Goal: Task Accomplishment & Management: Manage account settings

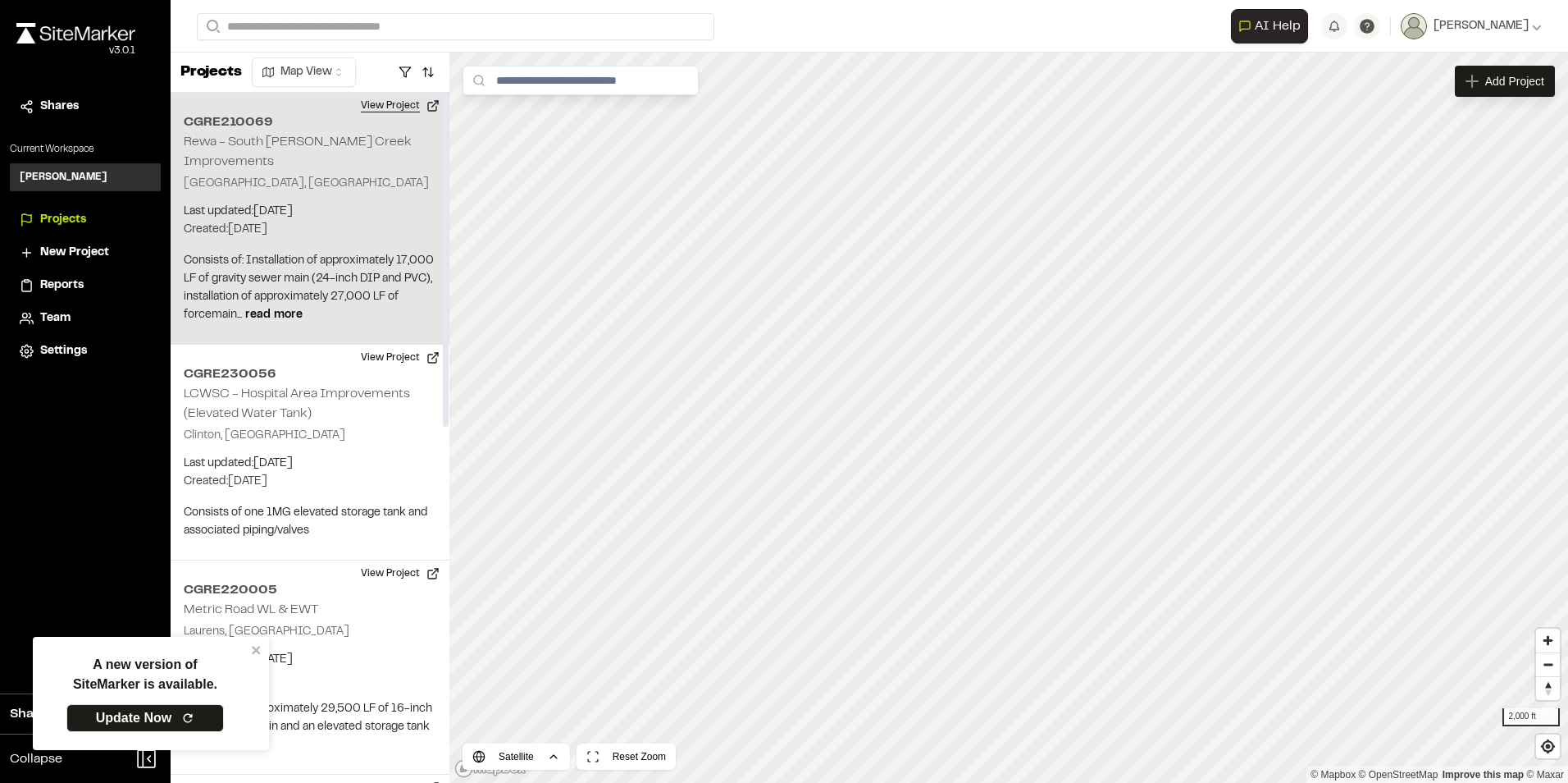
click at [398, 102] on button "View Project" at bounding box center [400, 106] width 99 height 27
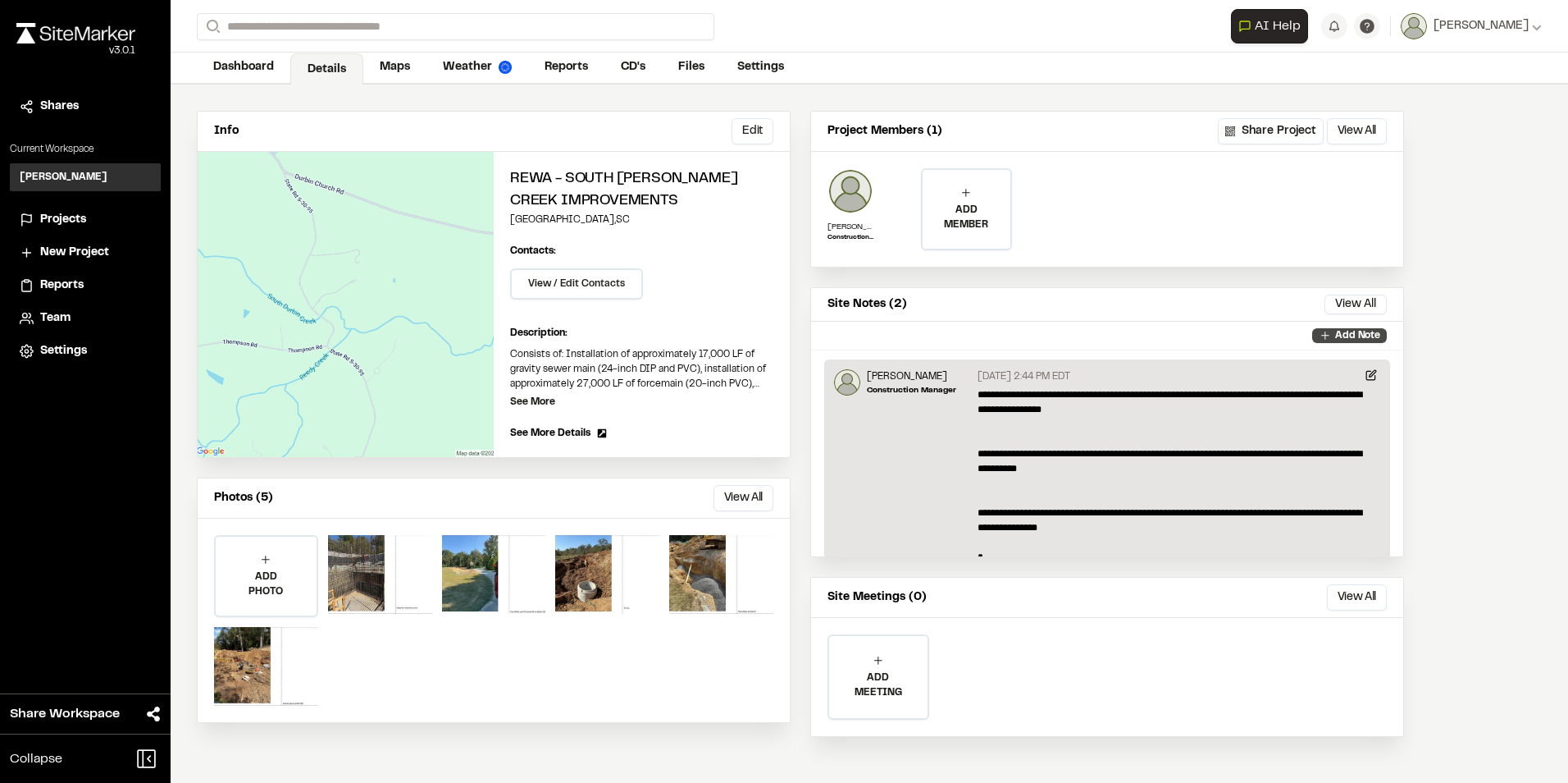
click at [1337, 332] on p "Add Note" at bounding box center [1358, 335] width 45 height 15
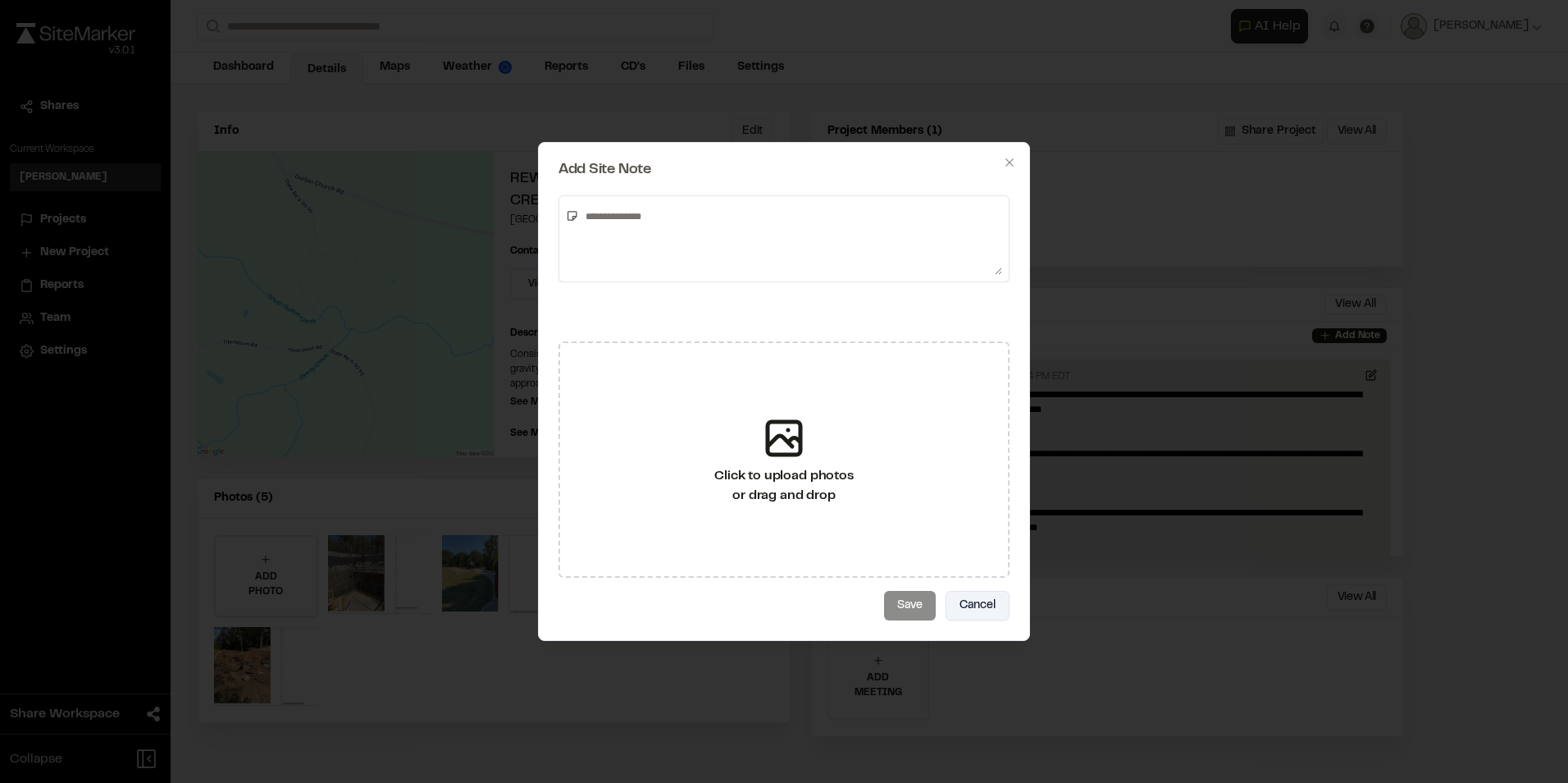
click at [993, 609] on button "Cancel" at bounding box center [977, 606] width 64 height 30
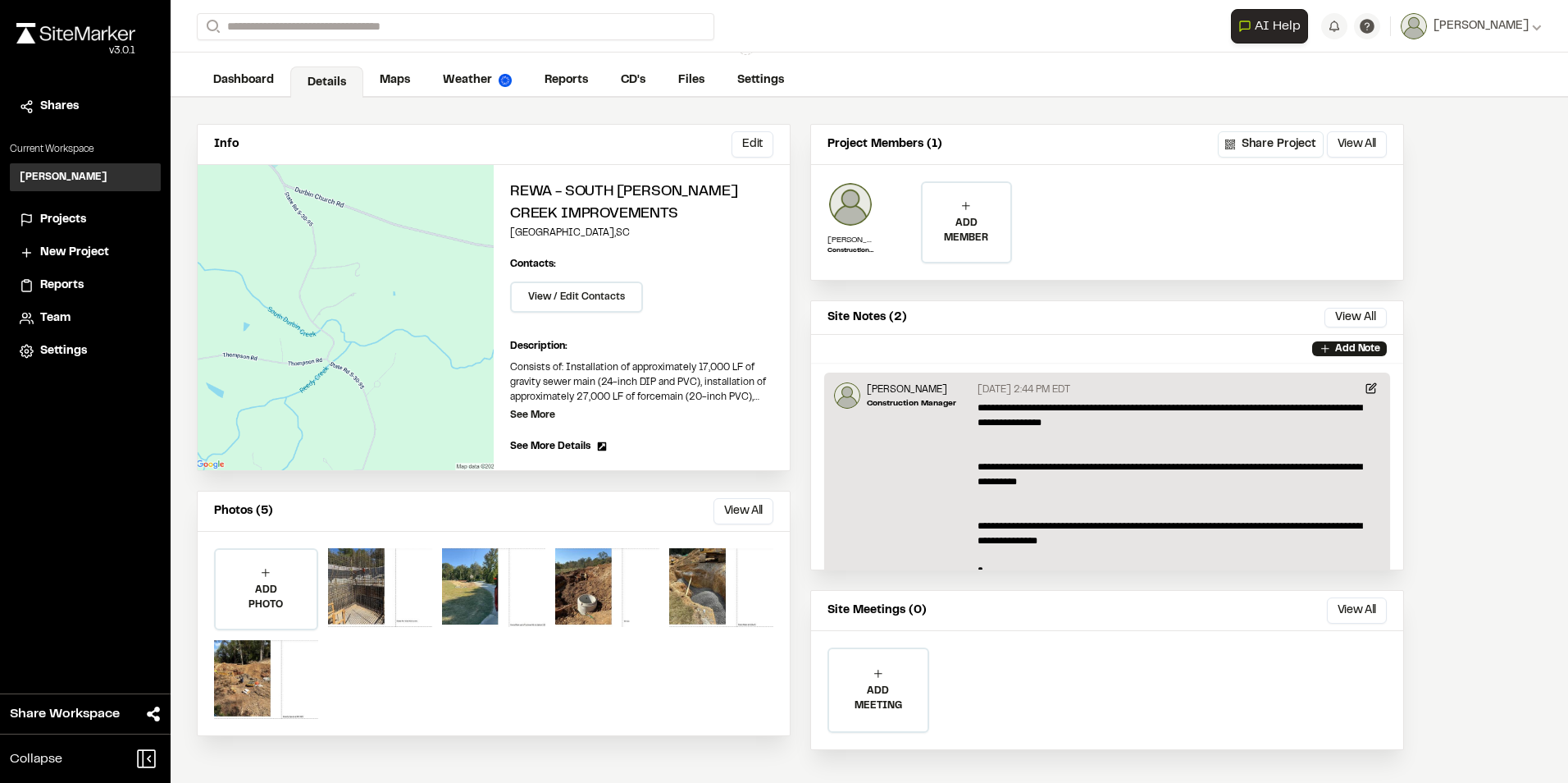
scroll to position [39, 0]
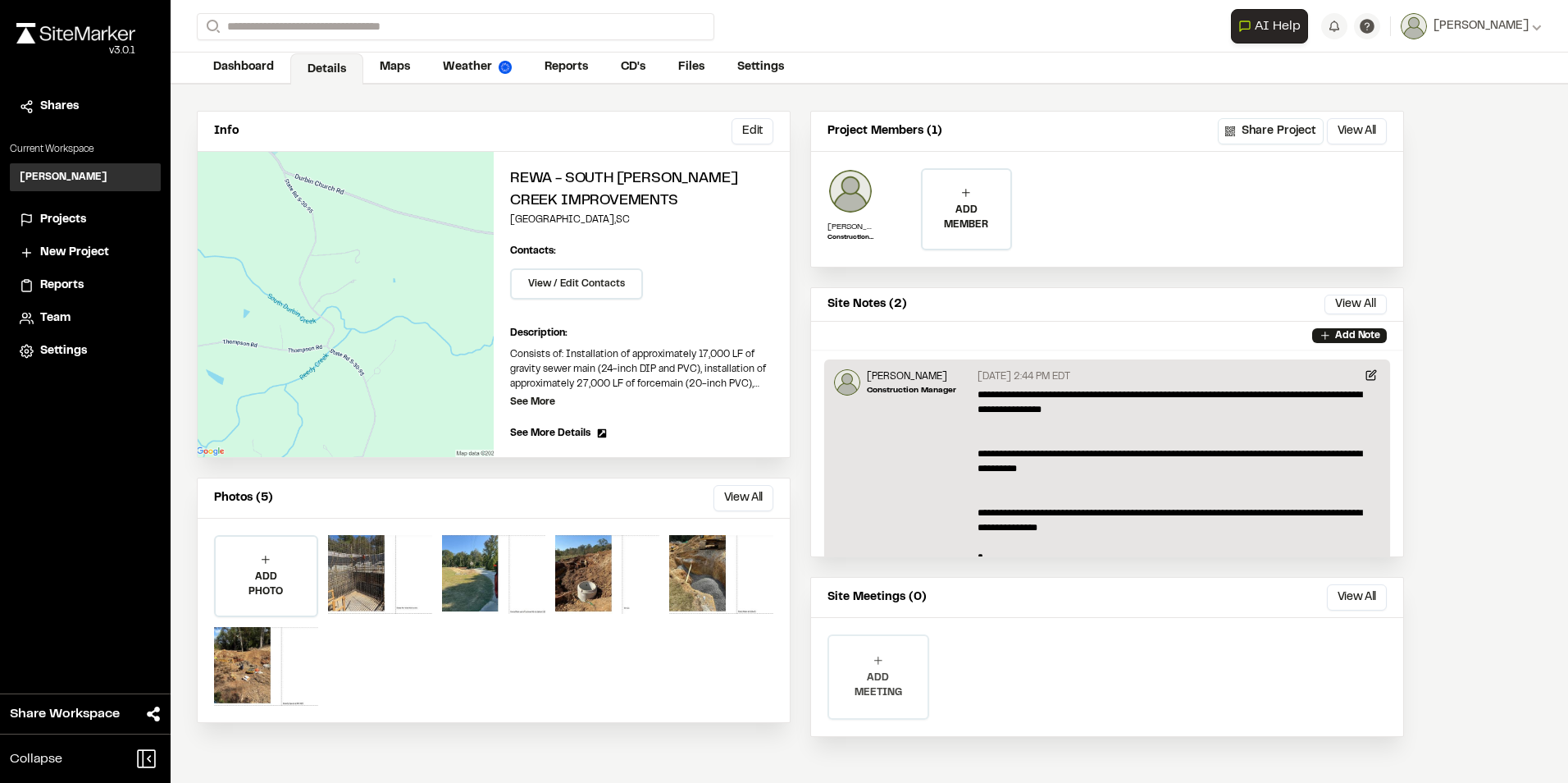
click at [882, 665] on icon at bounding box center [877, 659] width 13 height 13
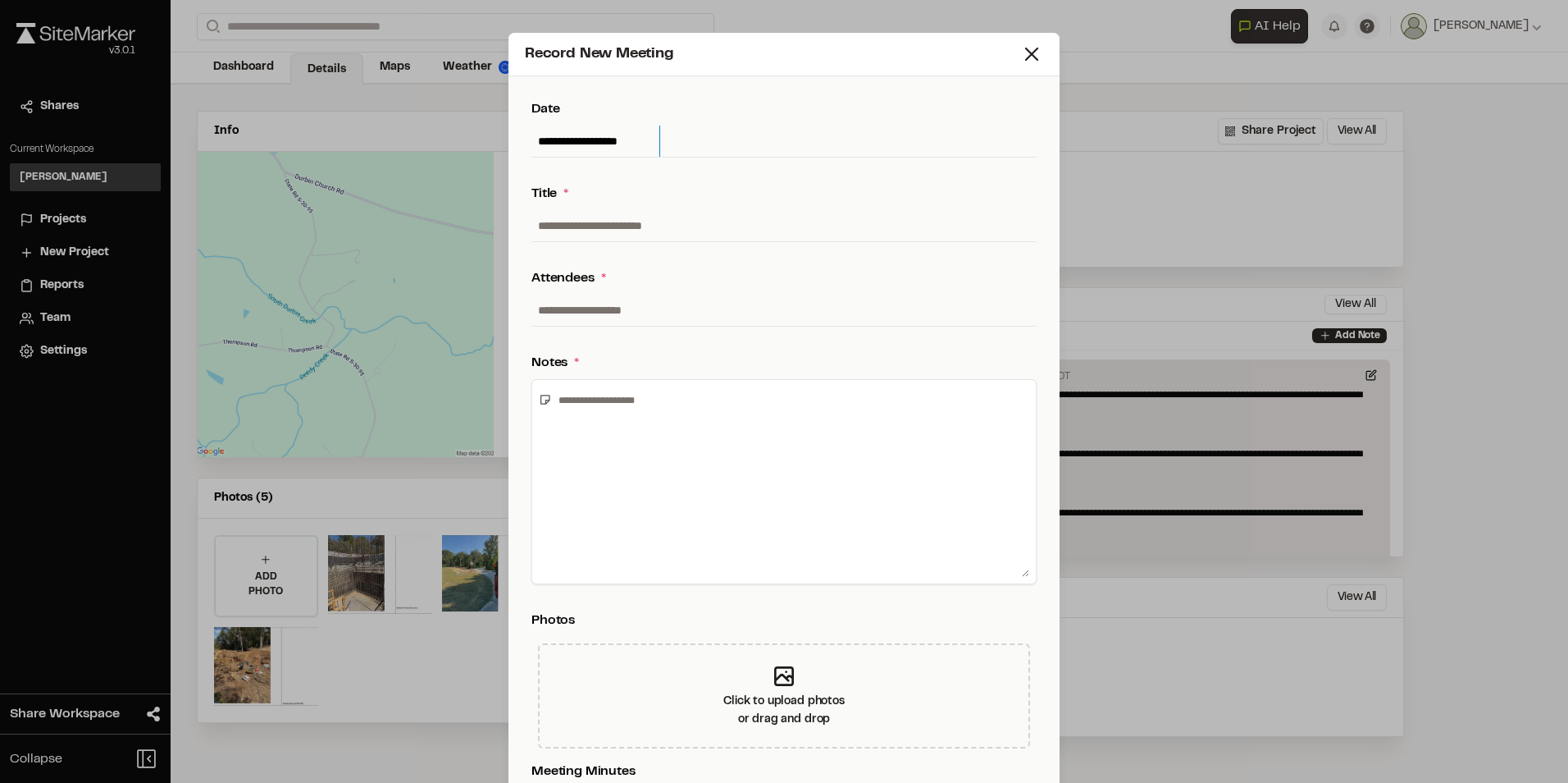
click at [659, 136] on input "**********" at bounding box center [595, 141] width 127 height 32
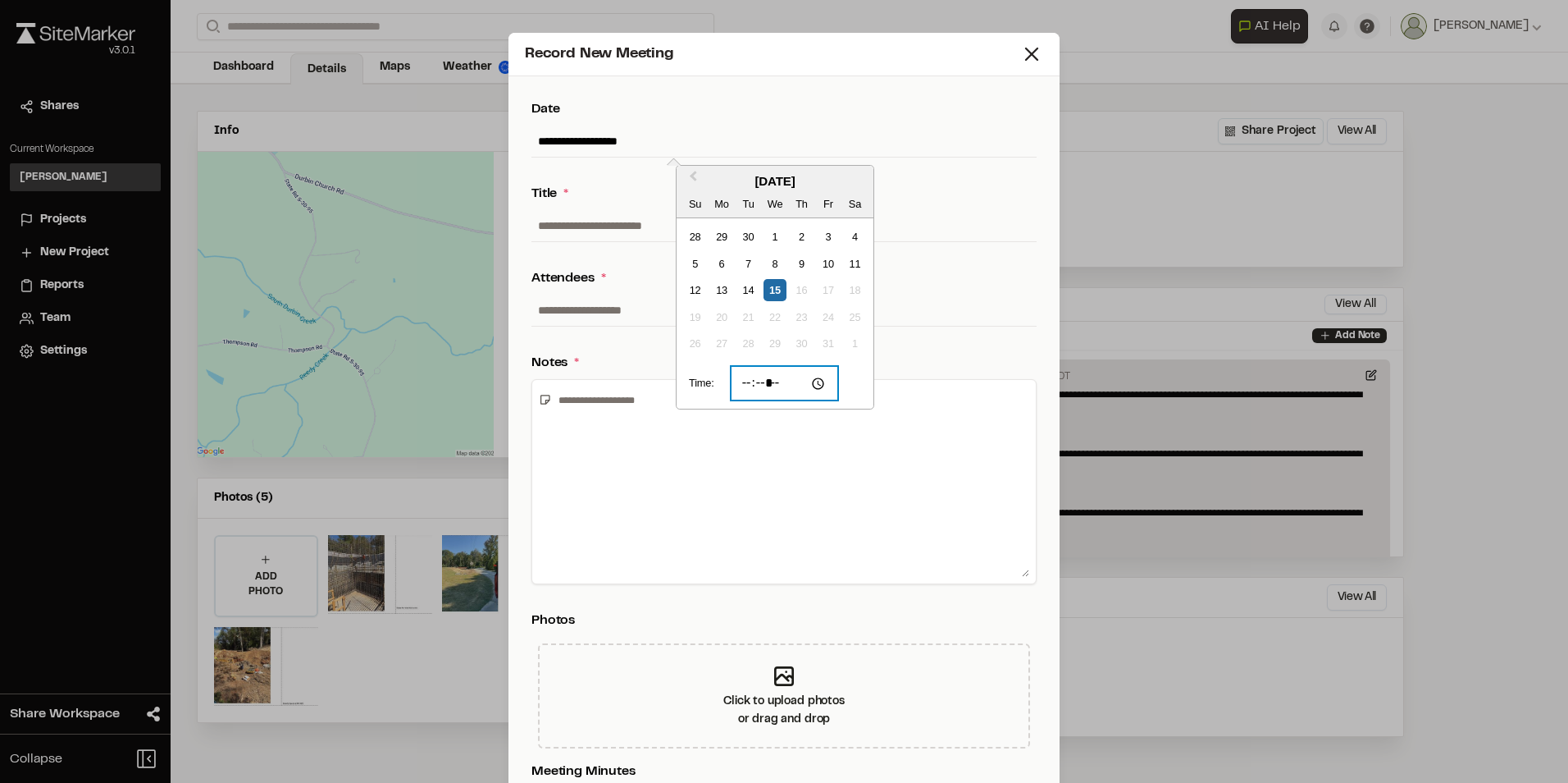
click at [752, 384] on input "*****" at bounding box center [784, 383] width 108 height 35
click at [773, 382] on input "*****" at bounding box center [784, 383] width 108 height 35
type input "*****"
type input "**********"
click at [924, 357] on div "Notes *" at bounding box center [784, 363] width 505 height 20
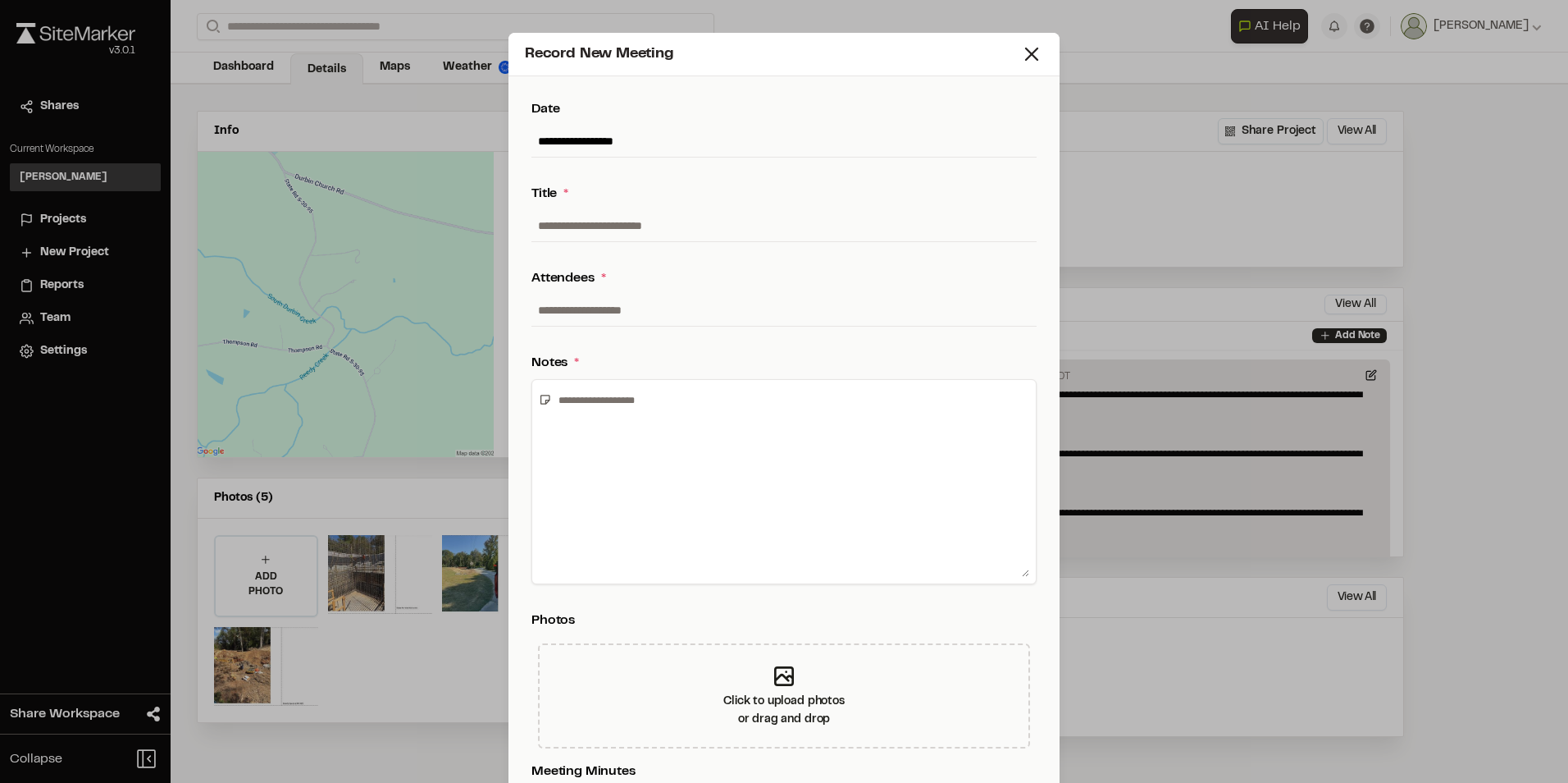
click at [627, 223] on input "text" at bounding box center [784, 225] width 505 height 32
click at [610, 224] on input "text" at bounding box center [784, 225] width 505 height 32
type input "**********"
click at [600, 306] on input "text" at bounding box center [784, 310] width 505 height 32
click at [825, 321] on input "**********" at bounding box center [784, 310] width 505 height 32
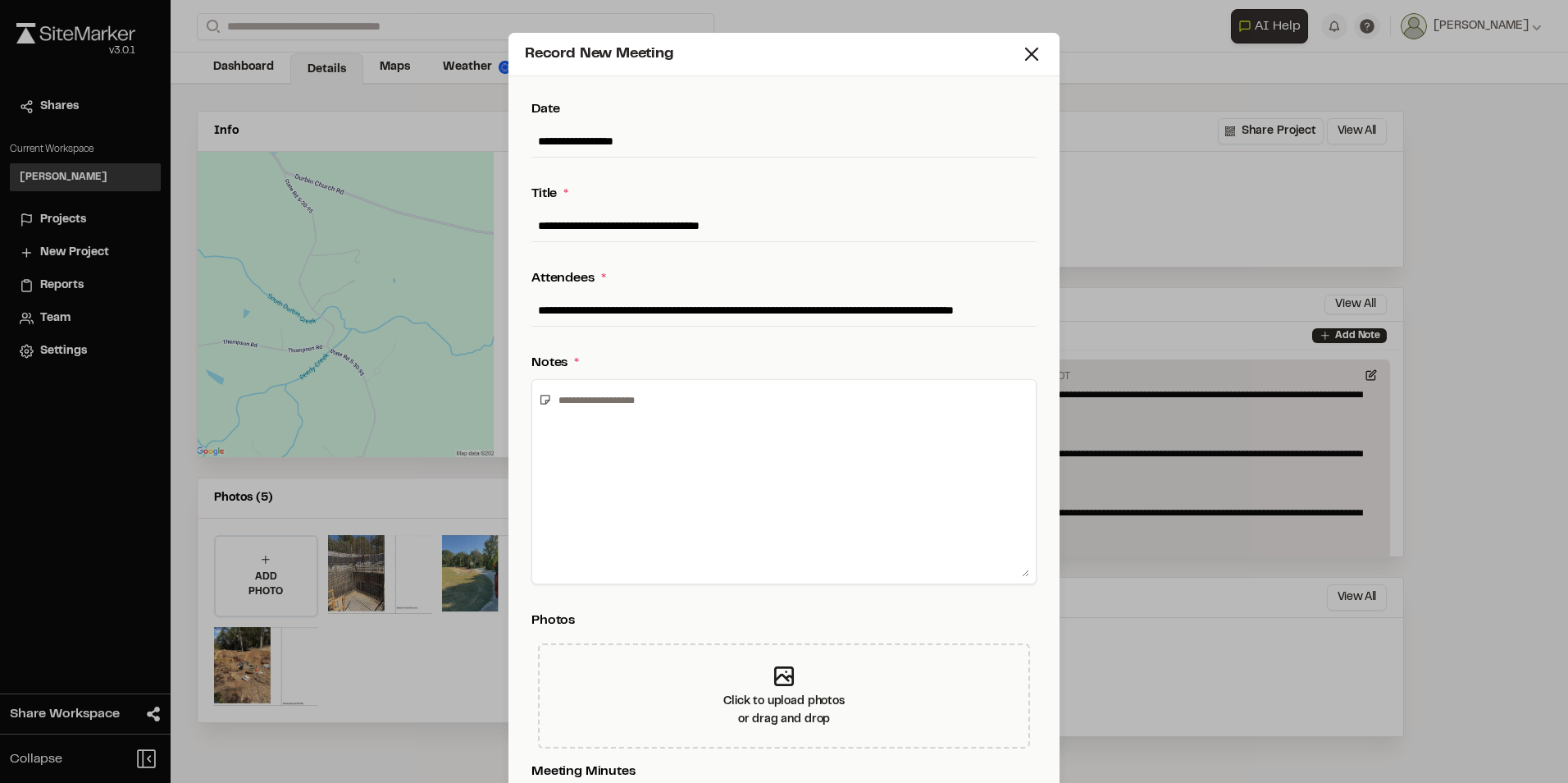
scroll to position [0, 22]
type input "**********"
click at [697, 414] on textarea at bounding box center [790, 481] width 477 height 191
click at [600, 388] on textarea at bounding box center [790, 481] width 477 height 191
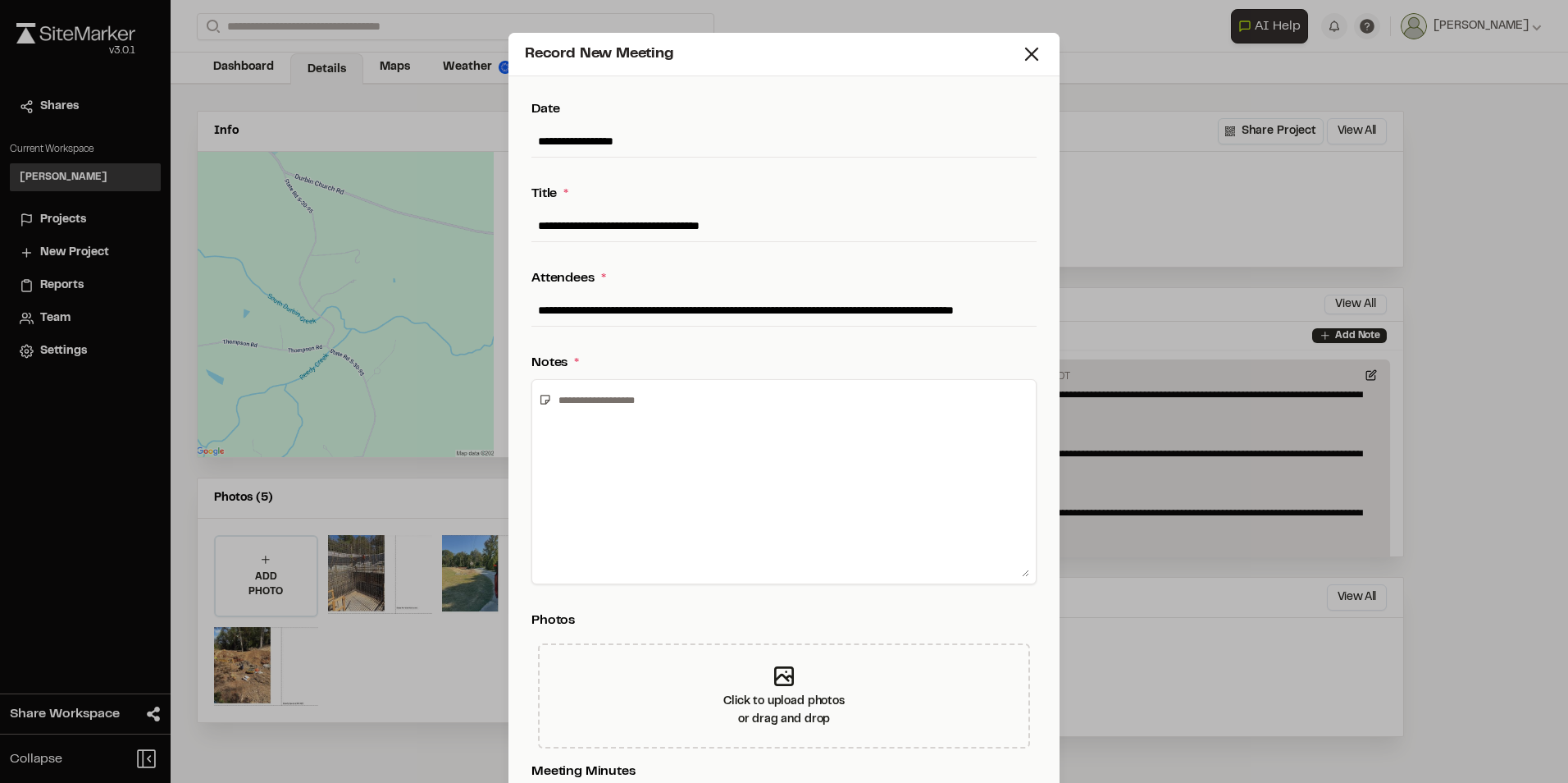
type textarea "*"
click at [721, 427] on textarea "**********" at bounding box center [790, 481] width 477 height 191
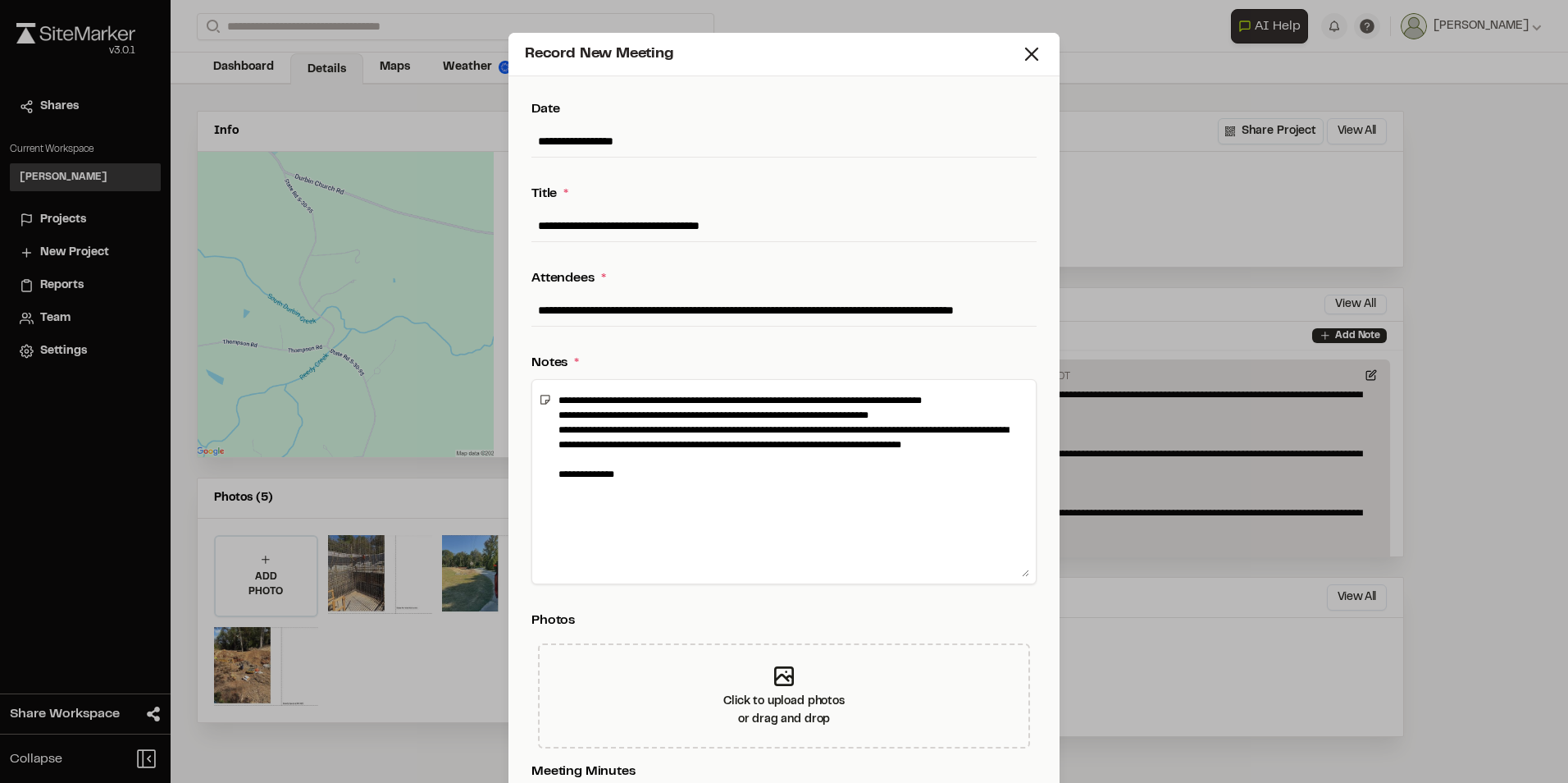
click at [552, 426] on textarea "**********" at bounding box center [790, 481] width 477 height 191
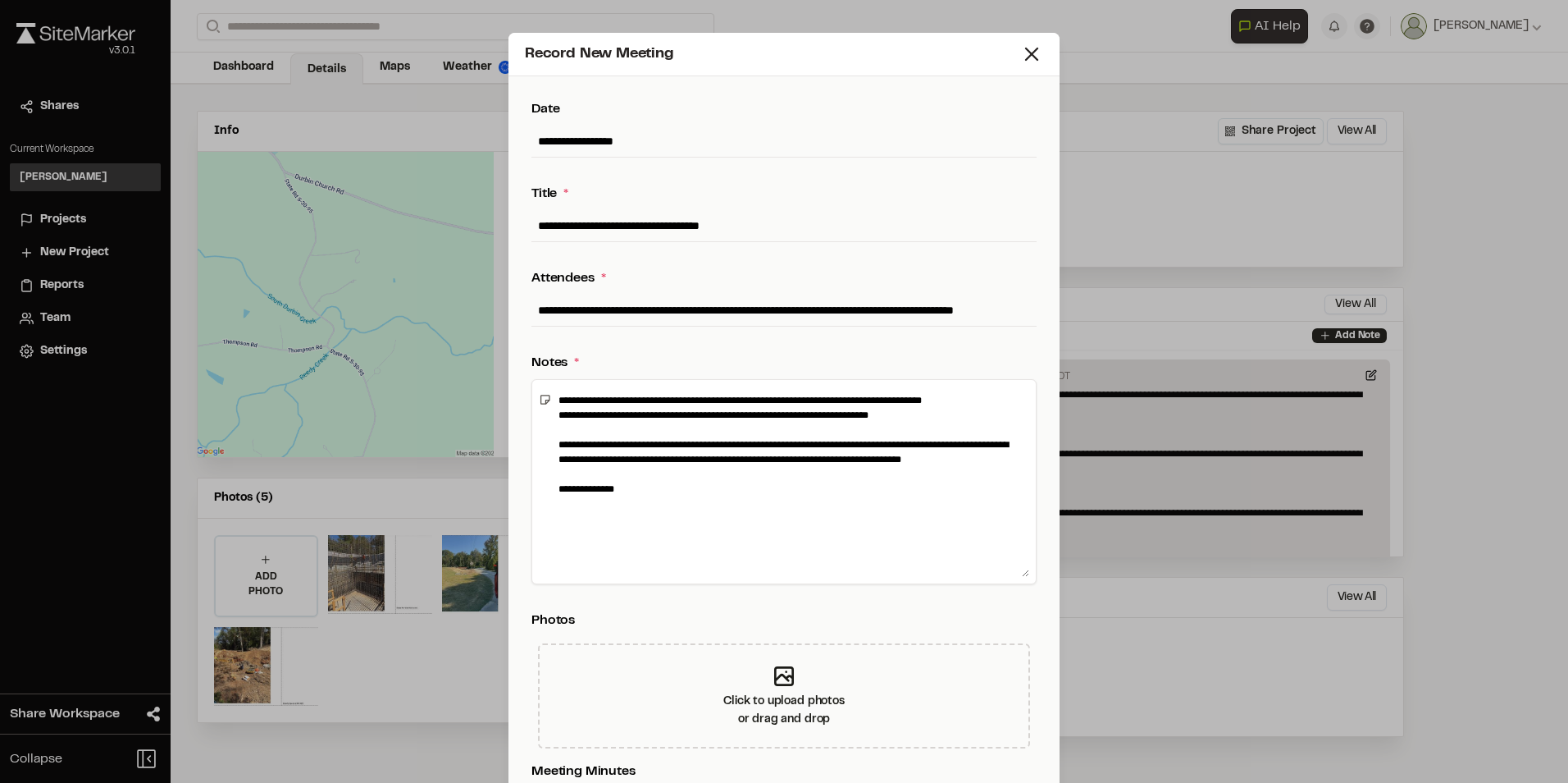
click at [628, 495] on textarea "**********" at bounding box center [790, 481] width 477 height 191
click at [584, 523] on textarea "**********" at bounding box center [790, 481] width 477 height 191
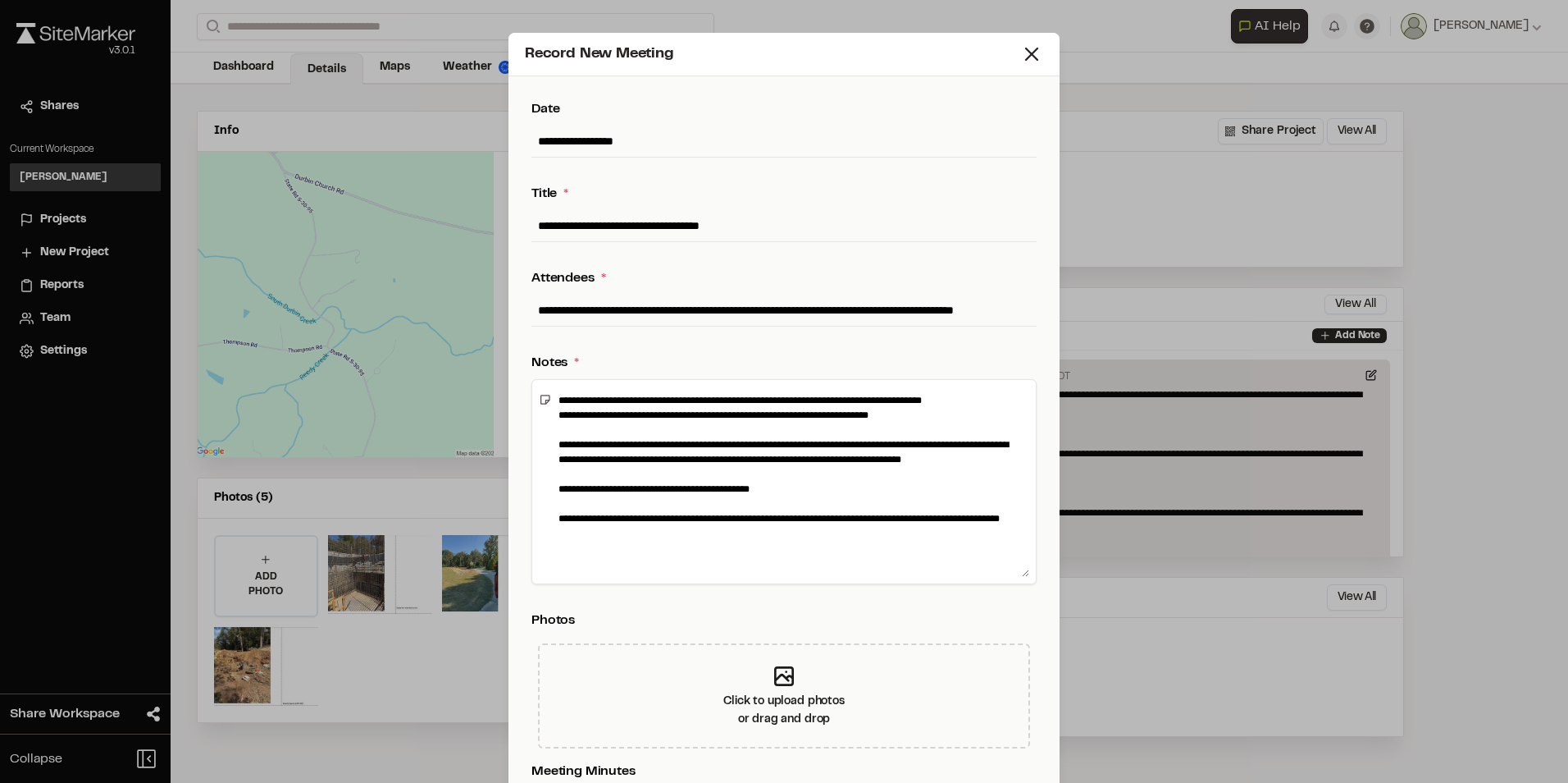
type textarea "**********"
click at [1109, 46] on div "**********" at bounding box center [784, 392] width 1568 height 783
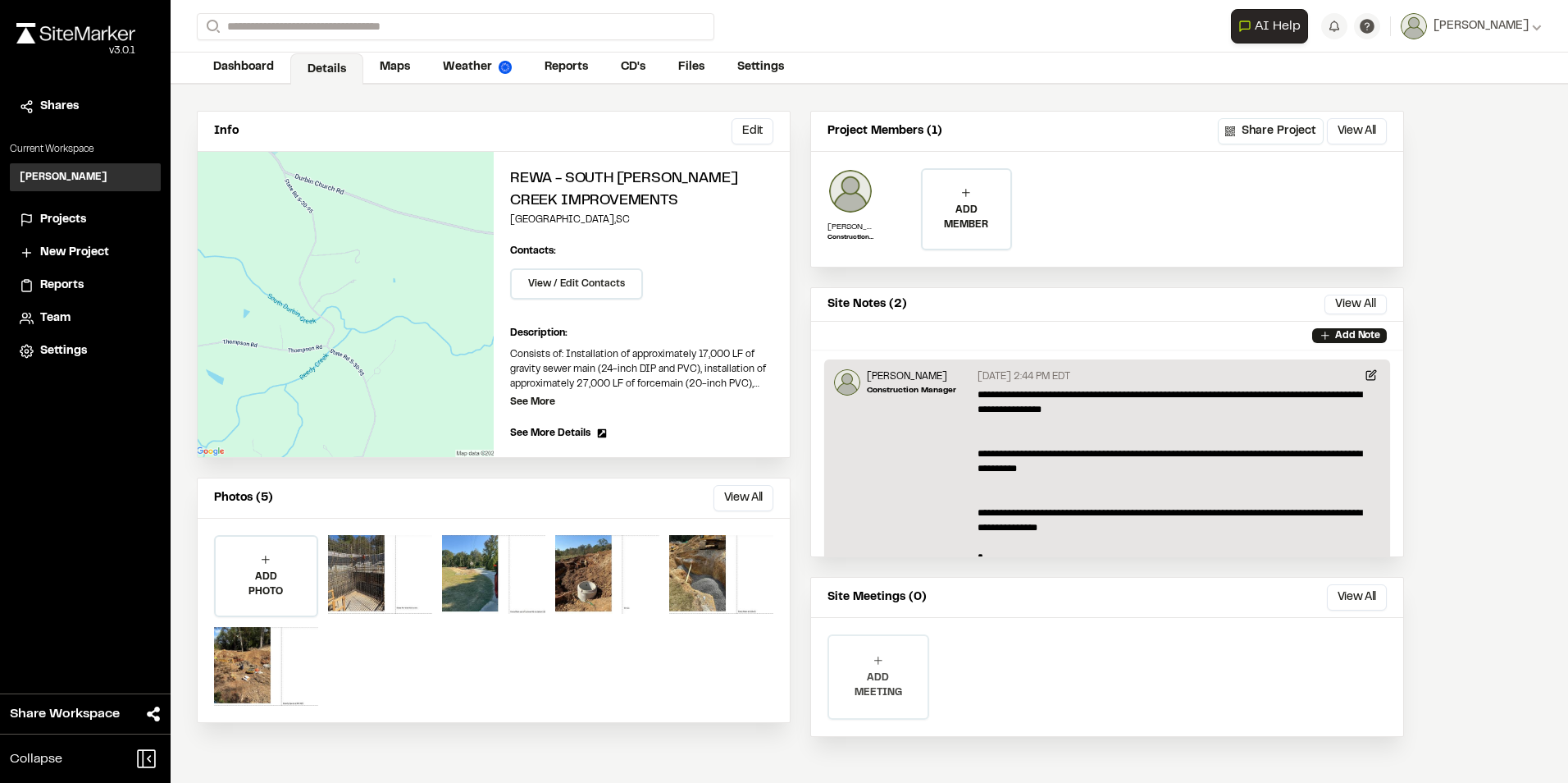
click at [902, 672] on p "ADD MEETING" at bounding box center [878, 685] width 99 height 30
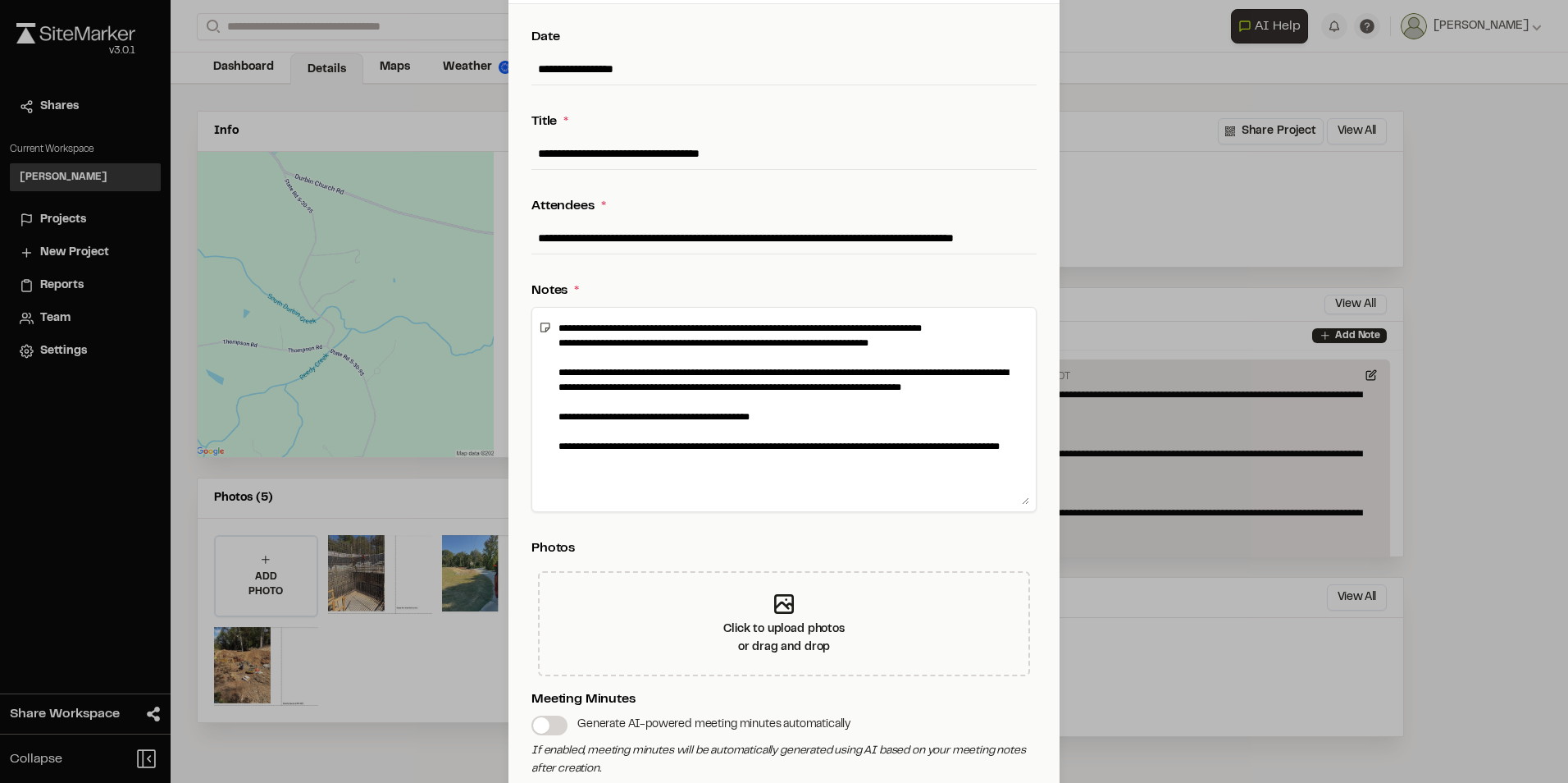
scroll to position [205, 0]
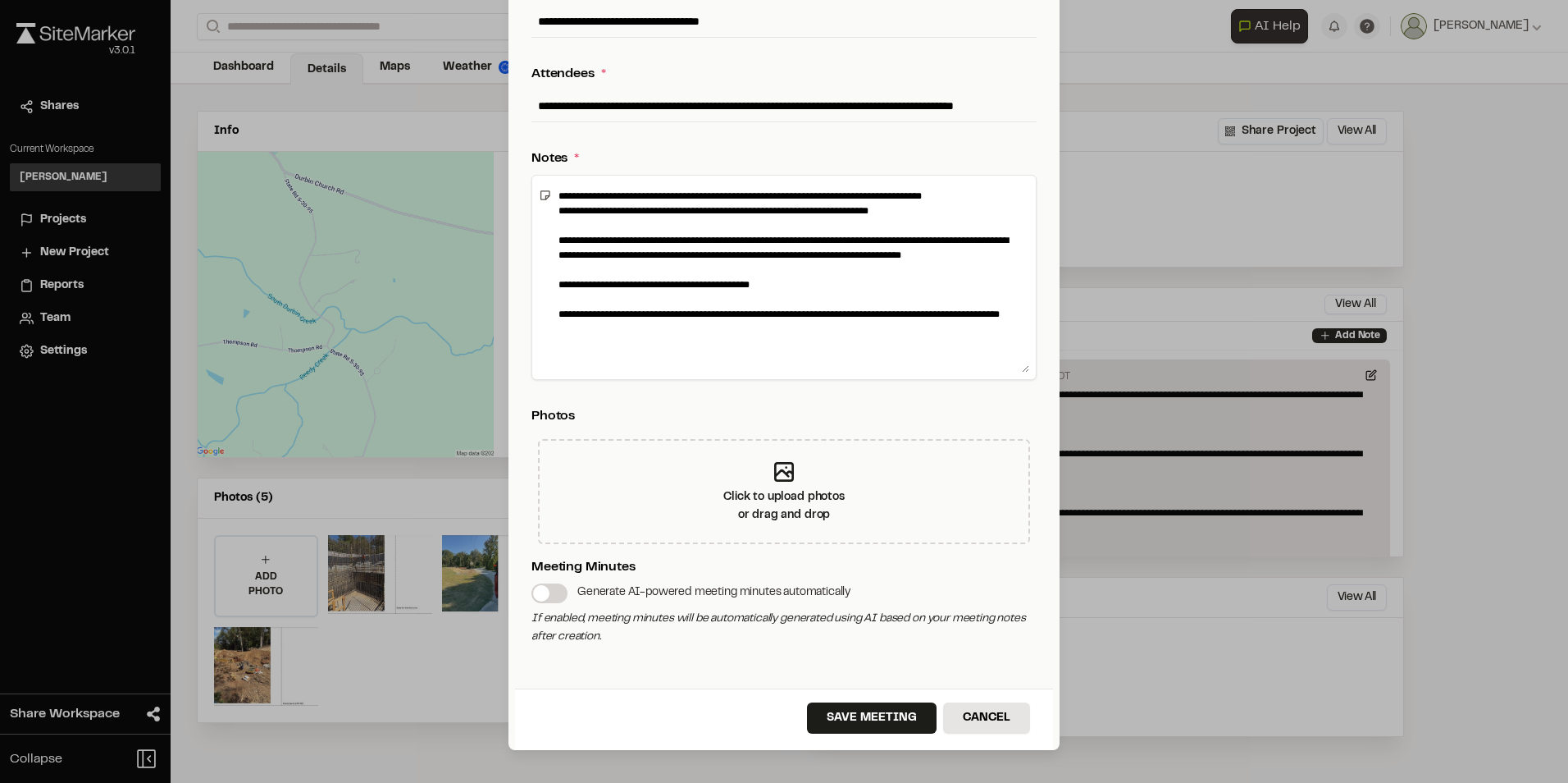
click at [535, 598] on span at bounding box center [540, 593] width 17 height 17
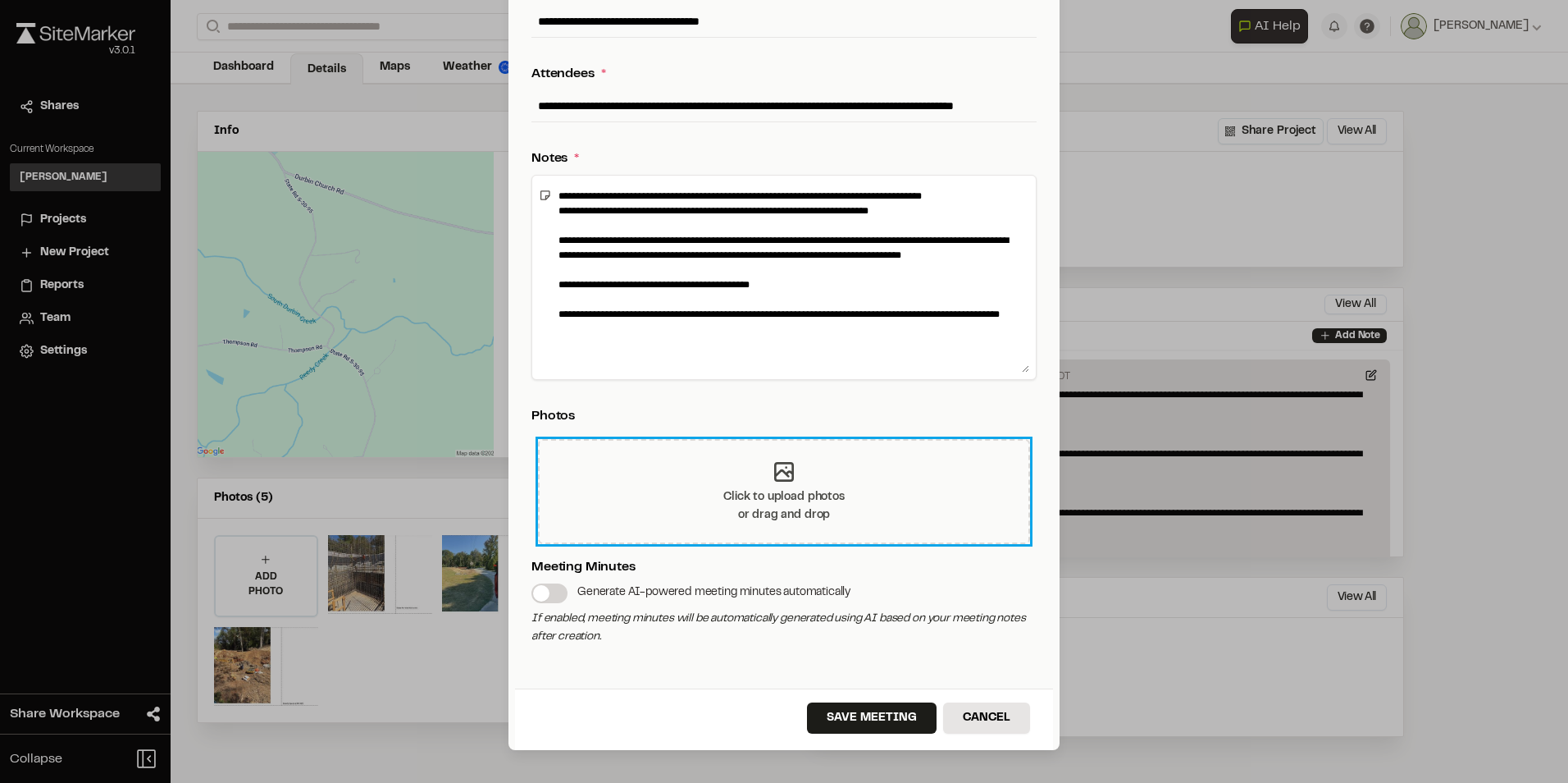
click at [841, 496] on div "Click to upload photos or drag and drop" at bounding box center [784, 491] width 492 height 105
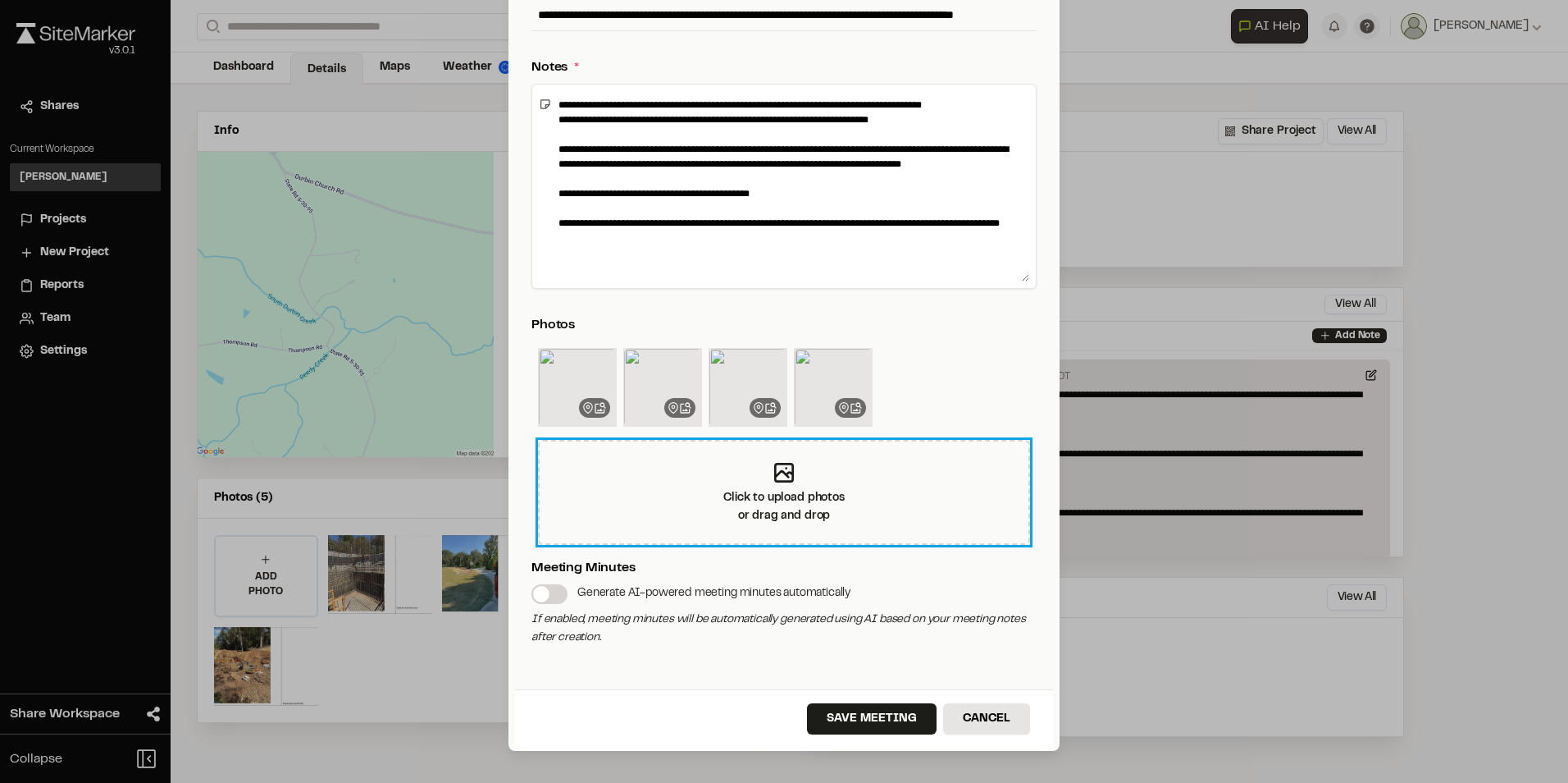
scroll to position [297, 0]
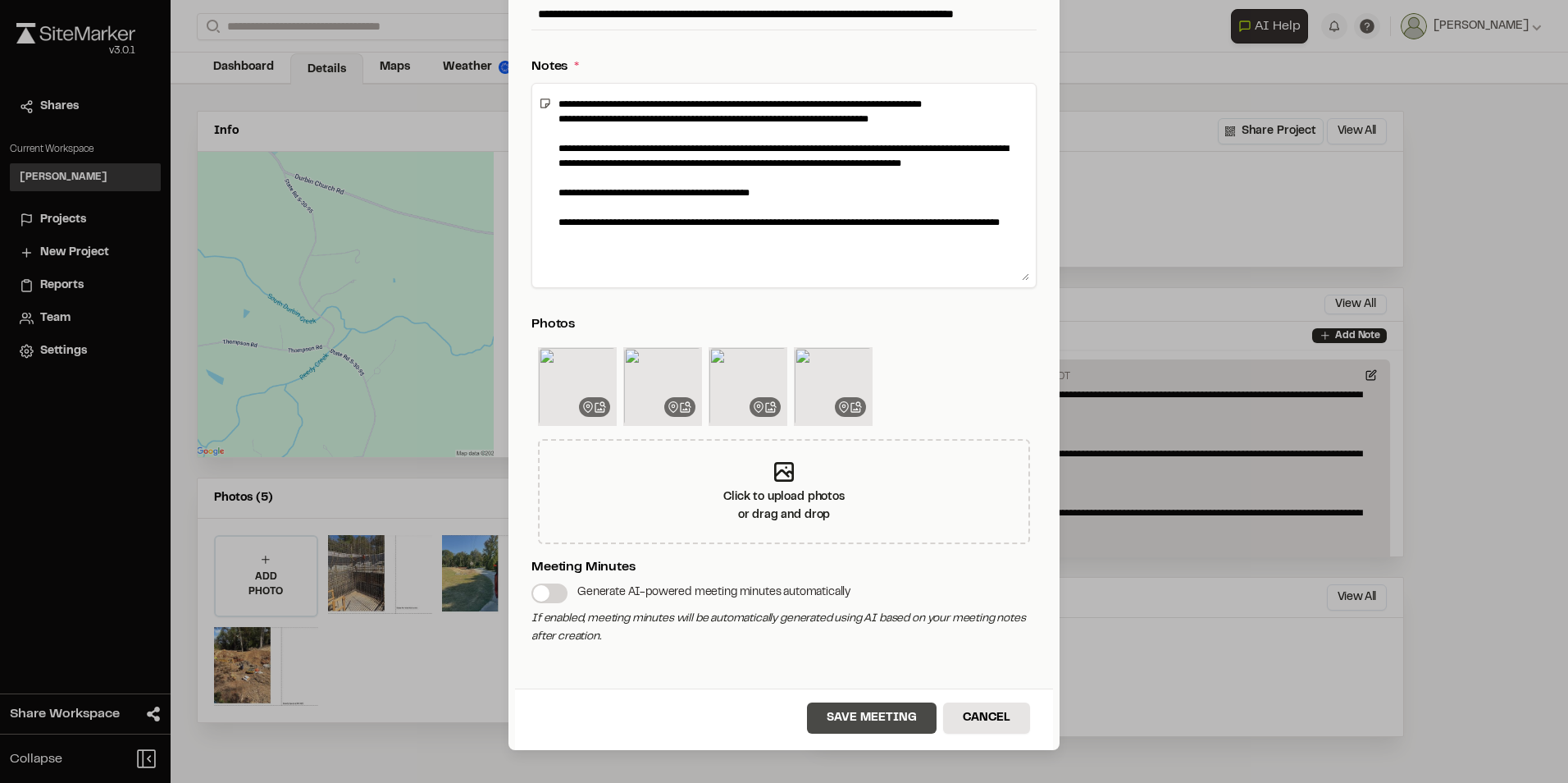
click at [861, 712] on button "Save Meeting" at bounding box center [871, 718] width 129 height 32
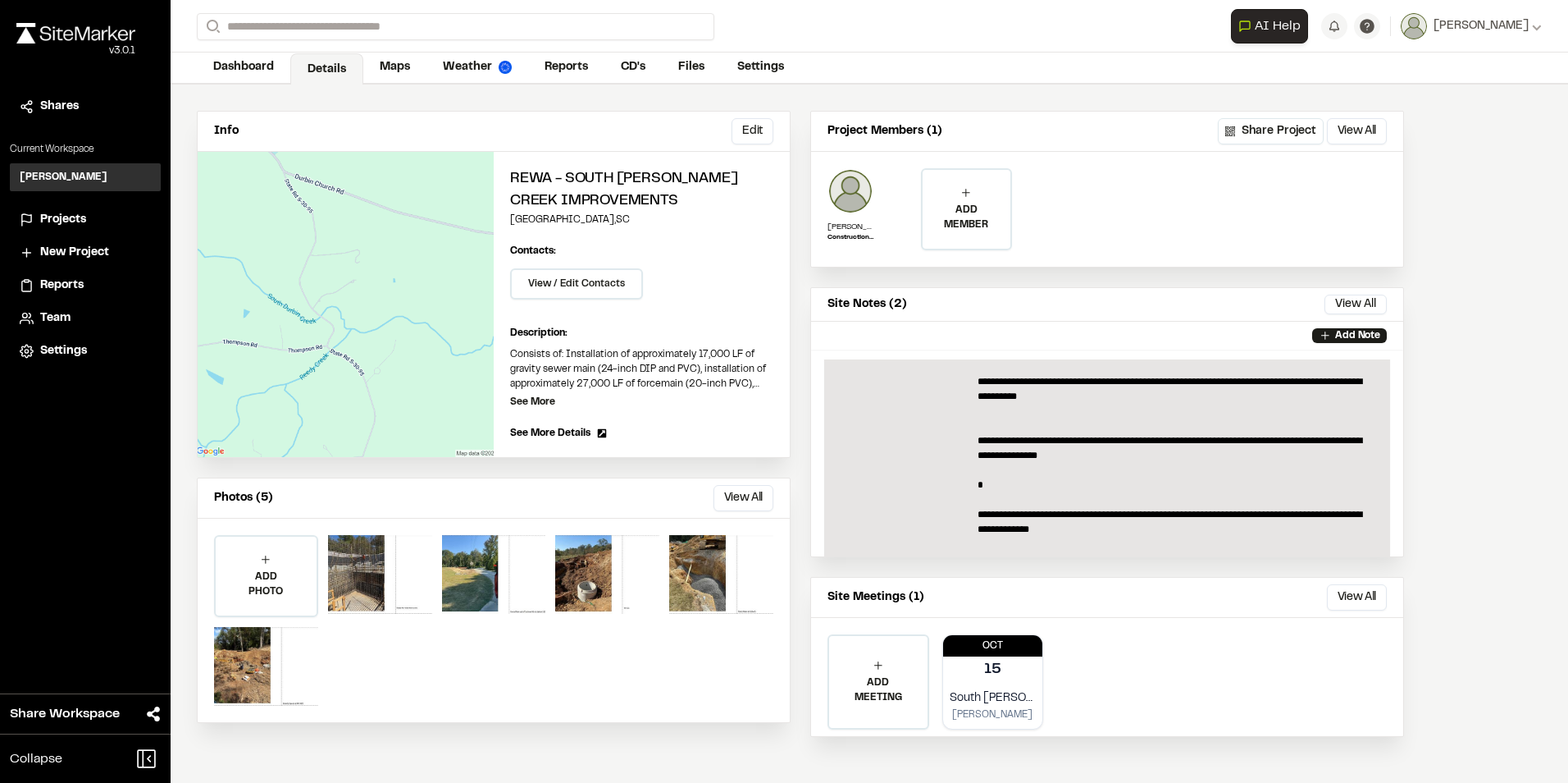
scroll to position [246, 0]
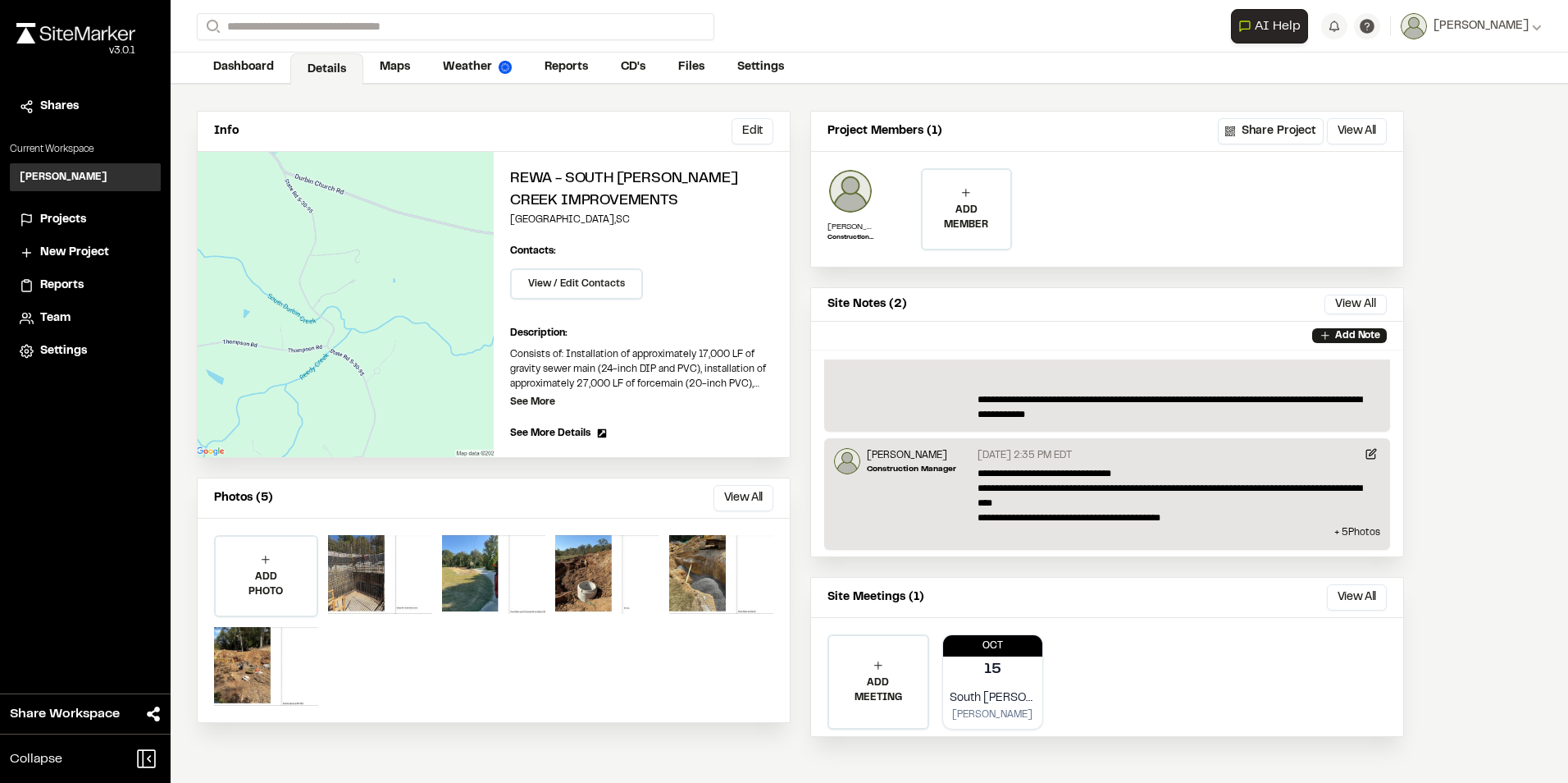
click at [795, 391] on div "Info Edit Edit Rewa - South Durbin Creek Improvements Fountain Inn , SC Edit Co…" at bounding box center [800, 433] width 1260 height 698
click at [999, 673] on p "15" at bounding box center [993, 668] width 18 height 23
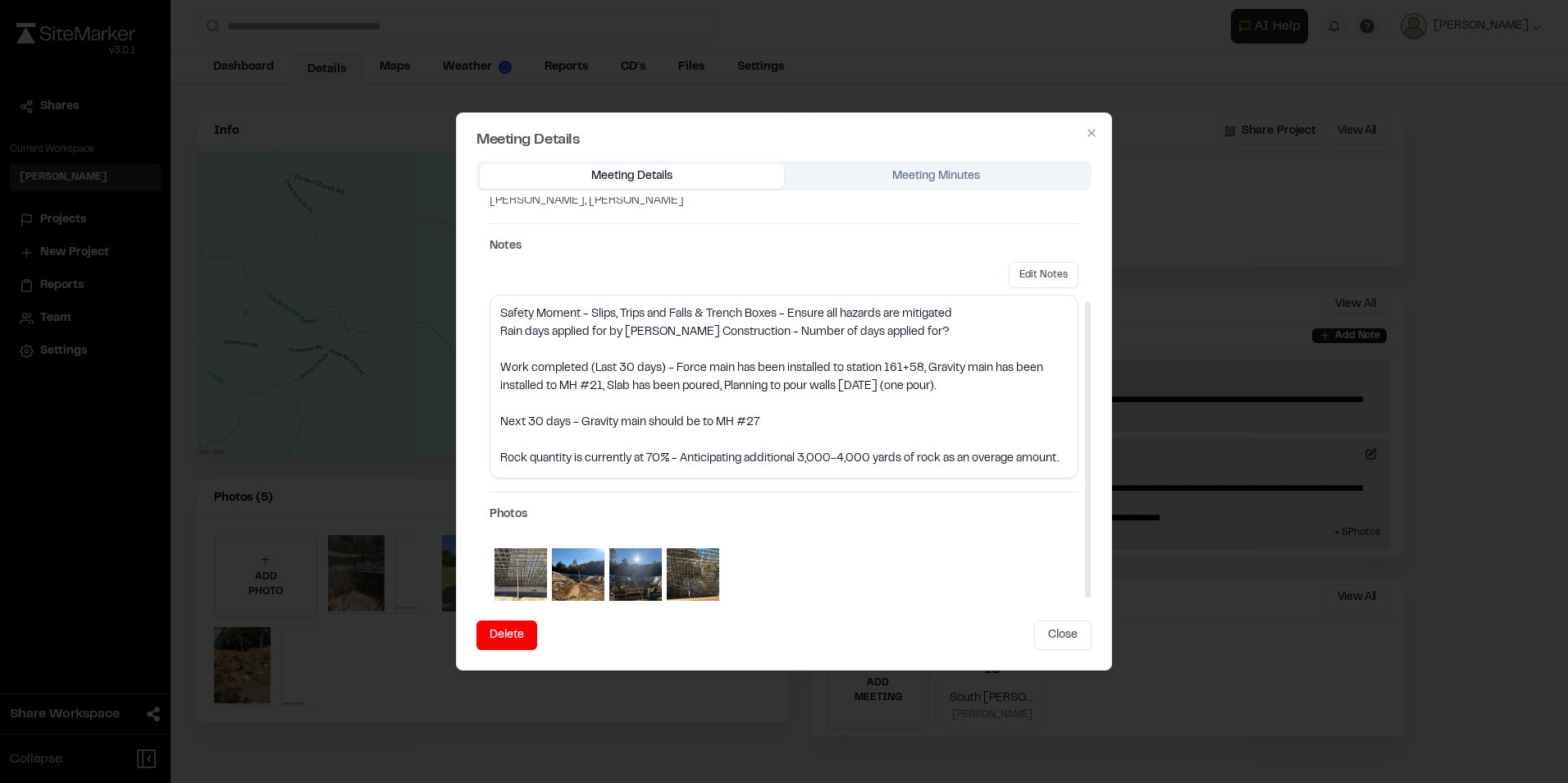
scroll to position [0, 0]
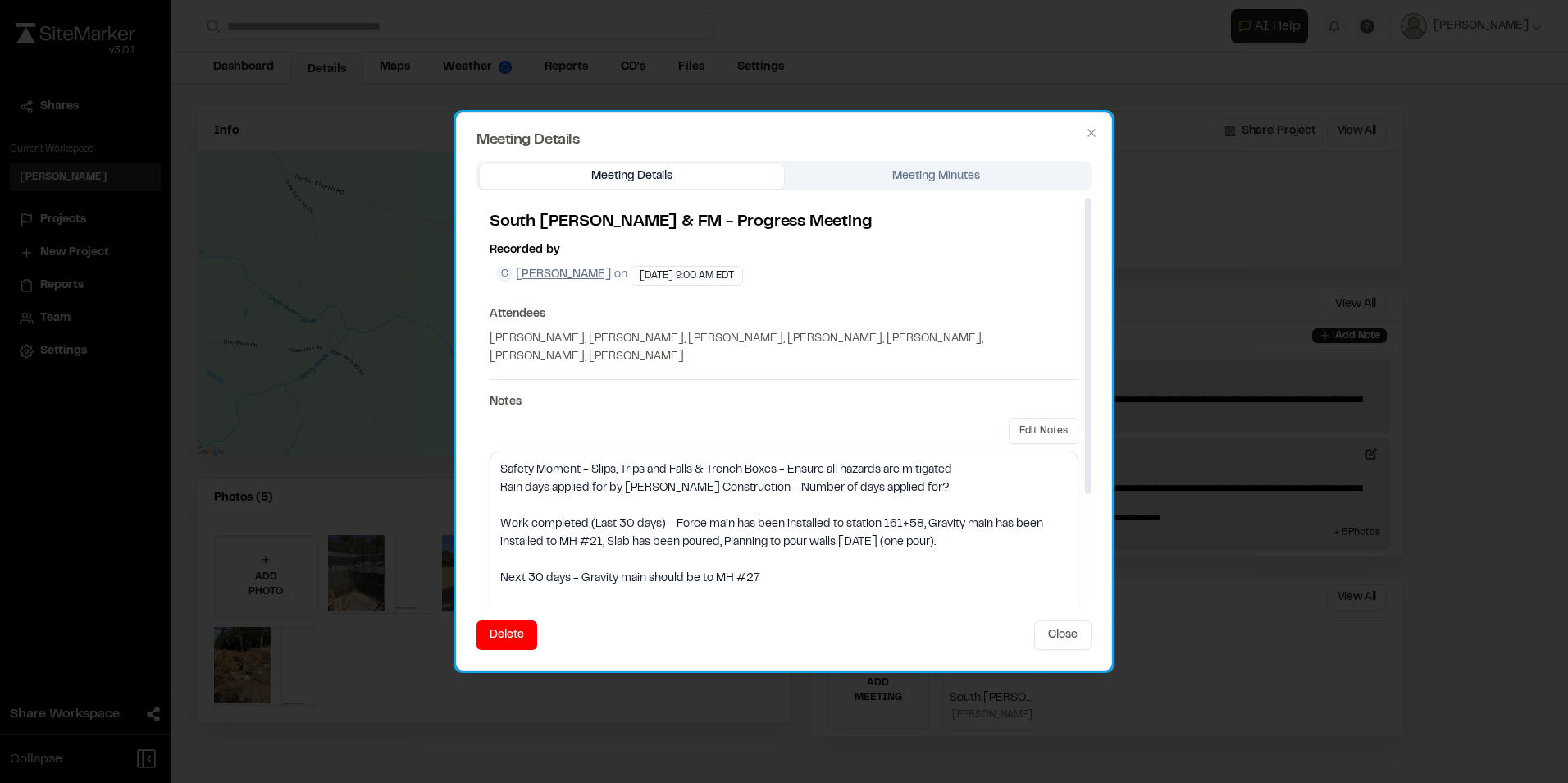
click at [926, 170] on div "Meeting Details Meeting Minutes South Durbin PS & FM - Progress Meeting Recorde…" at bounding box center [784, 384] width 615 height 446
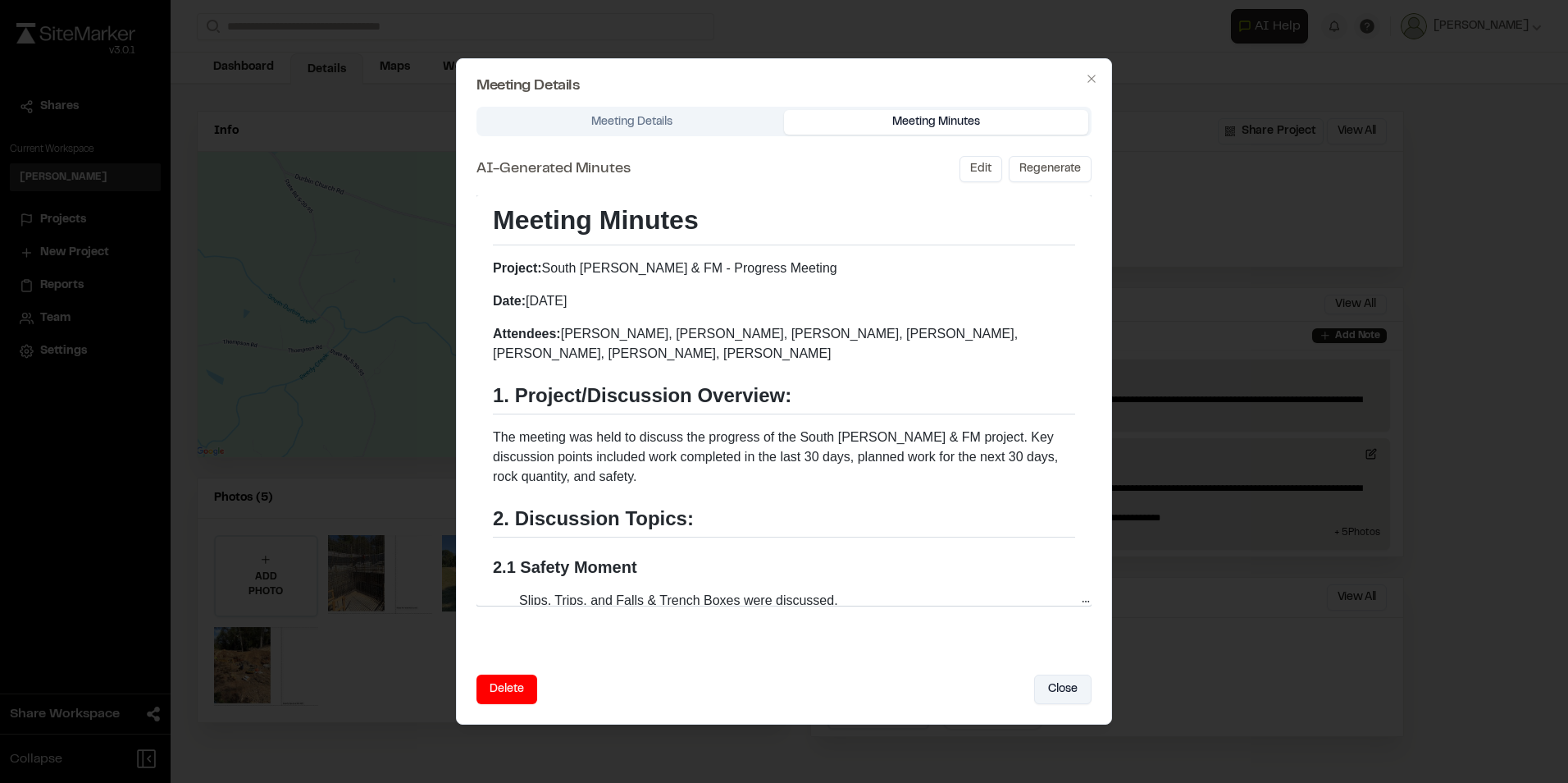
click at [1068, 694] on button "Close" at bounding box center [1063, 689] width 57 height 30
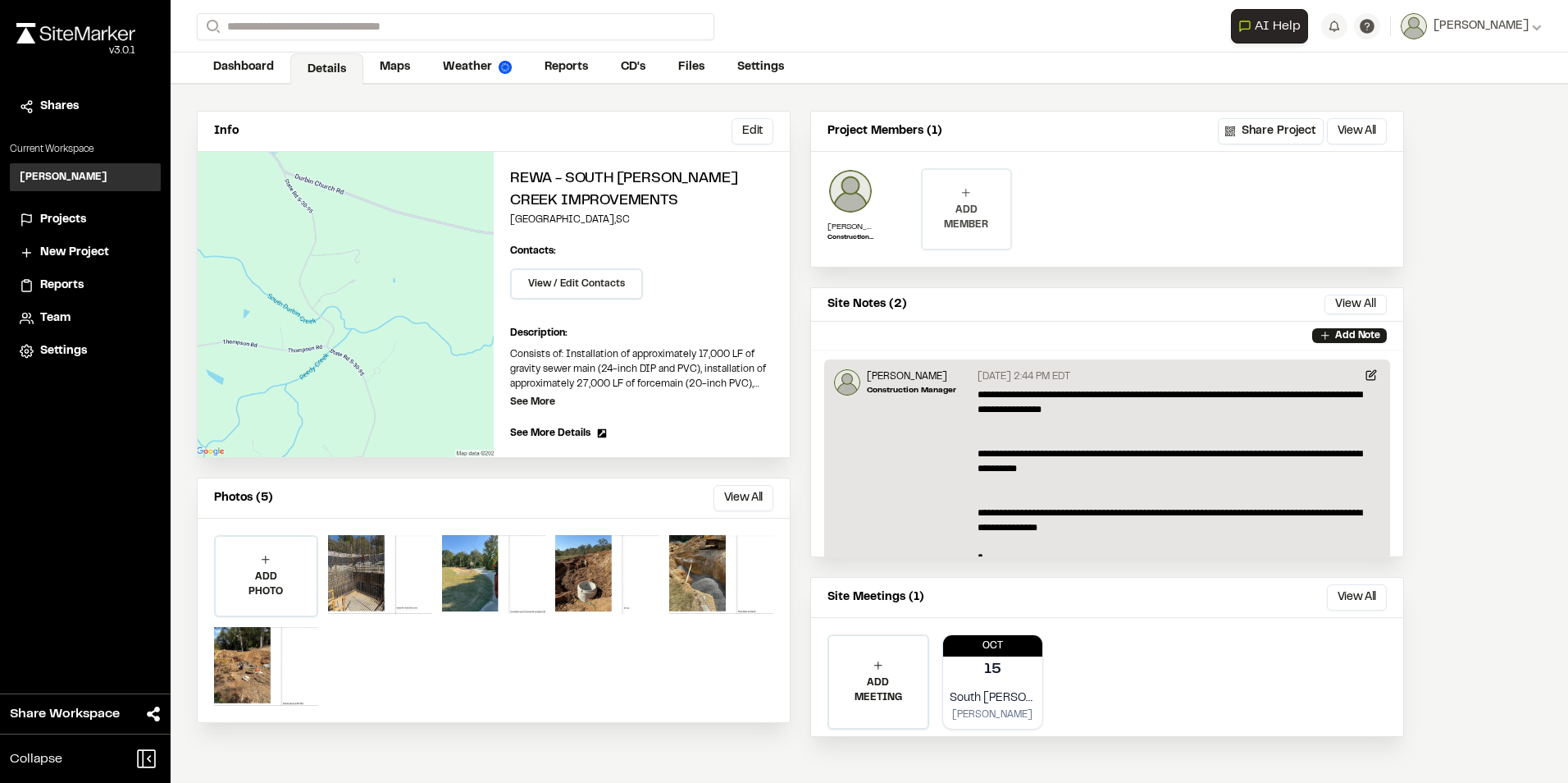
click at [962, 195] on icon at bounding box center [965, 192] width 13 height 13
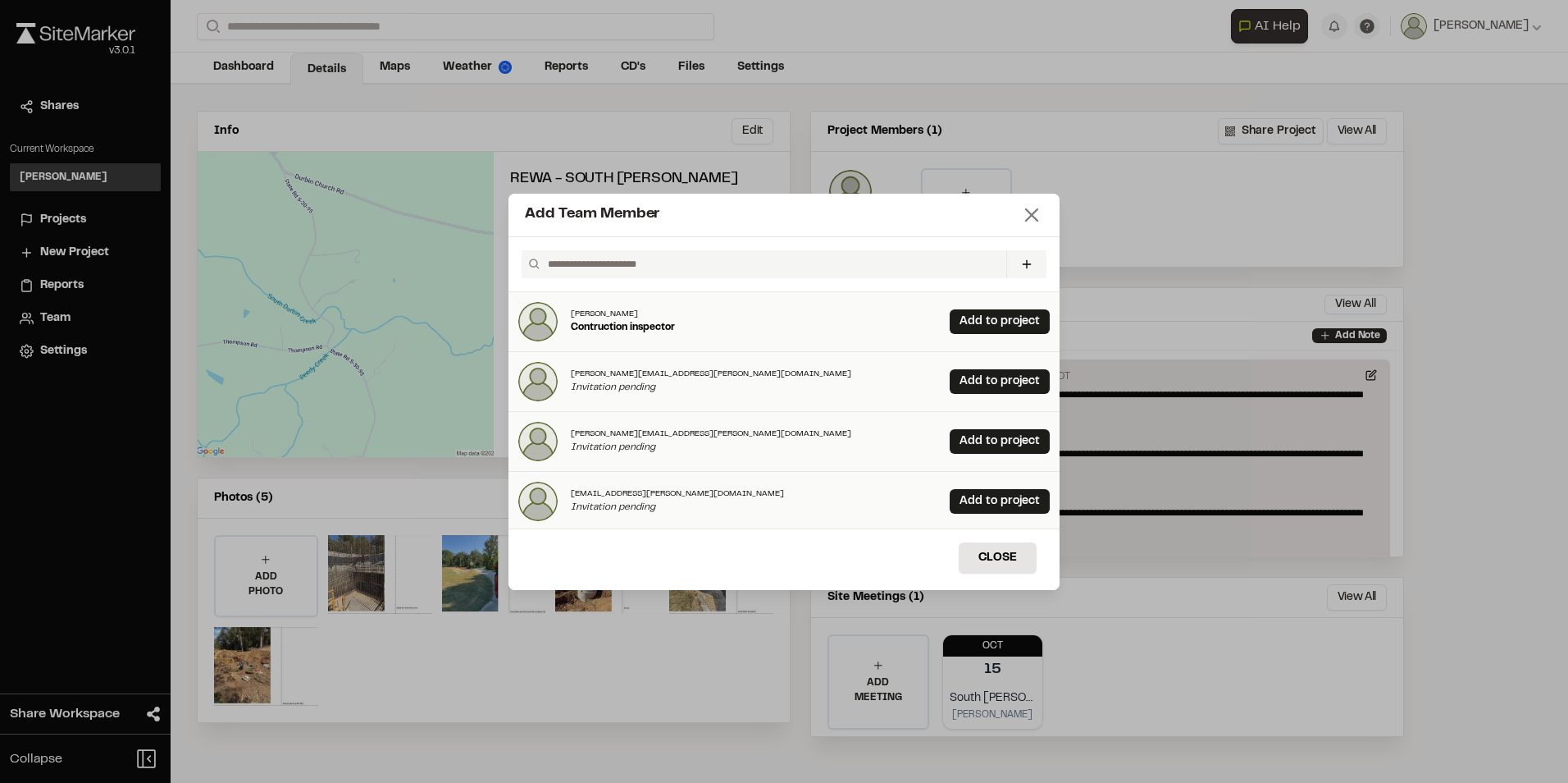
click at [1032, 214] on line at bounding box center [1032, 216] width 12 height 12
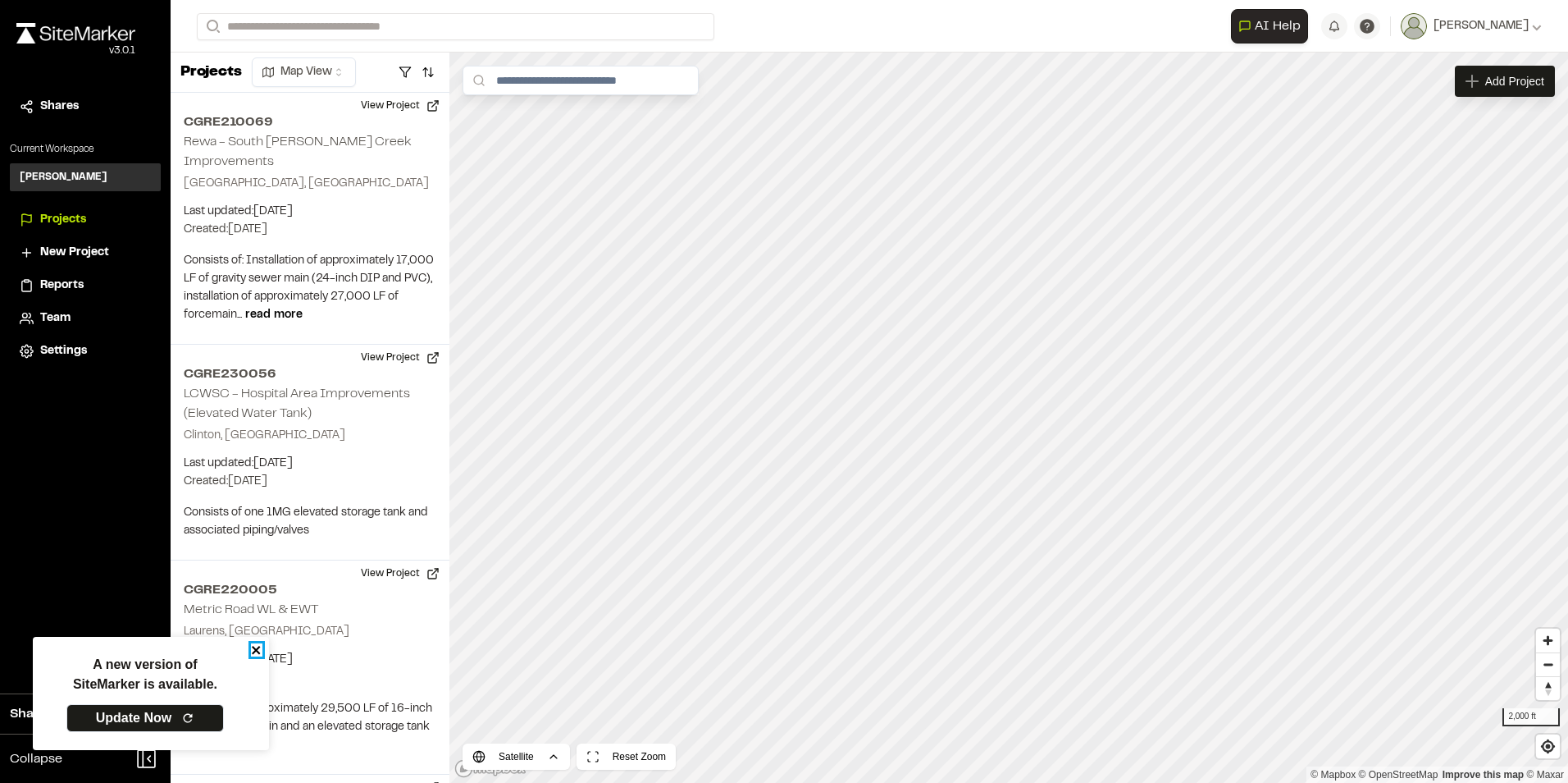
click at [258, 649] on icon "close" at bounding box center [256, 650] width 8 height 8
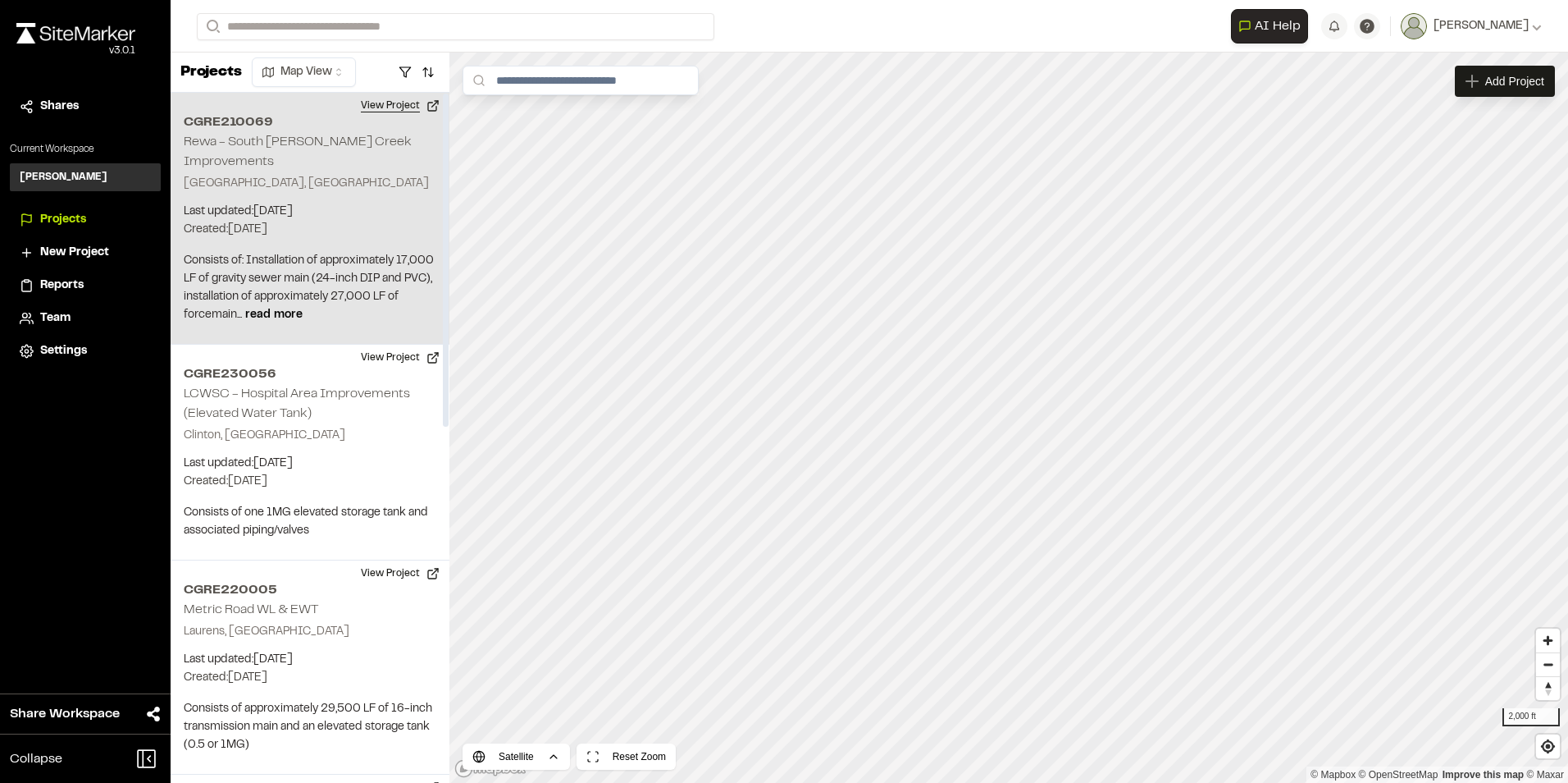
click at [394, 105] on button "View Project" at bounding box center [400, 106] width 99 height 27
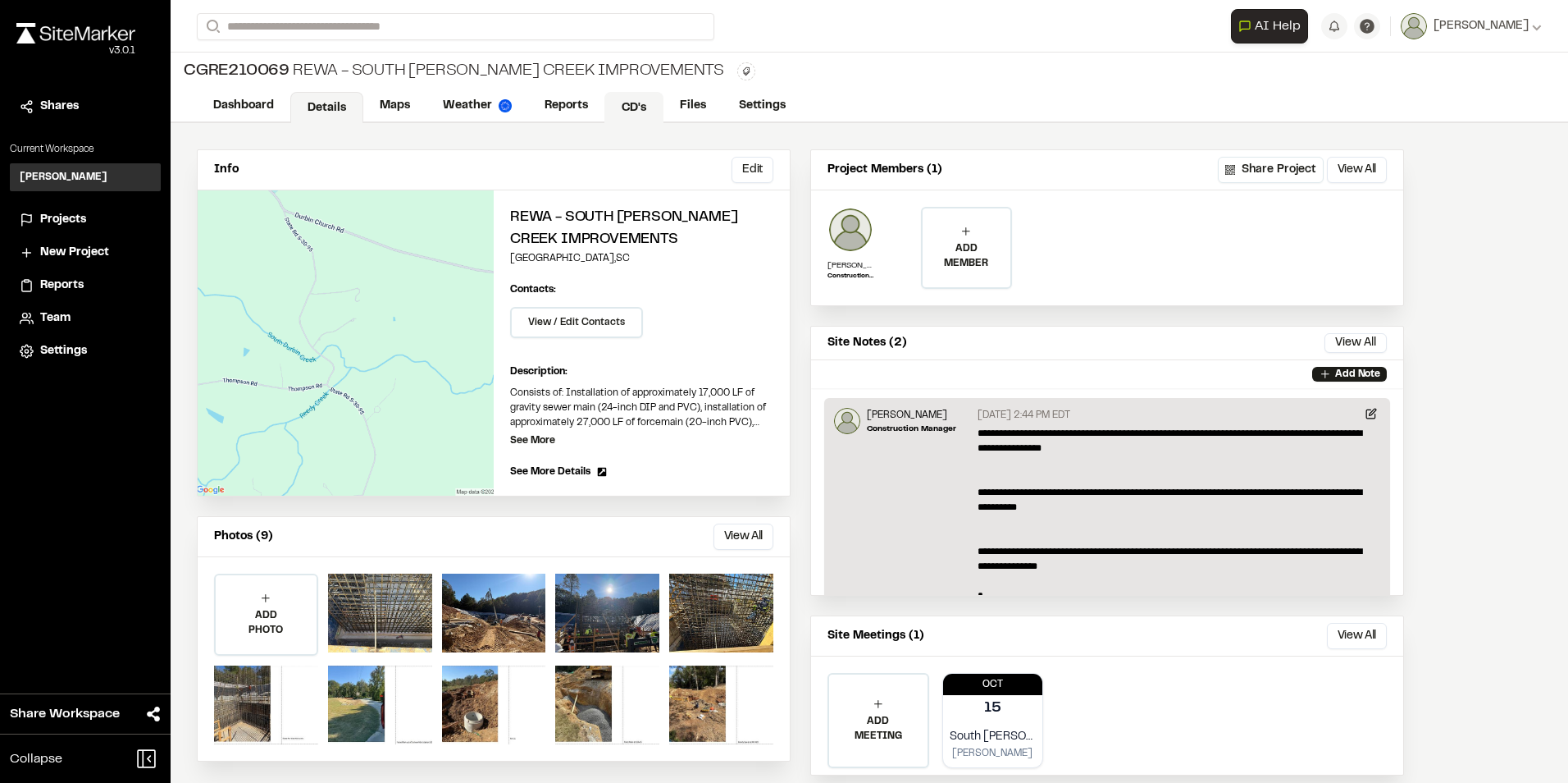
click at [635, 105] on link "CD's" at bounding box center [634, 108] width 59 height 32
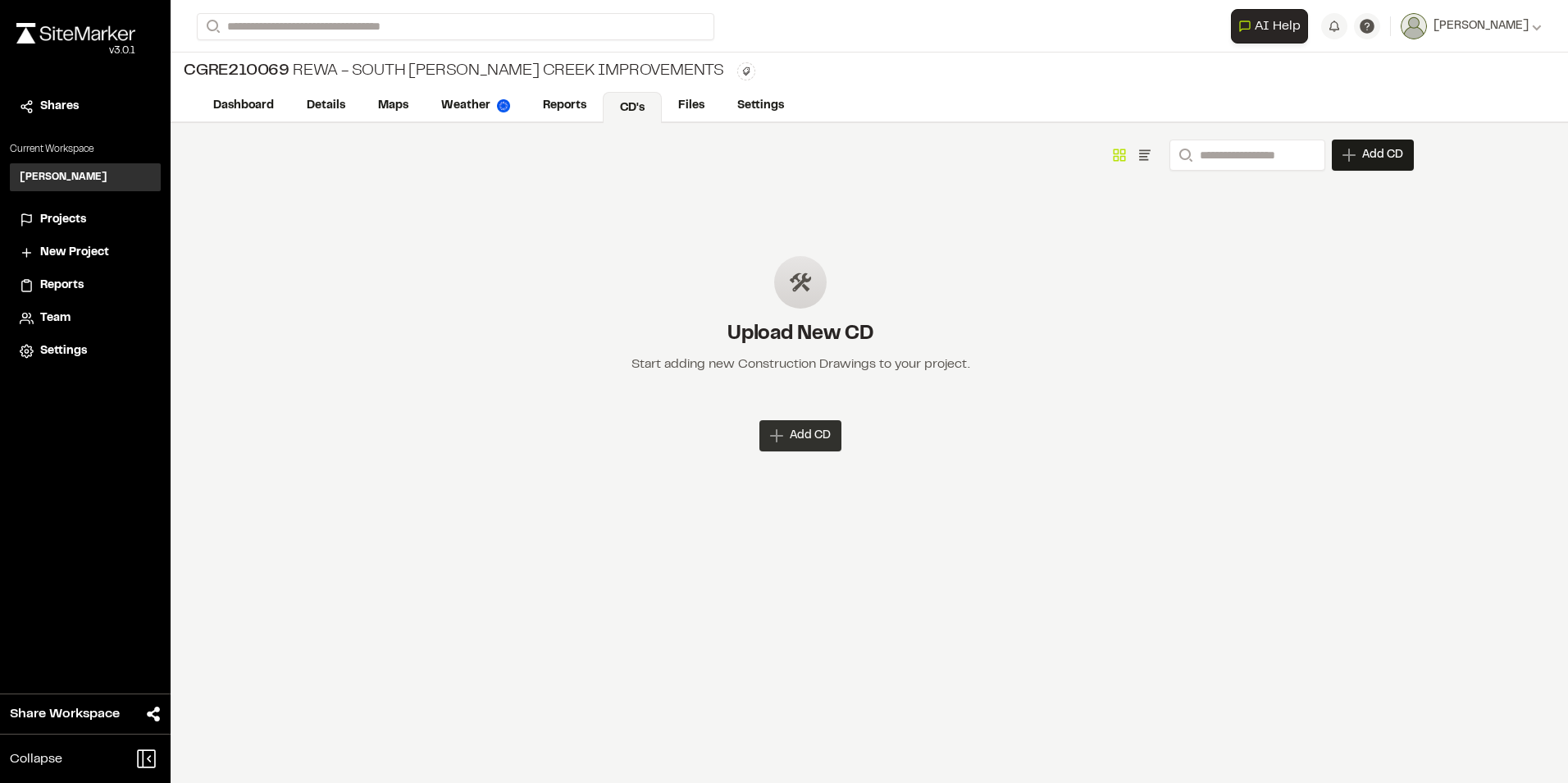
click at [808, 438] on span "Add CD" at bounding box center [809, 435] width 41 height 17
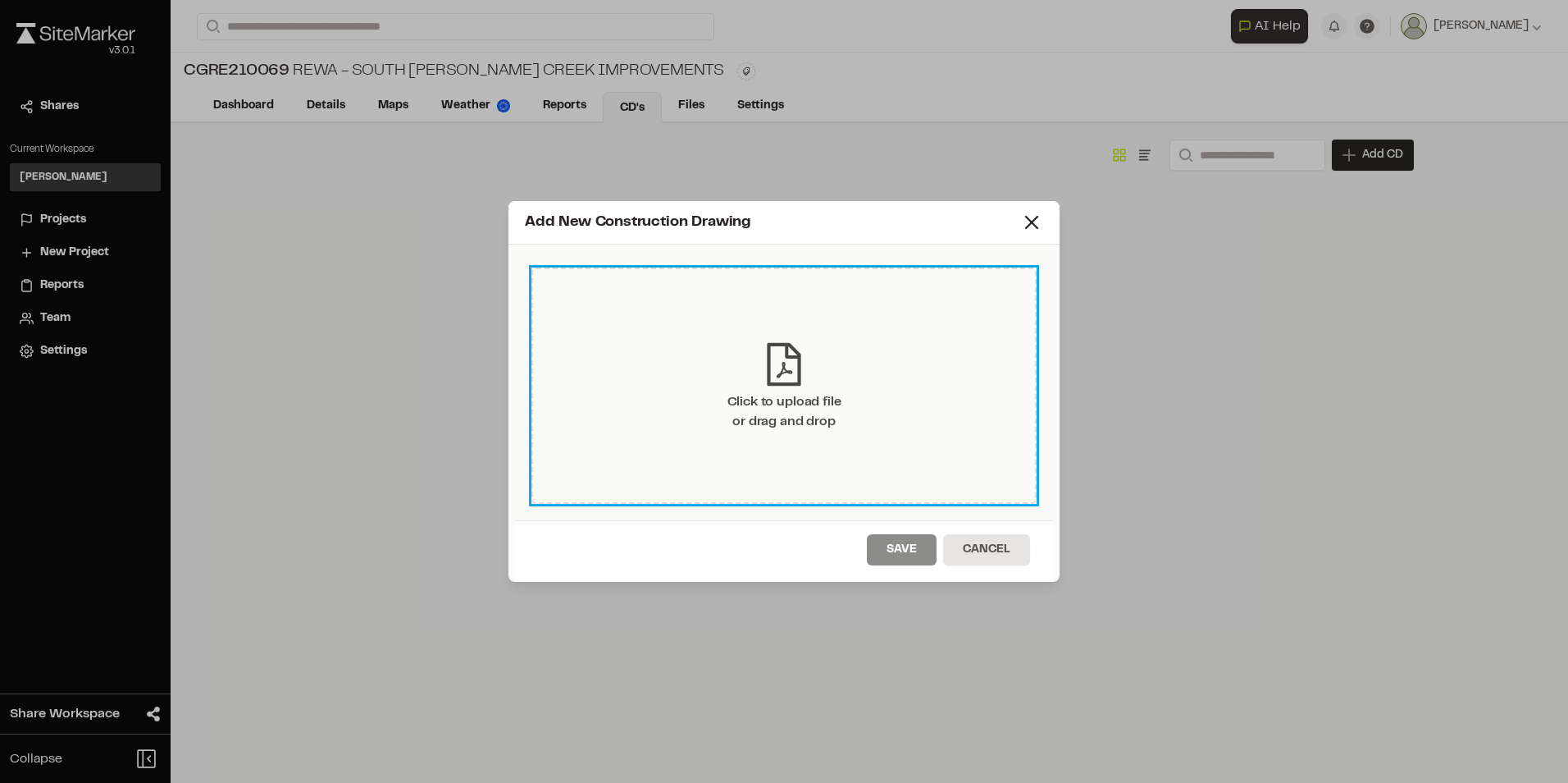
click at [789, 397] on div "Click to upload file or drag and drop" at bounding box center [784, 412] width 114 height 40
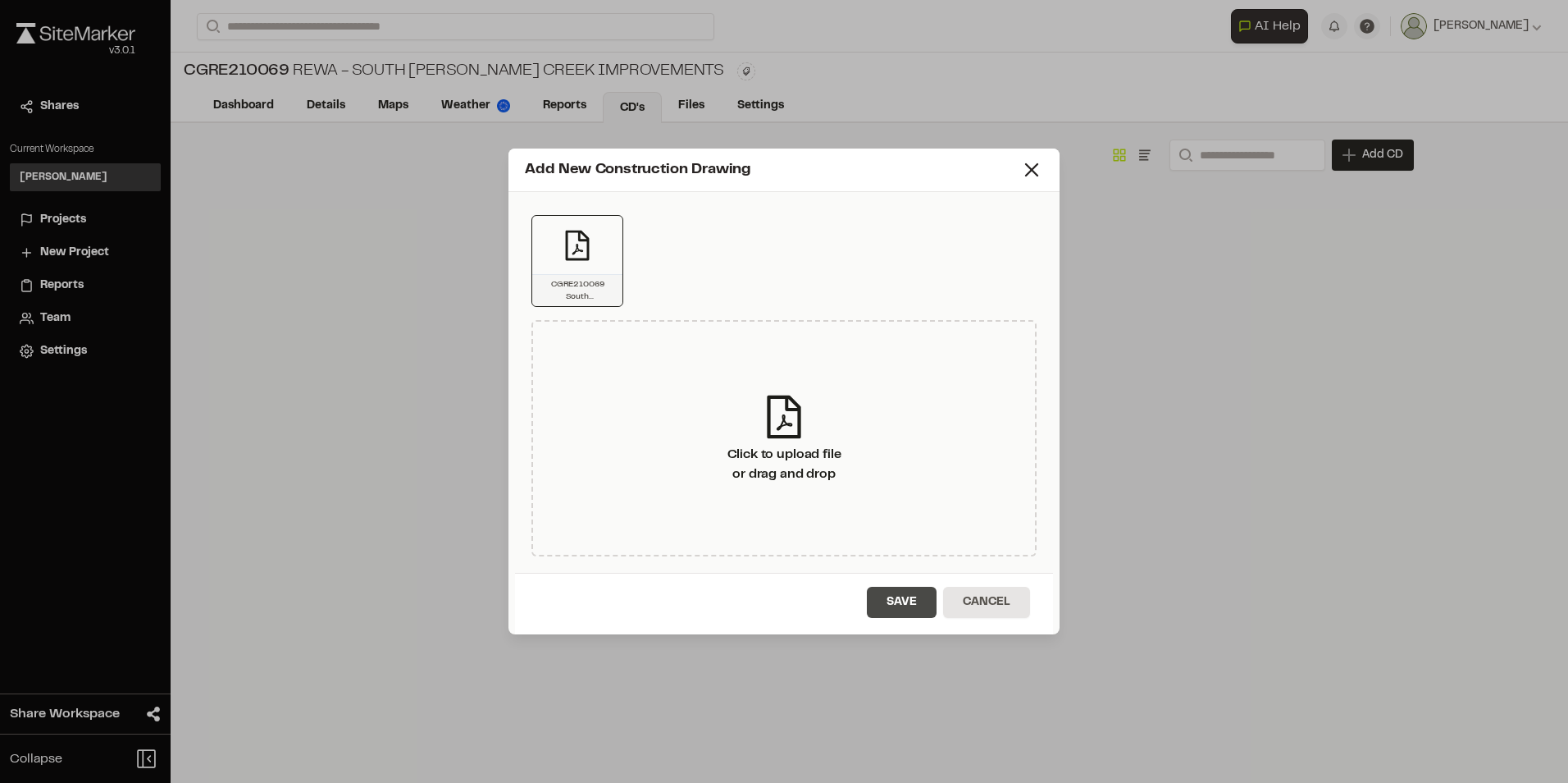
click at [903, 602] on button "Save" at bounding box center [901, 602] width 70 height 32
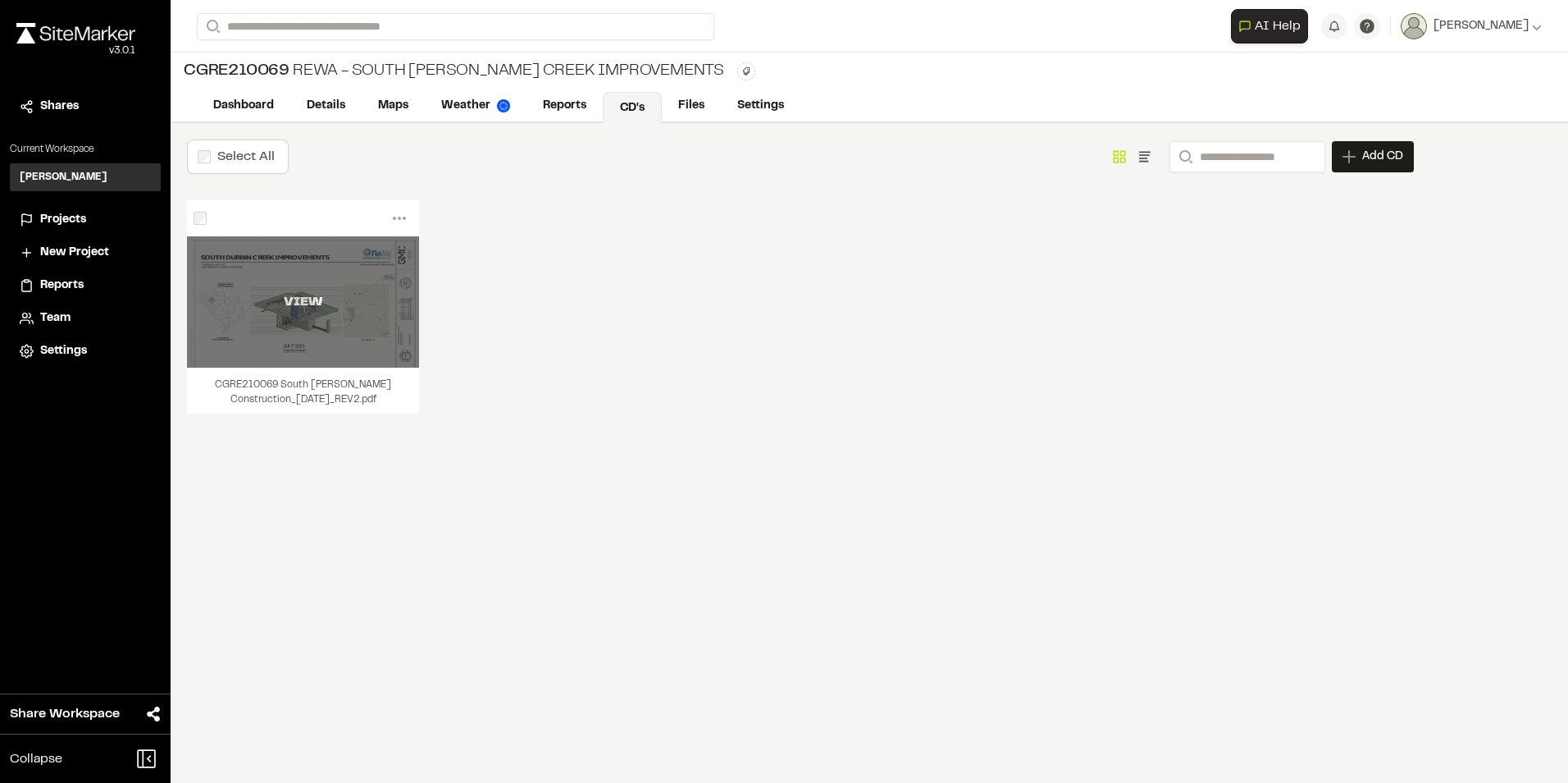
click at [340, 304] on div "VIEW" at bounding box center [302, 302] width 232 height 20
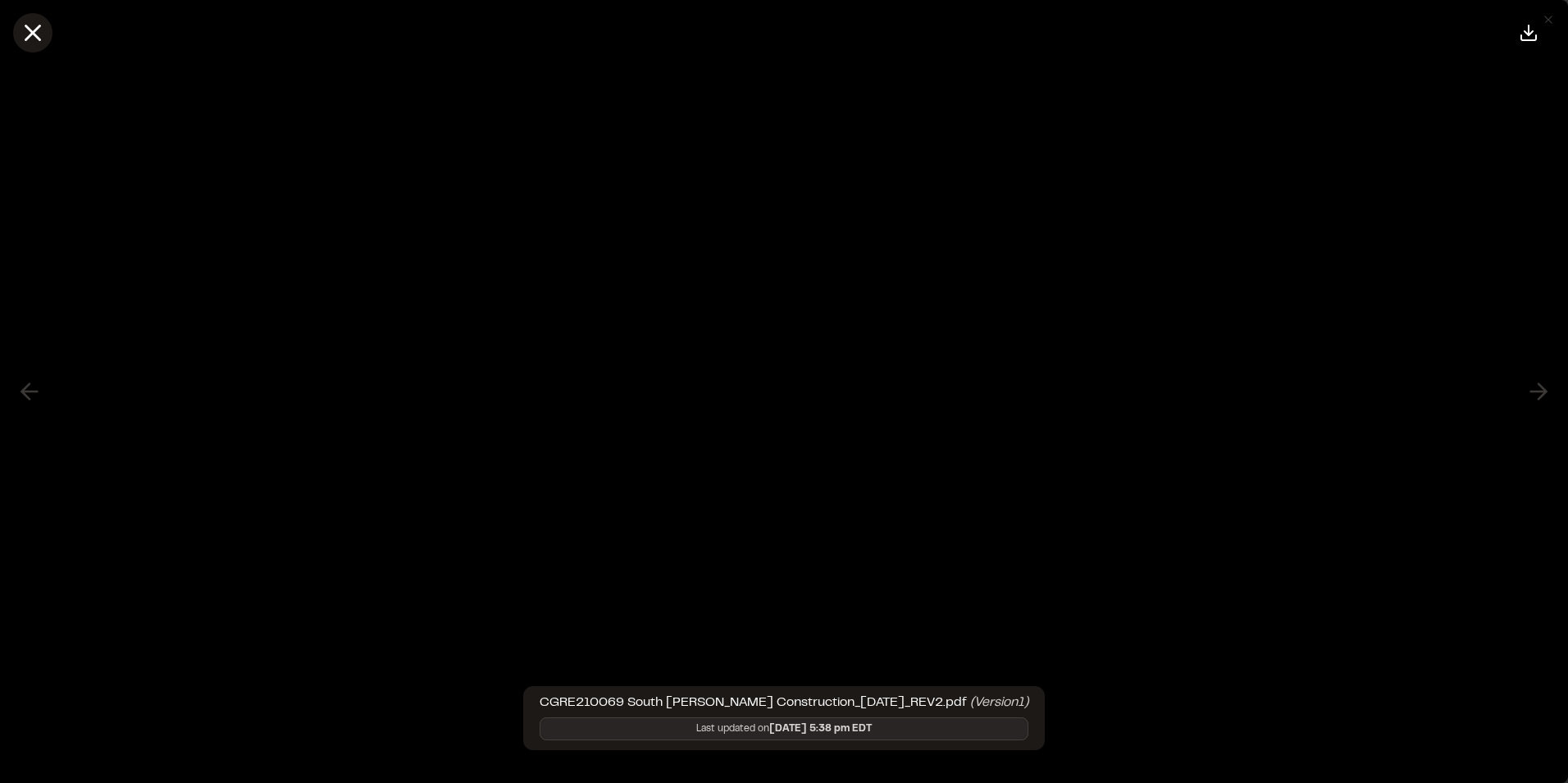
click at [31, 27] on icon at bounding box center [33, 33] width 28 height 28
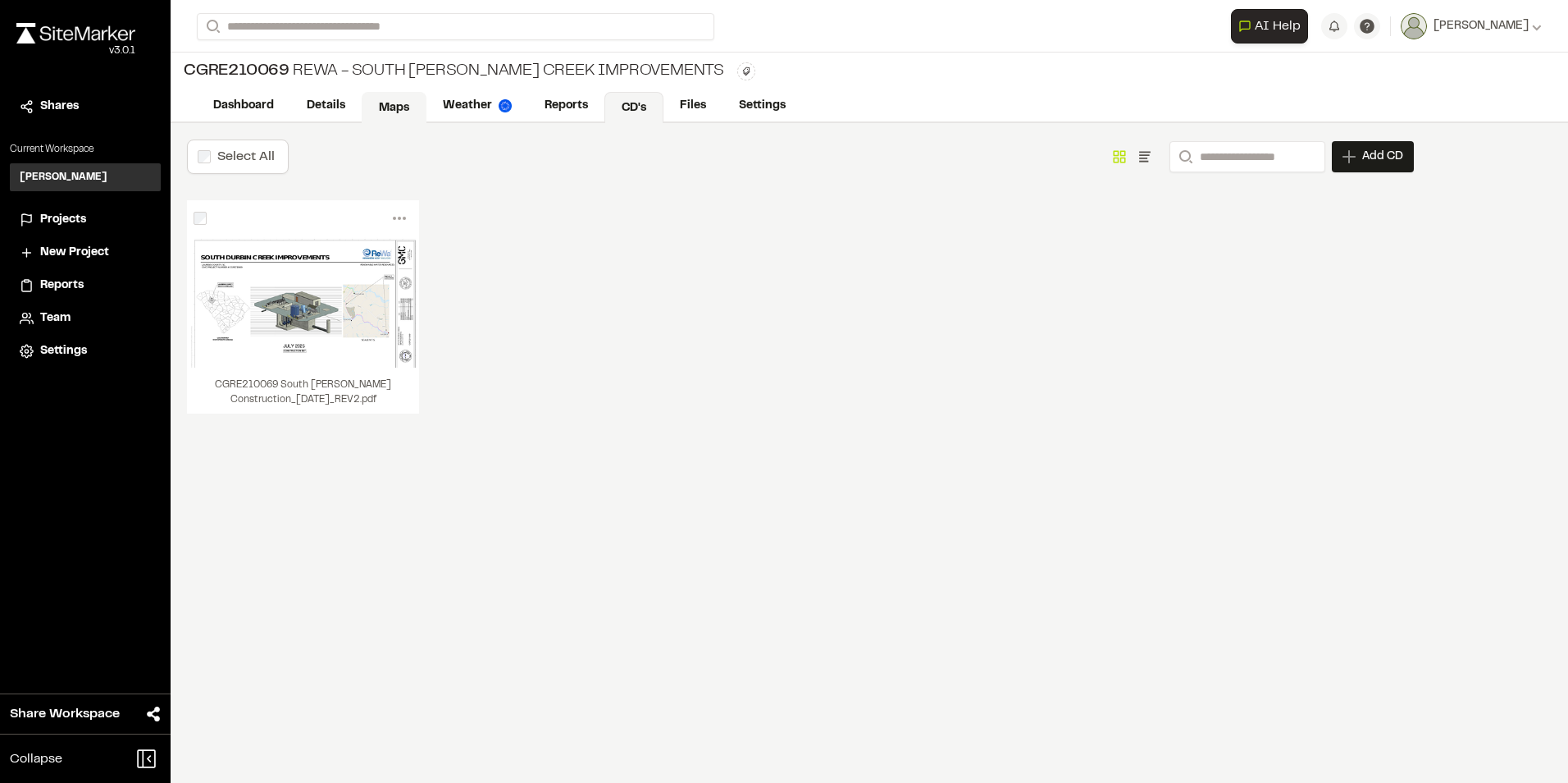
click at [406, 109] on link "Maps" at bounding box center [394, 108] width 65 height 32
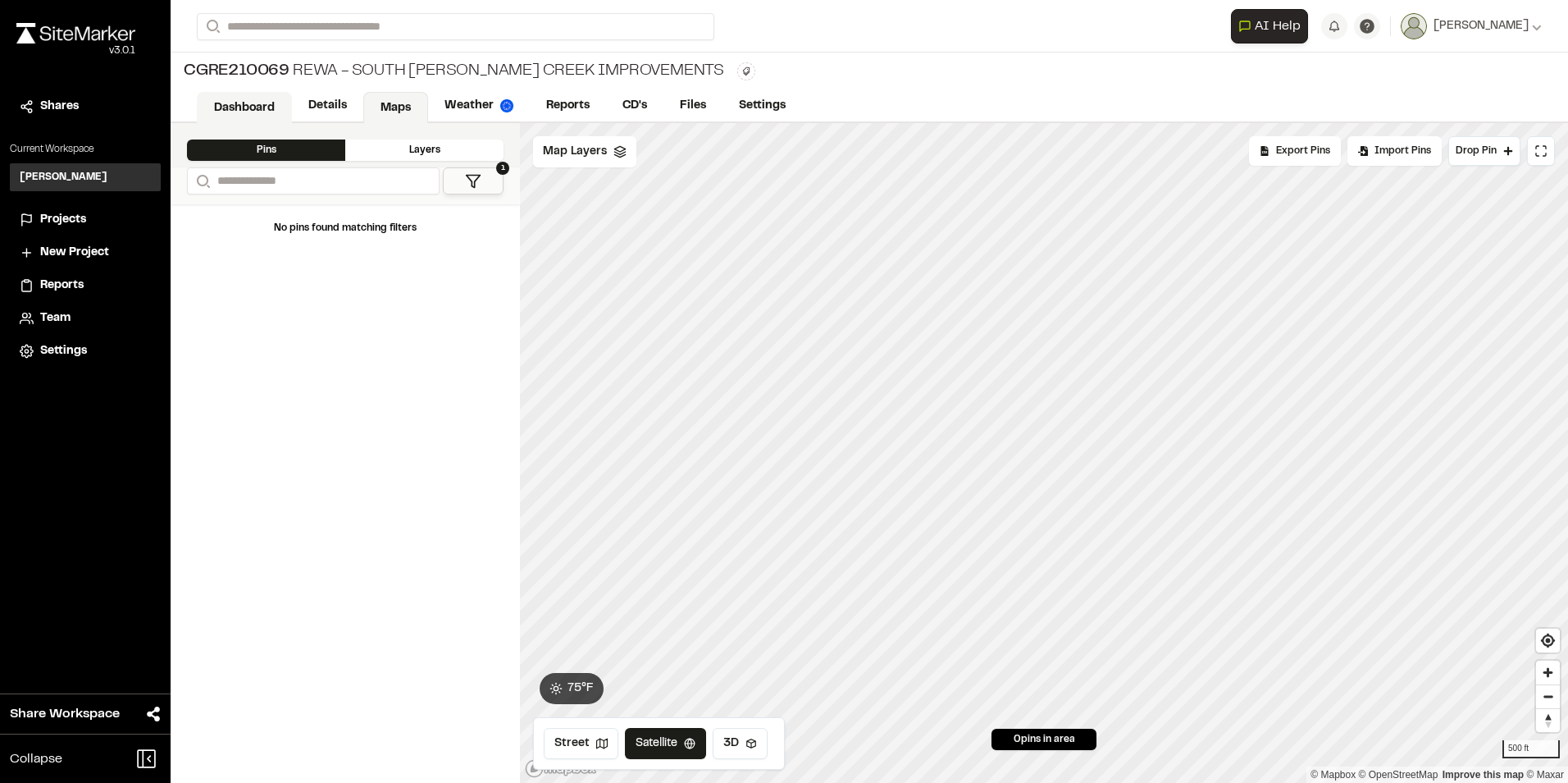
click at [248, 99] on link "Dashboard" at bounding box center [244, 108] width 95 height 32
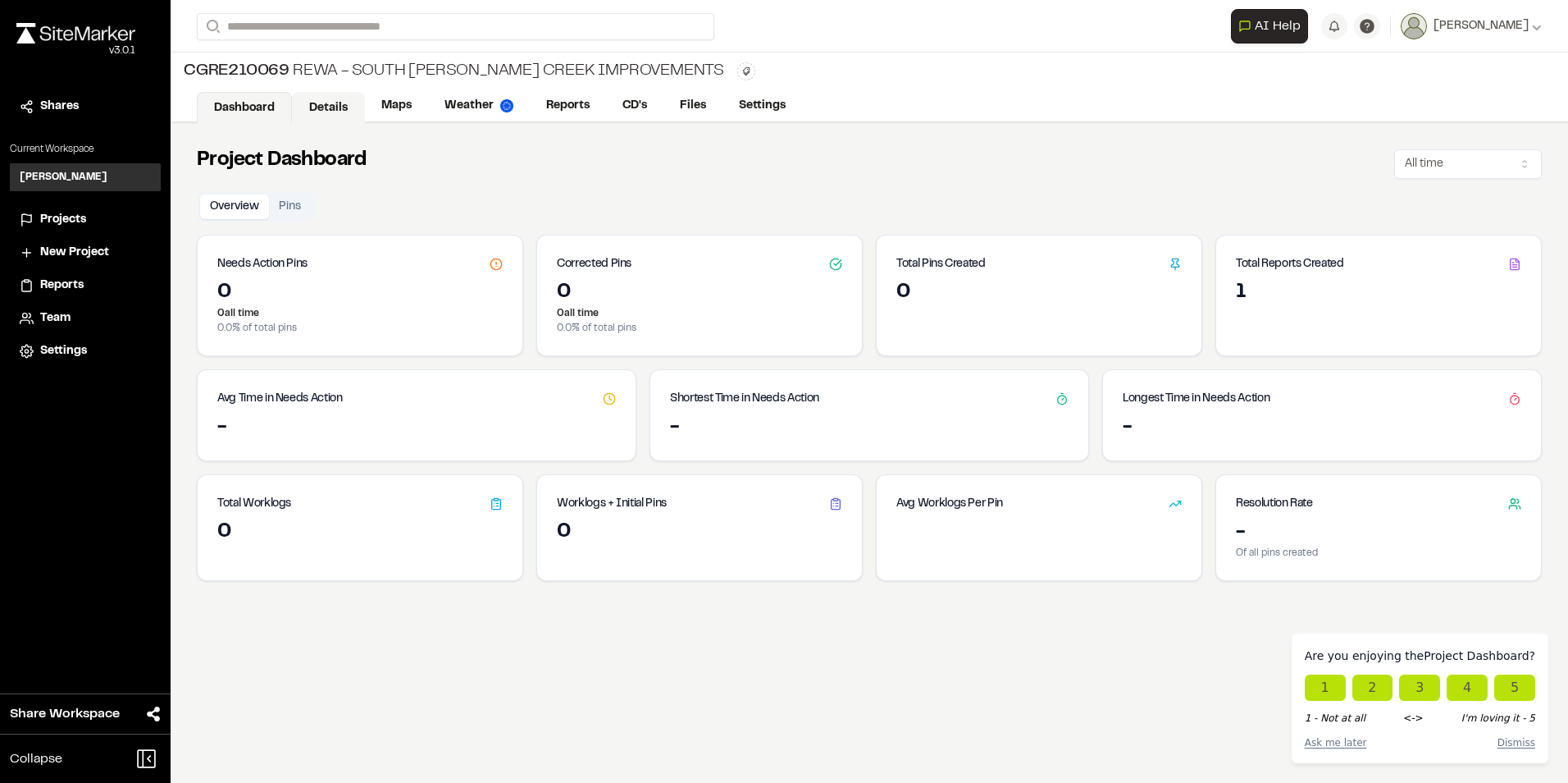
click at [347, 106] on link "Details" at bounding box center [328, 108] width 73 height 32
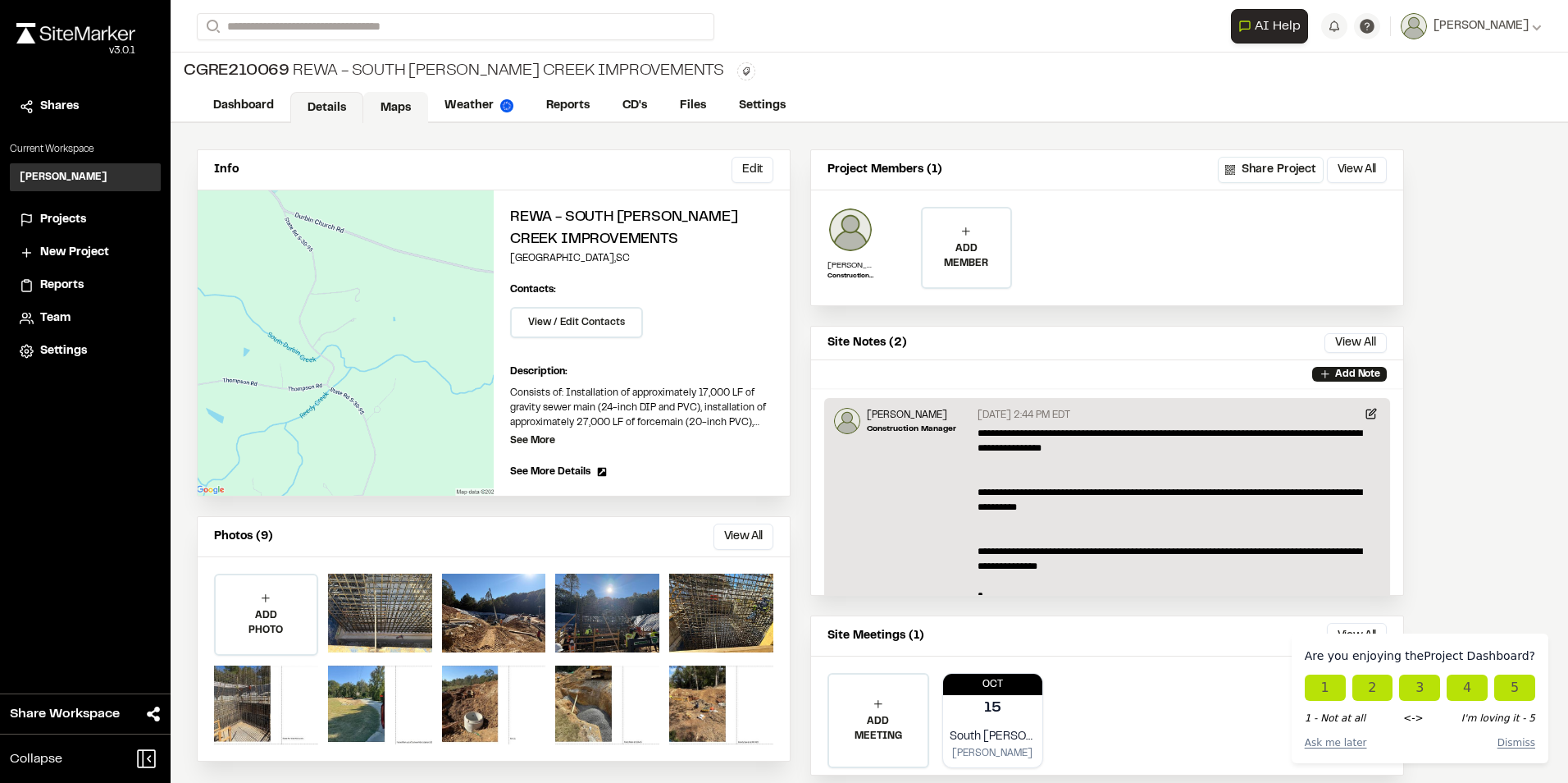
click at [394, 102] on link "Maps" at bounding box center [396, 108] width 65 height 32
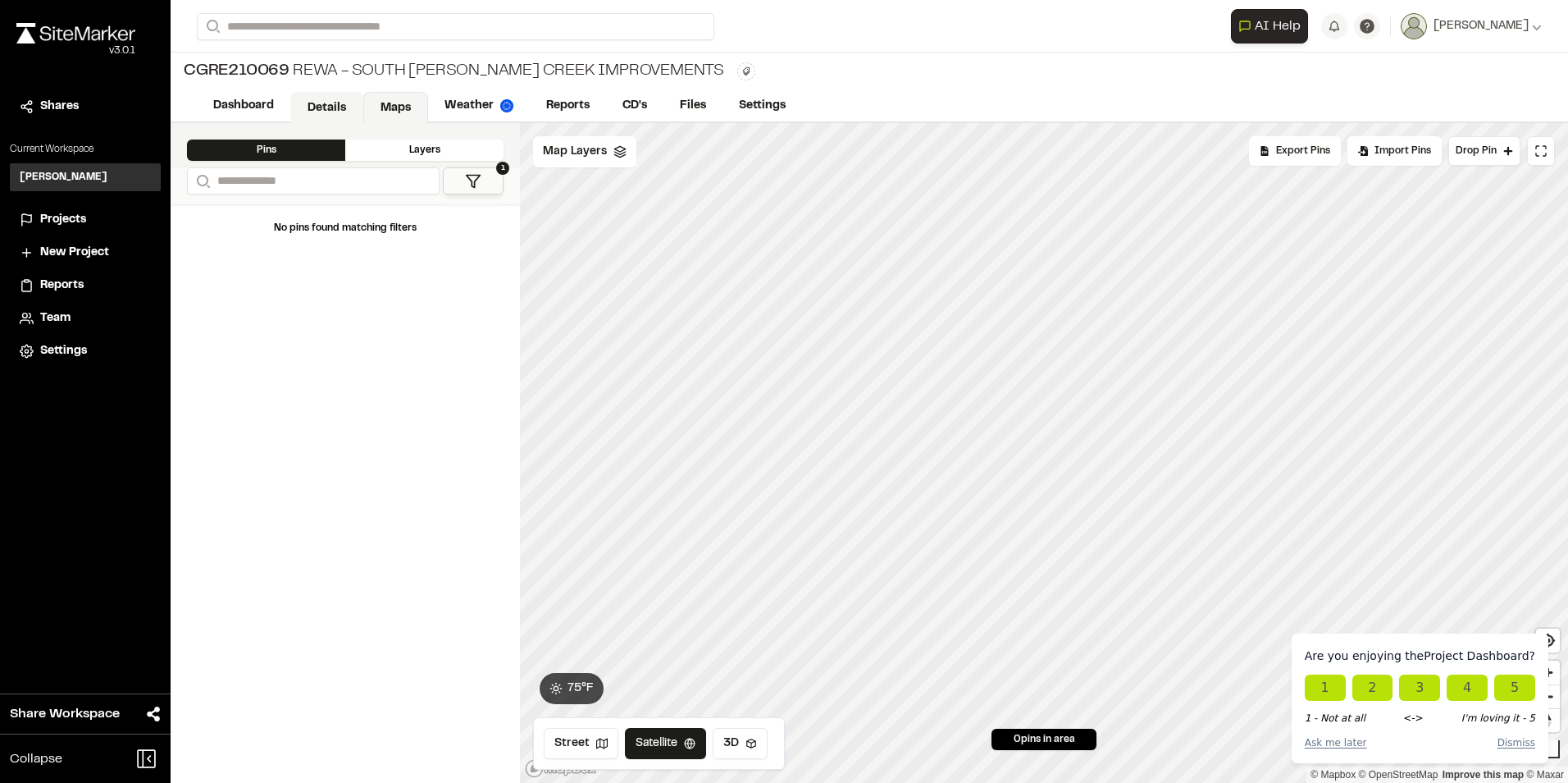
click at [332, 104] on link "Details" at bounding box center [327, 108] width 73 height 32
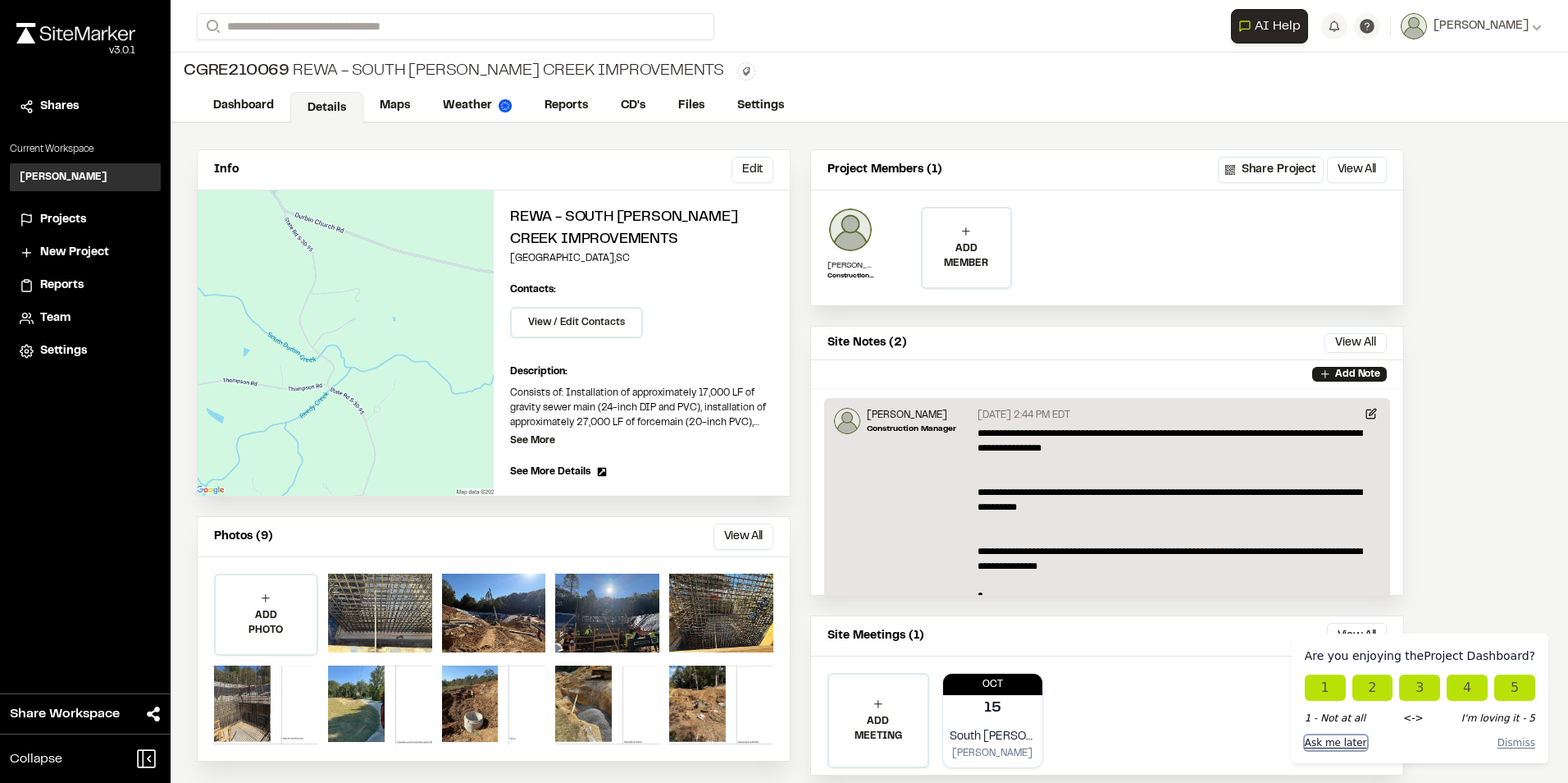
click at [1361, 743] on button "Ask me later" at bounding box center [1335, 742] width 62 height 15
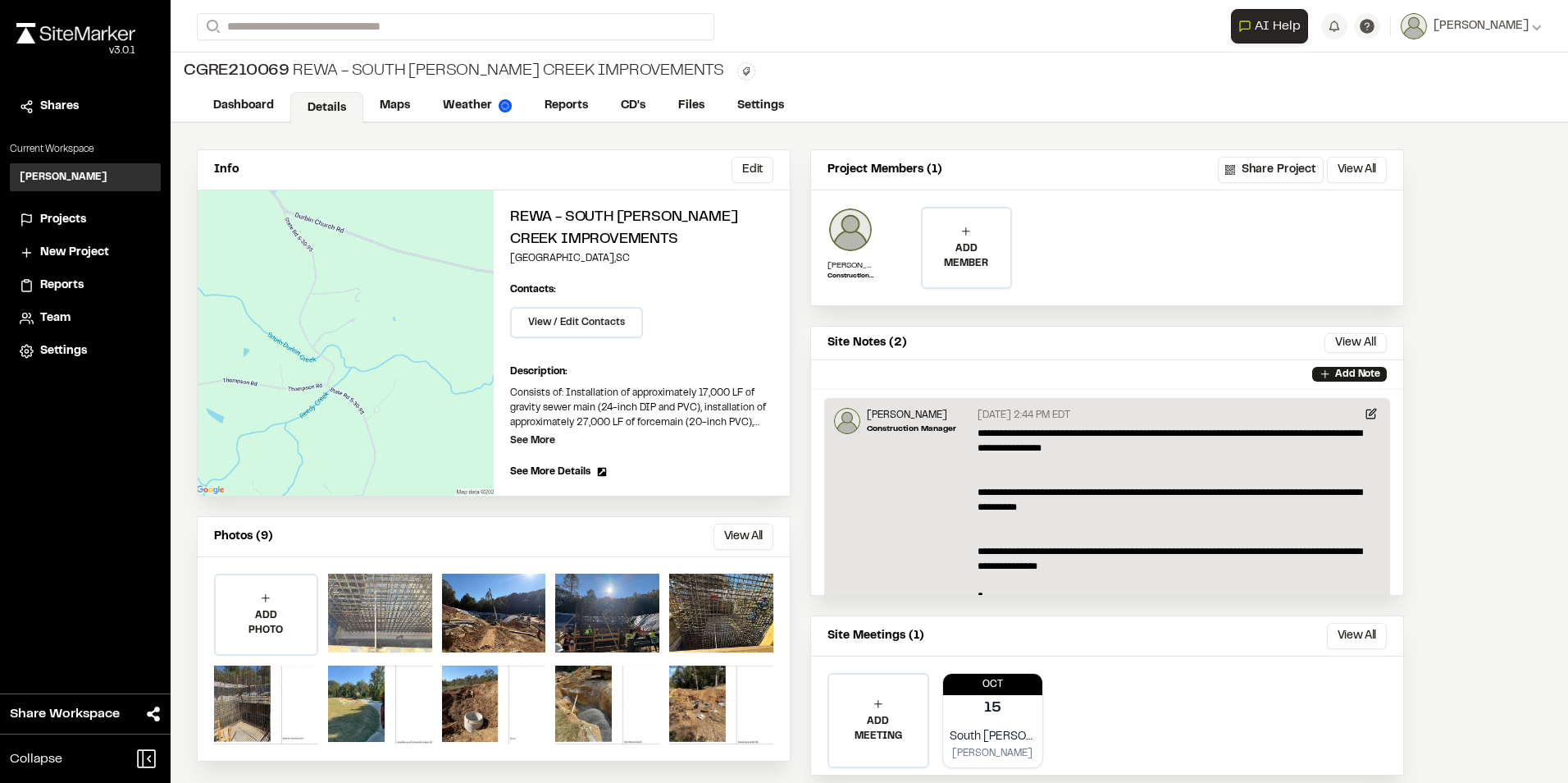
click at [393, 605] on div at bounding box center [379, 613] width 104 height 79
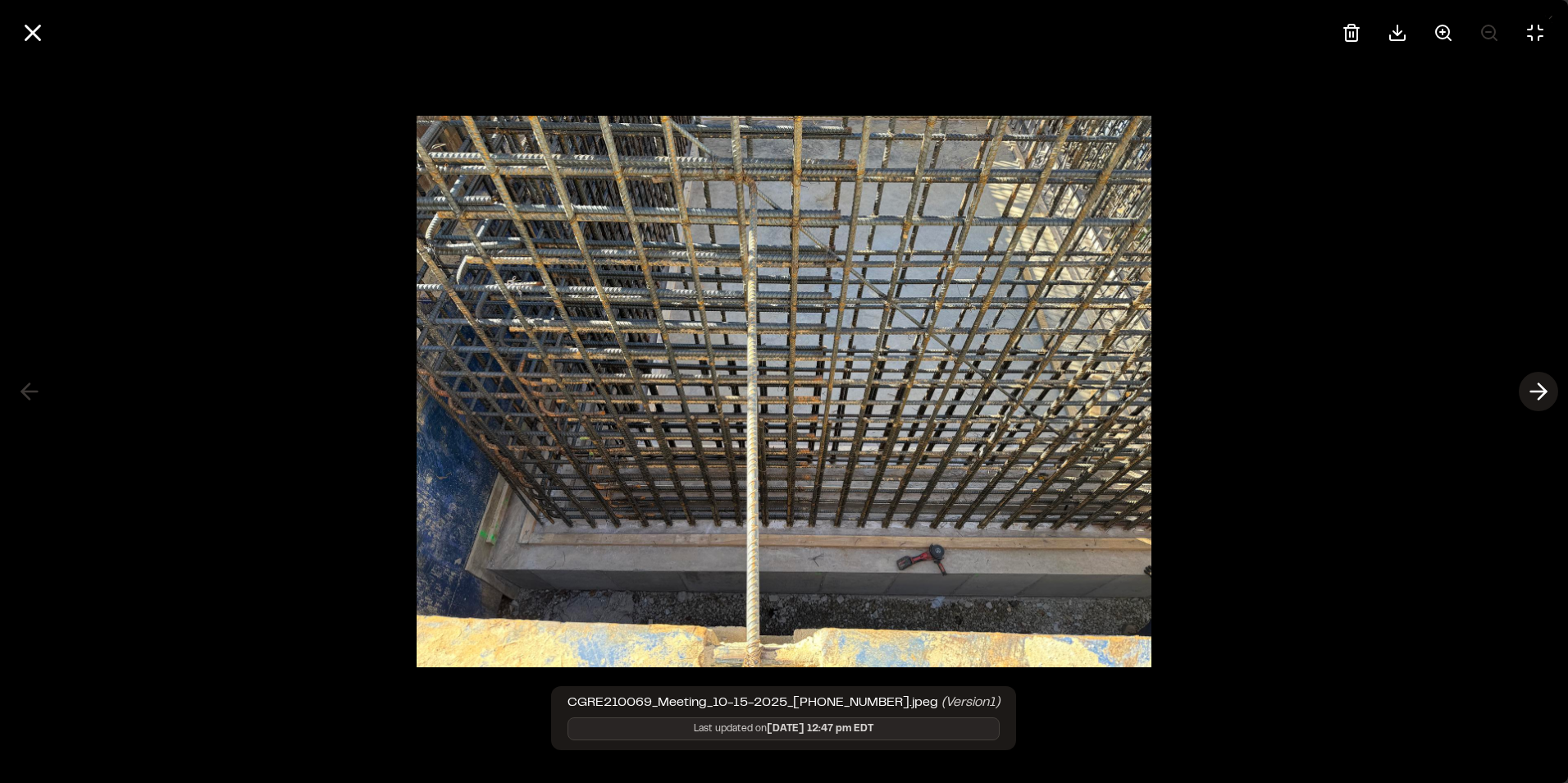
click at [1535, 392] on line at bounding box center [1539, 392] width 16 height 0
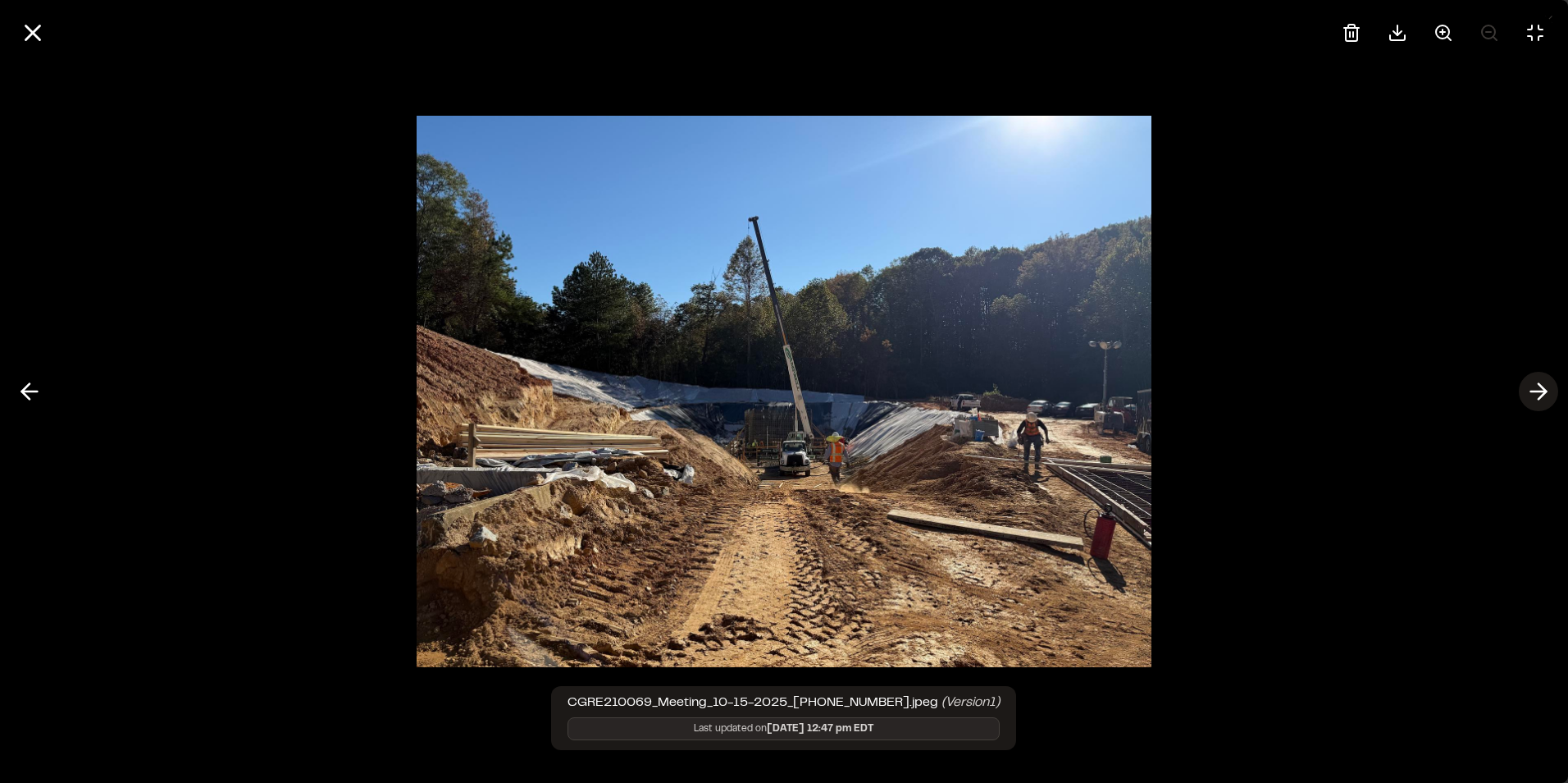
click at [1535, 392] on line at bounding box center [1539, 392] width 16 height 0
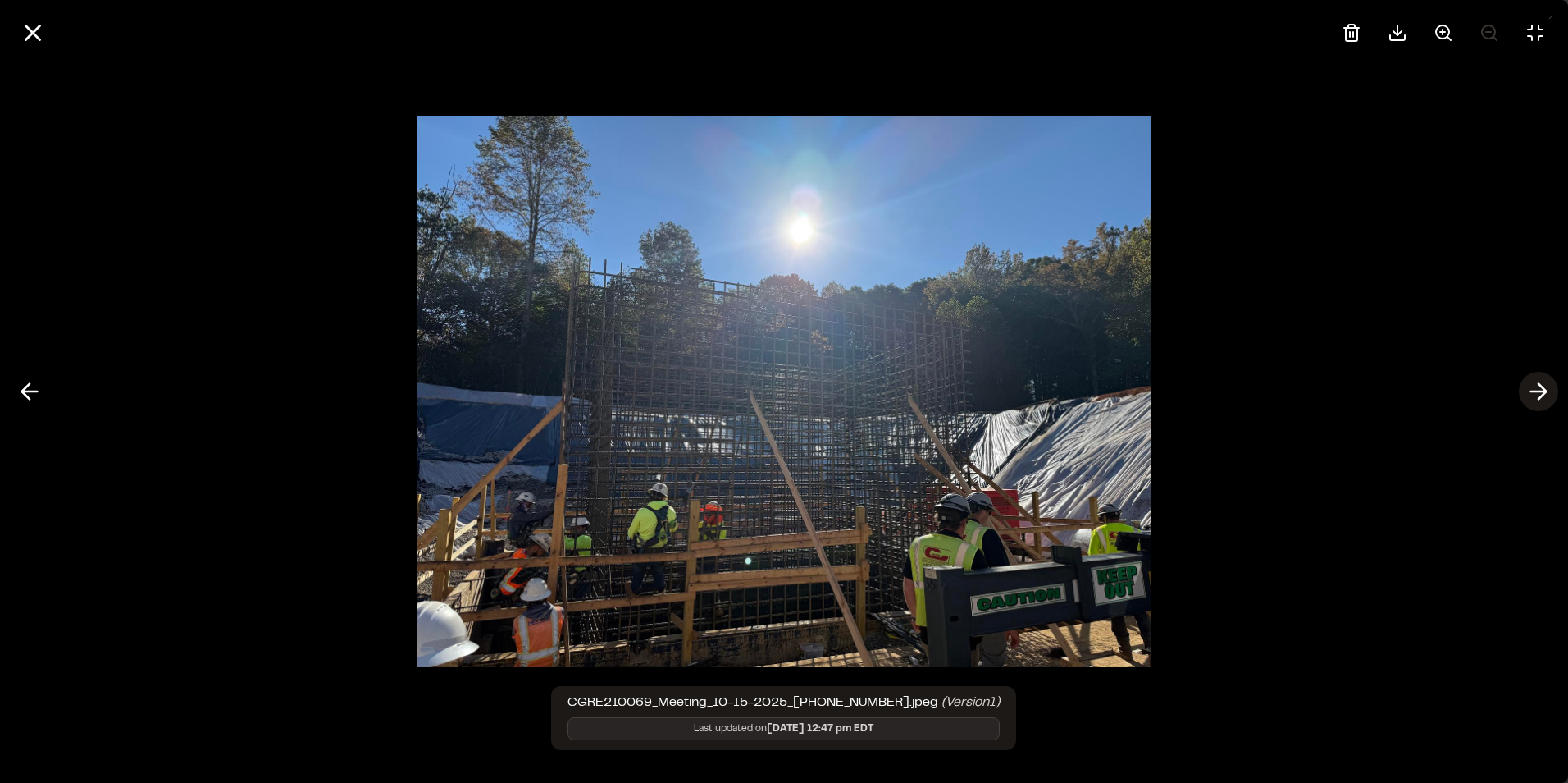
click at [1535, 392] on line at bounding box center [1539, 392] width 16 height 0
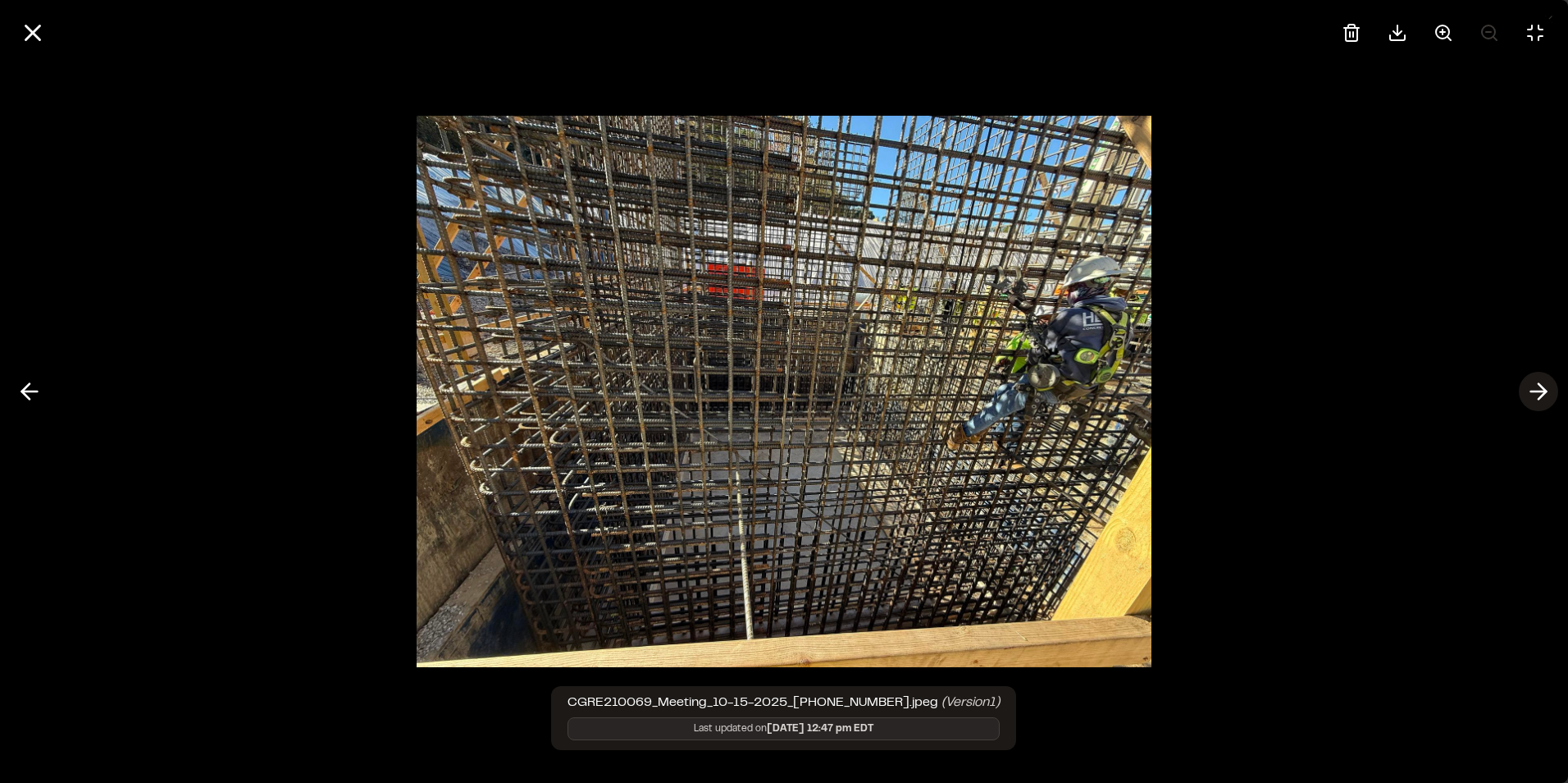
click at [1535, 392] on line at bounding box center [1539, 392] width 16 height 0
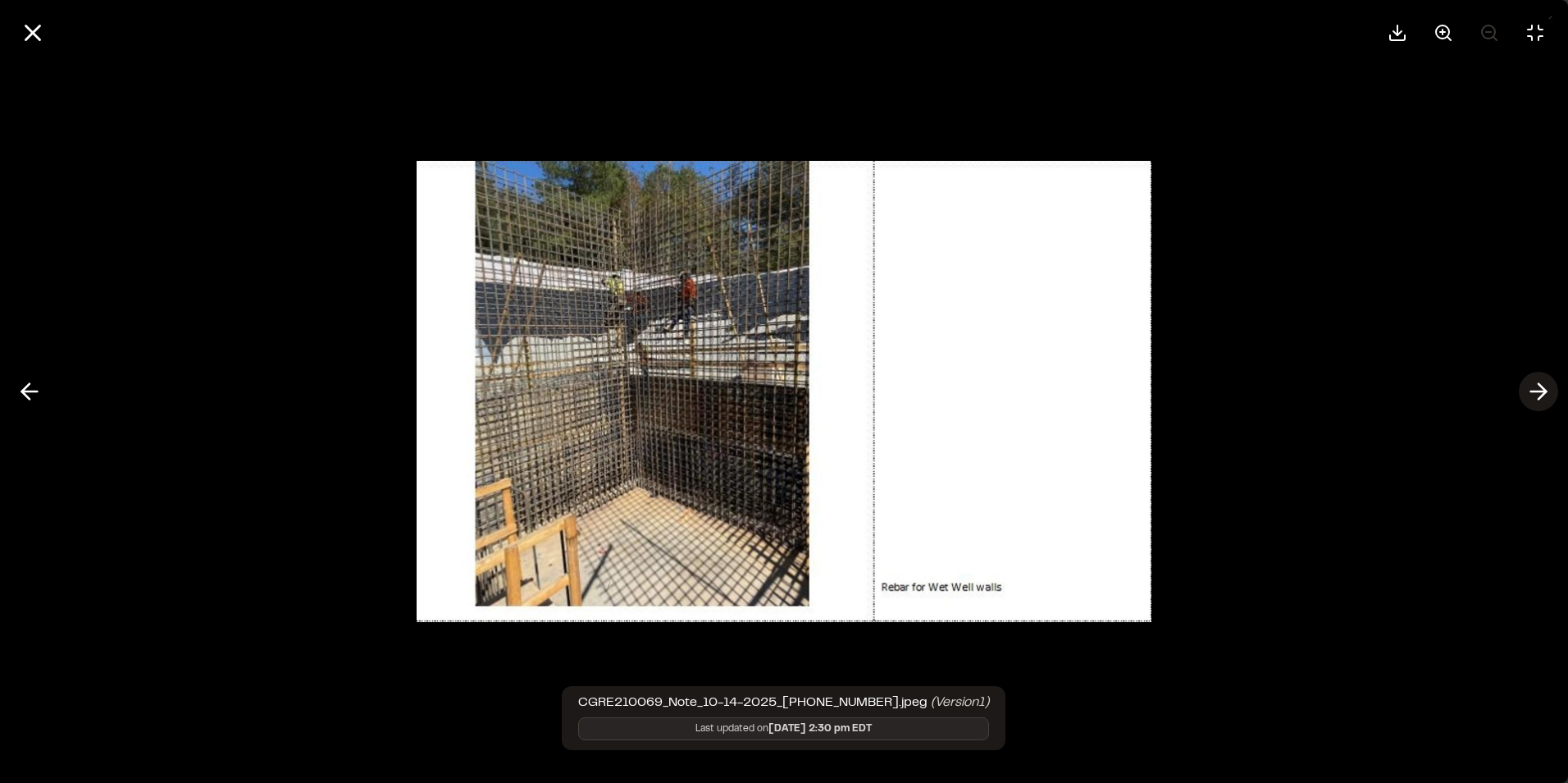
click at [1535, 392] on line at bounding box center [1539, 392] width 16 height 0
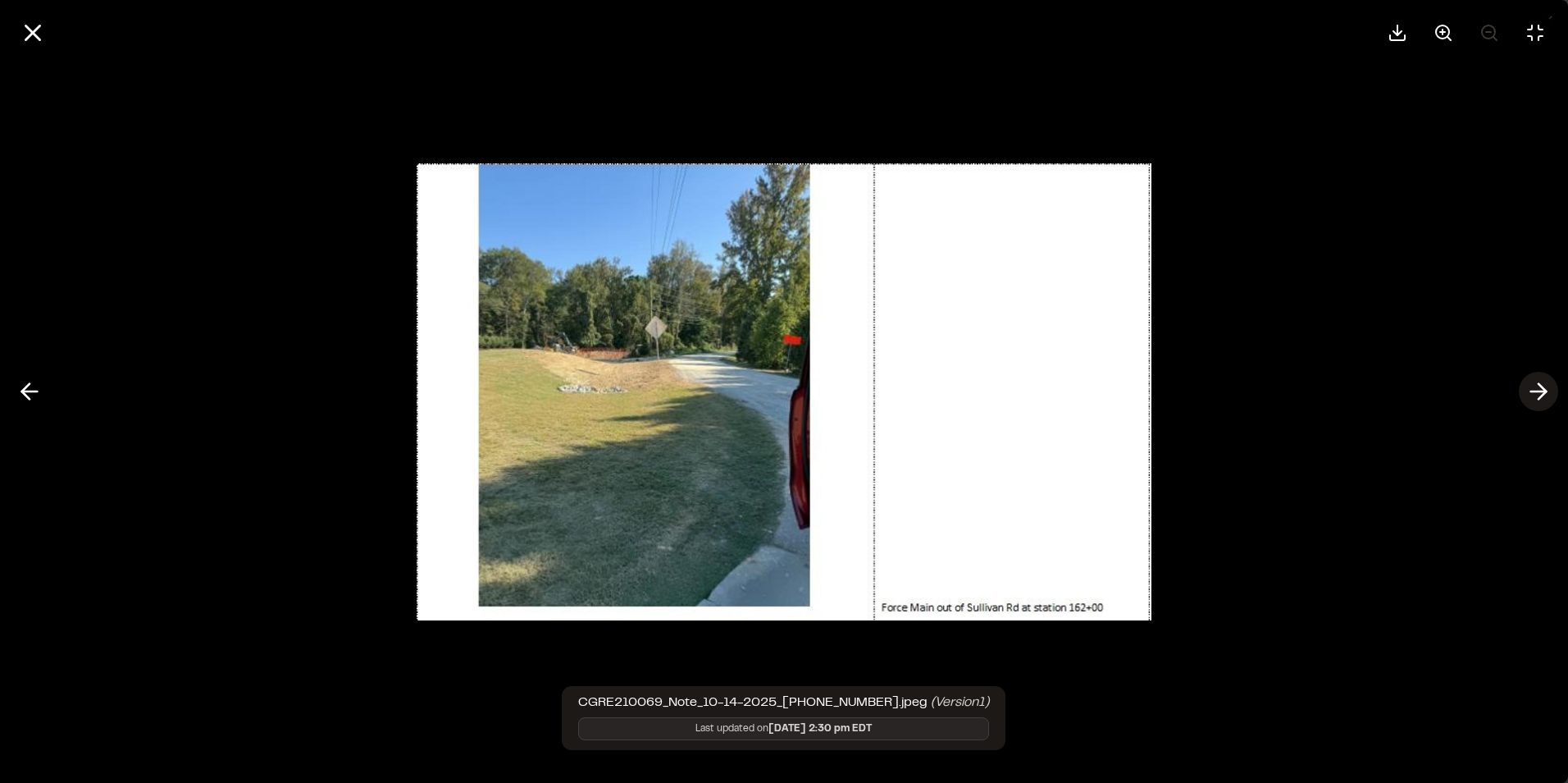
click at [1535, 392] on line at bounding box center [1539, 392] width 16 height 0
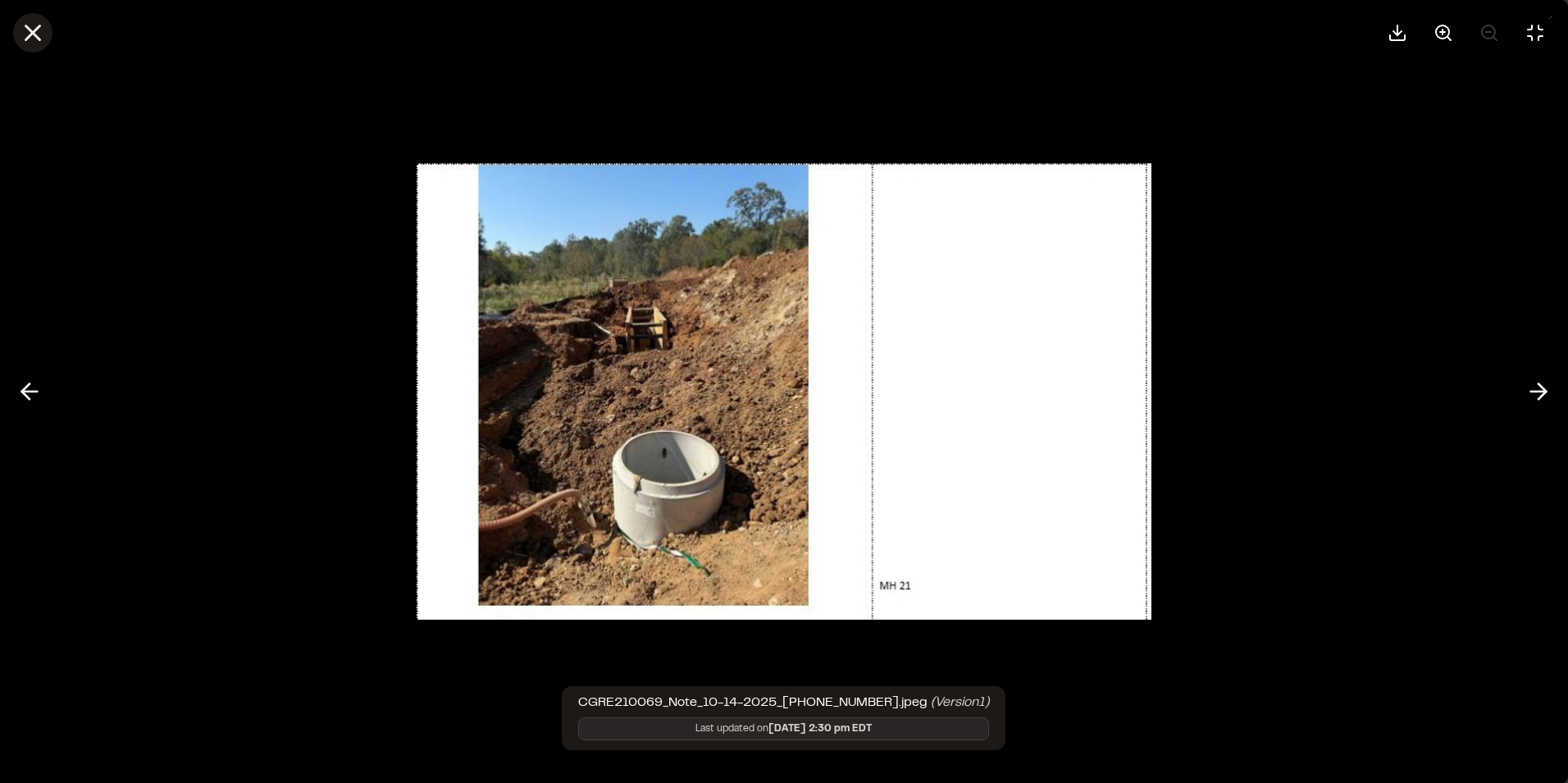
click at [28, 32] on icon at bounding box center [33, 33] width 28 height 28
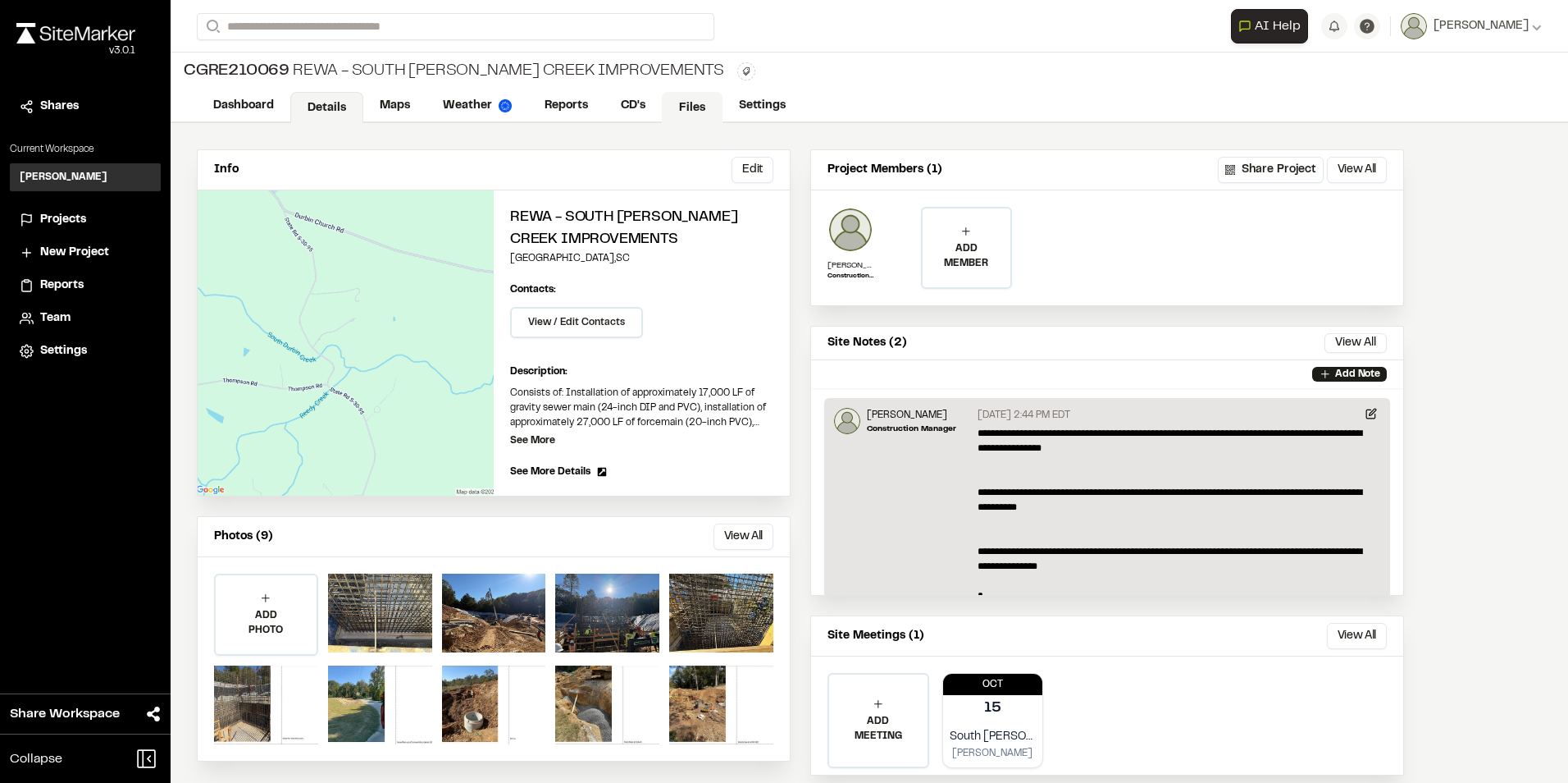
click at [697, 106] on link "Files" at bounding box center [692, 108] width 60 height 32
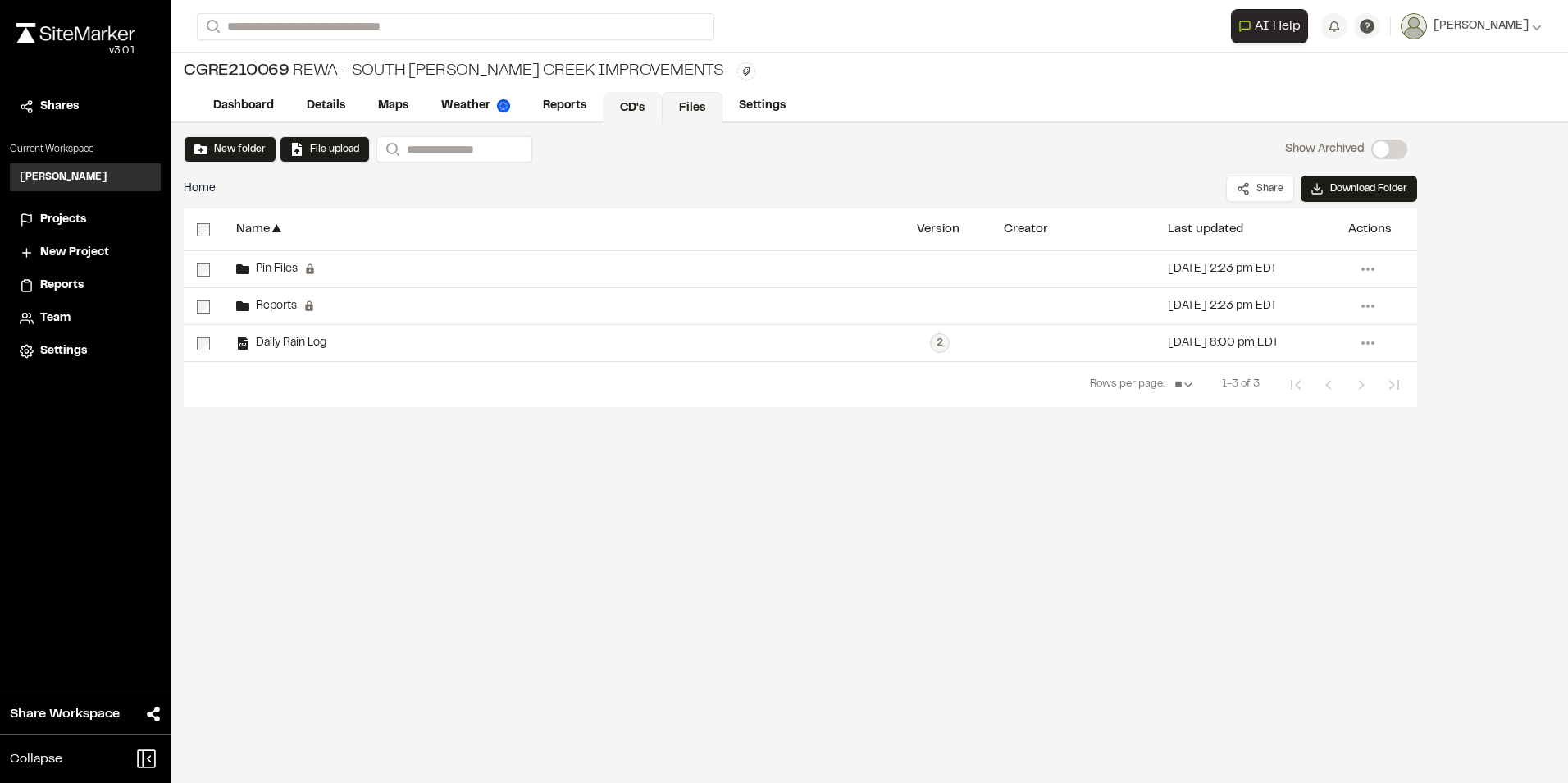
click at [619, 106] on link "CD's" at bounding box center [632, 108] width 59 height 32
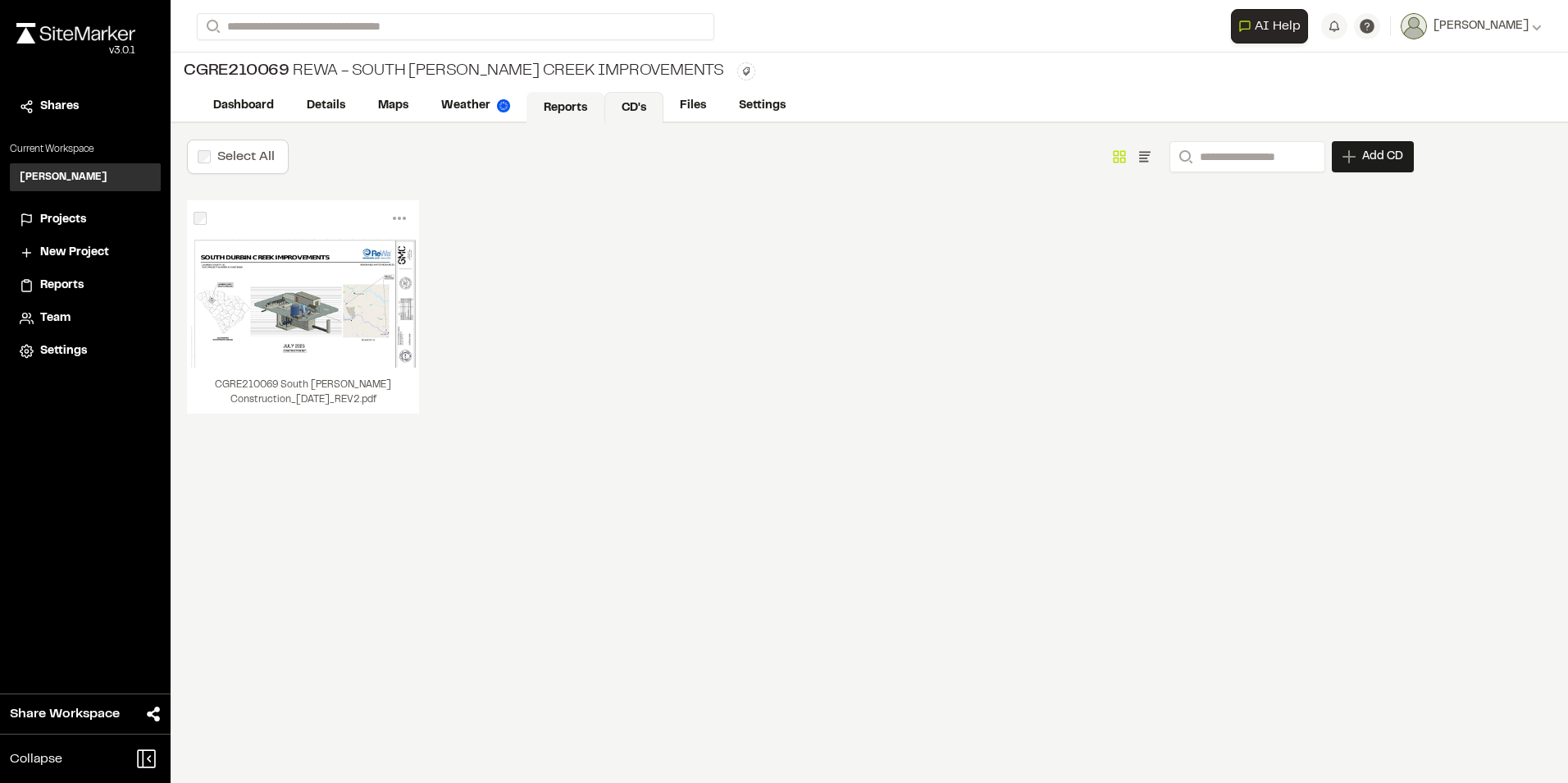
click at [567, 112] on link "Reports" at bounding box center [565, 108] width 78 height 32
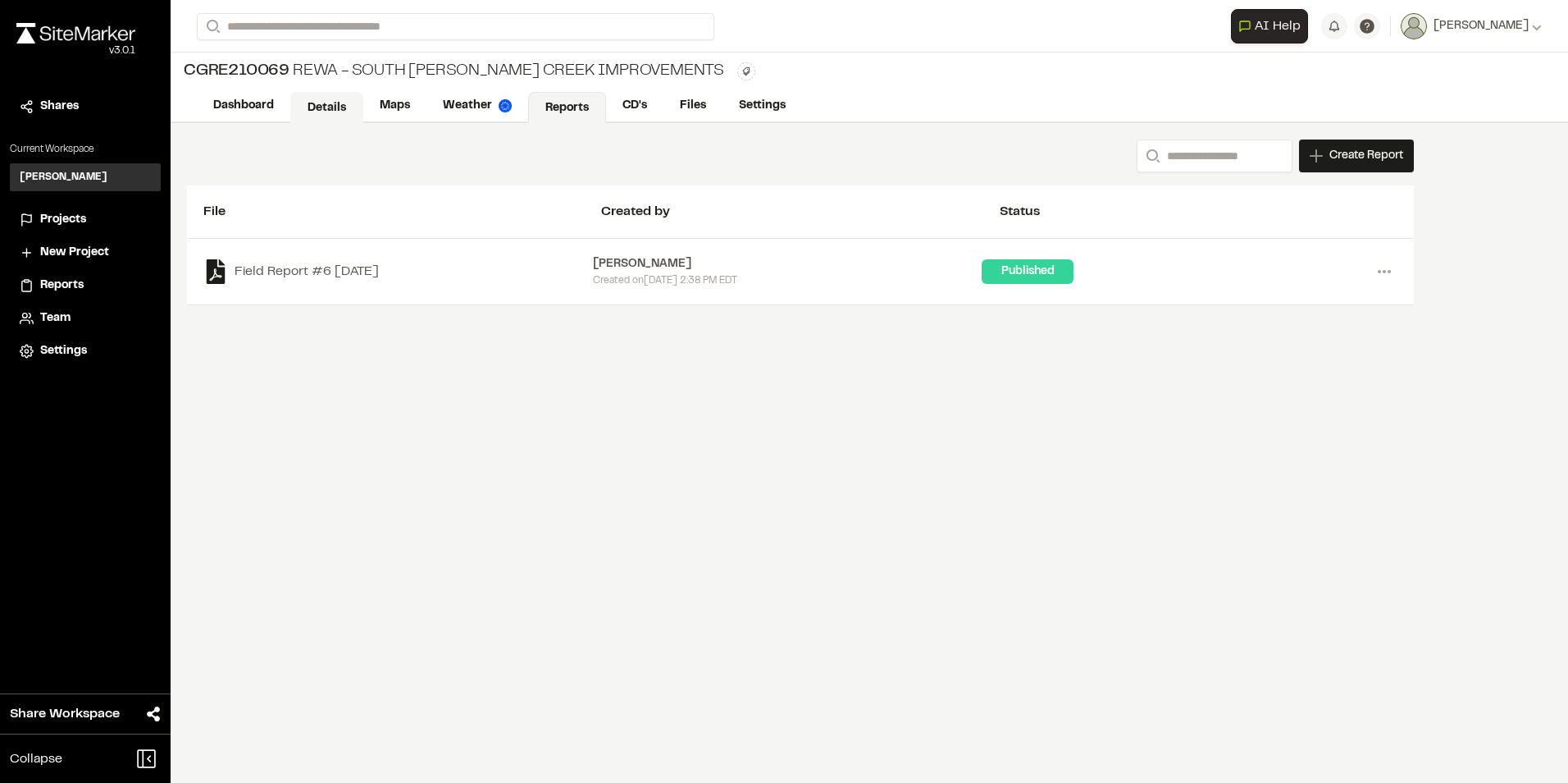
click at [335, 104] on link "Details" at bounding box center [327, 108] width 73 height 32
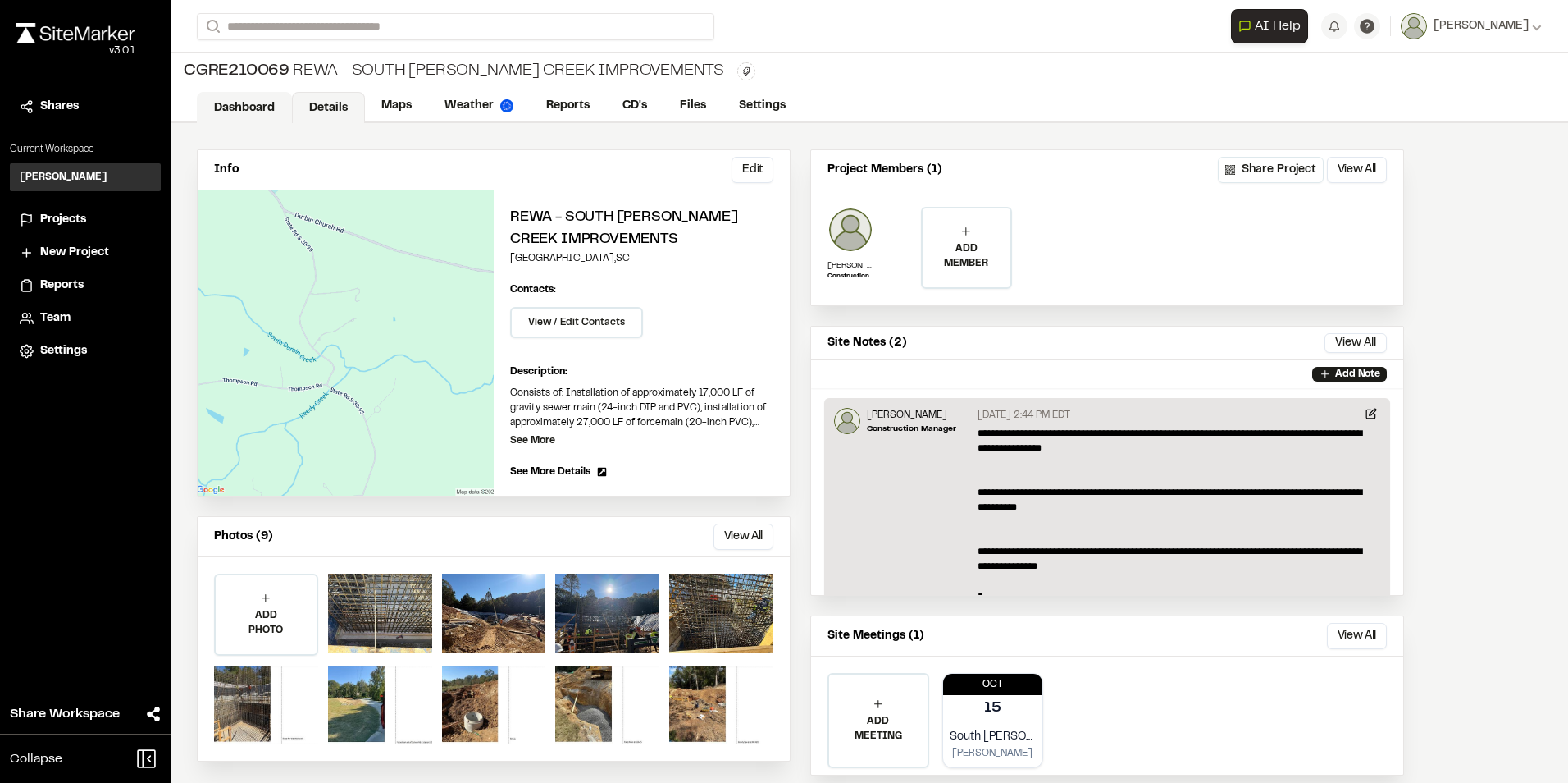
click at [251, 98] on link "Dashboard" at bounding box center [244, 108] width 95 height 32
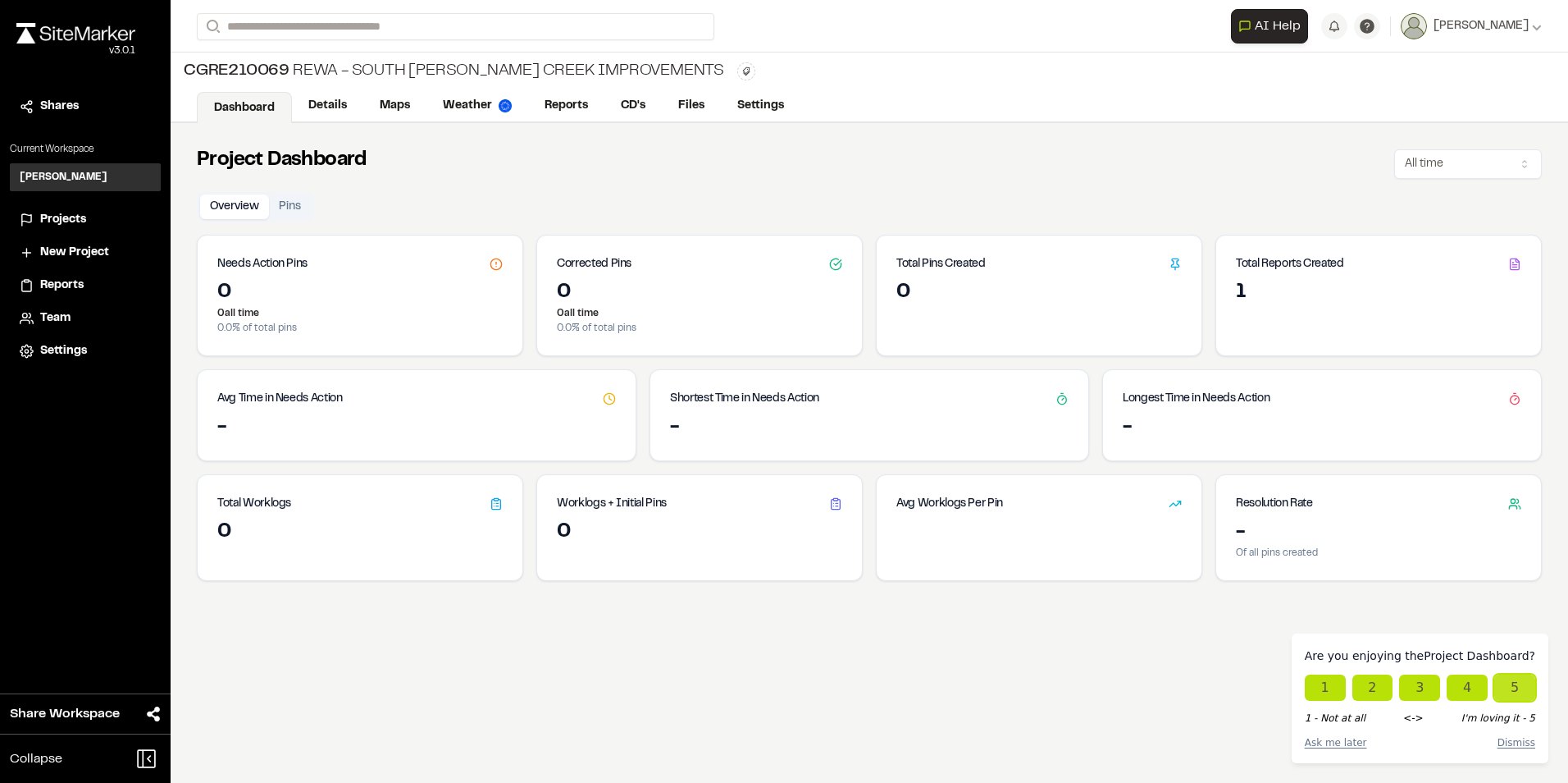
click at [1507, 687] on button "5" at bounding box center [1514, 687] width 41 height 27
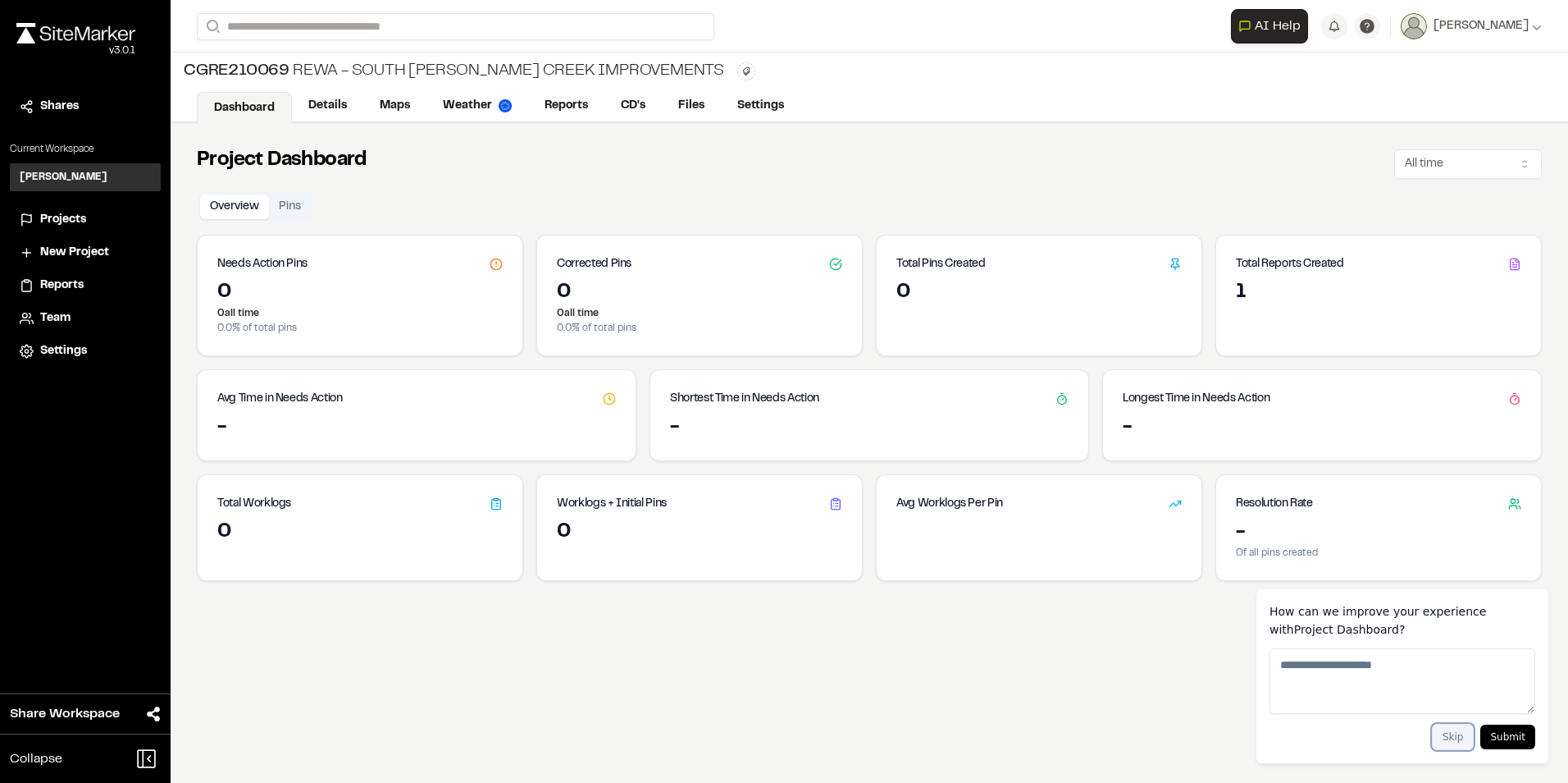
click at [1458, 736] on button "Skip" at bounding box center [1452, 737] width 42 height 27
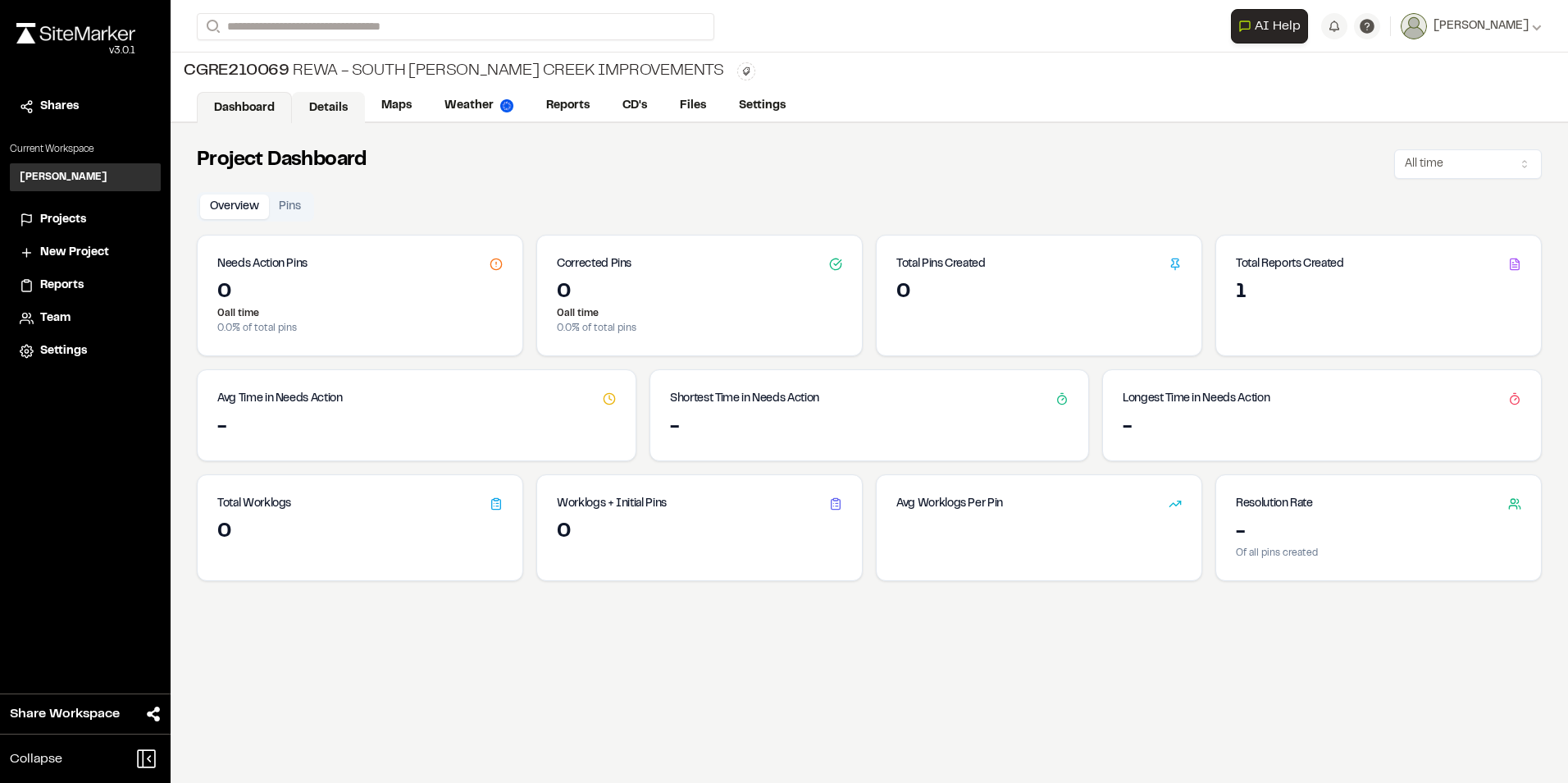
click at [334, 109] on link "Details" at bounding box center [328, 108] width 73 height 32
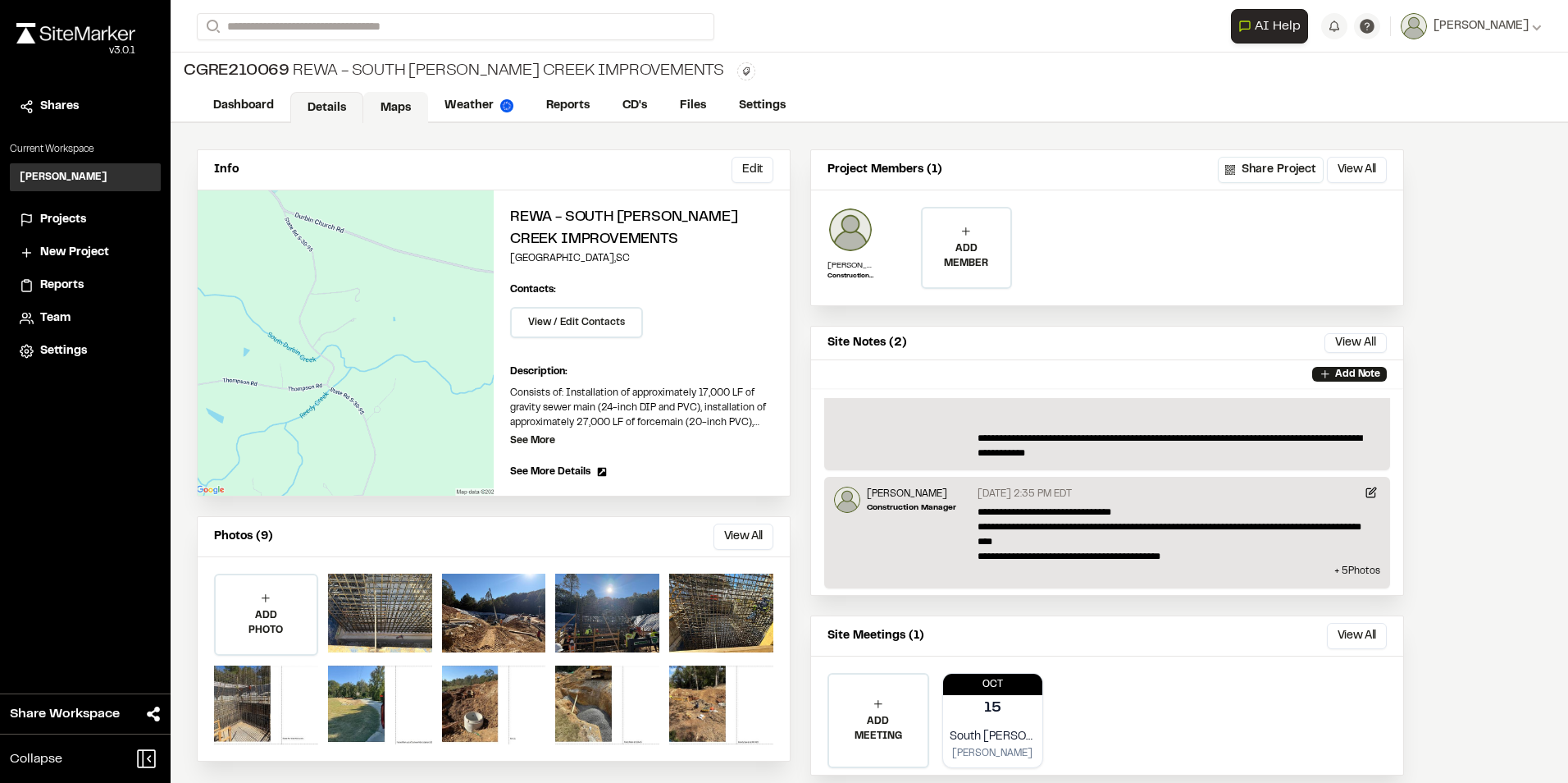
click at [403, 104] on link "Maps" at bounding box center [396, 108] width 65 height 32
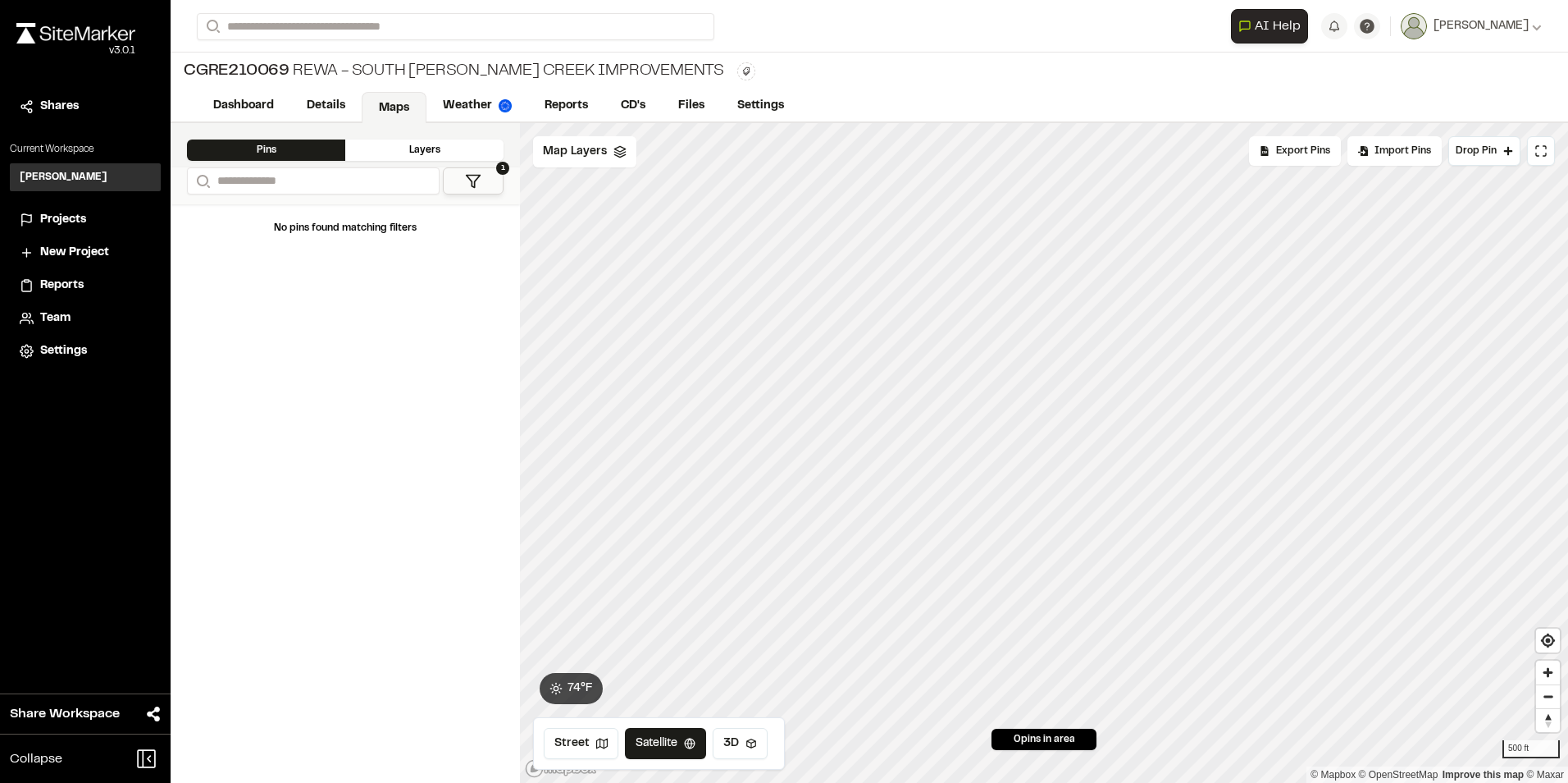
drag, startPoint x: 404, startPoint y: 154, endPoint x: 406, endPoint y: 142, distance: 12.2
click at [404, 151] on div "Layers" at bounding box center [424, 150] width 158 height 22
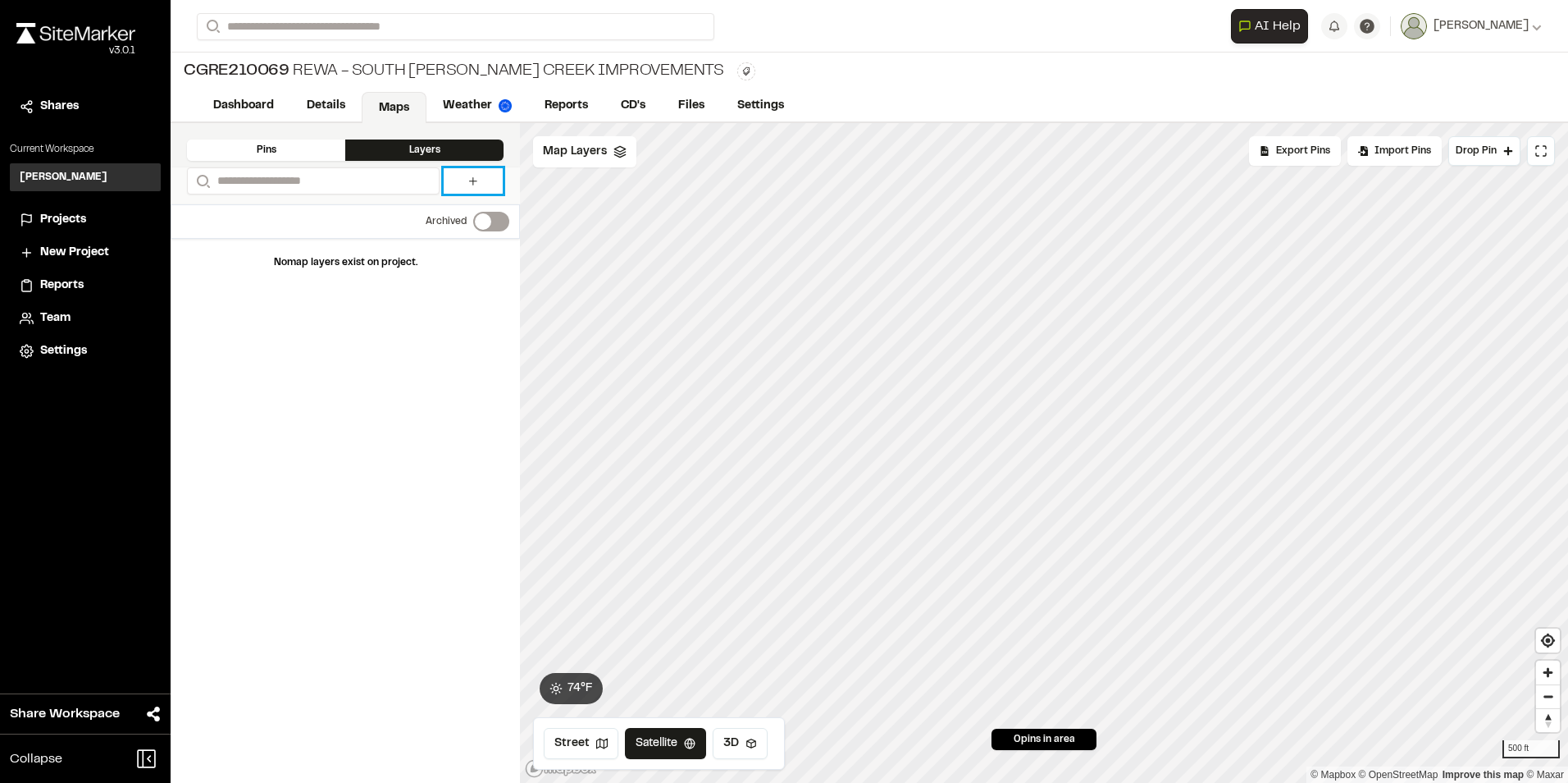
click at [457, 178] on link at bounding box center [473, 181] width 59 height 26
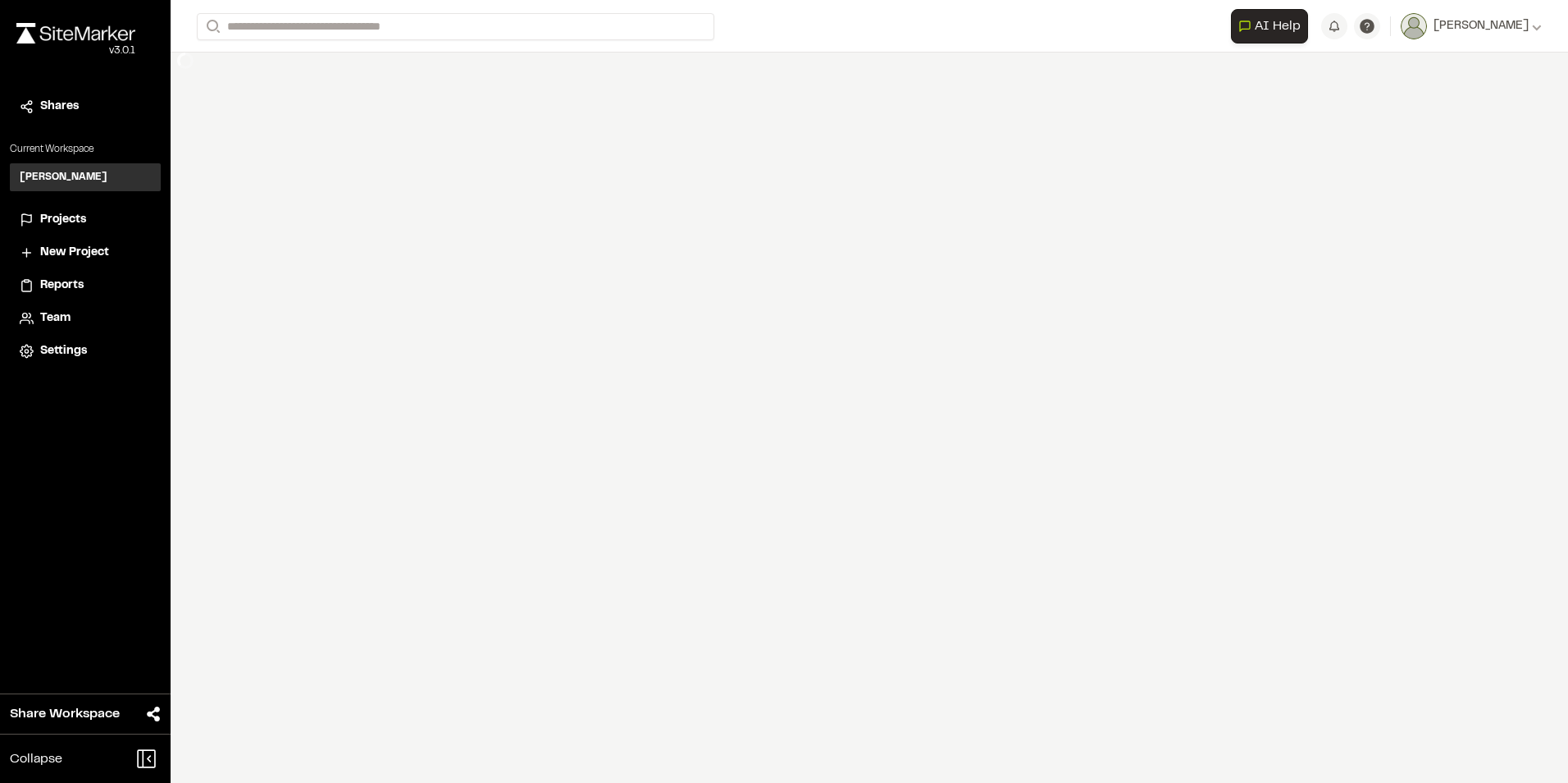
select select "****"
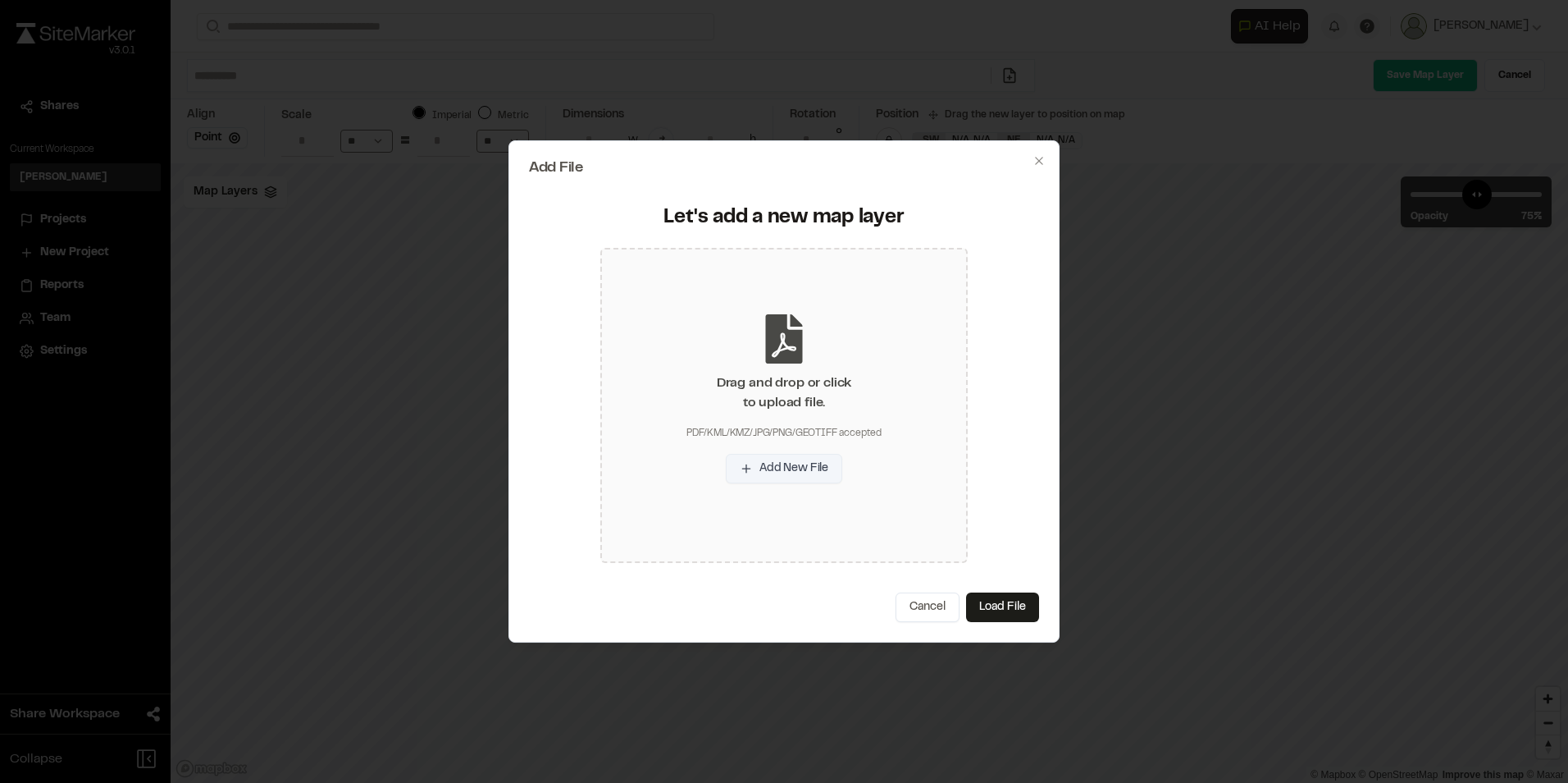
click at [784, 471] on button "Add New File" at bounding box center [784, 469] width 117 height 30
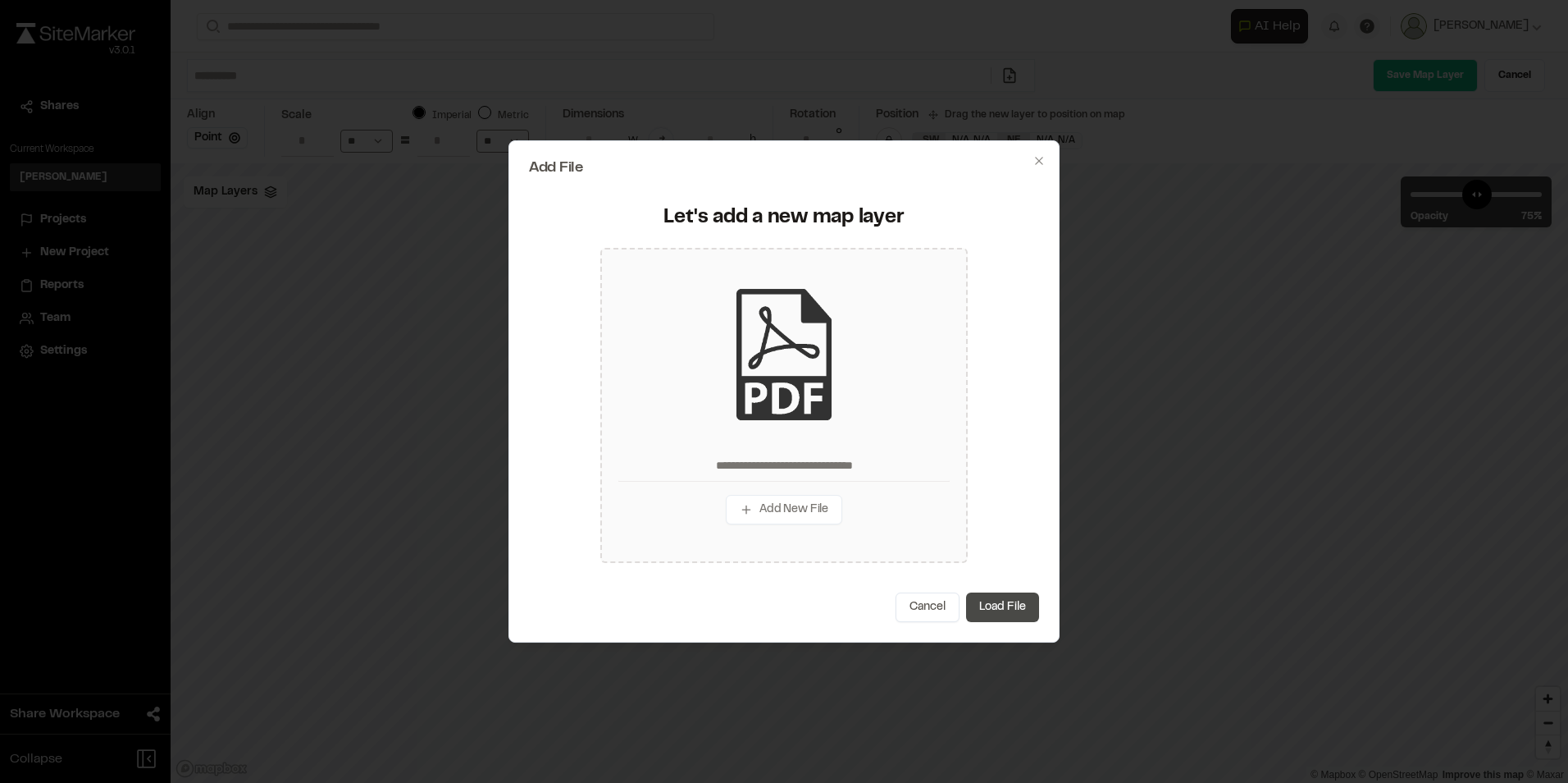
click at [986, 600] on button "Load File" at bounding box center [1003, 607] width 73 height 30
type input "**********"
type input "****"
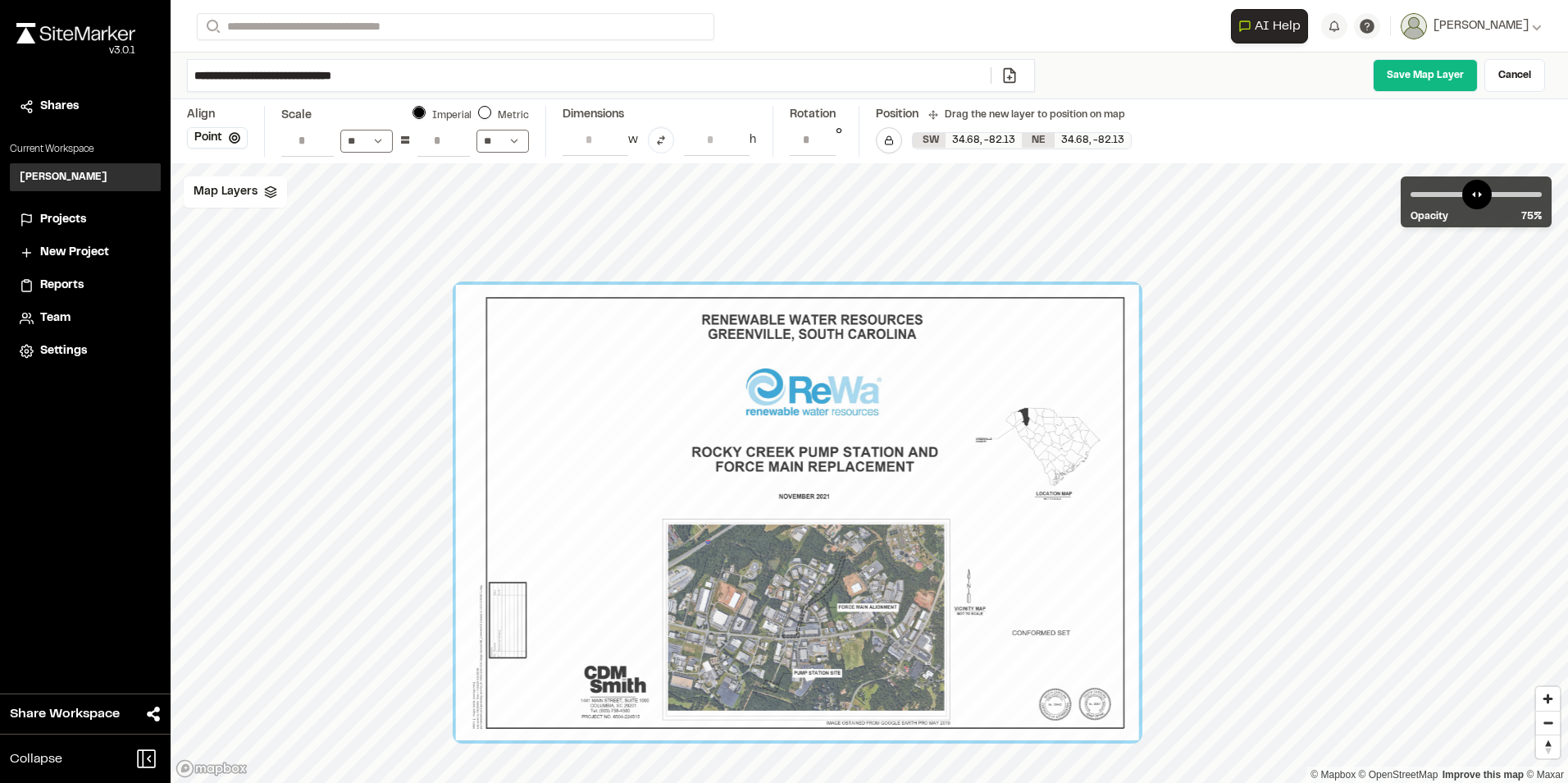
drag, startPoint x: 1049, startPoint y: 453, endPoint x: 976, endPoint y: 492, distance: 82.8
click at [976, 492] on div at bounding box center [796, 512] width 683 height 456
click at [949, 437] on div at bounding box center [796, 512] width 683 height 456
click at [244, 181] on div "Map Layers" at bounding box center [235, 192] width 104 height 32
click at [319, 191] on icon at bounding box center [321, 194] width 13 height 13
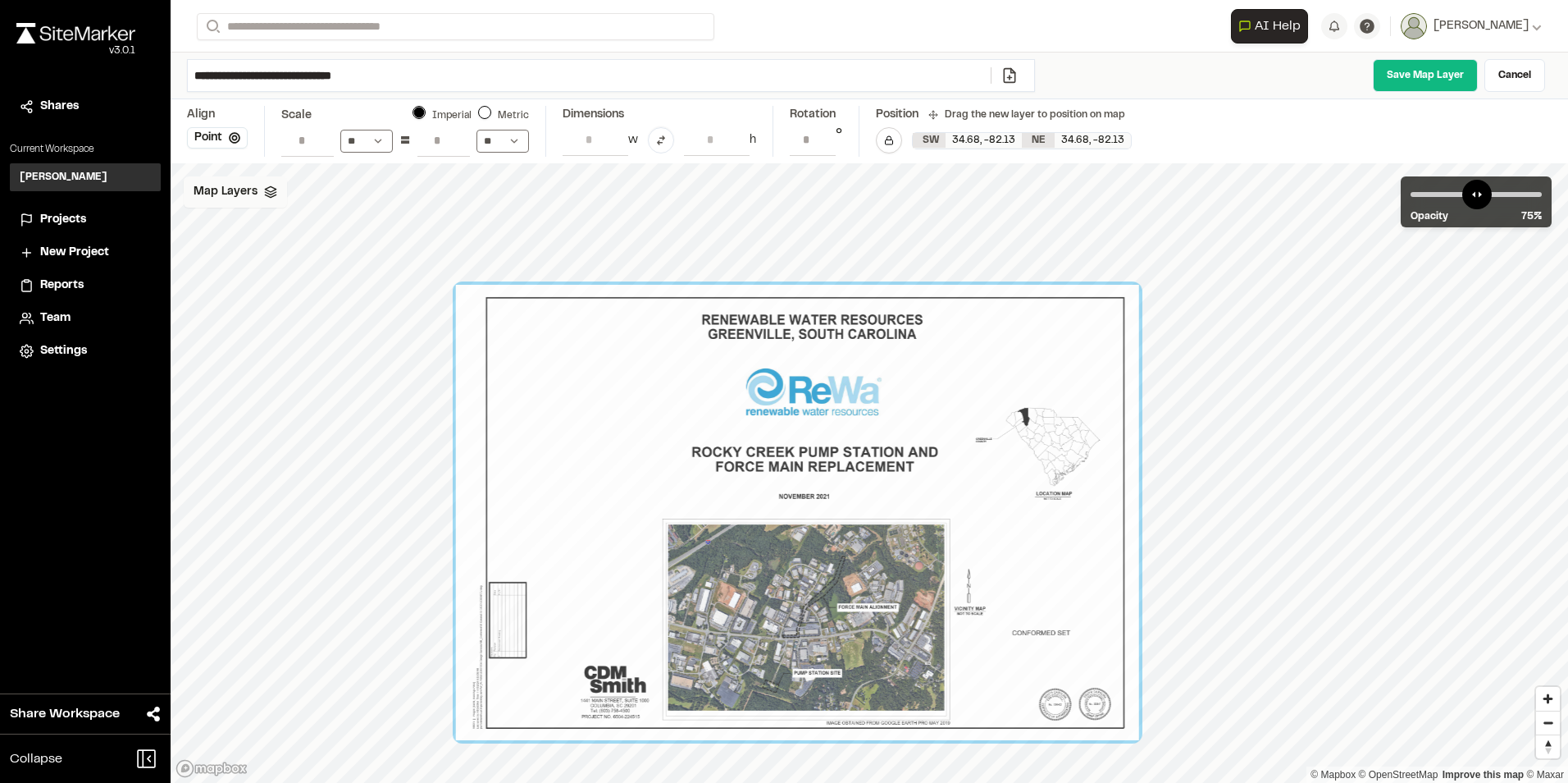
click at [1073, 340] on div at bounding box center [796, 512] width 683 height 456
click at [1091, 375] on div at bounding box center [796, 512] width 683 height 456
drag, startPoint x: 1057, startPoint y: 384, endPoint x: 1004, endPoint y: 371, distance: 54.6
click at [1004, 371] on div at bounding box center [796, 512] width 683 height 456
click at [1517, 74] on link "Cancel" at bounding box center [1514, 75] width 60 height 33
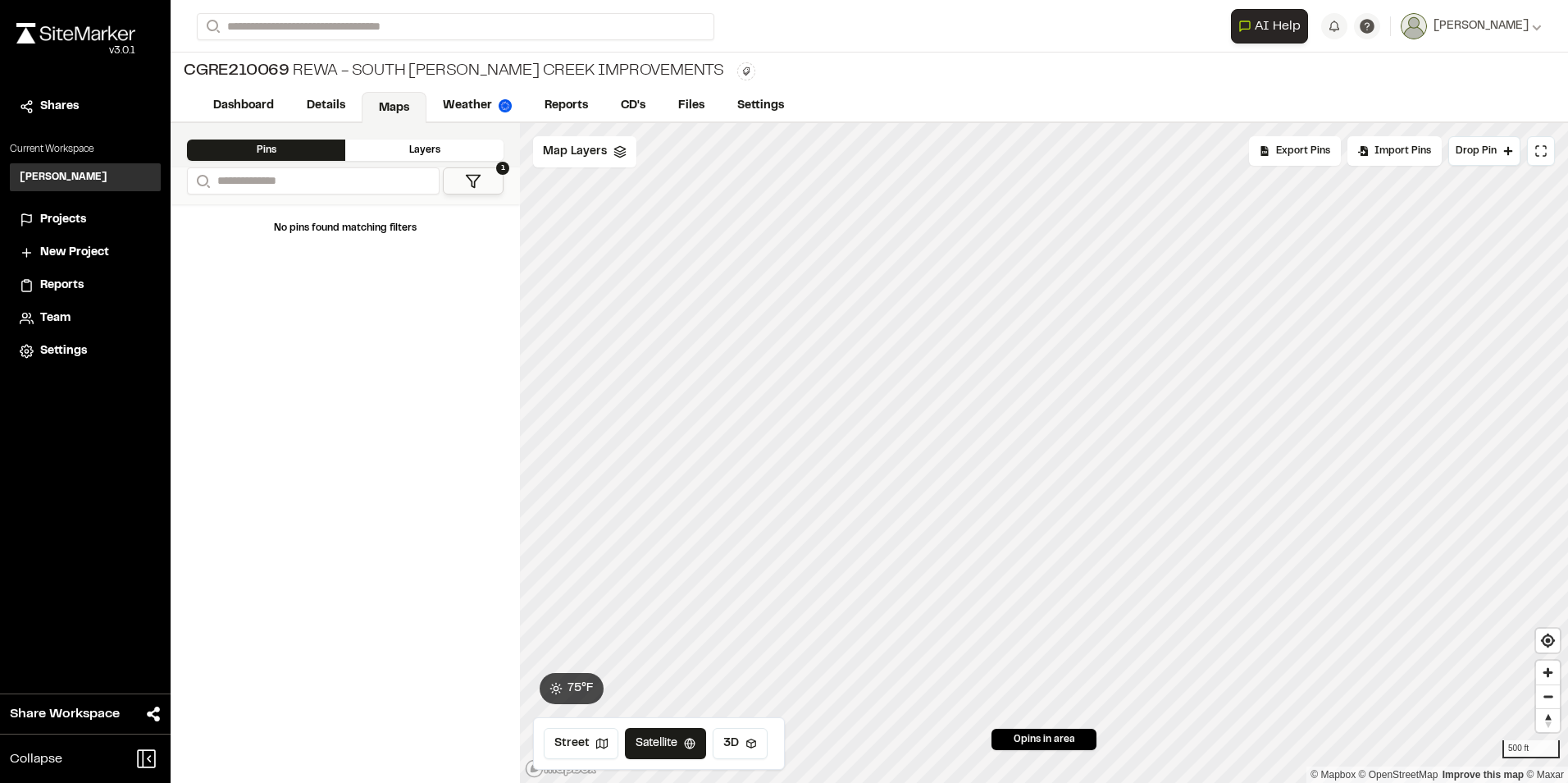
click at [449, 145] on div "Layers" at bounding box center [424, 150] width 158 height 22
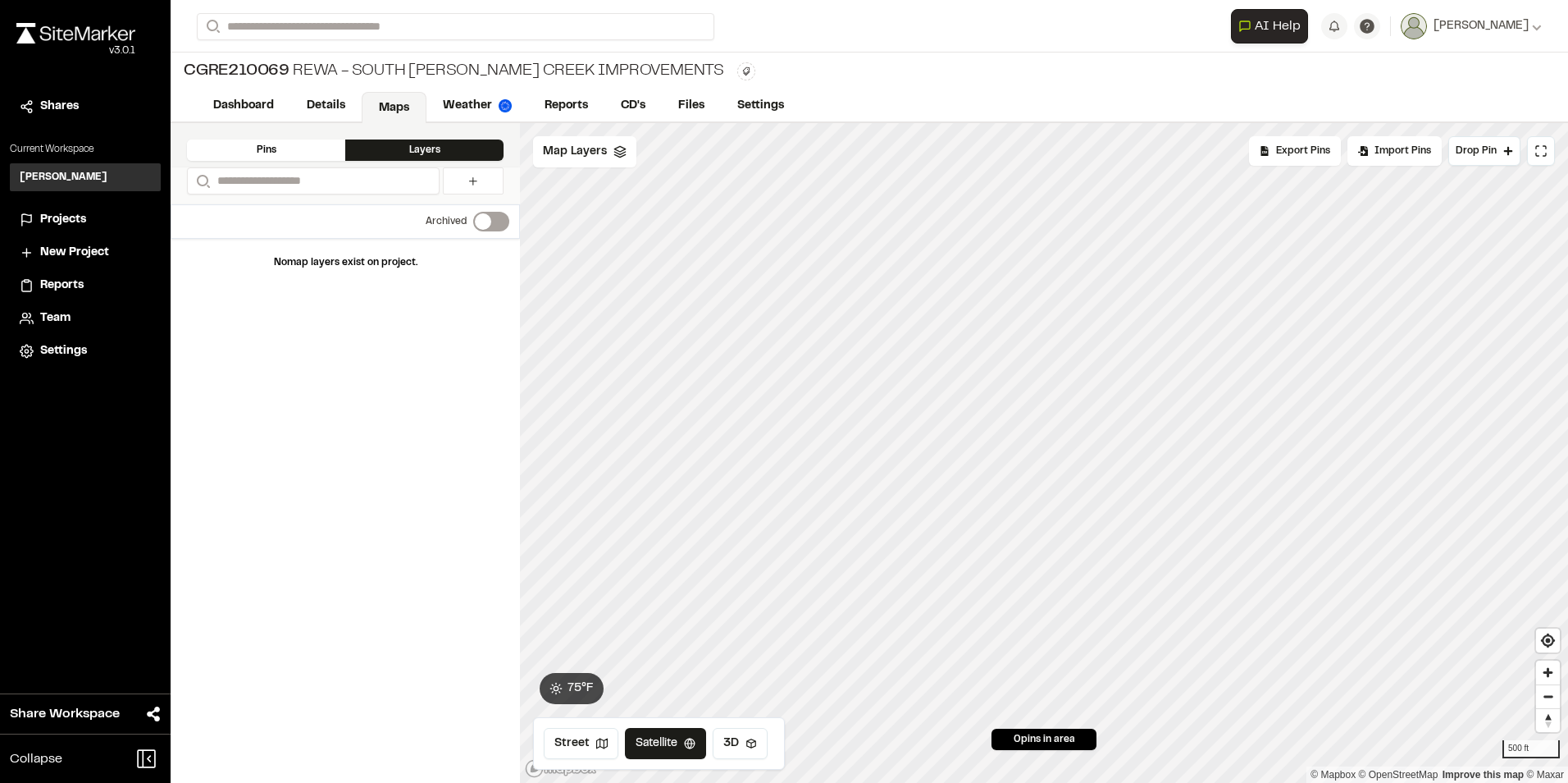
click at [484, 220] on span at bounding box center [483, 221] width 17 height 17
click at [491, 223] on span at bounding box center [483, 221] width 17 height 17
click at [471, 176] on icon at bounding box center [472, 181] width 13 height 13
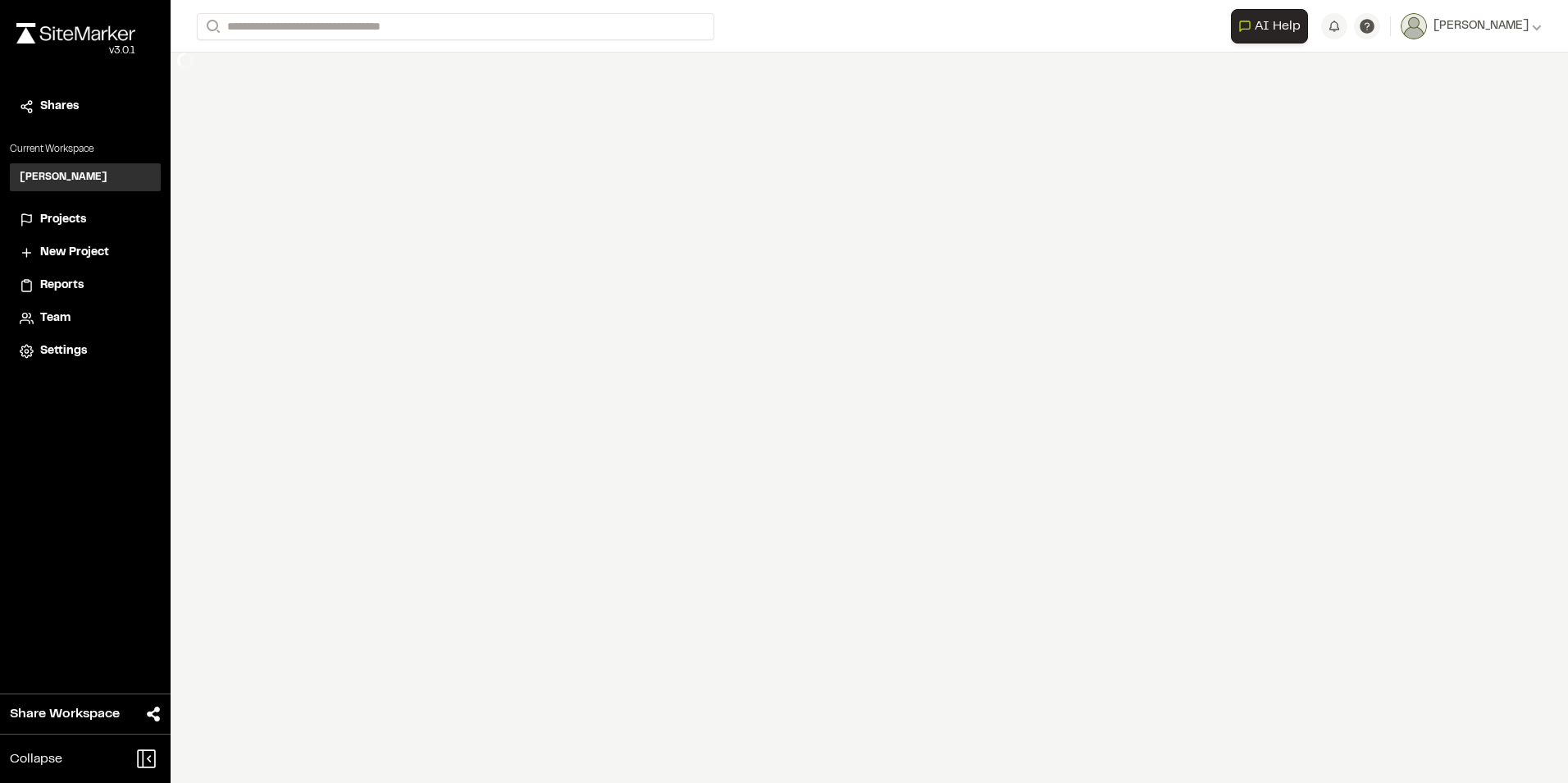
select select "****"
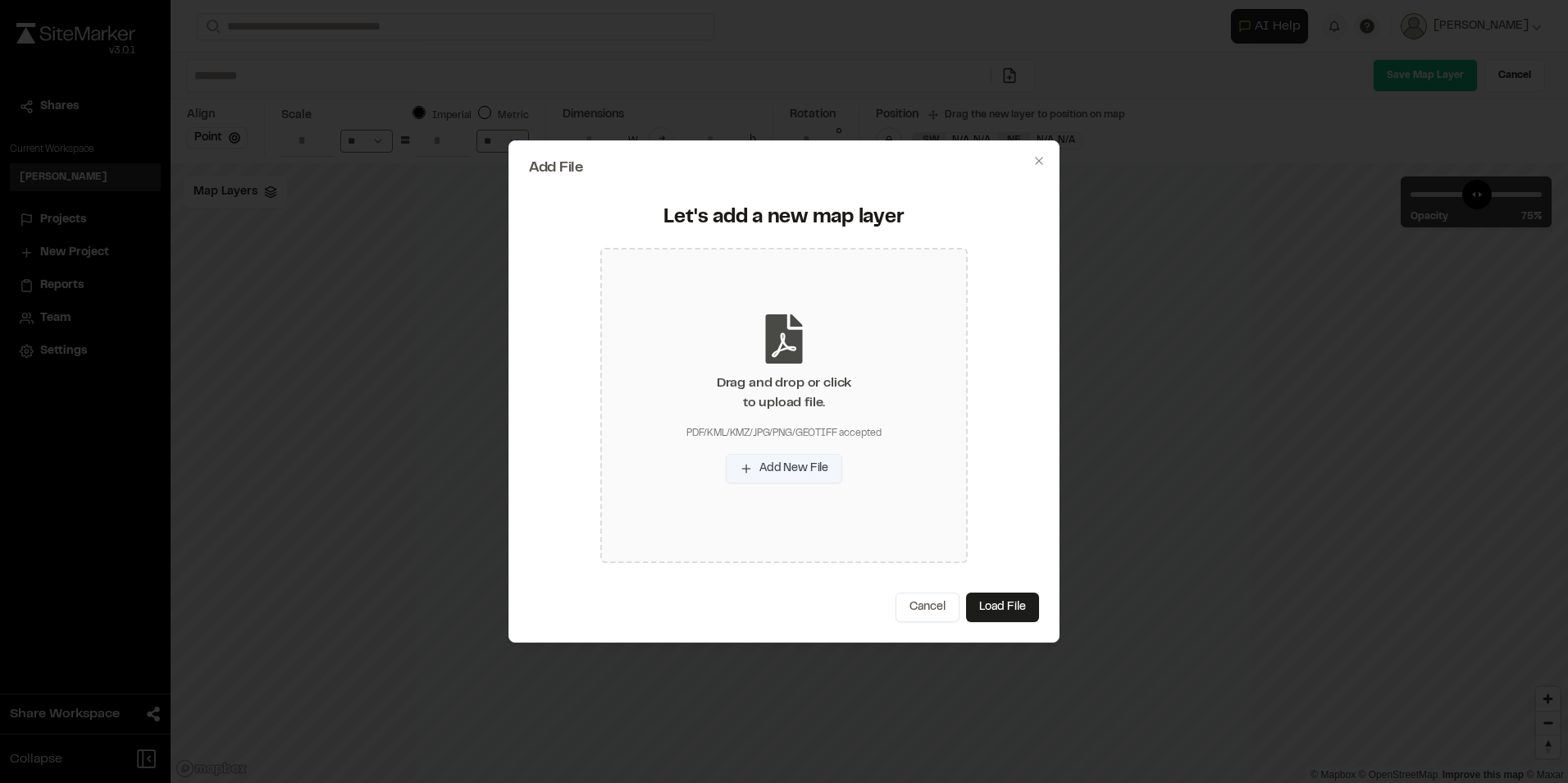
click at [784, 471] on button "Add New File" at bounding box center [784, 469] width 117 height 30
click at [1006, 607] on button "Load File" at bounding box center [1003, 607] width 73 height 30
type input "**********"
type input "***"
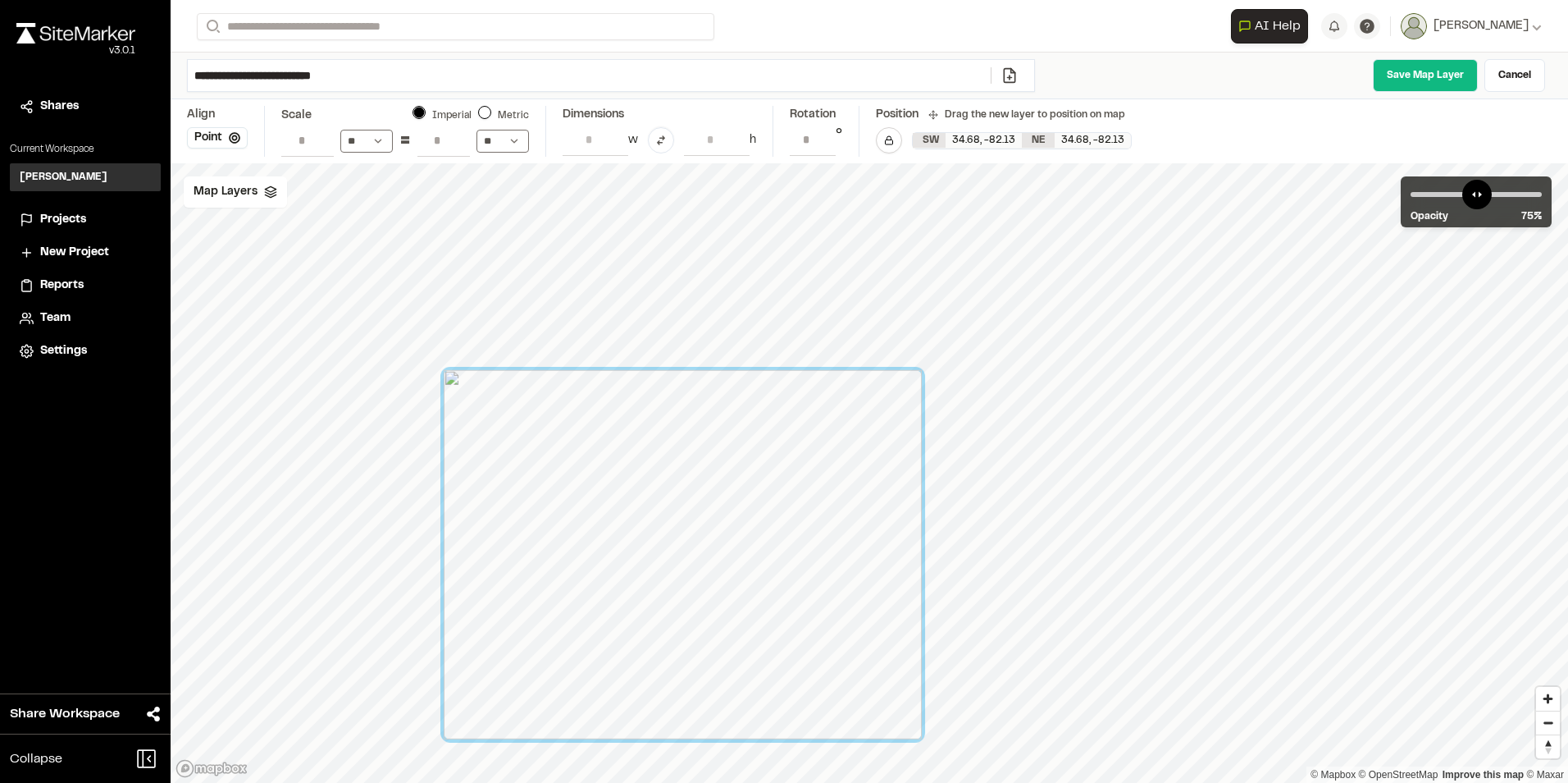
drag, startPoint x: 896, startPoint y: 422, endPoint x: 700, endPoint y: 499, distance: 210.6
click at [701, 499] on div at bounding box center [683, 554] width 478 height 369
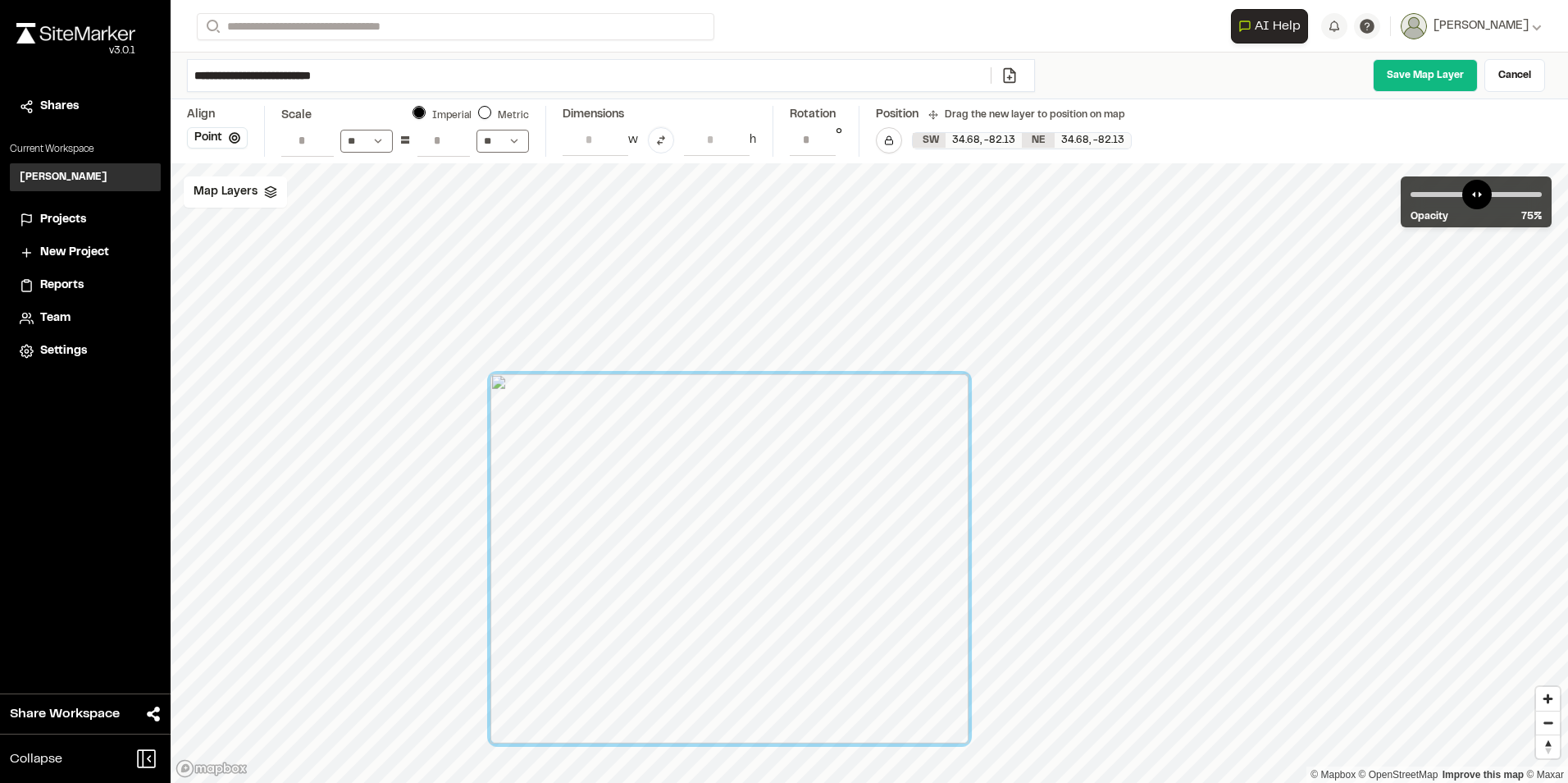
drag, startPoint x: 673, startPoint y: 434, endPoint x: 725, endPoint y: 439, distance: 52.2
click at [725, 439] on div at bounding box center [729, 558] width 478 height 369
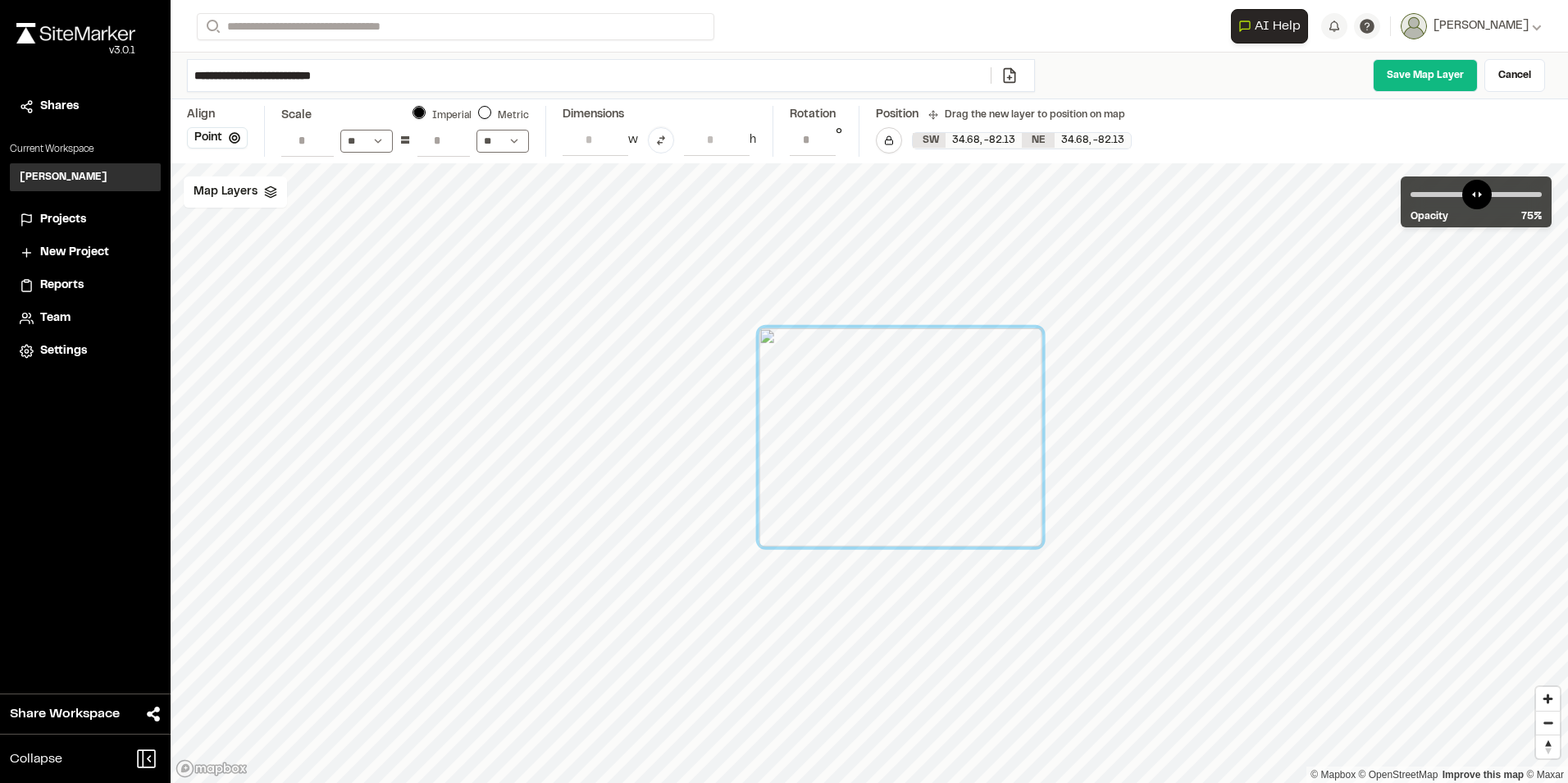
drag, startPoint x: 782, startPoint y: 535, endPoint x: 942, endPoint y: 442, distance: 185.1
click at [942, 442] on div at bounding box center [901, 437] width 283 height 218
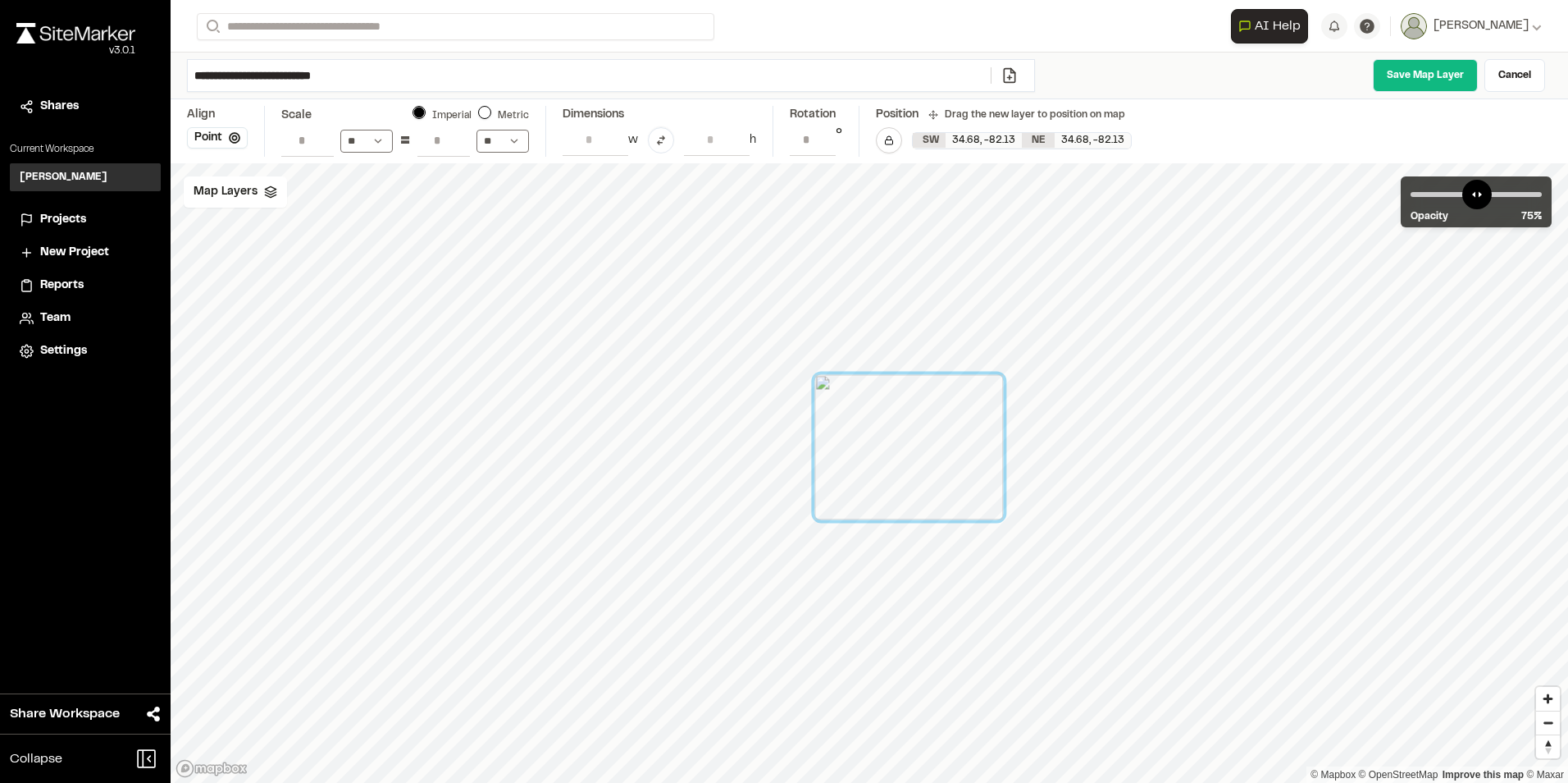
click at [976, 496] on div at bounding box center [908, 446] width 189 height 145
drag, startPoint x: 1002, startPoint y: 519, endPoint x: 1030, endPoint y: 478, distance: 49.6
click at [1030, 478] on div at bounding box center [1032, 479] width 17 height 17
click at [946, 507] on div at bounding box center [908, 446] width 189 height 145
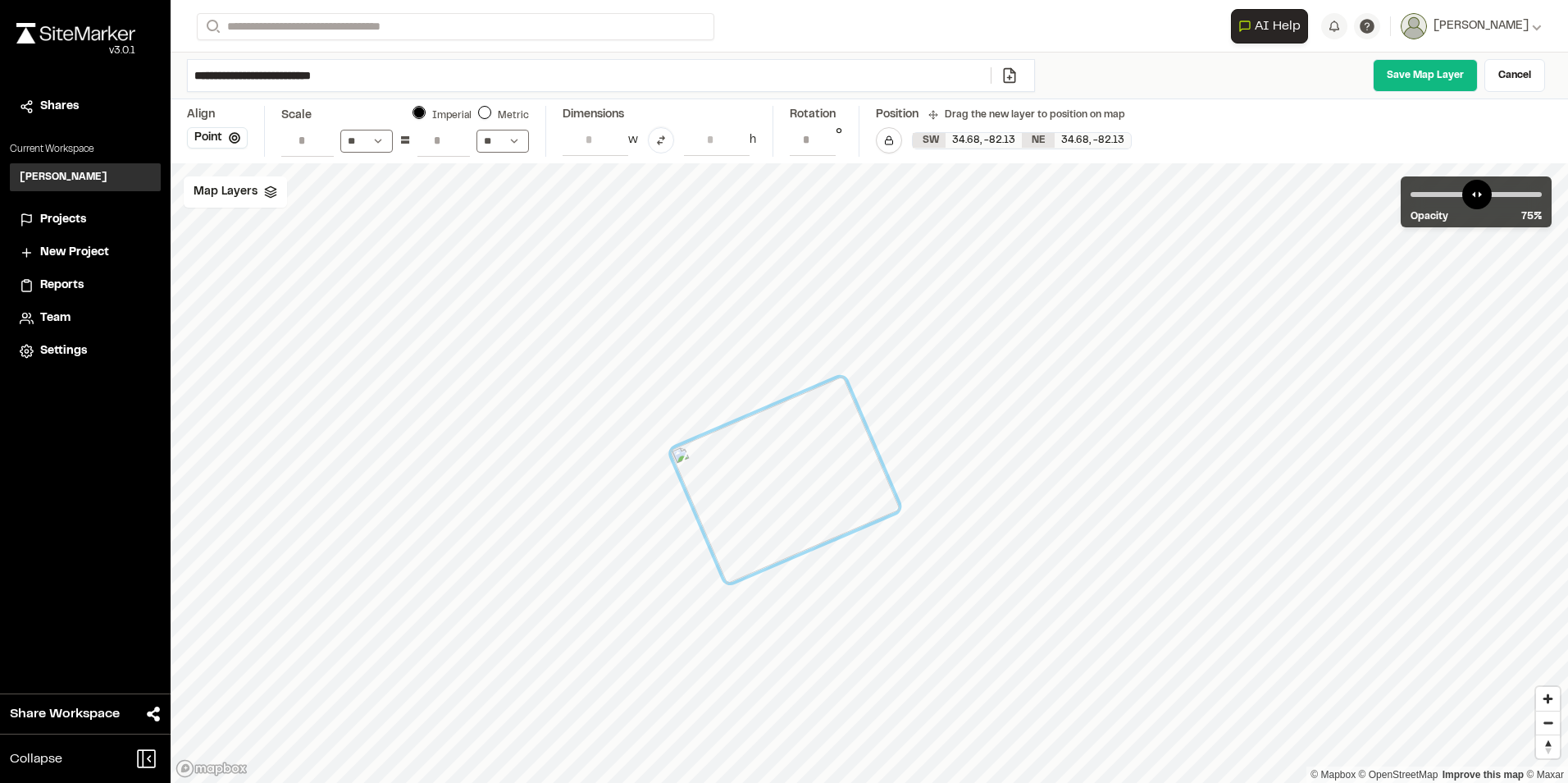
drag, startPoint x: 948, startPoint y: 478, endPoint x: 823, endPoint y: 517, distance: 130.9
click at [824, 517] on div at bounding box center [784, 479] width 230 height 208
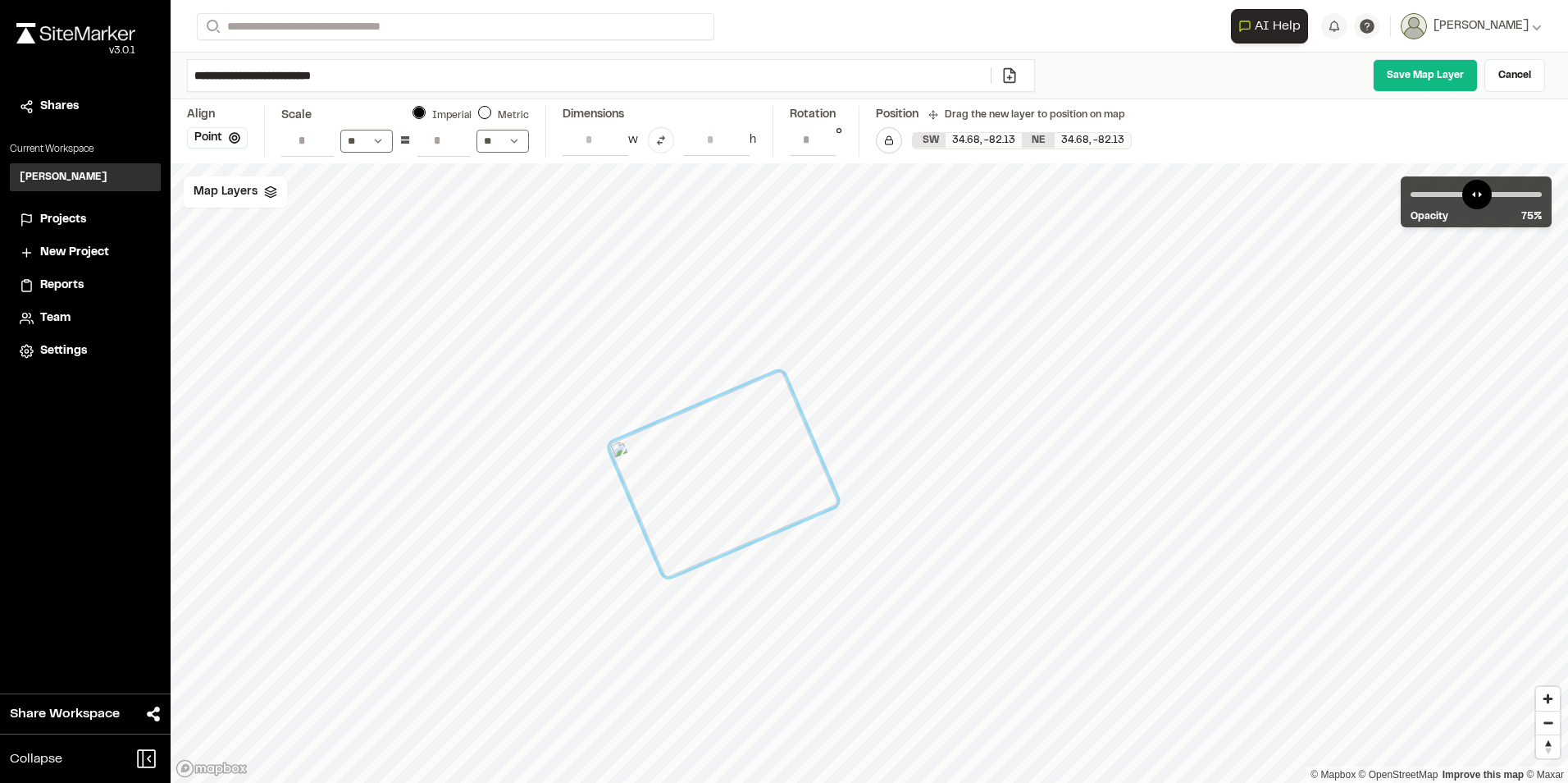
click at [680, 549] on div at bounding box center [723, 474] width 230 height 208
drag, startPoint x: 679, startPoint y: 511, endPoint x: 691, endPoint y: 547, distance: 37.9
click at [691, 547] on div at bounding box center [723, 474] width 230 height 208
click at [780, 379] on div at bounding box center [723, 474] width 230 height 208
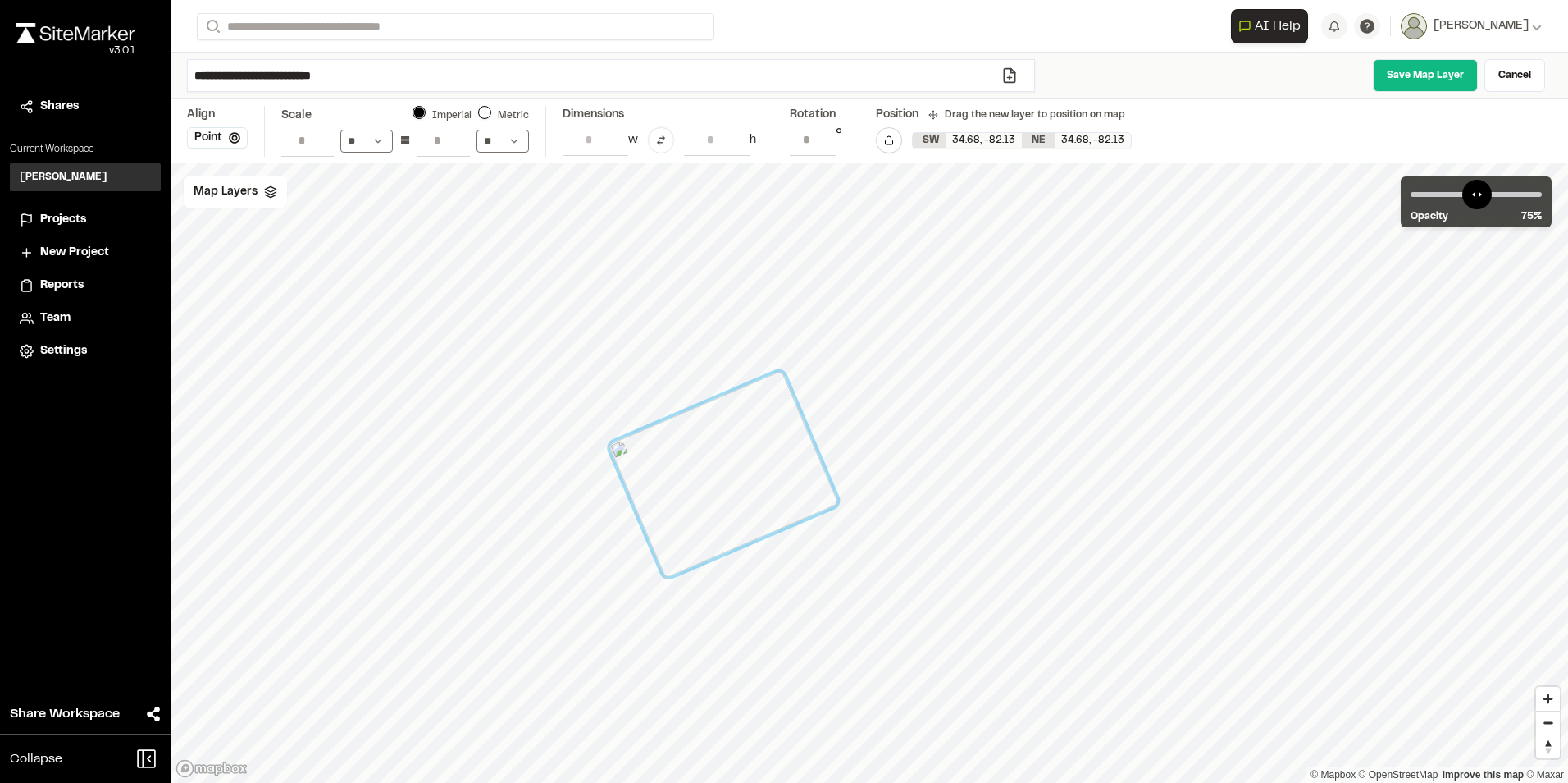
click at [780, 379] on div at bounding box center [723, 474] width 230 height 208
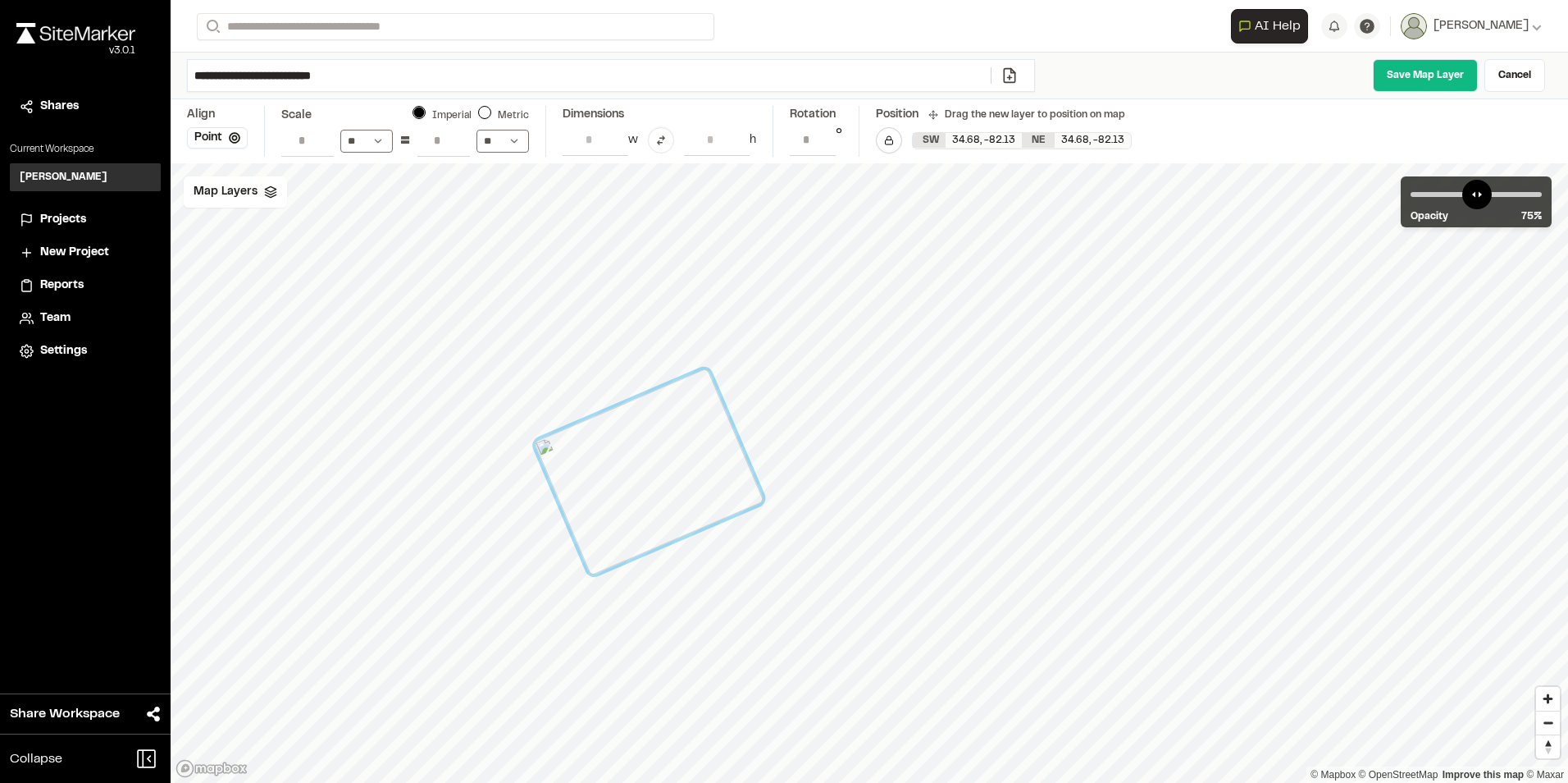
drag, startPoint x: 791, startPoint y: 399, endPoint x: 709, endPoint y: 393, distance: 82.2
click at [711, 399] on div at bounding box center [648, 472] width 230 height 208
type input "**********"
drag, startPoint x: 763, startPoint y: 504, endPoint x: 740, endPoint y: 546, distance: 47.9
click at [740, 546] on div at bounding box center [745, 552] width 13 height 13
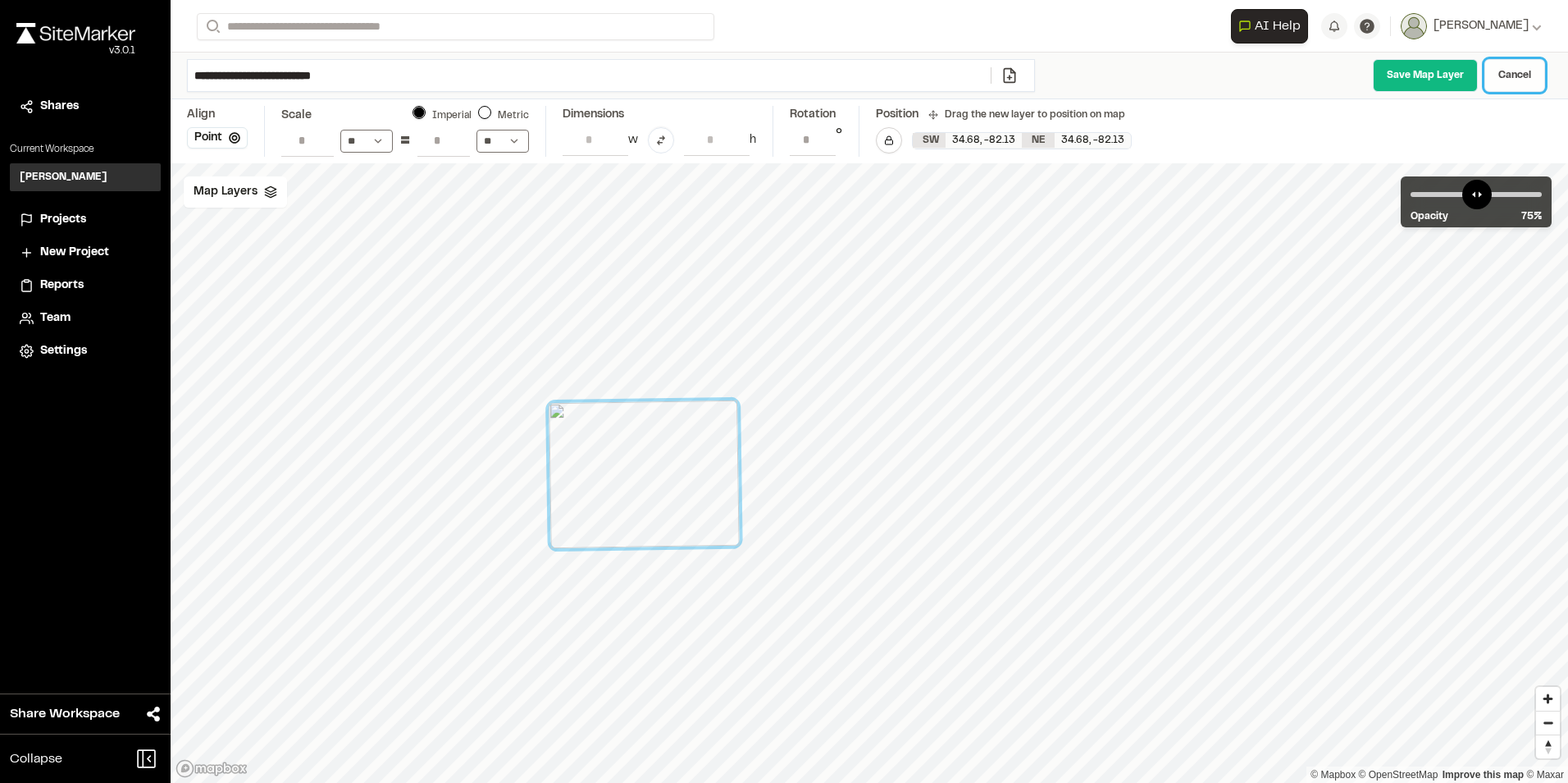
click at [1513, 75] on link "Cancel" at bounding box center [1514, 75] width 60 height 33
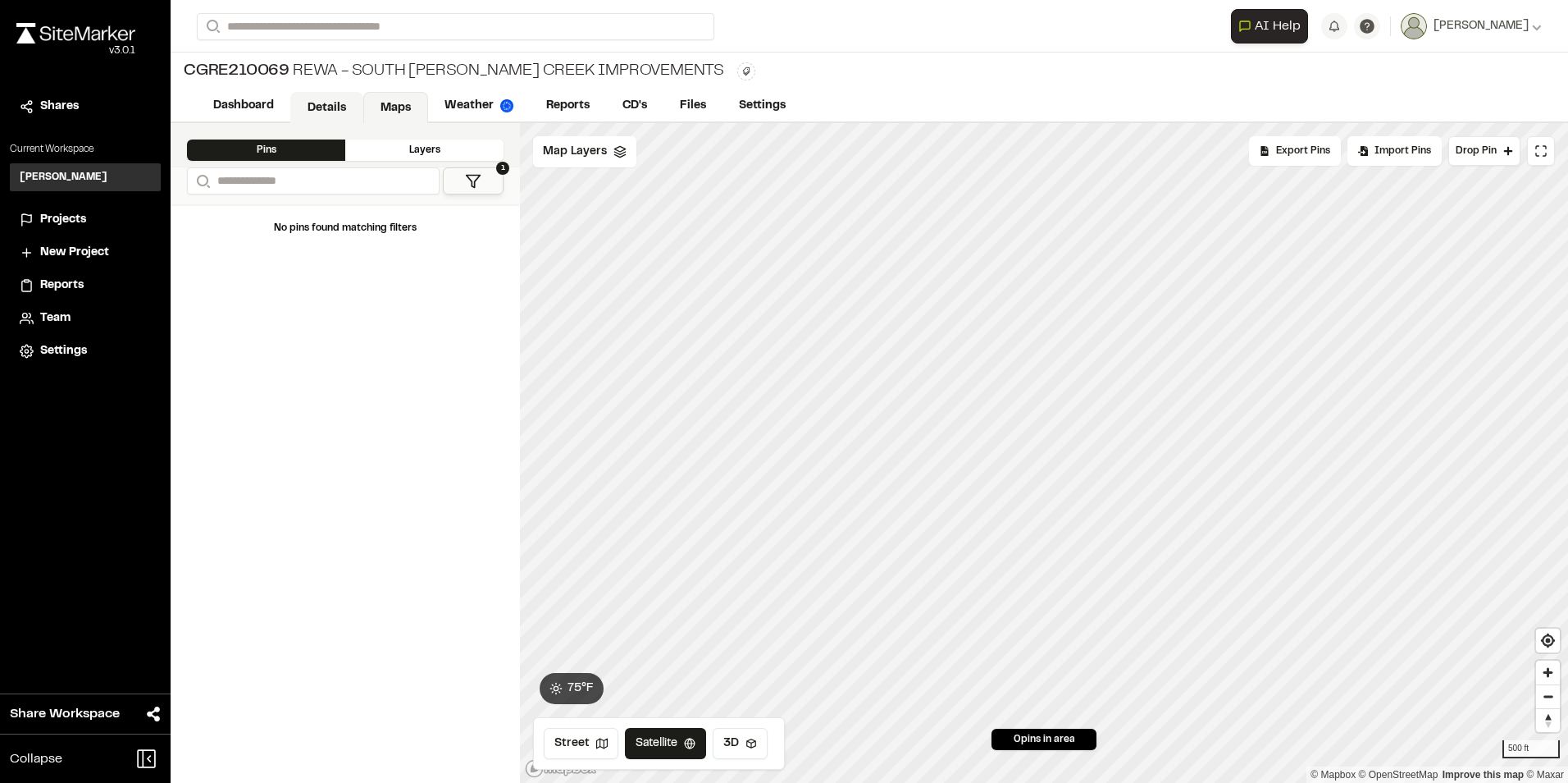
click at [331, 100] on link "Details" at bounding box center [327, 108] width 73 height 32
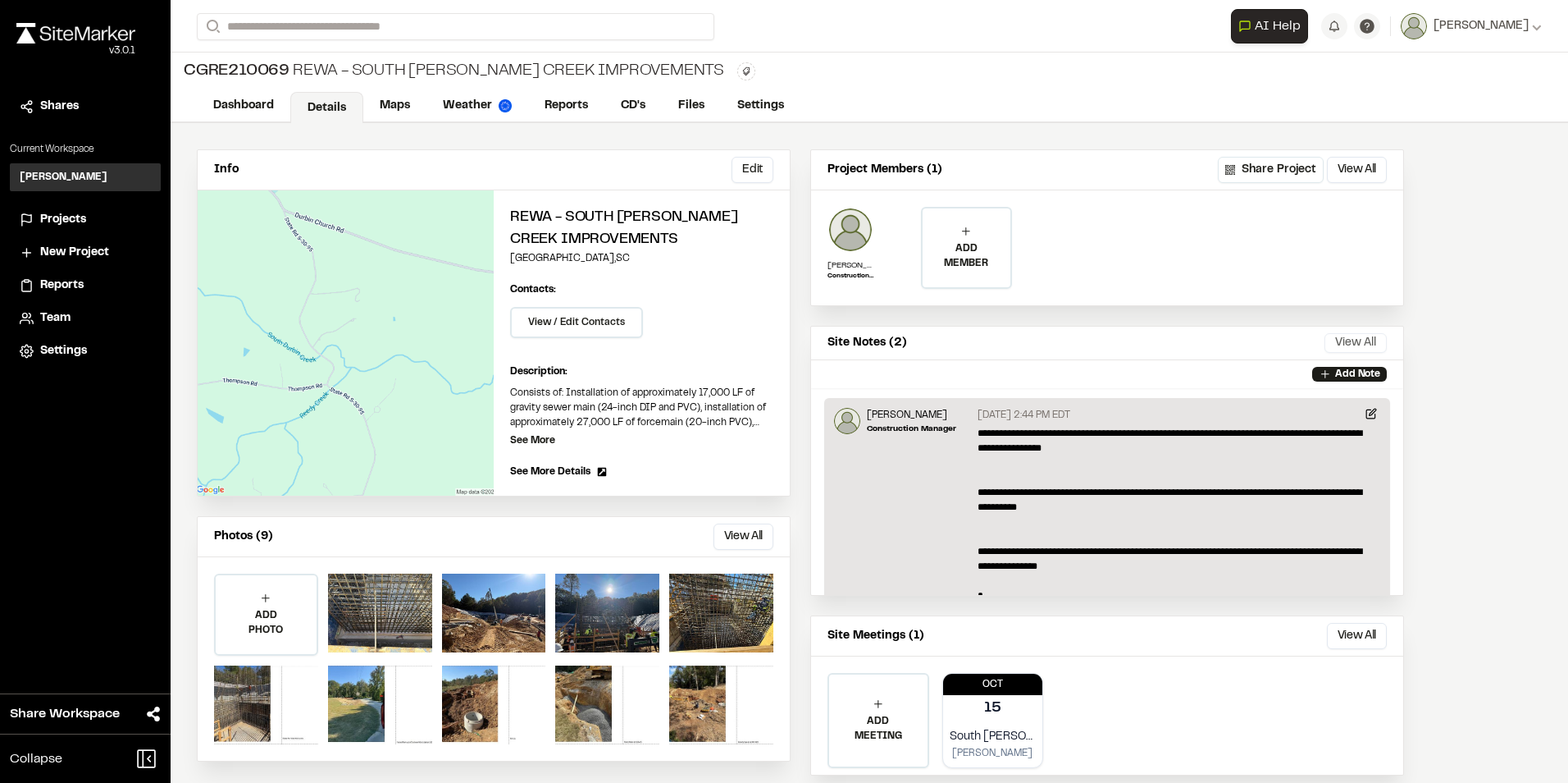
click at [1359, 341] on button "View All" at bounding box center [1355, 343] width 62 height 20
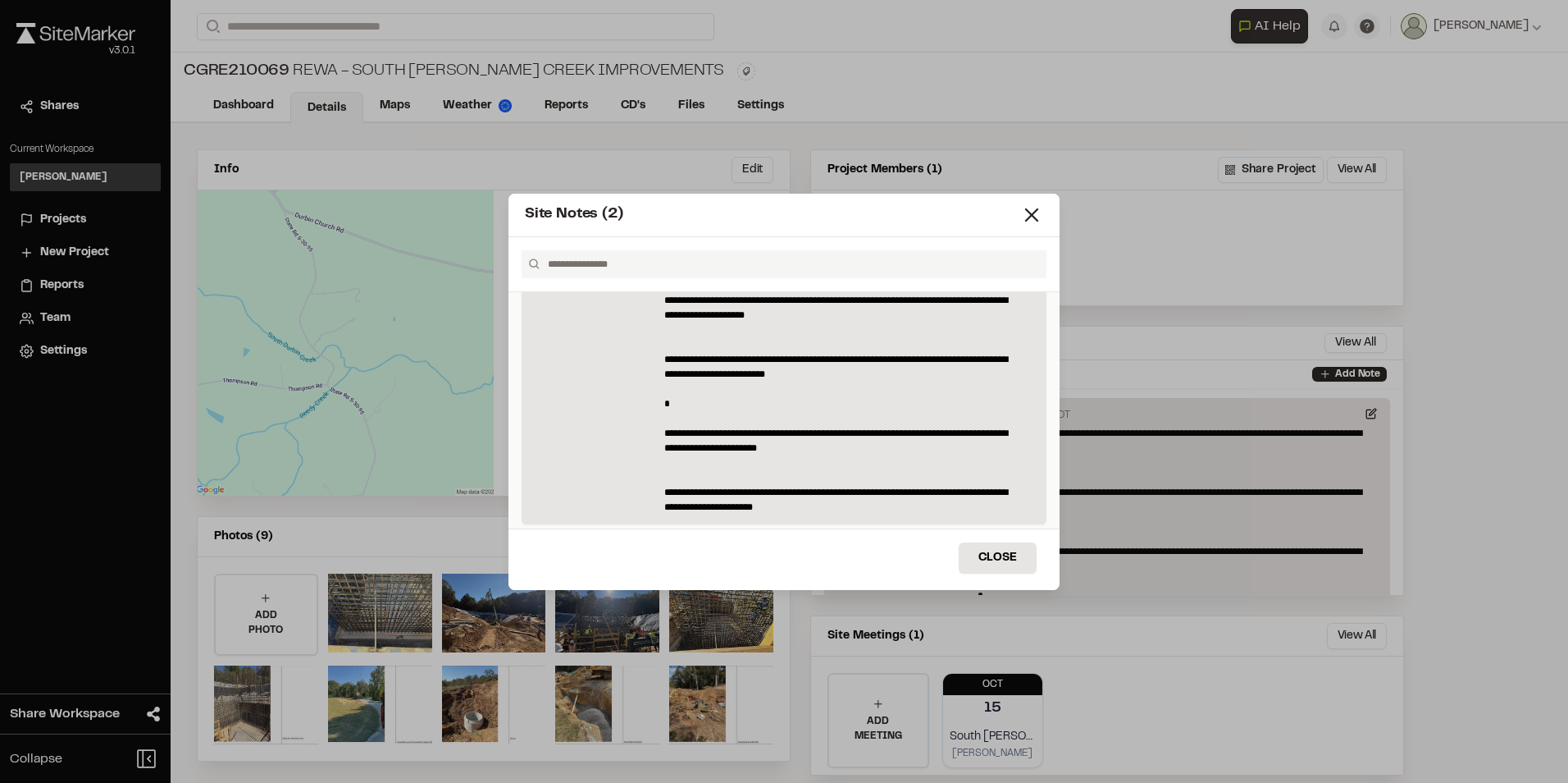
scroll to position [226, 0]
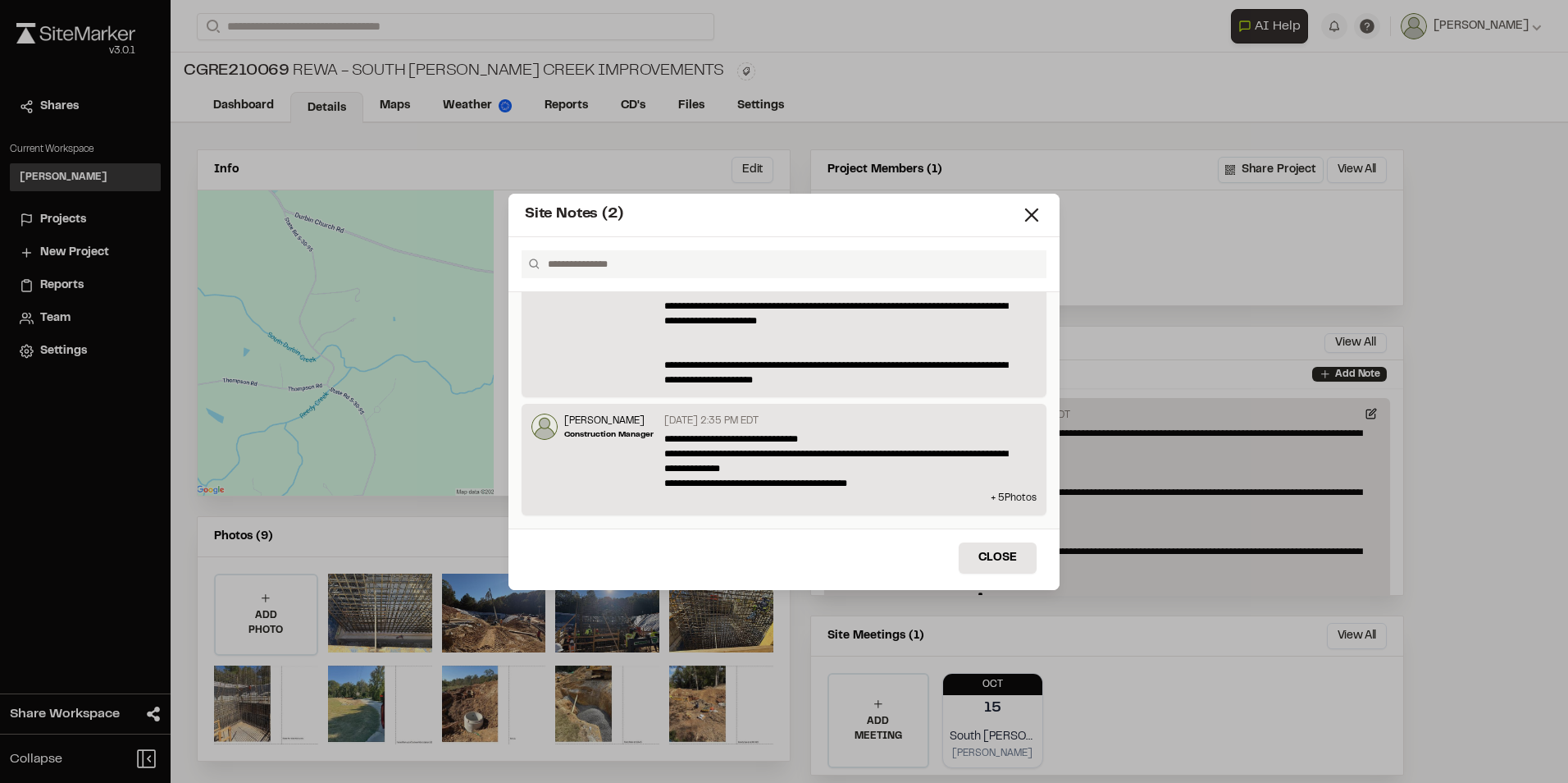
click at [651, 437] on p "Construction Manager" at bounding box center [609, 434] width 89 height 12
click at [646, 414] on p "[PERSON_NAME]" at bounding box center [609, 420] width 89 height 15
click at [1022, 558] on button "Close" at bounding box center [997, 559] width 78 height 32
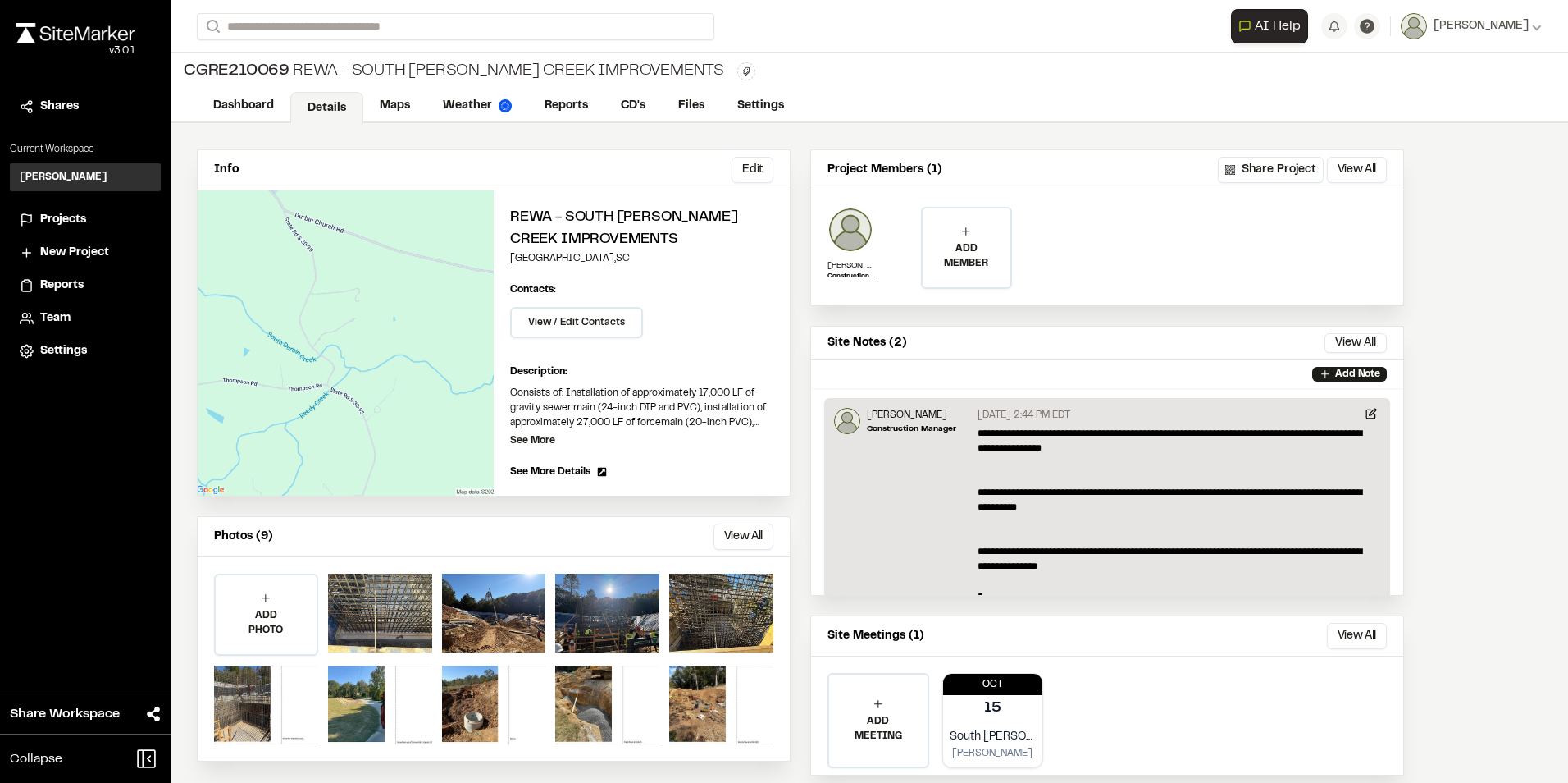
scroll to position [0, 0]
click at [552, 99] on link "Reports" at bounding box center [566, 108] width 78 height 32
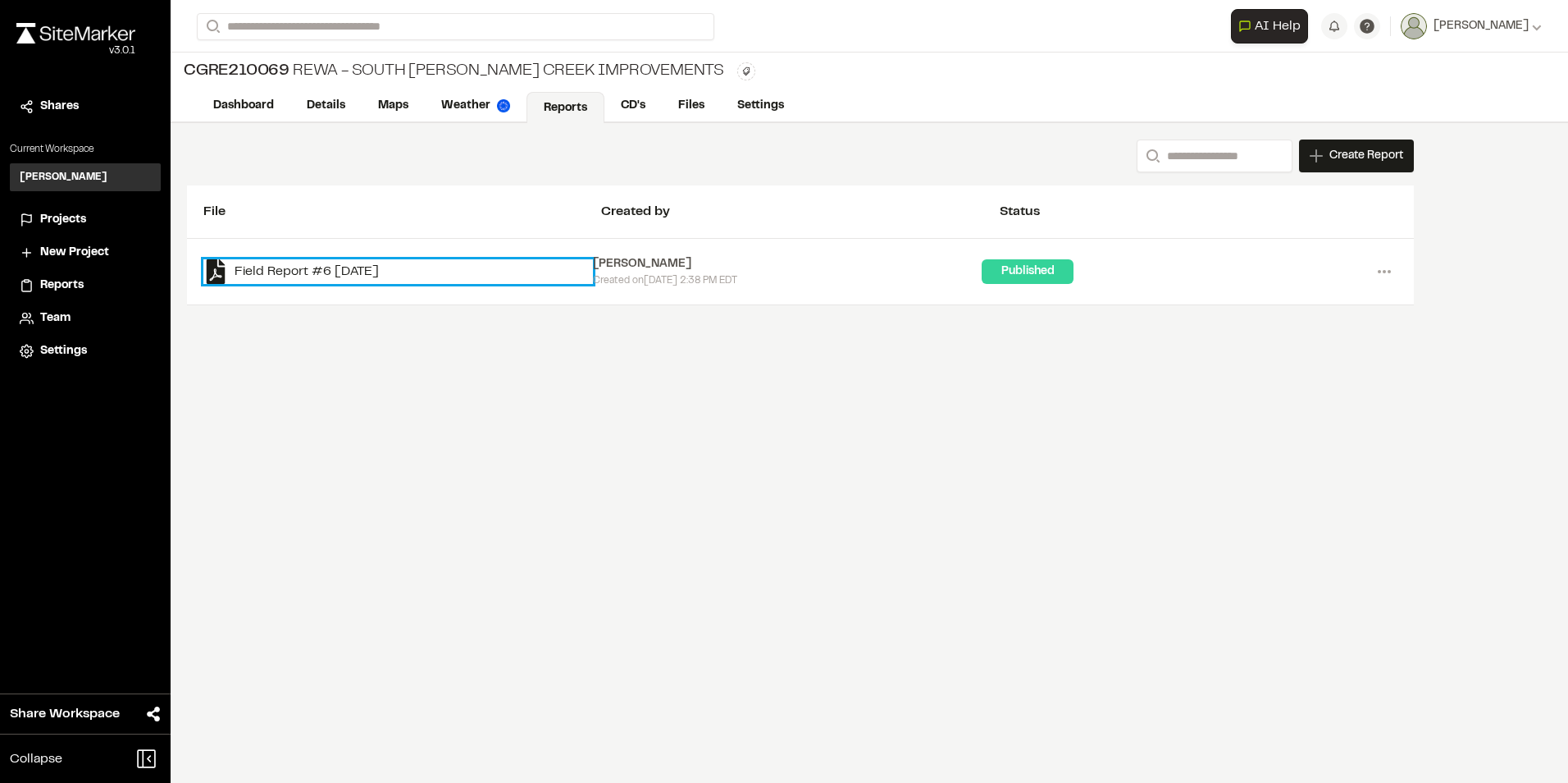
click at [469, 263] on link "Field Report #6 2025-10-13" at bounding box center [398, 271] width 389 height 25
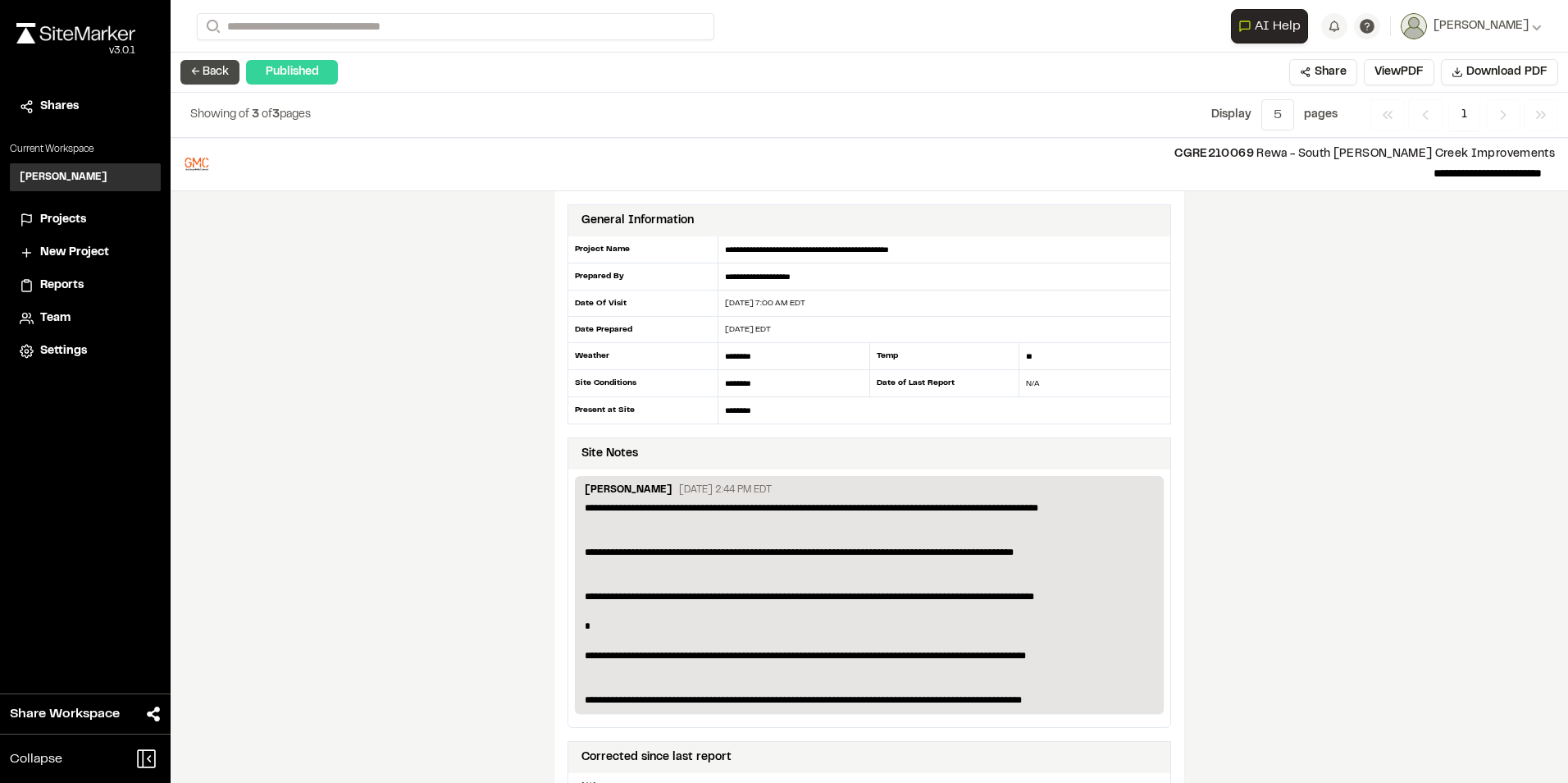
click at [208, 68] on button "← Back" at bounding box center [210, 72] width 59 height 25
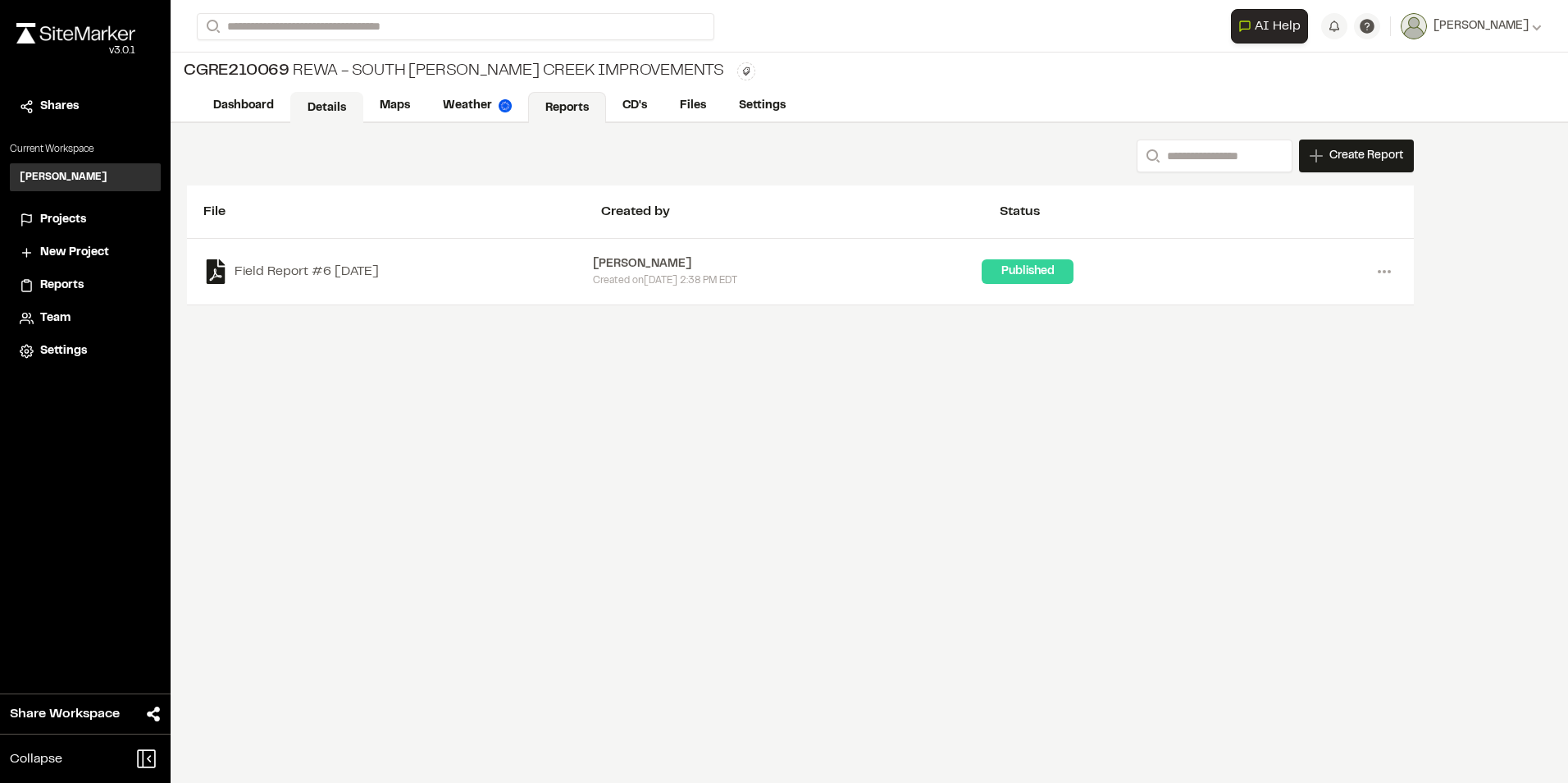
click at [326, 103] on link "Details" at bounding box center [327, 108] width 73 height 32
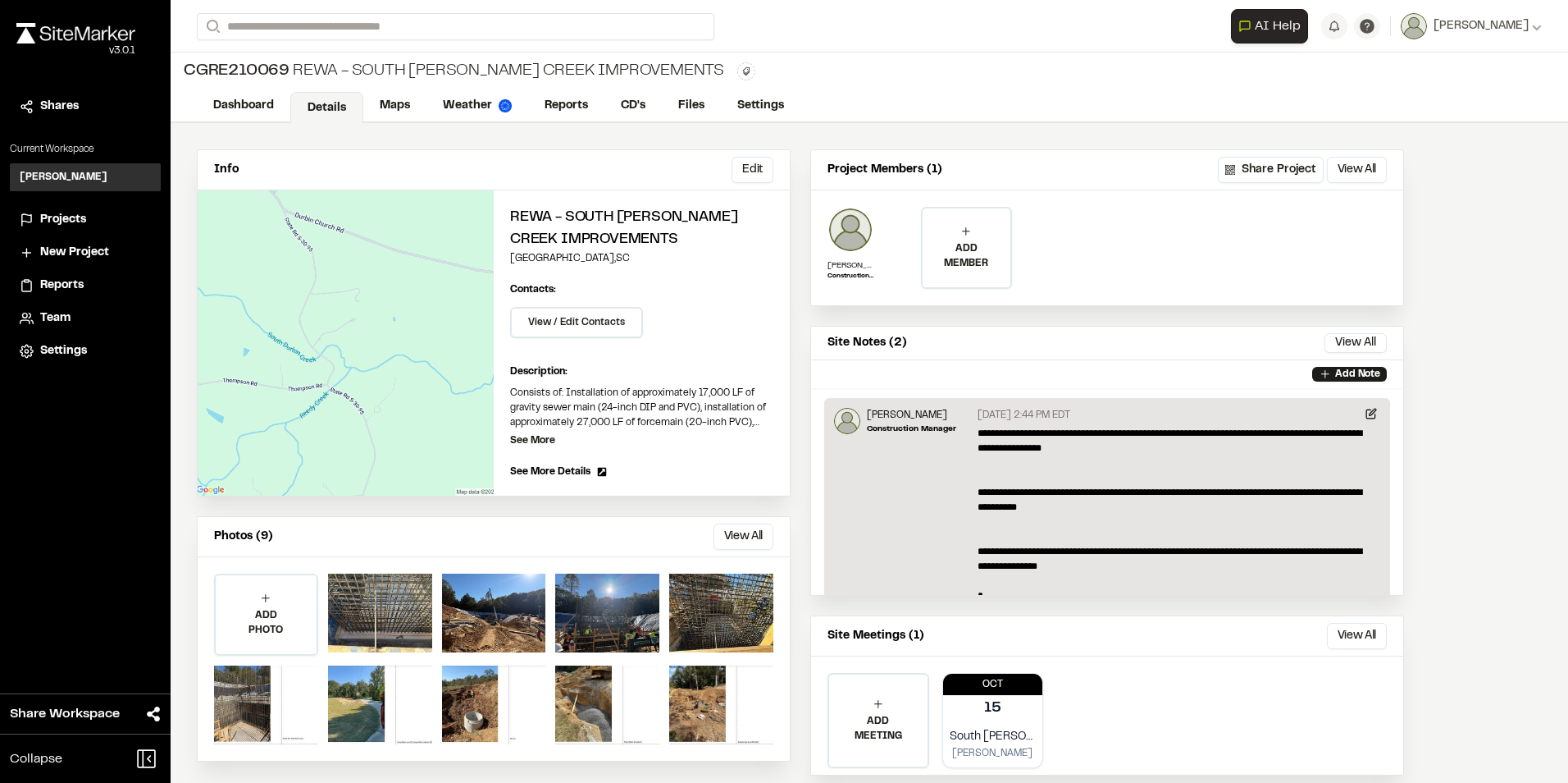
click at [69, 215] on span "Projects" at bounding box center [63, 219] width 45 height 18
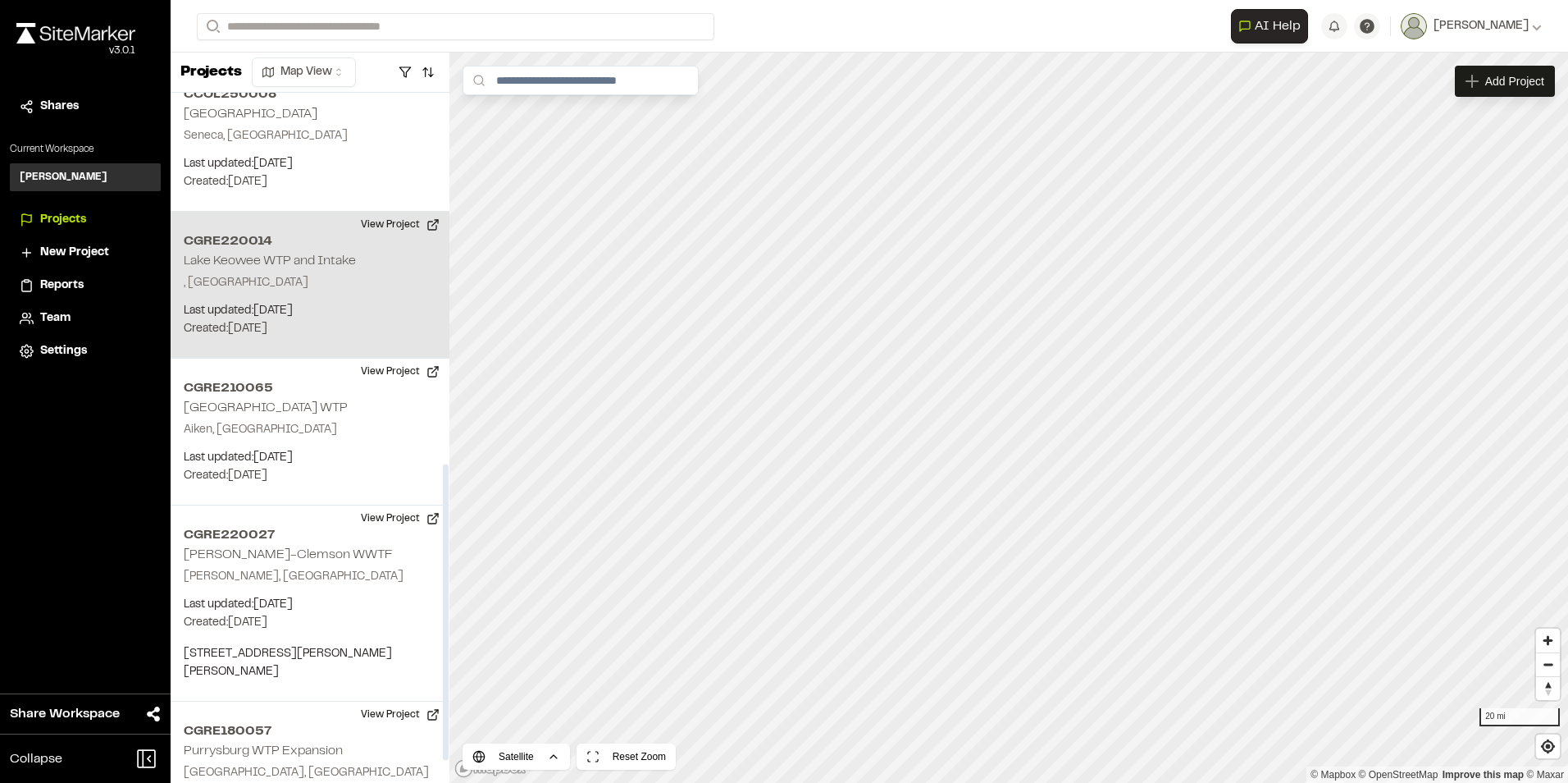
scroll to position [915, 0]
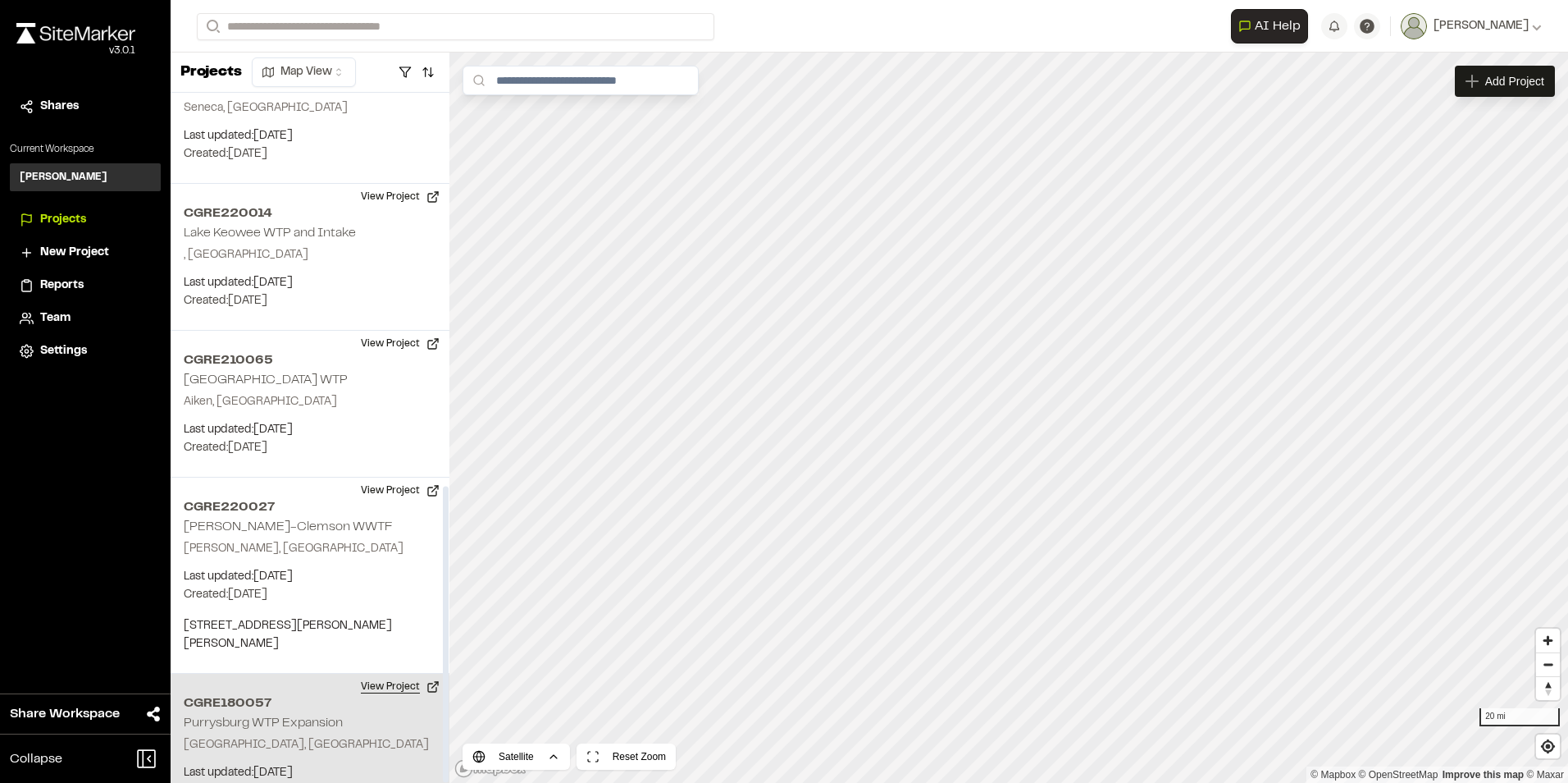
click at [379, 673] on button "View Project" at bounding box center [400, 686] width 99 height 27
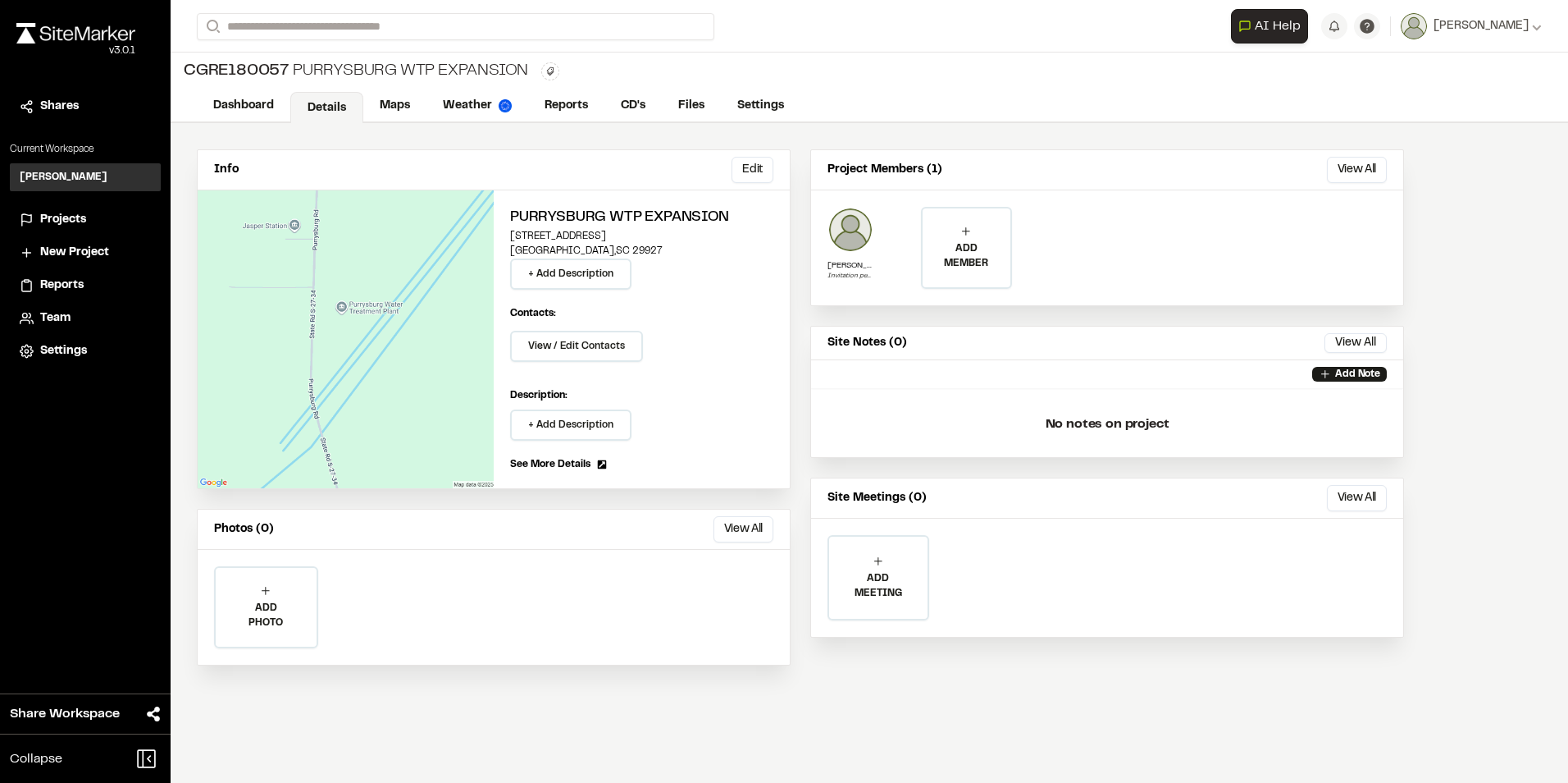
click at [48, 219] on span "Projects" at bounding box center [63, 219] width 45 height 18
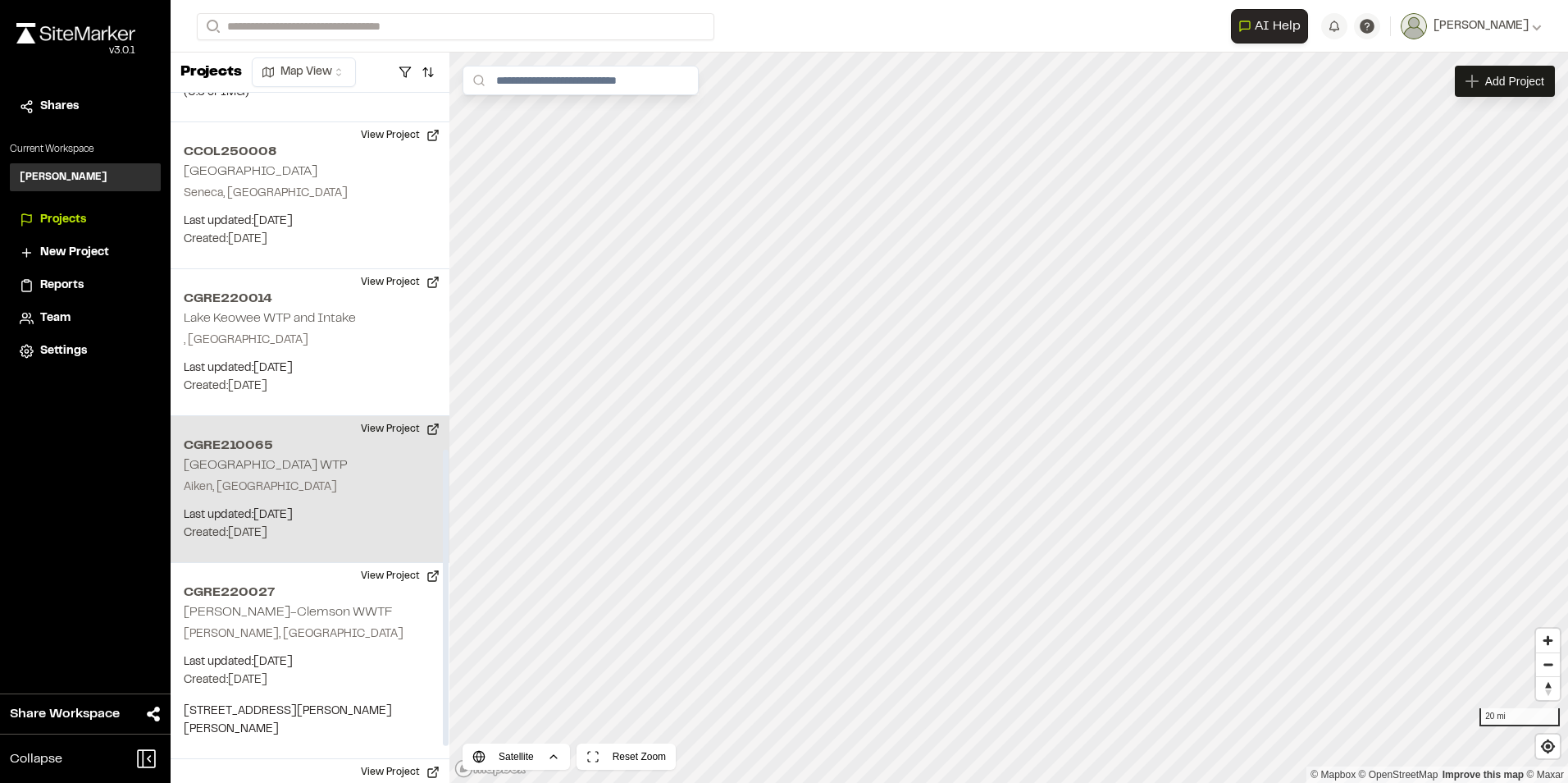
scroll to position [915, 0]
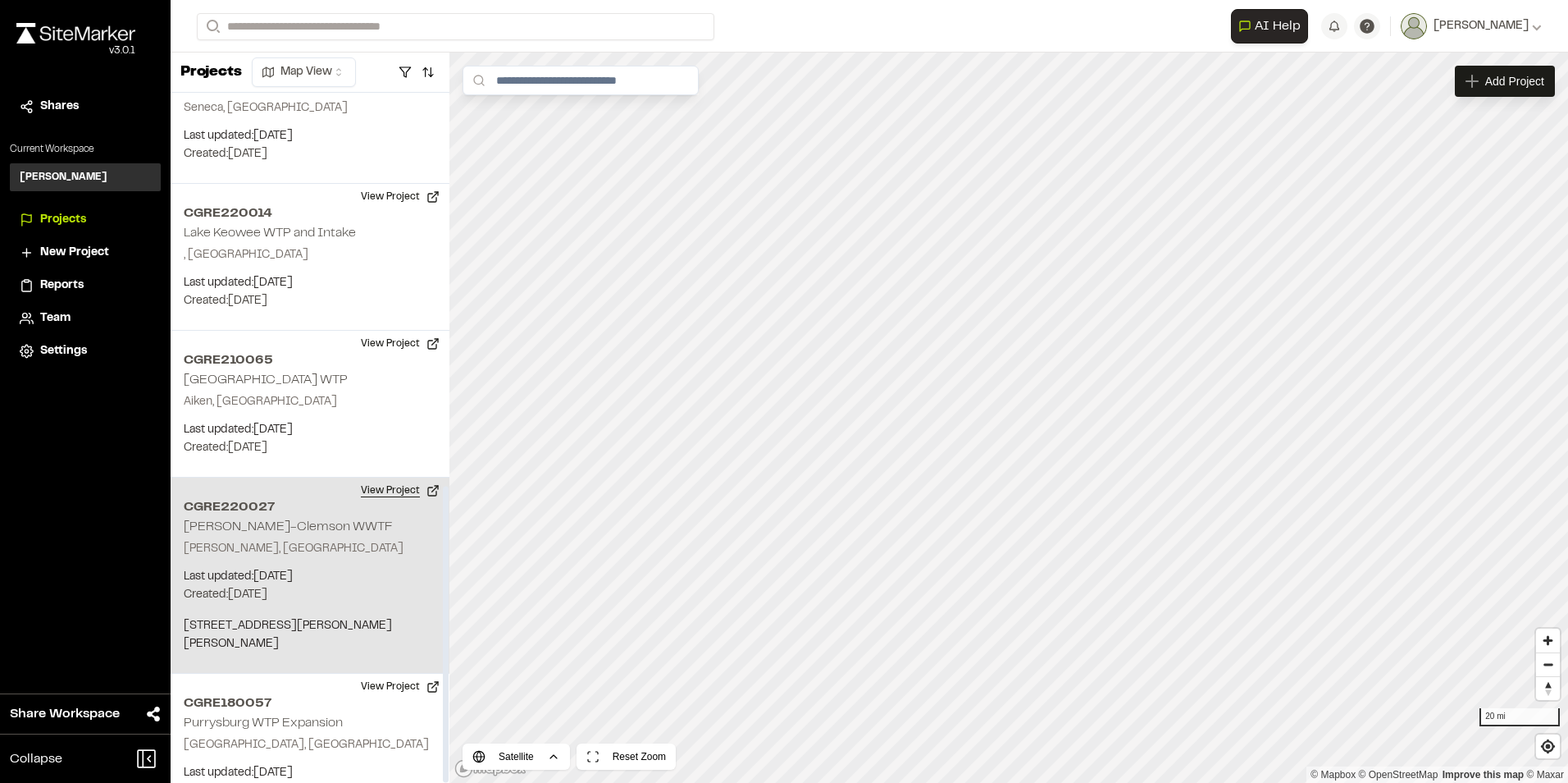
click at [378, 478] on button "View Project" at bounding box center [400, 490] width 99 height 27
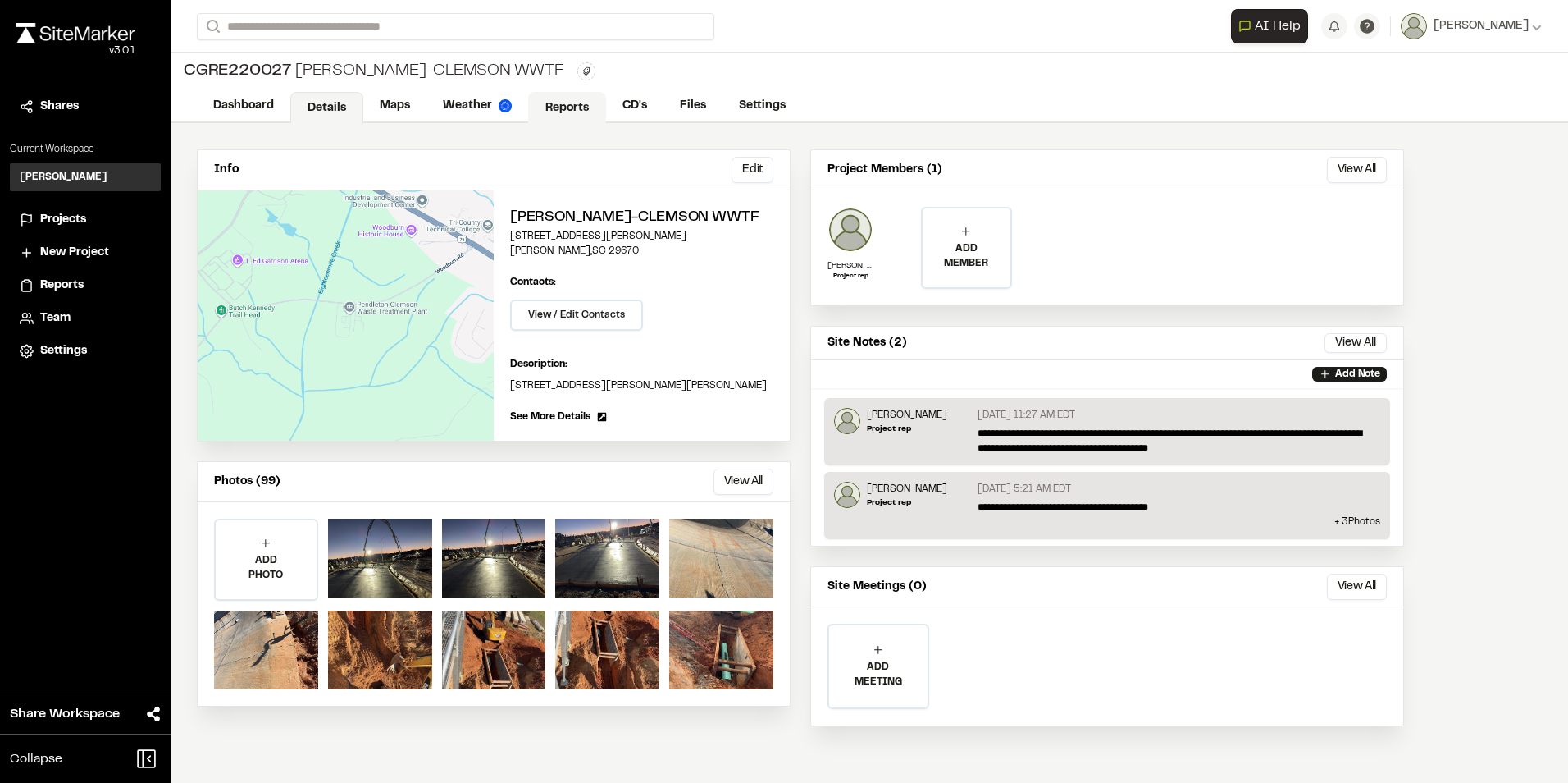
click at [570, 109] on link "Reports" at bounding box center [566, 108] width 78 height 32
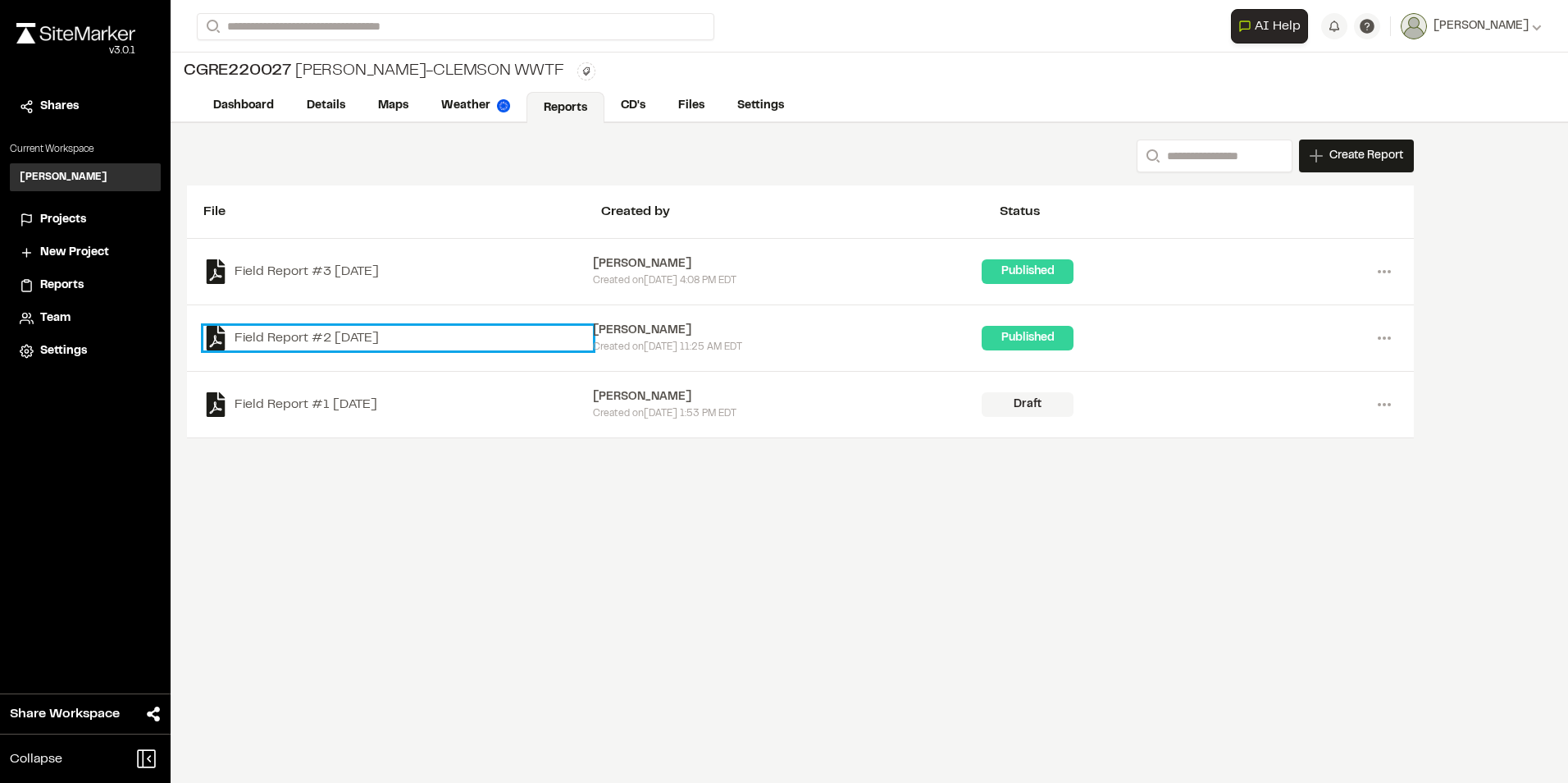
click at [350, 338] on link "Field Report #2 2025-07-14" at bounding box center [398, 337] width 389 height 25
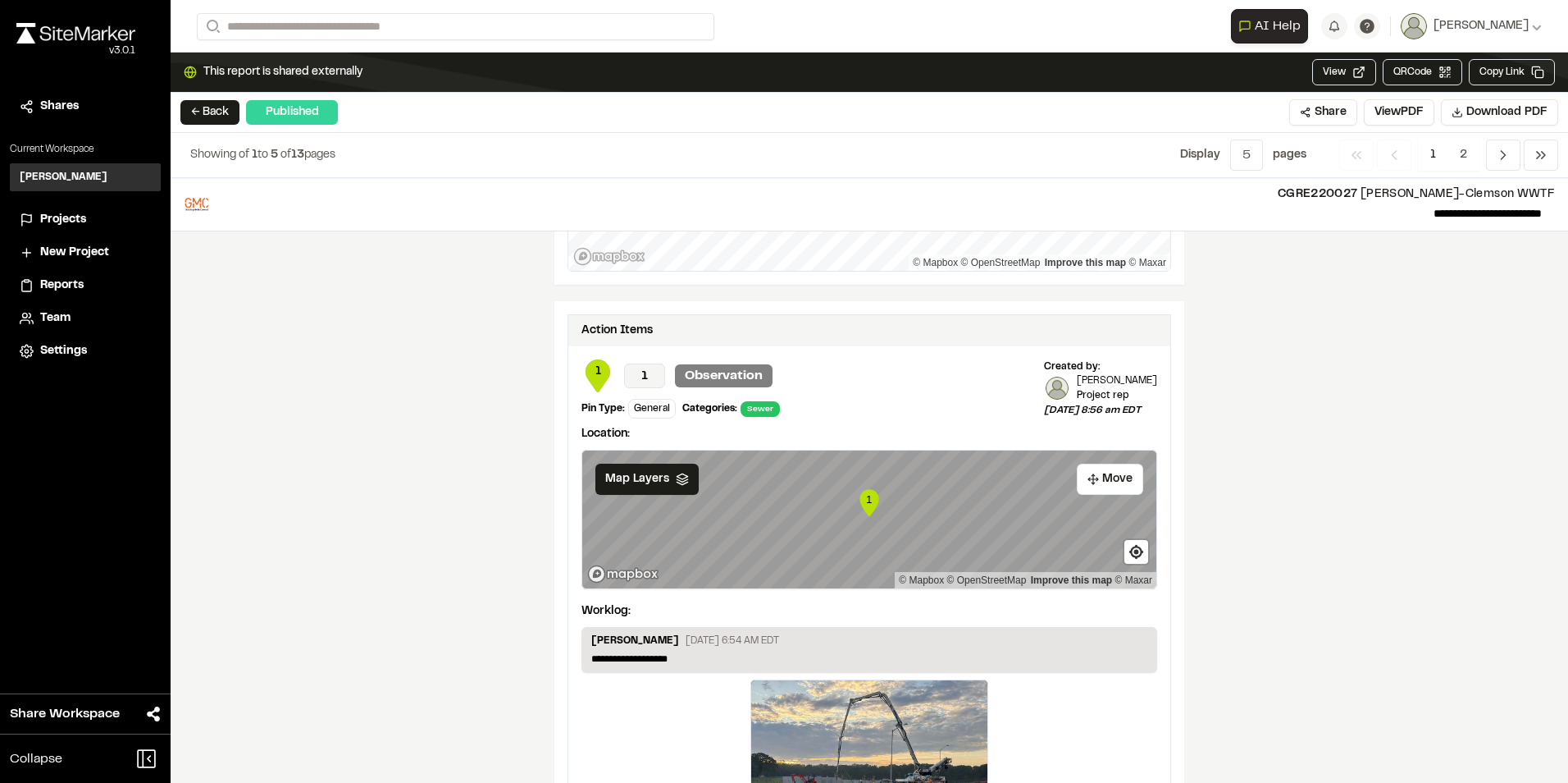
scroll to position [1791, 0]
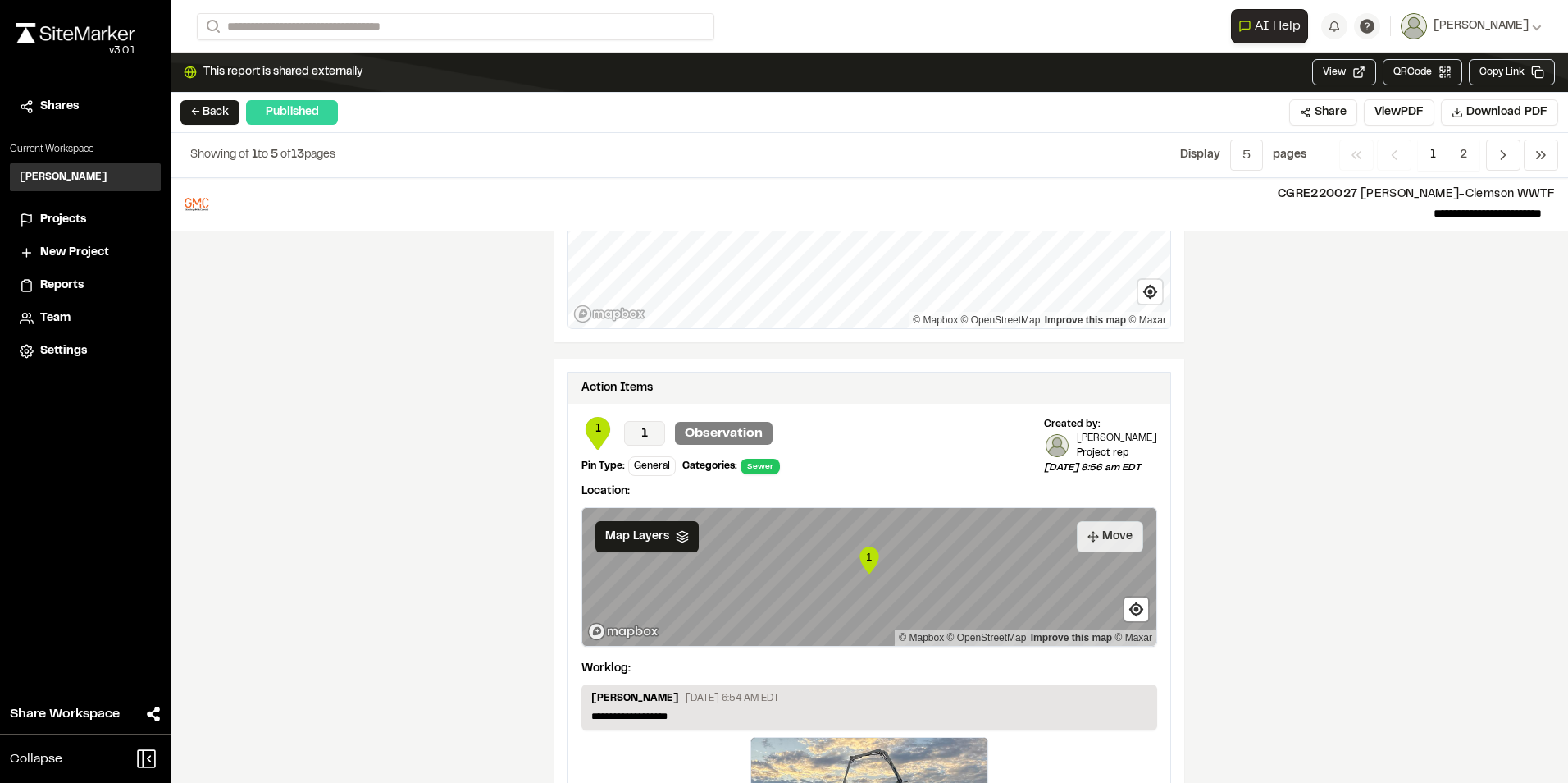
click at [1104, 536] on button "Move" at bounding box center [1110, 537] width 66 height 32
click at [849, 662] on div "**********" at bounding box center [868, 705] width 602 height 603
click at [812, 654] on div "**********" at bounding box center [868, 705] width 602 height 603
click at [874, 466] on div "**********" at bounding box center [868, 705] width 602 height 603
click at [885, 660] on div "**********" at bounding box center [868, 705] width 602 height 603
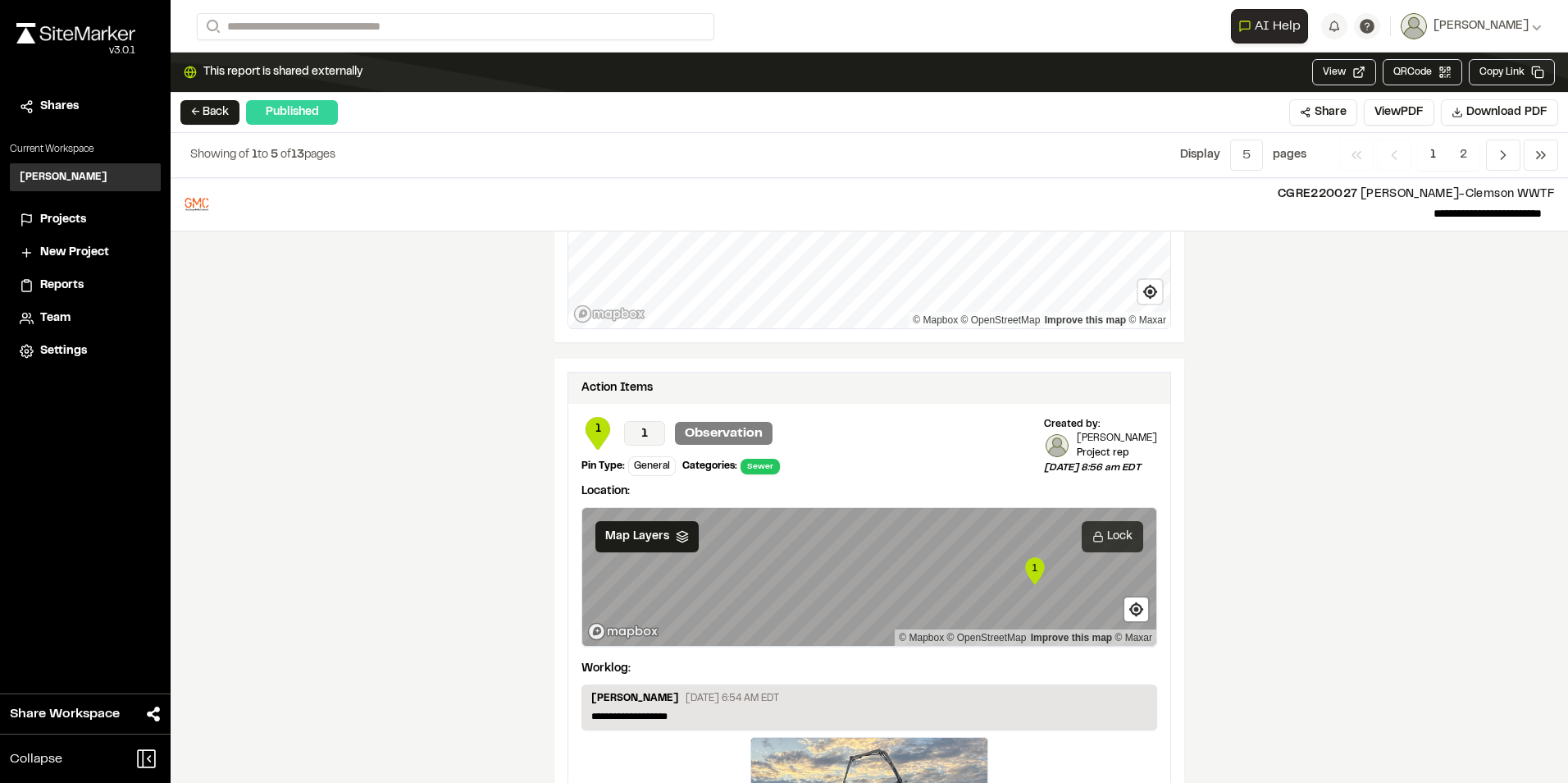
click at [1105, 537] on button "Lock" at bounding box center [1113, 537] width 61 height 32
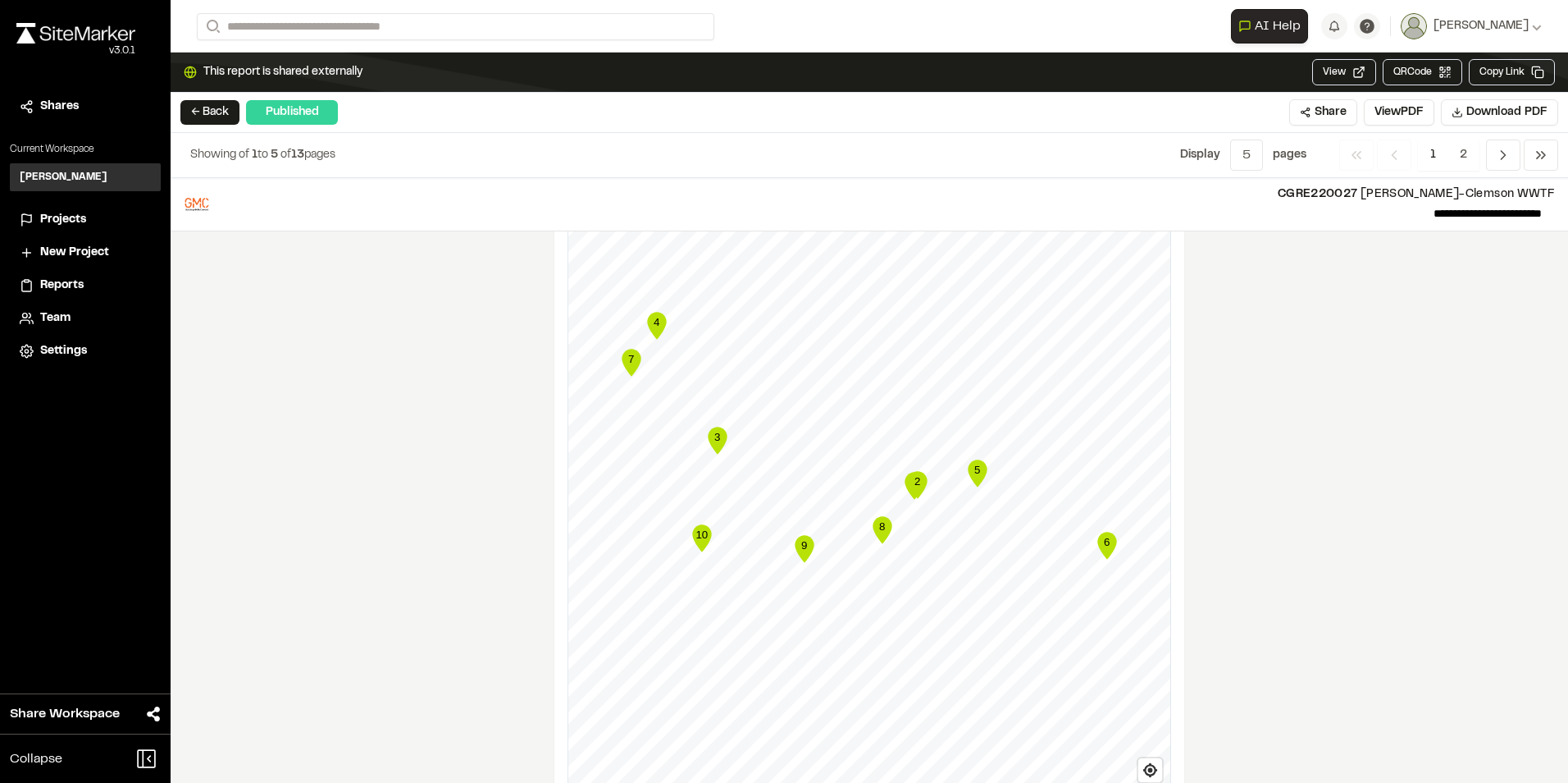
scroll to position [1299, 0]
drag, startPoint x: 1281, startPoint y: 448, endPoint x: 1290, endPoint y: 529, distance: 81.5
click at [1290, 529] on div "**********" at bounding box center [869, 480] width 1397 height 605
drag, startPoint x: 1290, startPoint y: 529, endPoint x: 1257, endPoint y: 374, distance: 158.5
click at [1257, 374] on div "**********" at bounding box center [869, 480] width 1397 height 605
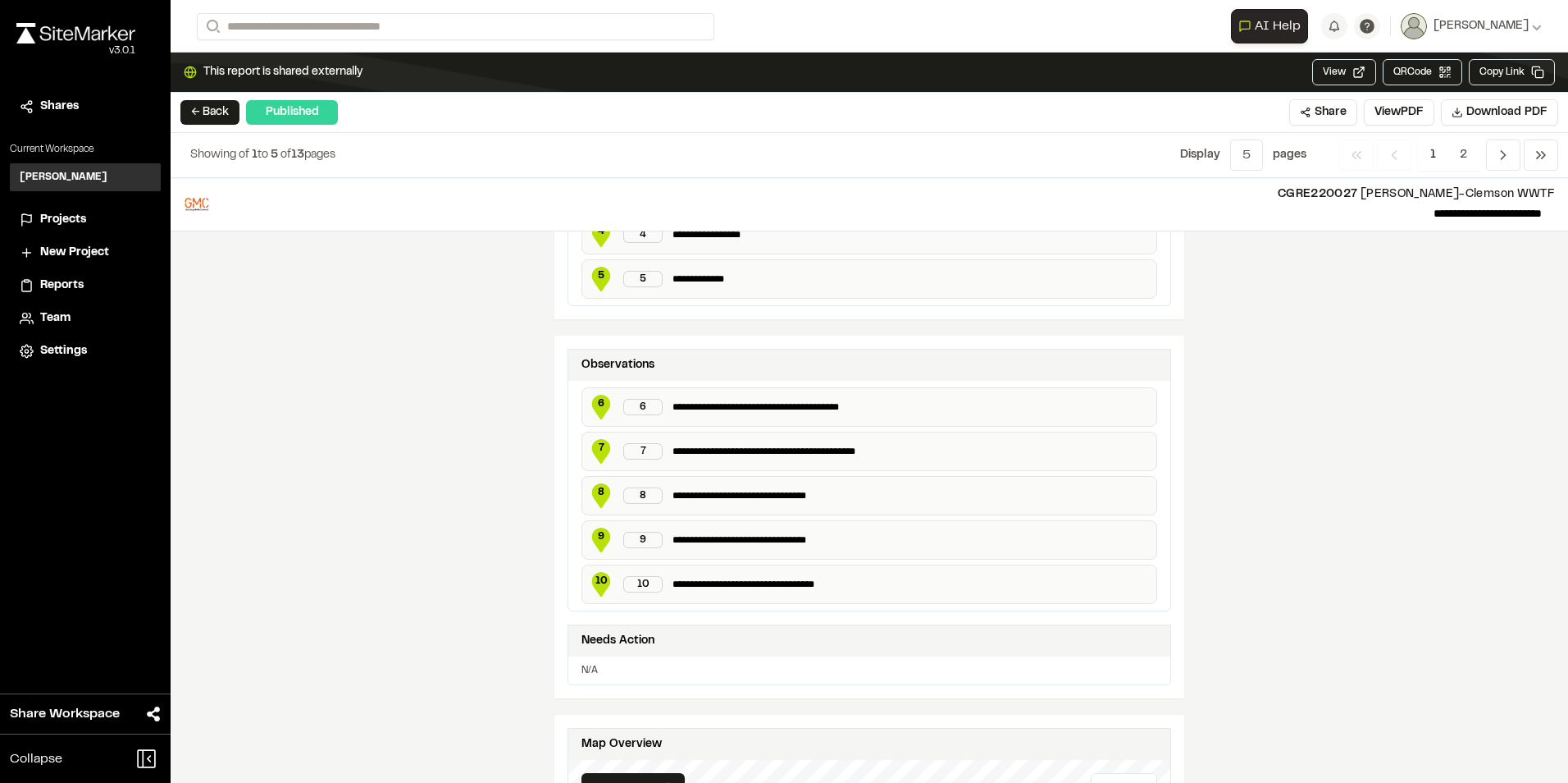
scroll to position [643, 0]
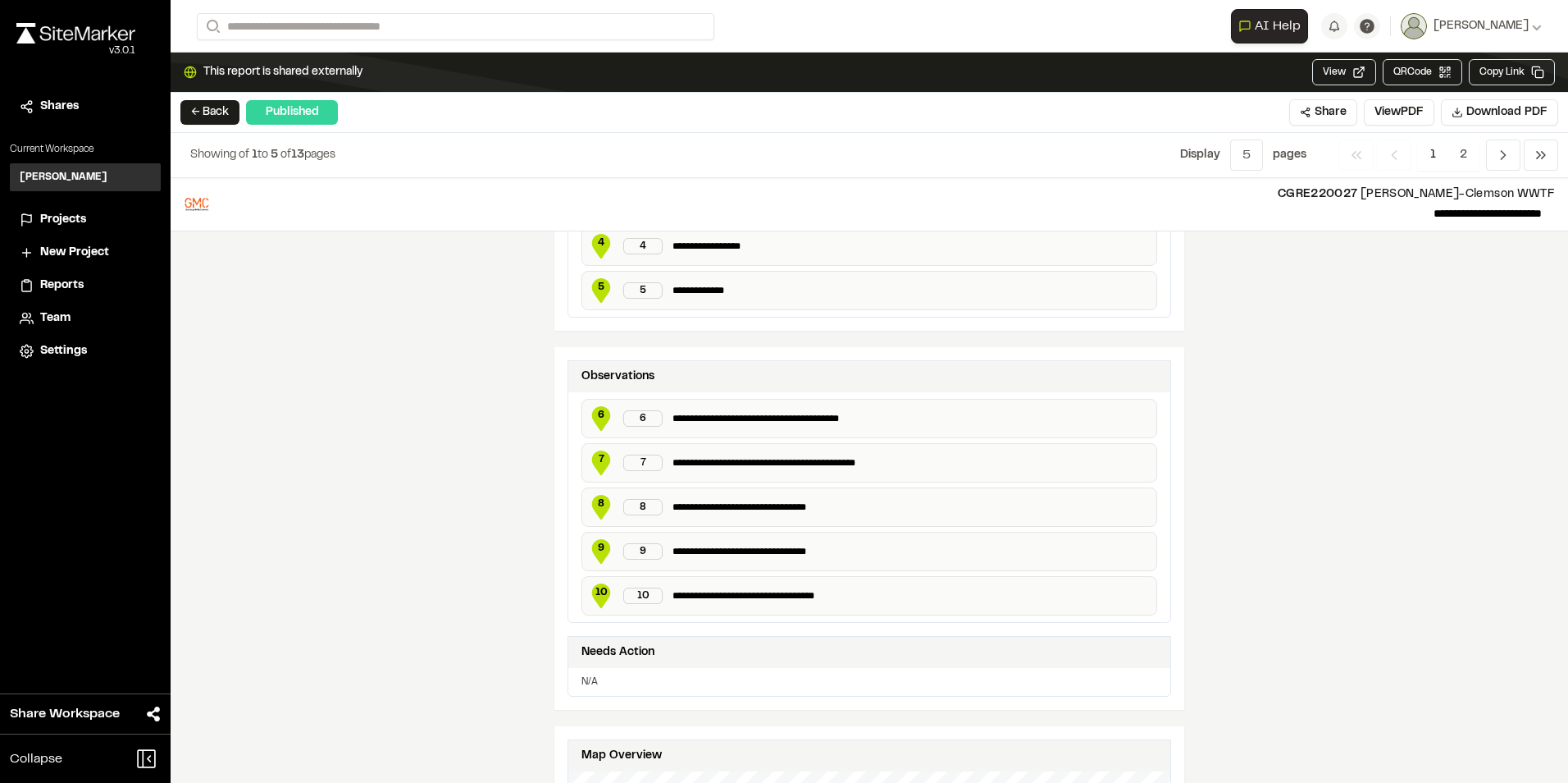
click at [637, 416] on div "6" at bounding box center [643, 418] width 40 height 17
click at [591, 418] on span "6" at bounding box center [601, 414] width 25 height 15
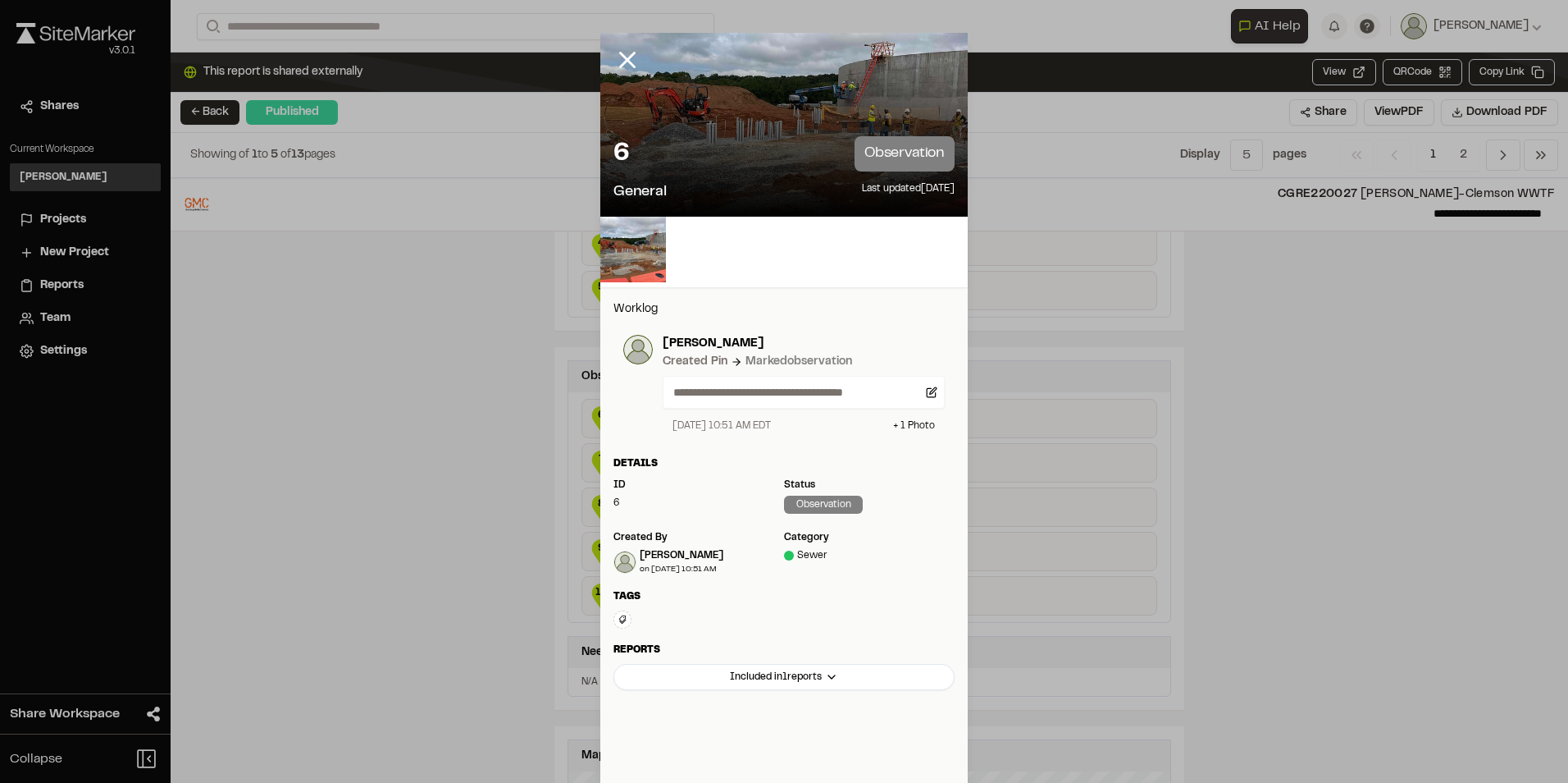
click at [618, 59] on icon at bounding box center [627, 59] width 28 height 28
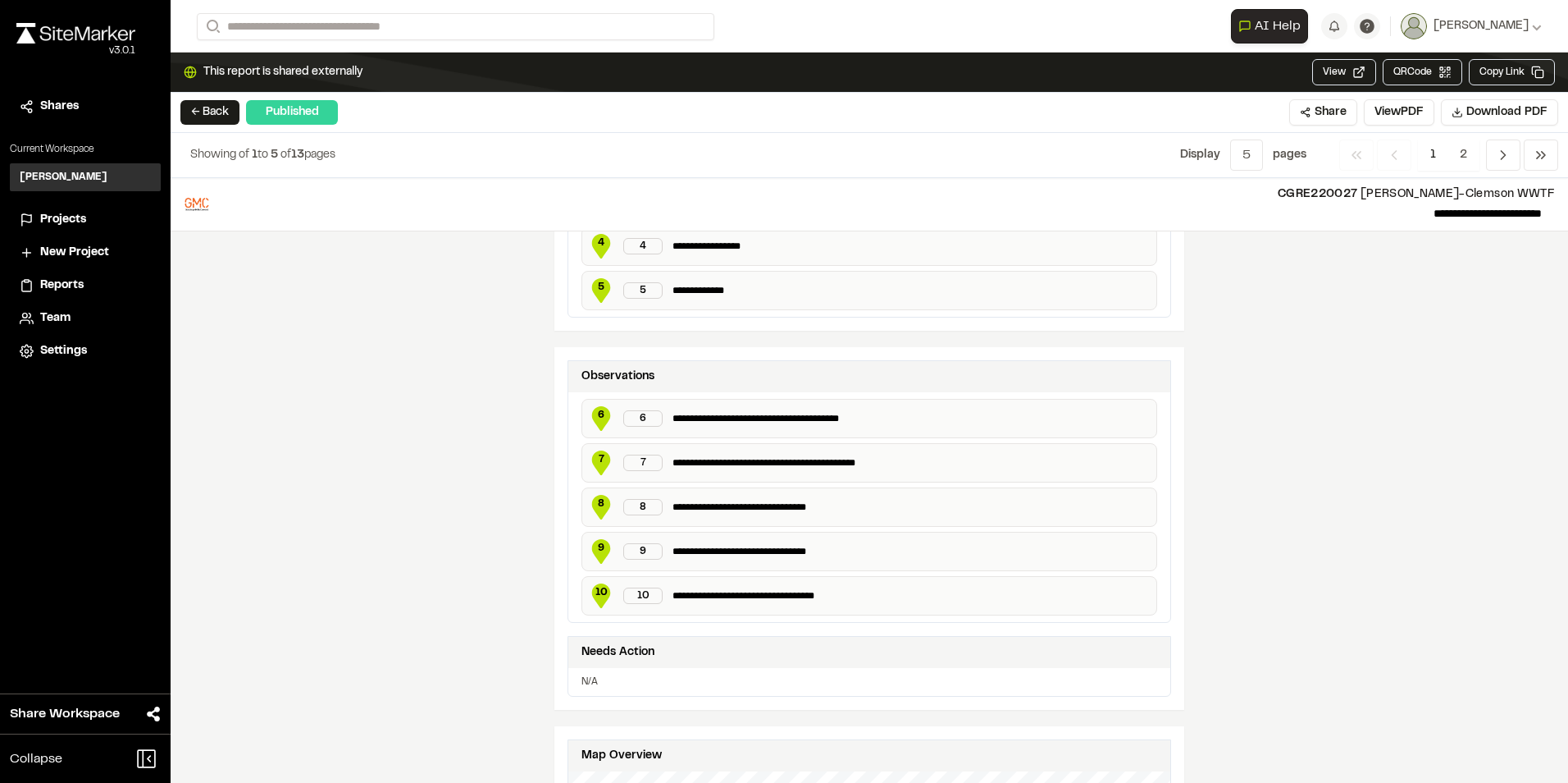
click at [77, 217] on span "Projects" at bounding box center [63, 219] width 45 height 18
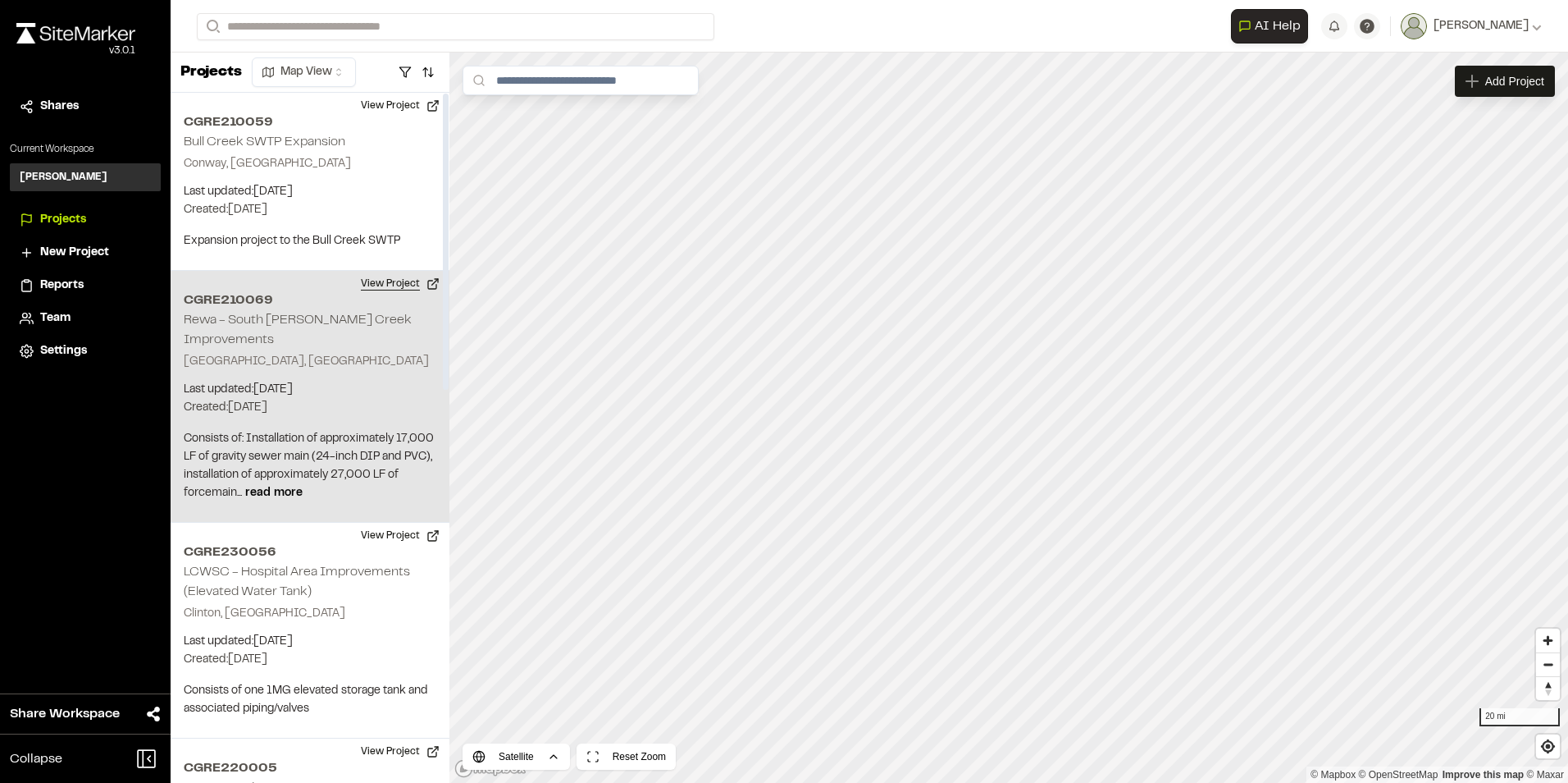
click at [404, 282] on button "View Project" at bounding box center [400, 284] width 99 height 27
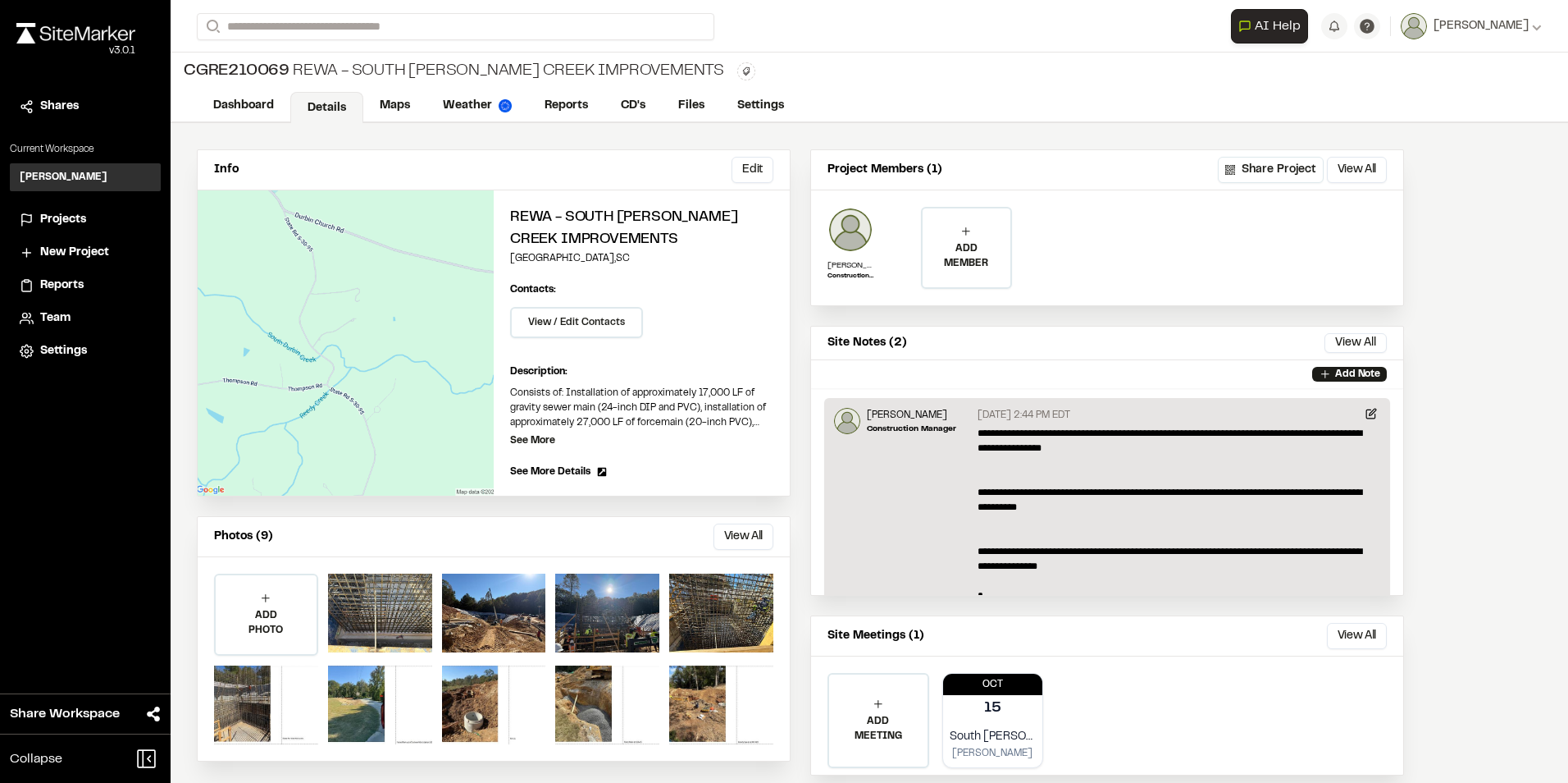
click at [77, 218] on span "Projects" at bounding box center [63, 219] width 45 height 18
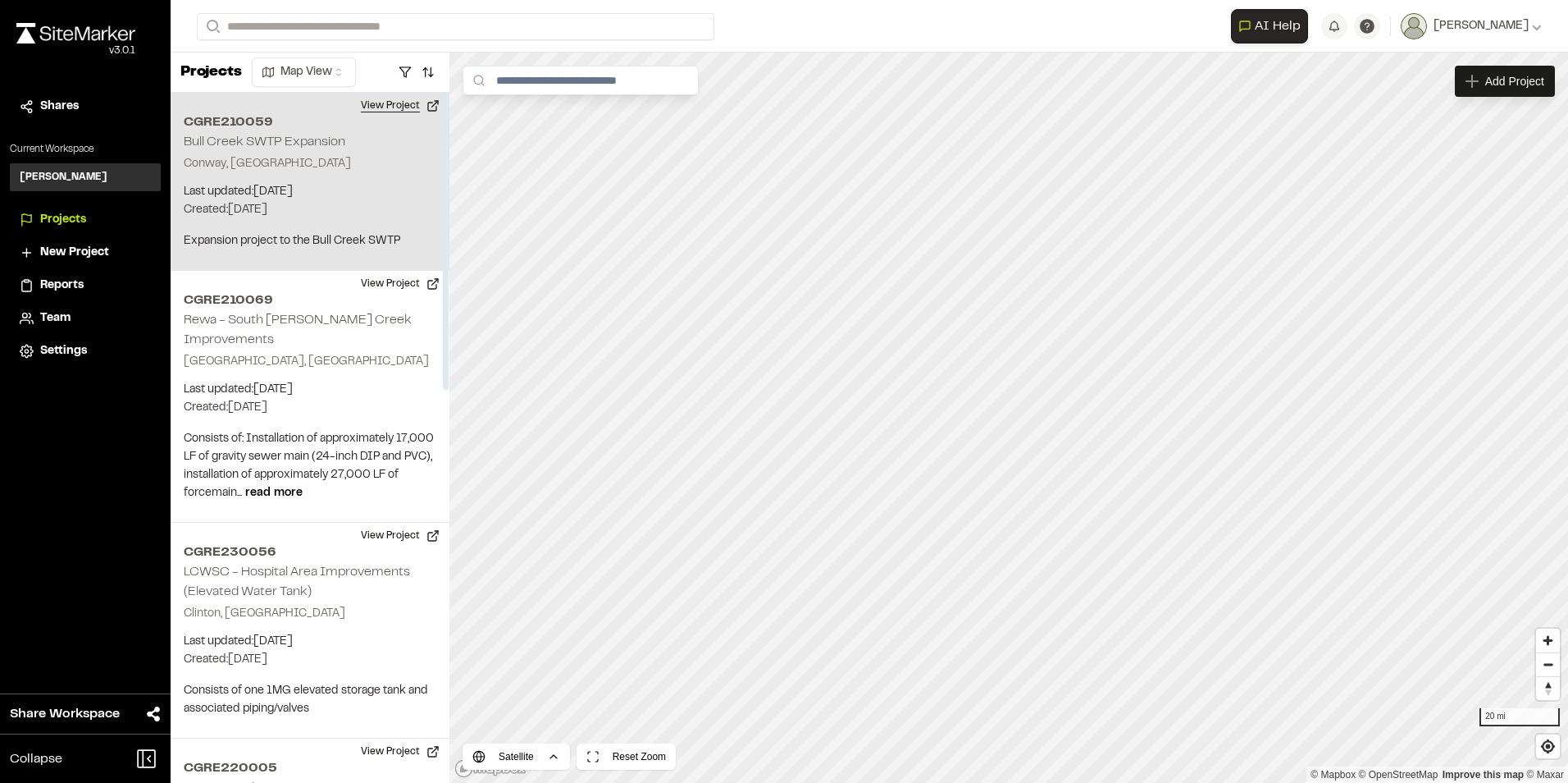
click at [382, 109] on button "View Project" at bounding box center [400, 106] width 99 height 27
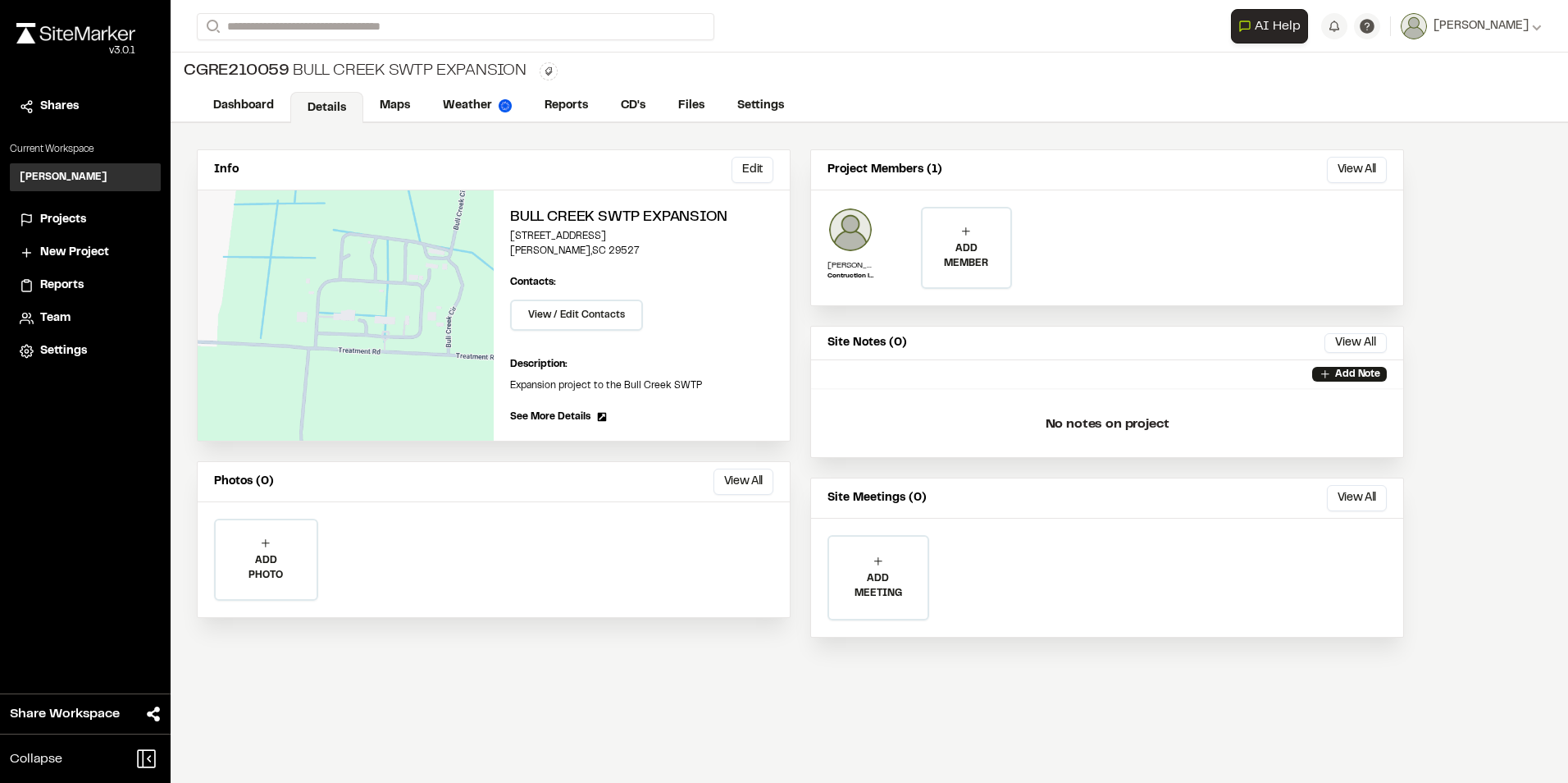
click at [68, 215] on span "Projects" at bounding box center [63, 219] width 45 height 18
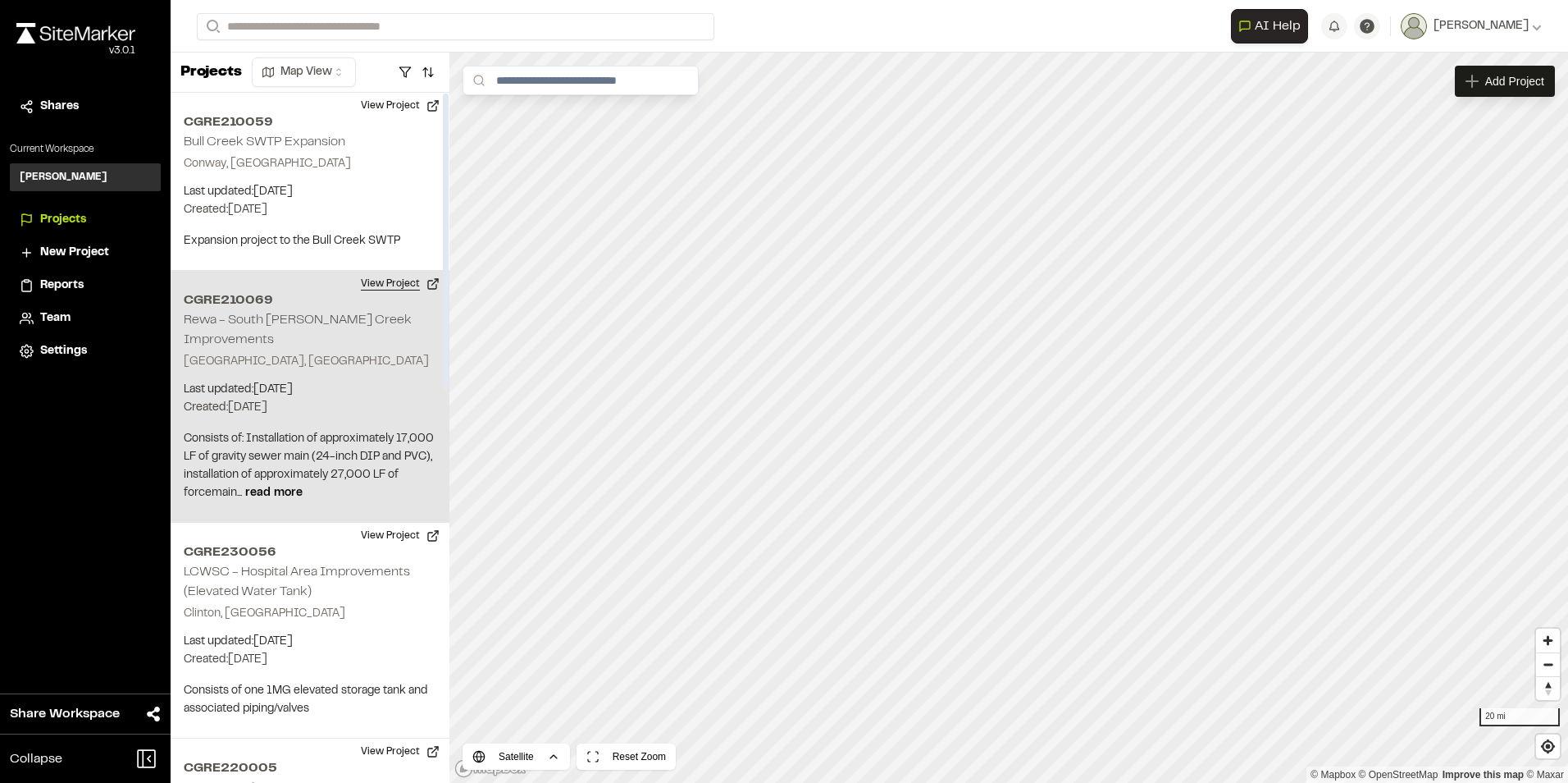
click at [398, 283] on button "View Project" at bounding box center [400, 284] width 99 height 27
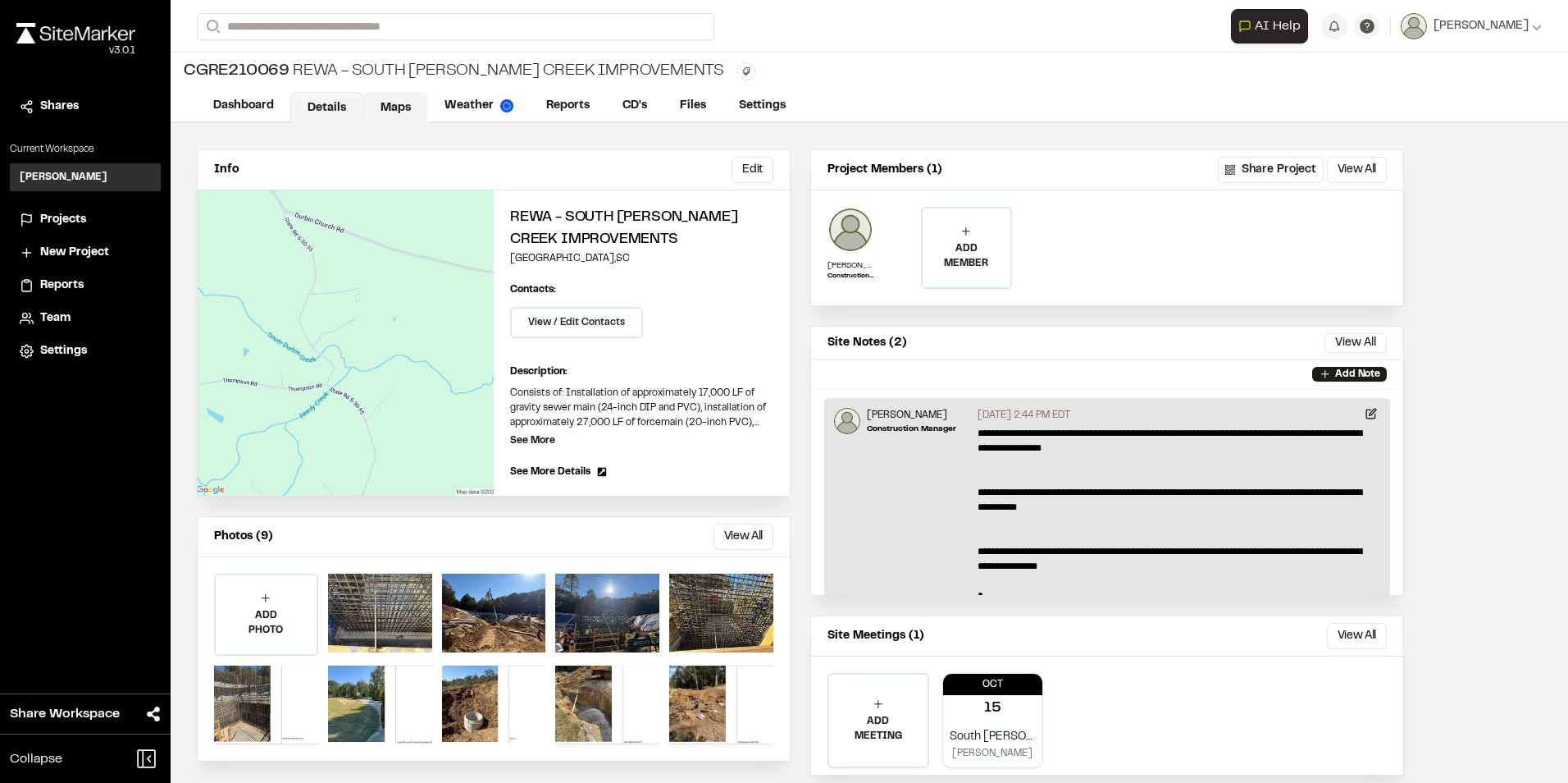
click at [403, 108] on link "Maps" at bounding box center [396, 108] width 65 height 32
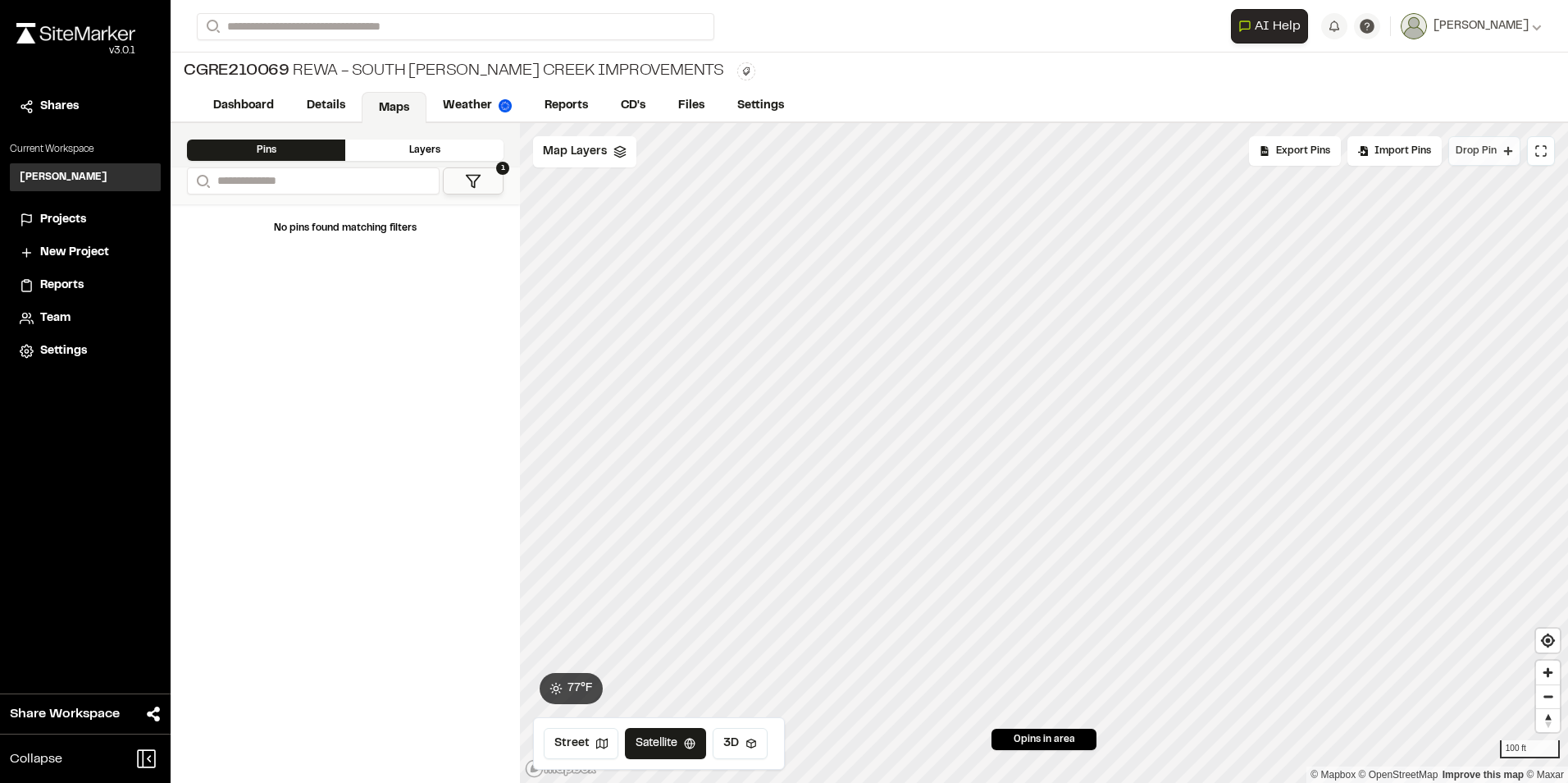
click at [1485, 160] on button "Drop Pin" at bounding box center [1484, 151] width 72 height 30
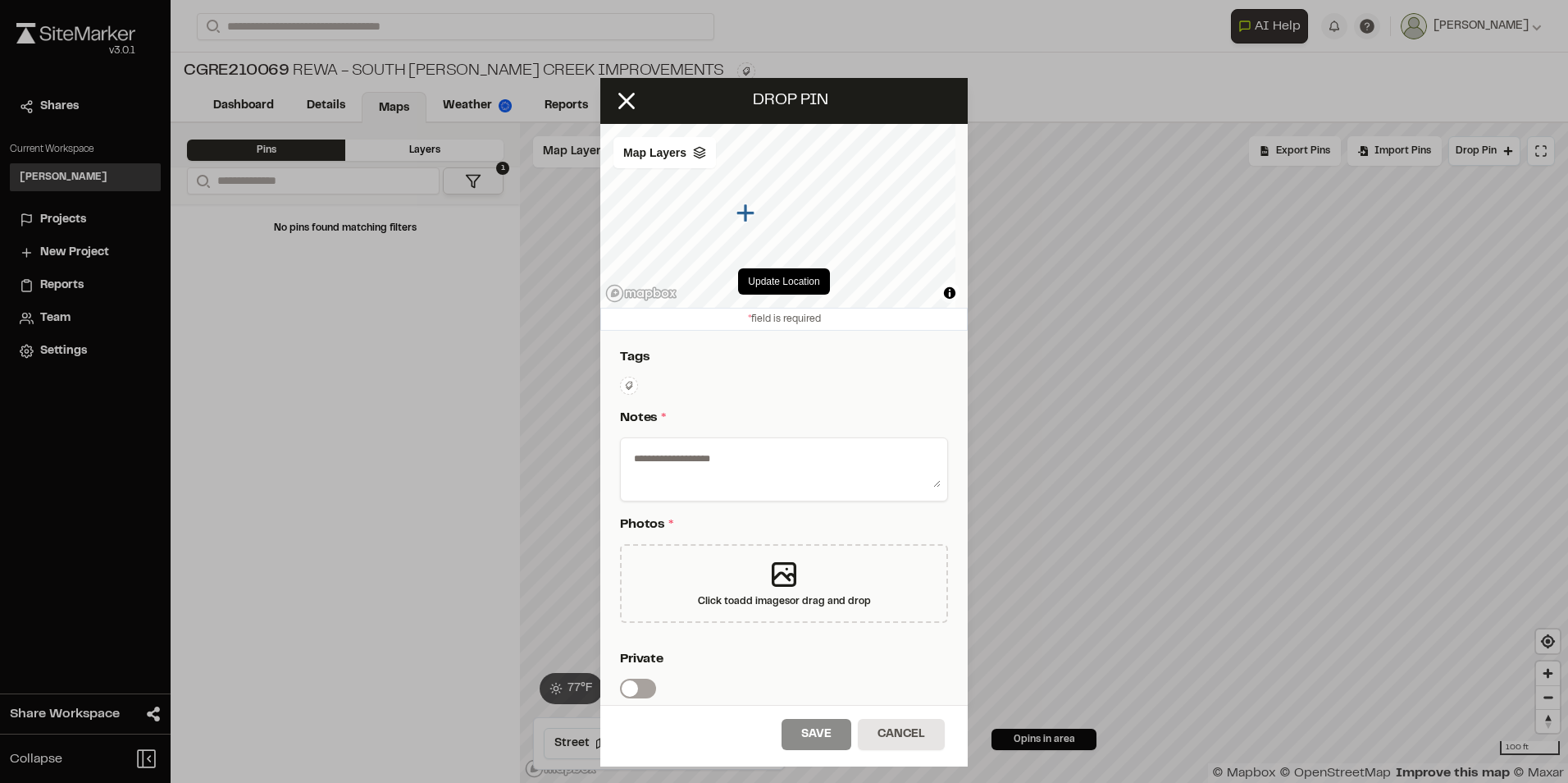
drag, startPoint x: 777, startPoint y: 218, endPoint x: 745, endPoint y: 215, distance: 32.1
click at [745, 215] on icon "Map marker" at bounding box center [745, 214] width 18 height 18
click at [800, 278] on button "Update Location" at bounding box center [784, 281] width 91 height 27
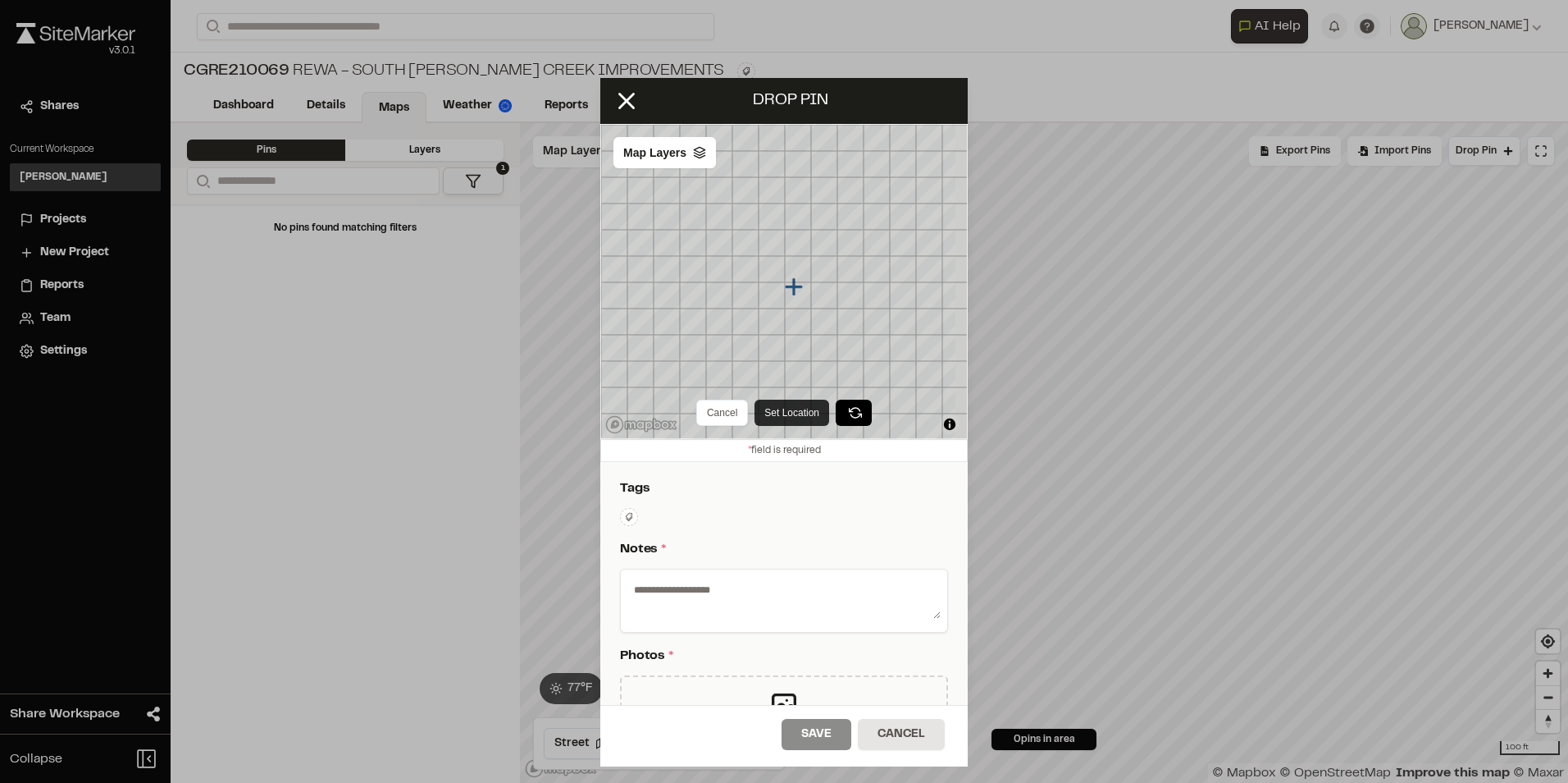
click at [773, 416] on button "Set Location" at bounding box center [792, 412] width 75 height 27
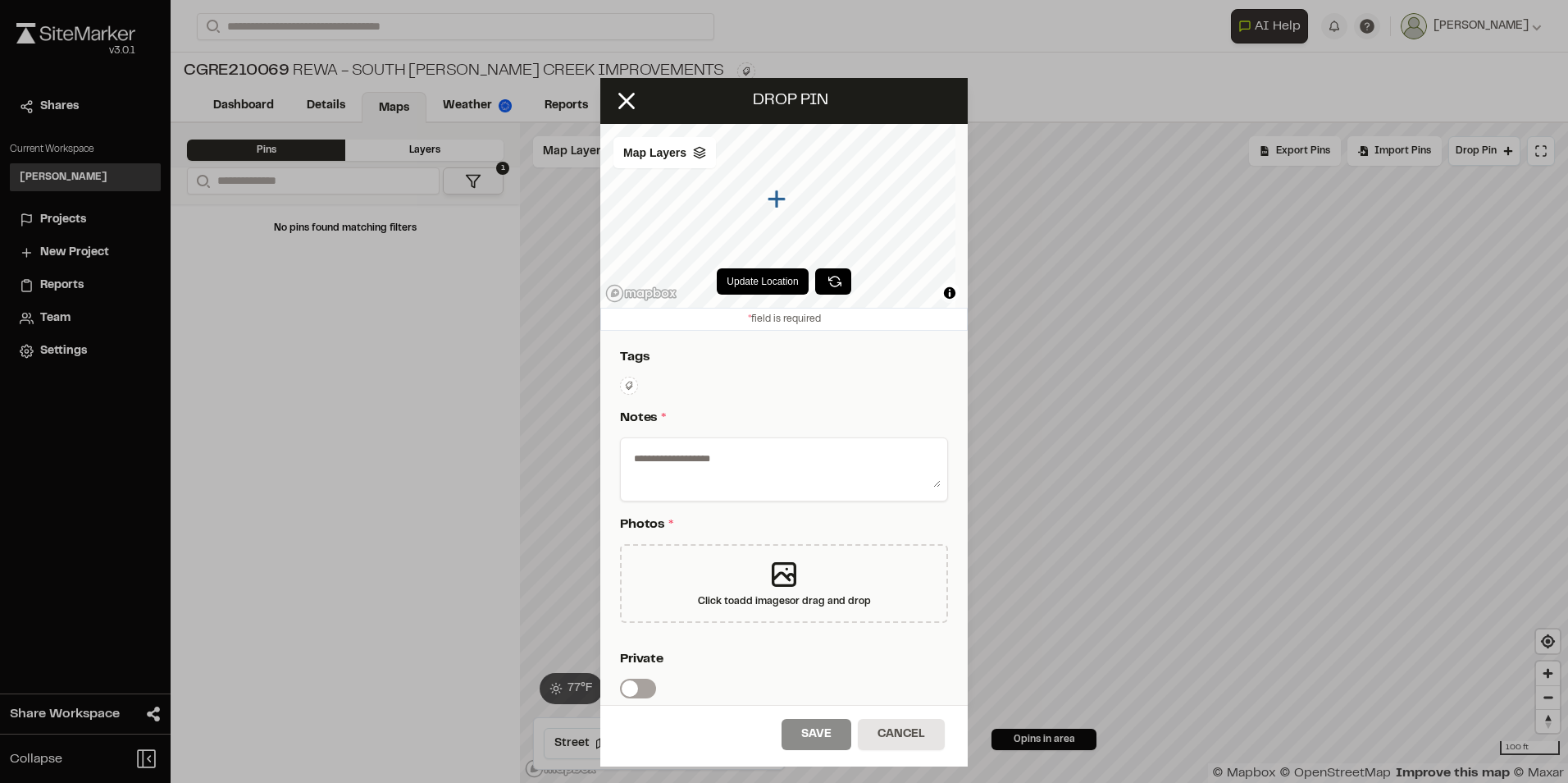
click at [737, 453] on textarea at bounding box center [784, 466] width 313 height 43
click at [802, 574] on div "Click to add images or drag and drop" at bounding box center [784, 583] width 328 height 79
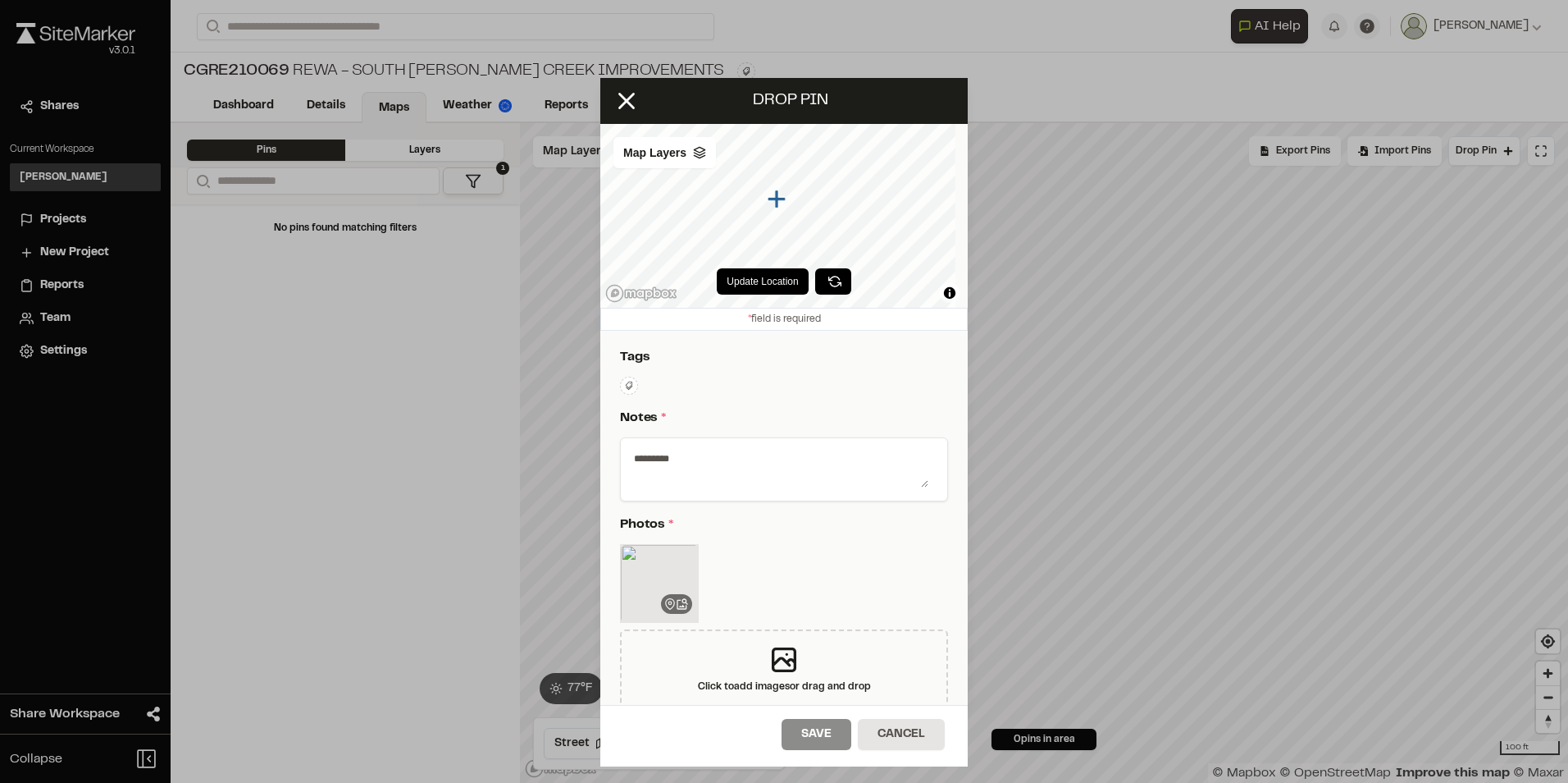
click at [709, 466] on textarea "********" at bounding box center [778, 466] width 301 height 43
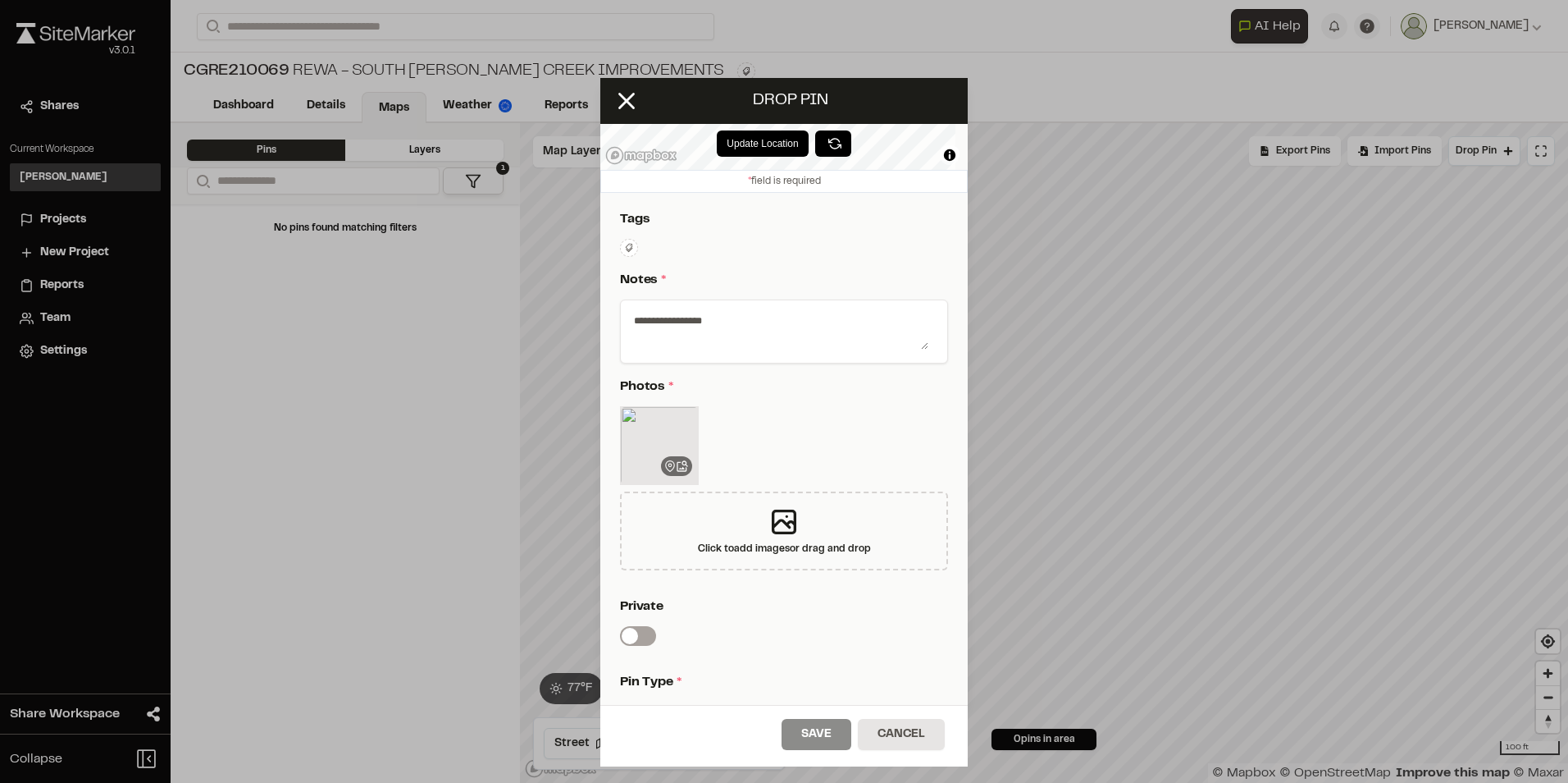
scroll to position [347, 0]
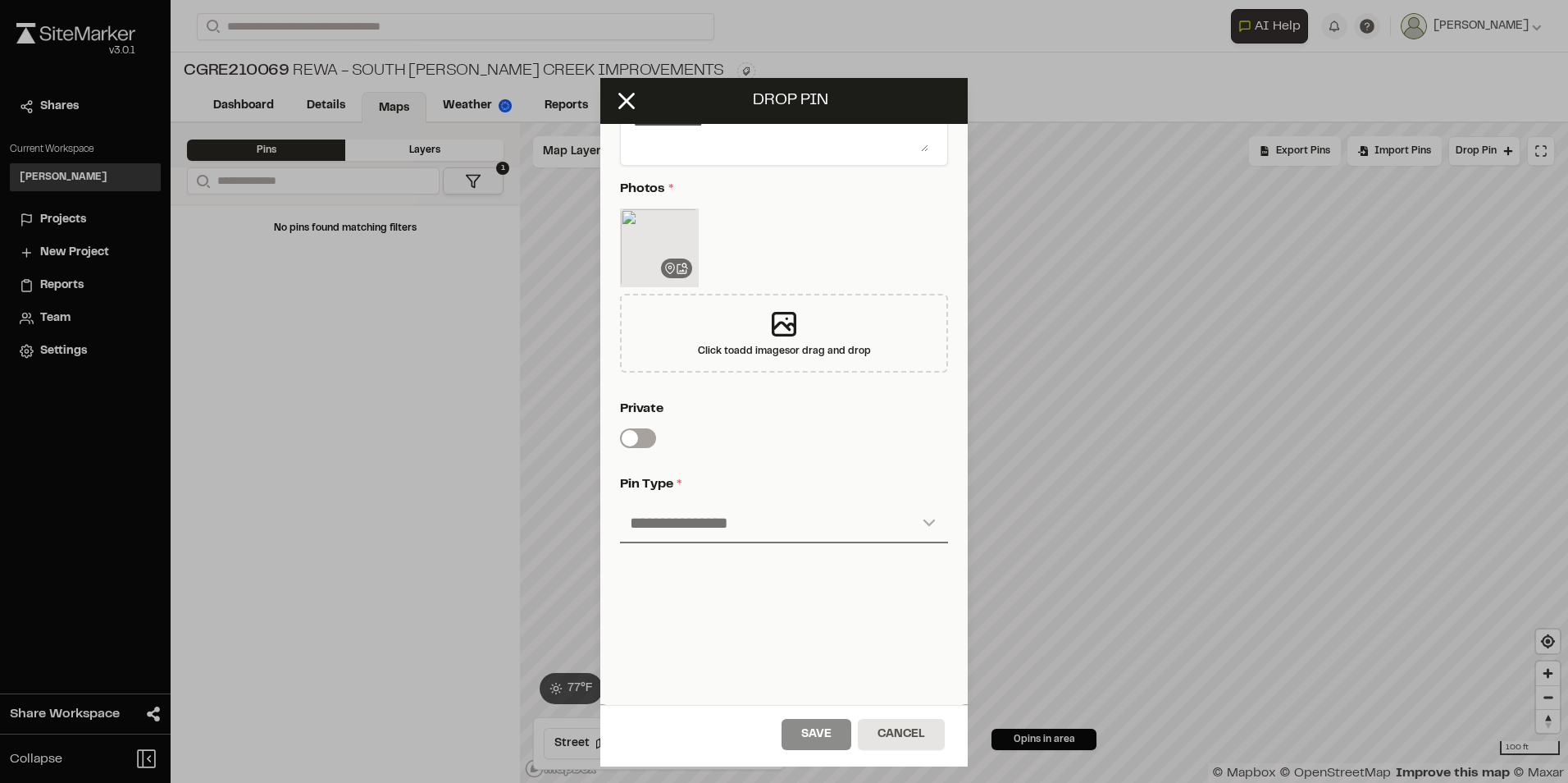
type textarea "**********"
click at [882, 514] on select "**********" at bounding box center [784, 524] width 328 height 40
select select "****"
click at [619, 504] on select "**********" at bounding box center [784, 524] width 328 height 40
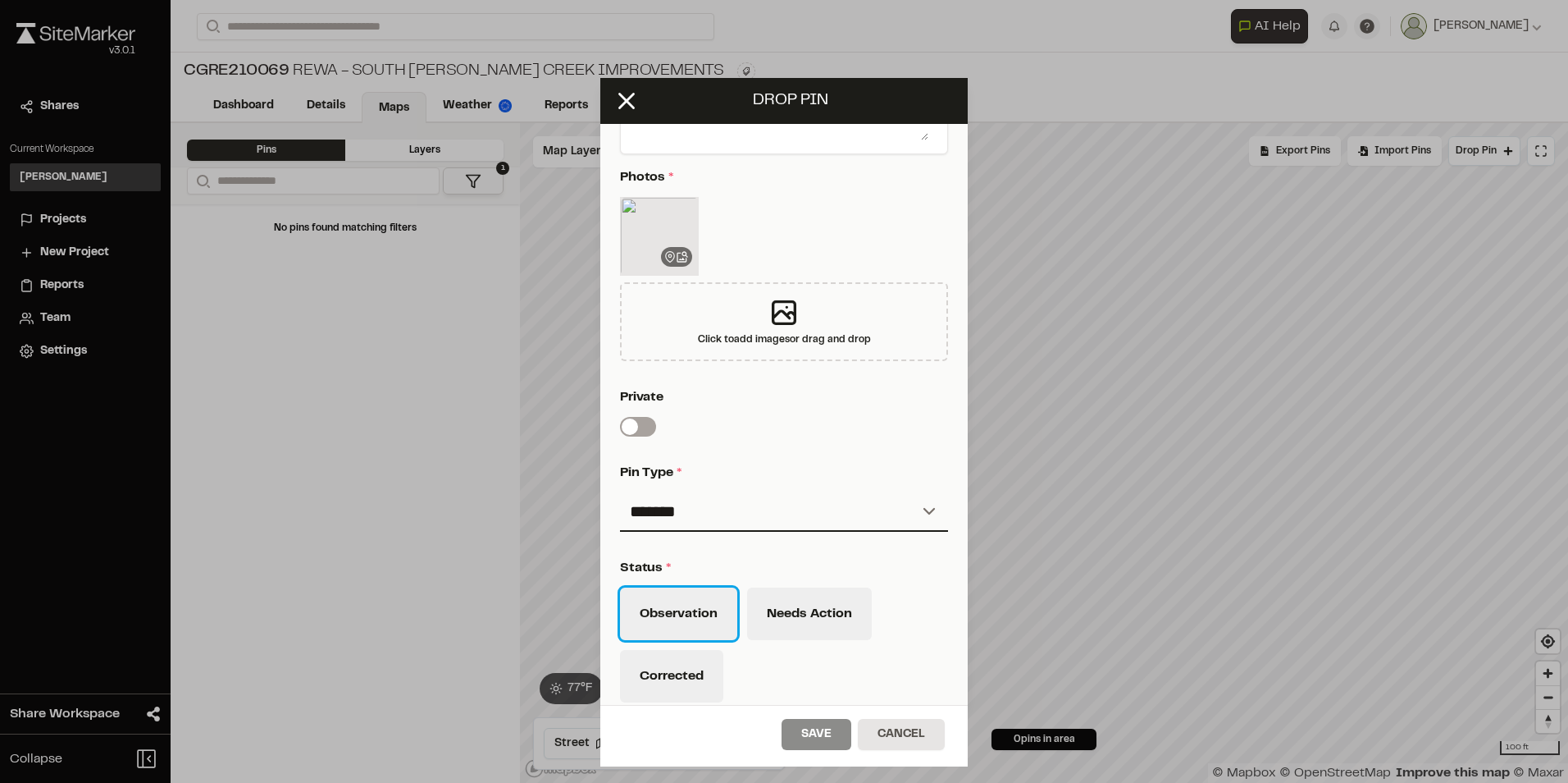
click at [690, 611] on button "Observation" at bounding box center [678, 613] width 118 height 52
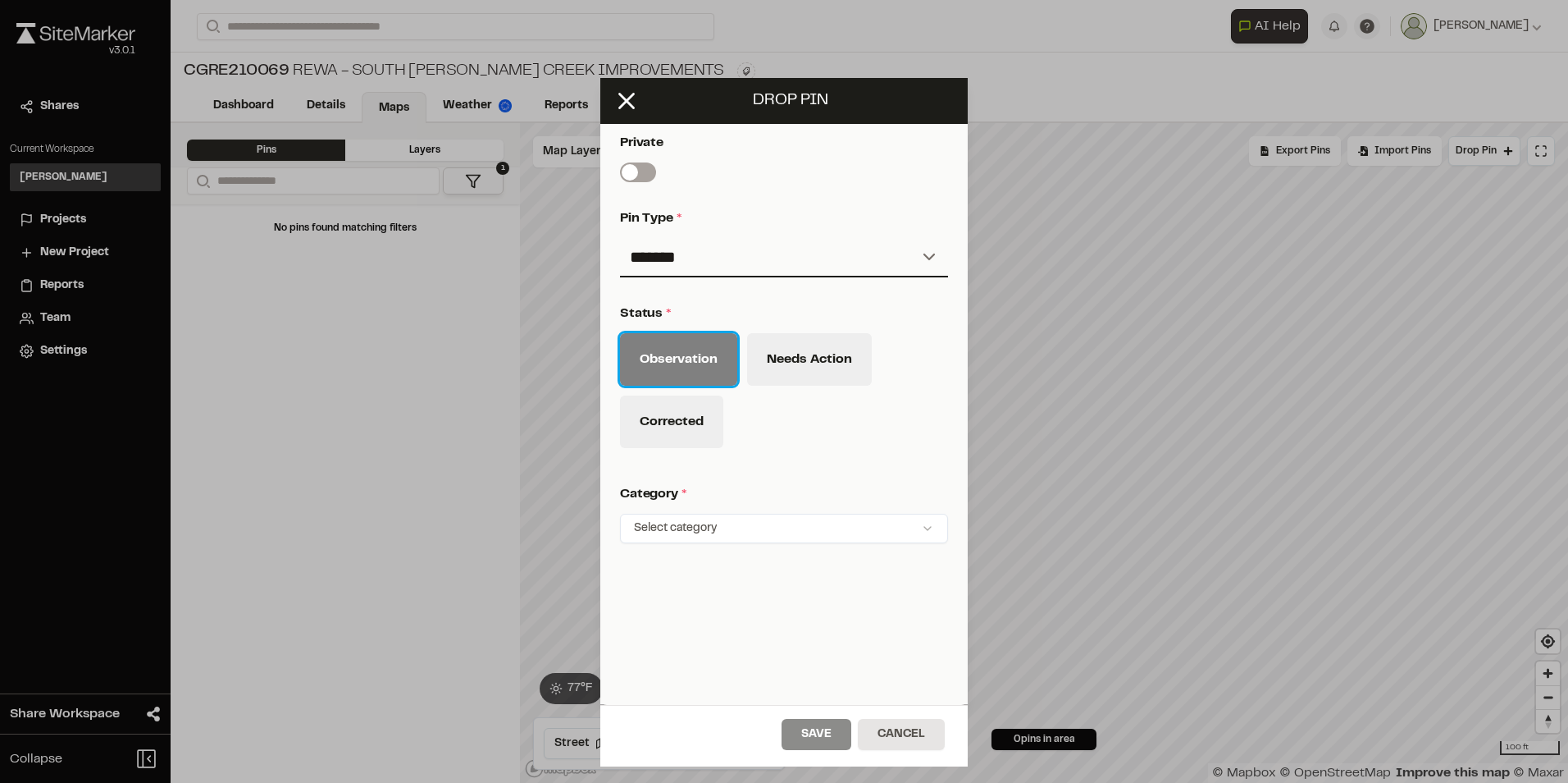
scroll to position [613, 0]
click at [910, 514] on html "**********" at bounding box center [784, 392] width 1568 height 783
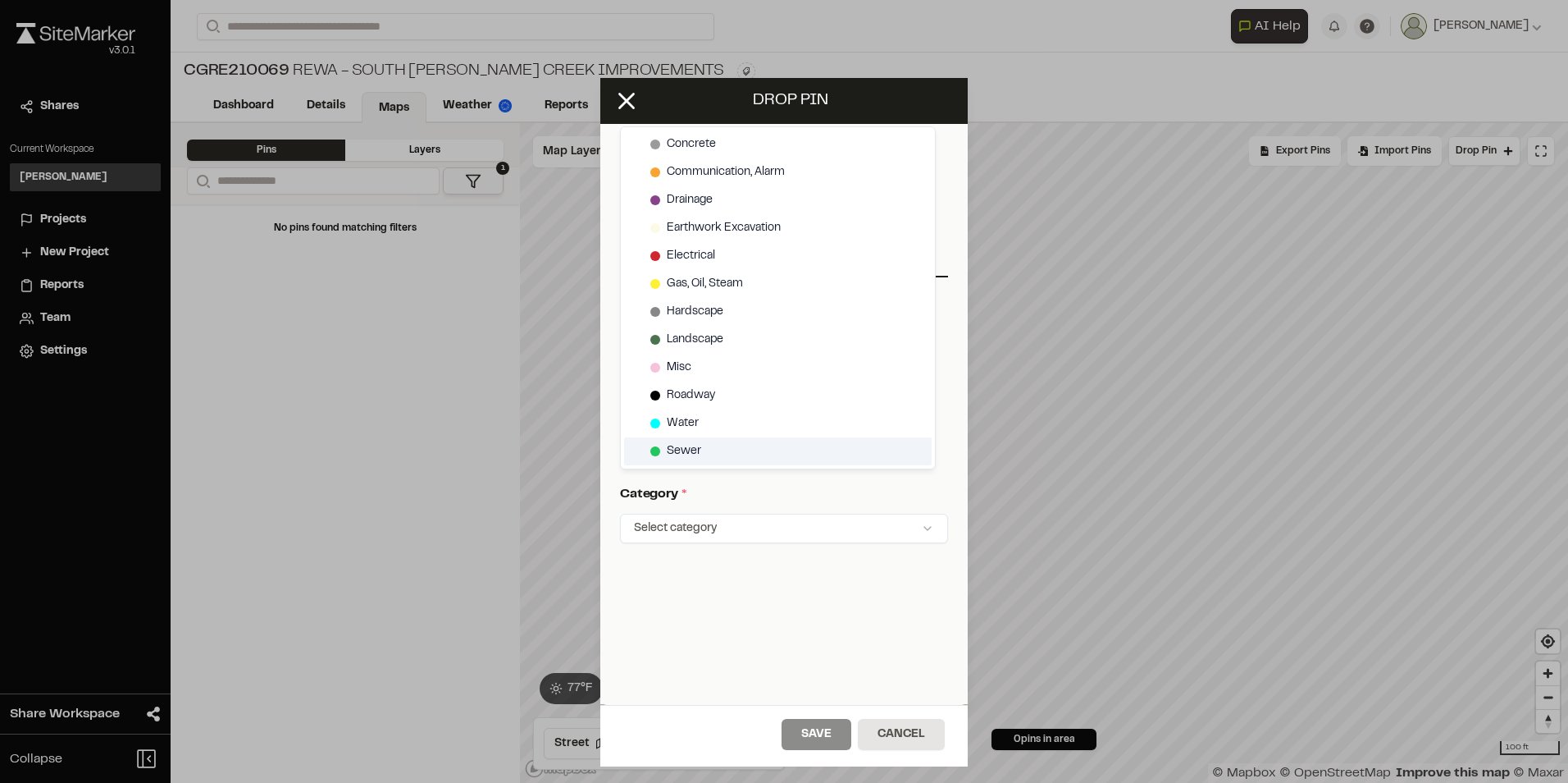
click at [684, 449] on span "Sewer" at bounding box center [684, 451] width 35 height 18
click at [821, 734] on html "**********" at bounding box center [784, 392] width 1568 height 783
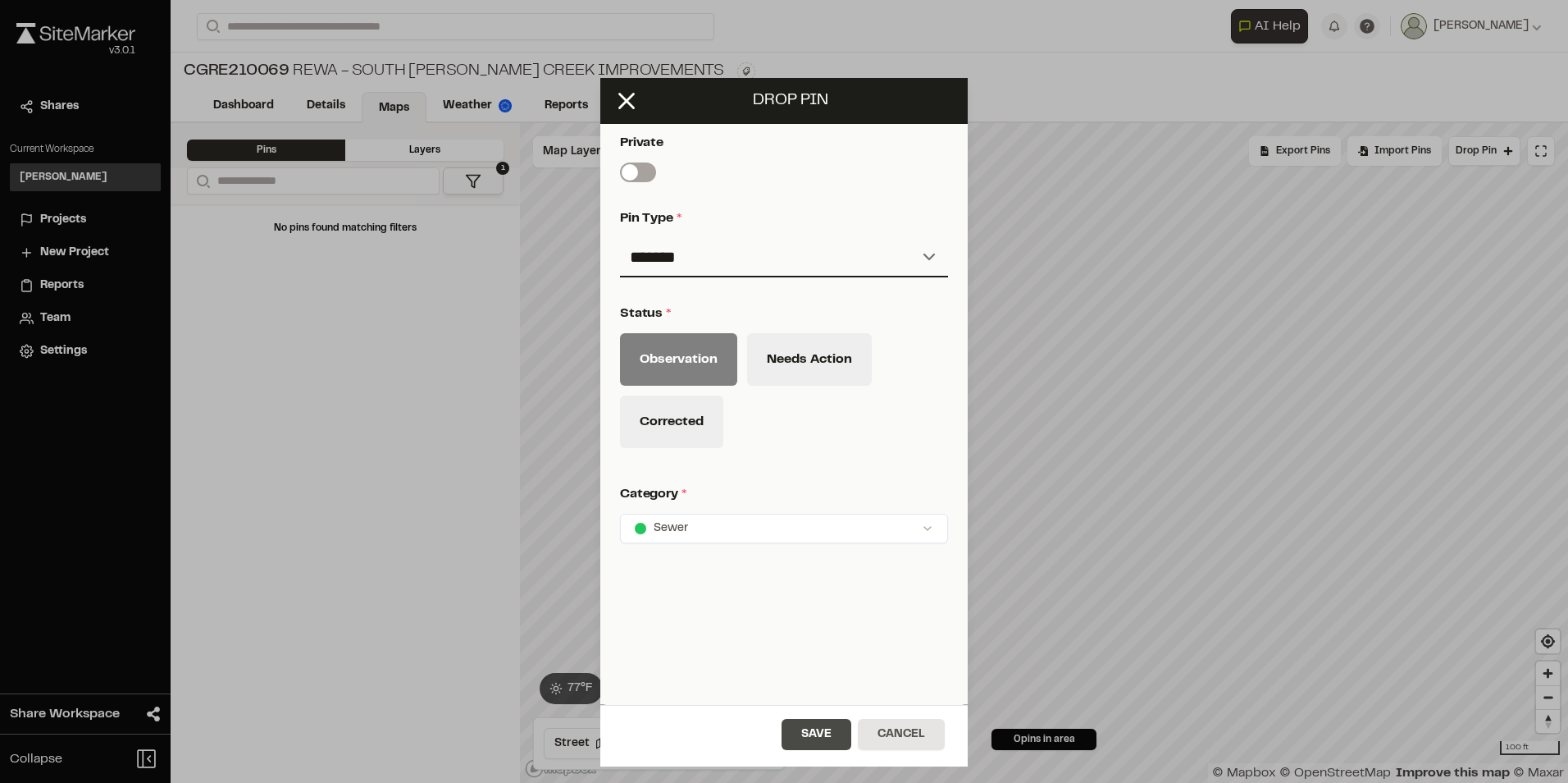
click at [819, 734] on button "Save" at bounding box center [816, 735] width 70 height 32
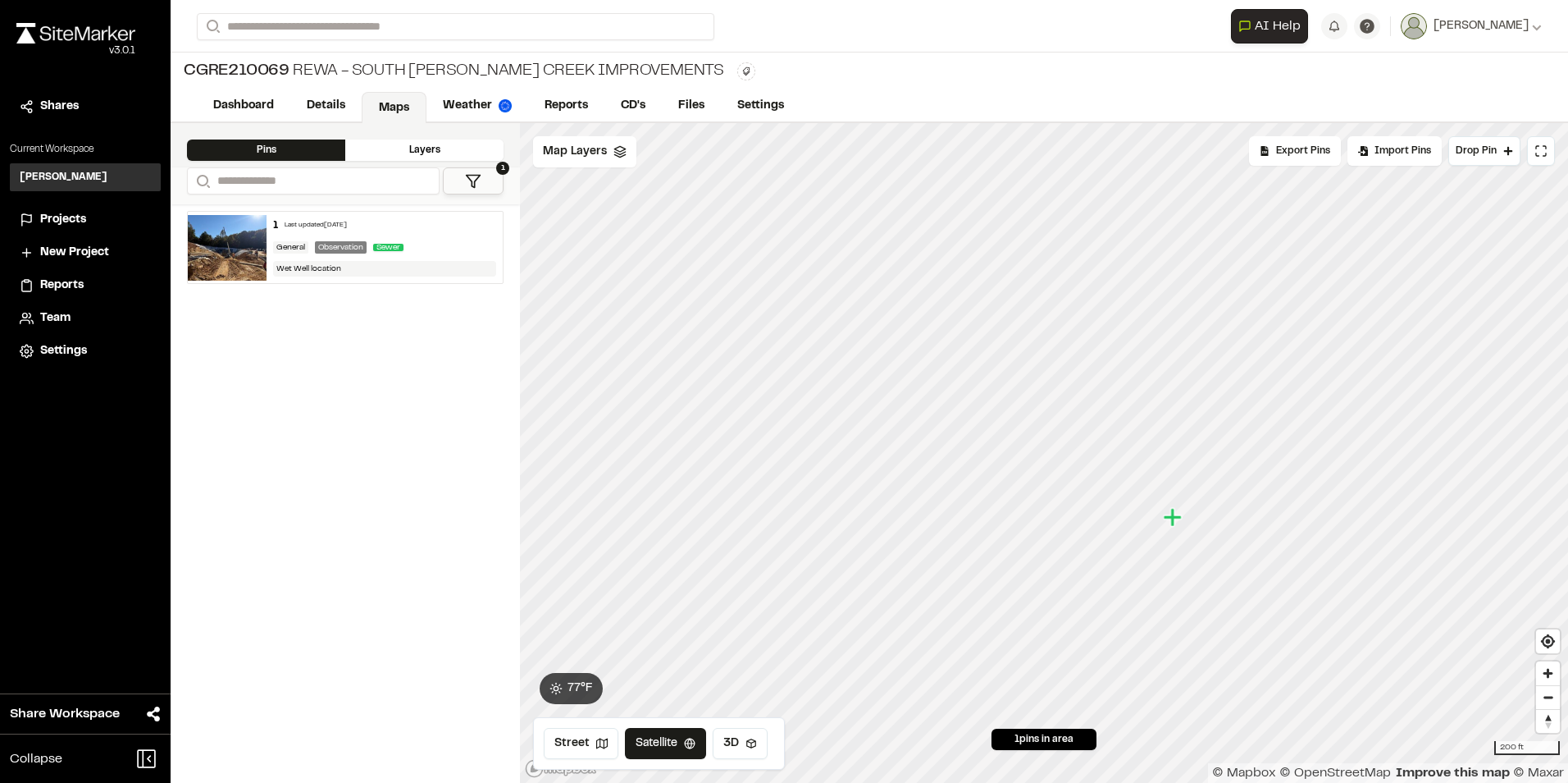
drag, startPoint x: 1190, startPoint y: 543, endPoint x: 1177, endPoint y: 524, distance: 23.0
click at [1177, 524] on icon "Map marker" at bounding box center [1175, 518] width 22 height 22
click at [1176, 524] on icon "Map marker" at bounding box center [1175, 520] width 22 height 22
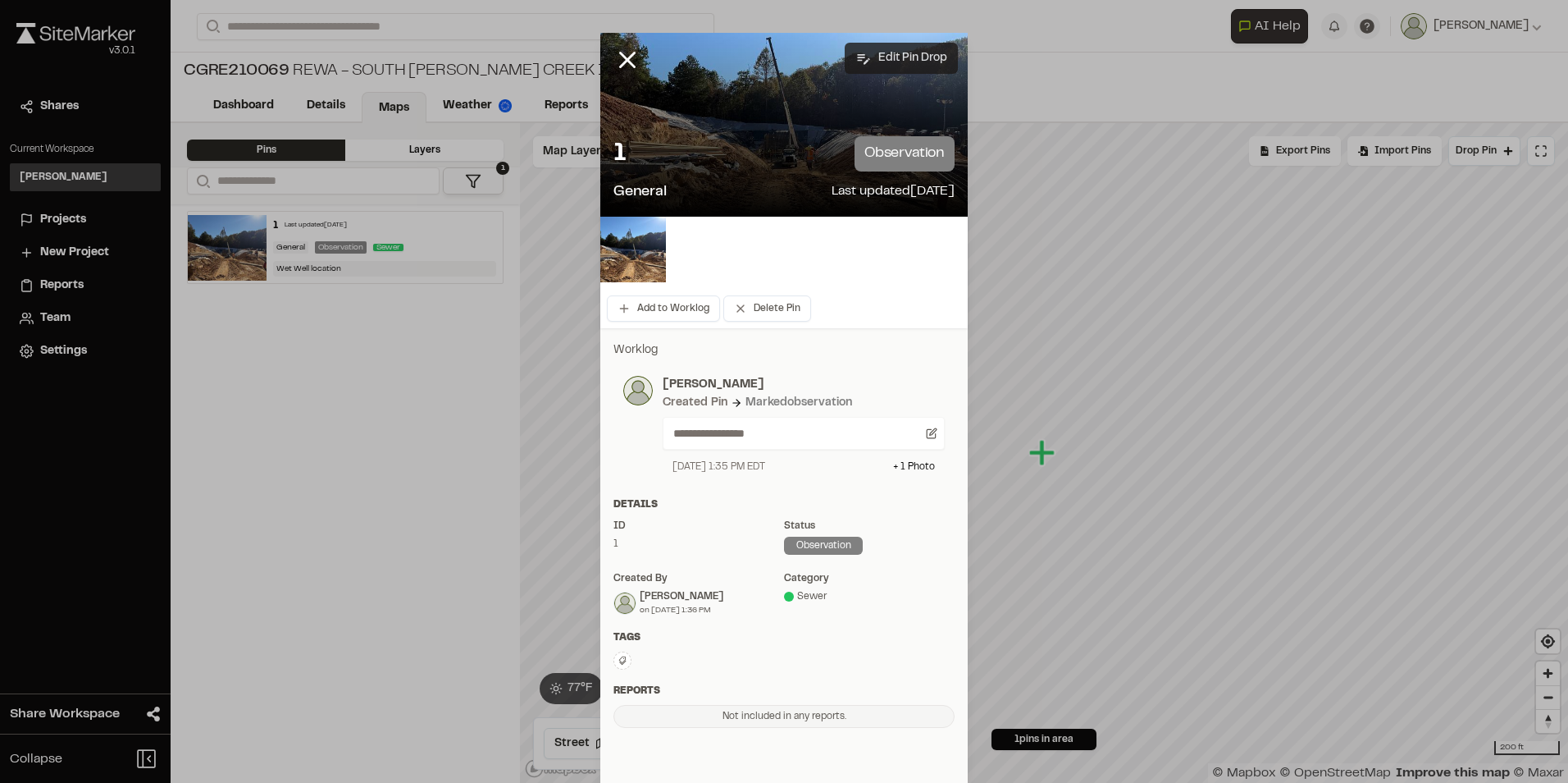
click at [883, 55] on button "Edit Pin Drop" at bounding box center [901, 58] width 114 height 32
select select "****"
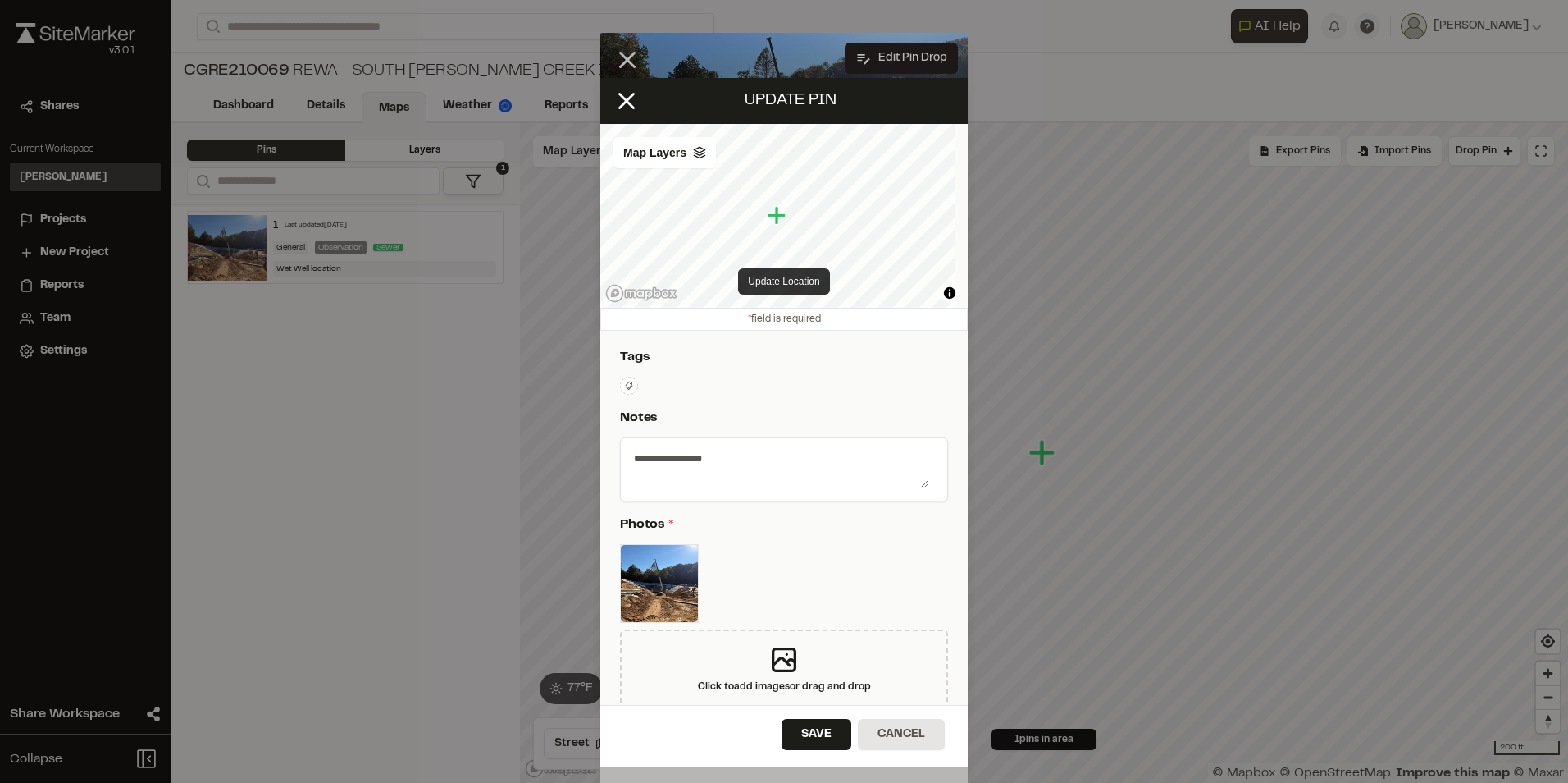
click at [788, 278] on button "Update Location" at bounding box center [784, 281] width 91 height 27
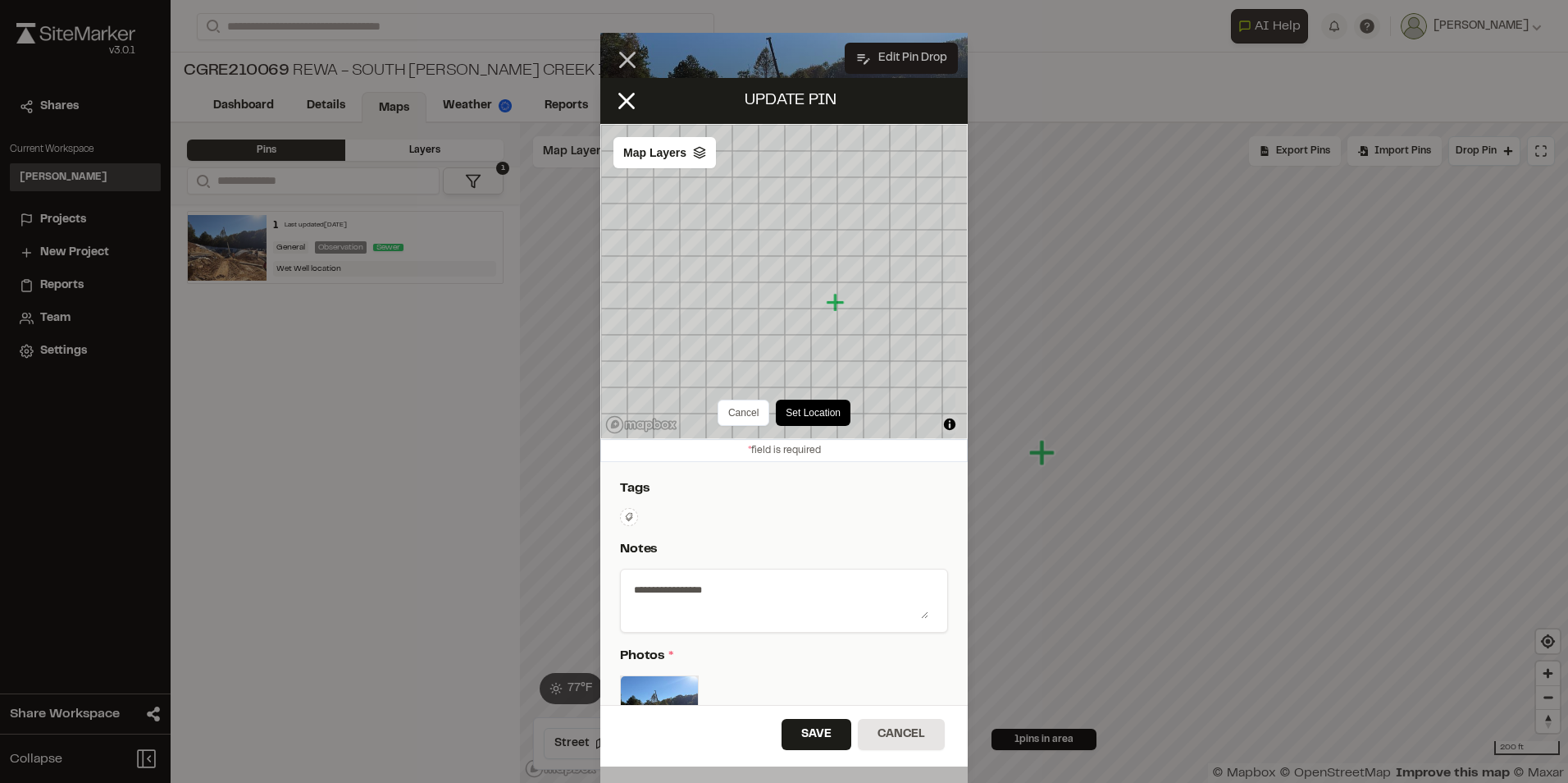
drag, startPoint x: 778, startPoint y: 281, endPoint x: 837, endPoint y: 302, distance: 62.6
click at [837, 302] on icon "Map marker" at bounding box center [835, 303] width 18 height 18
click at [803, 407] on button "Set Location" at bounding box center [792, 412] width 75 height 27
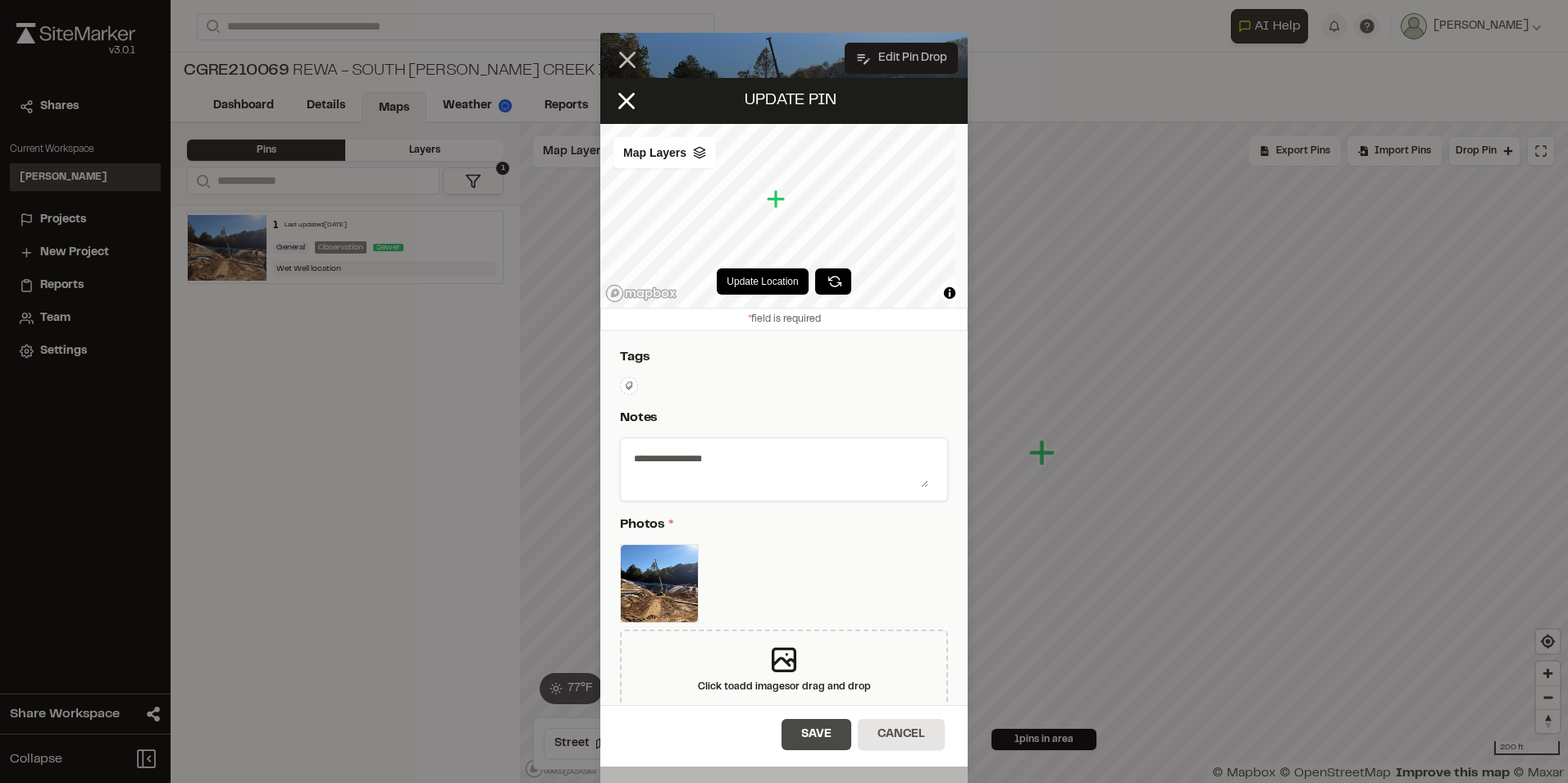
click at [817, 733] on button "Save" at bounding box center [816, 735] width 70 height 32
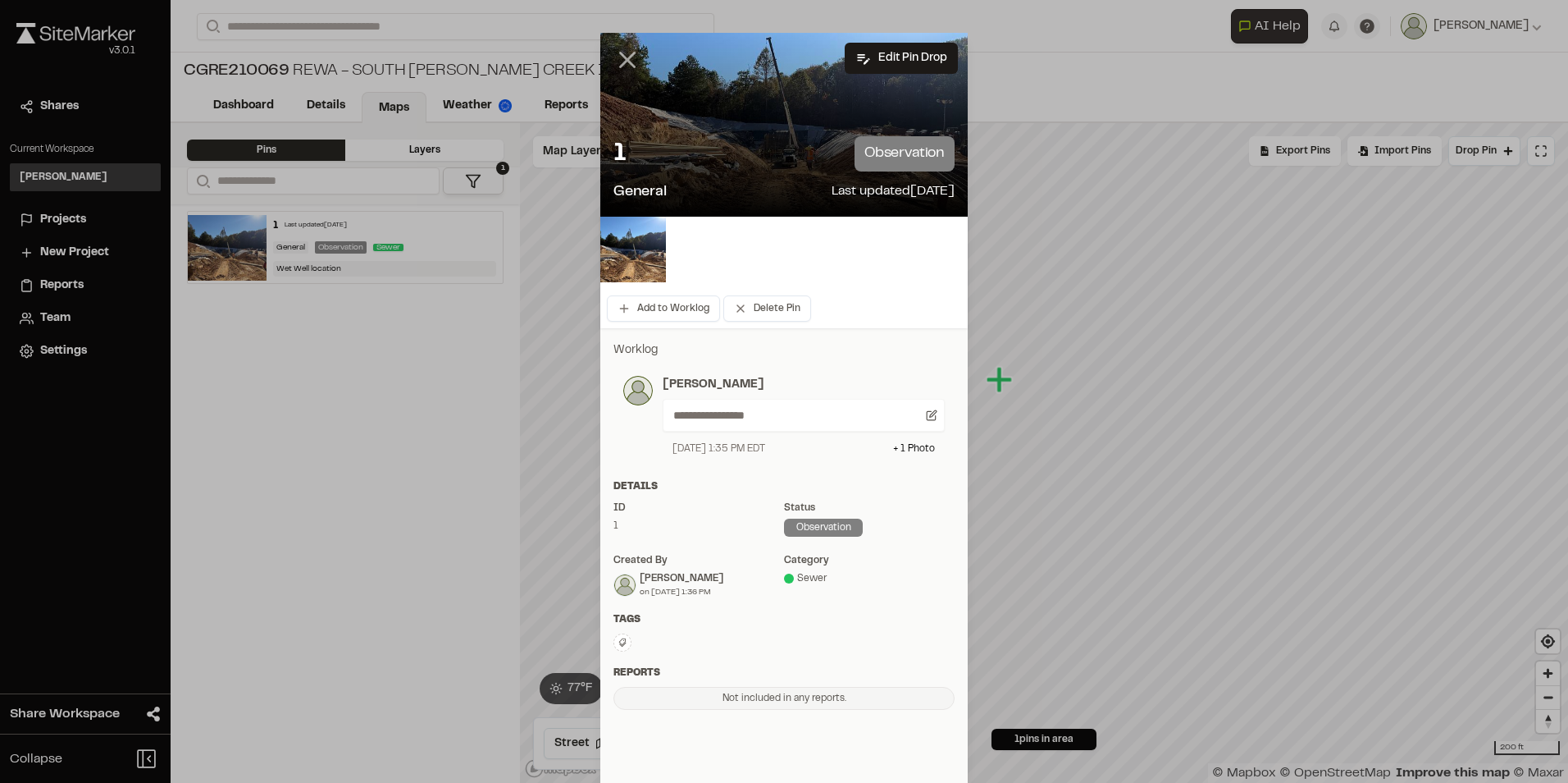
click at [620, 57] on line at bounding box center [627, 60] width 14 height 14
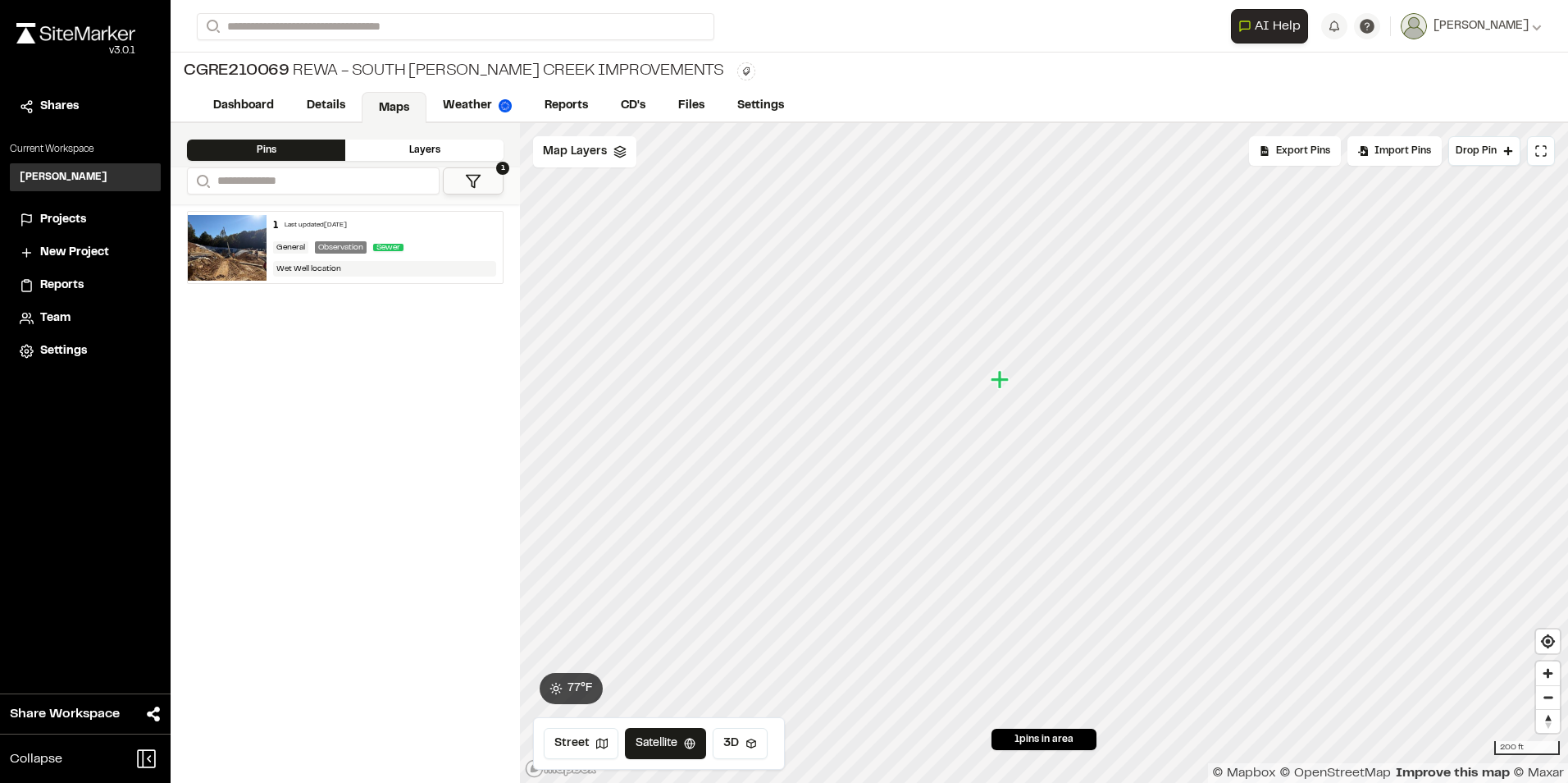
click at [361, 474] on div "1 Last updated Oct 15, 2025 General Observation Sewer Wet Well location" at bounding box center [346, 493] width 350 height 578
click at [701, 99] on link "Files" at bounding box center [692, 108] width 60 height 32
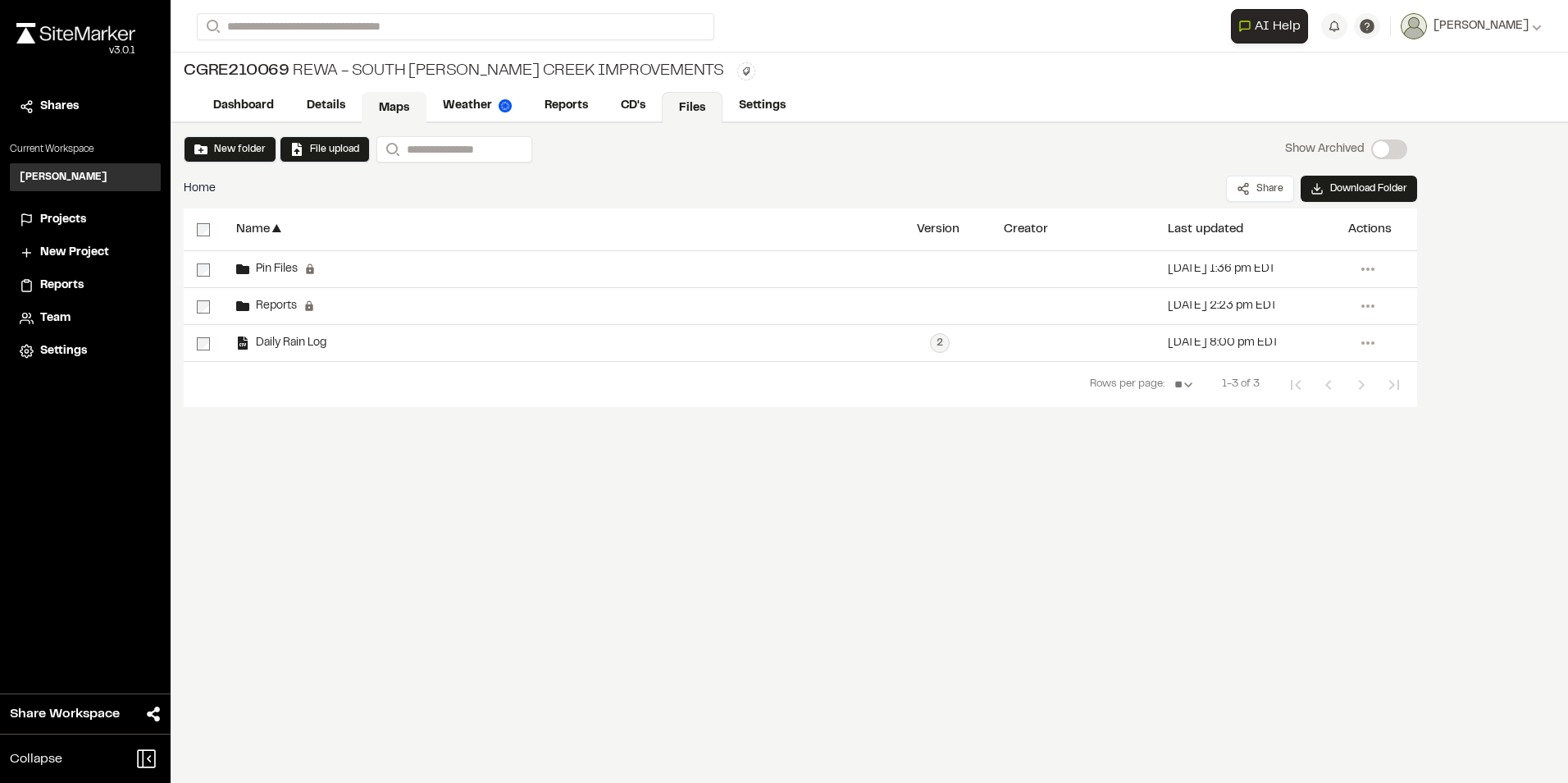
click at [378, 111] on link "Maps" at bounding box center [394, 108] width 65 height 32
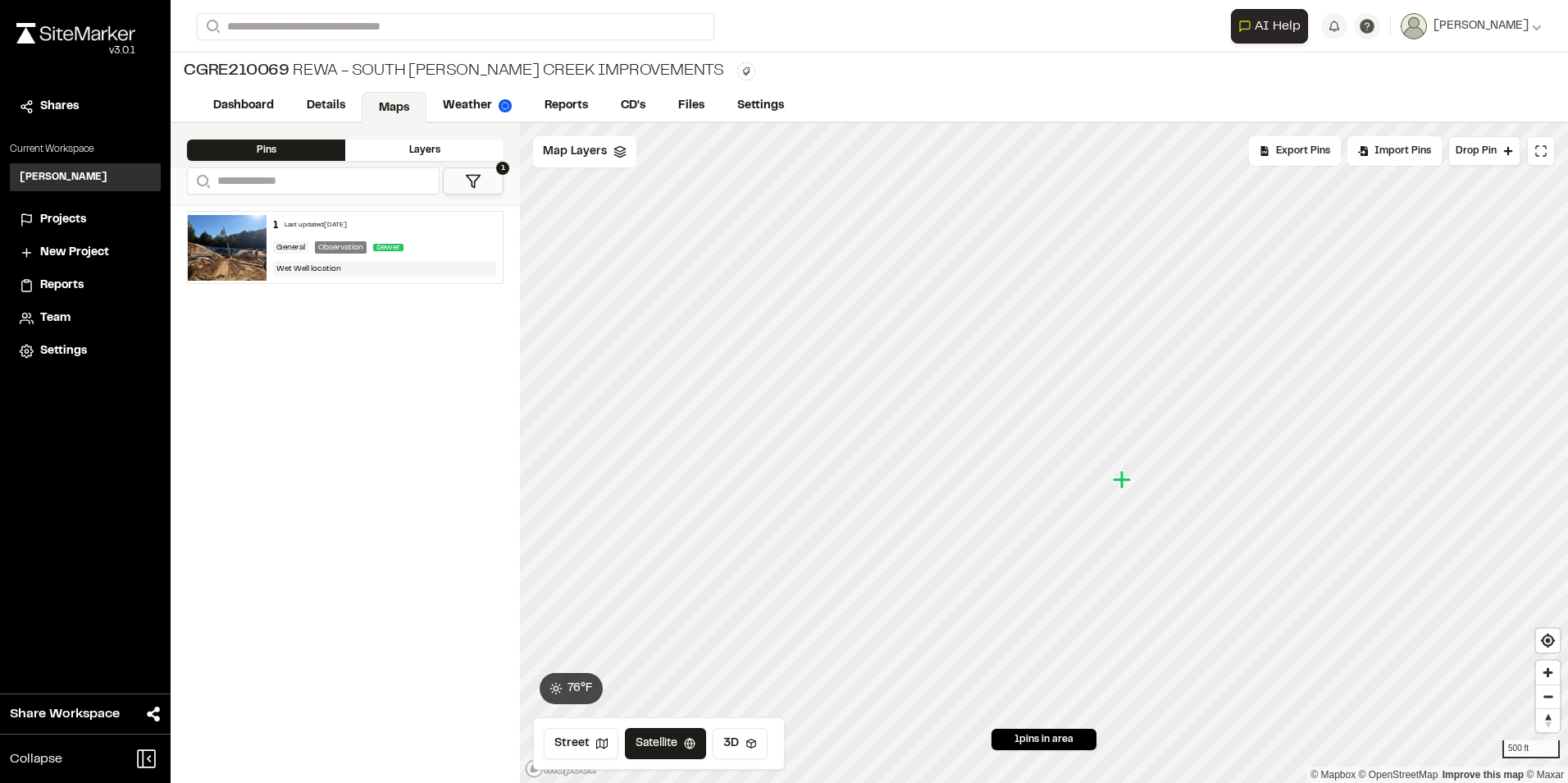
click at [446, 152] on div "Layers" at bounding box center [424, 150] width 158 height 22
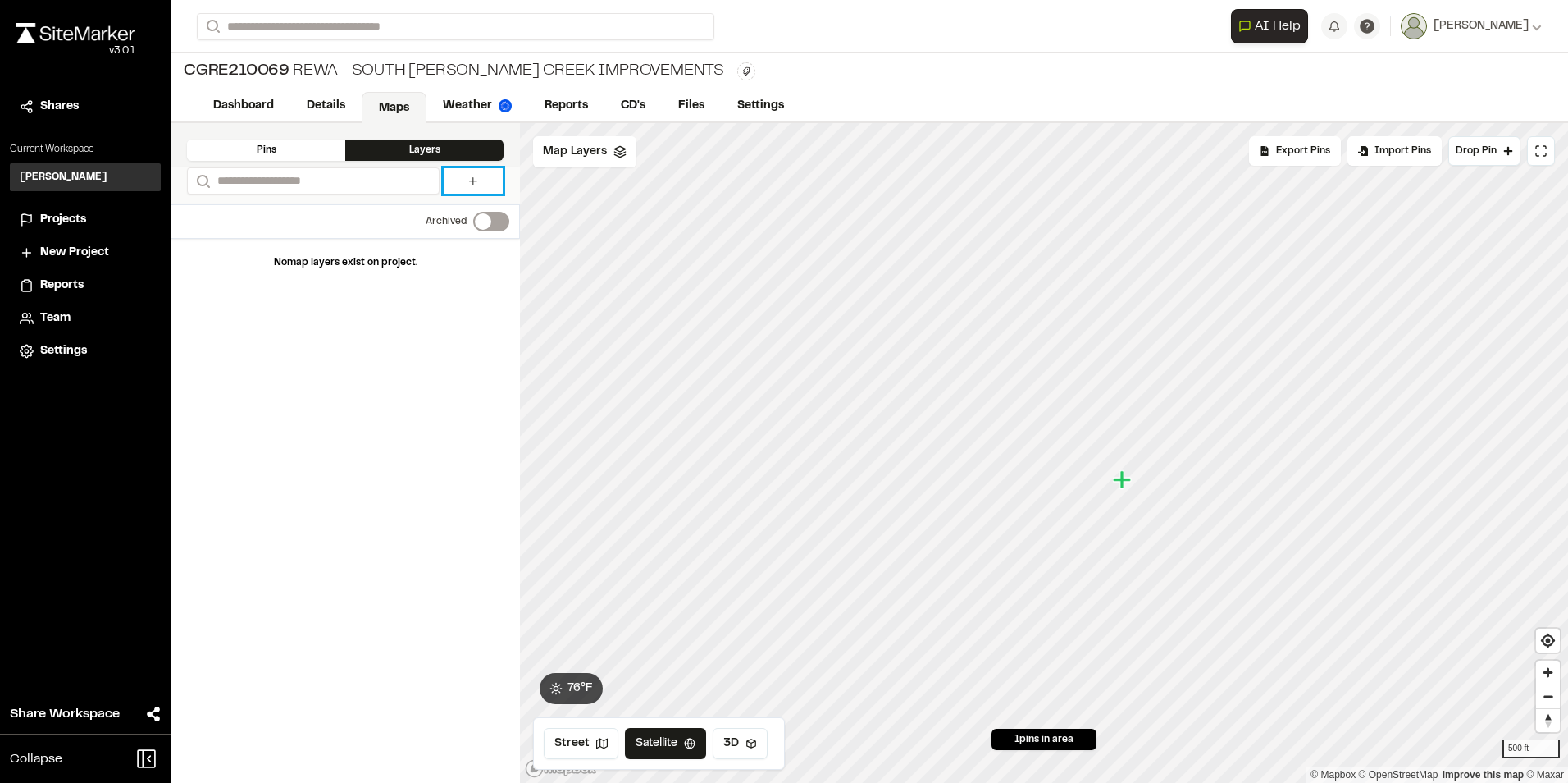
click at [472, 180] on icon at bounding box center [473, 181] width 8 height 8
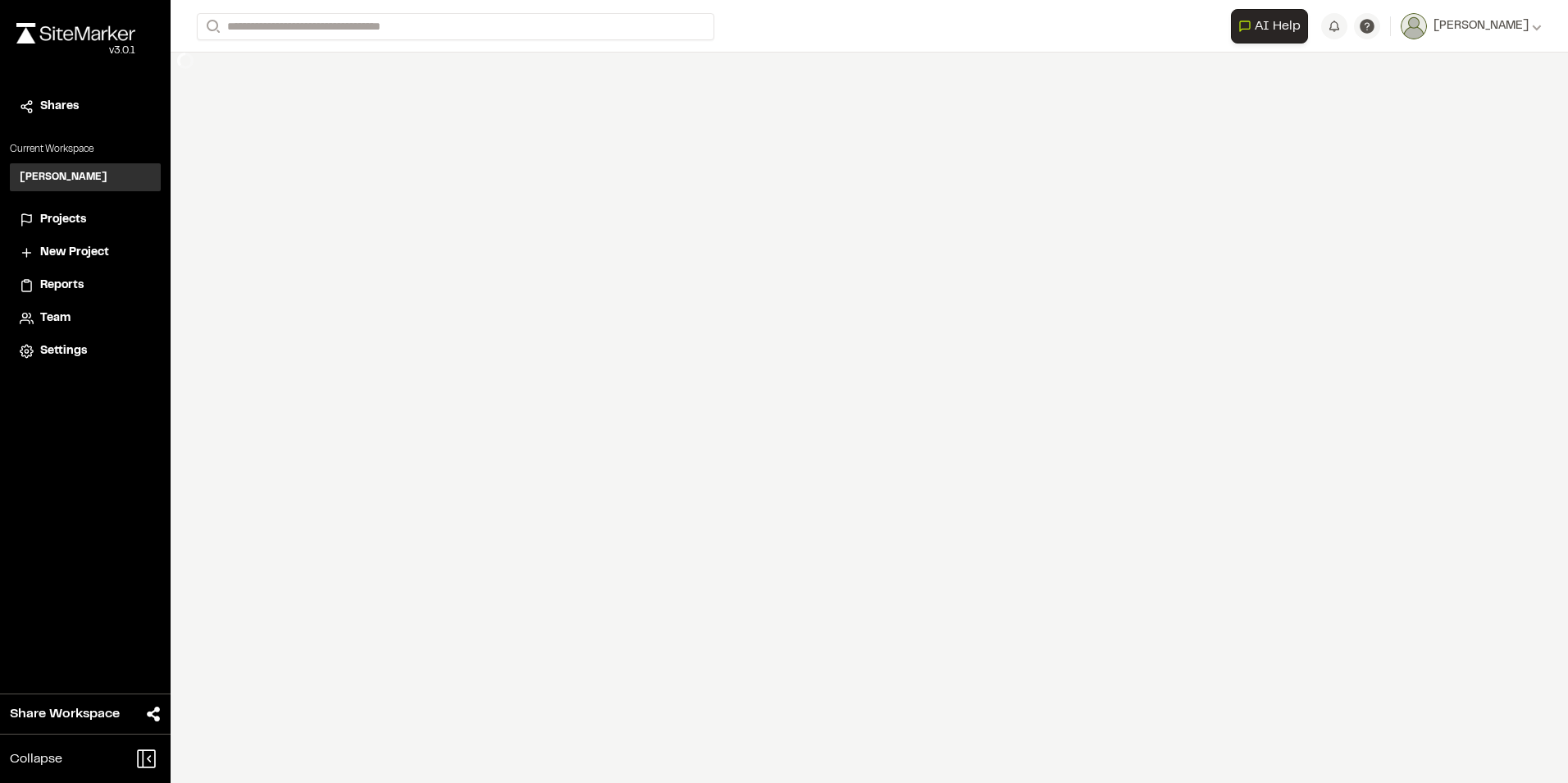
select select "****"
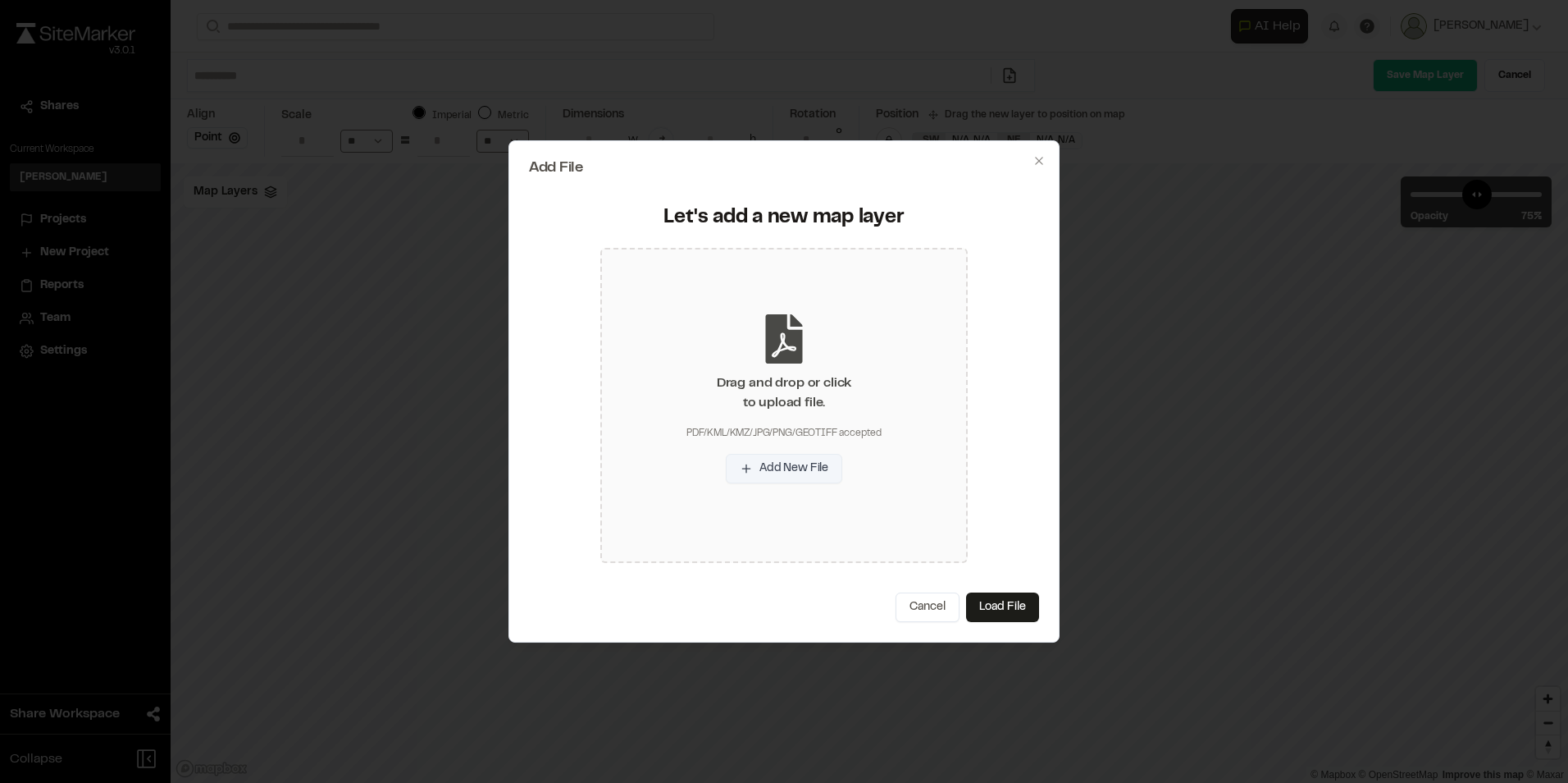
click at [789, 480] on button "Add New File" at bounding box center [784, 469] width 117 height 30
click at [1011, 606] on button "Load File" at bounding box center [1003, 607] width 73 height 30
type input "**********"
type input "***"
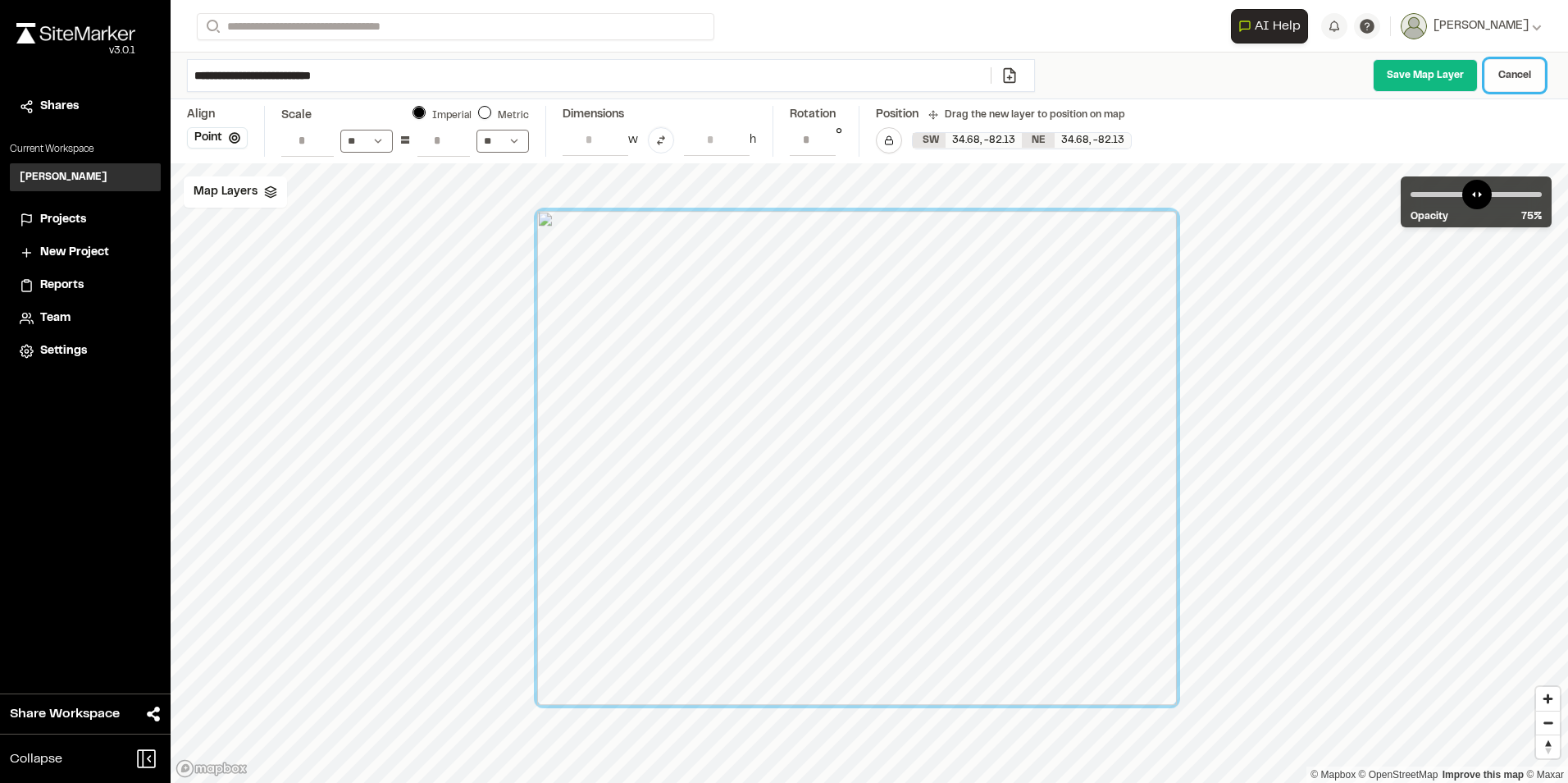
click at [1510, 68] on link "Cancel" at bounding box center [1514, 75] width 60 height 33
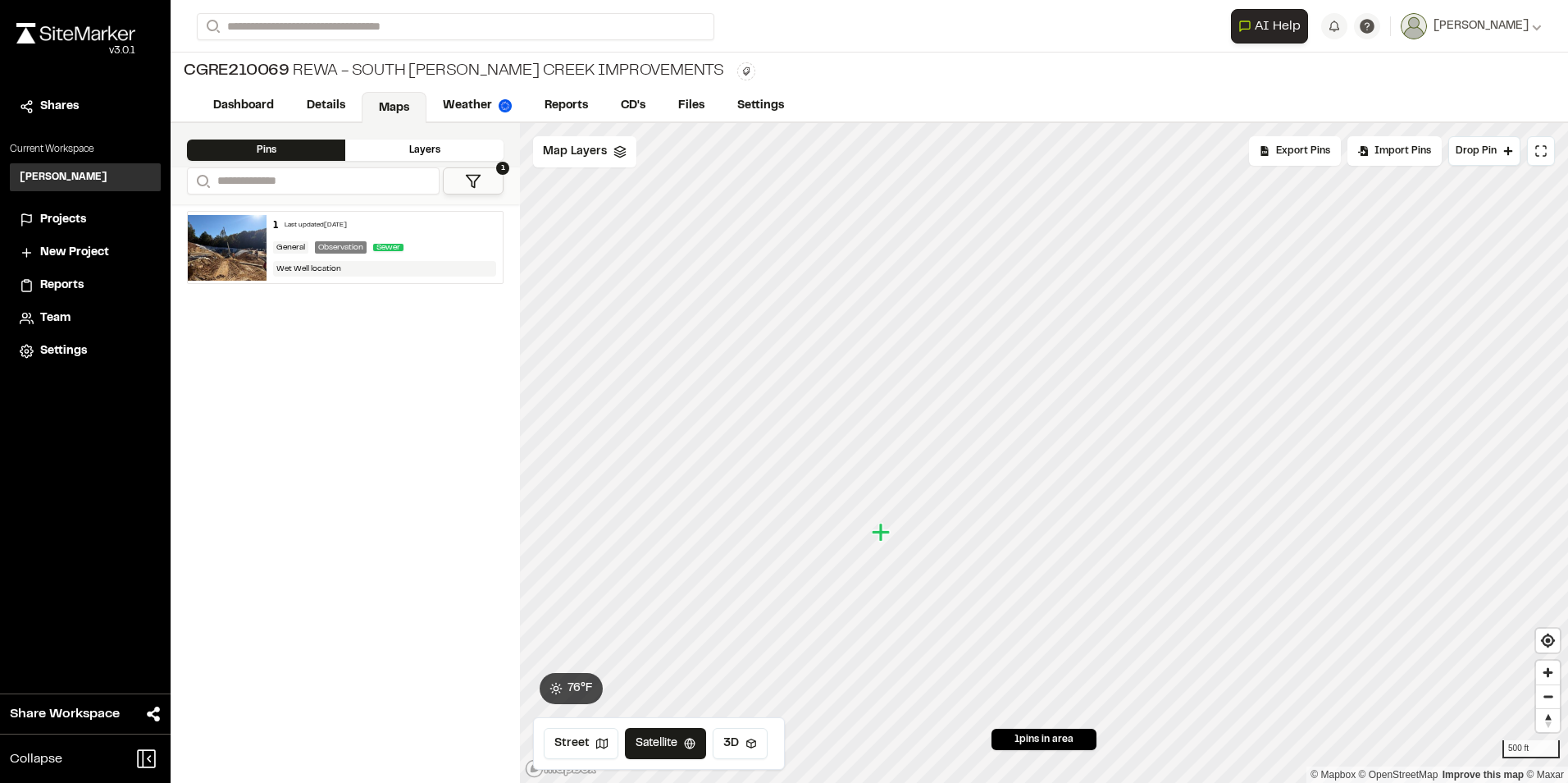
click at [425, 143] on div "Layers" at bounding box center [424, 150] width 158 height 22
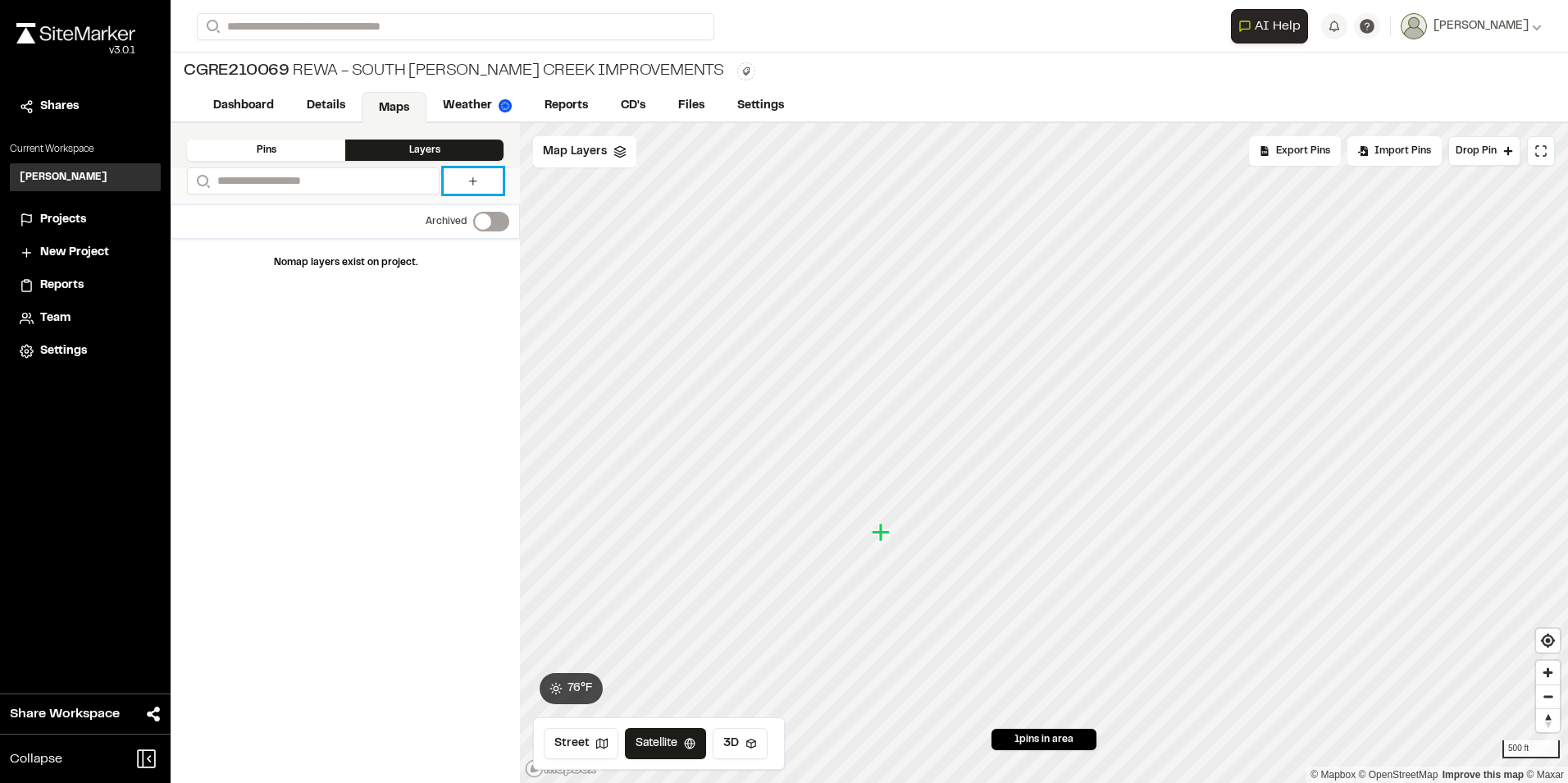
click at [473, 179] on icon at bounding box center [473, 181] width 8 height 8
select select "****"
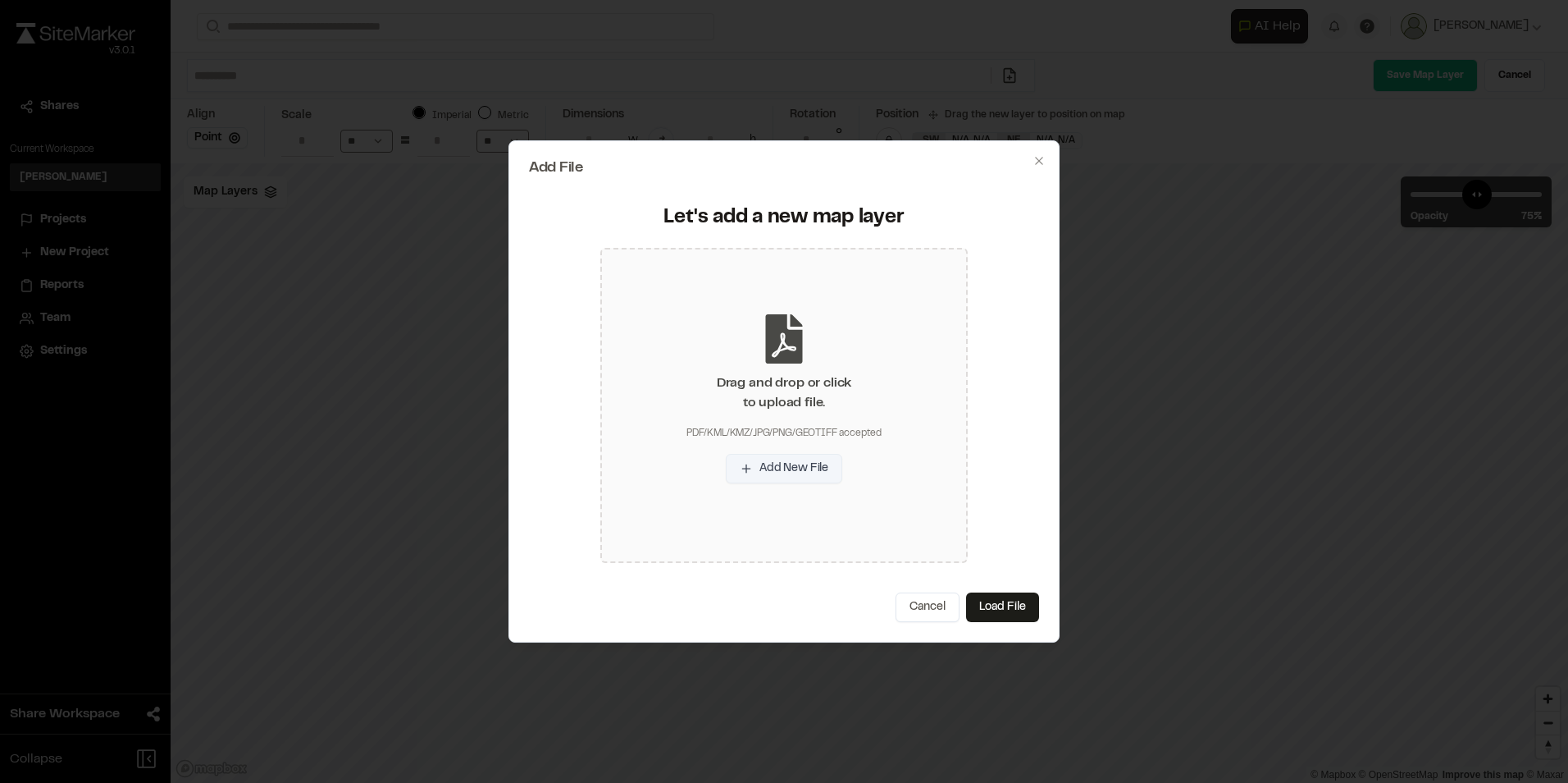
click at [784, 468] on button "Add New File" at bounding box center [784, 469] width 117 height 30
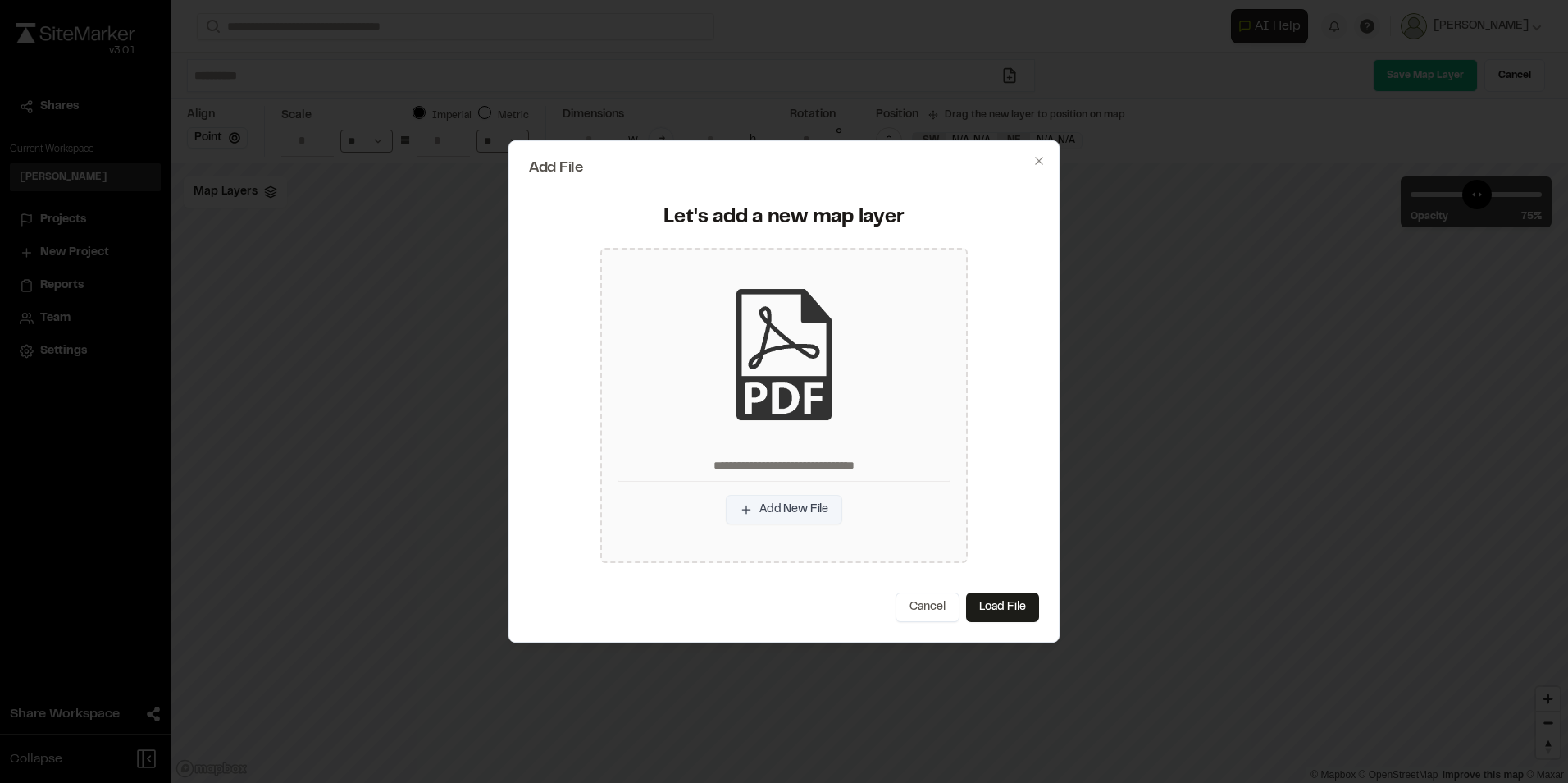
click at [774, 512] on button "Add New File" at bounding box center [784, 509] width 117 height 30
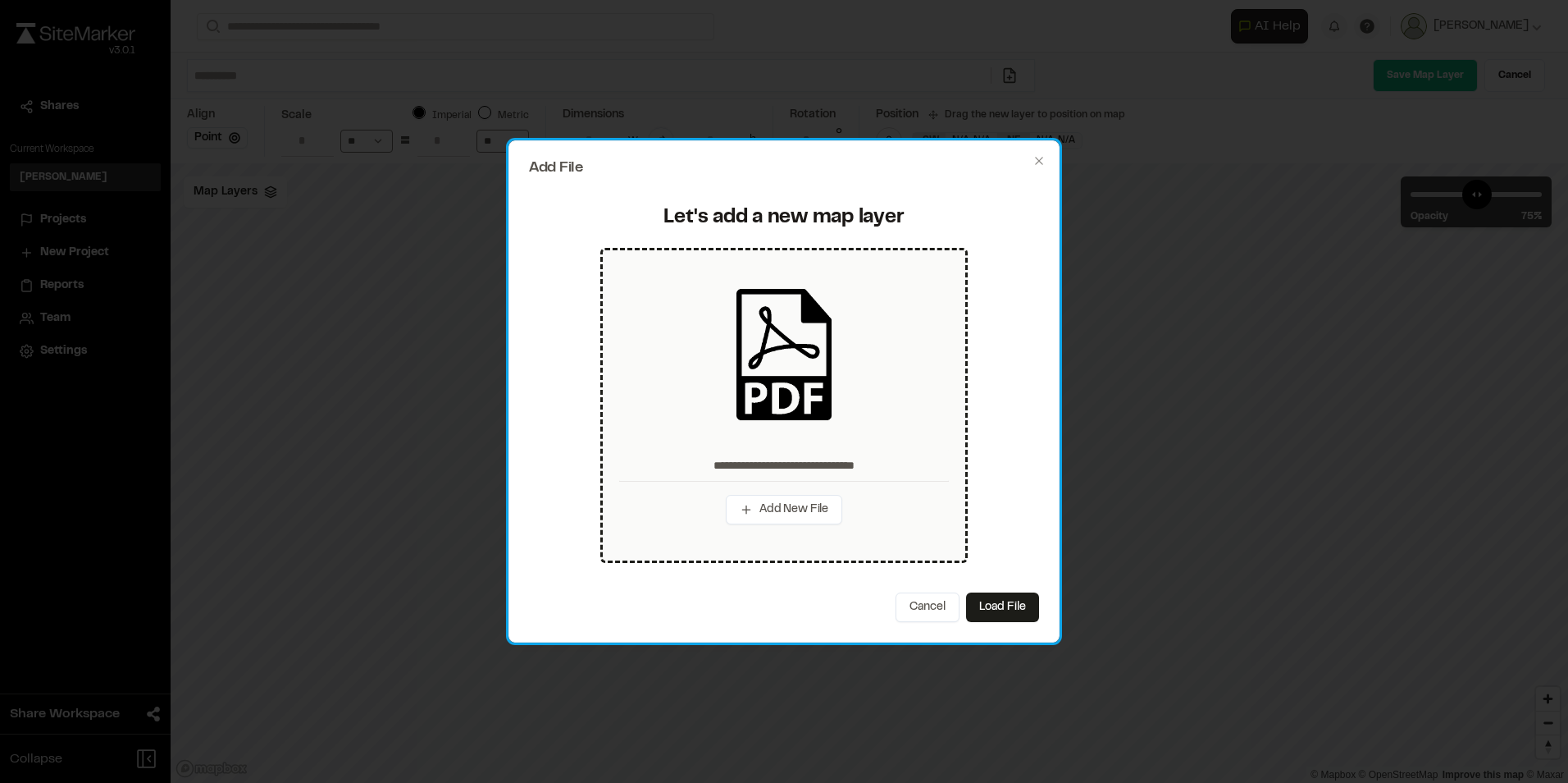
type input "**********"
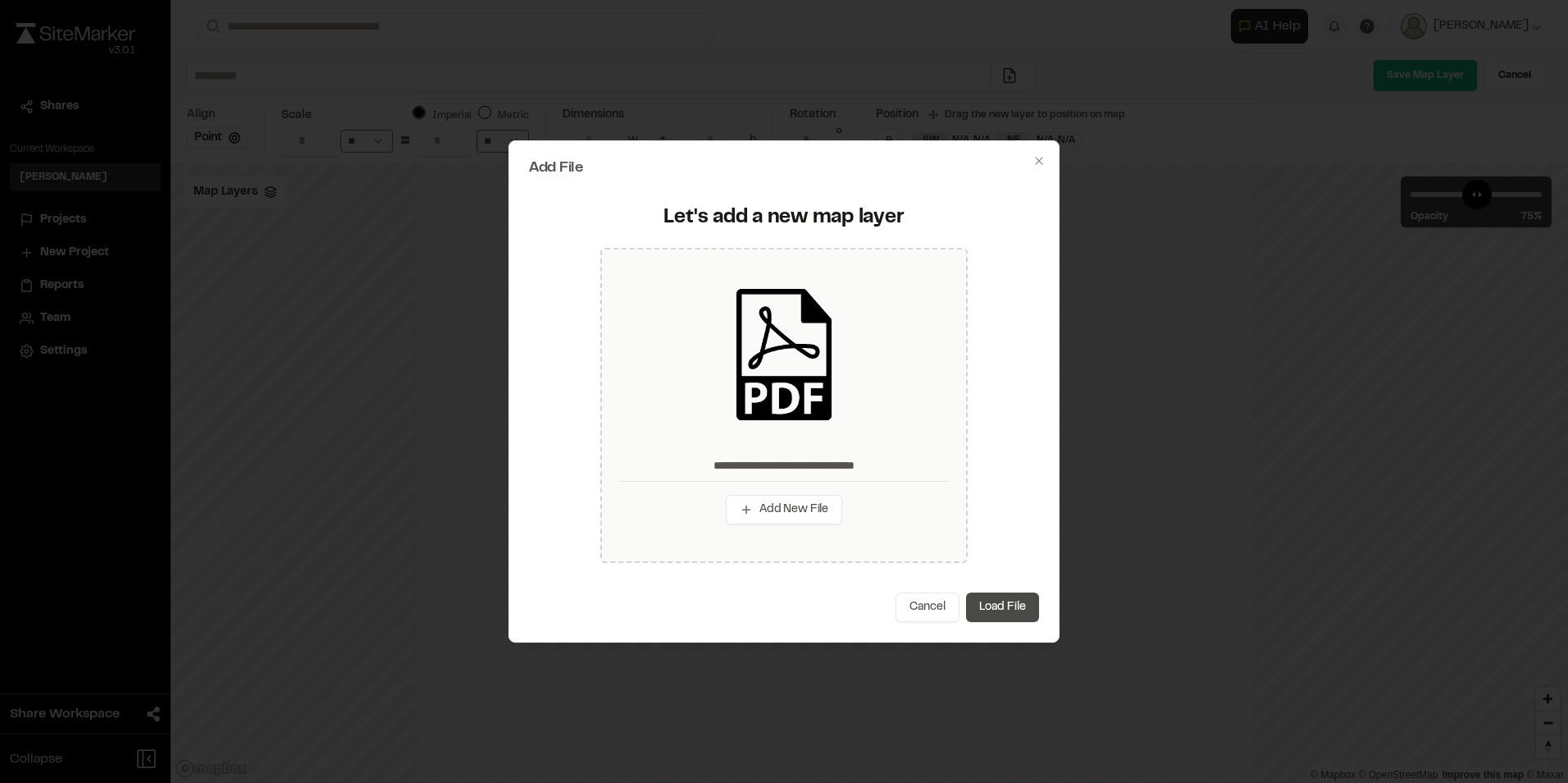
click at [1007, 610] on button "Load File" at bounding box center [1003, 607] width 73 height 30
type input "**********"
type input "****"
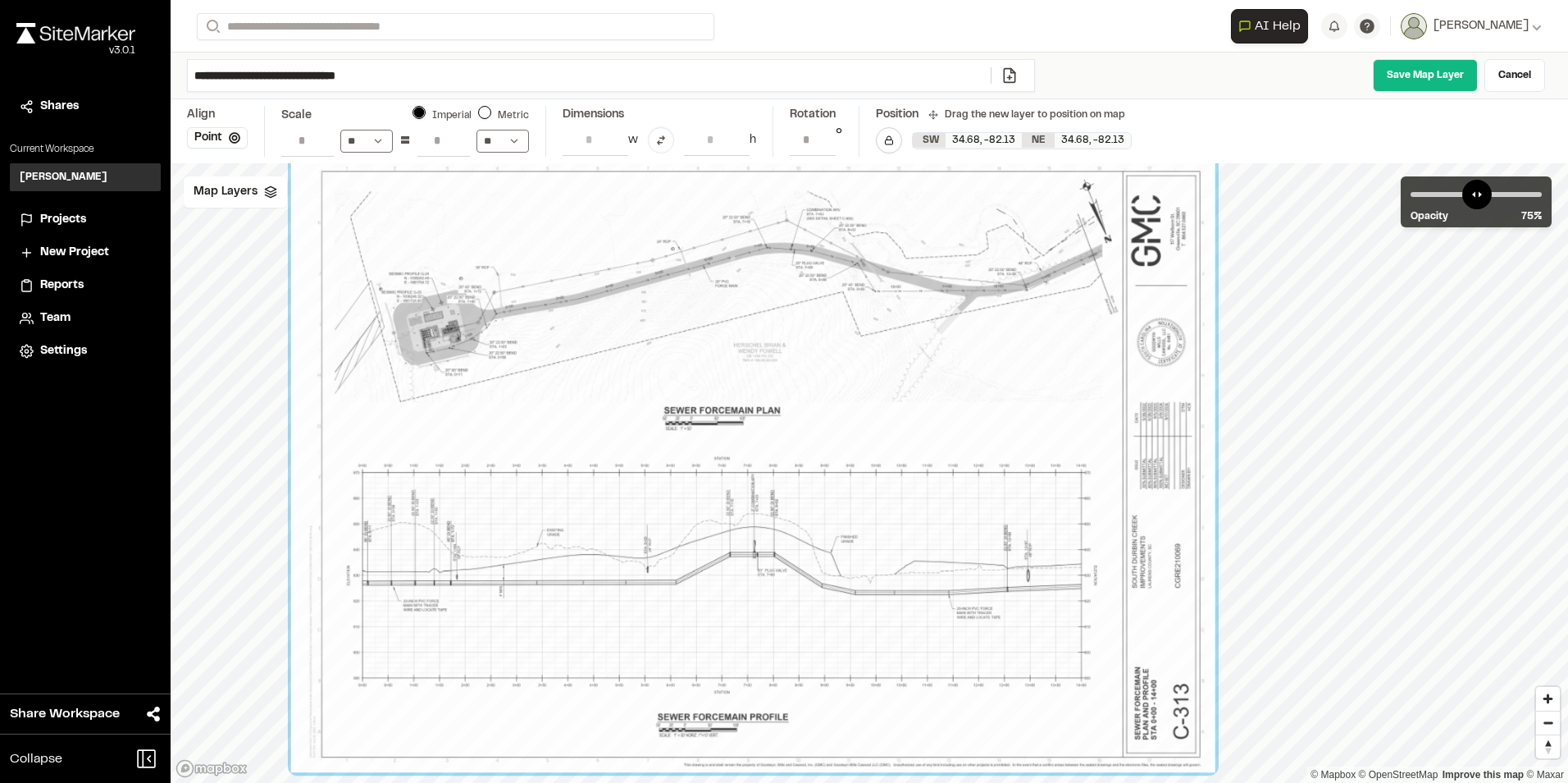
drag, startPoint x: 1080, startPoint y: 360, endPoint x: 1030, endPoint y: 389, distance: 57.8
click at [1030, 389] on div at bounding box center [753, 464] width 924 height 616
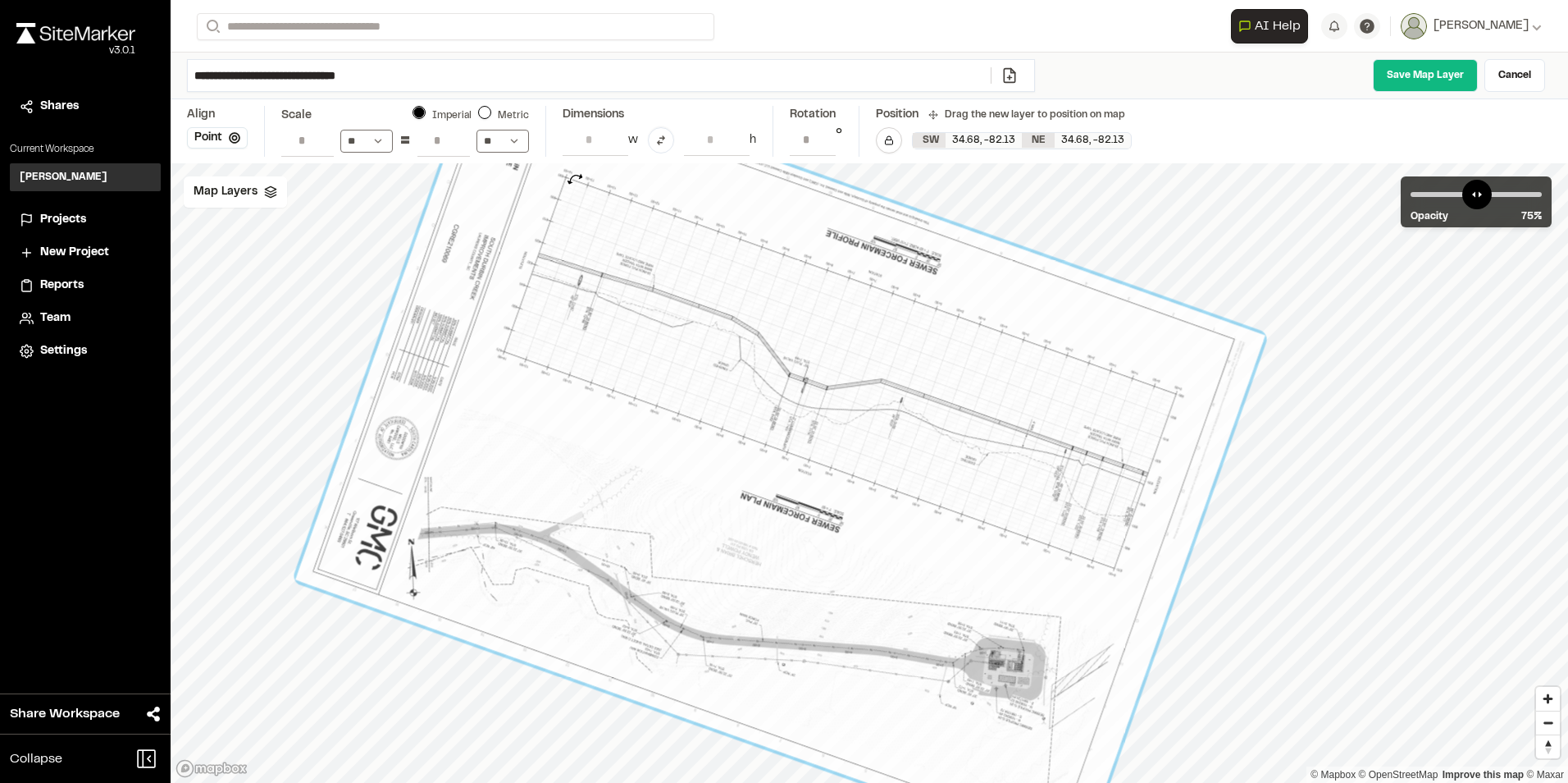
type input "**********"
drag, startPoint x: 1203, startPoint y: 743, endPoint x: 576, endPoint y: 182, distance: 841.3
click at [576, 182] on div at bounding box center [781, 458] width 968 height 799
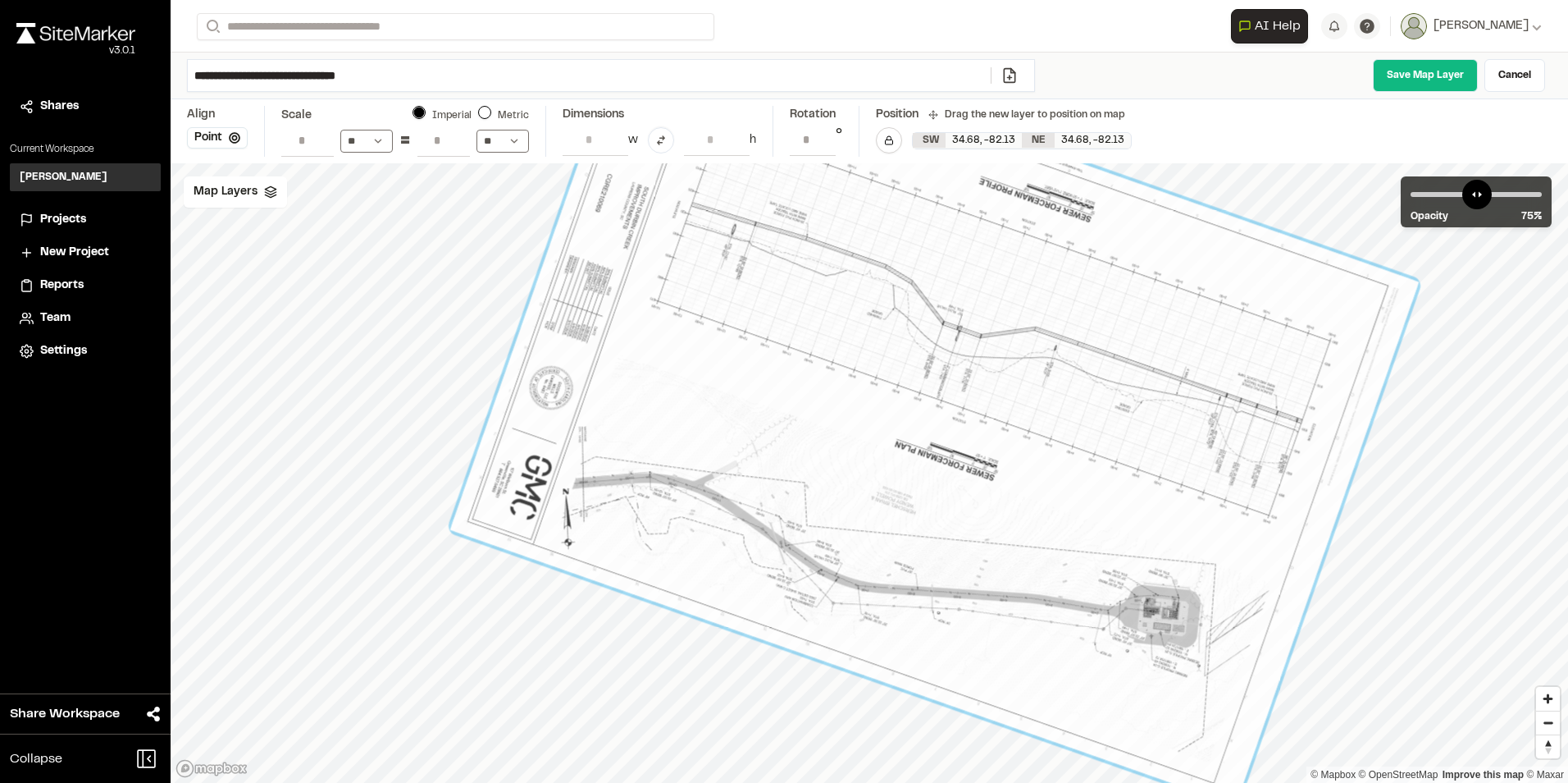
drag, startPoint x: 875, startPoint y: 532, endPoint x: 1030, endPoint y: 483, distance: 162.6
click at [1030, 483] on div at bounding box center [935, 406] width 968 height 799
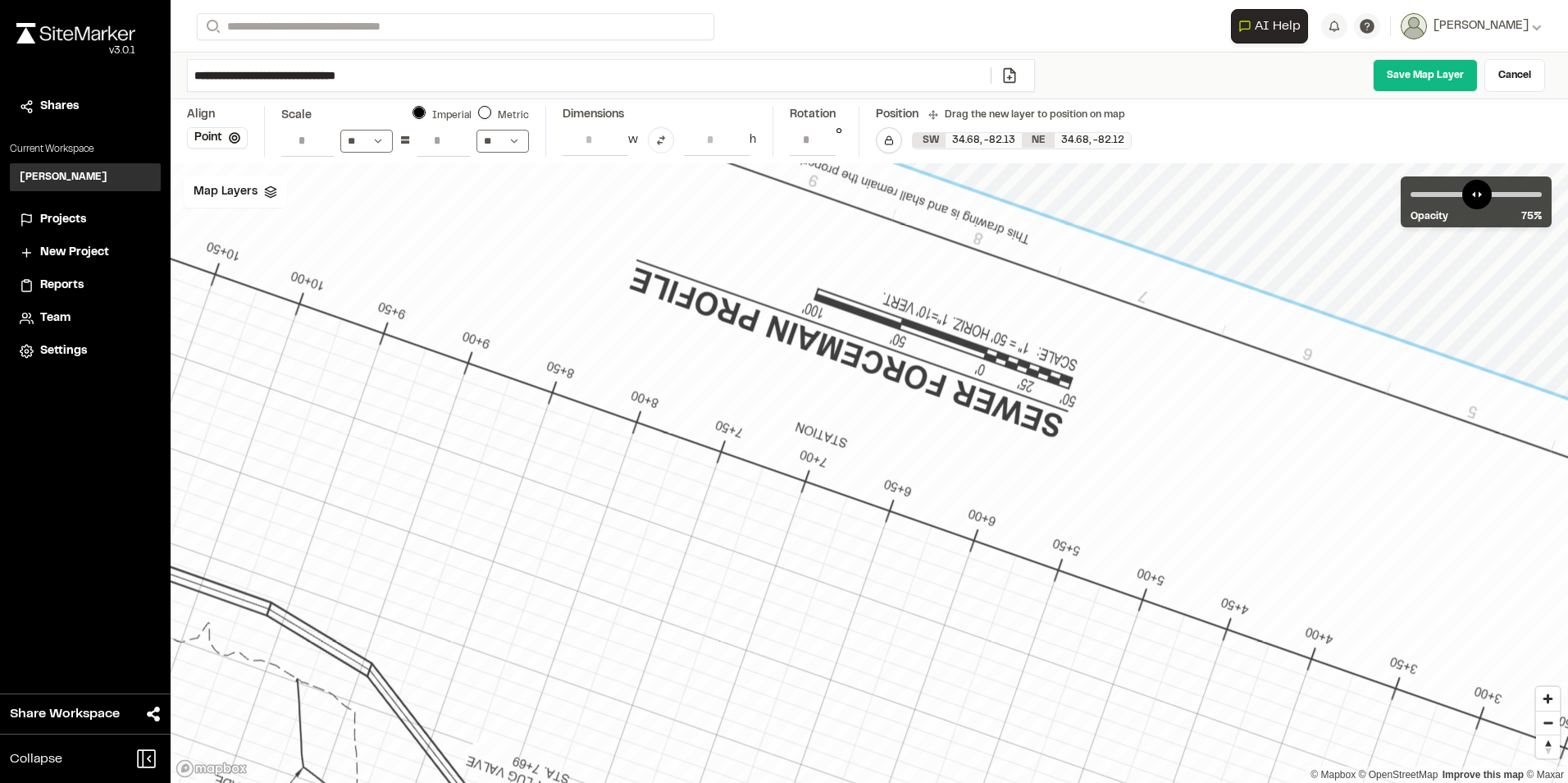
click at [445, 137] on input "**" at bounding box center [443, 140] width 52 height 32
type input "*"
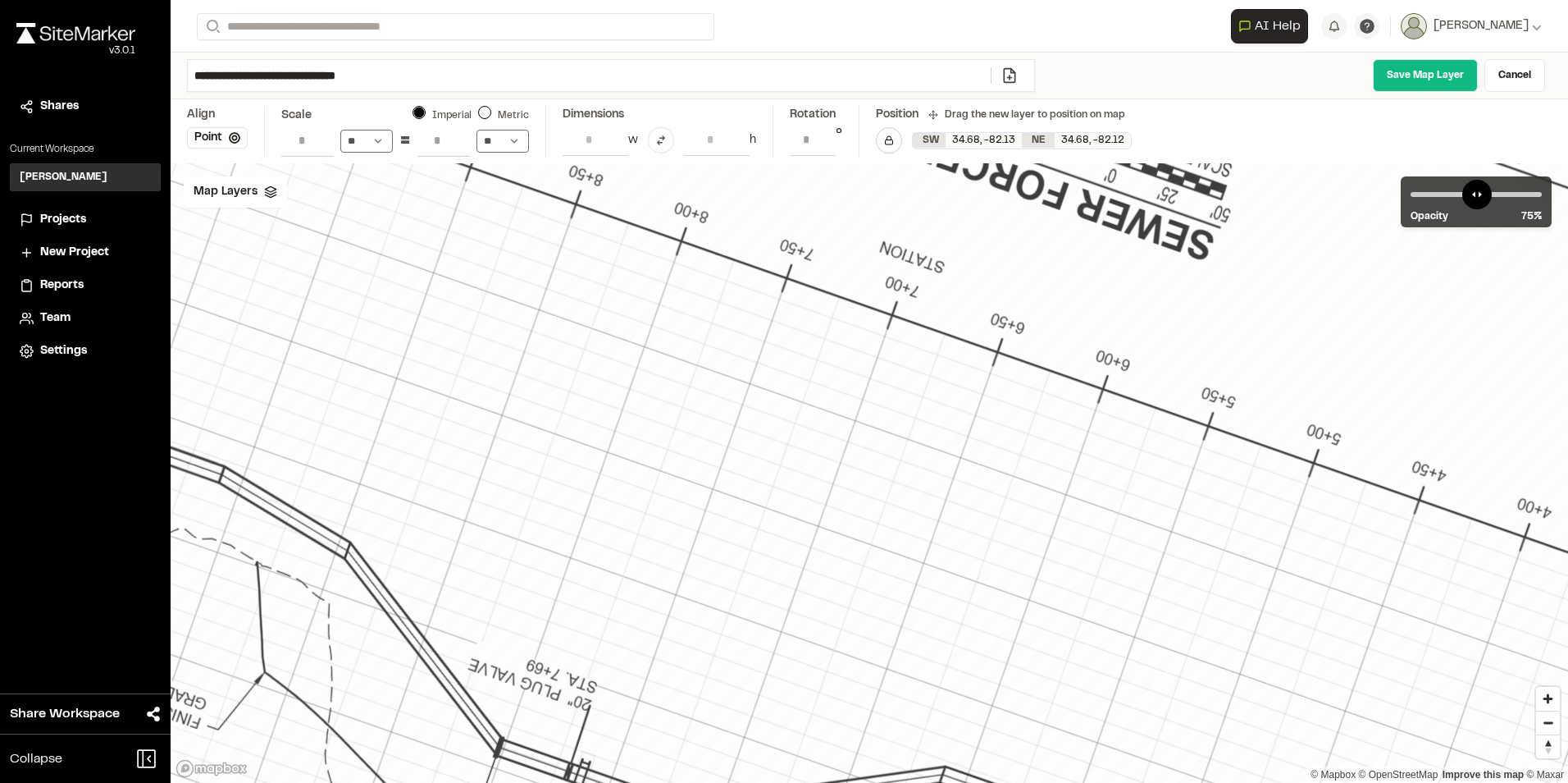
type input "**"
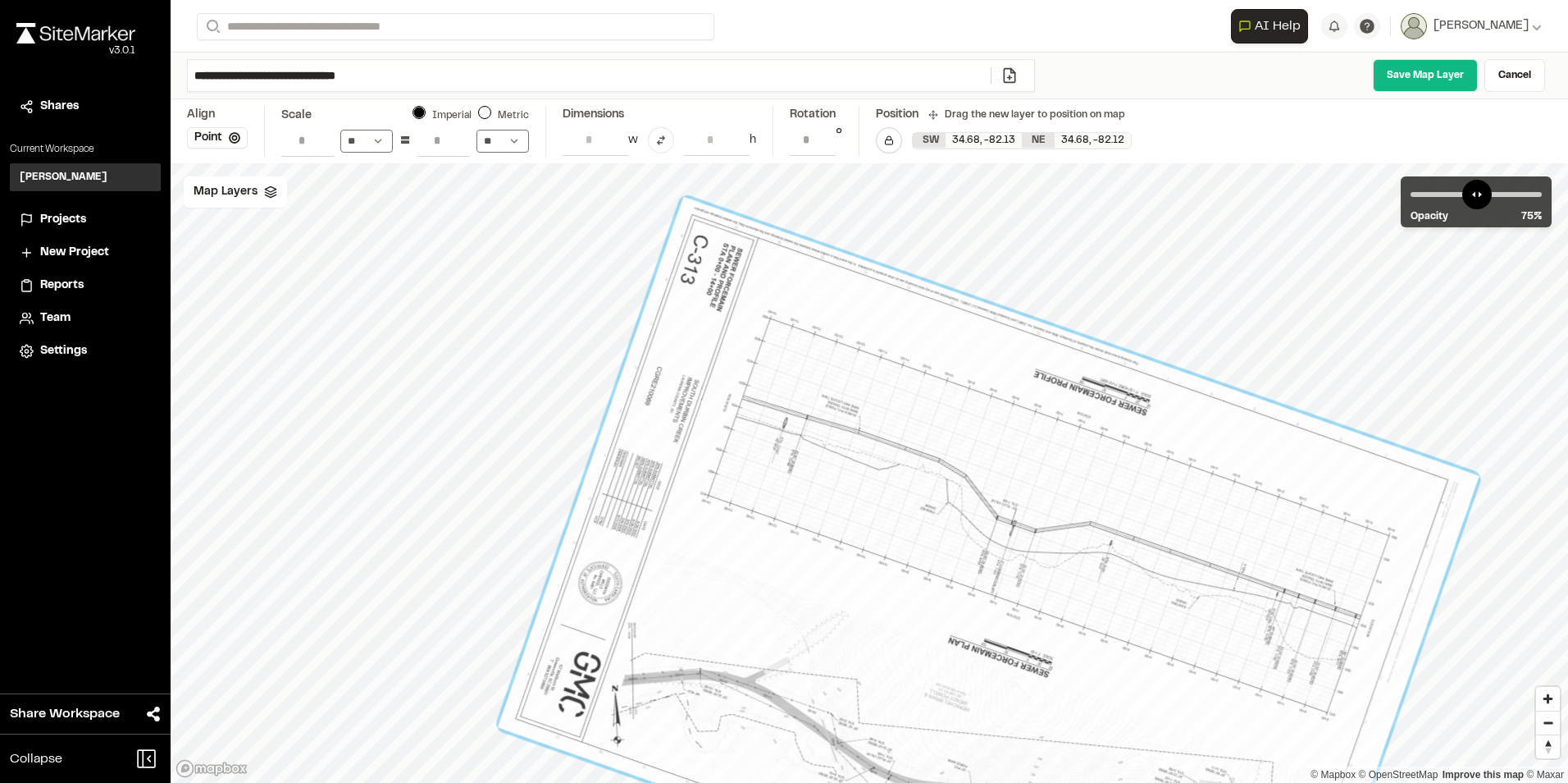
click at [1256, 359] on div at bounding box center [987, 601] width 843 height 563
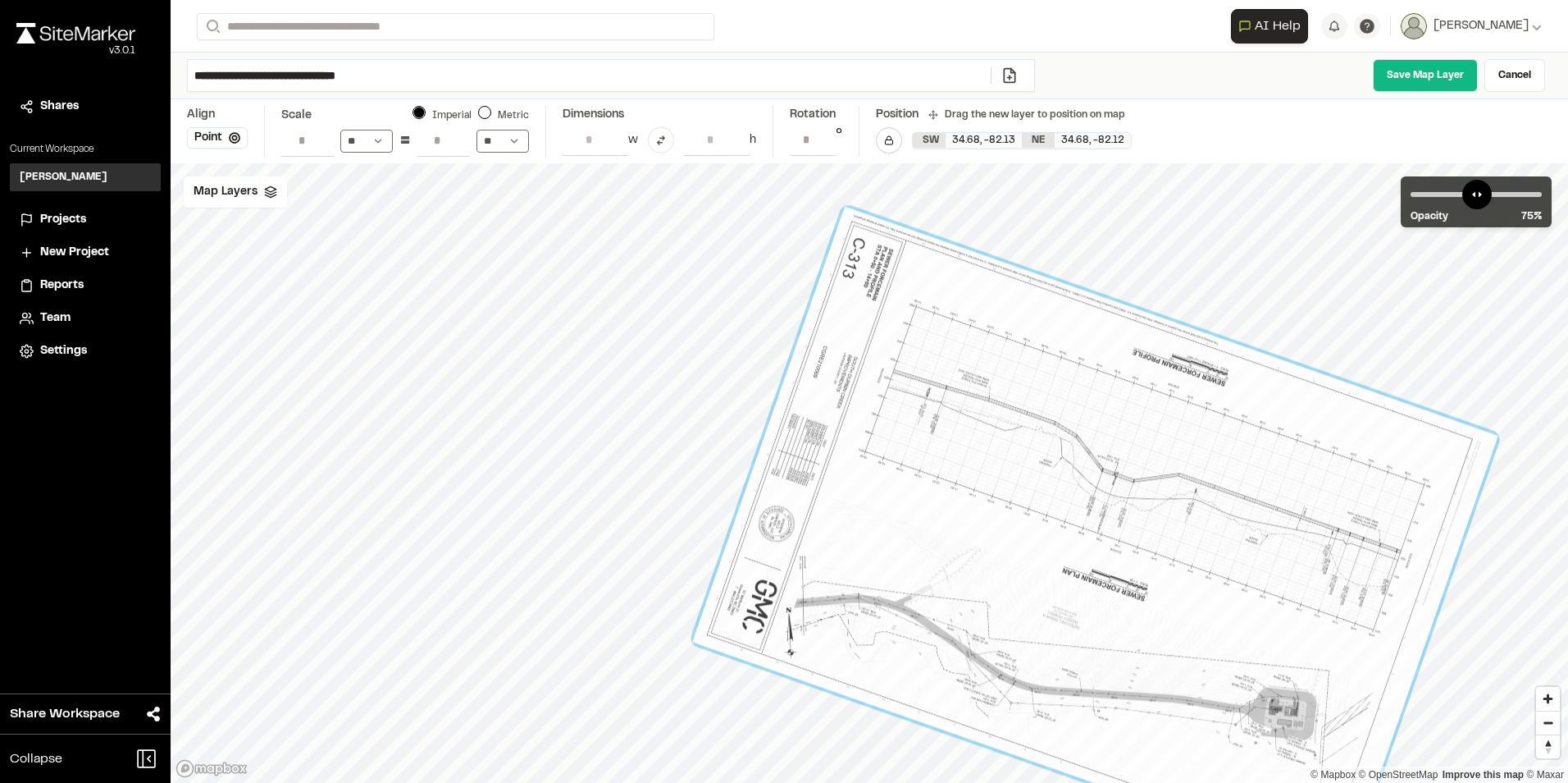
drag, startPoint x: 1334, startPoint y: 318, endPoint x: 1394, endPoint y: 335, distance: 62.4
click at [1394, 335] on div at bounding box center [1096, 538] width 692 height 461
click at [1376, 318] on div at bounding box center [1096, 538] width 692 height 461
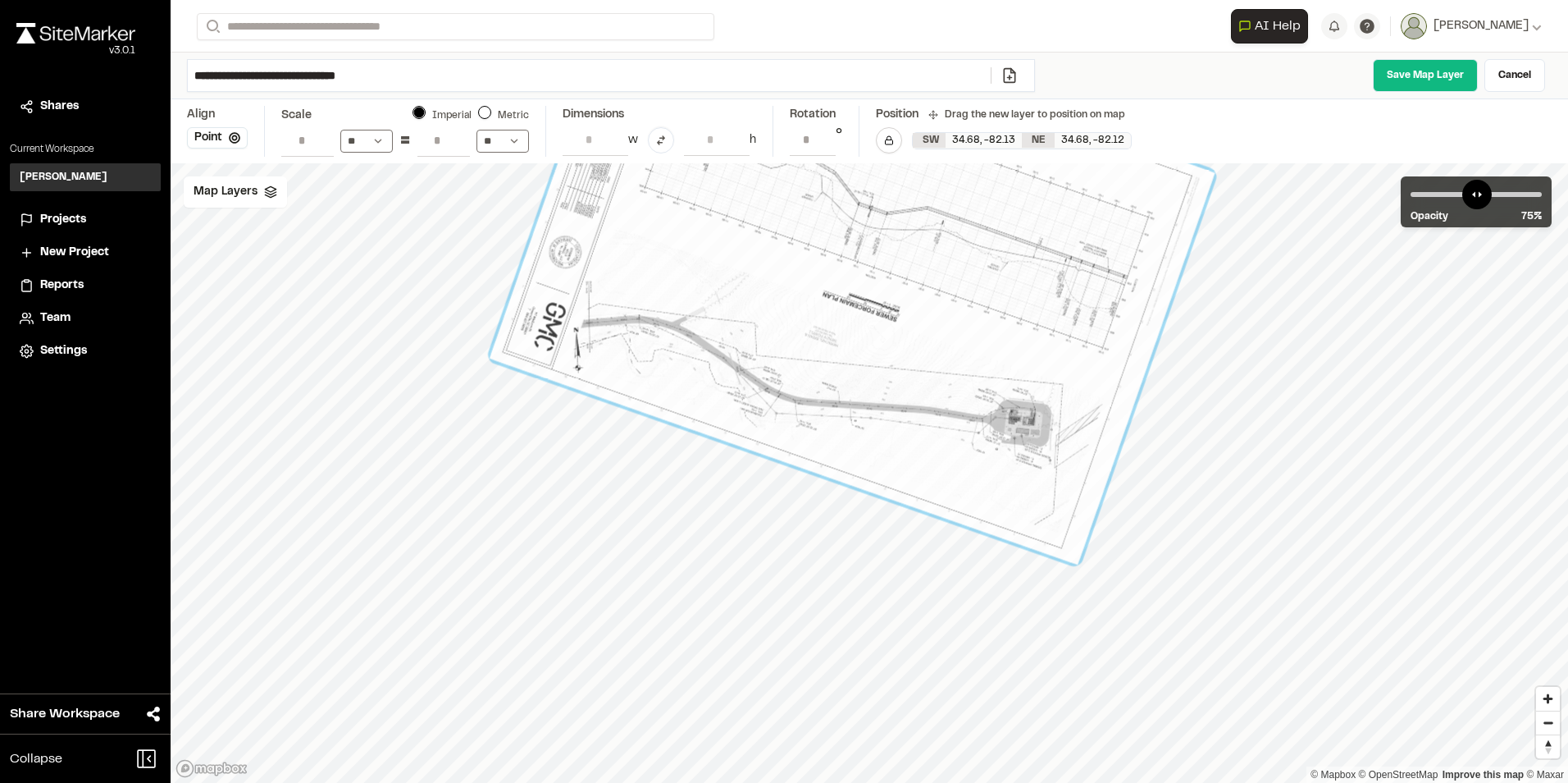
drag, startPoint x: 703, startPoint y: 377, endPoint x: 690, endPoint y: 371, distance: 14.3
click at [690, 371] on div at bounding box center [852, 265] width 725 height 598
click at [606, 468] on div at bounding box center [853, 265] width 623 height 415
click at [1420, 74] on link "Save Map Layer" at bounding box center [1425, 75] width 105 height 33
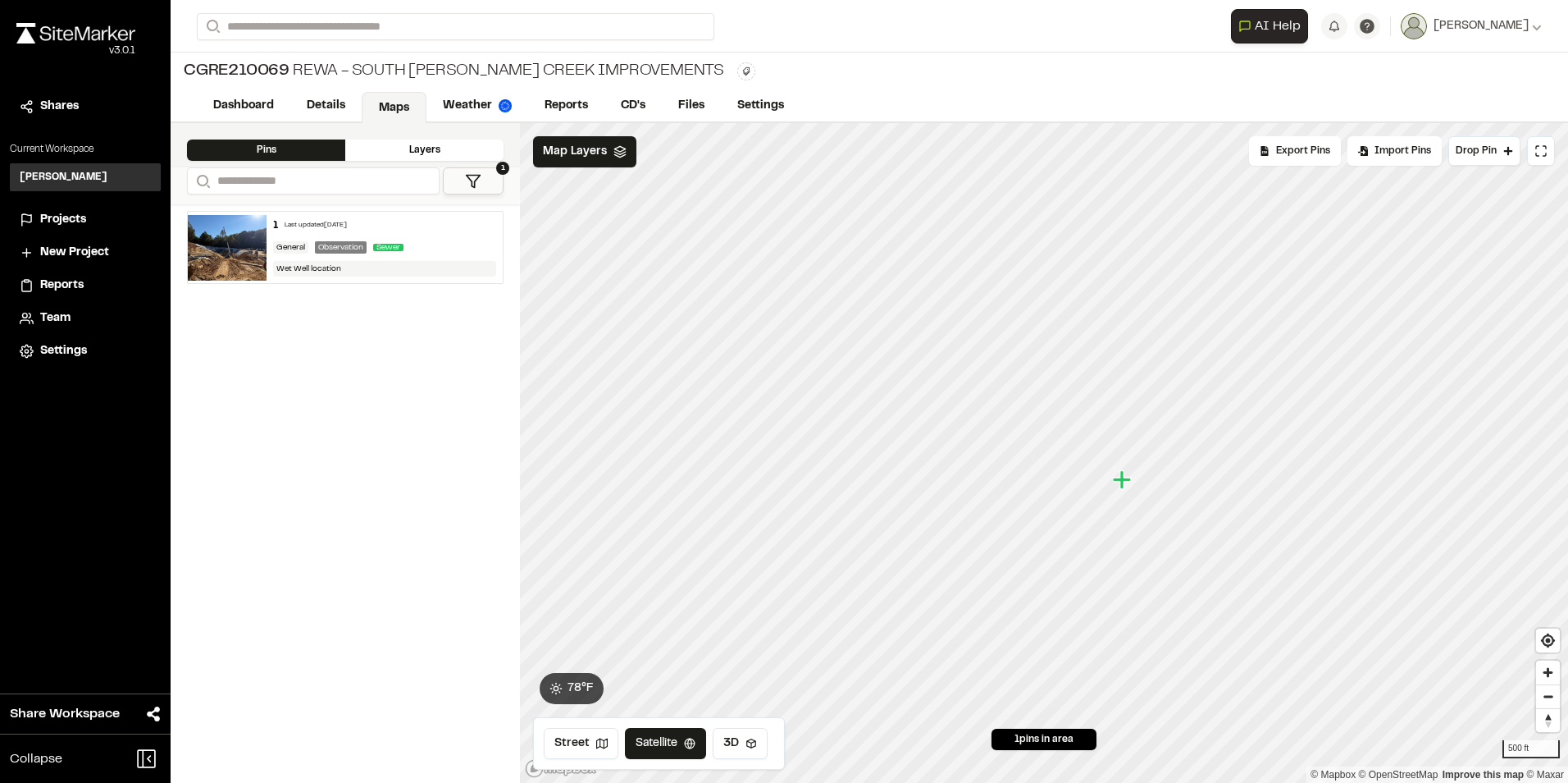
click at [1121, 481] on icon "Map marker" at bounding box center [1121, 479] width 18 height 18
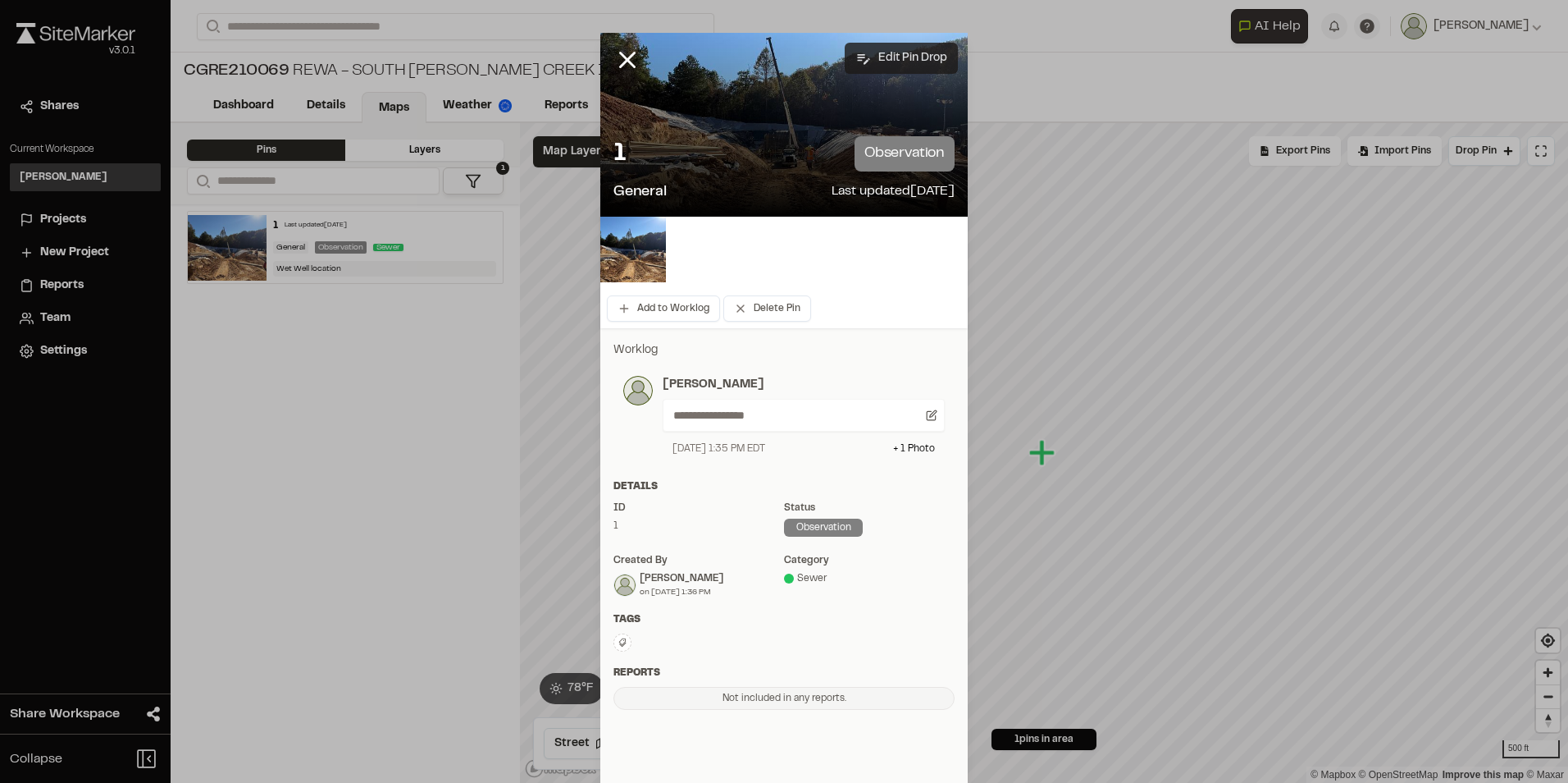
click at [887, 59] on button "Edit Pin Drop" at bounding box center [901, 58] width 114 height 32
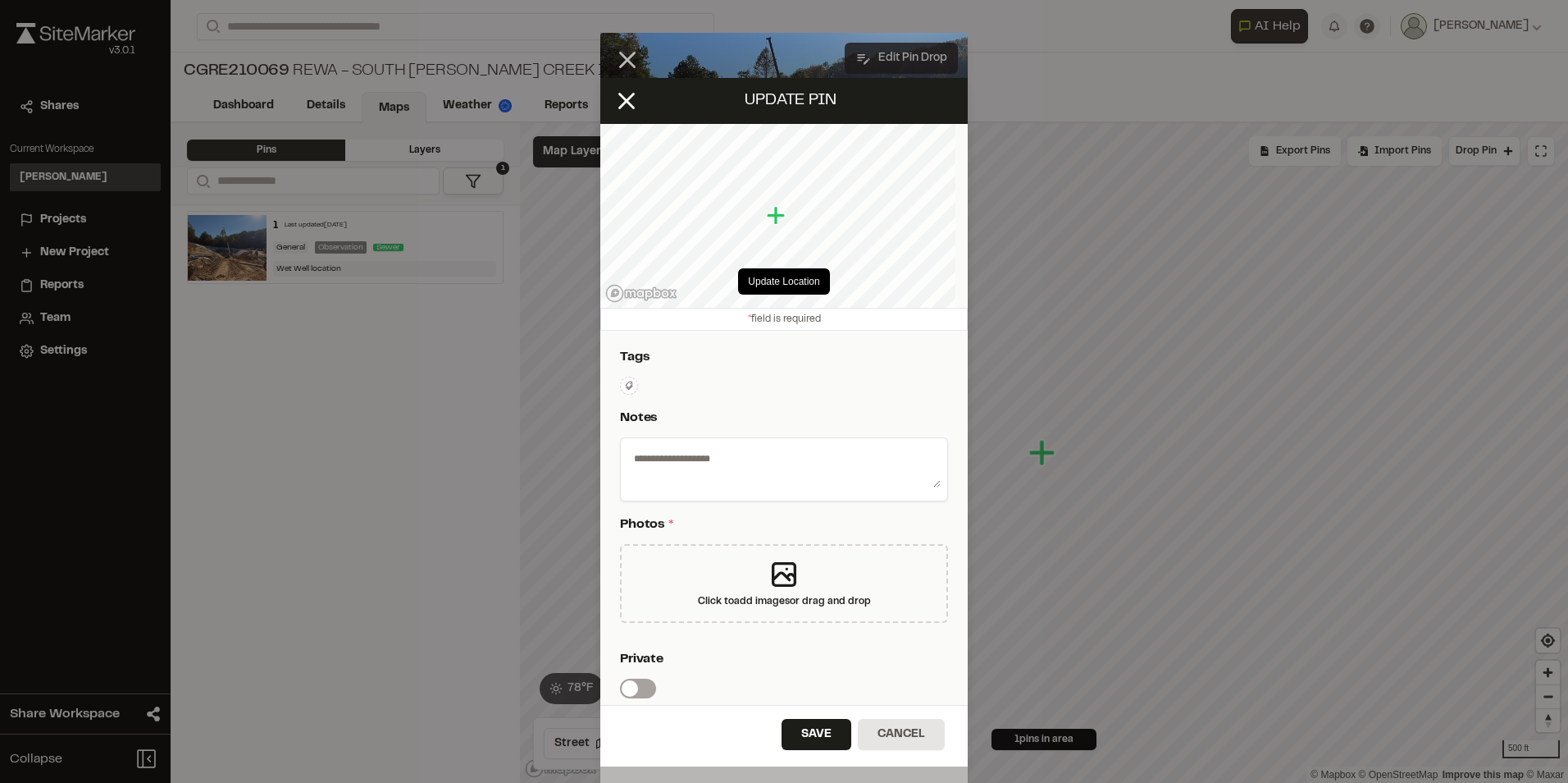
type textarea "**********"
select select "****"
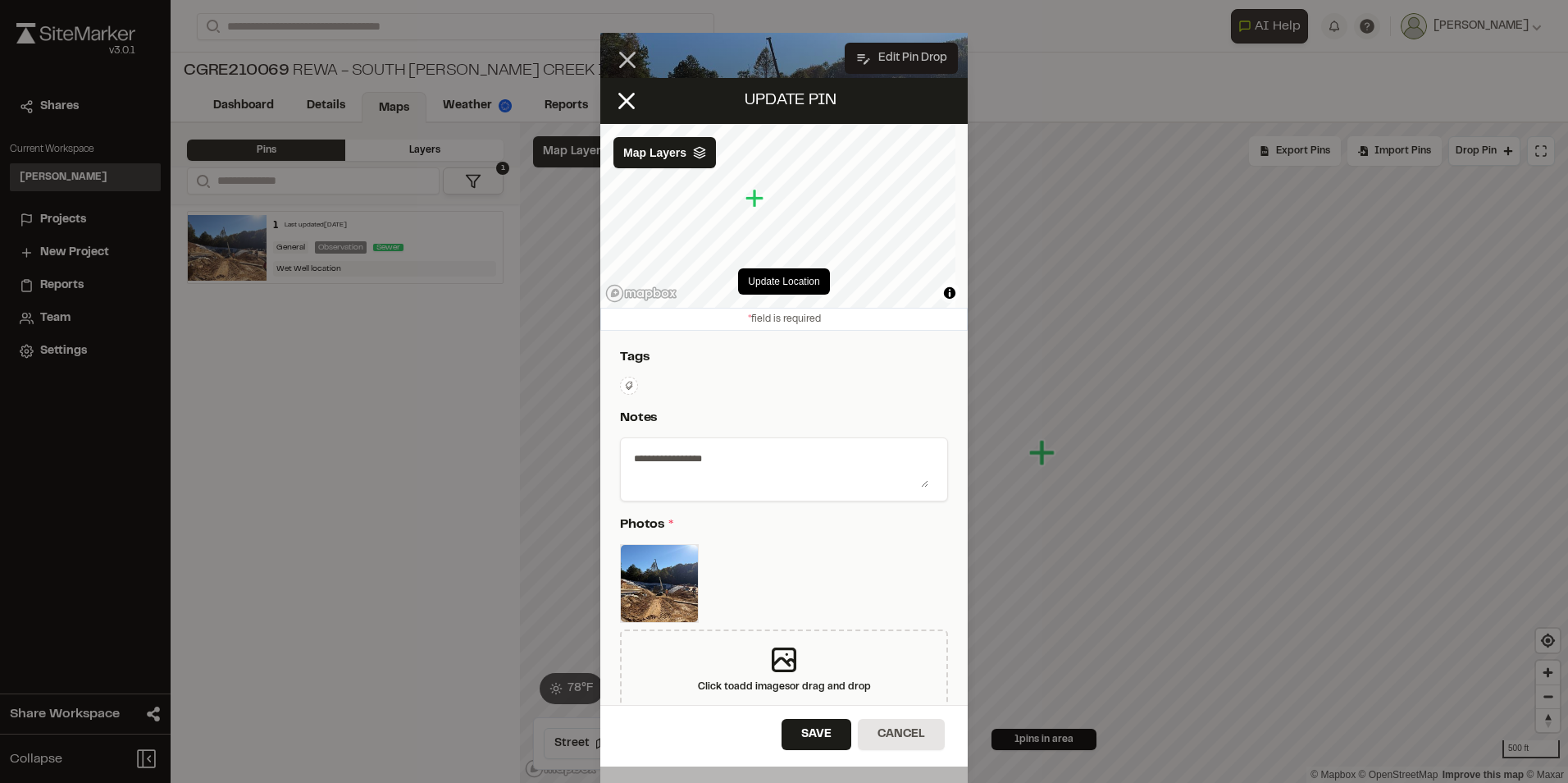
drag, startPoint x: 775, startPoint y: 218, endPoint x: 753, endPoint y: 201, distance: 27.8
click at [753, 201] on icon "Map marker" at bounding box center [754, 199] width 18 height 18
click at [780, 278] on button "Update Location" at bounding box center [784, 281] width 91 height 27
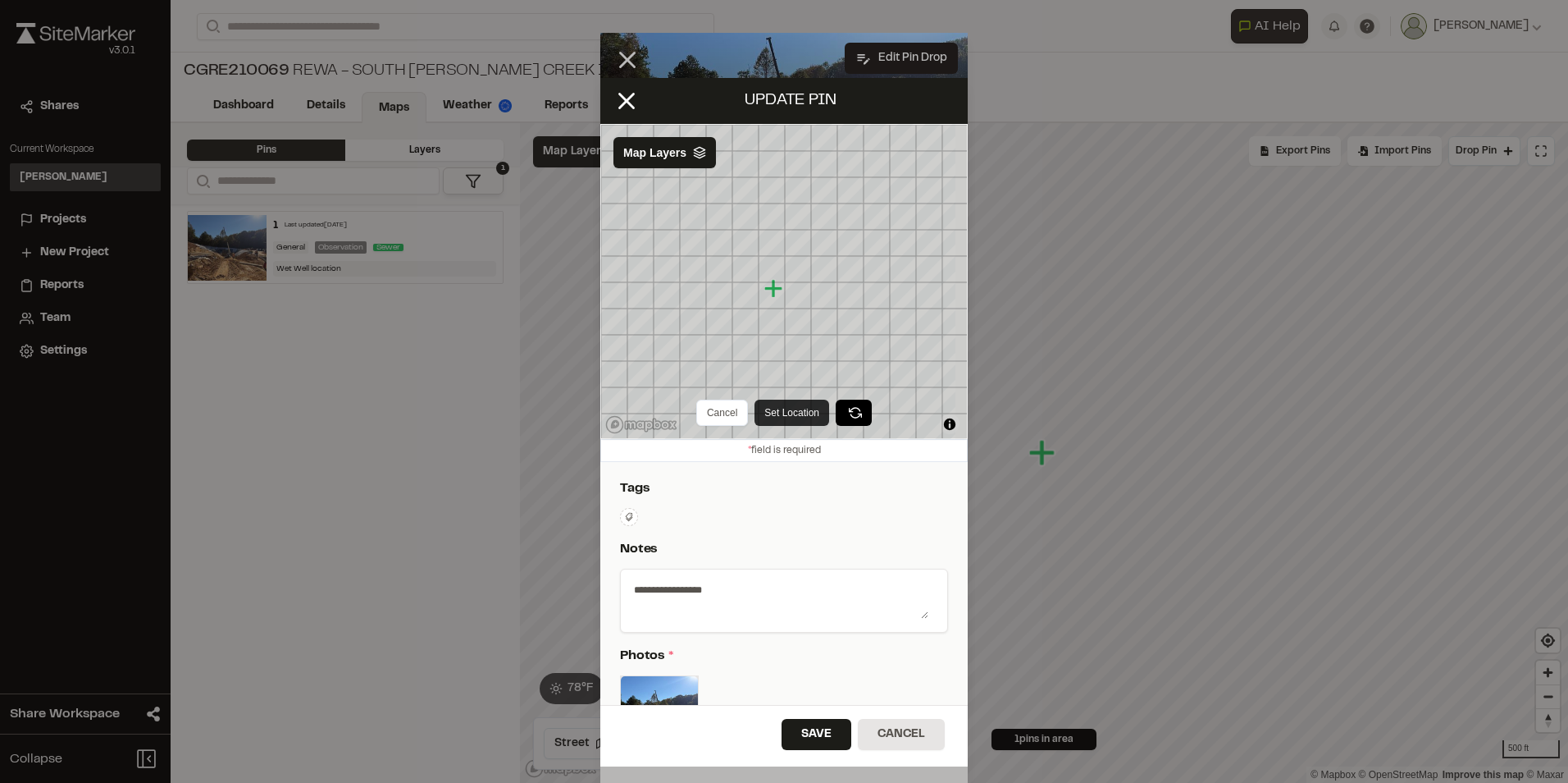
click at [792, 416] on button "Set Location" at bounding box center [792, 412] width 75 height 27
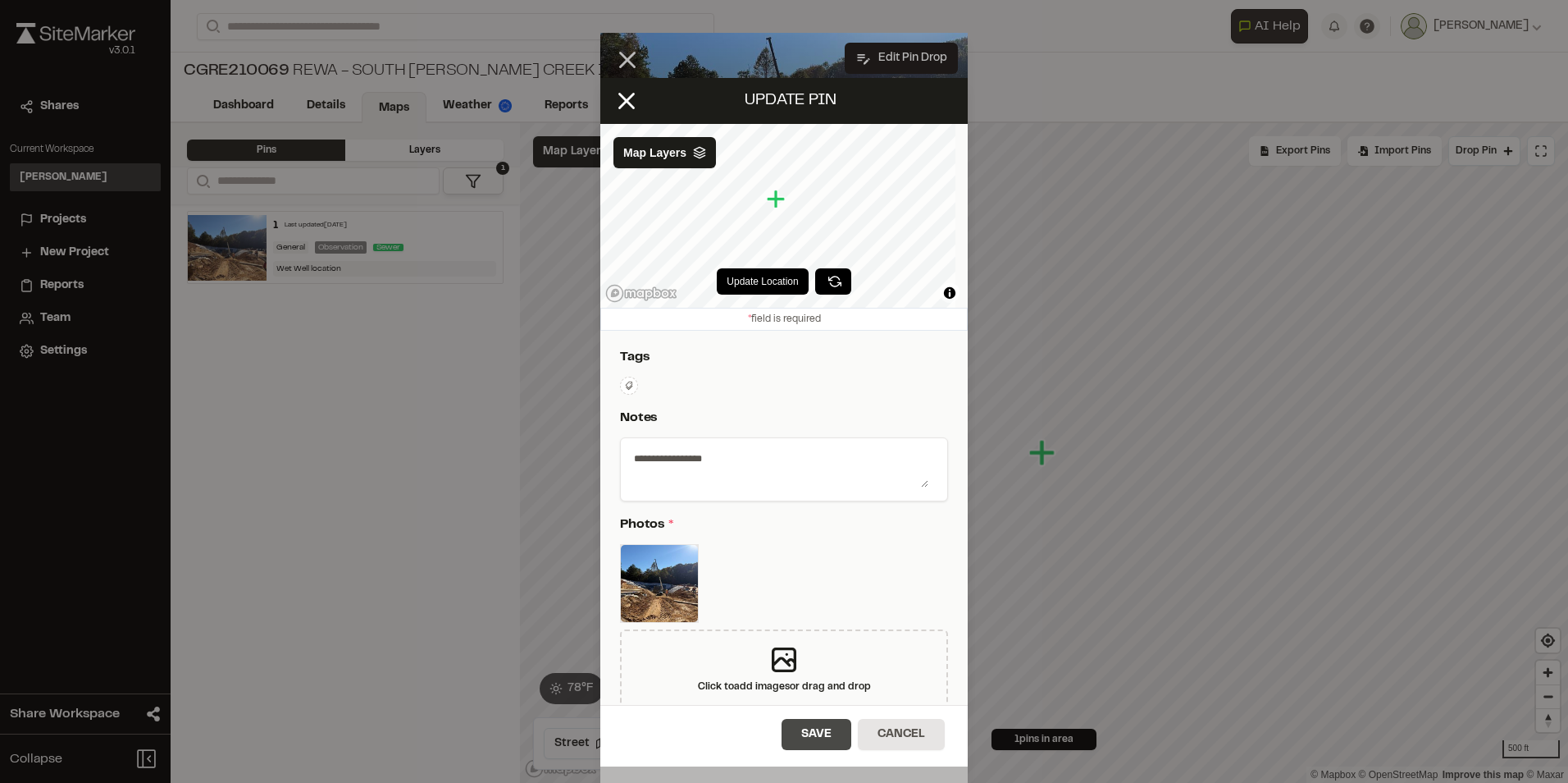
click at [818, 738] on button "Save" at bounding box center [816, 735] width 70 height 32
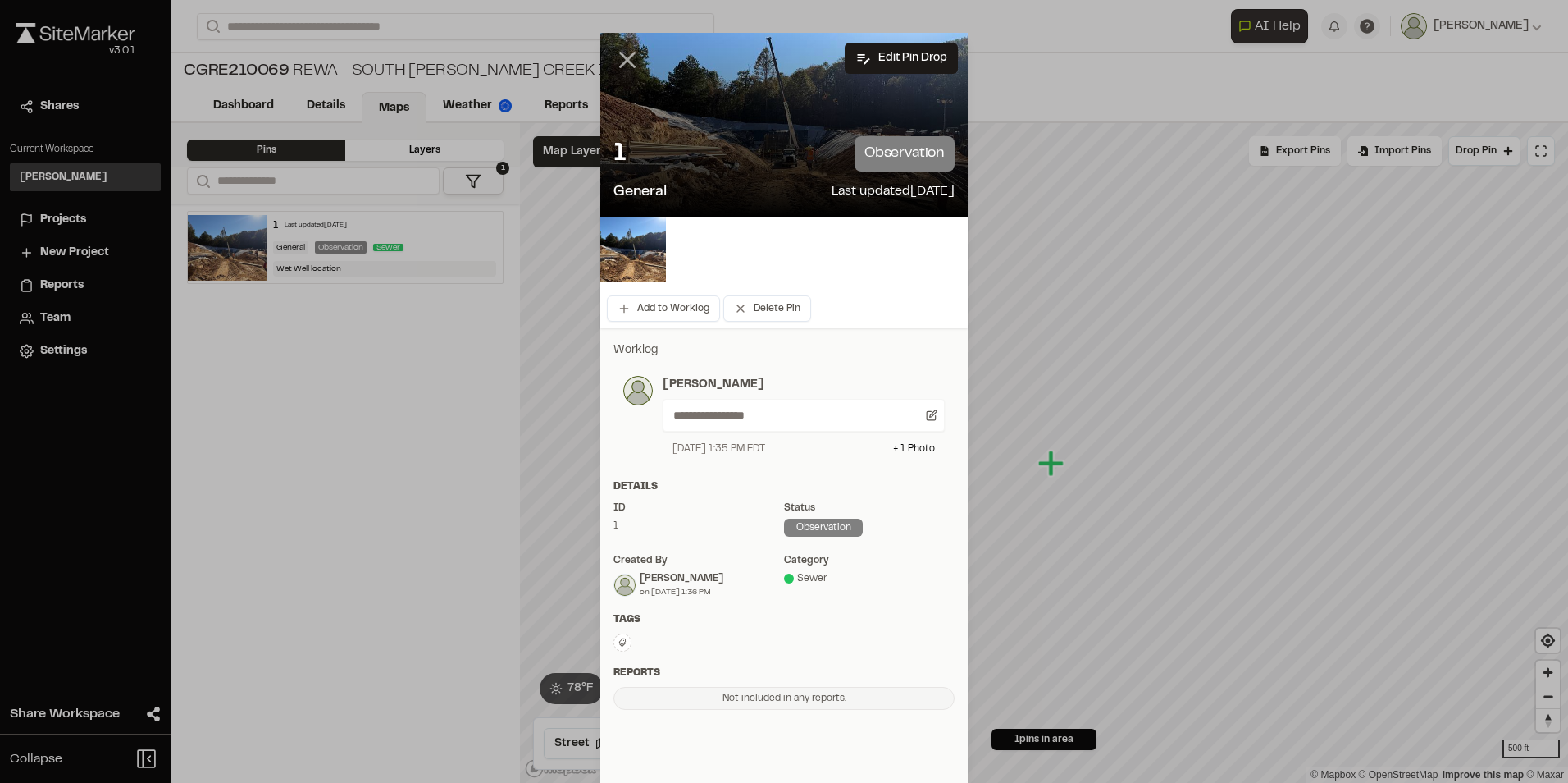
click at [619, 60] on icon at bounding box center [627, 59] width 28 height 28
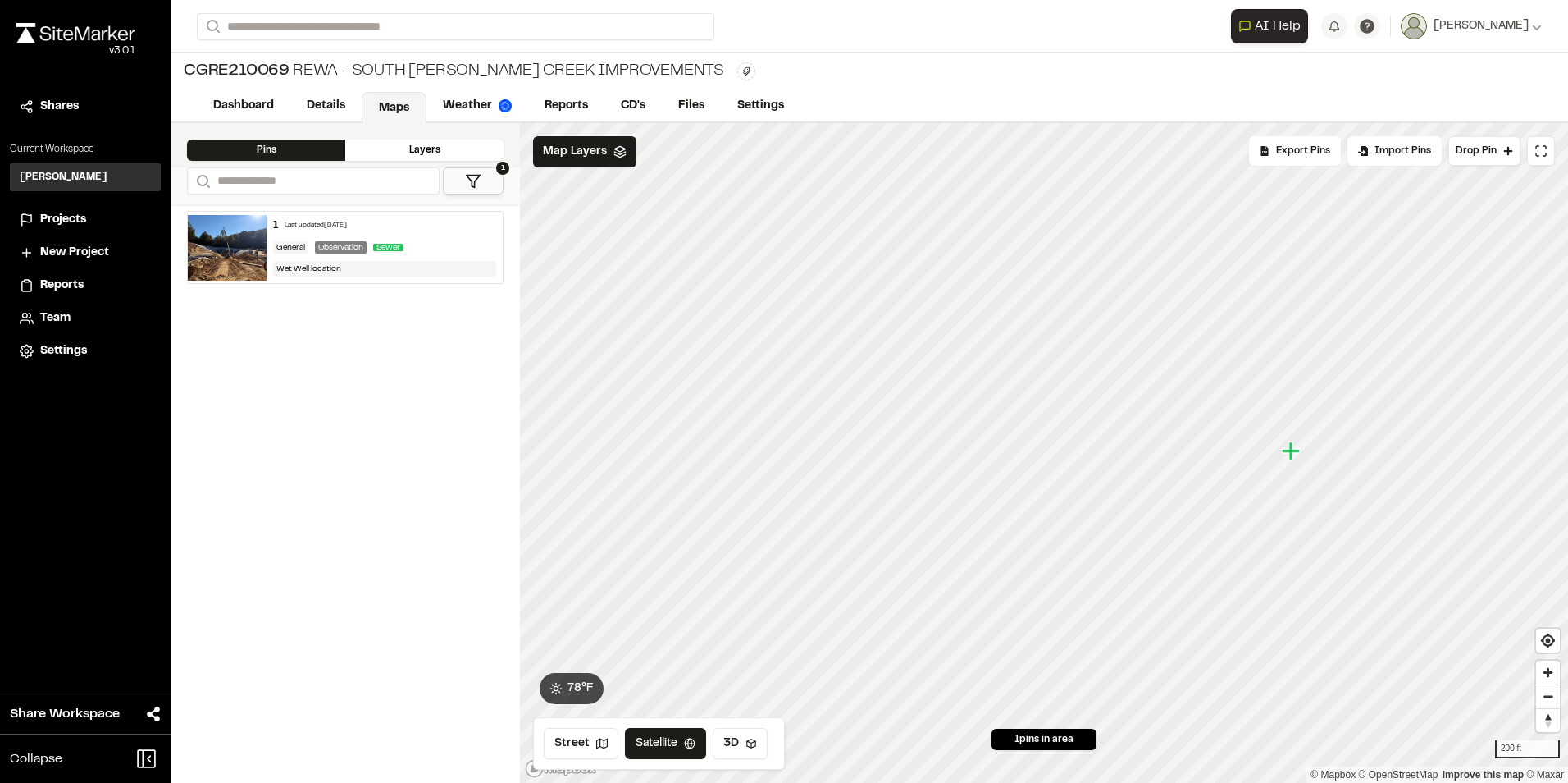
click at [422, 151] on div "Layers" at bounding box center [424, 150] width 158 height 22
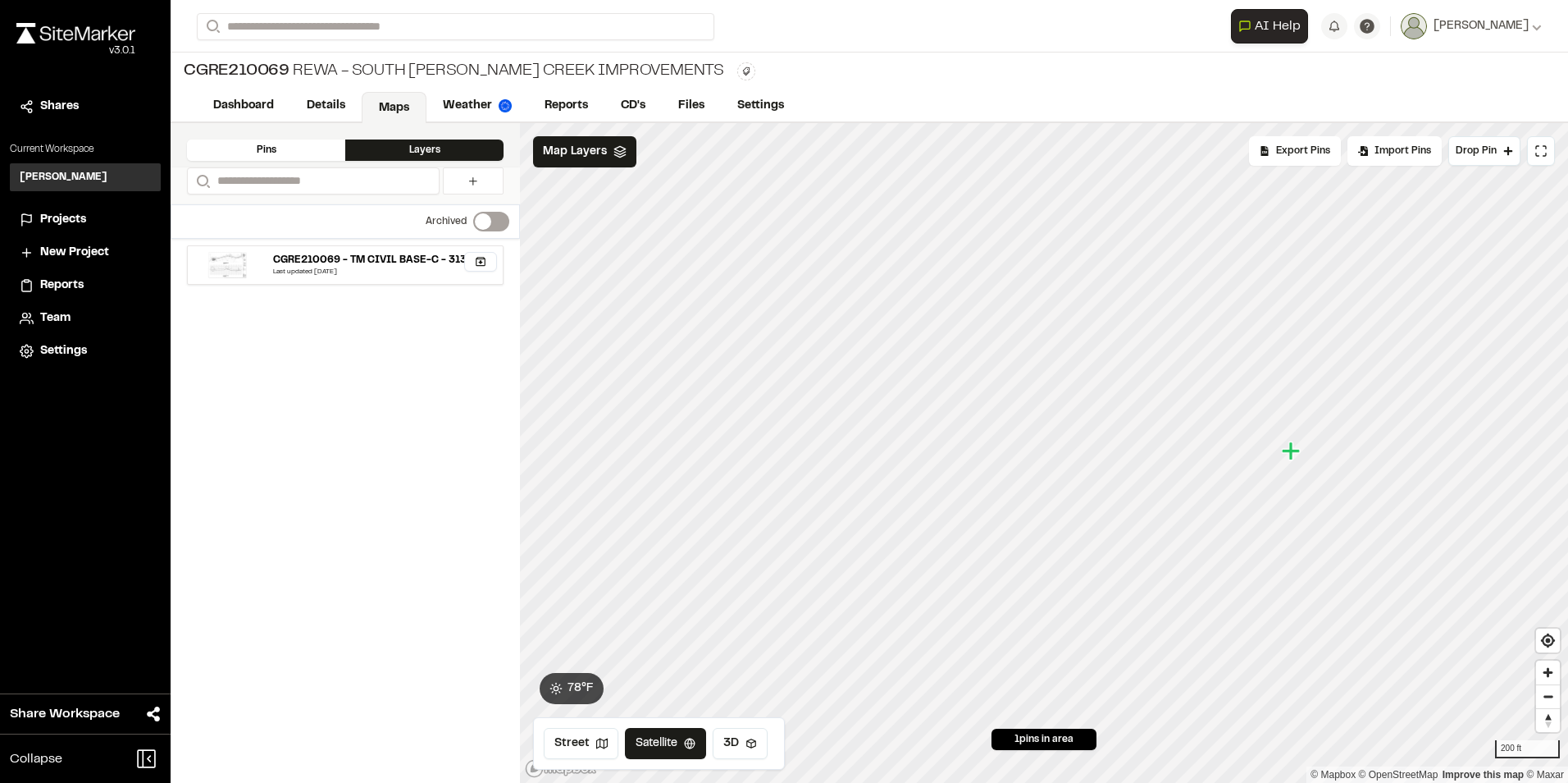
click at [427, 262] on div "CGRE210069 - TM CIVIL BASE-C - 313" at bounding box center [370, 260] width 194 height 15
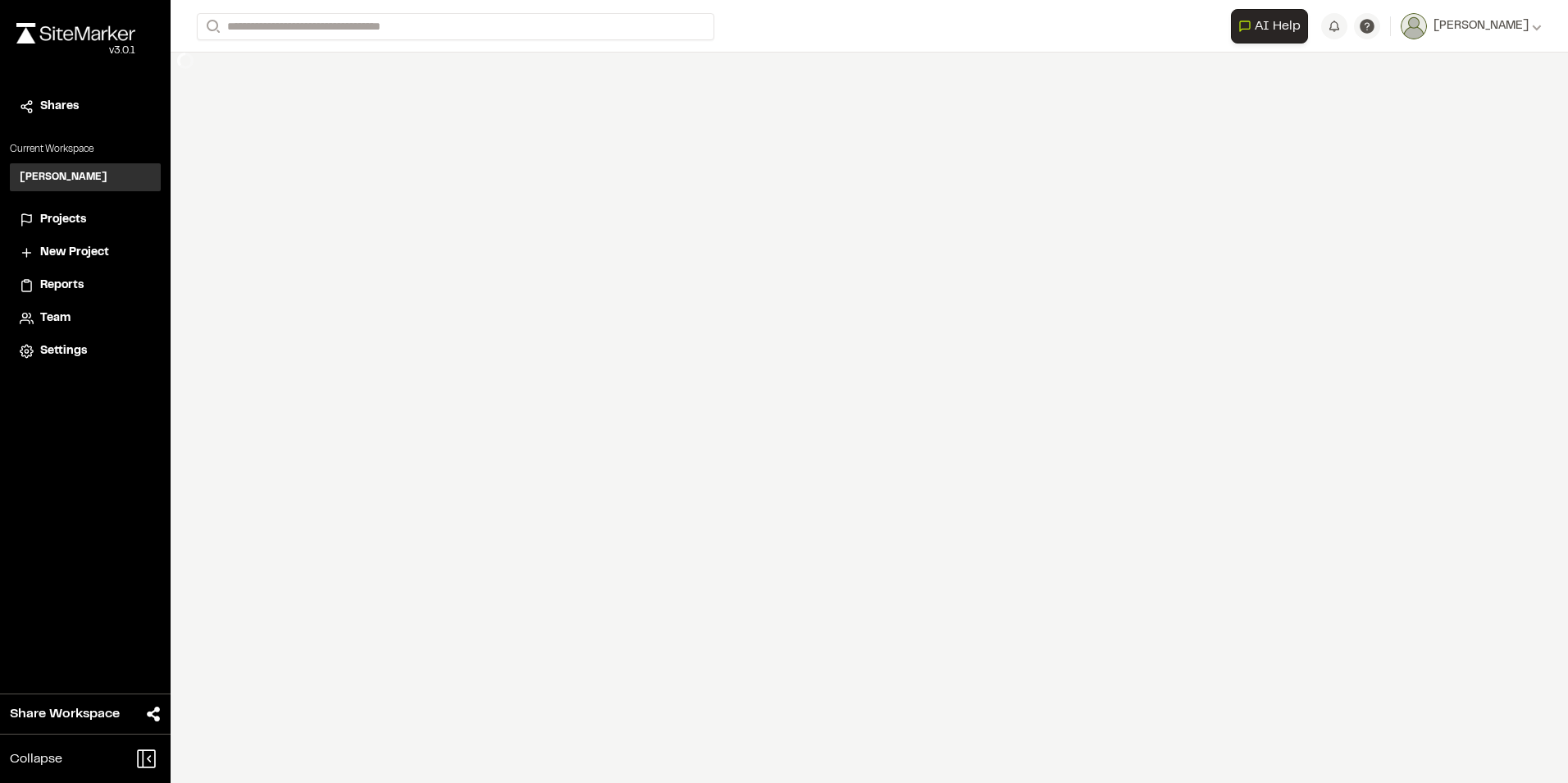
select select "****"
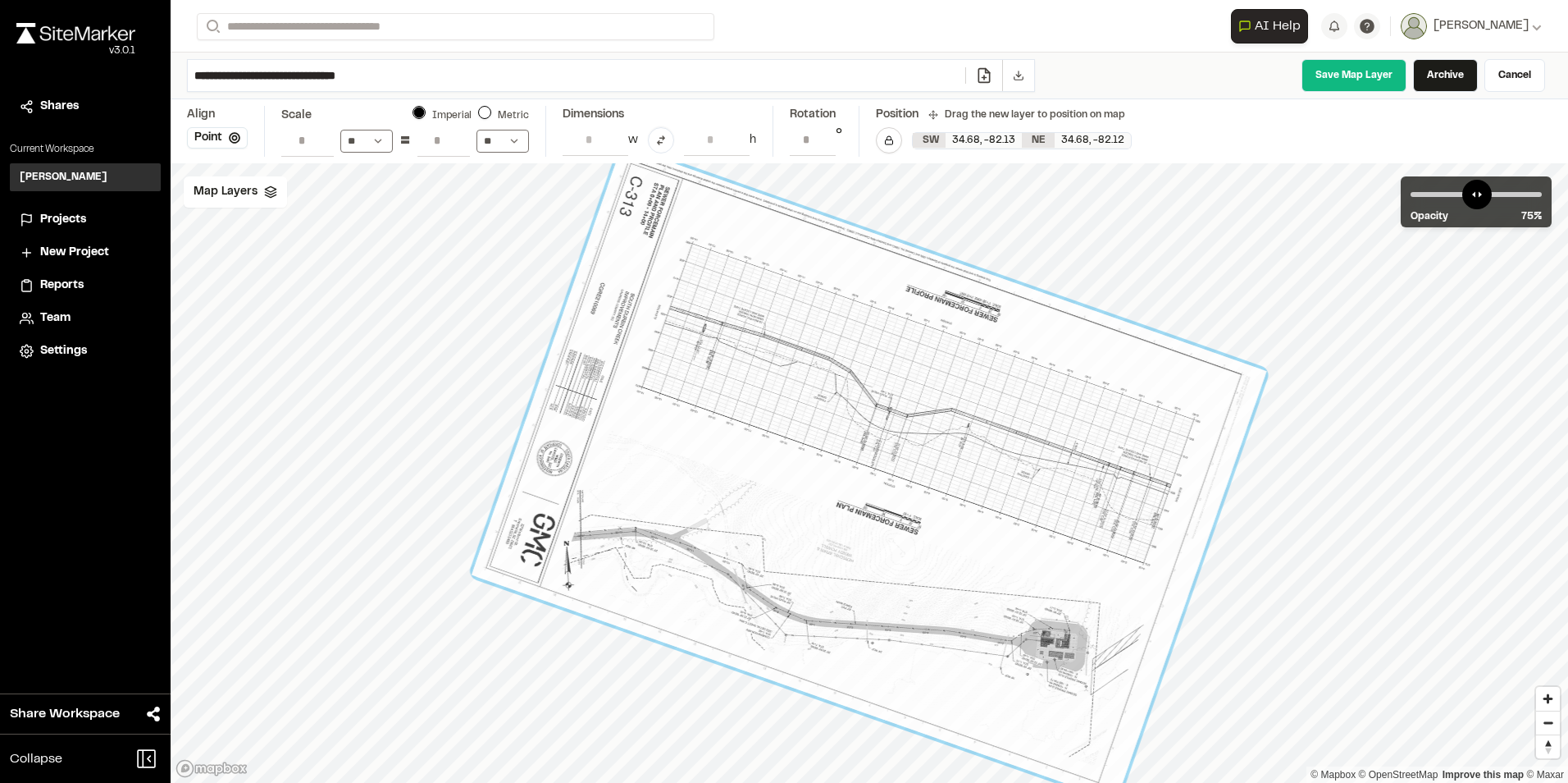
drag, startPoint x: 432, startPoint y: 76, endPoint x: 171, endPoint y: 75, distance: 261.0
click at [171, 75] on div "**********" at bounding box center [869, 75] width 1397 height 46
click at [480, 77] on input "**********" at bounding box center [576, 76] width 778 height 32
click at [1512, 77] on link "Cancel" at bounding box center [1514, 75] width 60 height 33
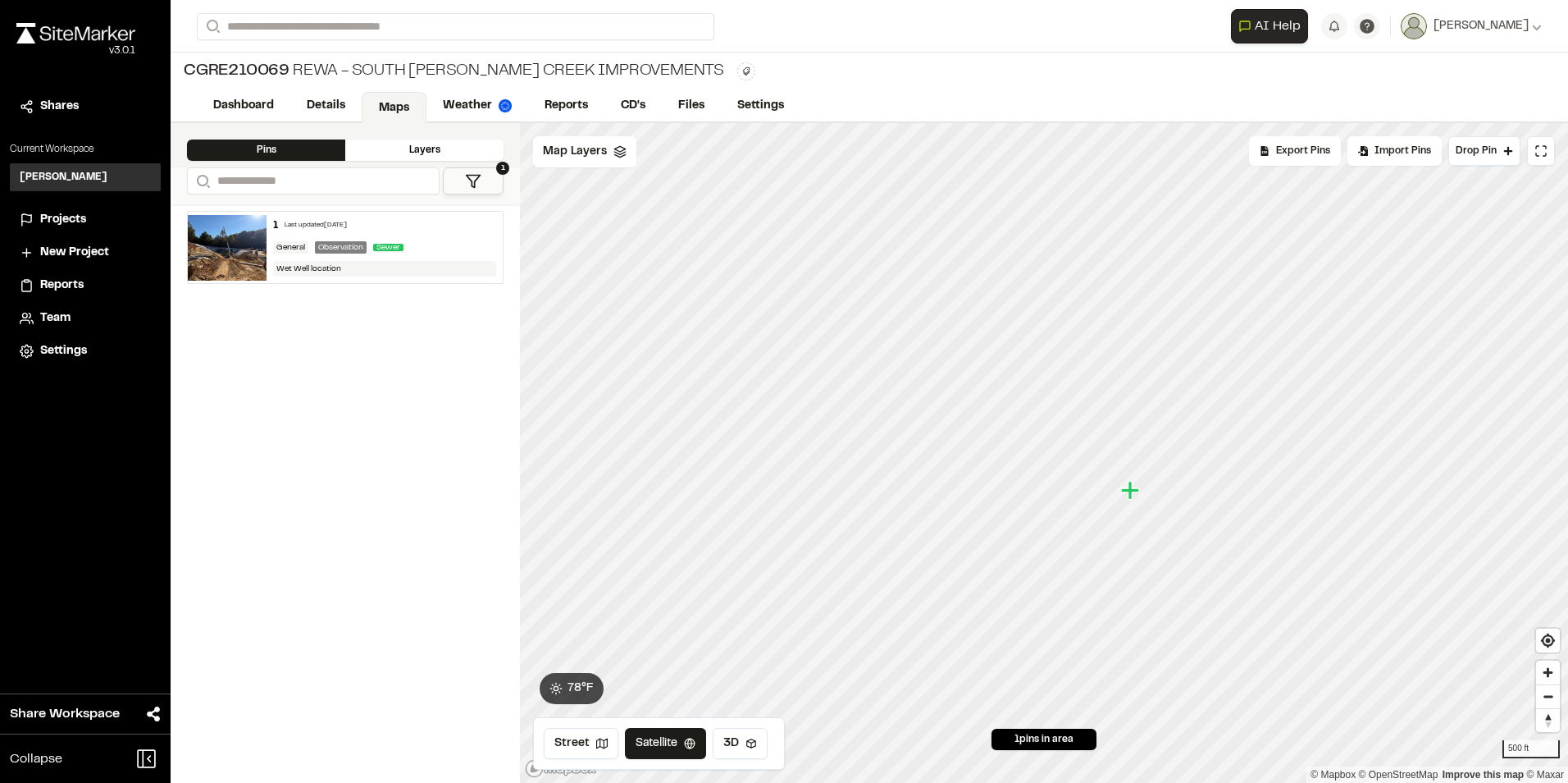
click at [435, 146] on div "Layers" at bounding box center [424, 150] width 158 height 22
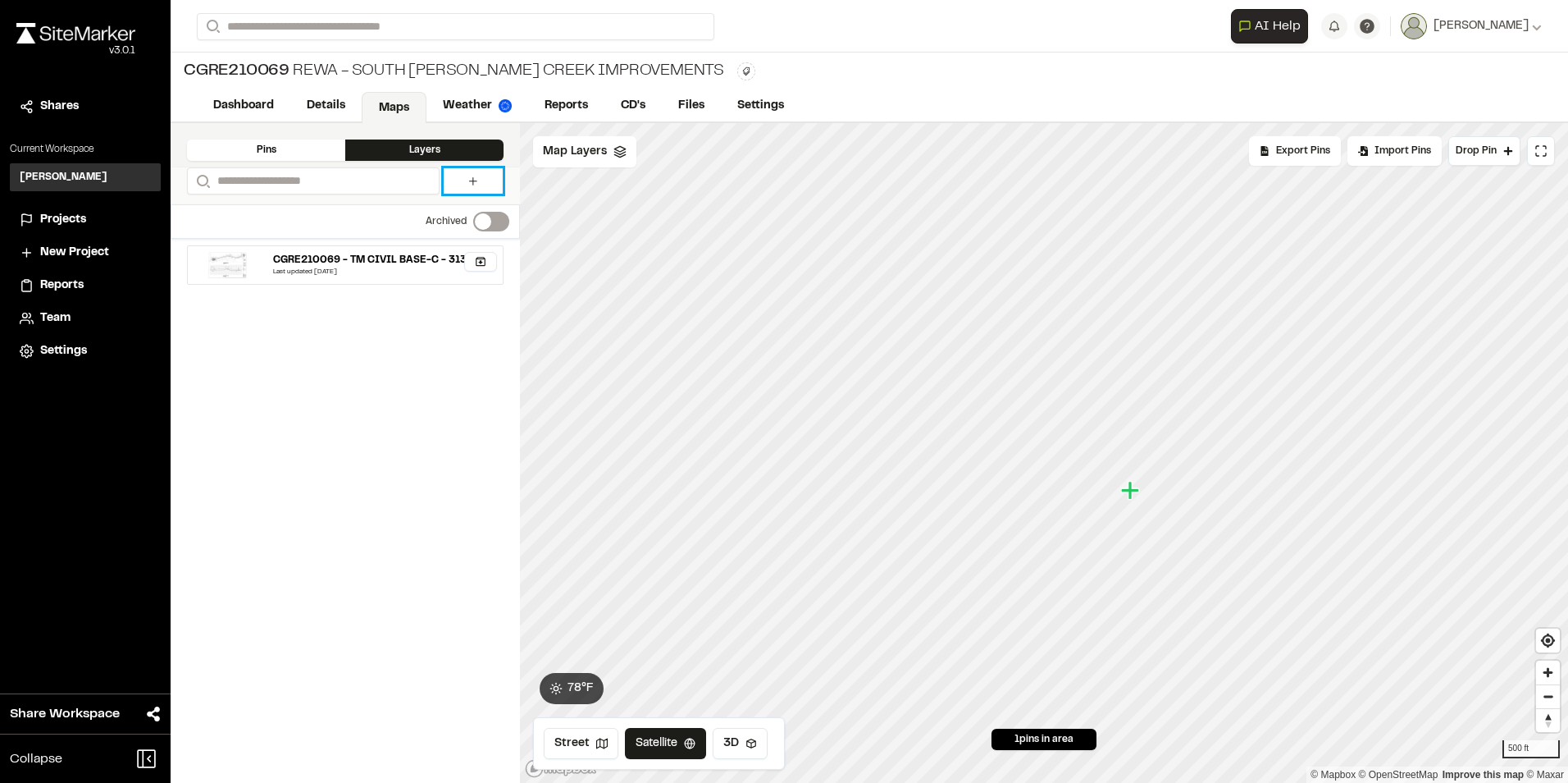
click at [475, 182] on icon at bounding box center [472, 181] width 13 height 13
select select "****"
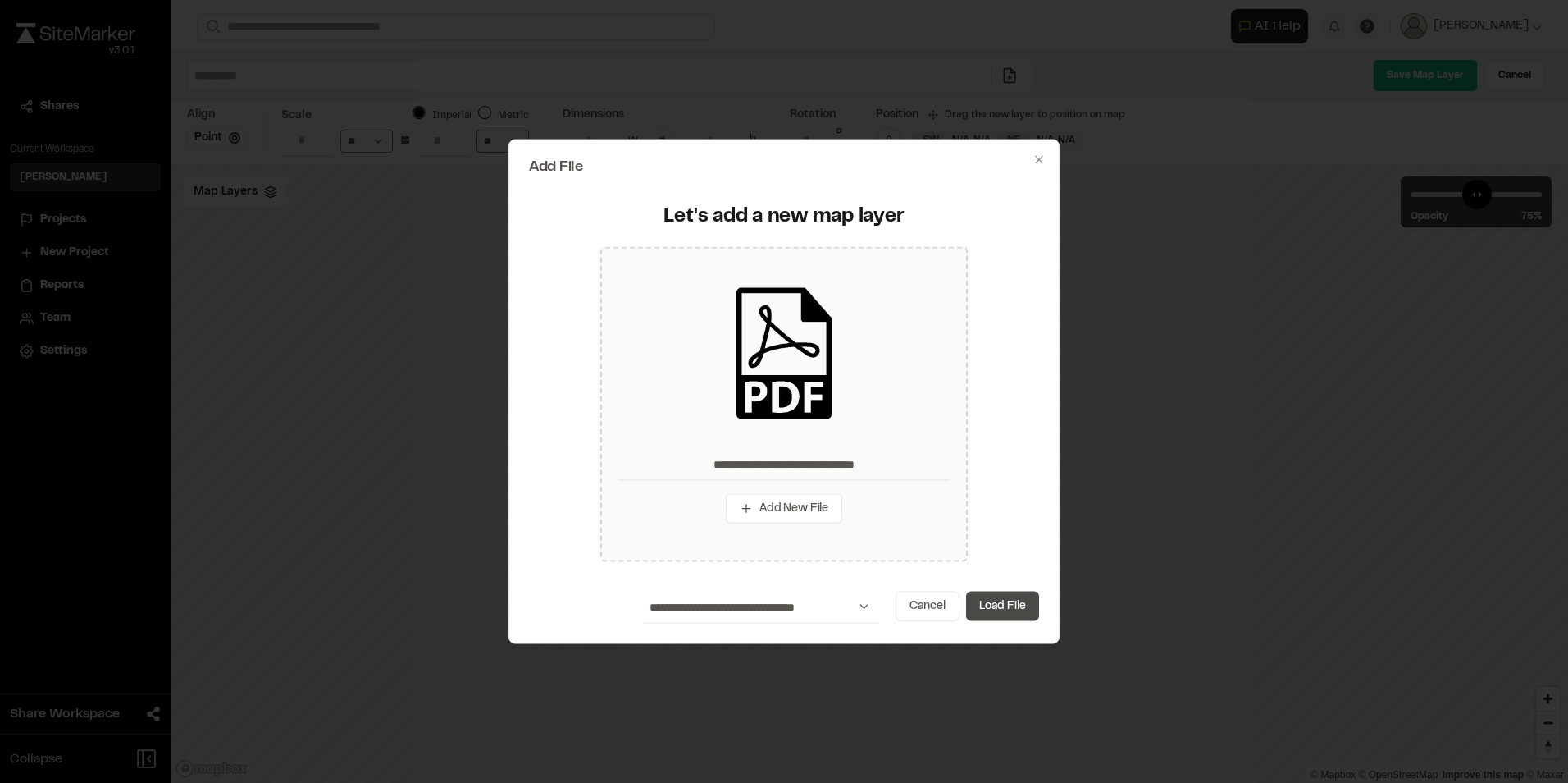
click at [1011, 606] on button "Load File" at bounding box center [1003, 606] width 73 height 30
type input "**********"
type input "****"
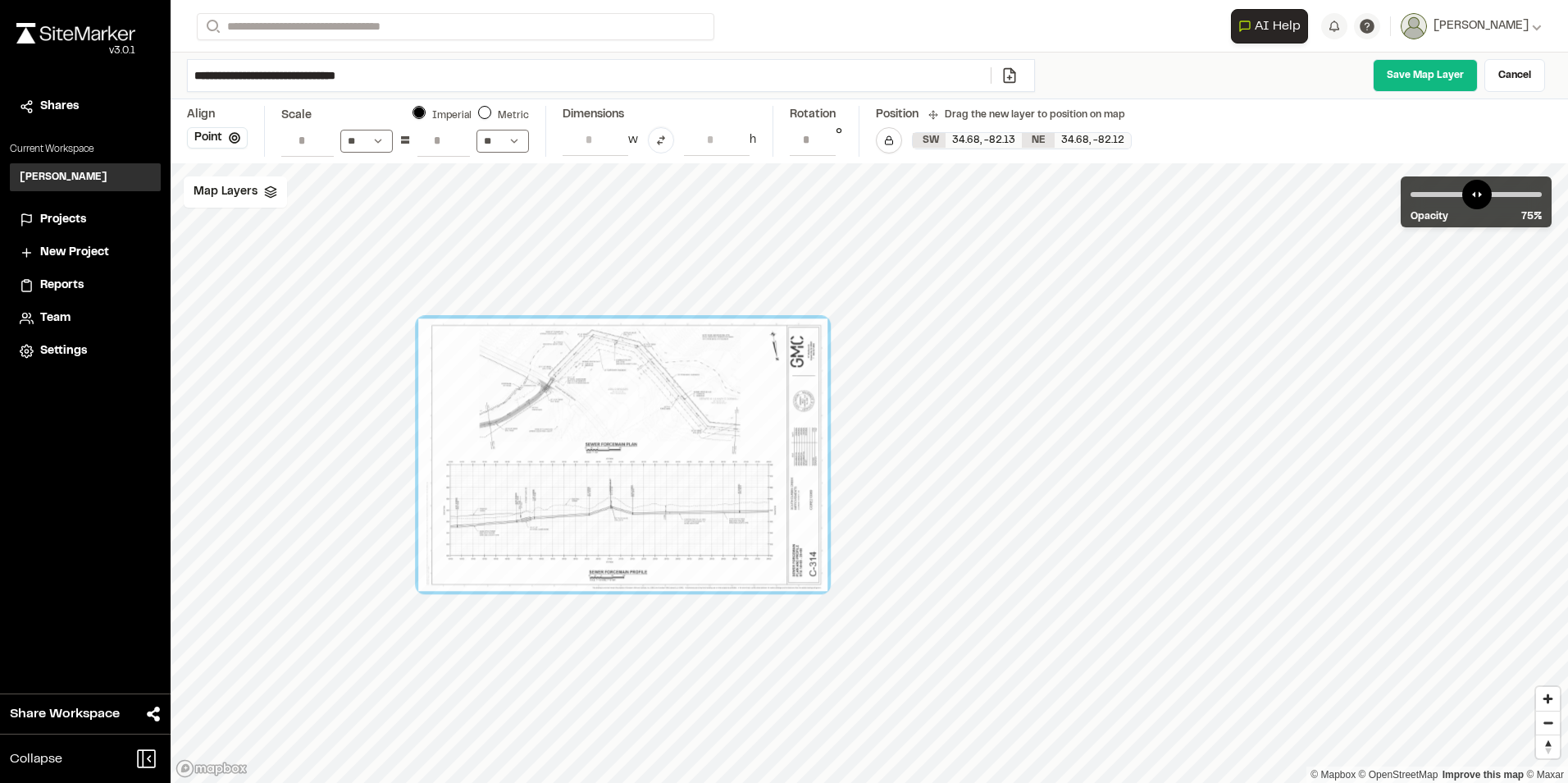
drag, startPoint x: 992, startPoint y: 460, endPoint x: 720, endPoint y: 451, distance: 272.1
click at [720, 451] on div at bounding box center [622, 455] width 409 height 273
click at [1524, 71] on link "Cancel" at bounding box center [1514, 75] width 60 height 33
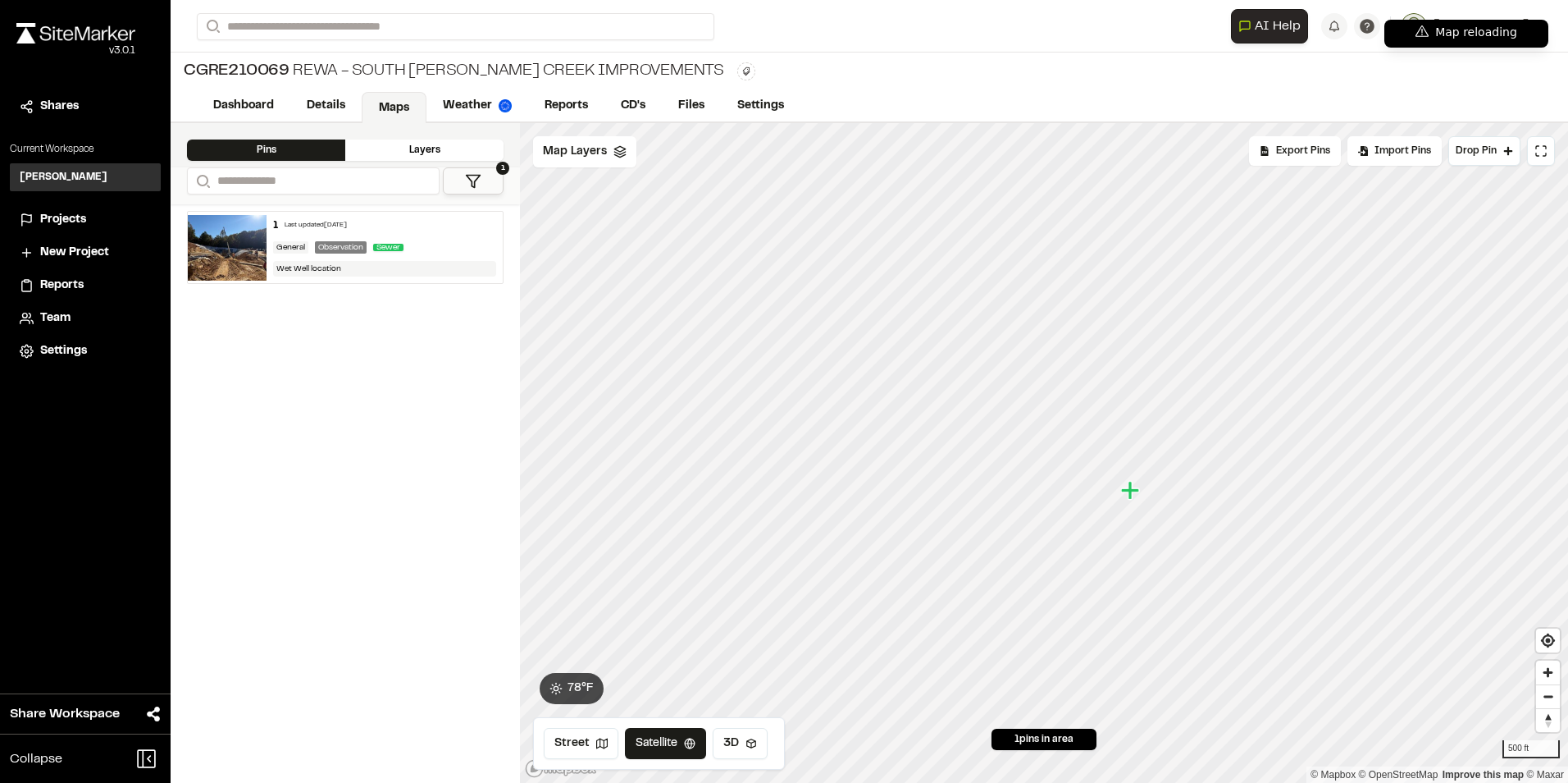
click at [446, 149] on div "Layers" at bounding box center [424, 150] width 158 height 22
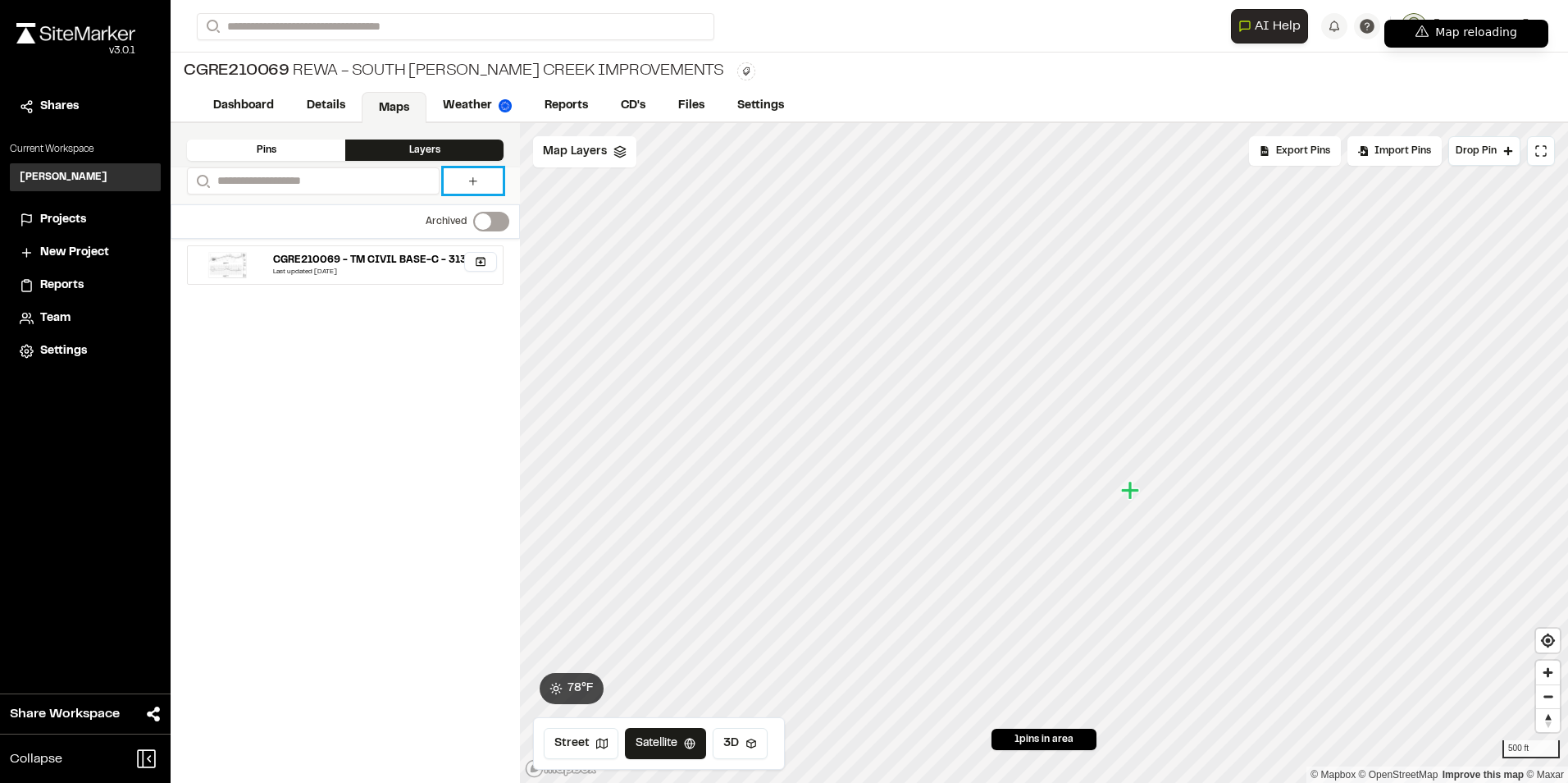
click at [455, 181] on link at bounding box center [473, 181] width 59 height 26
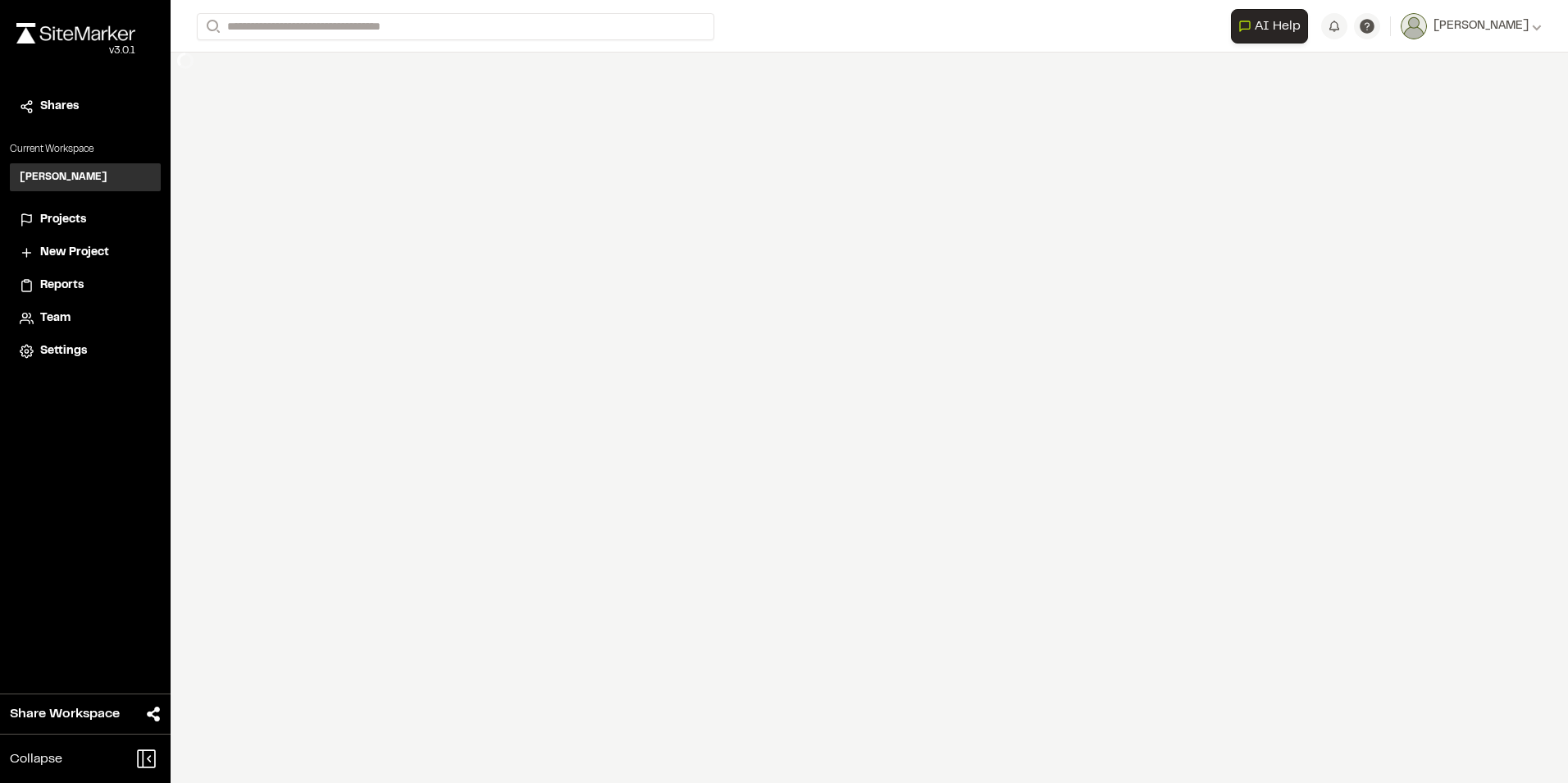
select select "****"
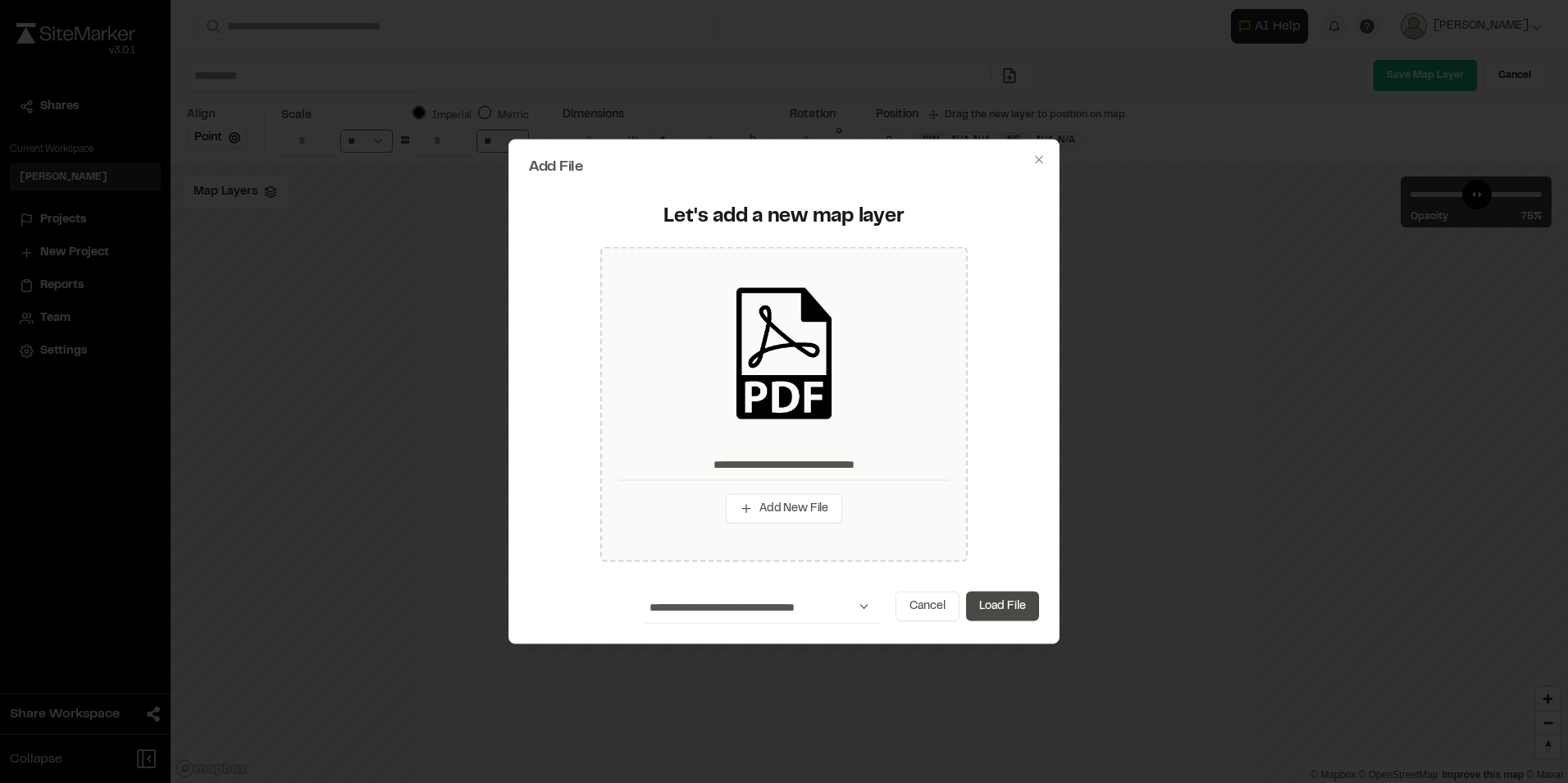
click at [1008, 612] on button "Load File" at bounding box center [1003, 606] width 73 height 30
type input "**********"
type input "****"
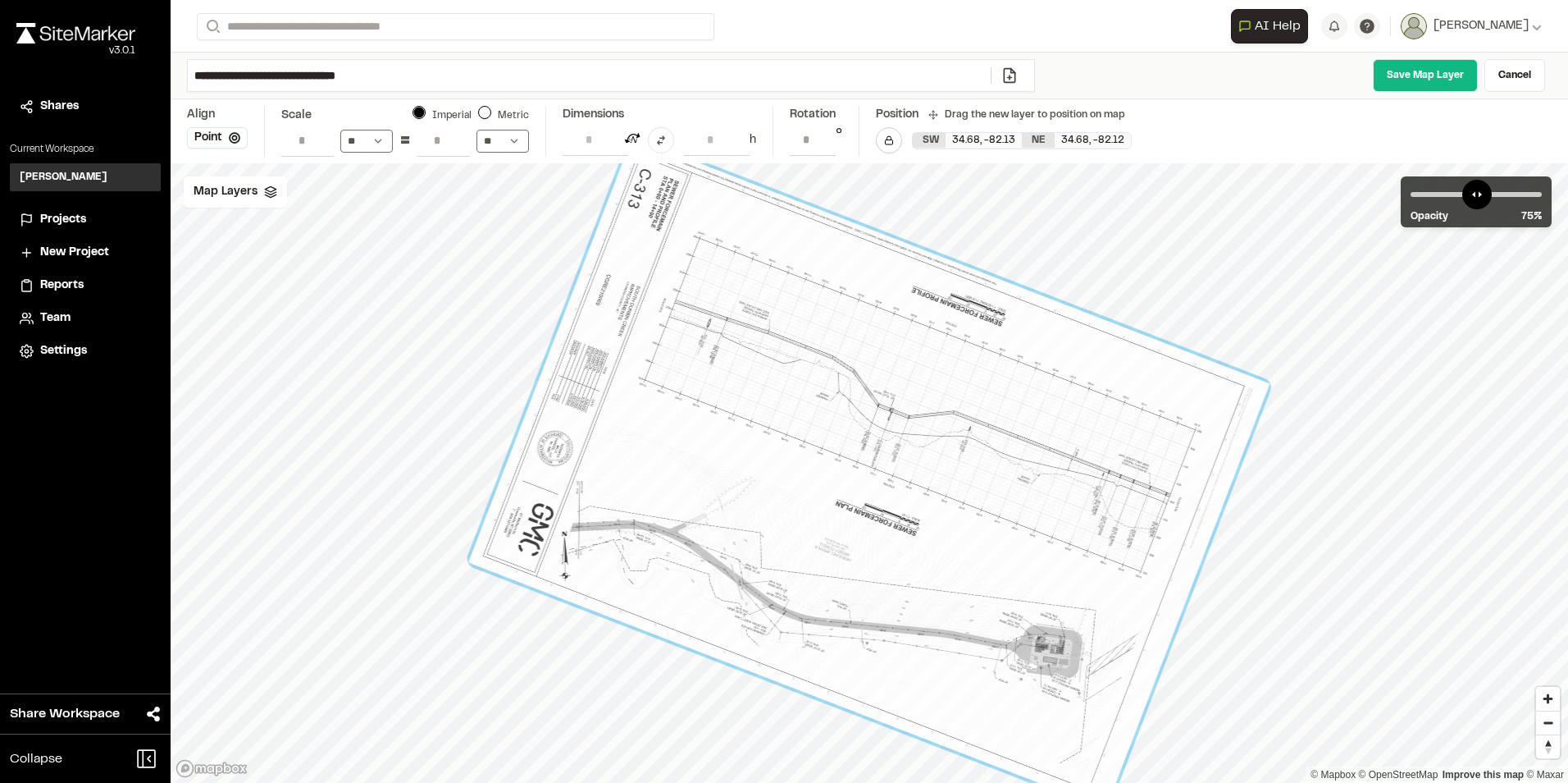
drag, startPoint x: 1220, startPoint y: 707, endPoint x: 632, endPoint y: 137, distance: 818.9
click at [632, 137] on div "**********" at bounding box center [869, 392] width 1397 height 783
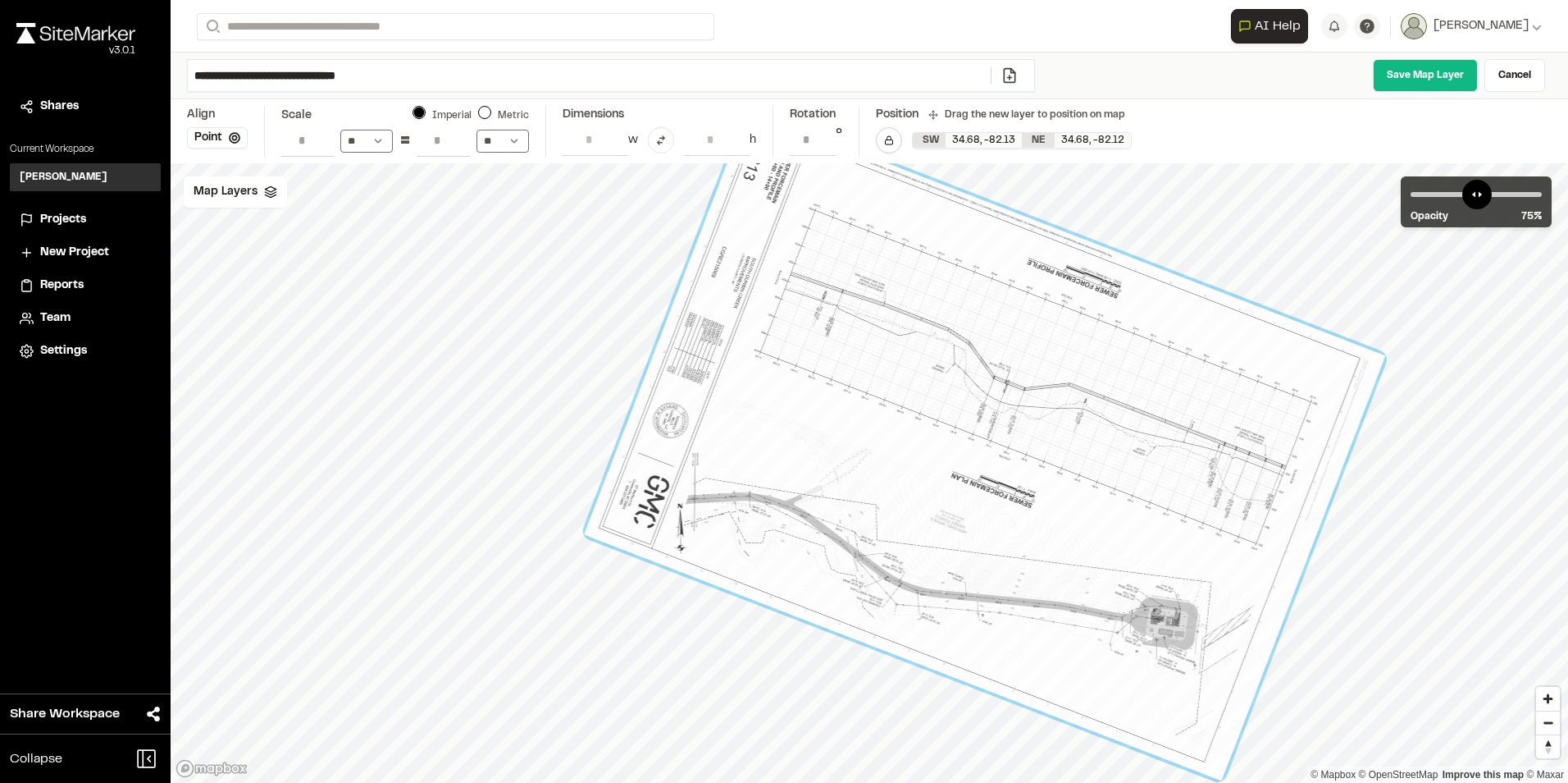
drag, startPoint x: 946, startPoint y: 432, endPoint x: 1058, endPoint y: 410, distance: 114.1
click at [1058, 410] on div at bounding box center [985, 445] width 801 height 671
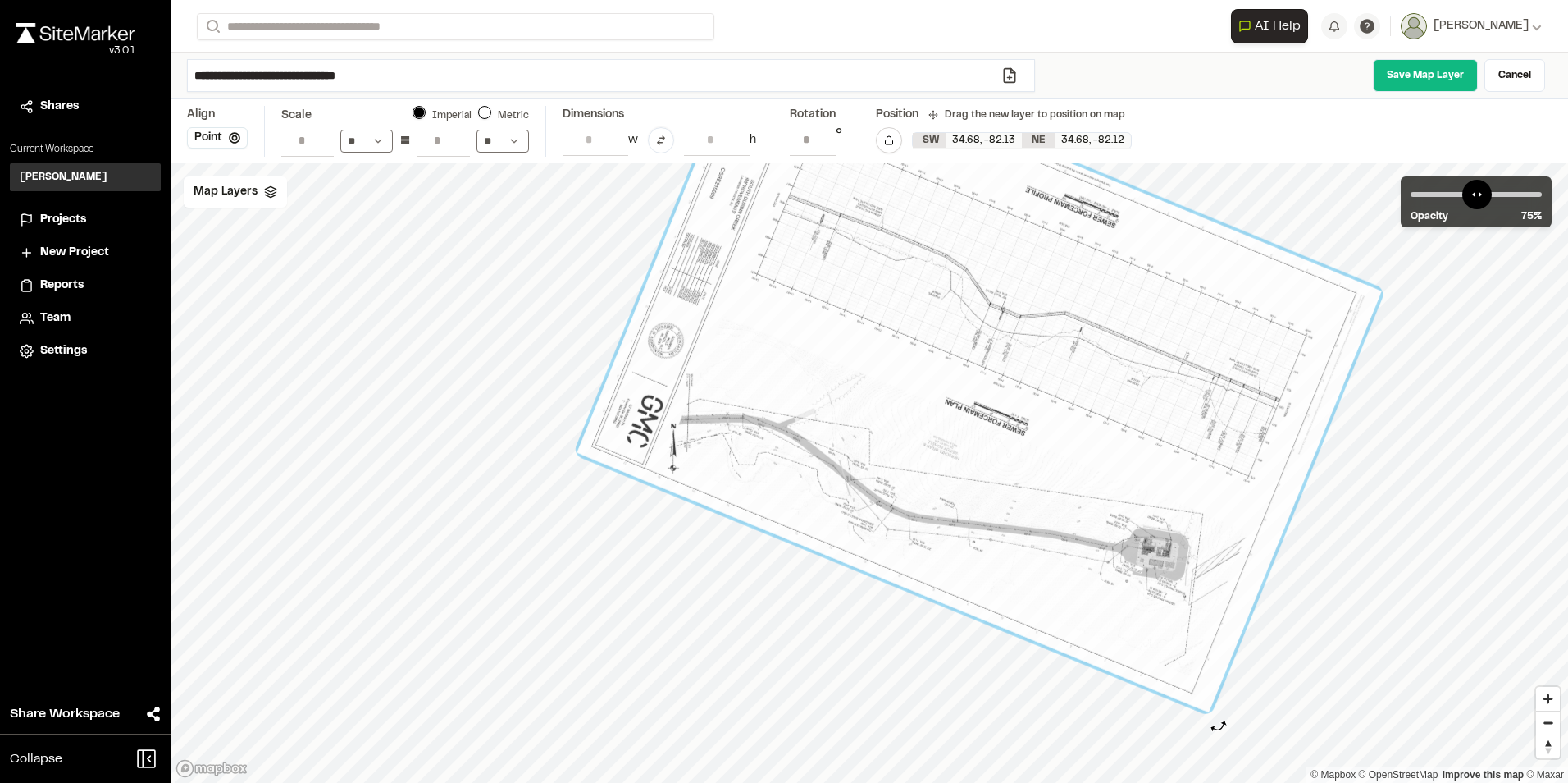
type input "**********"
click at [1218, 729] on div "© Mapbox © OpenStreetMap Improve this map © Maxar" at bounding box center [869, 473] width 1397 height 620
click at [1060, 619] on div at bounding box center [987, 374] width 805 height 682
click at [1418, 80] on link "Save Map Layer" at bounding box center [1425, 75] width 105 height 33
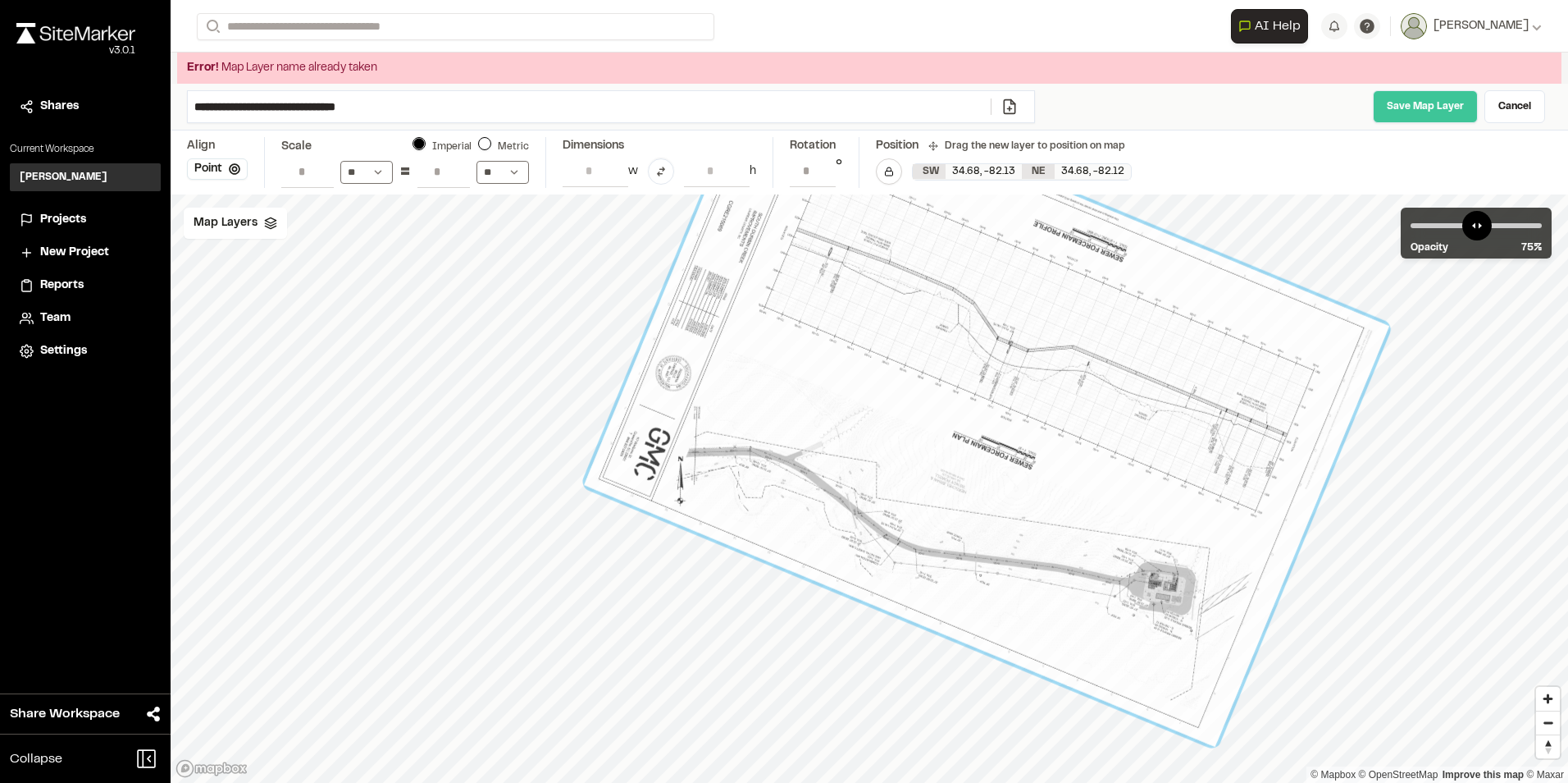
click at [1420, 99] on link "Save Map Layer" at bounding box center [1425, 106] width 105 height 33
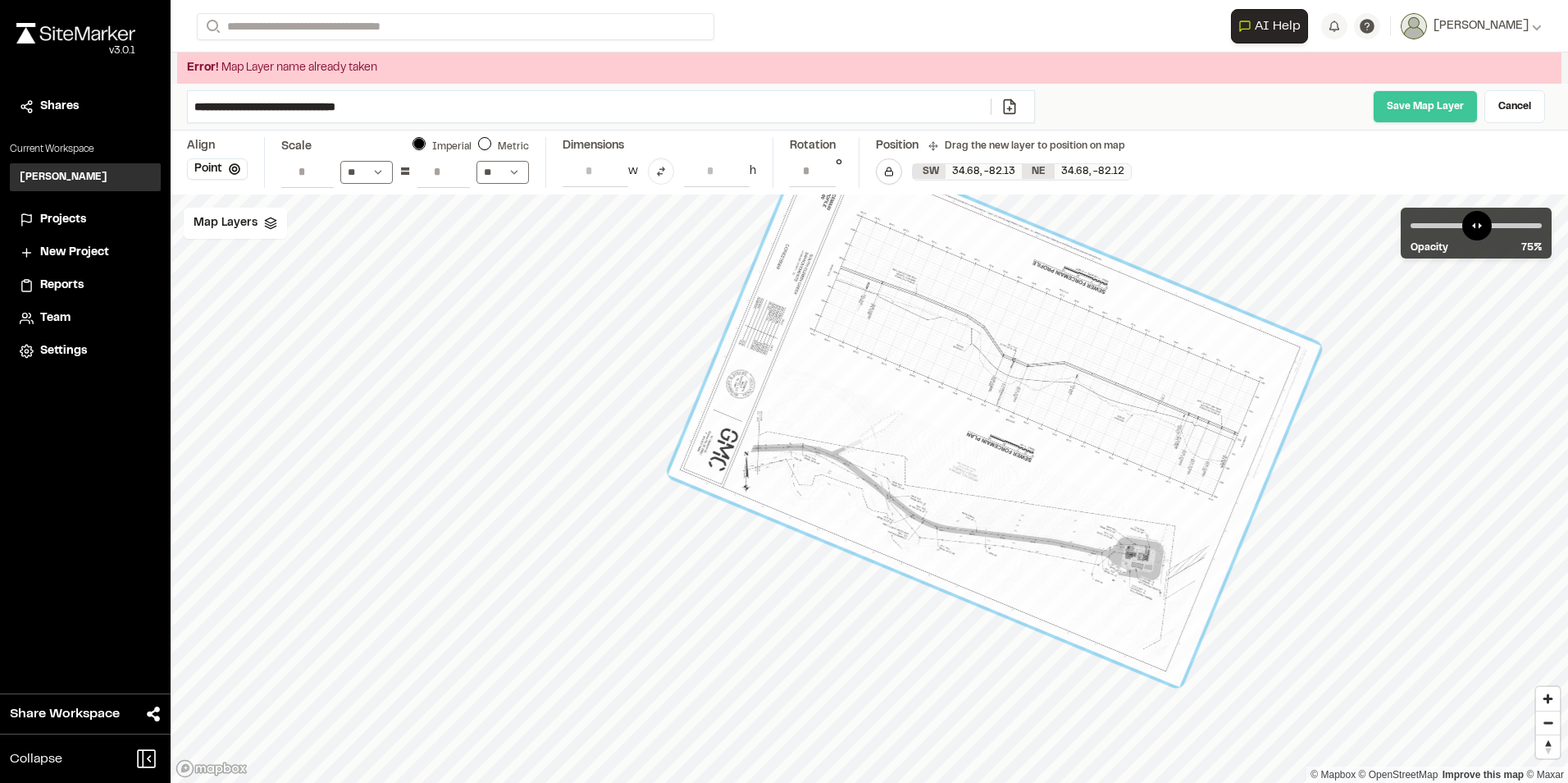
click at [1406, 106] on link "Save Map Layer" at bounding box center [1425, 106] width 105 height 33
click at [1502, 92] on link "Cancel" at bounding box center [1514, 106] width 60 height 33
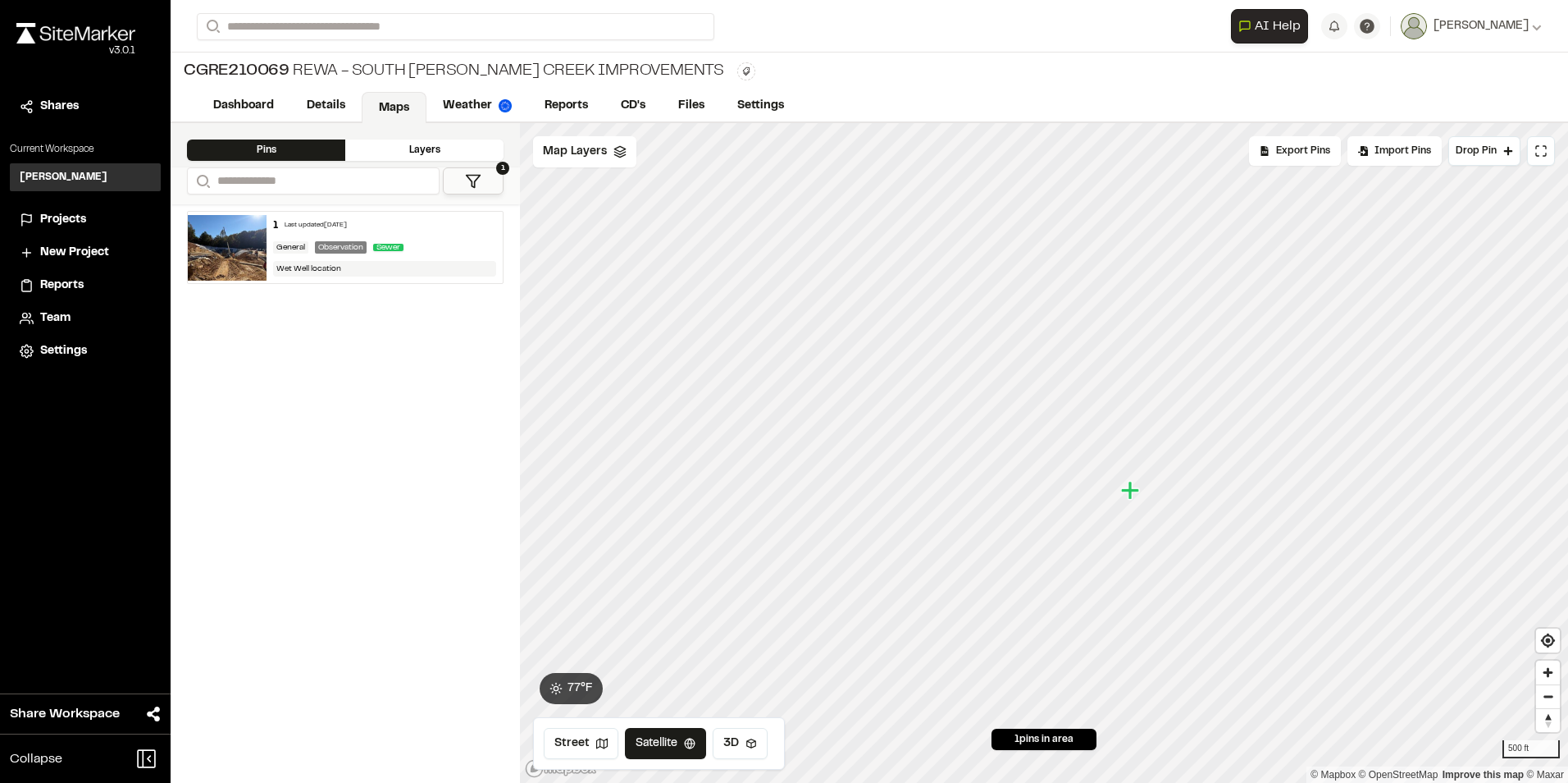
click at [398, 380] on div "1 Last updated Oct 15, 2025 General Observation Sewer Wet Well location" at bounding box center [346, 493] width 350 height 578
click at [421, 145] on div "Layers" at bounding box center [424, 150] width 158 height 22
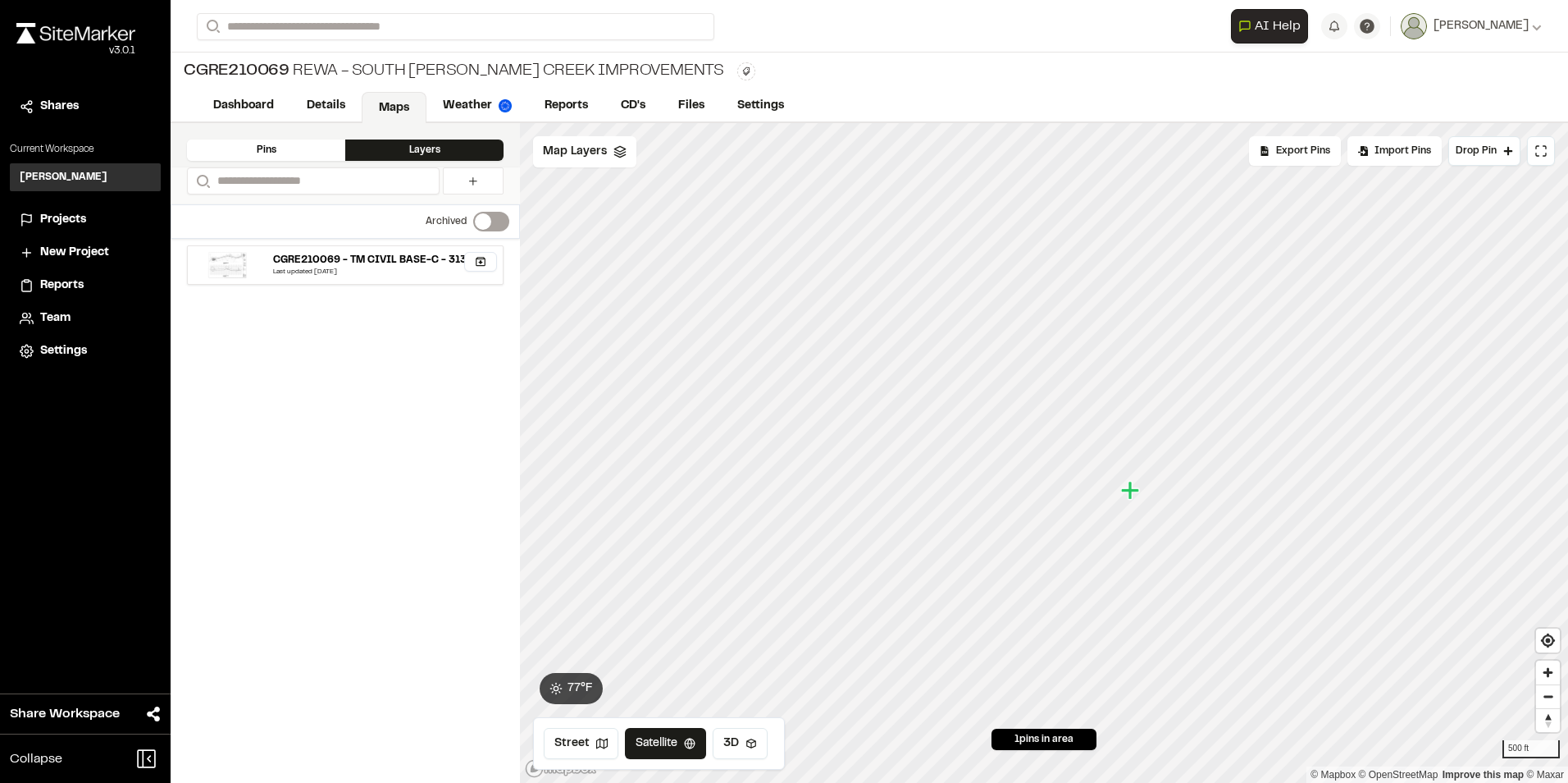
click at [355, 268] on div "Last updated Oct 15, 2025" at bounding box center [384, 273] width 223 height 10
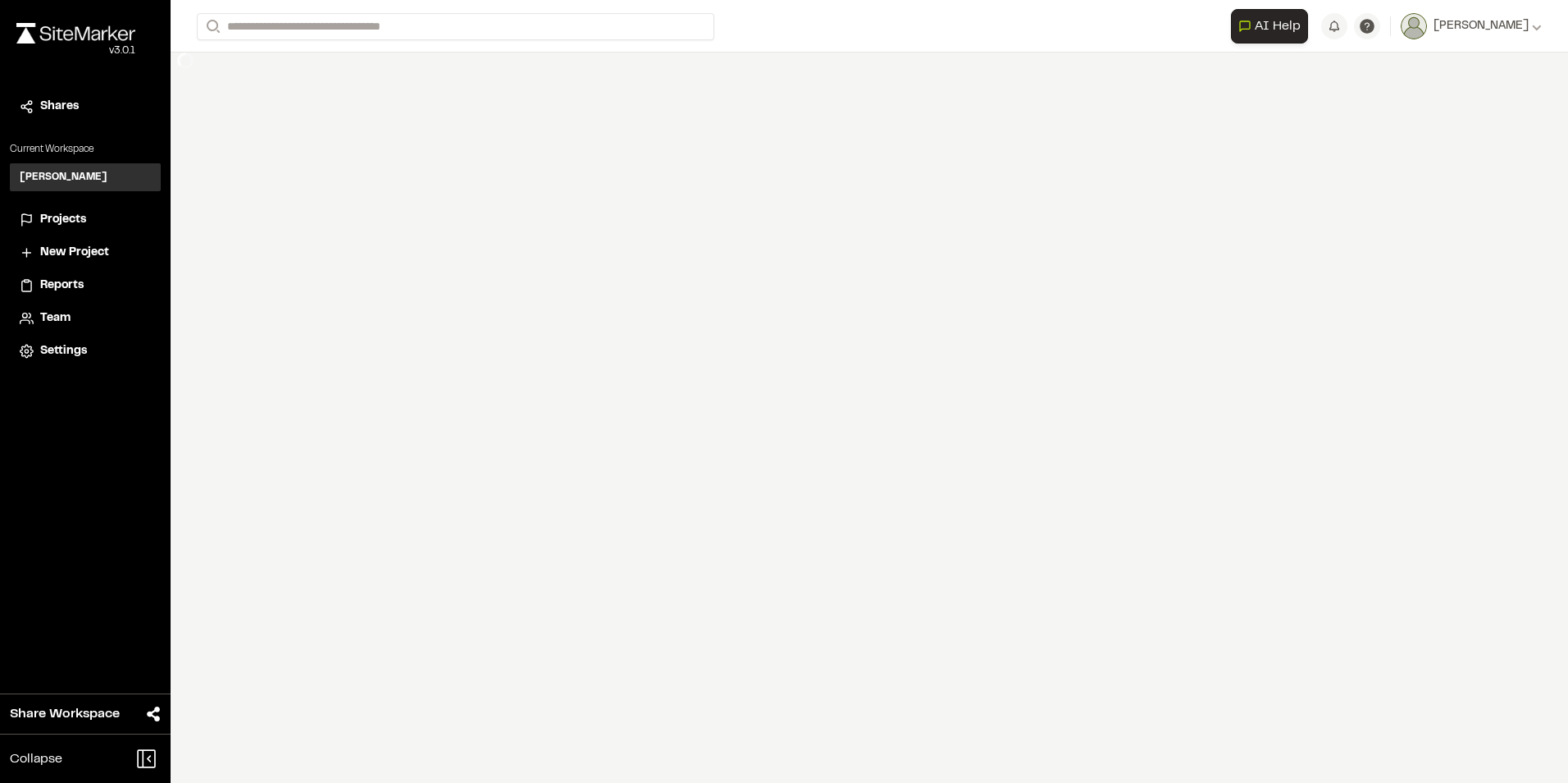
select select "****"
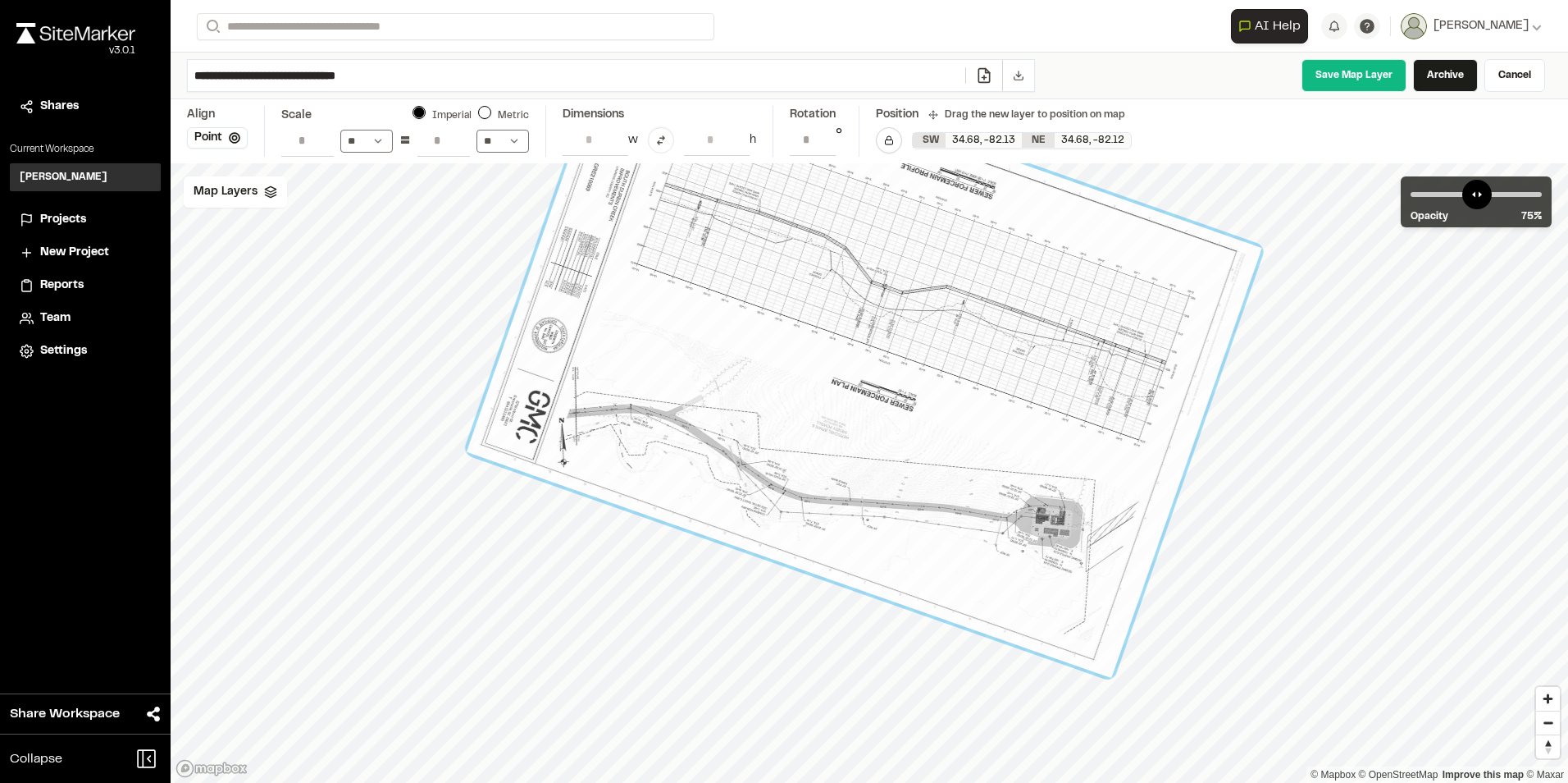
click at [1107, 575] on div at bounding box center [864, 349] width 794 height 655
drag, startPoint x: 1115, startPoint y: 685, endPoint x: 1112, endPoint y: 693, distance: 8.5
click at [1112, 693] on div at bounding box center [1109, 690] width 17 height 17
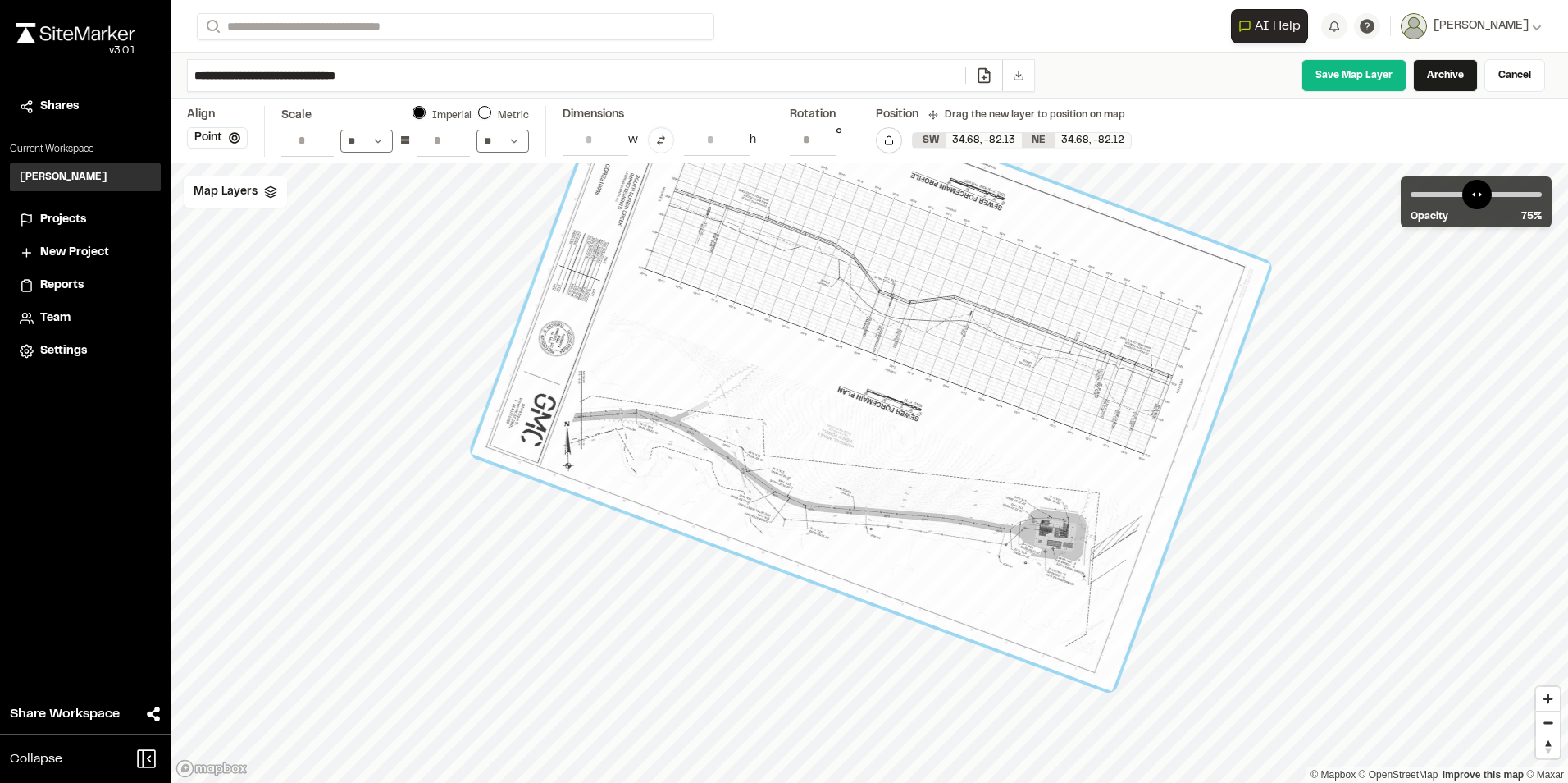
drag, startPoint x: 1059, startPoint y: 581, endPoint x: 1066, endPoint y: 590, distance: 11.4
click at [1066, 590] on div at bounding box center [870, 359] width 798 height 664
drag, startPoint x: 1112, startPoint y: 698, endPoint x: 1109, endPoint y: 709, distance: 11.4
click at [1109, 709] on div at bounding box center [1108, 704] width 17 height 17
click at [1049, 617] on div at bounding box center [875, 362] width 802 height 674
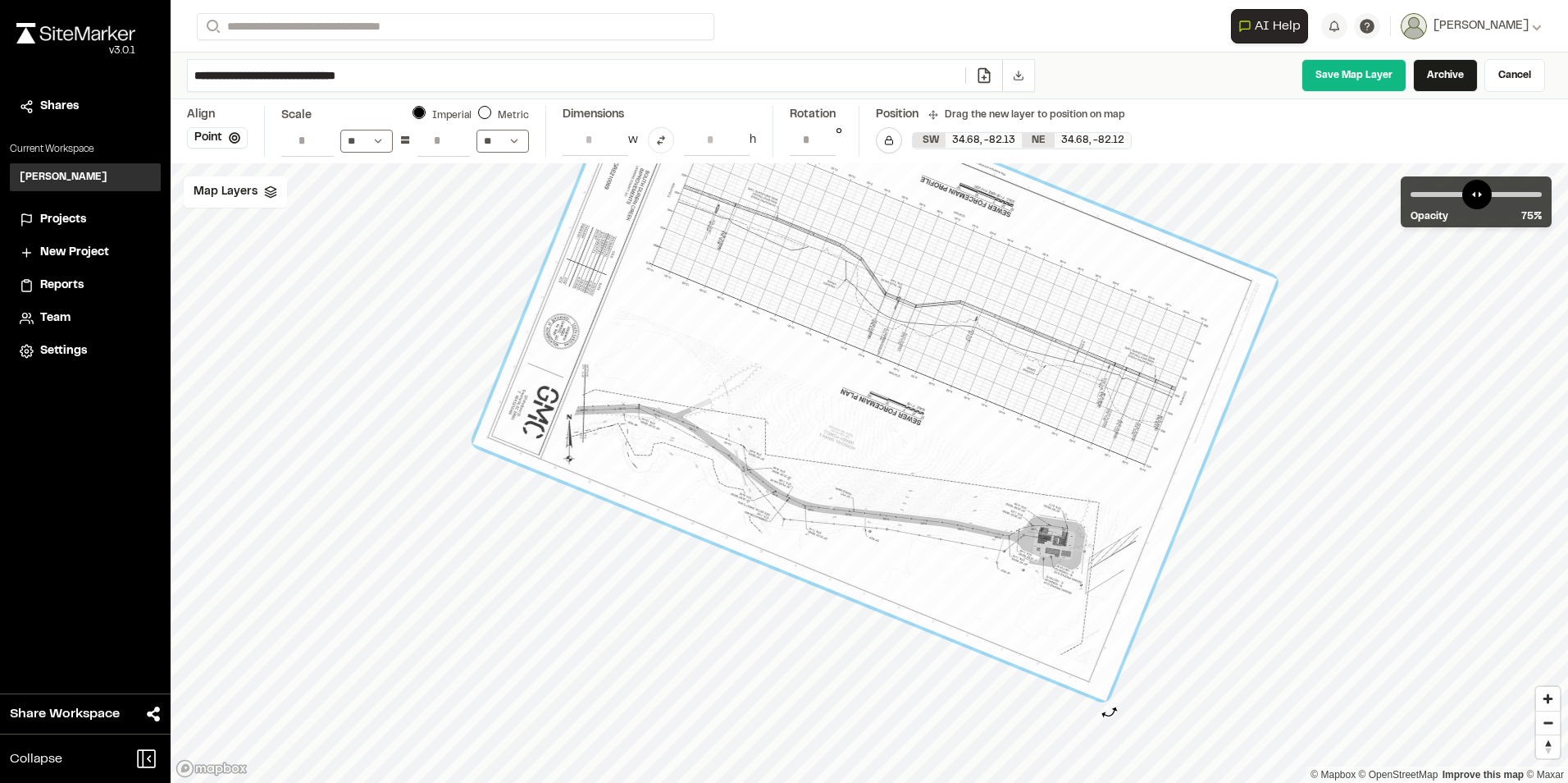
click at [1109, 711] on div at bounding box center [1109, 709] width 17 height 17
type input "**********"
click at [1351, 76] on link "Save Map Layer" at bounding box center [1354, 75] width 105 height 33
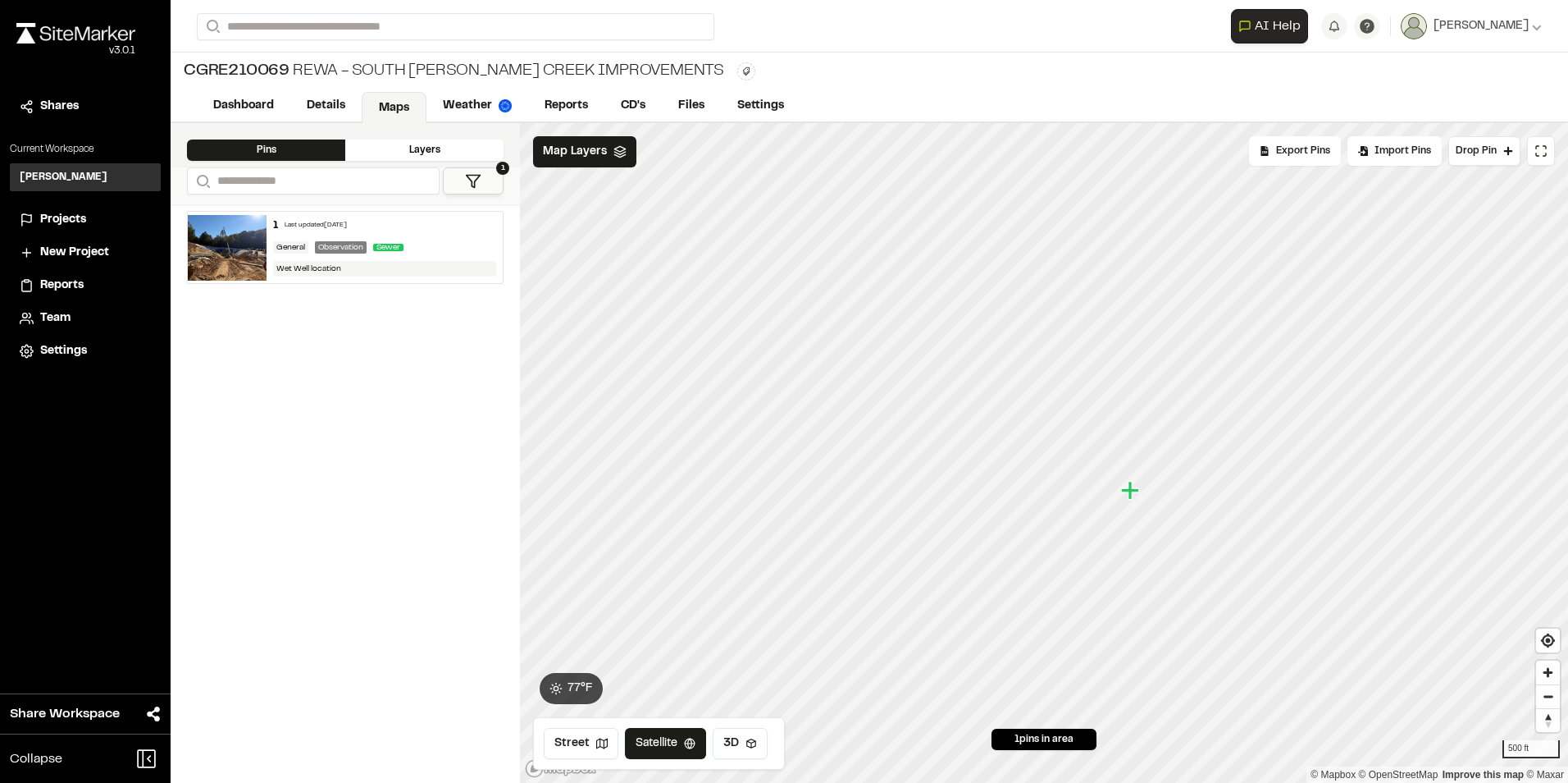
click at [1131, 492] on icon "Map marker" at bounding box center [1130, 489] width 18 height 18
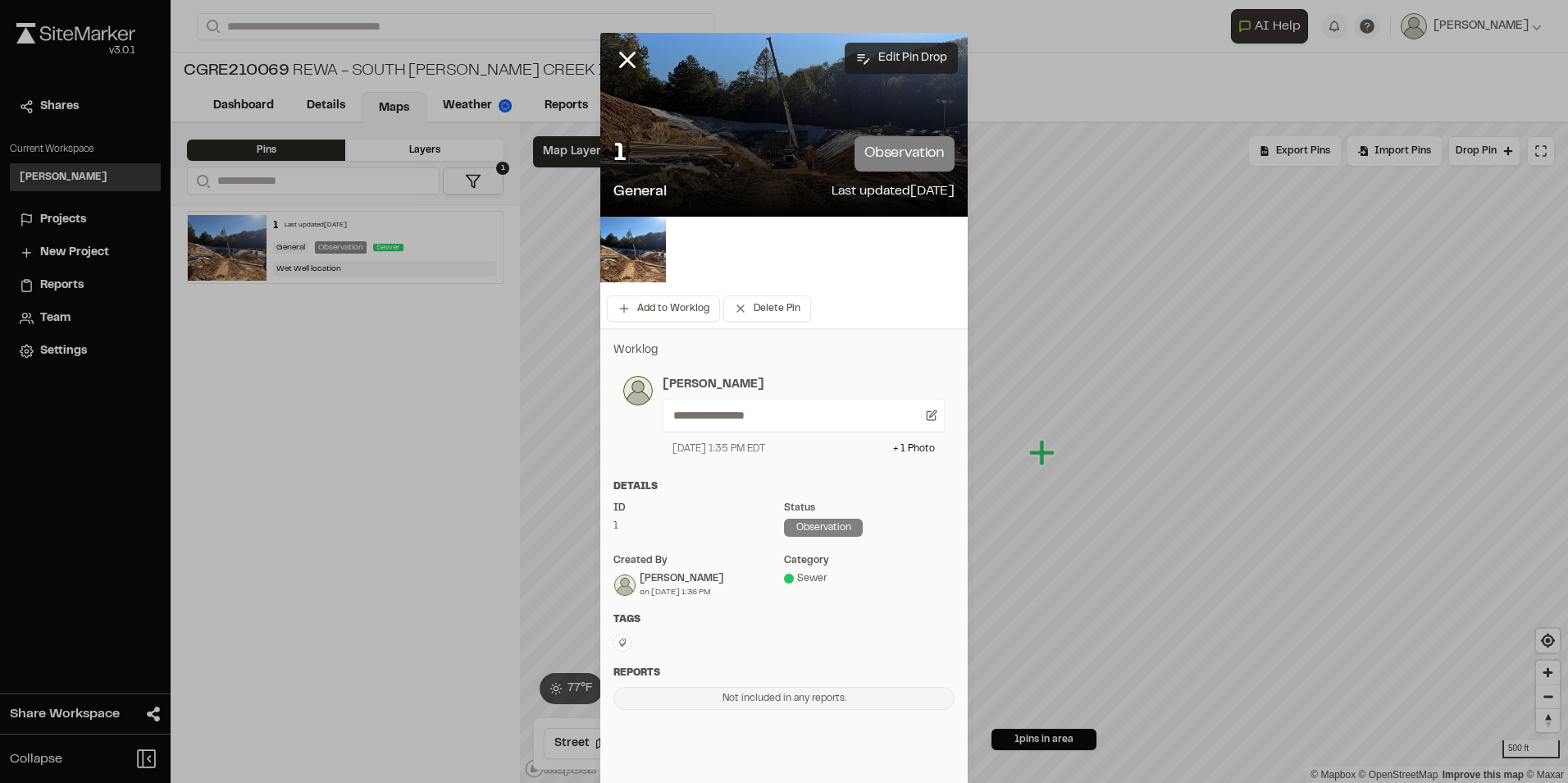
click at [906, 65] on button "Edit Pin Drop" at bounding box center [901, 58] width 114 height 32
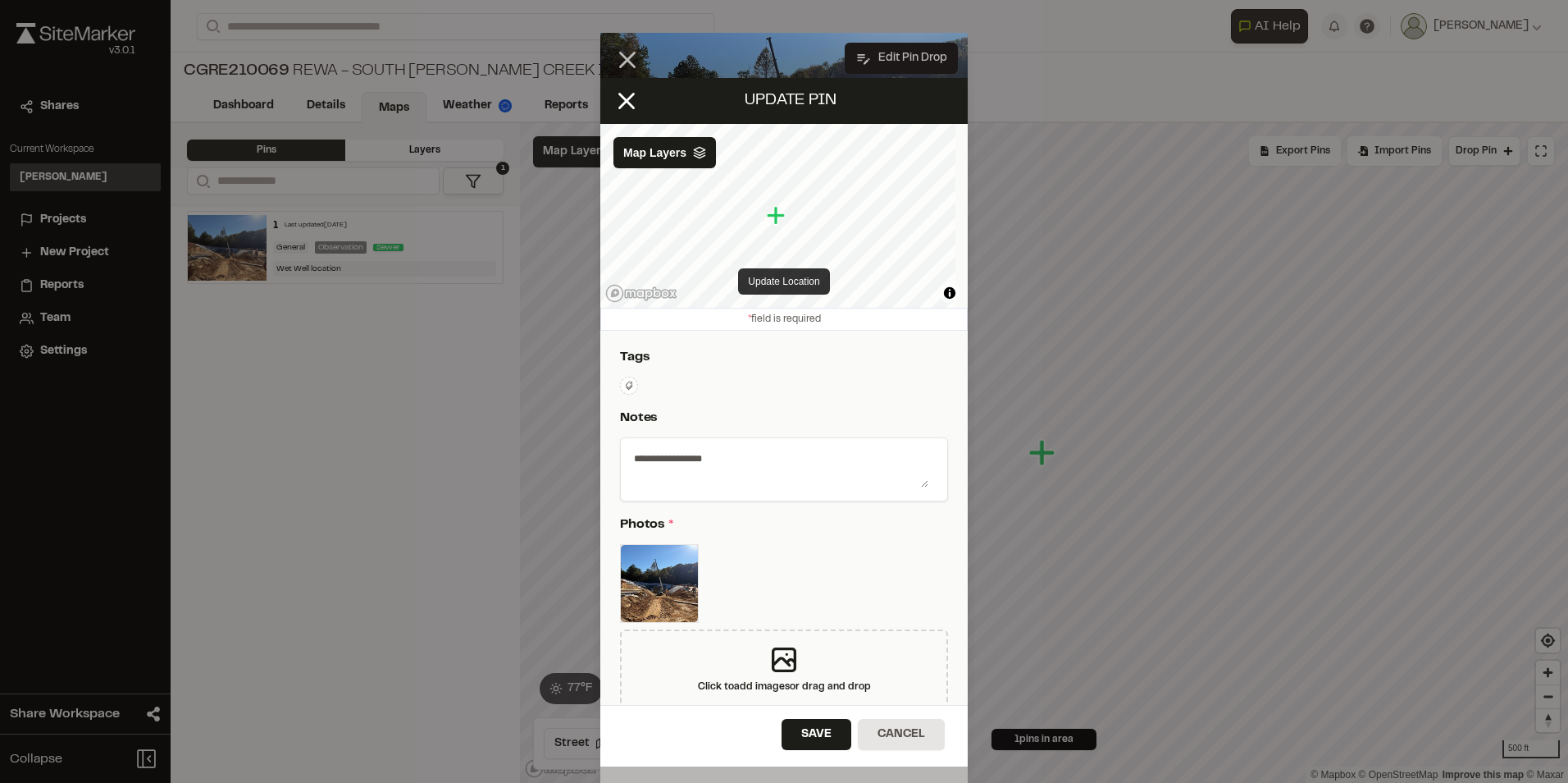
click at [784, 278] on button "Update Location" at bounding box center [784, 281] width 91 height 27
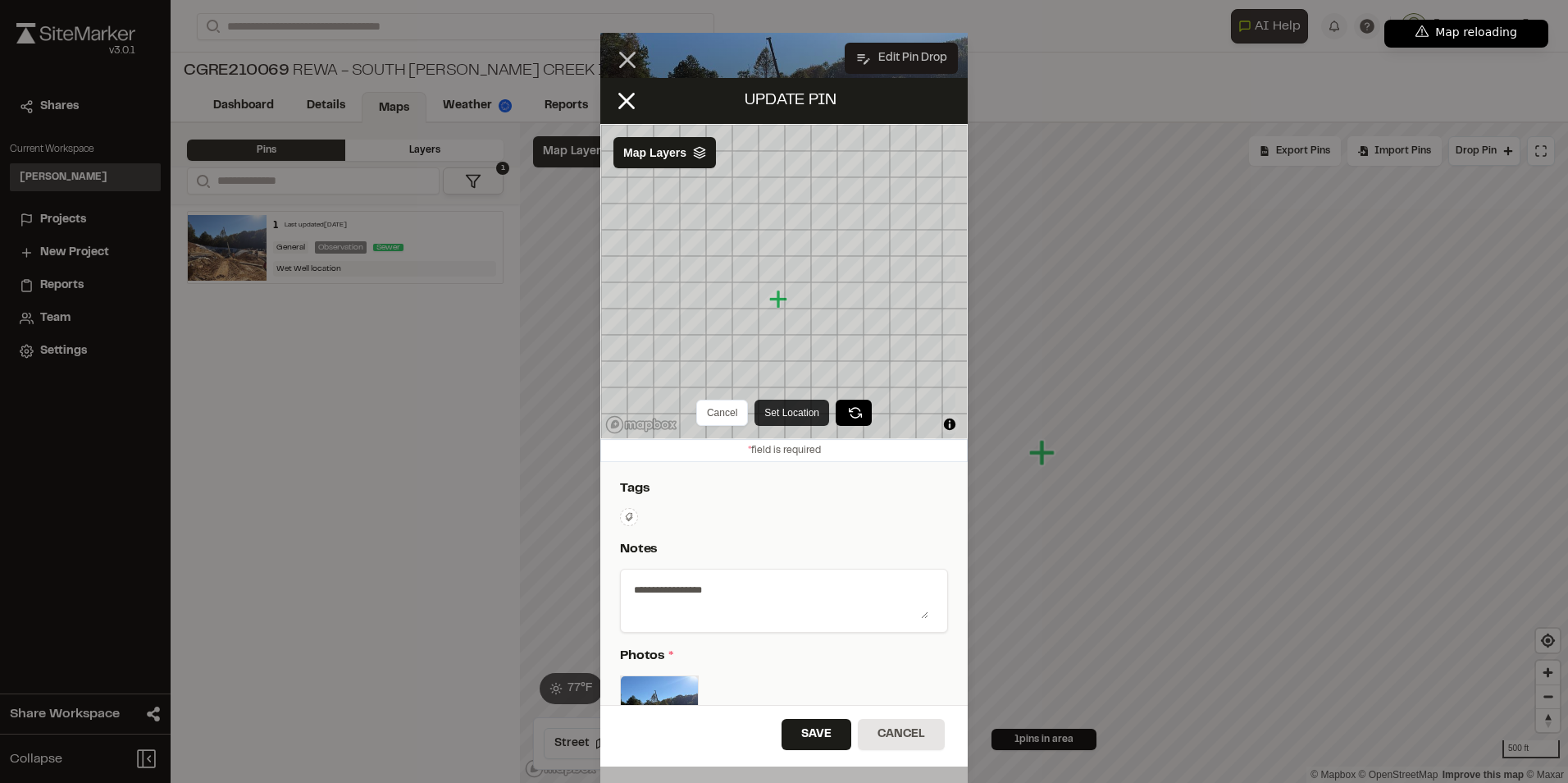
click at [780, 412] on button "Set Location" at bounding box center [792, 412] width 75 height 27
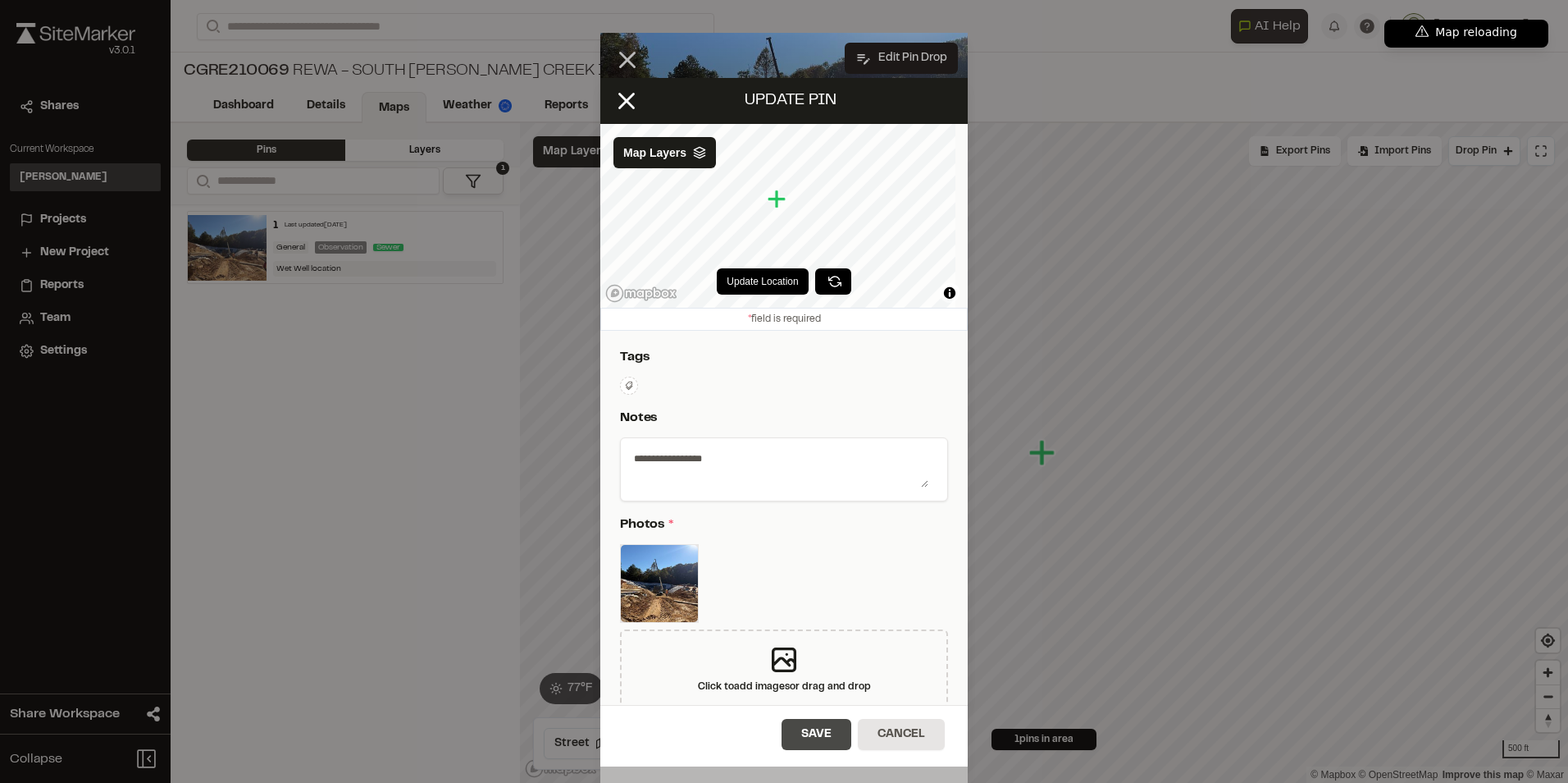
click at [823, 730] on button "Save" at bounding box center [816, 735] width 70 height 32
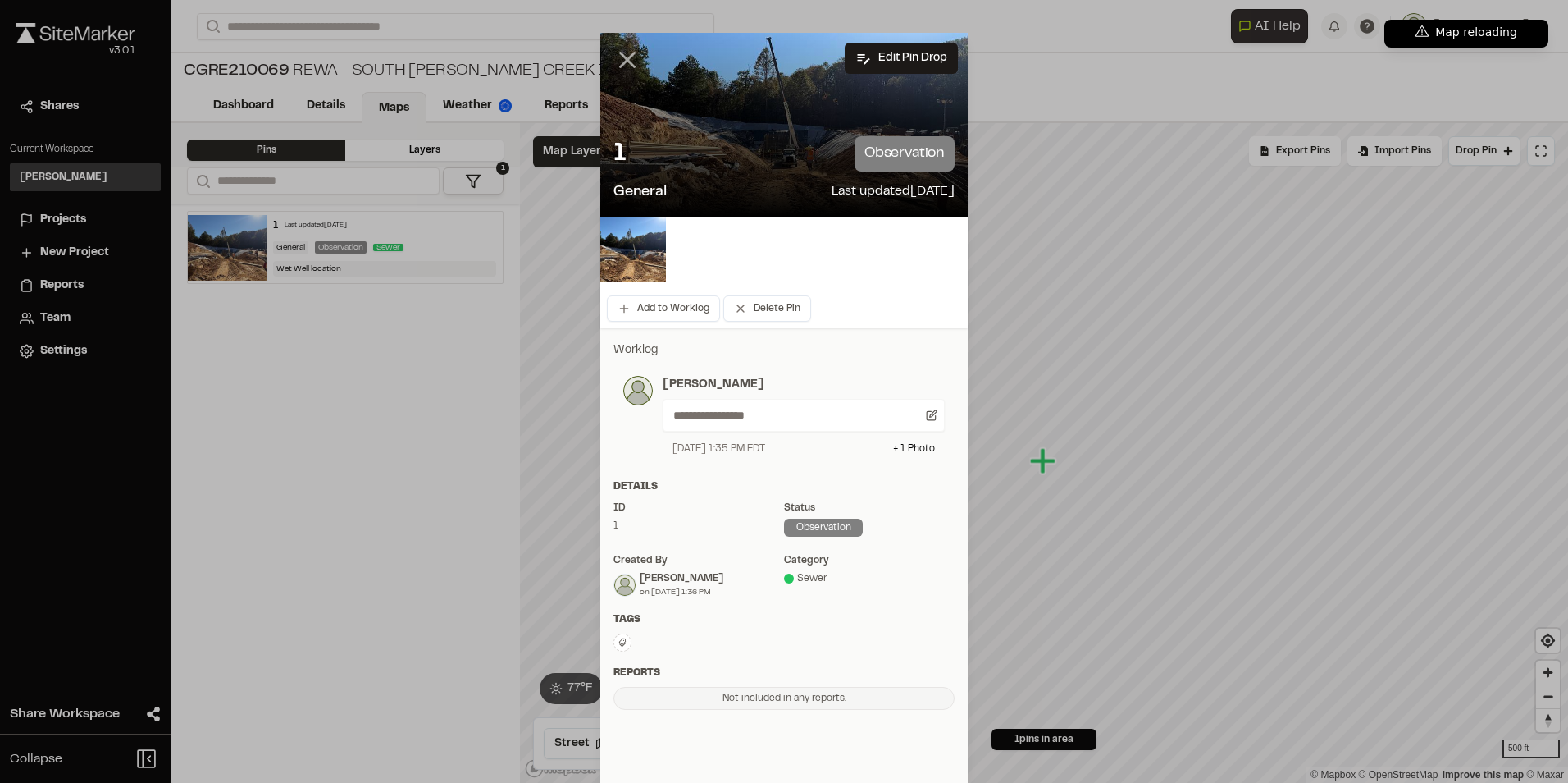
click at [620, 55] on icon at bounding box center [627, 59] width 28 height 28
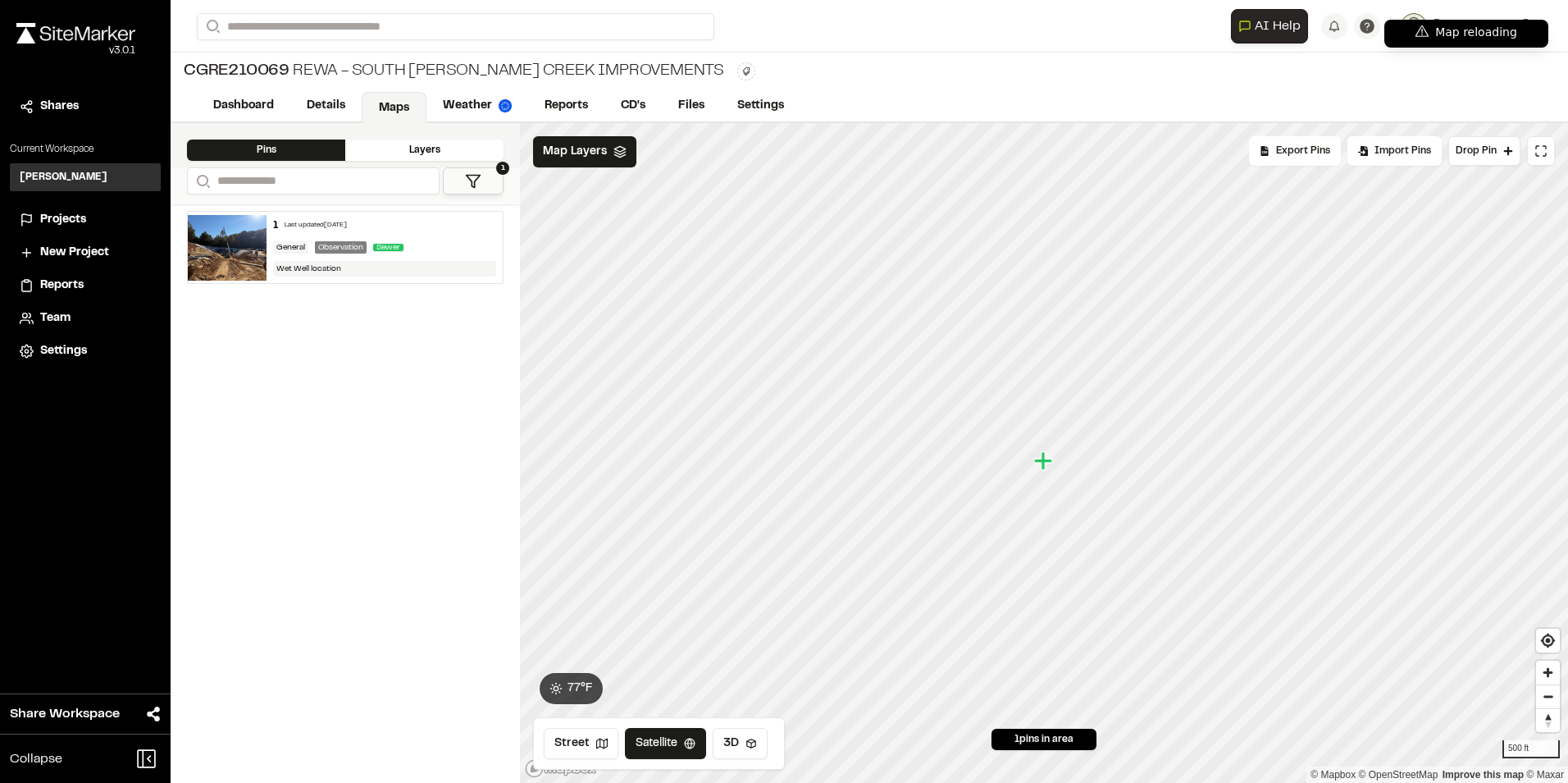
click at [430, 145] on div "Layers" at bounding box center [424, 150] width 158 height 22
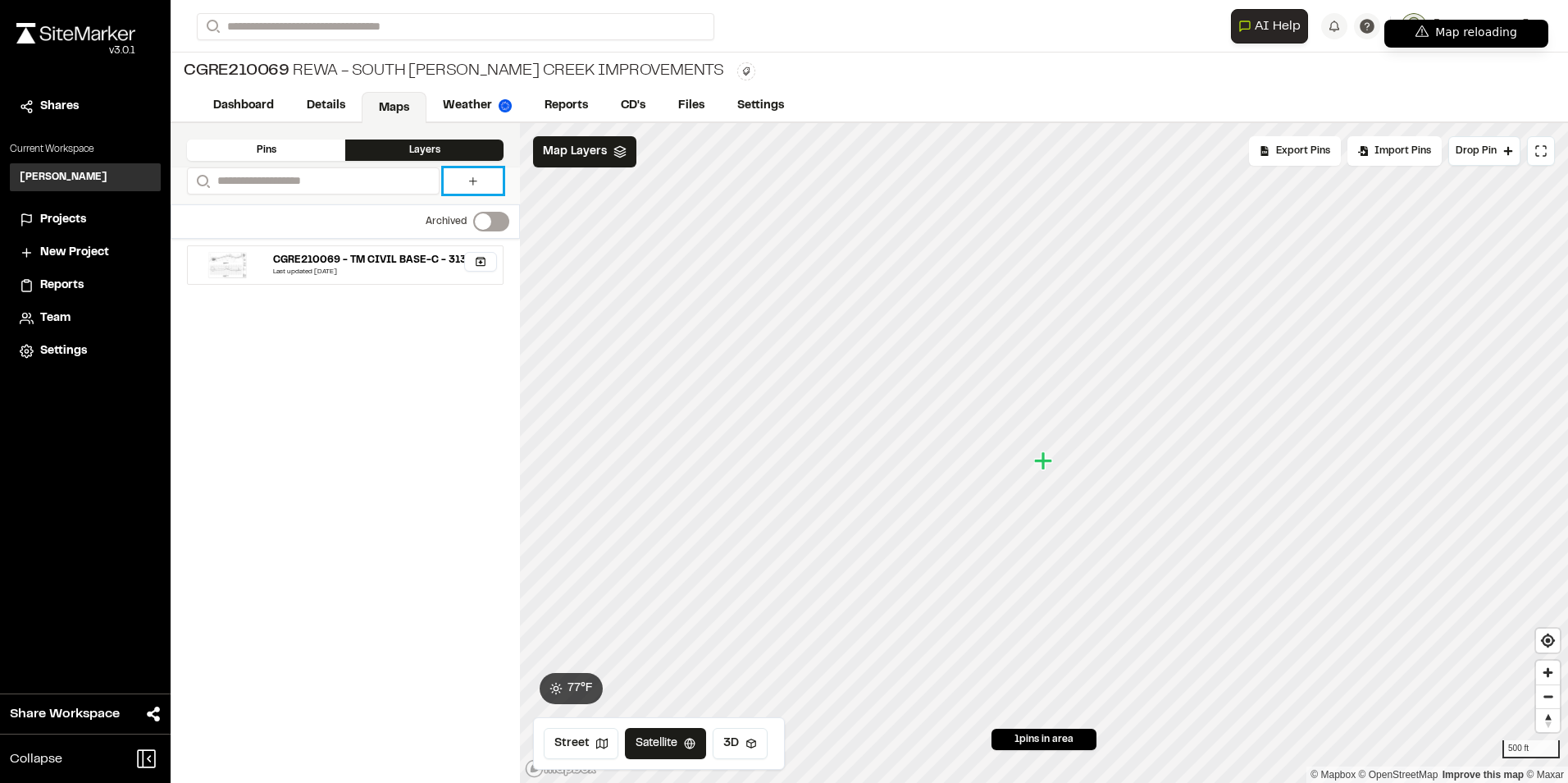
click at [470, 176] on icon at bounding box center [472, 181] width 13 height 13
select select "****"
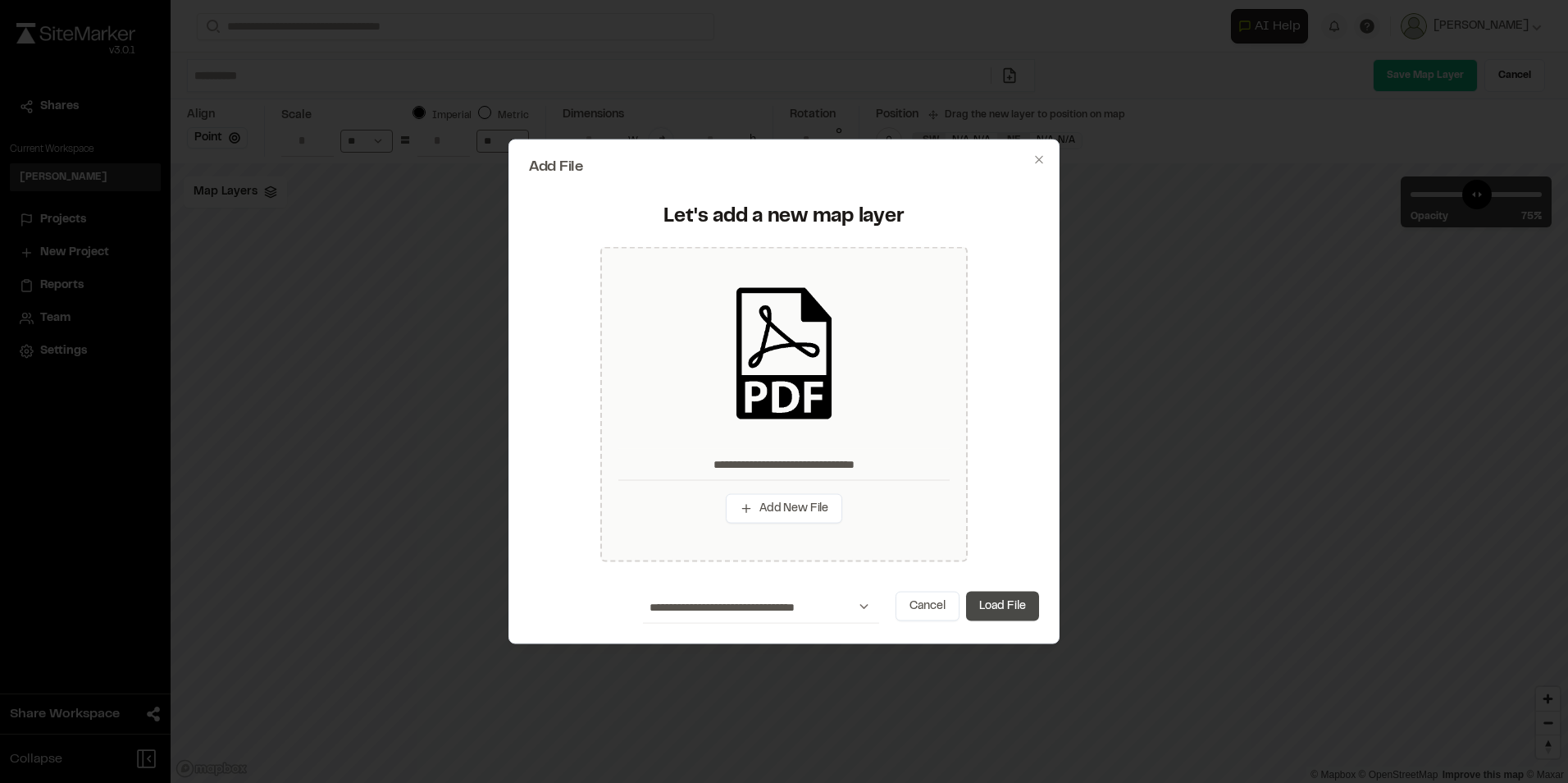
click at [995, 606] on button "Load File" at bounding box center [1003, 606] width 73 height 30
type input "**********"
type input "****"
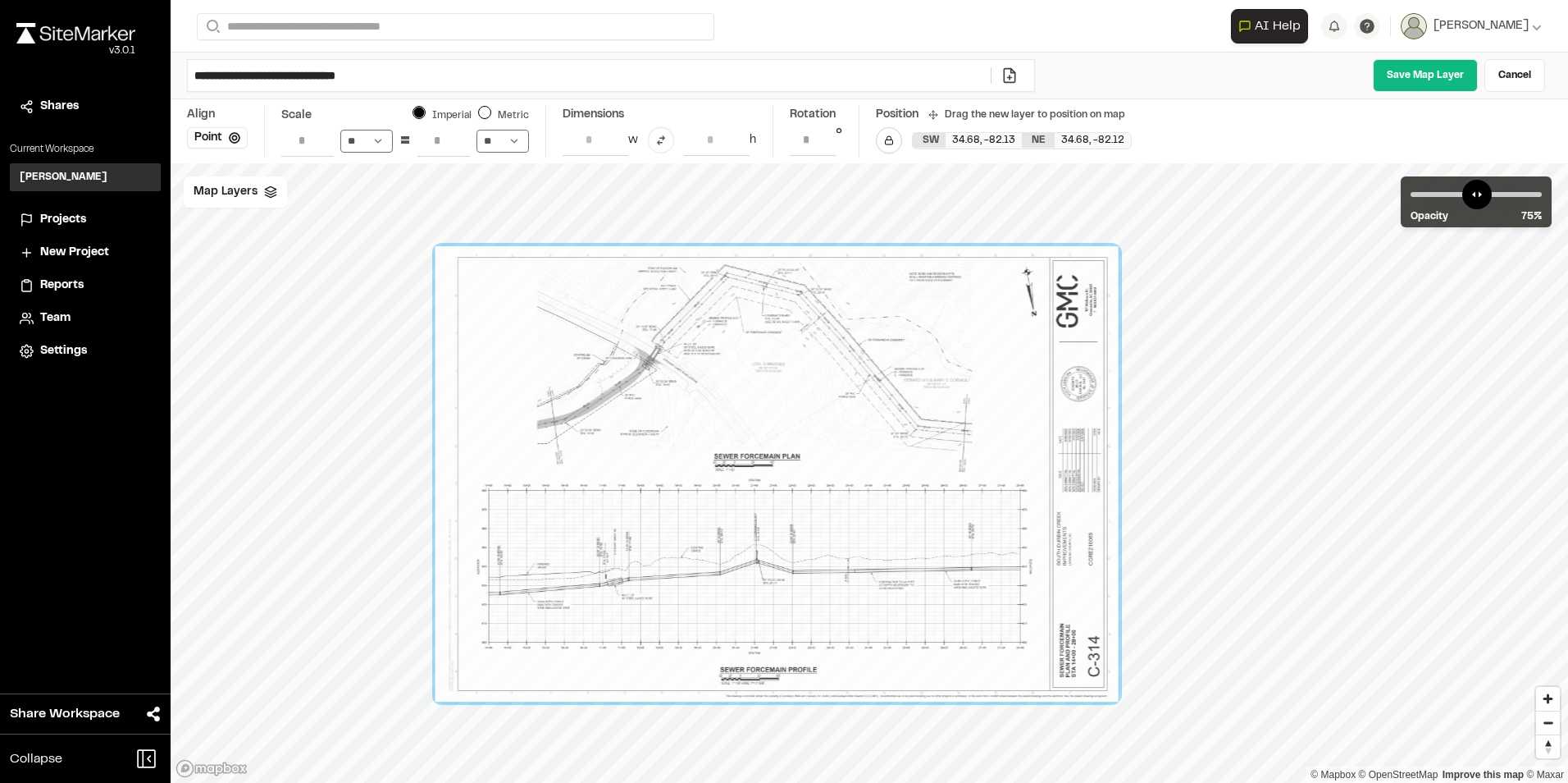
drag, startPoint x: 1090, startPoint y: 341, endPoint x: 934, endPoint y: 543, distance: 255.2
click at [934, 543] on div at bounding box center [777, 474] width 683 height 456
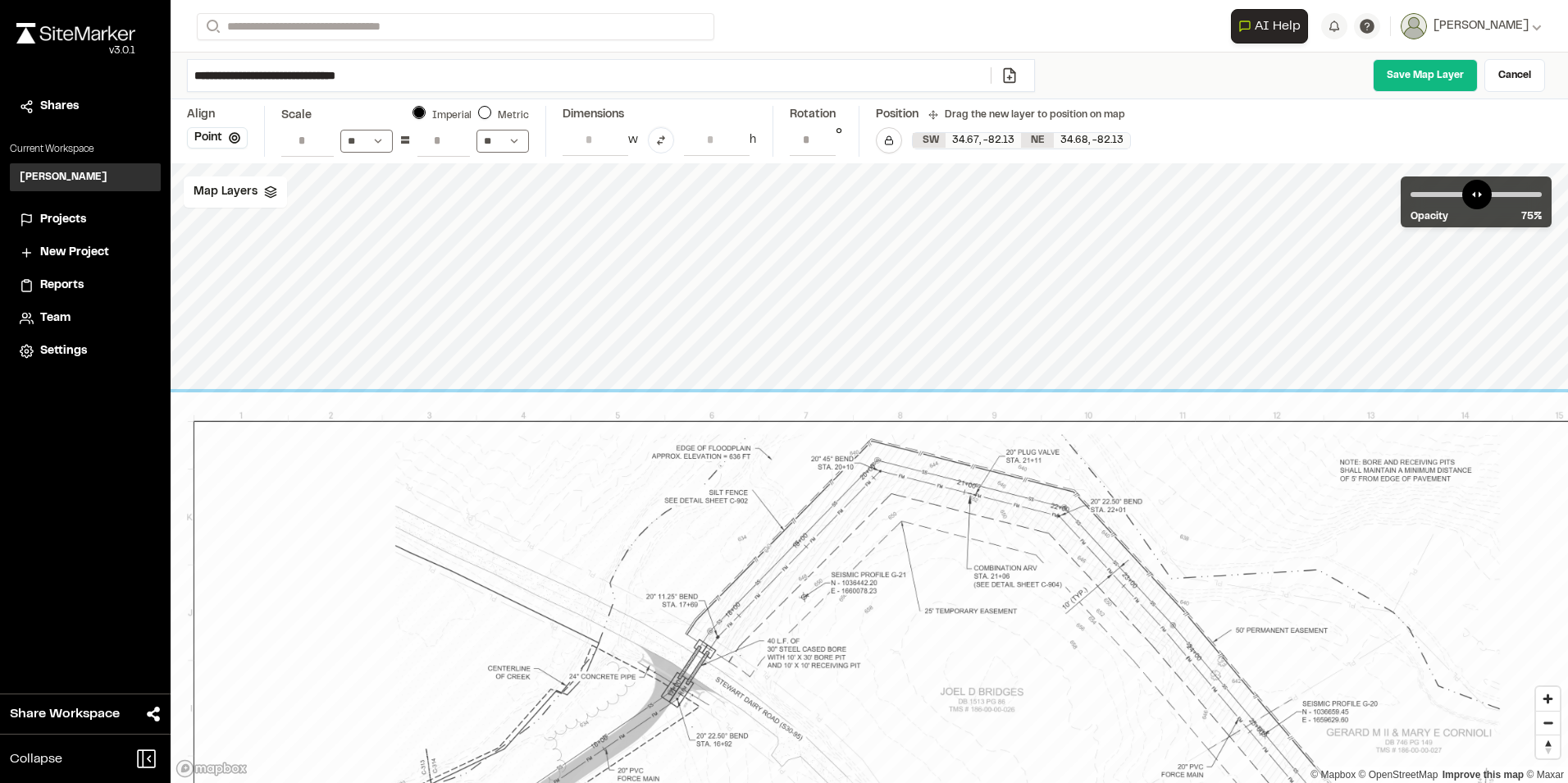
drag, startPoint x: 822, startPoint y: 369, endPoint x: 758, endPoint y: 759, distance: 395.2
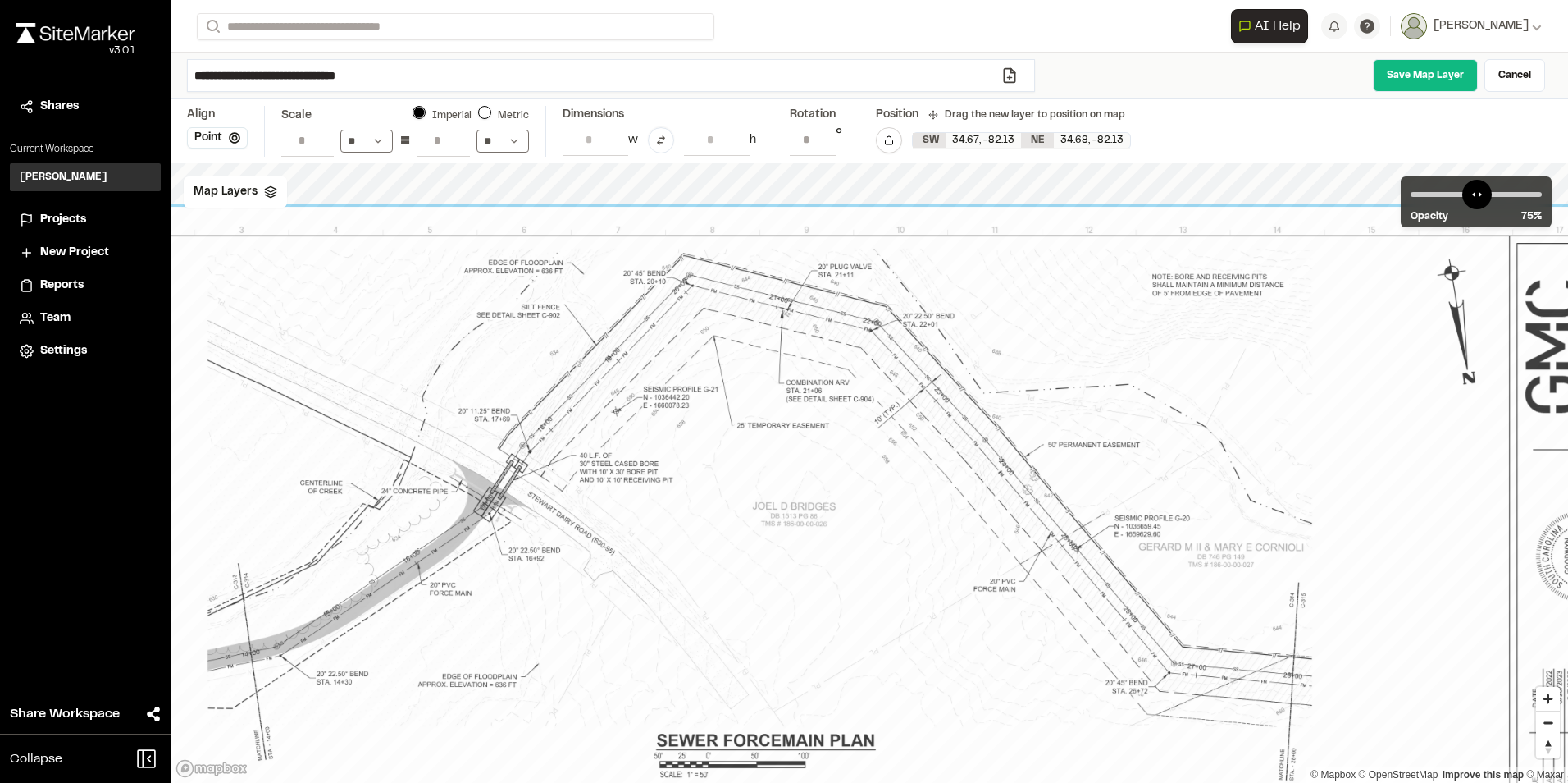
click at [860, 121] on div "**********" at bounding box center [869, 392] width 1397 height 783
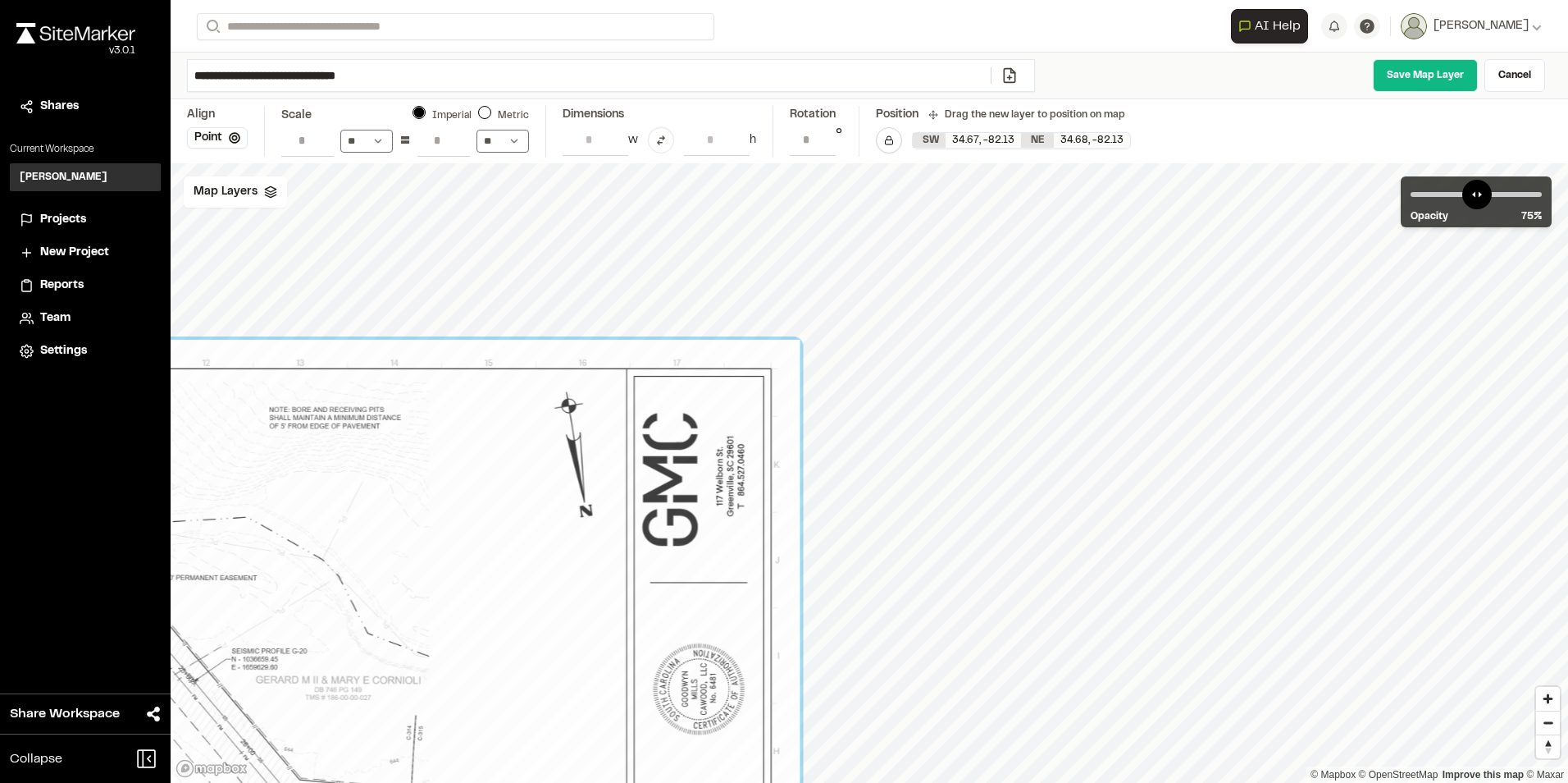
drag, startPoint x: 1070, startPoint y: 404, endPoint x: 313, endPoint y: 587, distance: 778.8
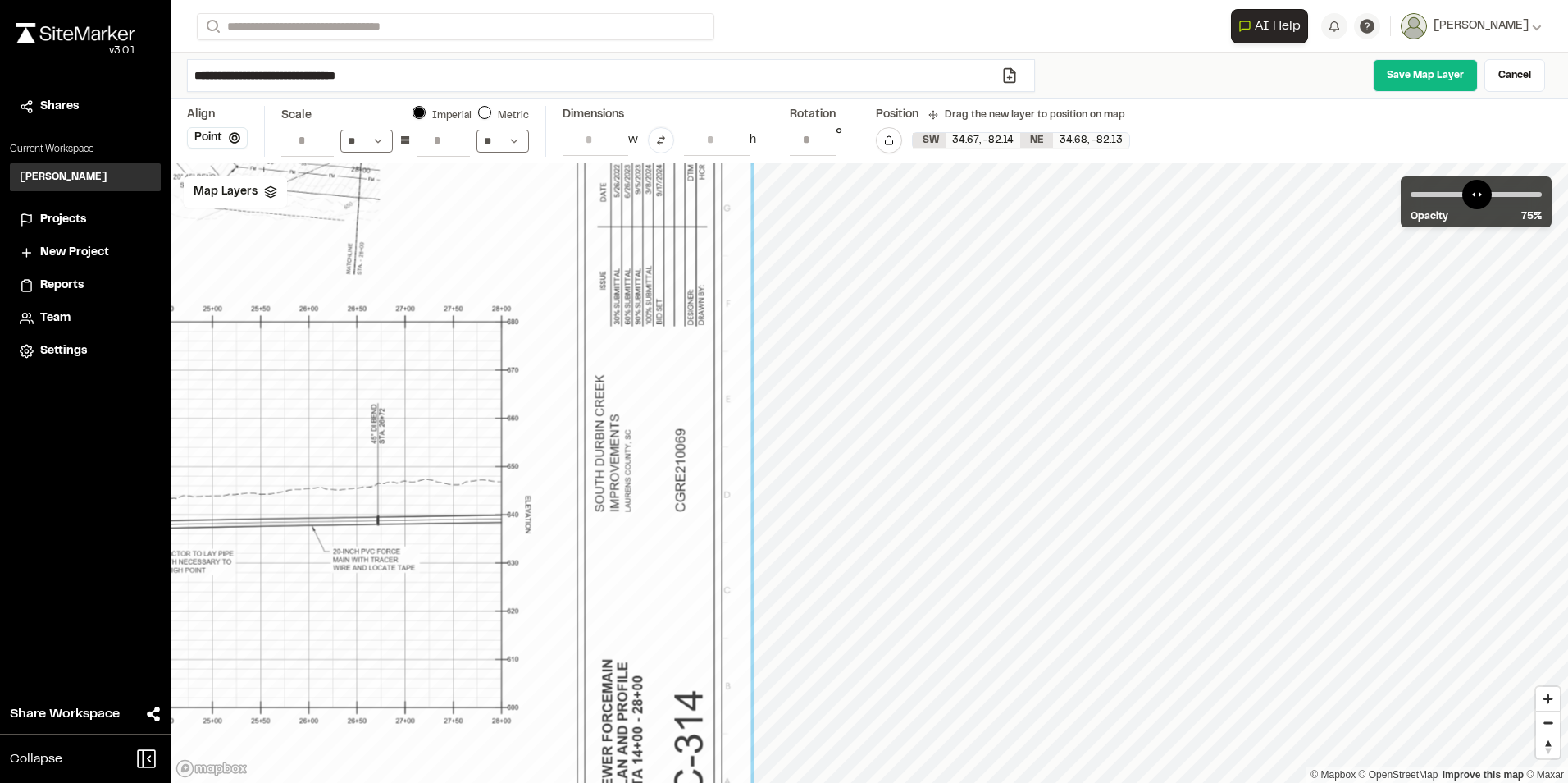
drag, startPoint x: 837, startPoint y: 462, endPoint x: 339, endPoint y: 396, distance: 502.4
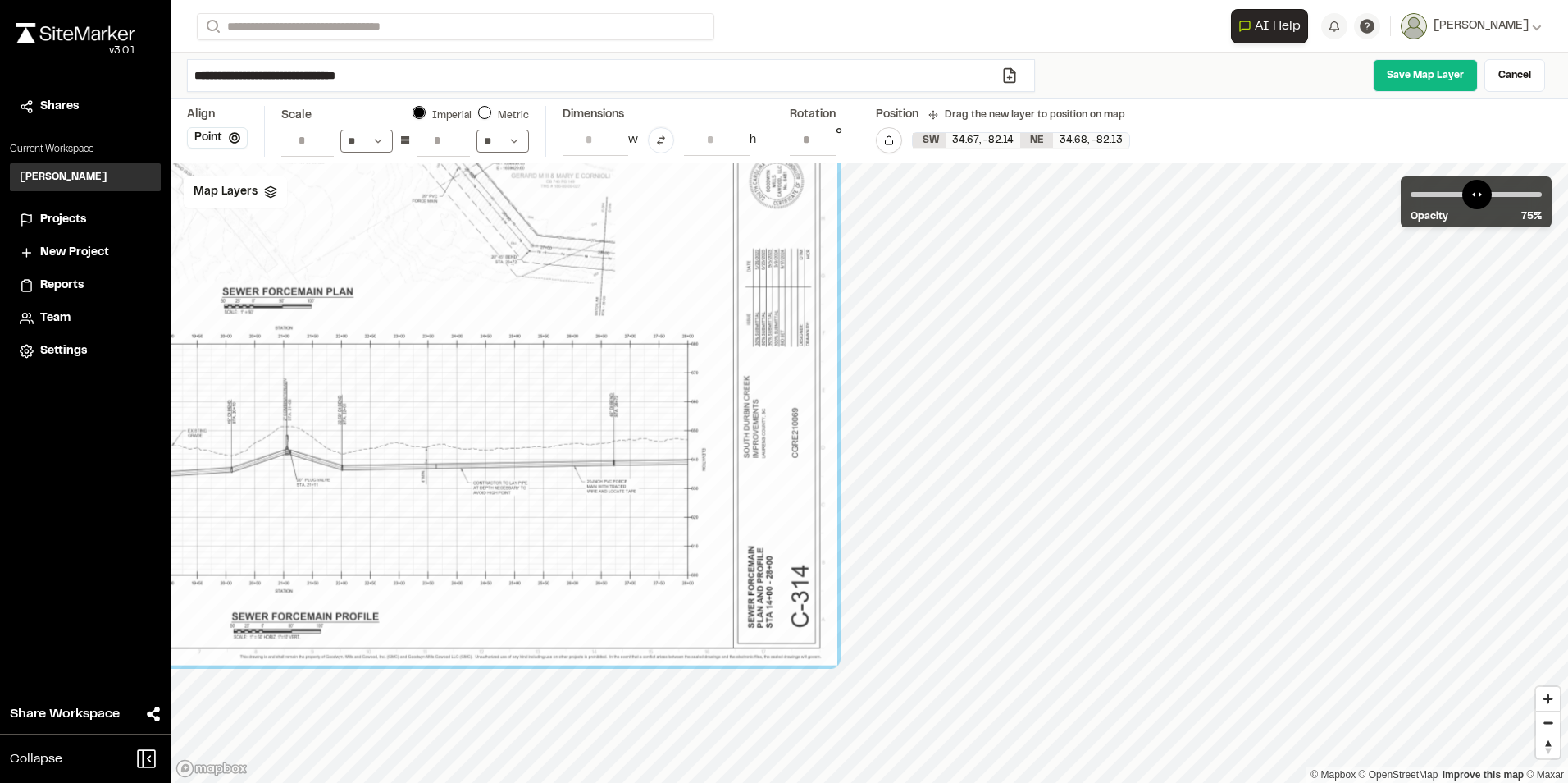
select select "****"
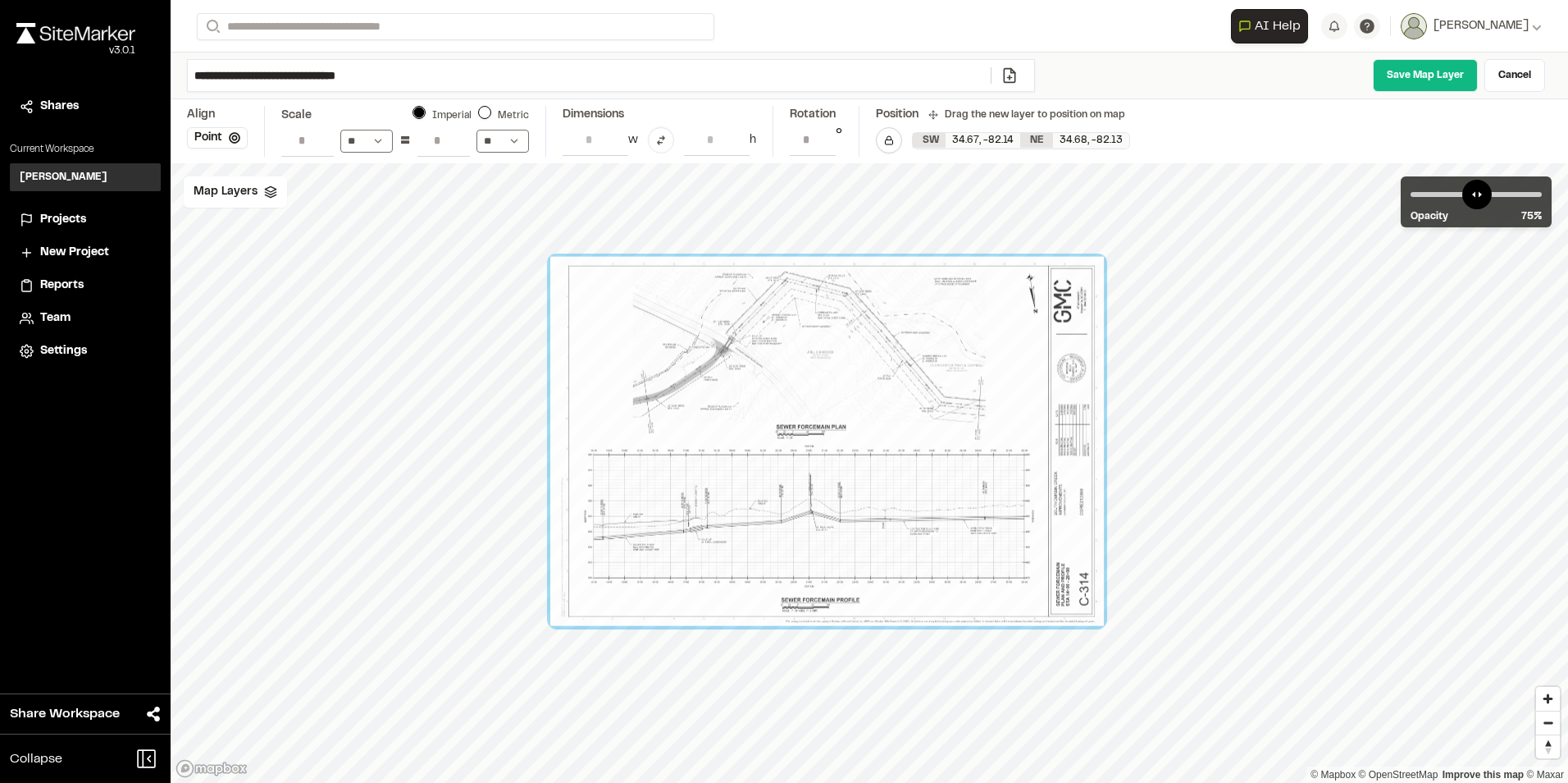
drag, startPoint x: 830, startPoint y: 463, endPoint x: 1039, endPoint y: 350, distance: 237.6
click at [1039, 352] on div at bounding box center [827, 441] width 553 height 369
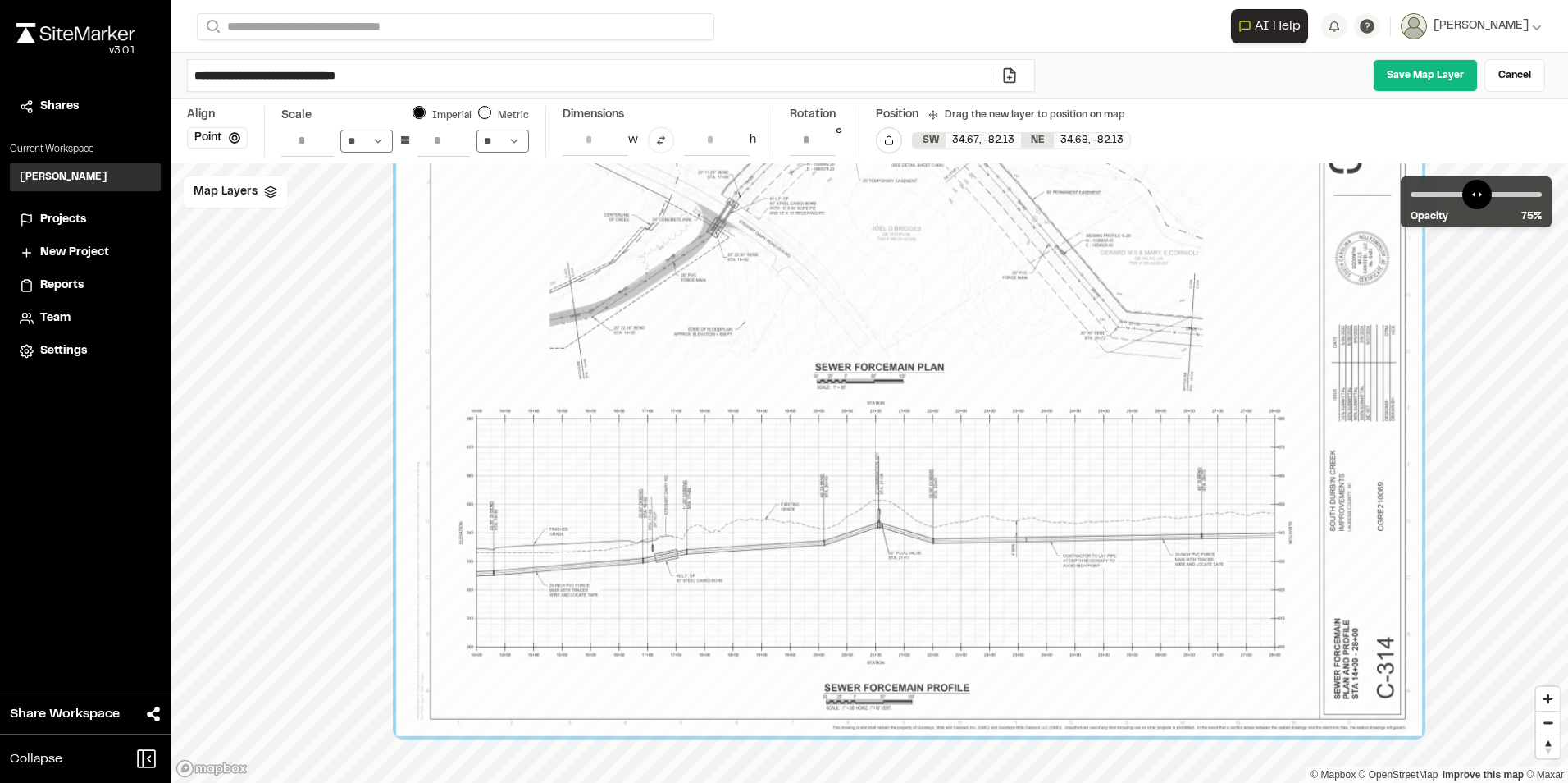
drag, startPoint x: 720, startPoint y: 324, endPoint x: 832, endPoint y: 219, distance: 153.5
click at [832, 219] on div at bounding box center [909, 393] width 1026 height 684
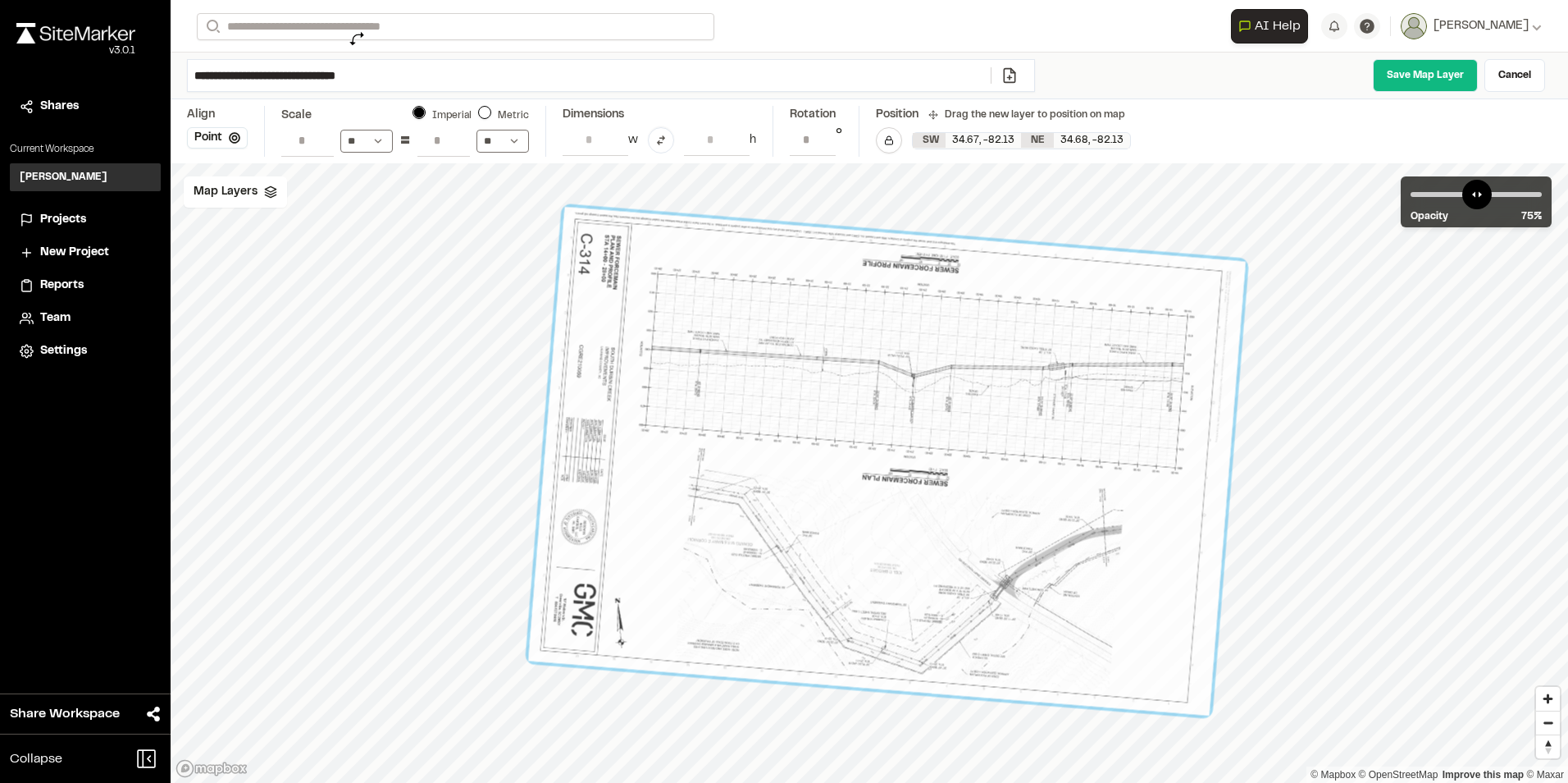
drag, startPoint x: 1233, startPoint y: 694, endPoint x: 357, endPoint y: 39, distance: 1093.8
click at [357, 39] on div "**********" at bounding box center [869, 392] width 1397 height 783
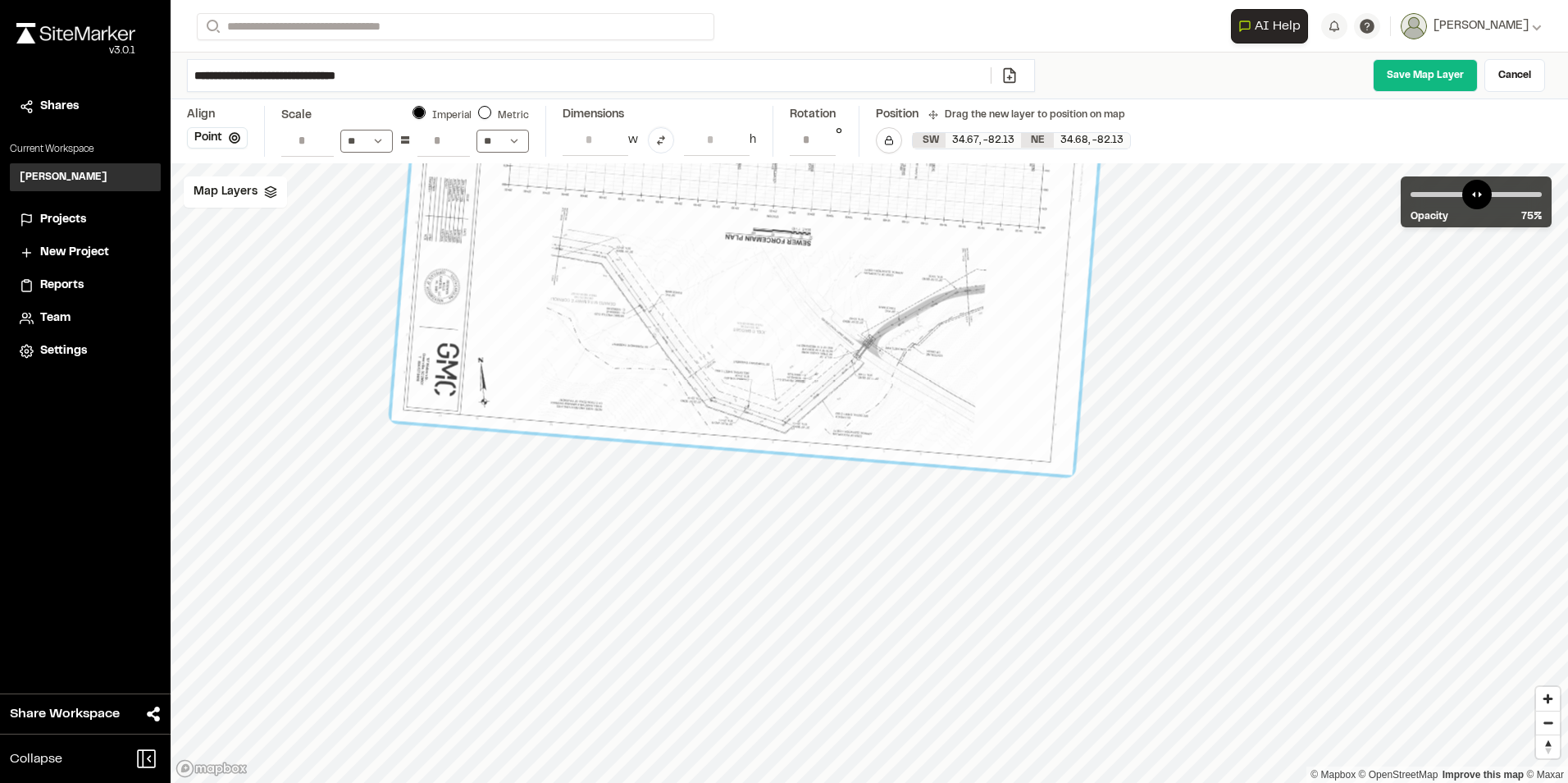
drag, startPoint x: 967, startPoint y: 495, endPoint x: 830, endPoint y: 255, distance: 276.3
click at [830, 255] on div at bounding box center [750, 220] width 716 height 509
click at [1076, 485] on div at bounding box center [1075, 486] width 14 height 14
click at [1011, 423] on div at bounding box center [742, 220] width 721 height 517
click at [1059, 483] on div at bounding box center [1065, 487] width 14 height 14
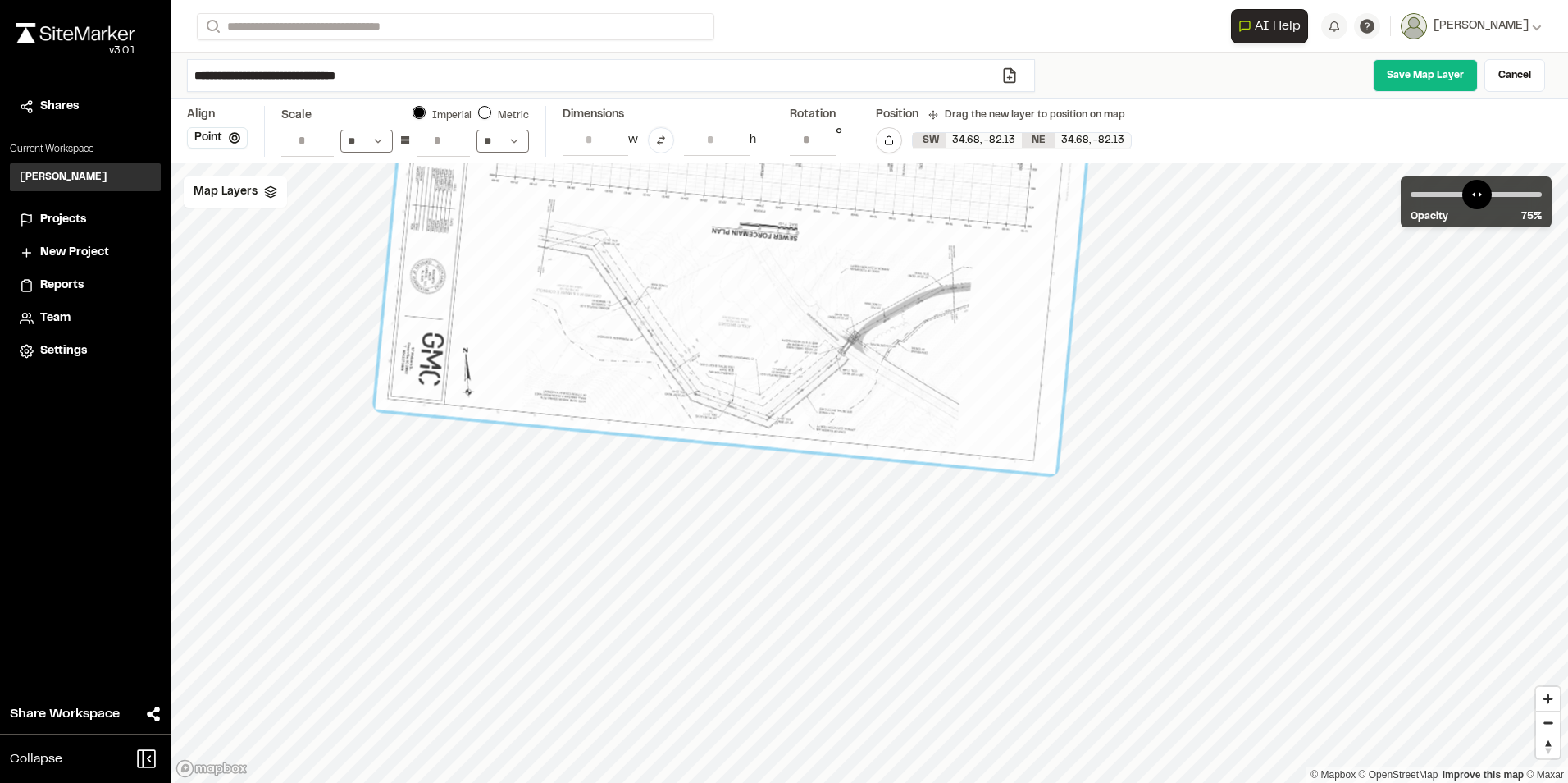
click at [1009, 422] on div at bounding box center [737, 215] width 723 height 519
drag, startPoint x: 980, startPoint y: 404, endPoint x: 986, endPoint y: 412, distance: 10.0
click at [986, 412] on div at bounding box center [741, 220] width 723 height 519
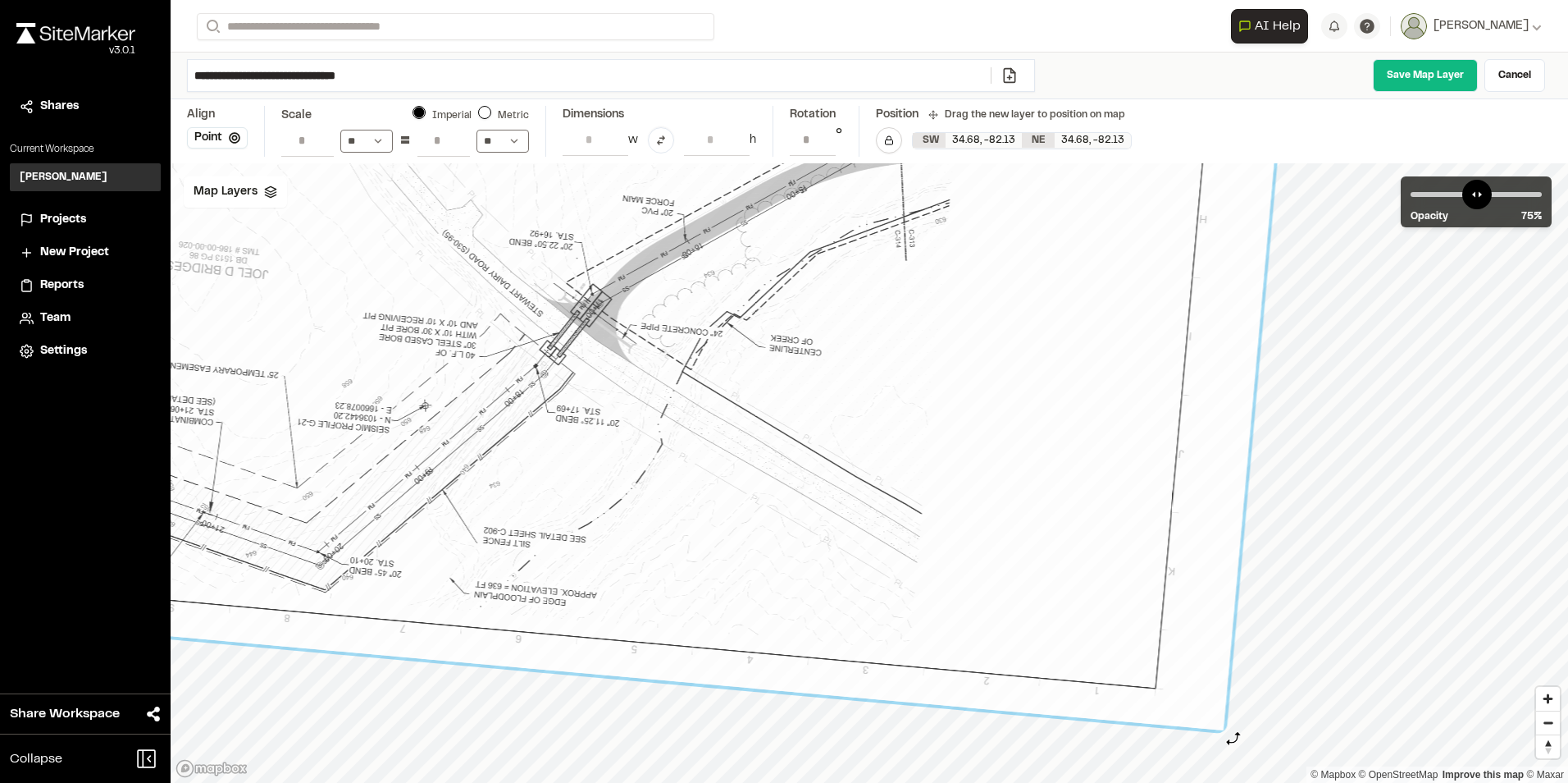
click at [1233, 739] on div at bounding box center [1229, 738] width 14 height 14
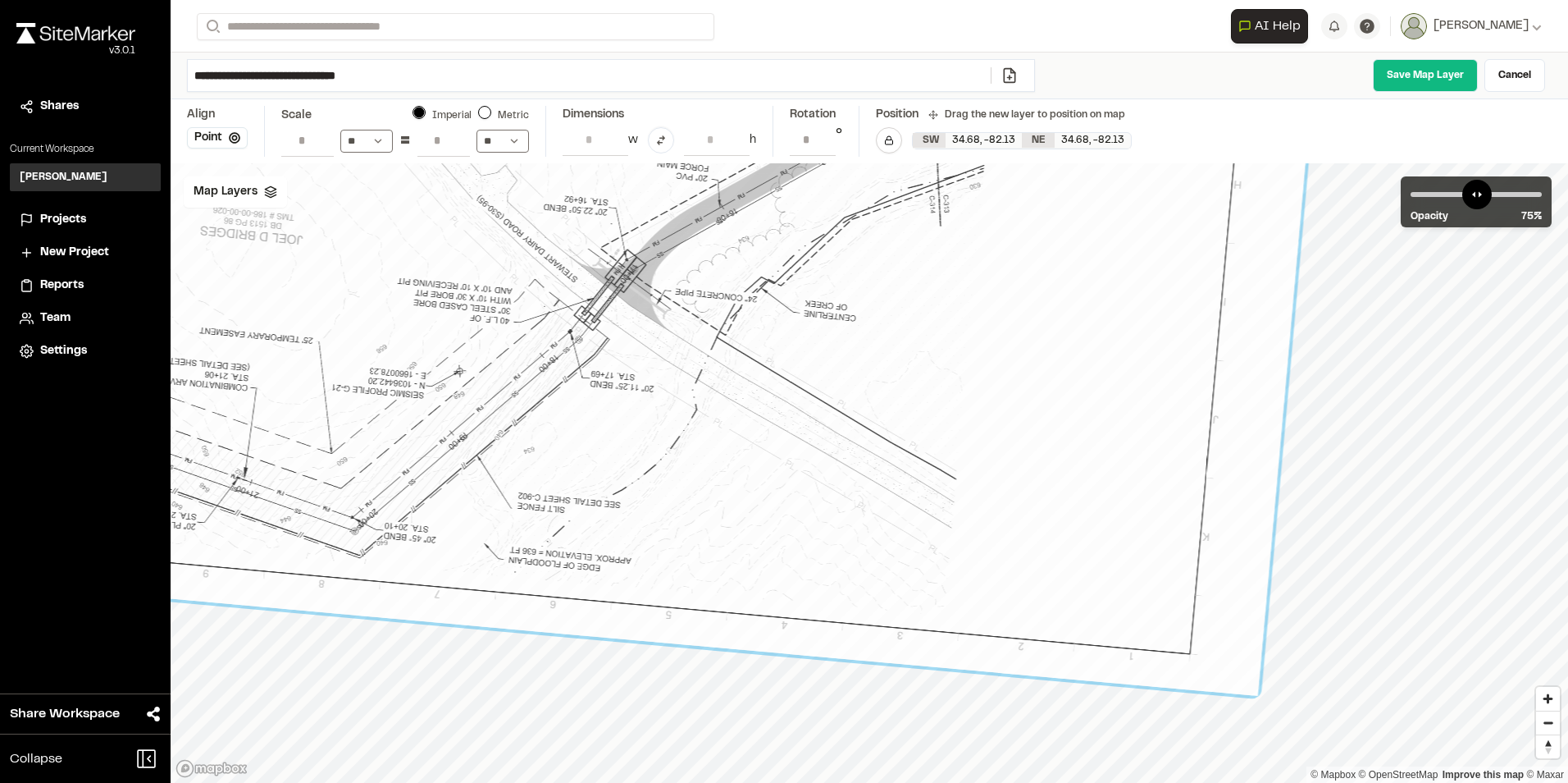
drag, startPoint x: 696, startPoint y: 477, endPoint x: 730, endPoint y: 442, distance: 48.8
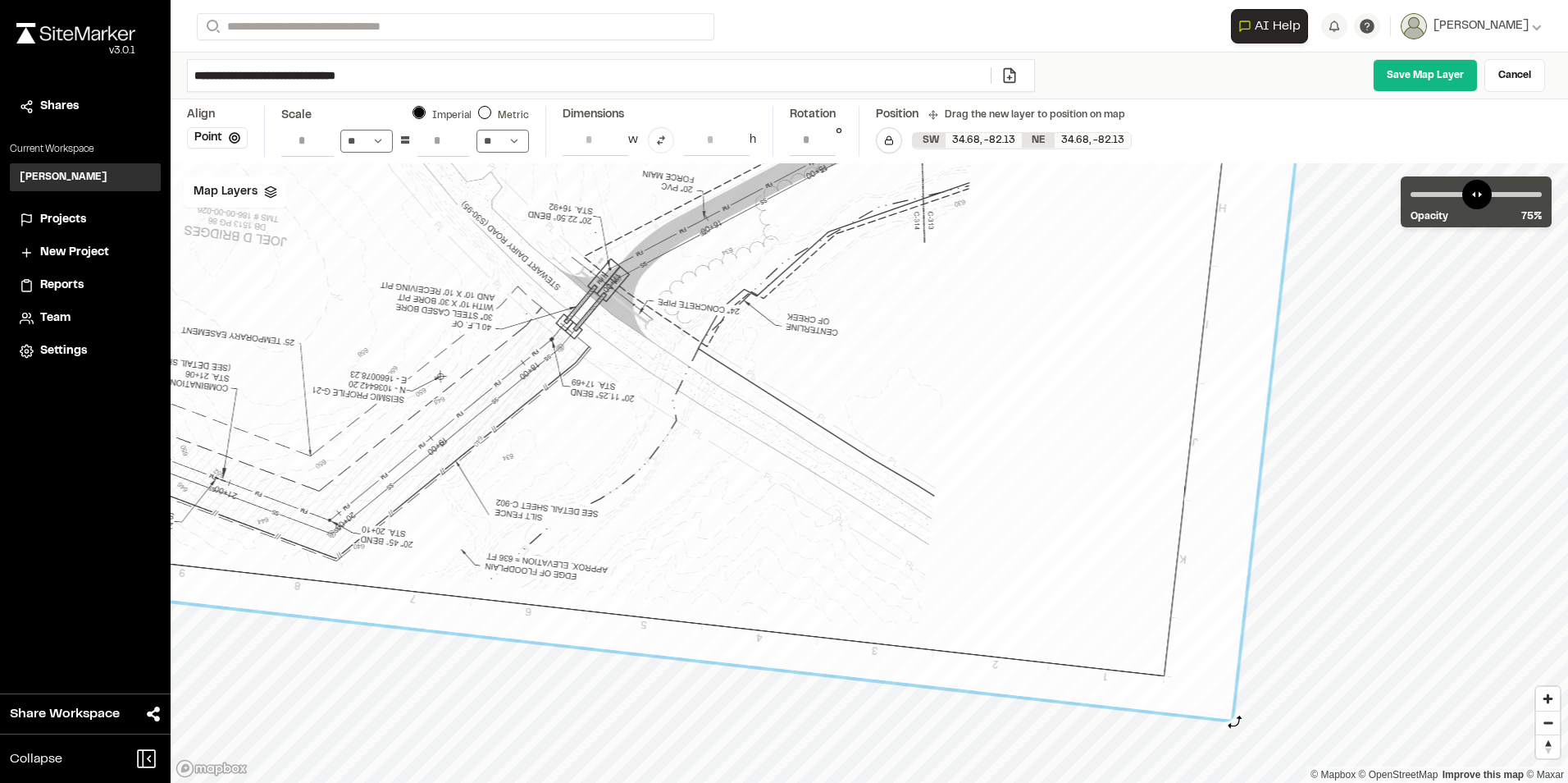
drag, startPoint x: 1260, startPoint y: 704, endPoint x: 1232, endPoint y: 722, distance: 33.3
click at [1234, 722] on div at bounding box center [1236, 727] width 15 height 15
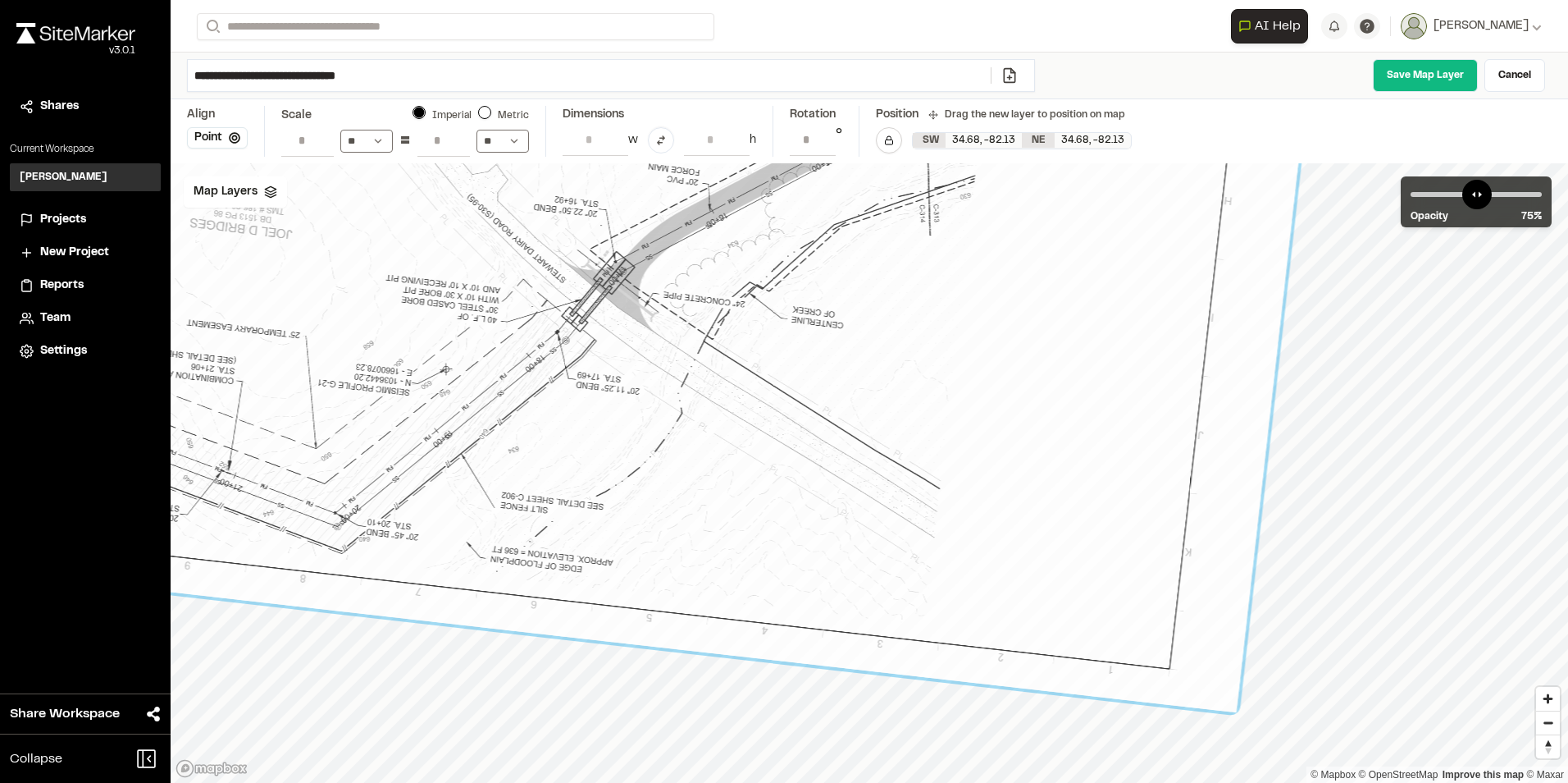
drag, startPoint x: 736, startPoint y: 515, endPoint x: 742, endPoint y: 508, distance: 9.2
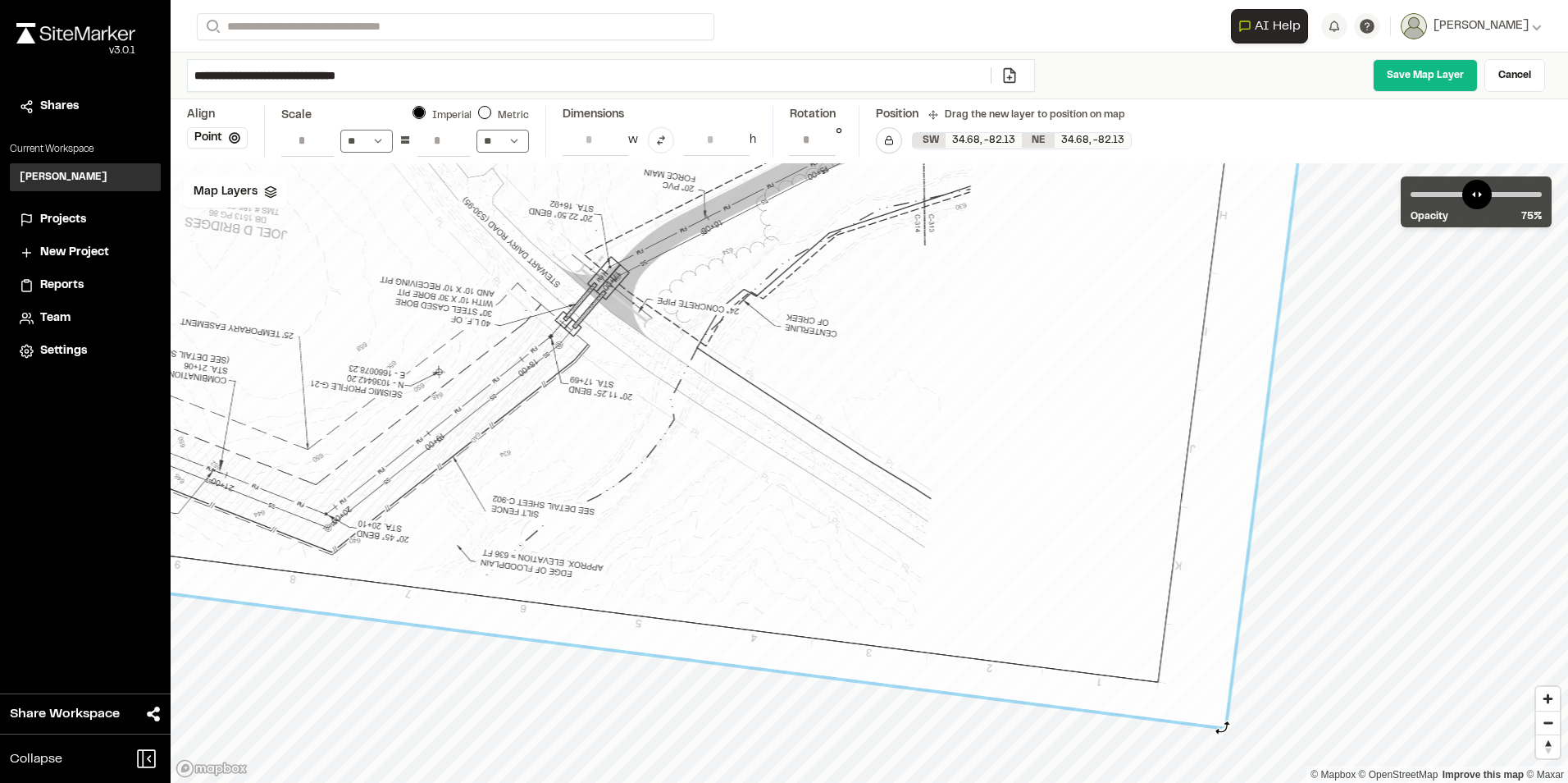
click at [1222, 728] on div "© Mapbox © OpenStreetMap Improve this map © Maxar" at bounding box center [869, 473] width 1397 height 620
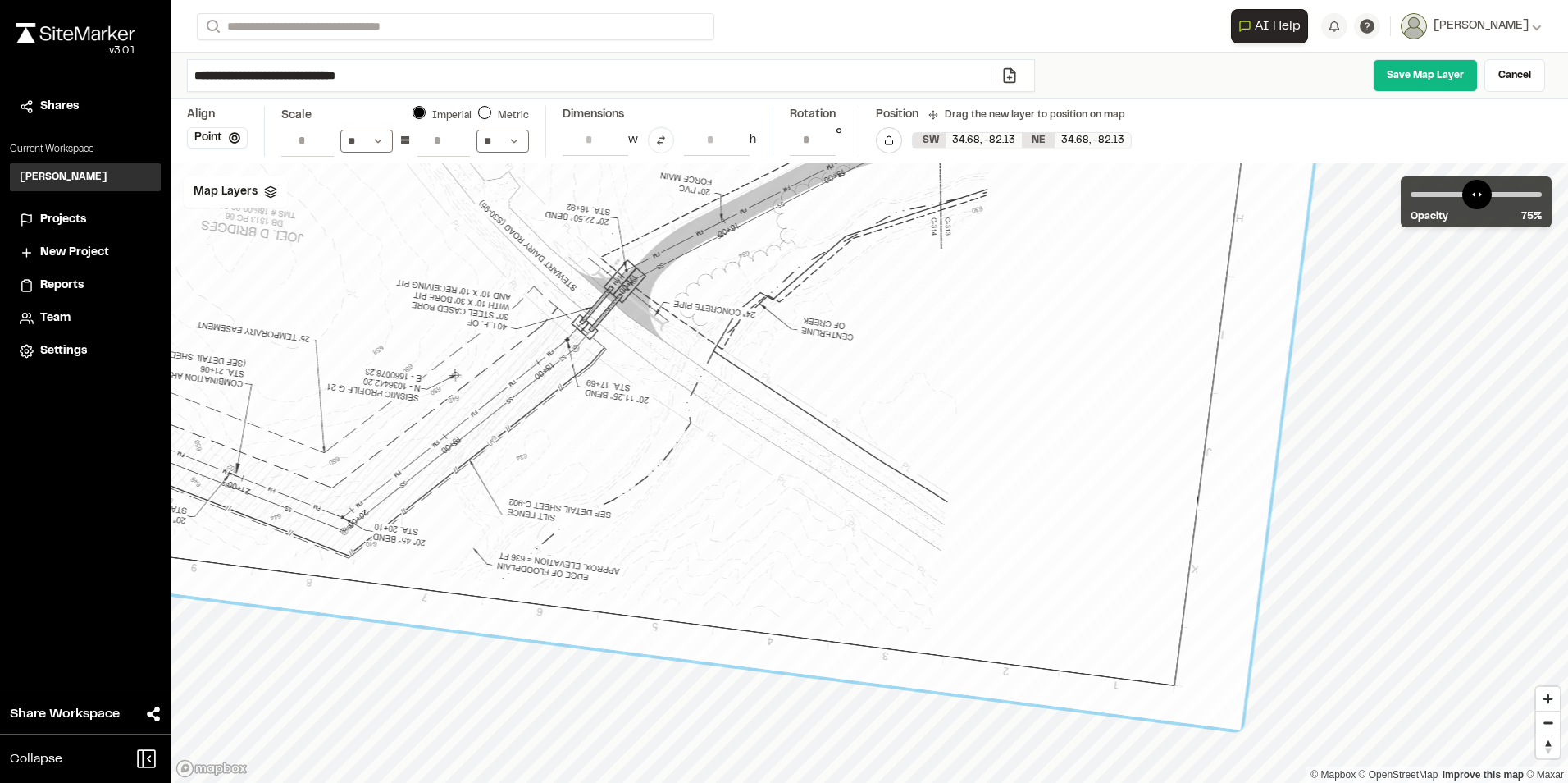
drag, startPoint x: 722, startPoint y: 345, endPoint x: 739, endPoint y: 349, distance: 17.5
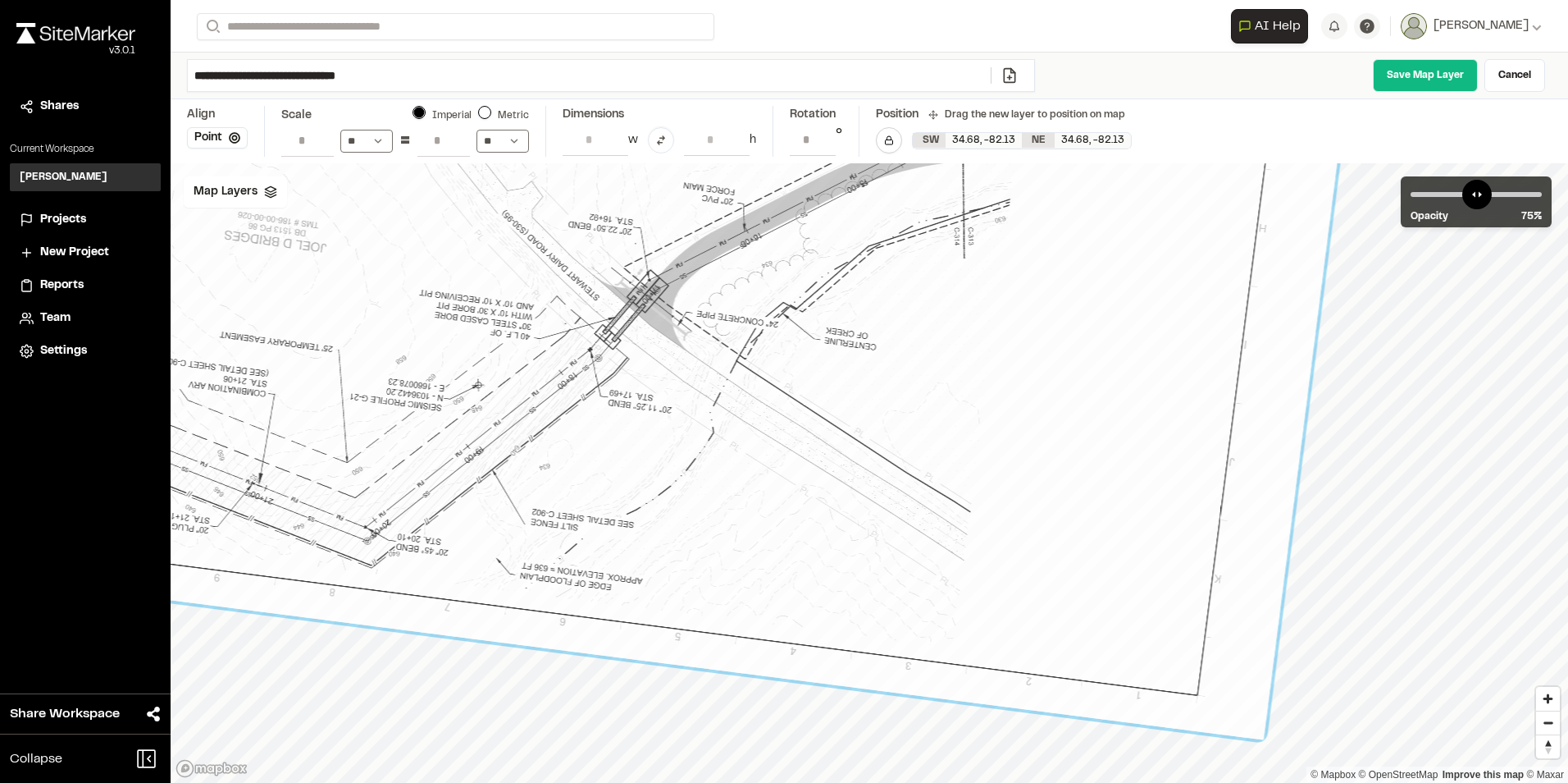
drag, startPoint x: 948, startPoint y: 537, endPoint x: 970, endPoint y: 547, distance: 24.2
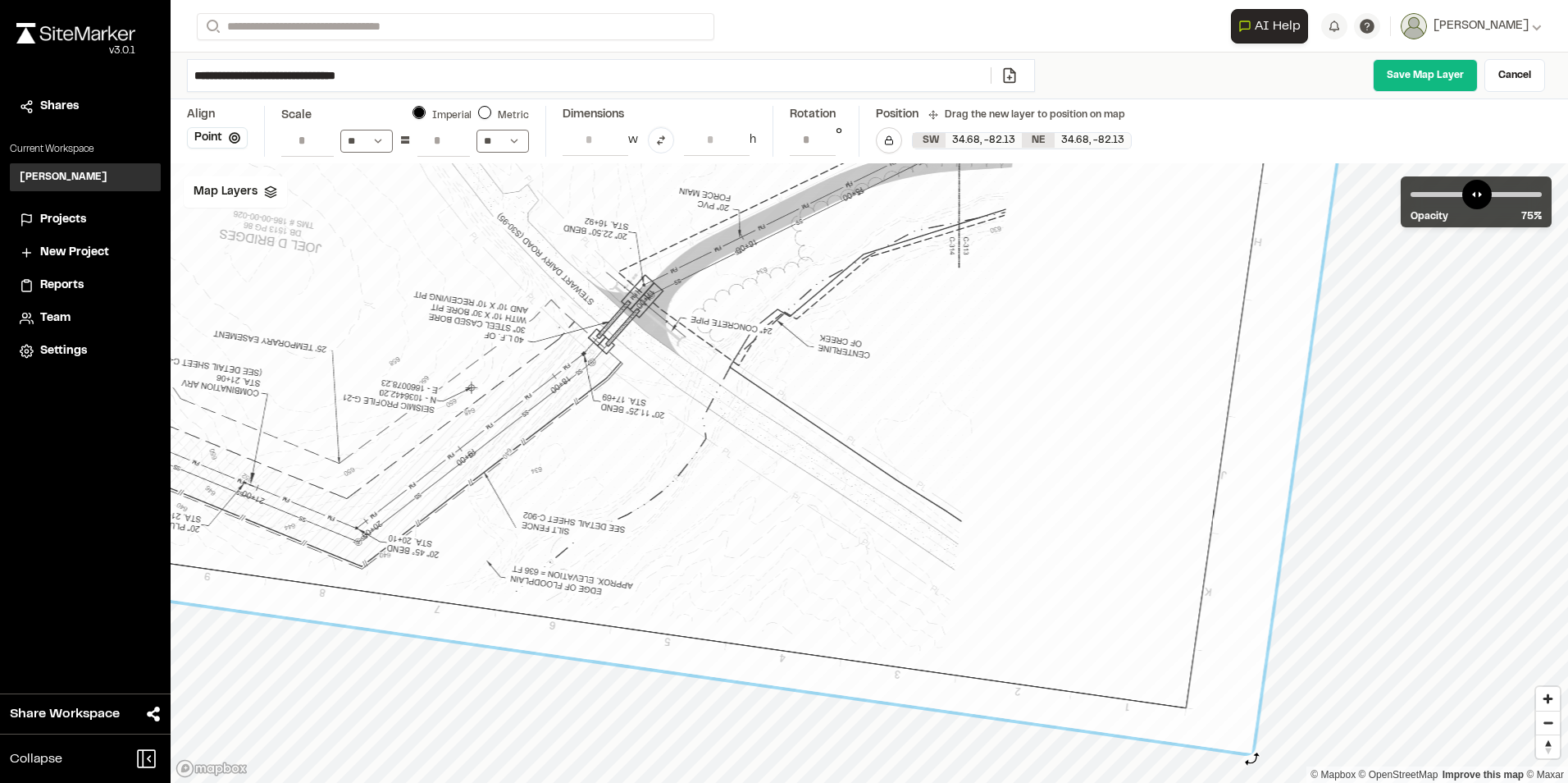
type input "**********"
drag, startPoint x: 1269, startPoint y: 749, endPoint x: 1252, endPoint y: 759, distance: 19.7
click at [1252, 759] on div at bounding box center [1257, 760] width 15 height 15
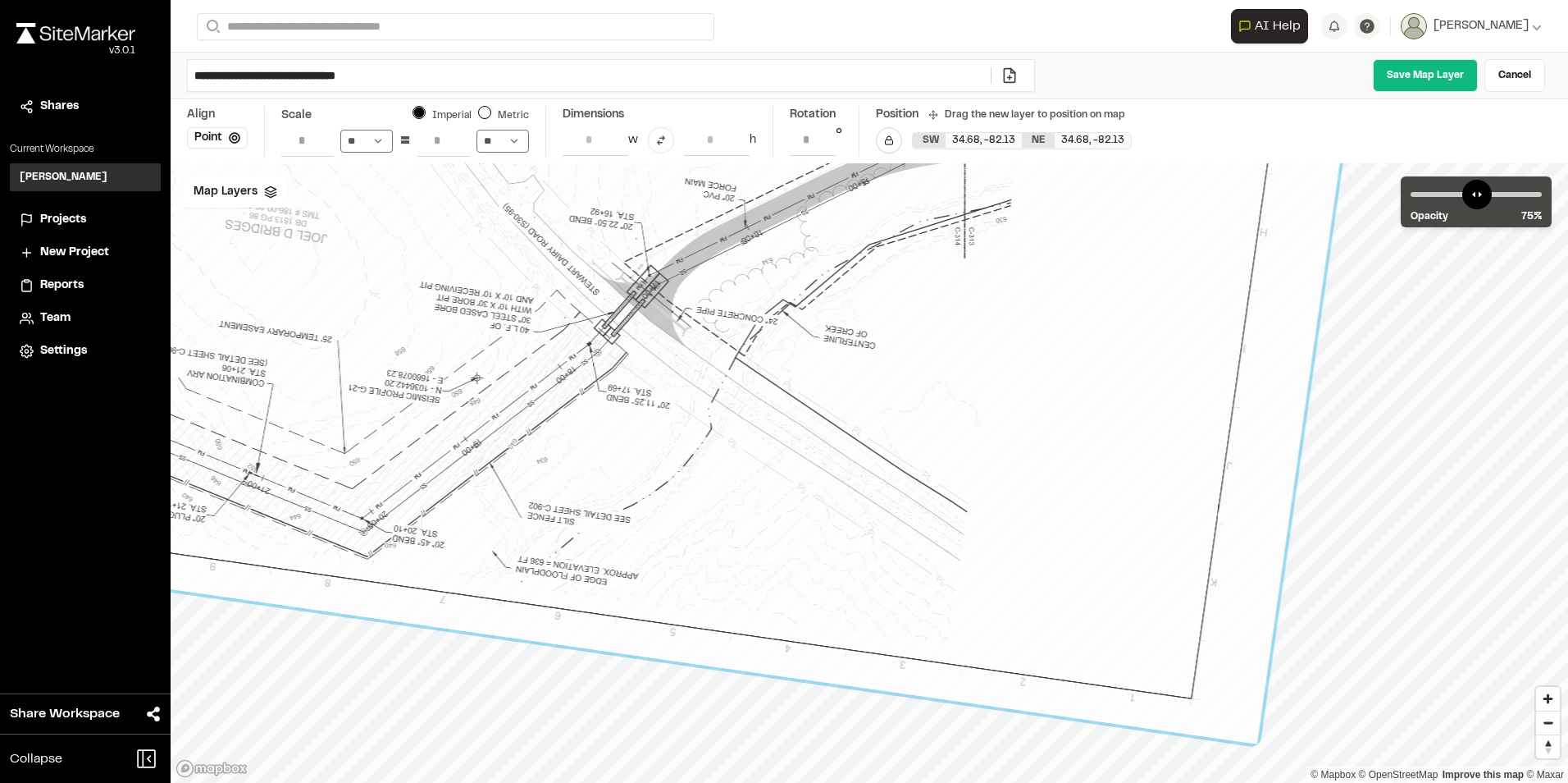
drag, startPoint x: 575, startPoint y: 446, endPoint x: 581, endPoint y: 437, distance: 10.8
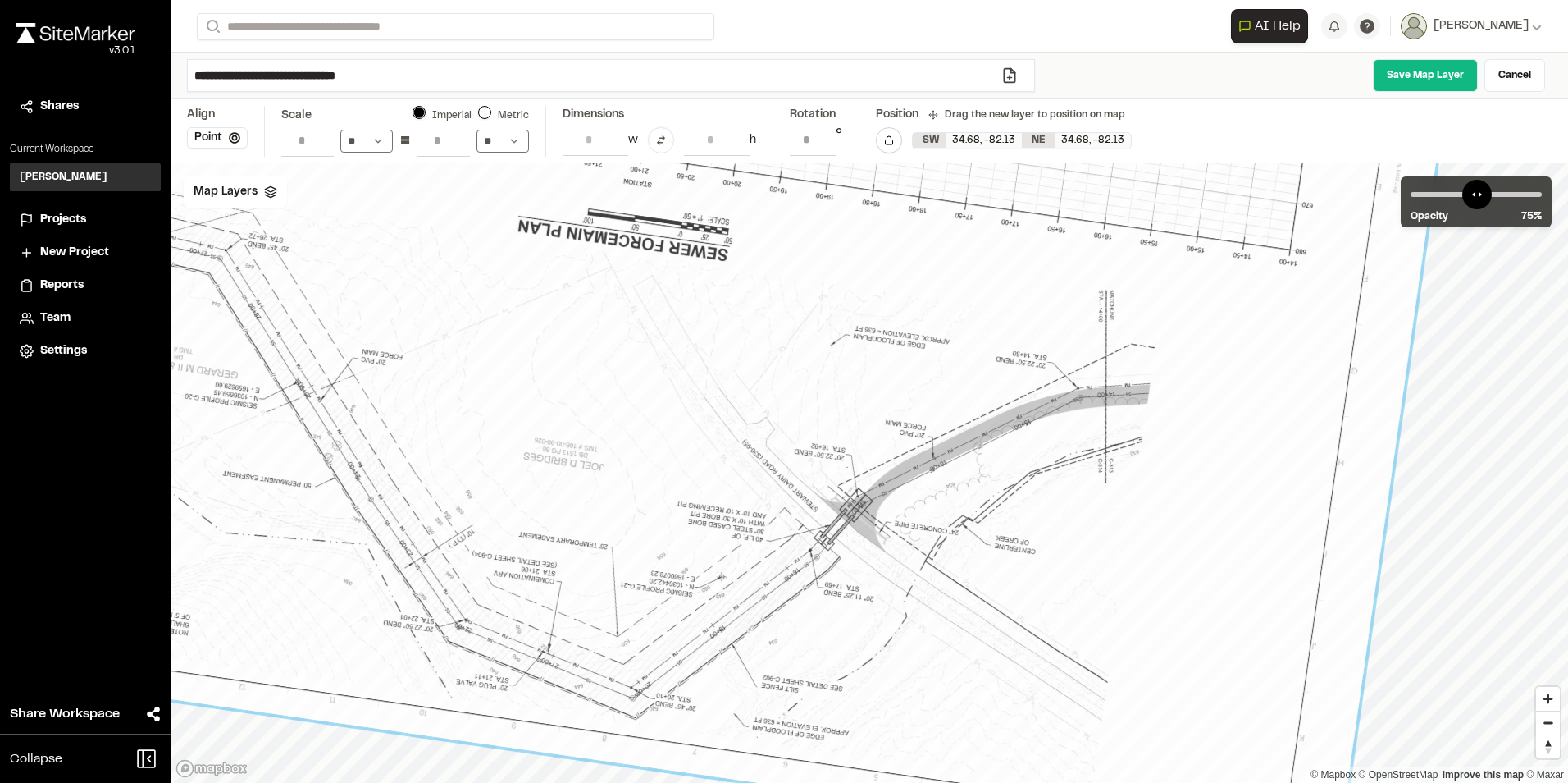
click at [1402, 650] on div at bounding box center [581, 190] width 1685 height 1123
drag, startPoint x: 1505, startPoint y: 200, endPoint x: 1486, endPoint y: 224, distance: 30.6
type input "**"
click at [1486, 197] on input "range" at bounding box center [1476, 194] width 131 height 5
click at [1438, 77] on link "Save Map Layer" at bounding box center [1425, 75] width 105 height 33
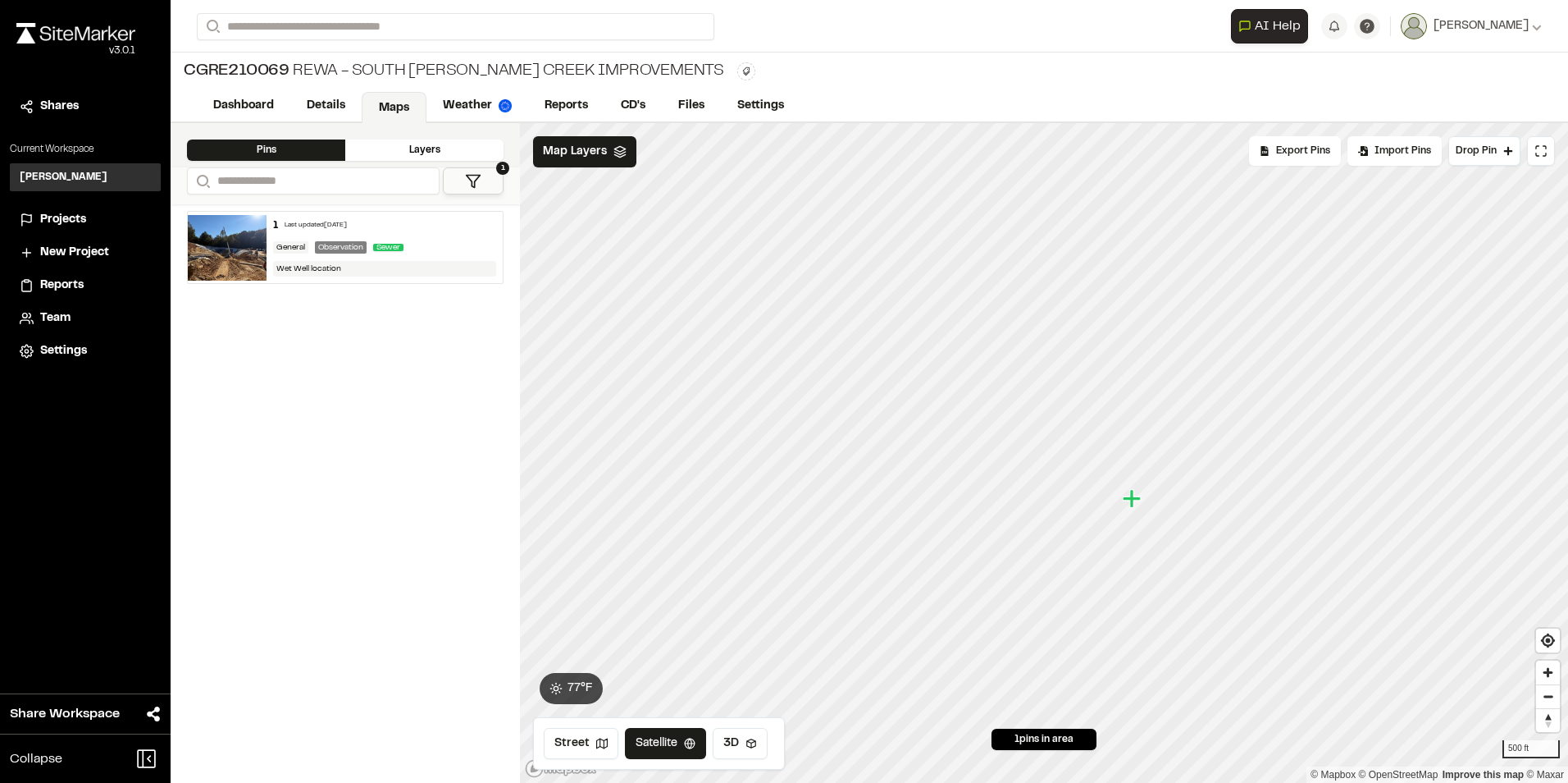
click at [412, 148] on div "Layers" at bounding box center [424, 150] width 158 height 22
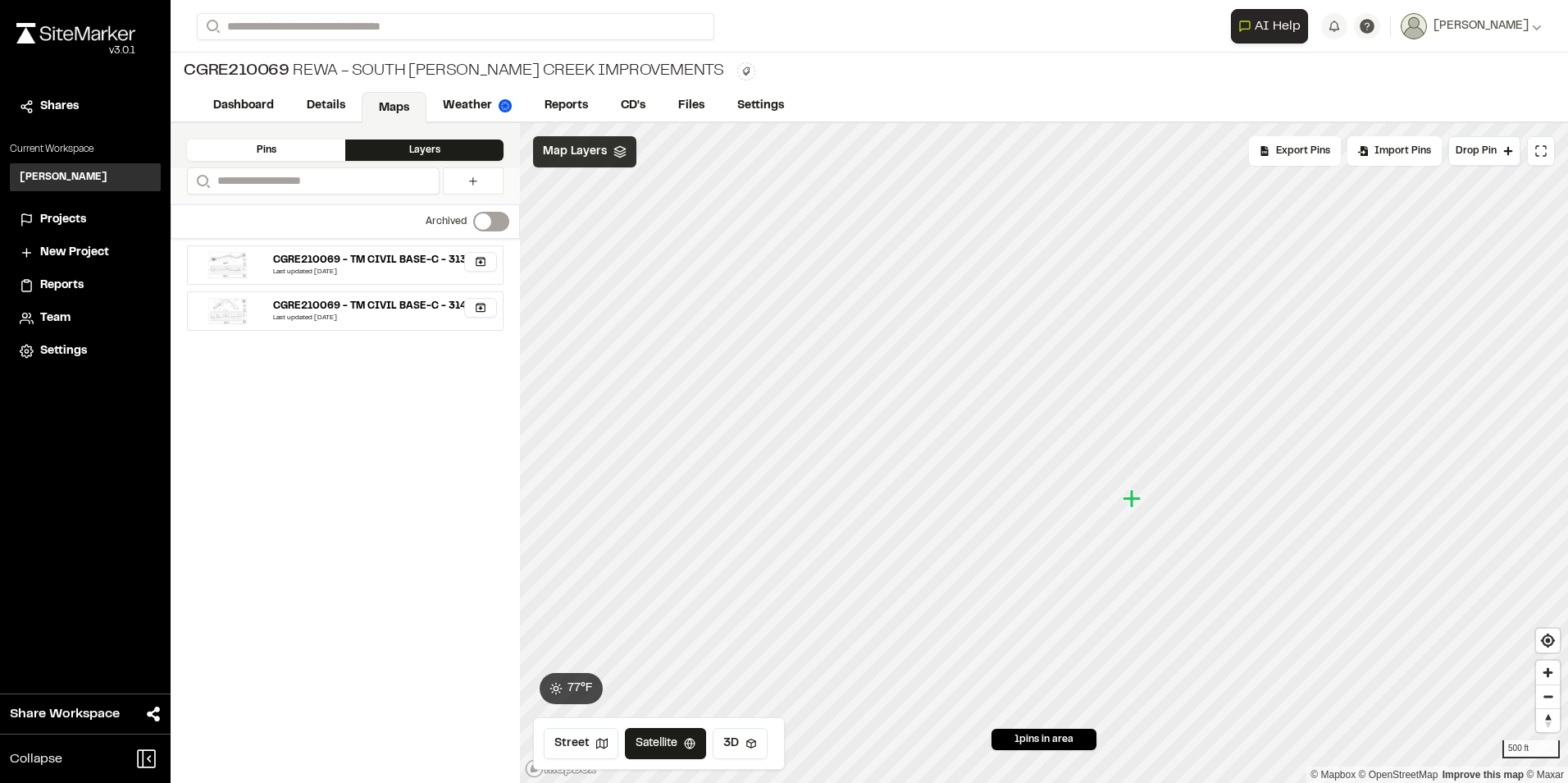
click at [614, 152] on icon at bounding box center [619, 151] width 13 height 13
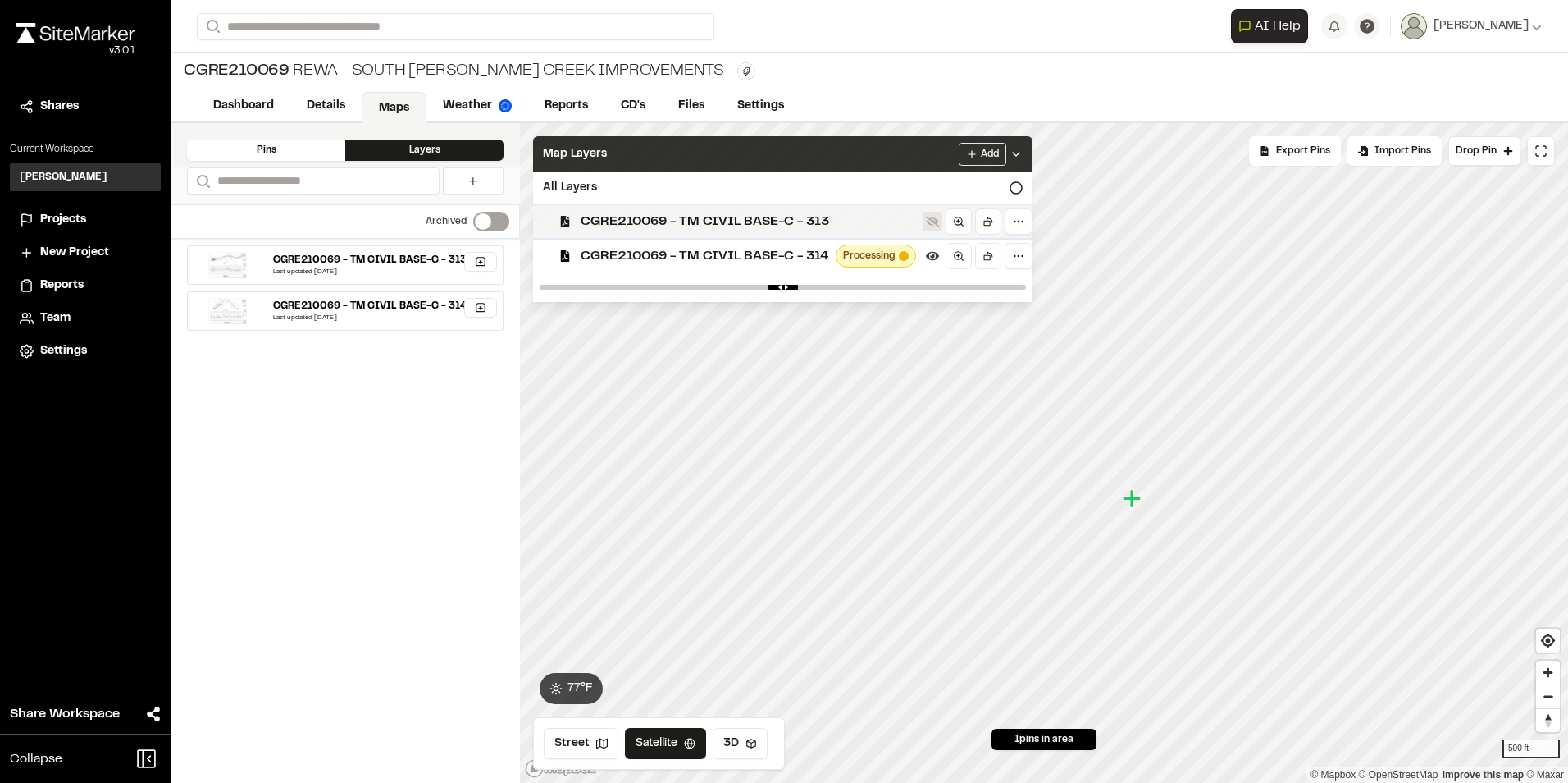
click at [933, 223] on icon at bounding box center [932, 220] width 13 height 13
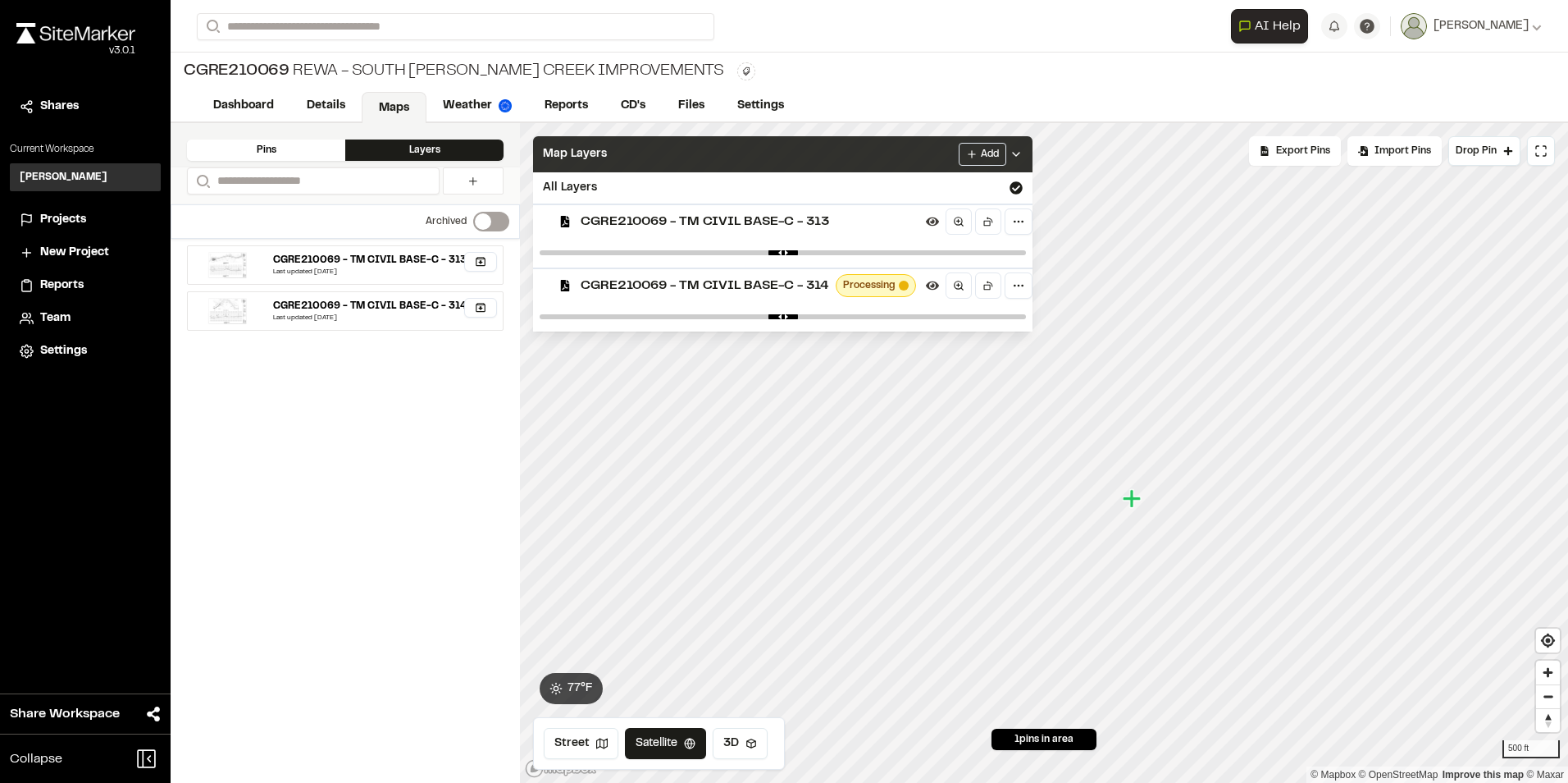
click at [387, 413] on div "CGRE210069 - TM CIVIL BASE-C - 313 Last updated [DATE] Archive Map layer? Are y…" at bounding box center [346, 511] width 350 height 544
click at [460, 174] on link at bounding box center [473, 181] width 59 height 26
select select "****"
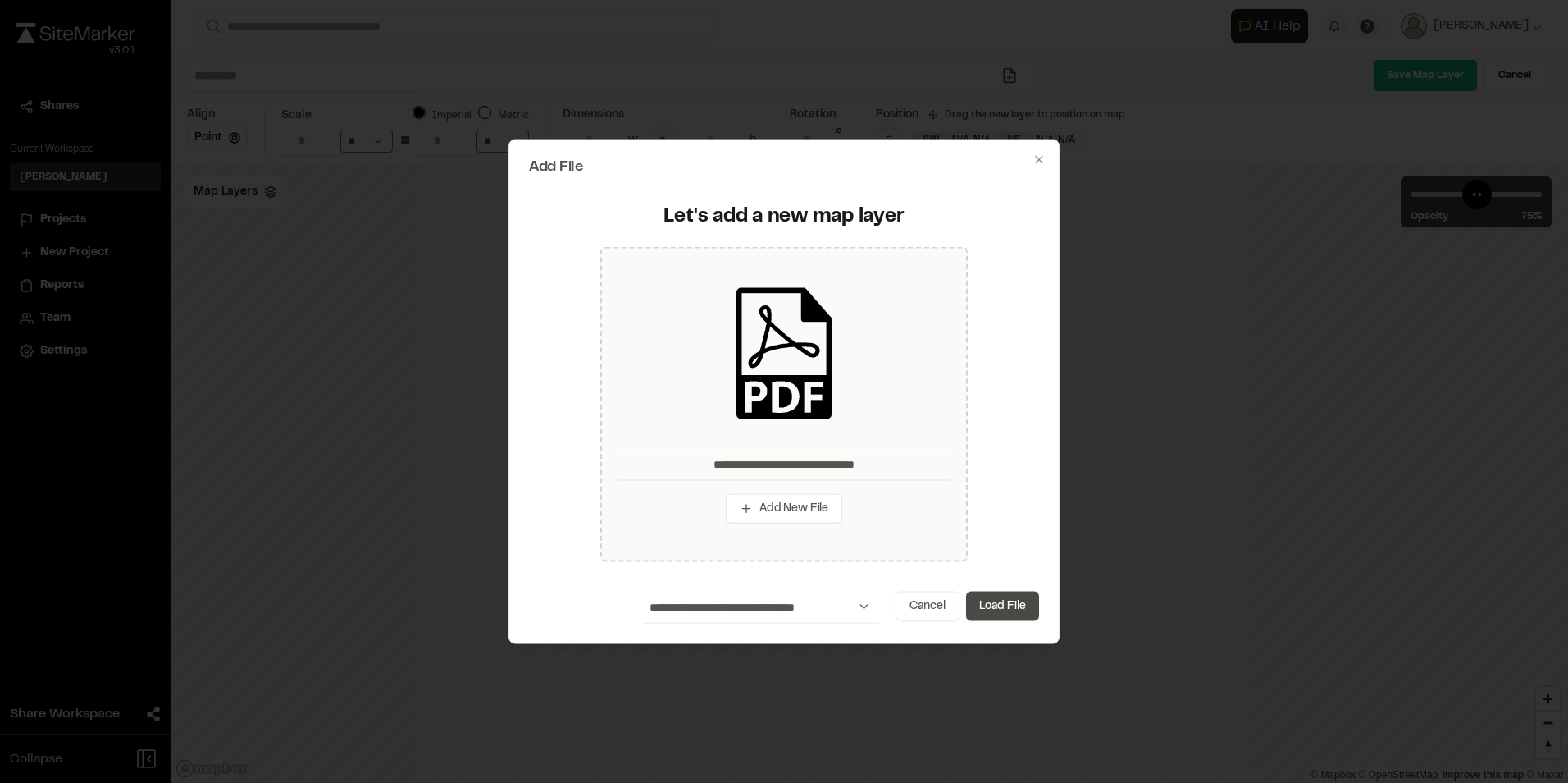
click at [993, 606] on button "Load File" at bounding box center [1003, 606] width 73 height 30
type input "**********"
type input "****"
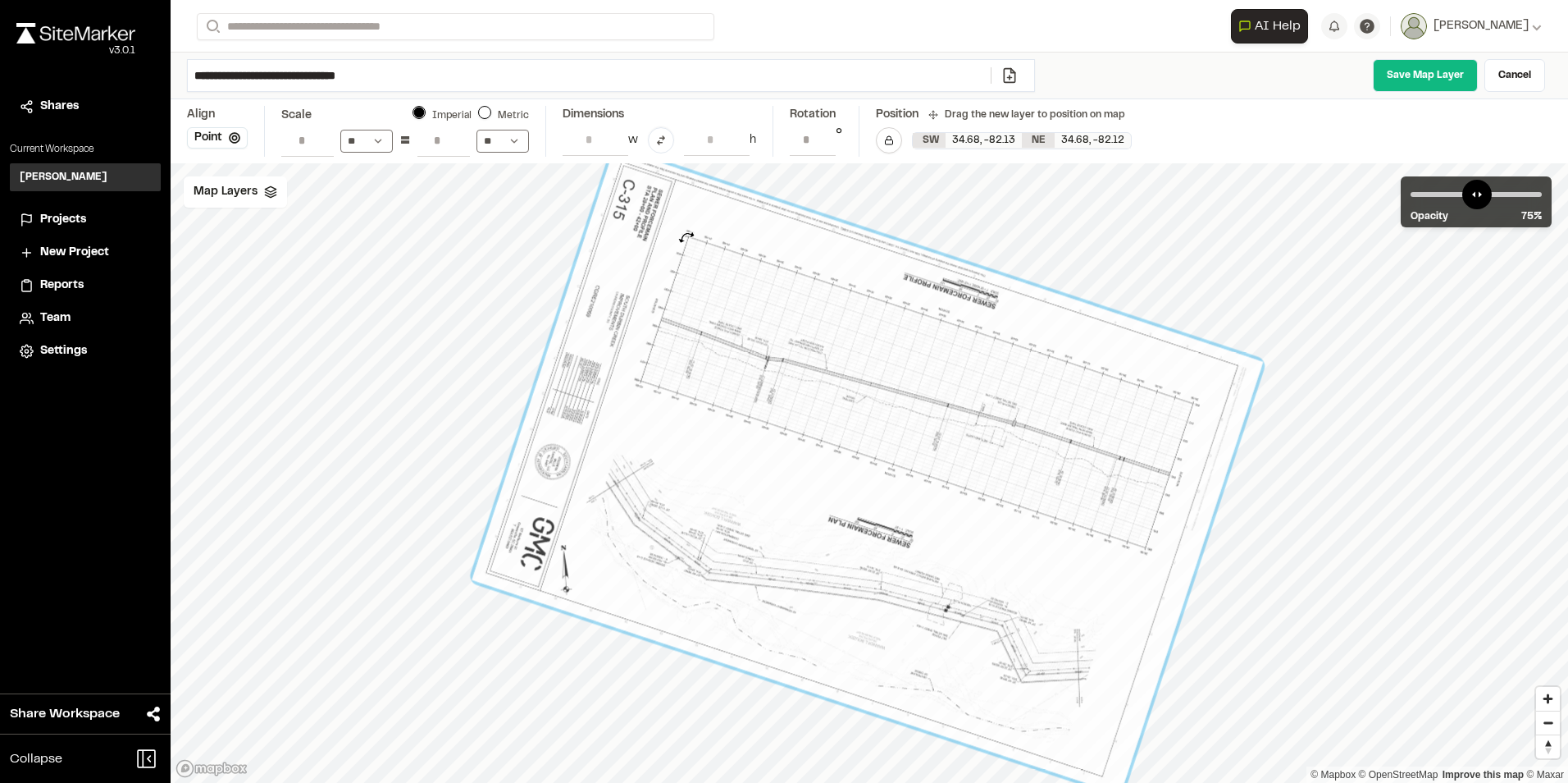
drag, startPoint x: 1213, startPoint y: 703, endPoint x: 687, endPoint y: 237, distance: 702.7
click at [687, 237] on div at bounding box center [867, 471] width 791 height 647
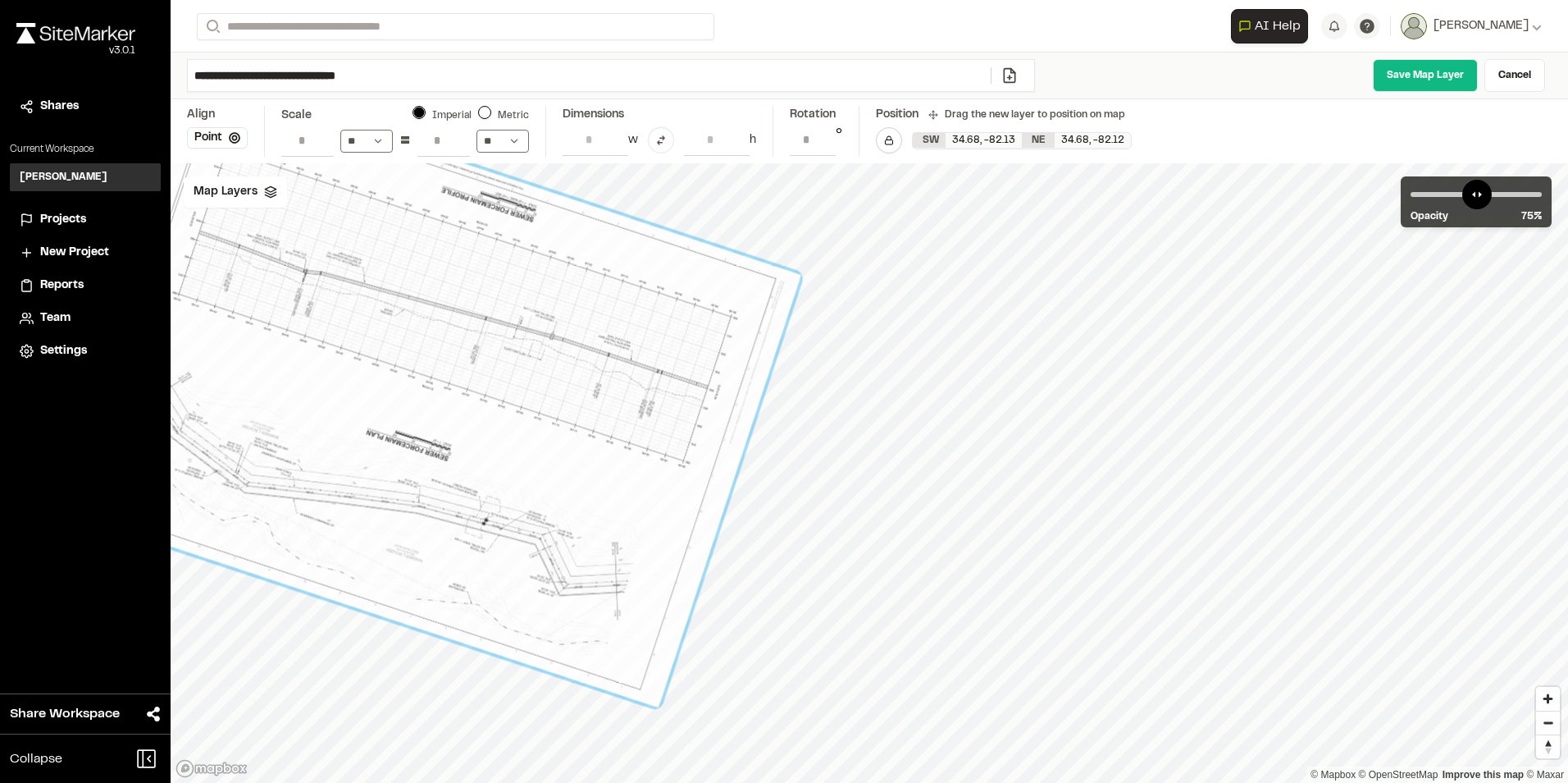
drag, startPoint x: 1058, startPoint y: 386, endPoint x: 401, endPoint y: 417, distance: 657.7
click at [401, 417] on div at bounding box center [405, 384] width 791 height 647
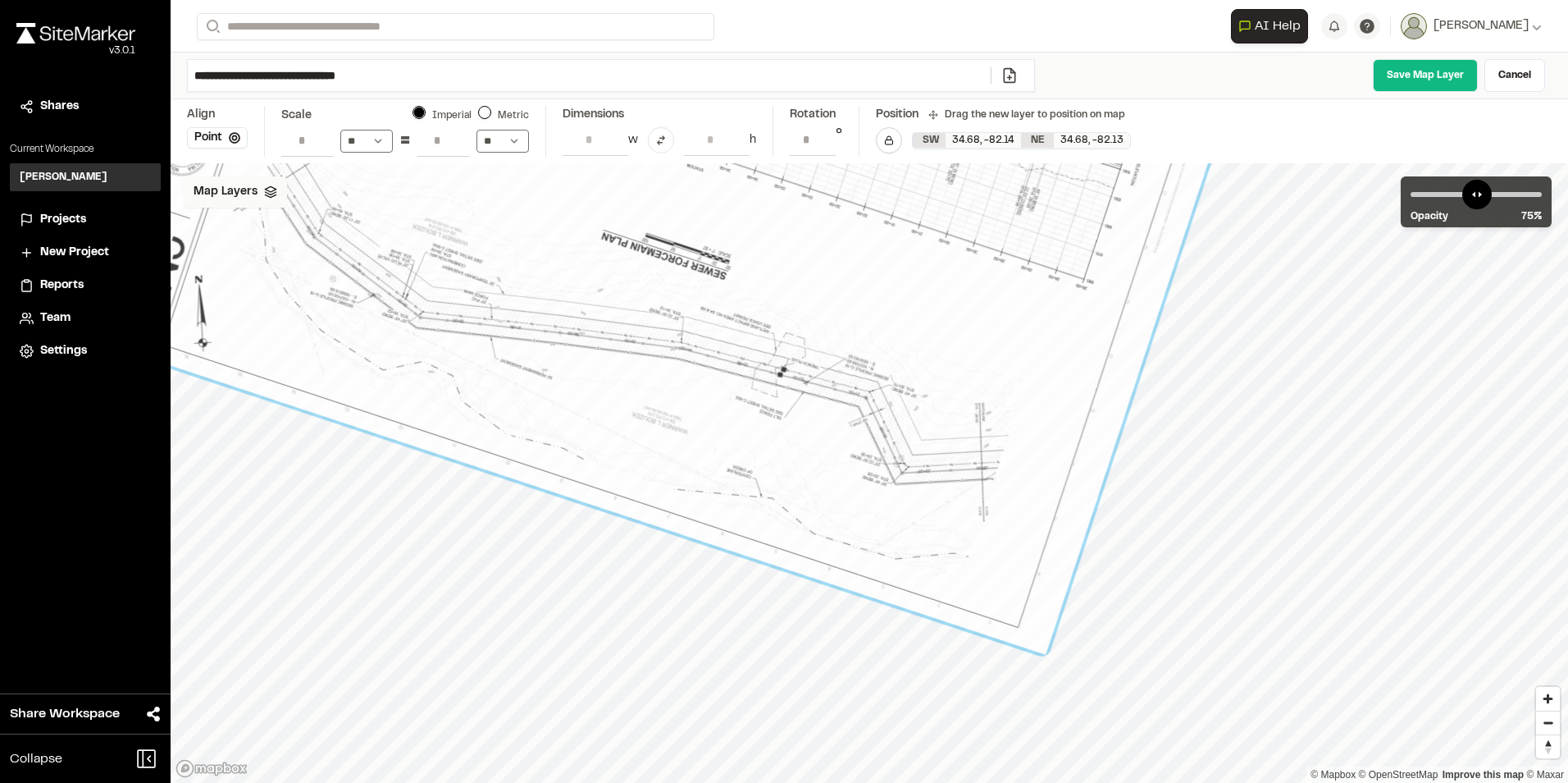
click at [239, 188] on span "Map Layers" at bounding box center [225, 192] width 64 height 18
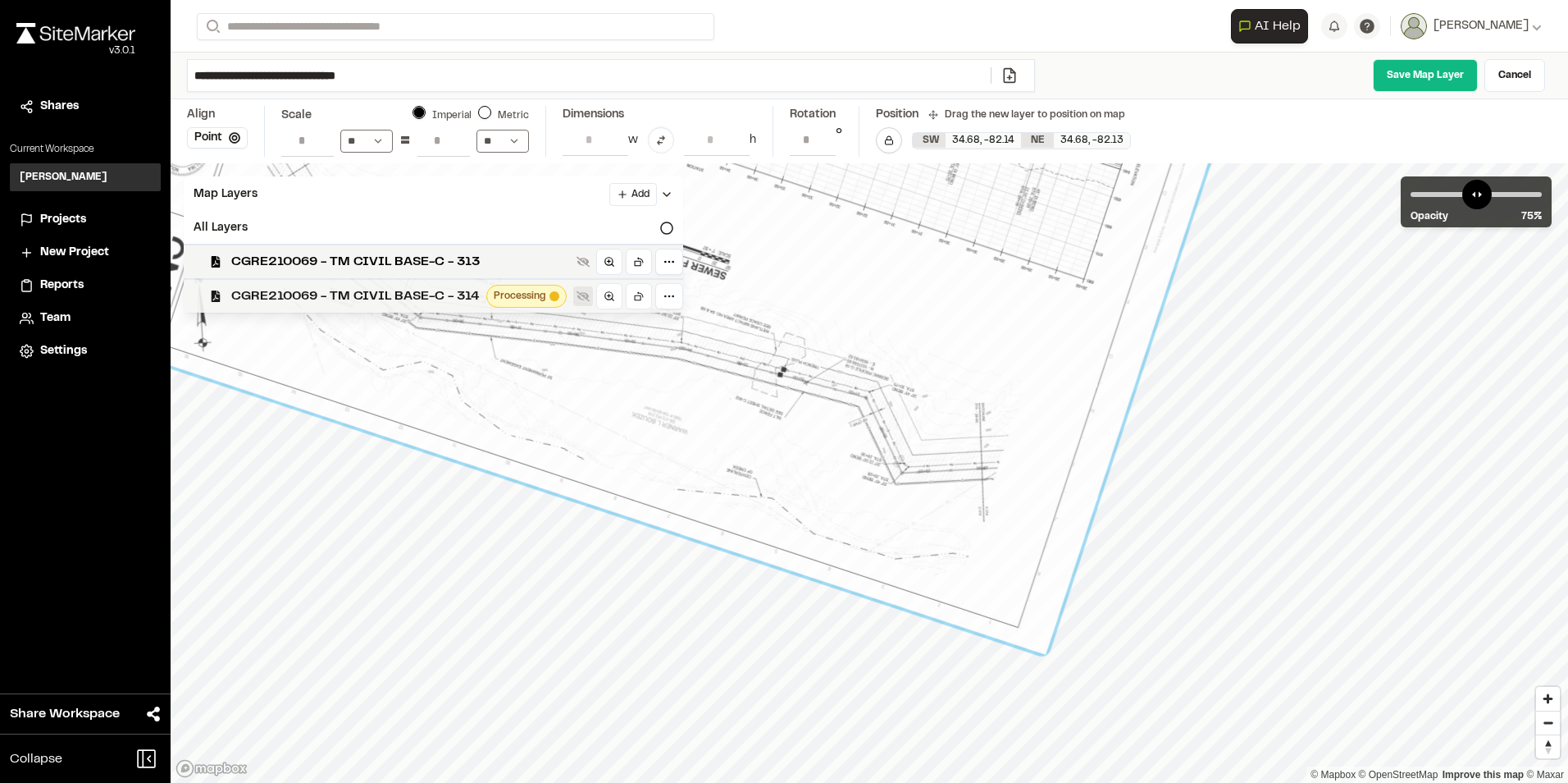
click at [585, 298] on icon at bounding box center [582, 296] width 13 height 13
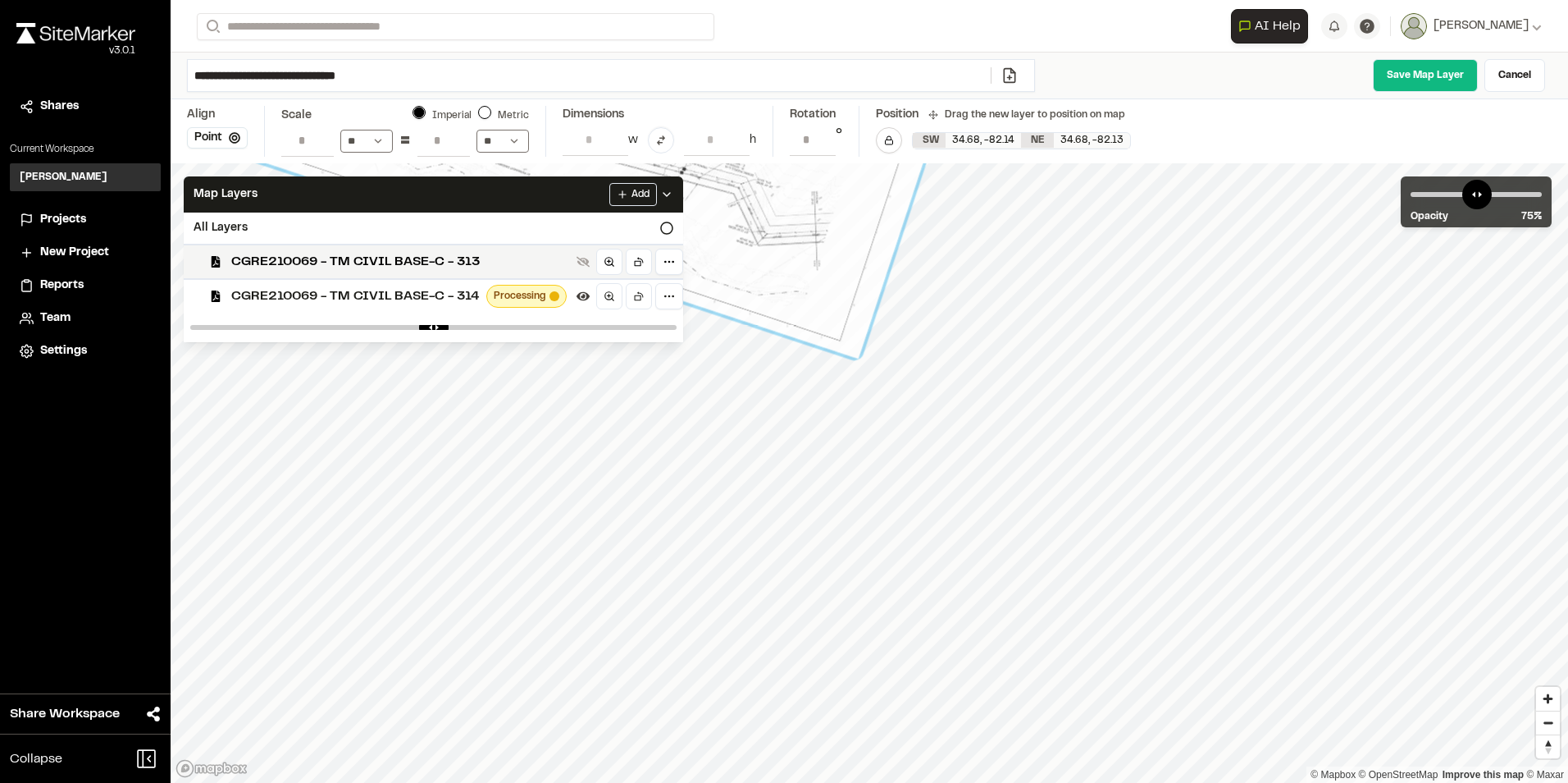
drag, startPoint x: 1058, startPoint y: 314, endPoint x: 807, endPoint y: 69, distance: 350.8
click at [807, 69] on div "**********" at bounding box center [869, 392] width 1397 height 783
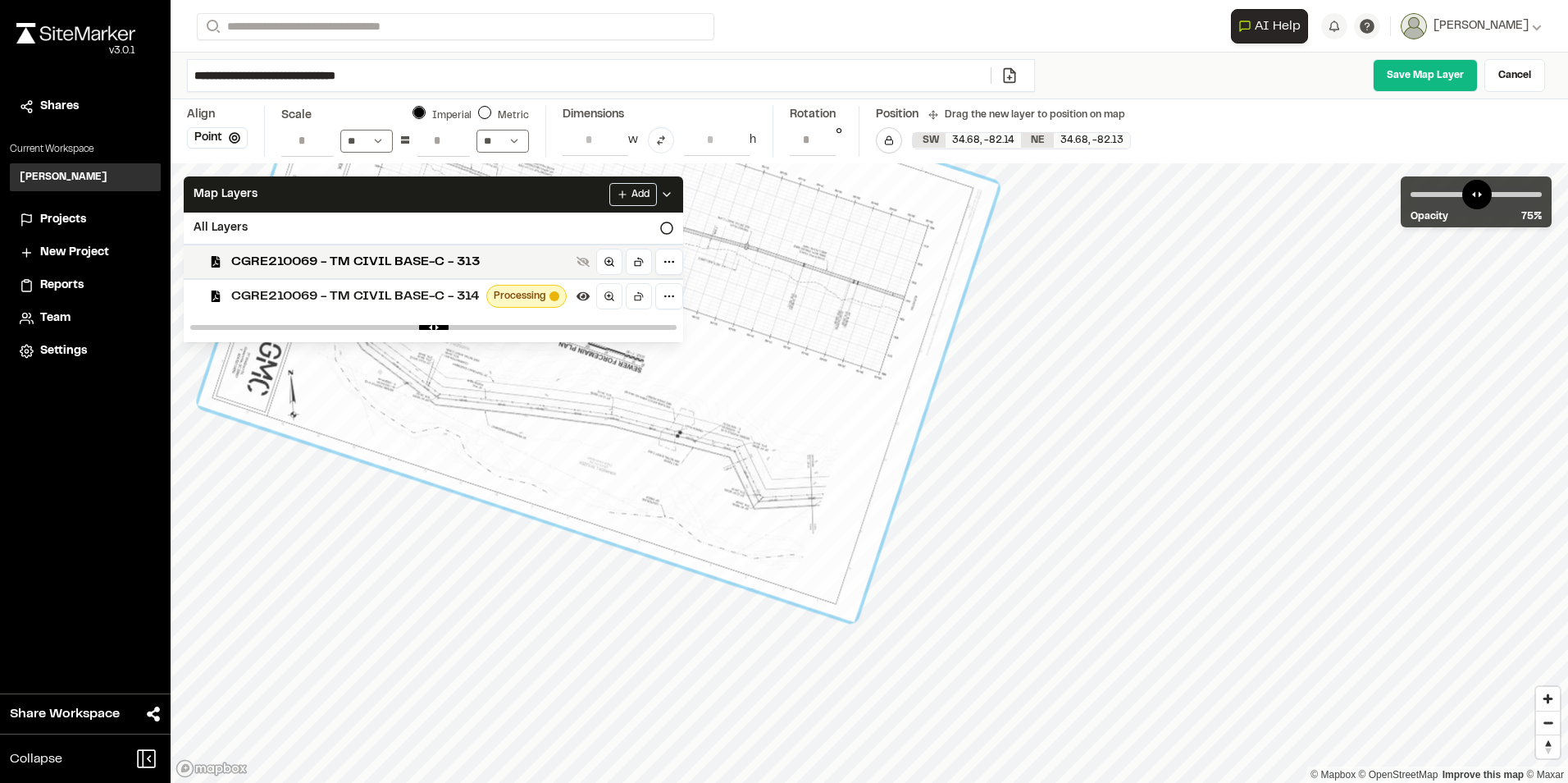
click at [986, 782] on html "**********" at bounding box center [784, 392] width 1568 height 783
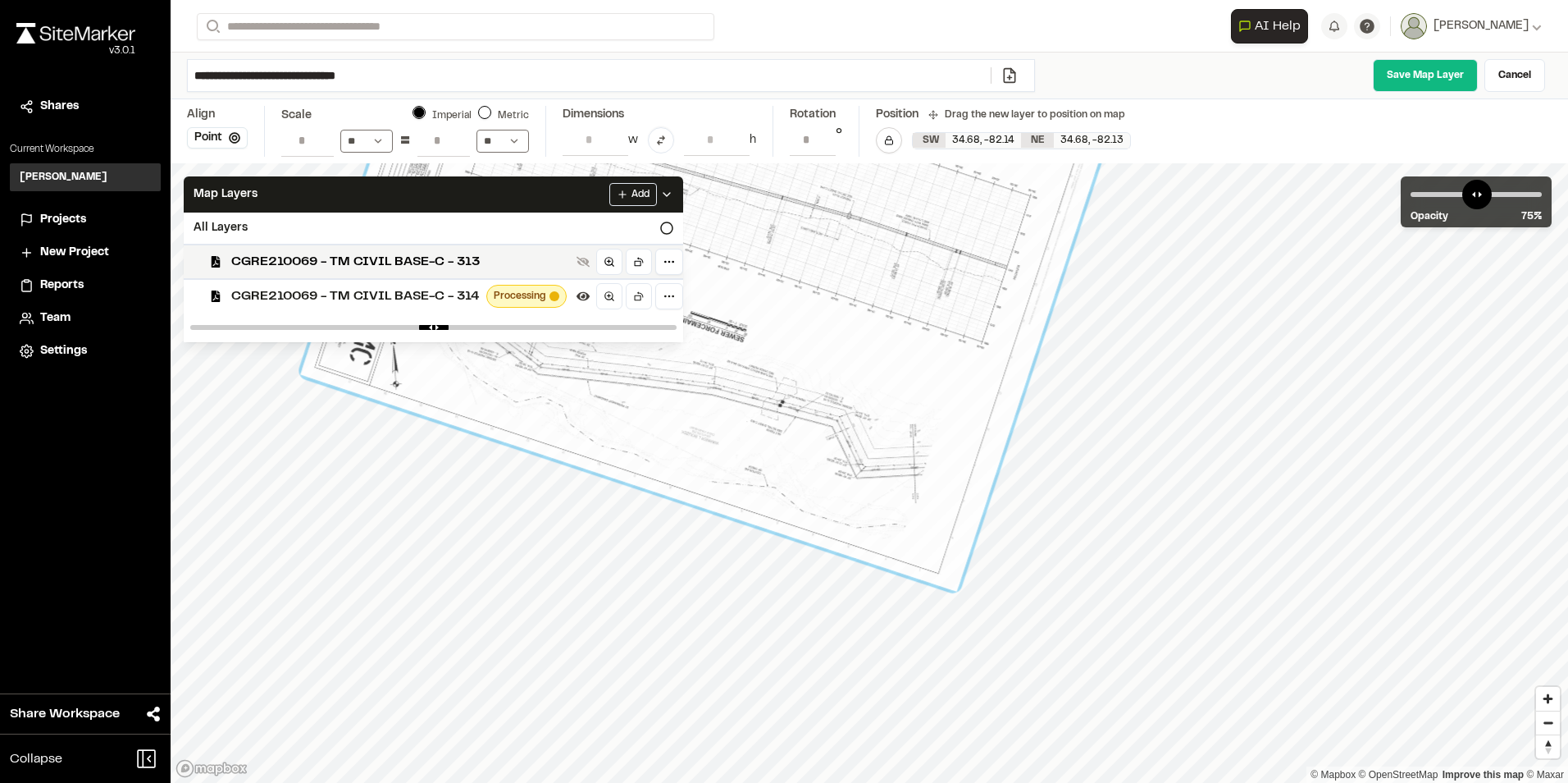
drag, startPoint x: 765, startPoint y: 456, endPoint x: 867, endPoint y: 424, distance: 106.9
click at [867, 424] on div at bounding box center [701, 264] width 800 height 654
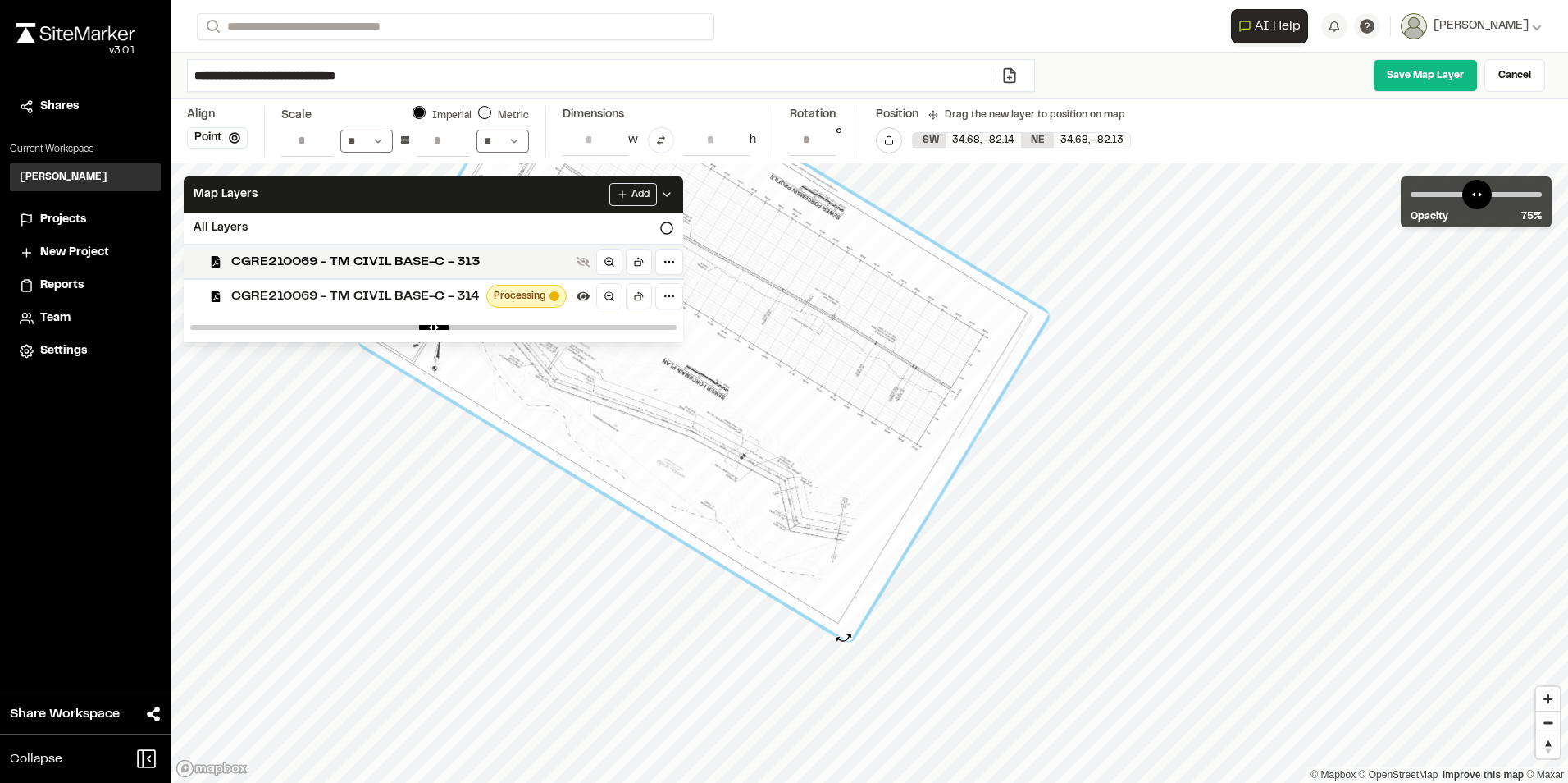
drag, startPoint x: 919, startPoint y: 609, endPoint x: 836, endPoint y: 628, distance: 85.1
click at [843, 638] on div at bounding box center [704, 328] width 690 height 626
type input "**********"
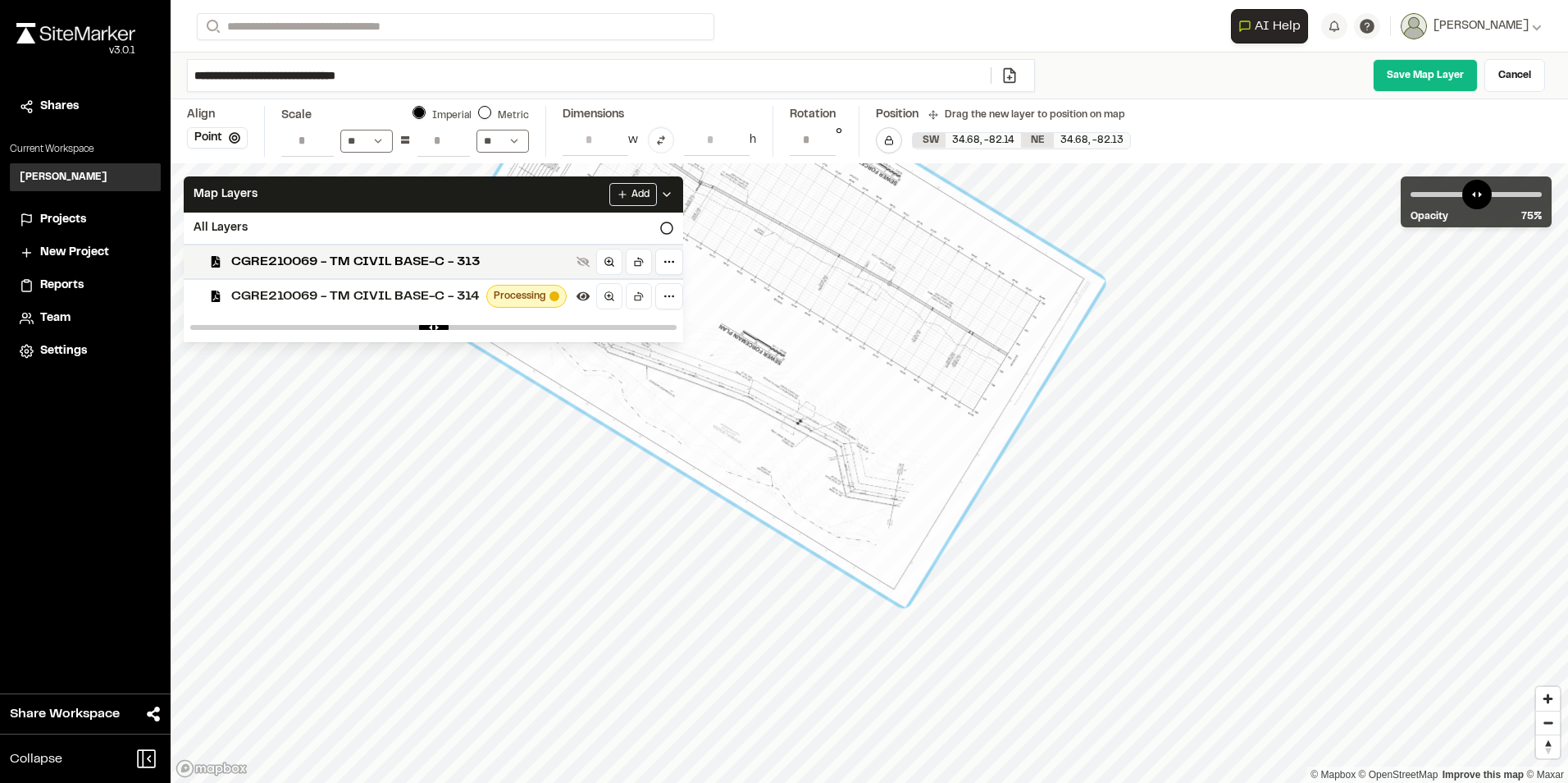
drag, startPoint x: 732, startPoint y: 454, endPoint x: 788, endPoint y: 419, distance: 66.0
click at [788, 419] on div at bounding box center [761, 294] width 690 height 626
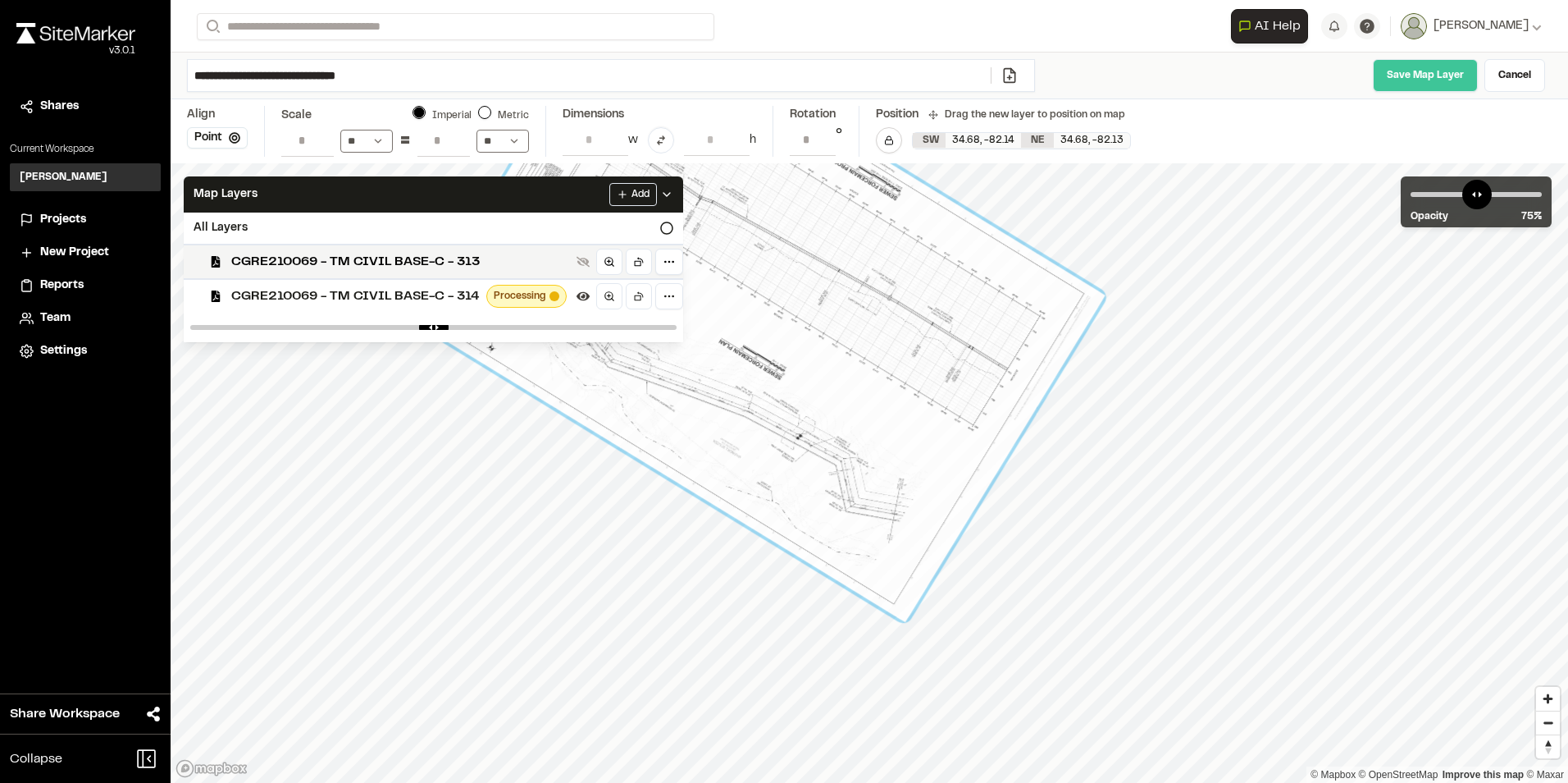
click at [1403, 76] on link "Save Map Layer" at bounding box center [1425, 75] width 105 height 33
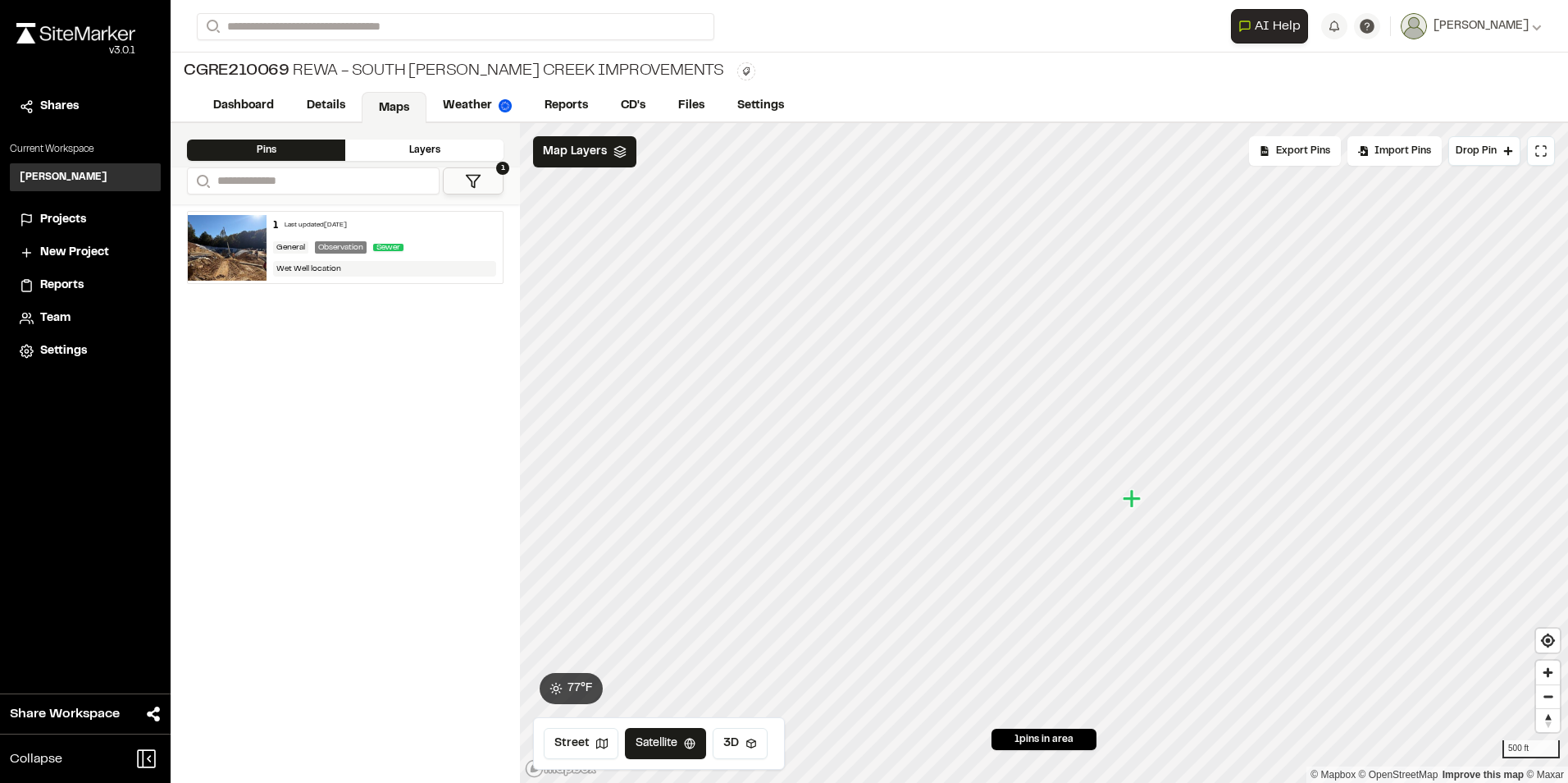
click at [415, 148] on div "Layers" at bounding box center [424, 150] width 158 height 22
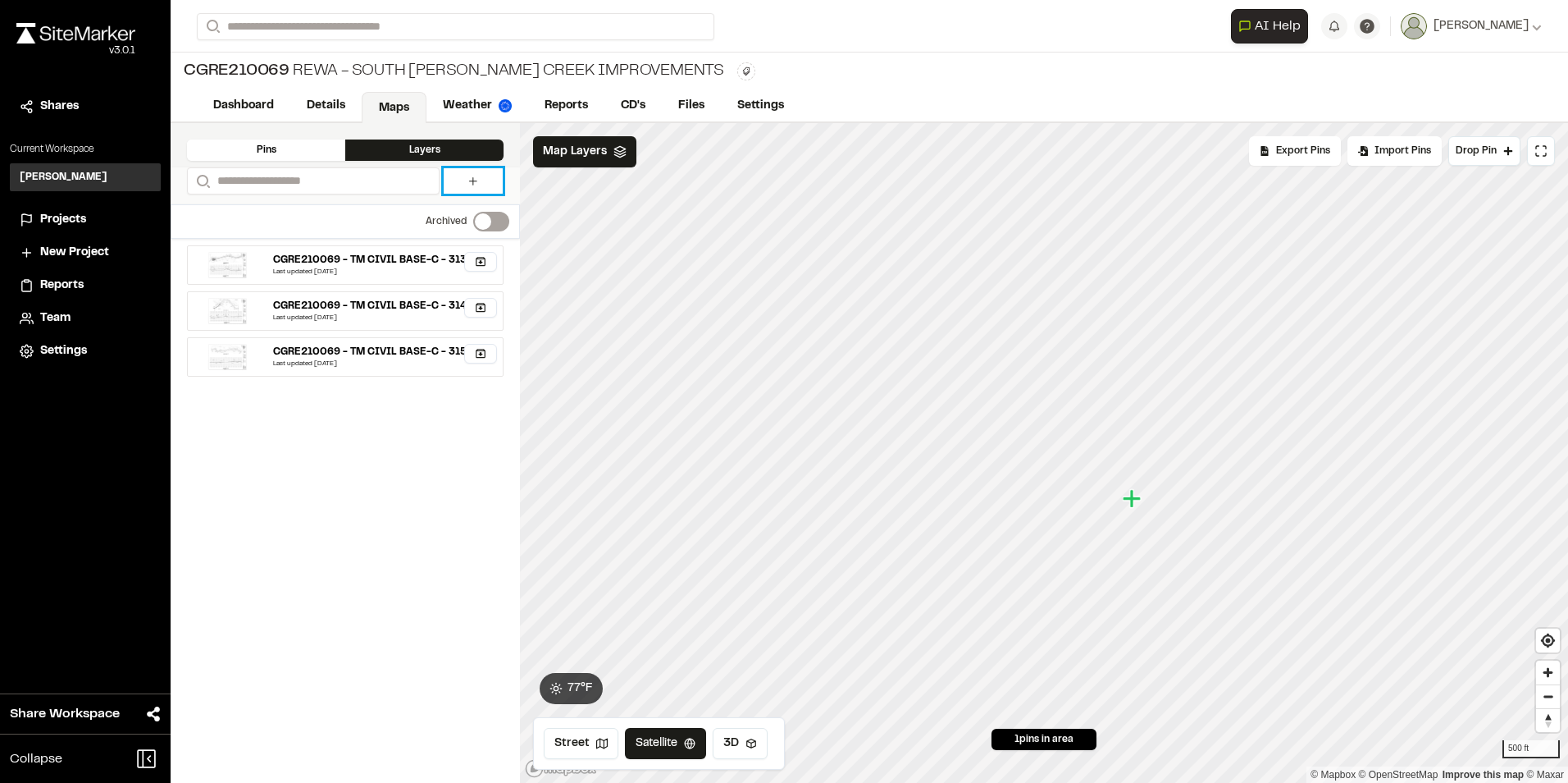
click at [473, 183] on icon at bounding box center [473, 181] width 8 height 8
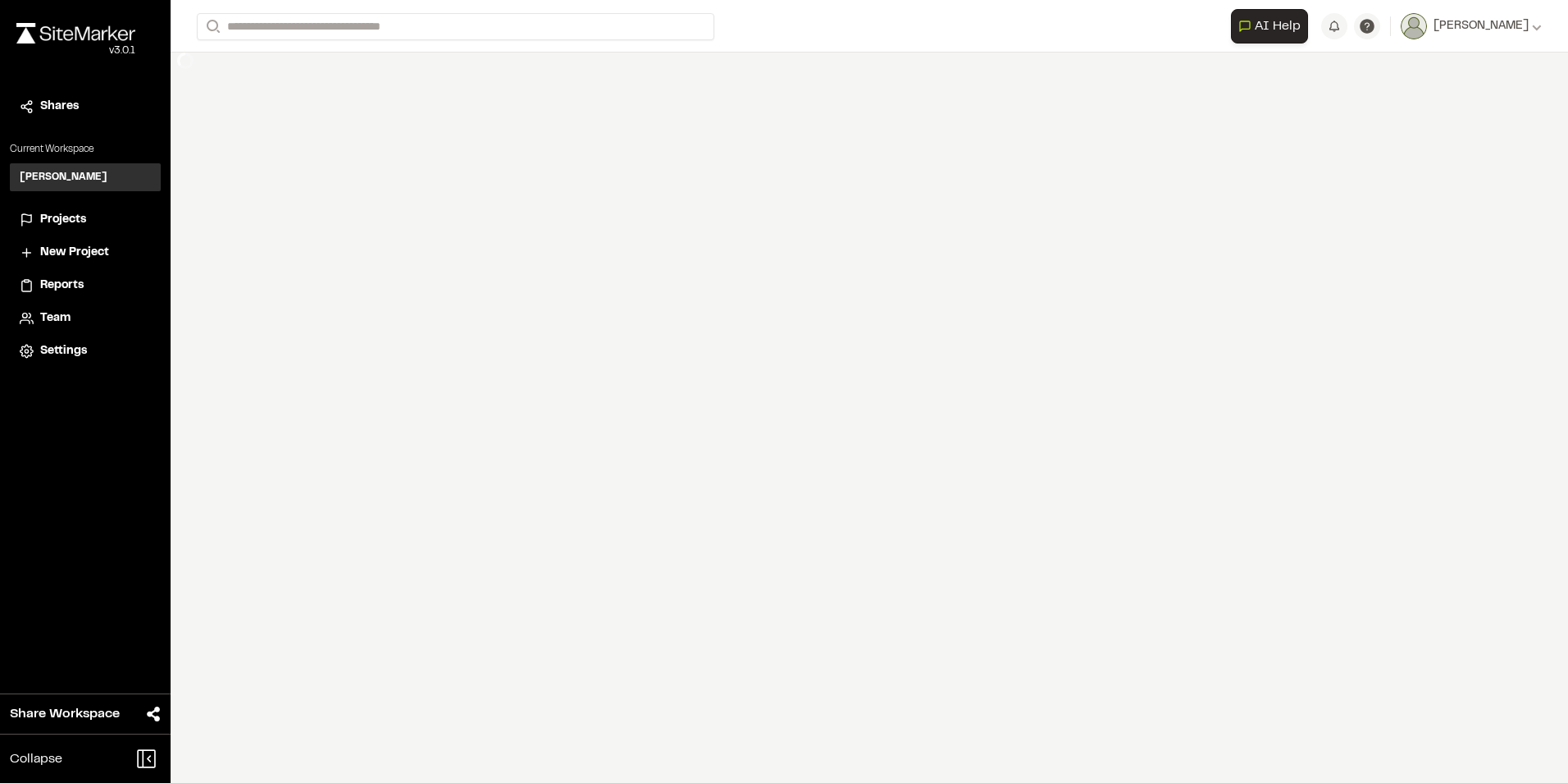
select select "****"
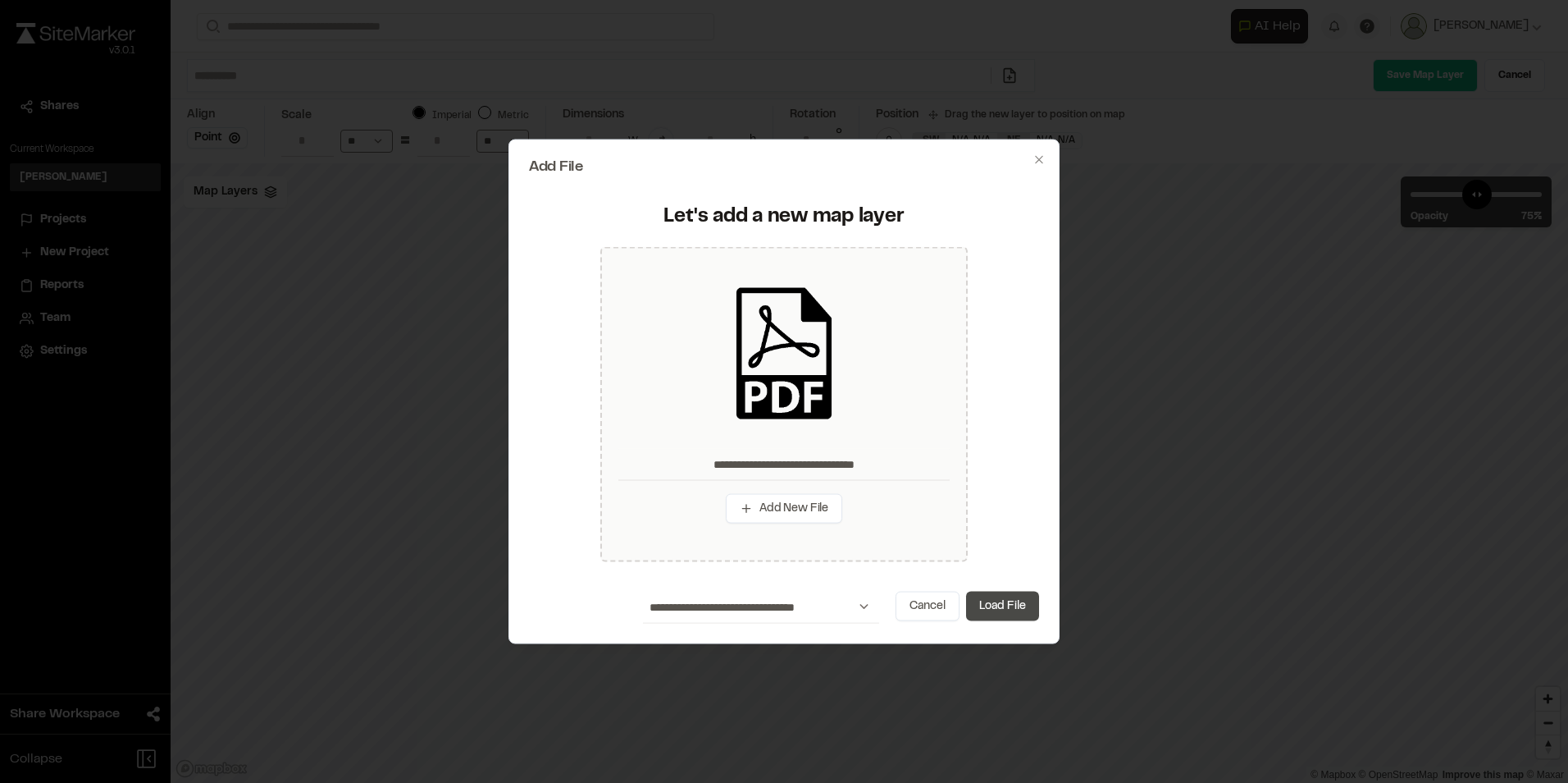
click at [1011, 608] on button "Load File" at bounding box center [1003, 606] width 73 height 30
type input "**********"
type input "****"
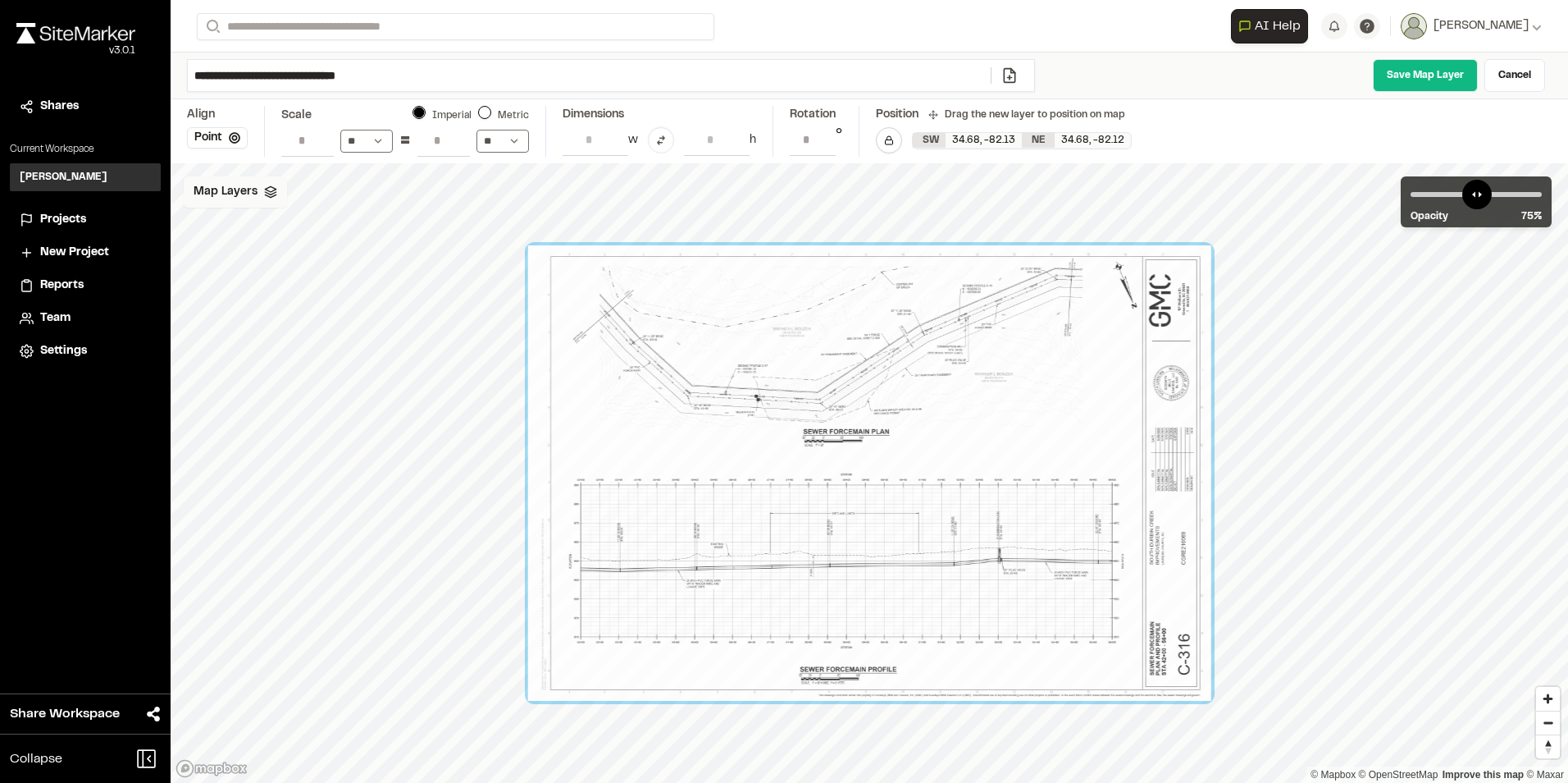
click at [243, 190] on span "Map Layers" at bounding box center [225, 192] width 64 height 18
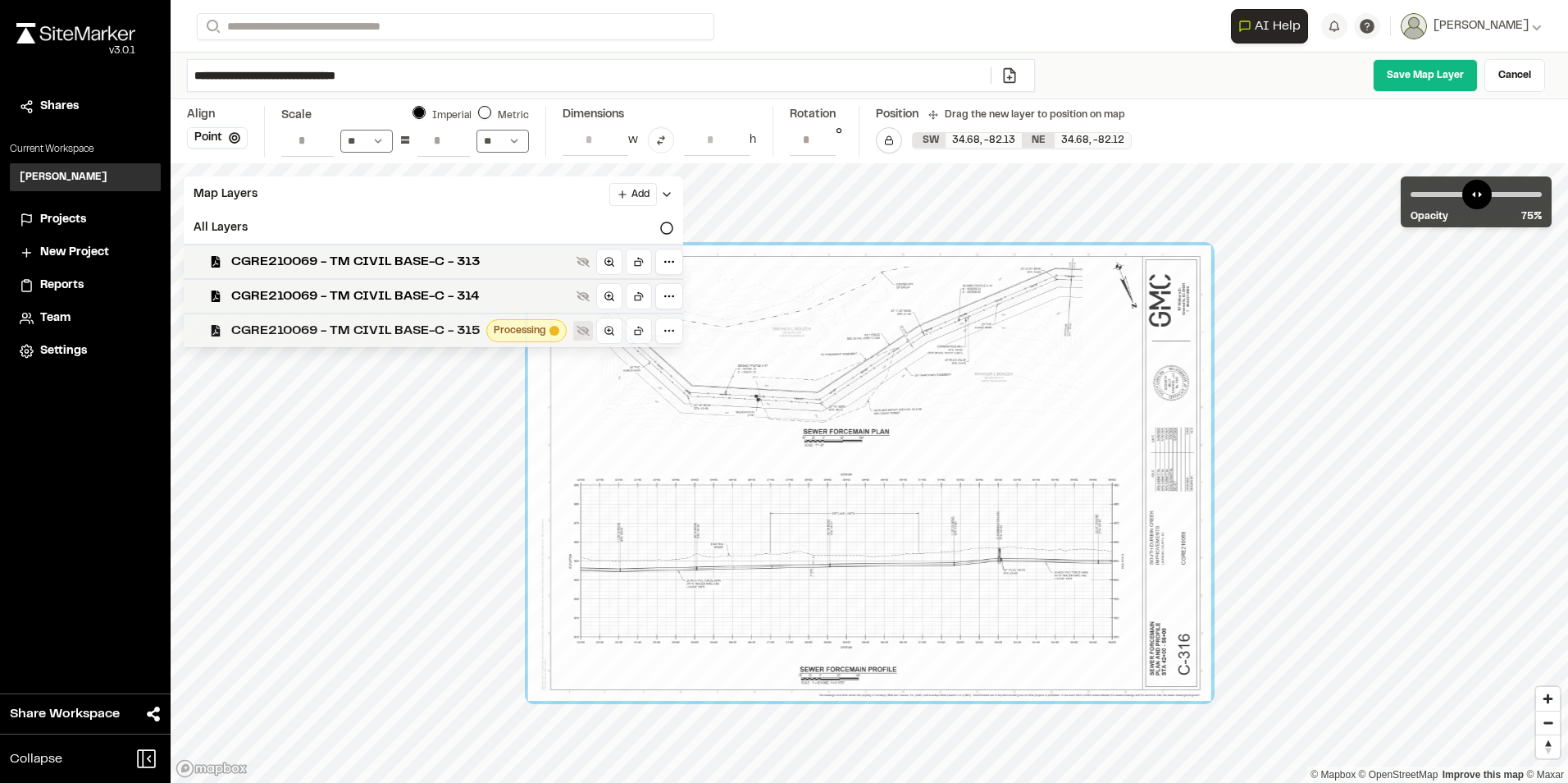
click at [580, 333] on icon at bounding box center [582, 330] width 13 height 13
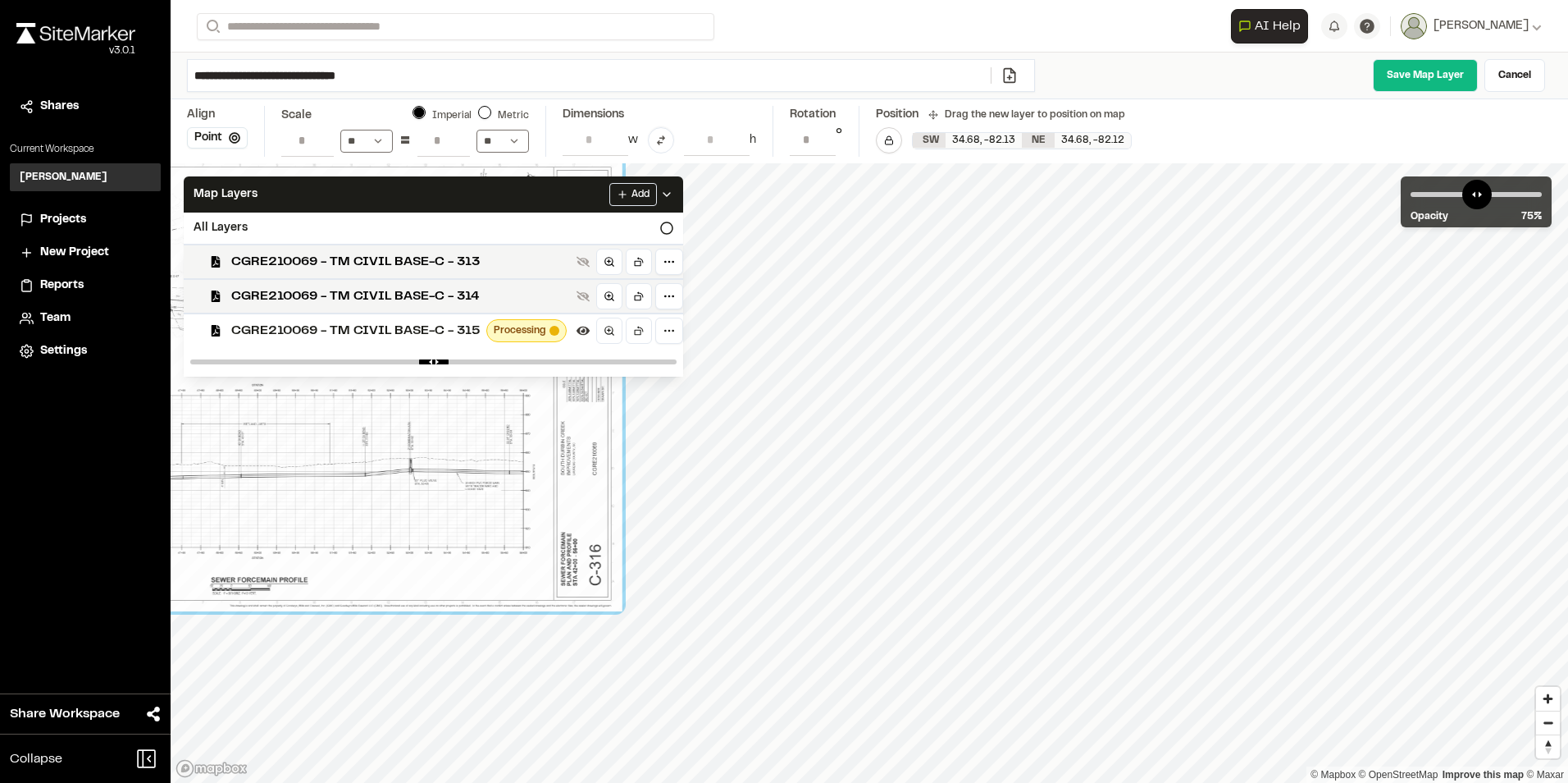
drag, startPoint x: 978, startPoint y: 421, endPoint x: 359, endPoint y: 313, distance: 628.4
click at [359, 313] on div "Map Layers Add All Layers CGRE210069 - TM CIVIL BASE-C - 313 CGRE210069 - TM CI…" at bounding box center [869, 473] width 1397 height 620
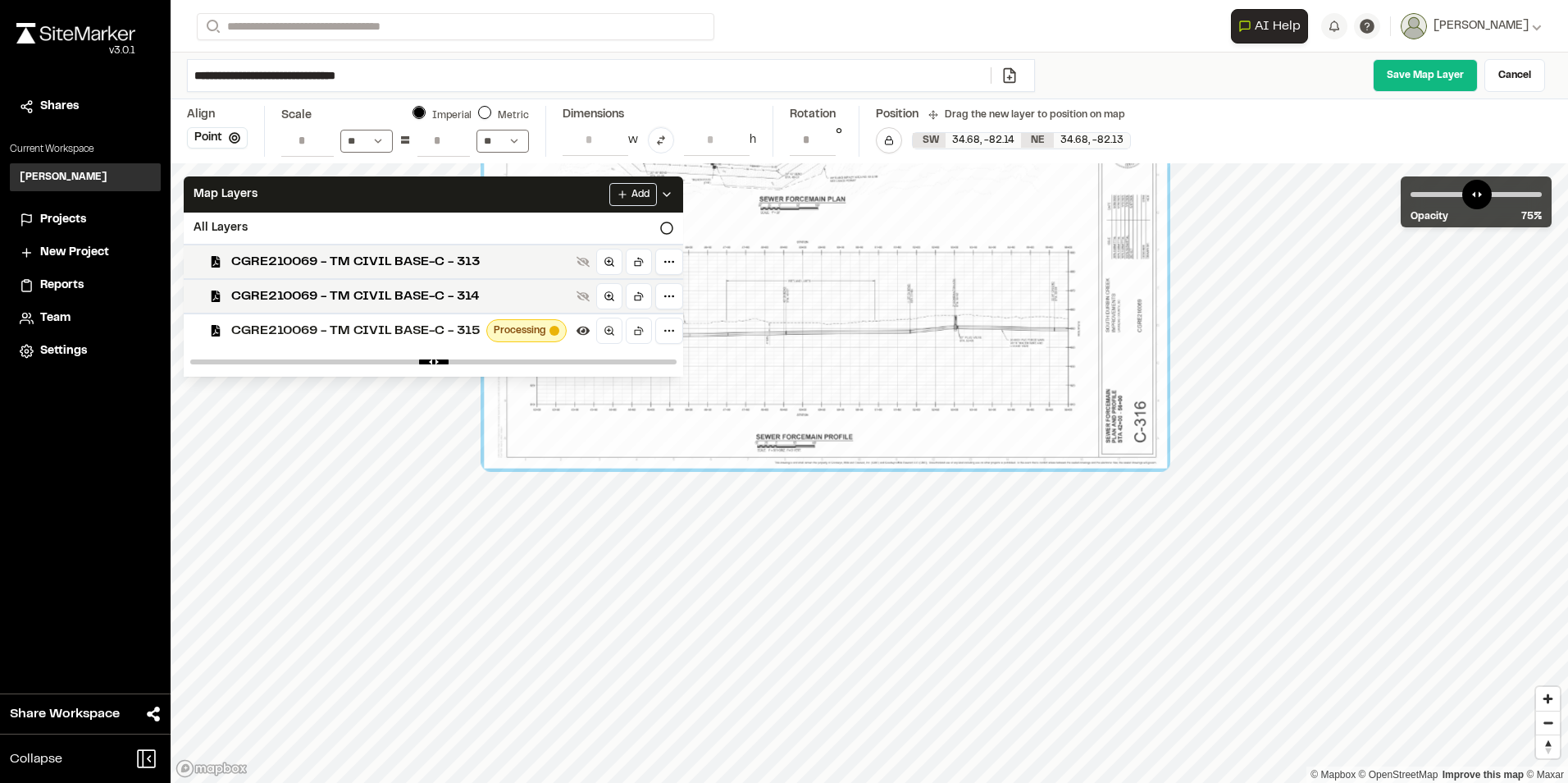
drag, startPoint x: 1262, startPoint y: 488, endPoint x: 701, endPoint y: 204, distance: 628.8
click at [701, 204] on div at bounding box center [825, 240] width 683 height 456
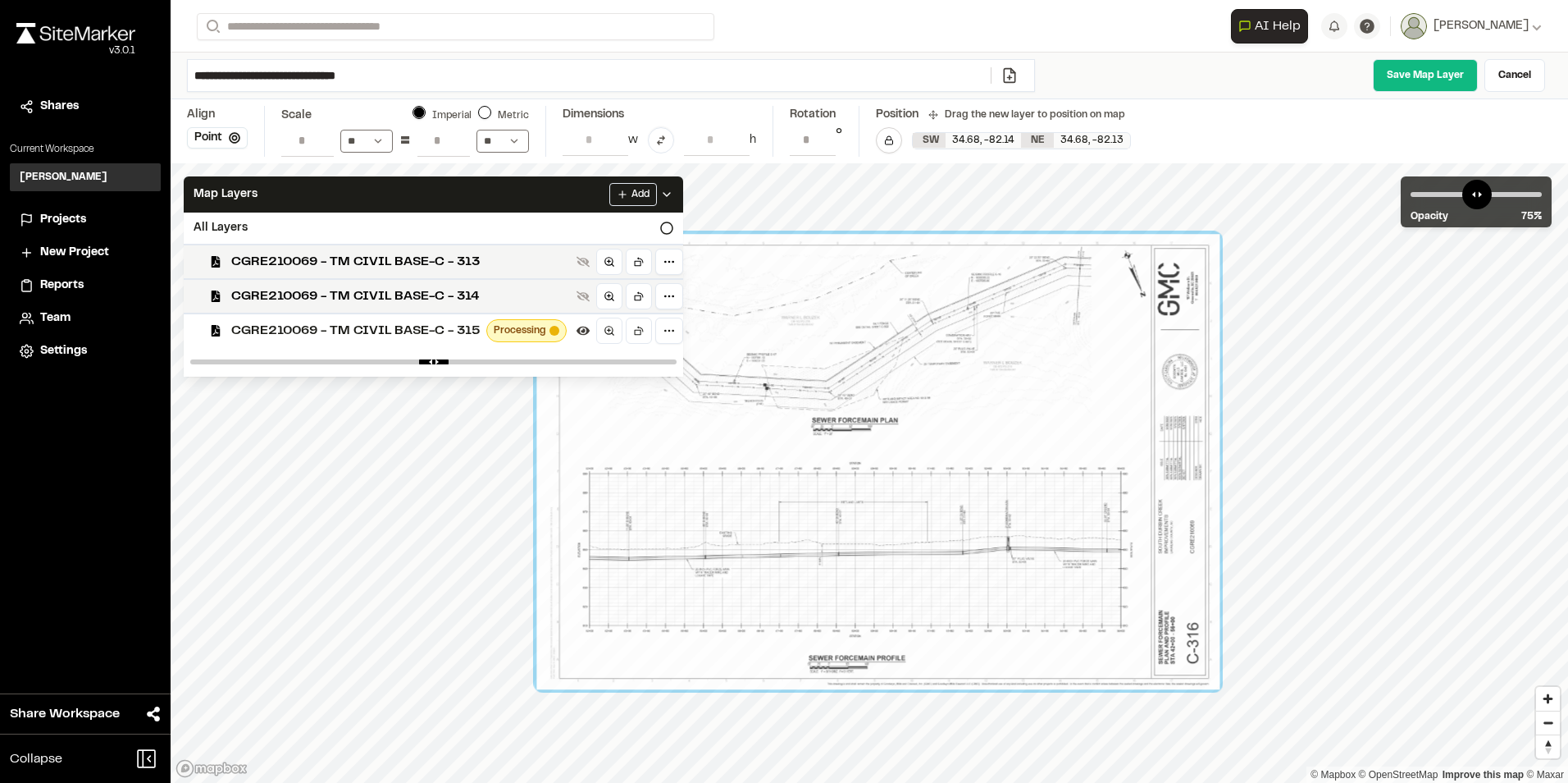
click at [1001, 417] on div at bounding box center [877, 462] width 683 height 456
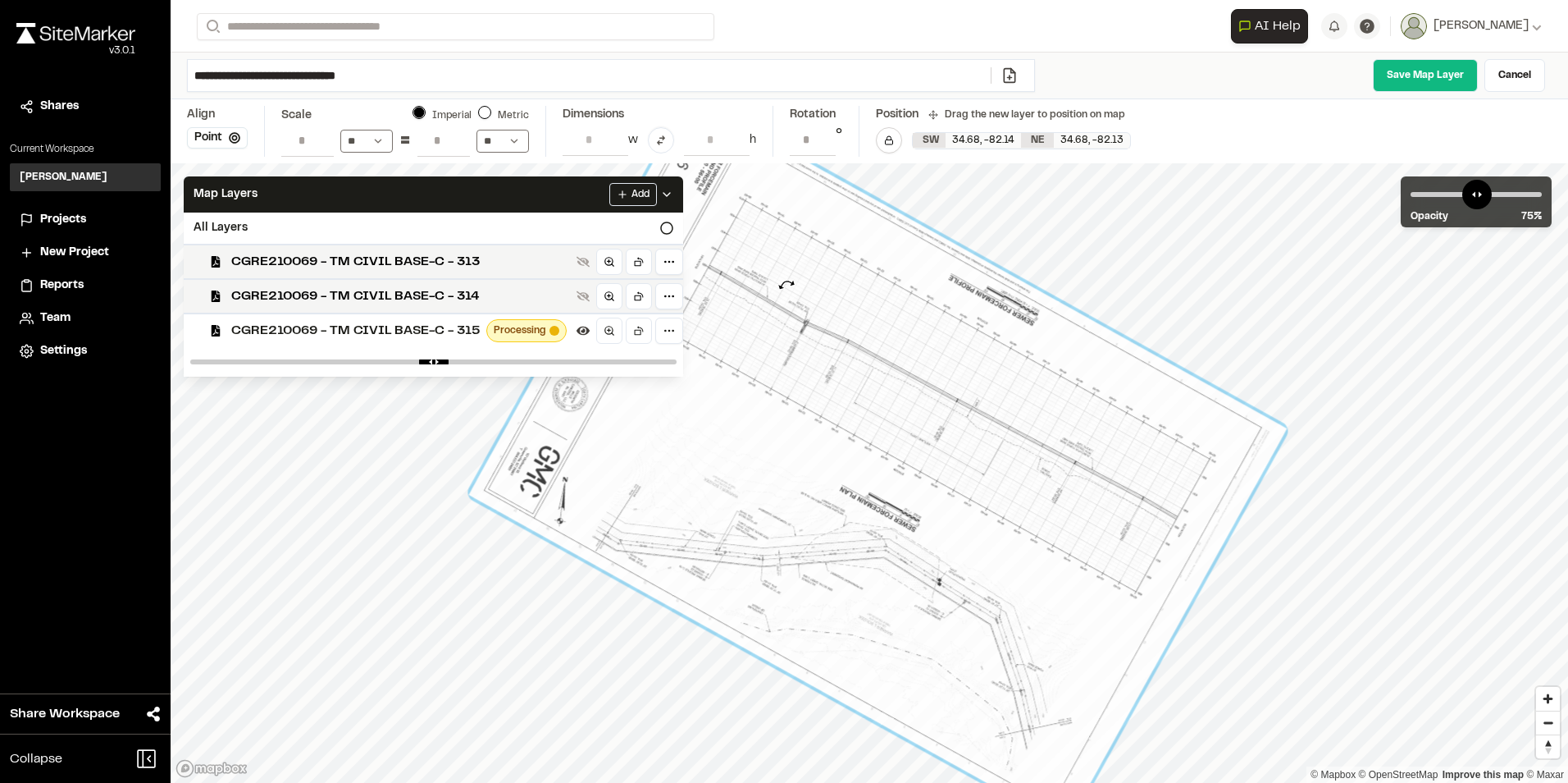
drag, startPoint x: 1227, startPoint y: 693, endPoint x: 786, endPoint y: 285, distance: 600.8
click at [786, 285] on div at bounding box center [877, 462] width 817 height 730
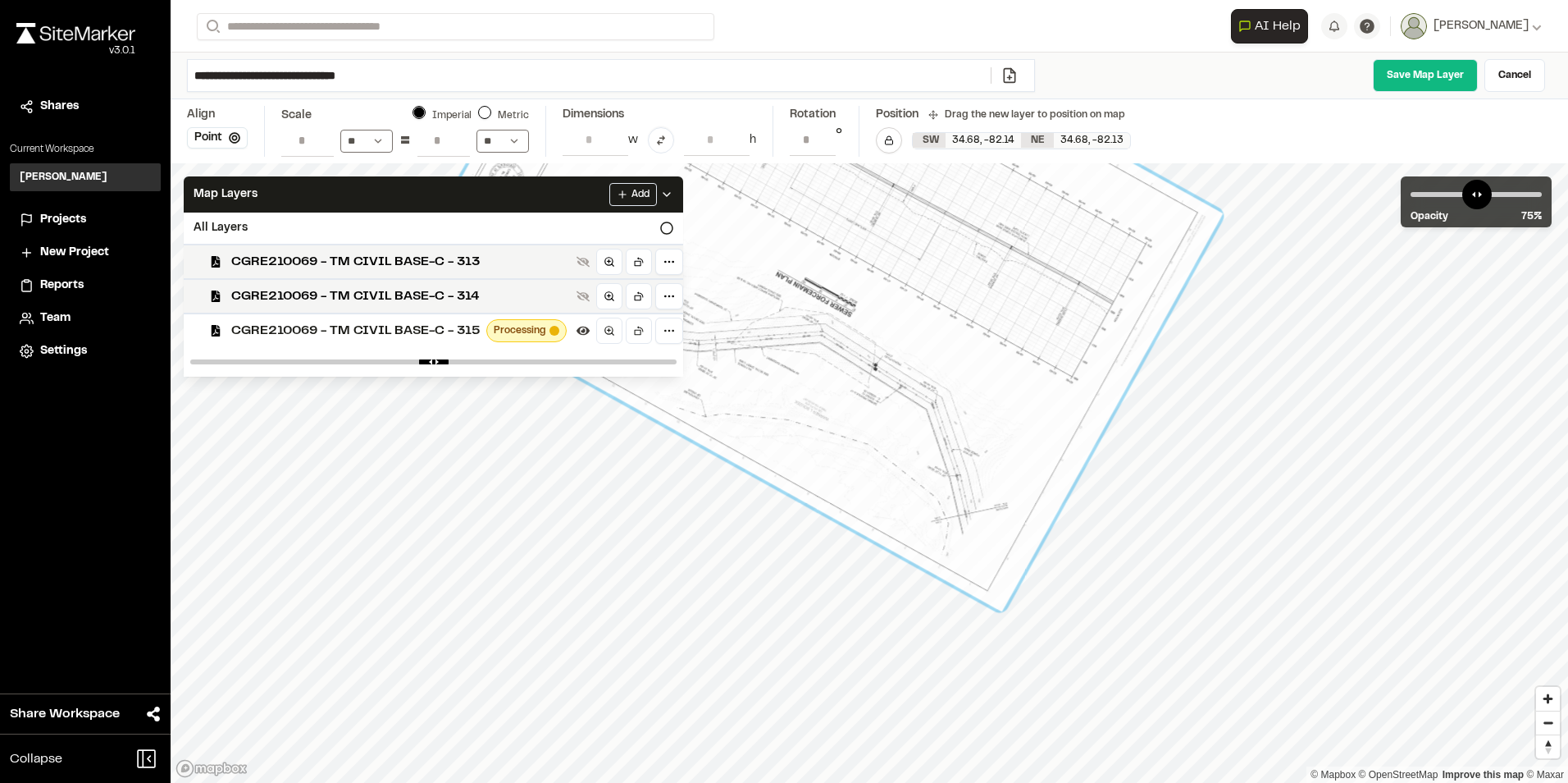
drag, startPoint x: 1006, startPoint y: 615, endPoint x: 942, endPoint y: 400, distance: 224.3
click at [942, 400] on div at bounding box center [813, 246] width 817 height 730
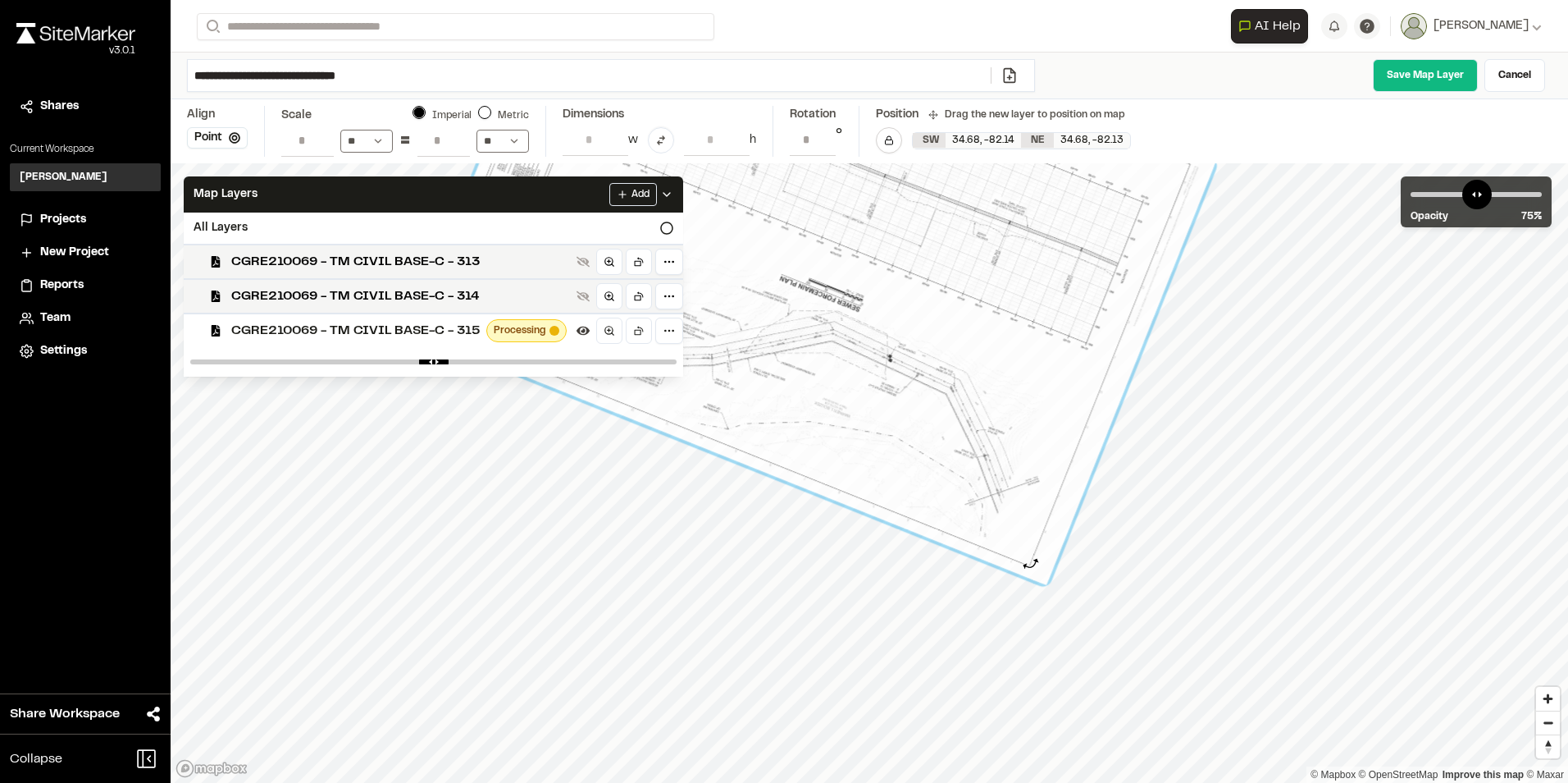
type input "**********"
drag, startPoint x: 1006, startPoint y: 622, endPoint x: 1032, endPoint y: 563, distance: 64.5
click at [1032, 563] on div at bounding box center [814, 247] width 802 height 674
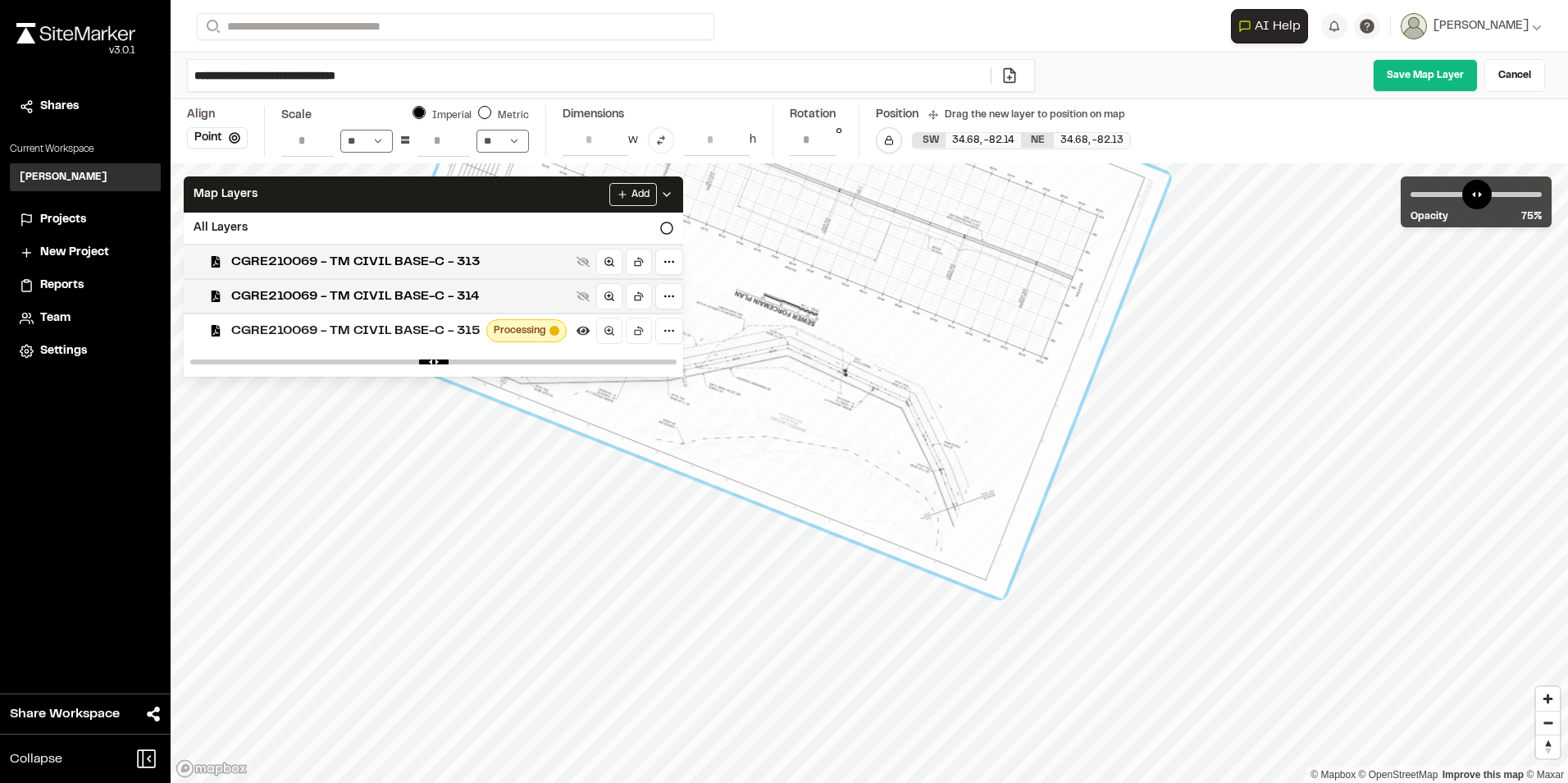
drag, startPoint x: 1017, startPoint y: 505, endPoint x: 971, endPoint y: 520, distance: 48.4
click at [971, 520] on div at bounding box center [770, 262] width 802 height 674
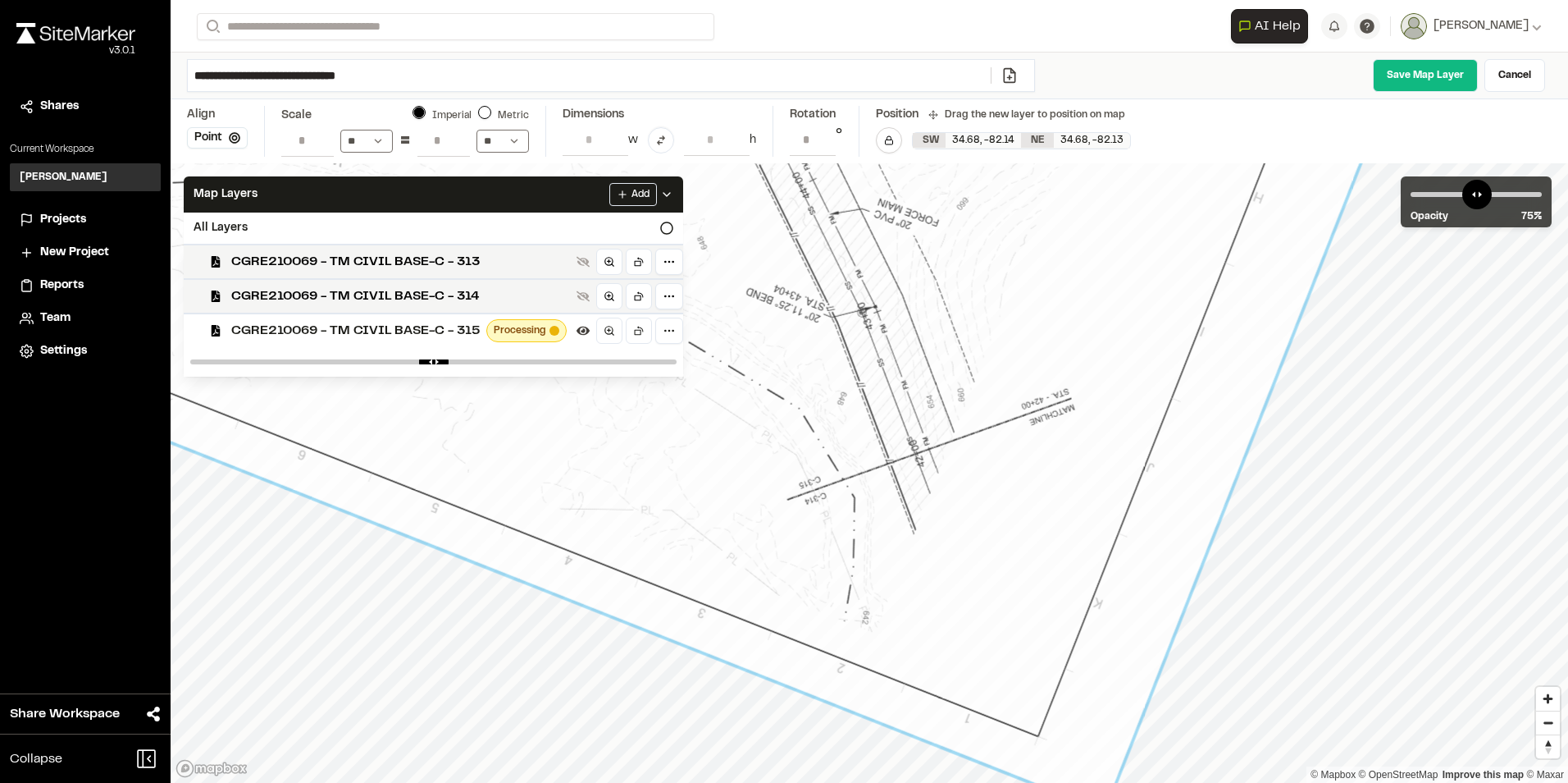
drag, startPoint x: 1039, startPoint y: 533, endPoint x: 1014, endPoint y: 542, distance: 26.6
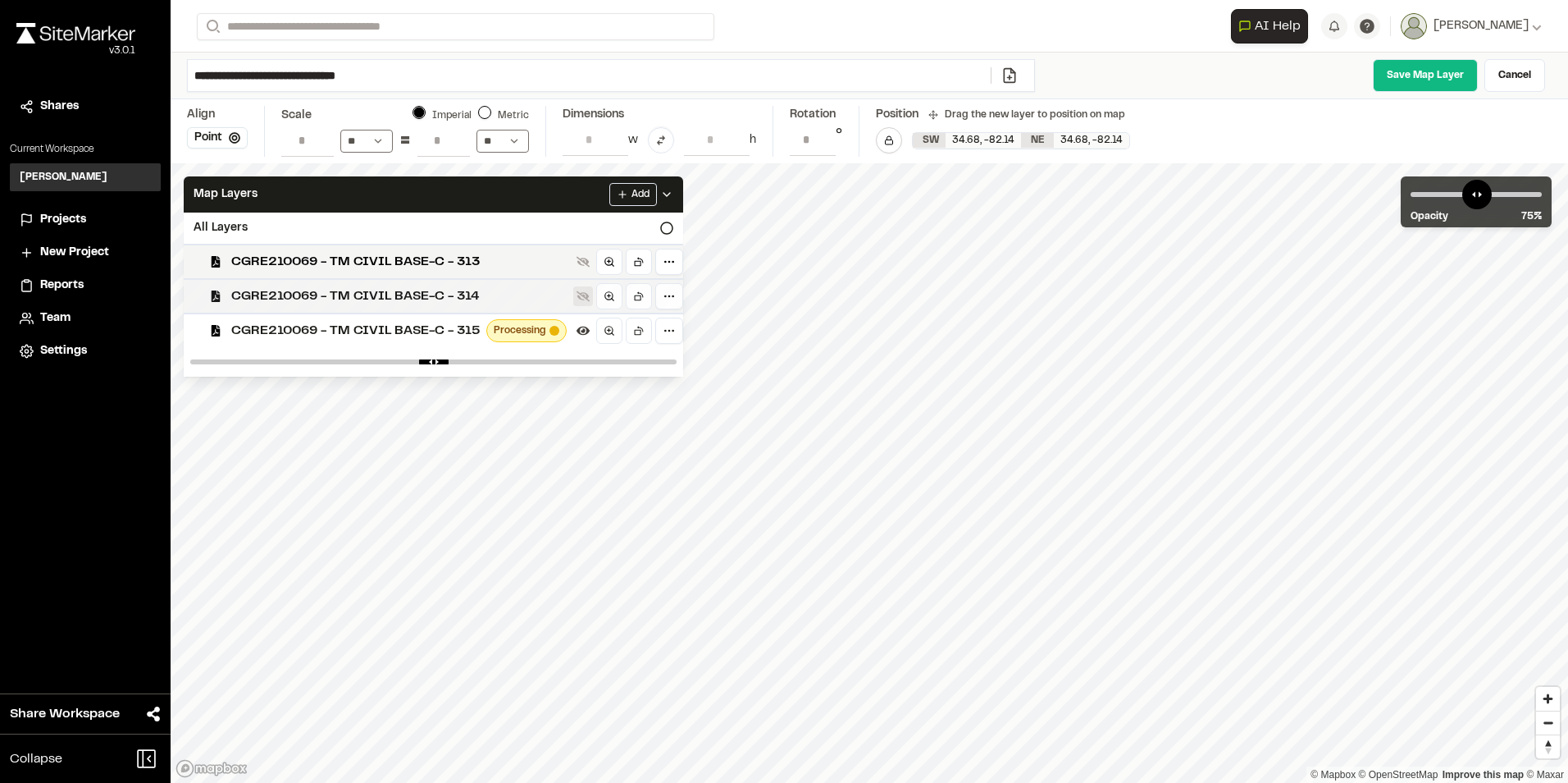
click at [582, 295] on icon at bounding box center [582, 297] width 13 height 11
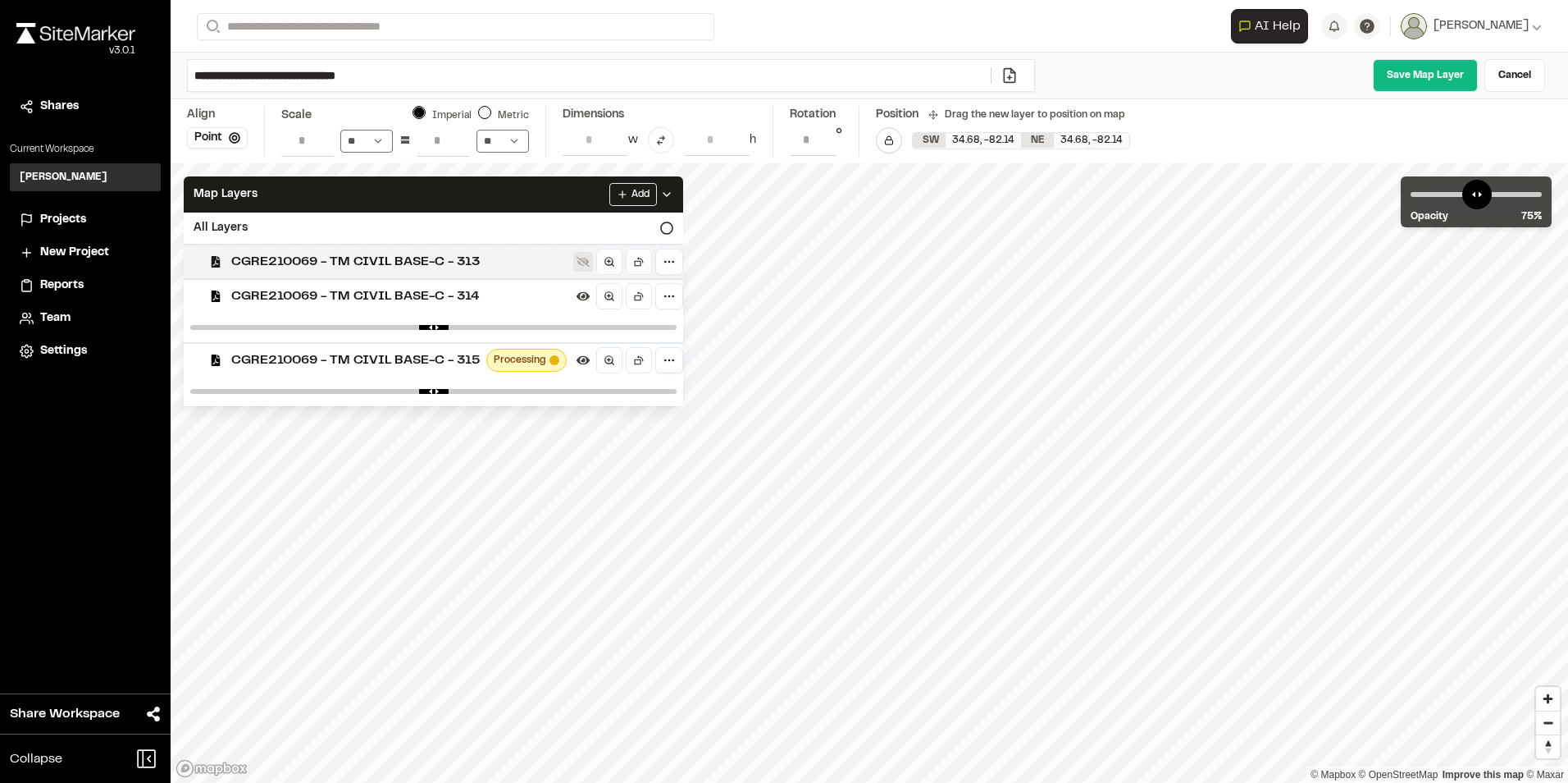
click at [584, 263] on icon at bounding box center [582, 261] width 13 height 13
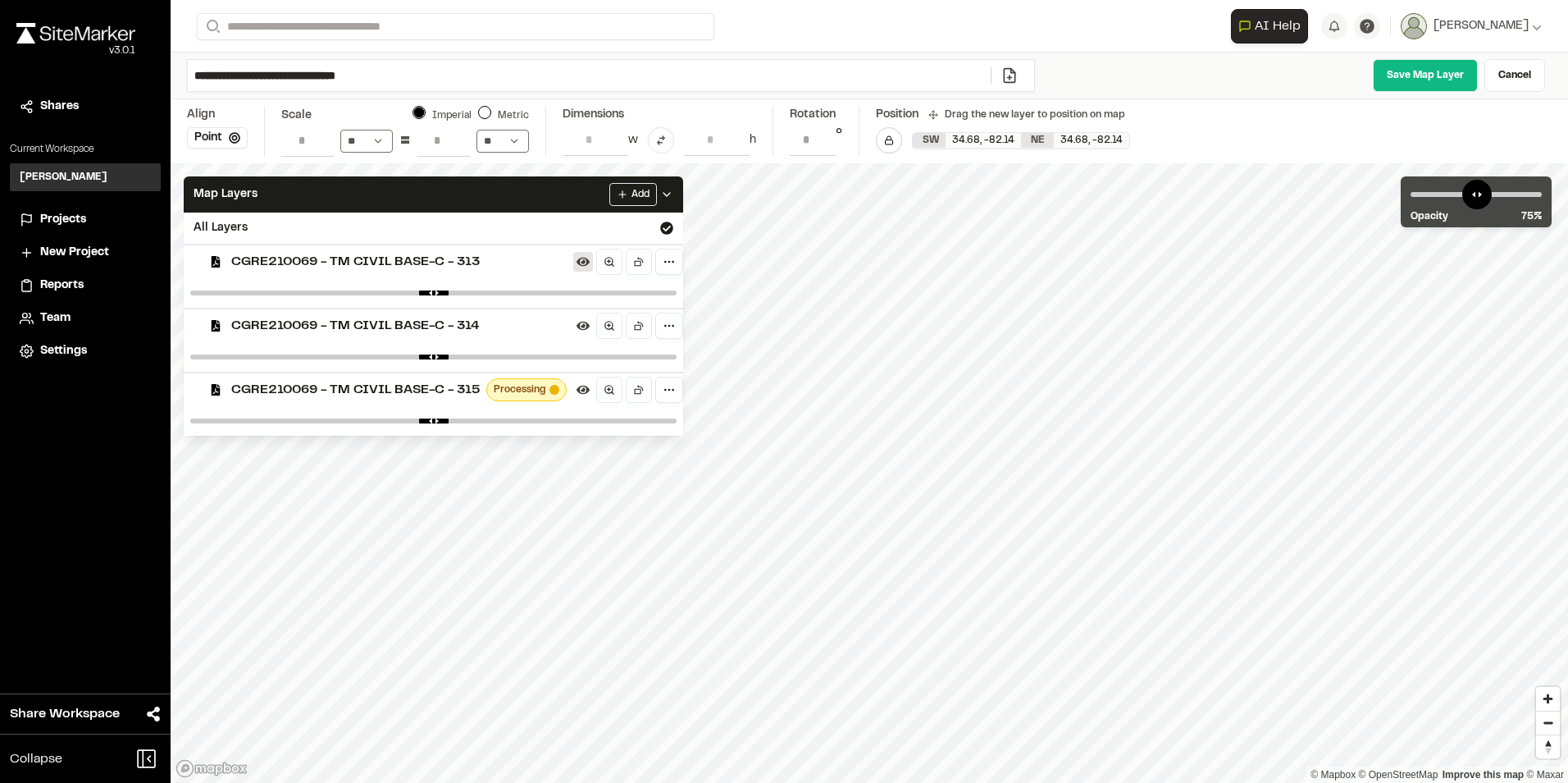
click at [584, 263] on icon at bounding box center [582, 262] width 13 height 9
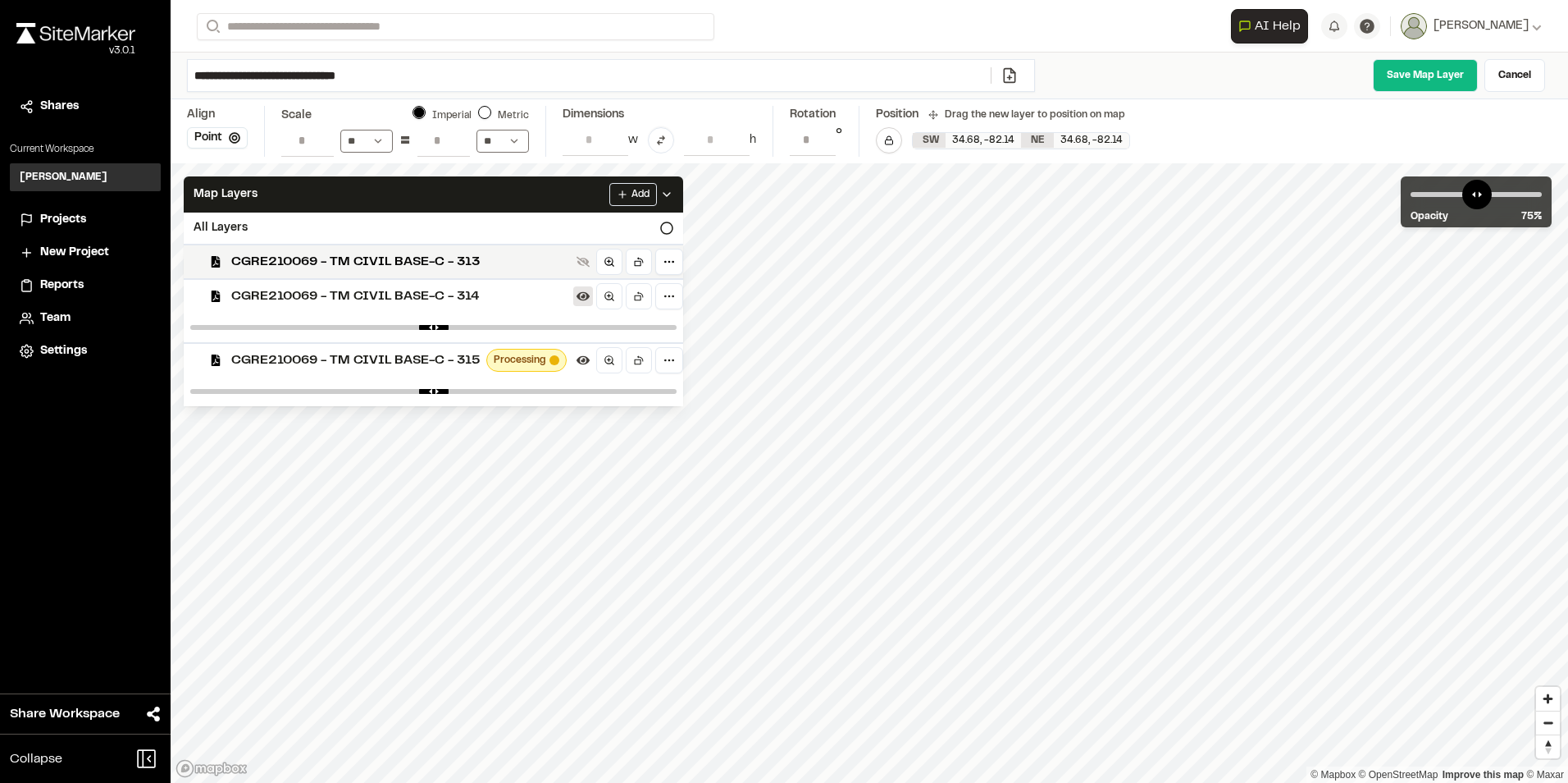
click at [582, 300] on icon at bounding box center [582, 296] width 13 height 9
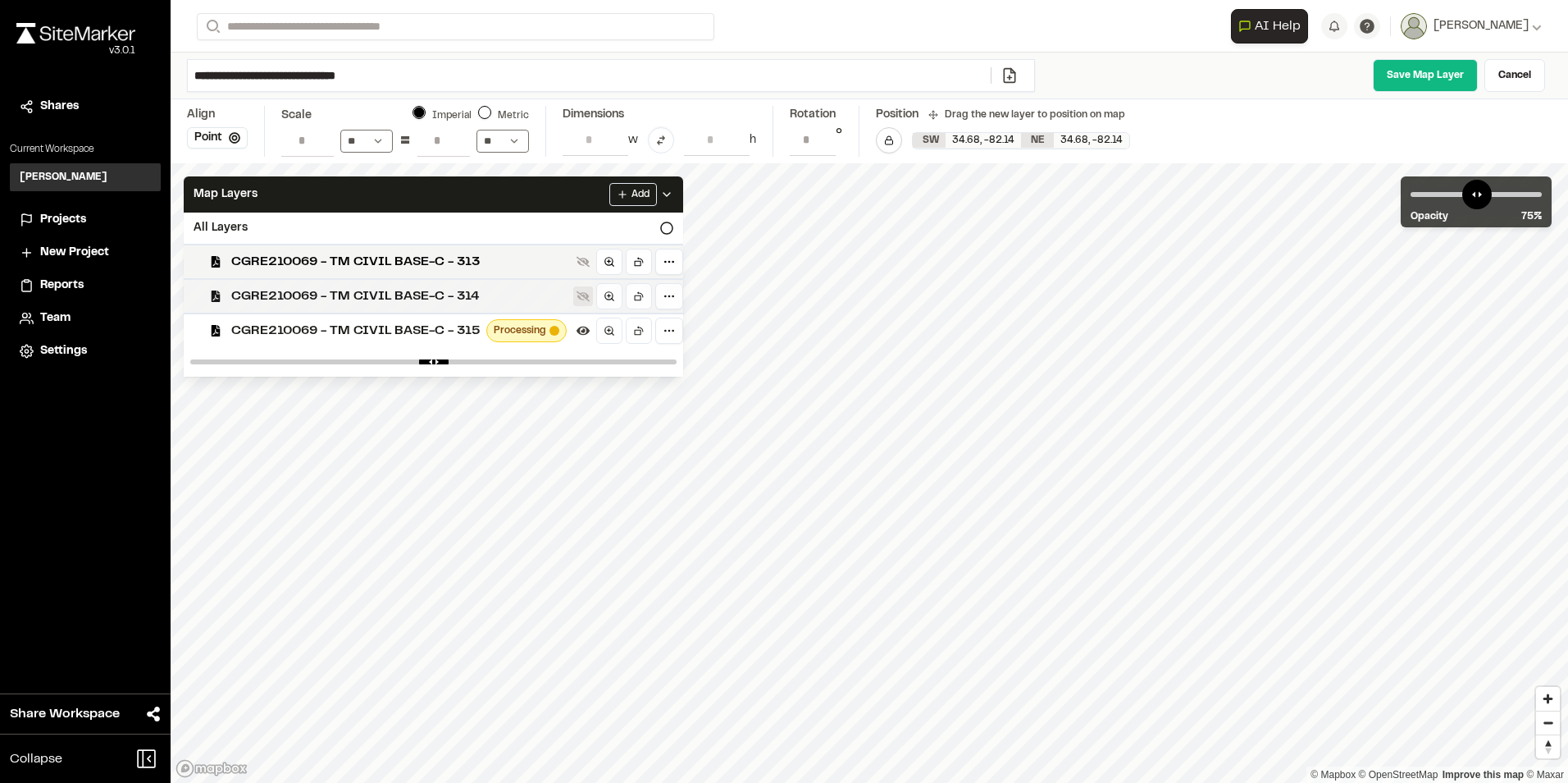
click at [582, 300] on icon at bounding box center [582, 297] width 13 height 11
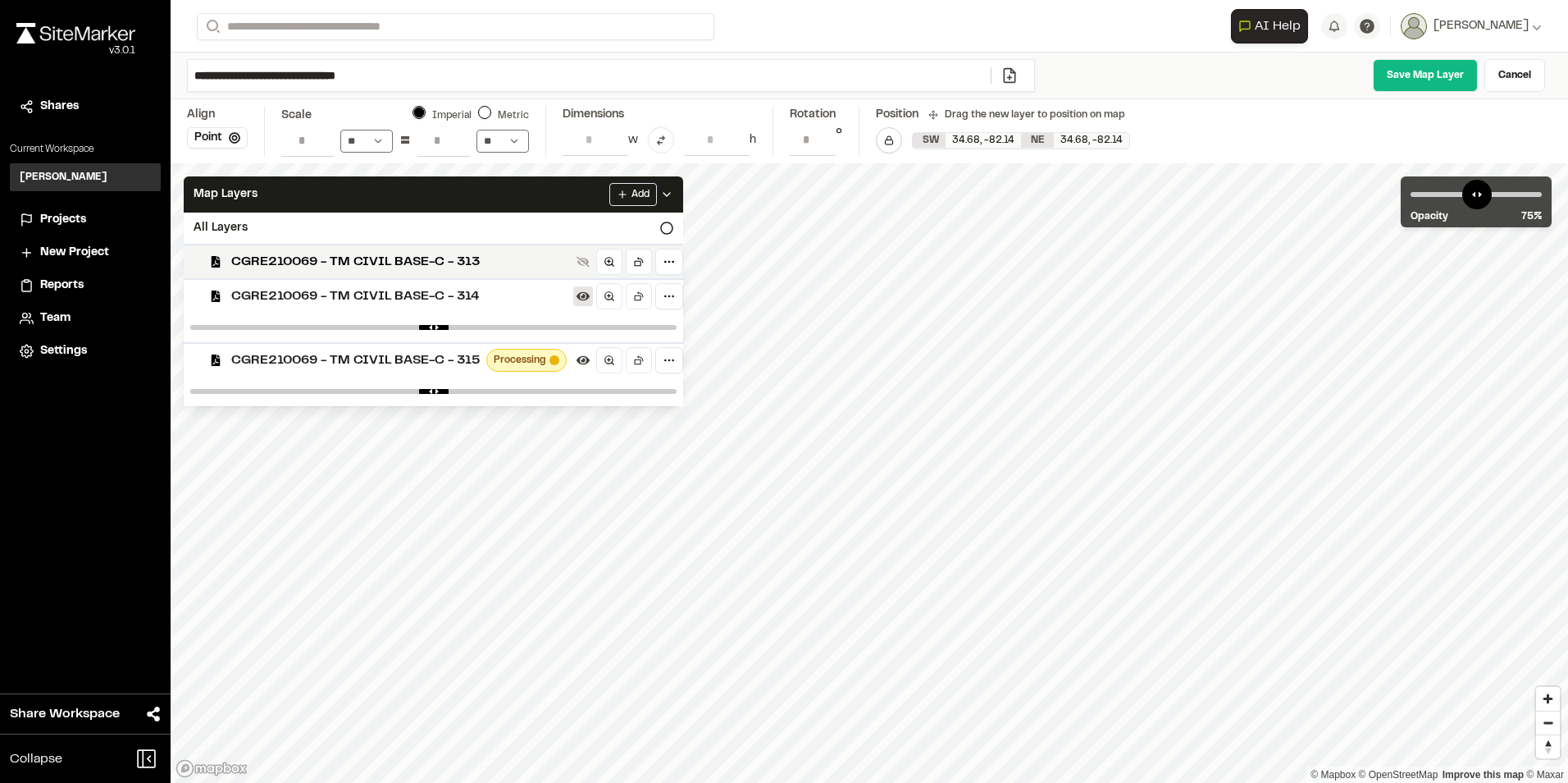
click at [582, 300] on icon at bounding box center [582, 296] width 13 height 9
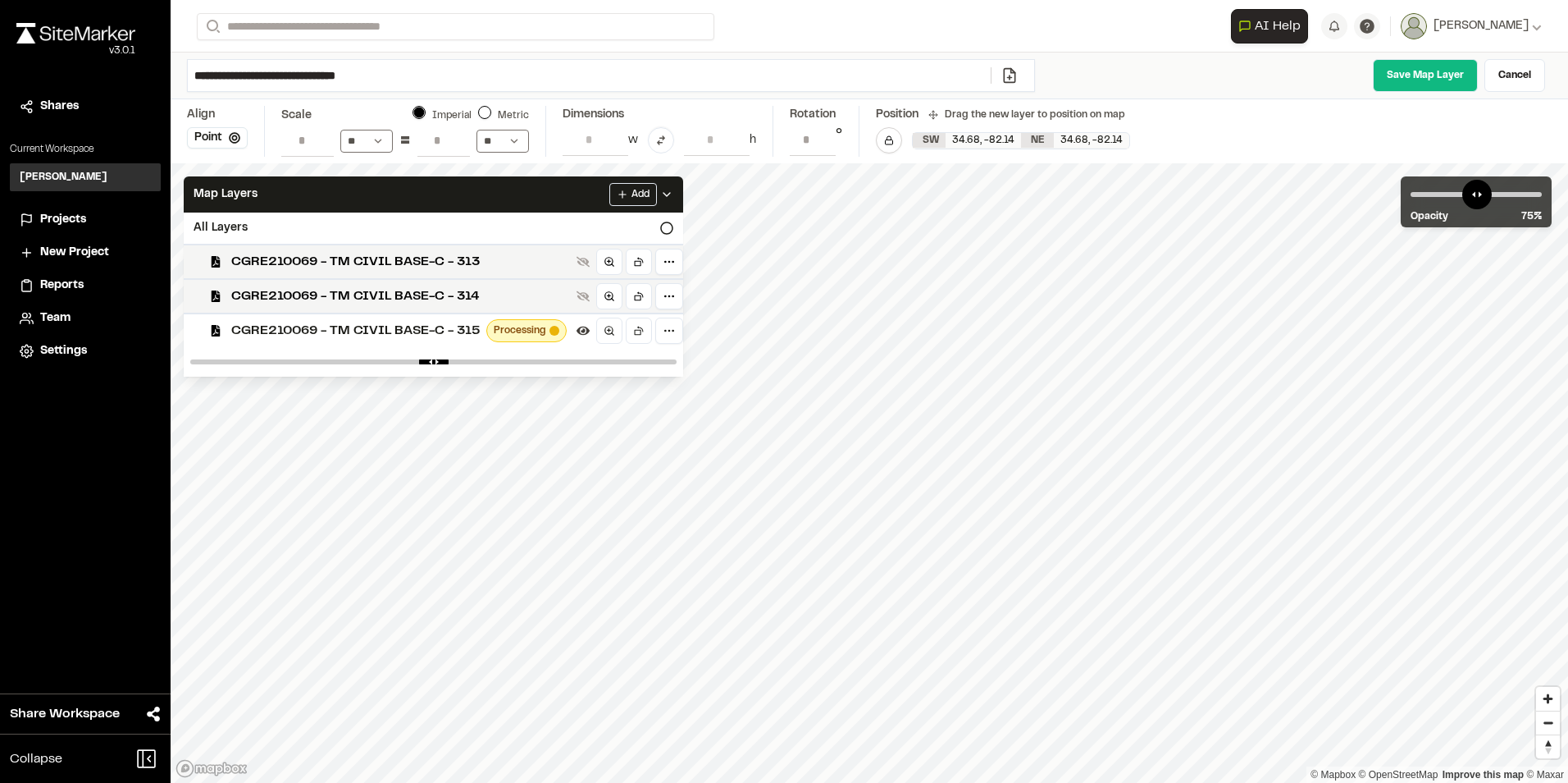
click at [582, 300] on icon at bounding box center [582, 297] width 13 height 11
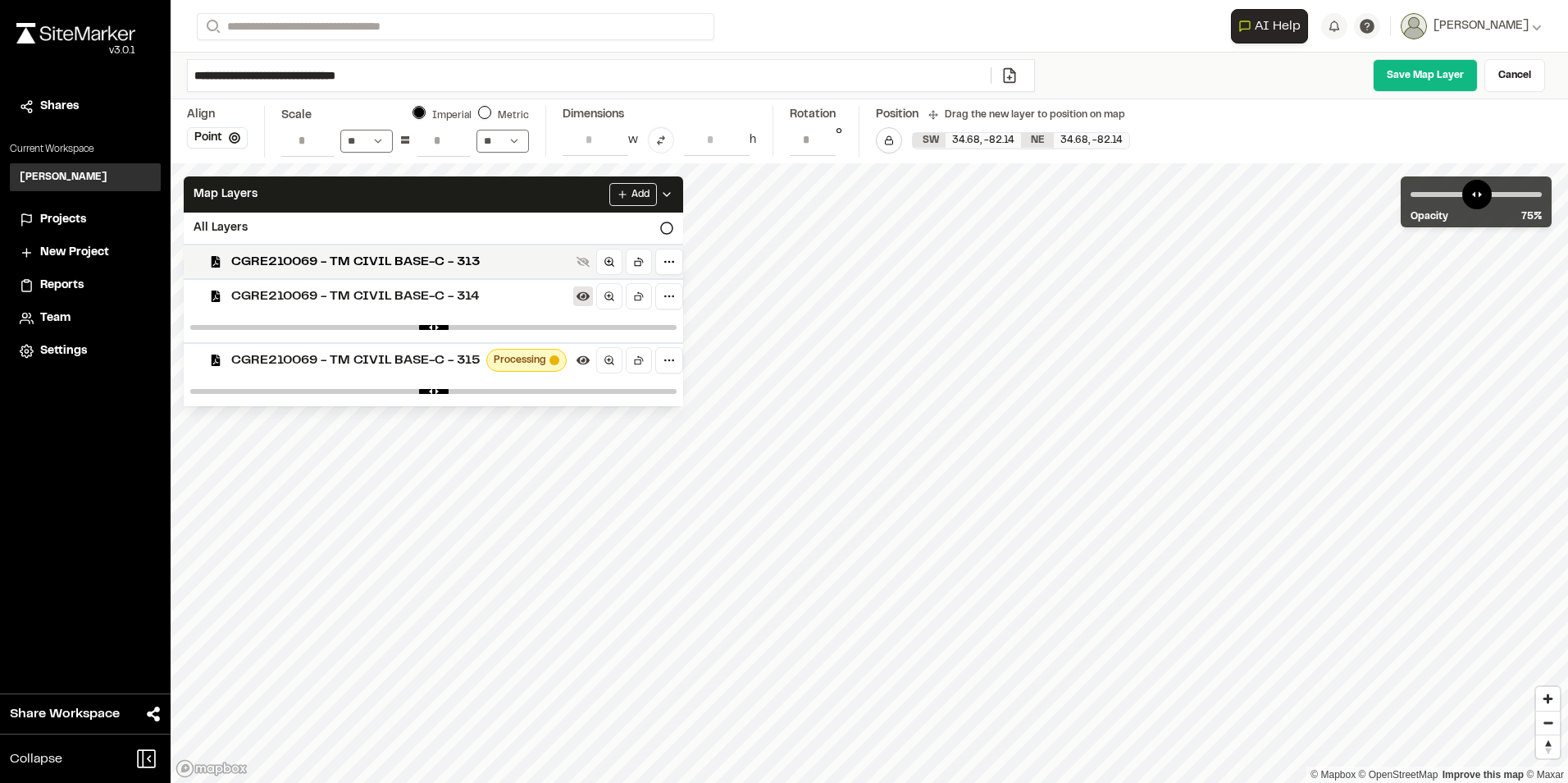
click at [582, 300] on icon at bounding box center [582, 296] width 13 height 9
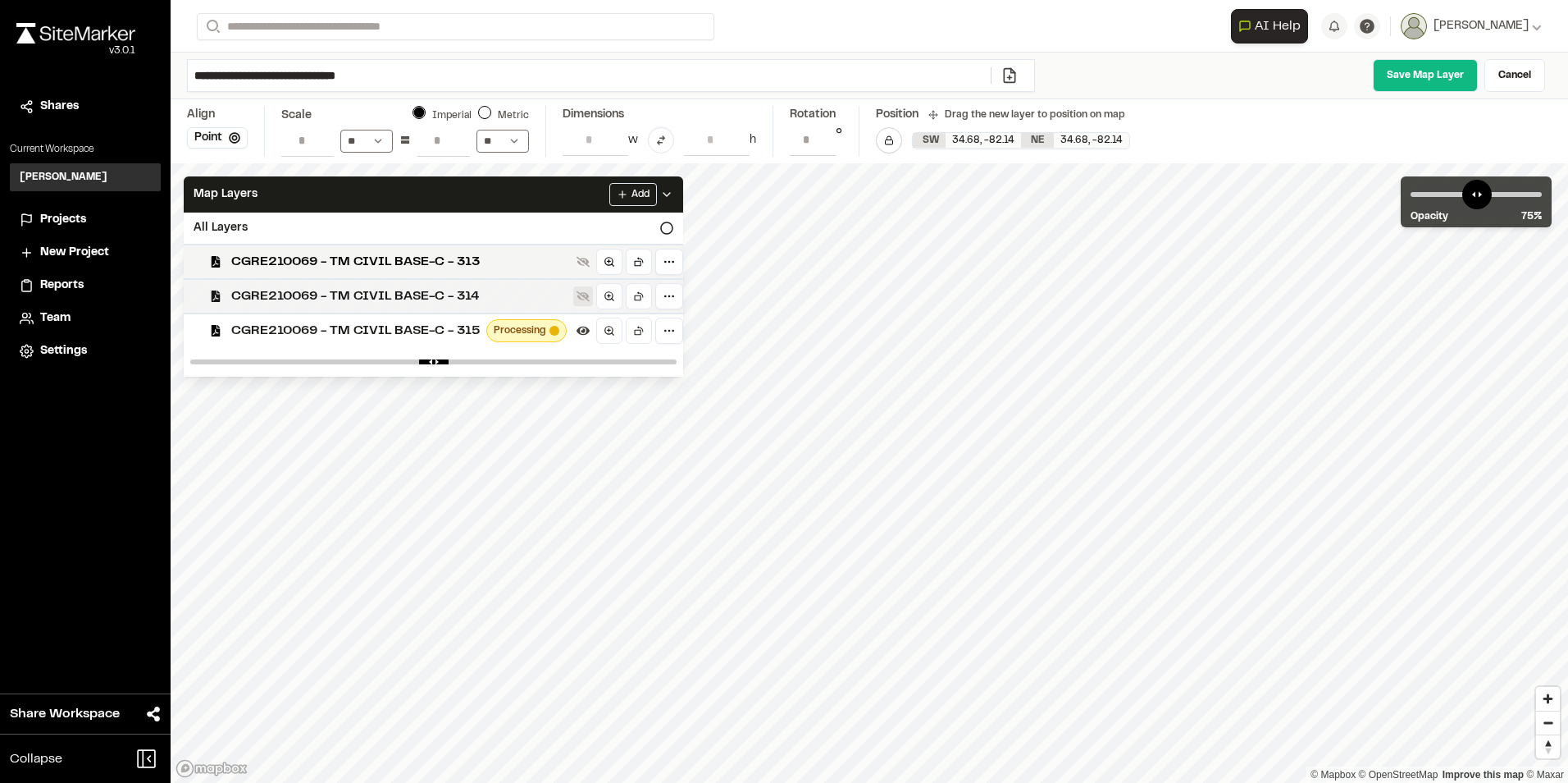
click at [582, 300] on icon at bounding box center [582, 297] width 13 height 11
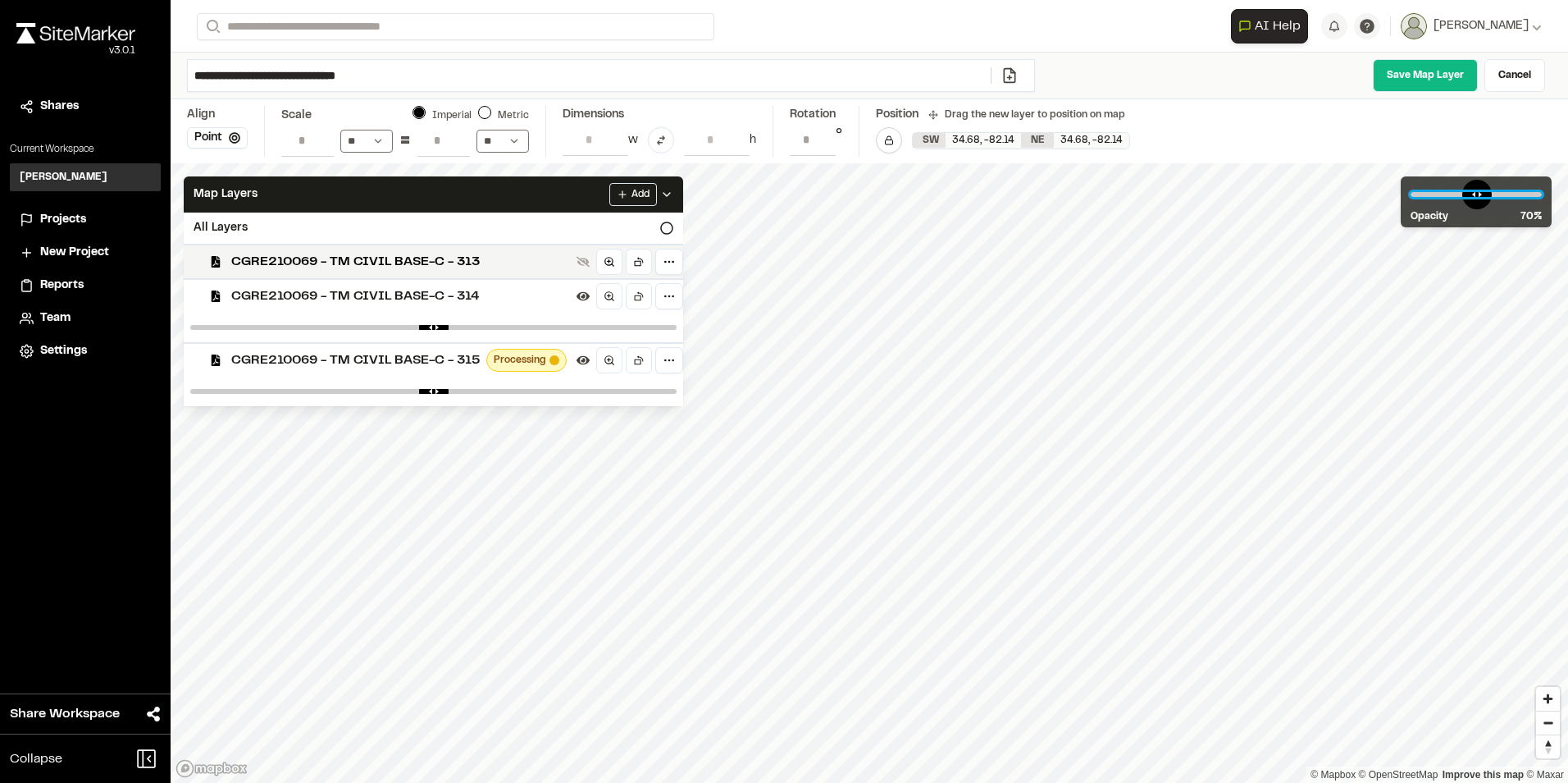
drag, startPoint x: 1493, startPoint y: 192, endPoint x: 1497, endPoint y: 203, distance: 11.7
type input "**"
click at [1497, 197] on input "range" at bounding box center [1476, 194] width 131 height 5
click at [528, 297] on span "CGRE210069 - TM CIVIL BASE-C - 314" at bounding box center [400, 297] width 339 height 20
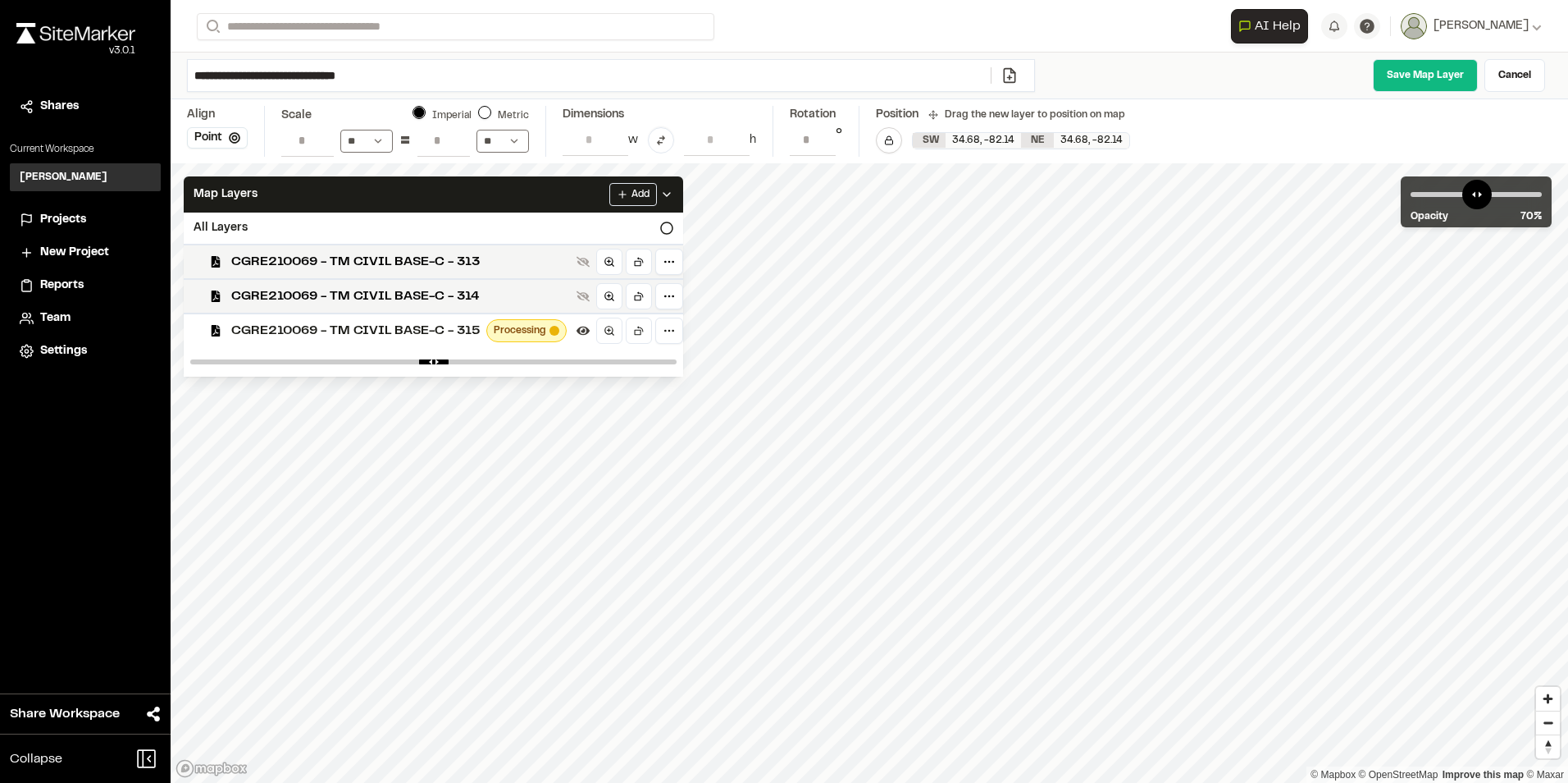
click at [528, 297] on span "CGRE210069 - TM CIVIL BASE-C - 314" at bounding box center [400, 297] width 339 height 20
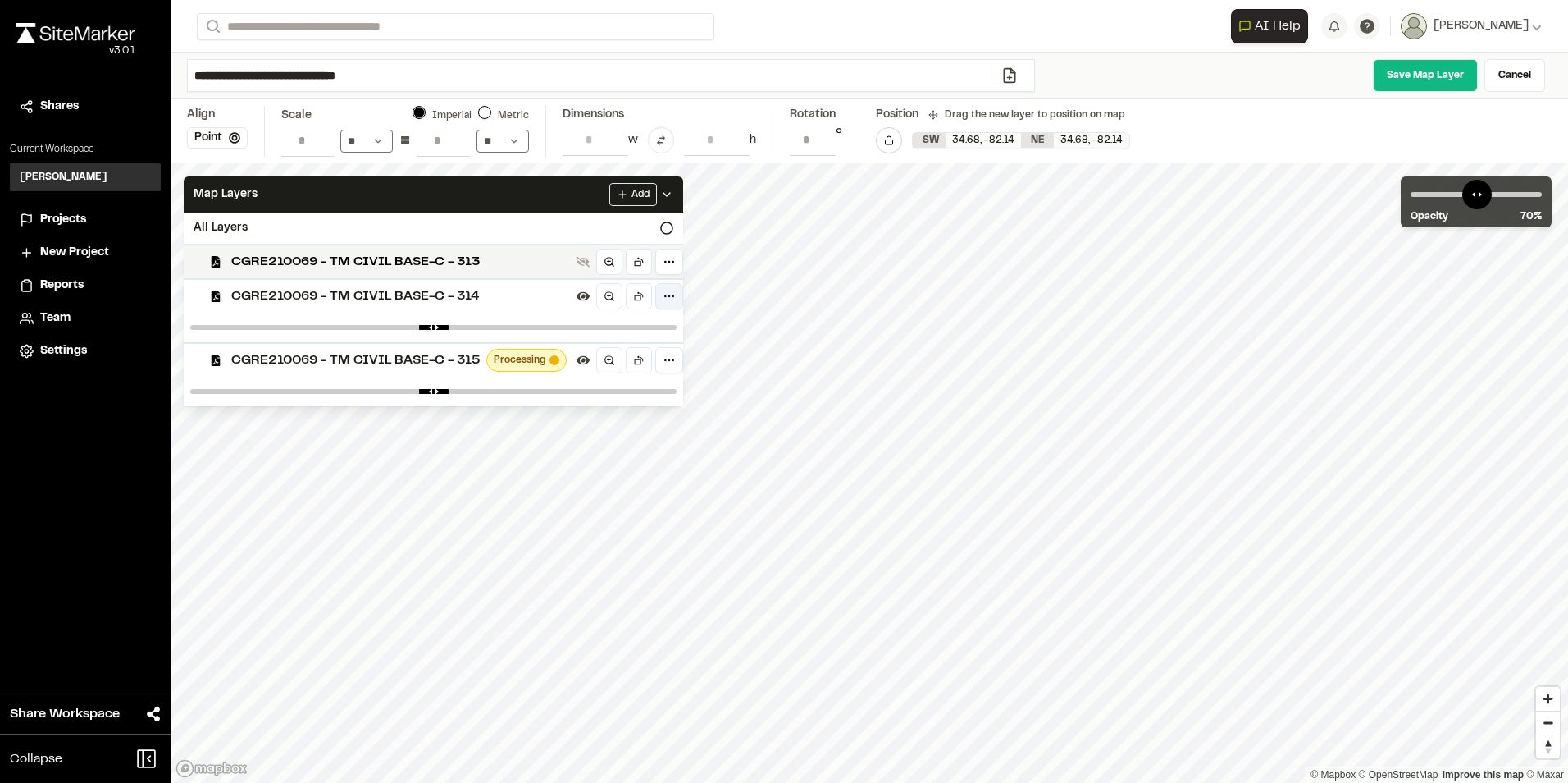
click at [673, 296] on html "**********" at bounding box center [784, 392] width 1568 height 783
click at [527, 294] on html "**********" at bounding box center [784, 392] width 1568 height 783
click at [665, 227] on icon at bounding box center [666, 227] width 13 height 13
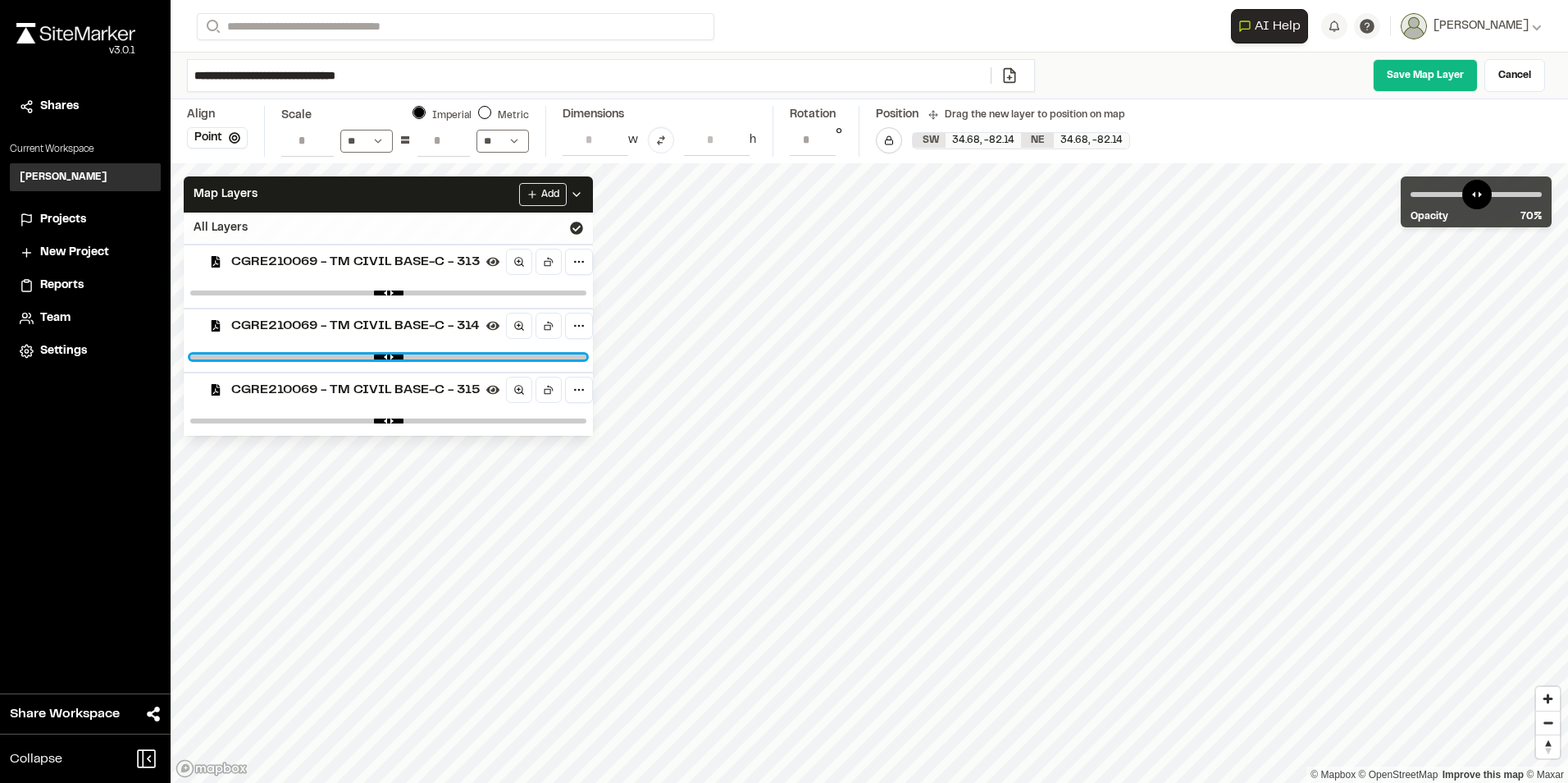
drag, startPoint x: 665, startPoint y: 356, endPoint x: 422, endPoint y: 358, distance: 243.0
type input "****"
click at [422, 358] on input "range" at bounding box center [388, 357] width 396 height 5
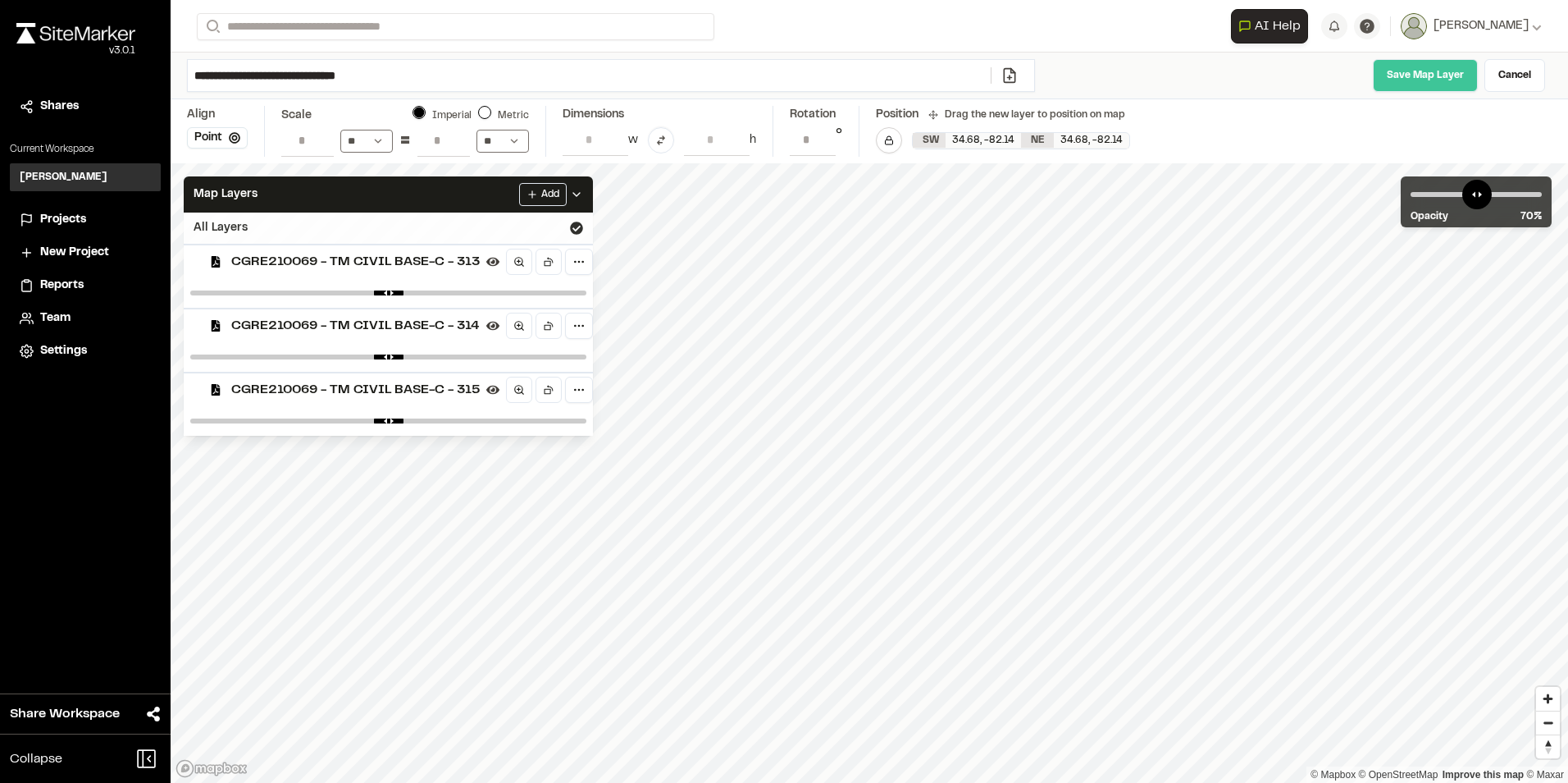
click at [1440, 73] on link "Save Map Layer" at bounding box center [1425, 75] width 105 height 33
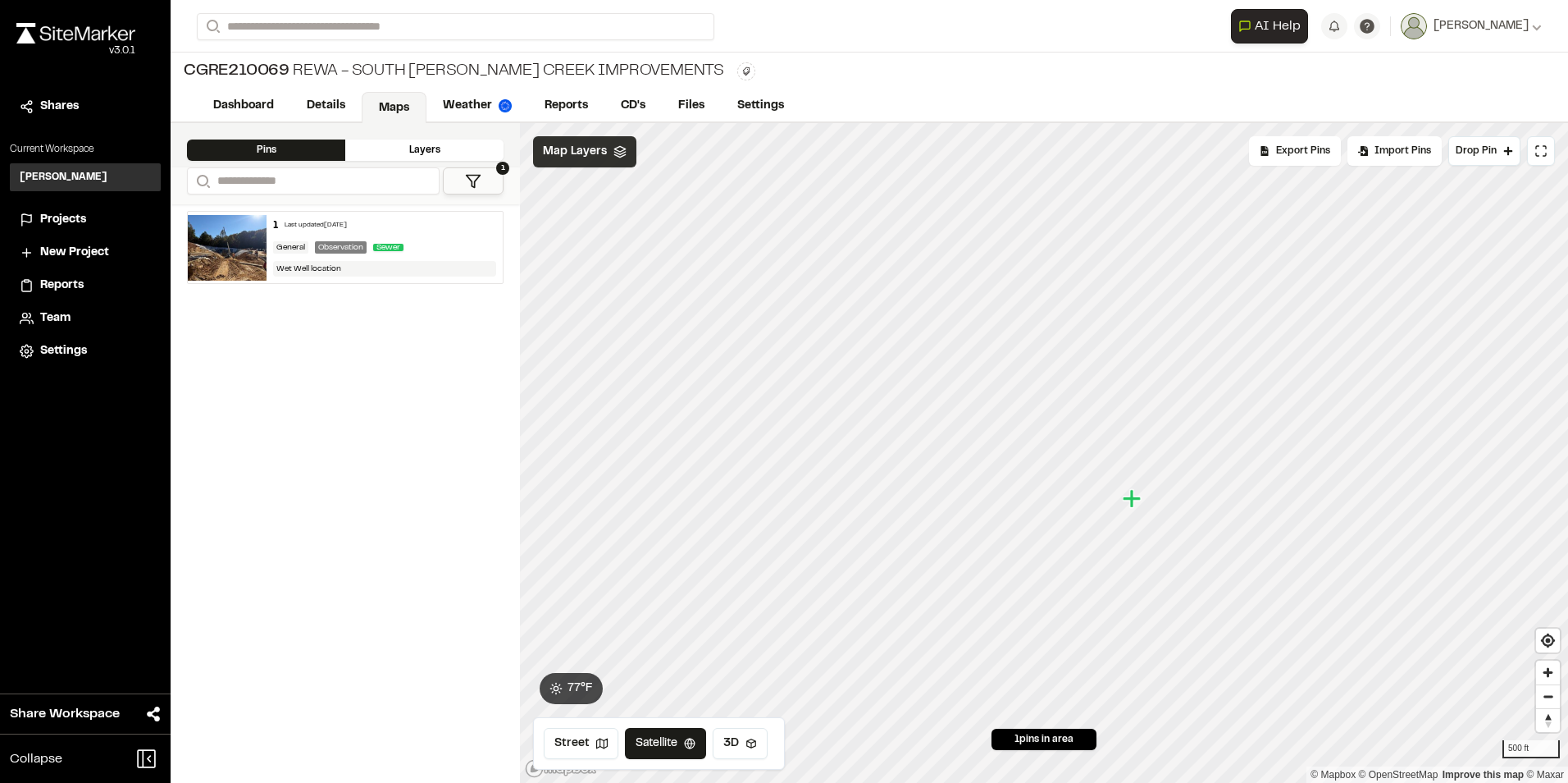
click at [595, 160] on span "Map Layers" at bounding box center [574, 151] width 64 height 18
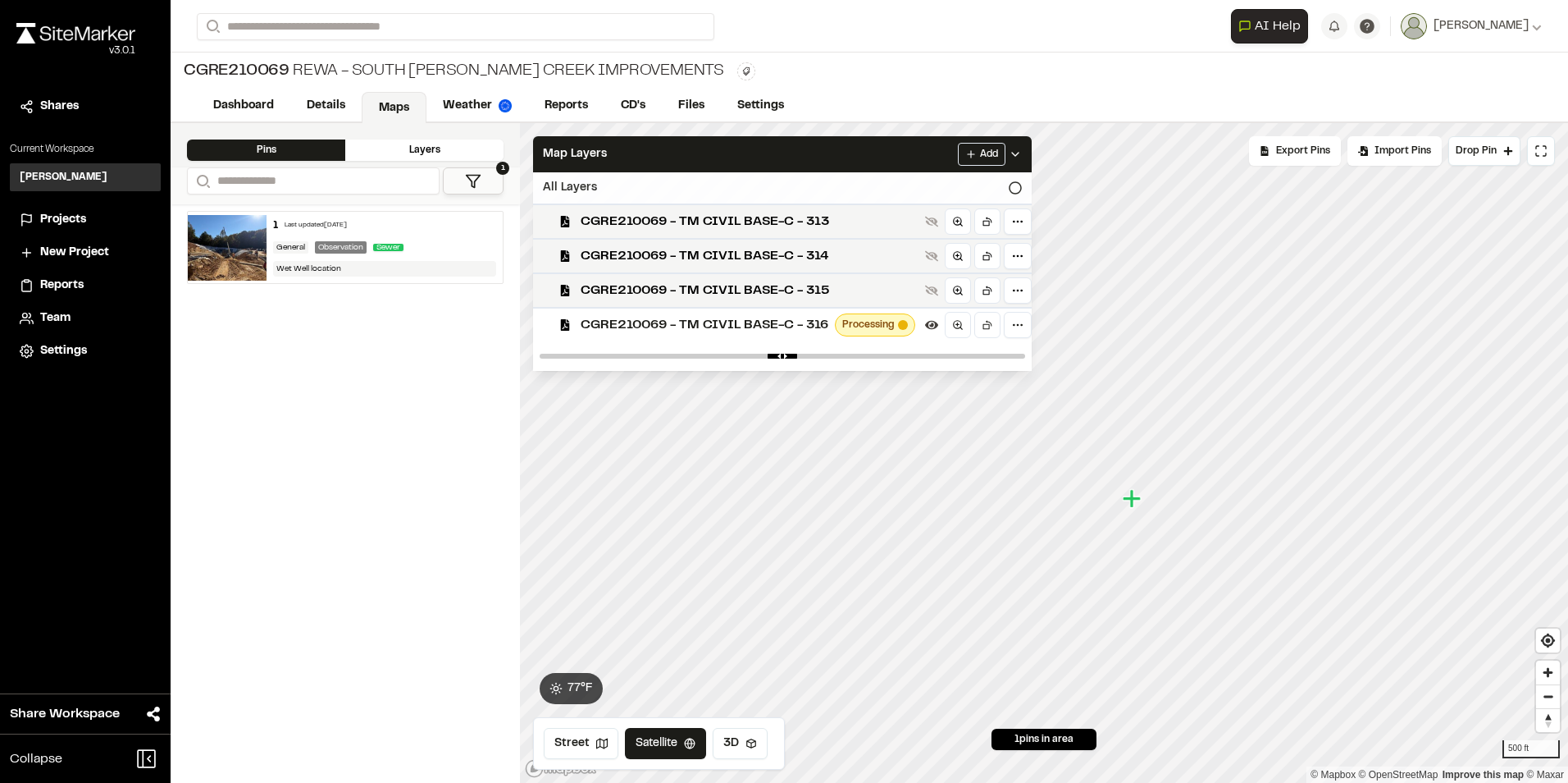
click at [1011, 185] on icon at bounding box center [1015, 187] width 13 height 13
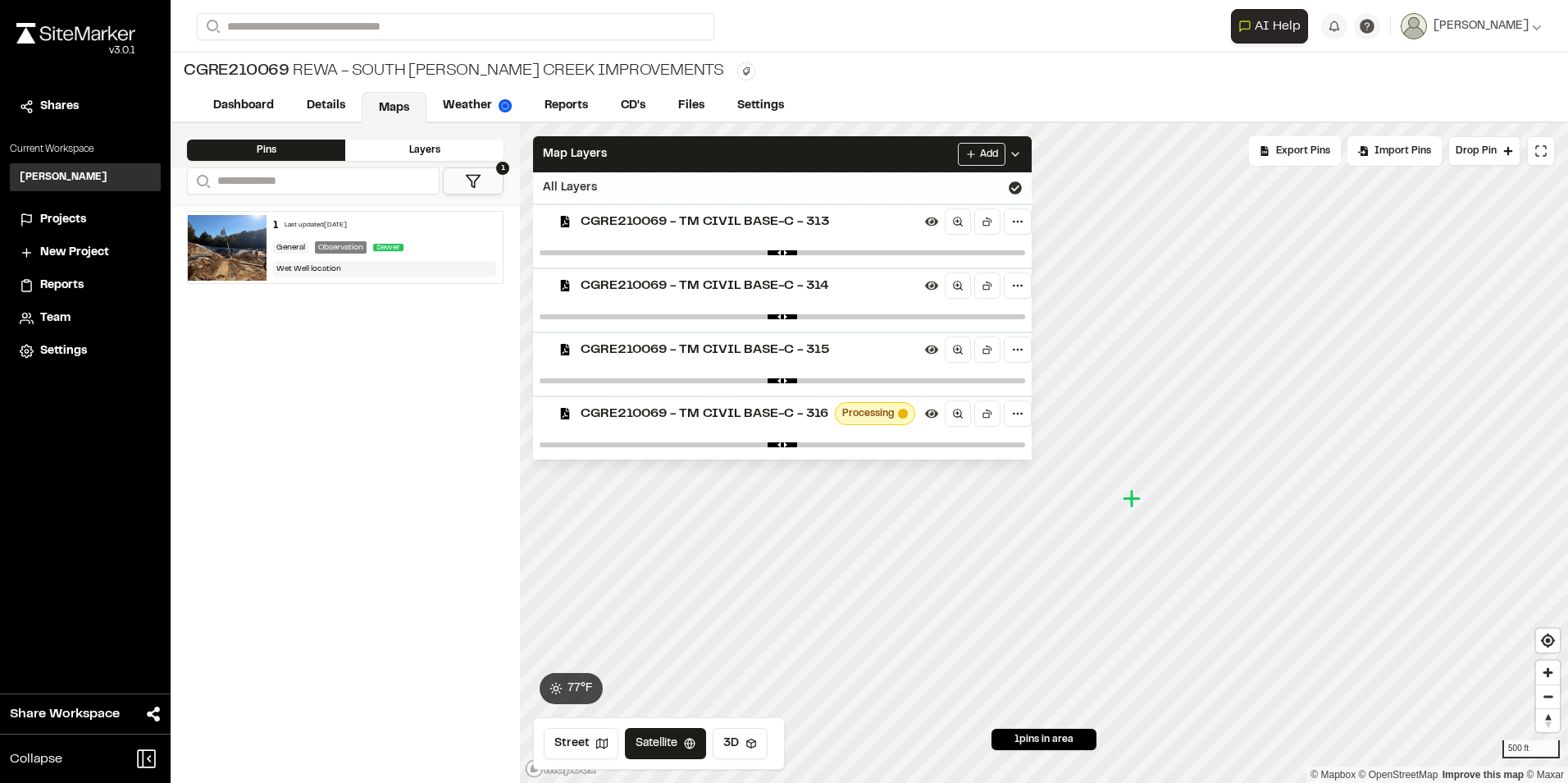
click at [893, 289] on span "CGRE210069 - TM CIVIL BASE-C - 314" at bounding box center [750, 286] width 338 height 20
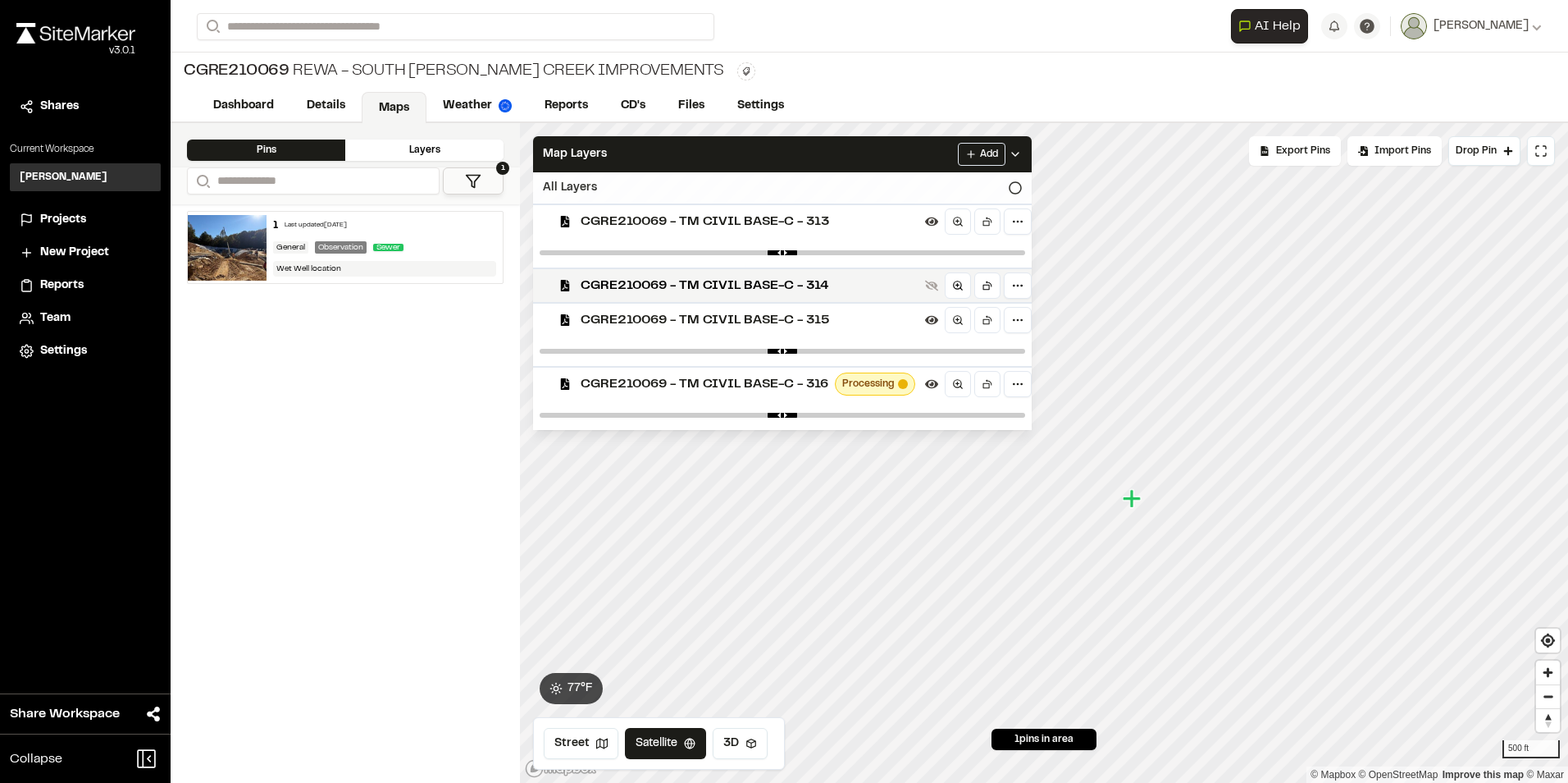
click at [893, 289] on span "CGRE210069 - TM CIVIL BASE-C - 314" at bounding box center [750, 286] width 338 height 20
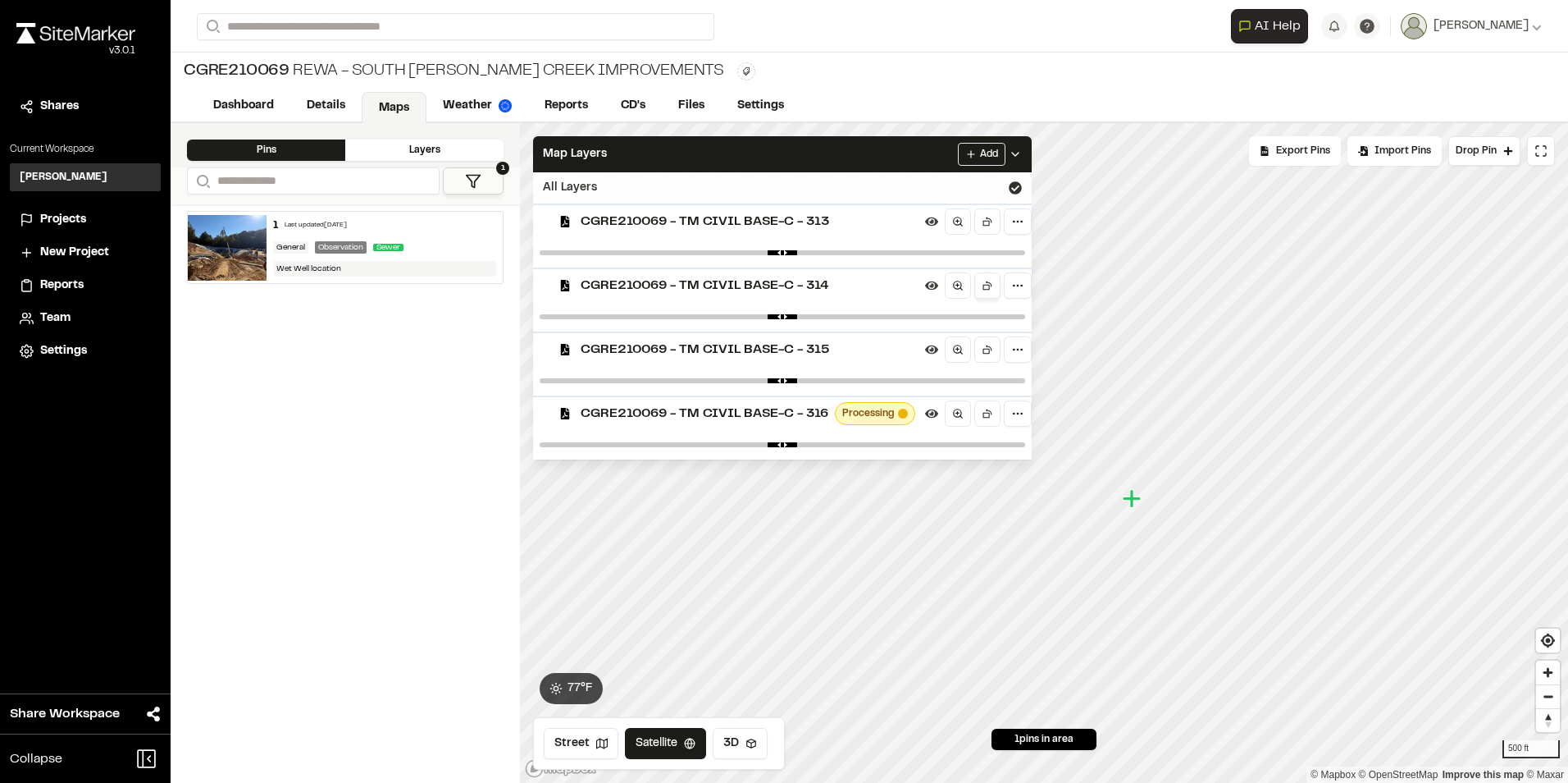
click at [985, 287] on icon at bounding box center [986, 288] width 7 height 6
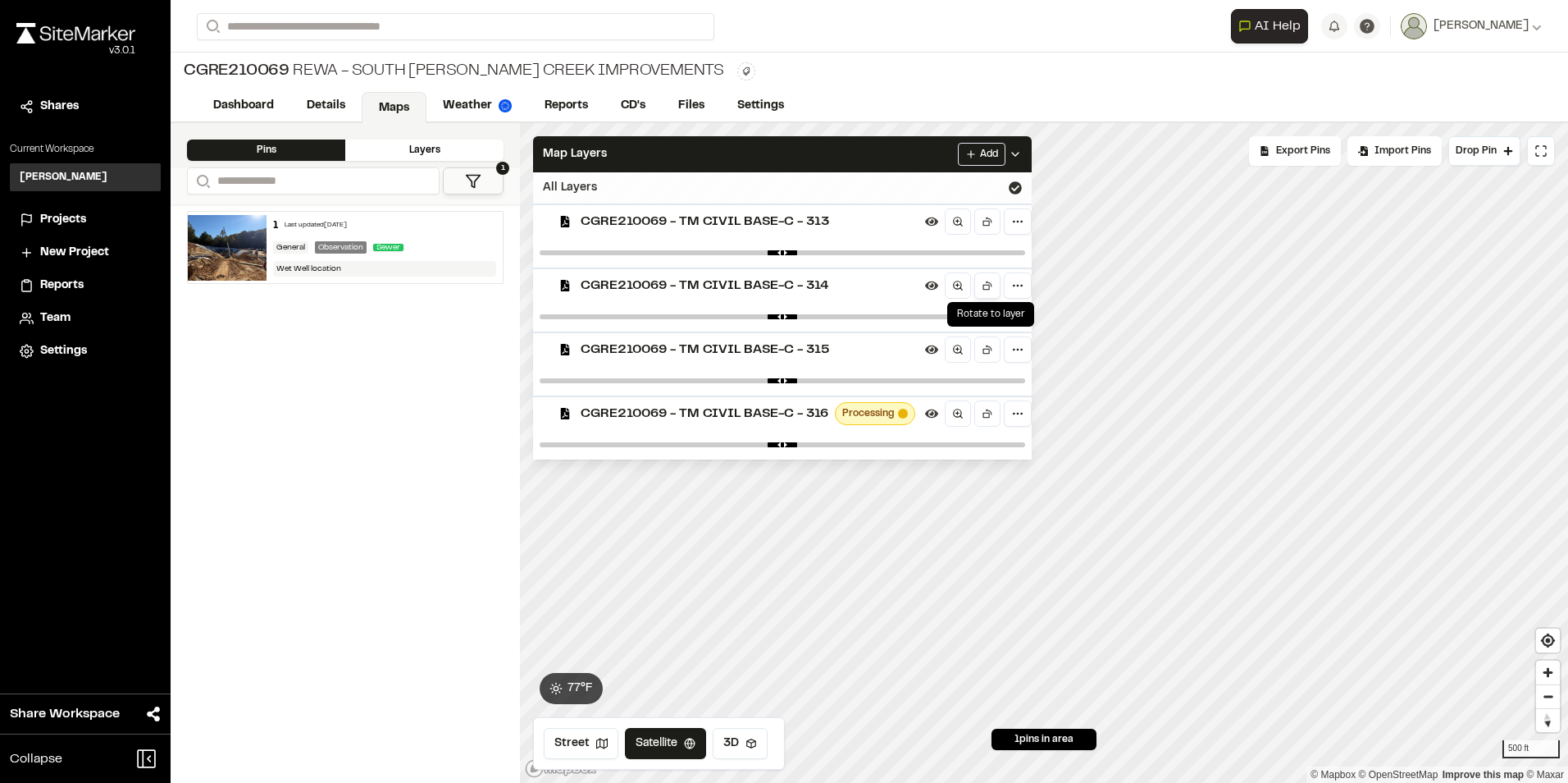
click at [985, 287] on icon at bounding box center [986, 288] width 7 height 6
click at [413, 140] on div "Layers" at bounding box center [424, 150] width 158 height 22
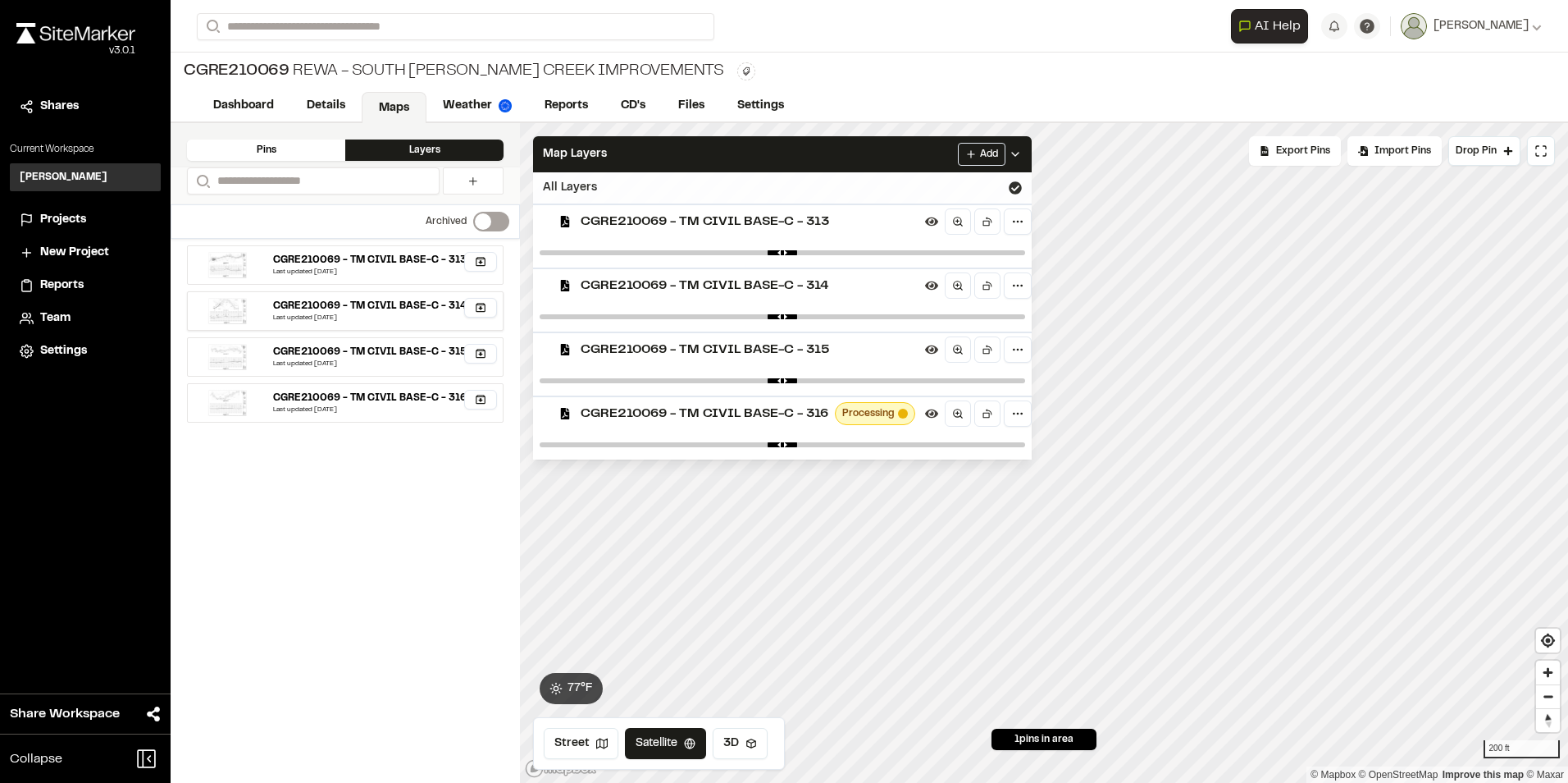
click at [478, 304] on icon "button" at bounding box center [480, 306] width 10 height 9
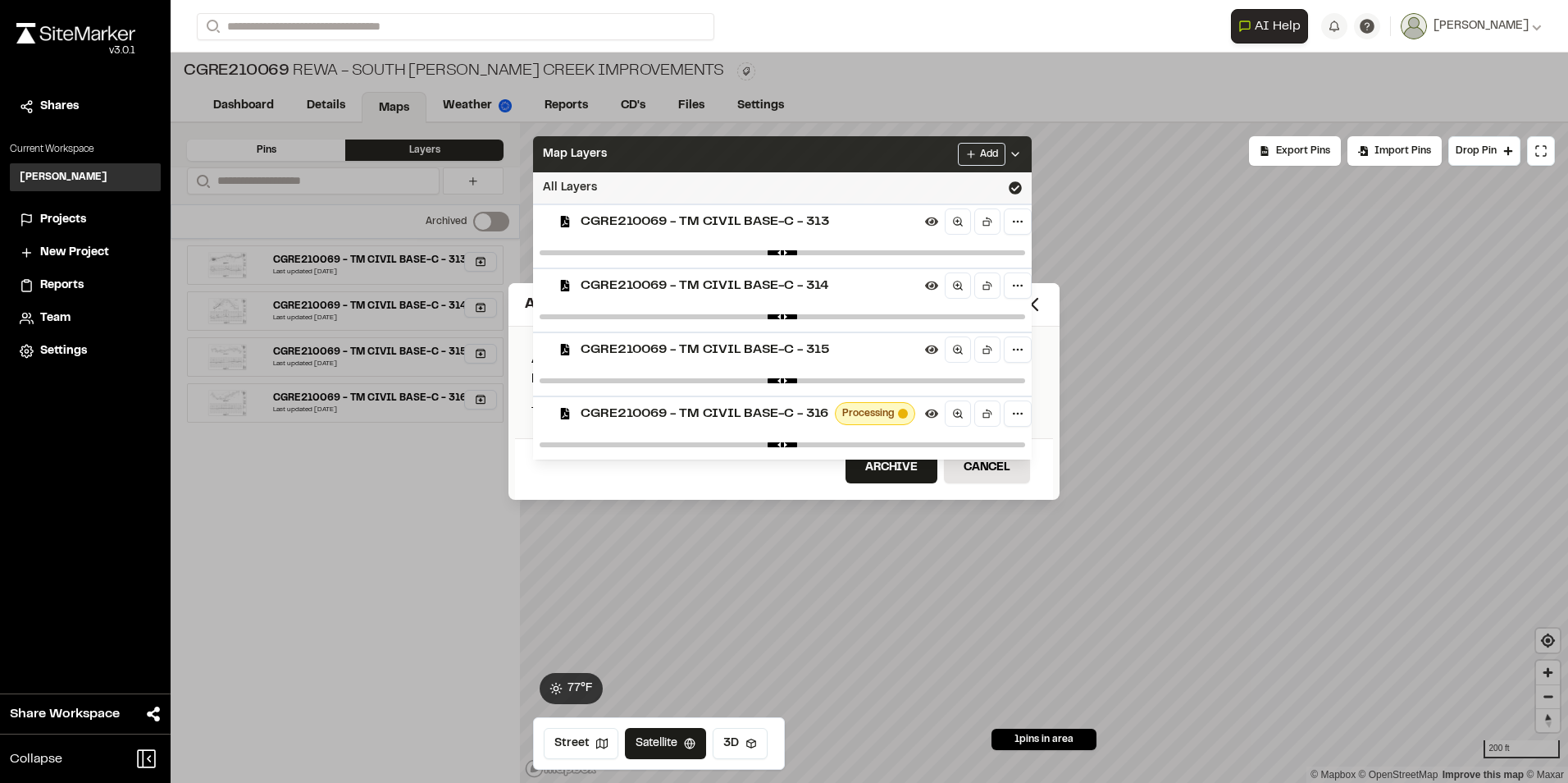
click at [1018, 152] on icon at bounding box center [1015, 153] width 13 height 13
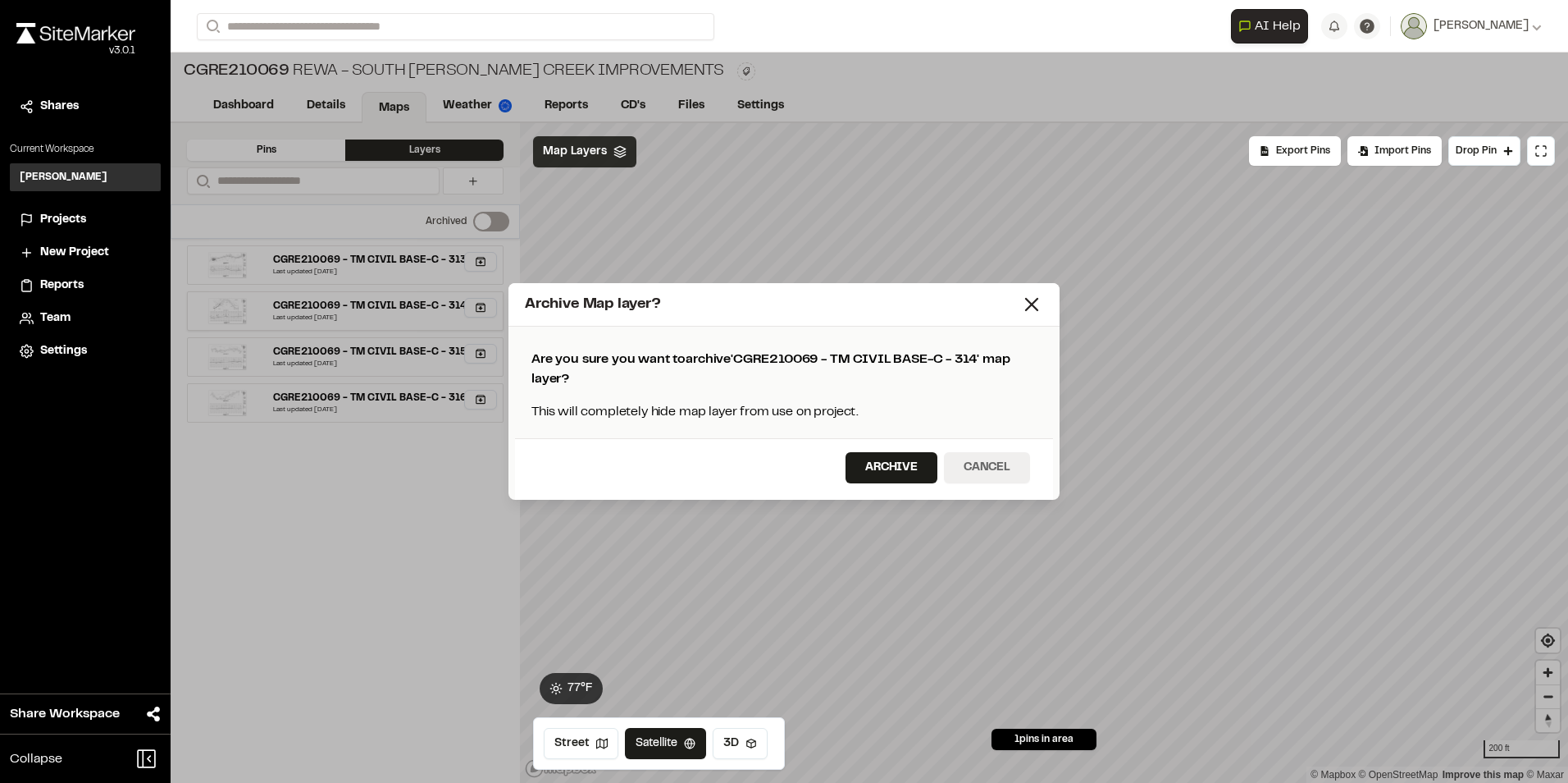
click at [986, 470] on button "Cancel" at bounding box center [986, 468] width 86 height 32
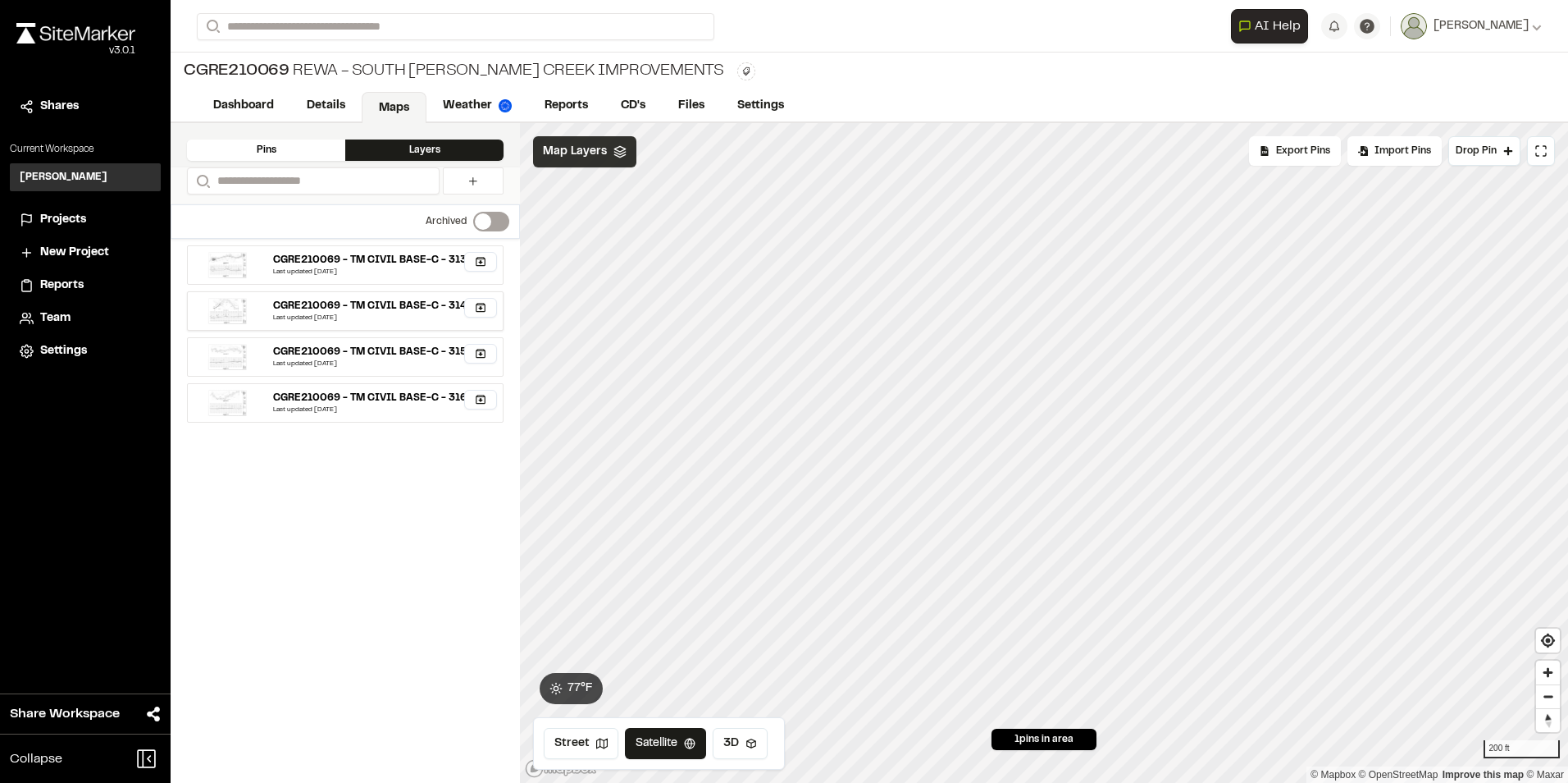
click at [325, 299] on div "CGRE210069 - TM CIVIL BASE-C - 314" at bounding box center [370, 305] width 194 height 15
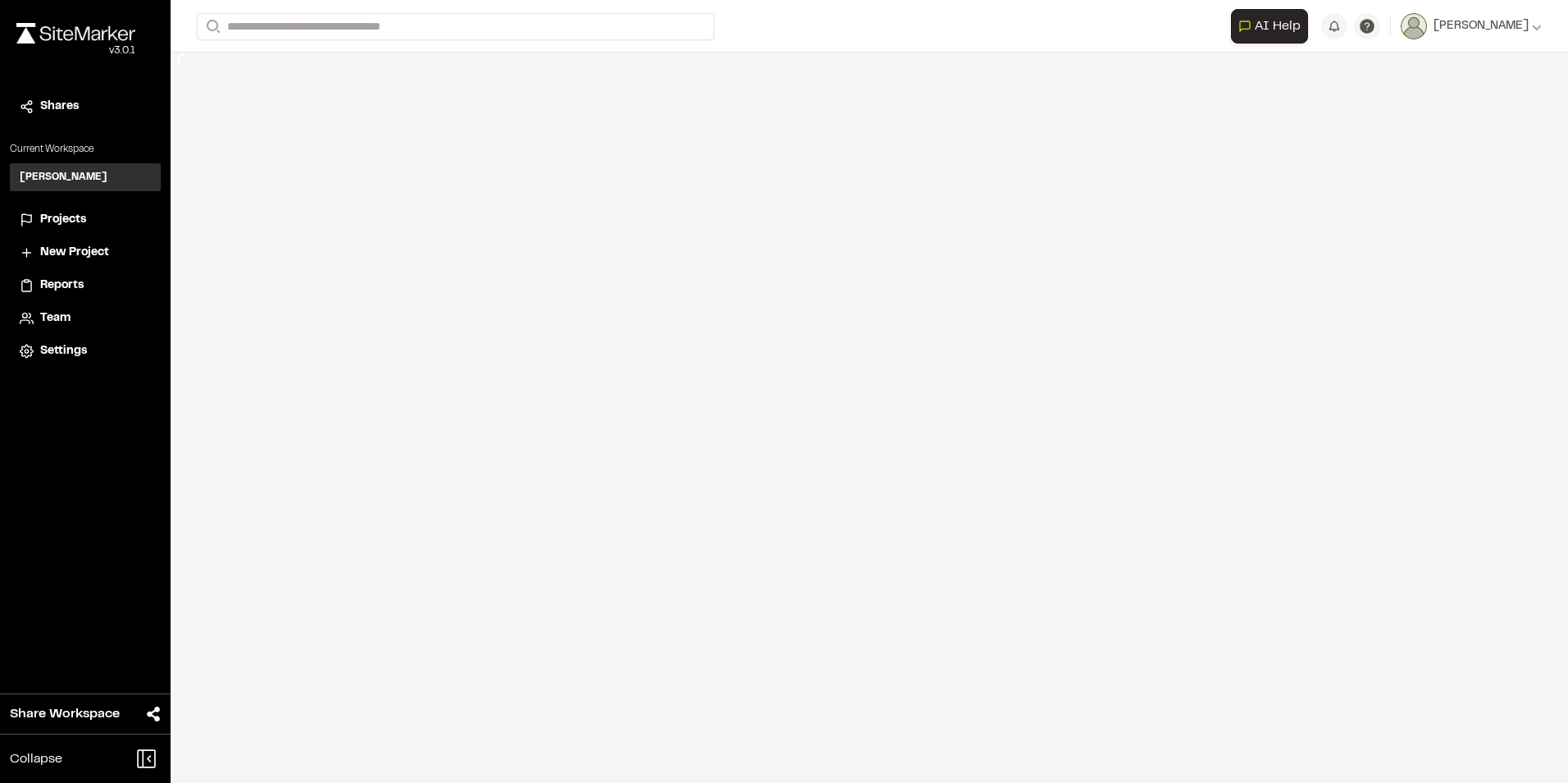
select select "****"
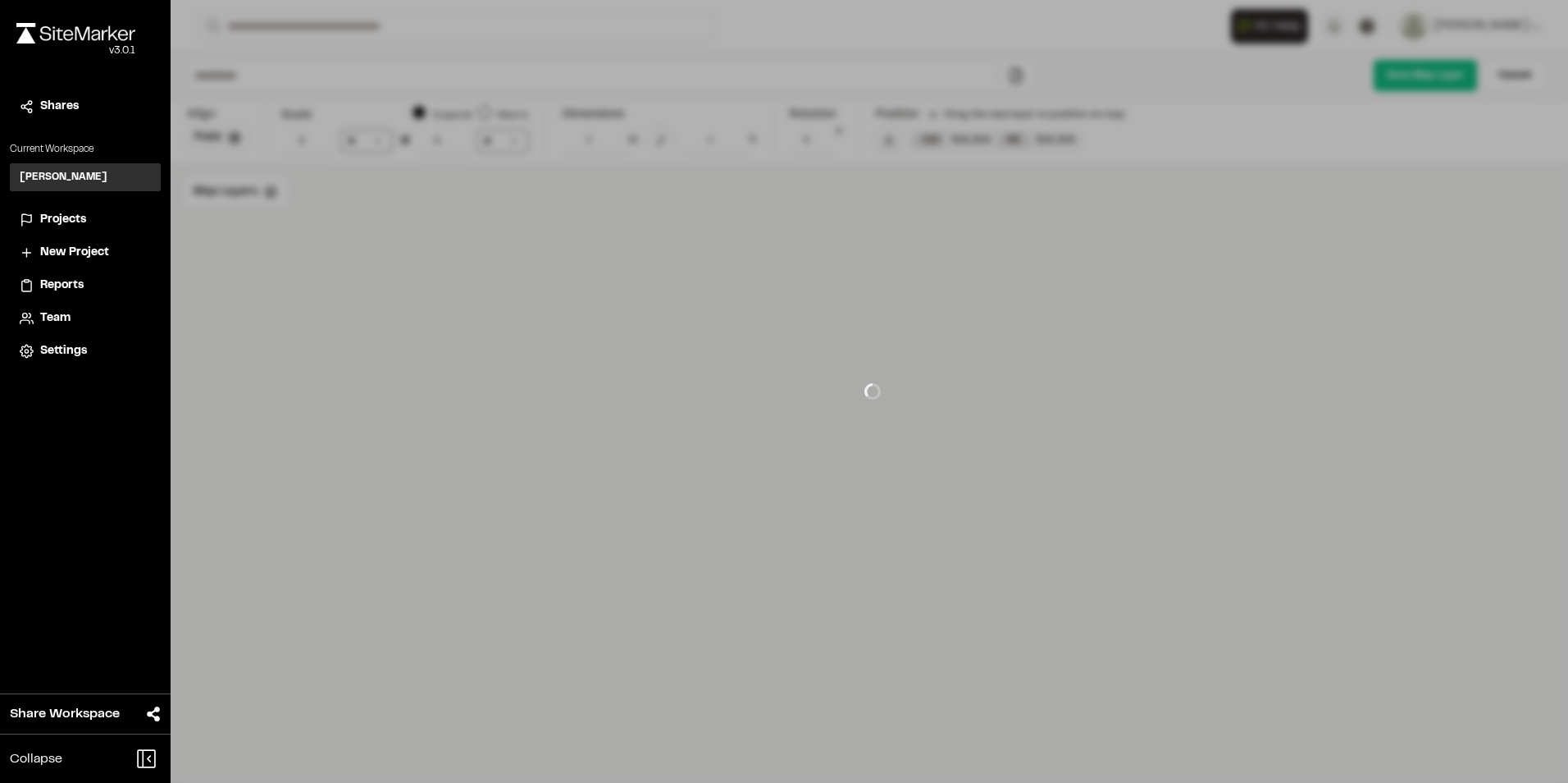
type input "**********"
type input "****"
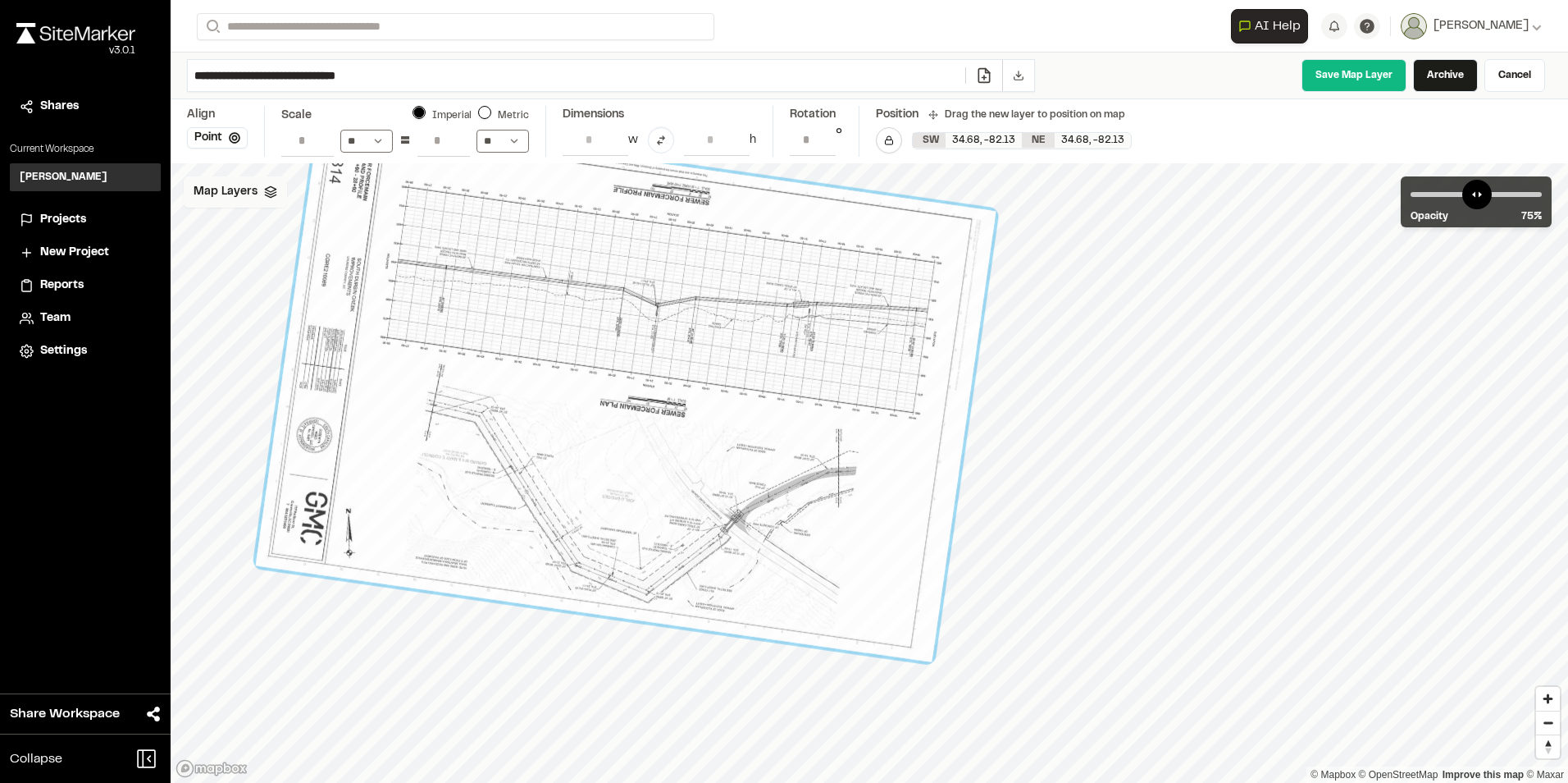
click at [234, 185] on span "Map Layers" at bounding box center [225, 192] width 64 height 18
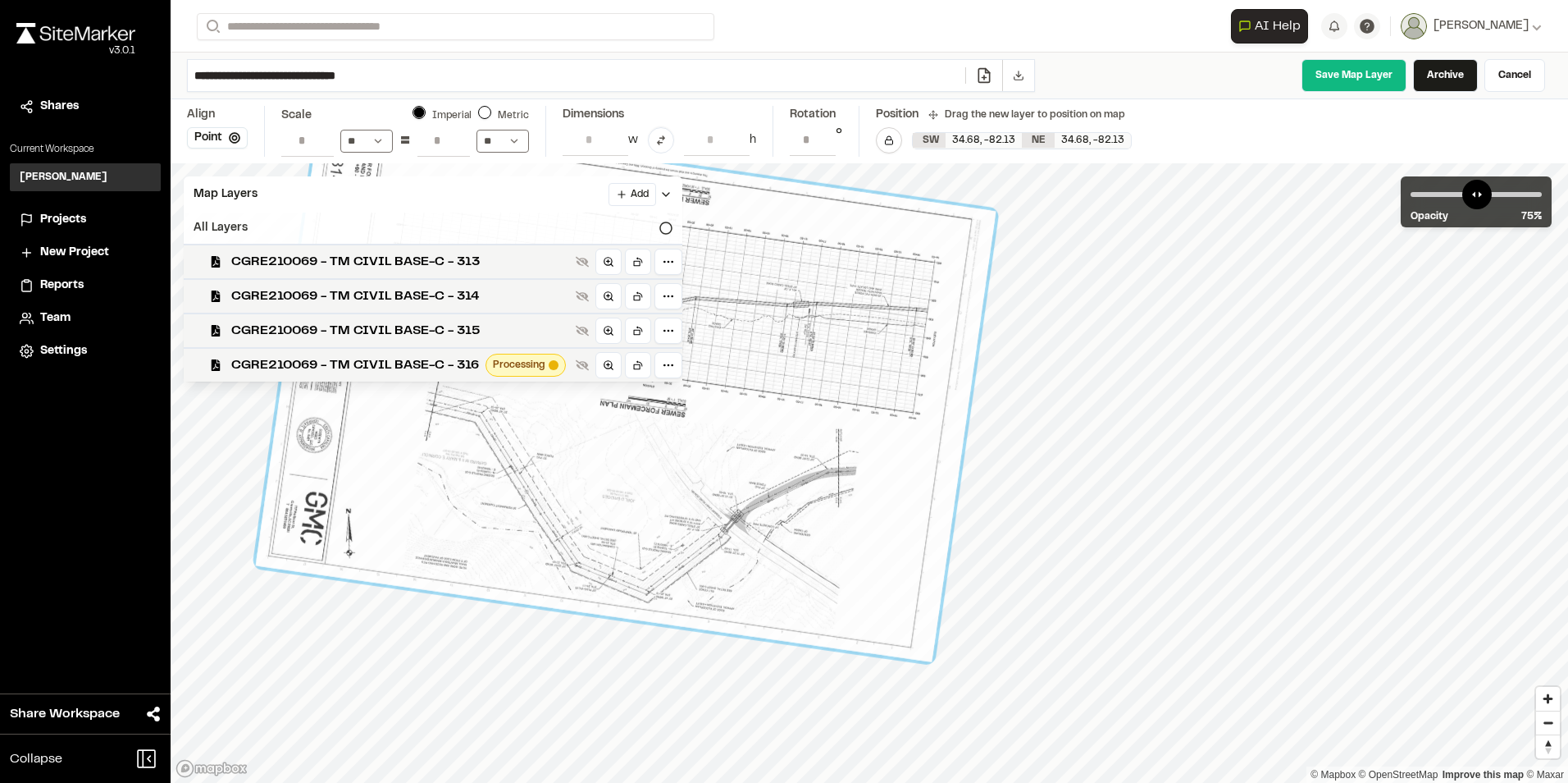
click at [667, 230] on icon at bounding box center [665, 227] width 13 height 13
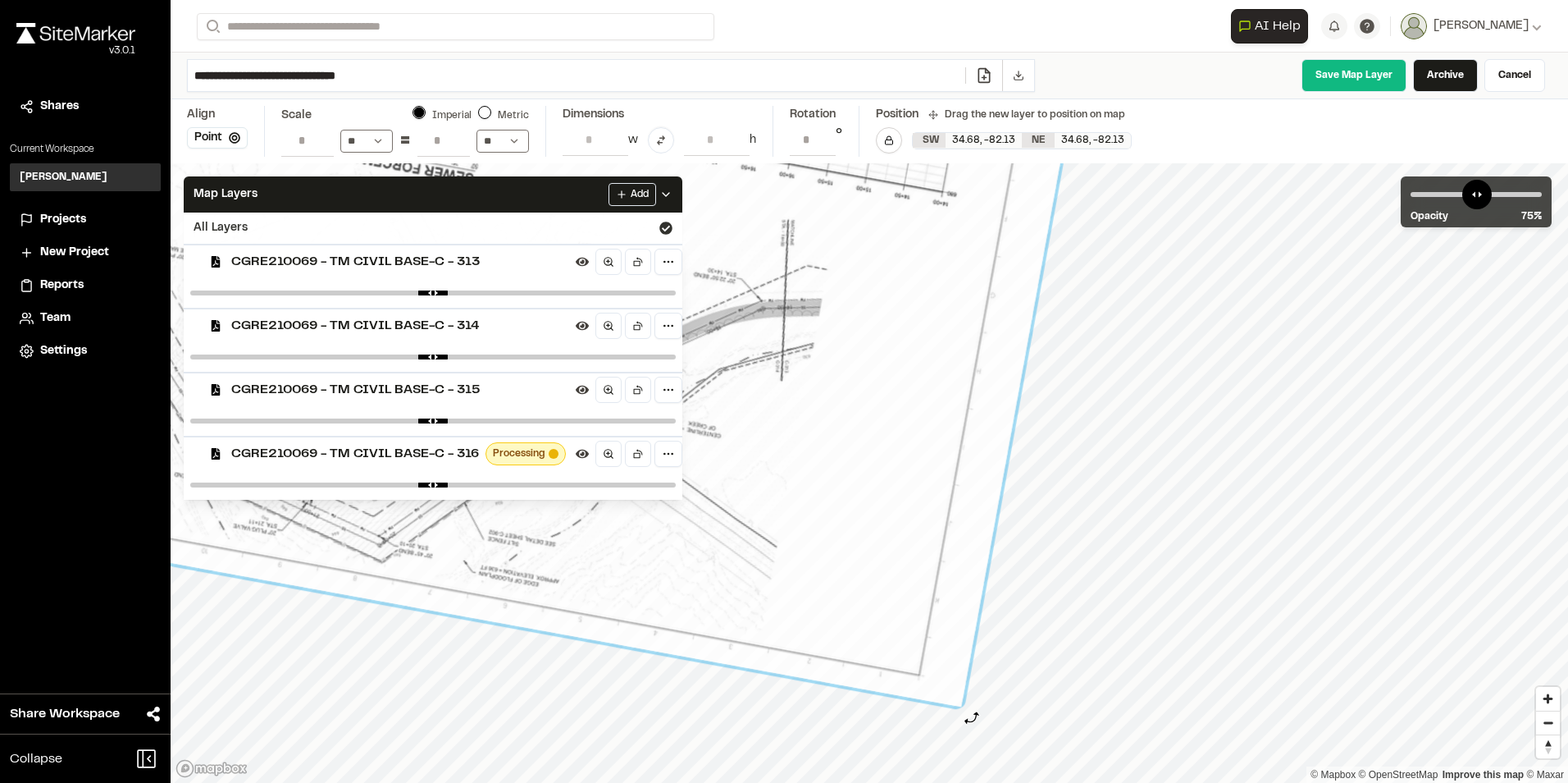
drag, startPoint x: 986, startPoint y: 686, endPoint x: 971, endPoint y: 719, distance: 36.2
click at [971, 719] on div at bounding box center [966, 715] width 16 height 16
type input "**********"
click at [971, 714] on div at bounding box center [971, 710] width 16 height 16
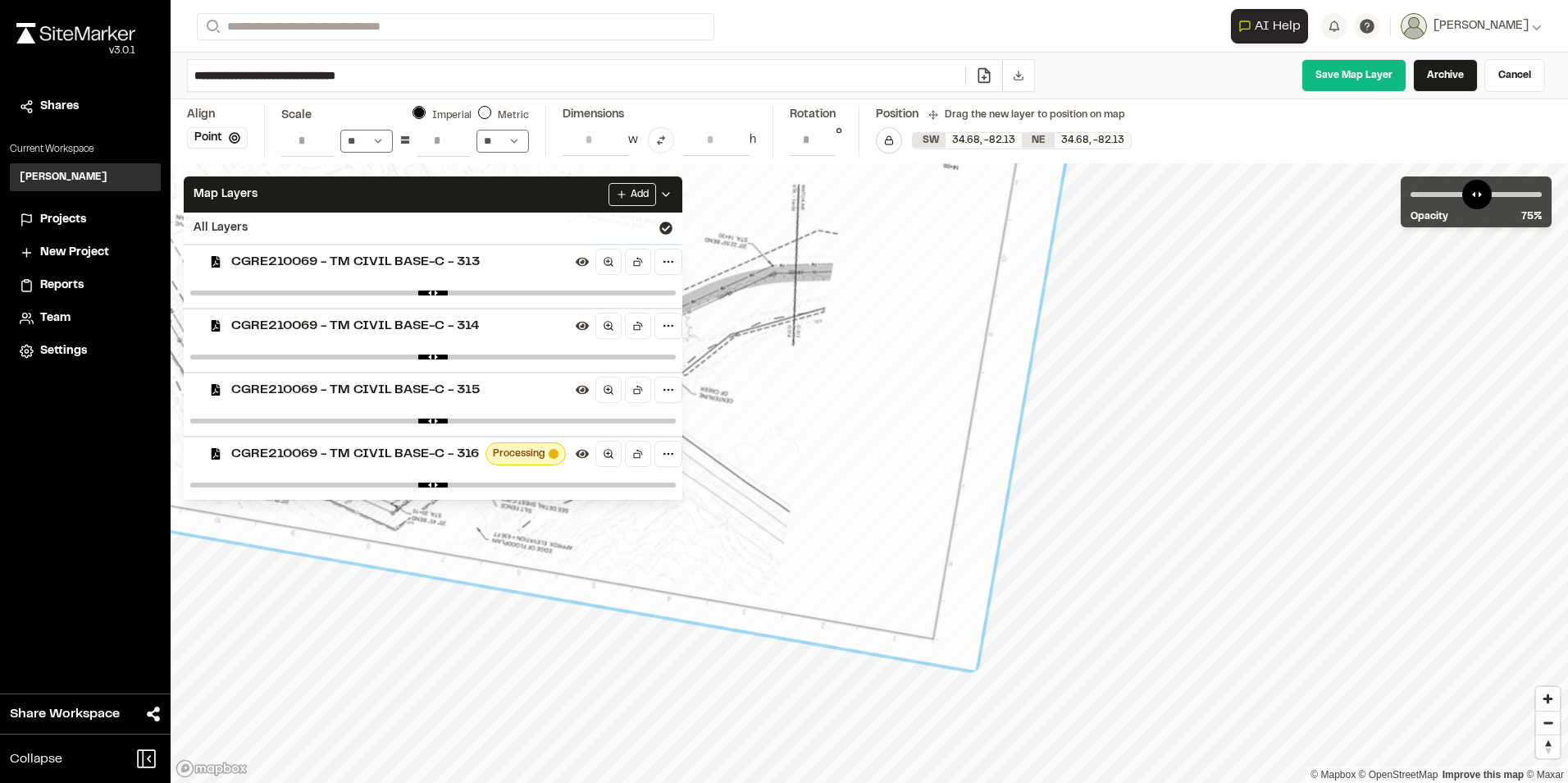
drag, startPoint x: 844, startPoint y: 581, endPoint x: 854, endPoint y: 550, distance: 32.6
click at [854, 550] on div at bounding box center [363, 87] width 1545 height 1166
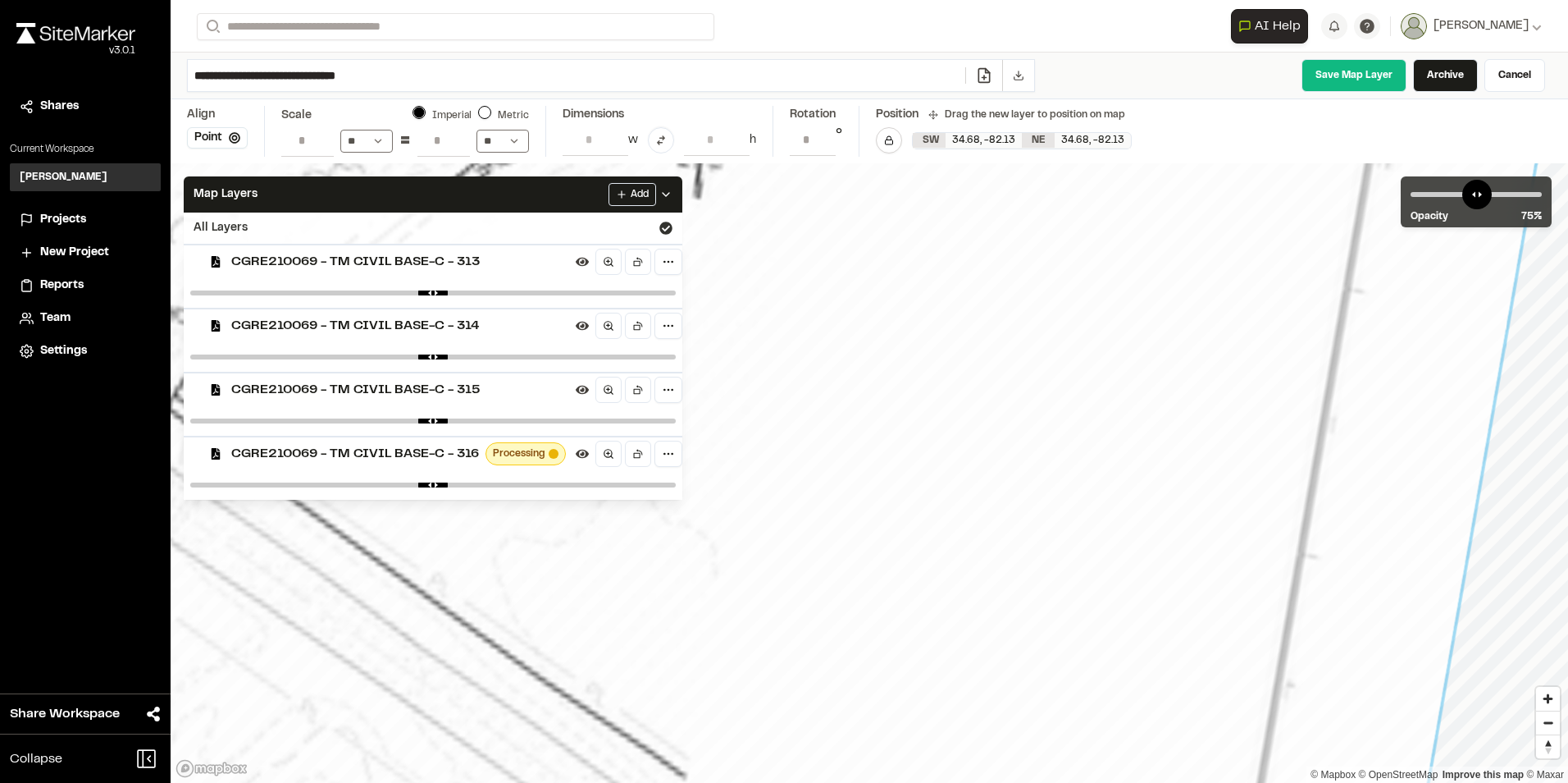
drag, startPoint x: 823, startPoint y: 293, endPoint x: 817, endPoint y: 286, distance: 9.2
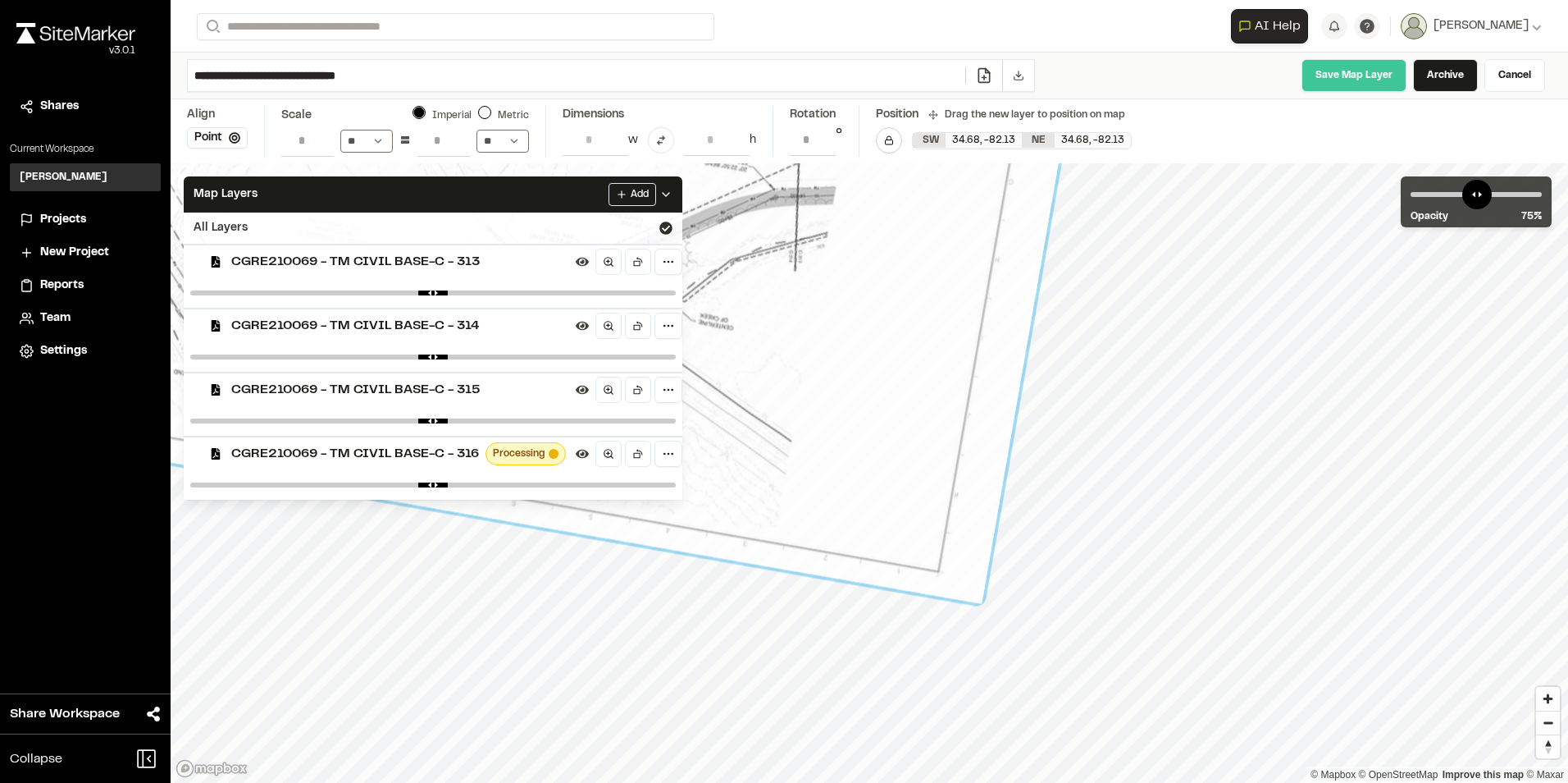
click at [1339, 71] on link "Save Map Layer" at bounding box center [1354, 75] width 105 height 33
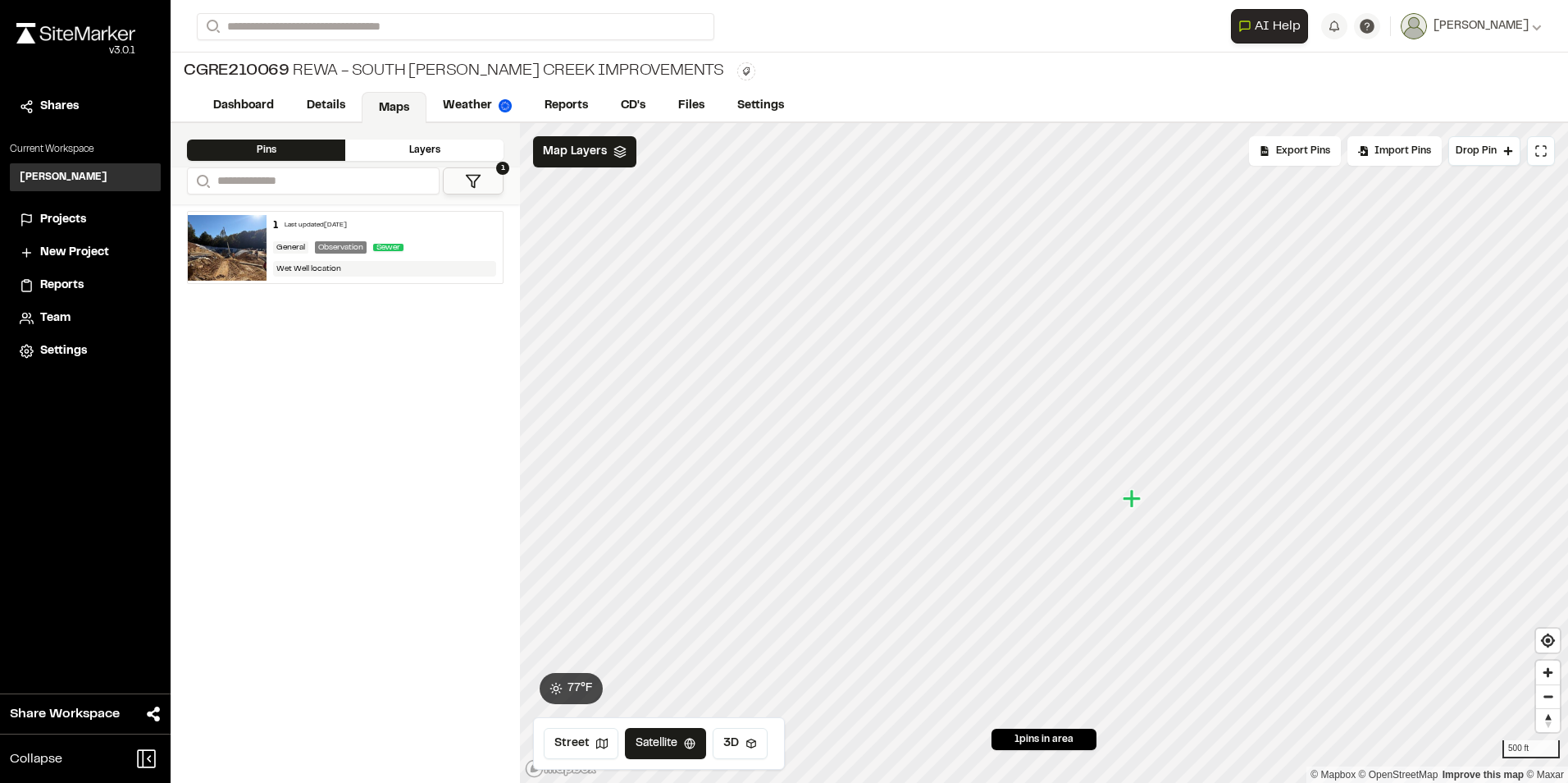
click at [415, 155] on div "Layers" at bounding box center [424, 150] width 158 height 22
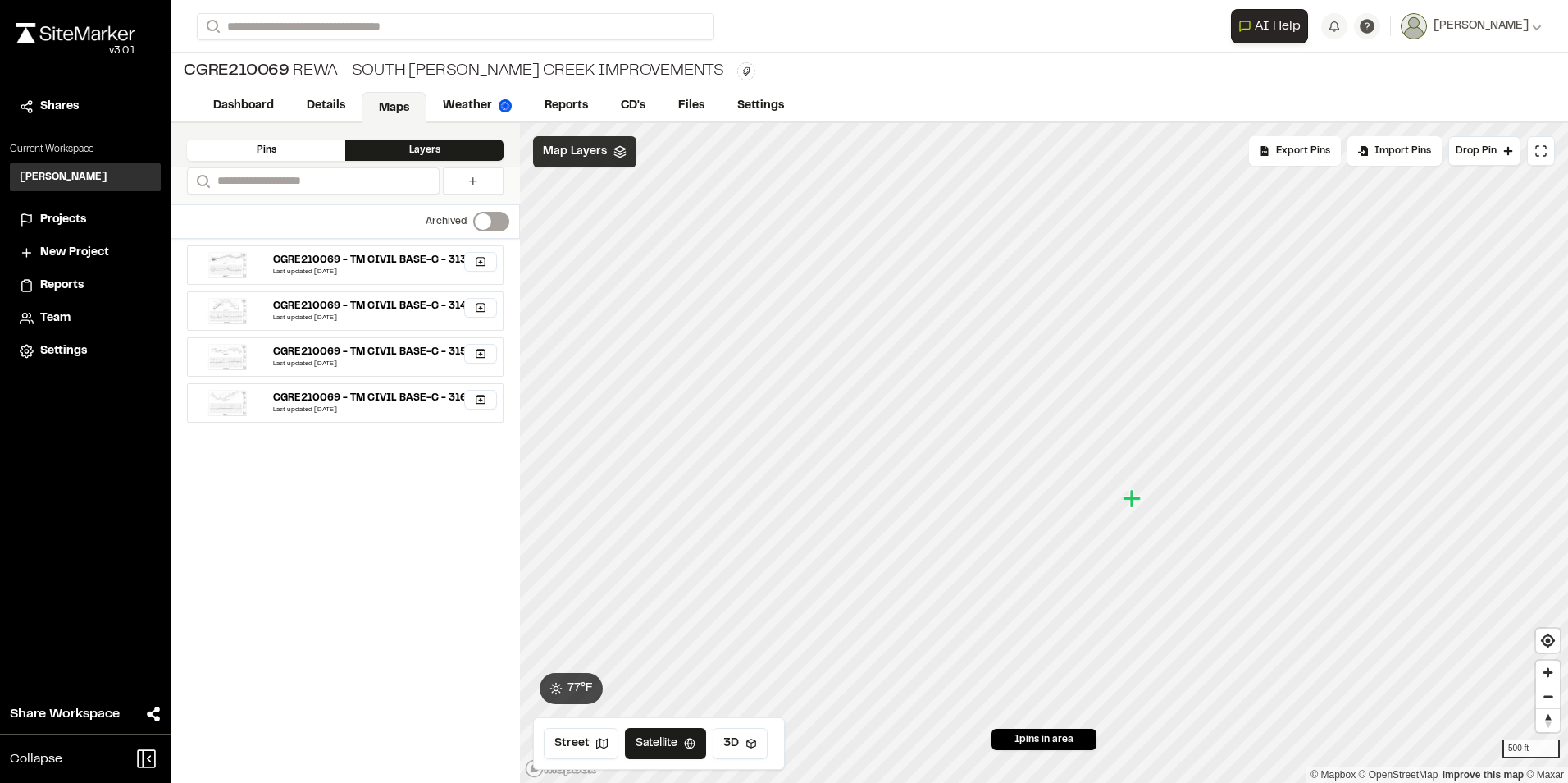
click at [595, 162] on div "Map Layers" at bounding box center [584, 152] width 104 height 32
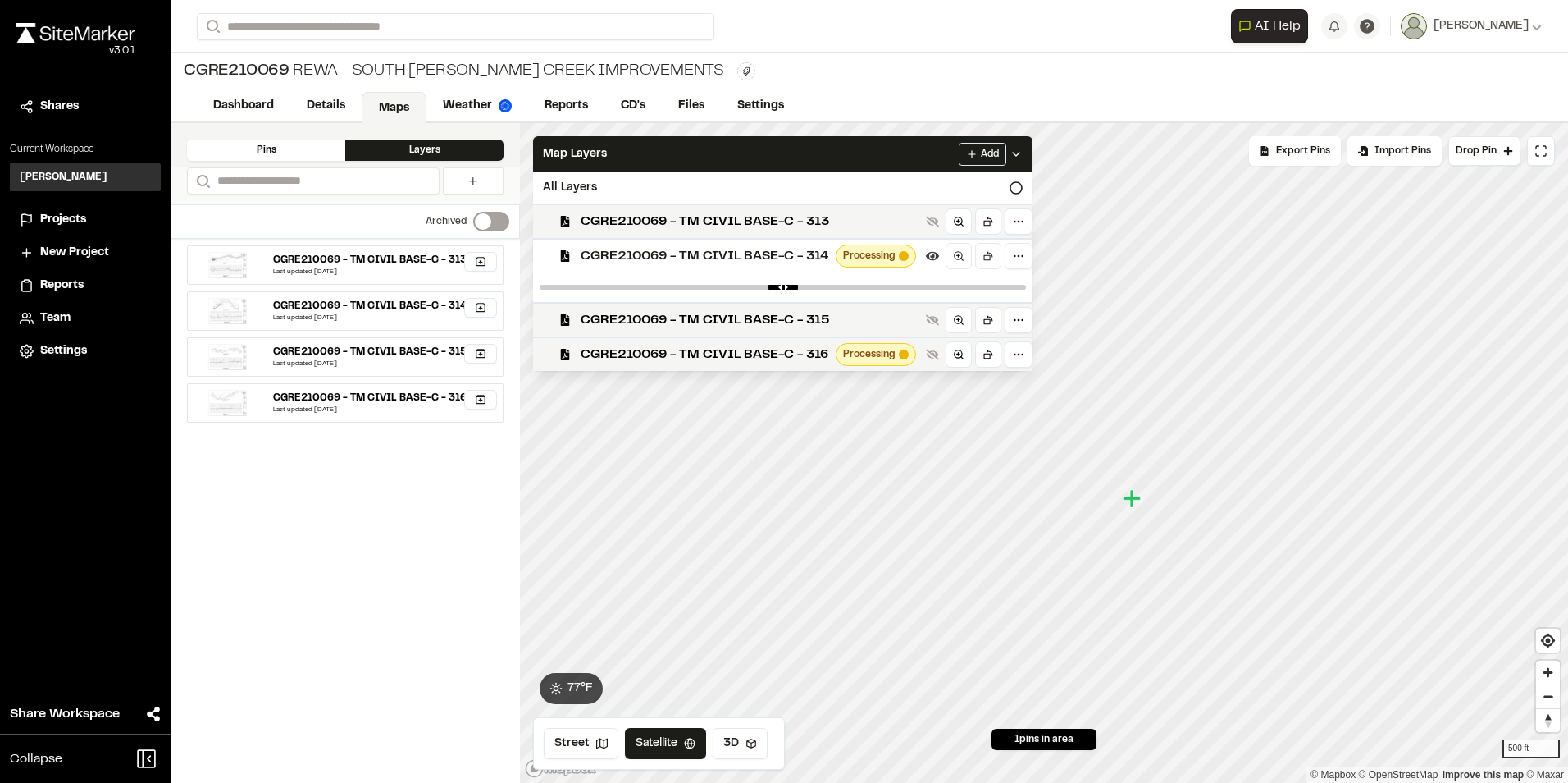
click at [336, 486] on div "CGRE210069 - TM CIVIL BASE-C - 313 Last updated Oct 15, 2025 Archive Map layer?…" at bounding box center [346, 511] width 350 height 544
click at [353, 350] on div "CGRE210069 - TM CIVIL BASE-C - 315" at bounding box center [370, 352] width 194 height 15
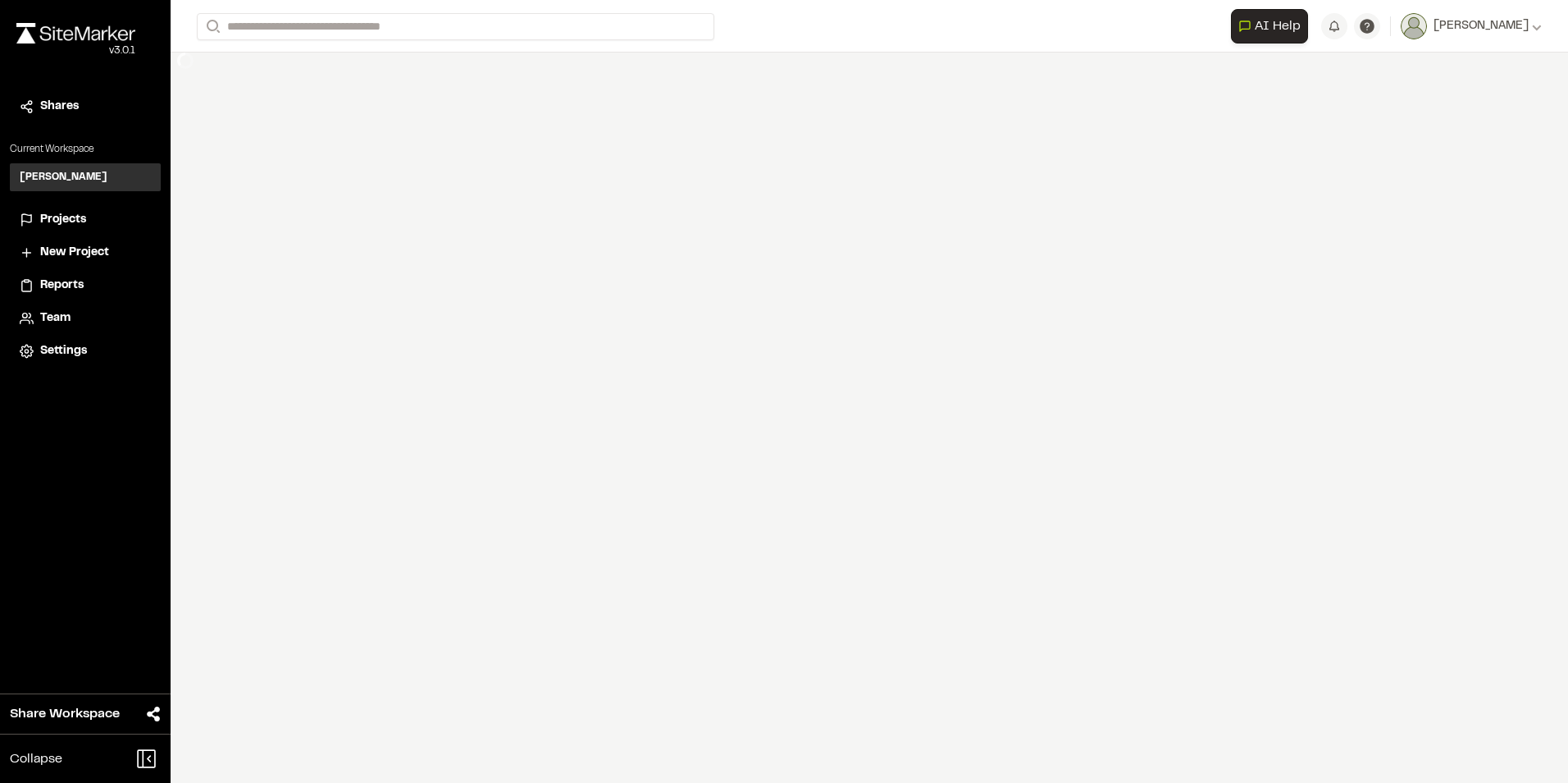
select select "****"
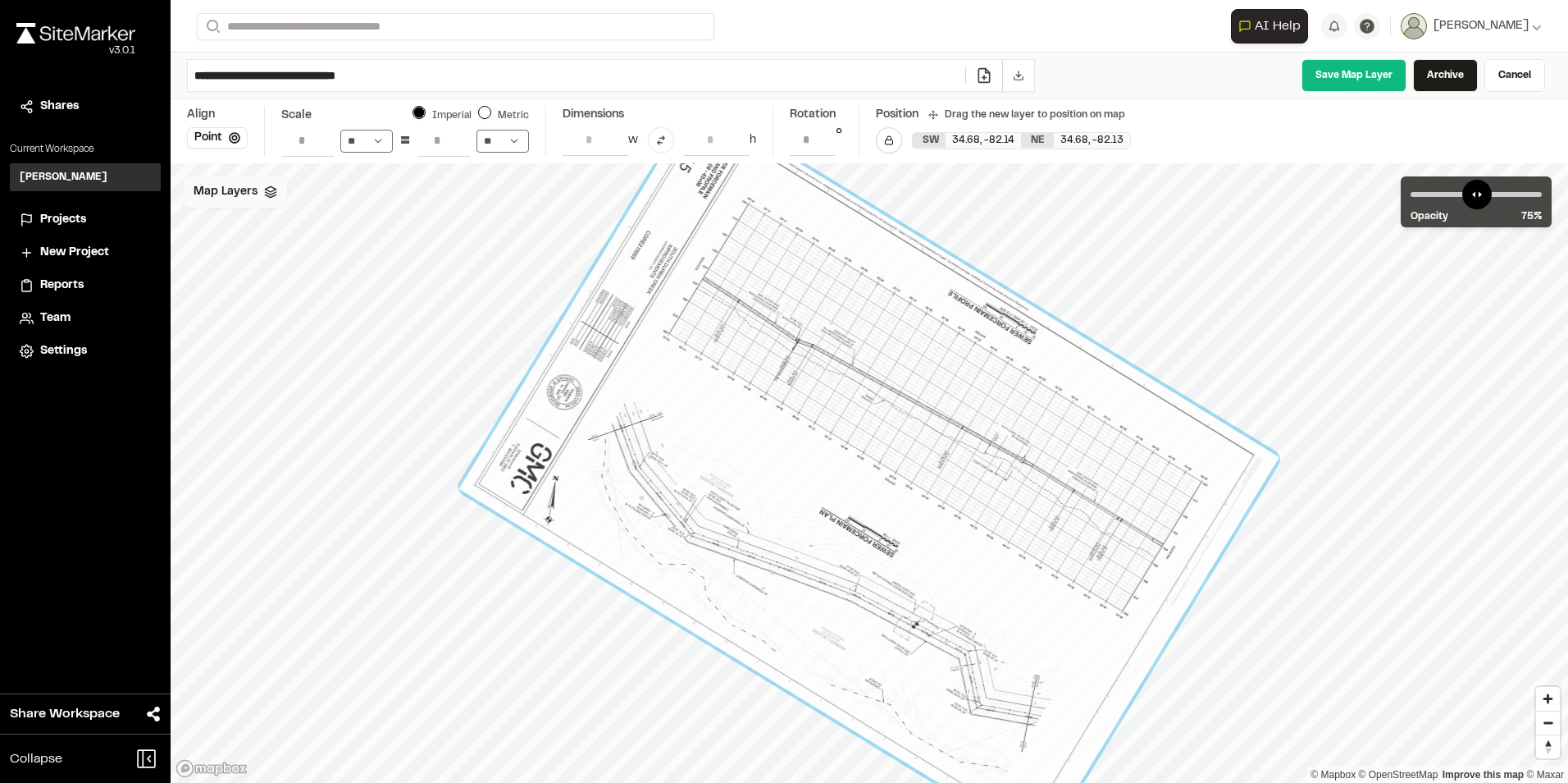
click at [234, 196] on span "Map Layers" at bounding box center [225, 192] width 64 height 18
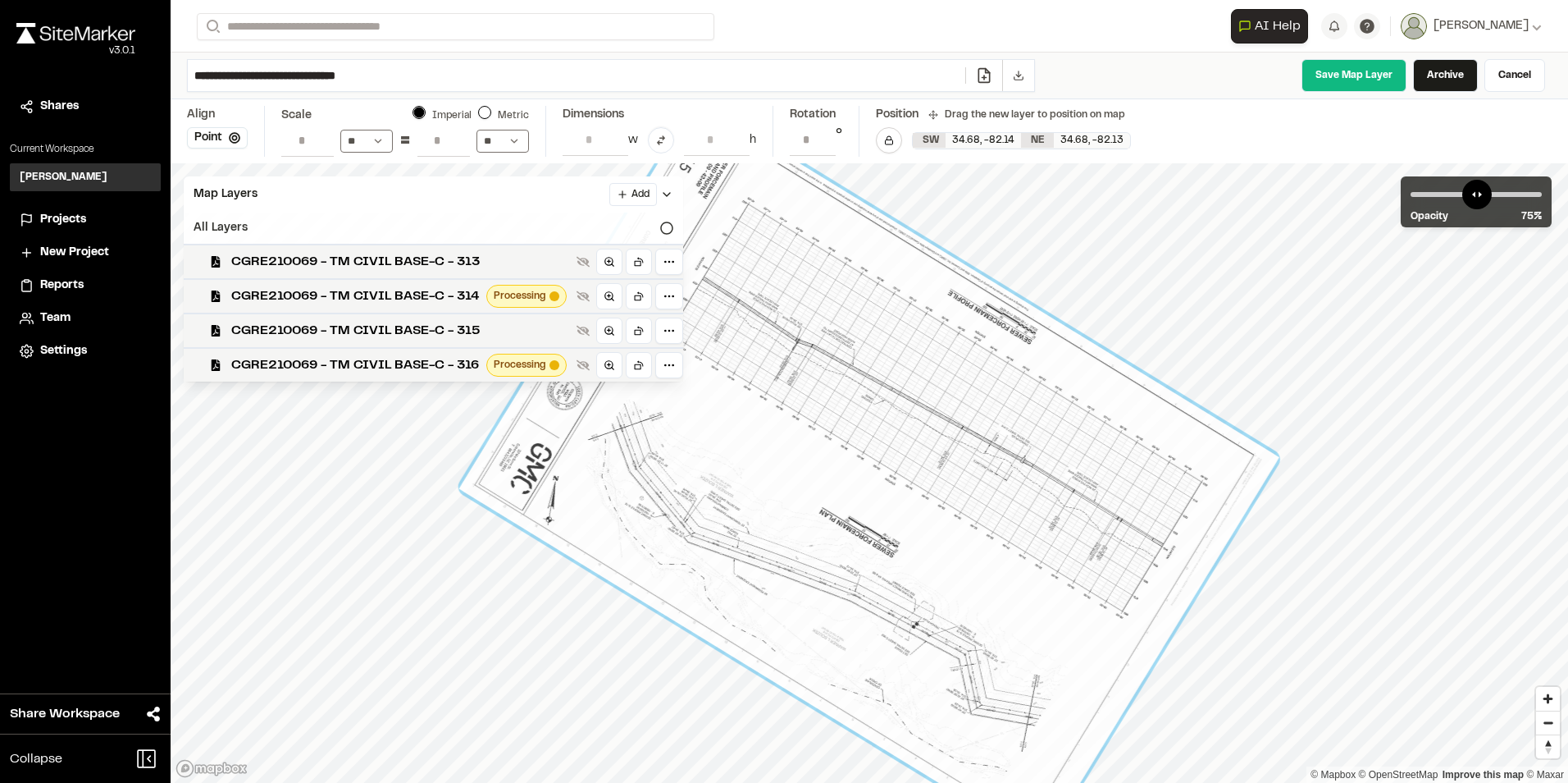
click at [664, 224] on icon at bounding box center [666, 227] width 13 height 13
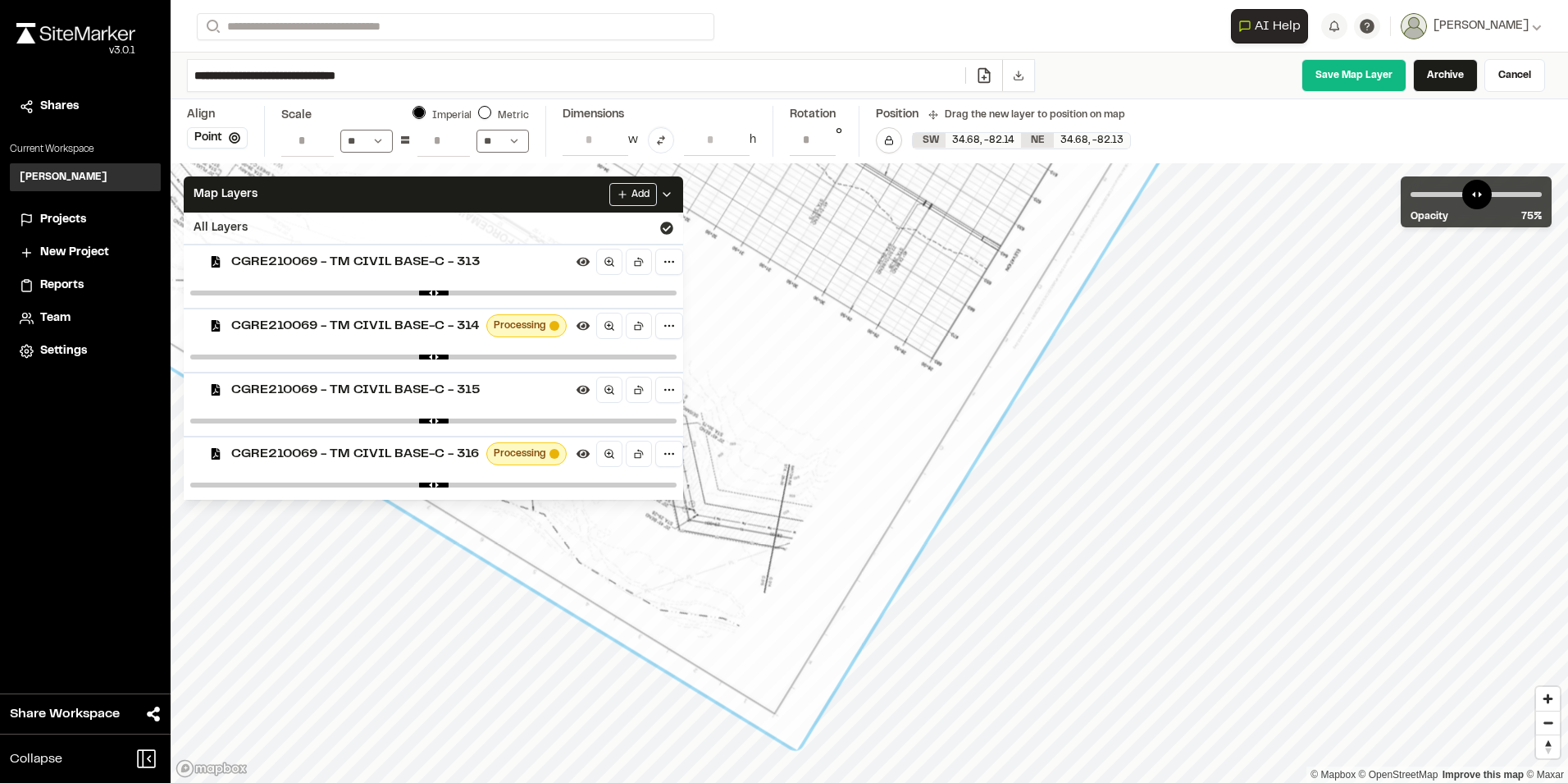
drag, startPoint x: 812, startPoint y: 645, endPoint x: 813, endPoint y: 606, distance: 39.0
click at [813, 606] on div at bounding box center [509, 128] width 1368 height 1244
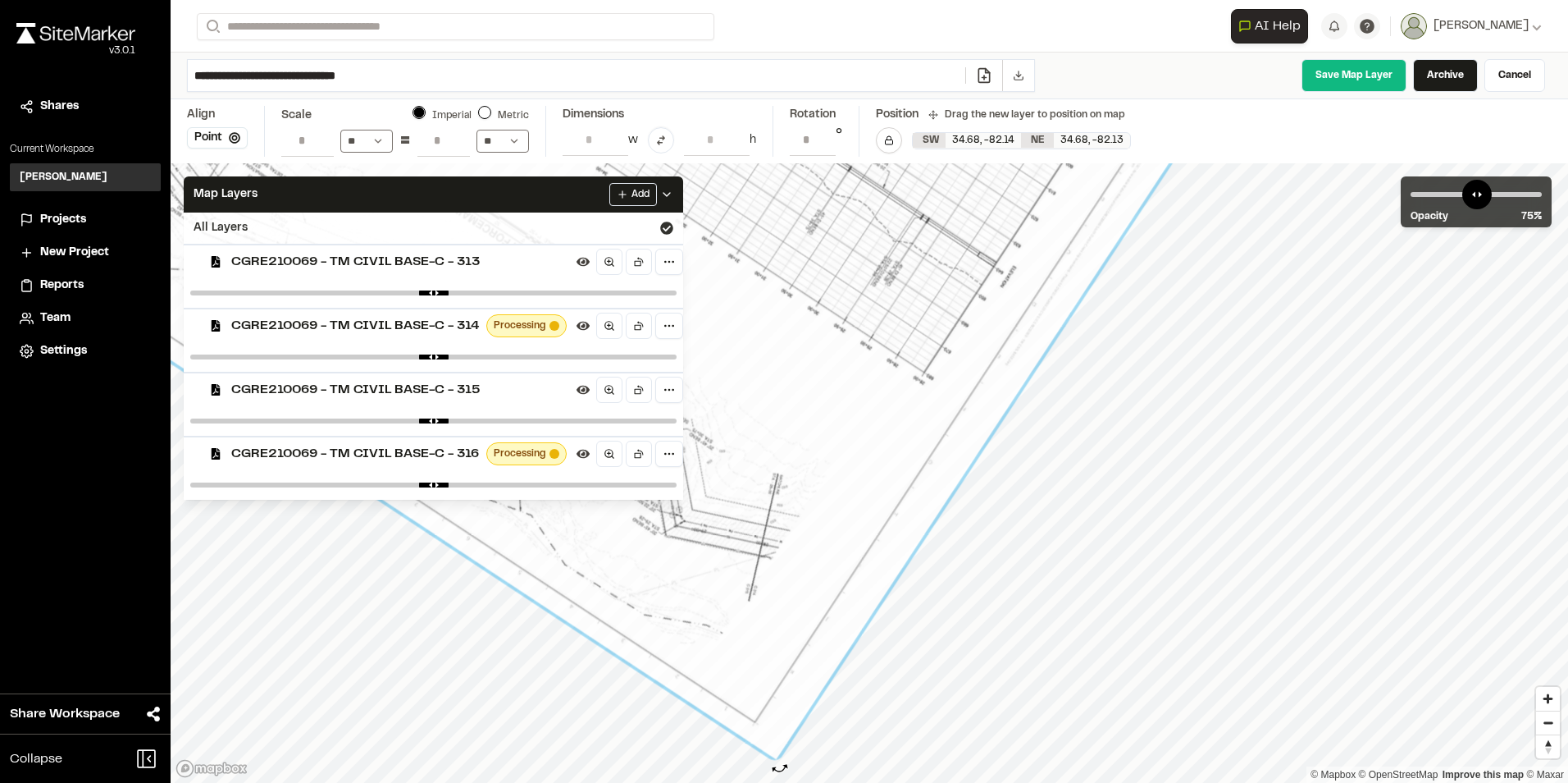
type input "**********"
drag, startPoint x: 802, startPoint y: 760, endPoint x: 778, endPoint y: 769, distance: 25.6
click at [778, 769] on div at bounding box center [776, 769] width 18 height 18
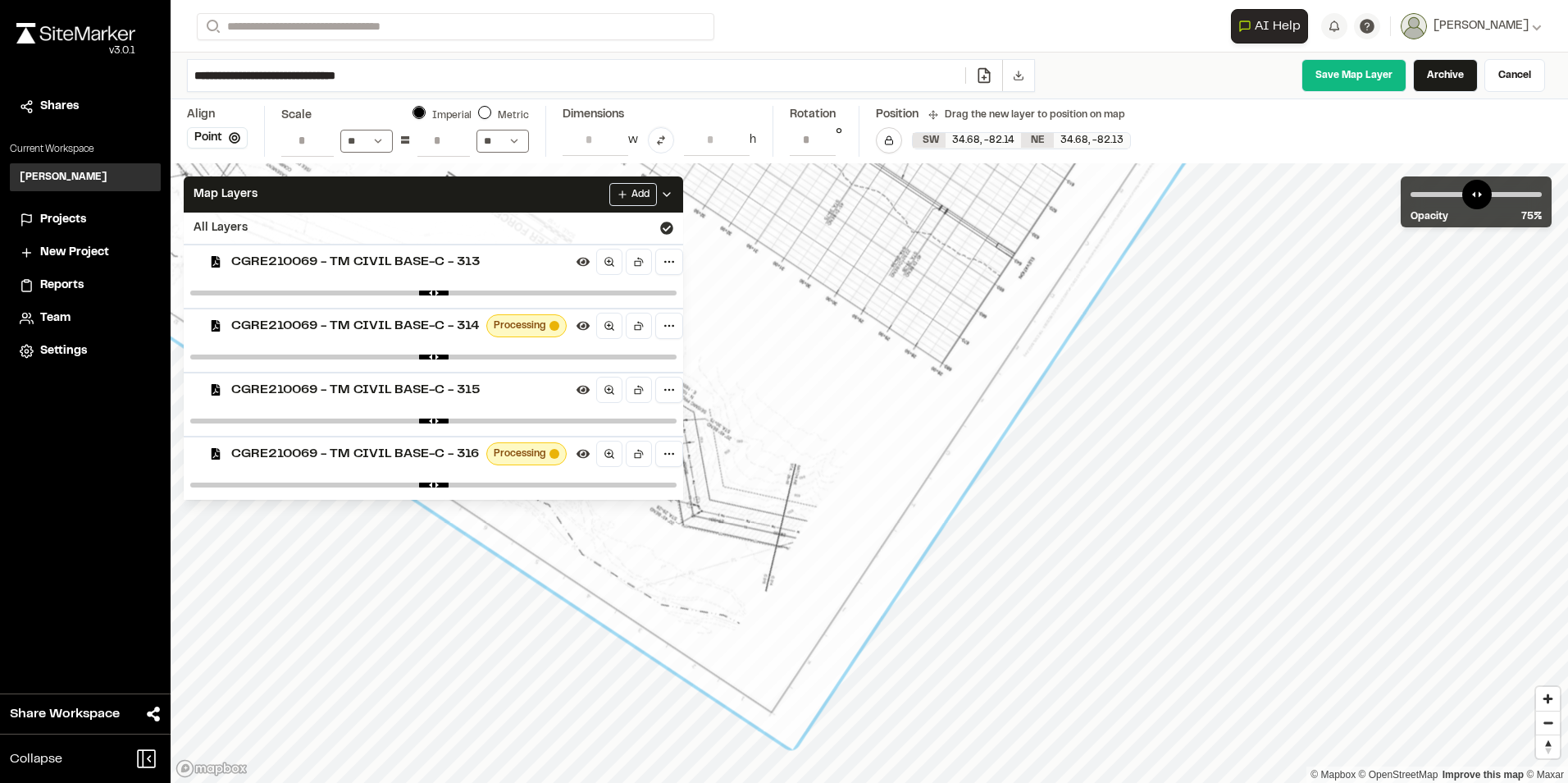
drag, startPoint x: 710, startPoint y: 620, endPoint x: 724, endPoint y: 611, distance: 16.6
click at [724, 611] on div at bounding box center [528, 117] width 1369 height 1264
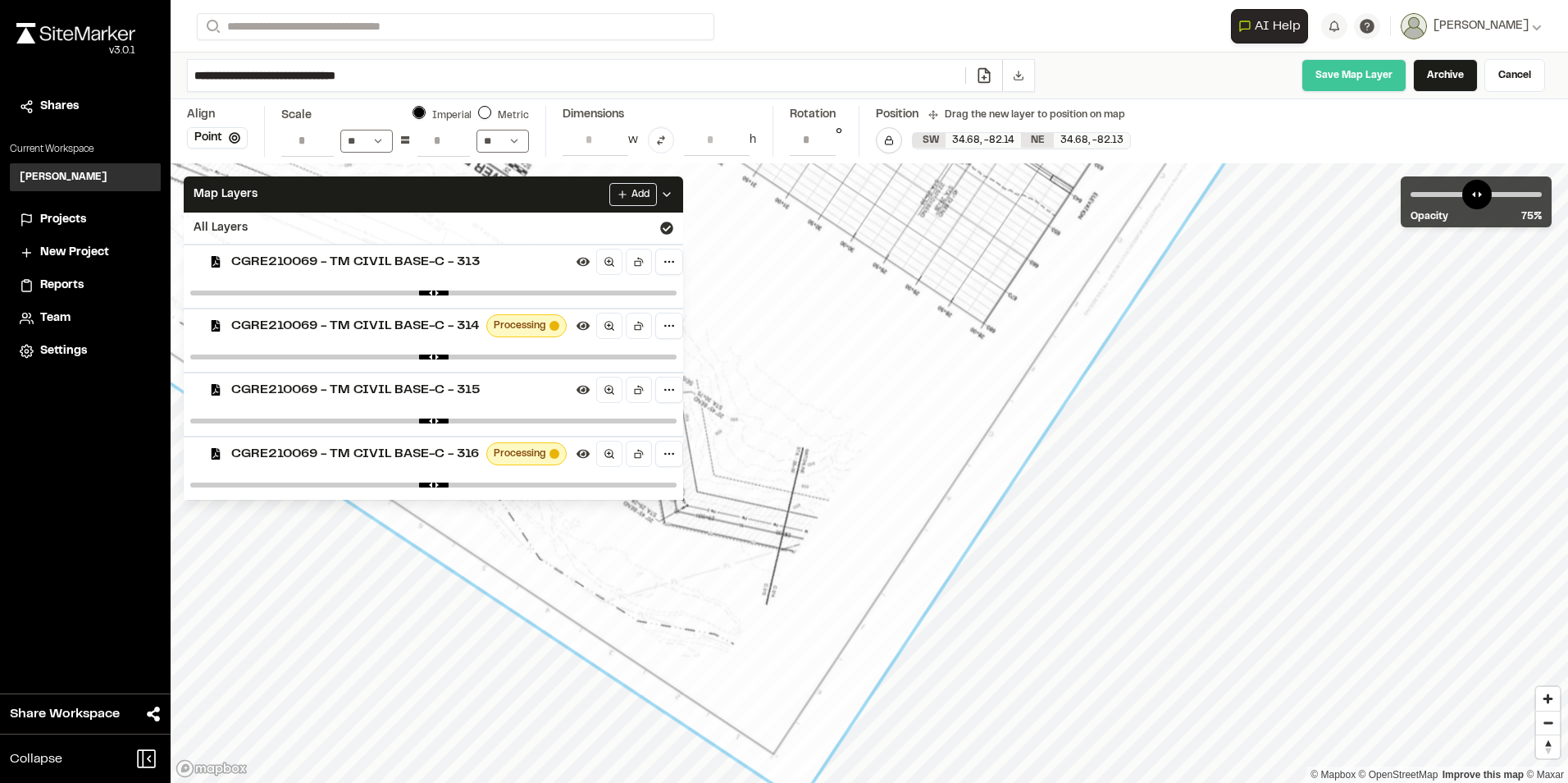
click at [1353, 79] on link "Save Map Layer" at bounding box center [1354, 75] width 105 height 33
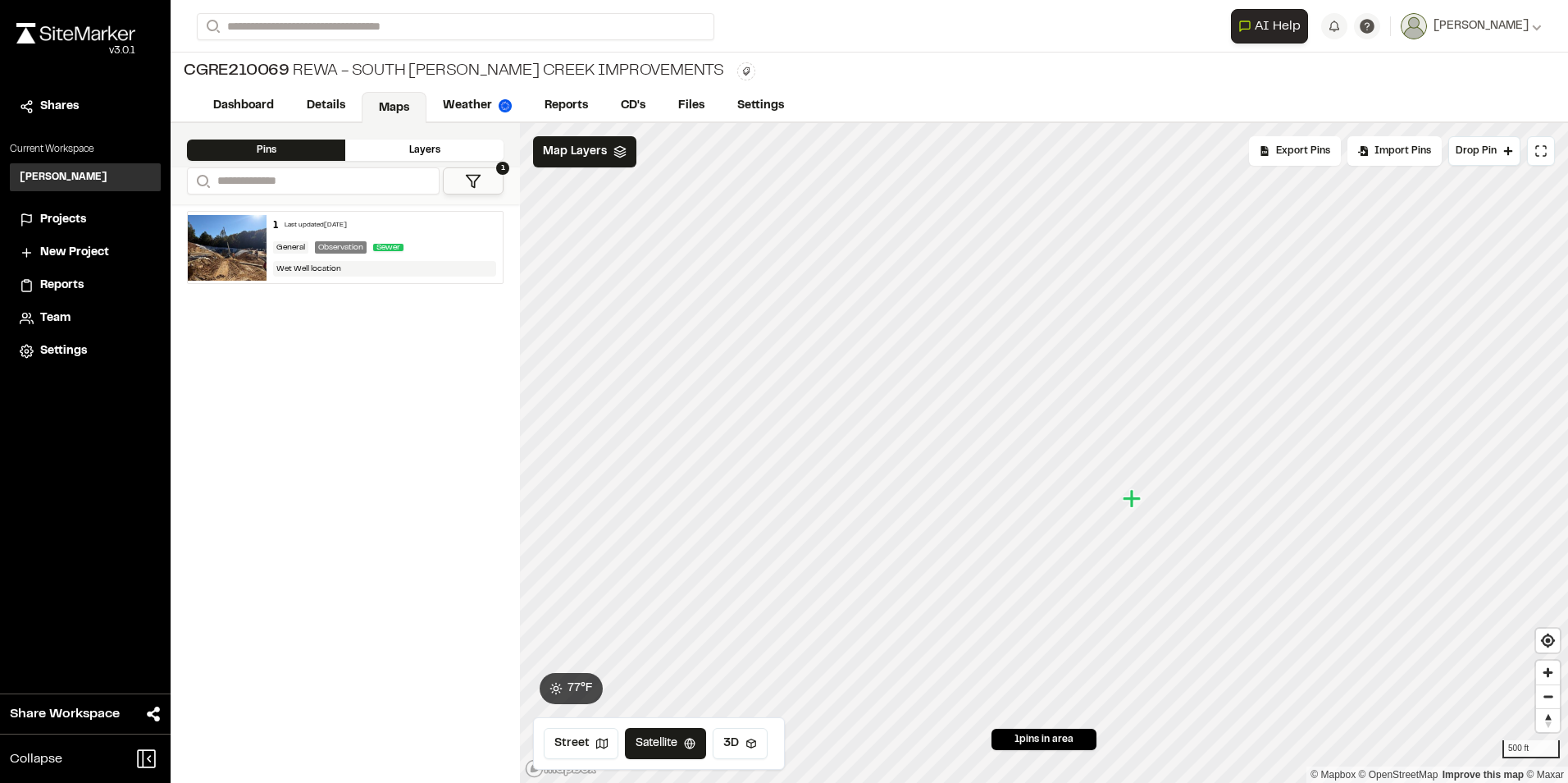
click at [433, 149] on div "Layers" at bounding box center [424, 150] width 158 height 22
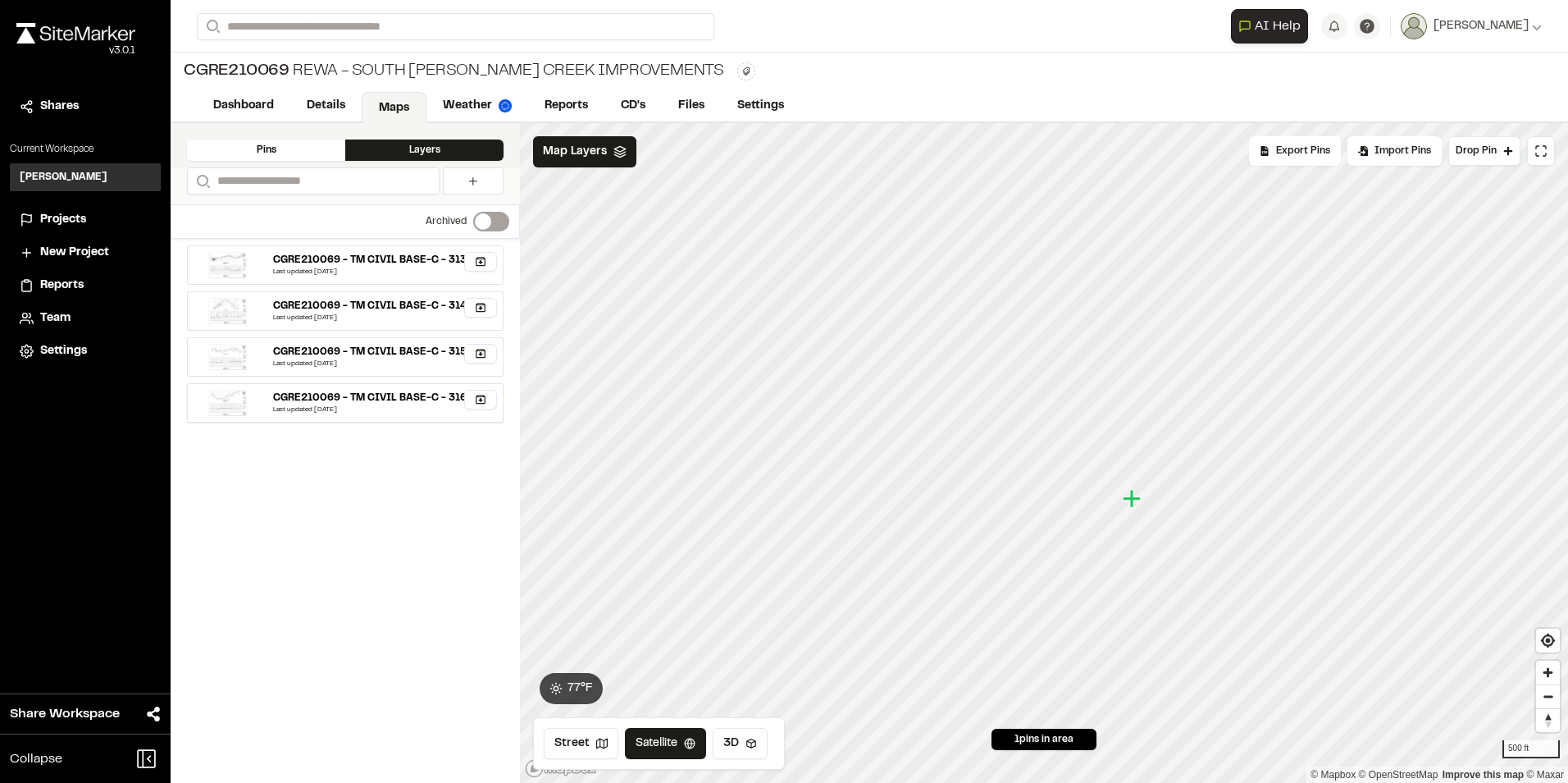
click at [359, 403] on div "CGRE210069 - TM CIVIL BASE-C - 316" at bounding box center [370, 397] width 194 height 15
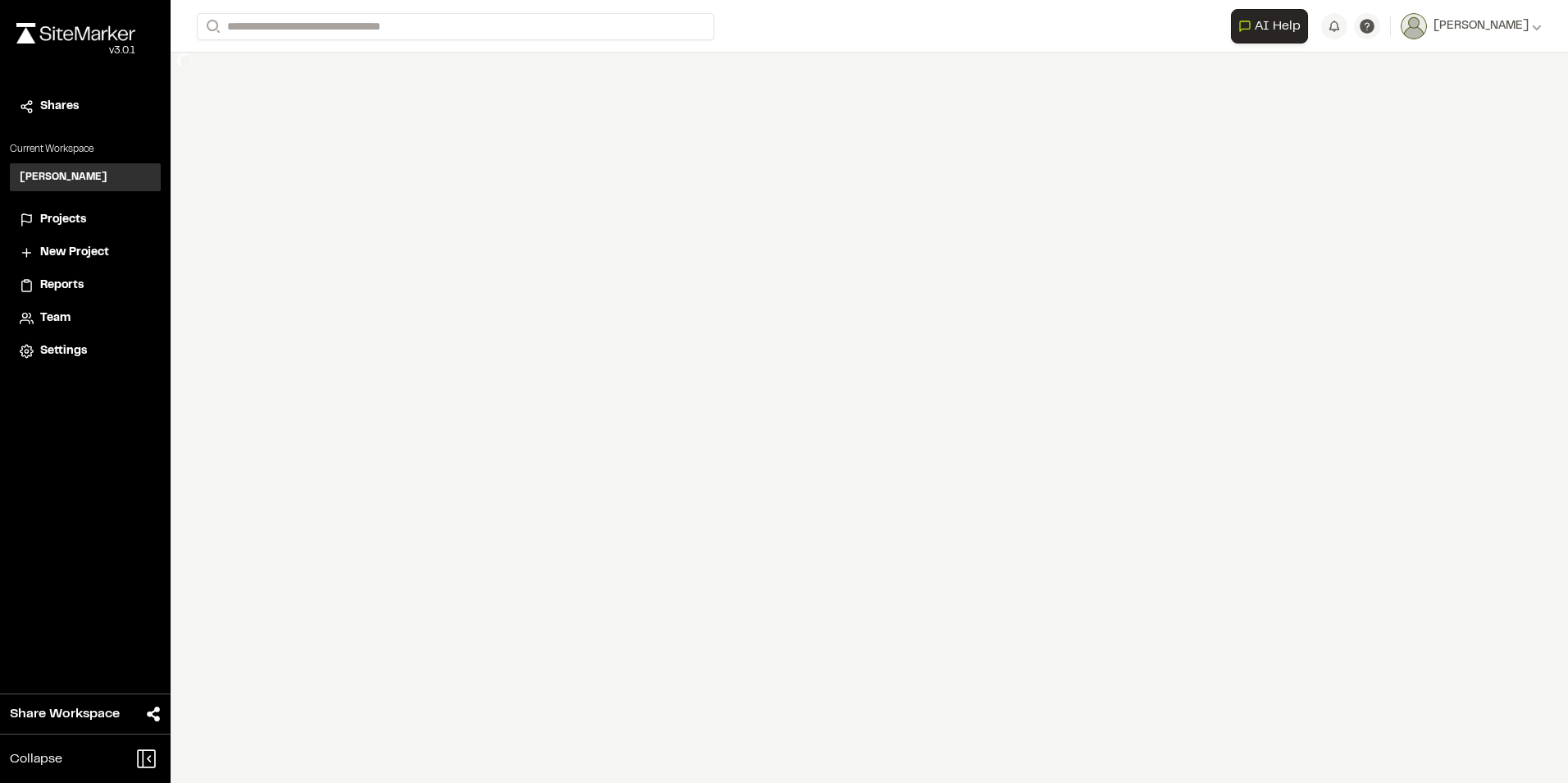
select select "****"
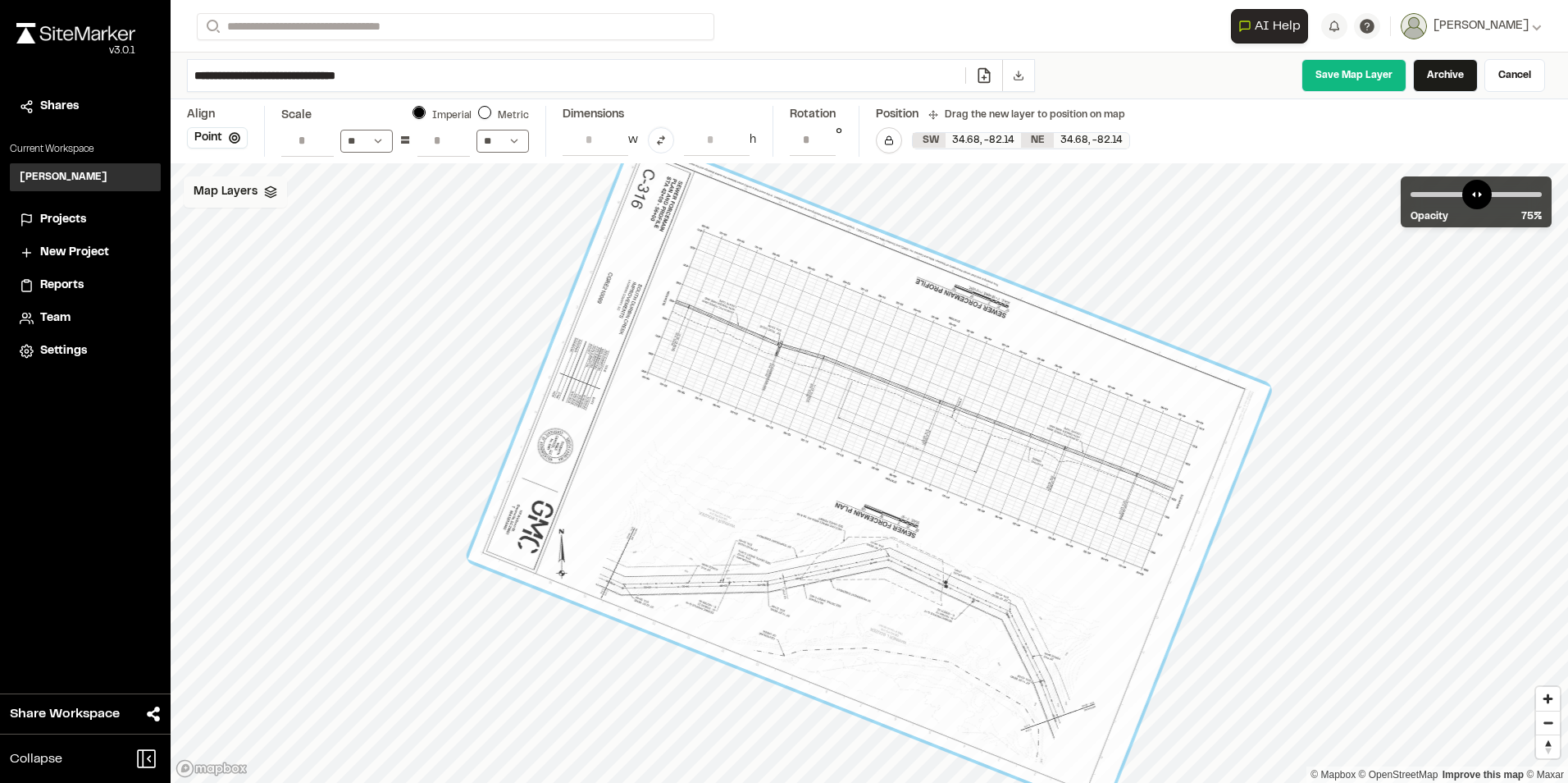
click at [270, 200] on div "Map Layers" at bounding box center [235, 192] width 104 height 32
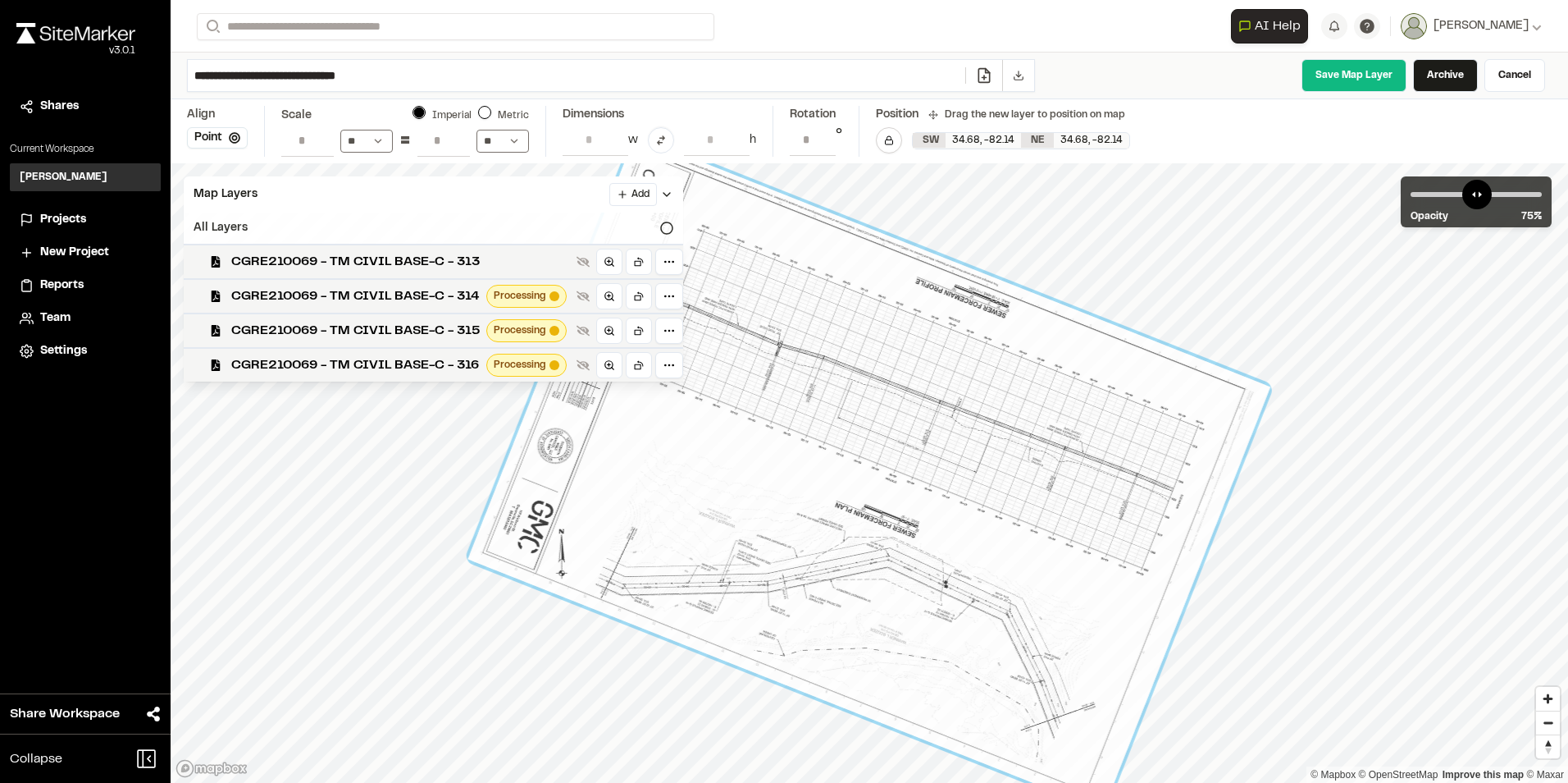
click at [663, 228] on icon at bounding box center [666, 227] width 13 height 13
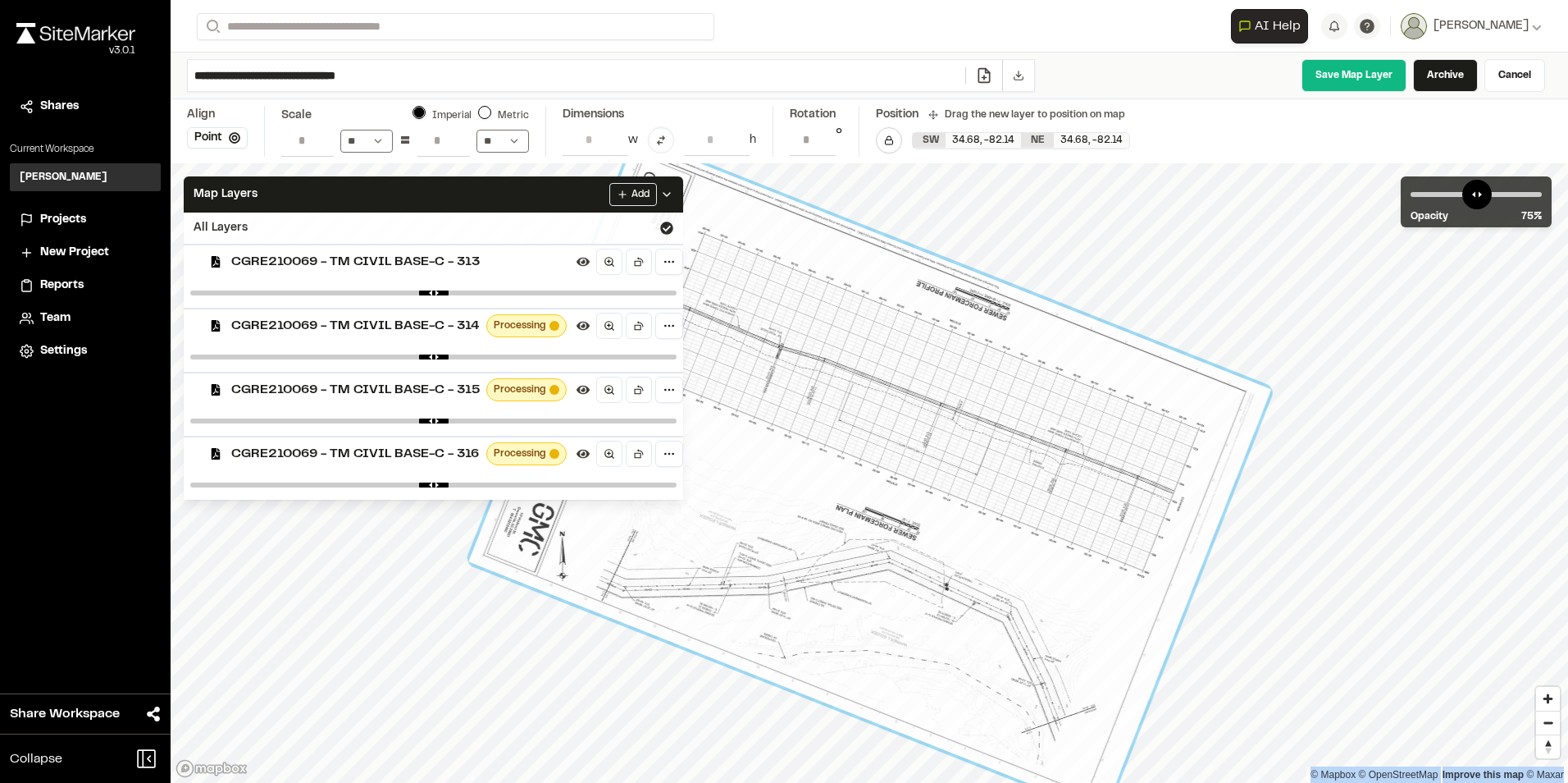
click at [596, 699] on div at bounding box center [869, 476] width 683 height 456
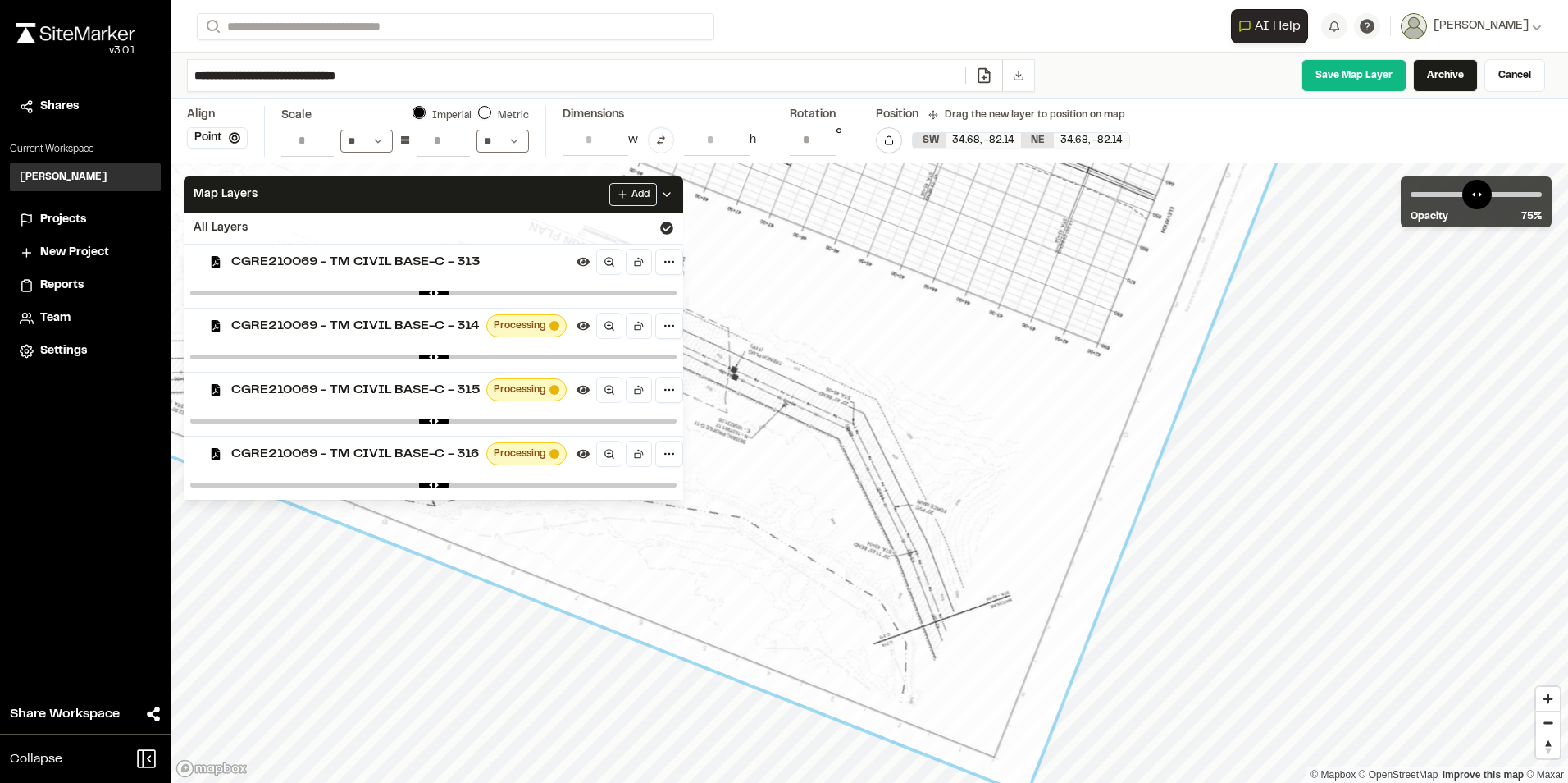
drag, startPoint x: 790, startPoint y: 645, endPoint x: 819, endPoint y: 571, distance: 79.5
click at [819, 571] on div at bounding box center [592, 167] width 1488 height 1252
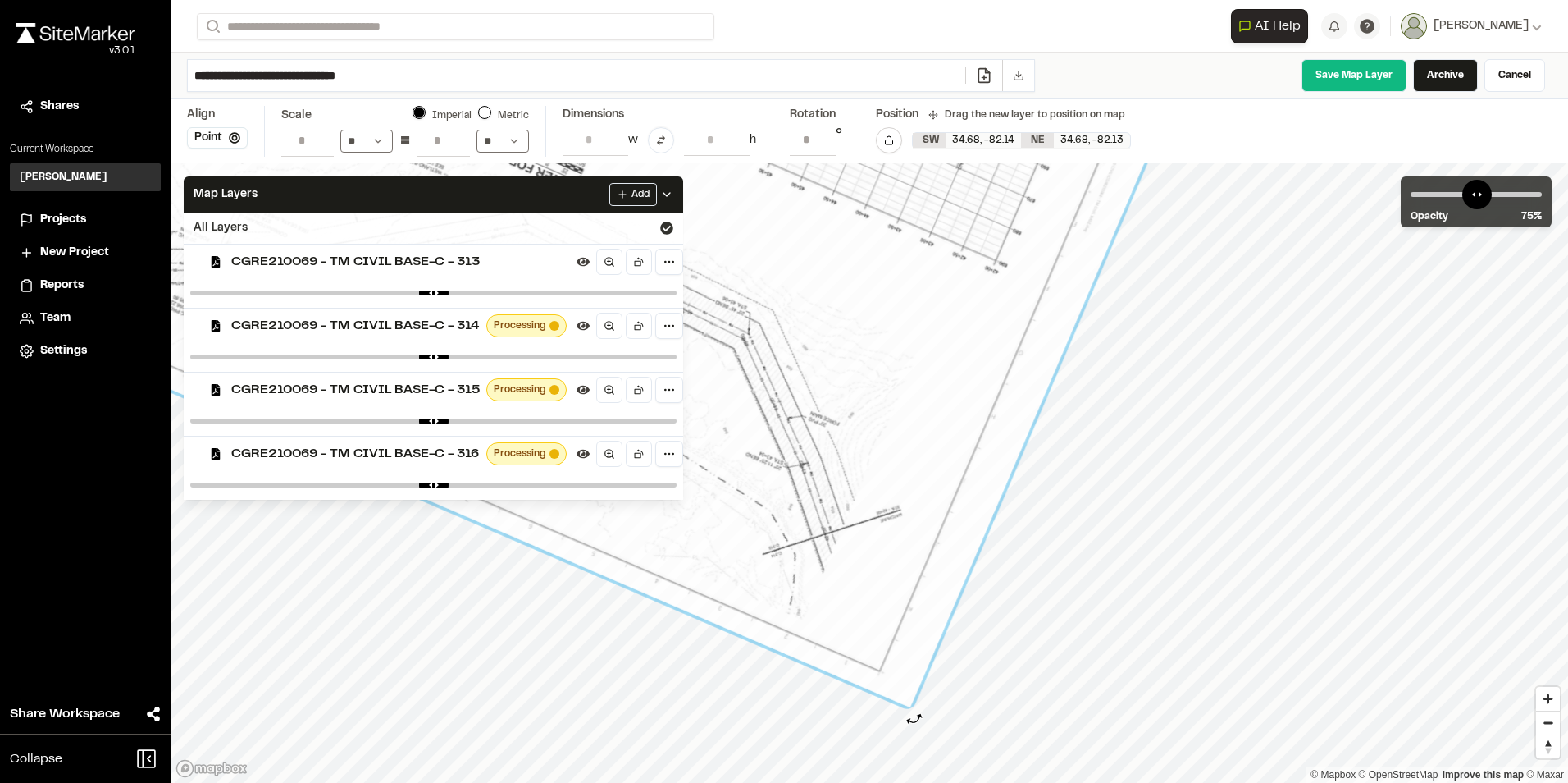
type input "**********"
drag, startPoint x: 933, startPoint y: 706, endPoint x: 910, endPoint y: 722, distance: 28.0
click at [910, 722] on div at bounding box center [909, 718] width 17 height 17
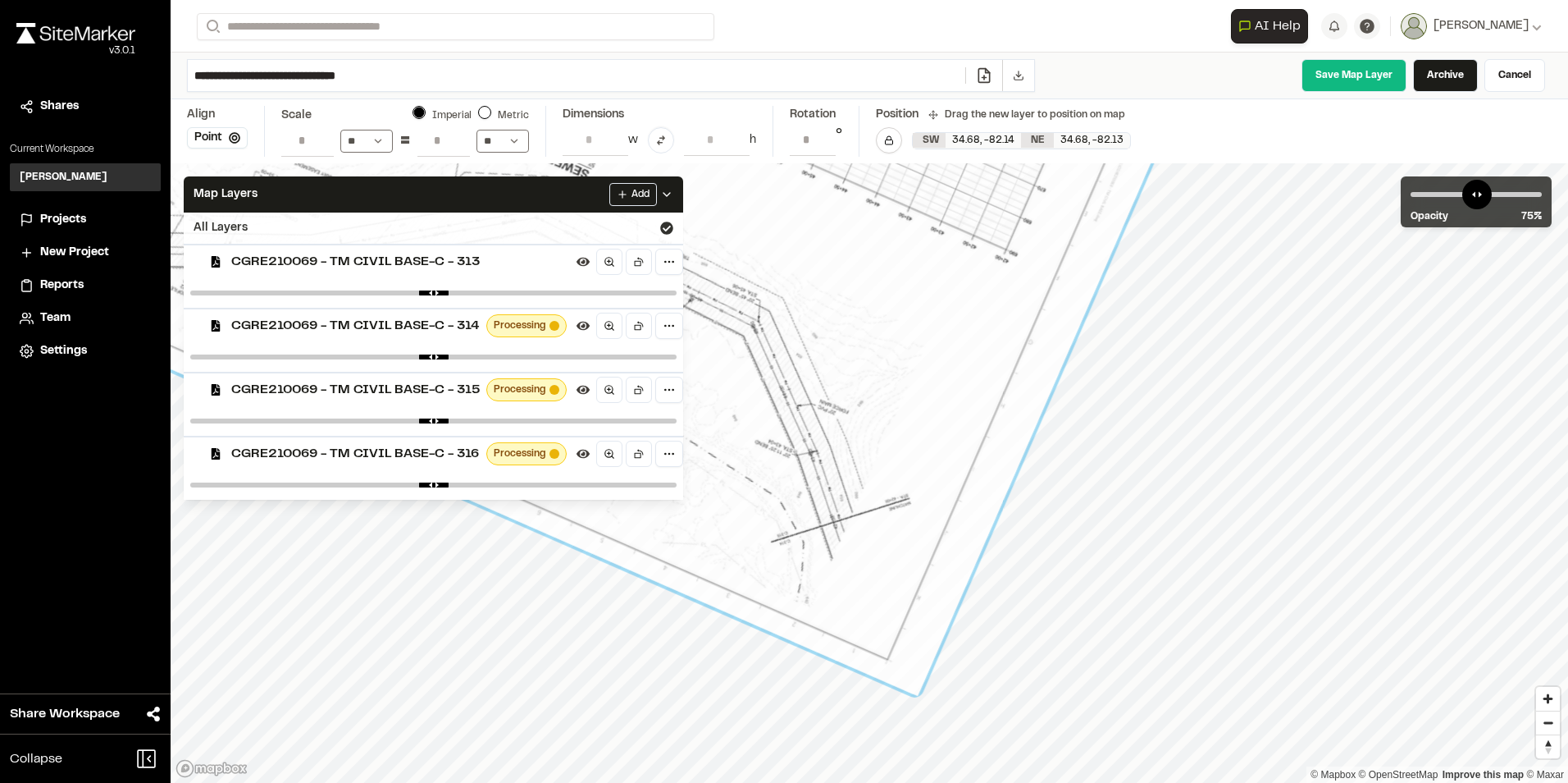
drag, startPoint x: 800, startPoint y: 578, endPoint x: 812, endPoint y: 565, distance: 17.7
click at [812, 565] on div at bounding box center [507, 55] width 1498 height 1281
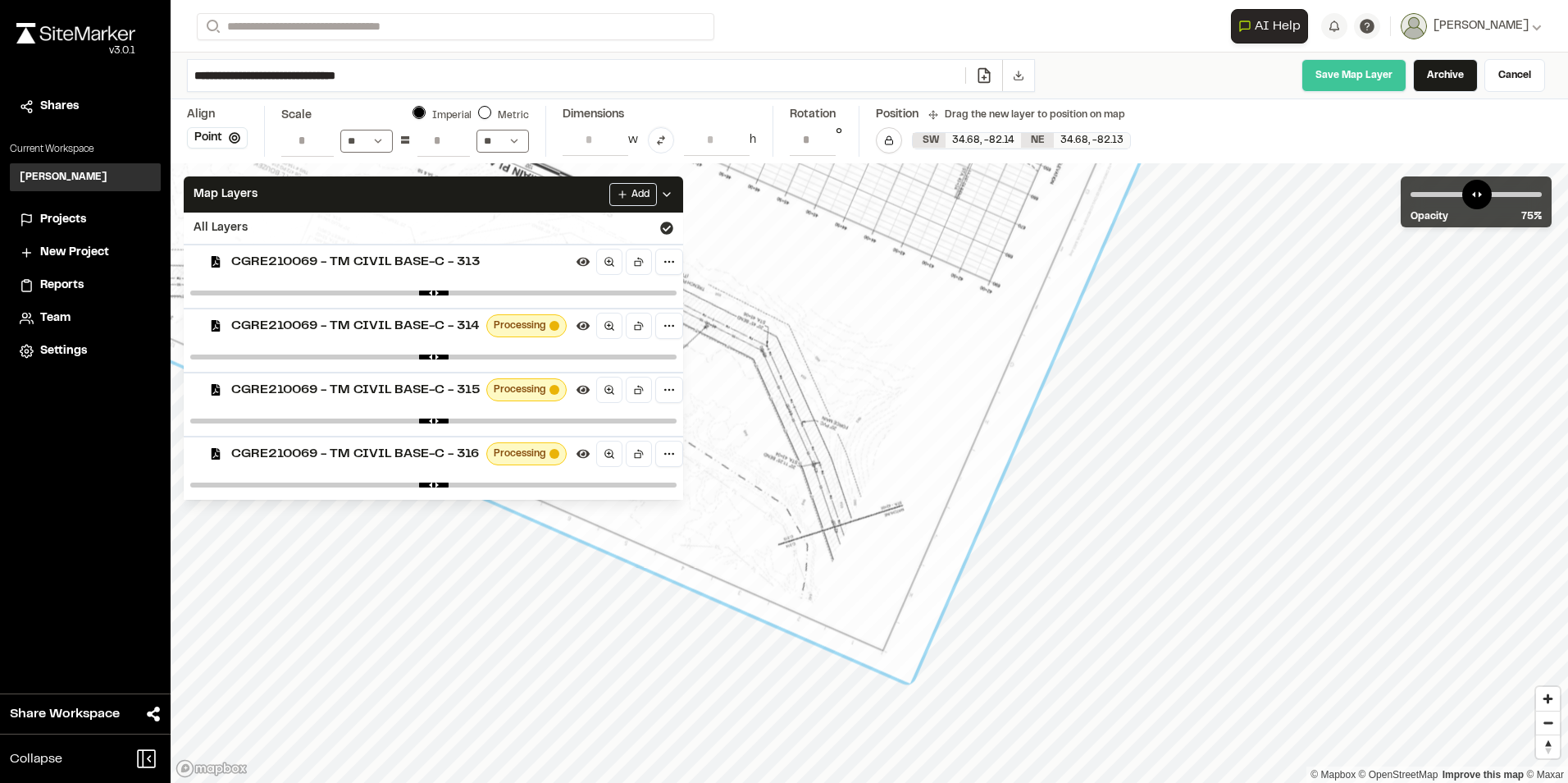
click at [1367, 70] on link "Save Map Layer" at bounding box center [1354, 75] width 105 height 33
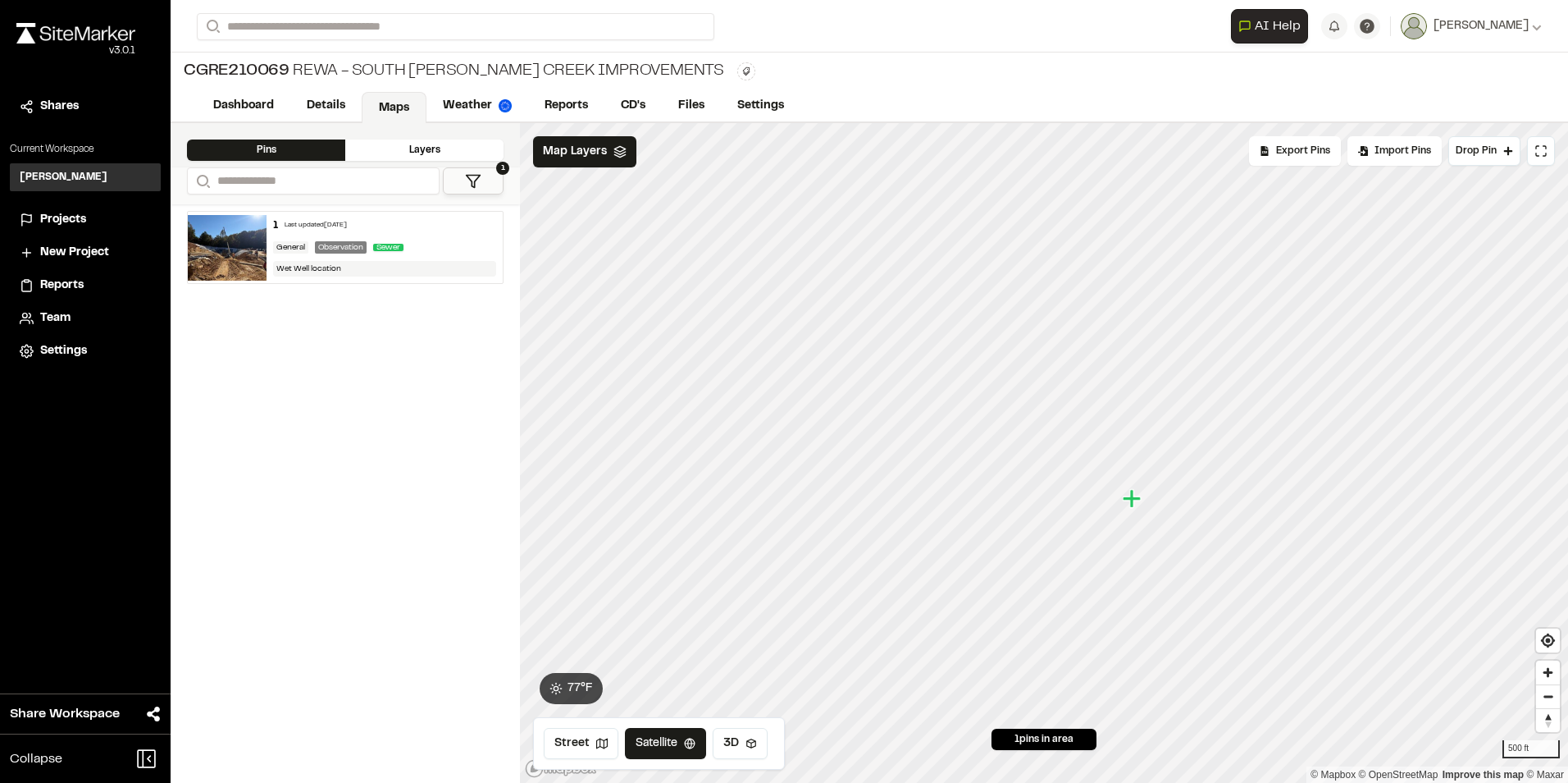
click at [420, 150] on div "Layers" at bounding box center [424, 150] width 158 height 22
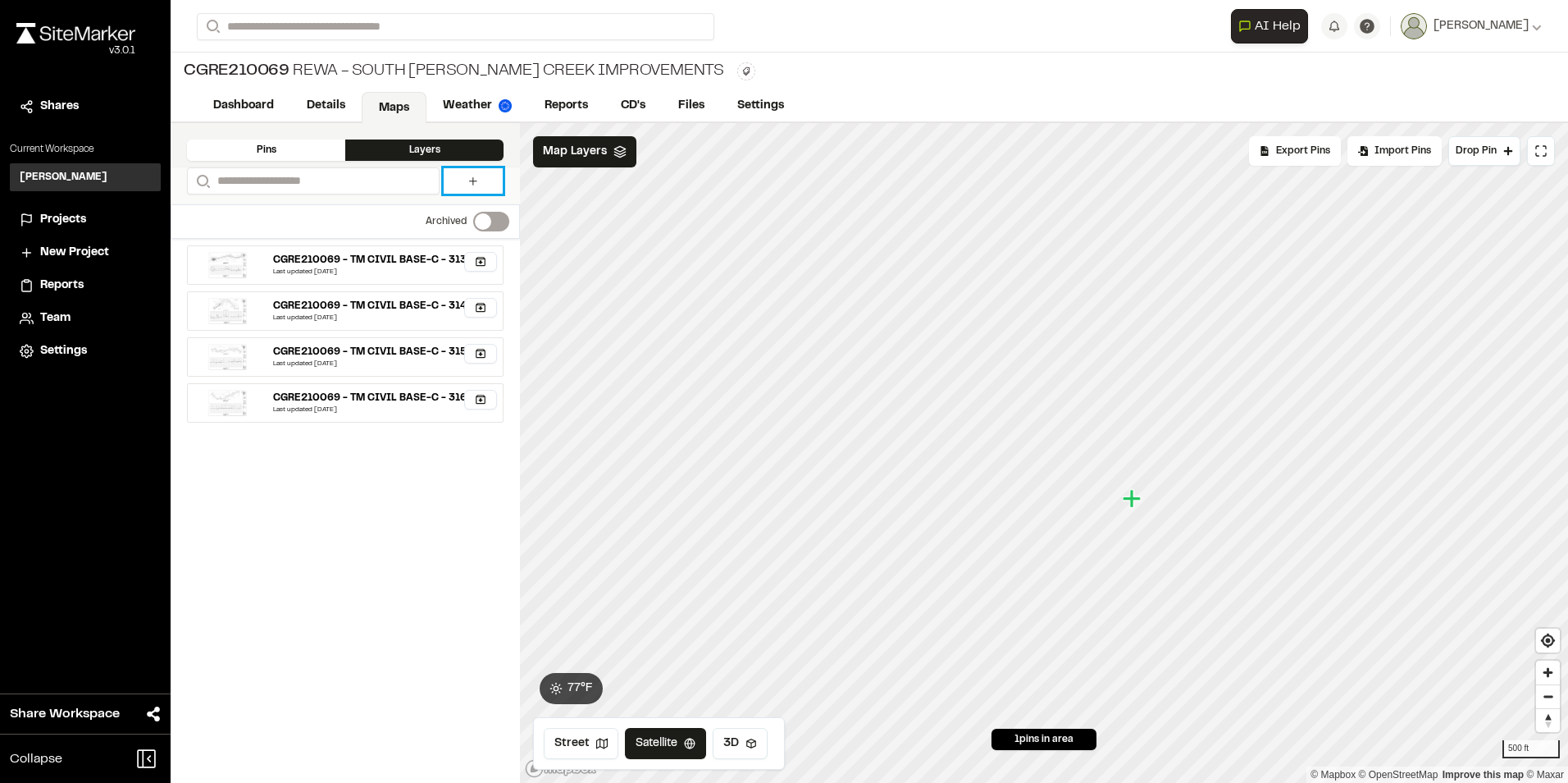
click at [468, 179] on icon at bounding box center [472, 181] width 13 height 13
select select "****"
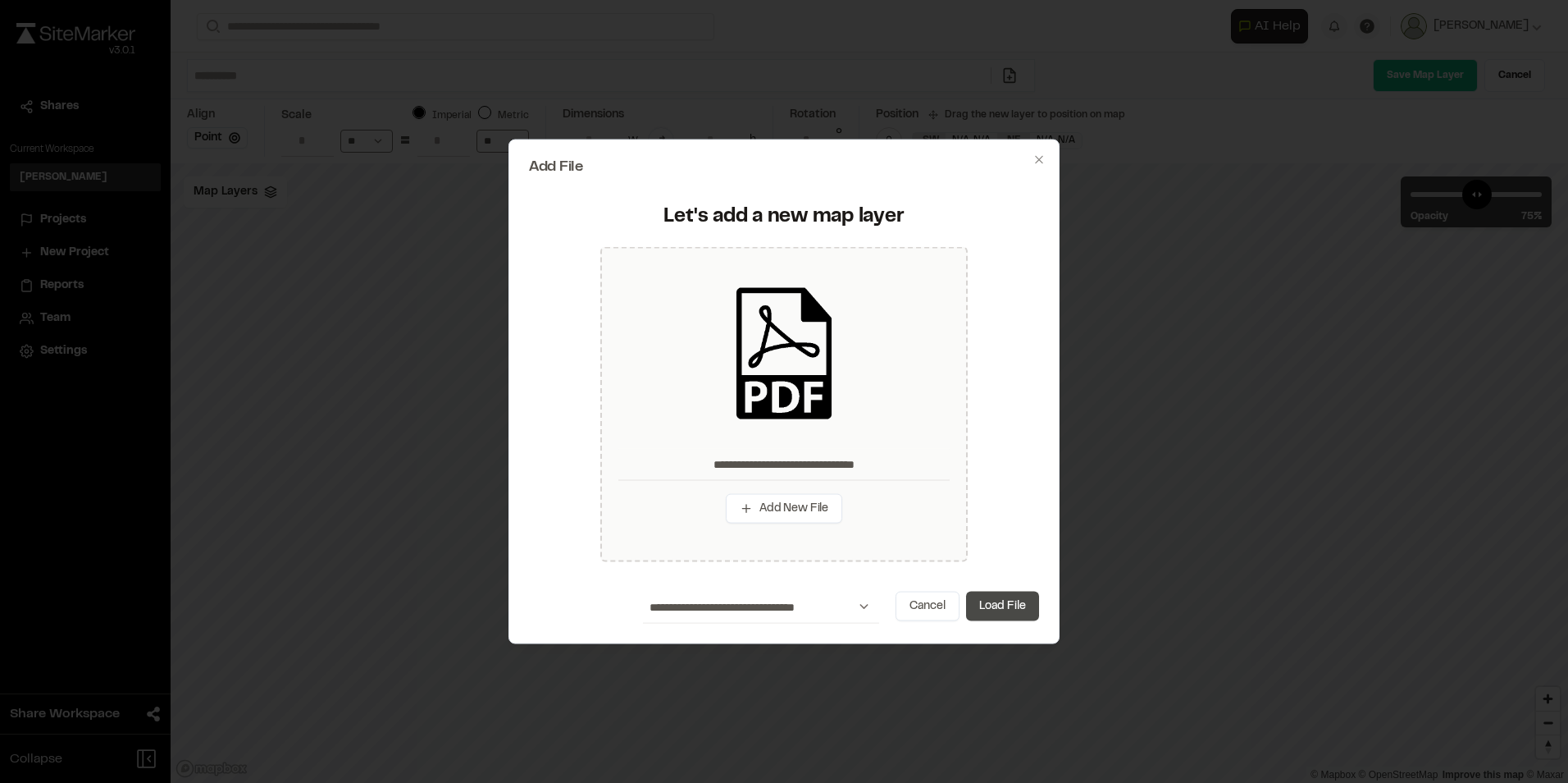
click at [995, 606] on button "Load File" at bounding box center [1003, 606] width 73 height 30
type input "**********"
type input "****"
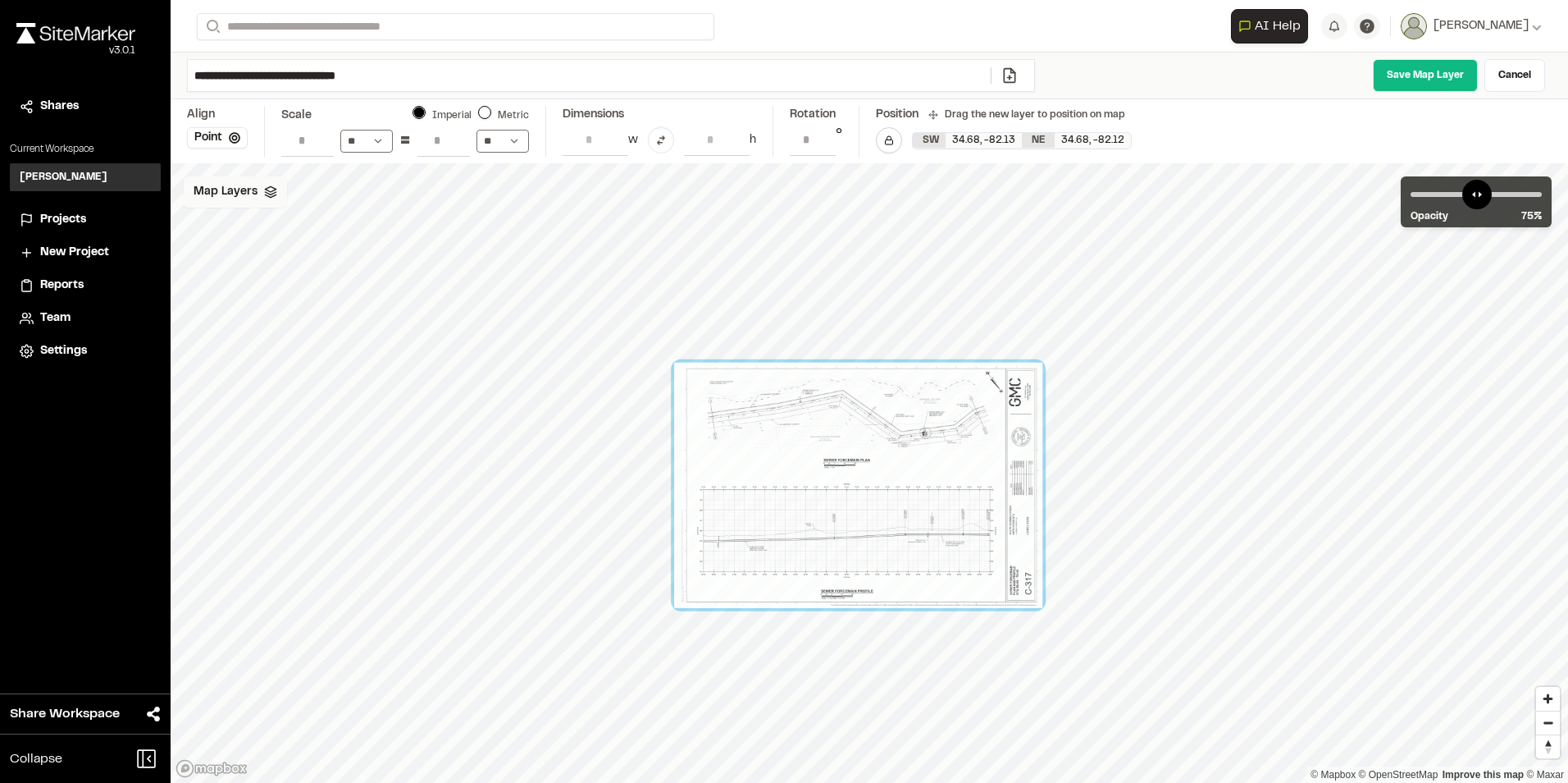
click at [214, 188] on span "Map Layers" at bounding box center [225, 192] width 64 height 18
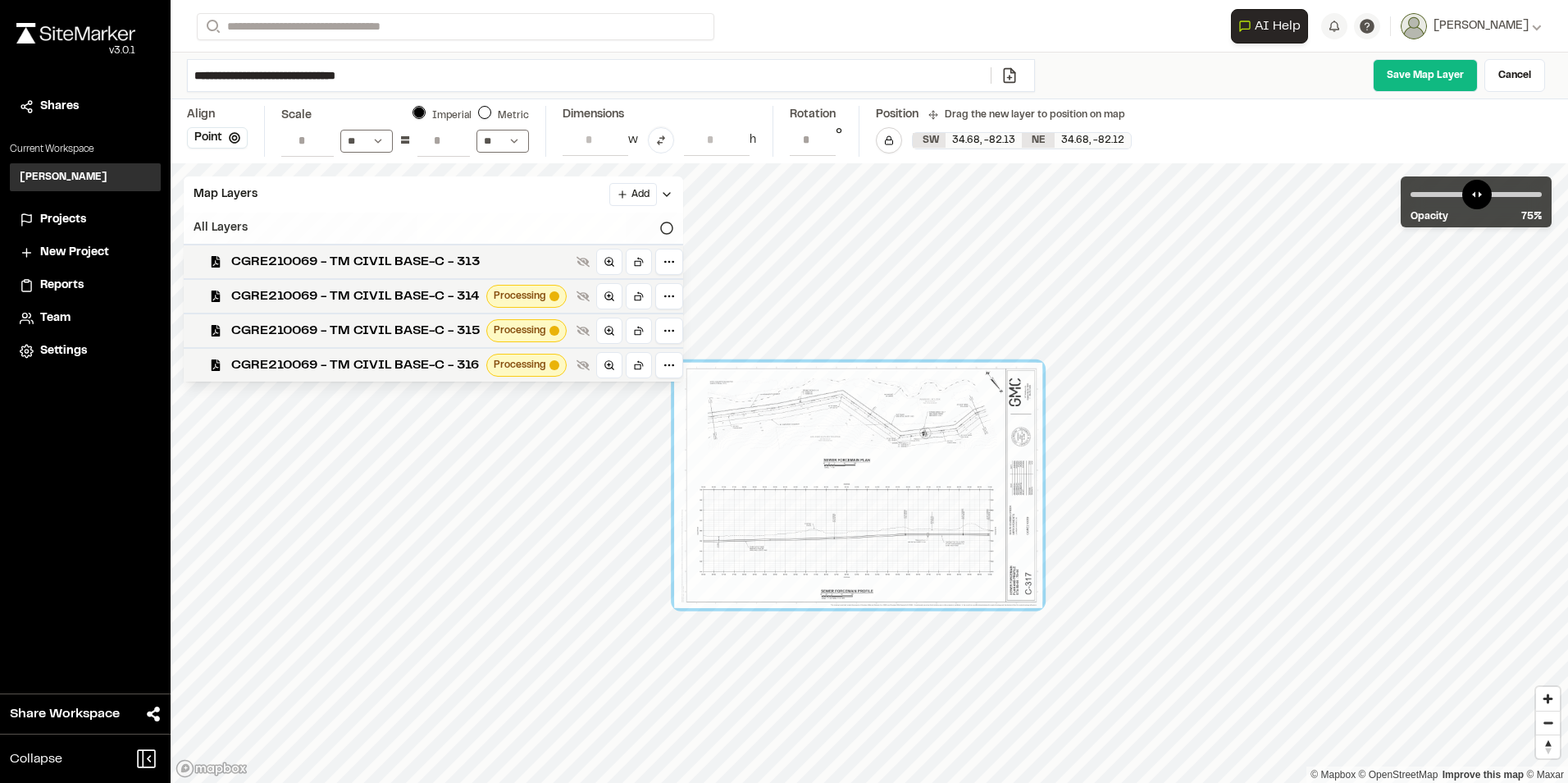
click at [664, 227] on icon at bounding box center [666, 227] width 13 height 13
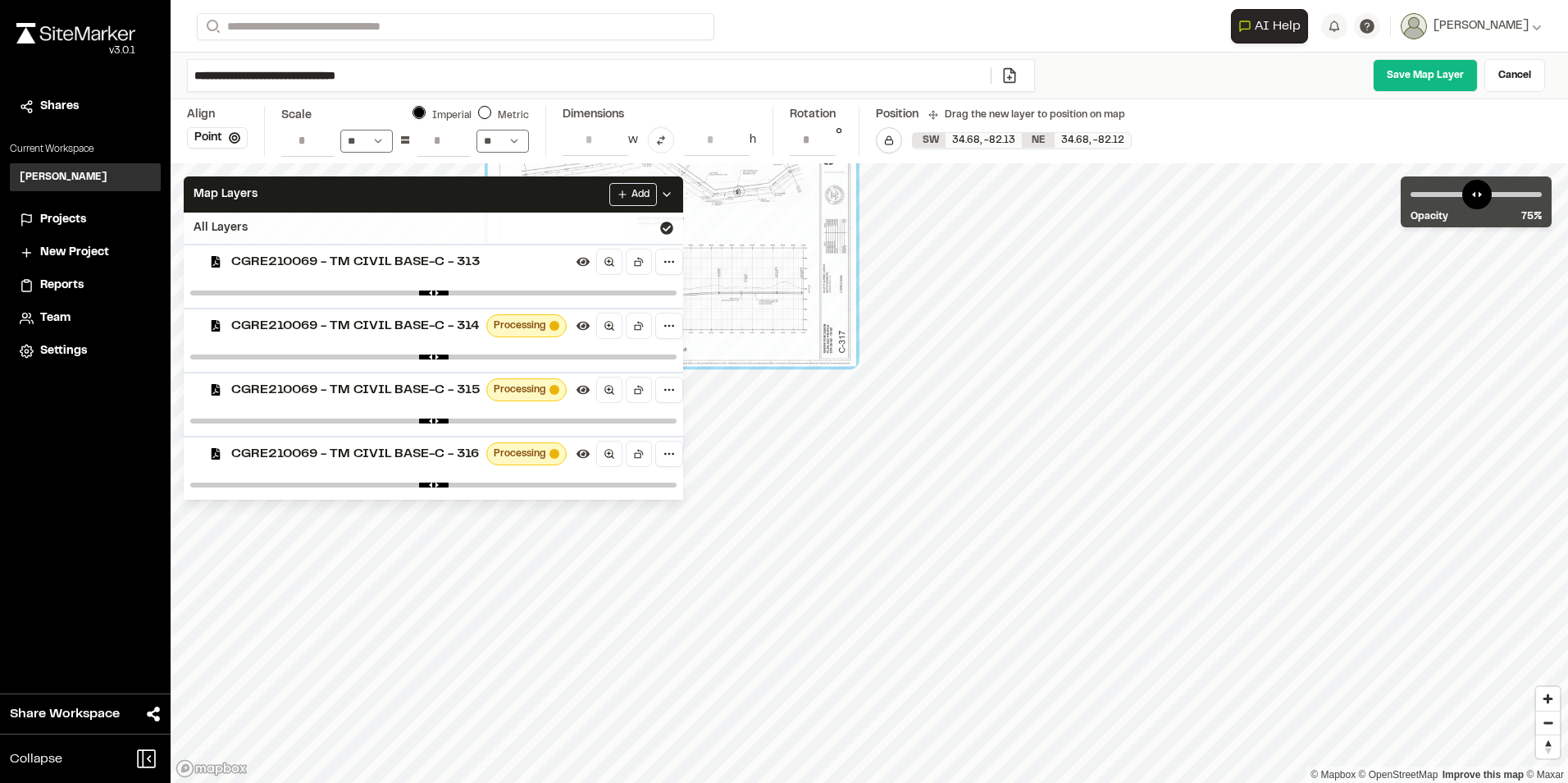
drag, startPoint x: 1135, startPoint y: 554, endPoint x: 601, endPoint y: 238, distance: 620.5
click at [601, 220] on div "Map Layers Add All Layers CGRE210069 - TM CIVIL BASE-C - 313 CGRE210069 - TM CI…" at bounding box center [869, 473] width 1397 height 620
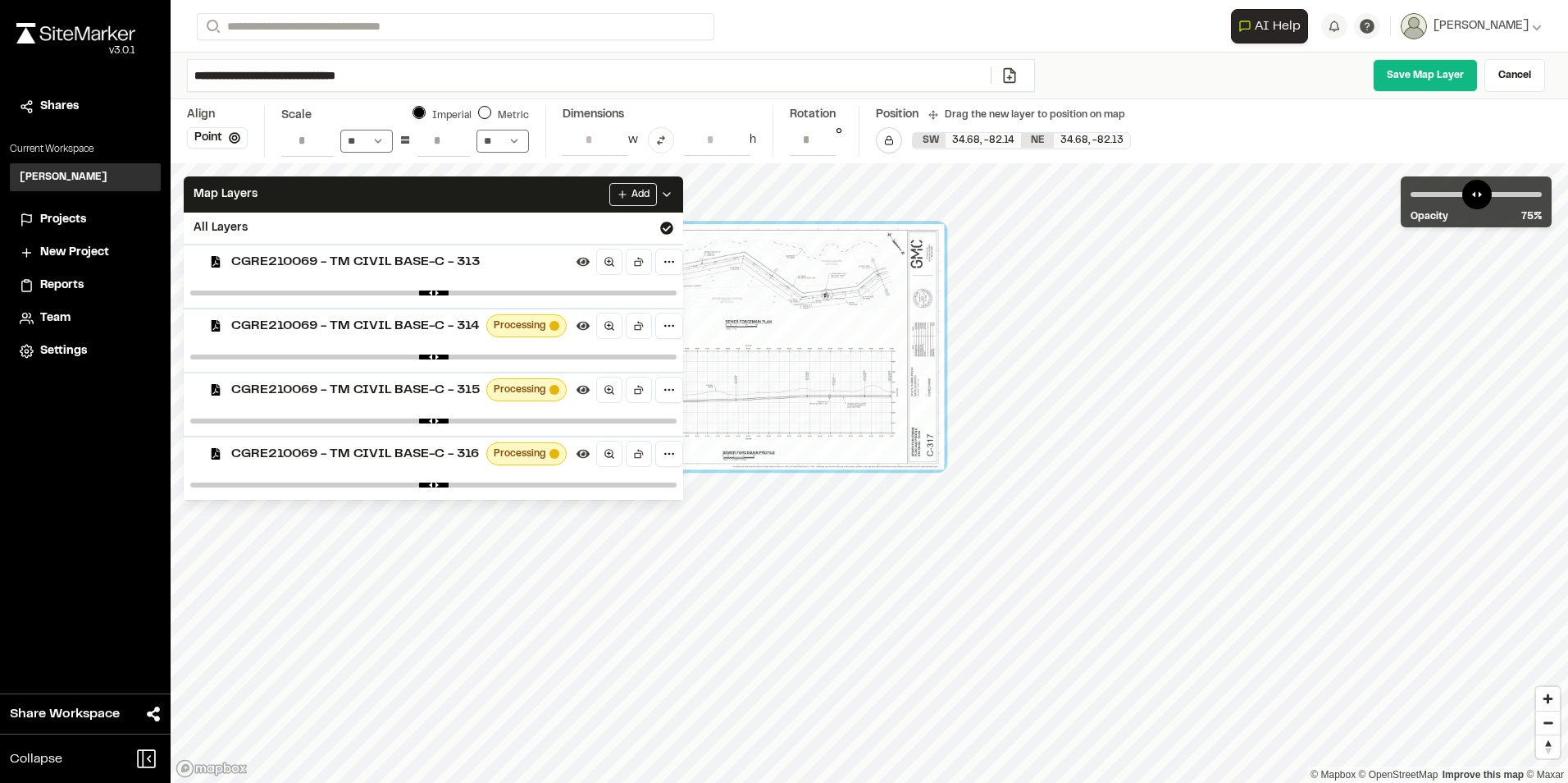
drag, startPoint x: 1102, startPoint y: 504, endPoint x: 777, endPoint y: 410, distance: 338.3
click at [777, 410] on div at bounding box center [760, 347] width 369 height 245
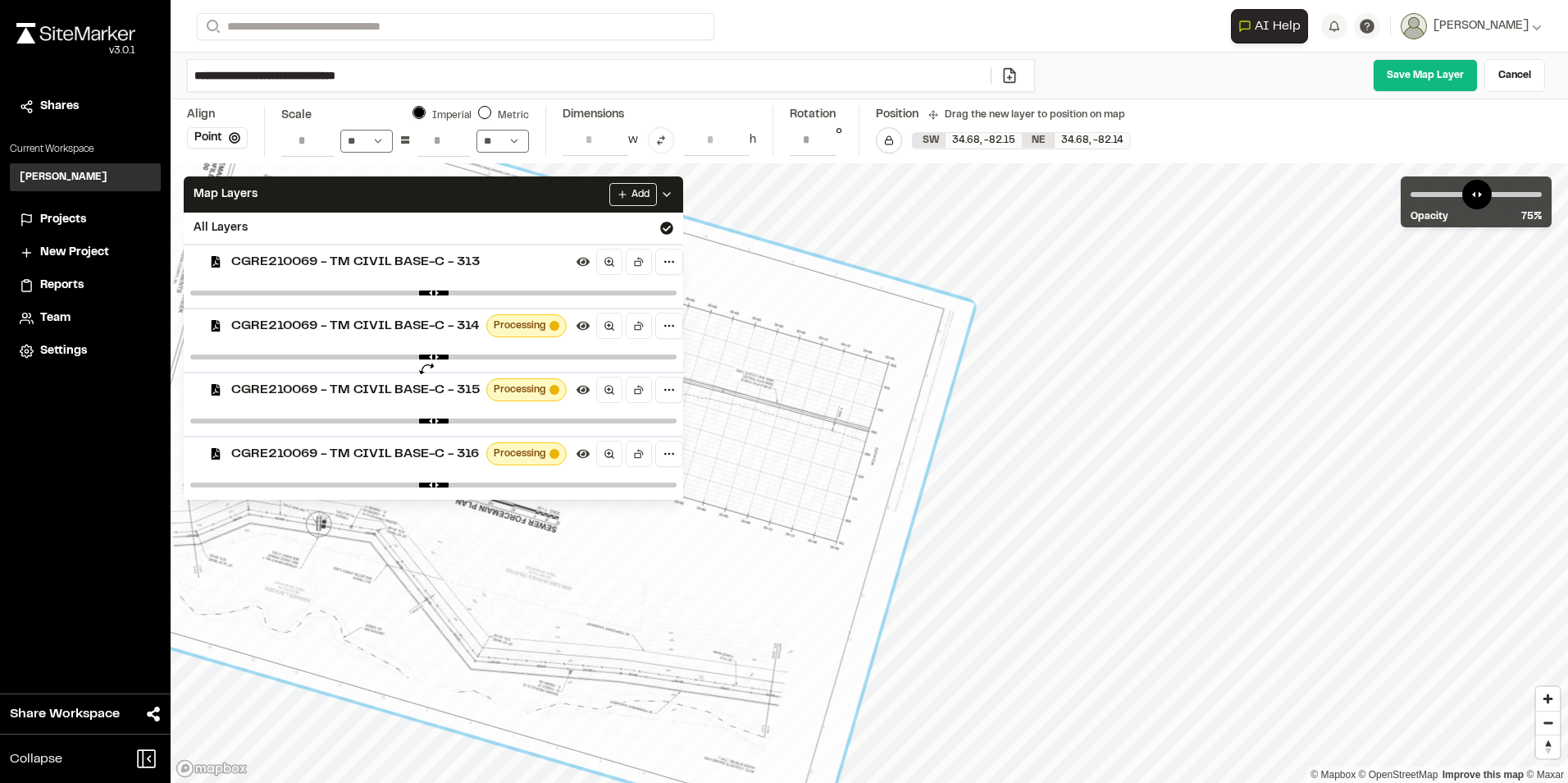
type input "**********"
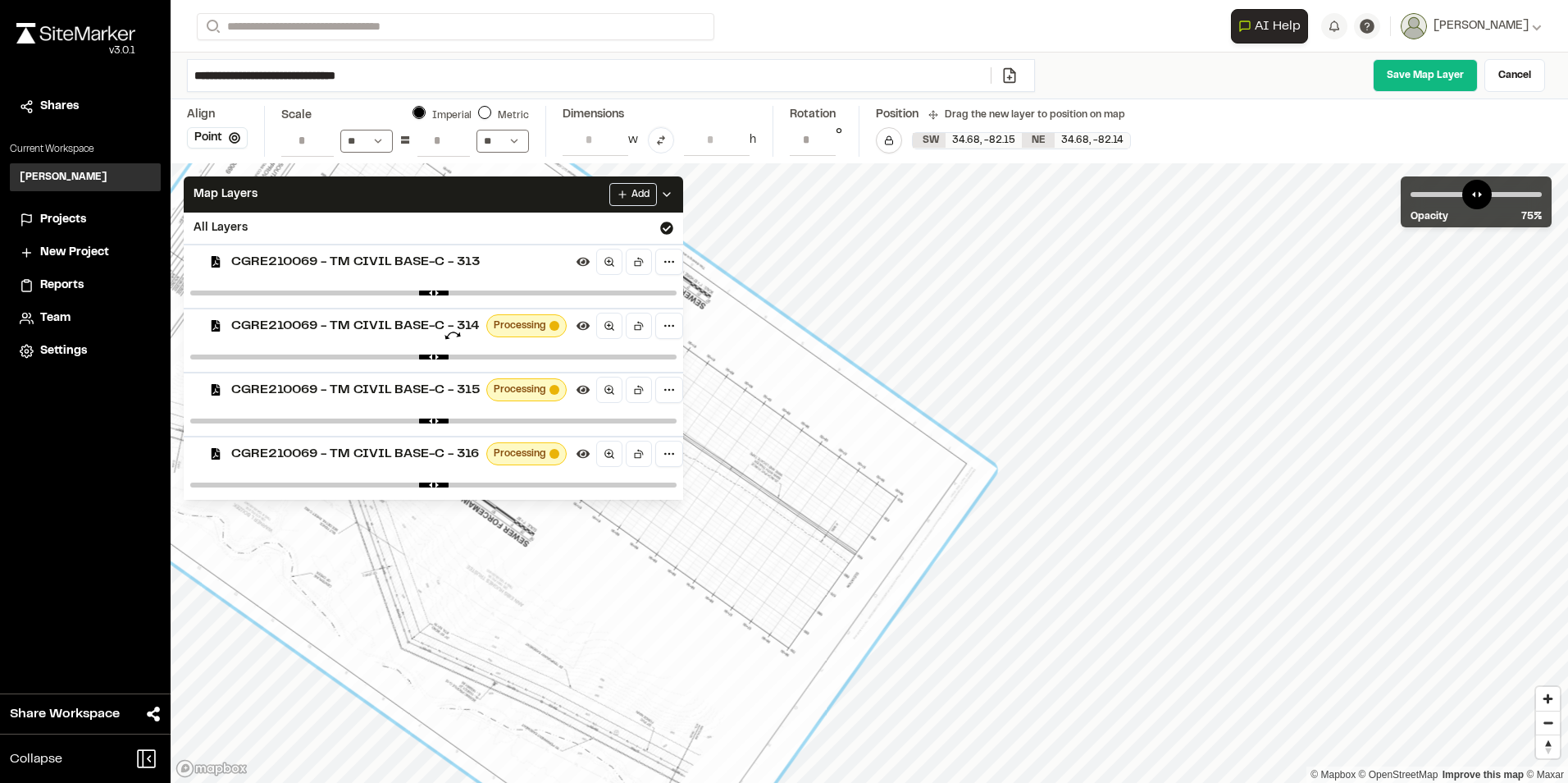
drag, startPoint x: 919, startPoint y: 733, endPoint x: 453, endPoint y: 335, distance: 612.8
click at [453, 335] on div "Map Layers Add All Layers CGRE210069 - TM CIVIL BASE-C - 313 CGRE210069 - TM CI…" at bounding box center [869, 473] width 1397 height 620
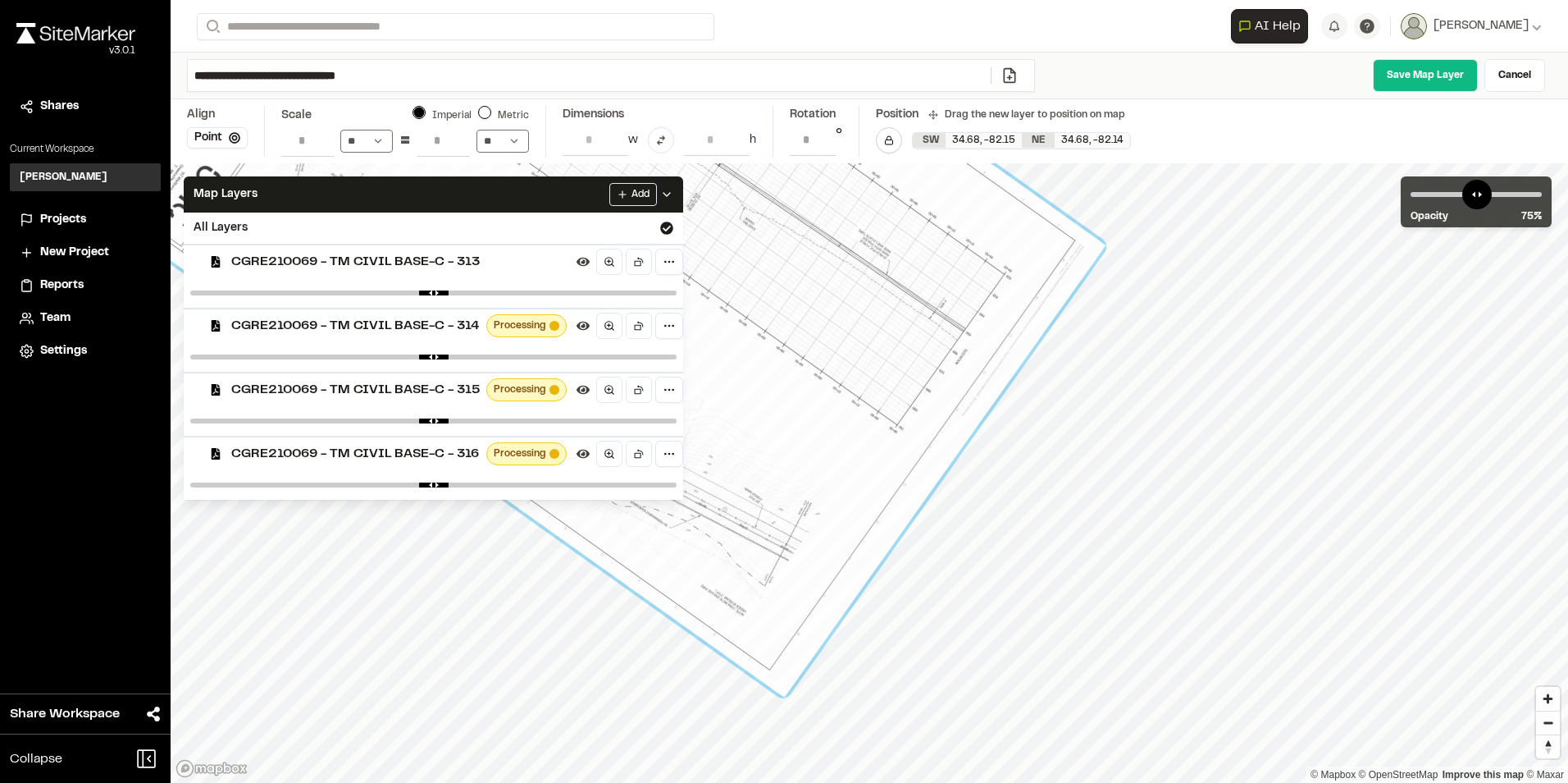
drag, startPoint x: 645, startPoint y: 656, endPoint x: 760, endPoint y: 619, distance: 120.8
click at [760, 619] on div at bounding box center [607, 228] width 1000 height 934
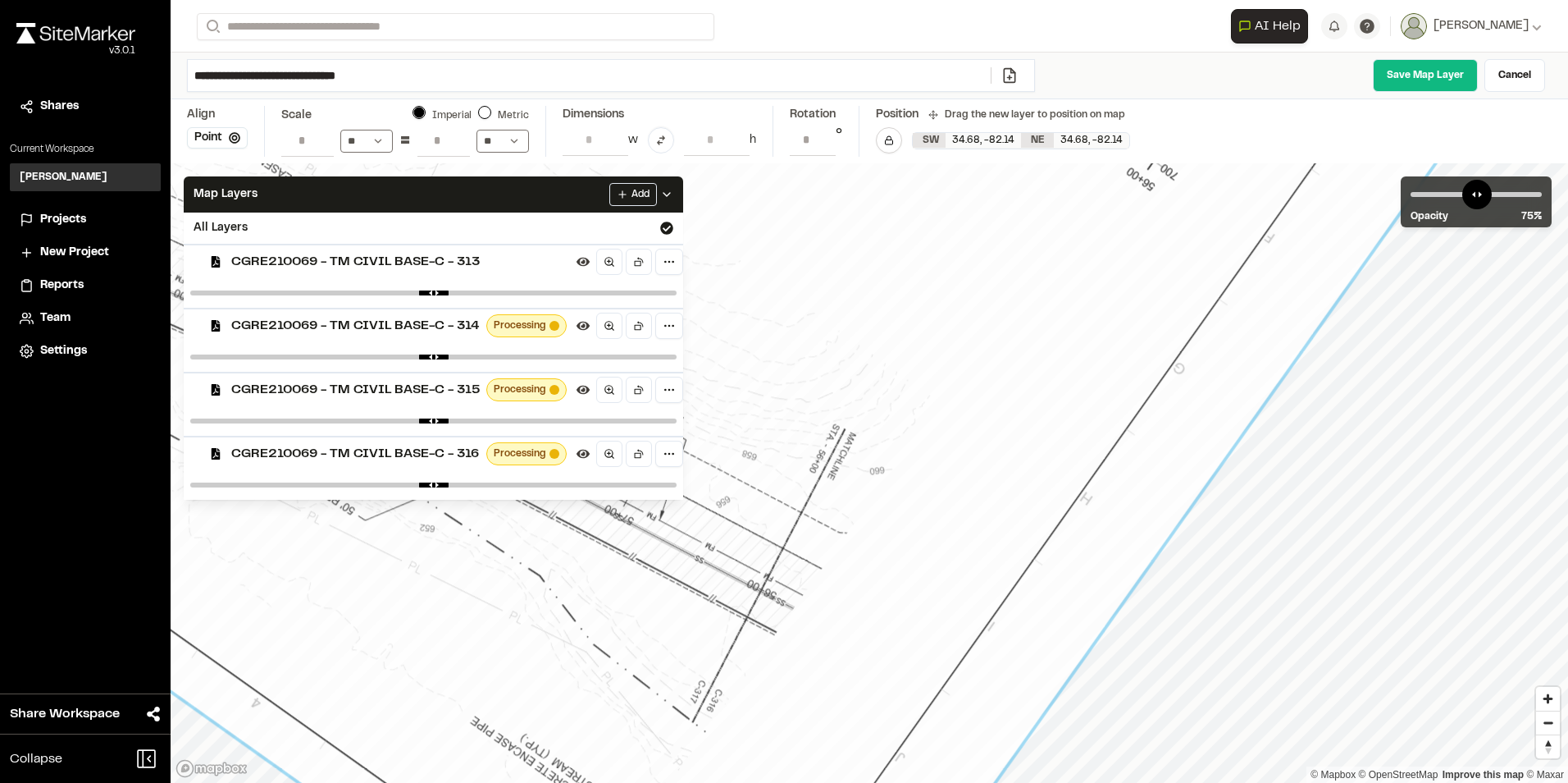
drag, startPoint x: 913, startPoint y: 519, endPoint x: 906, endPoint y: 537, distance: 19.3
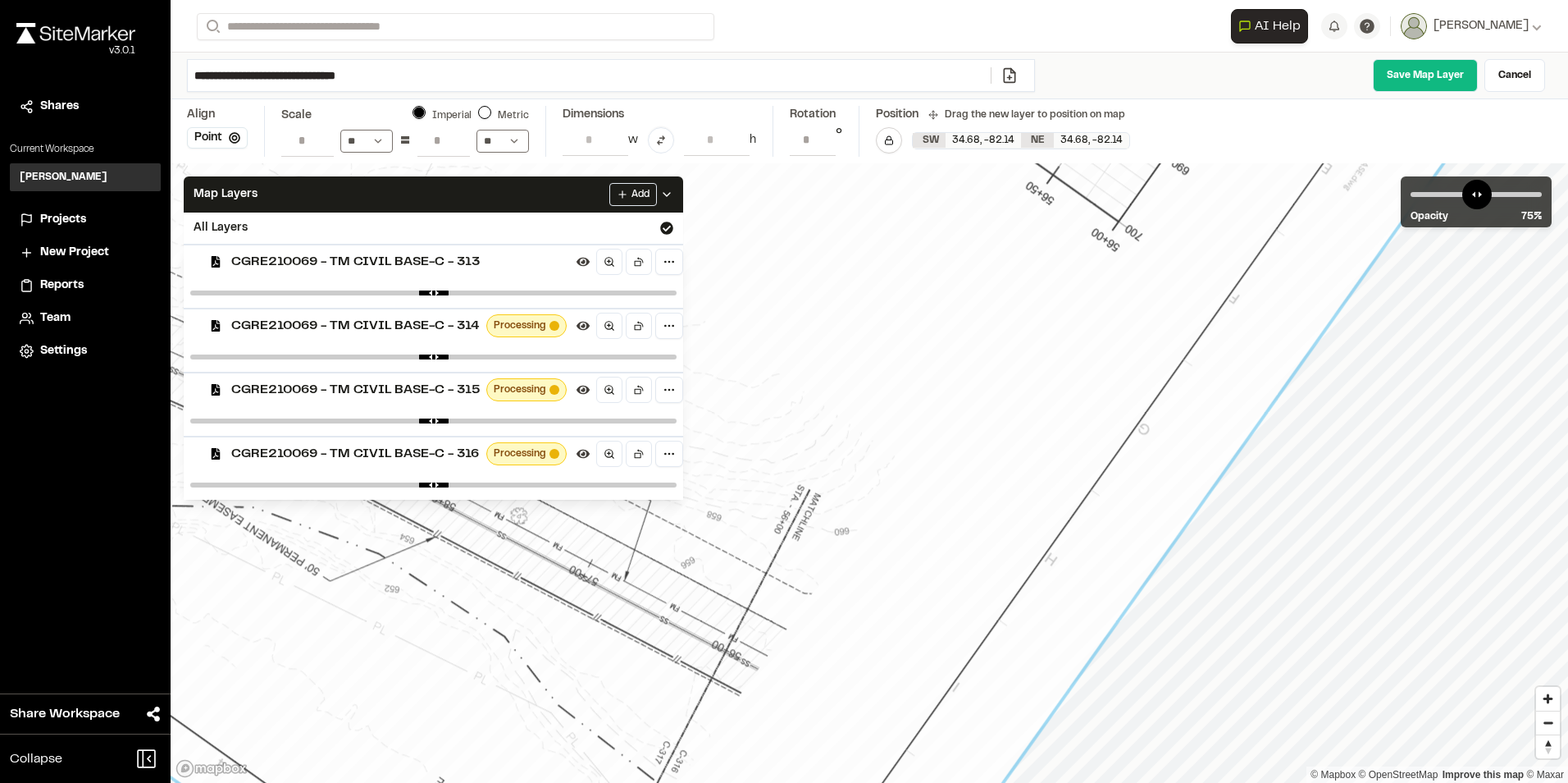
drag, startPoint x: 912, startPoint y: 567, endPoint x: 876, endPoint y: 629, distance: 71.7
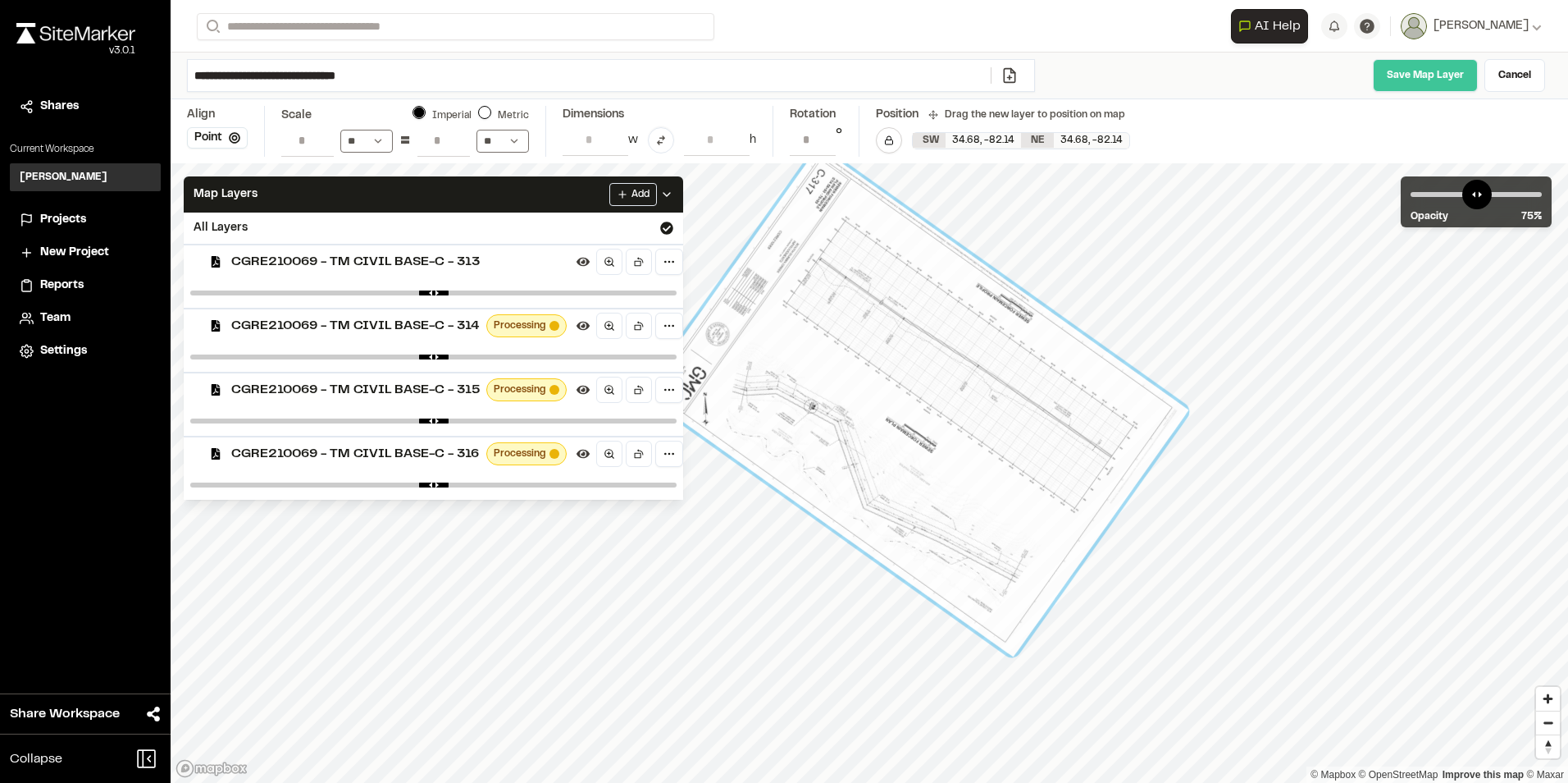
click at [1430, 75] on link "Save Map Layer" at bounding box center [1425, 75] width 105 height 33
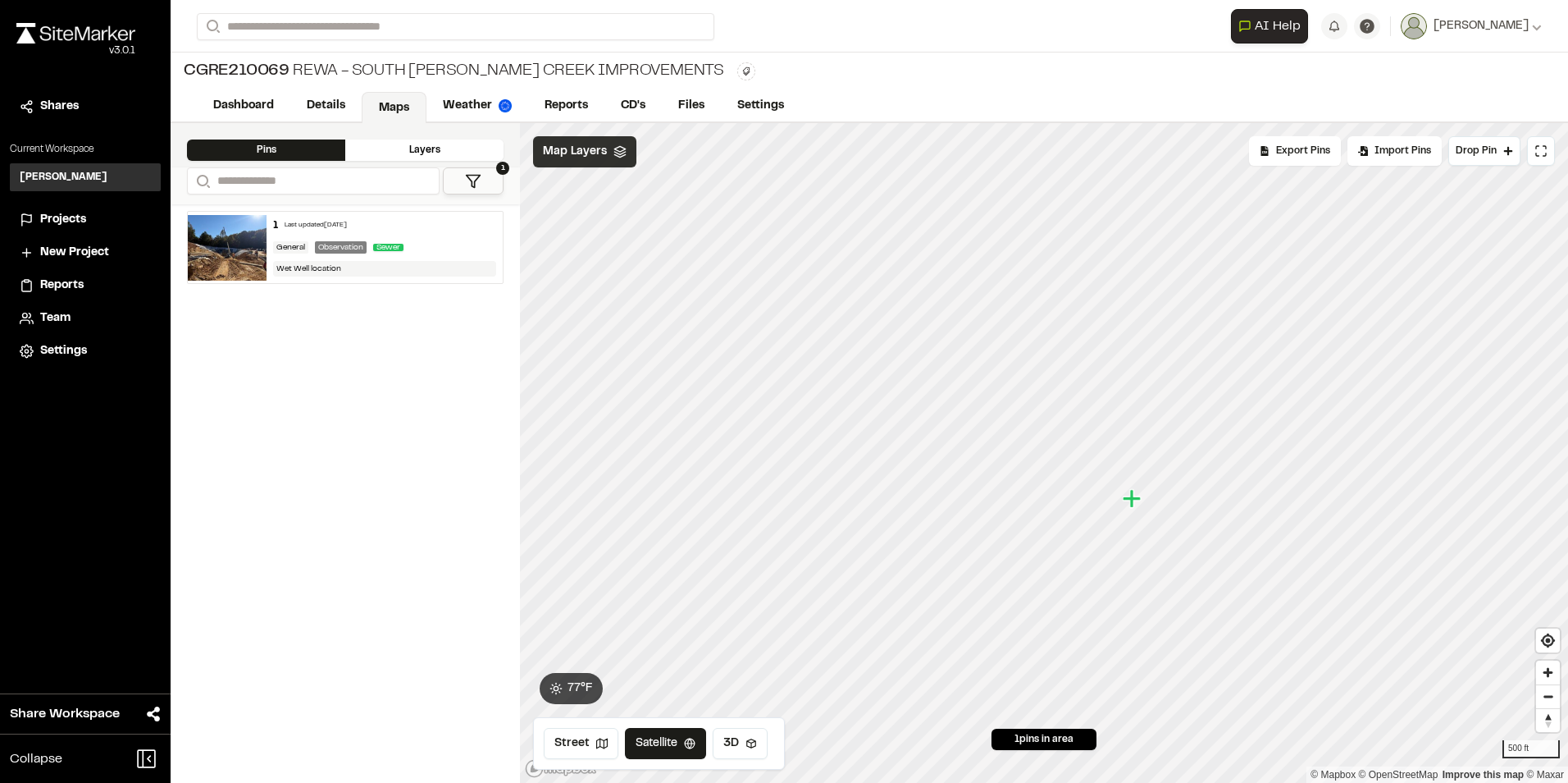
click at [586, 148] on span "Map Layers" at bounding box center [574, 151] width 64 height 18
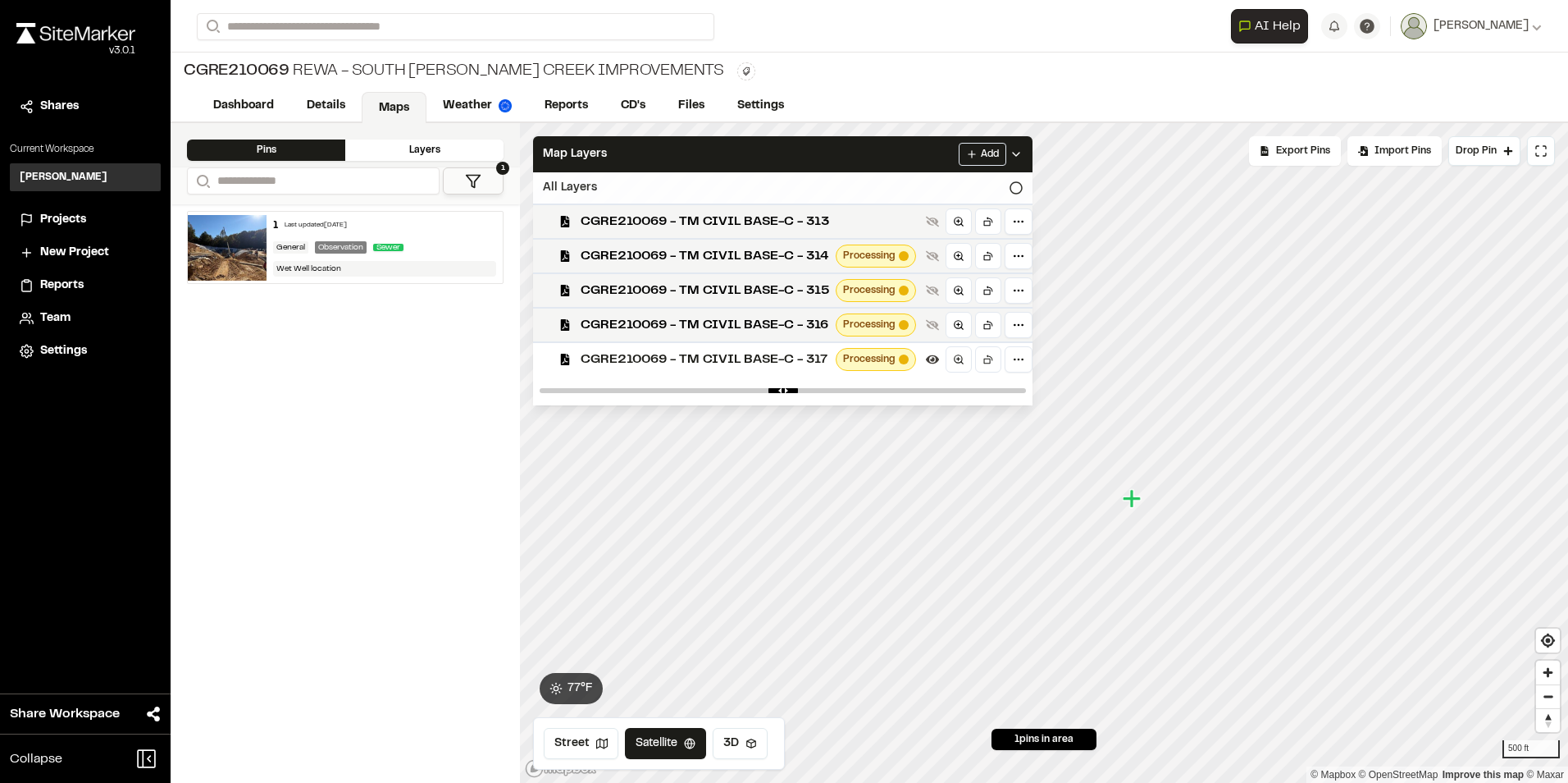
click at [996, 192] on div "All Layers" at bounding box center [782, 188] width 499 height 32
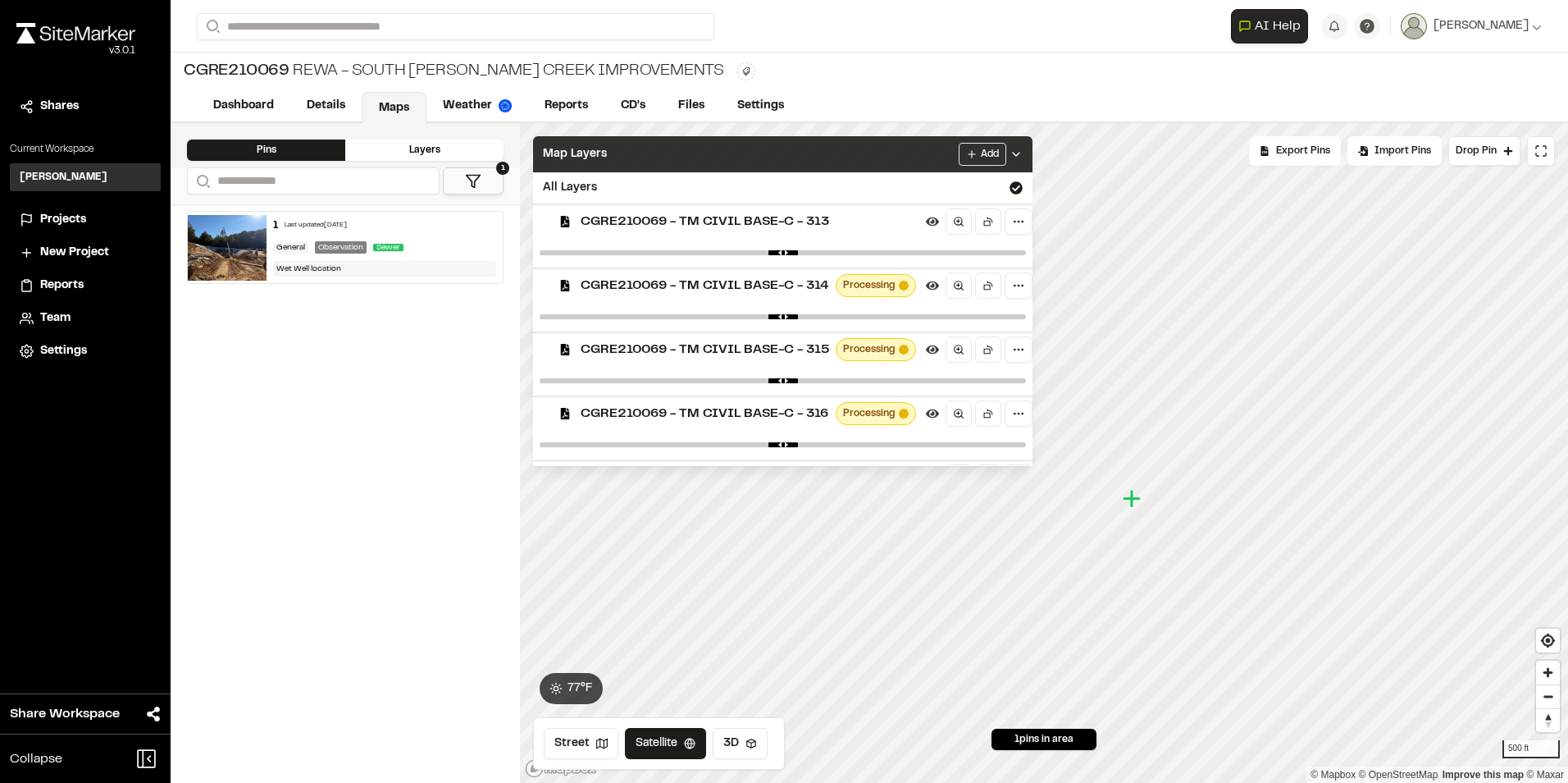
click at [1020, 154] on polyline at bounding box center [1016, 153] width 7 height 3
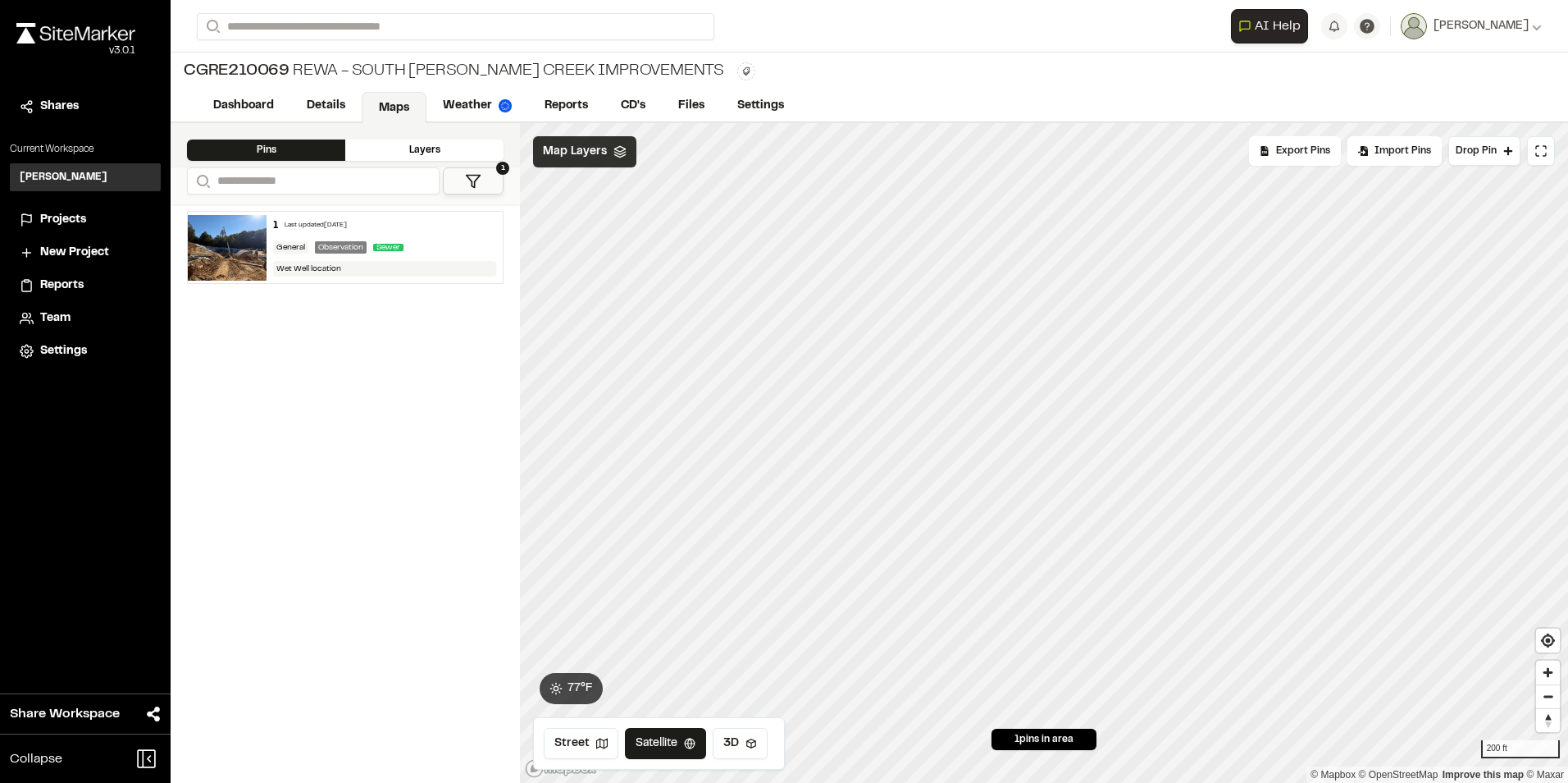
click at [601, 156] on span "Map Layers" at bounding box center [574, 151] width 64 height 18
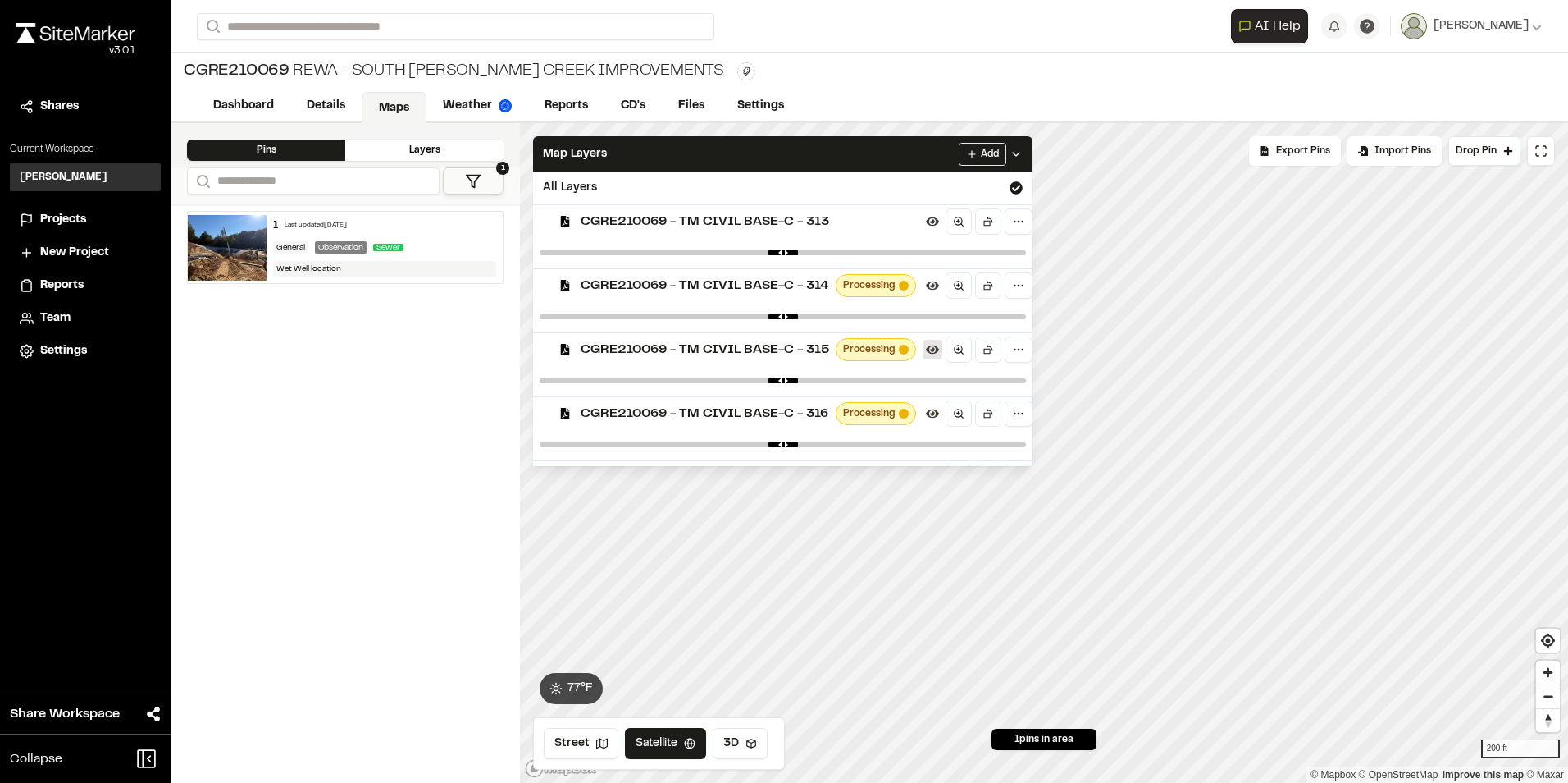
click at [933, 350] on icon at bounding box center [932, 349] width 13 height 9
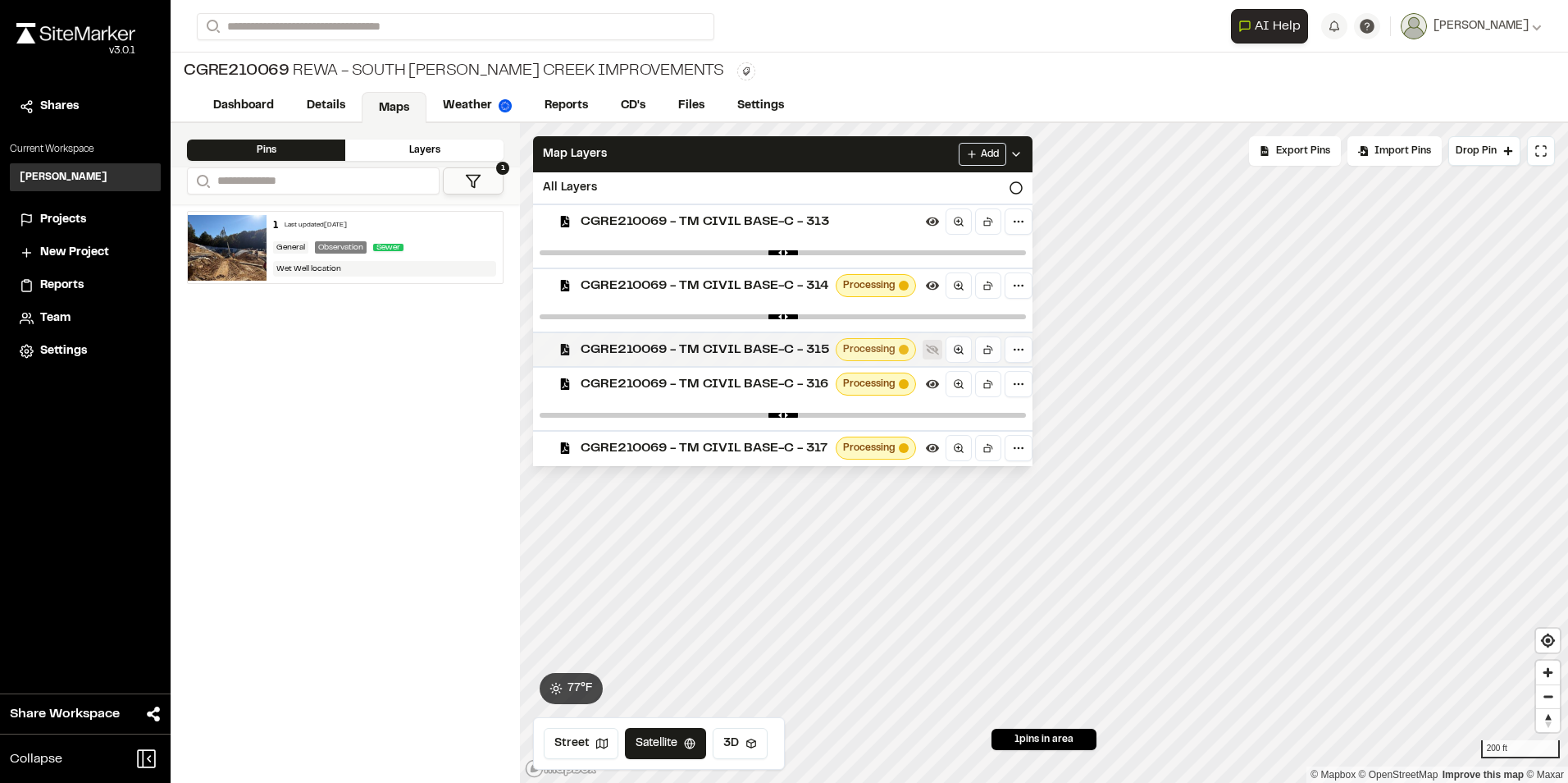
click at [933, 351] on icon at bounding box center [932, 349] width 13 height 13
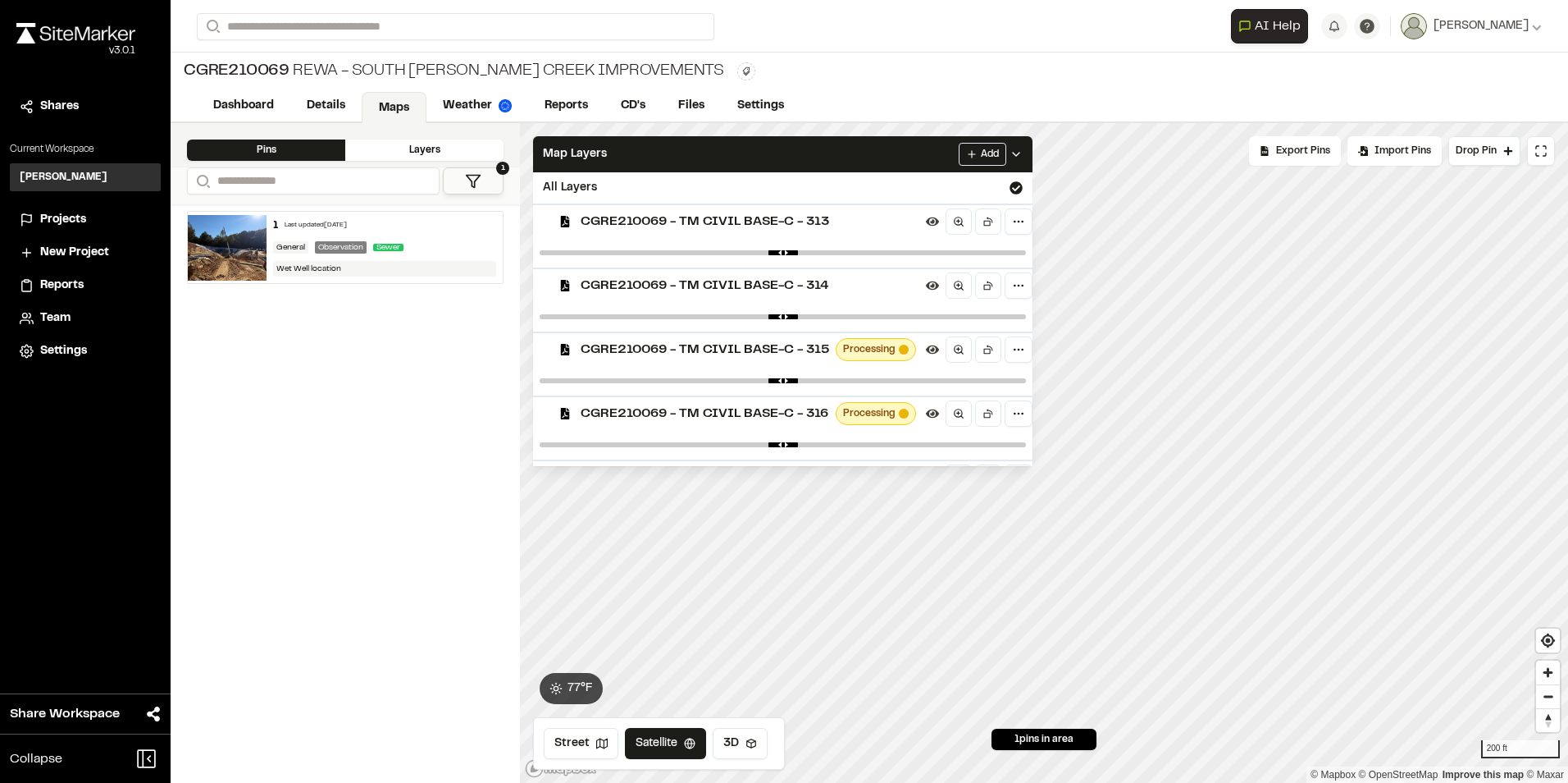
click at [1023, 159] on icon at bounding box center [1016, 153] width 13 height 13
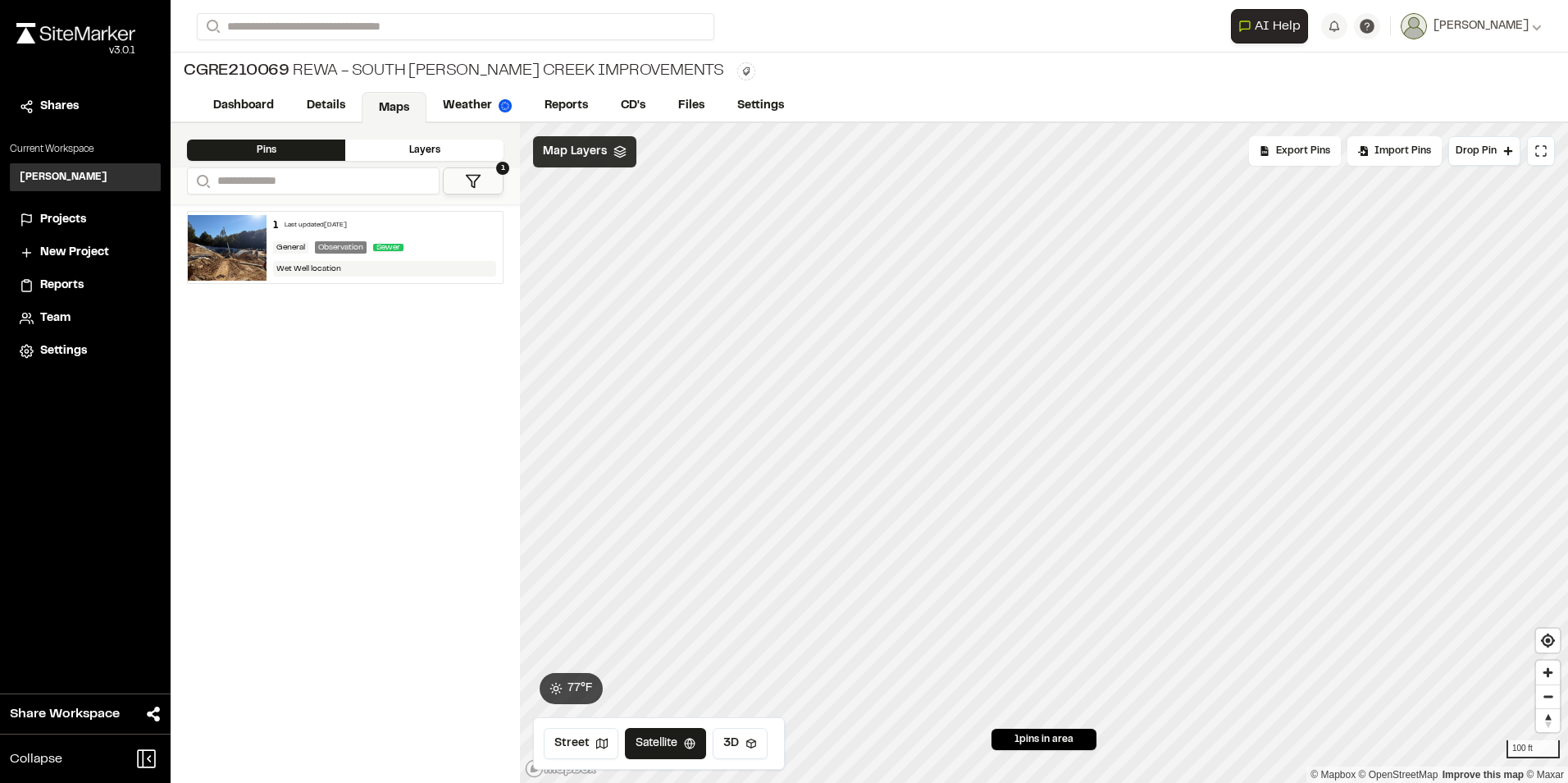
click at [592, 147] on span "Map Layers" at bounding box center [574, 151] width 64 height 18
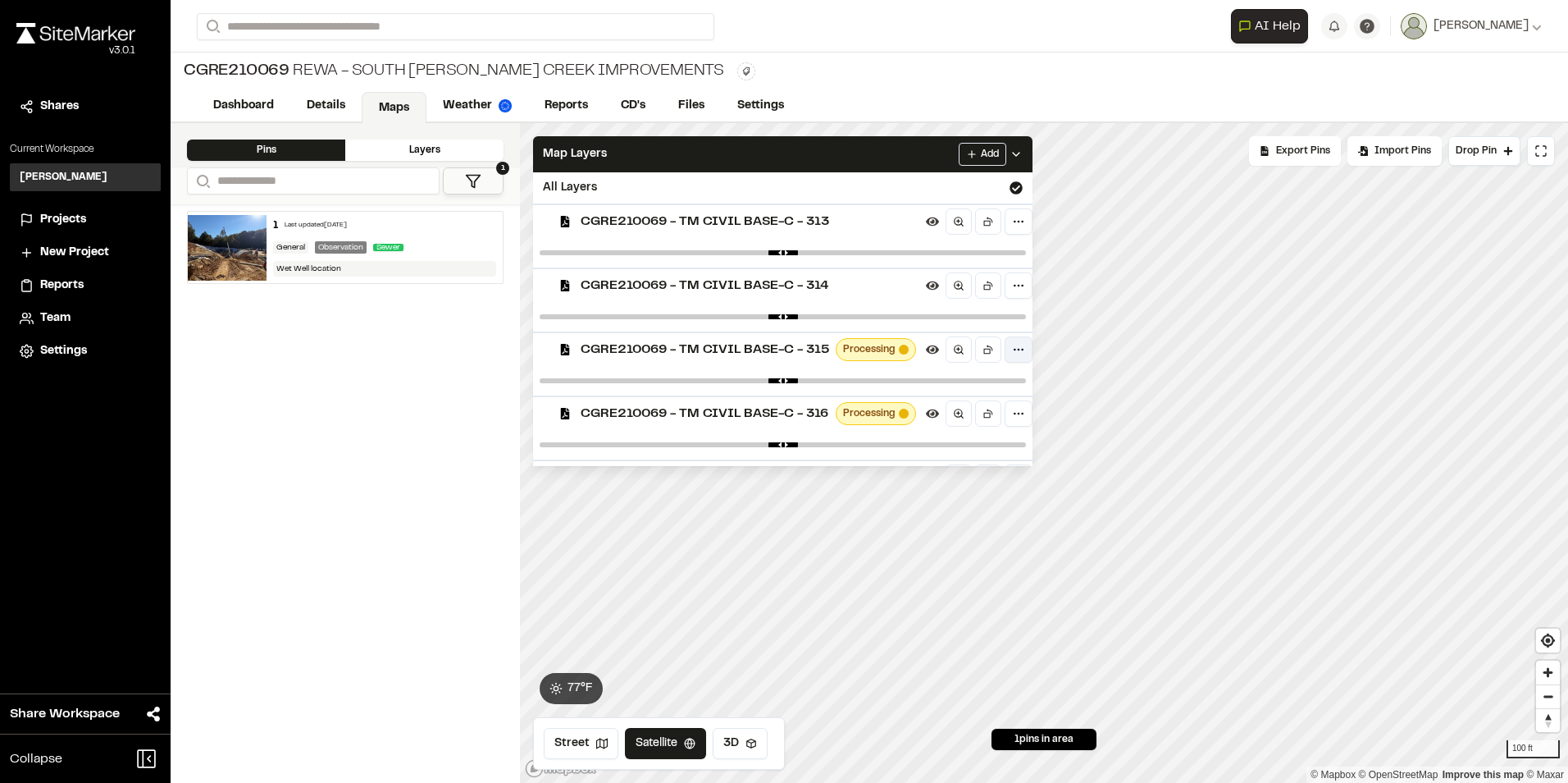
click at [1019, 346] on html "**********" at bounding box center [784, 392] width 1568 height 783
click at [1021, 351] on html "**********" at bounding box center [784, 392] width 1568 height 783
drag, startPoint x: 1009, startPoint y: 380, endPoint x: 794, endPoint y: 404, distance: 216.3
type input "****"
click at [798, 384] on input "range" at bounding box center [783, 381] width 486 height 5
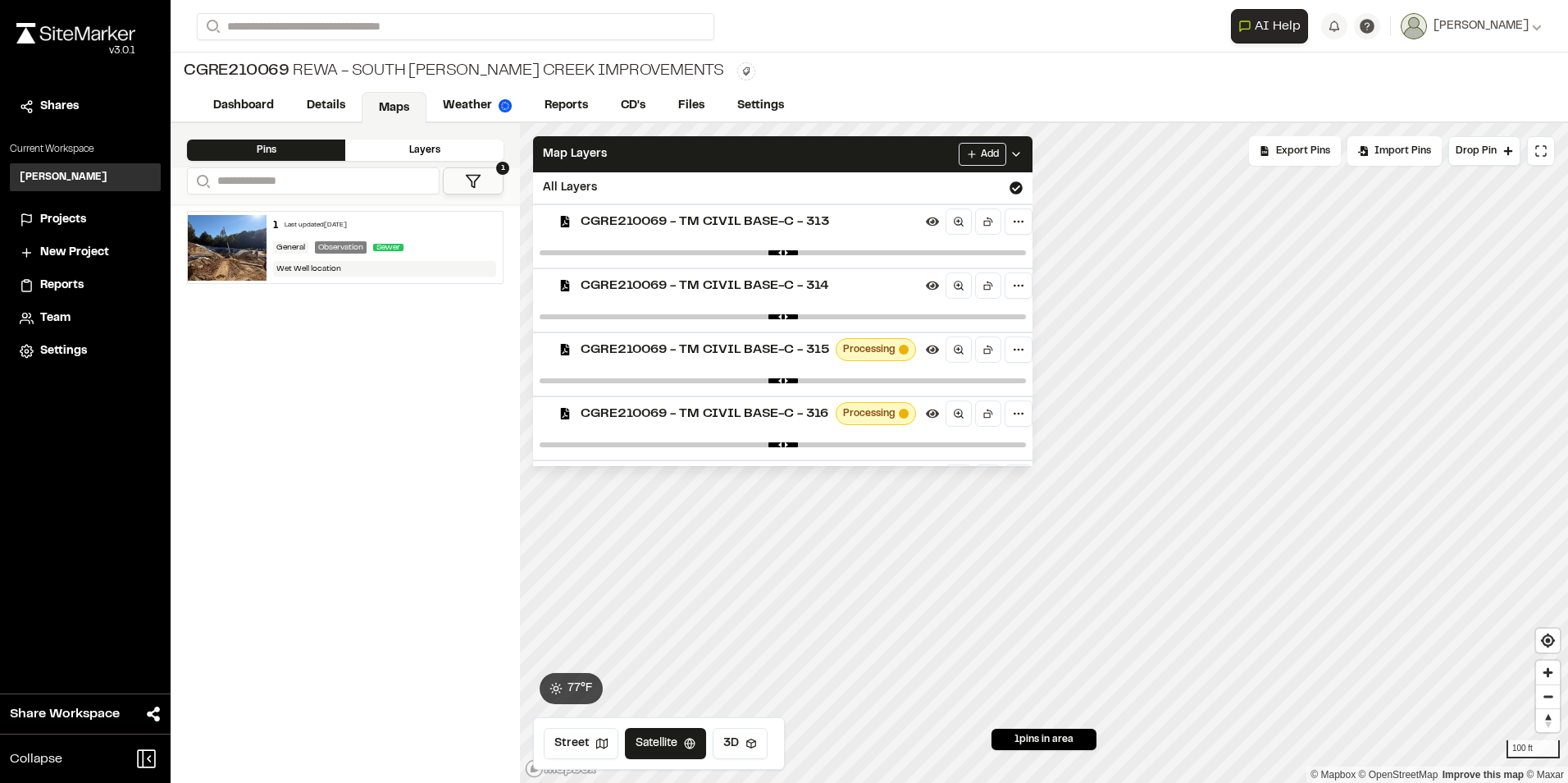
click at [1023, 151] on icon at bounding box center [1016, 153] width 13 height 13
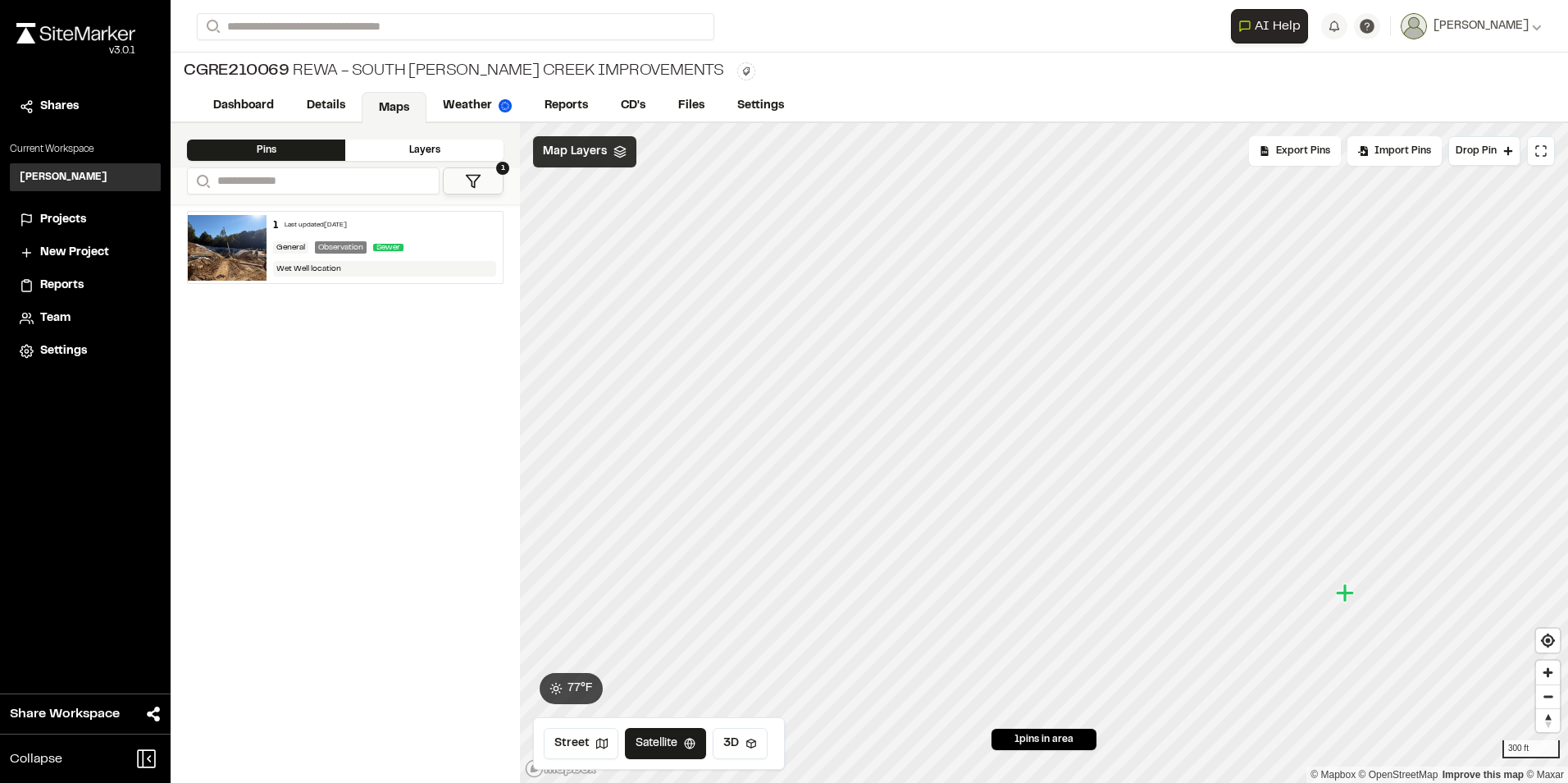
click at [608, 148] on div "Map Layers" at bounding box center [584, 152] width 104 height 32
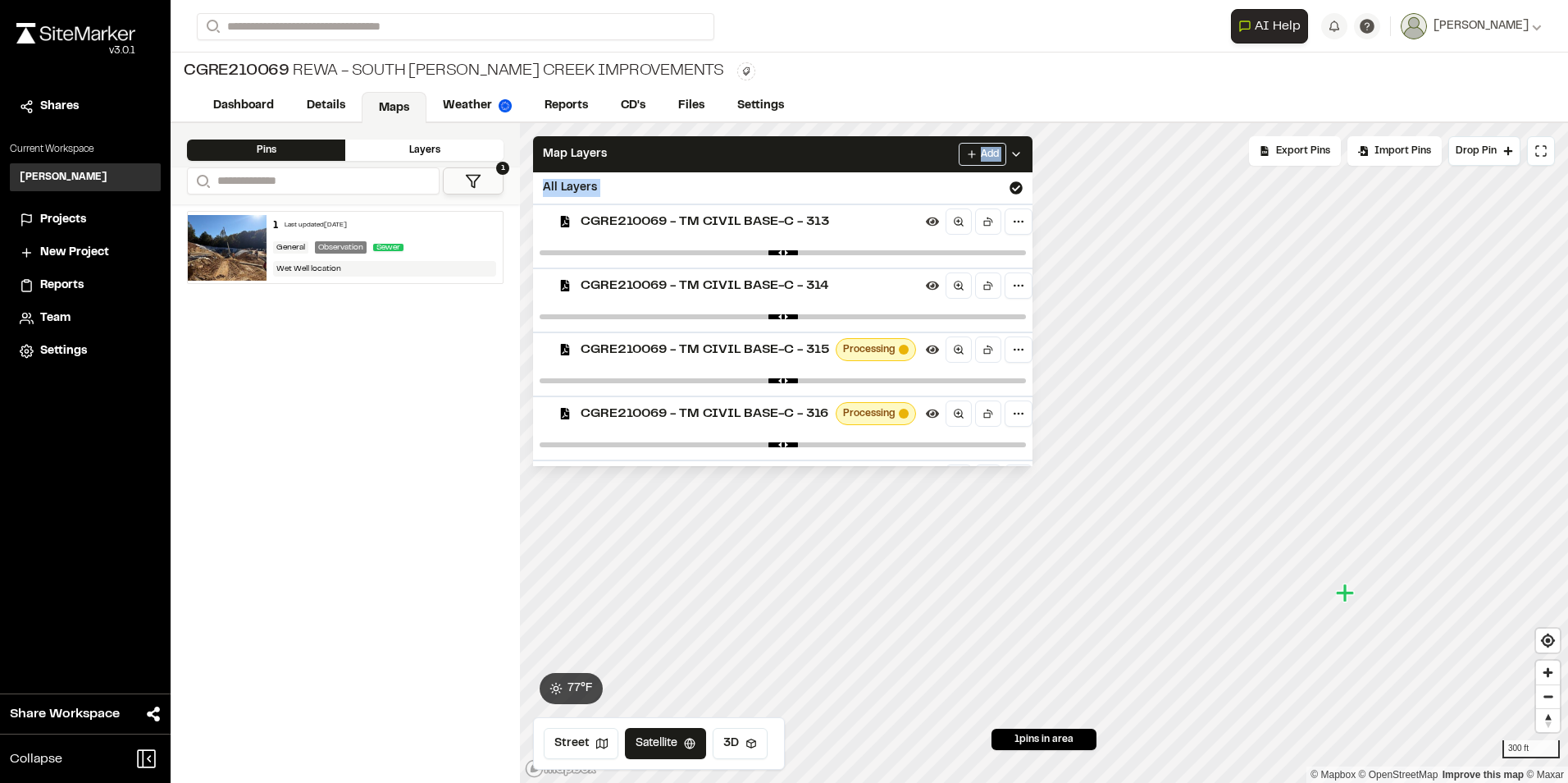
click at [998, 245] on div at bounding box center [782, 253] width 499 height 30
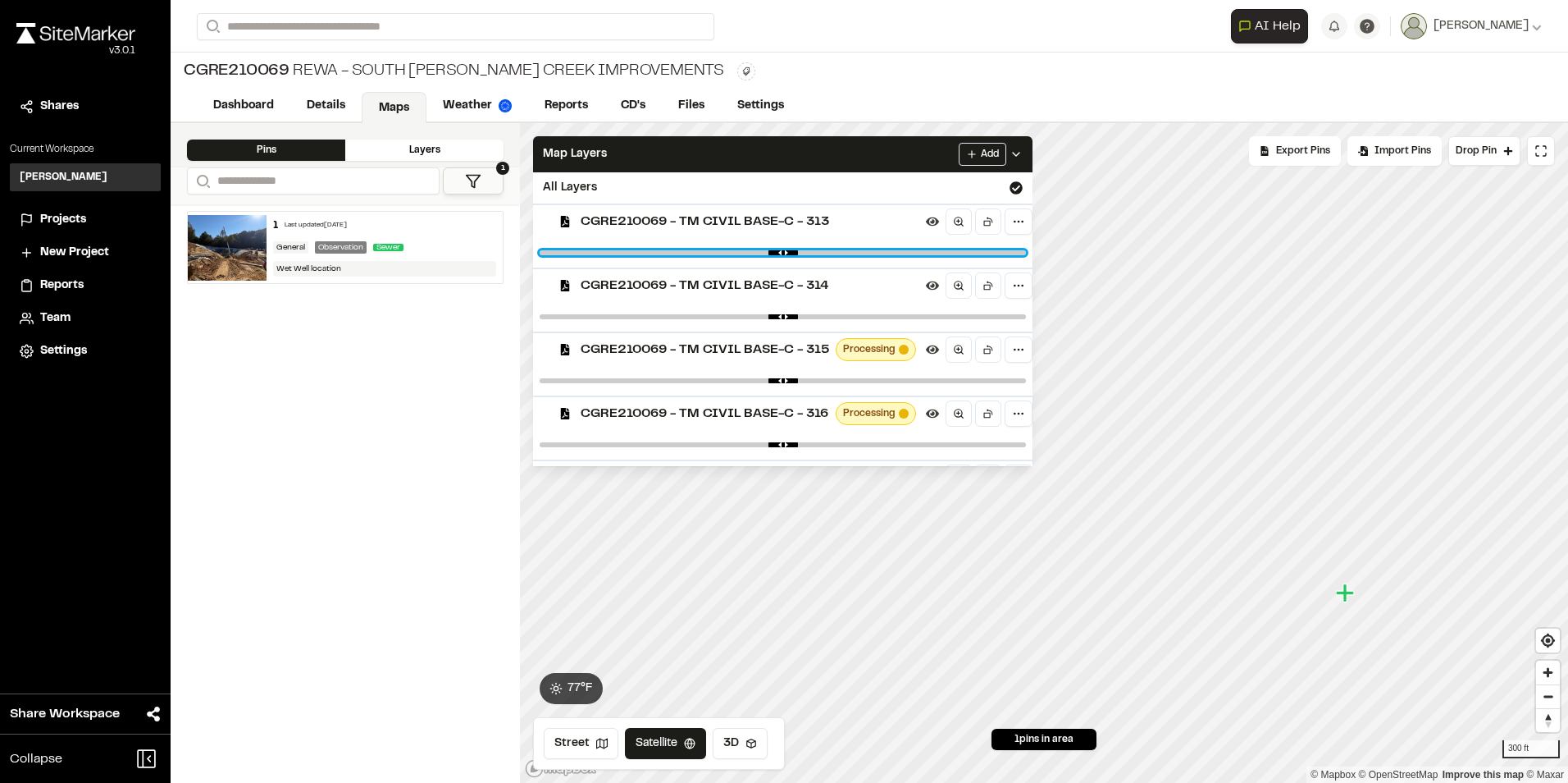
drag, startPoint x: 998, startPoint y: 251, endPoint x: 860, endPoint y: 281, distance: 141.2
type input "****"
click at [871, 255] on input "range" at bounding box center [783, 252] width 486 height 5
click at [1567, 422] on html "**********" at bounding box center [784, 392] width 1568 height 783
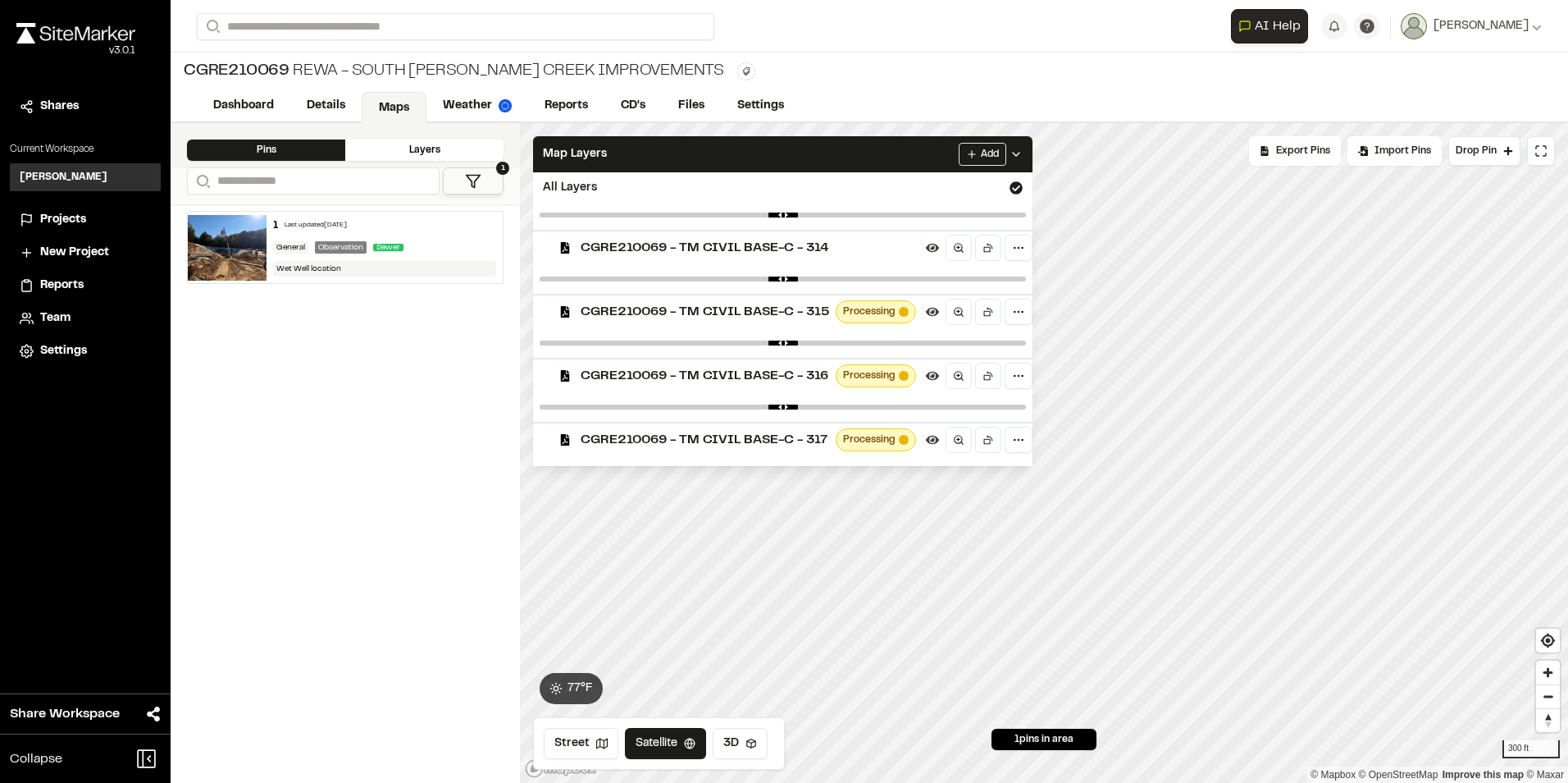
scroll to position [57, 0]
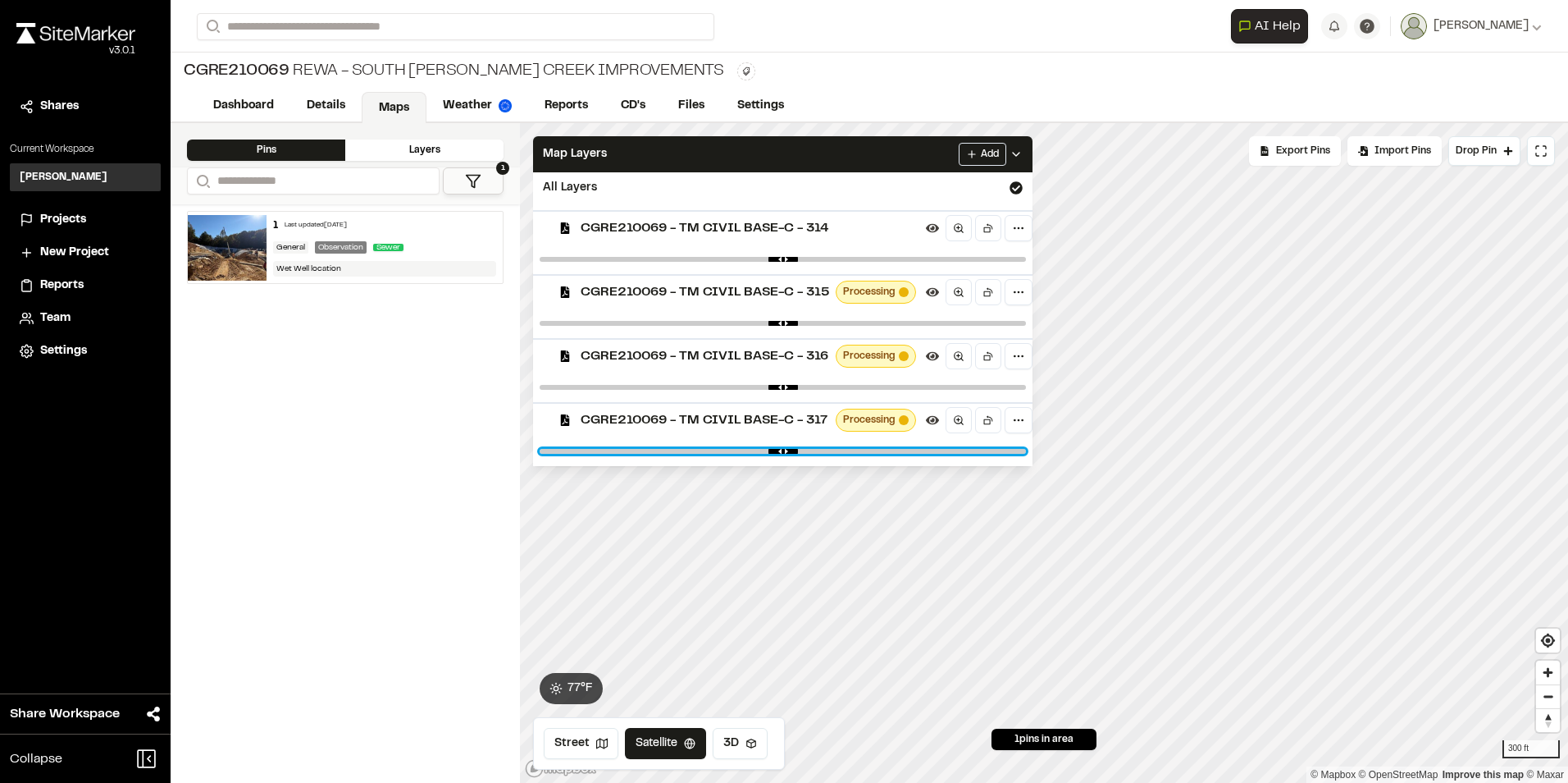
drag, startPoint x: 1004, startPoint y: 450, endPoint x: 850, endPoint y: 451, distance: 154.0
type input "****"
click at [850, 451] on input "range" at bounding box center [783, 451] width 486 height 5
click at [433, 147] on div "Layers" at bounding box center [424, 150] width 158 height 22
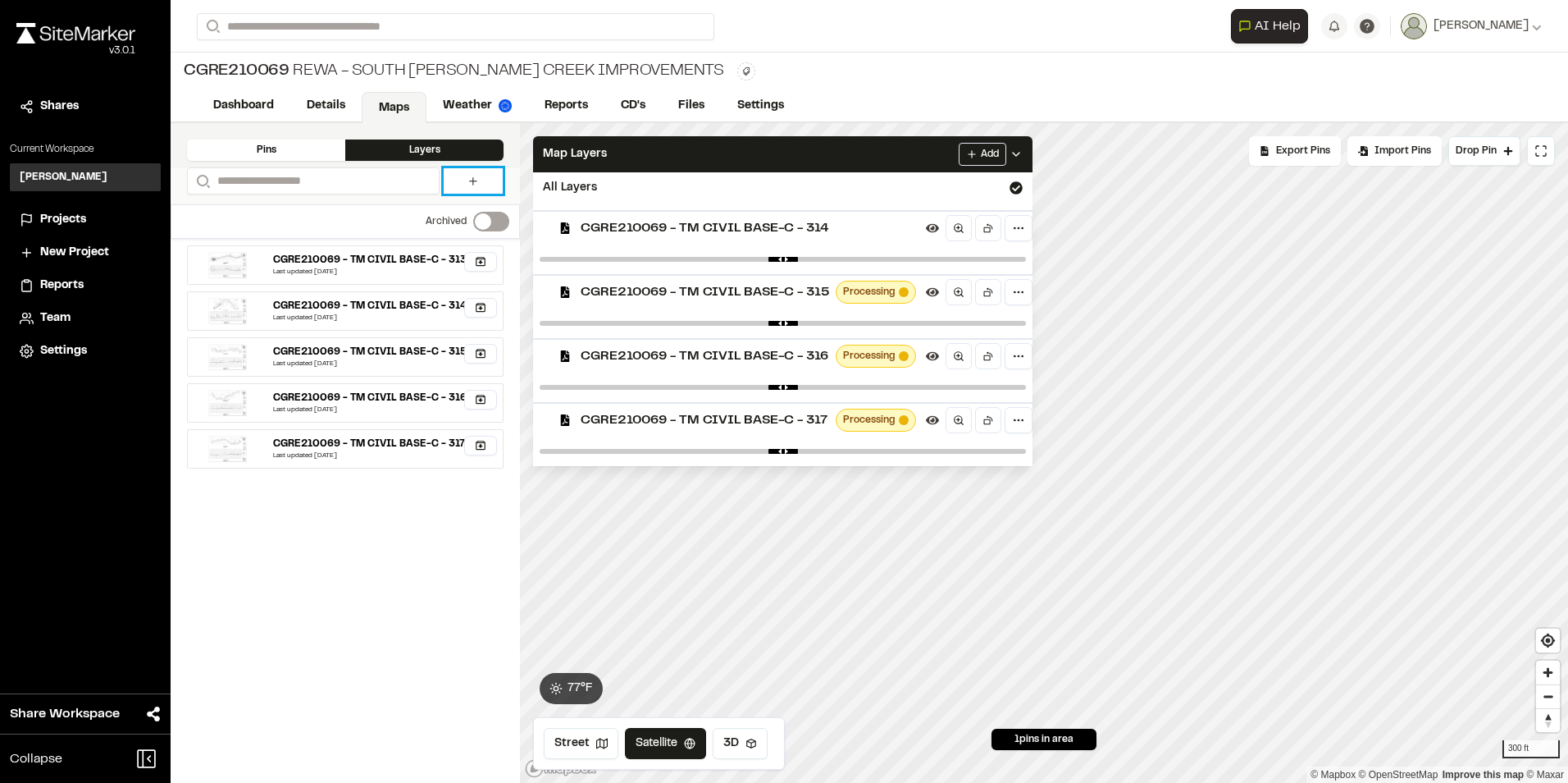
click at [479, 185] on icon at bounding box center [472, 181] width 13 height 13
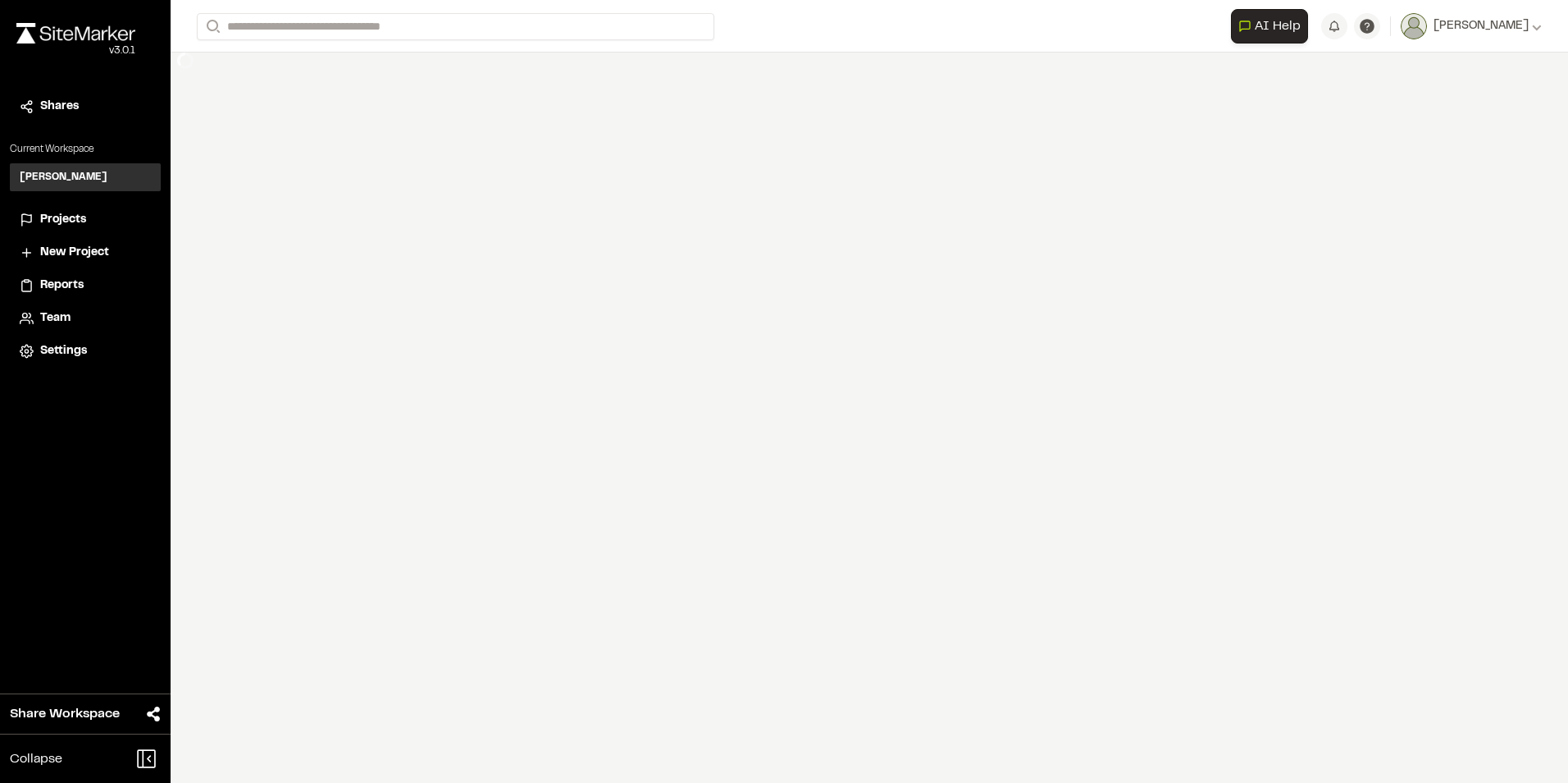
select select "****"
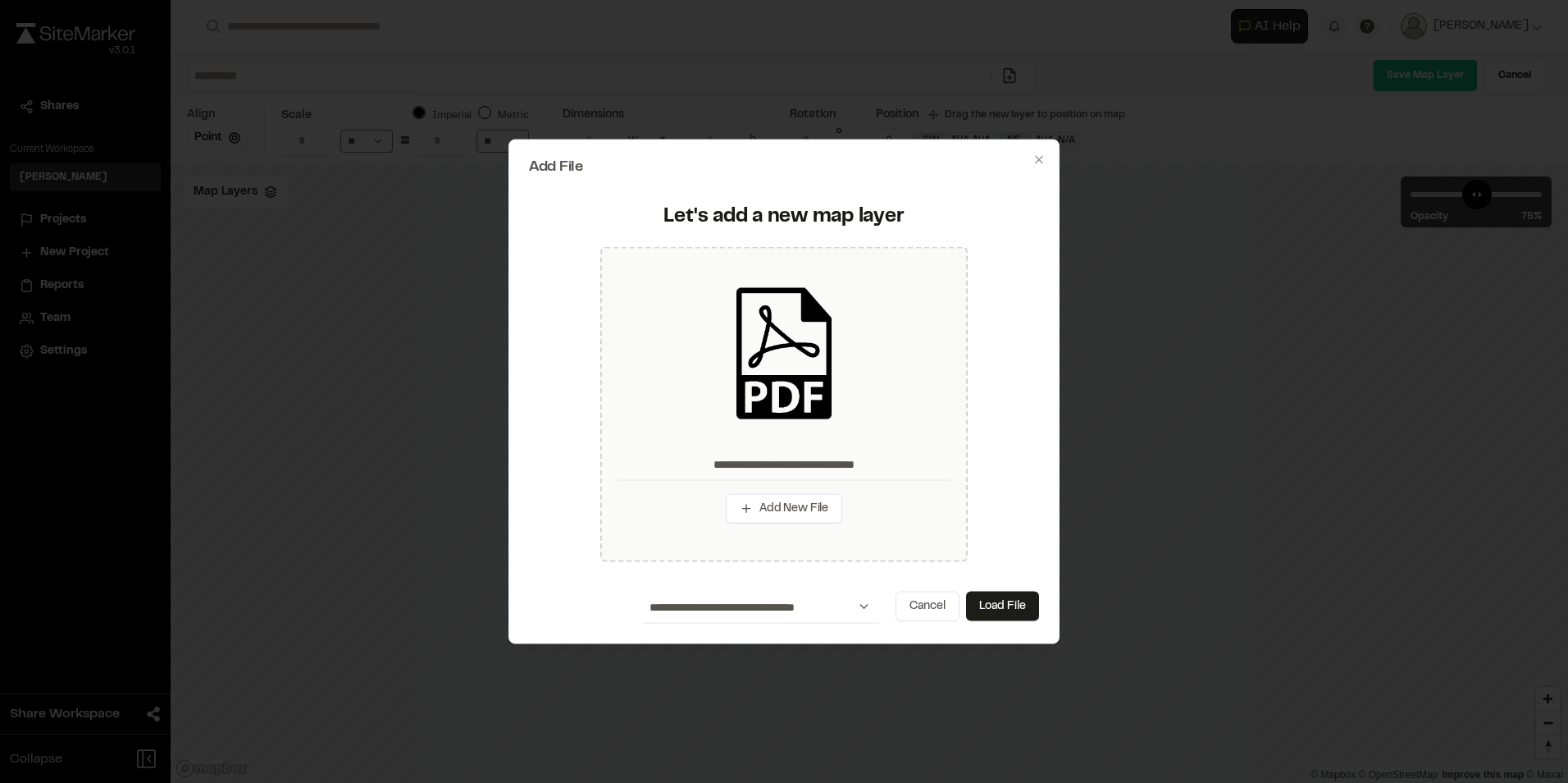
click at [1018, 606] on button "Load File" at bounding box center [1003, 606] width 73 height 30
type input "**********"
type input "****"
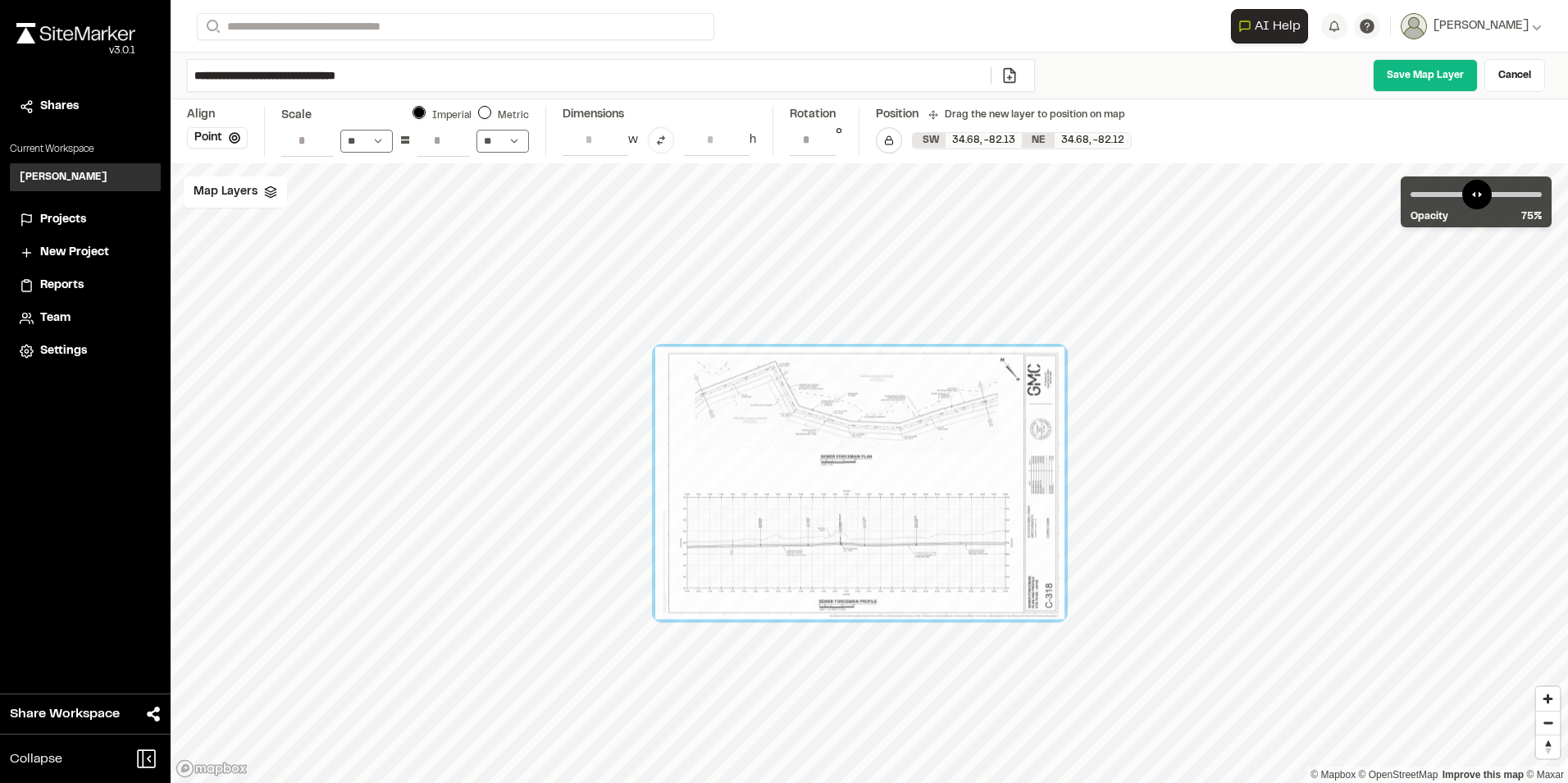
select select "****"
click at [222, 194] on span "Map Layers" at bounding box center [225, 192] width 64 height 18
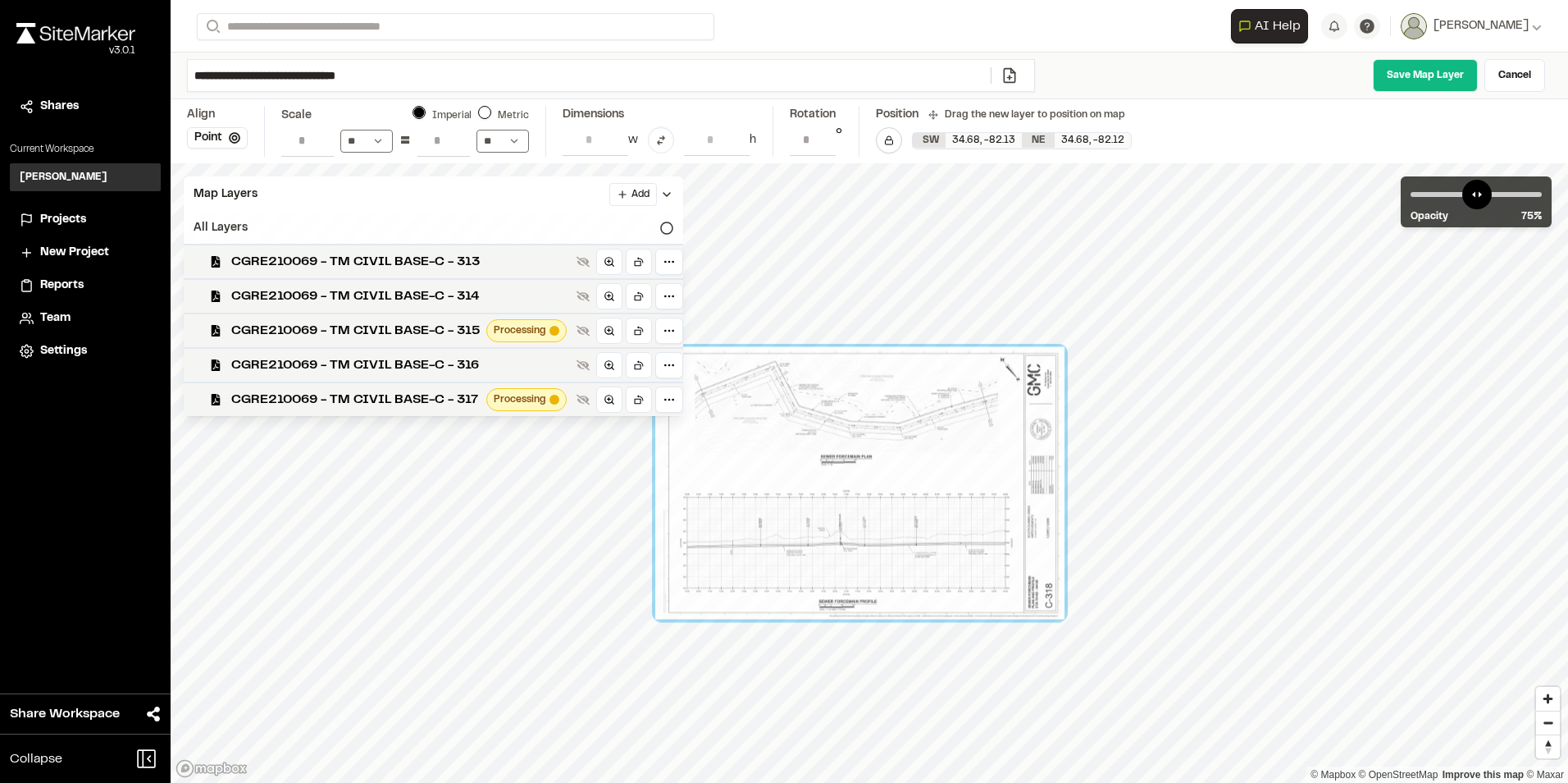
click at [667, 222] on icon at bounding box center [666, 227] width 13 height 13
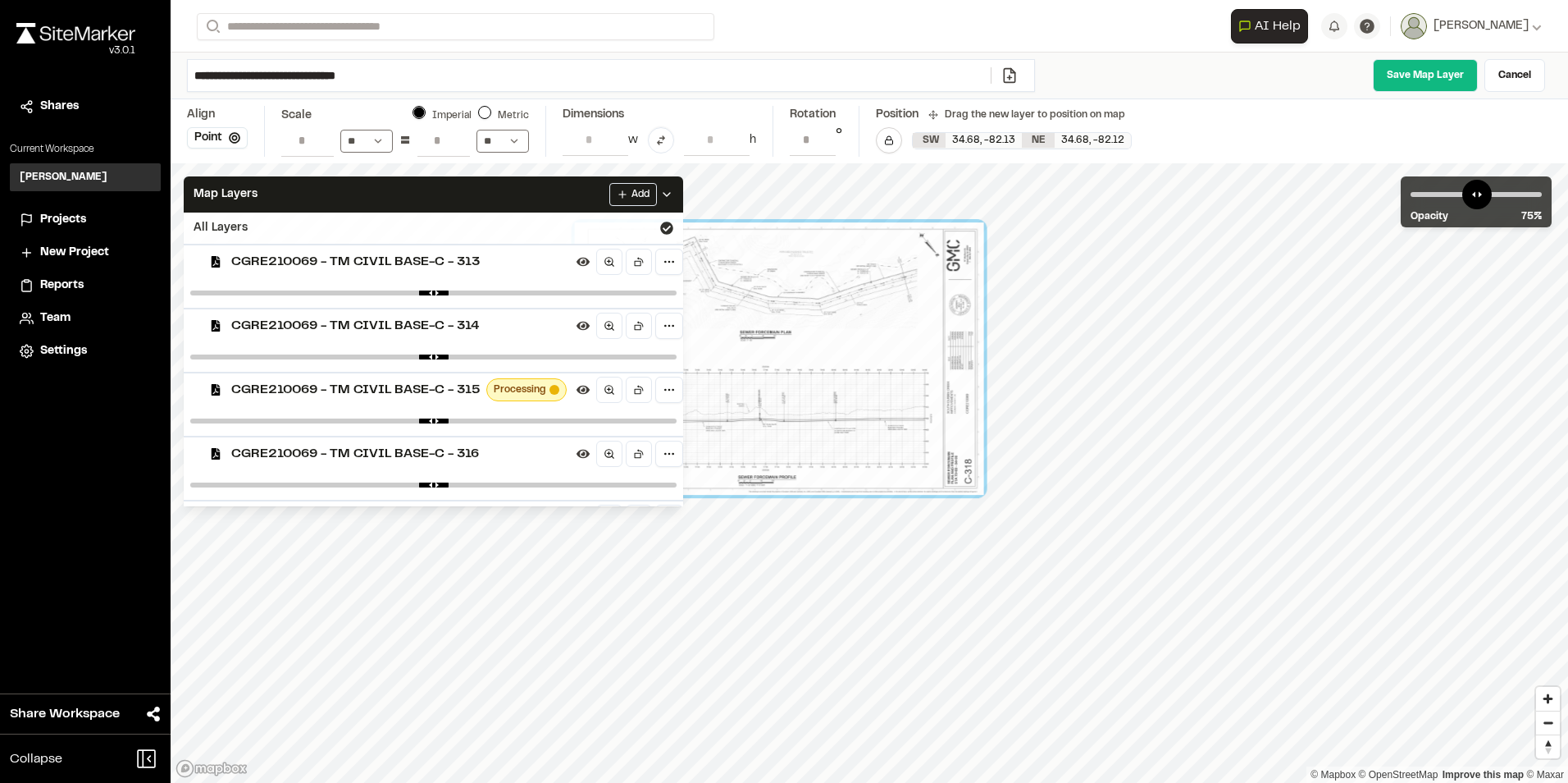
drag, startPoint x: 1525, startPoint y: 499, endPoint x: 587, endPoint y: 243, distance: 972.3
click at [587, 243] on div "Map Layers Add All Layers CGRE210069 - TM CIVIL BASE-C - 313 CGRE210069 - TM CI…" at bounding box center [869, 473] width 1397 height 620
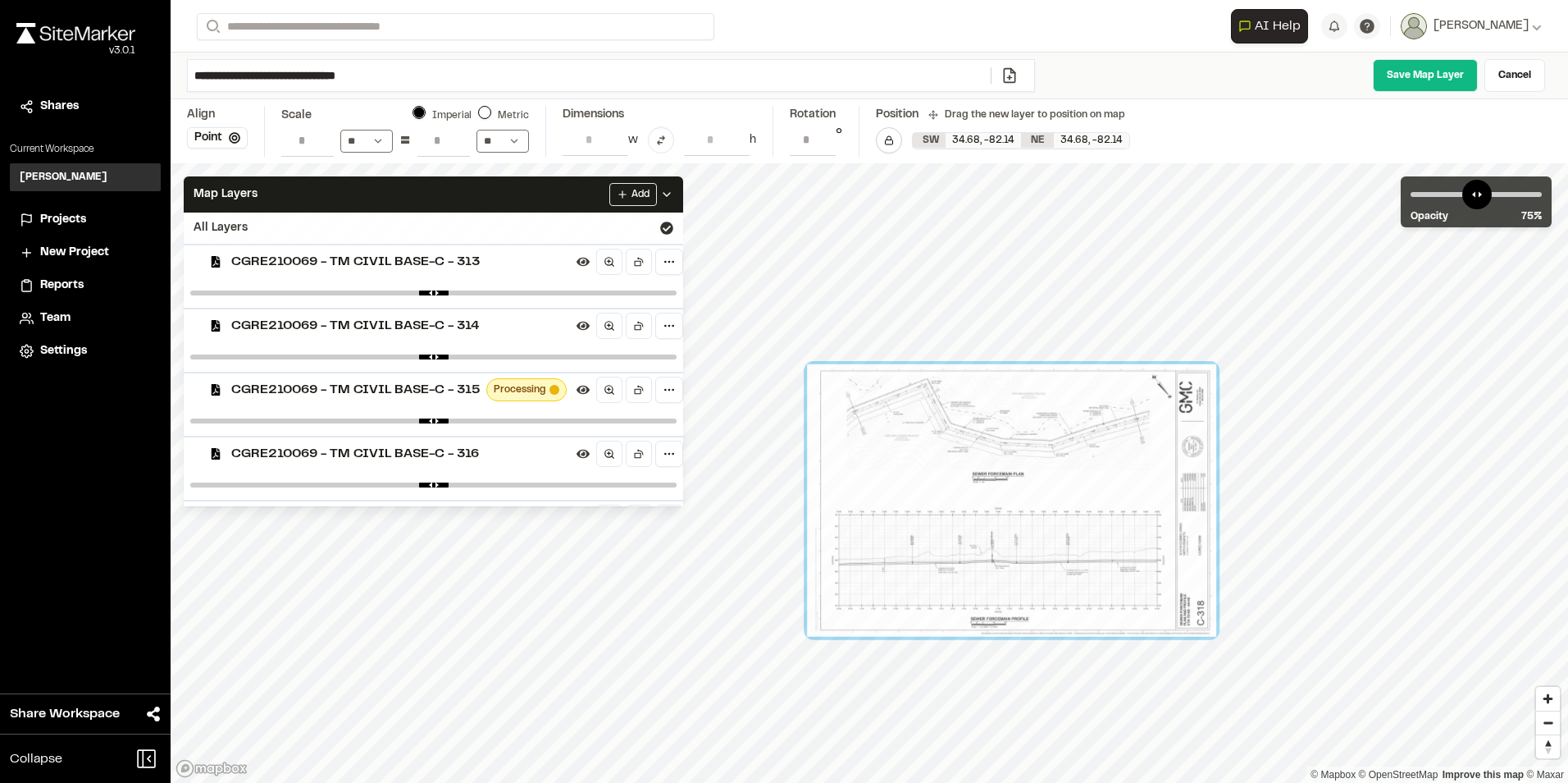
drag, startPoint x: 1042, startPoint y: 686, endPoint x: 867, endPoint y: 360, distance: 370.0
click at [867, 365] on div at bounding box center [1012, 501] width 409 height 273
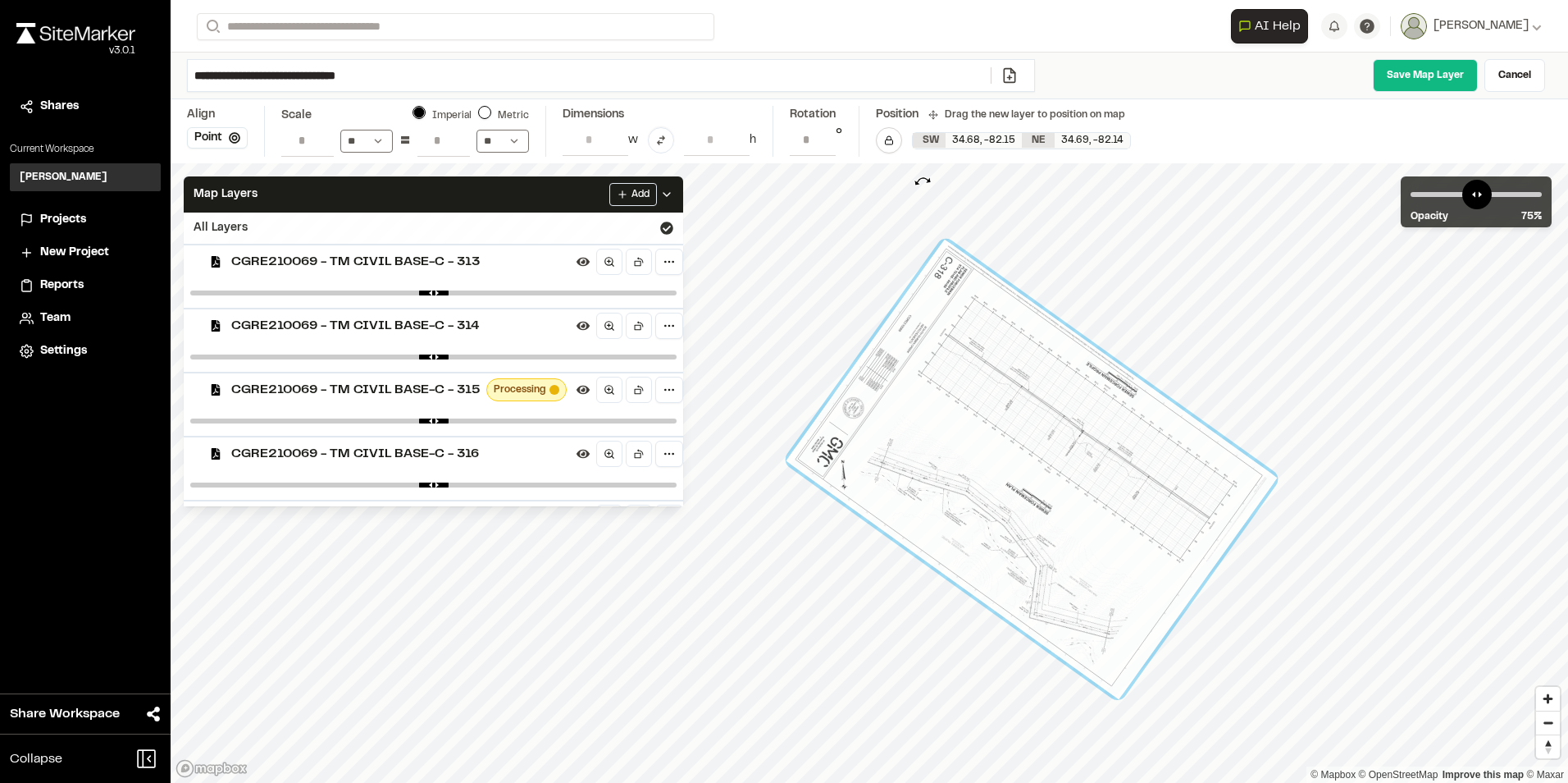
click at [923, 181] on div "© Mapbox © OpenStreetMap Improve this map © Maxar" at bounding box center [869, 473] width 1397 height 620
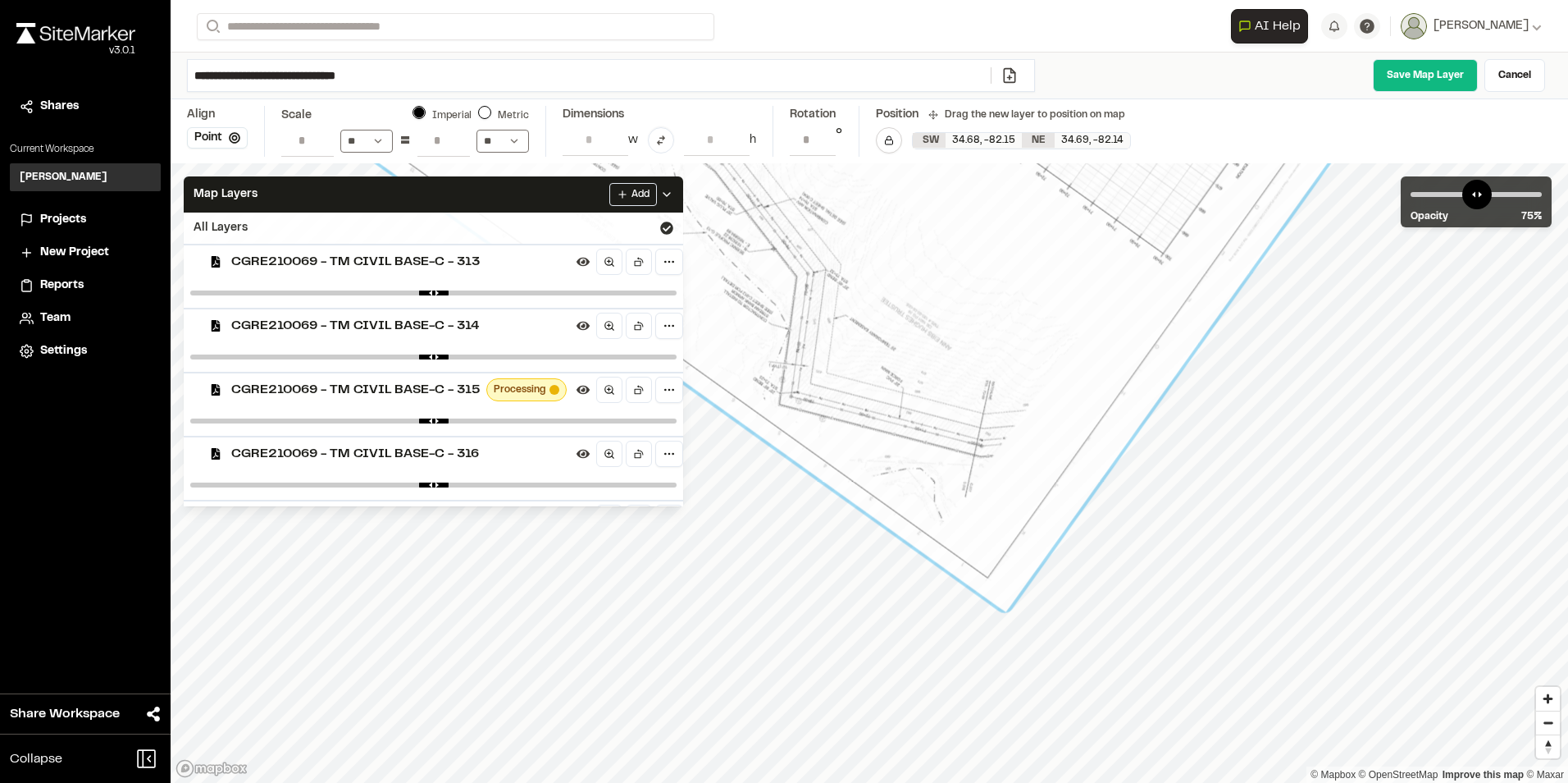
drag, startPoint x: 1168, startPoint y: 627, endPoint x: 997, endPoint y: 462, distance: 237.6
click at [997, 462] on div at bounding box center [785, 28] width 1248 height 1169
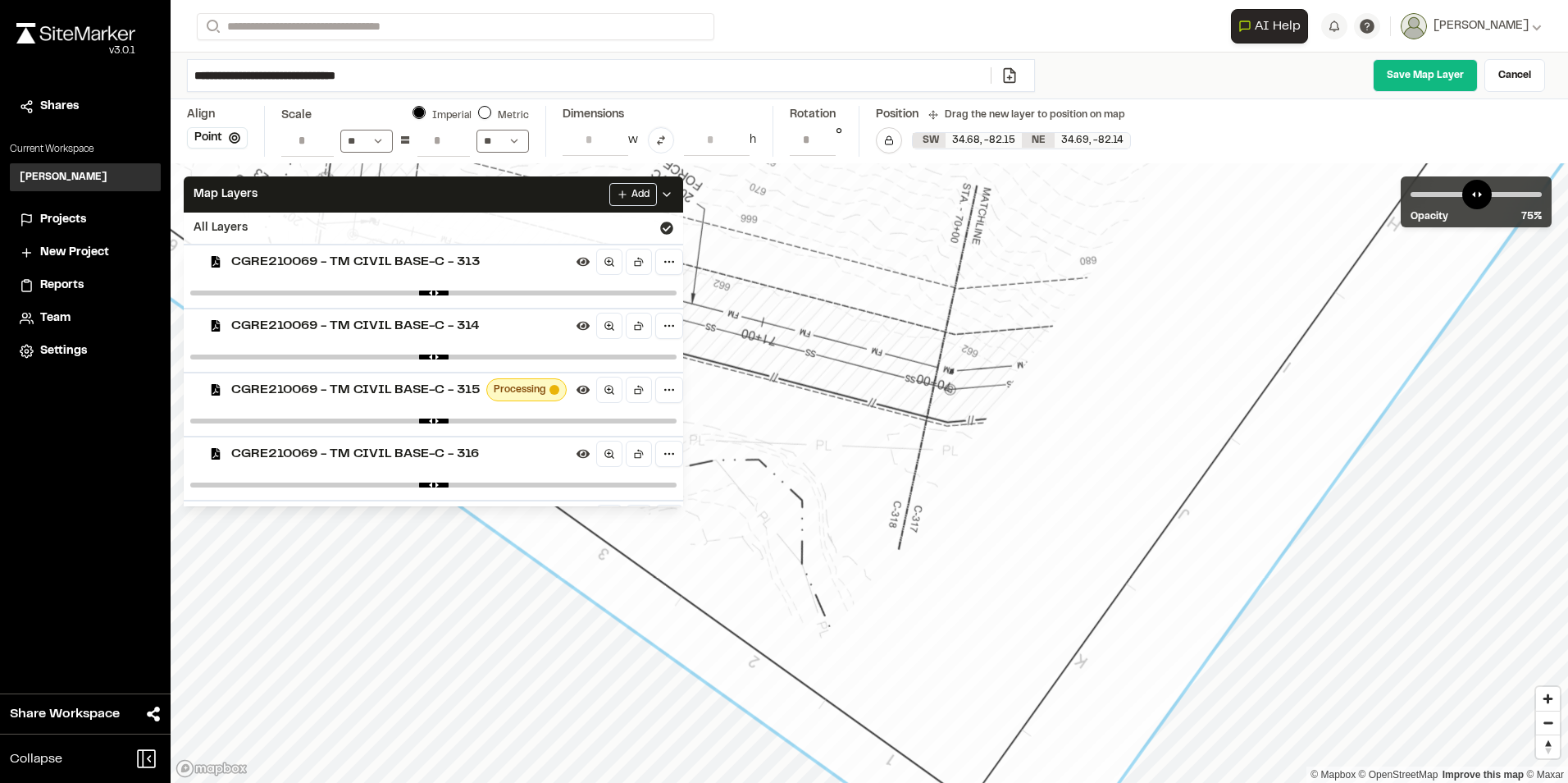
drag, startPoint x: 949, startPoint y: 471, endPoint x: 1080, endPoint y: 494, distance: 133.0
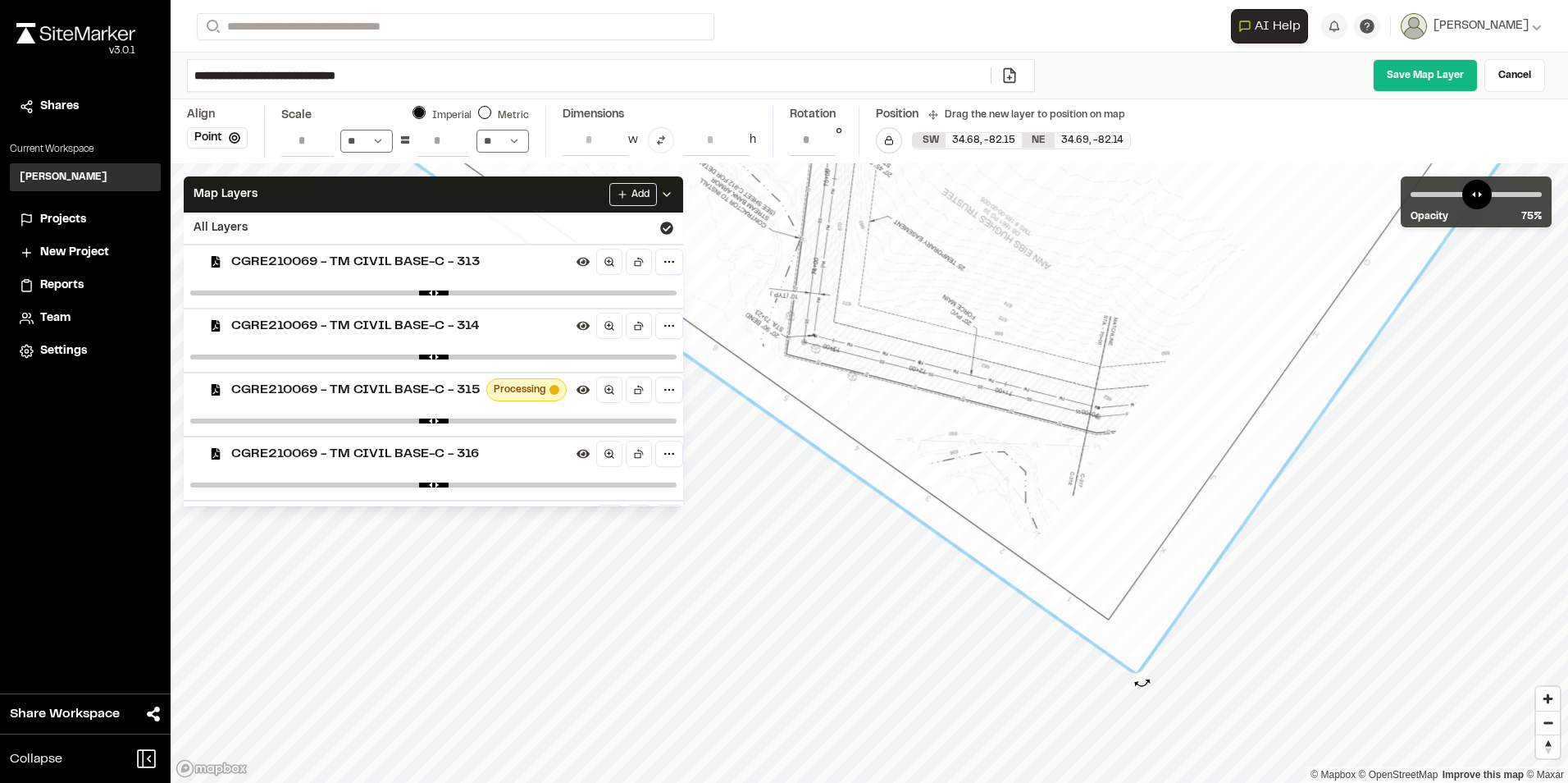
click at [1142, 683] on div at bounding box center [1138, 681] width 18 height 18
type input "**********"
click at [1138, 688] on div at bounding box center [1134, 687] width 18 height 18
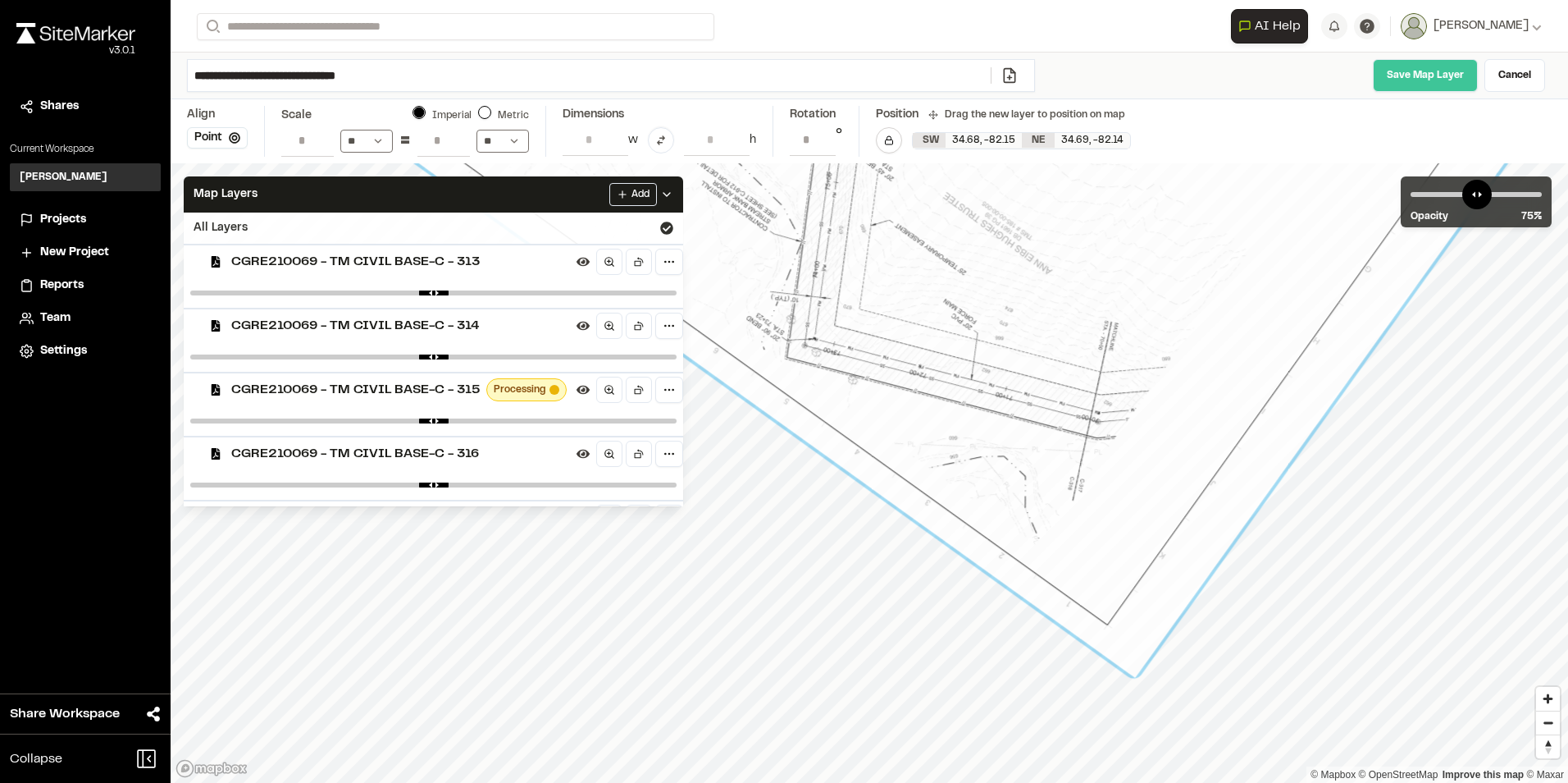
click at [1401, 70] on link "Save Map Layer" at bounding box center [1425, 75] width 105 height 33
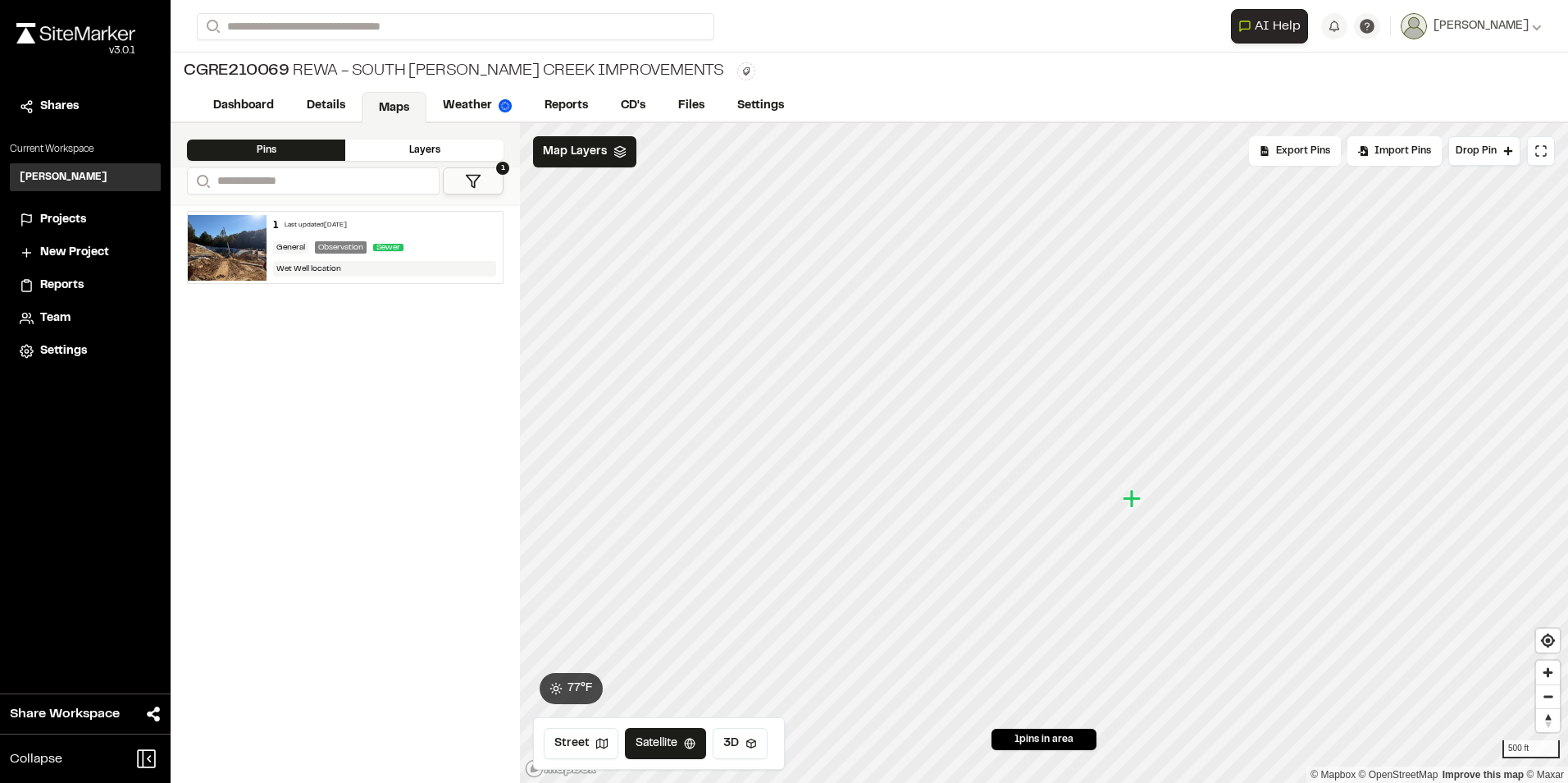
click at [403, 146] on div "Layers" at bounding box center [424, 150] width 158 height 22
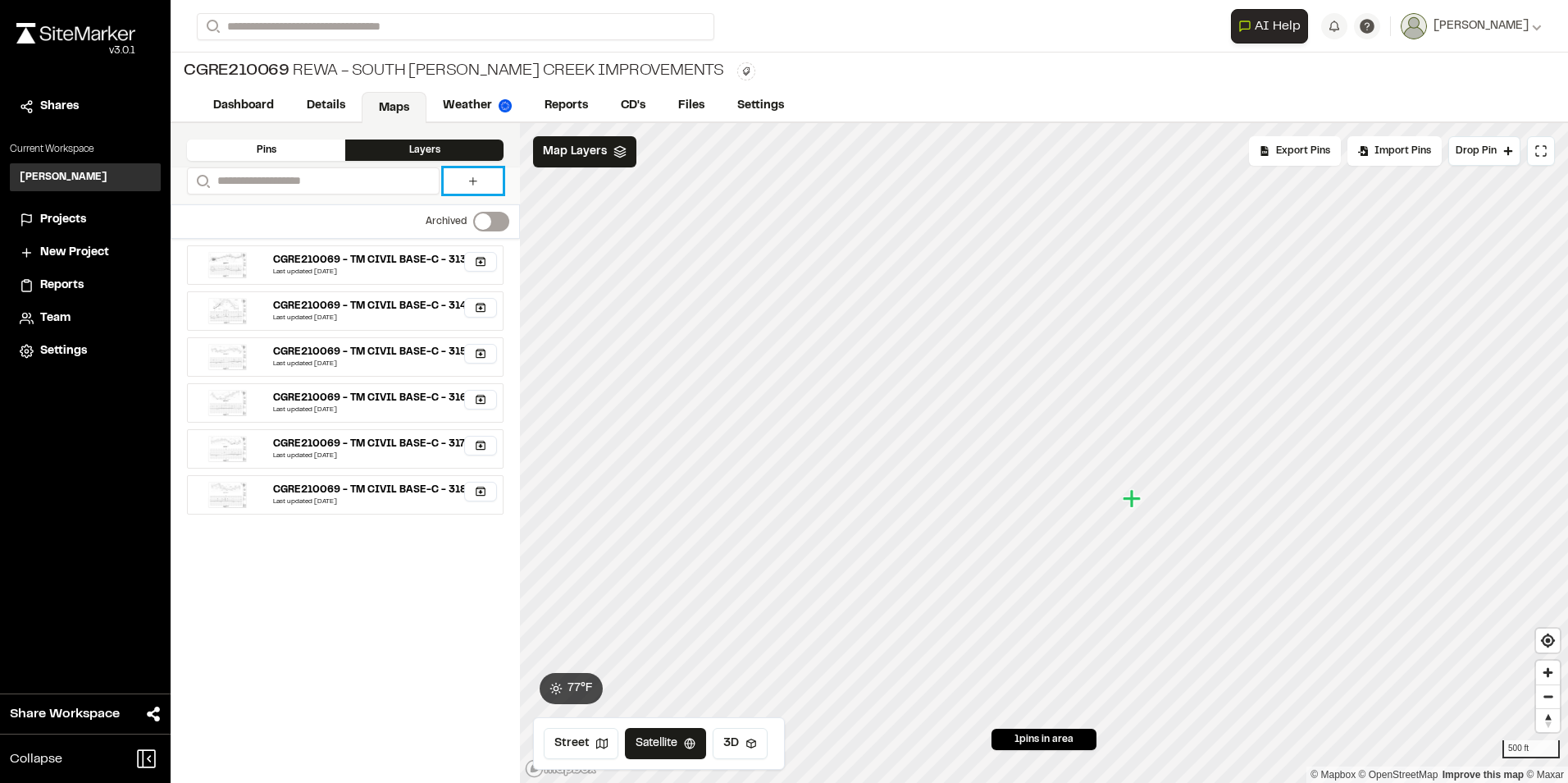
click at [474, 176] on icon at bounding box center [472, 181] width 13 height 13
select select "****"
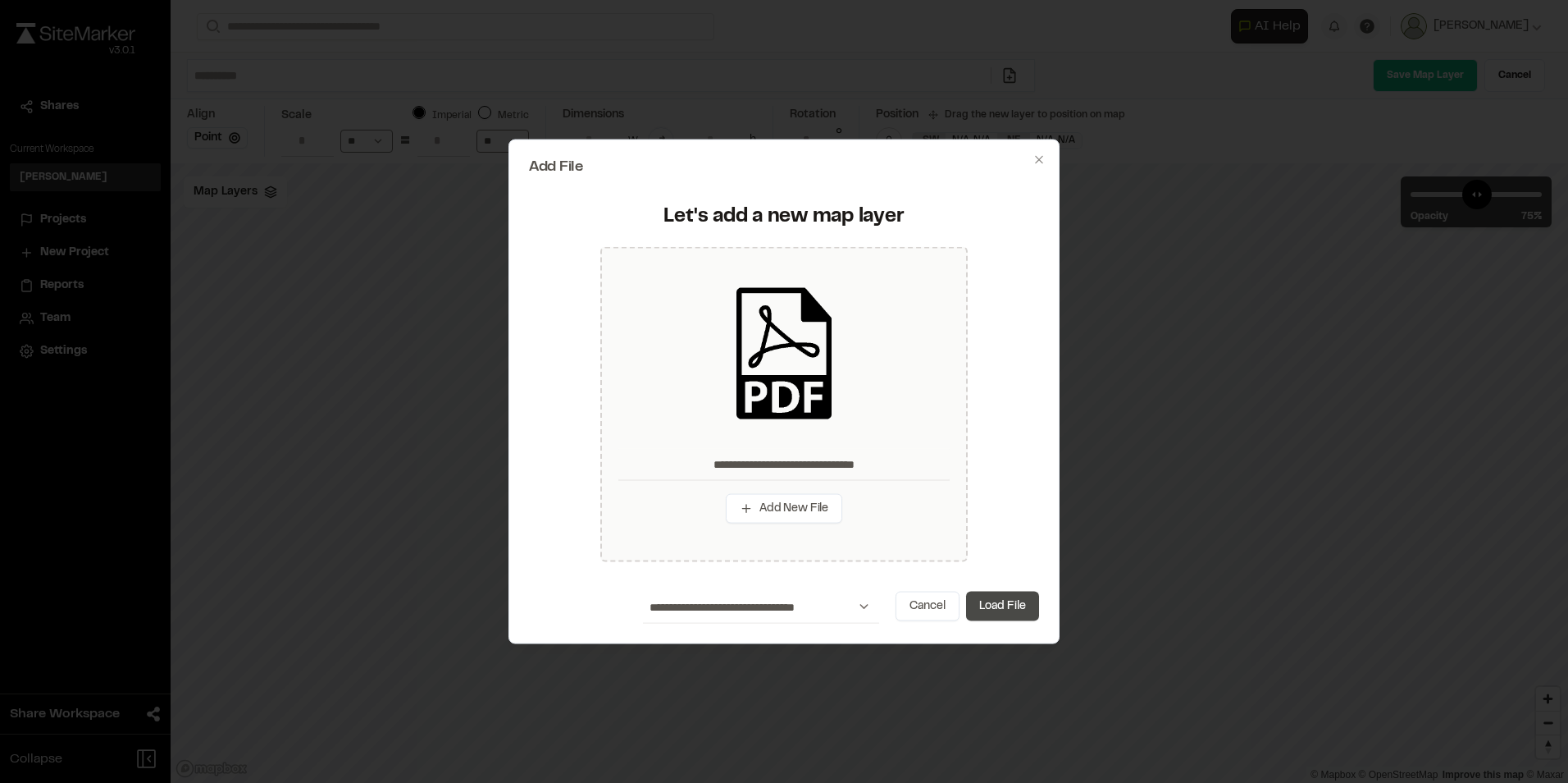
click at [1006, 600] on button "Load File" at bounding box center [1003, 606] width 73 height 30
type input "**********"
type input "****"
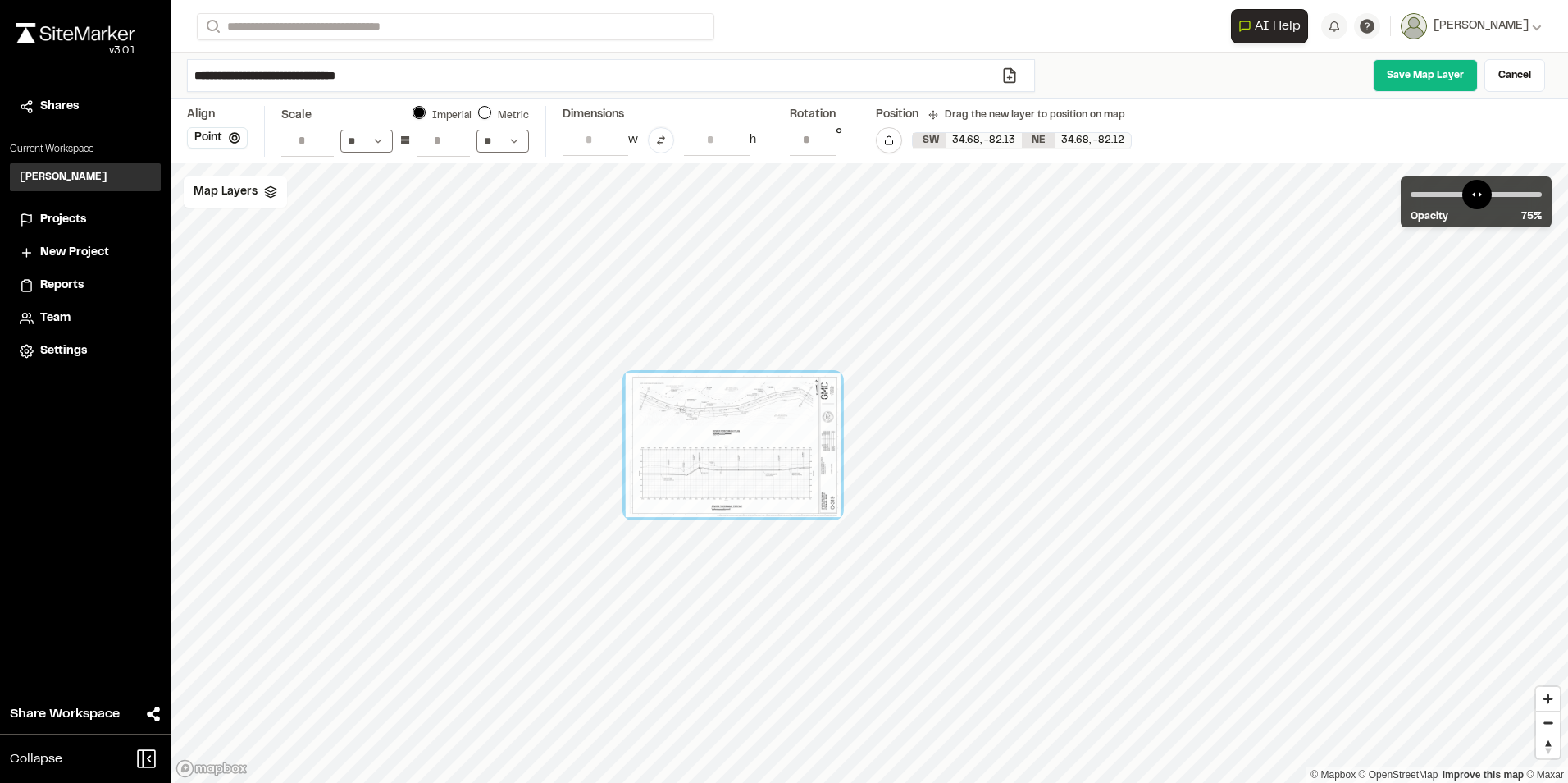
drag, startPoint x: 1202, startPoint y: 515, endPoint x: 568, endPoint y: 345, distance: 656.4
click at [625, 374] on div at bounding box center [732, 445] width 214 height 143
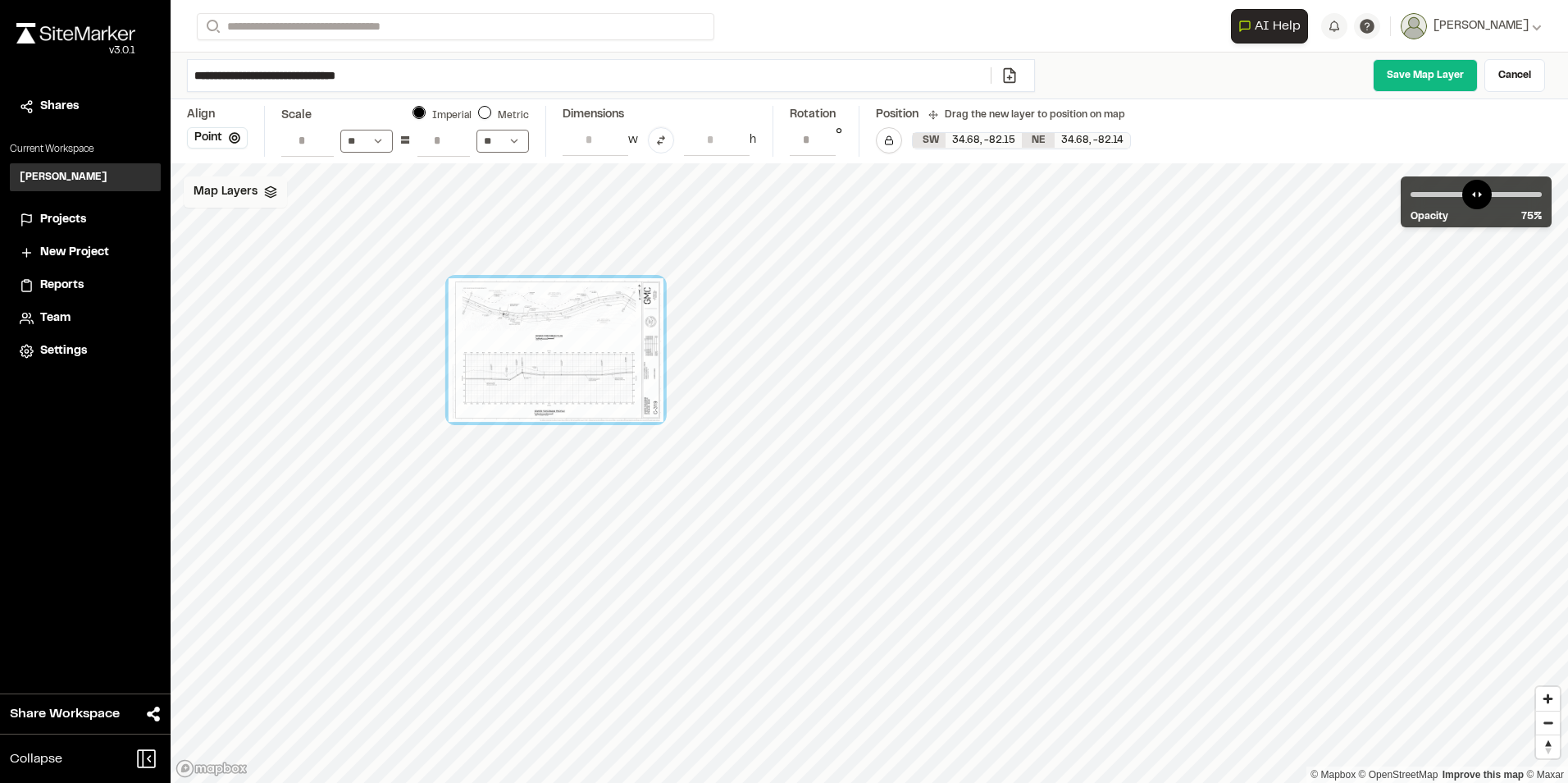
click at [250, 199] on span "Map Layers" at bounding box center [225, 192] width 64 height 18
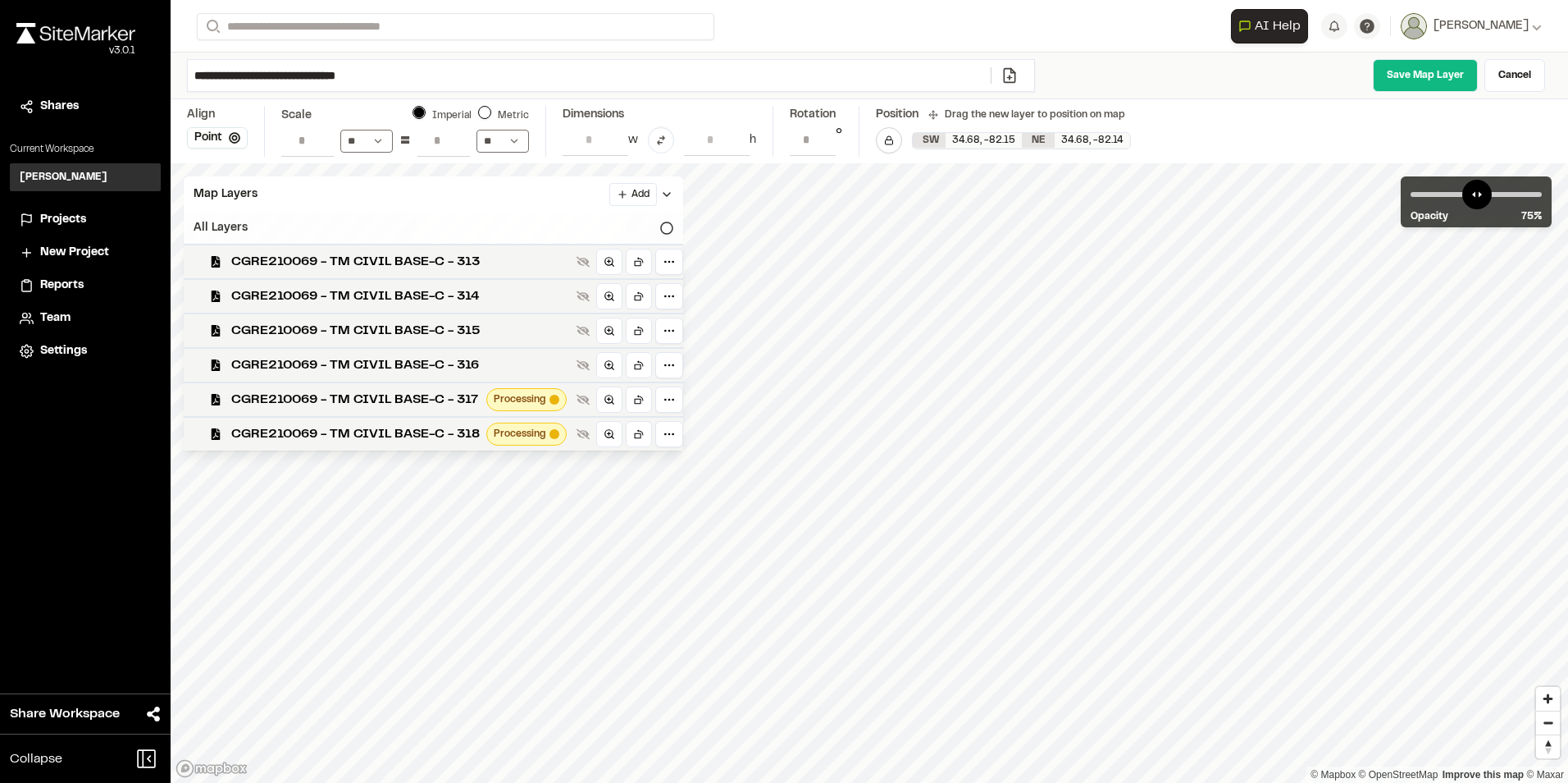
click at [643, 227] on div "All Layers" at bounding box center [433, 228] width 499 height 32
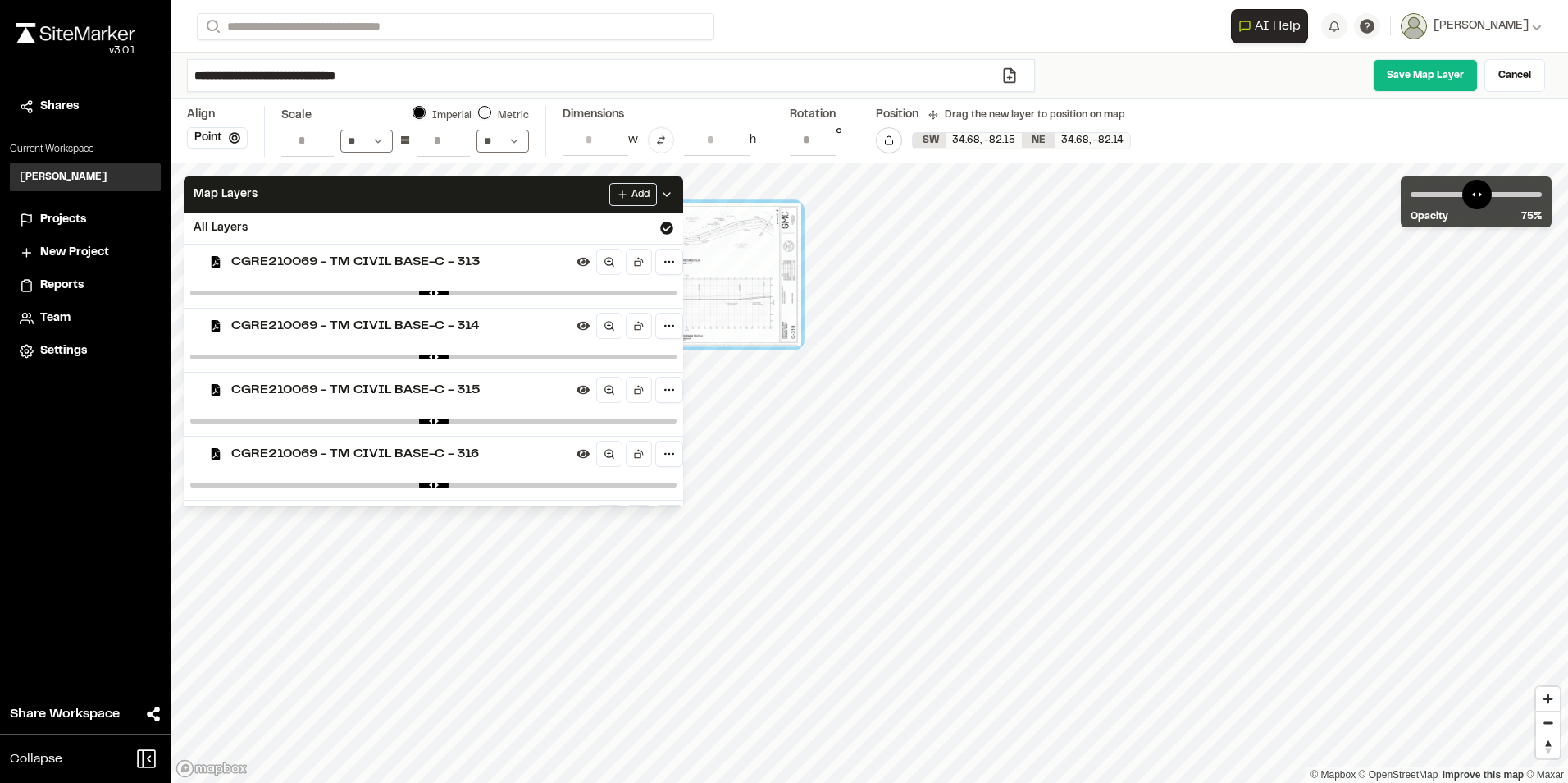
drag, startPoint x: 832, startPoint y: 497, endPoint x: 716, endPoint y: 253, distance: 270.2
click at [716, 253] on div at bounding box center [693, 274] width 214 height 143
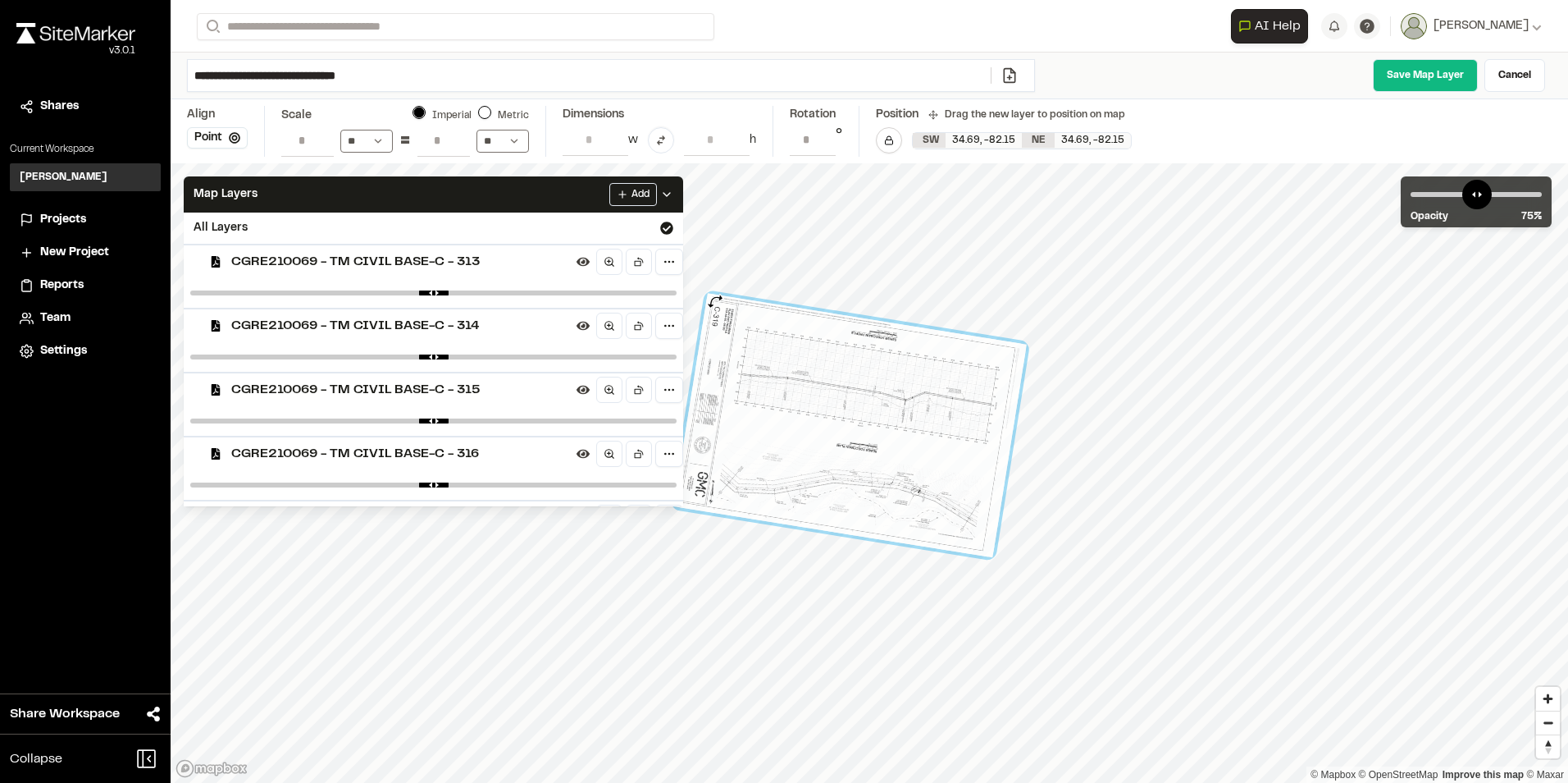
drag, startPoint x: 1018, startPoint y: 537, endPoint x: 715, endPoint y: 302, distance: 383.5
click at [715, 302] on div at bounding box center [850, 424] width 354 height 264
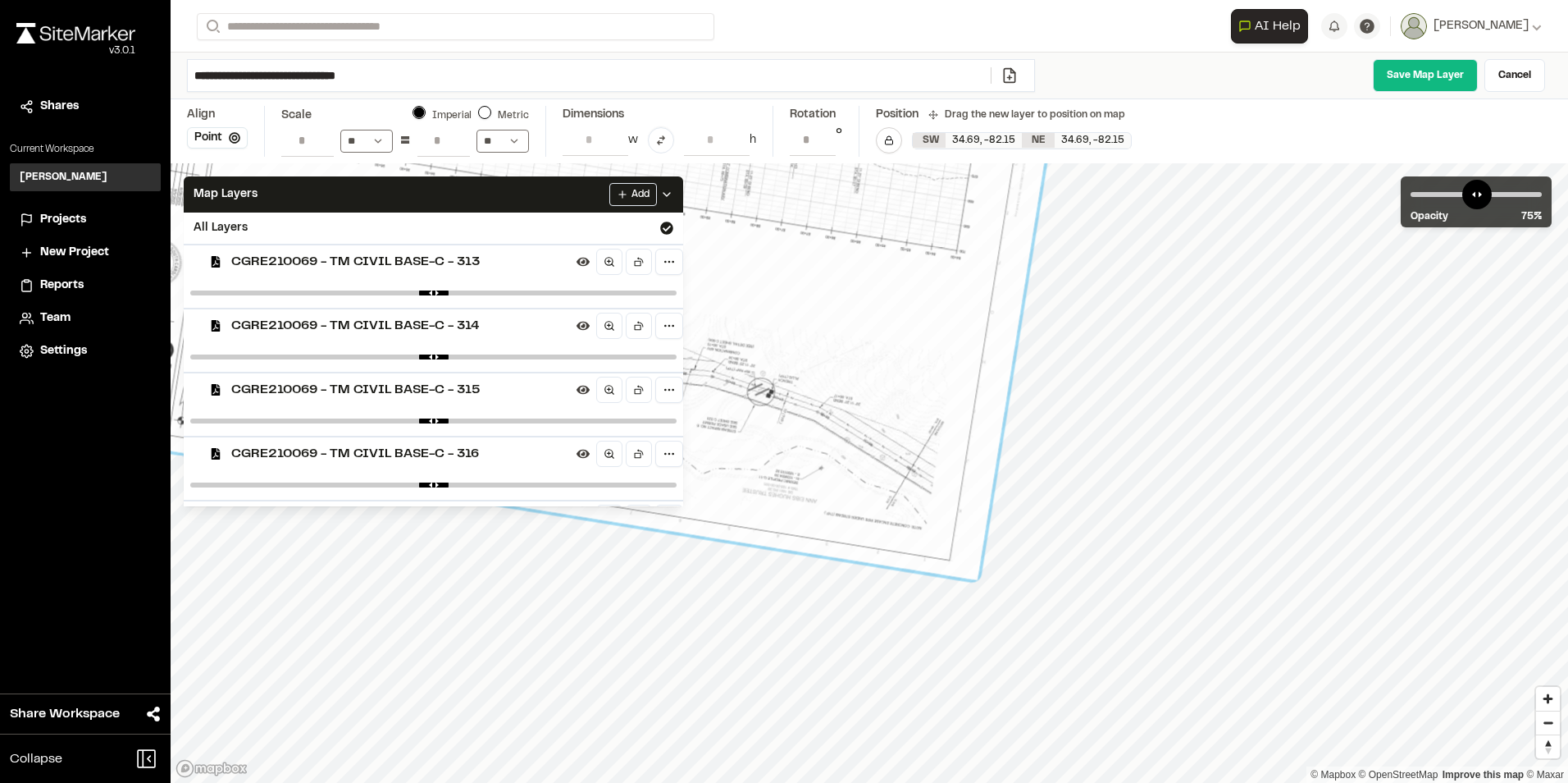
drag, startPoint x: 1001, startPoint y: 457, endPoint x: 935, endPoint y: 472, distance: 67.7
click at [935, 472] on div at bounding box center [574, 207] width 997 height 745
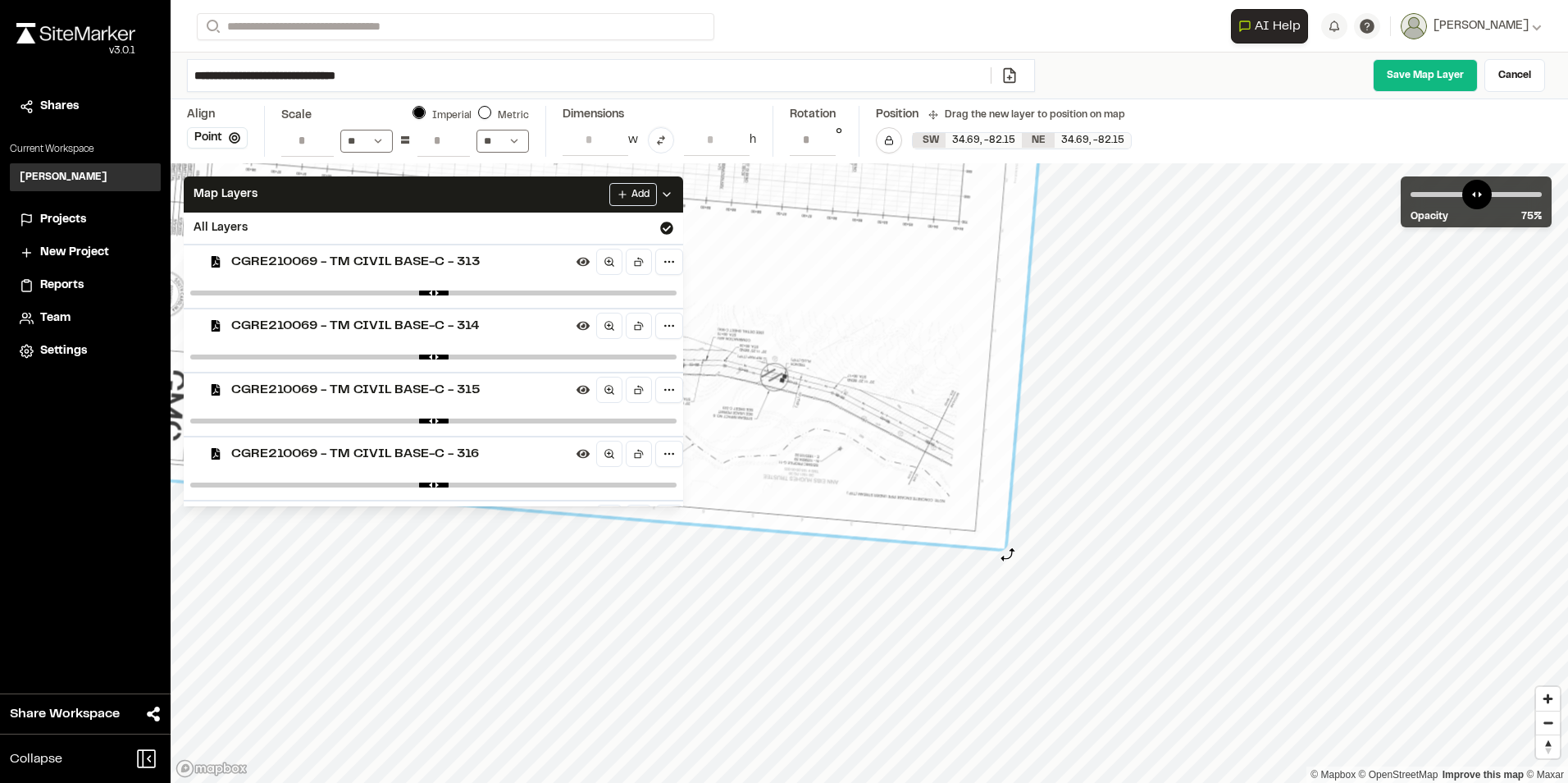
drag, startPoint x: 983, startPoint y: 589, endPoint x: 1008, endPoint y: 555, distance: 42.2
click at [1008, 555] on div at bounding box center [1010, 556] width 14 height 14
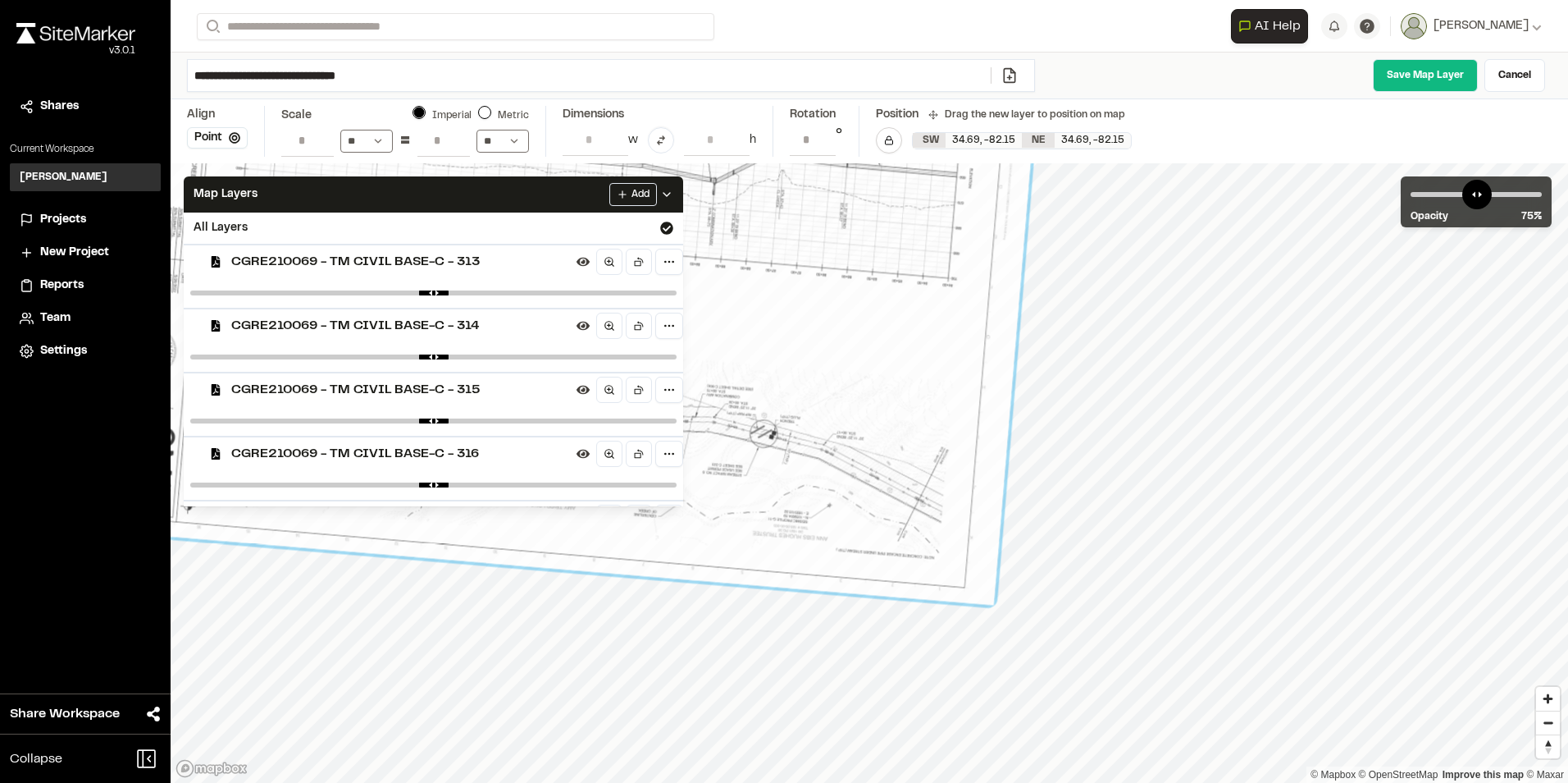
drag, startPoint x: 924, startPoint y: 503, endPoint x: 913, endPoint y: 560, distance: 58.1
click at [913, 560] on div at bounding box center [564, 264] width 960 height 683
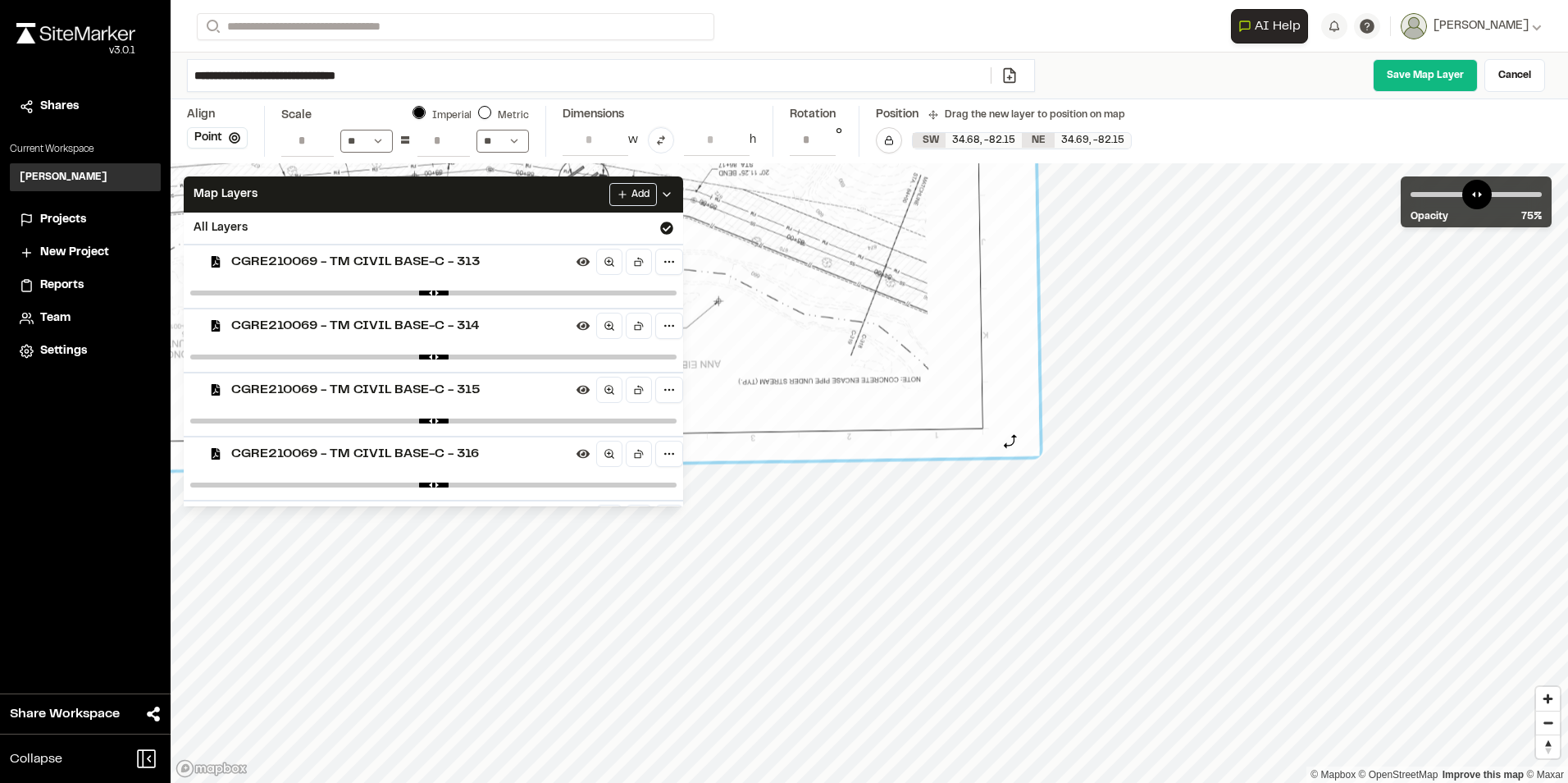
drag, startPoint x: 987, startPoint y: 548, endPoint x: 1011, endPoint y: 442, distance: 108.7
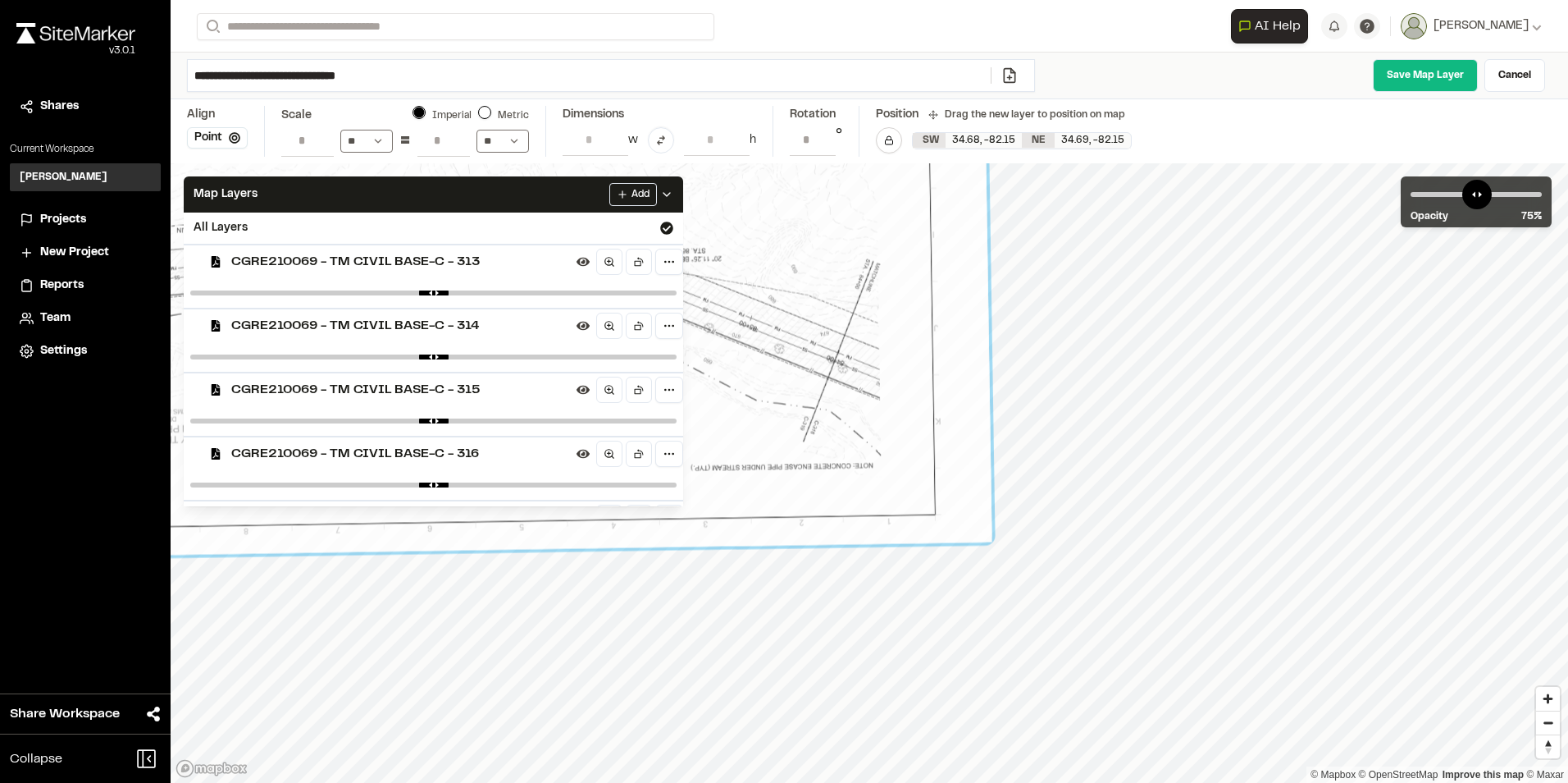
drag, startPoint x: 916, startPoint y: 363, endPoint x: 868, endPoint y: 449, distance: 98.5
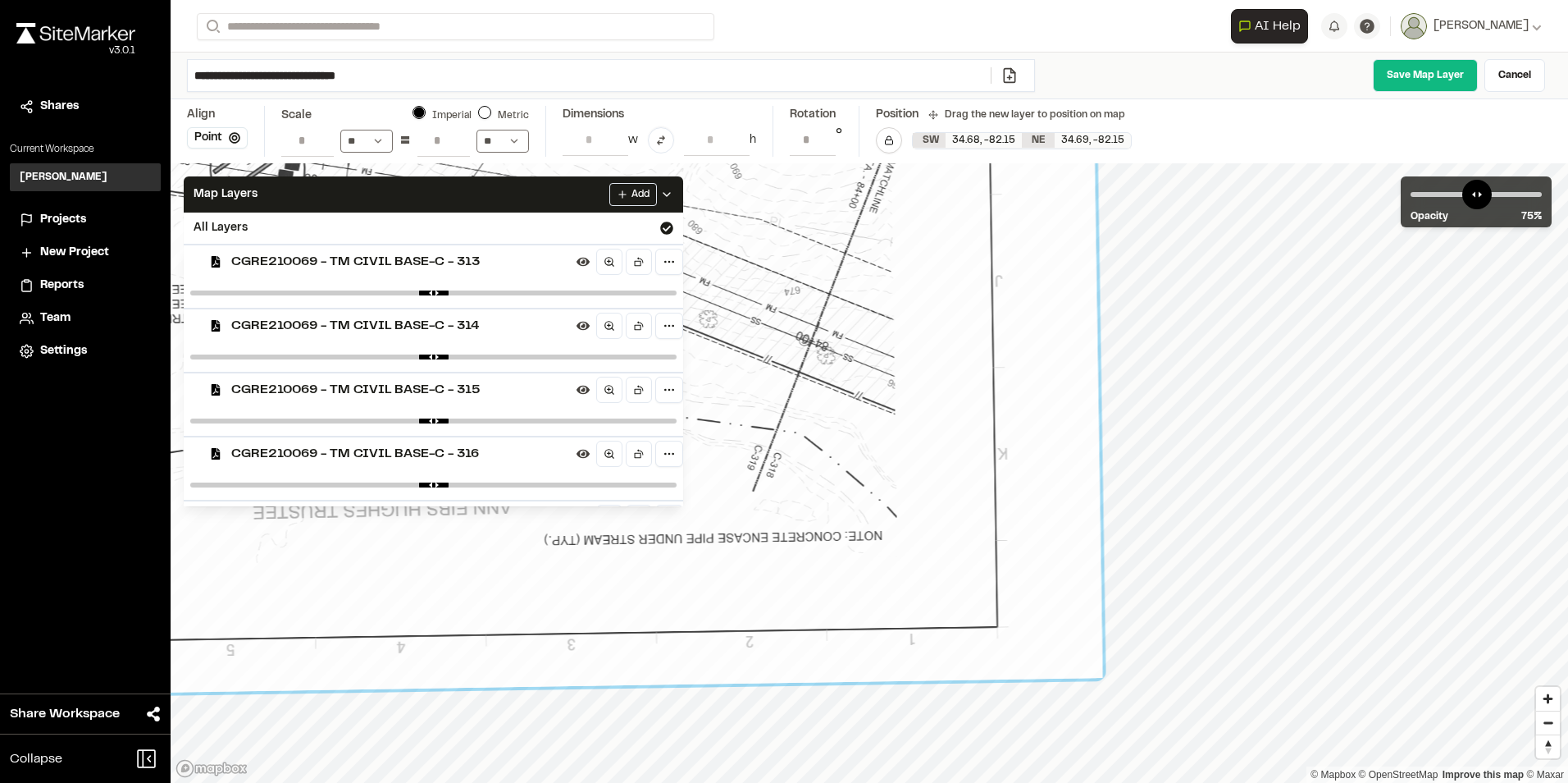
type input "**********"
drag, startPoint x: 1108, startPoint y: 685, endPoint x: 1110, endPoint y: 677, distance: 8.2
click at [1110, 677] on div at bounding box center [1113, 677] width 13 height 13
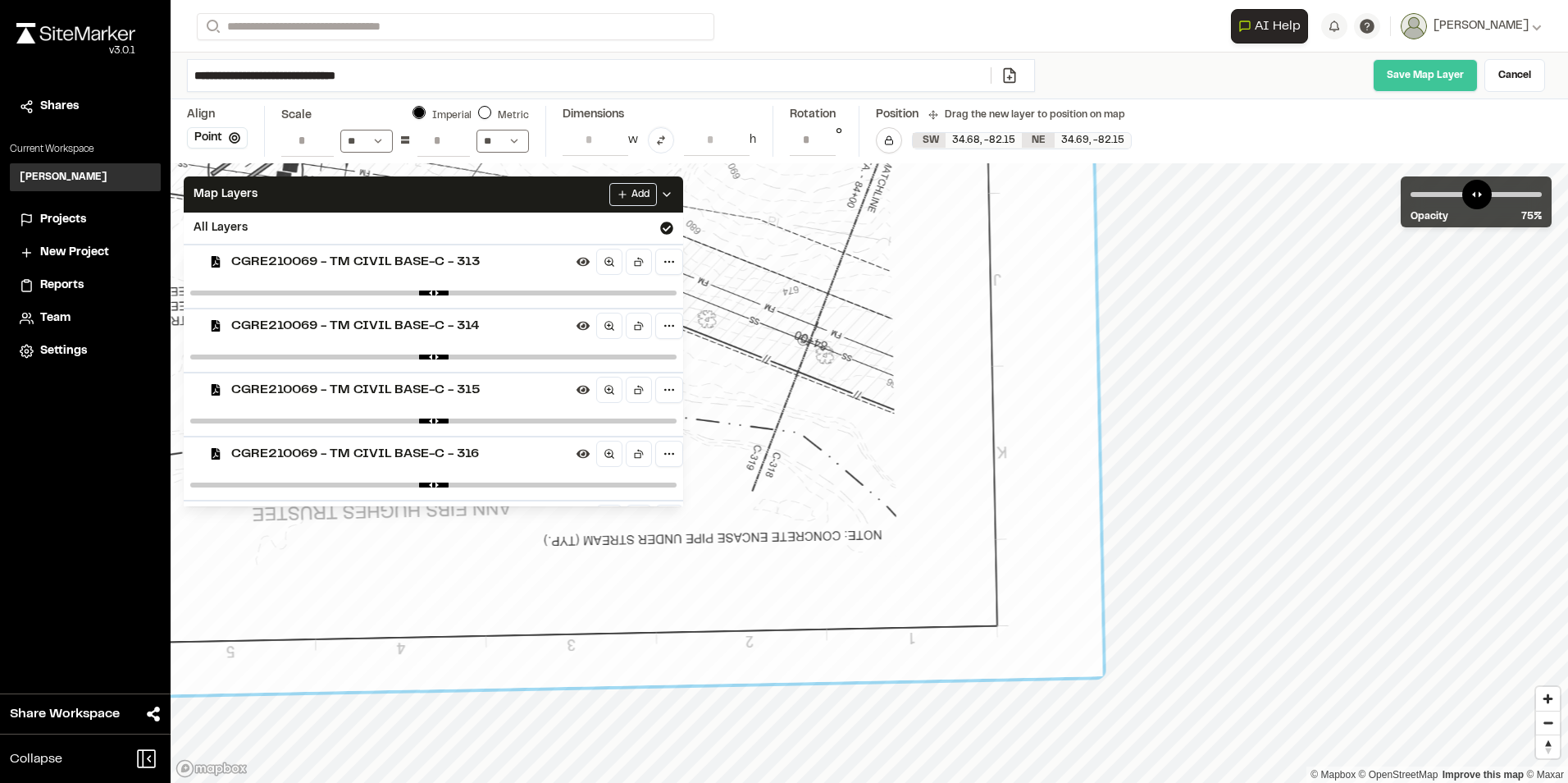
click at [1432, 74] on link "Save Map Layer" at bounding box center [1425, 75] width 105 height 33
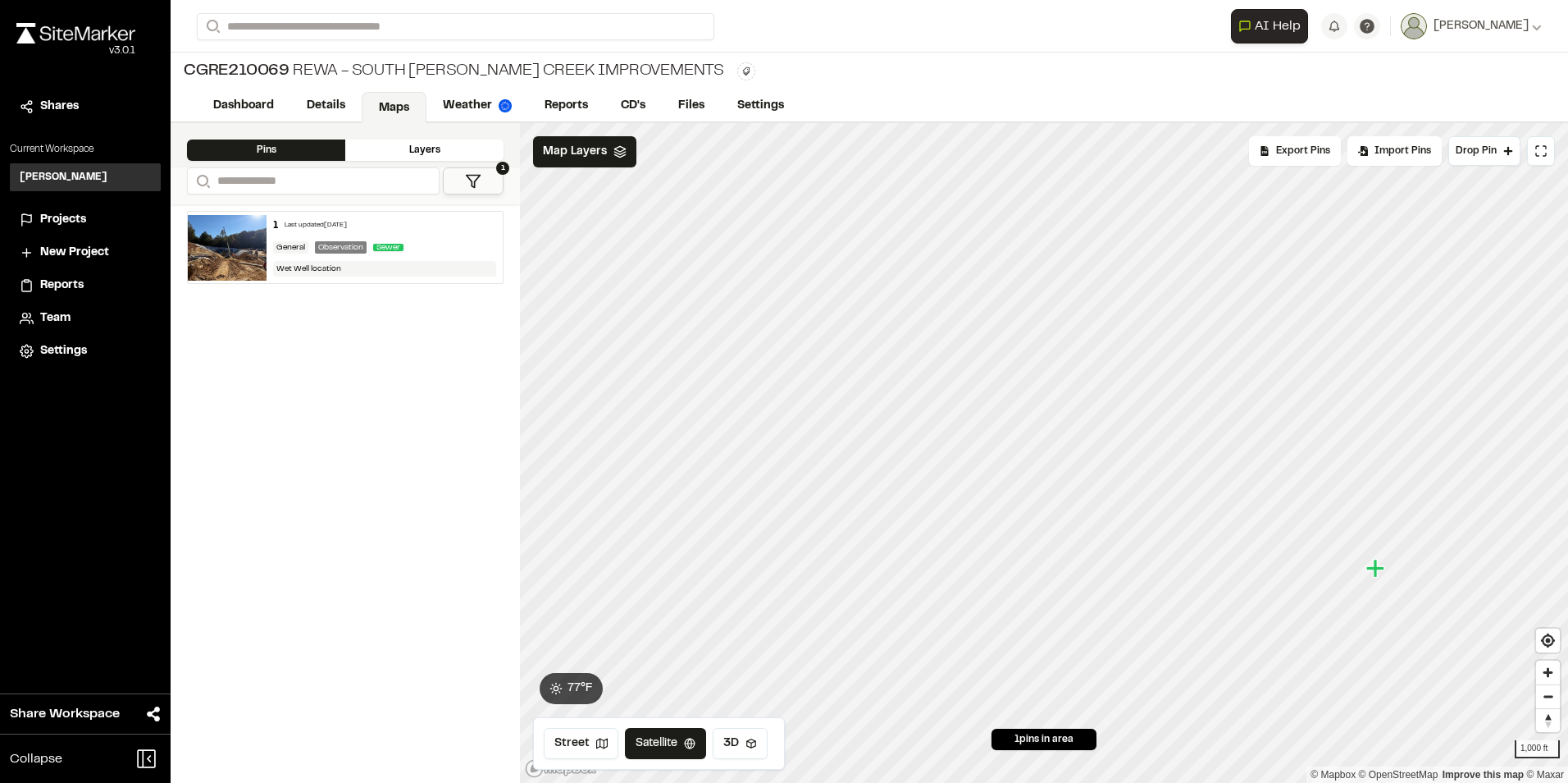
click at [434, 152] on div "Layers" at bounding box center [424, 150] width 158 height 22
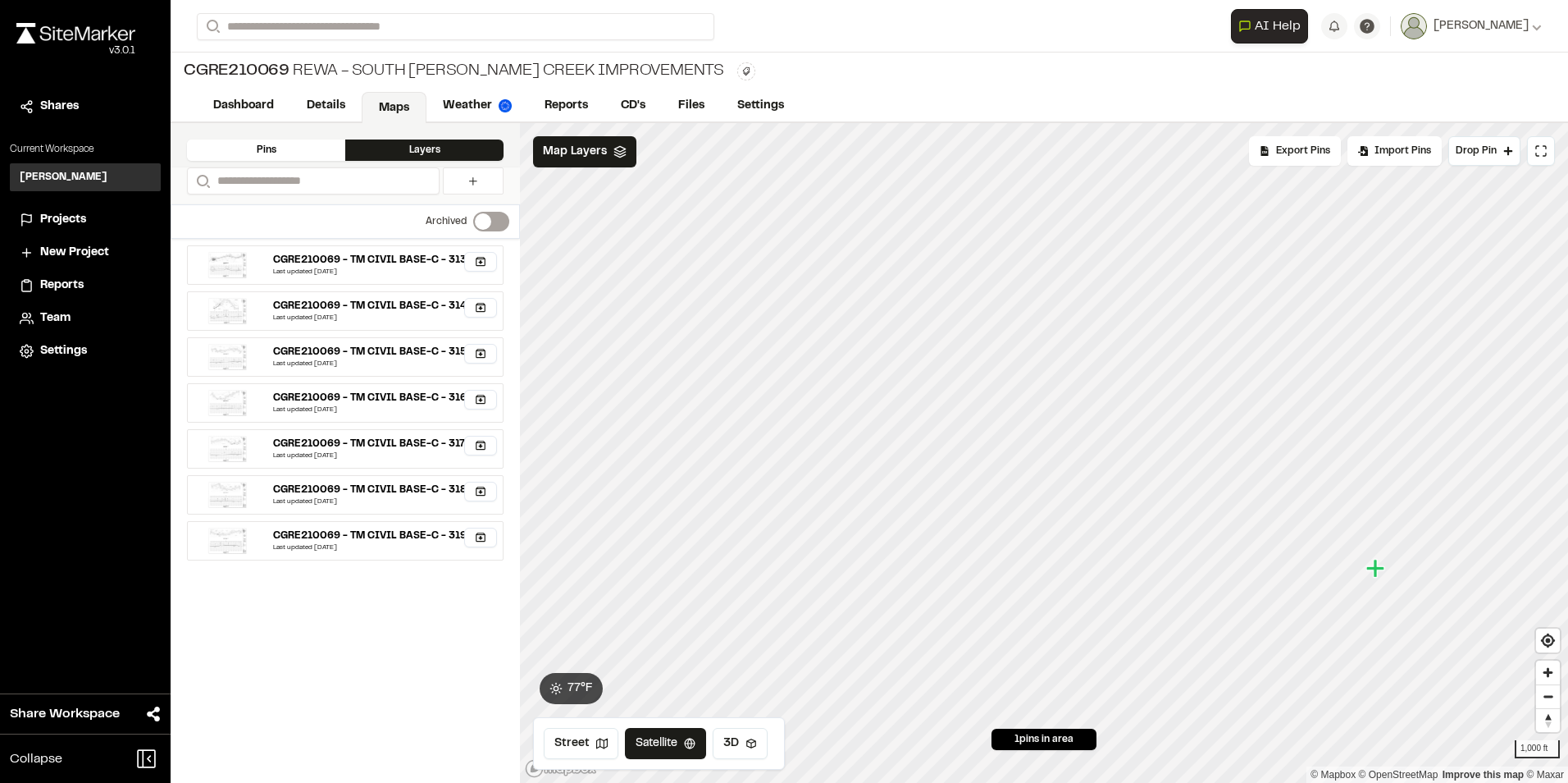
click at [388, 146] on div "Layers" at bounding box center [424, 150] width 158 height 22
click at [465, 194] on div "Search" at bounding box center [346, 185] width 350 height 37
click at [468, 186] on icon at bounding box center [472, 181] width 13 height 13
select select "****"
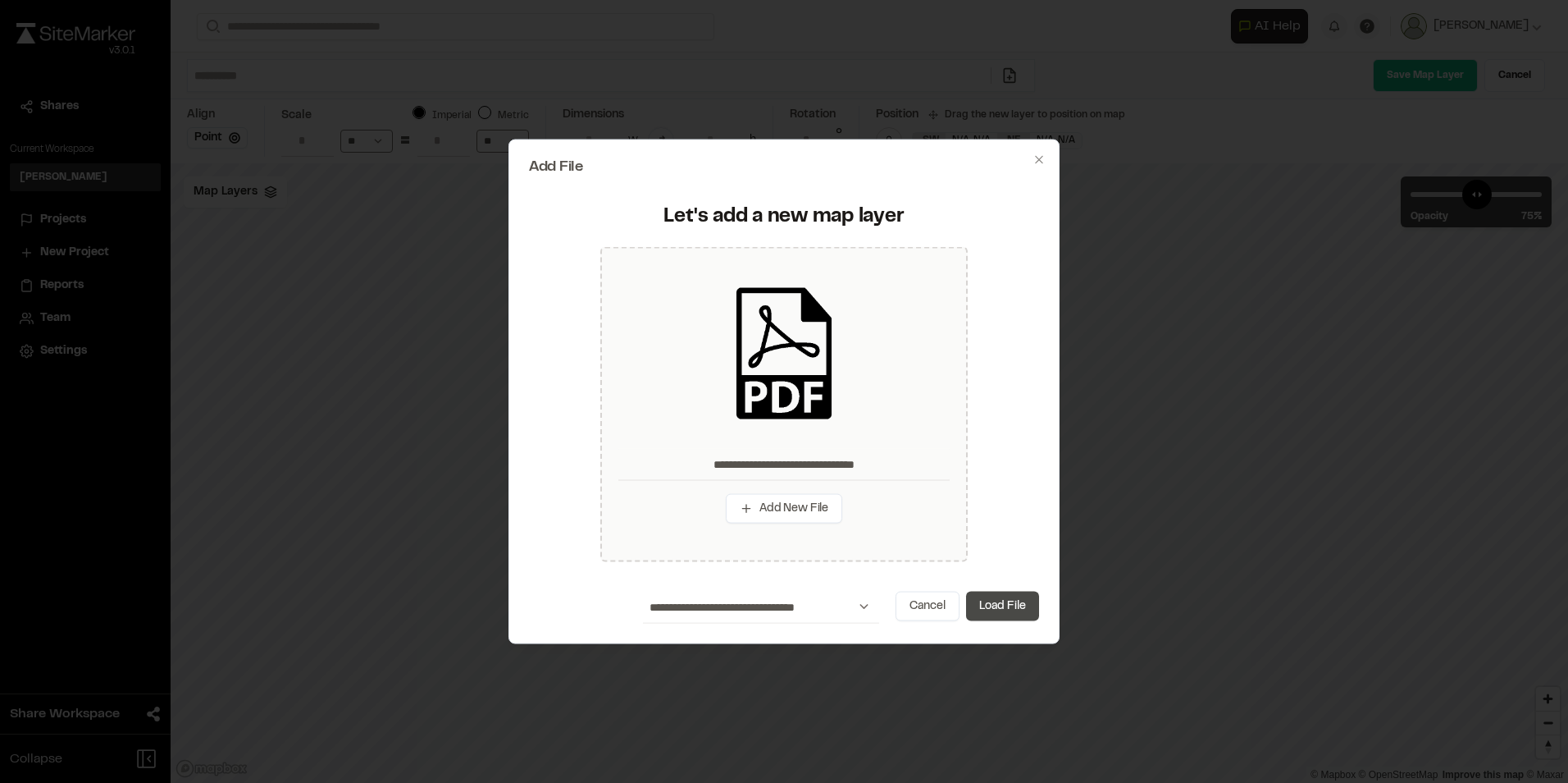
click at [995, 604] on button "Load File" at bounding box center [1003, 606] width 73 height 30
type input "**********"
type input "****"
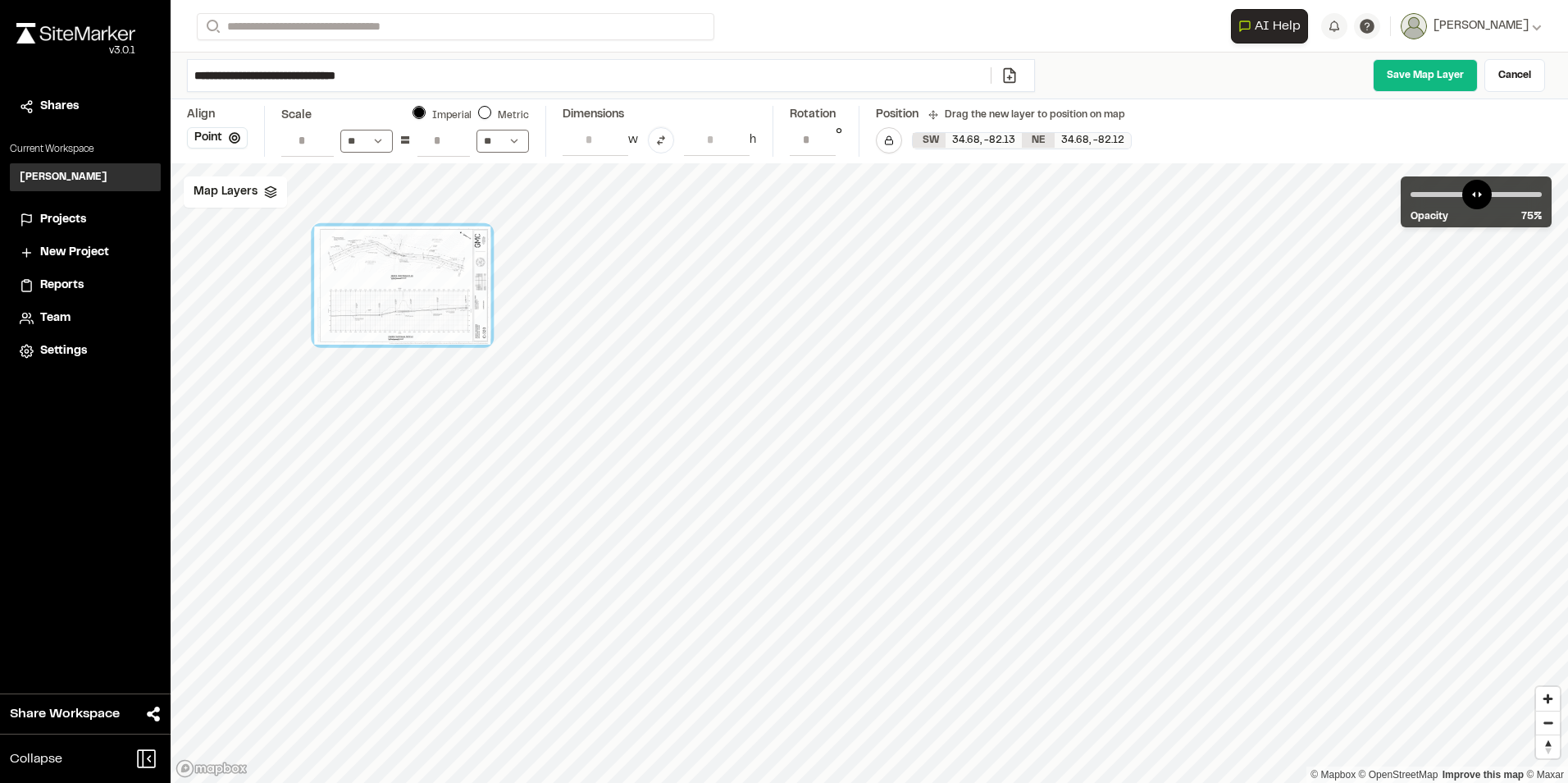
drag, startPoint x: 1000, startPoint y: 589, endPoint x: 449, endPoint y: 314, distance: 615.8
click at [445, 313] on div at bounding box center [402, 286] width 176 height 119
drag, startPoint x: 873, startPoint y: 616, endPoint x: 767, endPoint y: 482, distance: 170.9
click at [787, 523] on div at bounding box center [746, 520] width 176 height 119
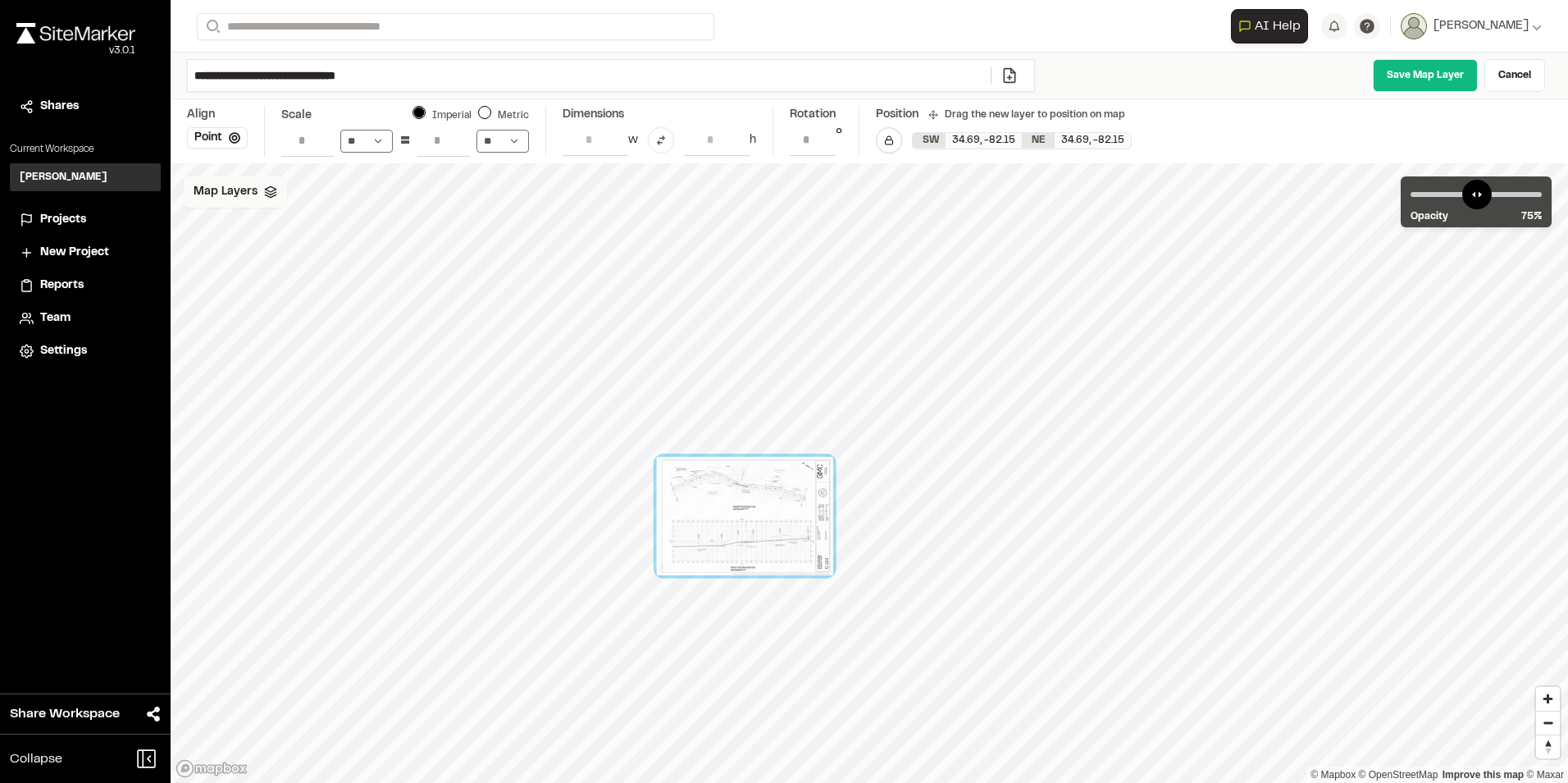
drag, startPoint x: 261, startPoint y: 196, endPoint x: 311, endPoint y: 188, distance: 50.6
click at [261, 196] on div "Map Layers" at bounding box center [235, 192] width 104 height 32
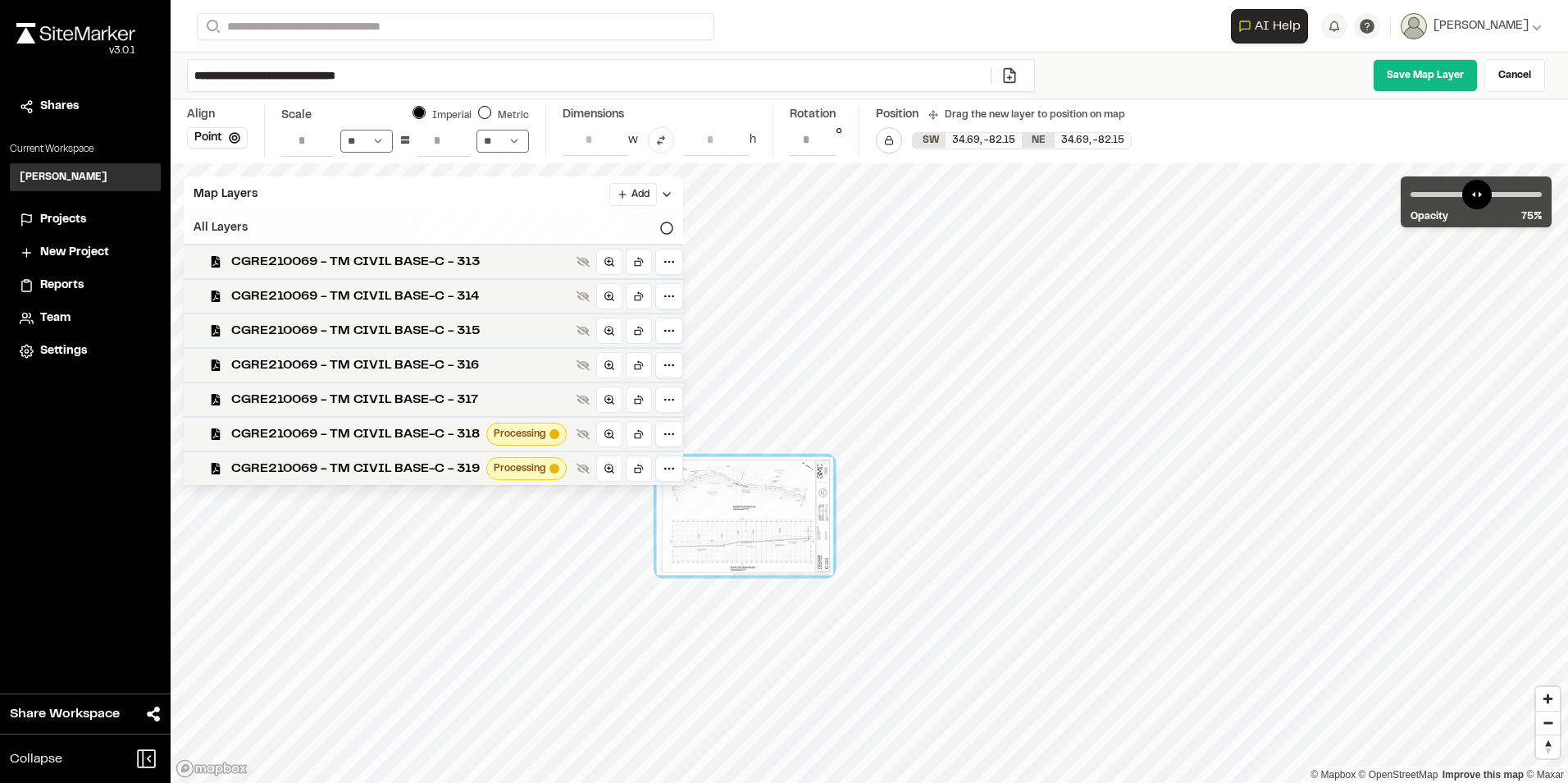
click at [581, 218] on div "All Layers" at bounding box center [433, 228] width 499 height 32
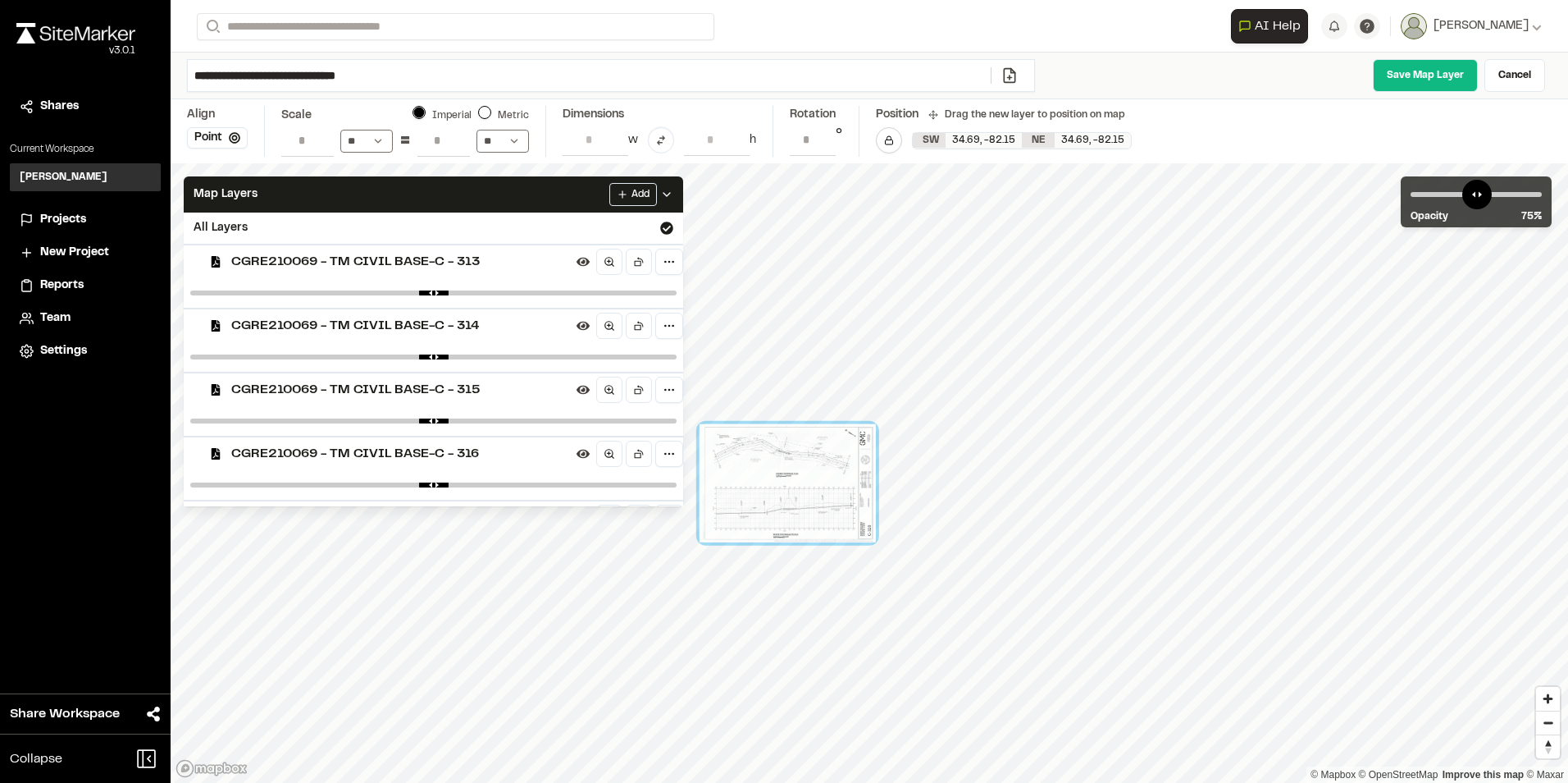
drag, startPoint x: 910, startPoint y: 456, endPoint x: 797, endPoint y: 488, distance: 117.4
click at [797, 488] on div at bounding box center [787, 483] width 176 height 119
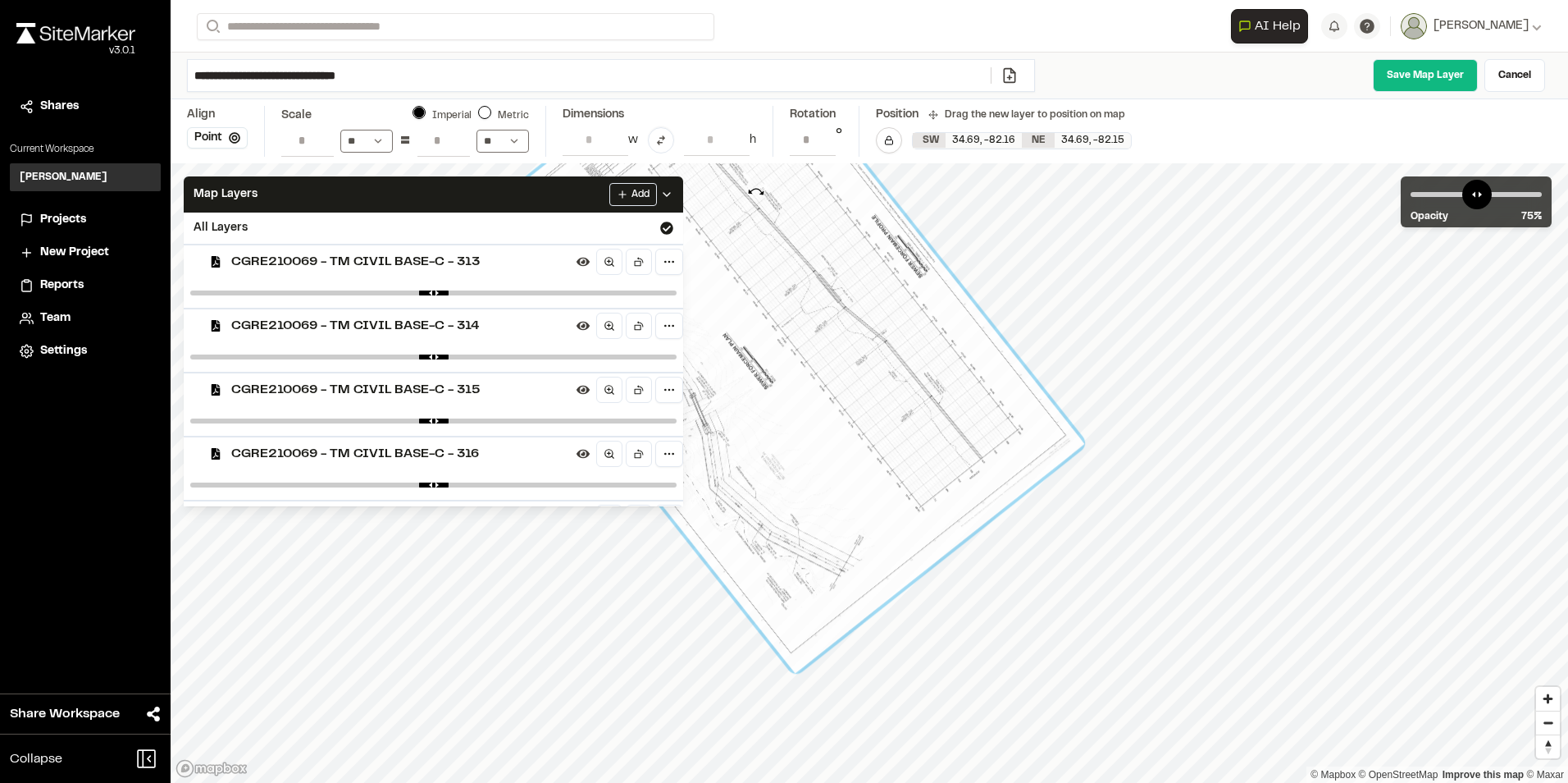
drag, startPoint x: 1053, startPoint y: 533, endPoint x: 756, endPoint y: 192, distance: 452.2
click at [756, 192] on div at bounding box center [768, 341] width 633 height 663
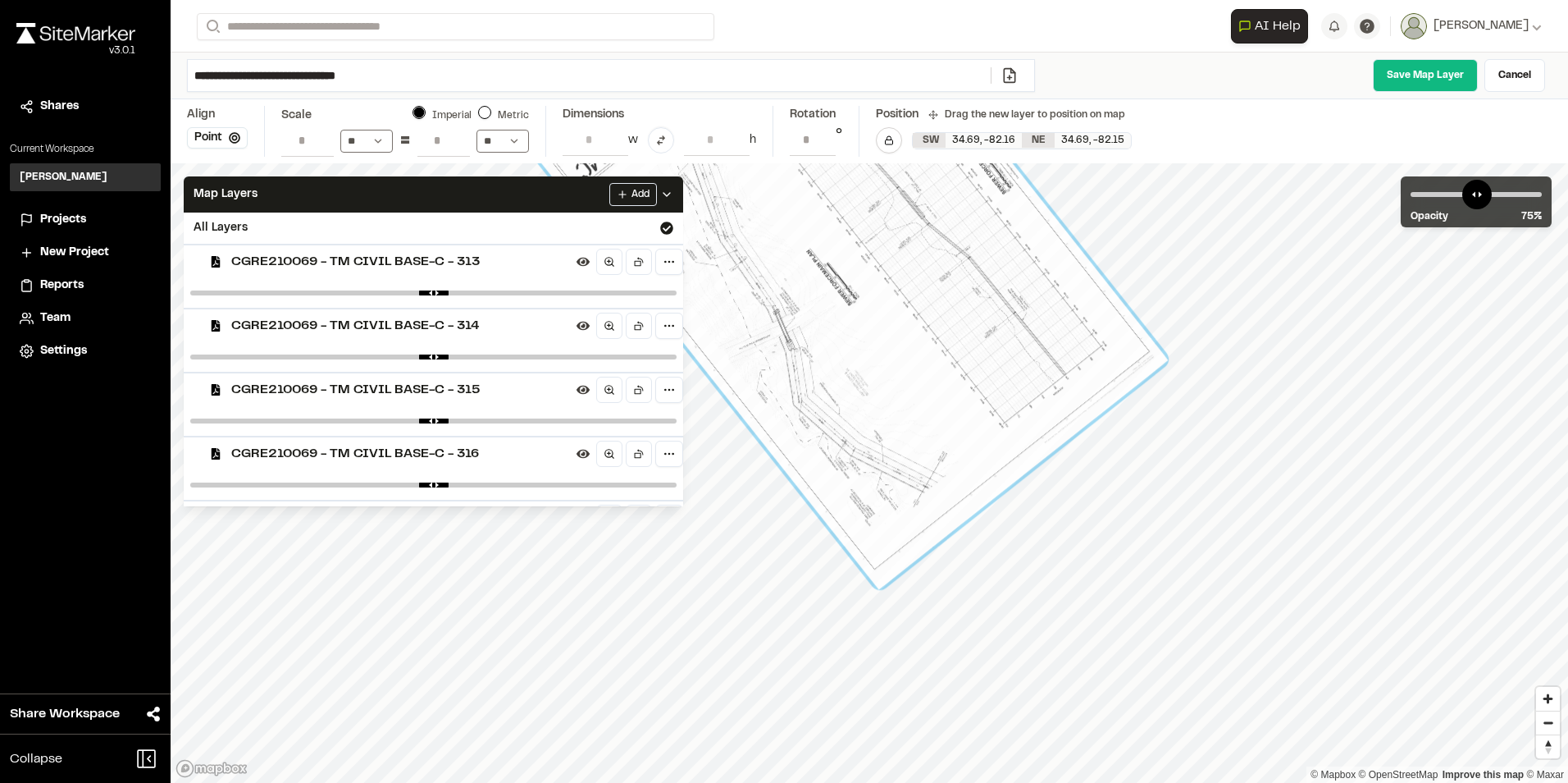
click at [689, 481] on div "Map Layers Add All Layers CGRE210069 - TM CIVIL BASE-C - 313 CGRE210069 - TM CI…" at bounding box center [869, 473] width 1397 height 620
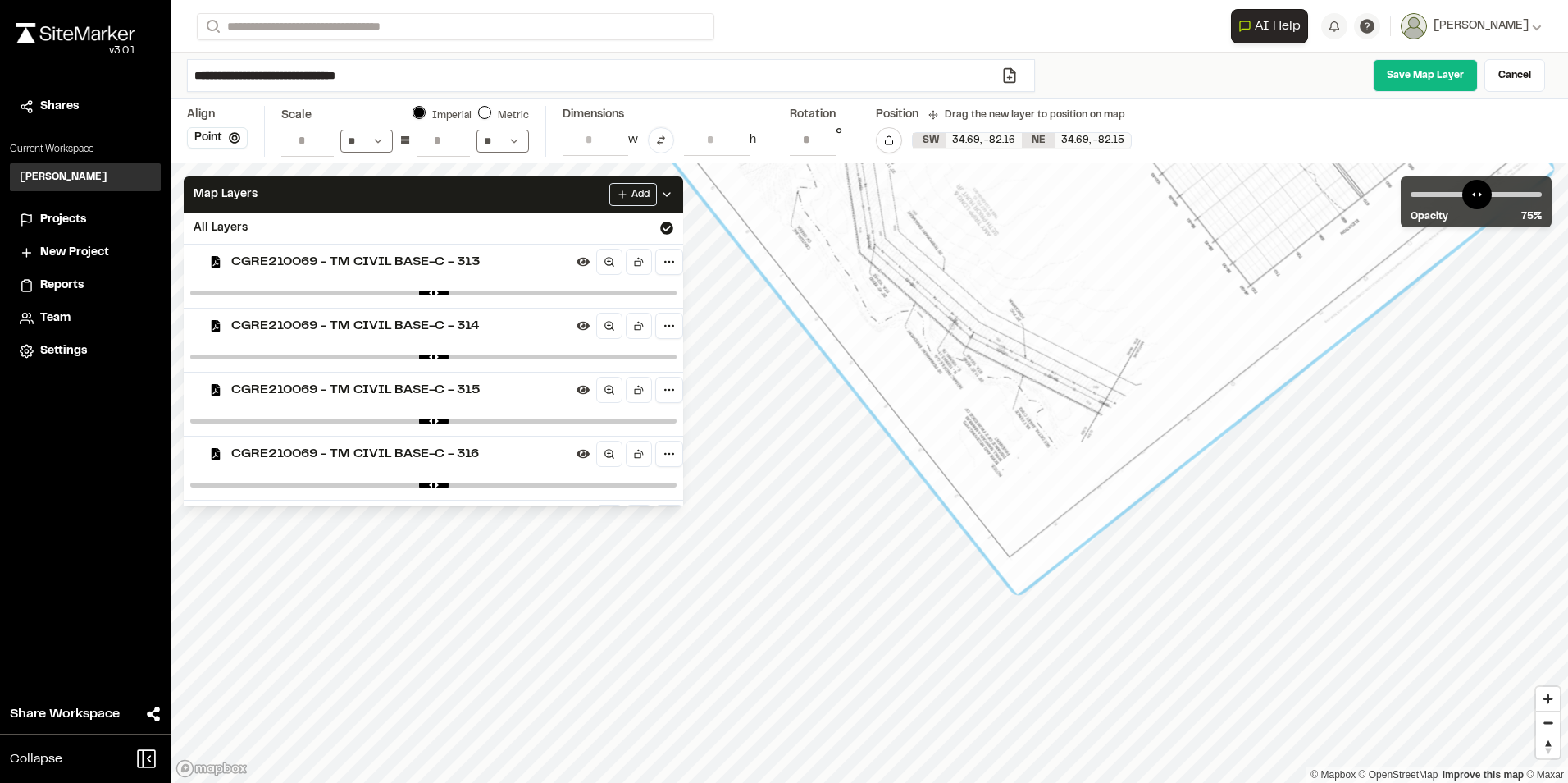
drag, startPoint x: 909, startPoint y: 494, endPoint x: 1089, endPoint y: 422, distance: 193.9
drag, startPoint x: 1020, startPoint y: 603, endPoint x: 998, endPoint y: 610, distance: 23.1
click at [998, 610] on div at bounding box center [994, 605] width 18 height 18
drag, startPoint x: 986, startPoint y: 514, endPoint x: 1003, endPoint y: 517, distance: 17.3
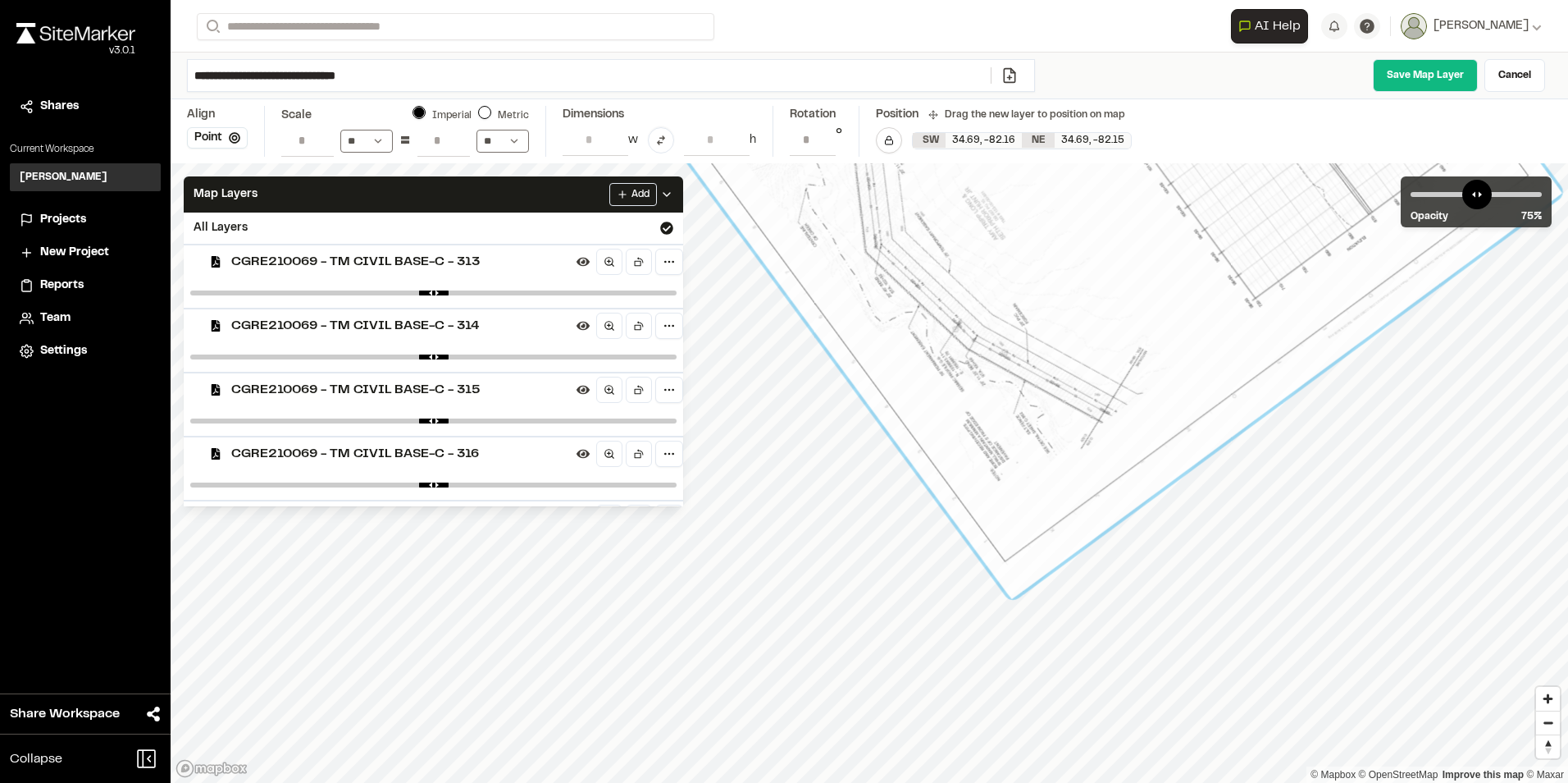
click at [1001, 610] on div at bounding box center [1002, 609] width 18 height 18
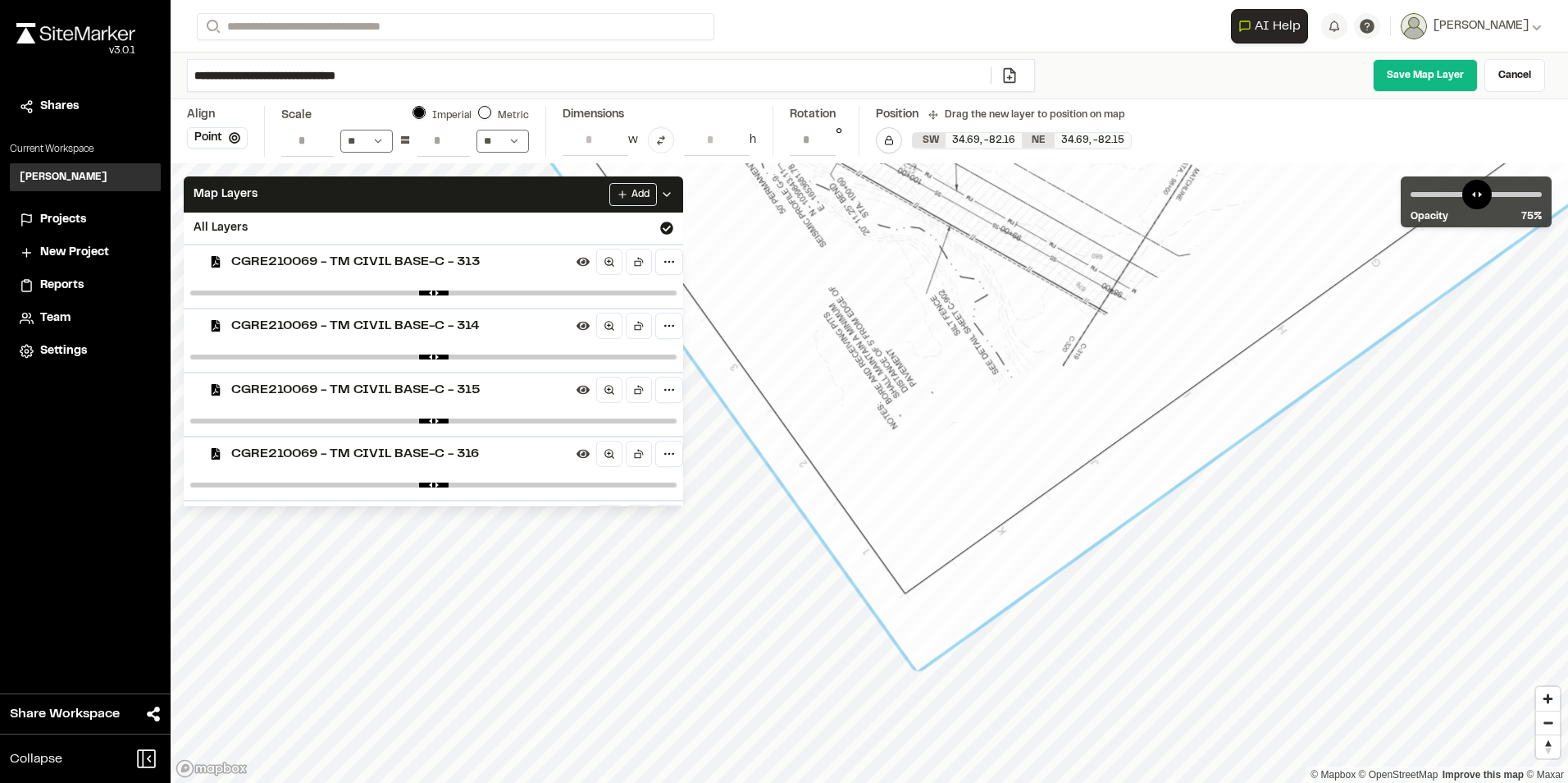
drag, startPoint x: 914, startPoint y: 573, endPoint x: 920, endPoint y: 581, distance: 10.0
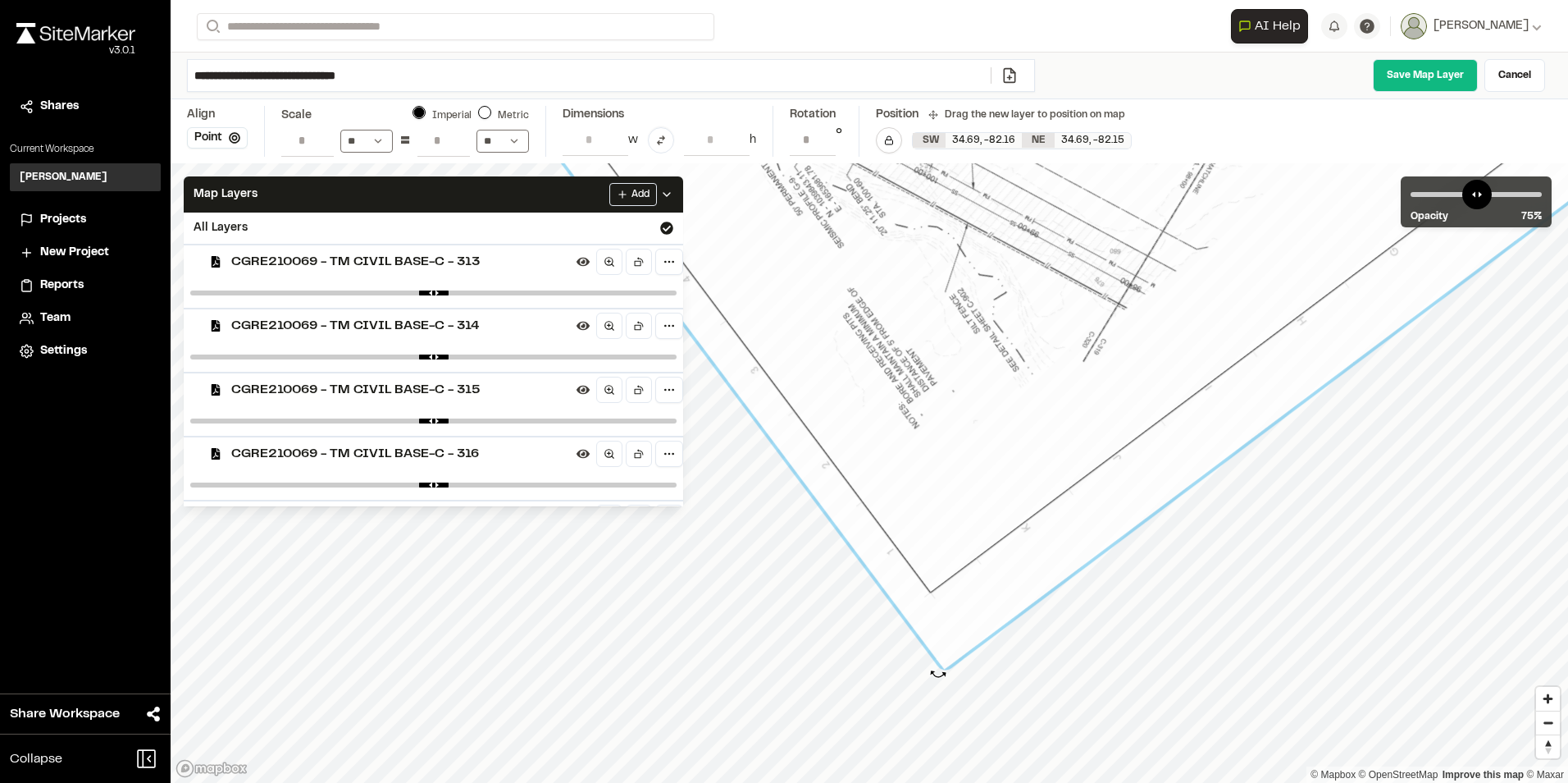
drag, startPoint x: 911, startPoint y: 676, endPoint x: 938, endPoint y: 673, distance: 27.2
click at [938, 673] on div at bounding box center [943, 678] width 18 height 18
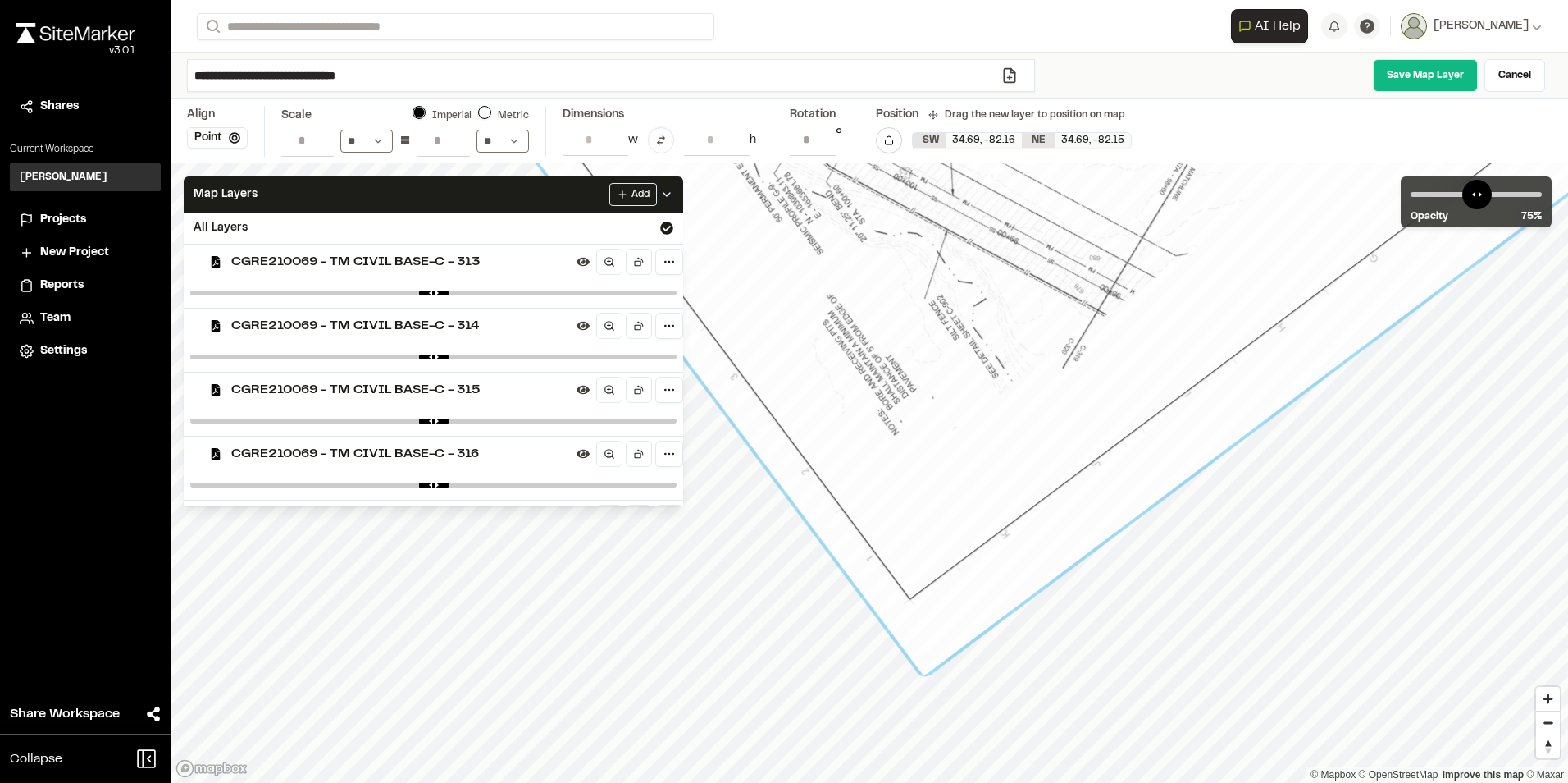
drag, startPoint x: 971, startPoint y: 559, endPoint x: 951, endPoint y: 566, distance: 21.2
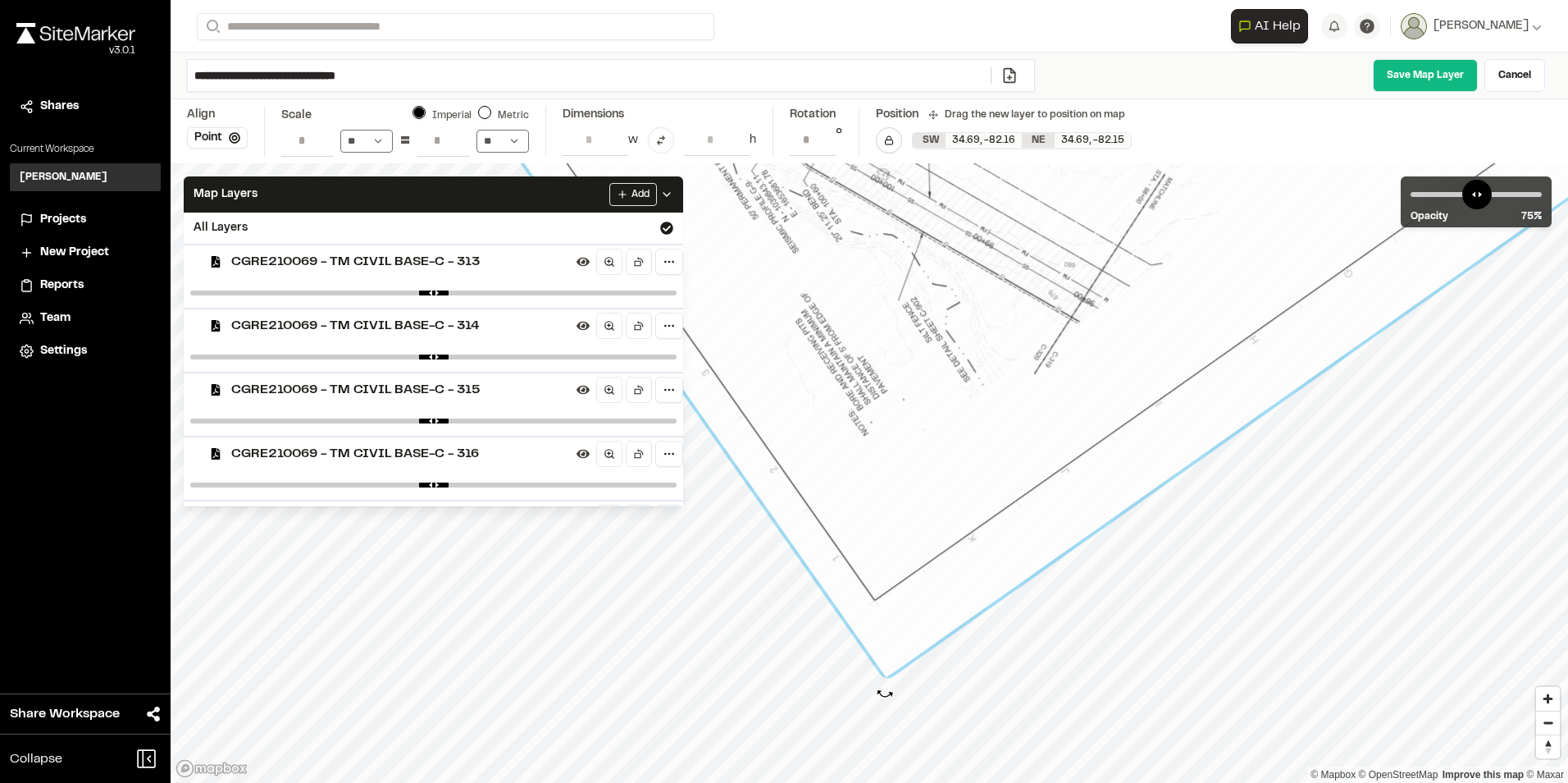
drag, startPoint x: 923, startPoint y: 687, endPoint x: 885, endPoint y: 693, distance: 38.5
click at [885, 693] on div at bounding box center [884, 686] width 18 height 18
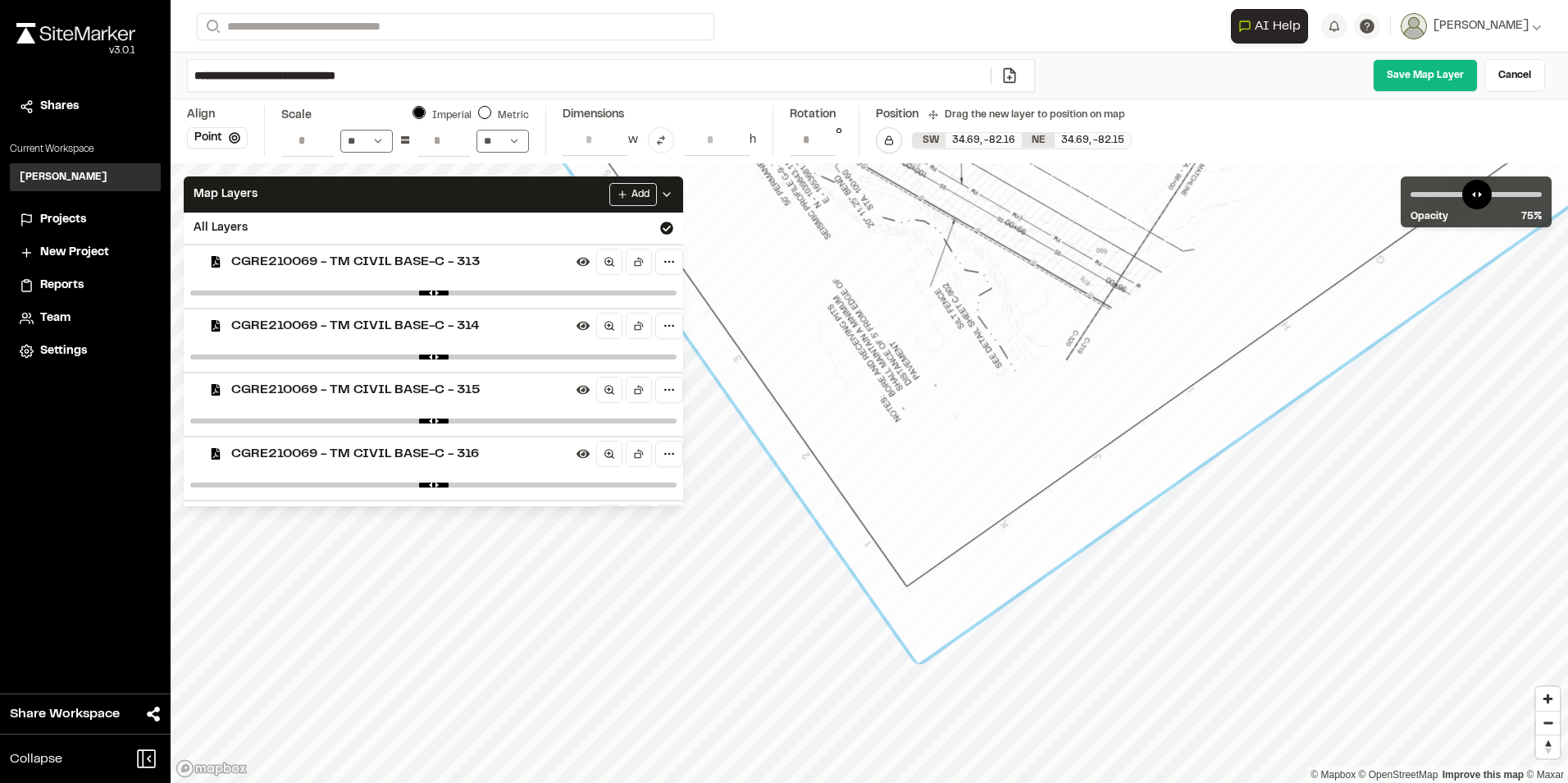
drag, startPoint x: 909, startPoint y: 522, endPoint x: 942, endPoint y: 508, distance: 35.8
drag, startPoint x: 917, startPoint y: 675, endPoint x: 905, endPoint y: 664, distance: 16.3
click at [904, 676] on div at bounding box center [904, 672] width 18 height 18
type input "**********"
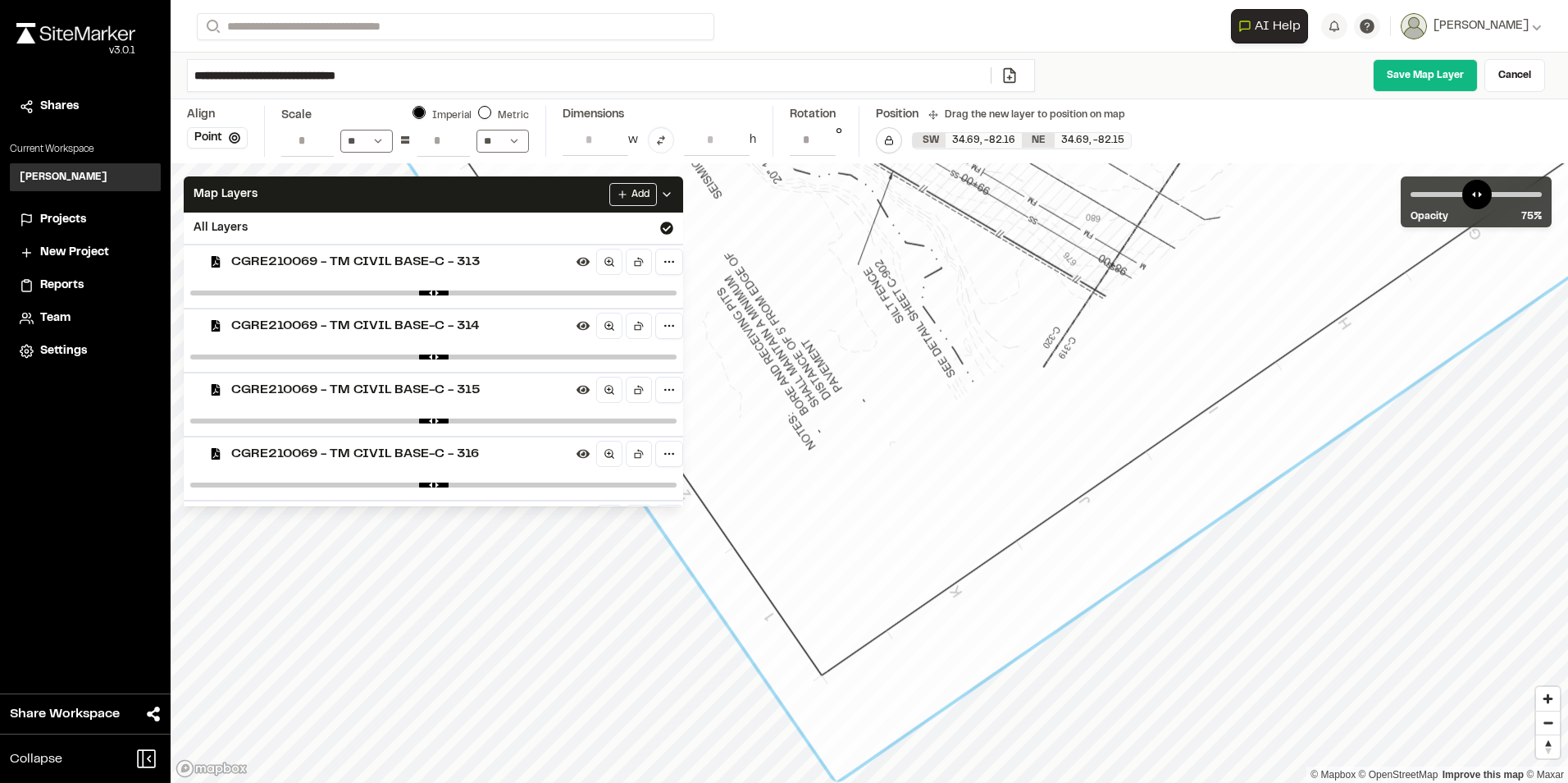
click at [1405, 64] on link "Save Map Layer" at bounding box center [1425, 75] width 105 height 33
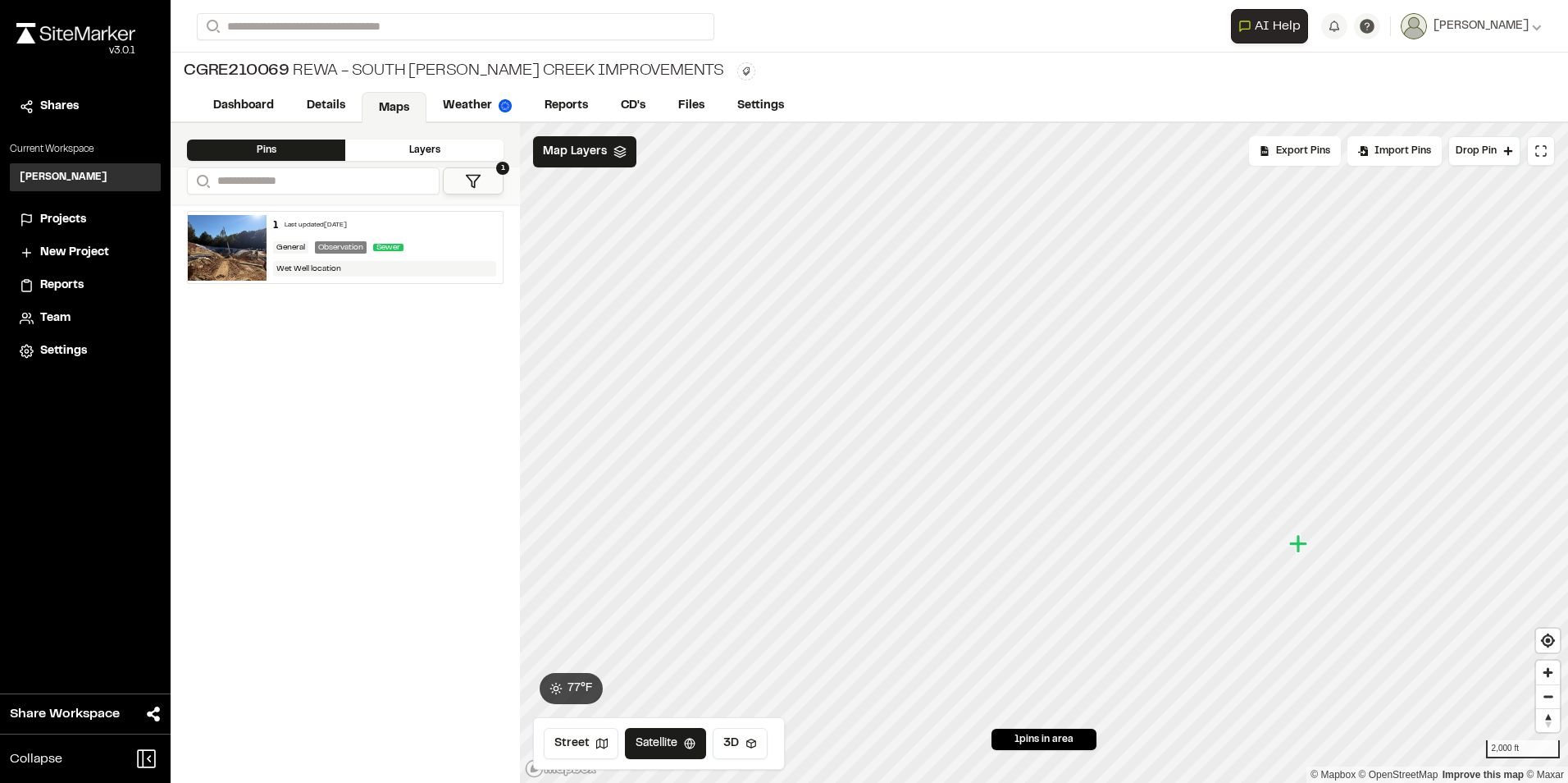
click at [417, 145] on div "Layers" at bounding box center [424, 150] width 158 height 22
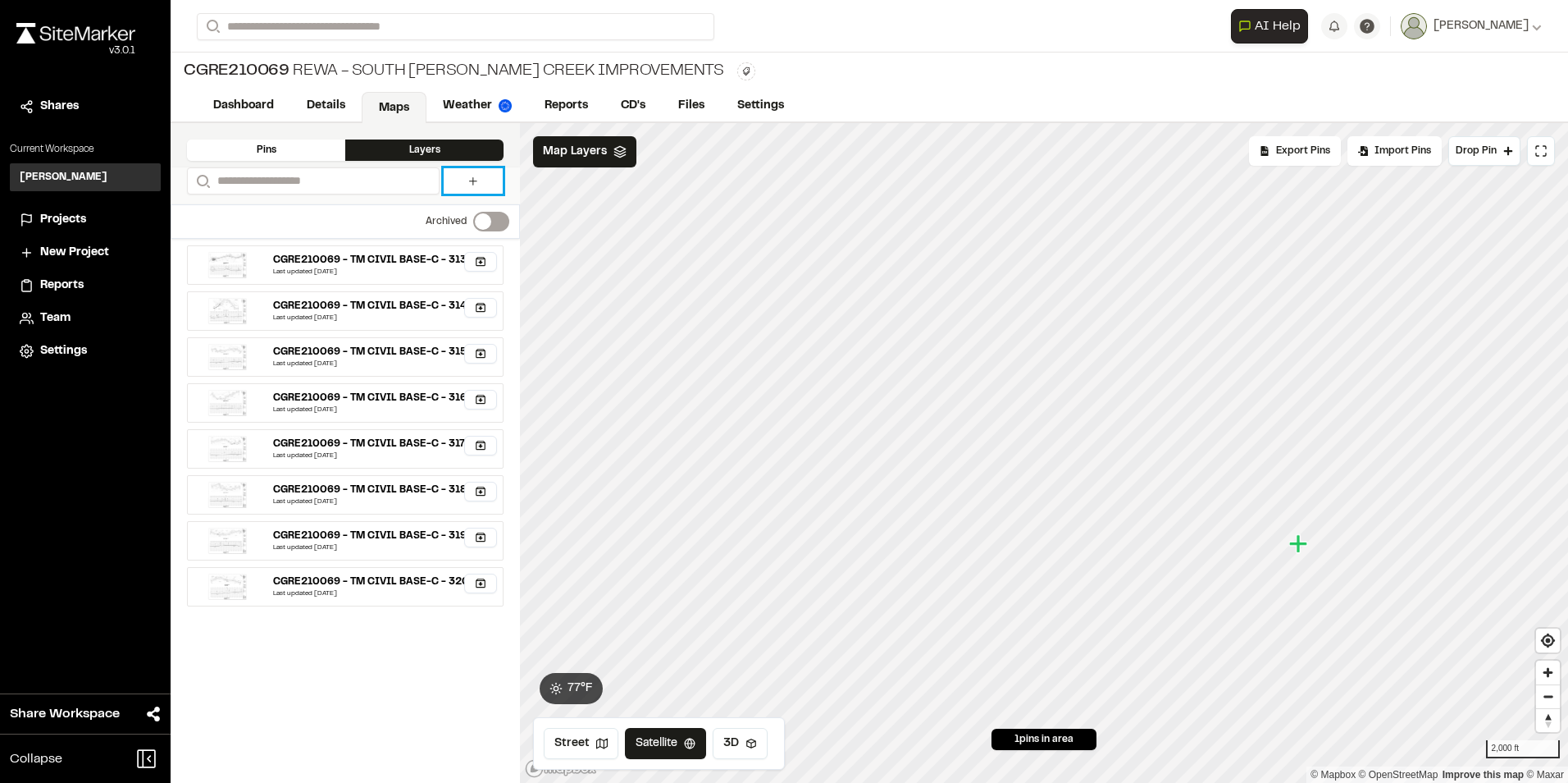
click at [480, 186] on link at bounding box center [473, 181] width 59 height 26
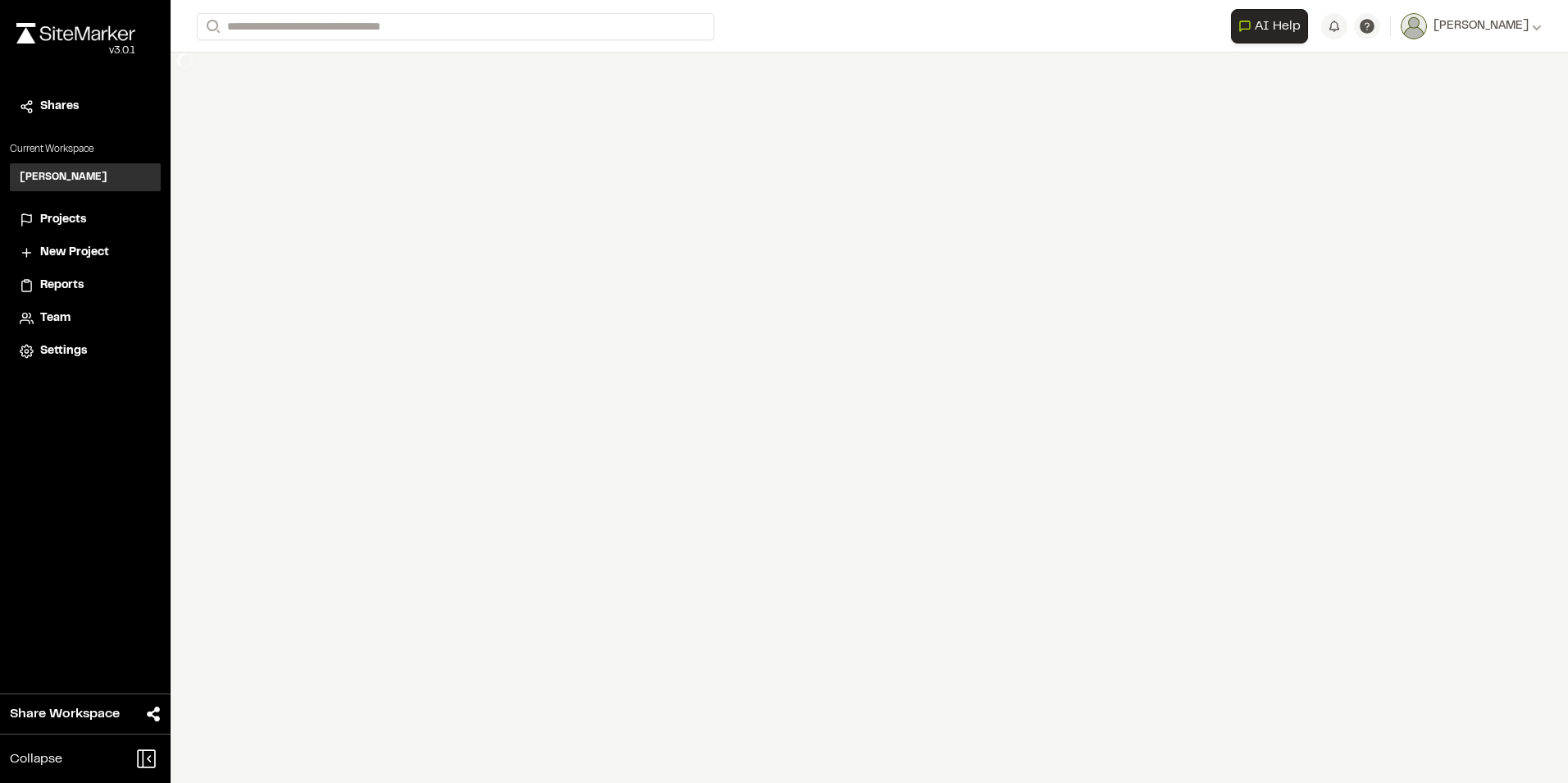
select select "****"
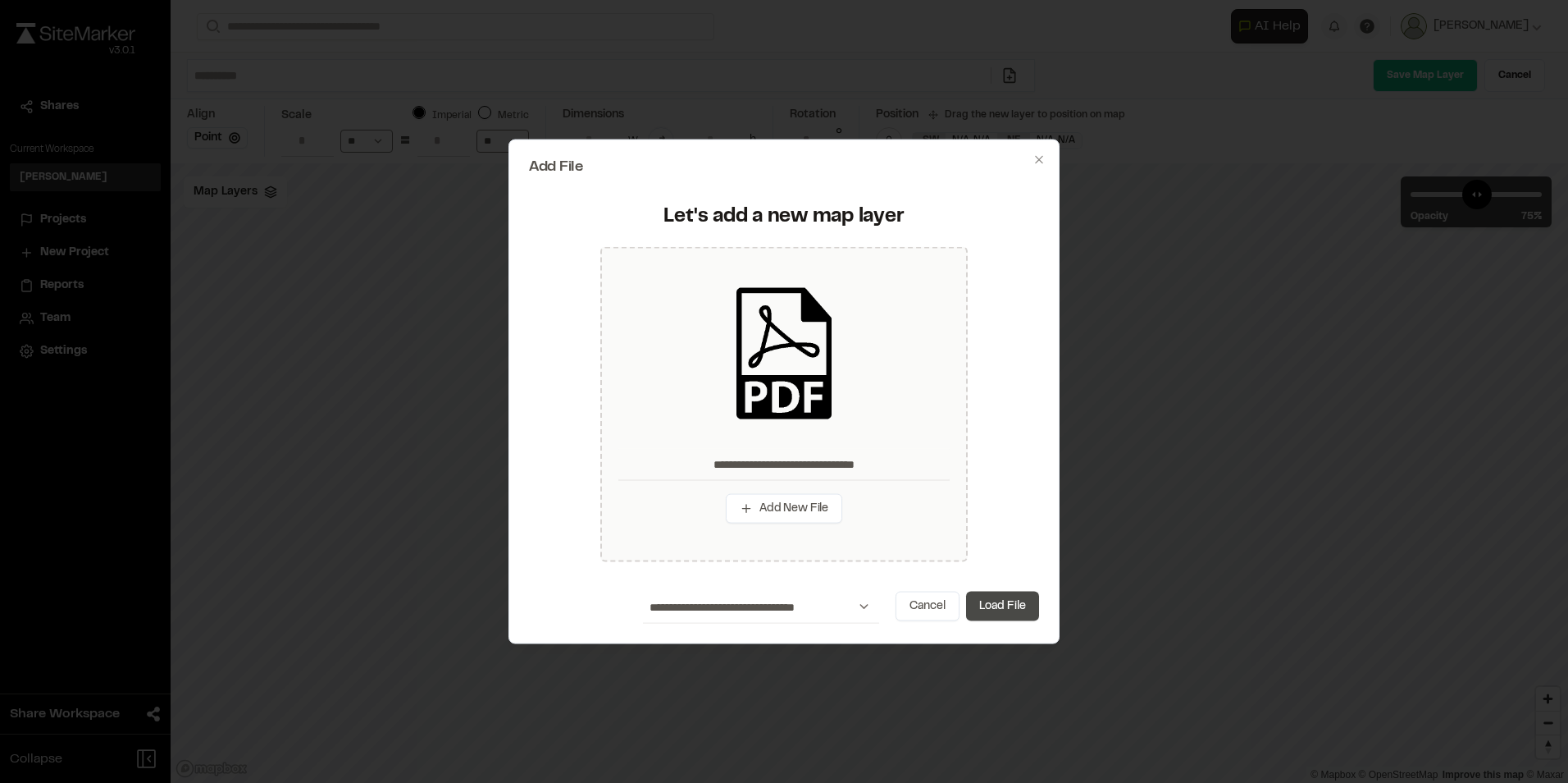
click at [1001, 605] on button "Load File" at bounding box center [1003, 606] width 73 height 30
type input "**********"
type input "****"
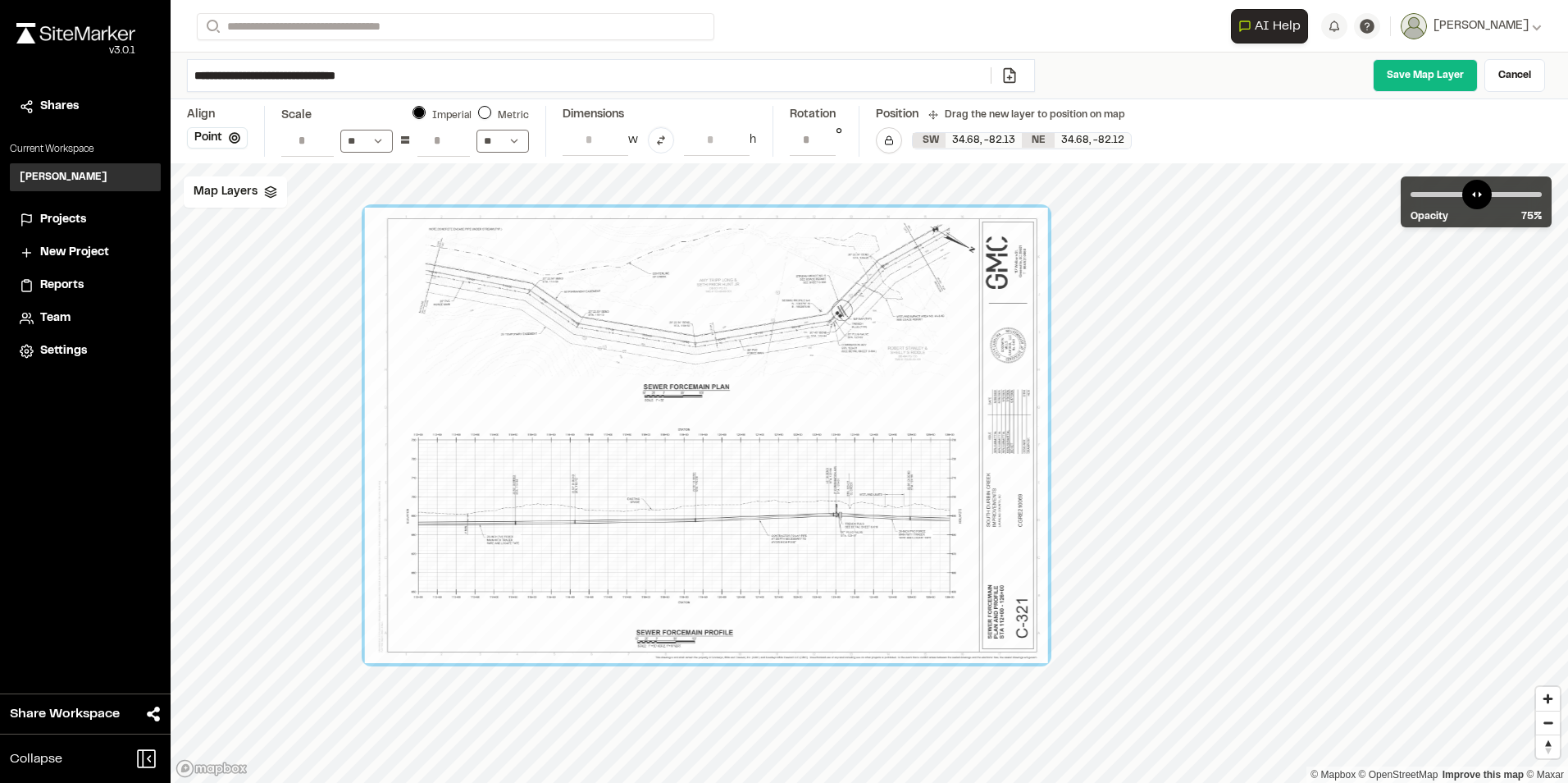
drag, startPoint x: 1060, startPoint y: 515, endPoint x: 477, endPoint y: 297, distance: 622.4
click at [477, 299] on div at bounding box center [705, 435] width 683 height 456
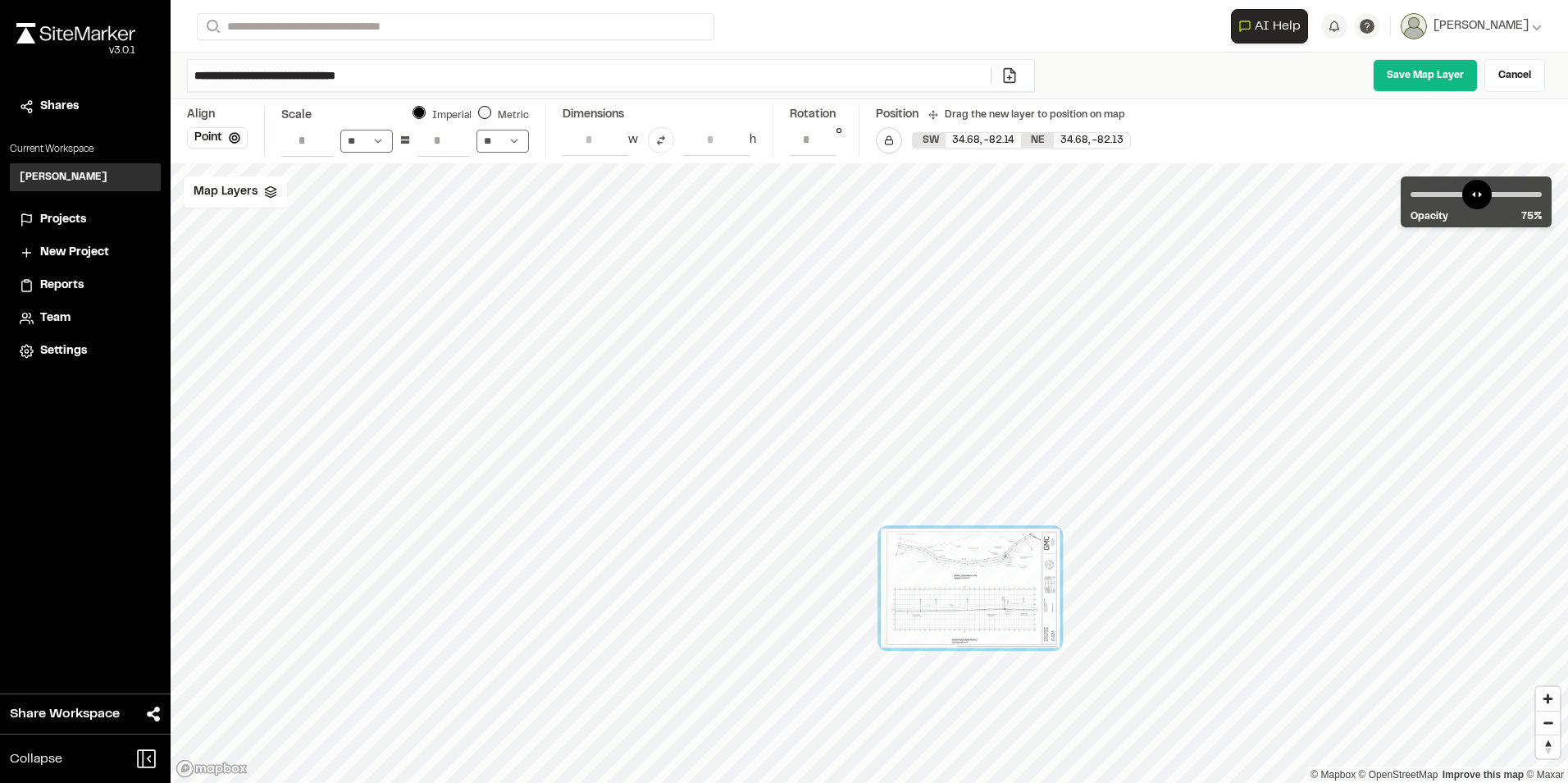
click at [444, 219] on div "© Mapbox © OpenStreetMap Improve this map © Maxar" at bounding box center [869, 473] width 1397 height 620
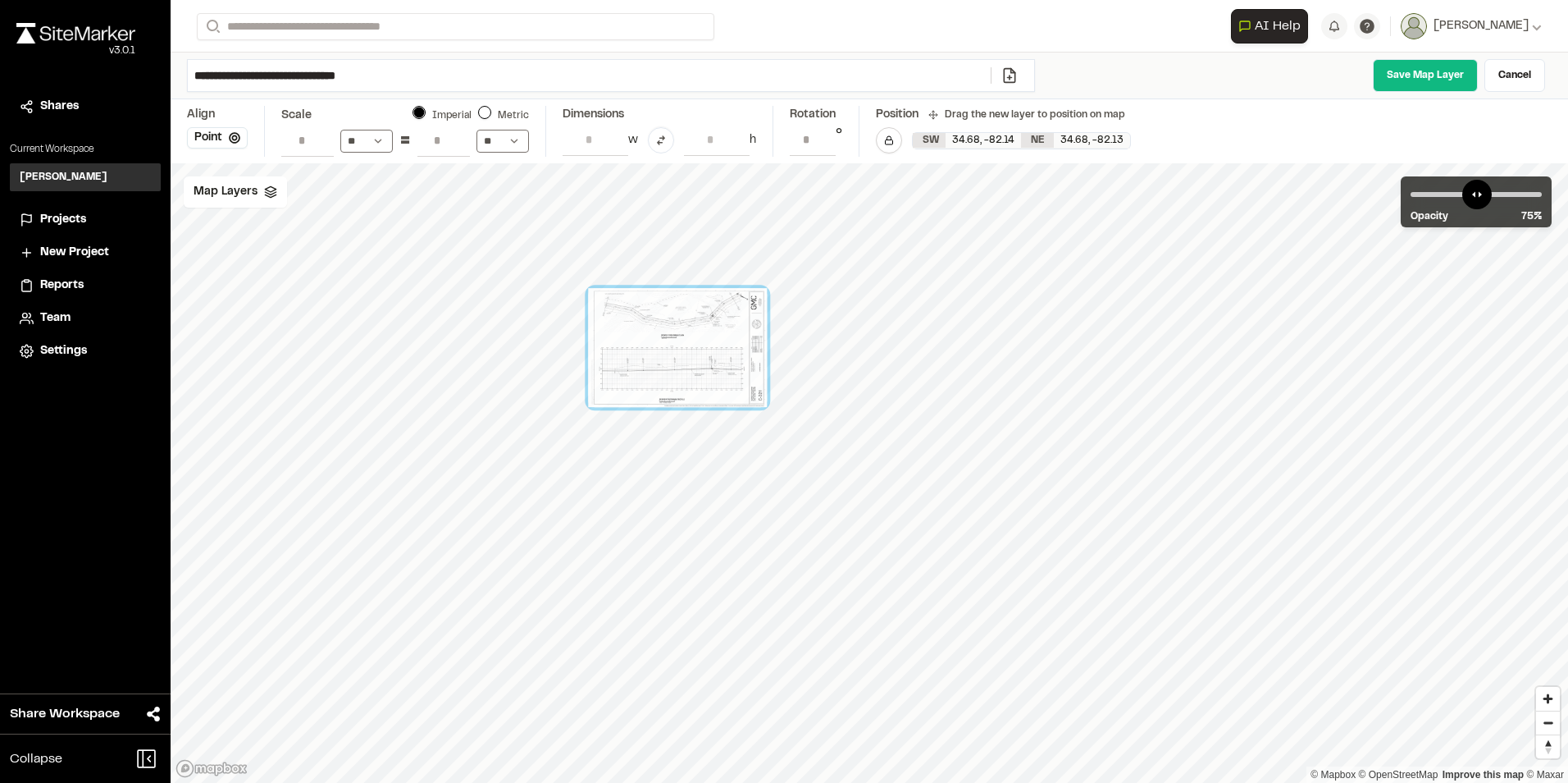
drag, startPoint x: 924, startPoint y: 593, endPoint x: 740, endPoint y: 388, distance: 275.5
click at [740, 388] on div at bounding box center [677, 347] width 179 height 119
click at [228, 192] on span "Map Layers" at bounding box center [225, 192] width 64 height 18
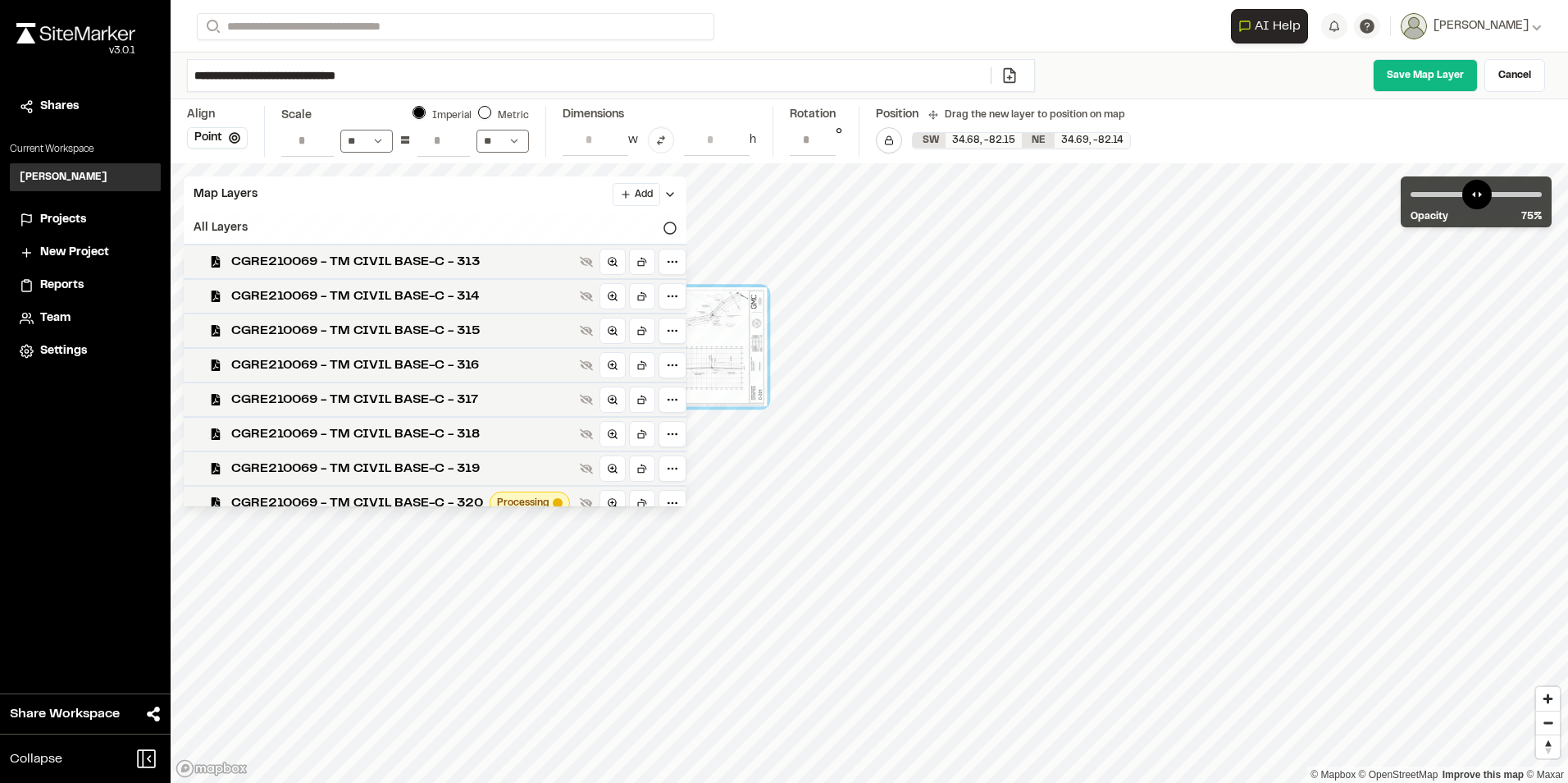
click at [514, 222] on div "All Layers" at bounding box center [435, 228] width 503 height 32
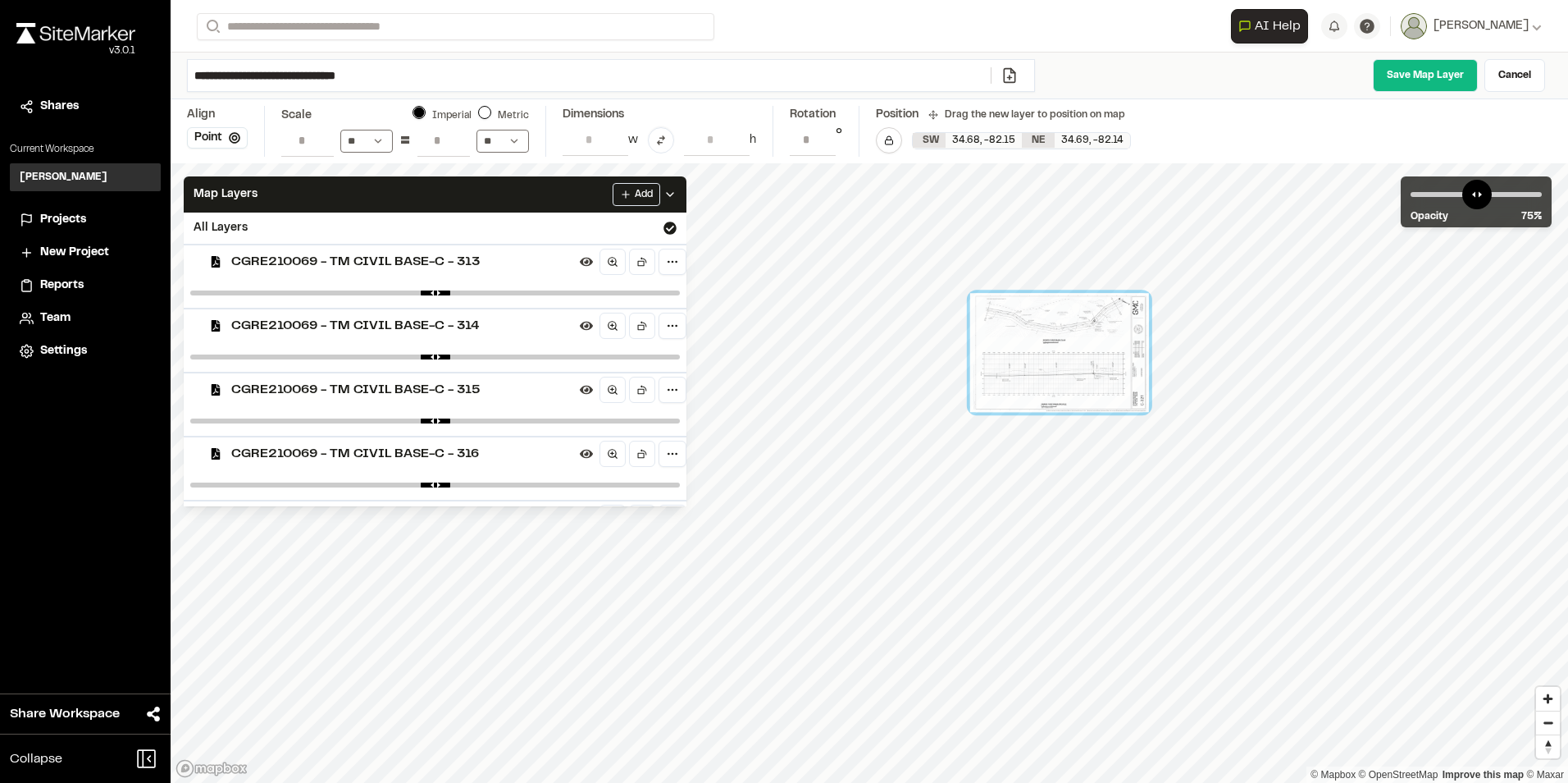
drag, startPoint x: 1435, startPoint y: 478, endPoint x: 1024, endPoint y: 340, distance: 433.5
click at [1024, 340] on div at bounding box center [1059, 352] width 179 height 119
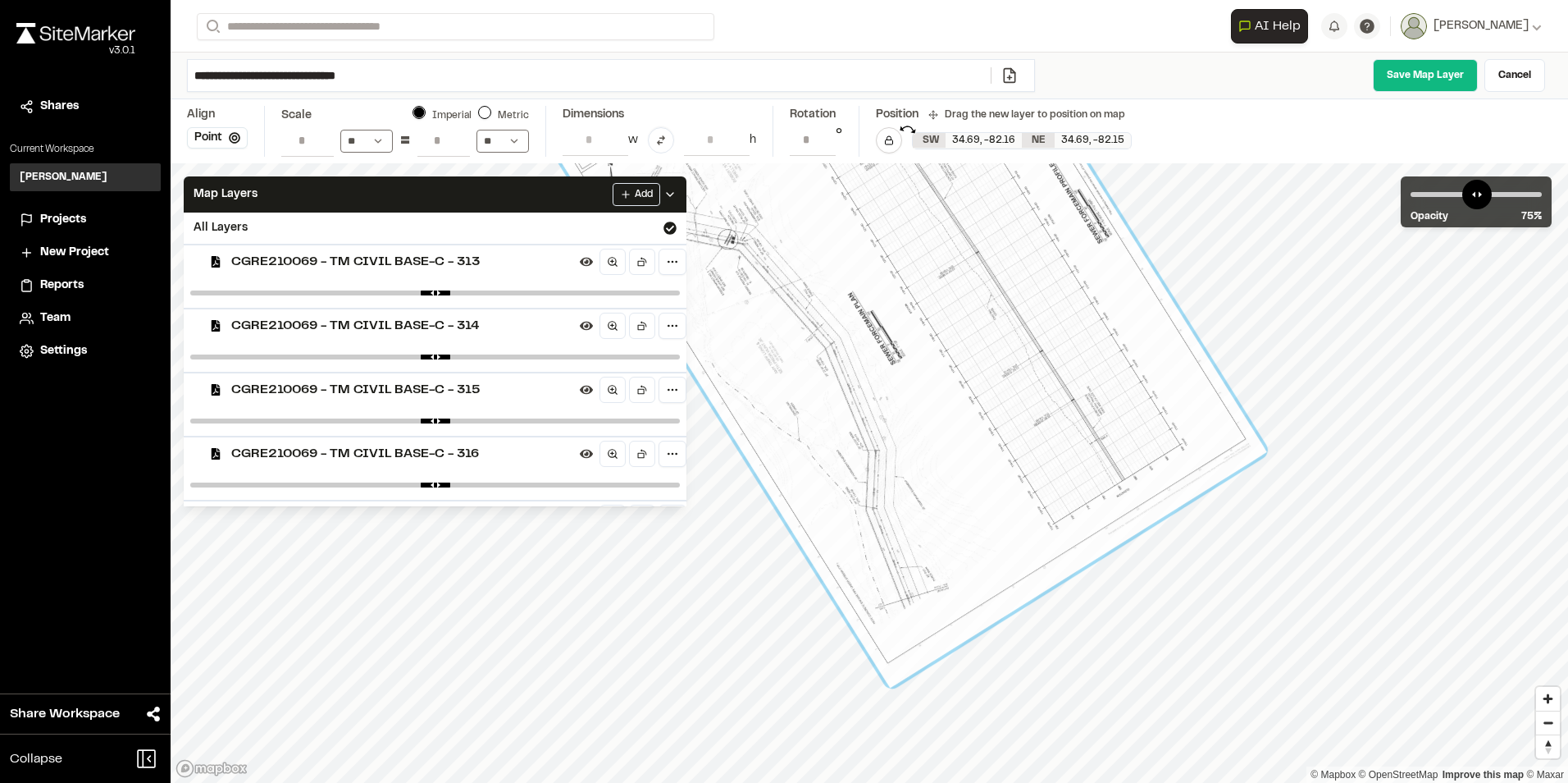
drag, startPoint x: 1237, startPoint y: 516, endPoint x: 908, endPoint y: 130, distance: 507.2
click at [908, 130] on div "**********" at bounding box center [869, 392] width 1397 height 783
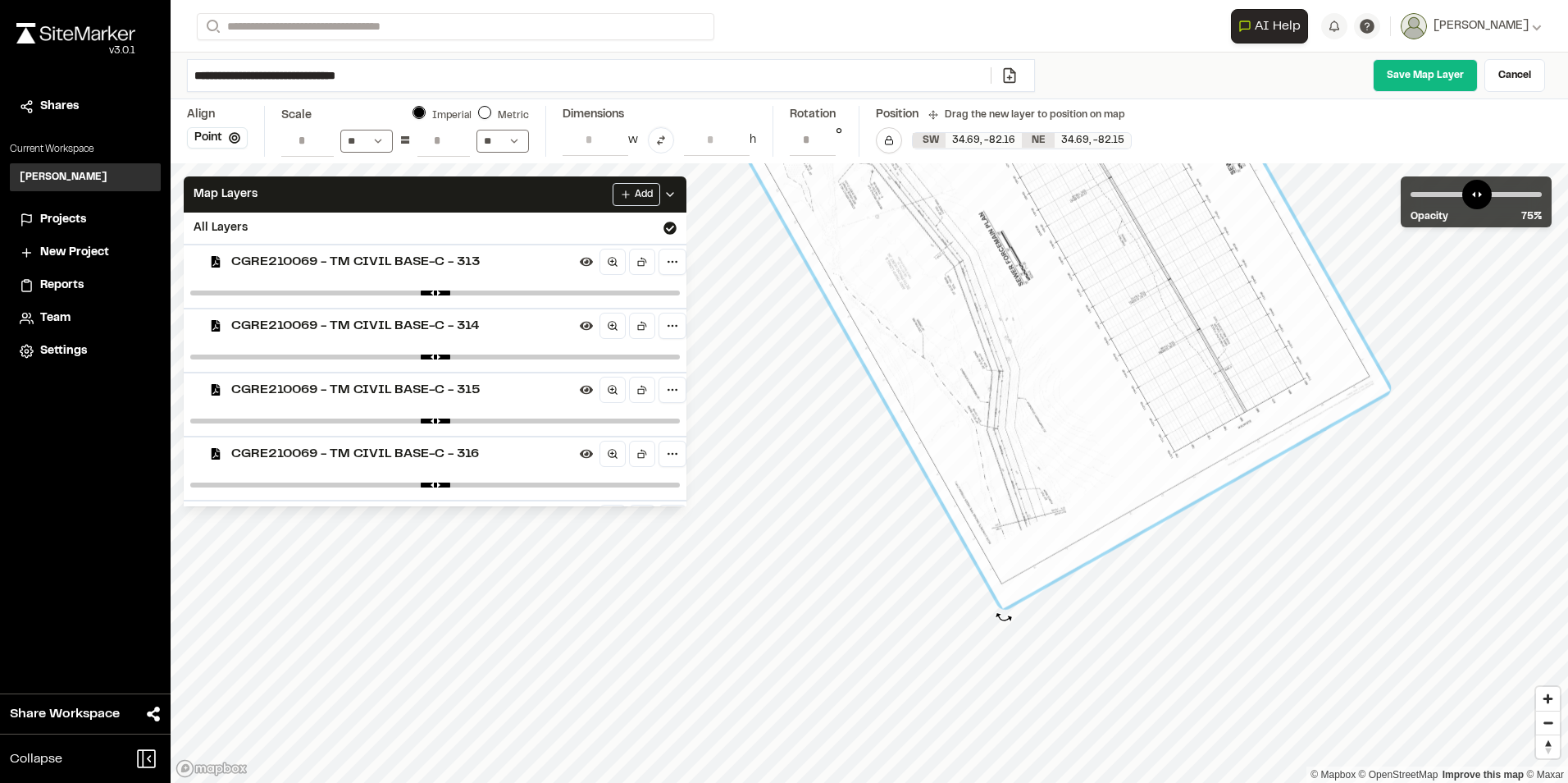
drag, startPoint x: 1023, startPoint y: 616, endPoint x: 1004, endPoint y: 617, distance: 19.0
click at [1004, 617] on div at bounding box center [1000, 618] width 18 height 18
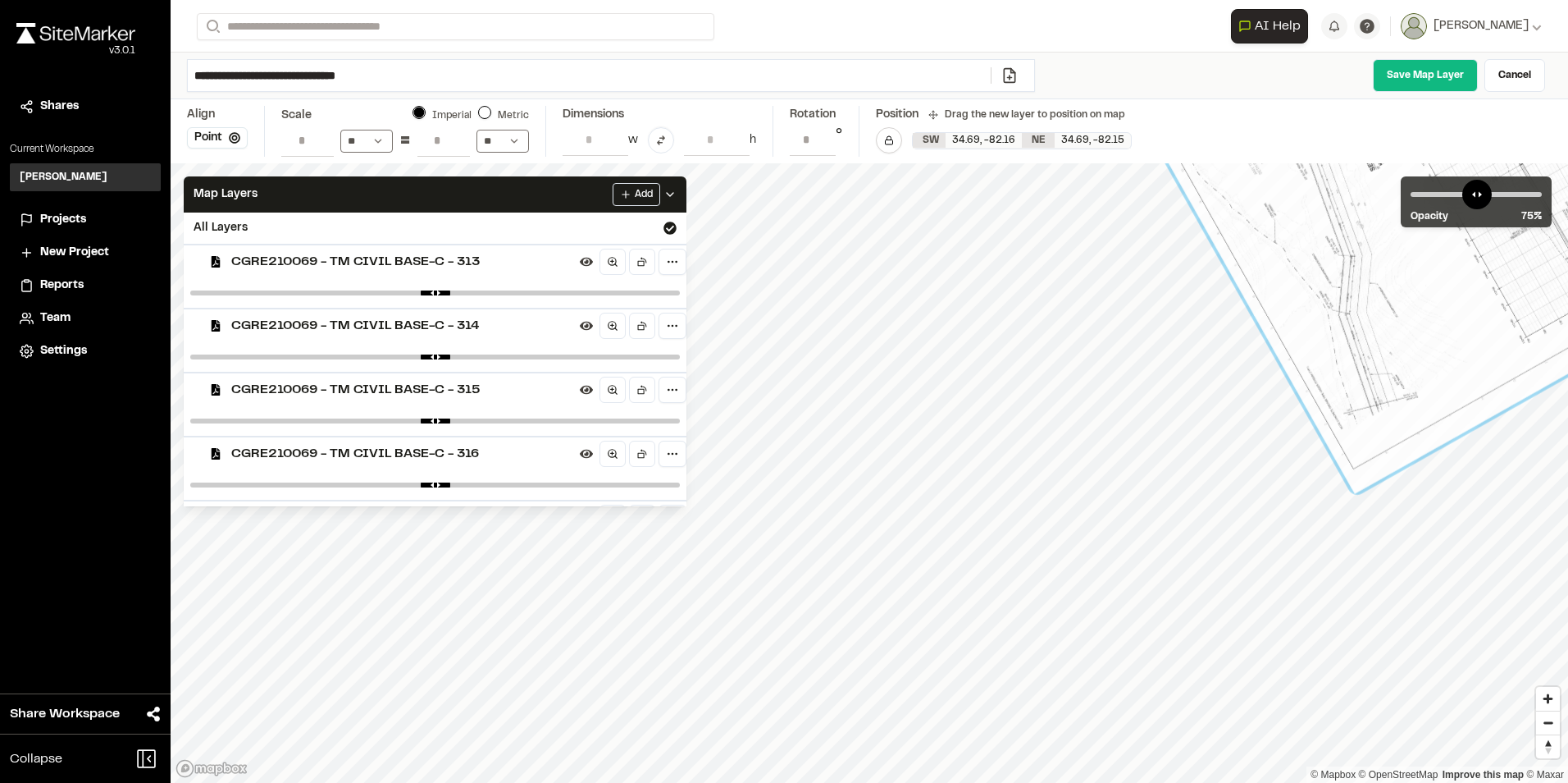
drag, startPoint x: 1035, startPoint y: 374, endPoint x: 1341, endPoint y: 288, distance: 317.9
click at [1341, 288] on div at bounding box center [1384, 94] width 714 height 799
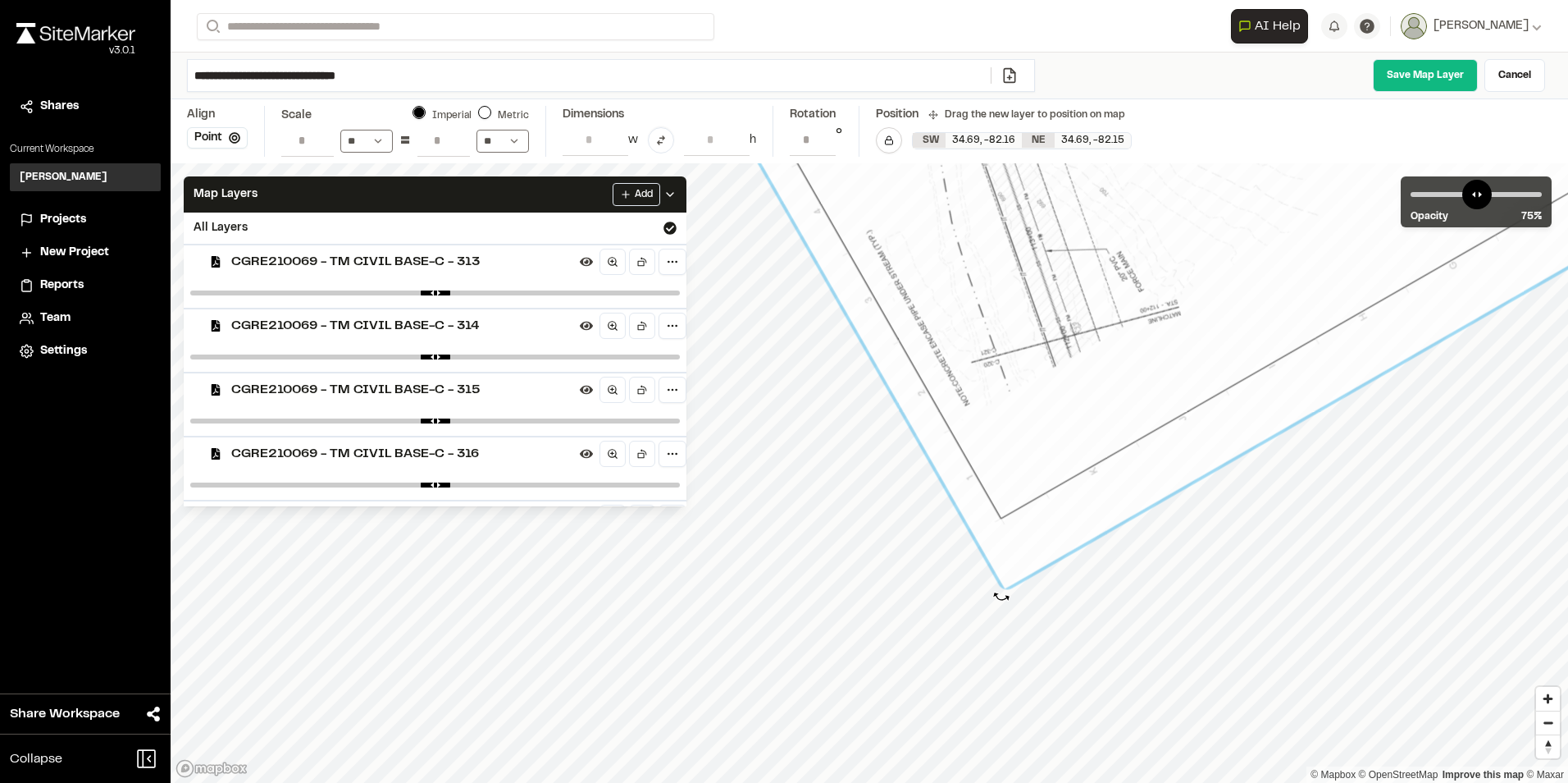
drag, startPoint x: 993, startPoint y: 596, endPoint x: 1001, endPoint y: 596, distance: 8.0
click at [1001, 596] on div at bounding box center [1002, 597] width 18 height 18
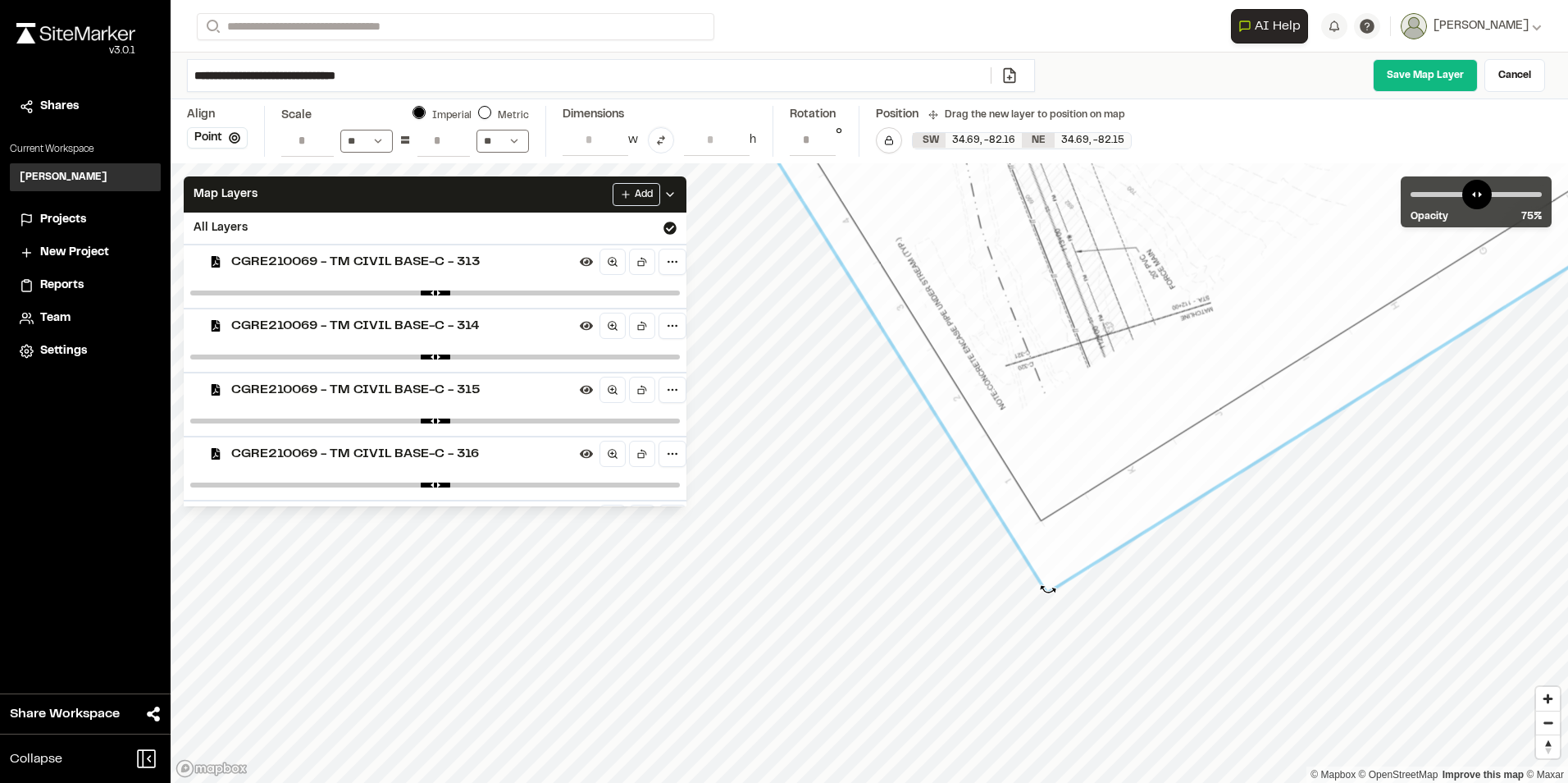
click at [1048, 590] on div "© Mapbox © OpenStreetMap Improve this map © Maxar" at bounding box center [869, 473] width 1397 height 620
type input "**********"
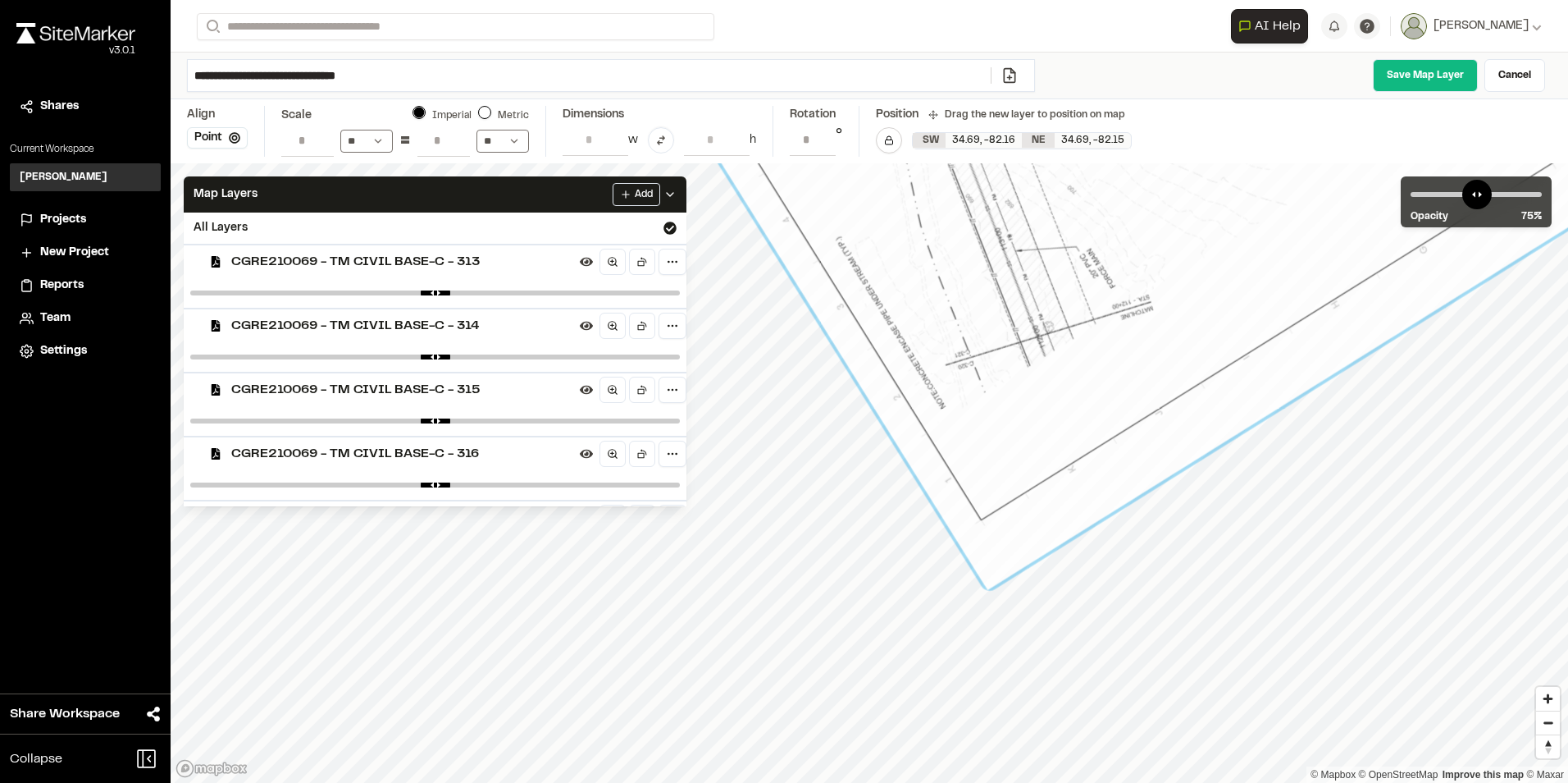
drag, startPoint x: 1093, startPoint y: 417, endPoint x: 1034, endPoint y: 414, distance: 59.1
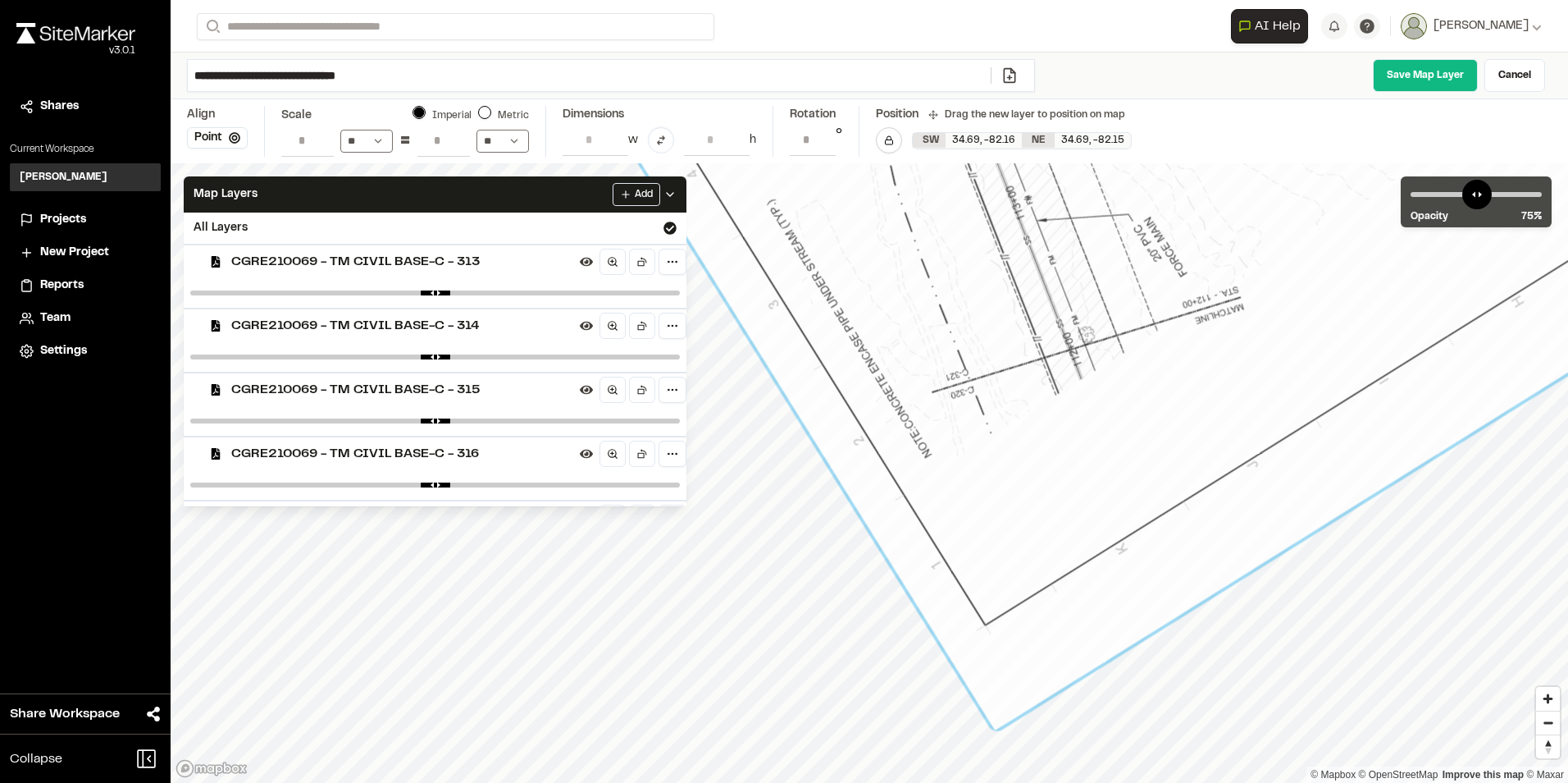
drag, startPoint x: 1034, startPoint y: 522, endPoint x: 1060, endPoint y: 519, distance: 26.2
click at [1412, 70] on link "Save Map Layer" at bounding box center [1425, 75] width 105 height 33
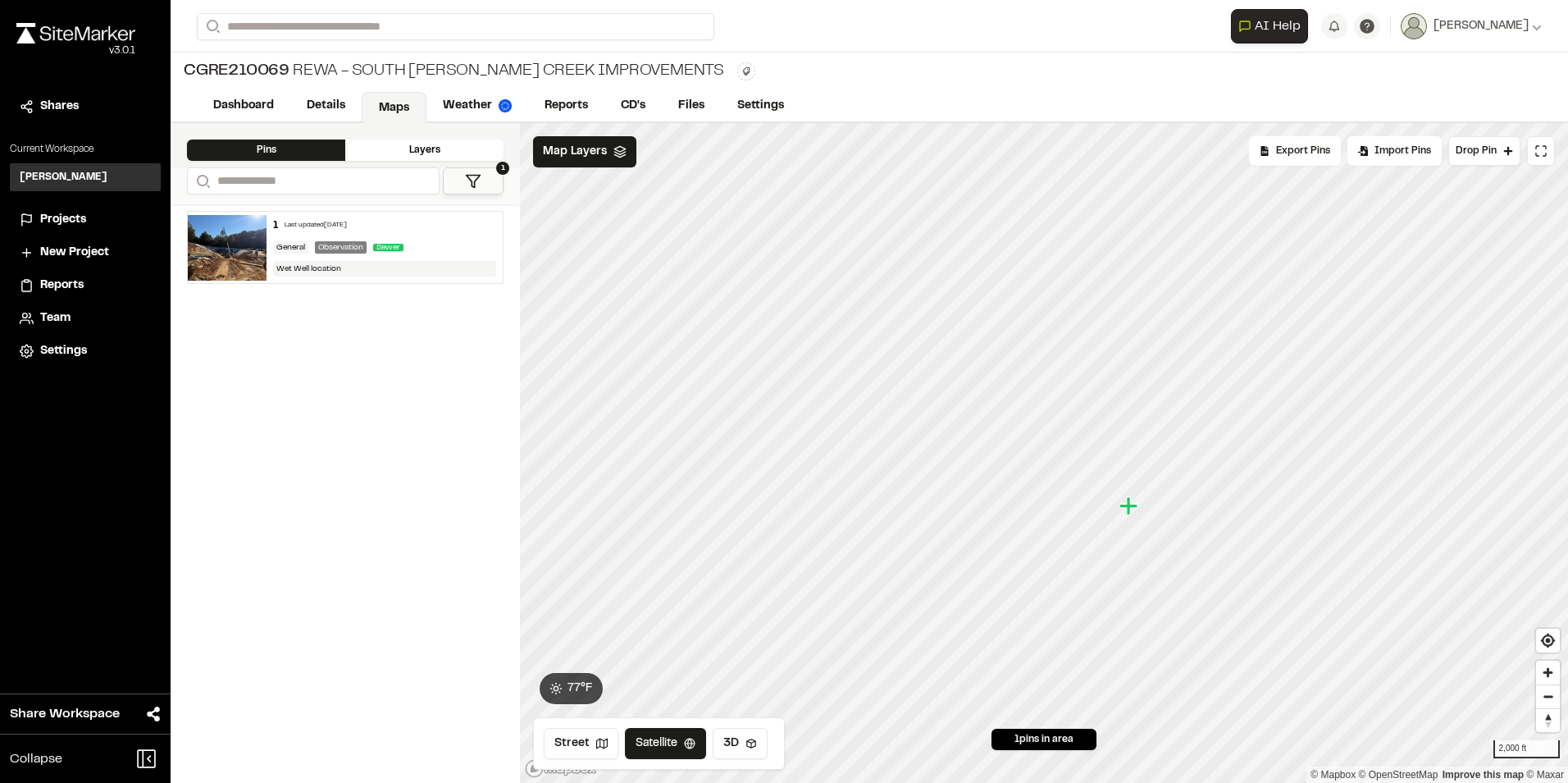
click at [442, 148] on div "Layers" at bounding box center [424, 150] width 158 height 22
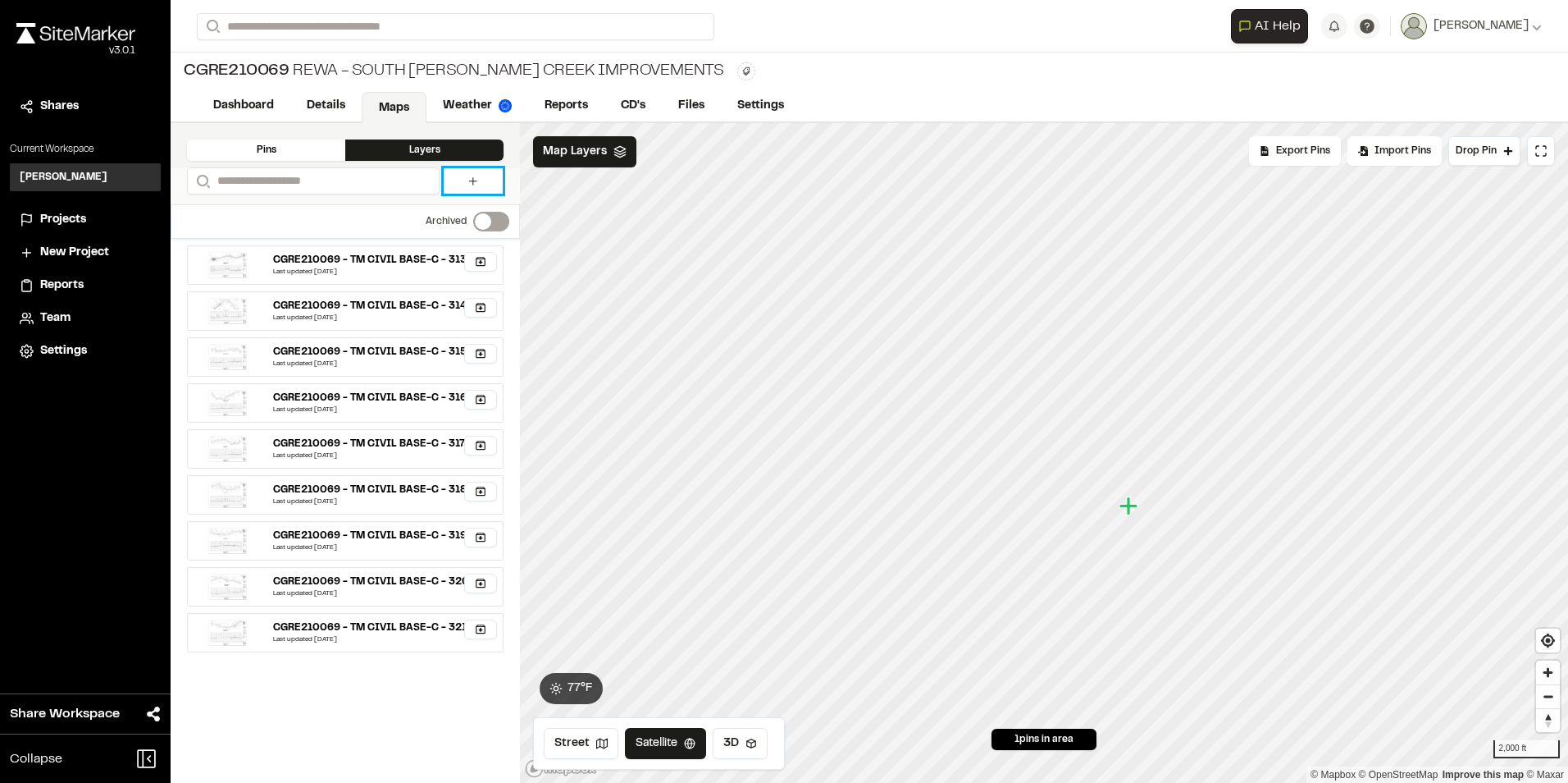
click at [463, 176] on link at bounding box center [473, 181] width 59 height 26
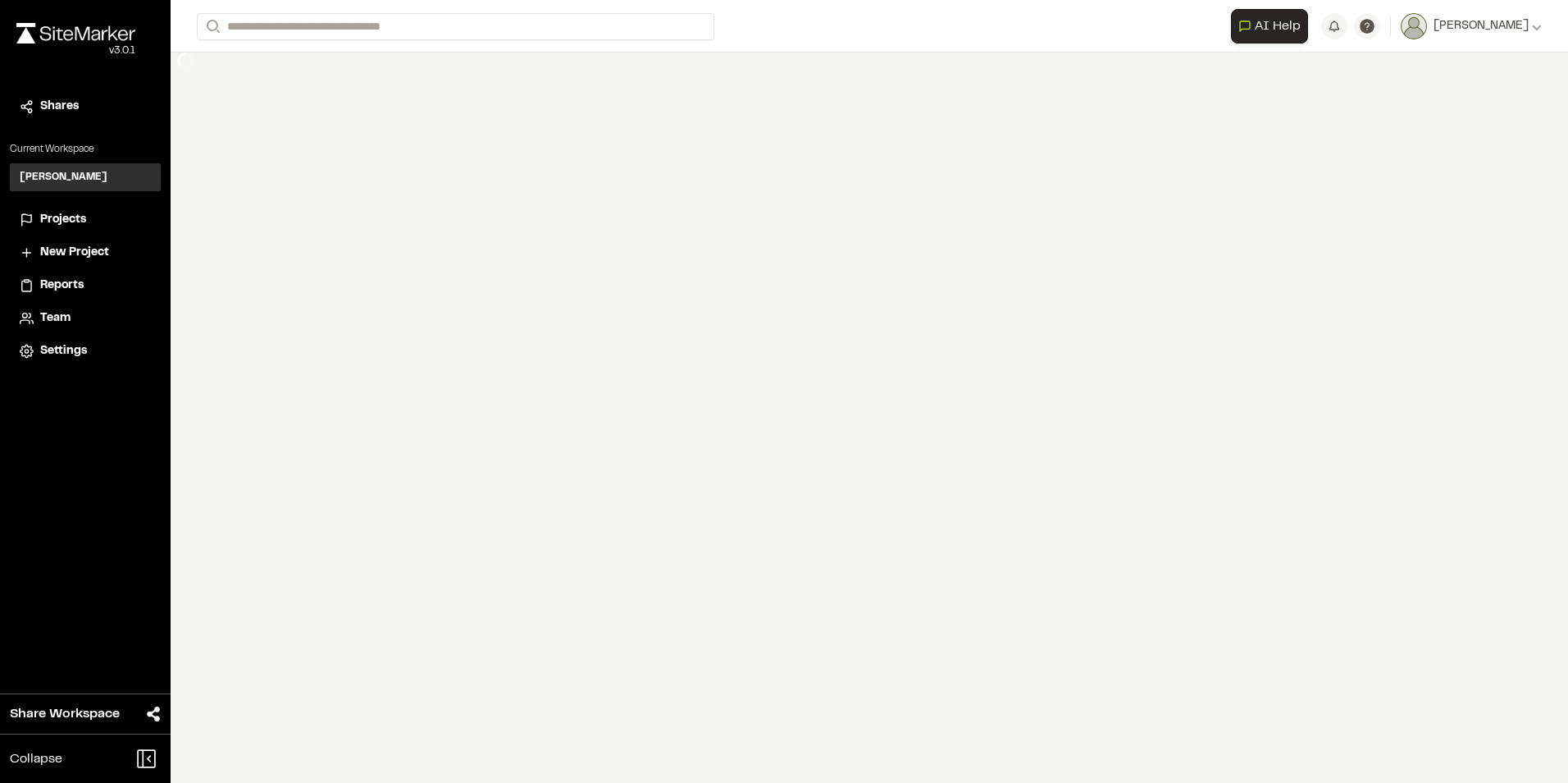
select select "****"
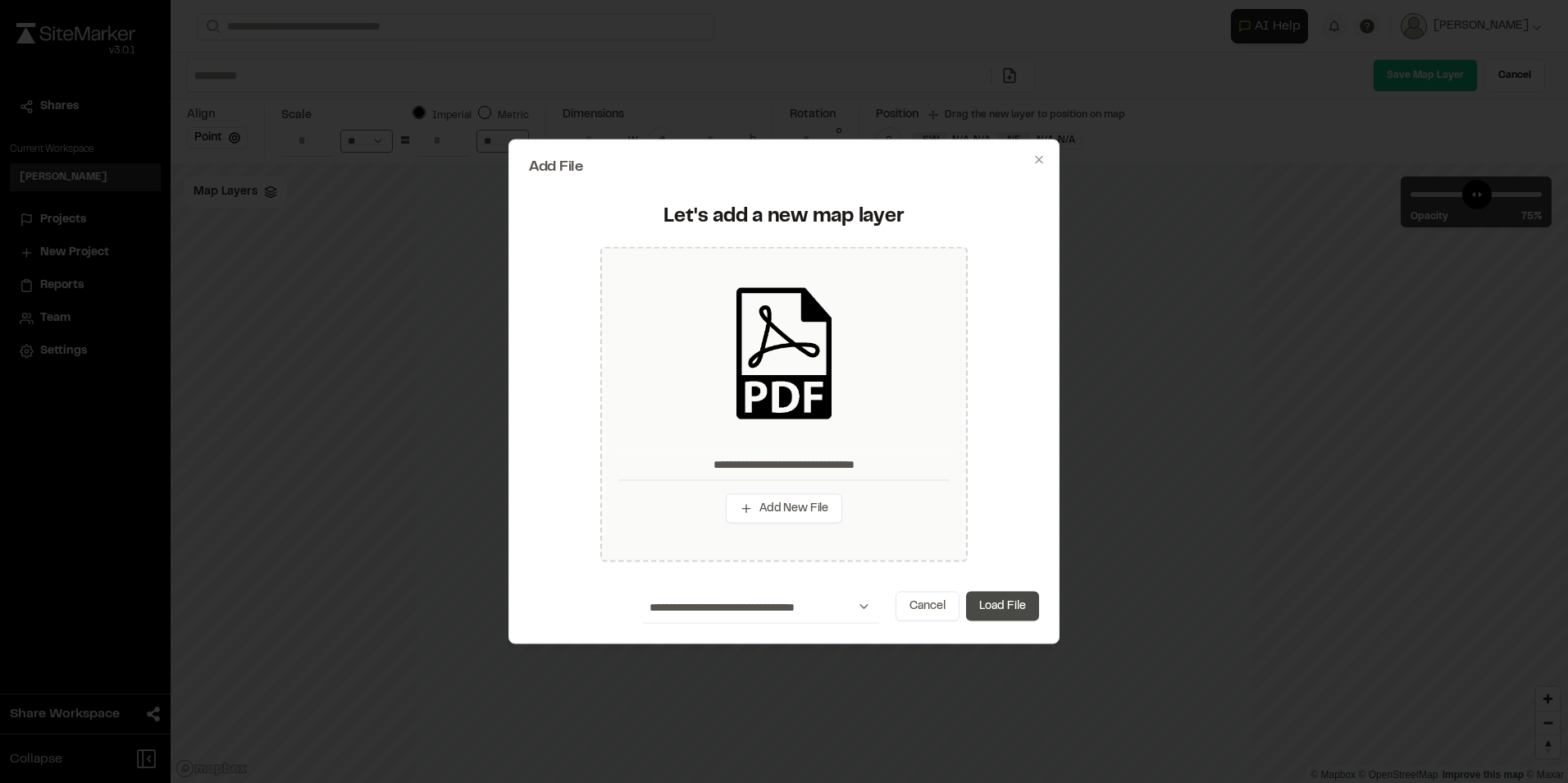
click at [1000, 608] on button "Load File" at bounding box center [1003, 606] width 73 height 30
type input "**********"
type input "****"
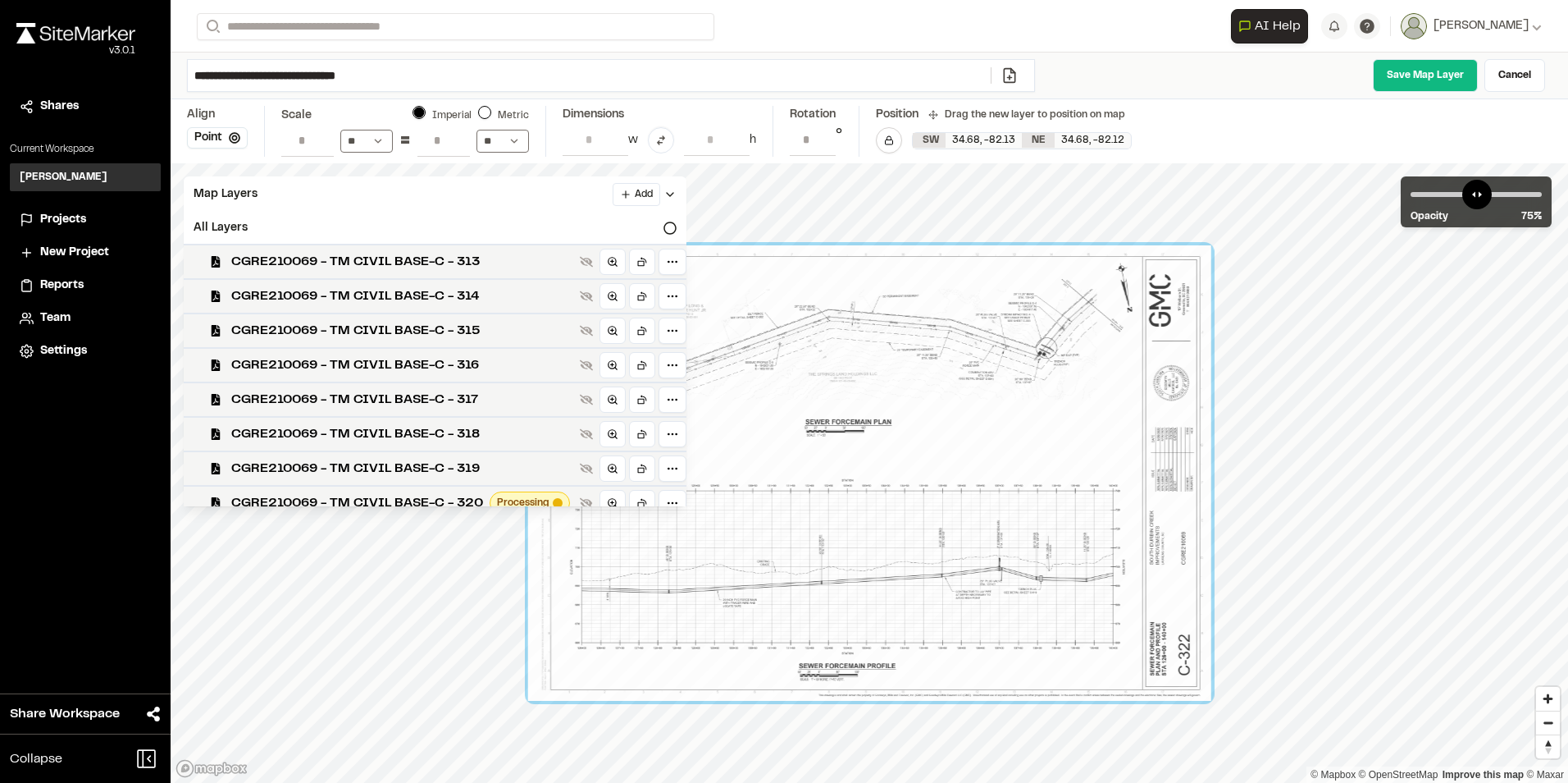
select select "****"
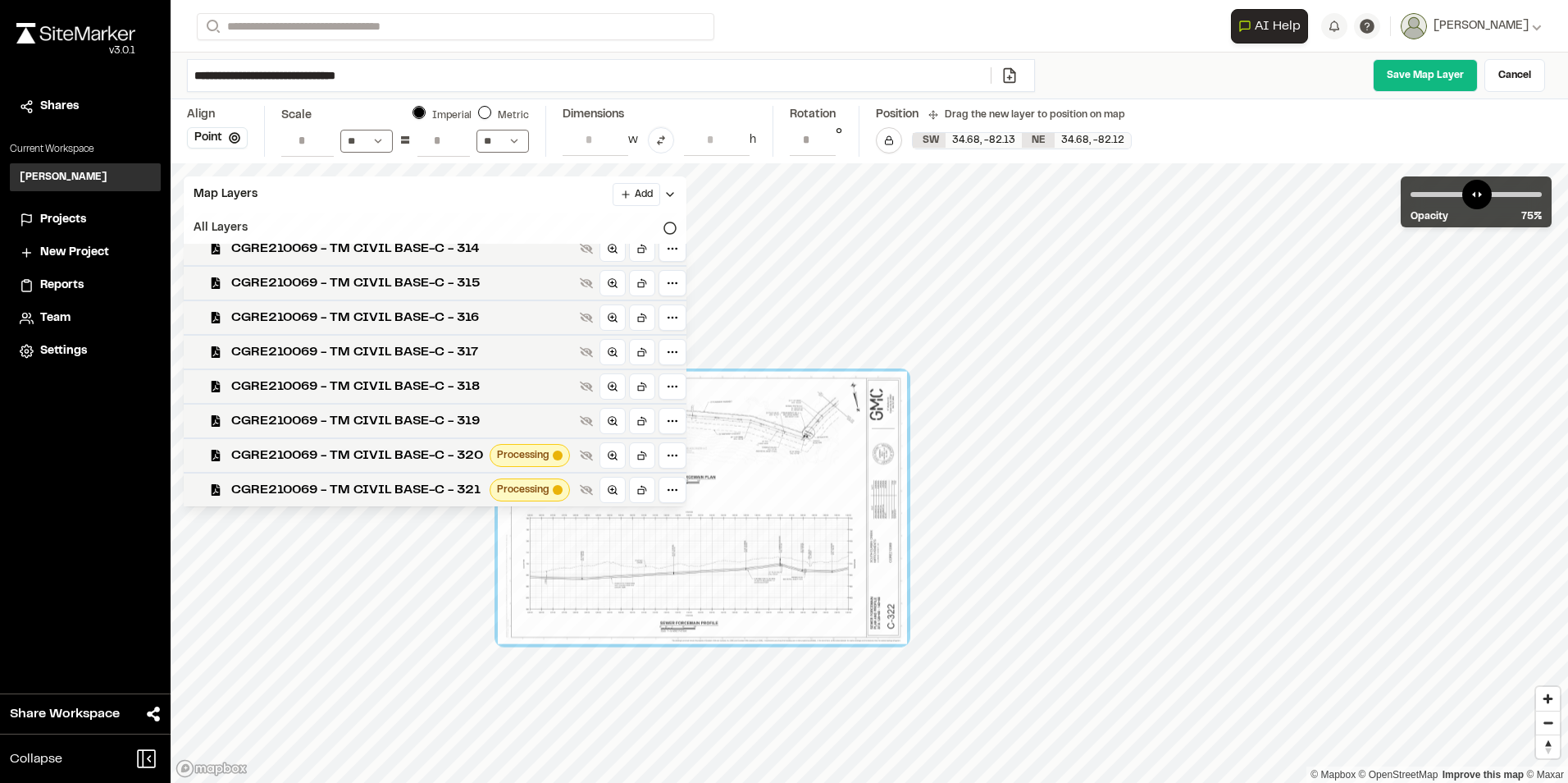
drag, startPoint x: 644, startPoint y: 219, endPoint x: 655, endPoint y: 228, distance: 14.2
click at [644, 218] on div "All Layers" at bounding box center [435, 228] width 503 height 32
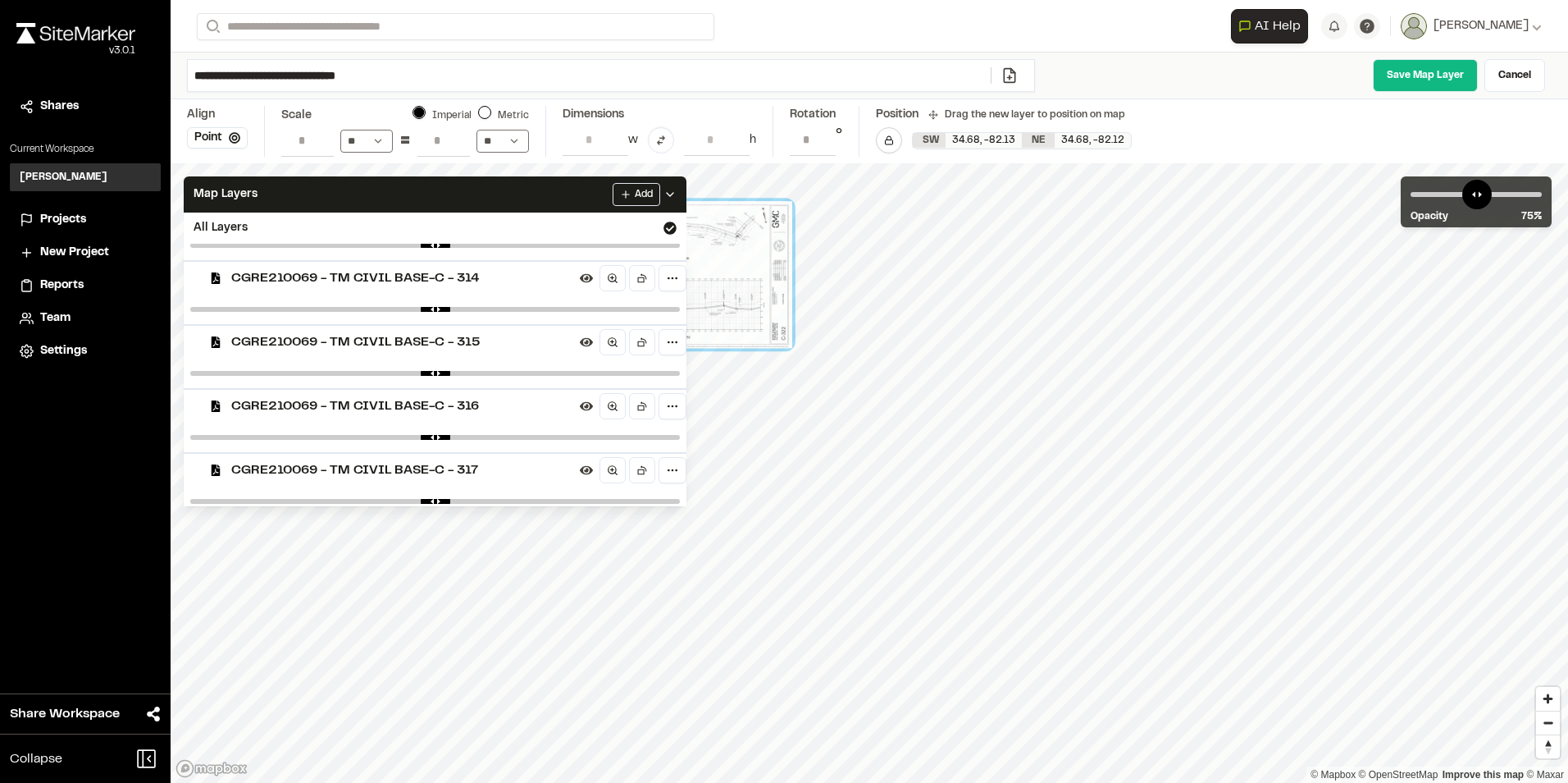
drag, startPoint x: 1213, startPoint y: 539, endPoint x: 650, endPoint y: 295, distance: 613.6
click at [650, 295] on div "Map Layers Add All Layers CGRE210069 - TM CIVIL BASE-C - 313 CGRE210069 - TM CI…" at bounding box center [869, 473] width 1397 height 620
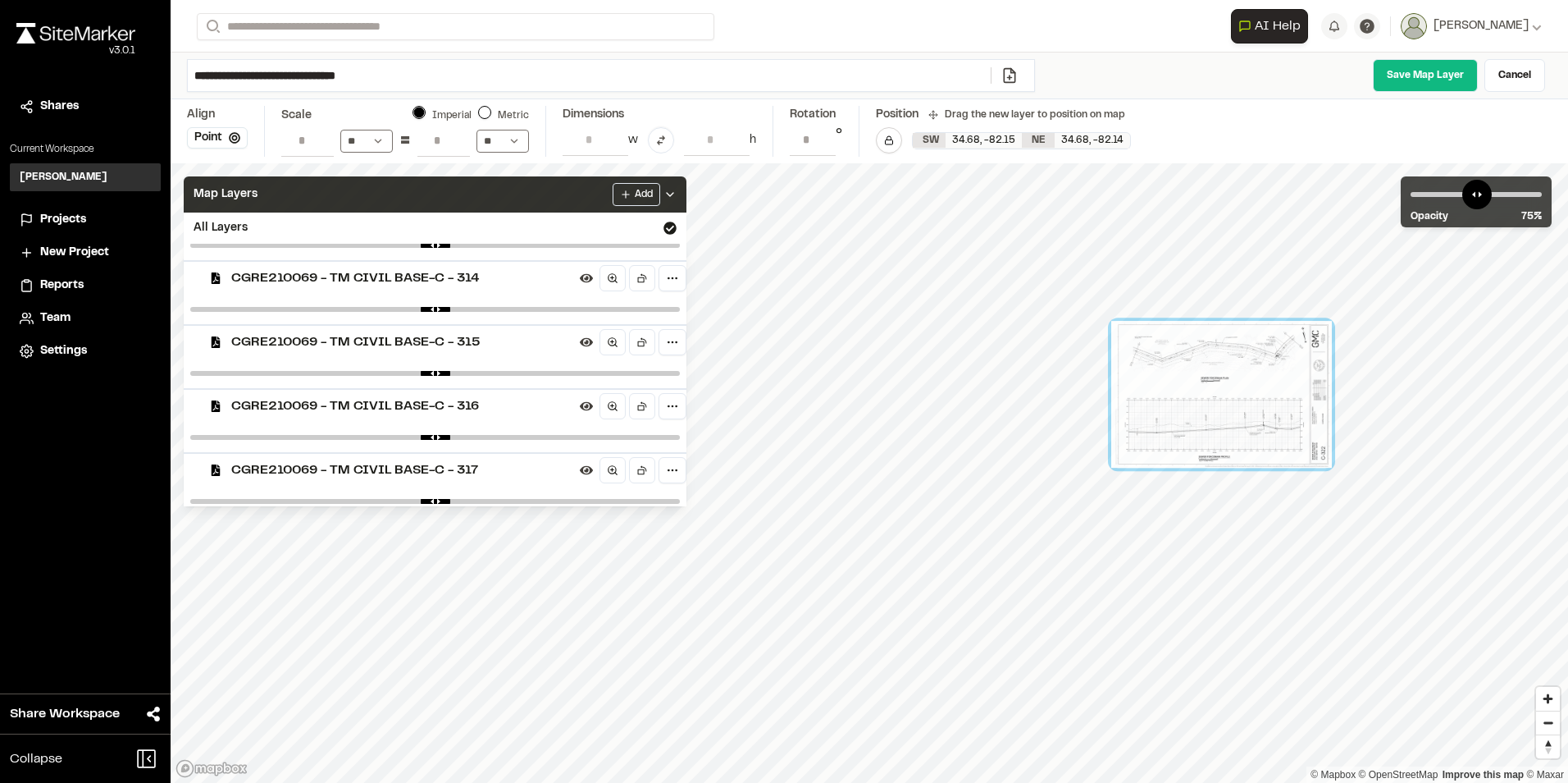
click at [677, 191] on icon at bounding box center [669, 194] width 13 height 13
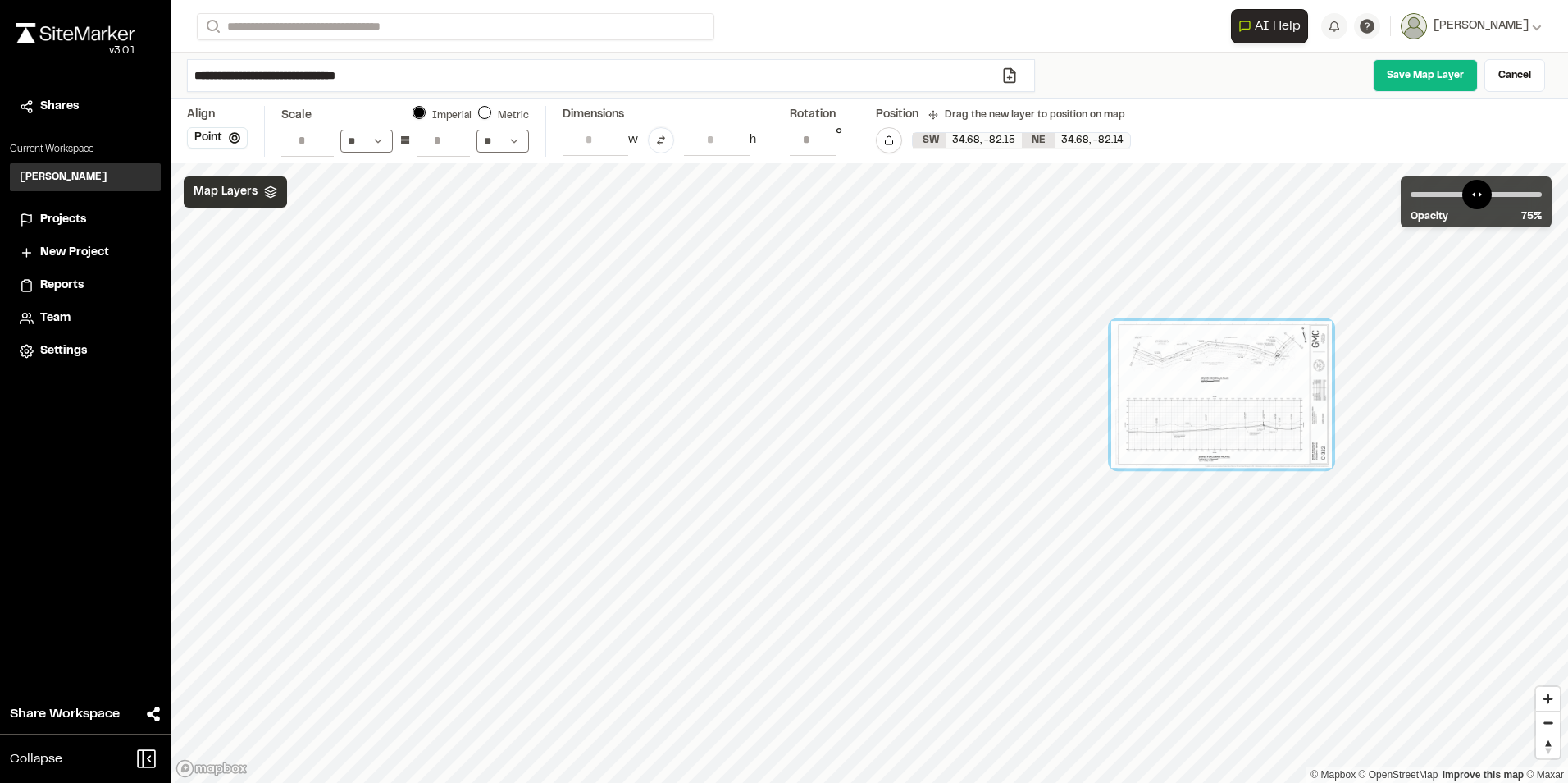
scroll to position [0, 0]
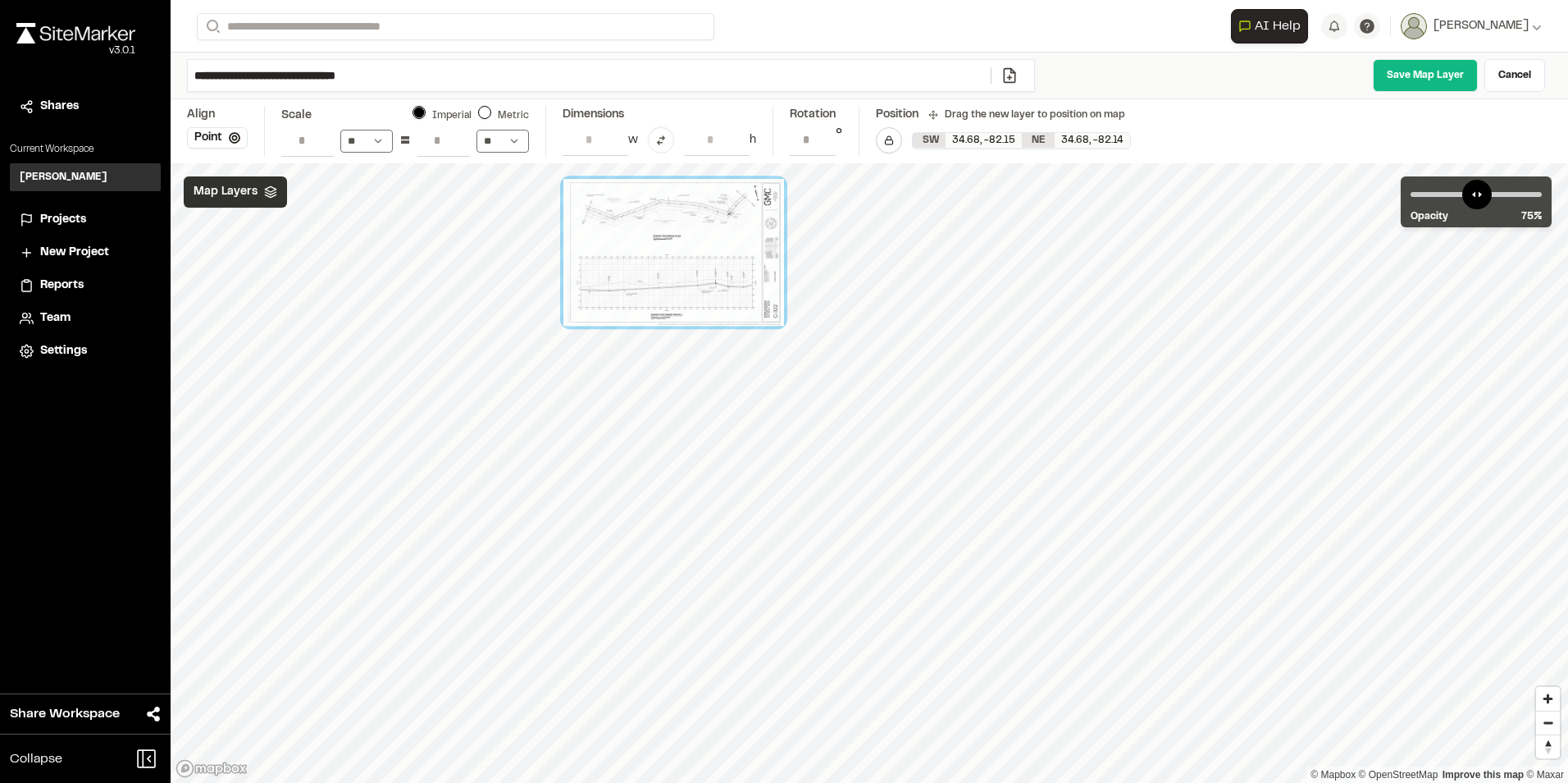
drag, startPoint x: 1258, startPoint y: 407, endPoint x: 700, endPoint y: 257, distance: 577.8
click at [706, 261] on div at bounding box center [673, 252] width 220 height 147
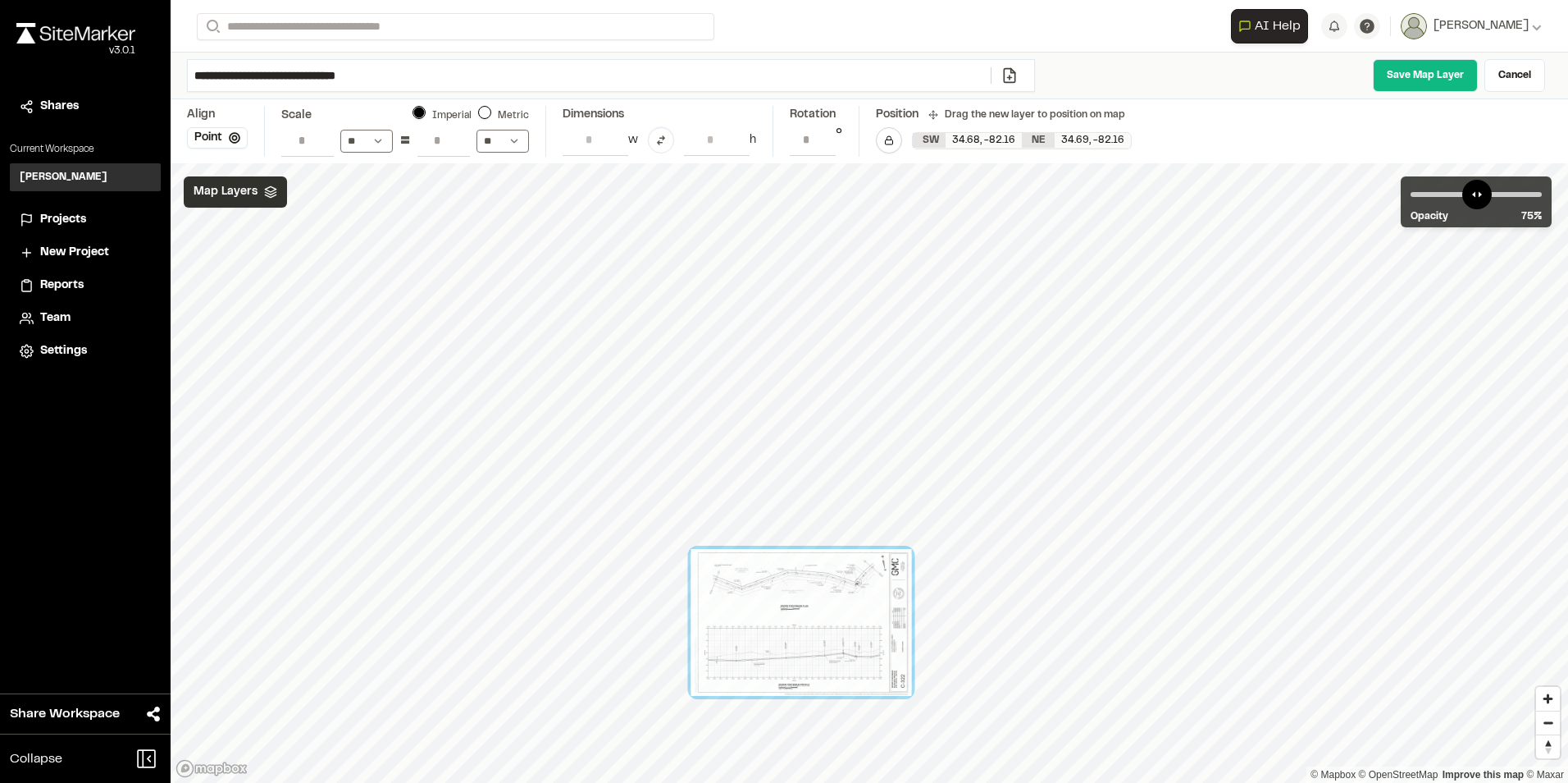
click at [807, 397] on div "© Mapbox © OpenStreetMap Improve this map © Maxar" at bounding box center [869, 473] width 1397 height 620
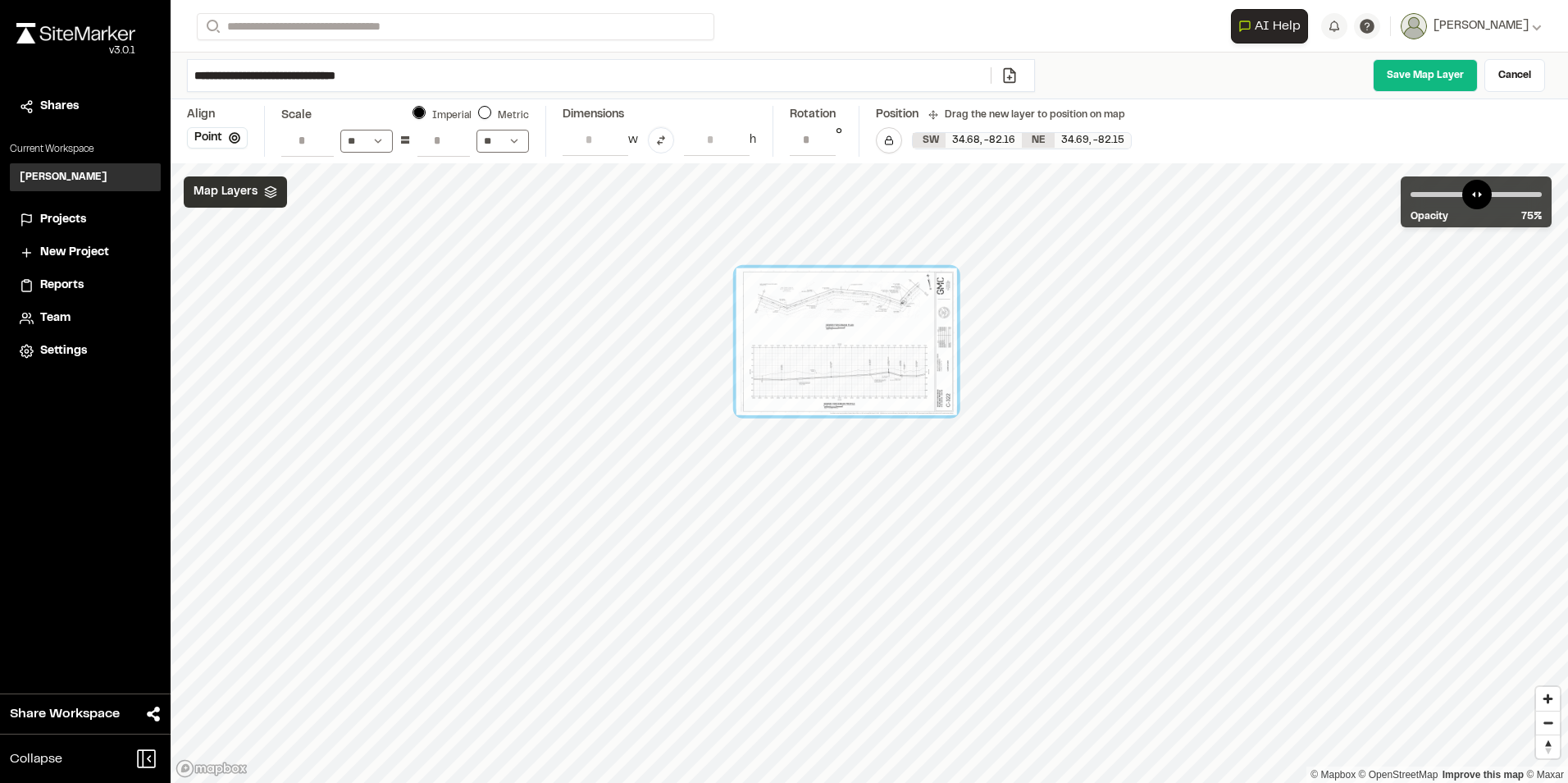
drag, startPoint x: 789, startPoint y: 567, endPoint x: 805, endPoint y: 275, distance: 292.4
click at [806, 275] on div at bounding box center [846, 341] width 220 height 147
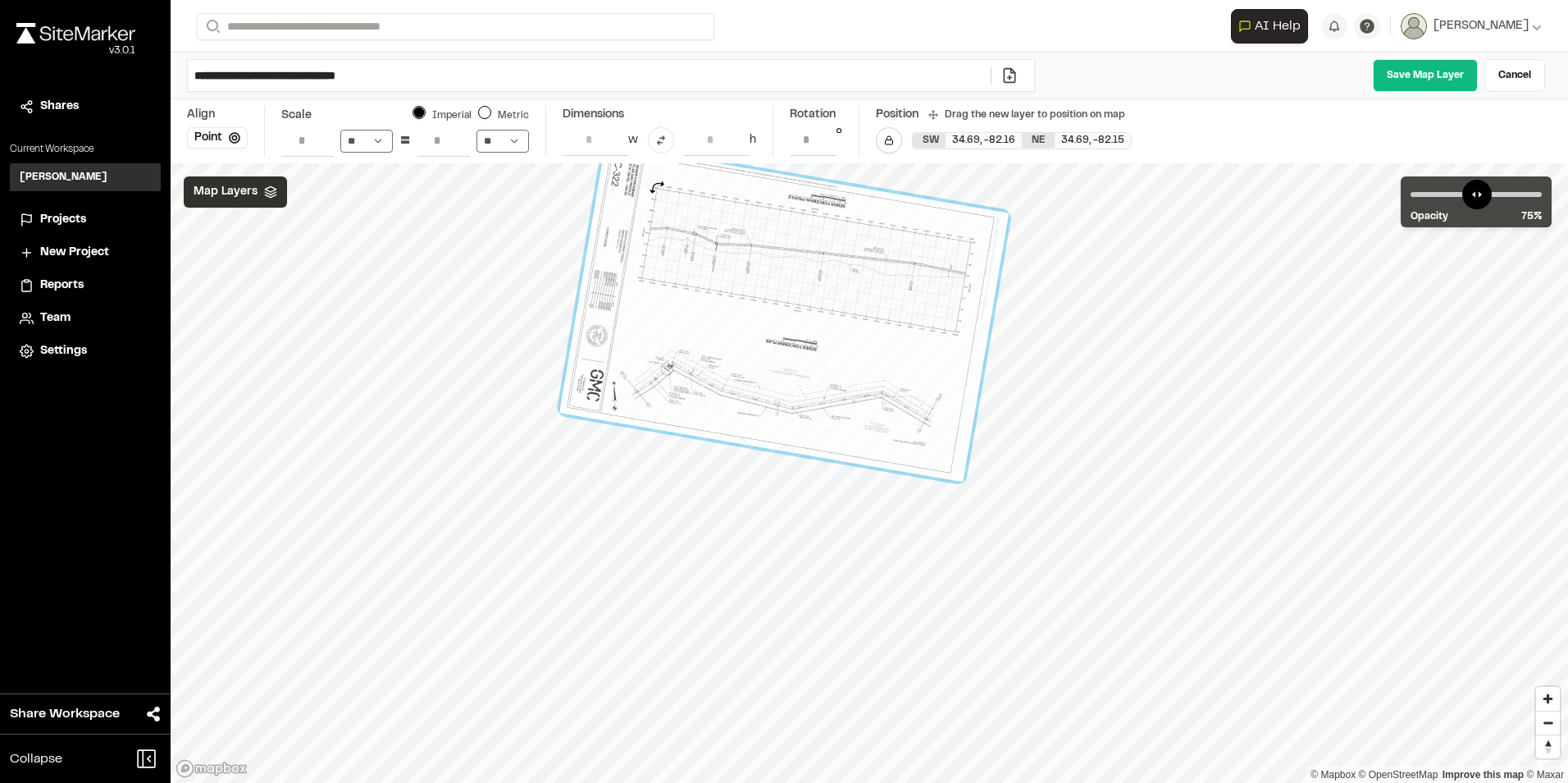
drag, startPoint x: 992, startPoint y: 458, endPoint x: 657, endPoint y: 187, distance: 430.9
click at [657, 187] on div at bounding box center [784, 312] width 450 height 338
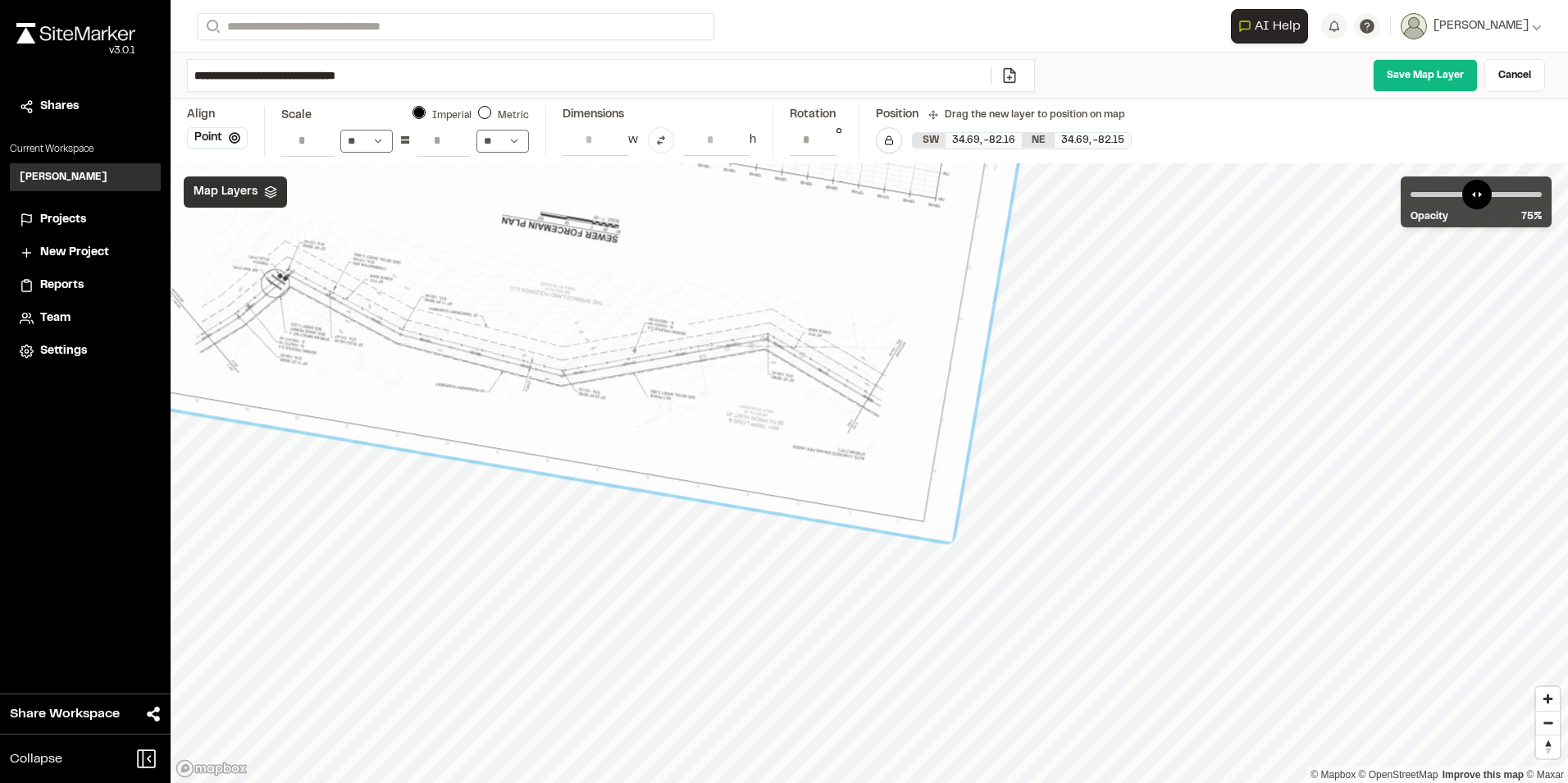
drag, startPoint x: 1000, startPoint y: 355, endPoint x: 879, endPoint y: 478, distance: 172.5
click at [879, 478] on div at bounding box center [542, 156] width 1027 height 773
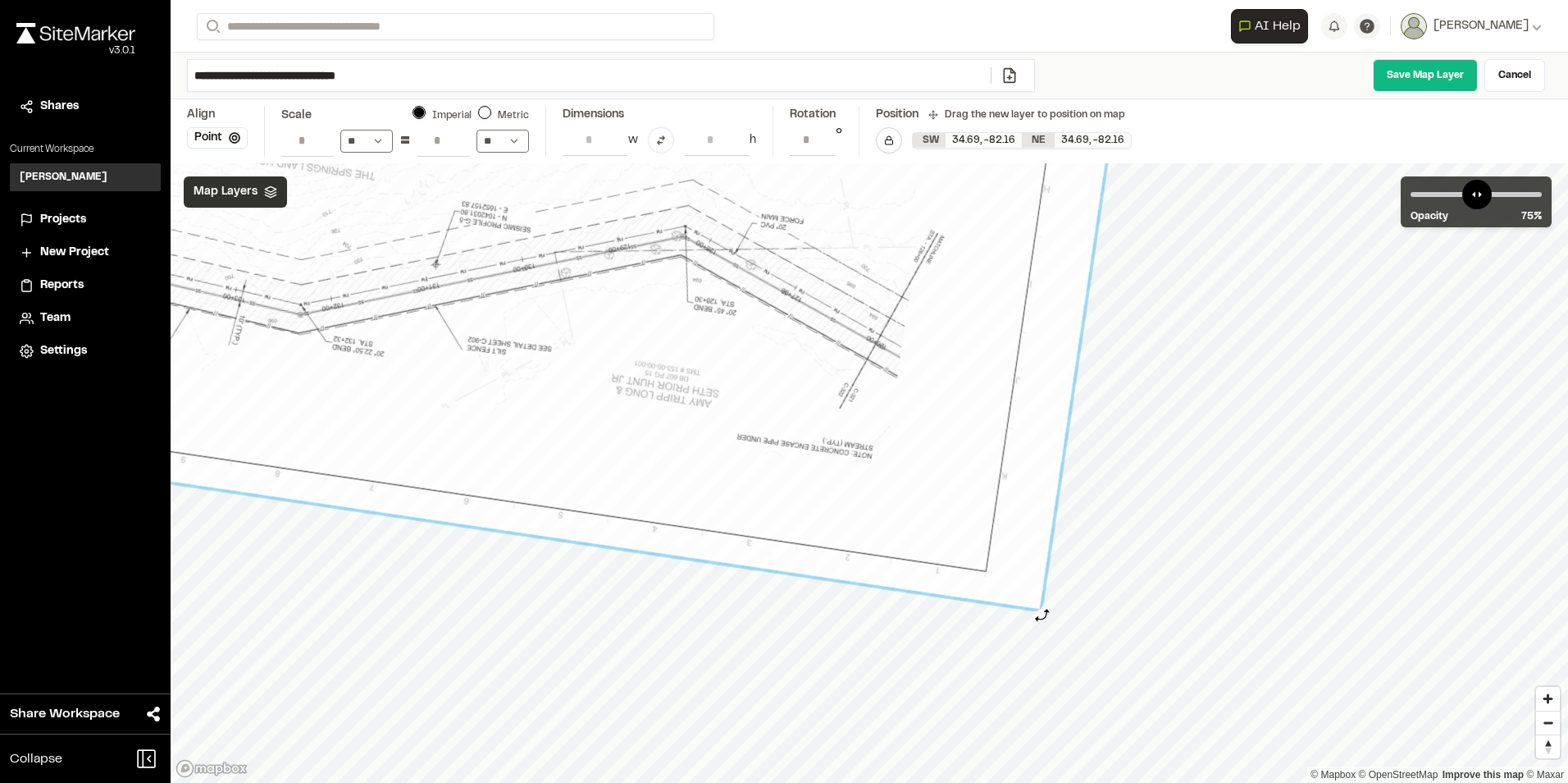
drag, startPoint x: 1030, startPoint y: 638, endPoint x: 1042, endPoint y: 615, distance: 25.9
click at [1042, 615] on div at bounding box center [1044, 616] width 15 height 15
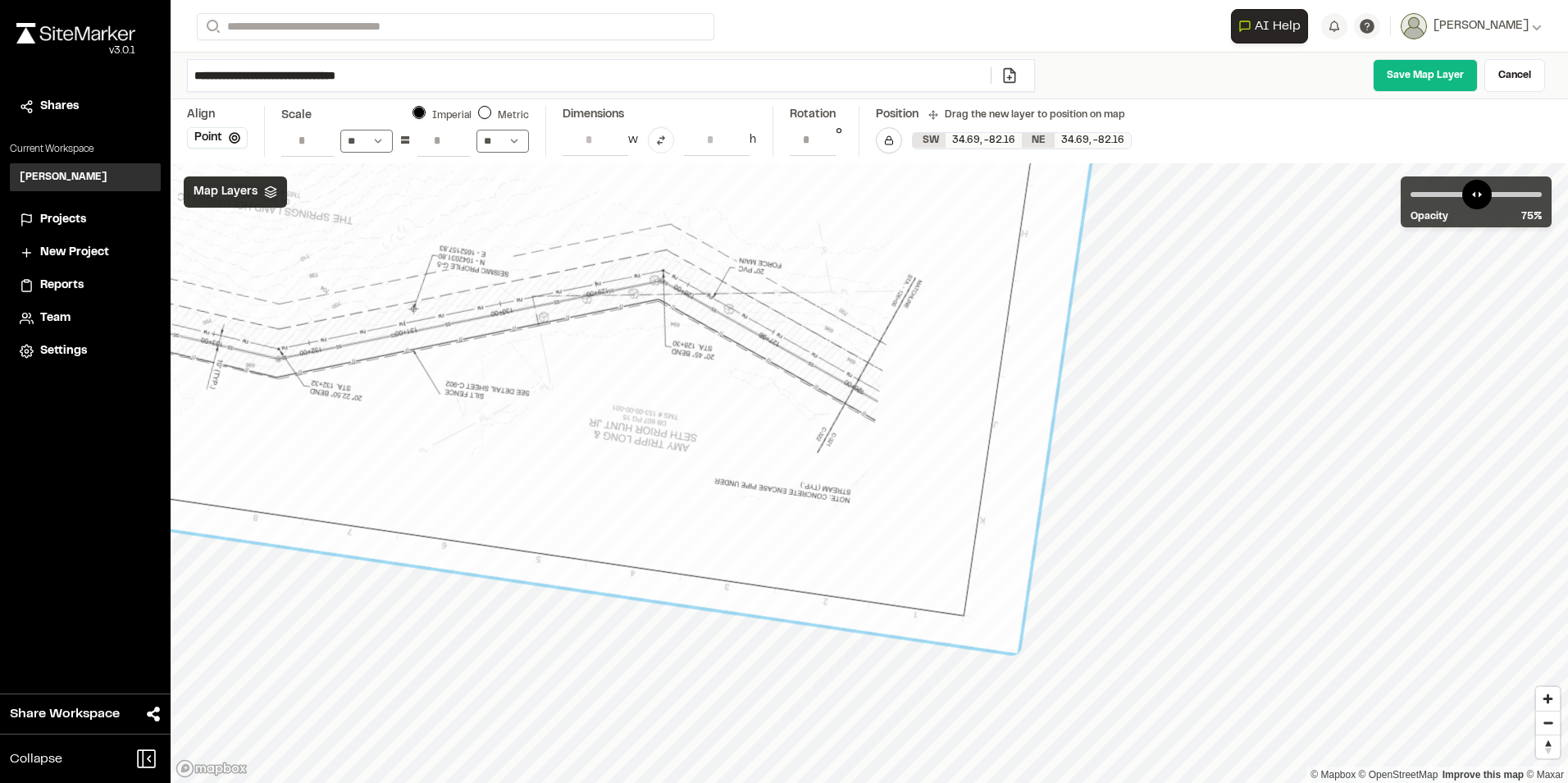
drag, startPoint x: 981, startPoint y: 510, endPoint x: 959, endPoint y: 555, distance: 50.1
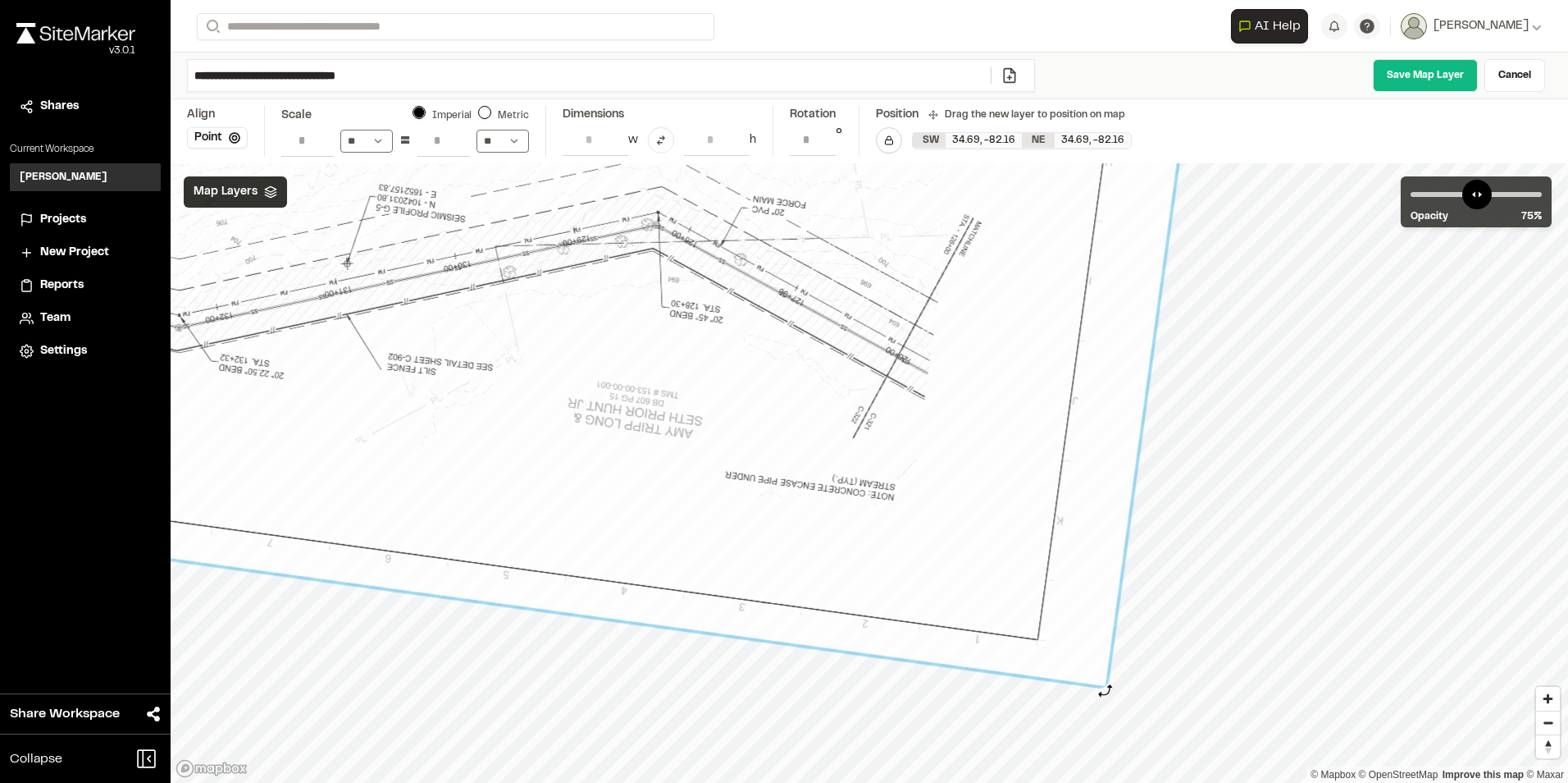
type input "**********"
drag, startPoint x: 1102, startPoint y: 706, endPoint x: 1106, endPoint y: 689, distance: 17.5
click at [1106, 689] on div at bounding box center [1111, 692] width 15 height 15
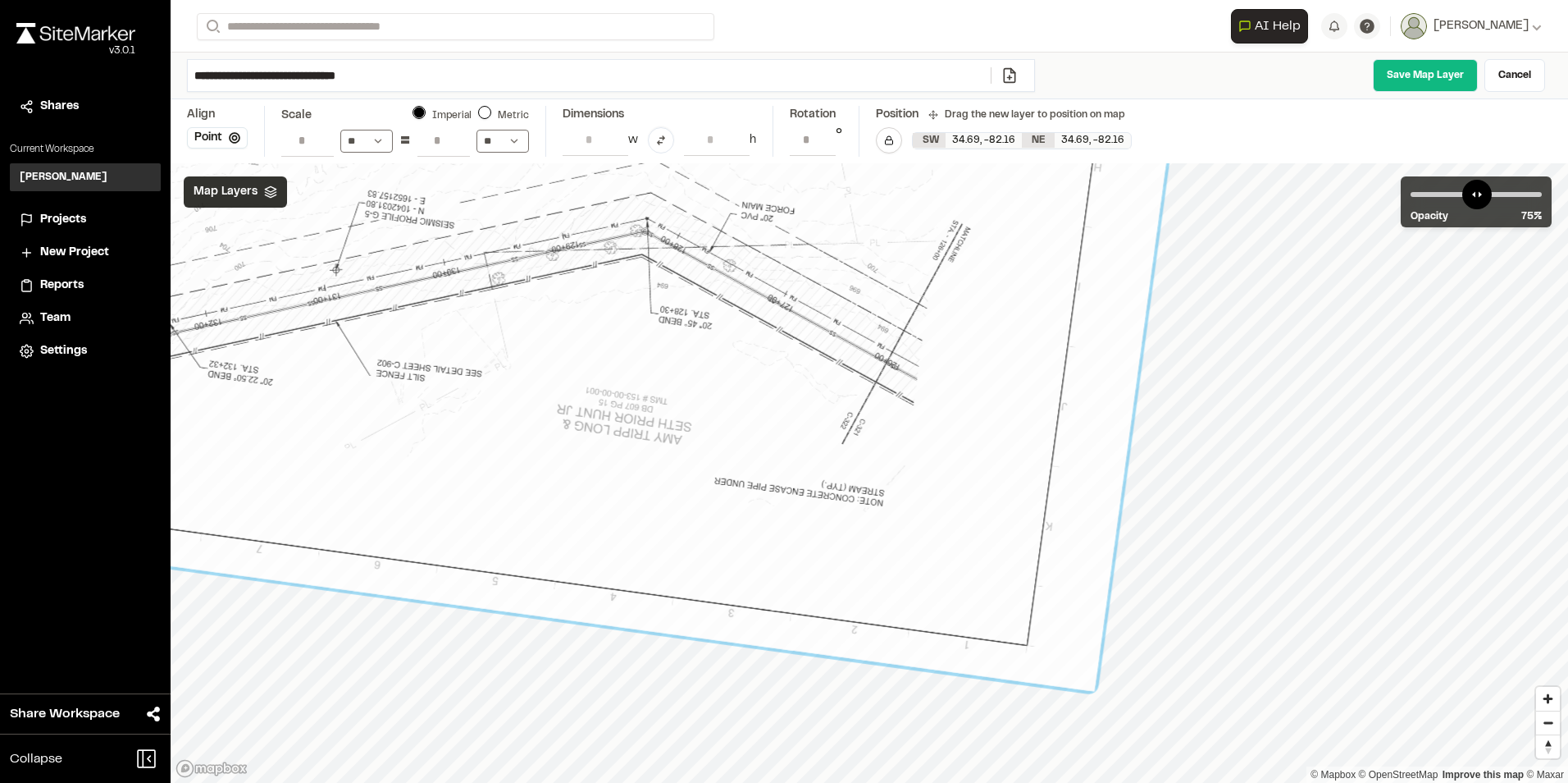
drag, startPoint x: 978, startPoint y: 566, endPoint x: 967, endPoint y: 572, distance: 12.5
click at [1408, 66] on link "Save Map Layer" at bounding box center [1425, 75] width 105 height 33
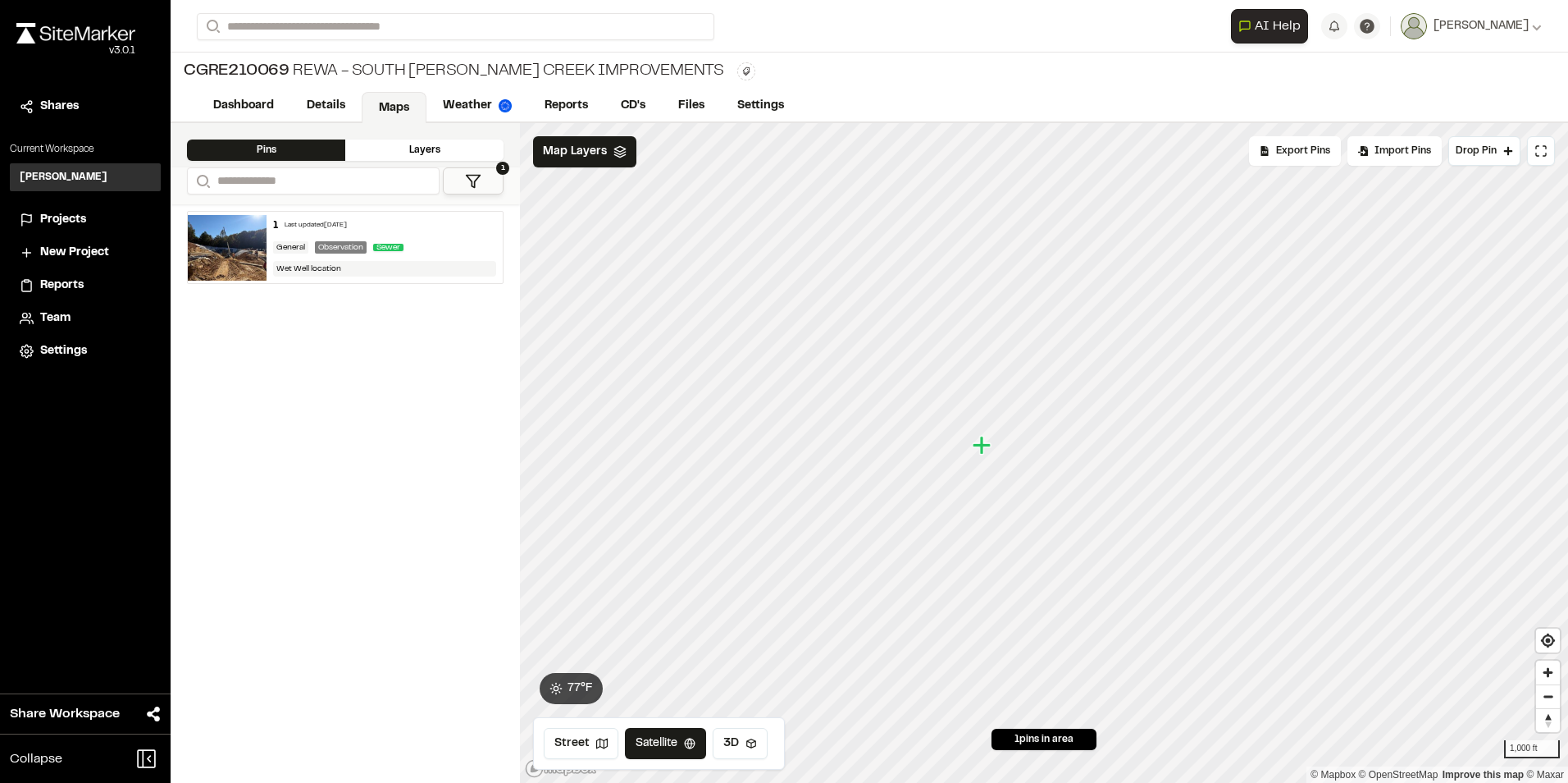
click at [414, 146] on div "Layers" at bounding box center [424, 150] width 158 height 22
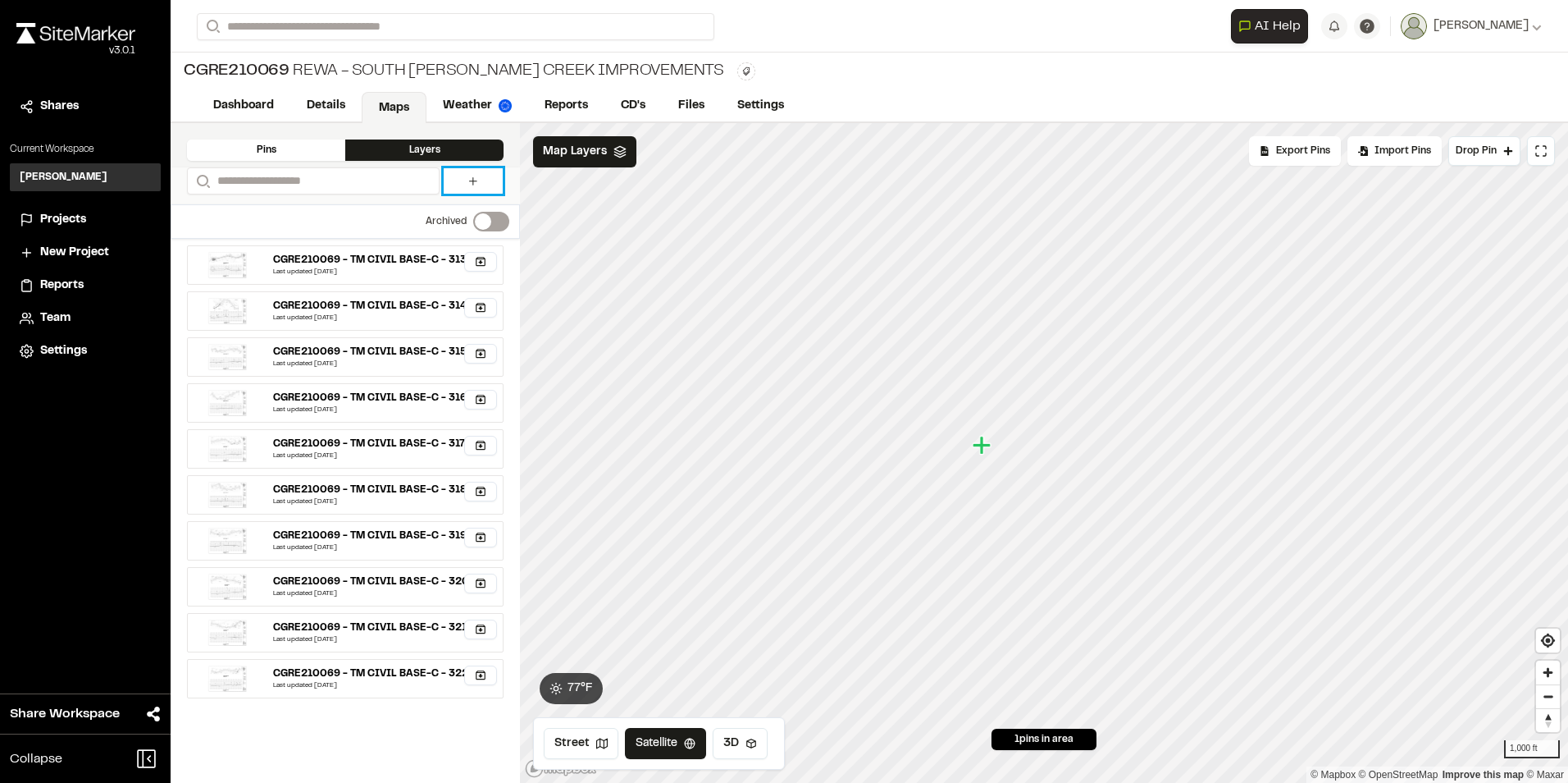
click at [474, 181] on icon at bounding box center [472, 181] width 13 height 13
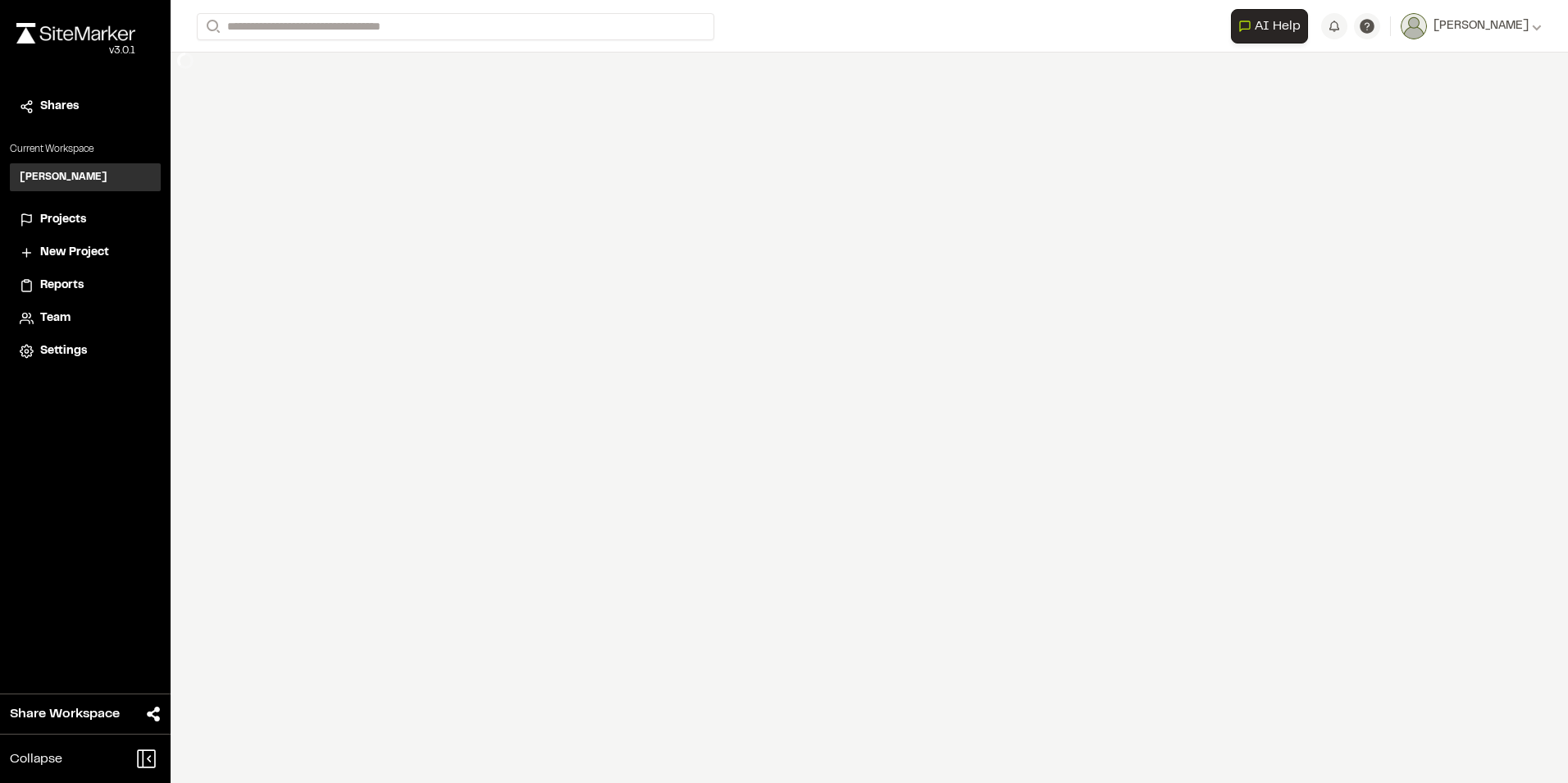
select select "****"
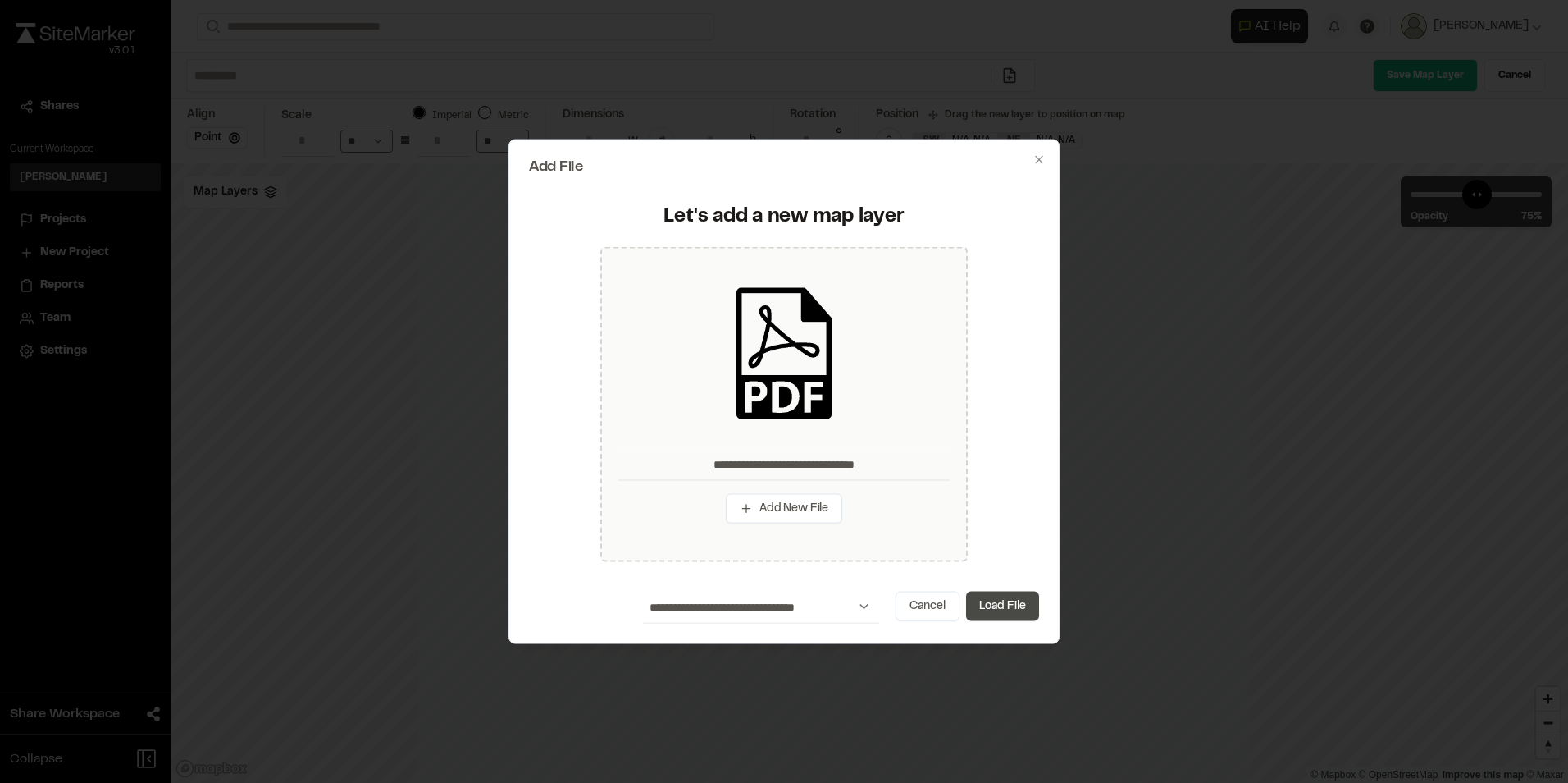
click at [1011, 608] on button "Load File" at bounding box center [1003, 606] width 73 height 30
type input "**********"
type input "****"
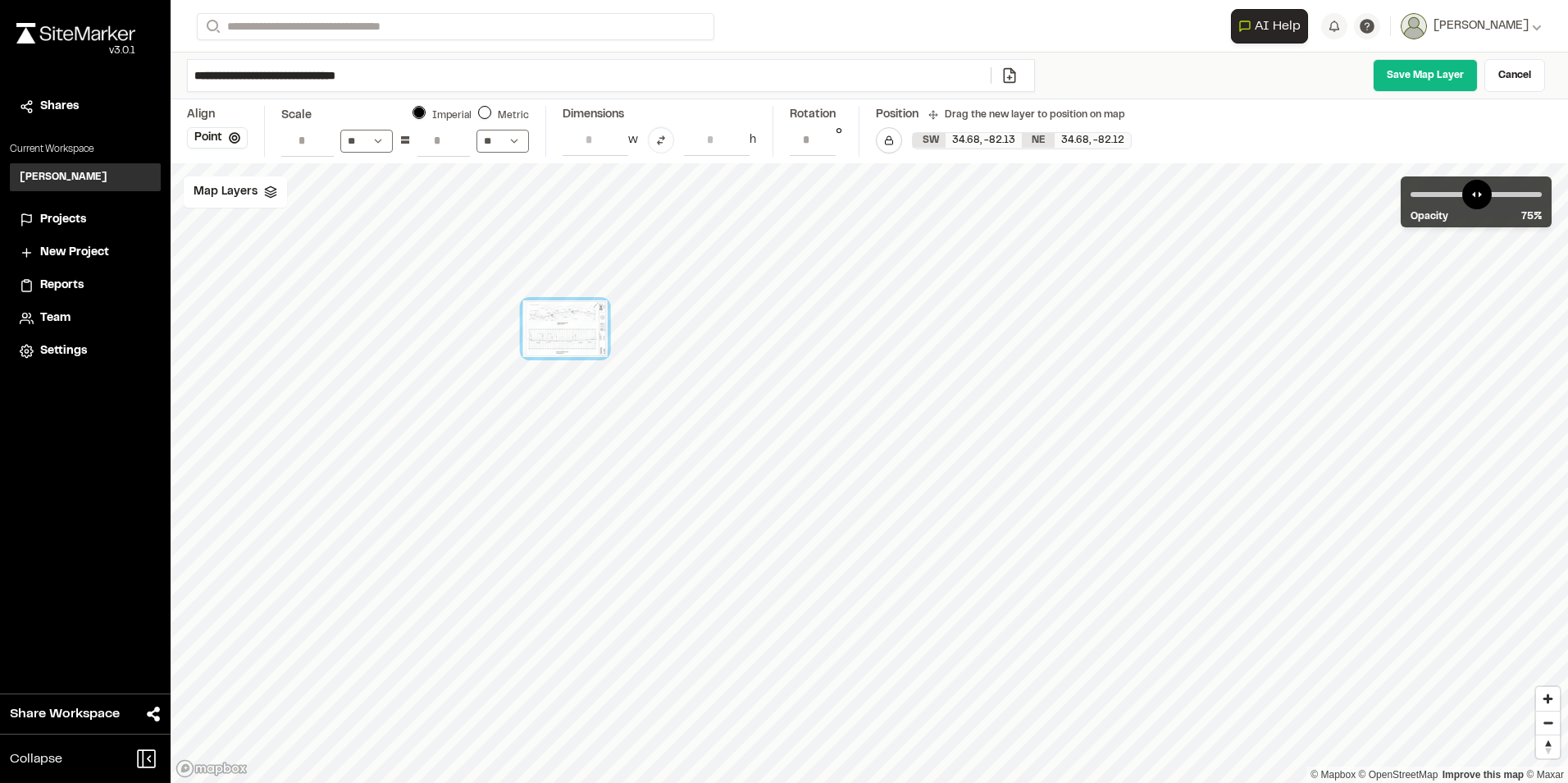
drag, startPoint x: 892, startPoint y: 539, endPoint x: 566, endPoint y: 327, distance: 388.9
click at [566, 327] on div at bounding box center [565, 328] width 84 height 56
click at [258, 197] on div "Map Layers" at bounding box center [235, 192] width 104 height 32
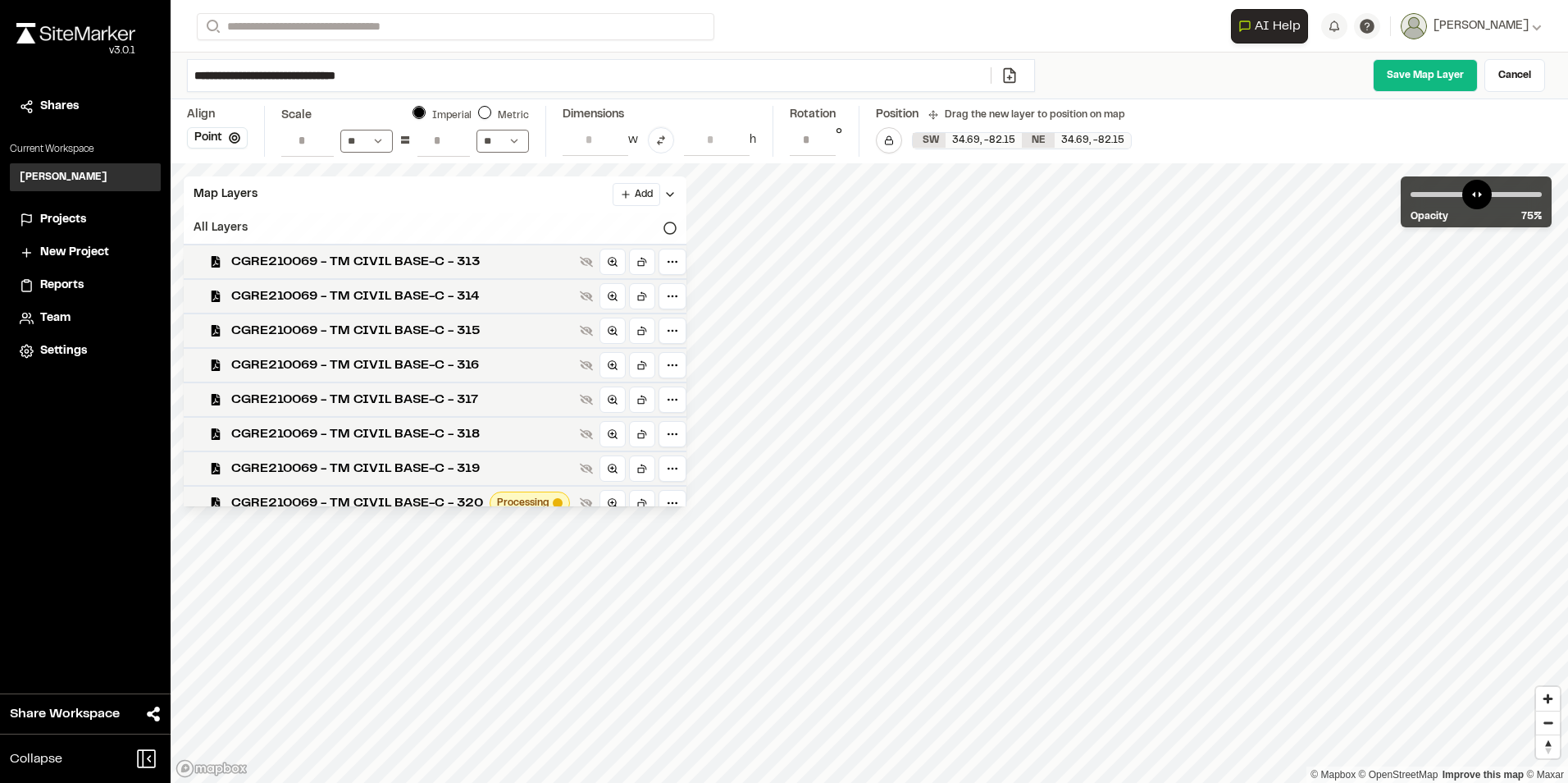
click at [601, 231] on div "All Layers" at bounding box center [435, 228] width 503 height 32
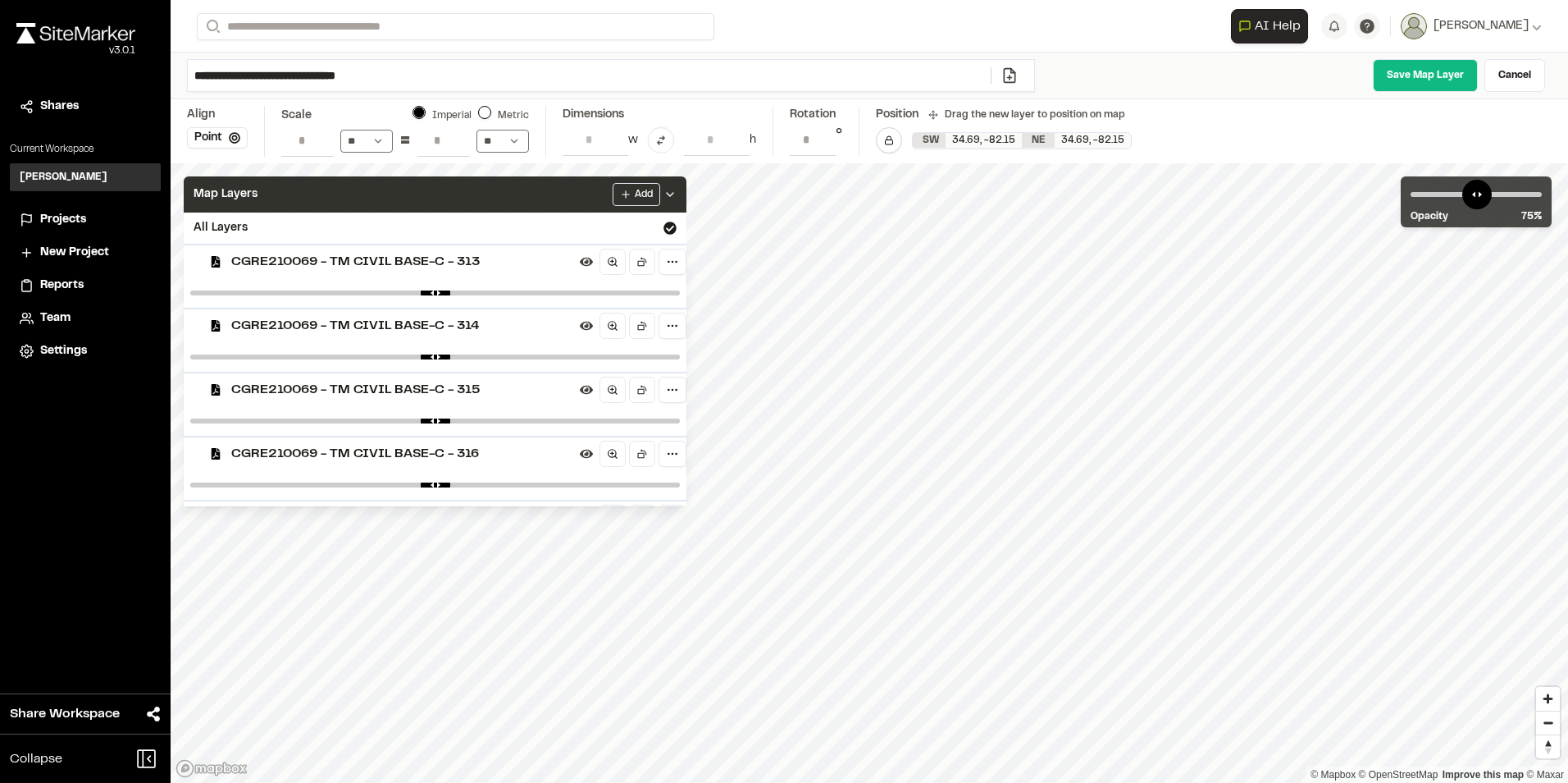
click at [677, 191] on icon at bounding box center [669, 194] width 13 height 13
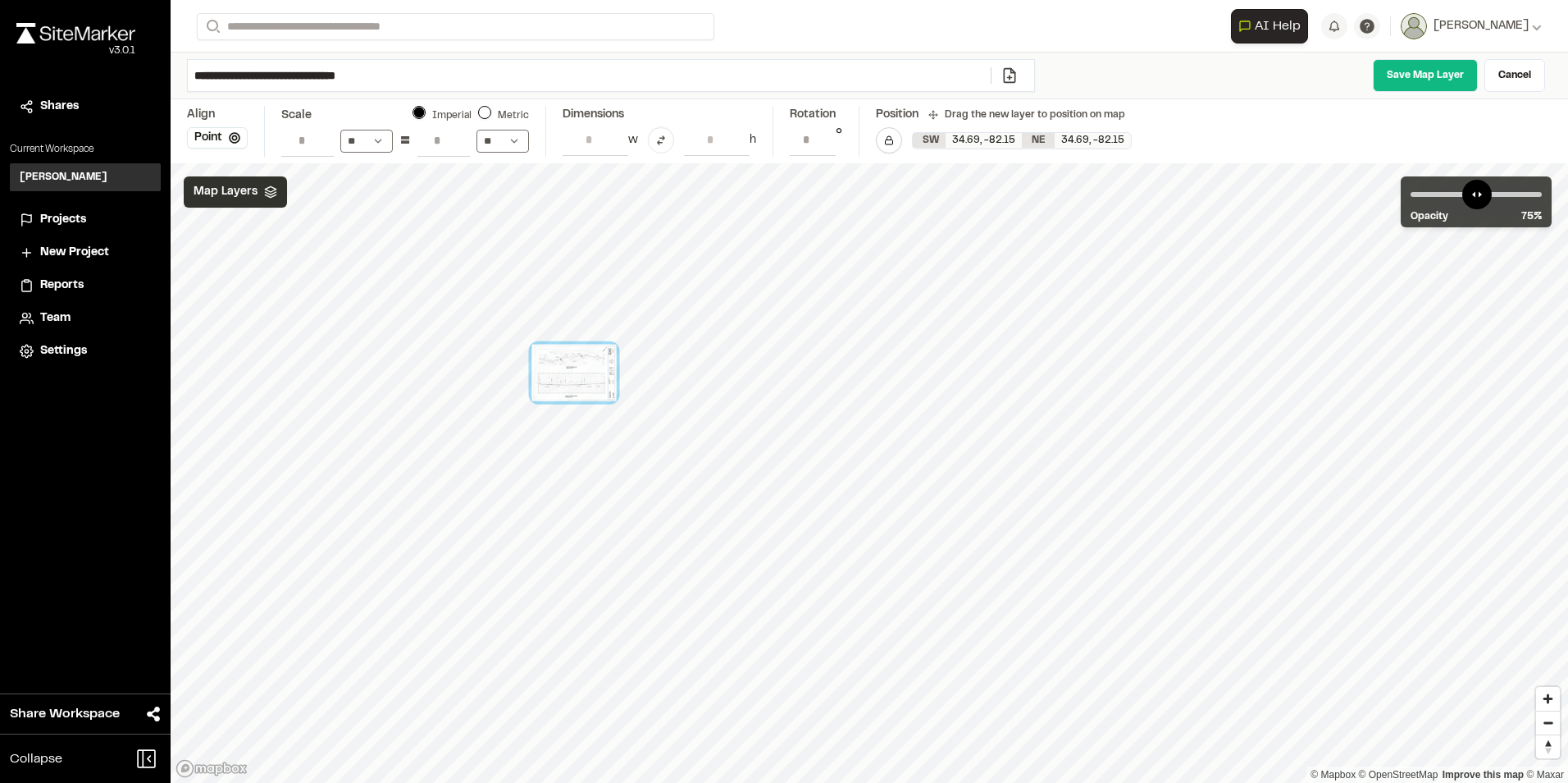
drag, startPoint x: 741, startPoint y: 433, endPoint x: 560, endPoint y: 379, distance: 188.9
click at [560, 379] on div at bounding box center [574, 373] width 84 height 56
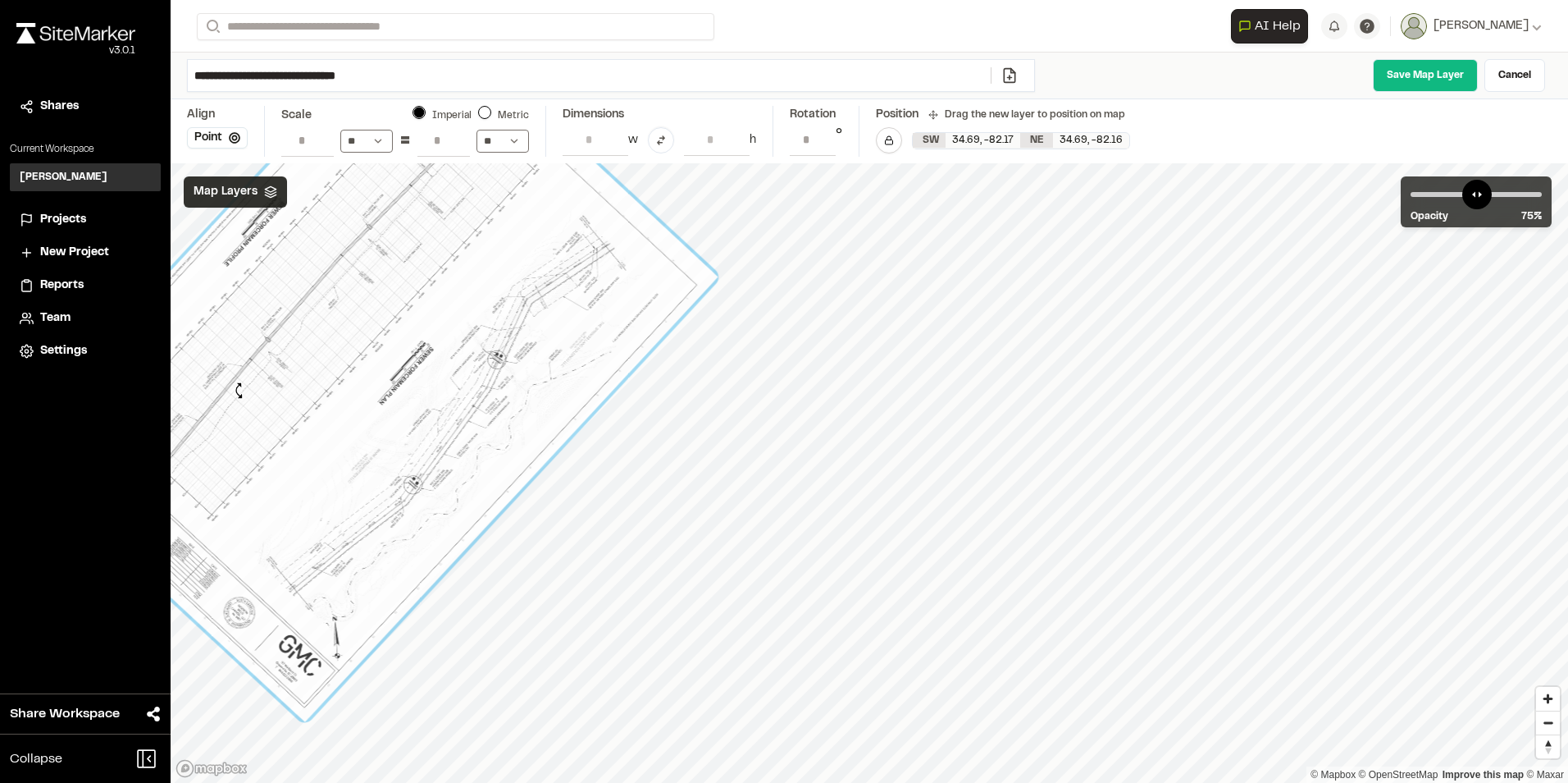
drag, startPoint x: 674, startPoint y: 571, endPoint x: 239, endPoint y: 391, distance: 470.8
click at [239, 391] on div at bounding box center [363, 362] width 710 height 722
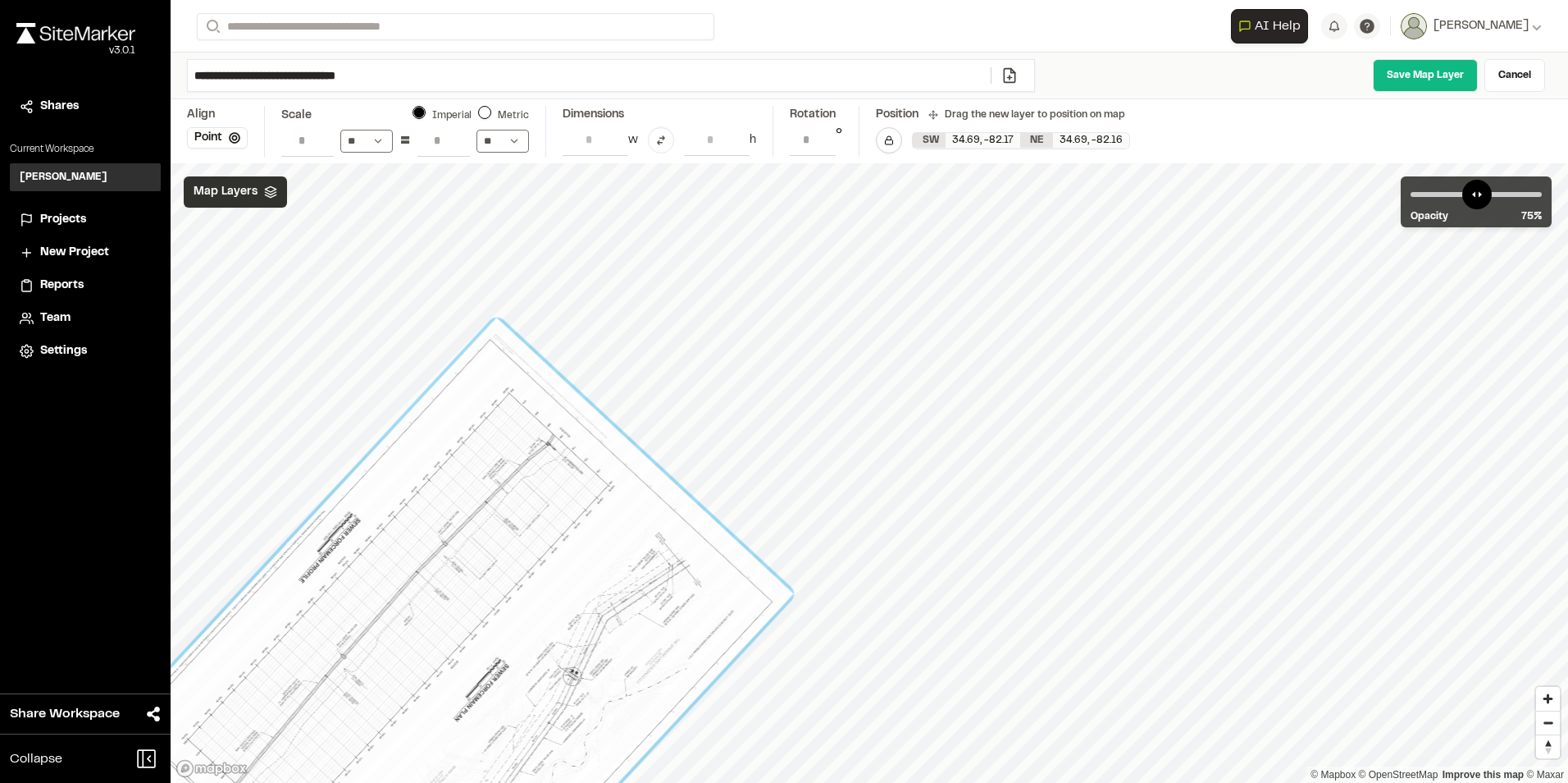
drag, startPoint x: 514, startPoint y: 354, endPoint x: 589, endPoint y: 670, distance: 324.8
click at [589, 670] on div at bounding box center [439, 678] width 710 height 722
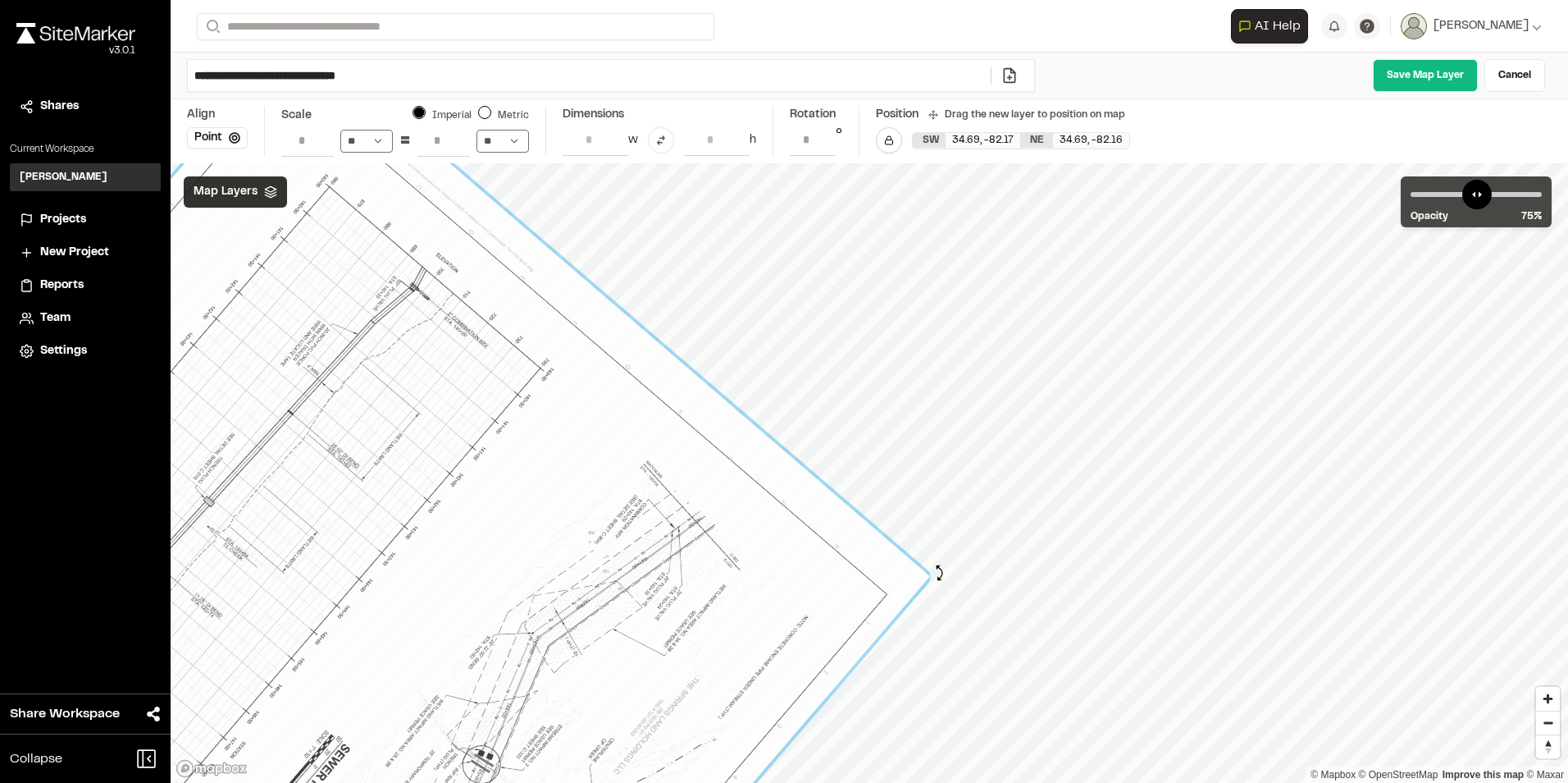
drag, startPoint x: 946, startPoint y: 601, endPoint x: 939, endPoint y: 572, distance: 29.8
click at [939, 572] on div at bounding box center [939, 575] width 19 height 19
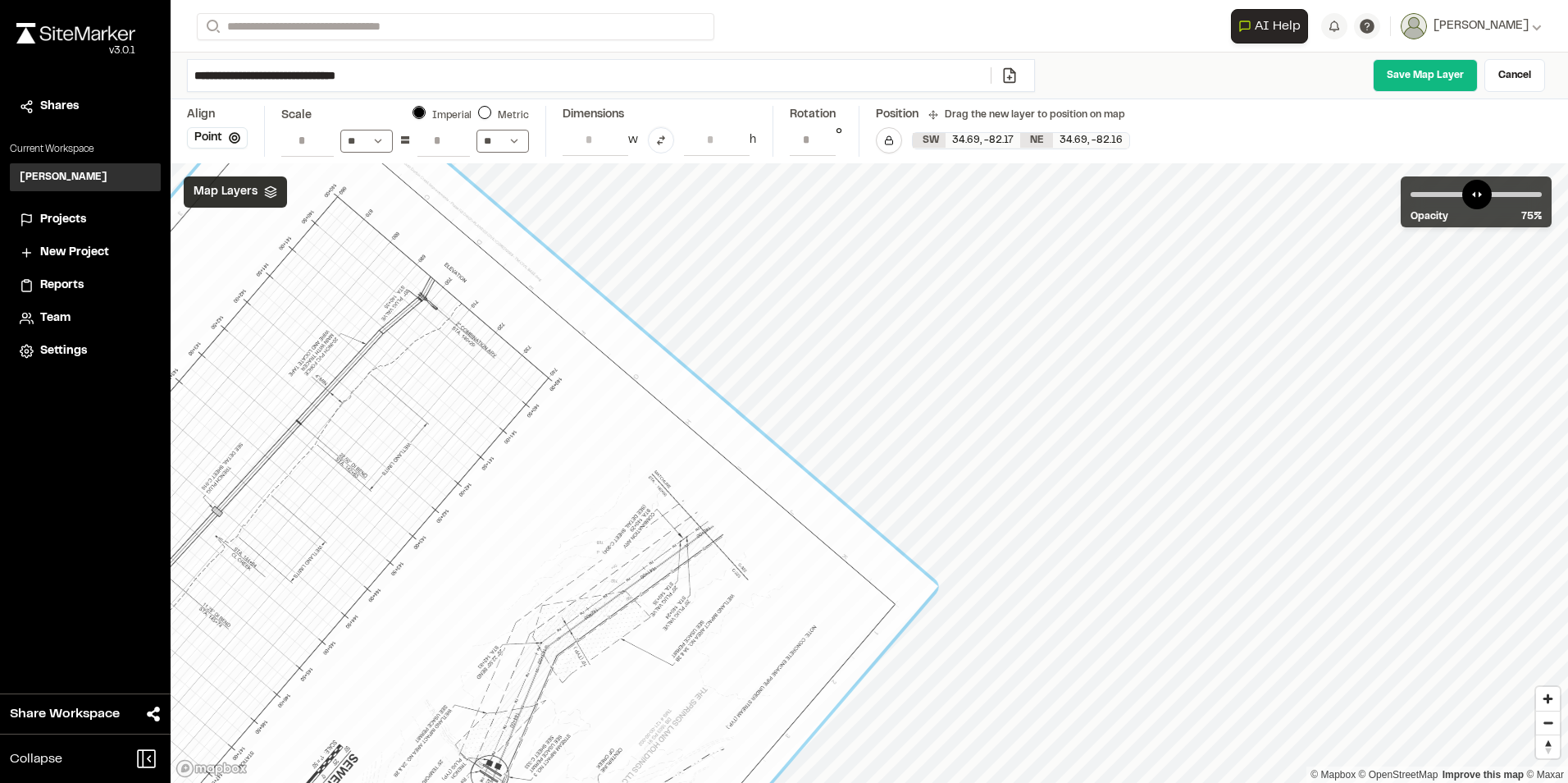
drag, startPoint x: 804, startPoint y: 607, endPoint x: 812, endPoint y: 617, distance: 12.8
click at [812, 617] on div at bounding box center [214, 789] width 1447 height 1493
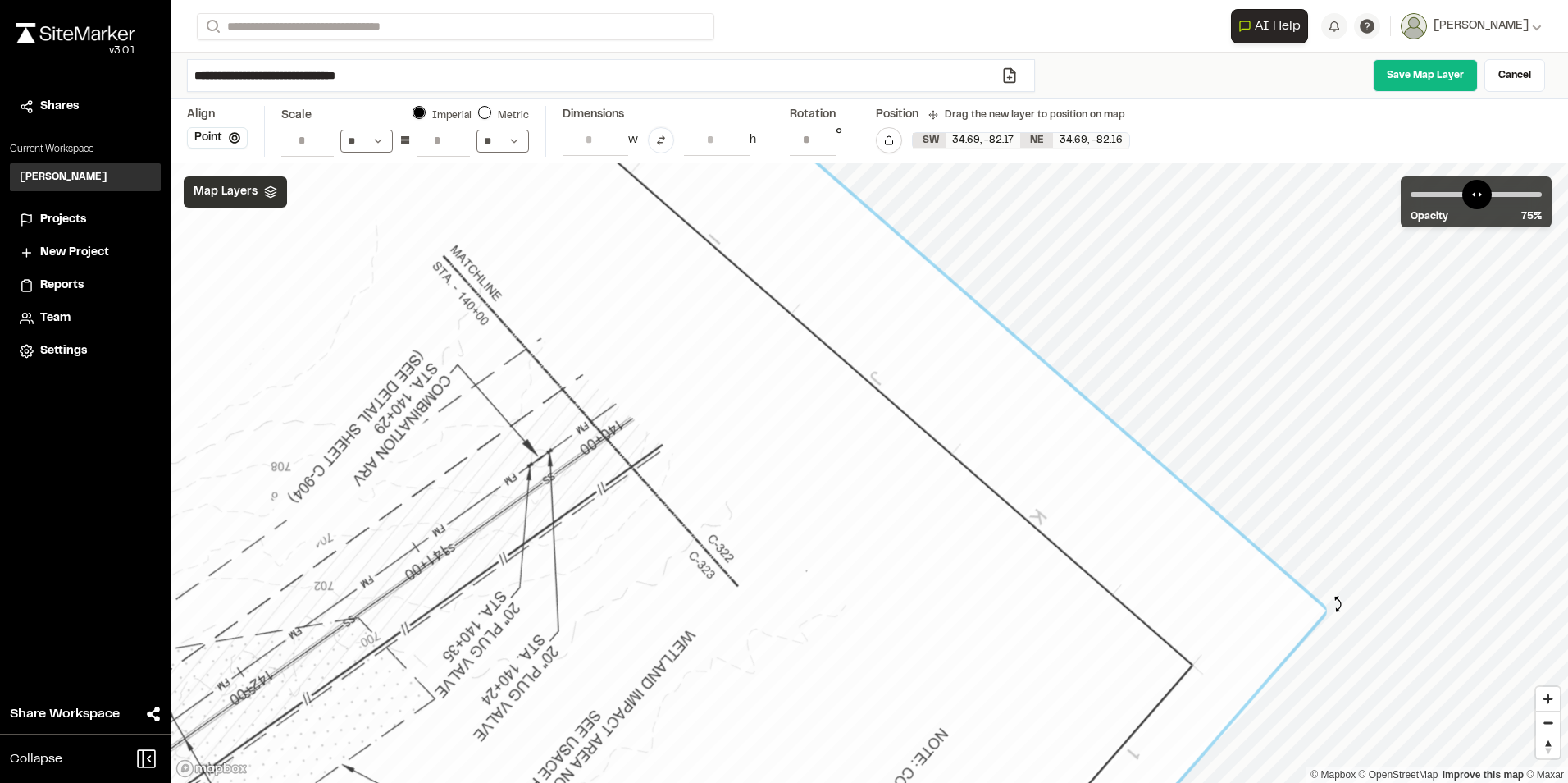
drag, startPoint x: 1332, startPoint y: 585, endPoint x: 1338, endPoint y: 604, distance: 19.9
click at [1338, 604] on div at bounding box center [1335, 610] width 19 height 19
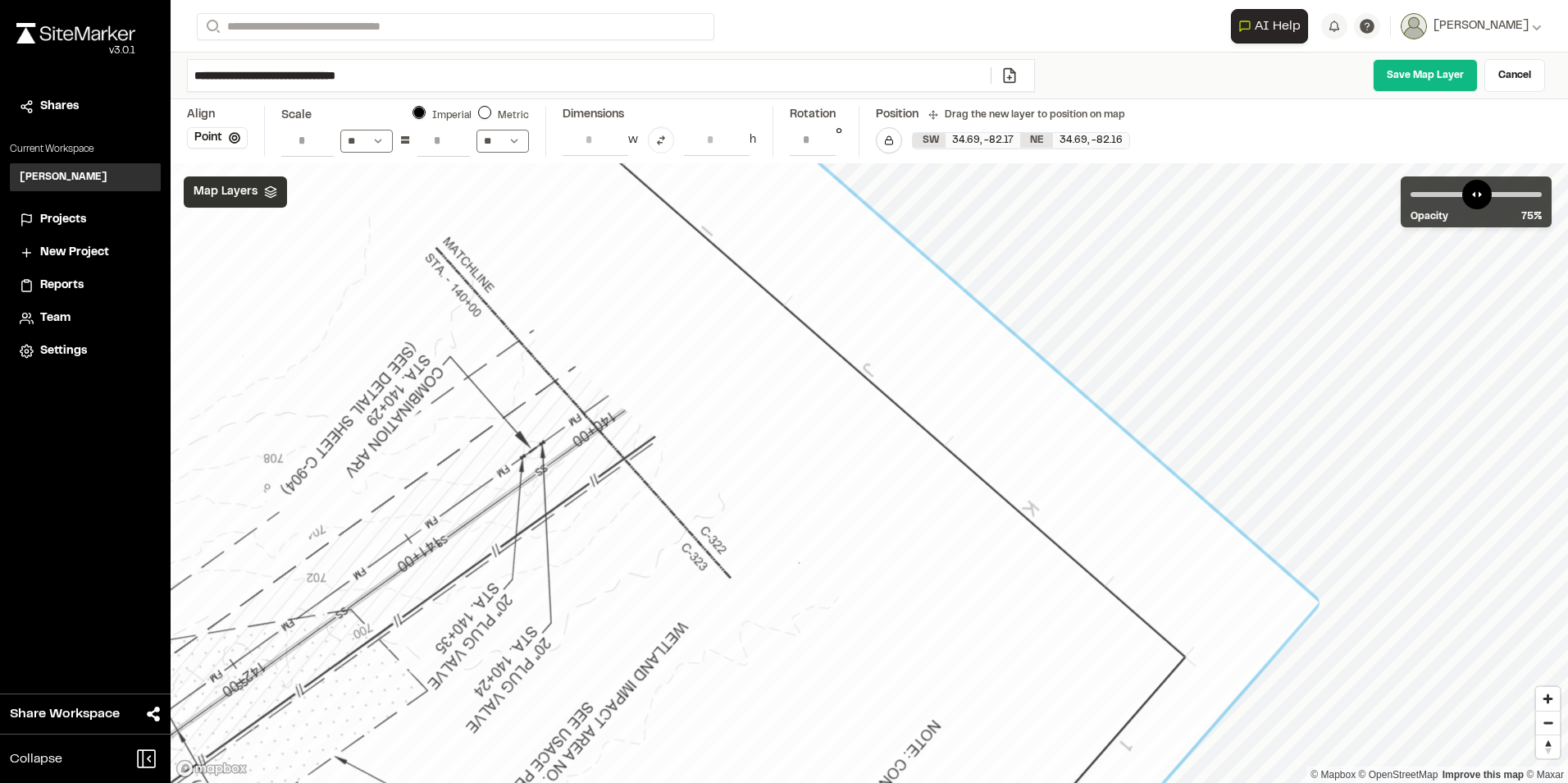
drag, startPoint x: 970, startPoint y: 646, endPoint x: 962, endPoint y: 638, distance: 11.3
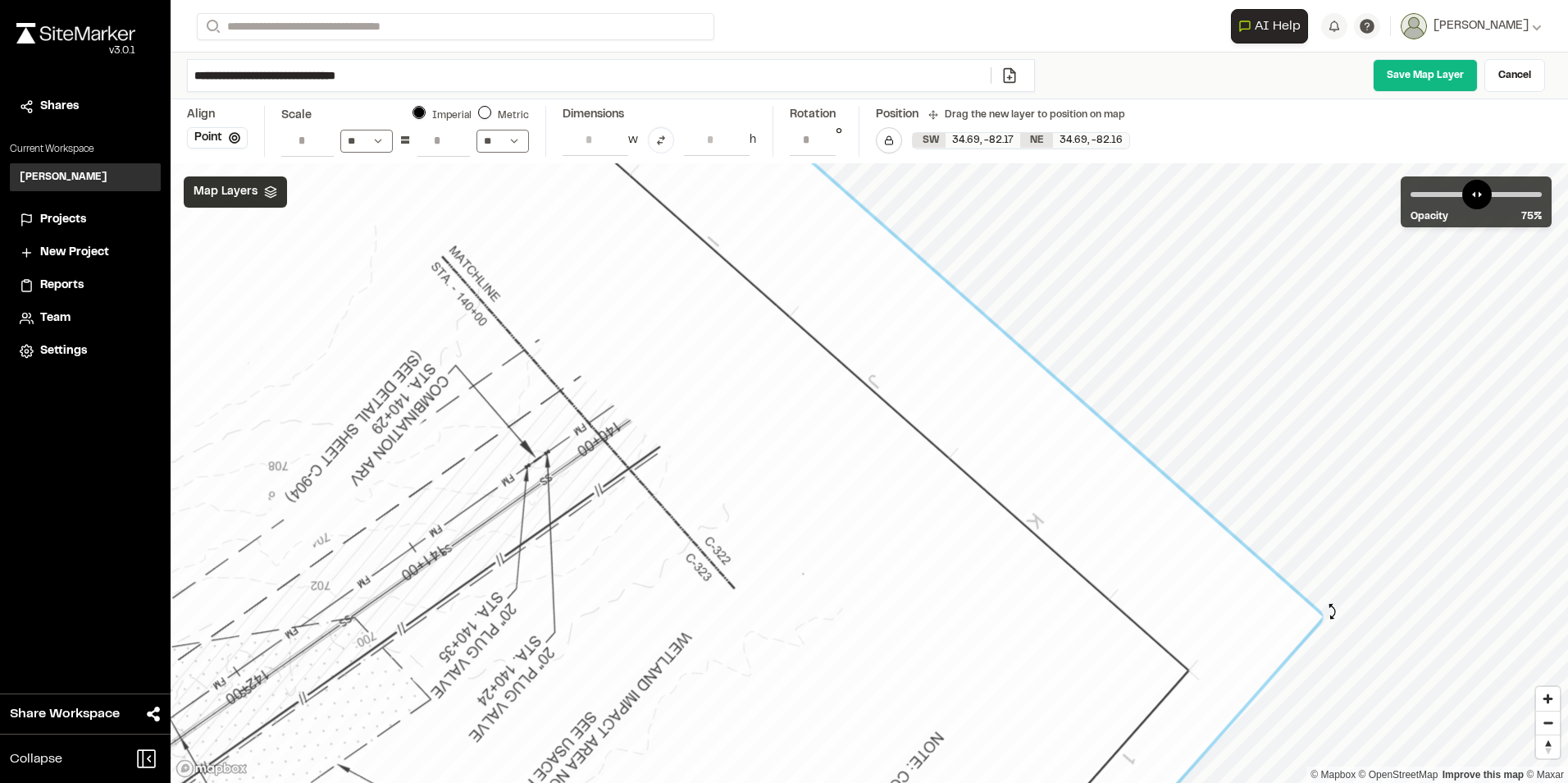
drag, startPoint x: 1329, startPoint y: 596, endPoint x: 1332, endPoint y: 613, distance: 17.3
click at [1332, 613] on div at bounding box center [1332, 615] width 19 height 19
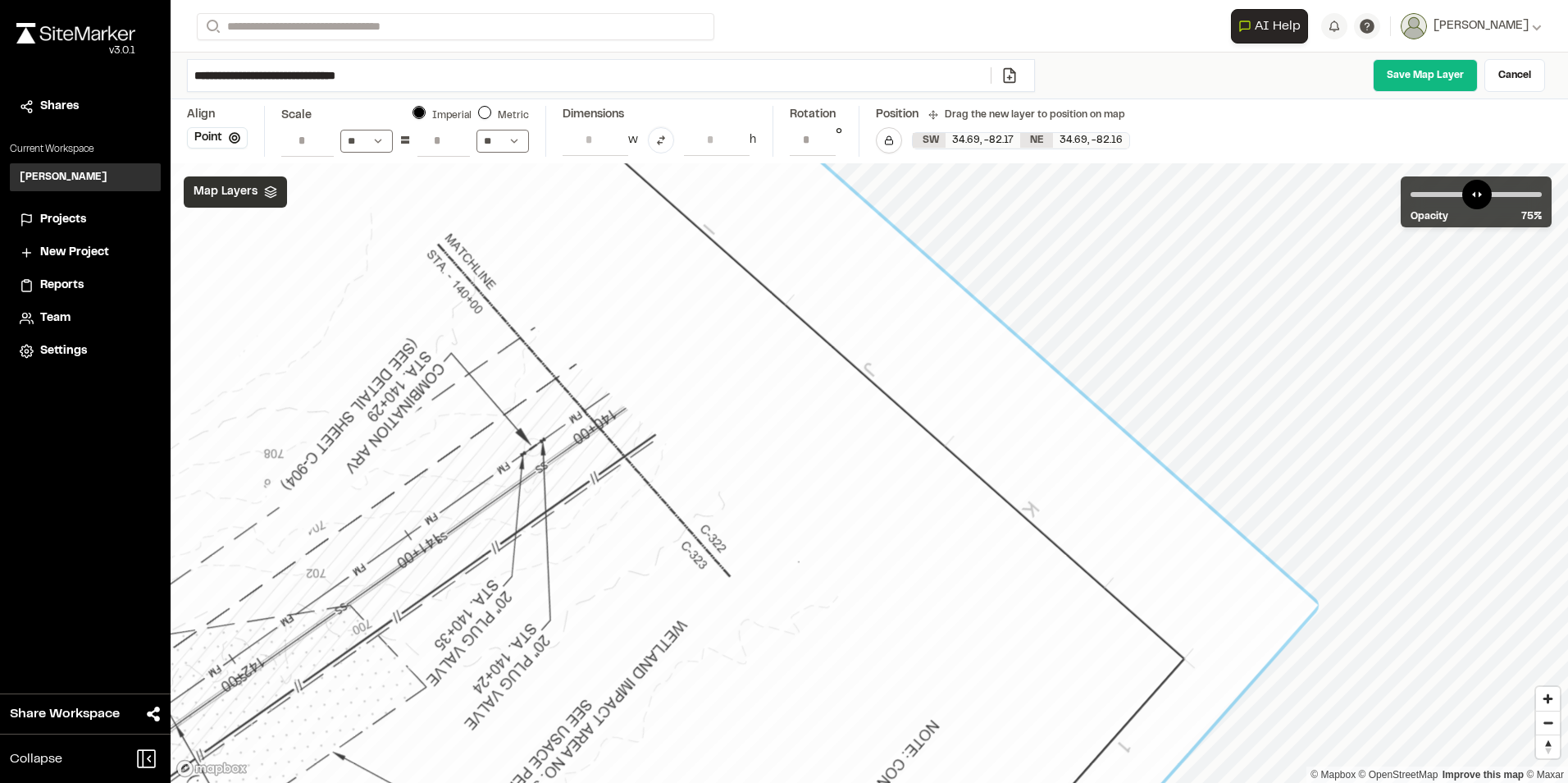
drag, startPoint x: 994, startPoint y: 663, endPoint x: 989, endPoint y: 651, distance: 13.0
type input "**********"
click at [1332, 603] on div "© Mapbox © OpenStreetMap Improve this map © Maxar" at bounding box center [869, 473] width 1397 height 620
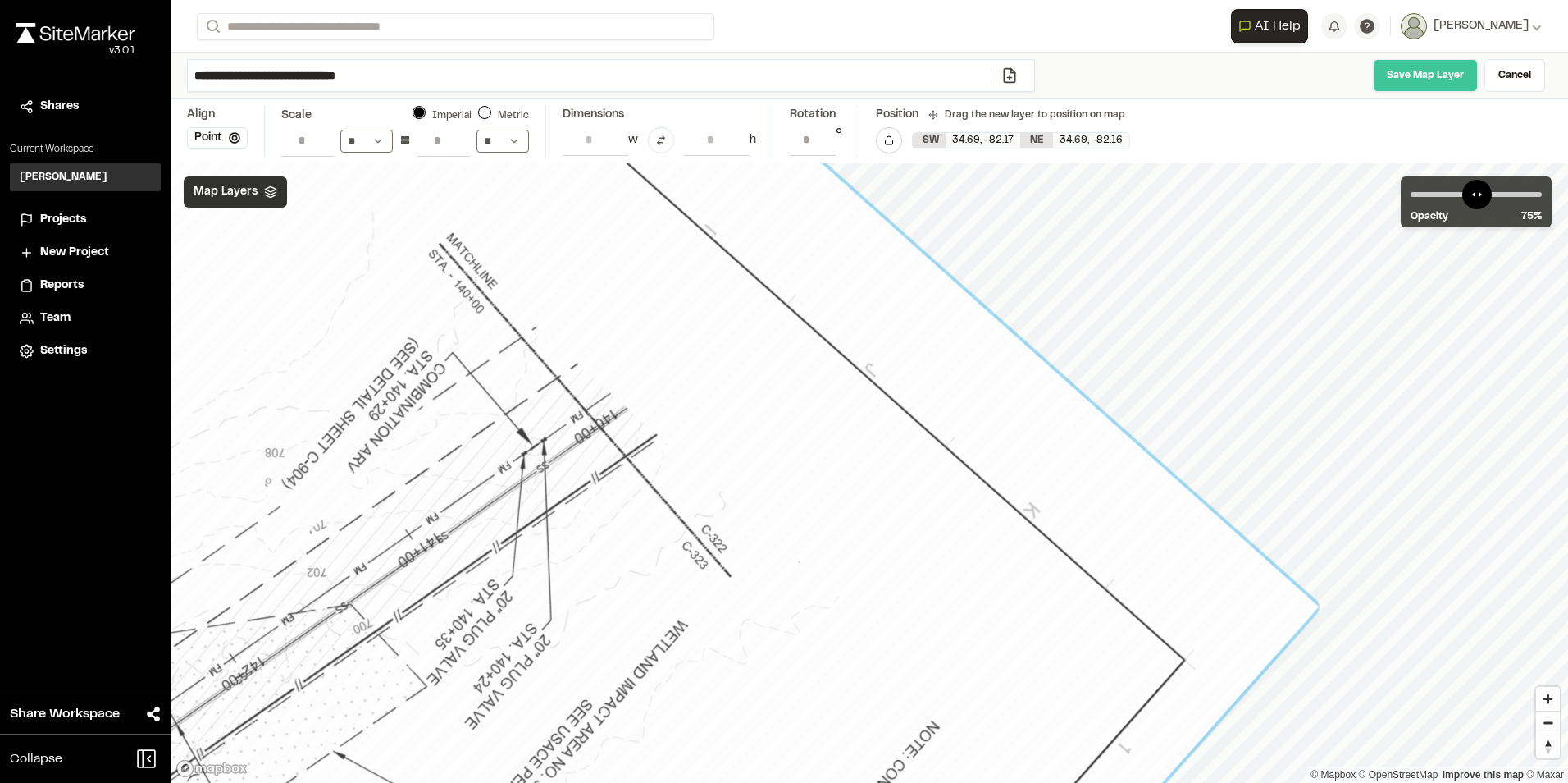
click at [1432, 80] on link "Save Map Layer" at bounding box center [1425, 75] width 105 height 33
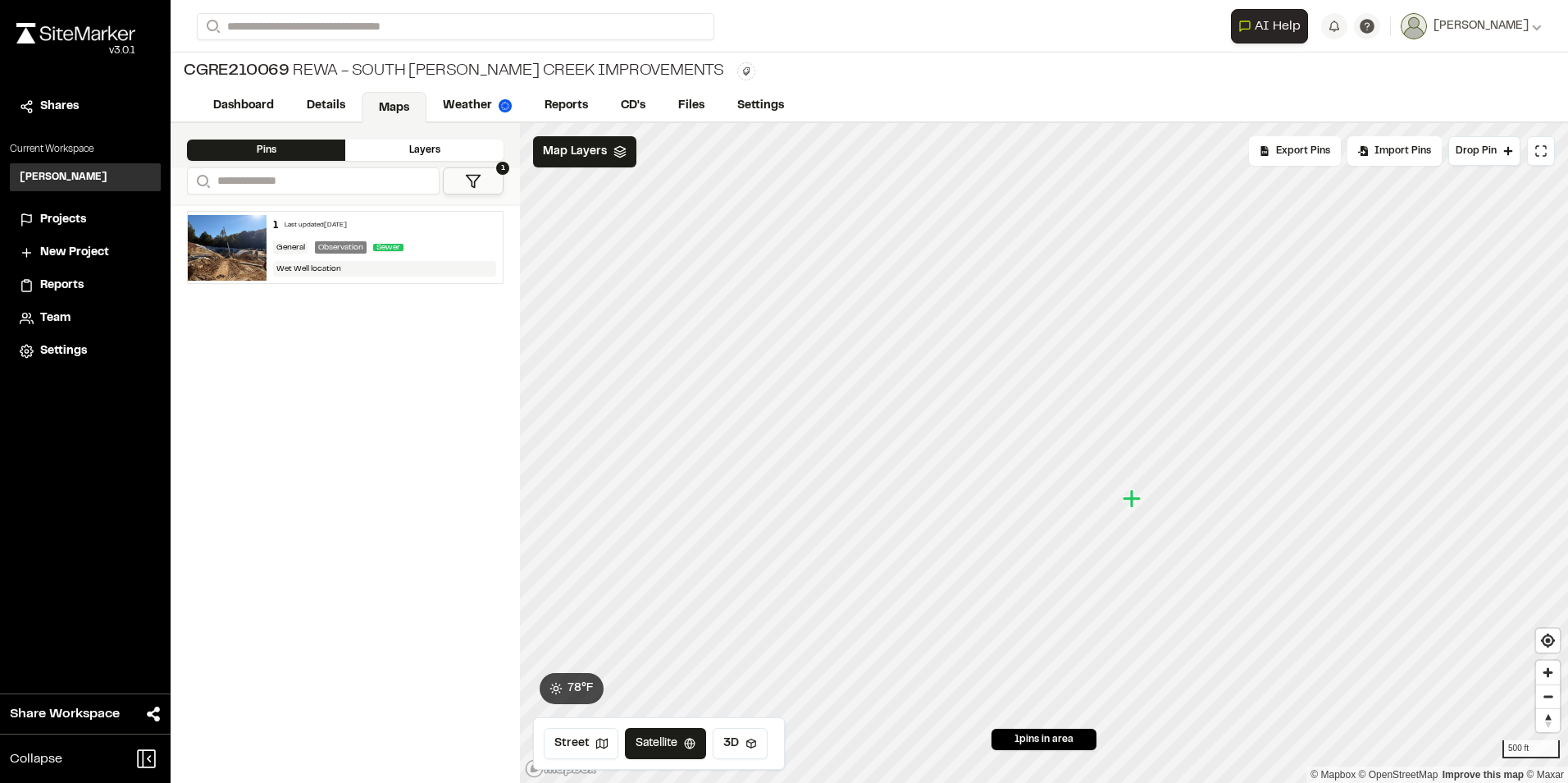
click at [417, 143] on div "Layers" at bounding box center [424, 150] width 158 height 22
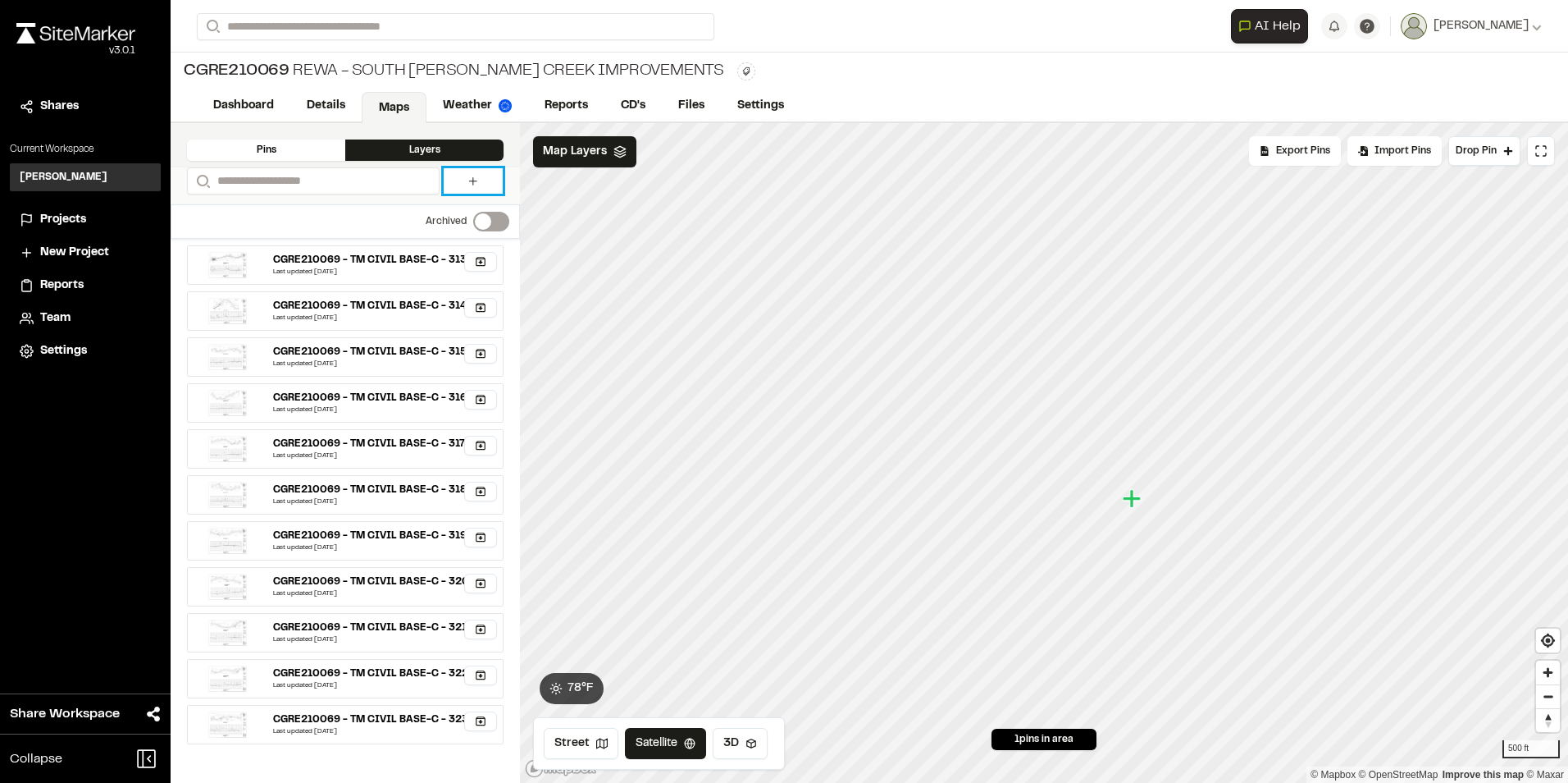
click at [475, 176] on icon at bounding box center [472, 181] width 13 height 13
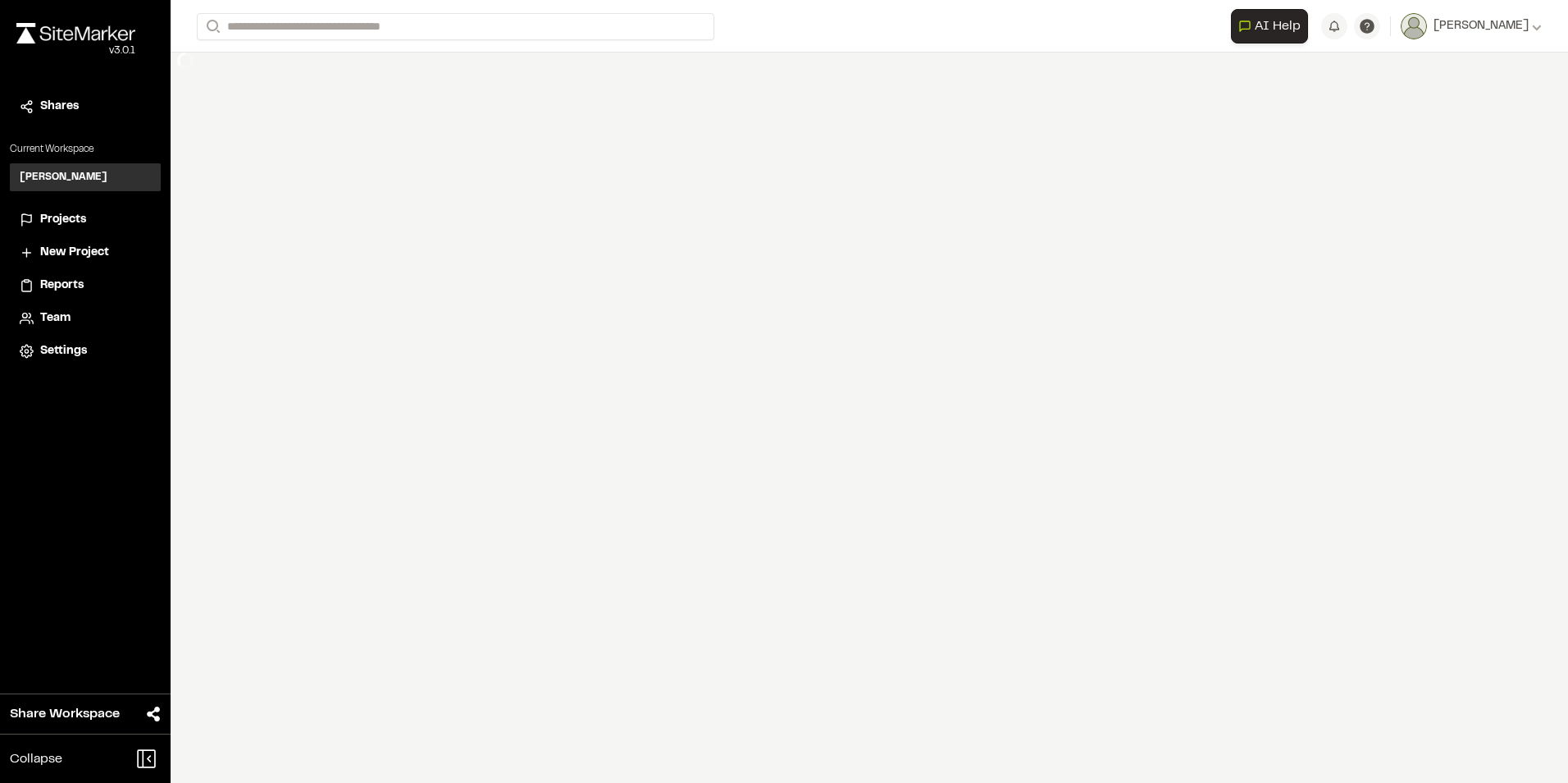
select select "****"
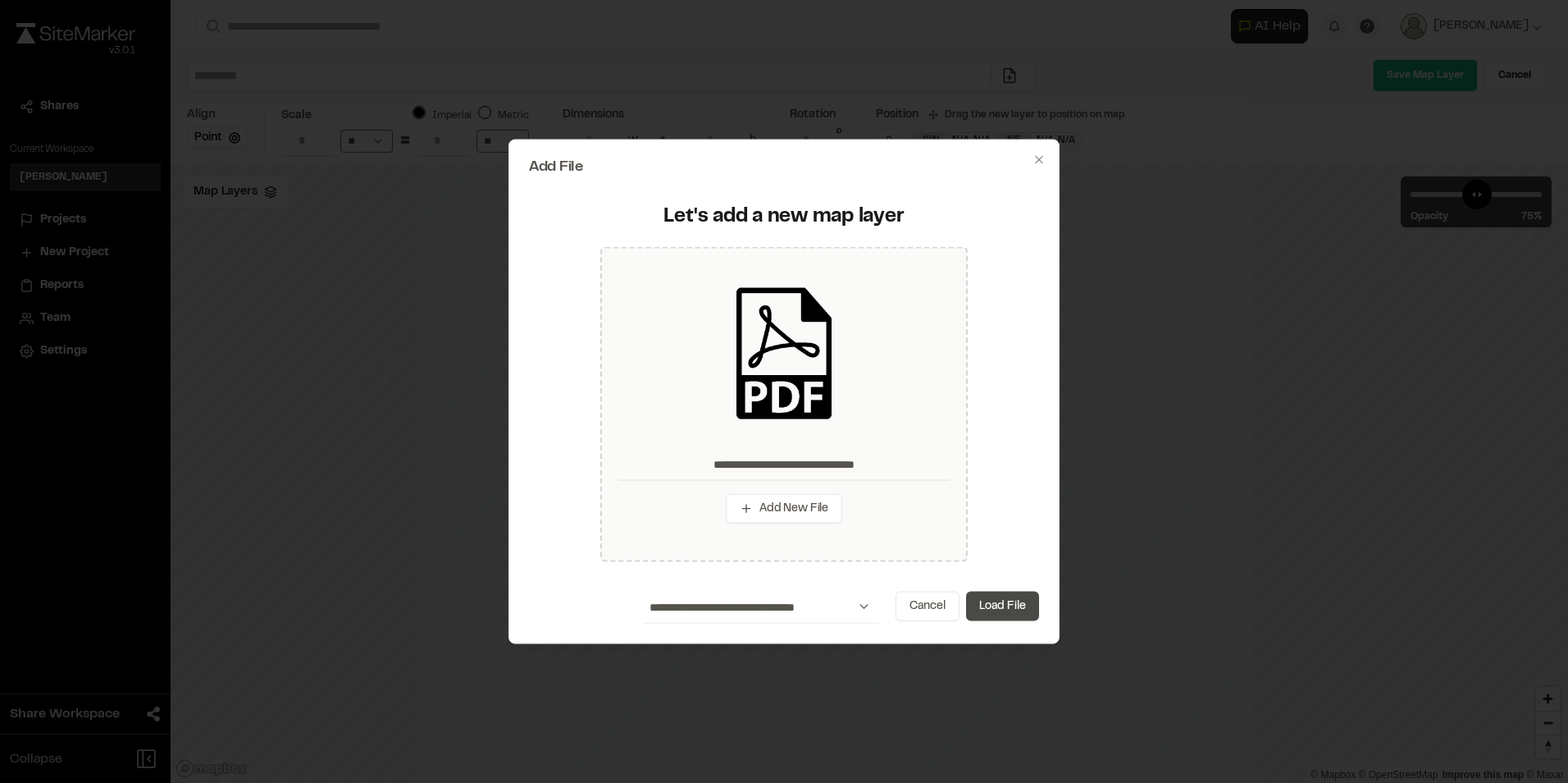
click at [1018, 603] on button "Load File" at bounding box center [1003, 606] width 73 height 30
type input "**********"
type input "****"
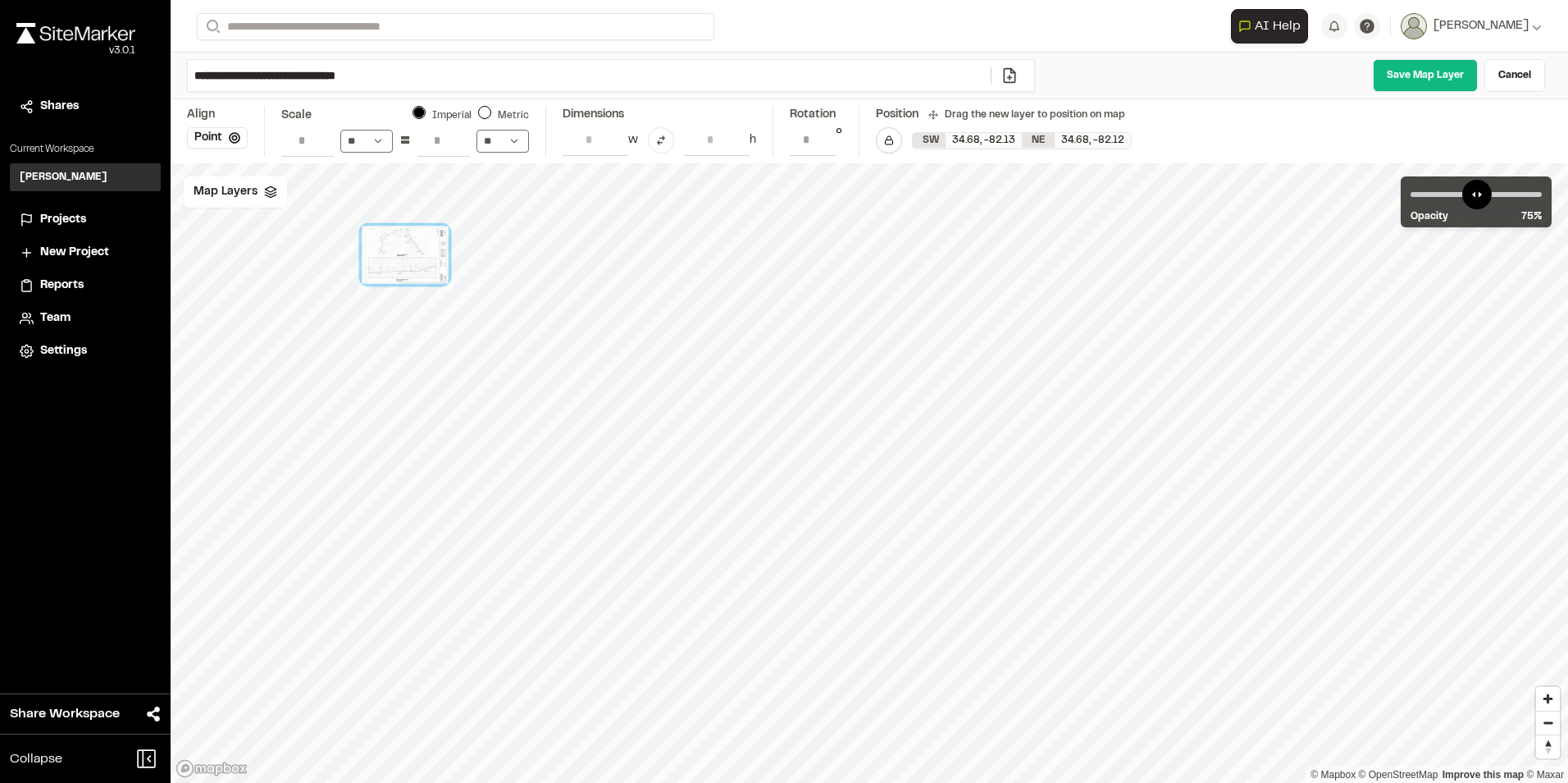
drag, startPoint x: 982, startPoint y: 558, endPoint x: 431, endPoint y: 253, distance: 629.8
click at [431, 253] on div at bounding box center [405, 255] width 86 height 57
click at [227, 190] on span "Map Layers" at bounding box center [225, 192] width 64 height 18
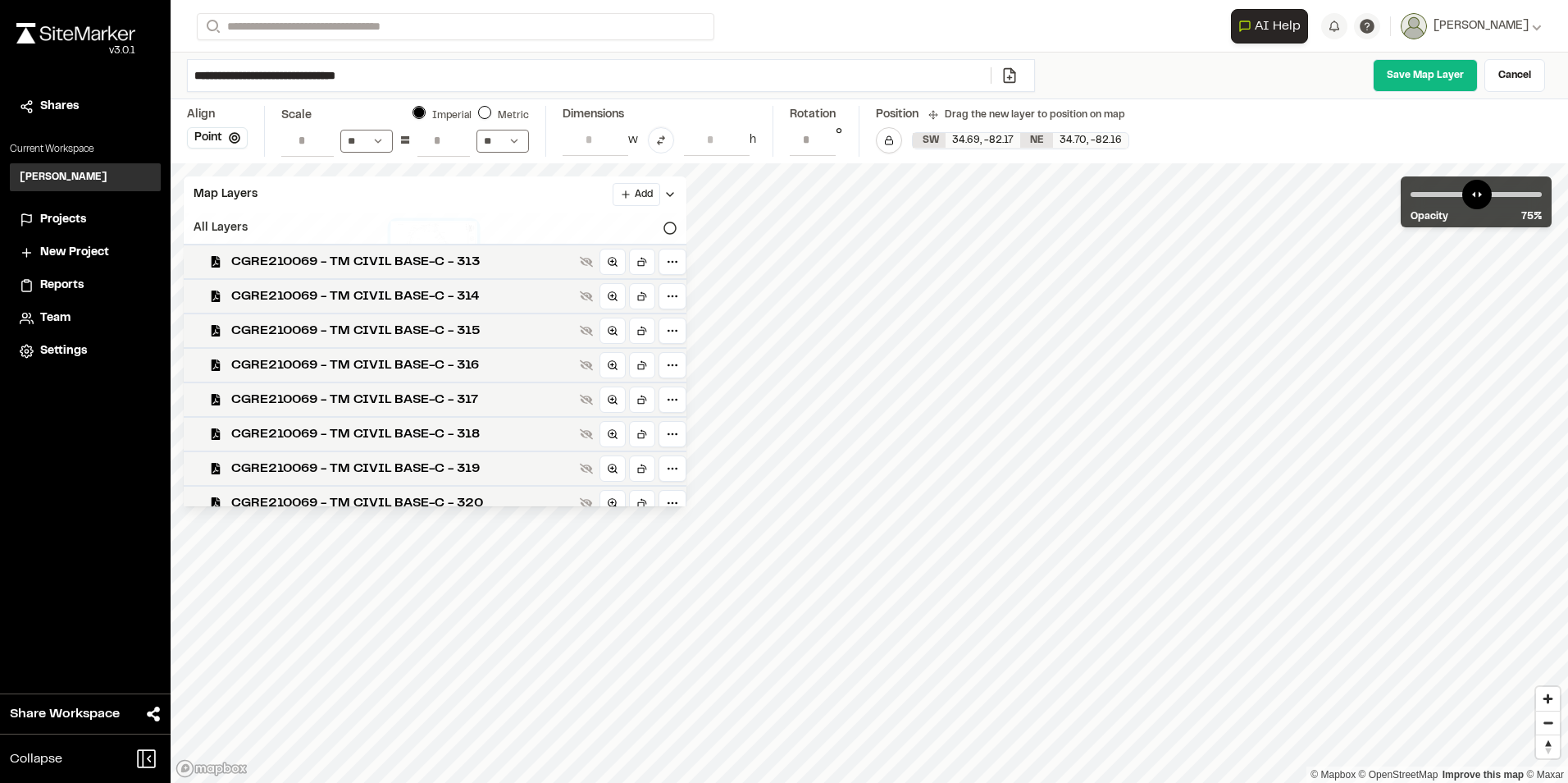
click at [542, 220] on div "All Layers" at bounding box center [435, 228] width 503 height 32
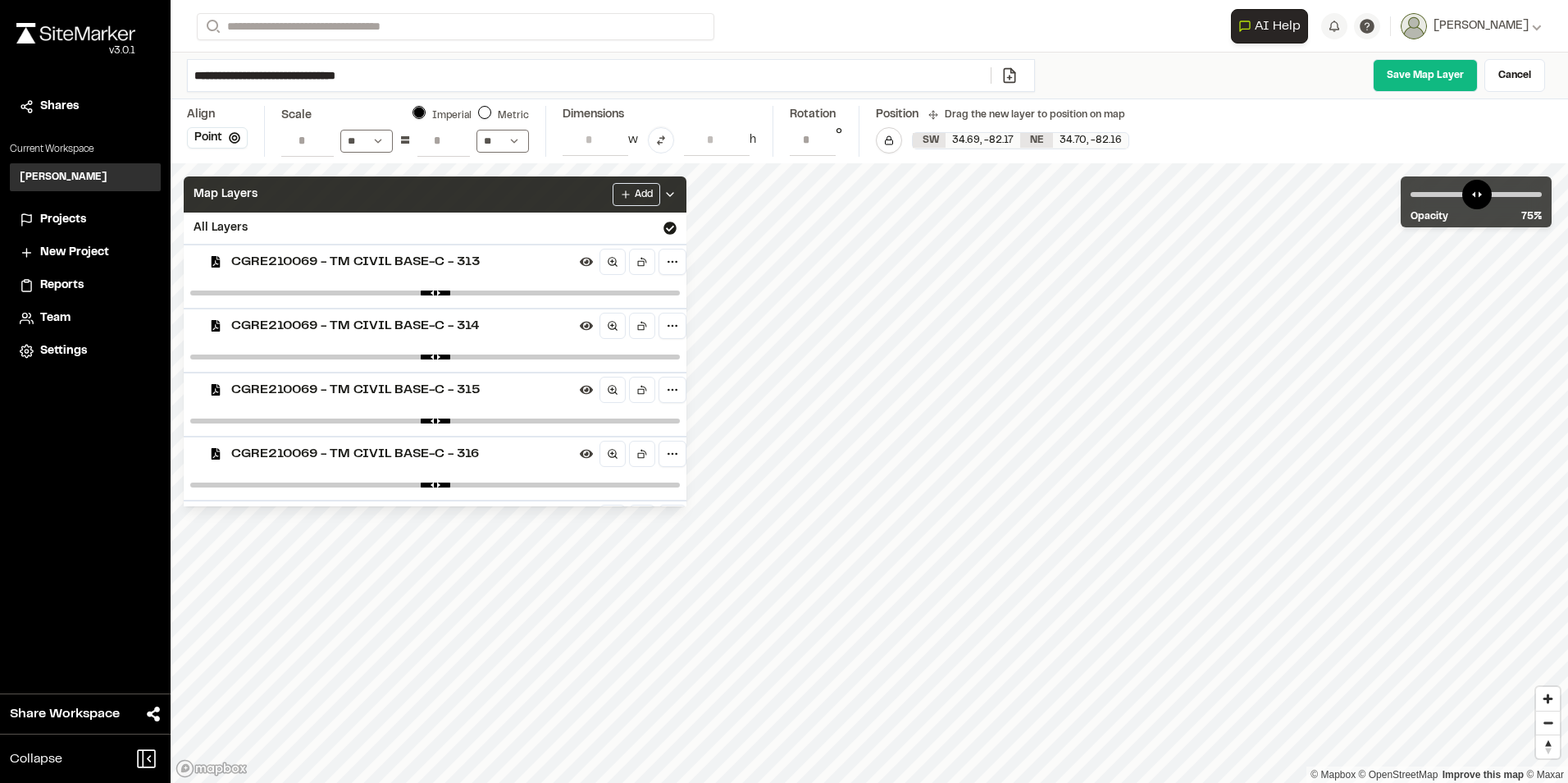
click at [677, 185] on div "Add" at bounding box center [644, 194] width 64 height 23
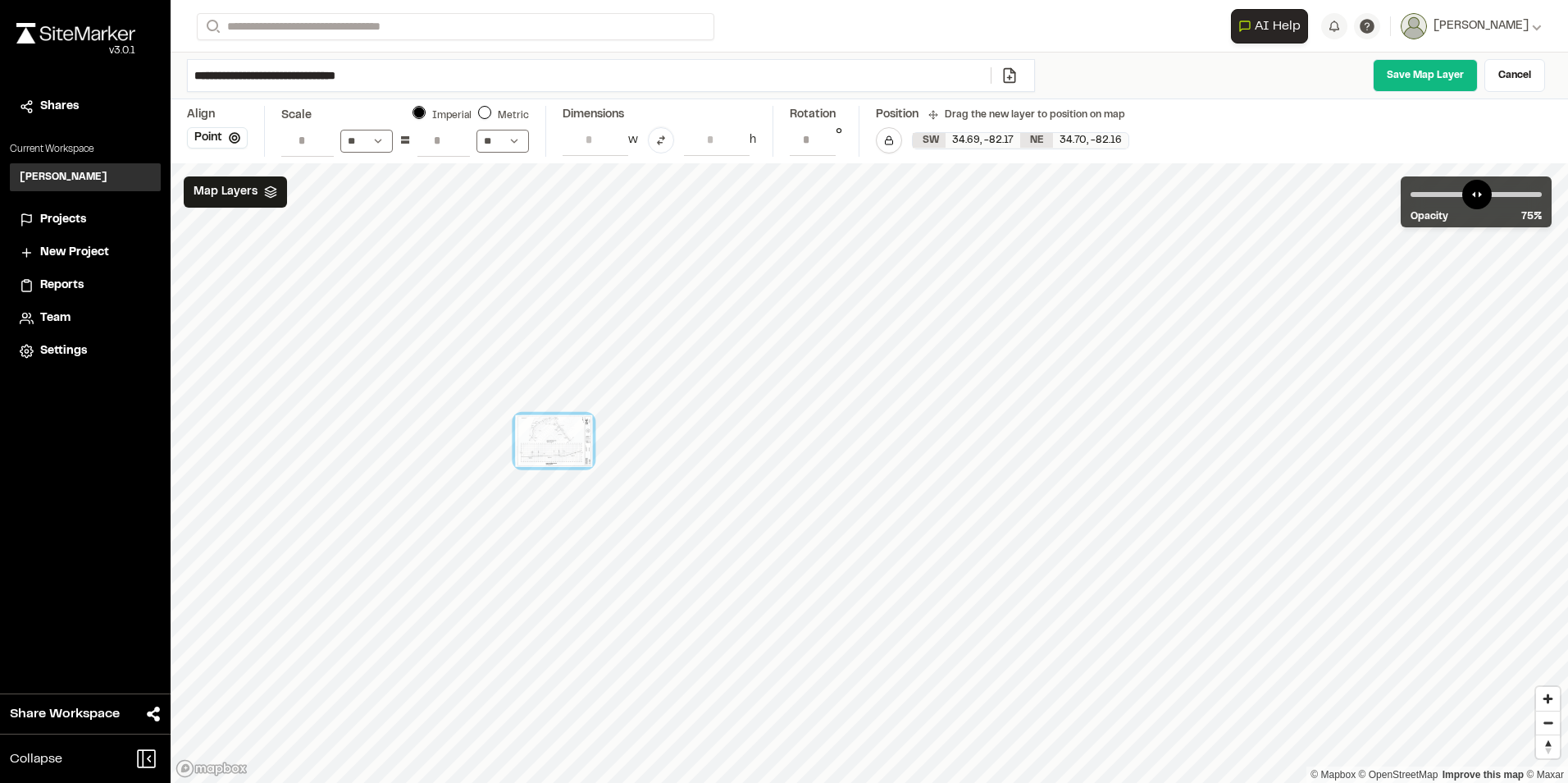
drag, startPoint x: 573, startPoint y: 347, endPoint x: 557, endPoint y: 459, distance: 113.1
click at [557, 459] on div at bounding box center [553, 441] width 77 height 51
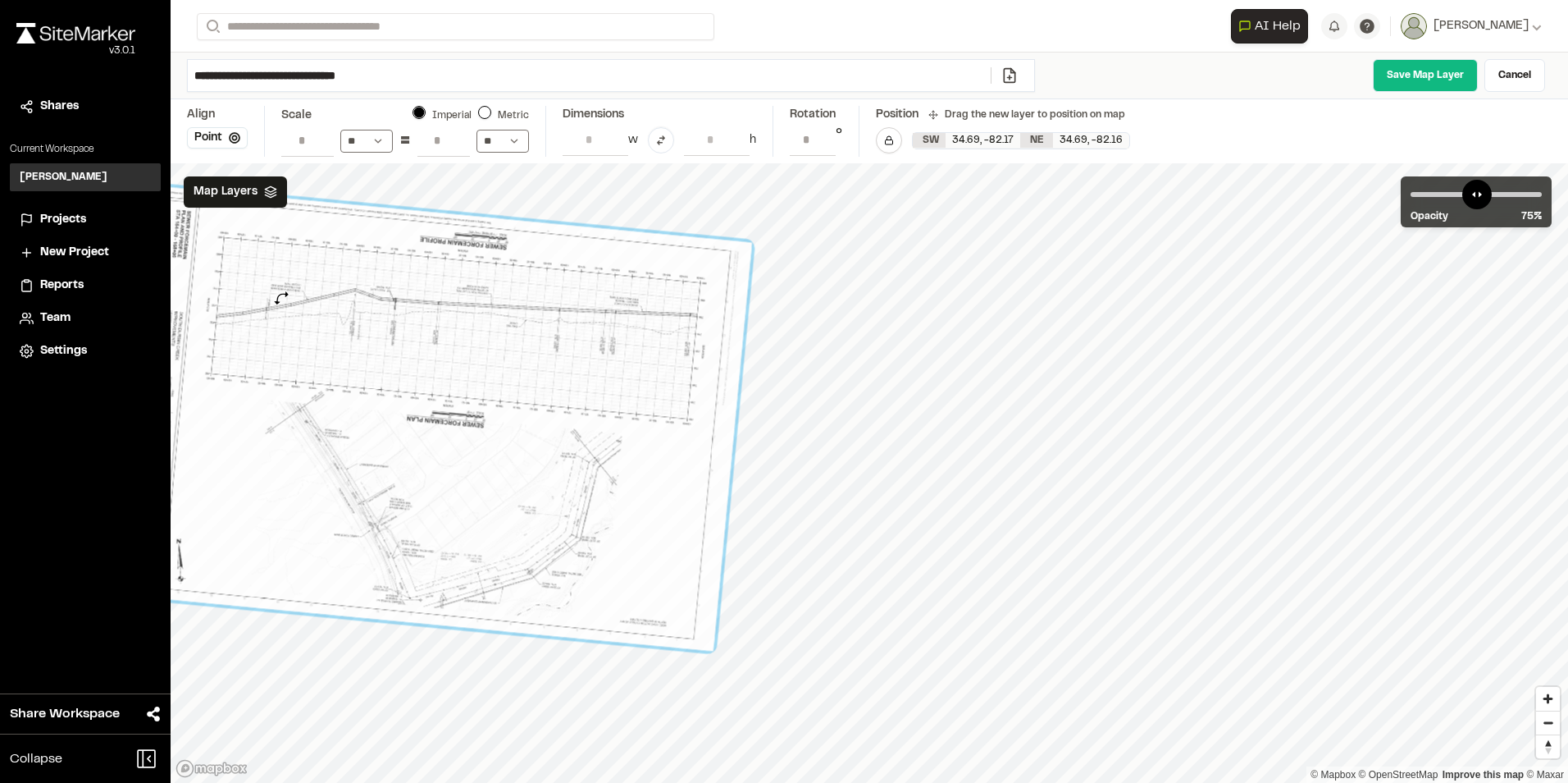
drag, startPoint x: 741, startPoint y: 631, endPoint x: 282, endPoint y: 298, distance: 567.1
click at [282, 298] on div at bounding box center [427, 417] width 650 height 466
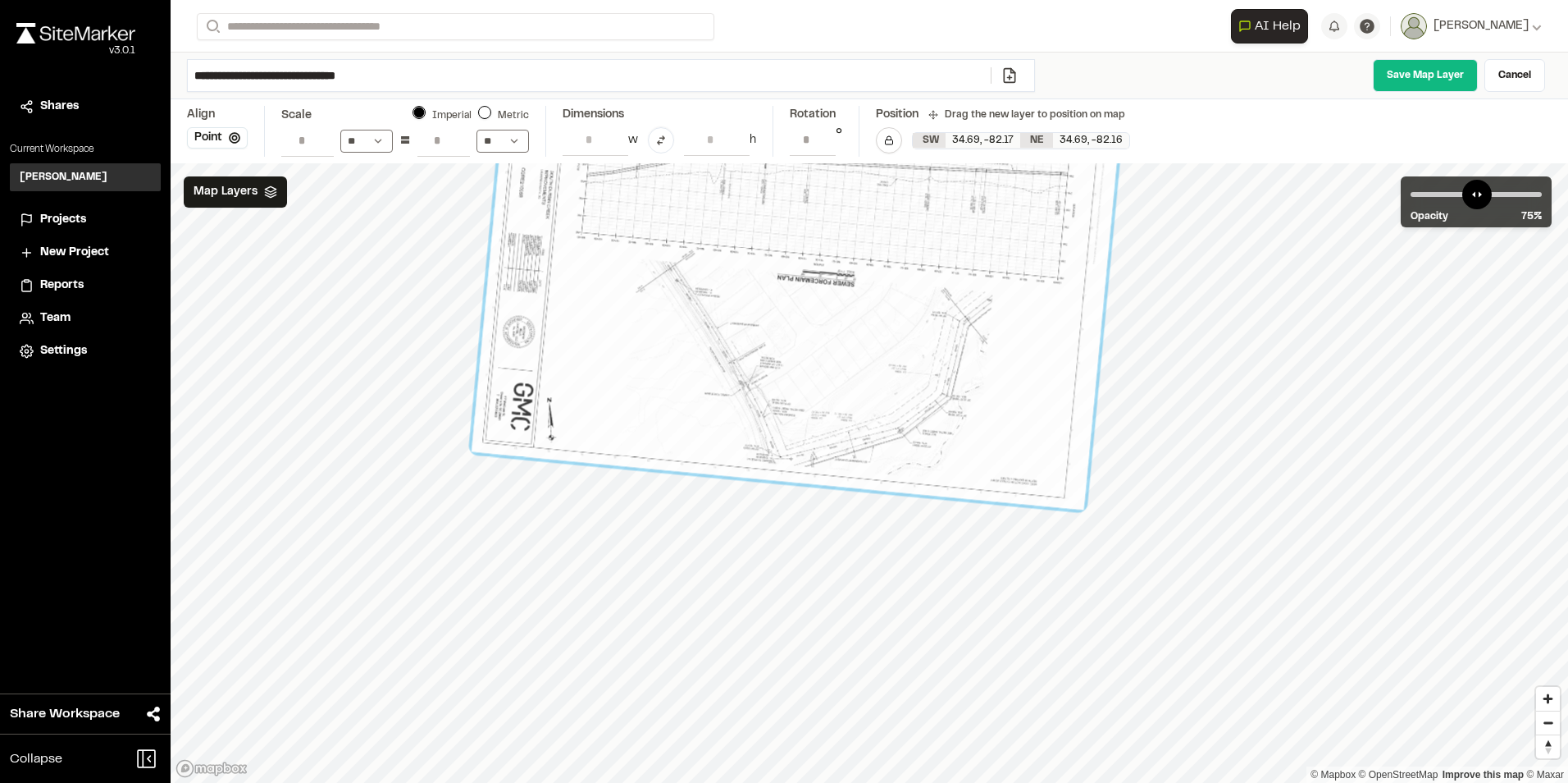
drag, startPoint x: 767, startPoint y: 563, endPoint x: 1006, endPoint y: 440, distance: 268.8
click at [1006, 440] on div at bounding box center [796, 276] width 650 height 466
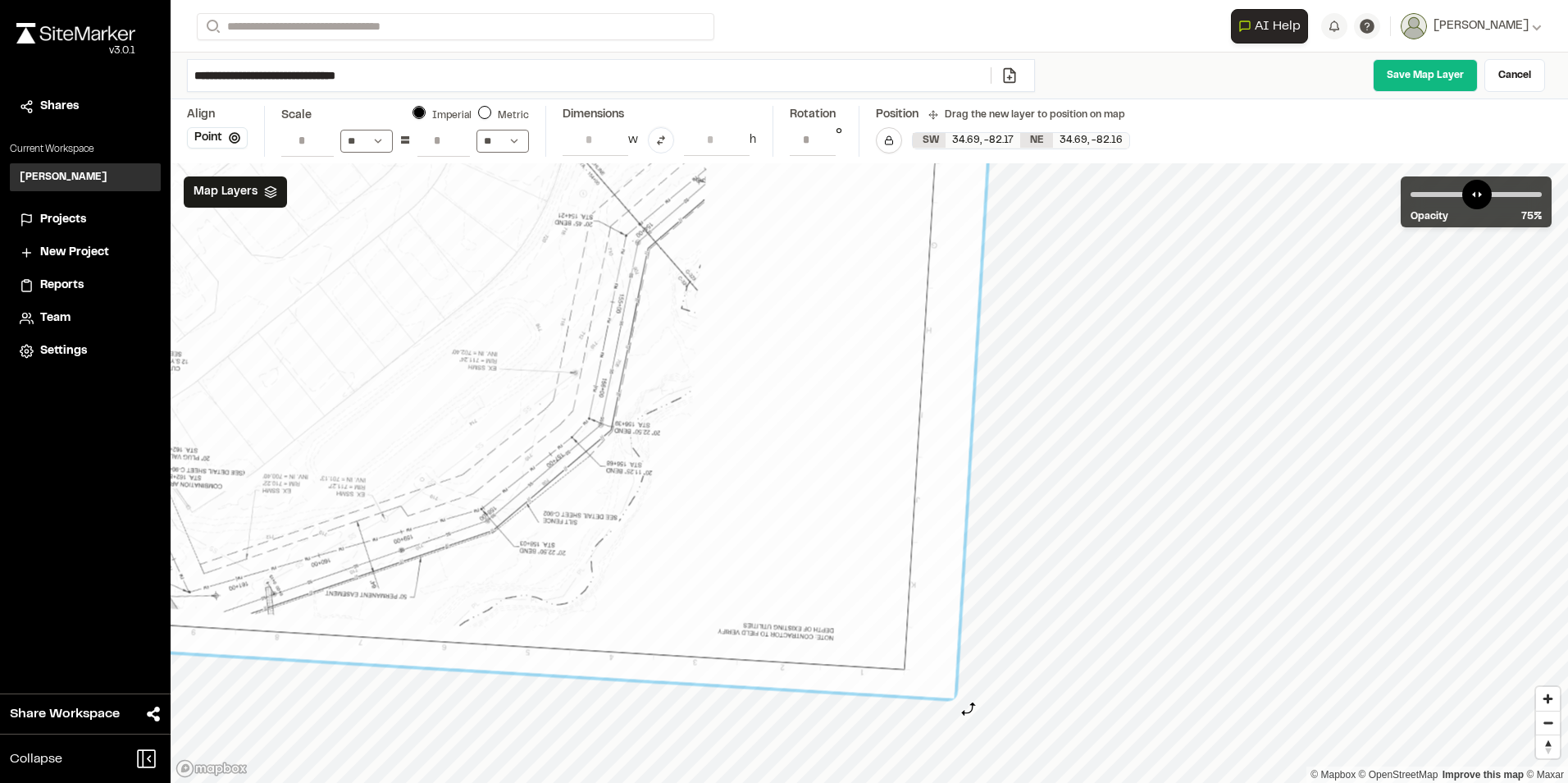
type input "**********"
click at [969, 709] on div "© Mapbox © OpenStreetMap Improve this map © Maxar" at bounding box center [869, 473] width 1397 height 620
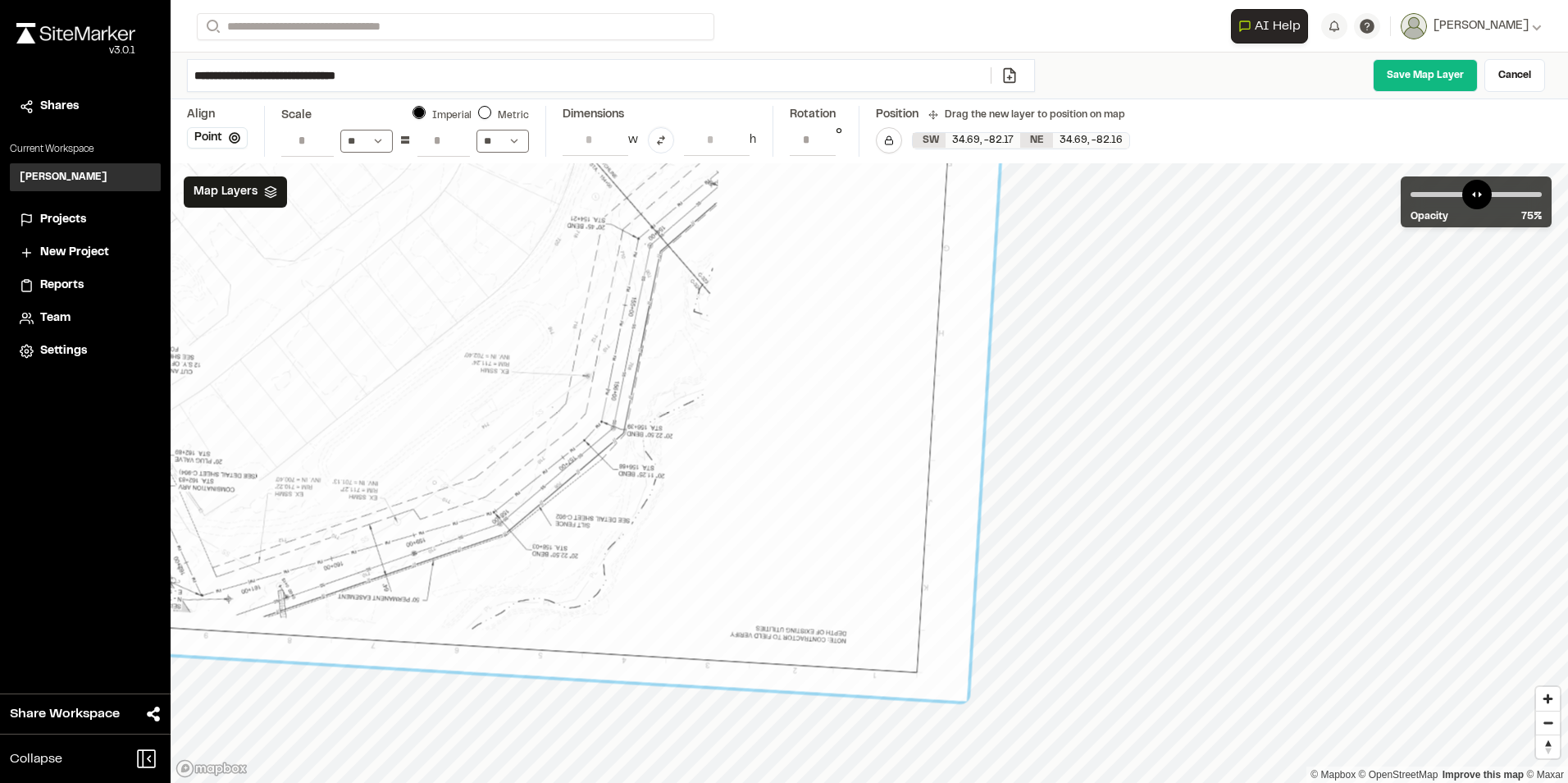
drag, startPoint x: 692, startPoint y: 453, endPoint x: 703, endPoint y: 456, distance: 11.4
click at [703, 456] on div at bounding box center [227, 142] width 1601 height 1119
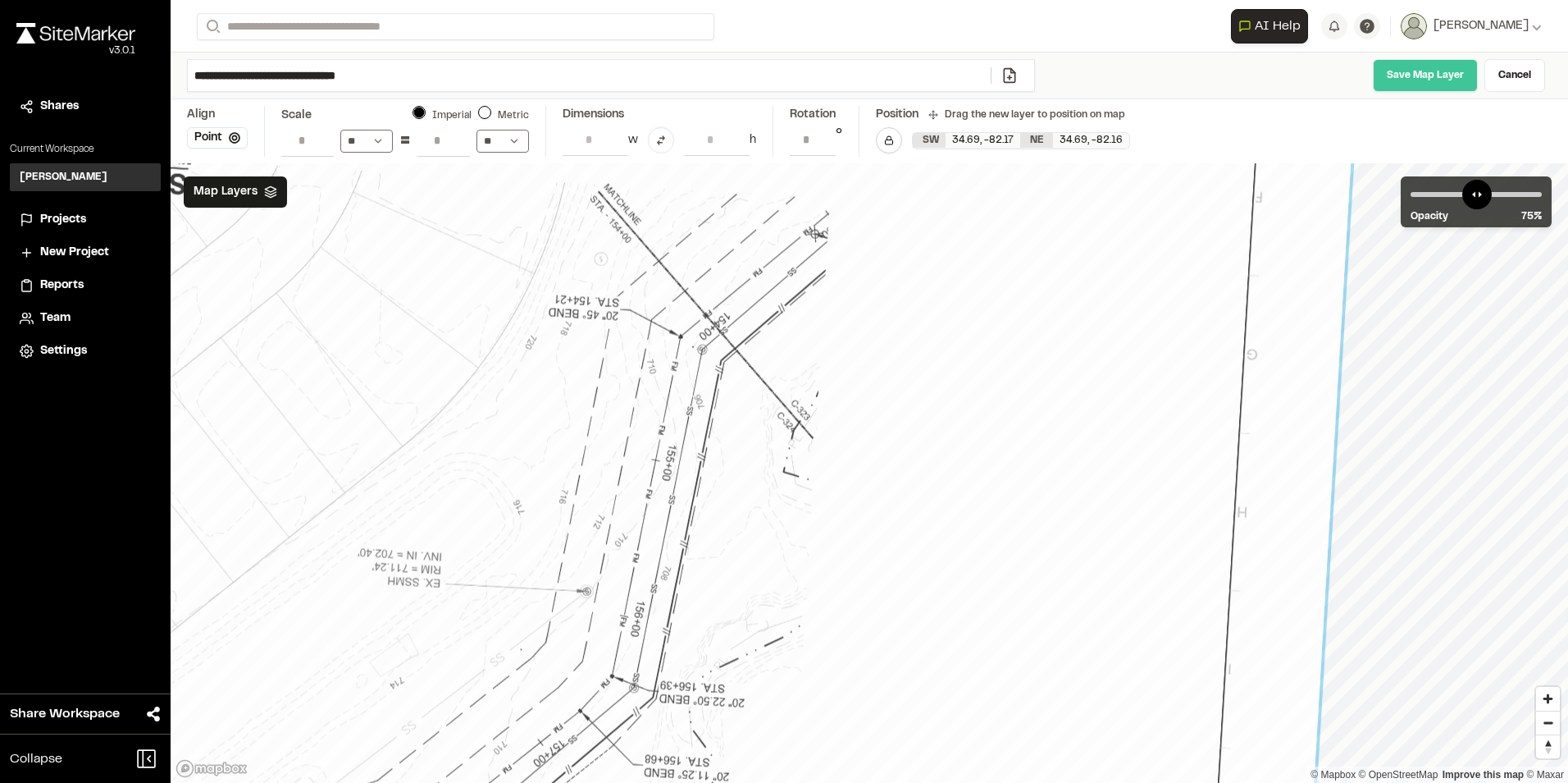
click at [1443, 73] on link "Save Map Layer" at bounding box center [1425, 75] width 105 height 33
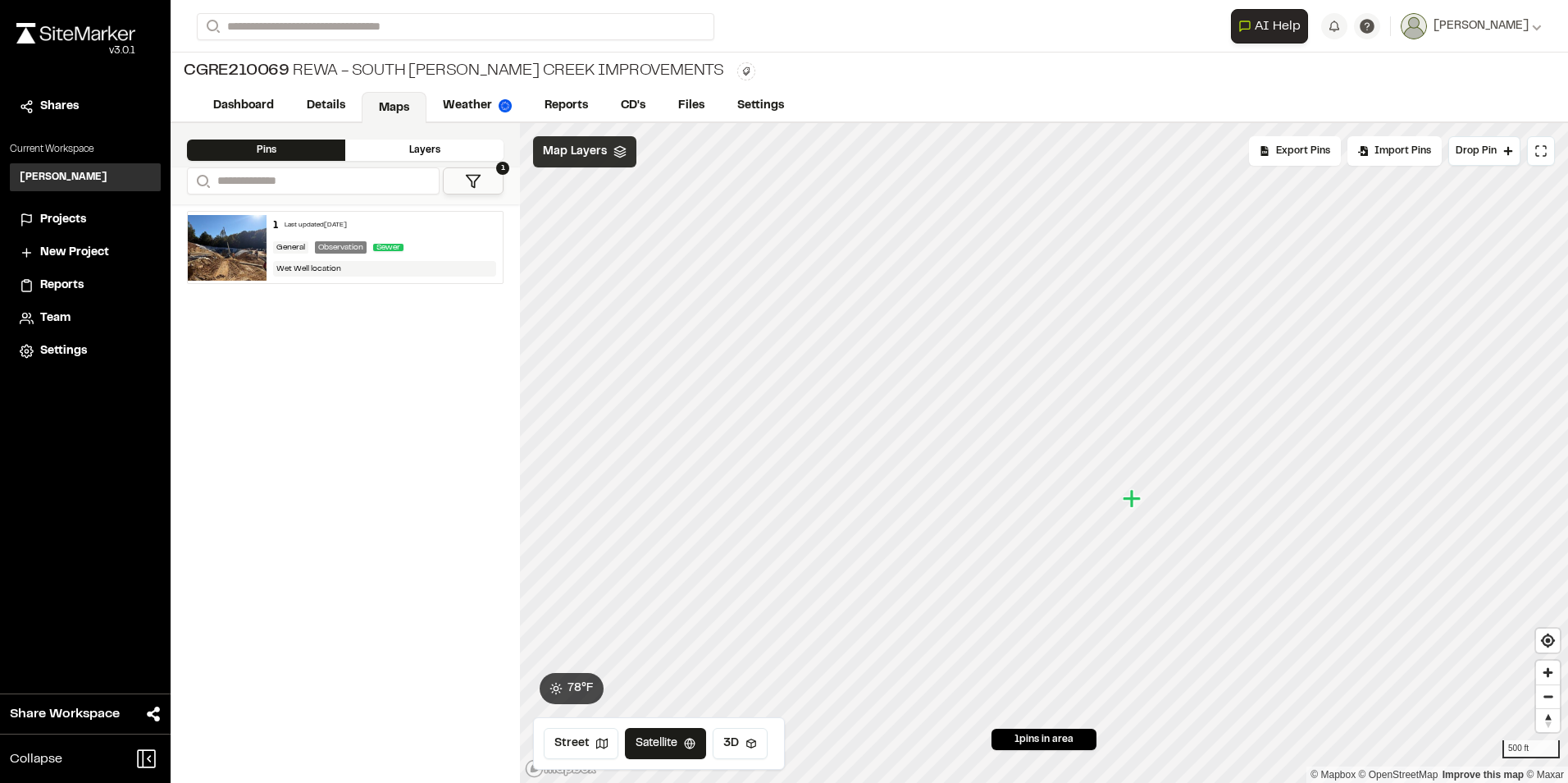
click at [606, 150] on div "Map Layers" at bounding box center [584, 152] width 104 height 32
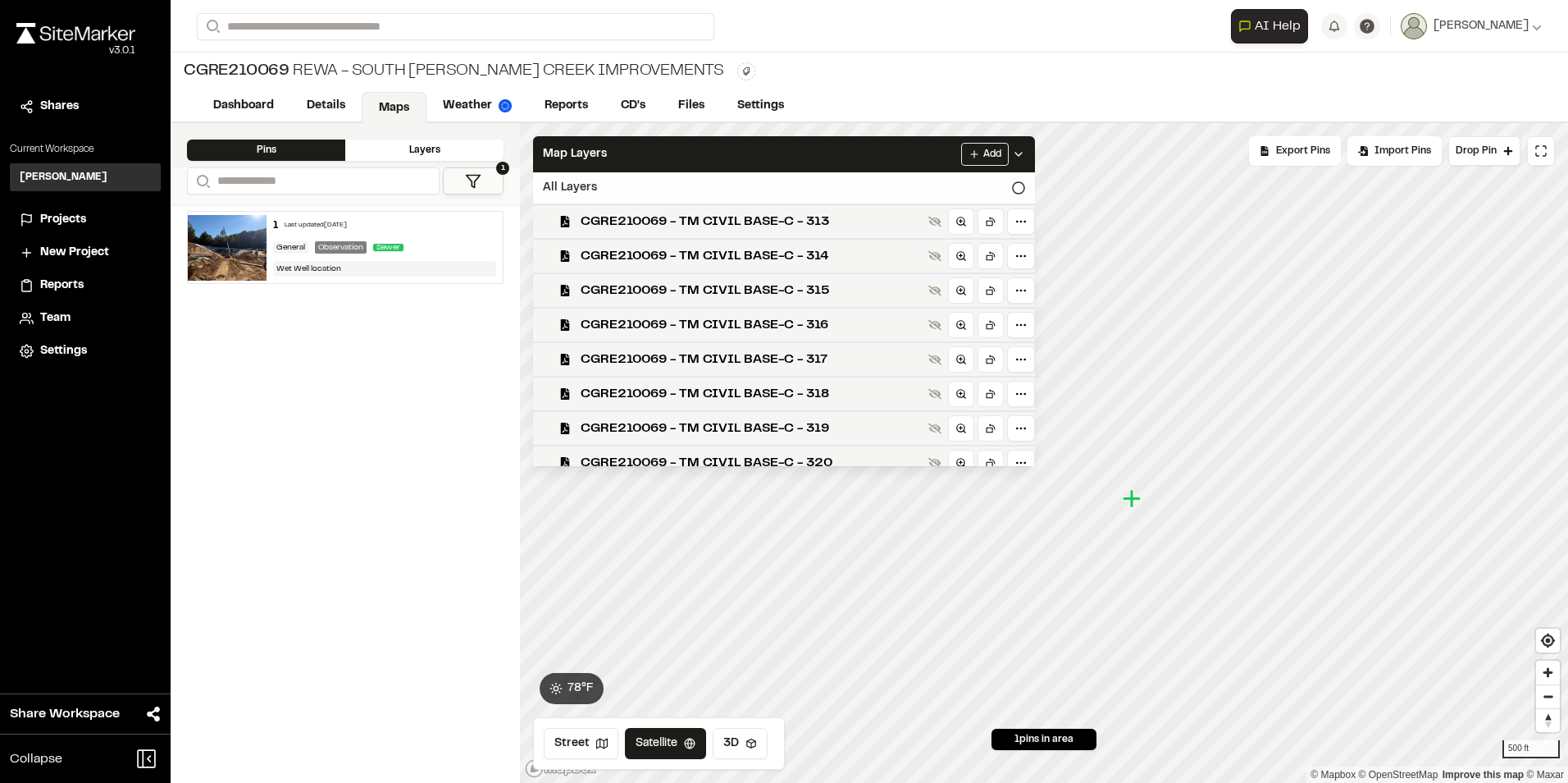
click at [921, 187] on div "All Layers" at bounding box center [784, 188] width 502 height 32
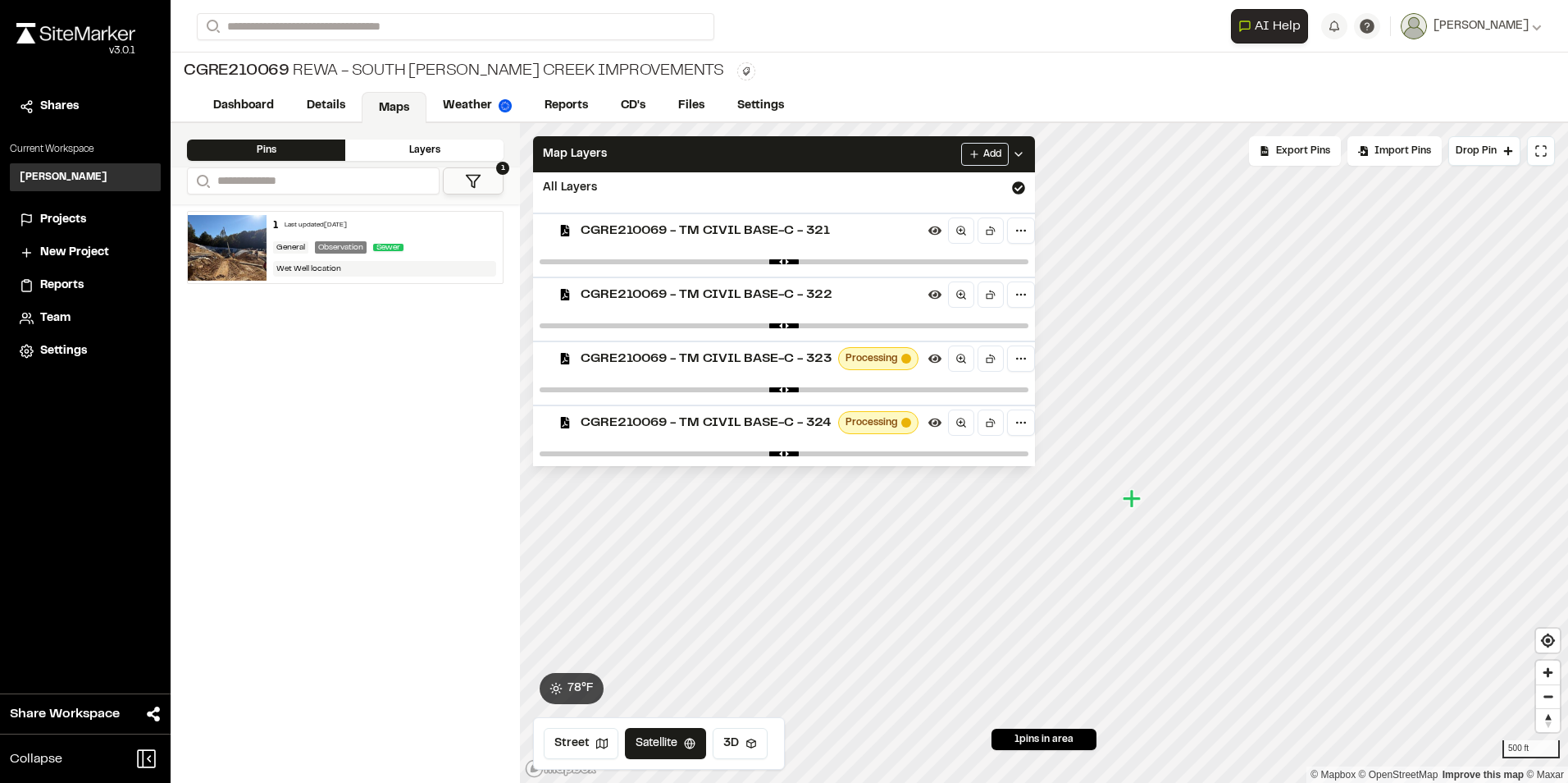
scroll to position [505, 0]
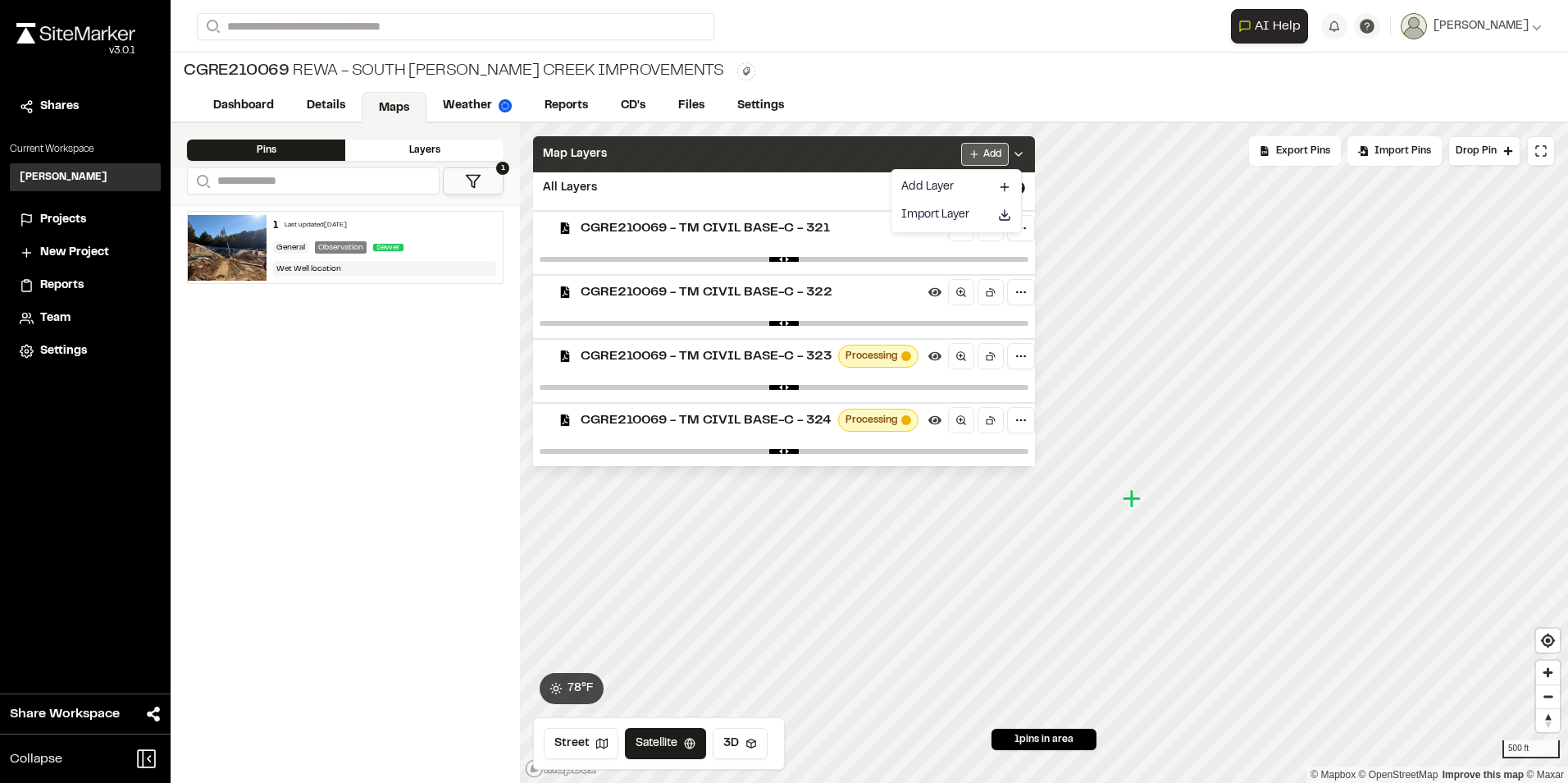
click at [981, 157] on html "**********" at bounding box center [784, 392] width 1568 height 783
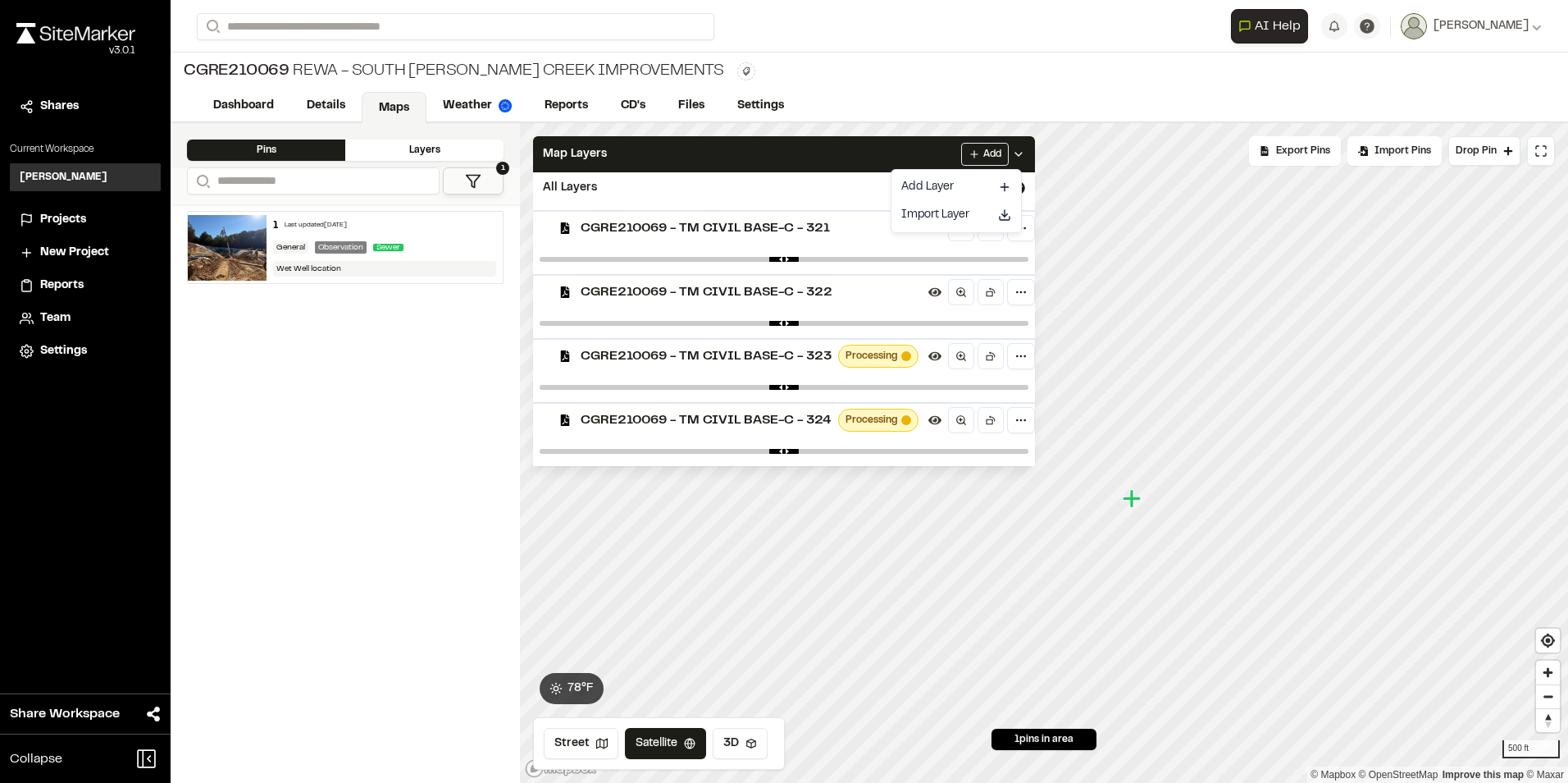
click at [278, 385] on html "**********" at bounding box center [784, 392] width 1568 height 783
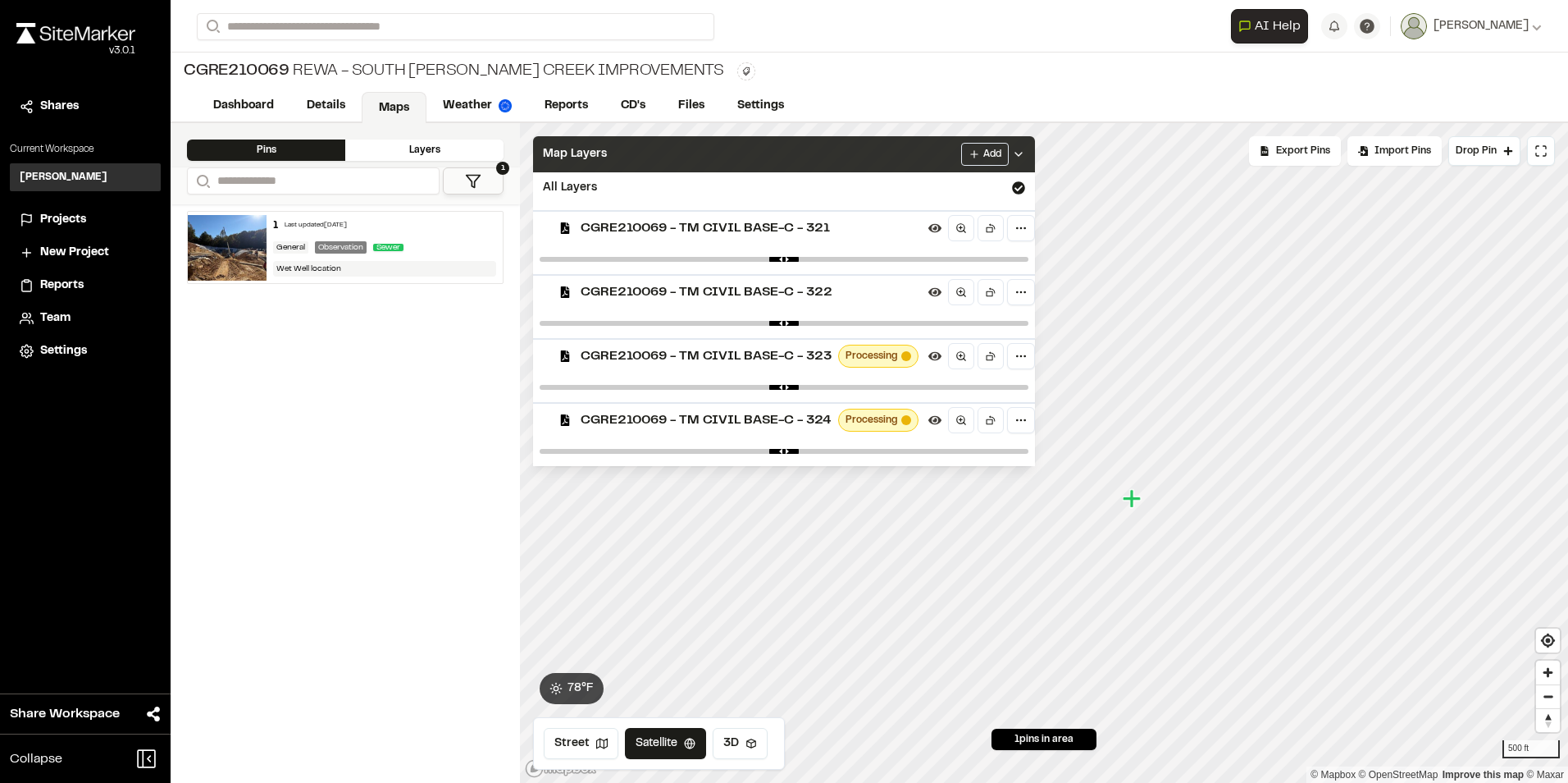
click at [1025, 153] on icon at bounding box center [1018, 153] width 13 height 13
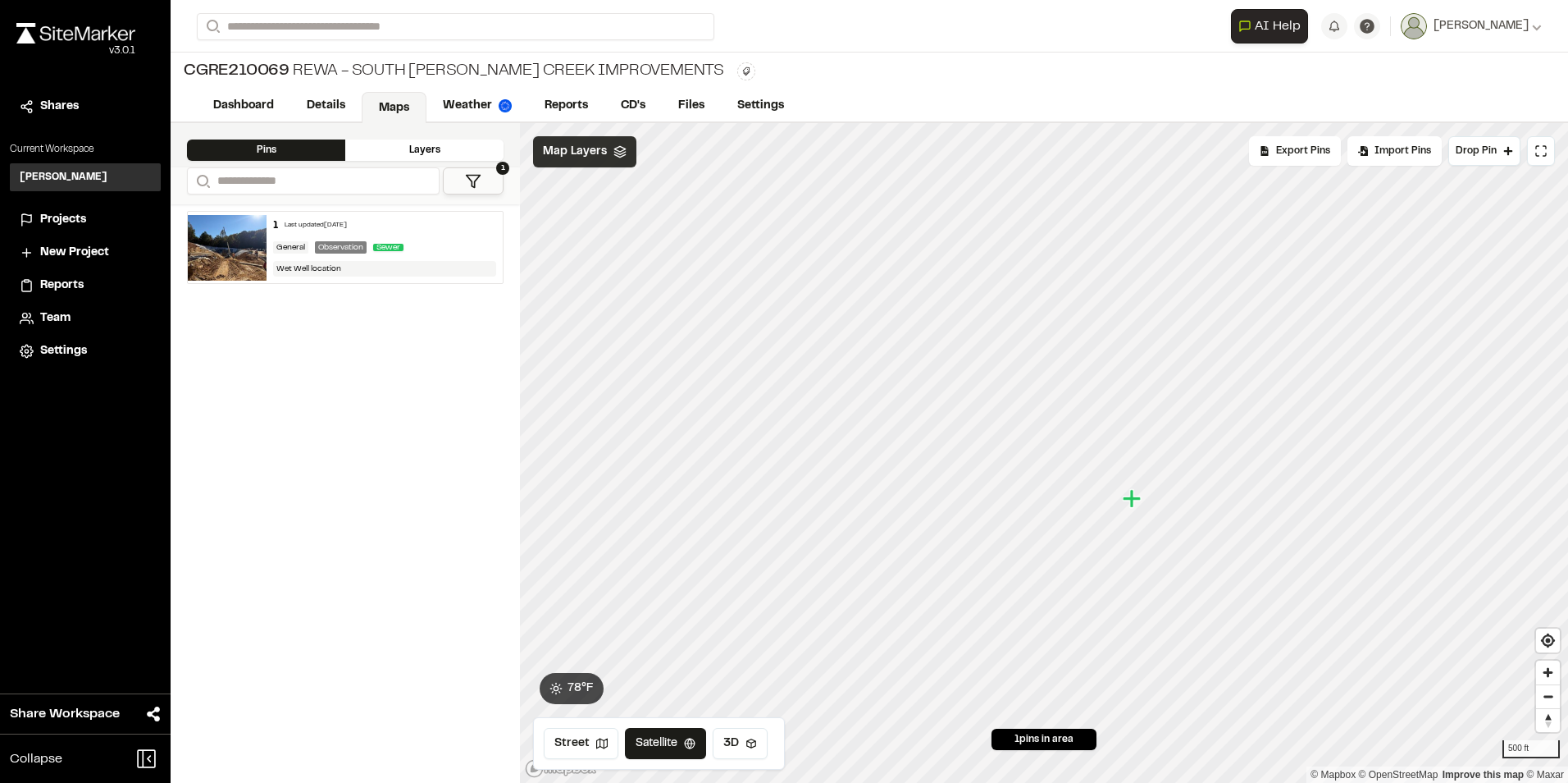
scroll to position [0, 0]
click at [447, 152] on div "Layers" at bounding box center [424, 150] width 158 height 22
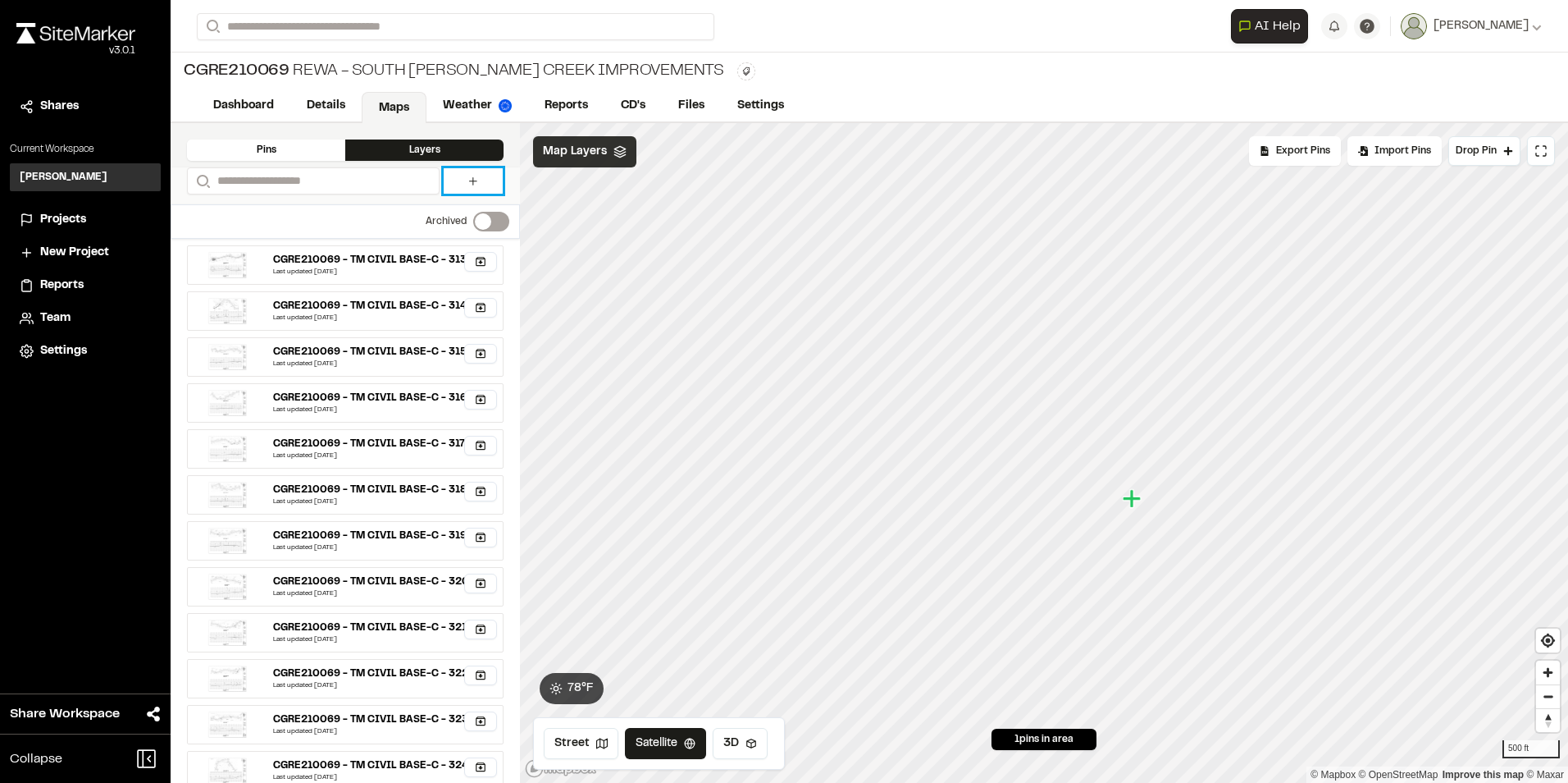
click at [469, 179] on icon at bounding box center [472, 181] width 13 height 13
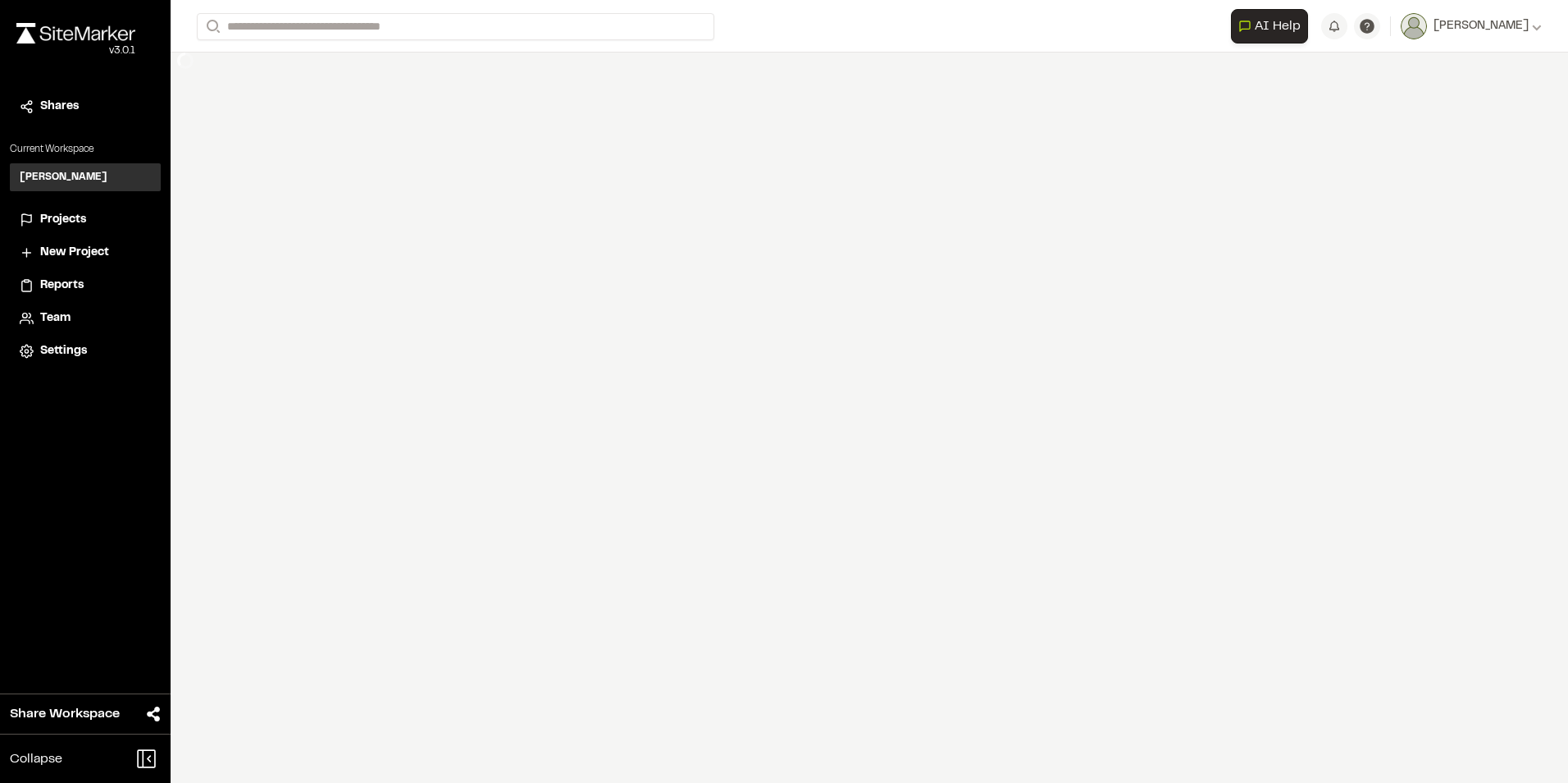
select select "****"
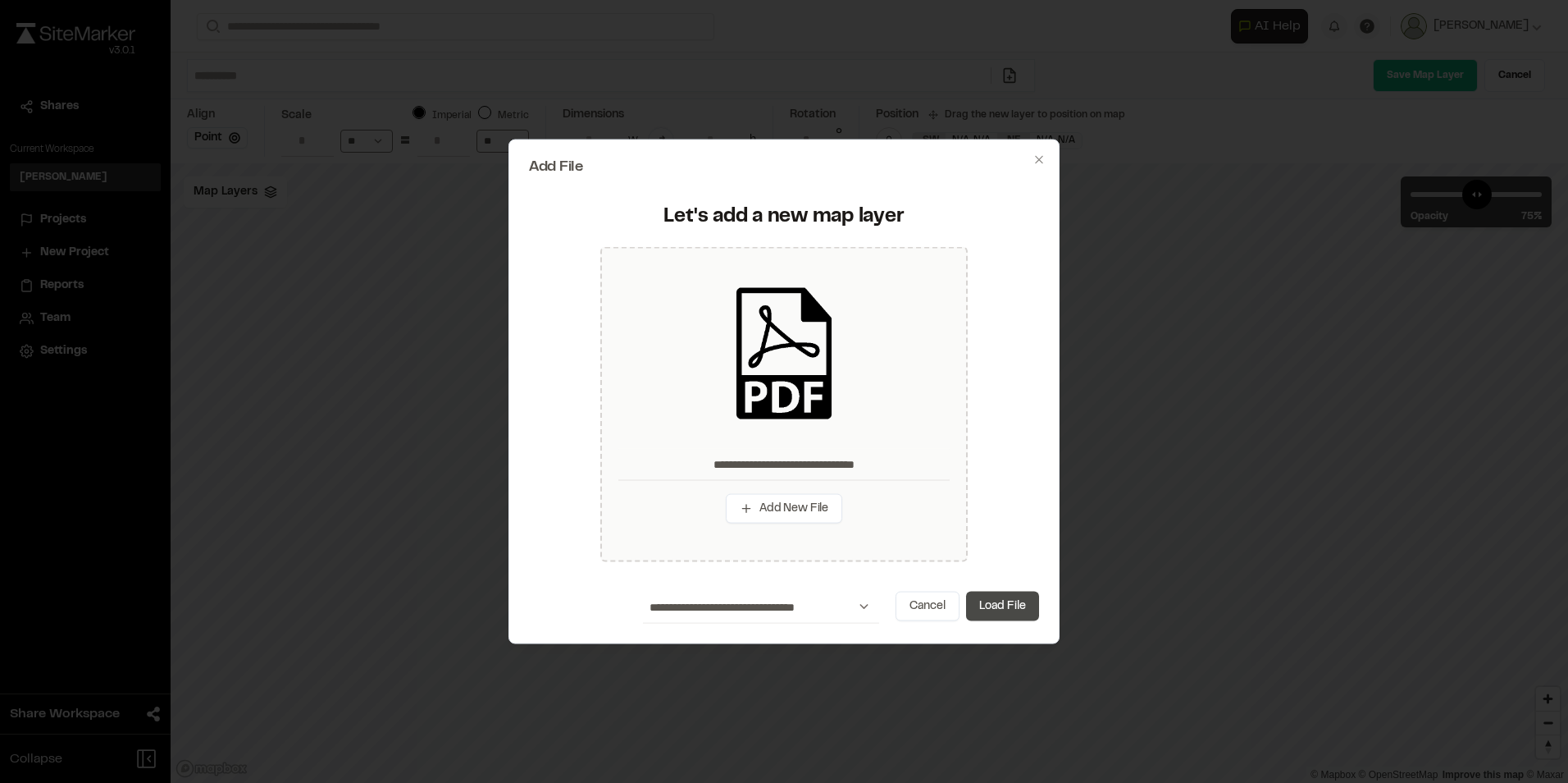
click at [1001, 601] on button "Load File" at bounding box center [1003, 606] width 73 height 30
type input "**********"
type input "****"
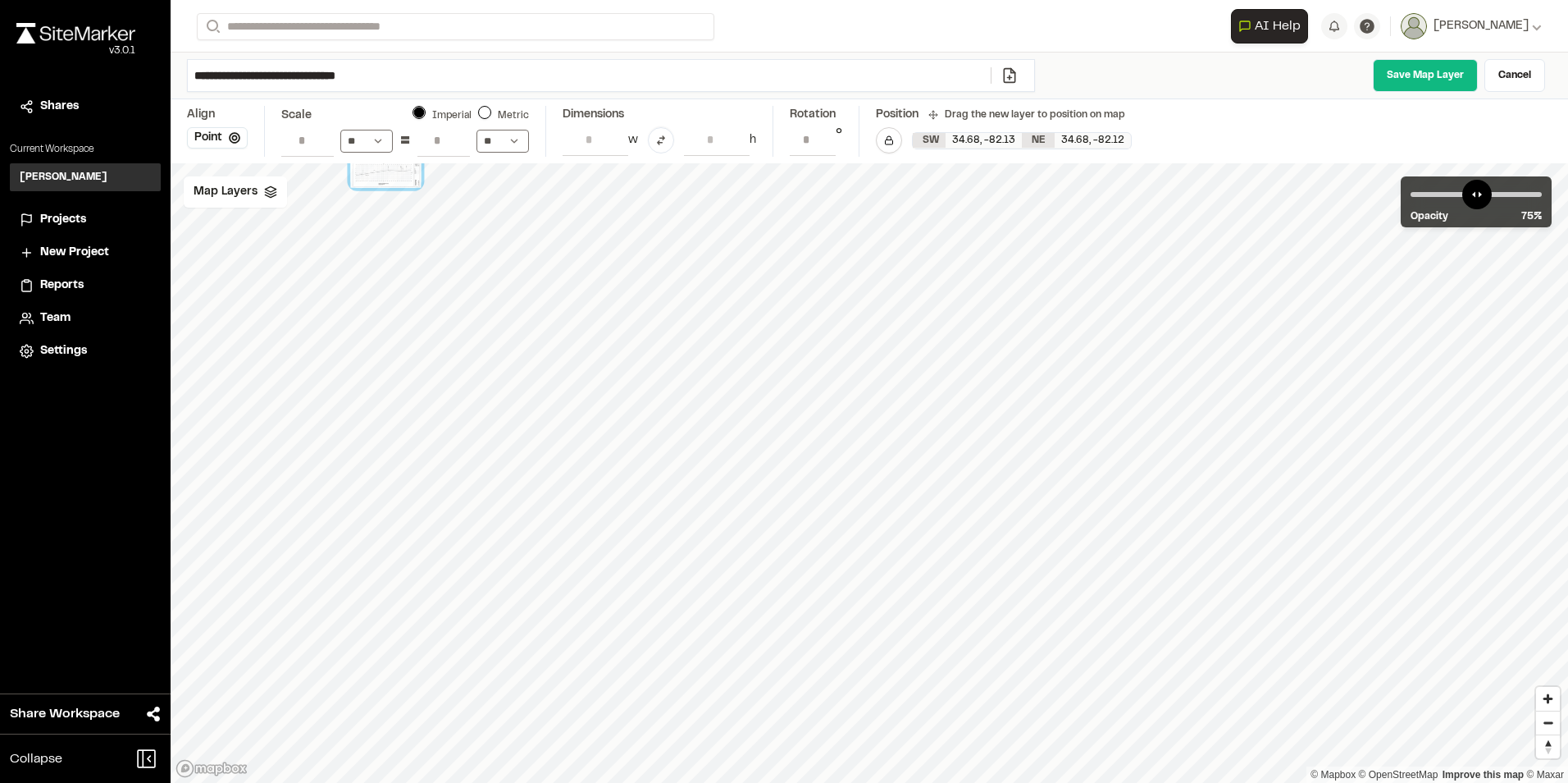
drag, startPoint x: 855, startPoint y: 493, endPoint x: 378, endPoint y: 166, distance: 578.3
click at [378, 166] on div at bounding box center [384, 164] width 70 height 46
click at [258, 196] on div "Map Layers" at bounding box center [235, 192] width 104 height 32
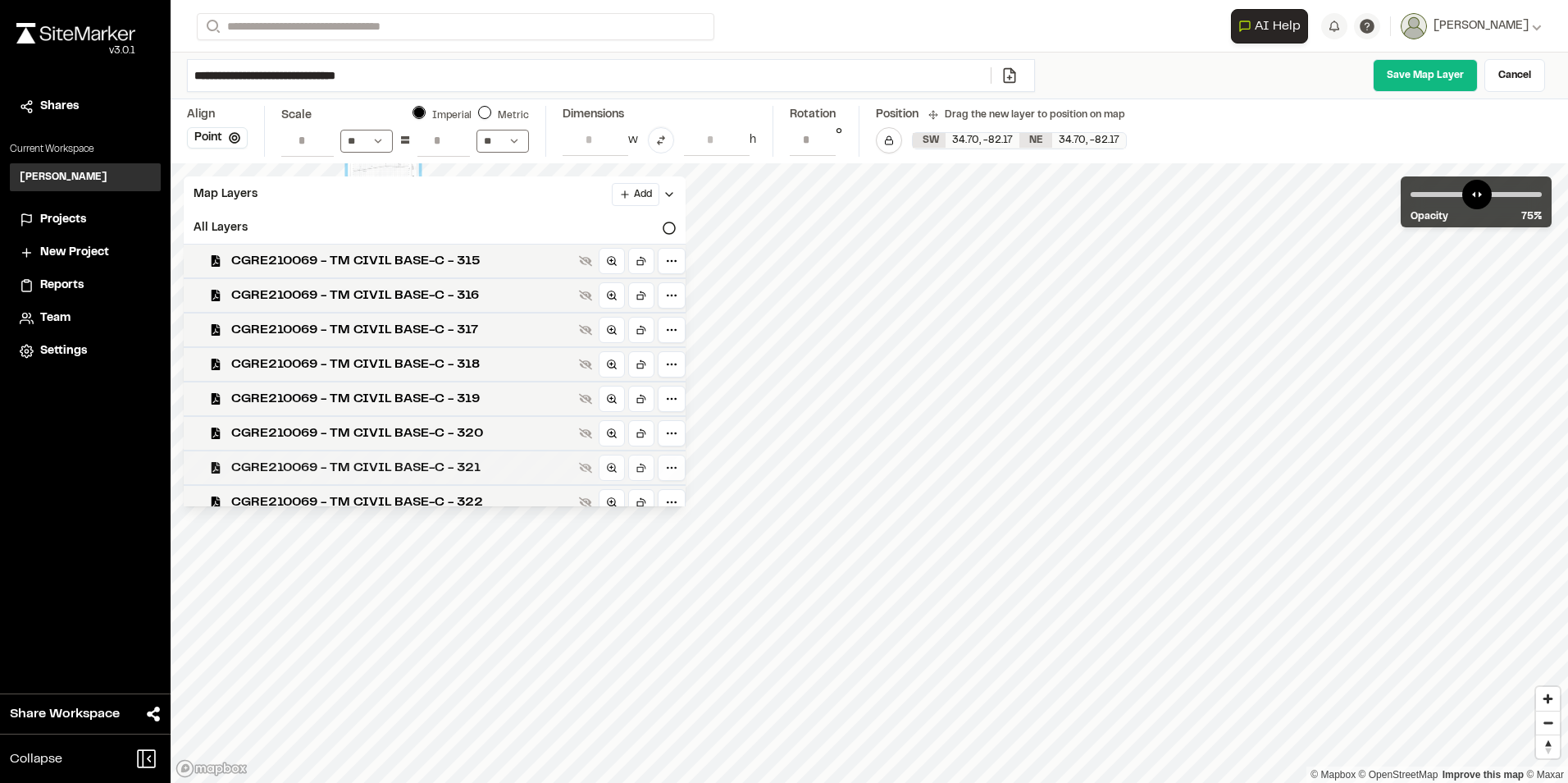
scroll to position [151, 0]
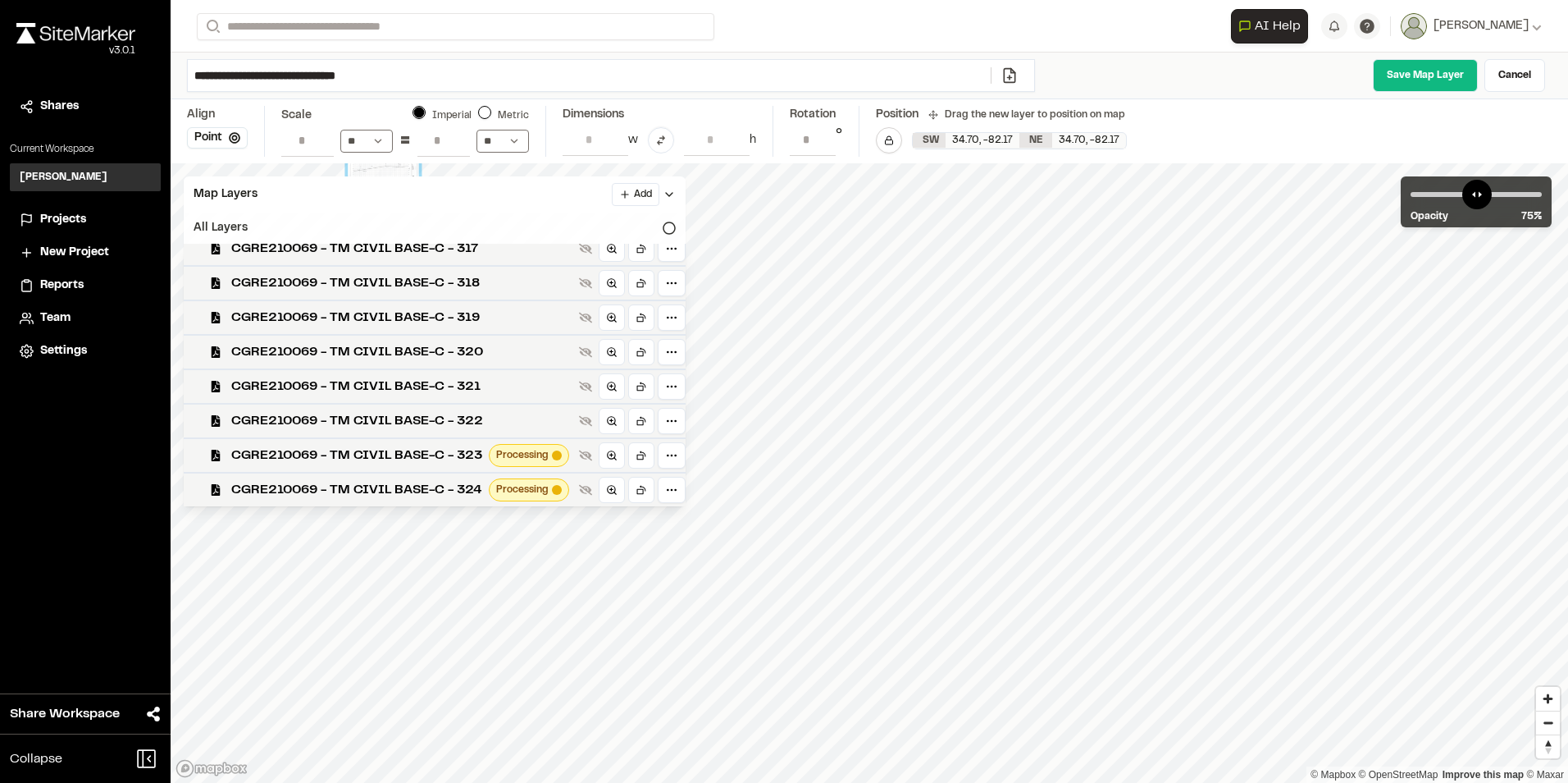
click at [624, 224] on div "All Layers" at bounding box center [435, 228] width 502 height 32
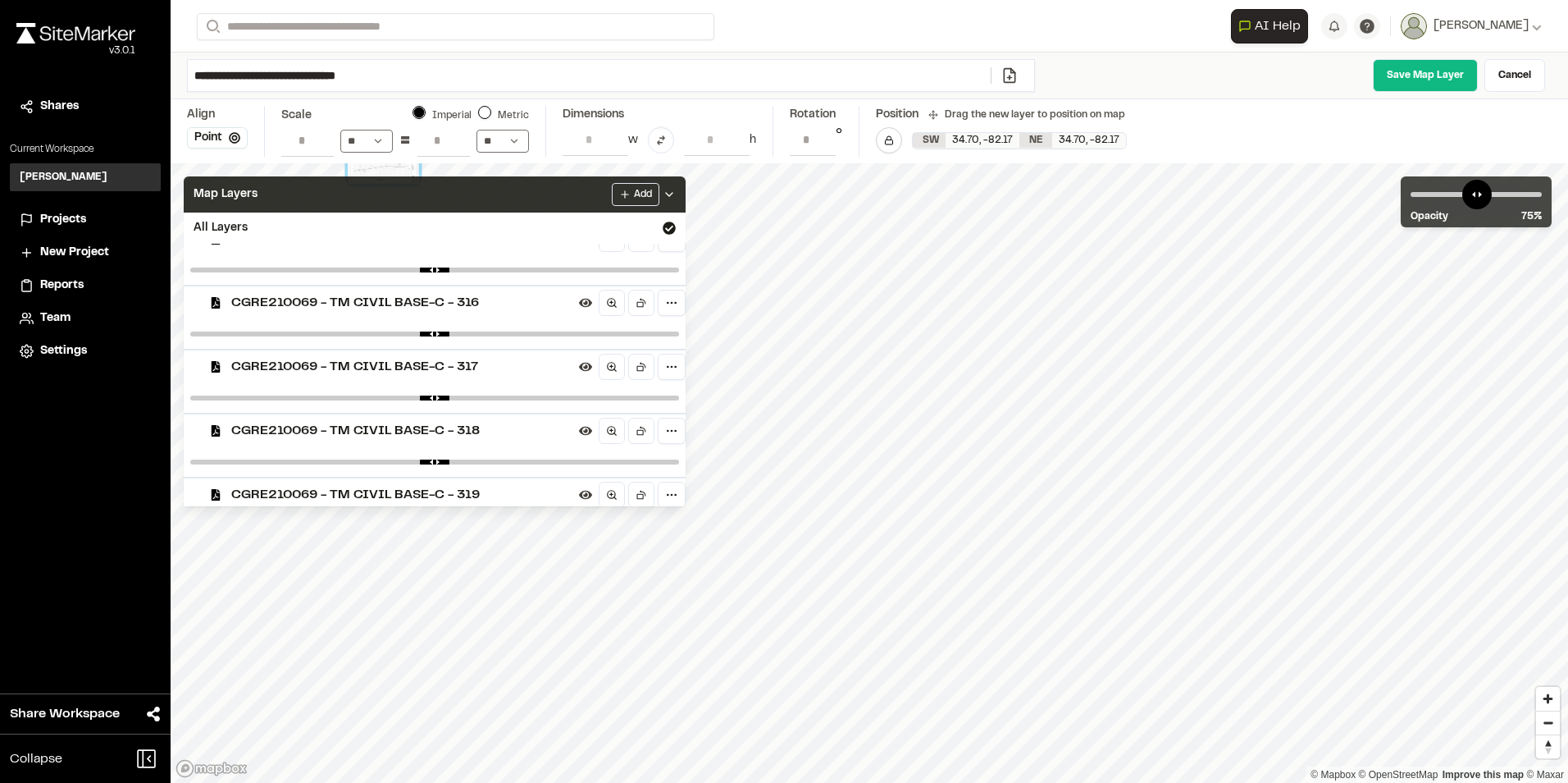
click at [676, 194] on icon at bounding box center [669, 194] width 13 height 13
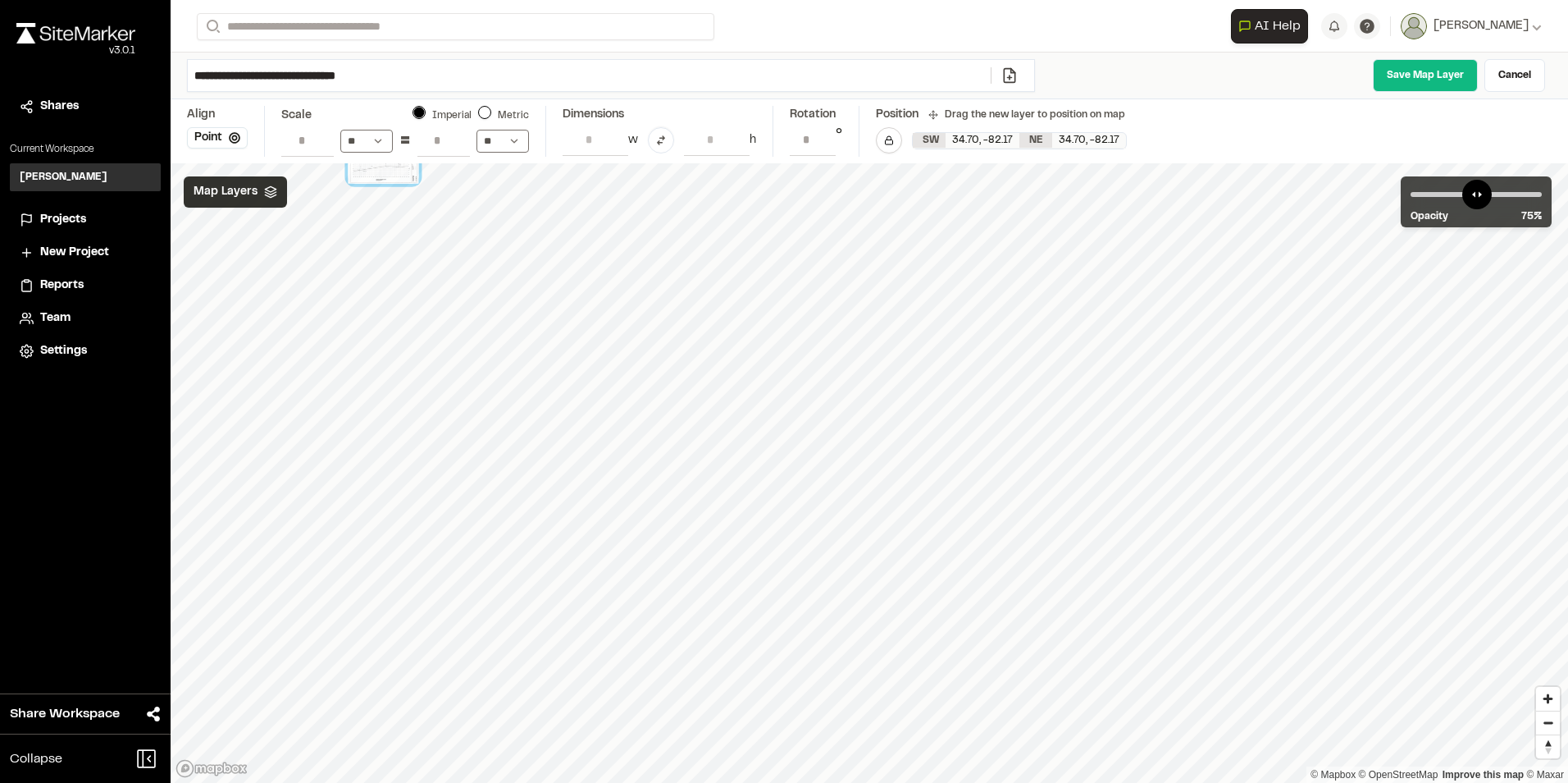
scroll to position [0, 0]
drag, startPoint x: 388, startPoint y: 181, endPoint x: 367, endPoint y: 343, distance: 163.4
click at [367, 343] on div at bounding box center [361, 322] width 70 height 46
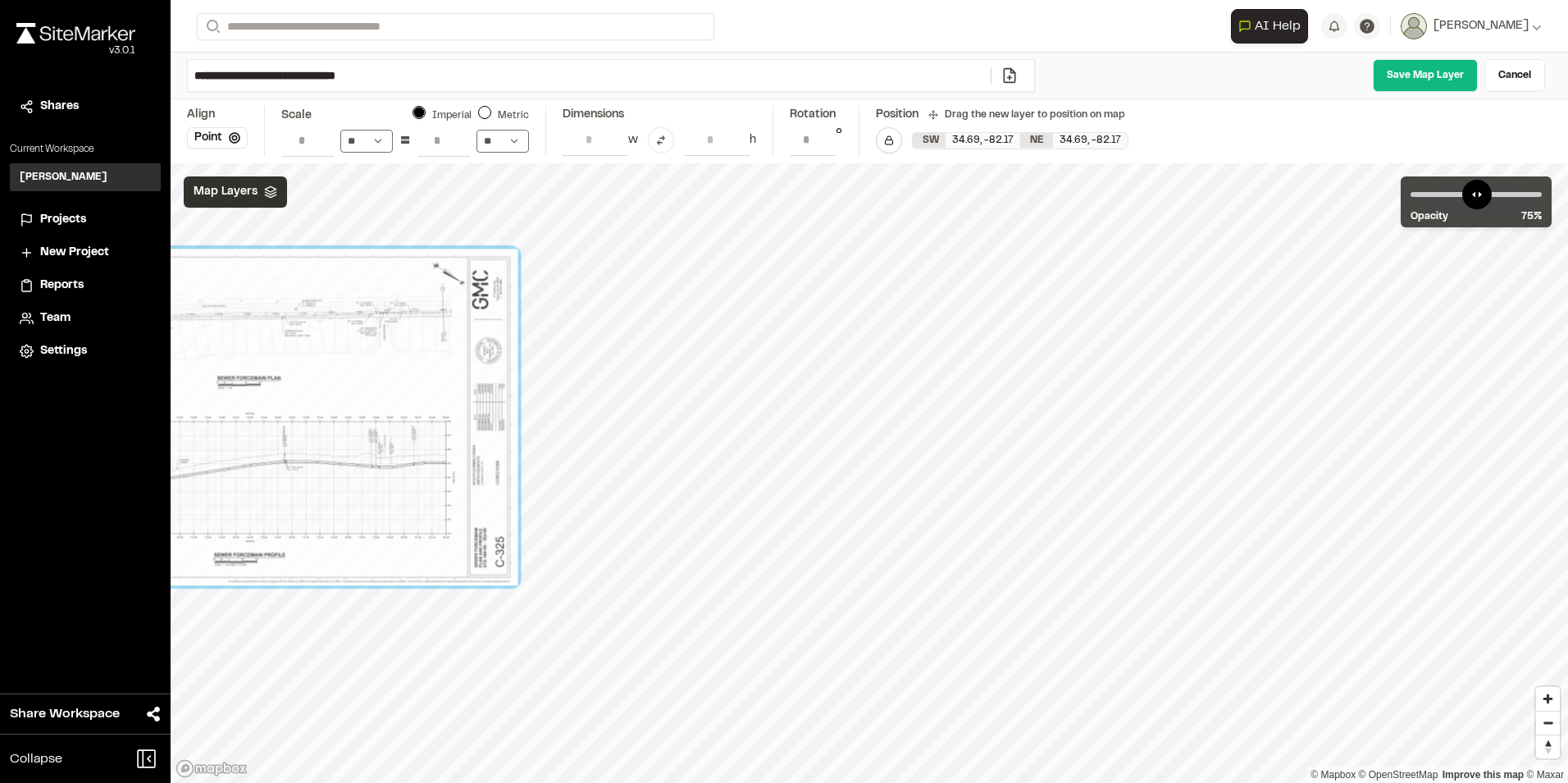
drag, startPoint x: 413, startPoint y: 400, endPoint x: 440, endPoint y: 505, distance: 108.4
click at [440, 505] on div at bounding box center [266, 416] width 504 height 336
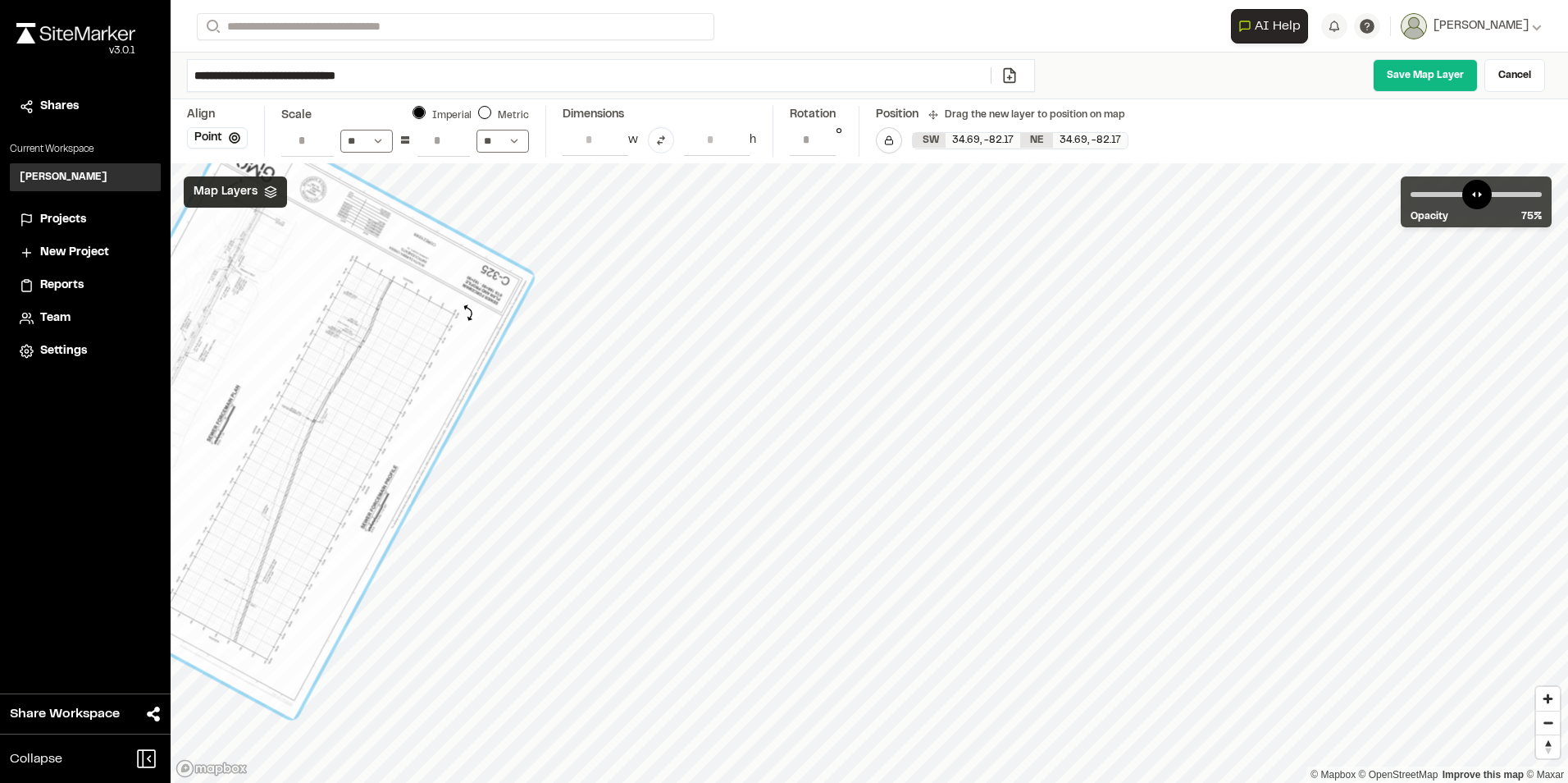
drag, startPoint x: 524, startPoint y: 593, endPoint x: 468, endPoint y: 312, distance: 286.5
click at [468, 312] on div at bounding box center [266, 416] width 536 height 604
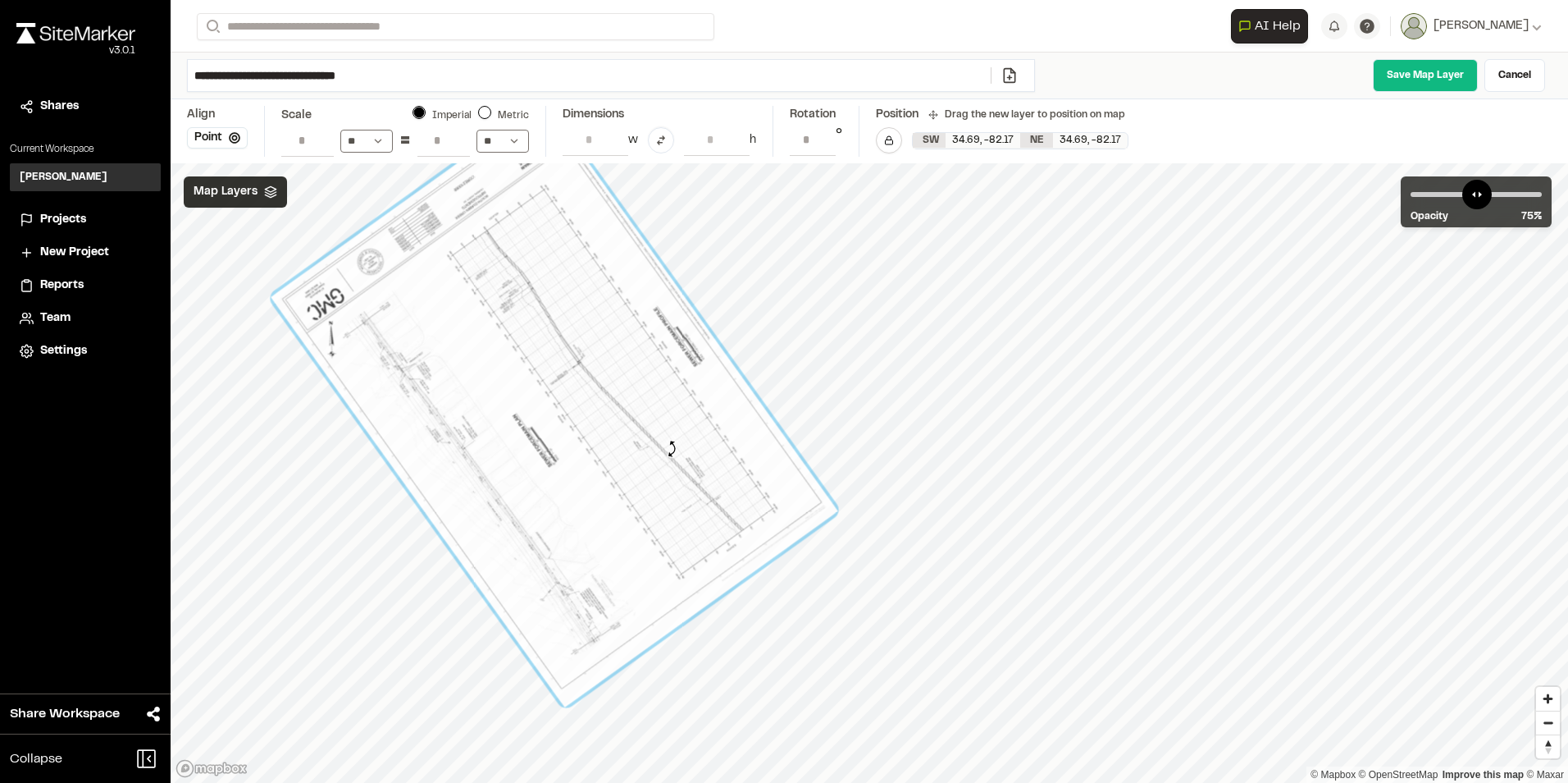
drag, startPoint x: 581, startPoint y: 713, endPoint x: 672, endPoint y: 449, distance: 279.2
click at [672, 449] on div at bounding box center [554, 403] width 567 height 606
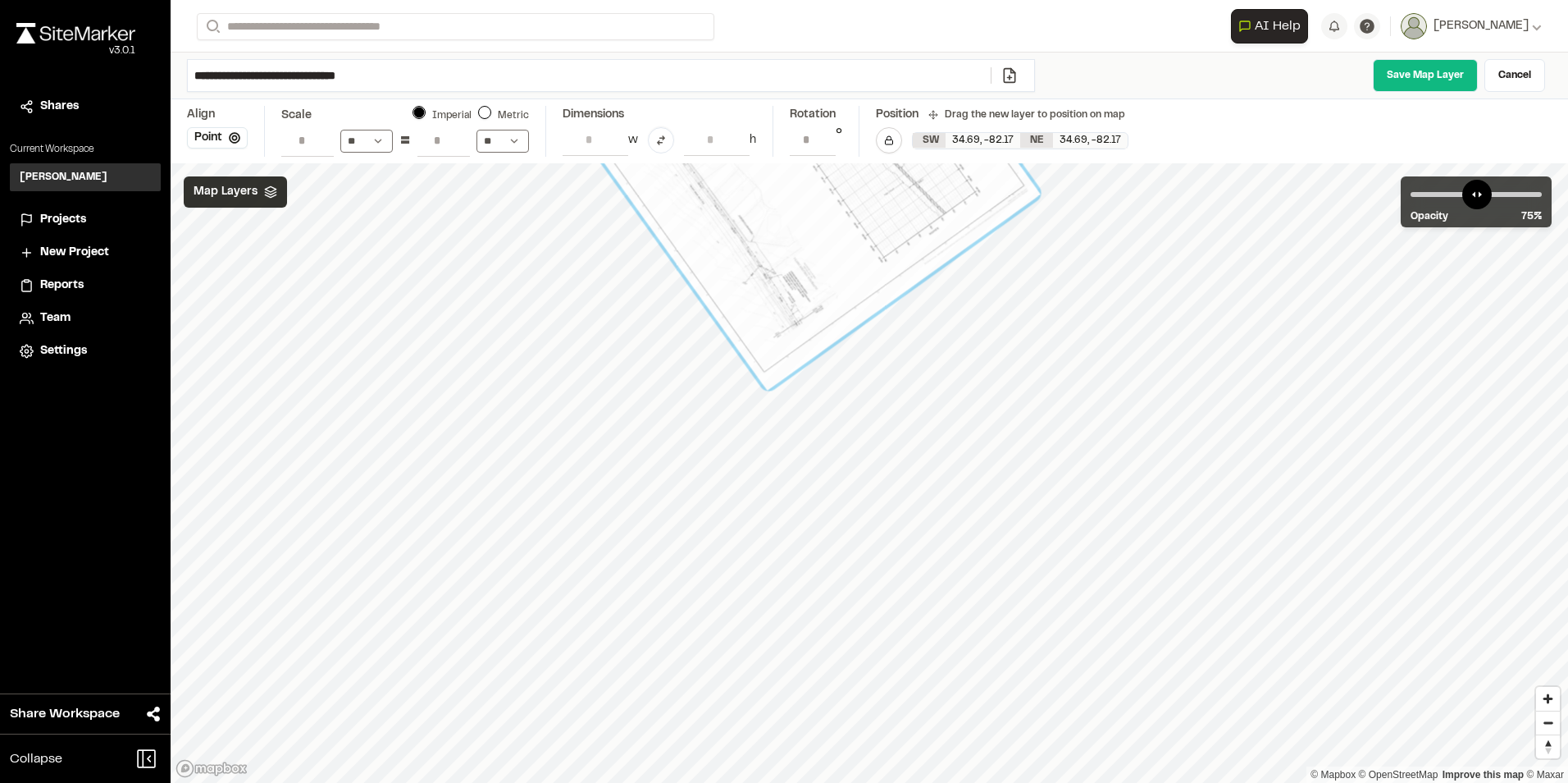
drag, startPoint x: 629, startPoint y: 547, endPoint x: 820, endPoint y: 215, distance: 383.0
click at [820, 215] on div at bounding box center [757, 87] width 567 height 606
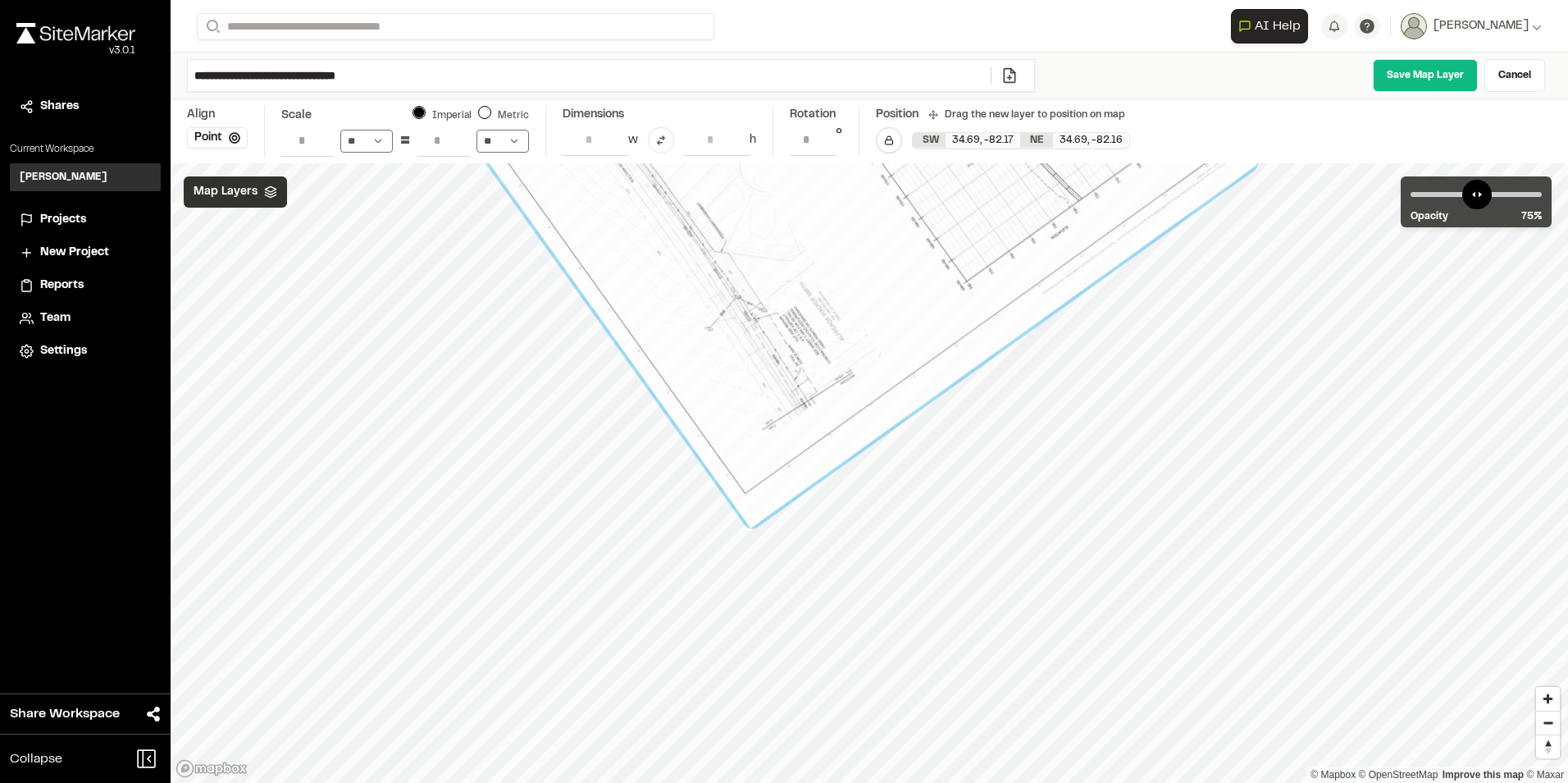
drag, startPoint x: 716, startPoint y: 409, endPoint x: 800, endPoint y: 350, distance: 102.6
drag, startPoint x: 750, startPoint y: 538, endPoint x: 777, endPoint y: 538, distance: 27.0
click at [777, 538] on div at bounding box center [775, 536] width 18 height 18
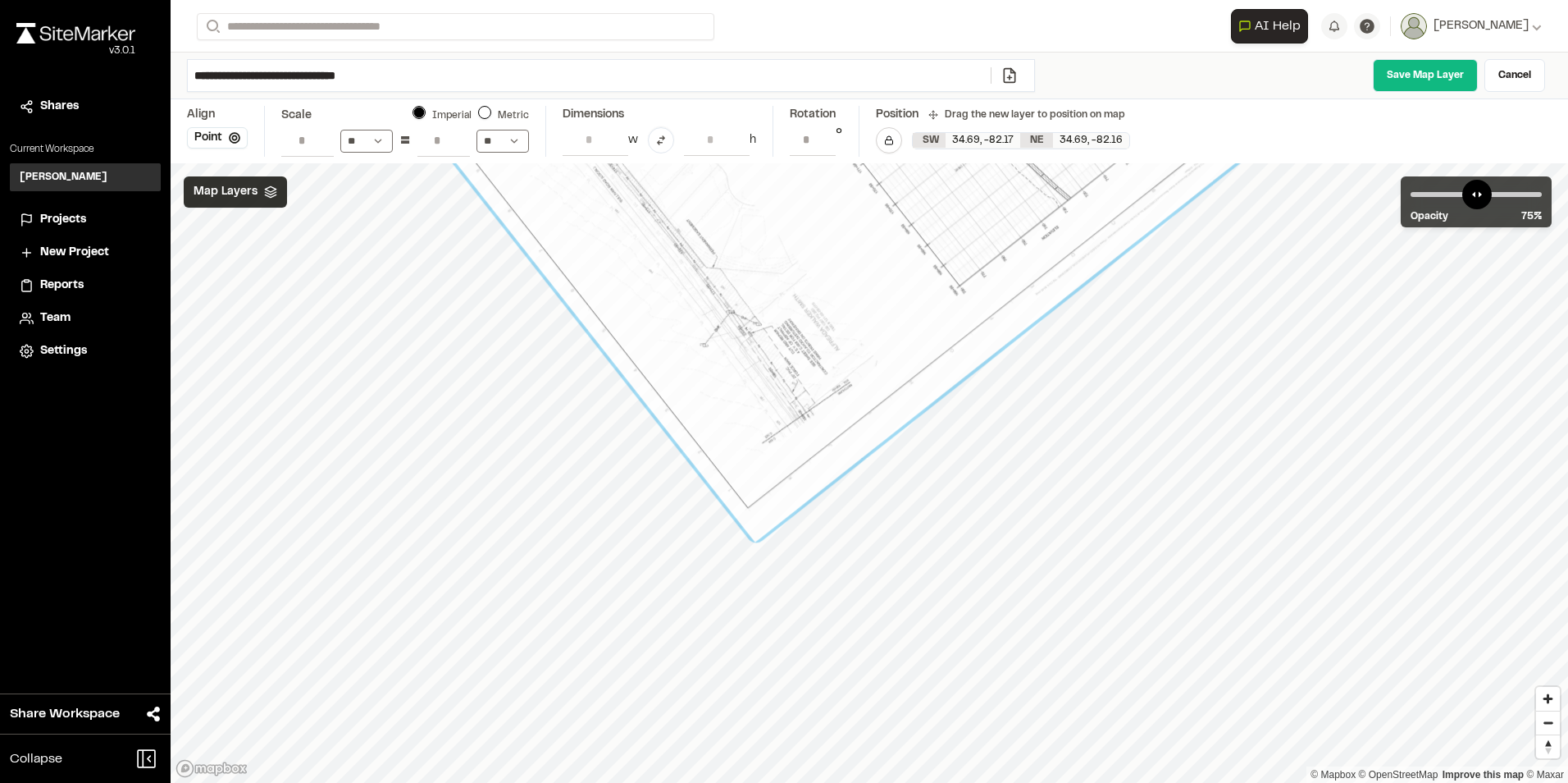
drag, startPoint x: 795, startPoint y: 415, endPoint x: 774, endPoint y: 431, distance: 26.4
drag, startPoint x: 752, startPoint y: 550, endPoint x: 769, endPoint y: 548, distance: 17.1
click at [769, 548] on div at bounding box center [771, 550] width 19 height 19
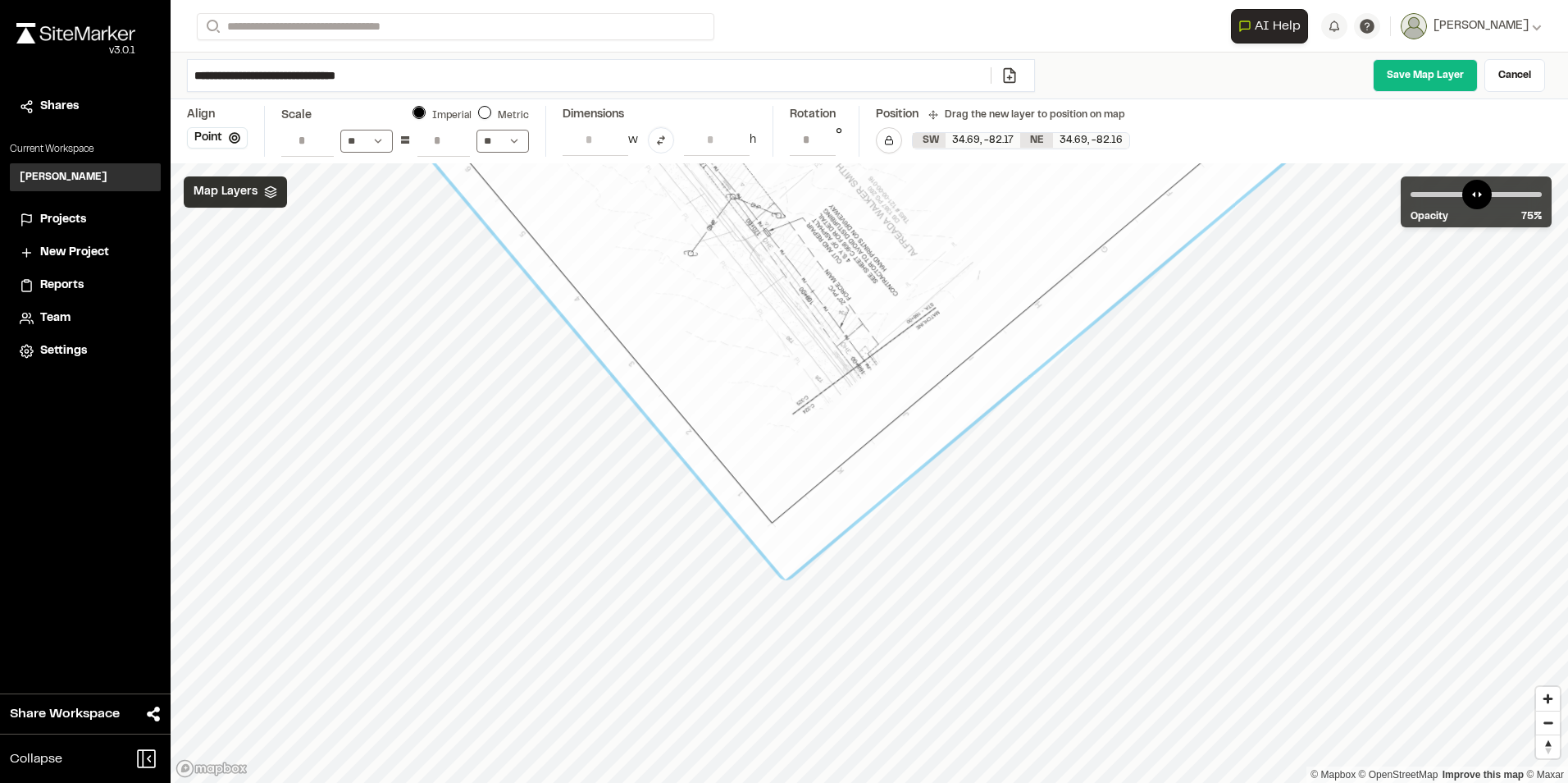
drag, startPoint x: 876, startPoint y: 403, endPoint x: 890, endPoint y: 394, distance: 16.6
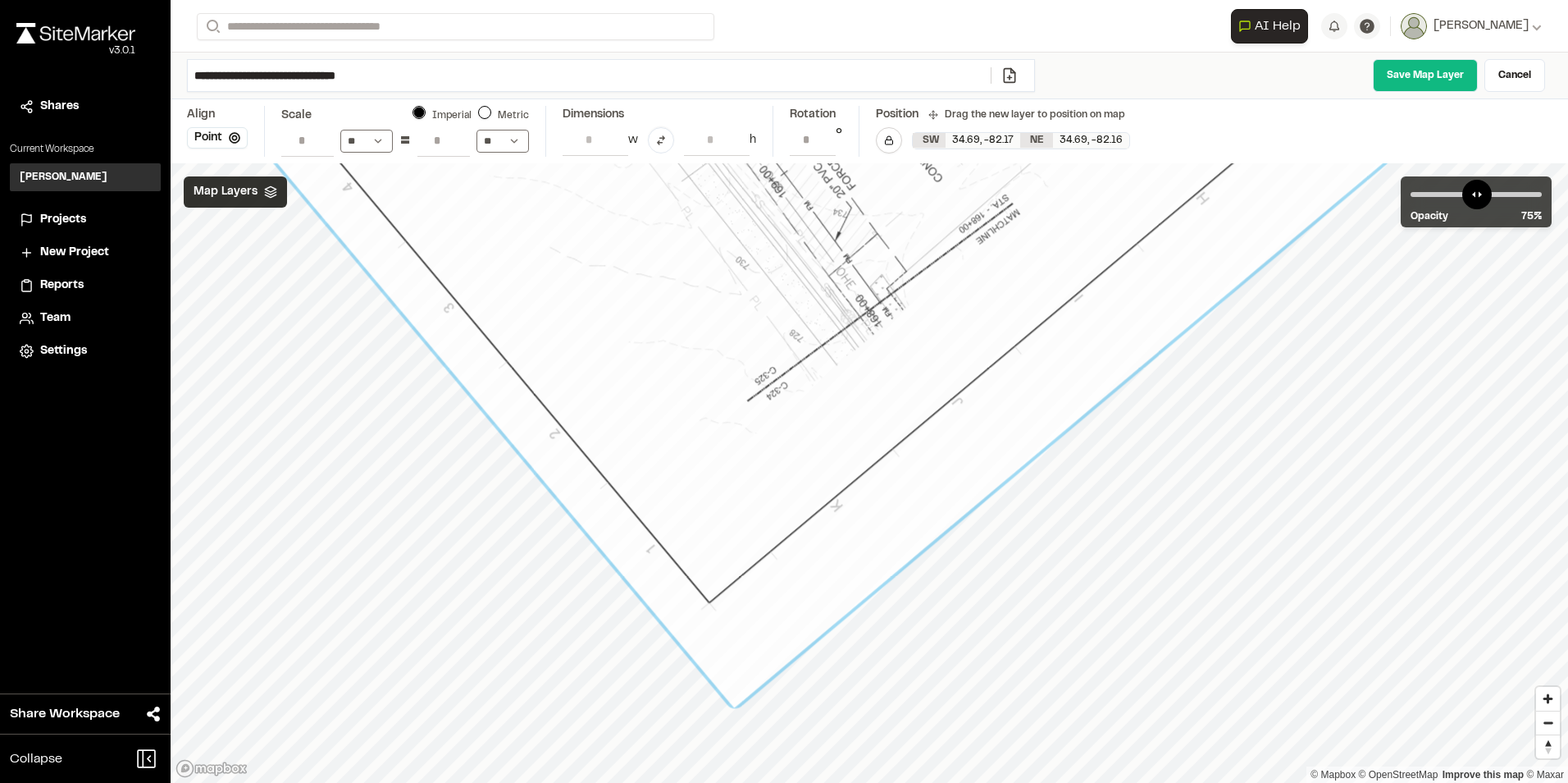
drag, startPoint x: 765, startPoint y: 660, endPoint x: 765, endPoint y: 635, distance: 25.0
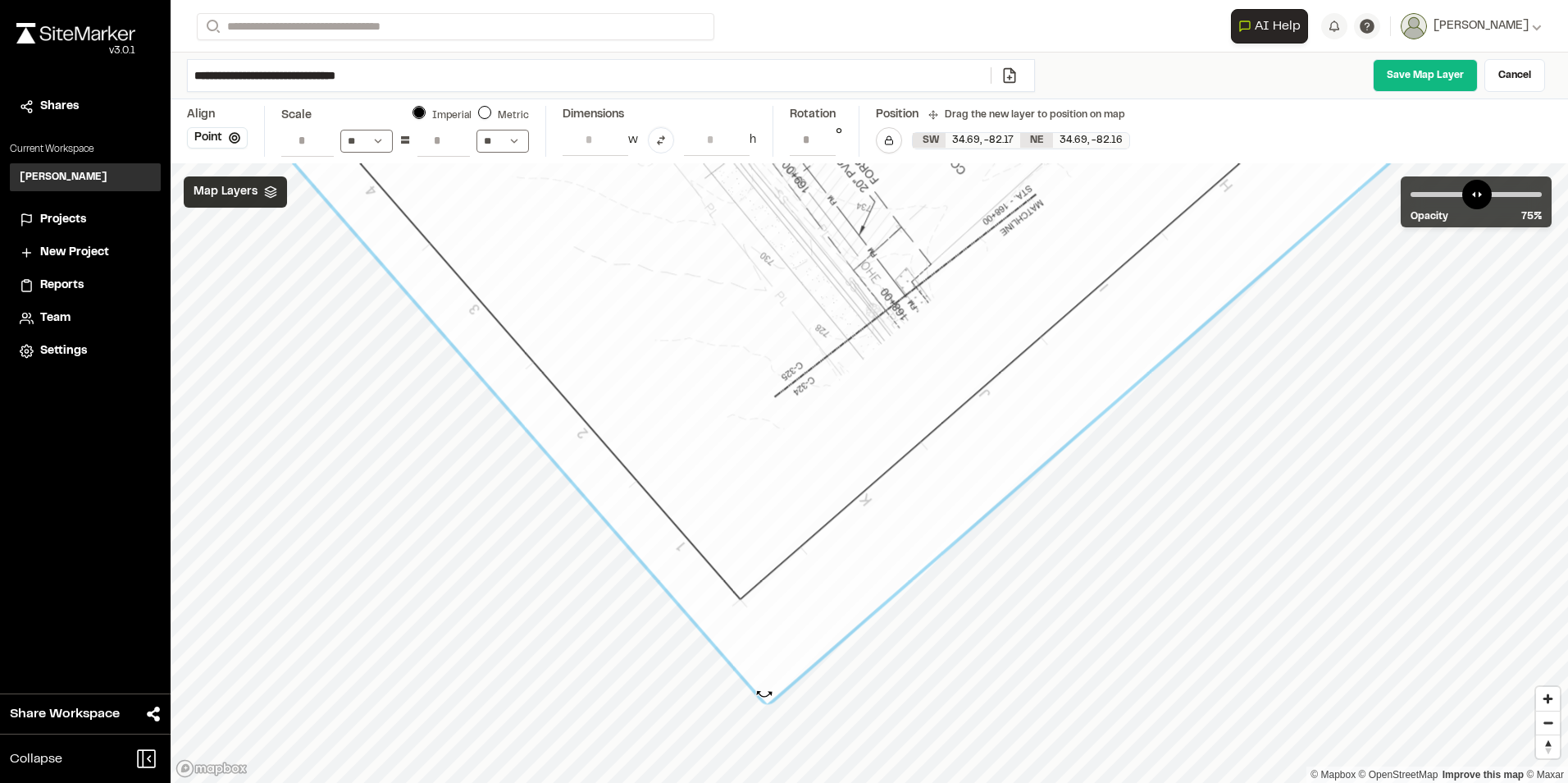
drag, startPoint x: 734, startPoint y: 720, endPoint x: 765, endPoint y: 693, distance: 41.1
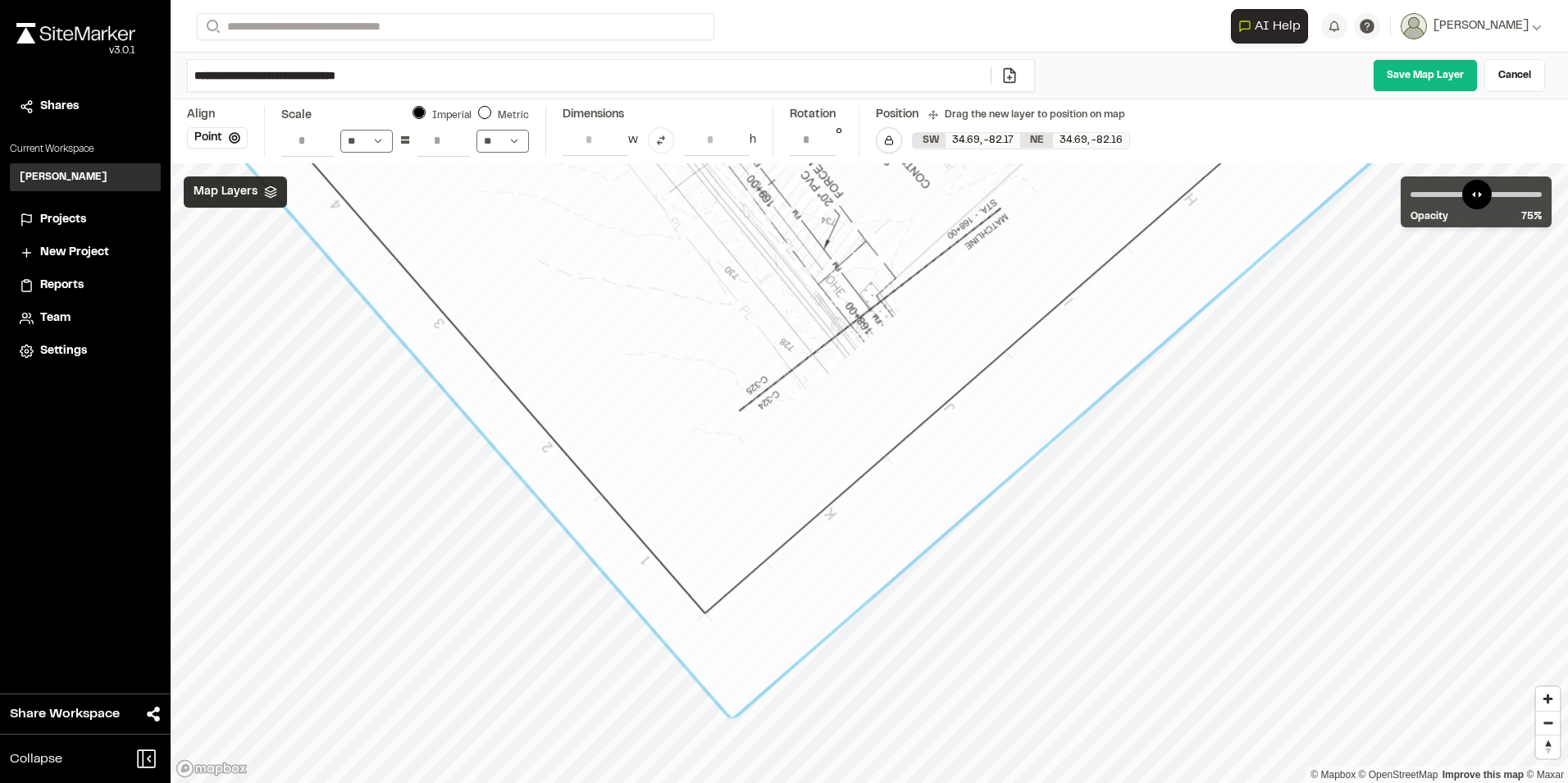
drag, startPoint x: 783, startPoint y: 557, endPoint x: 747, endPoint y: 570, distance: 38.3
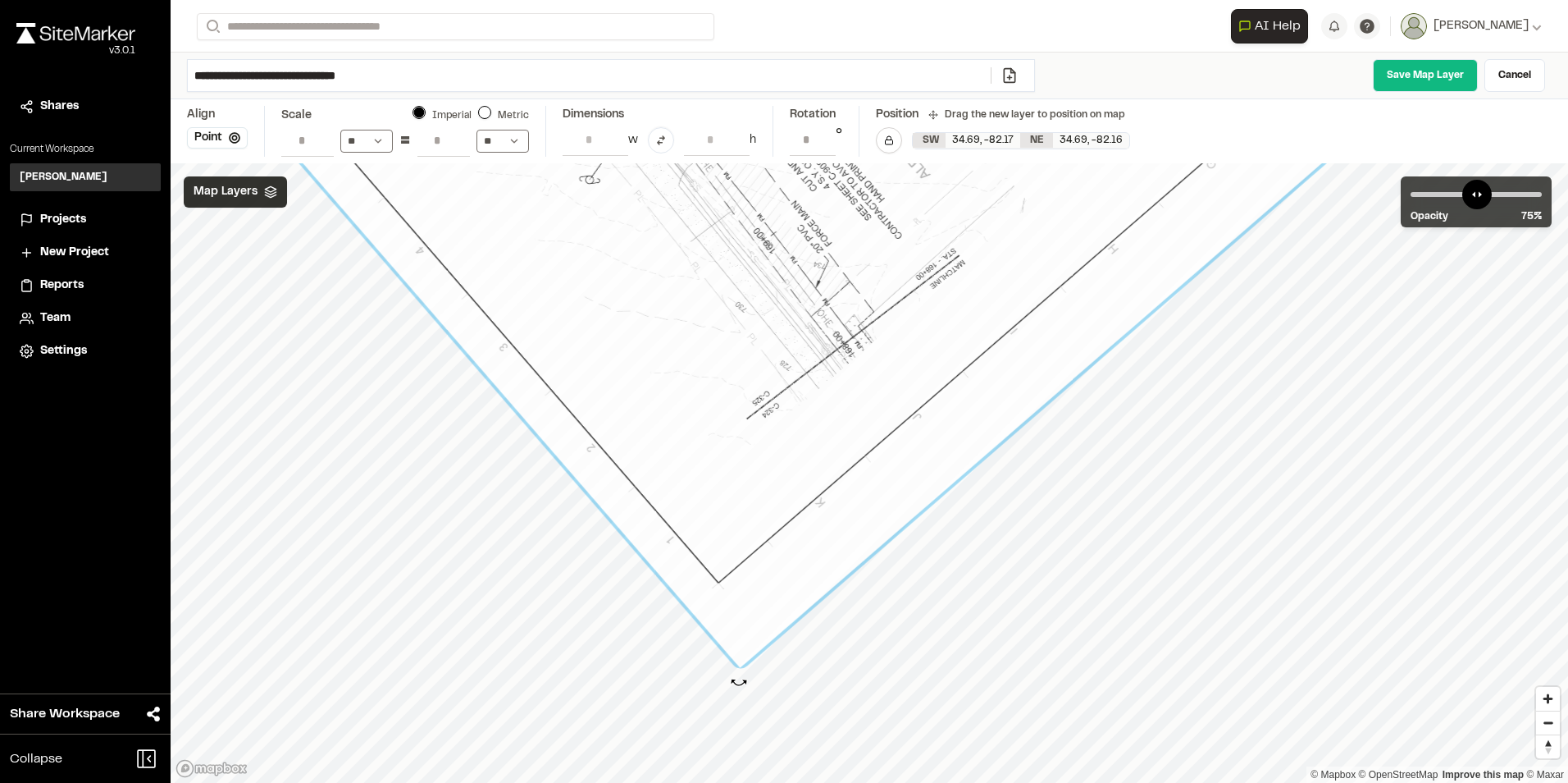
click at [739, 682] on div at bounding box center [739, 677] width 19 height 19
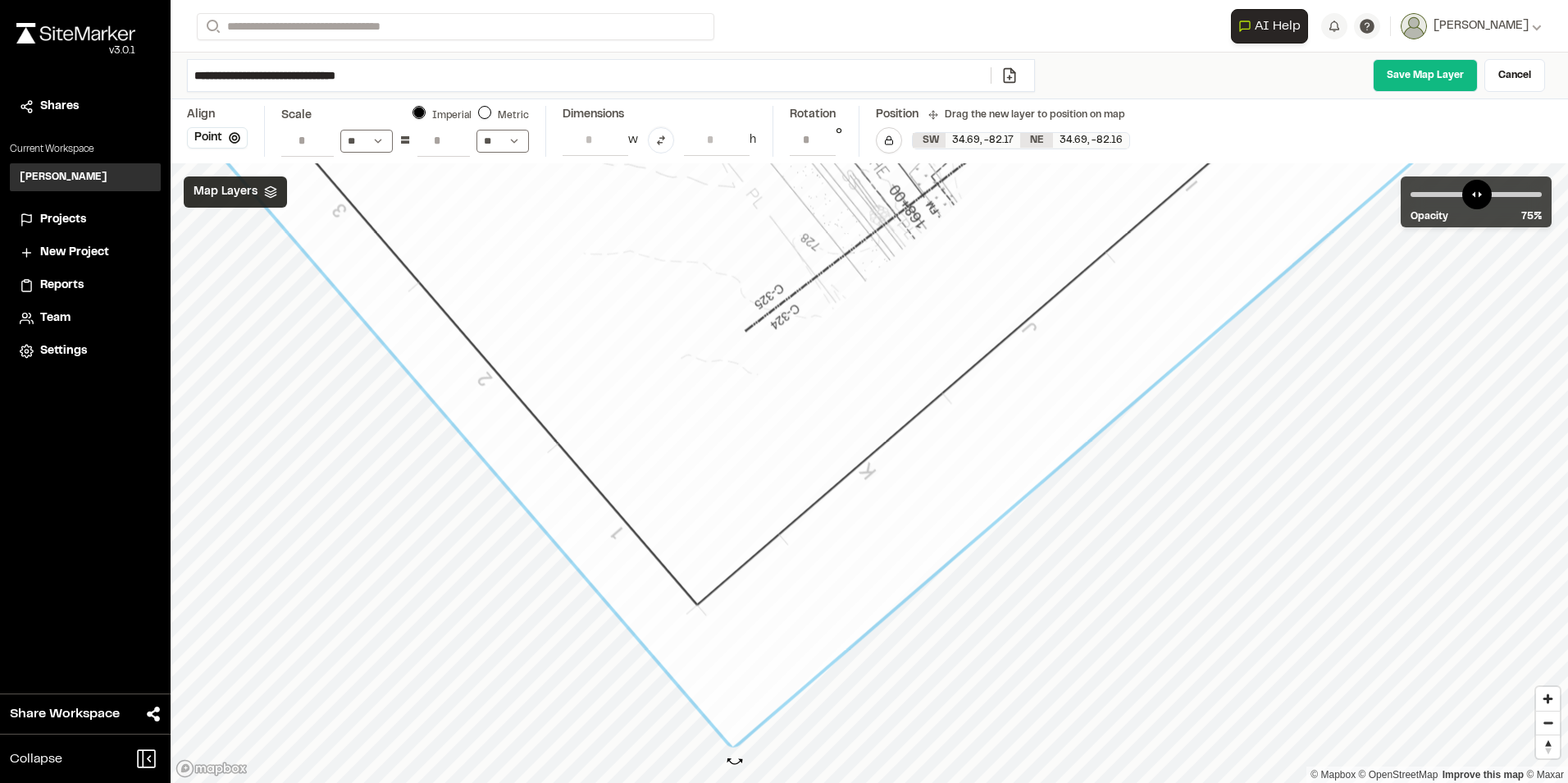
click at [735, 760] on div at bounding box center [732, 755] width 19 height 19
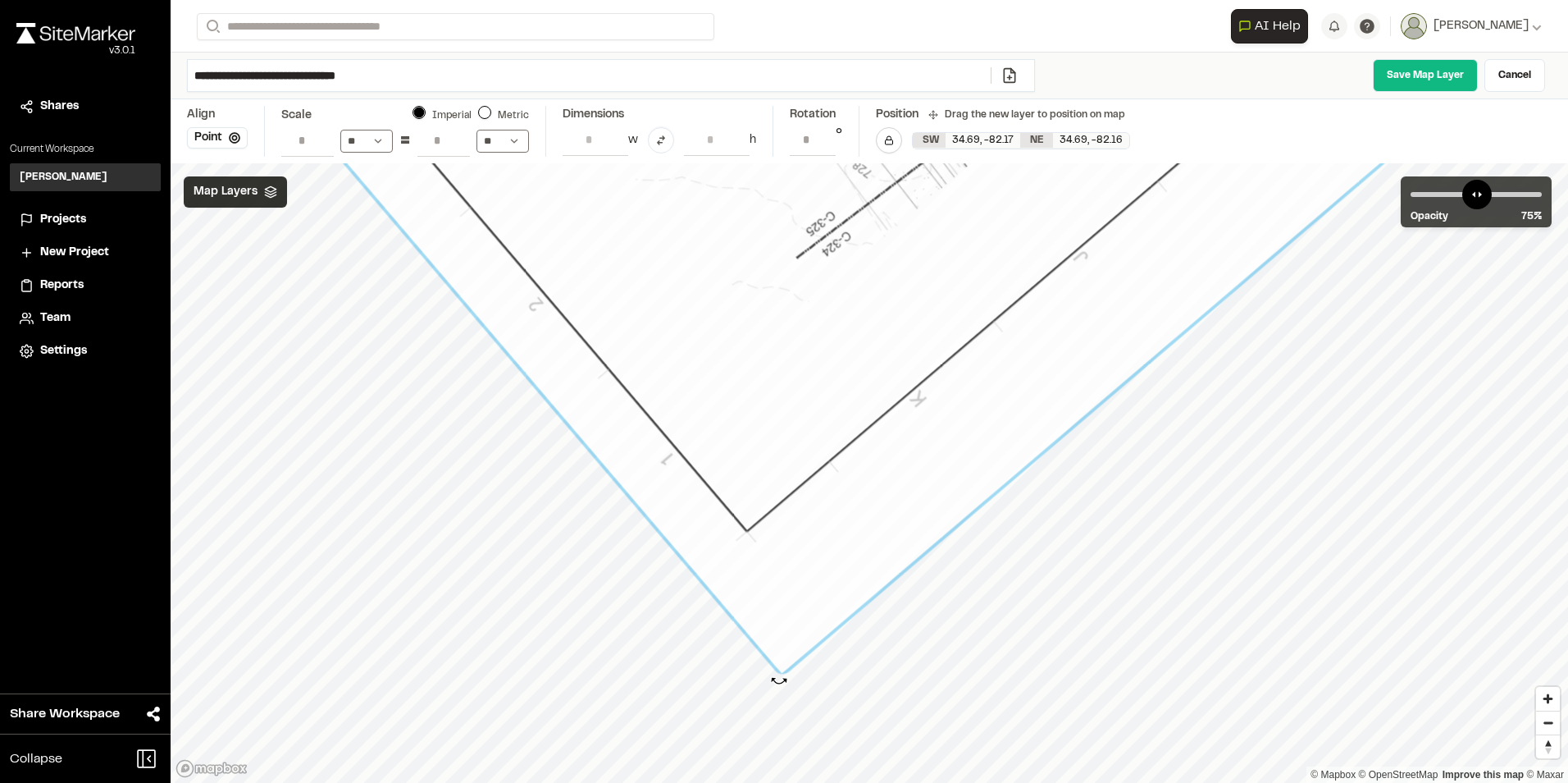
drag, startPoint x: 793, startPoint y: 679, endPoint x: 779, endPoint y: 680, distance: 14.0
click at [779, 680] on div at bounding box center [781, 682] width 19 height 19
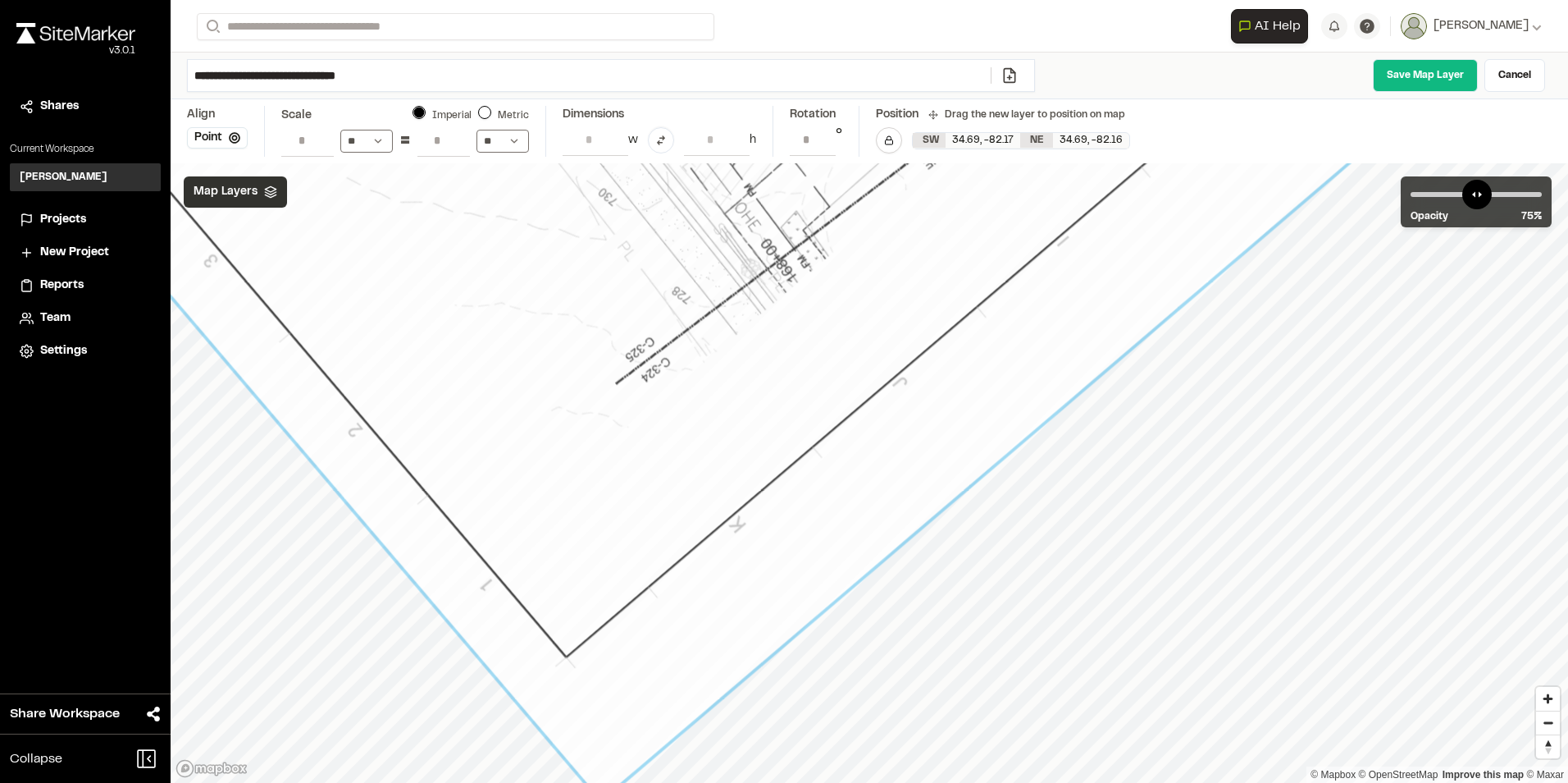
drag, startPoint x: 795, startPoint y: 514, endPoint x: 805, endPoint y: 509, distance: 11.2
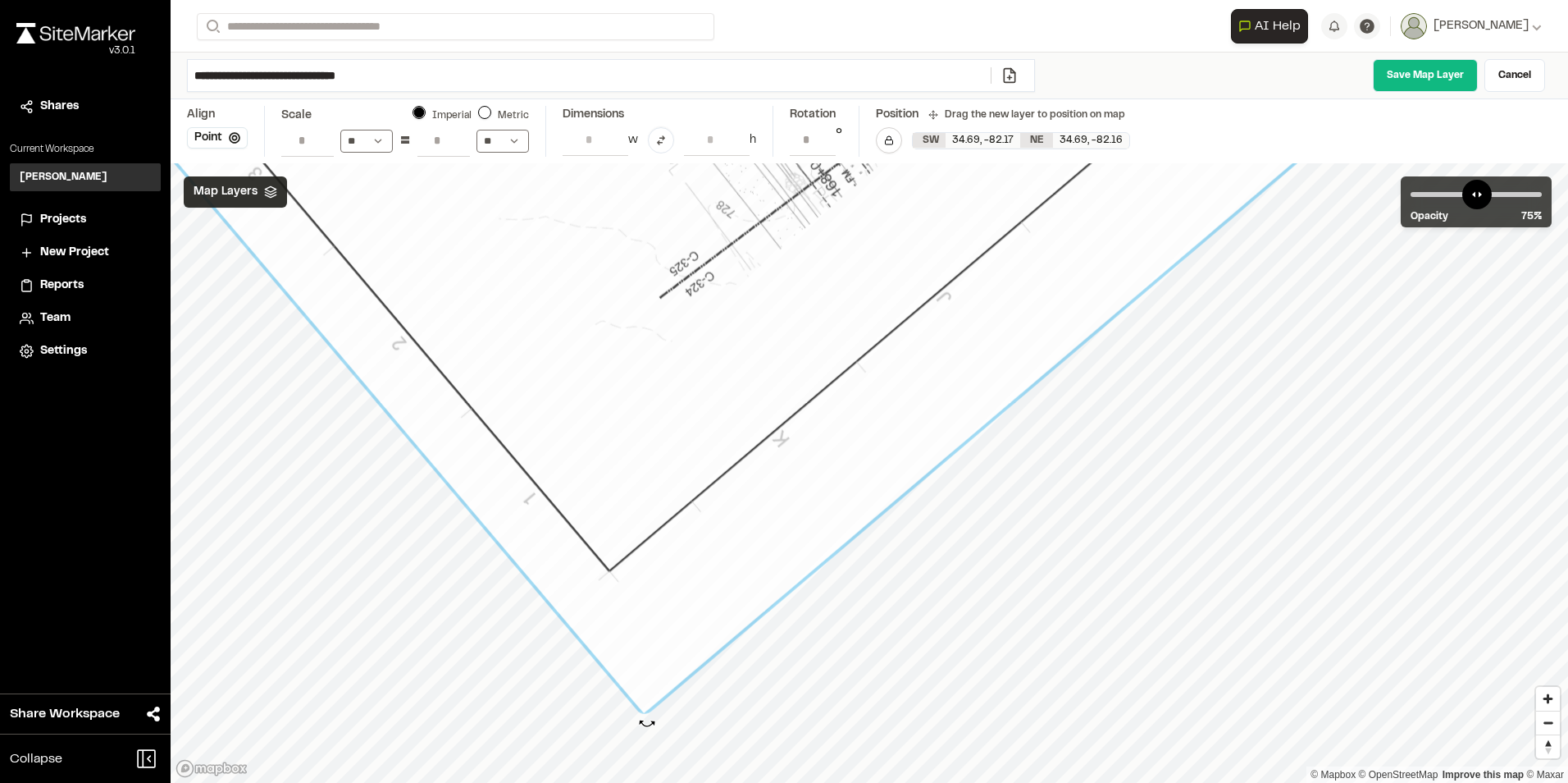
click at [647, 723] on div at bounding box center [643, 722] width 19 height 19
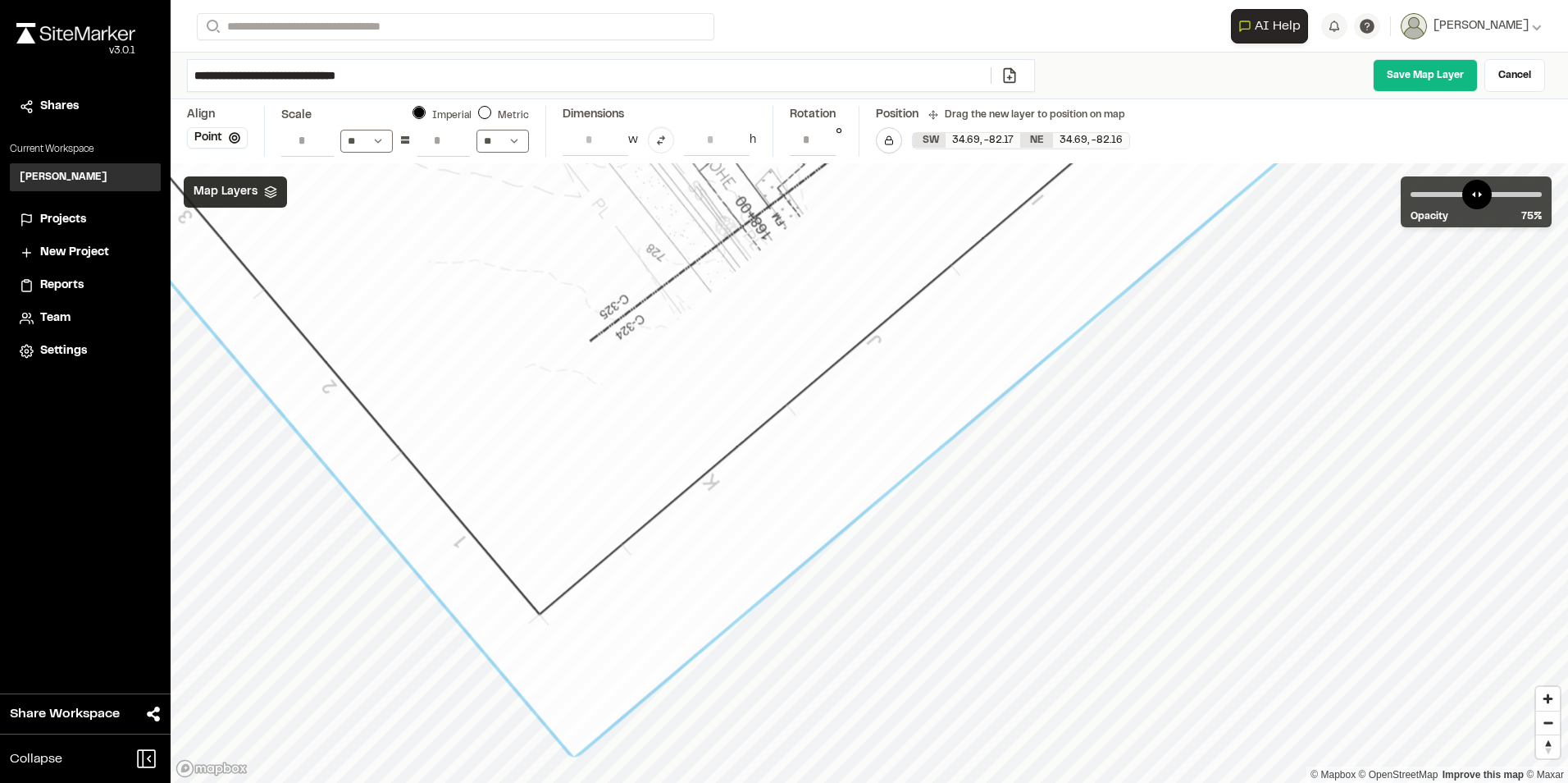
drag, startPoint x: 755, startPoint y: 524, endPoint x: 761, endPoint y: 518, distance: 8.5
drag, startPoint x: 577, startPoint y: 764, endPoint x: 567, endPoint y: 765, distance: 10.0
click at [567, 765] on div at bounding box center [563, 766] width 19 height 19
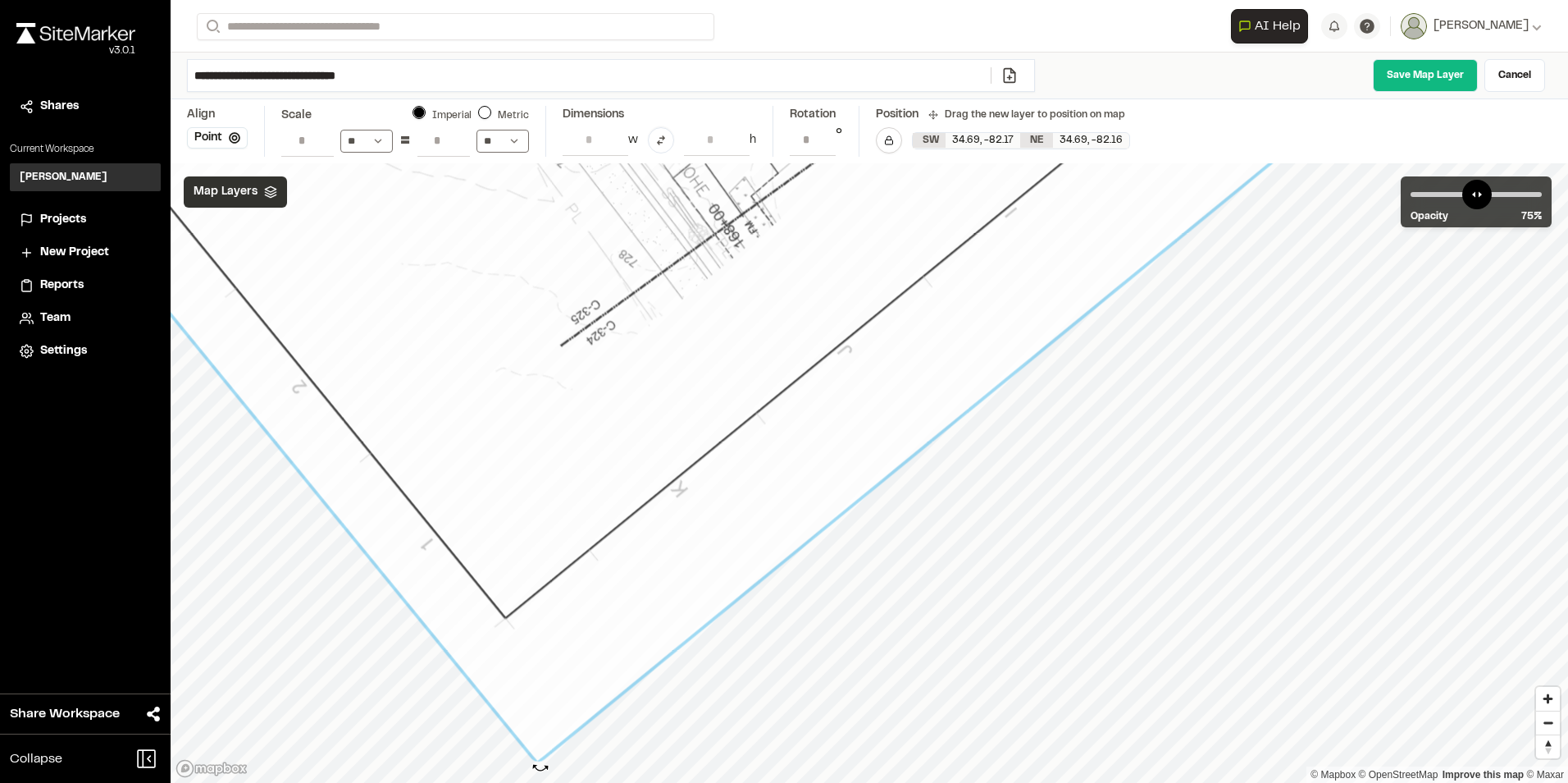
drag, startPoint x: 572, startPoint y: 765, endPoint x: 536, endPoint y: 766, distance: 36.0
click at [536, 767] on div at bounding box center [536, 769] width 19 height 19
type input "**********"
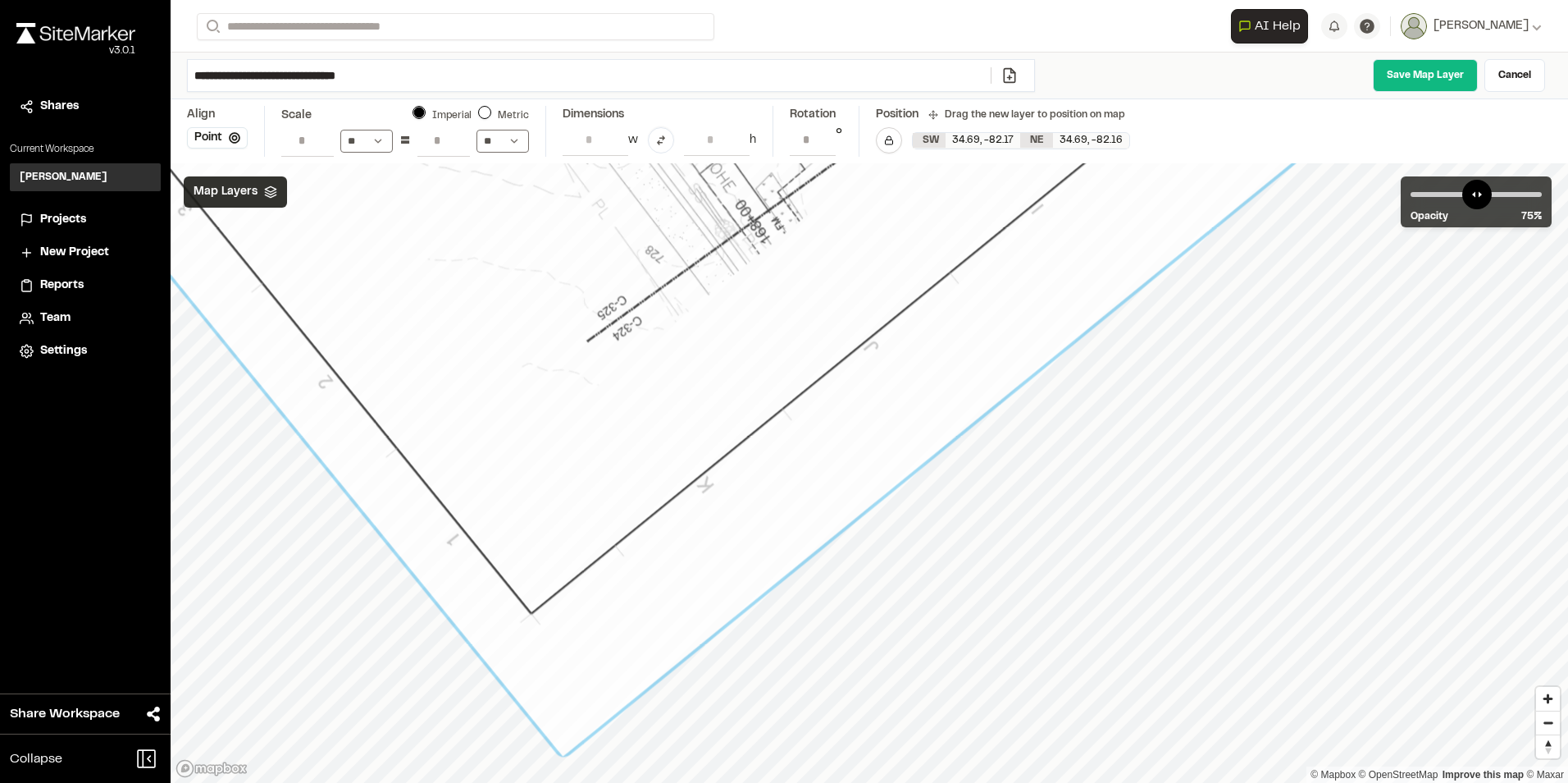
drag, startPoint x: 562, startPoint y: 585, endPoint x: 592, endPoint y: 580, distance: 30.4
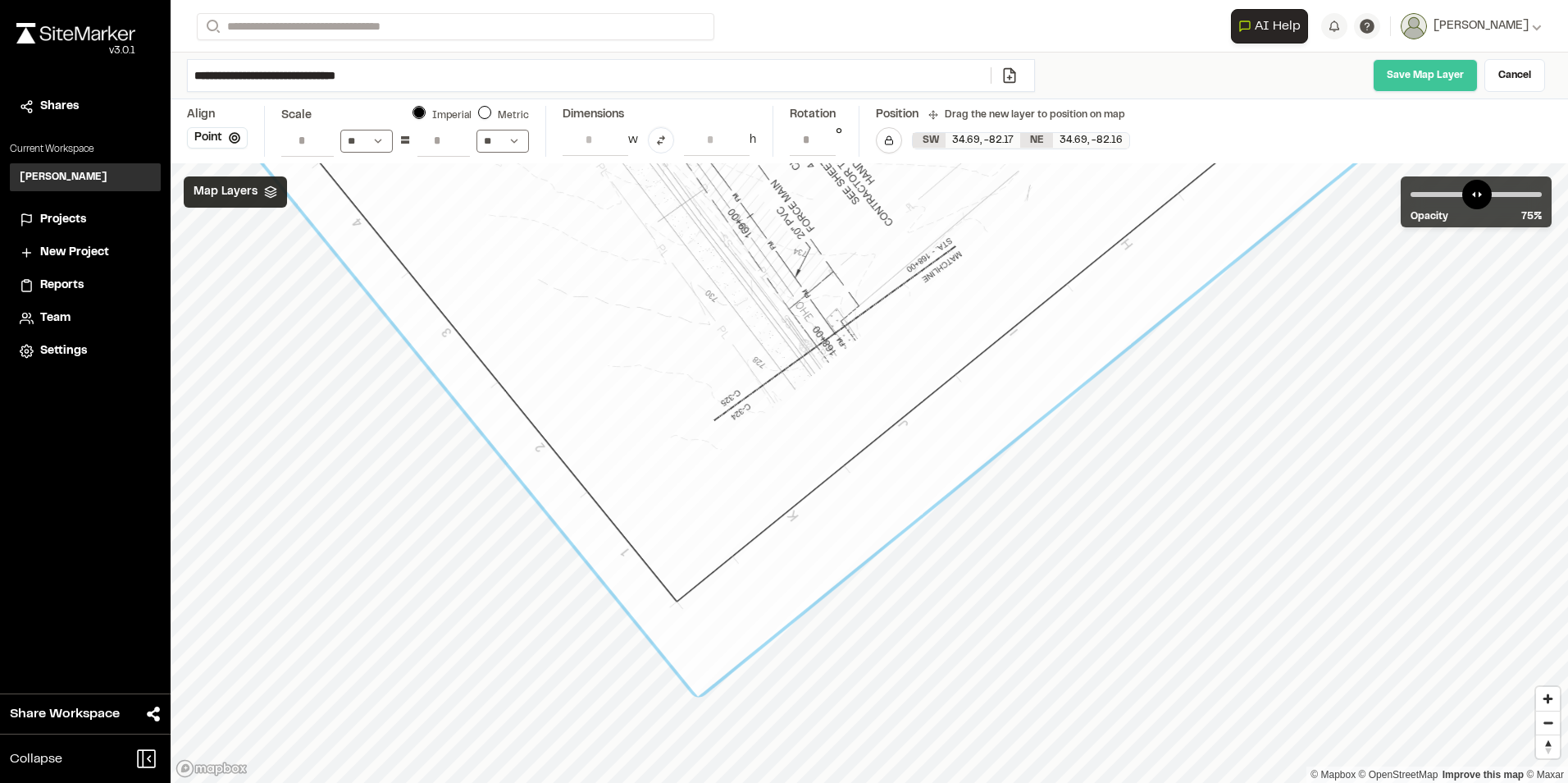
click at [1427, 72] on link "Save Map Layer" at bounding box center [1425, 75] width 105 height 33
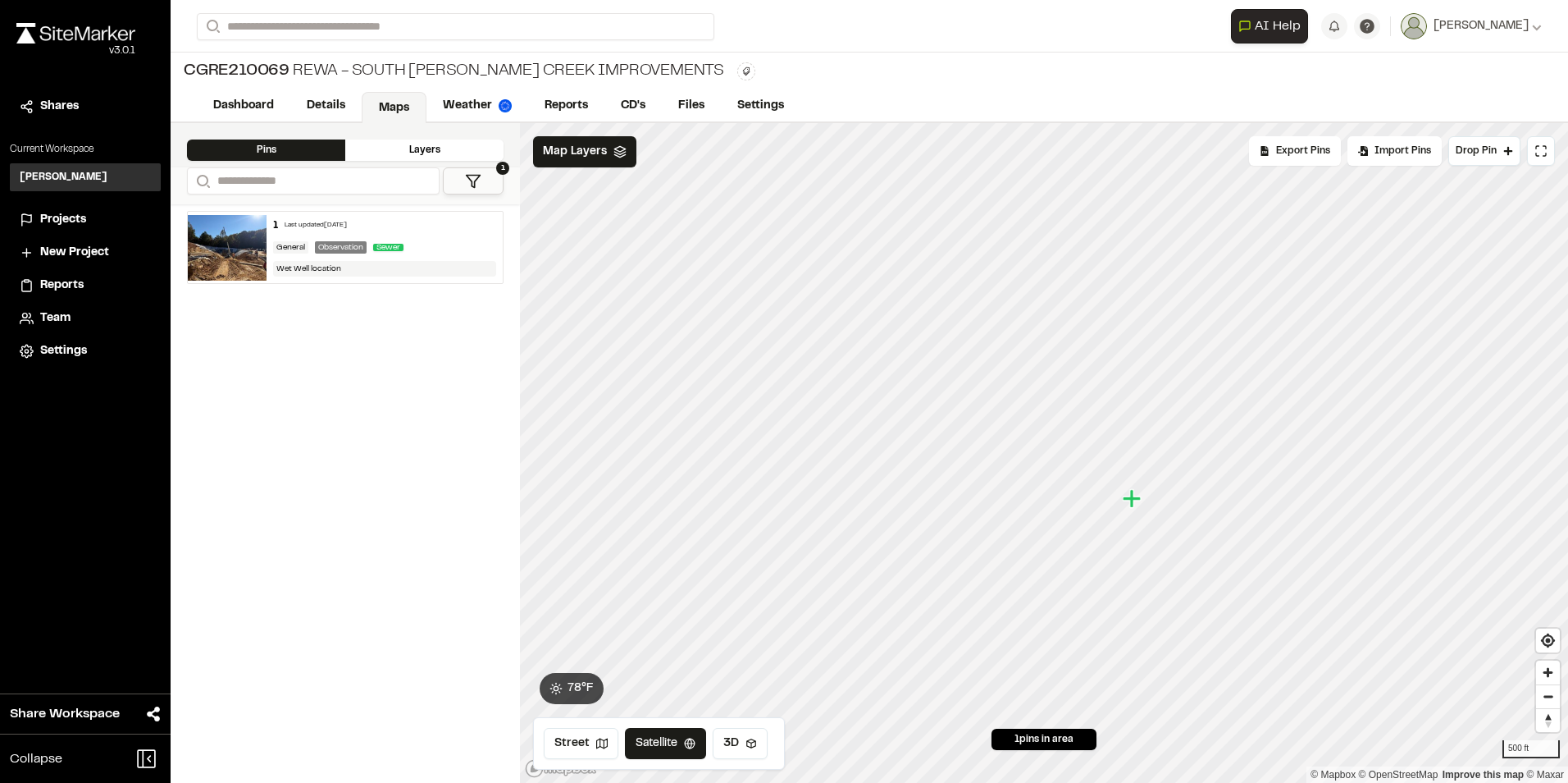
click at [422, 147] on div "Layers" at bounding box center [424, 150] width 158 height 22
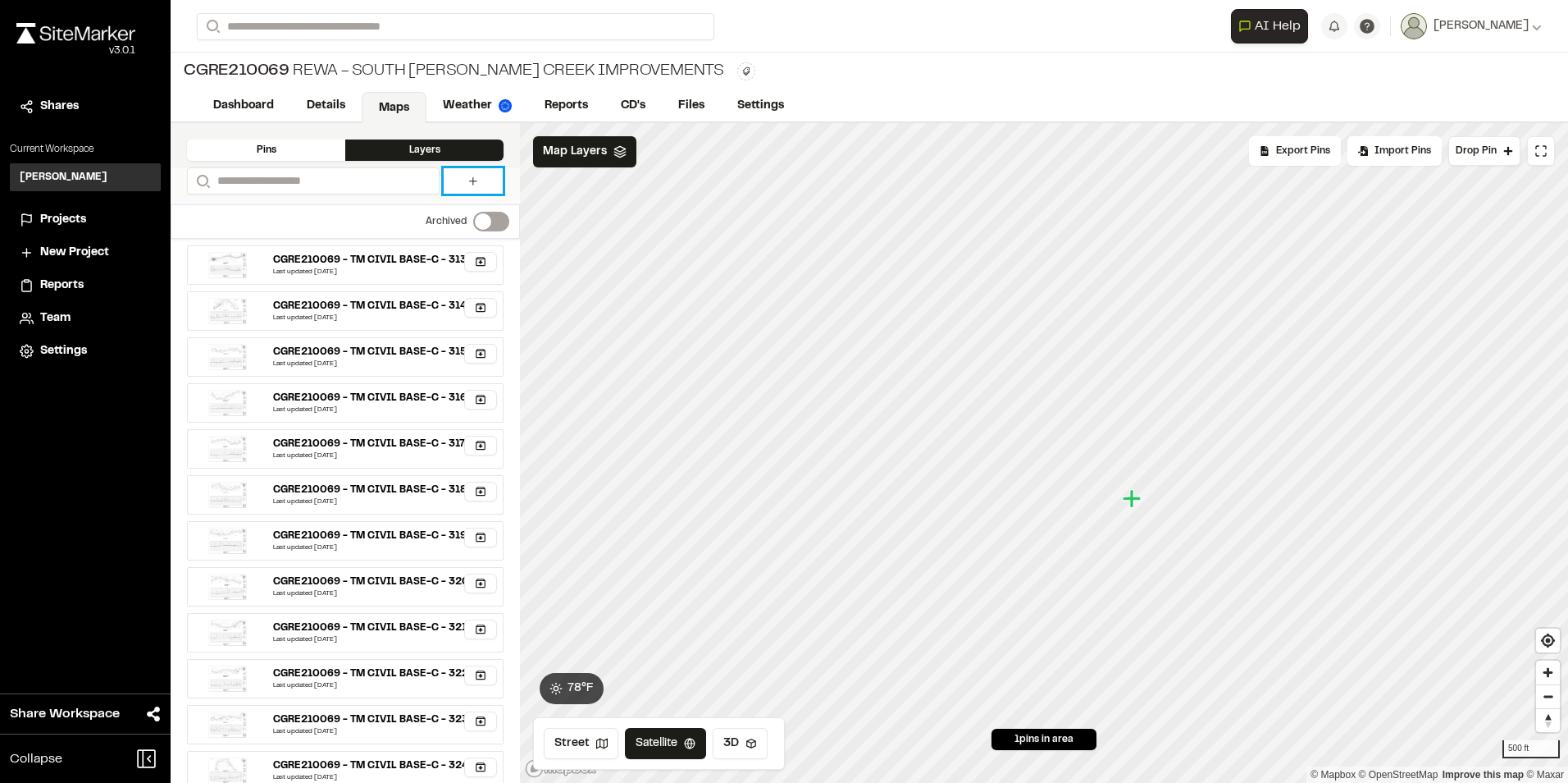
click at [468, 182] on icon at bounding box center [472, 181] width 13 height 13
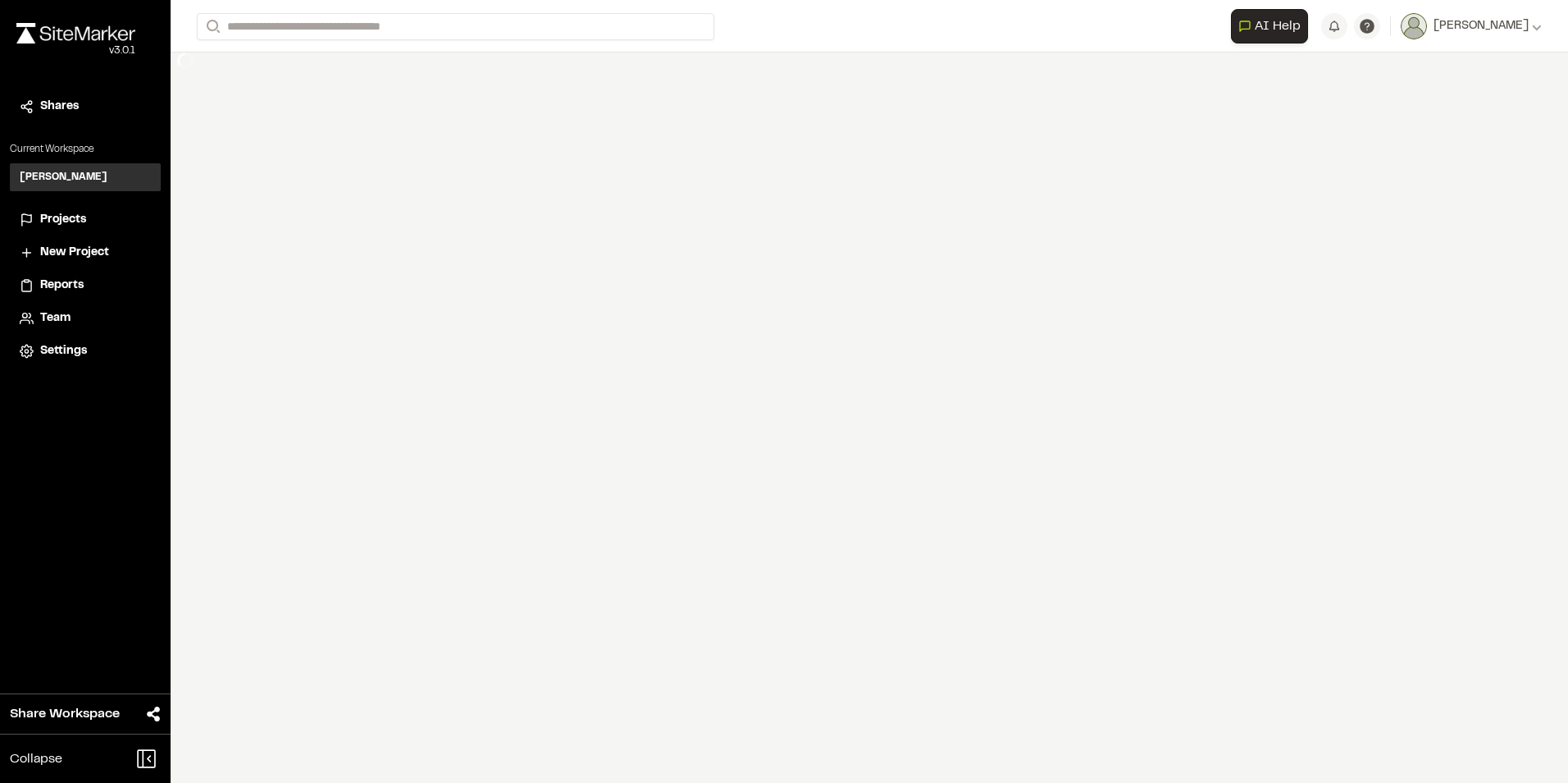
select select "****"
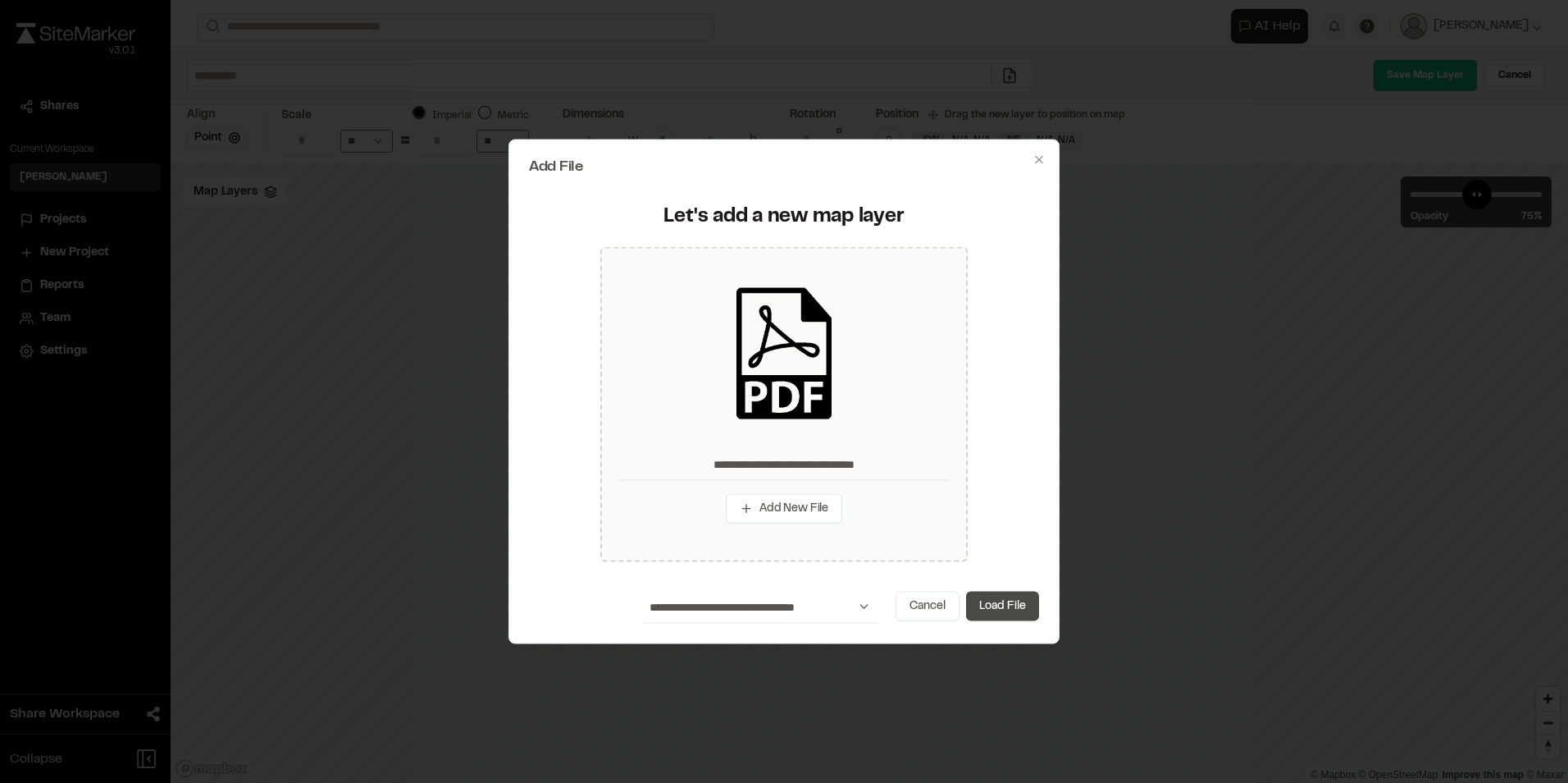
click at [1009, 605] on button "Load File" at bounding box center [1003, 606] width 73 height 30
type input "**********"
type input "****"
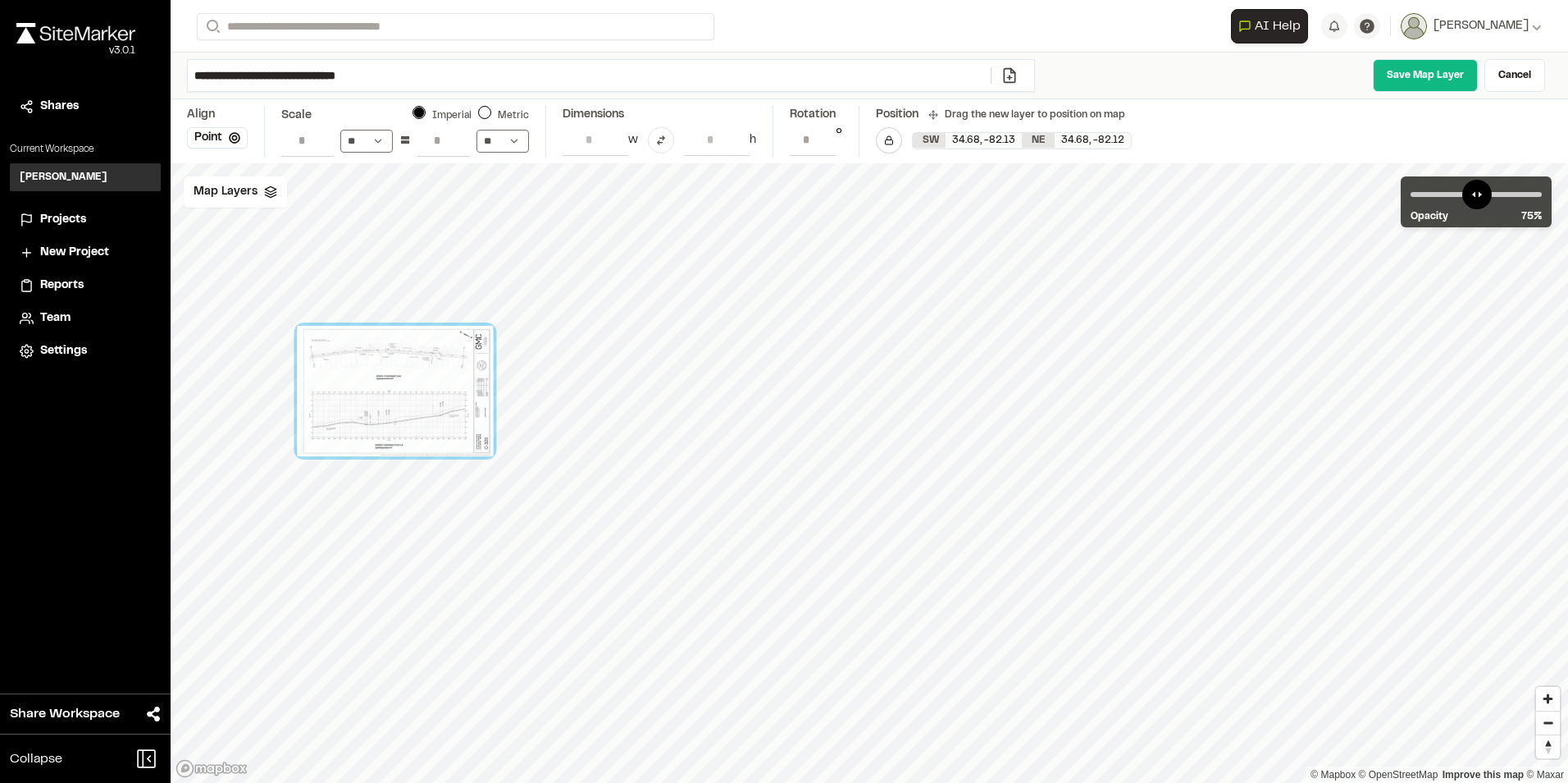
drag, startPoint x: 1173, startPoint y: 502, endPoint x: 454, endPoint y: 348, distance: 735.3
click at [454, 346] on div at bounding box center [394, 391] width 196 height 130
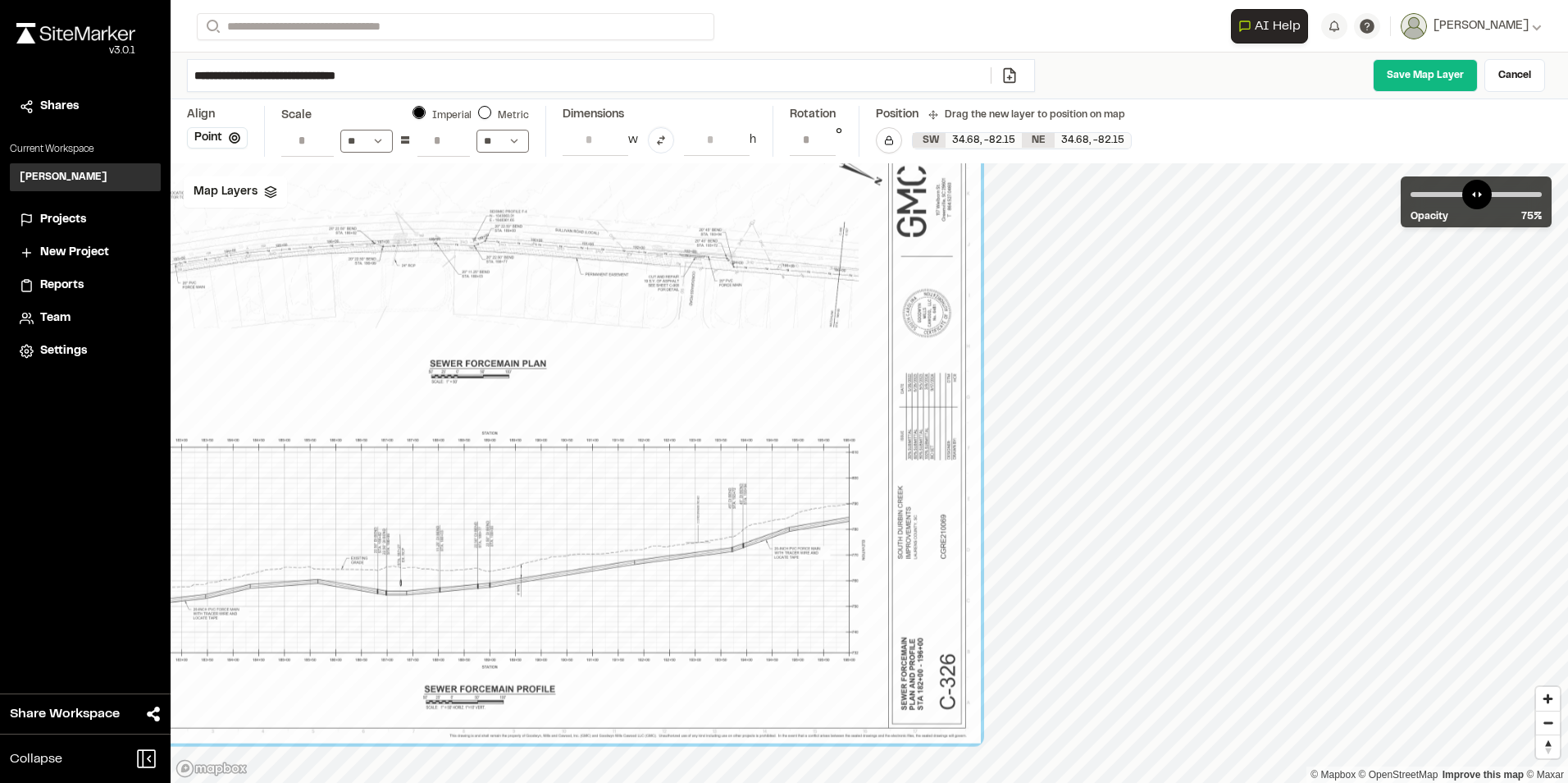
drag, startPoint x: 566, startPoint y: 293, endPoint x: 928, endPoint y: 319, distance: 362.9
click at [928, 319] on div at bounding box center [518, 435] width 924 height 616
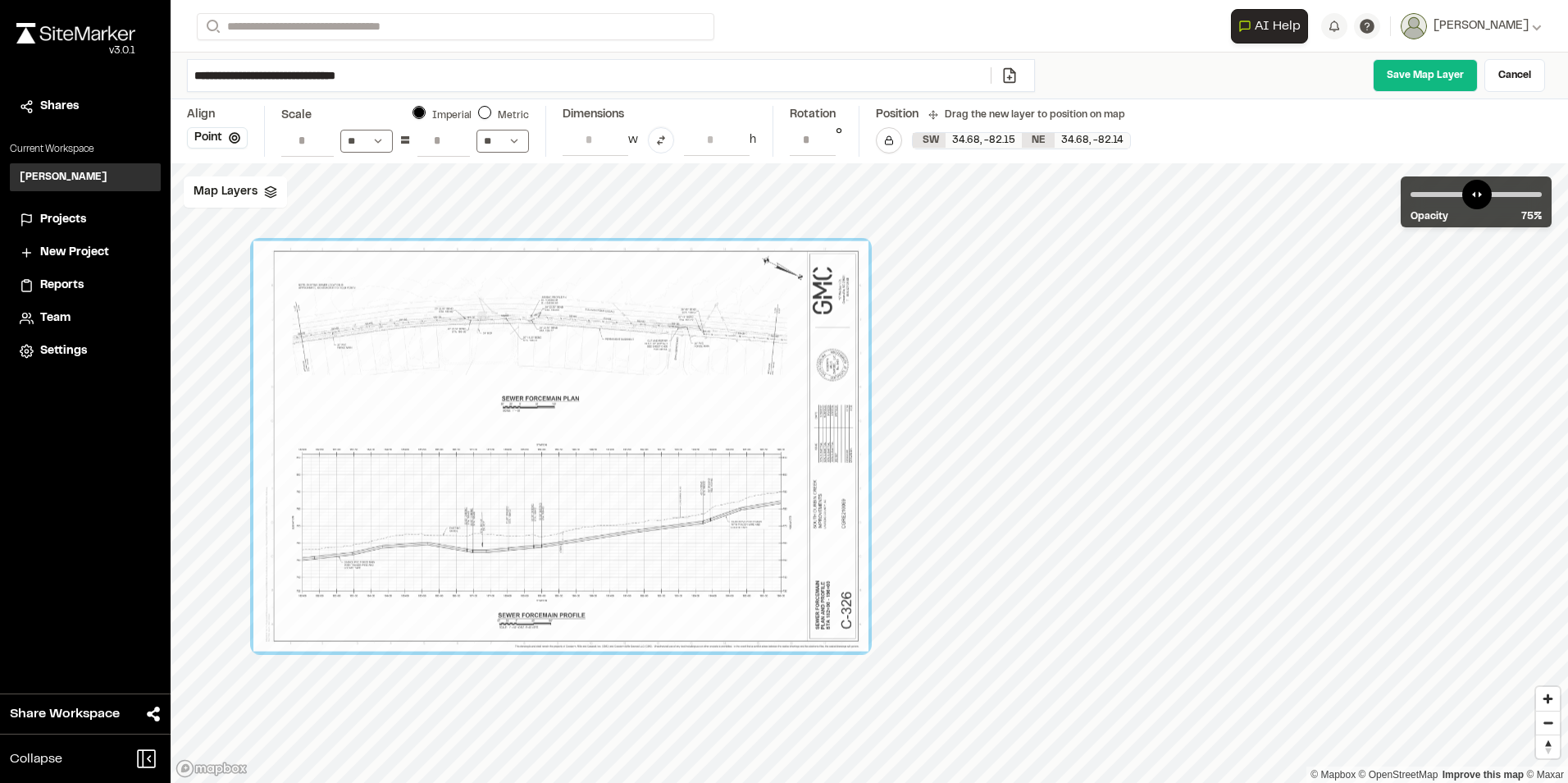
drag, startPoint x: 779, startPoint y: 425, endPoint x: 718, endPoint y: 384, distance: 73.5
click at [721, 405] on div at bounding box center [560, 446] width 615 height 410
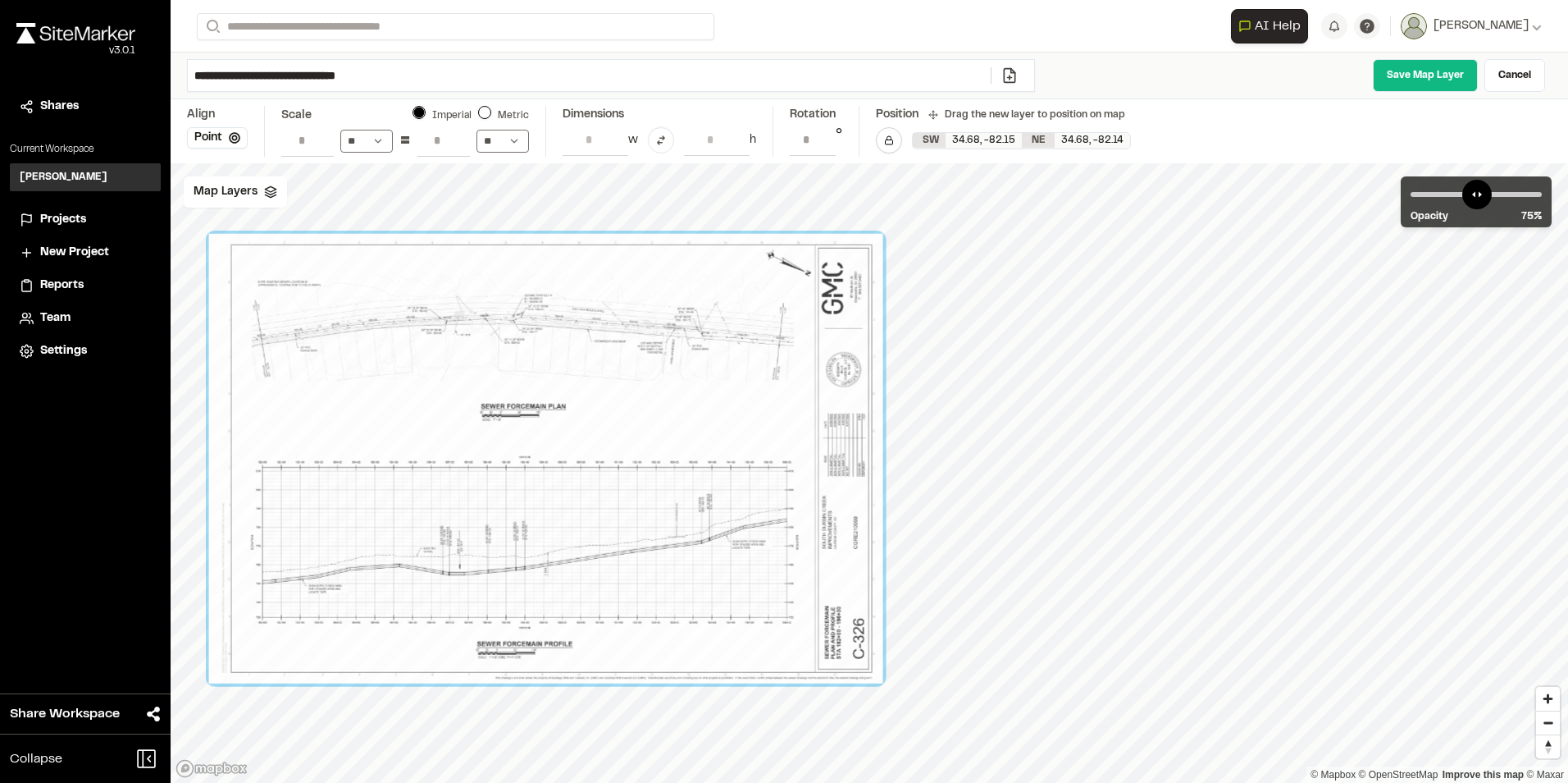
select select "****"
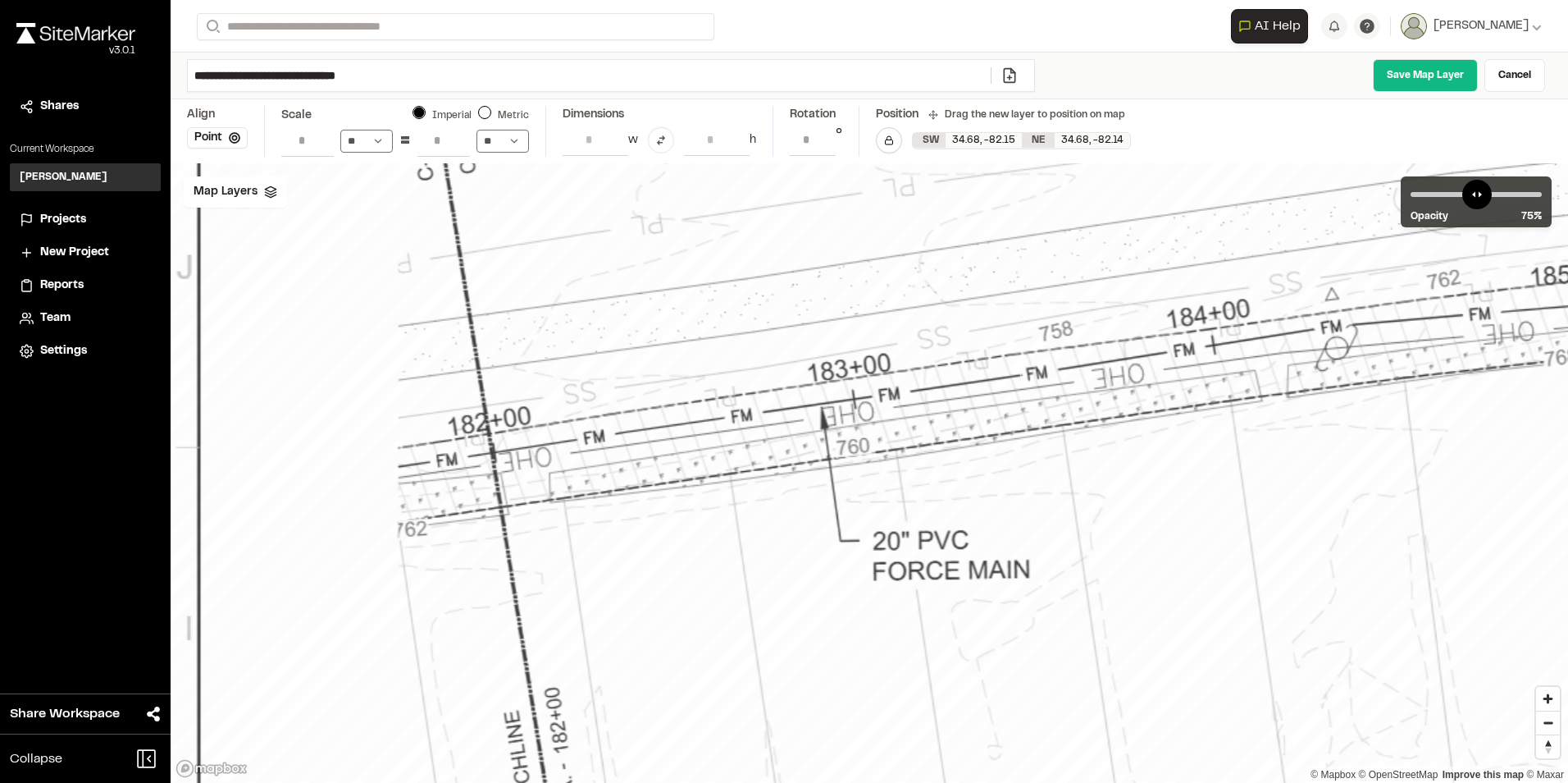
drag, startPoint x: 371, startPoint y: 354, endPoint x: 698, endPoint y: 492, distance: 354.9
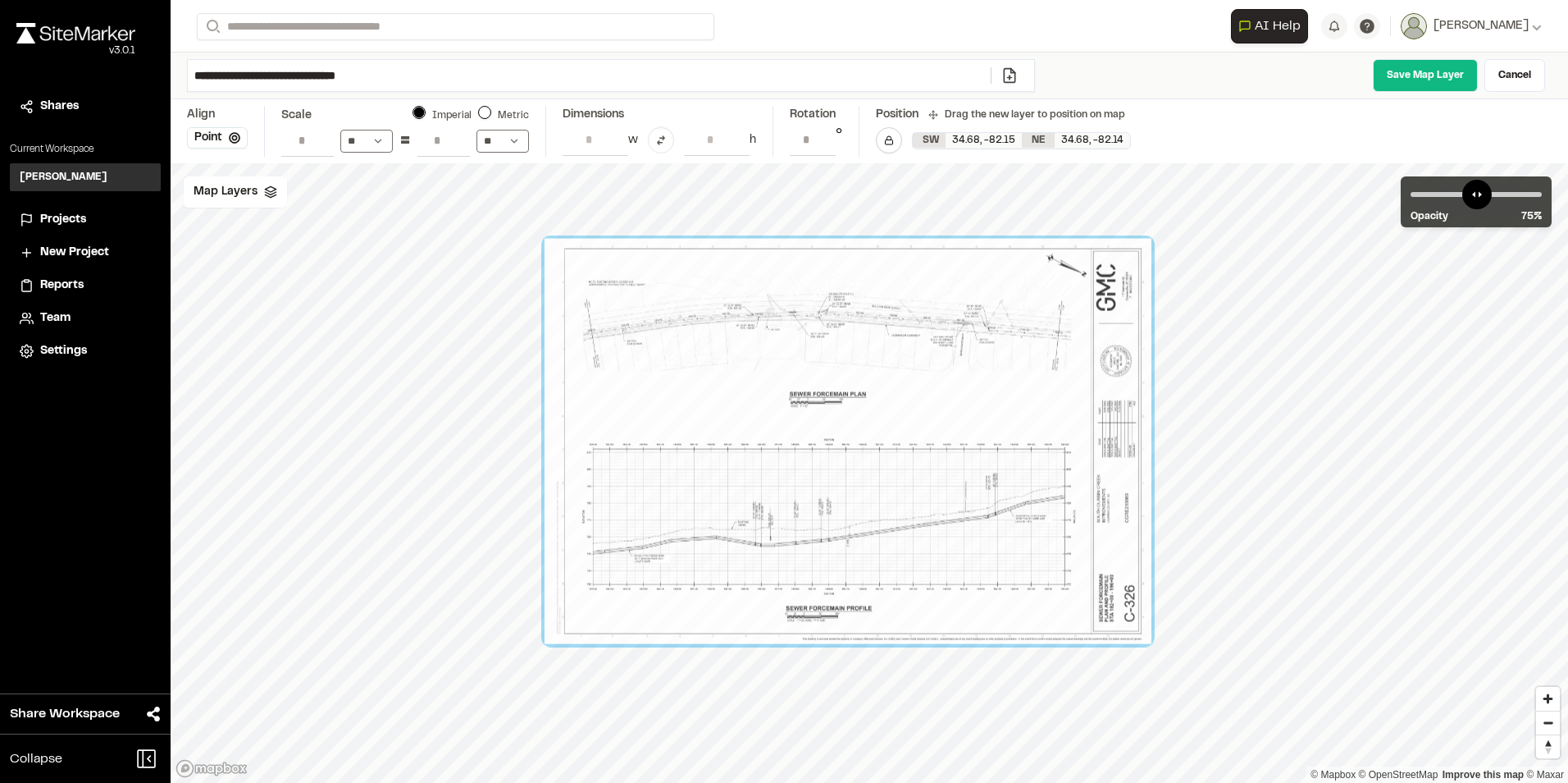
drag, startPoint x: 1160, startPoint y: 545, endPoint x: 875, endPoint y: 364, distance: 337.6
click at [875, 364] on div at bounding box center [848, 442] width 607 height 405
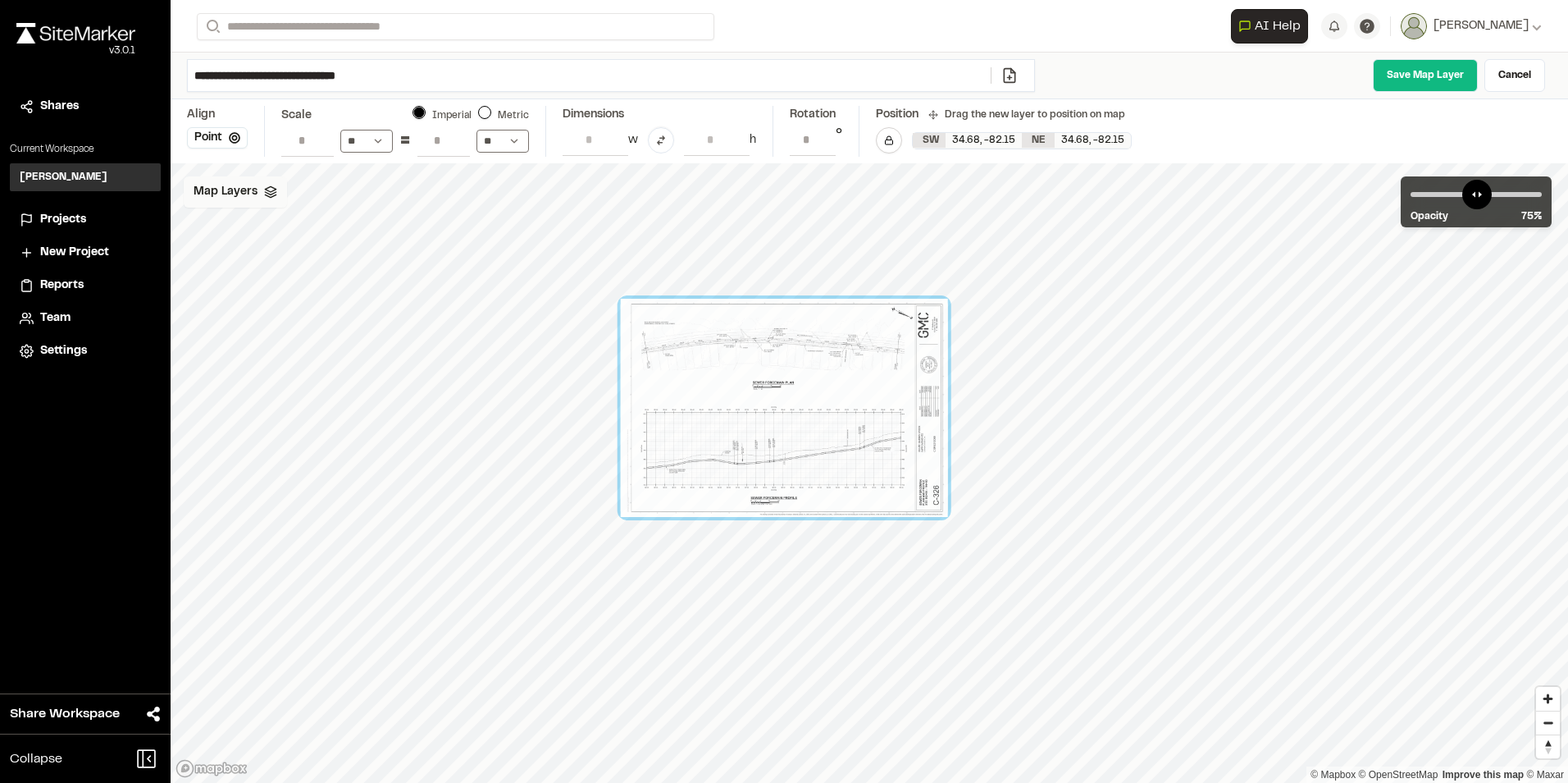
click at [262, 199] on div "Map Layers" at bounding box center [235, 192] width 104 height 32
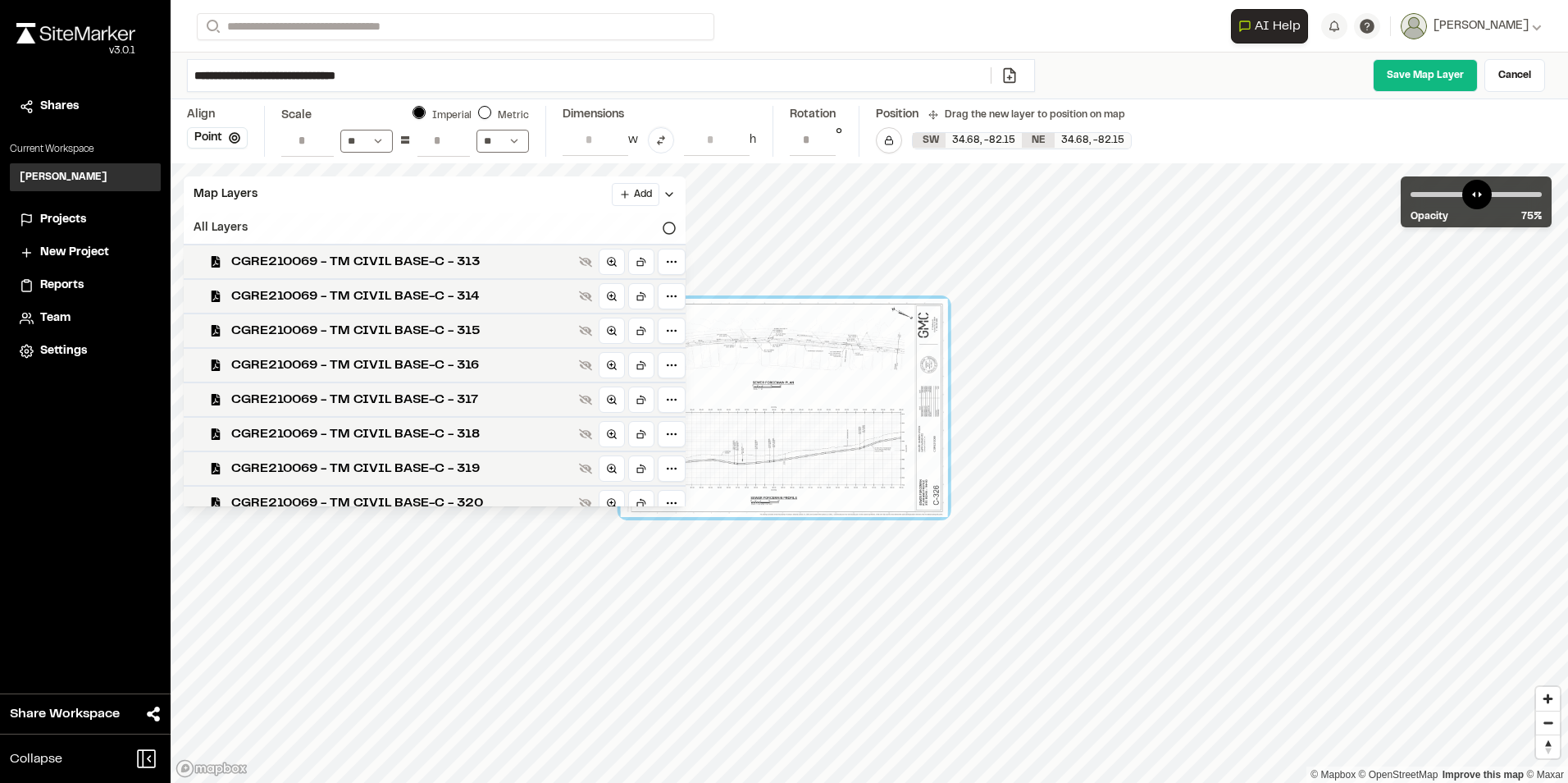
click at [669, 228] on div "All Layers" at bounding box center [435, 228] width 502 height 32
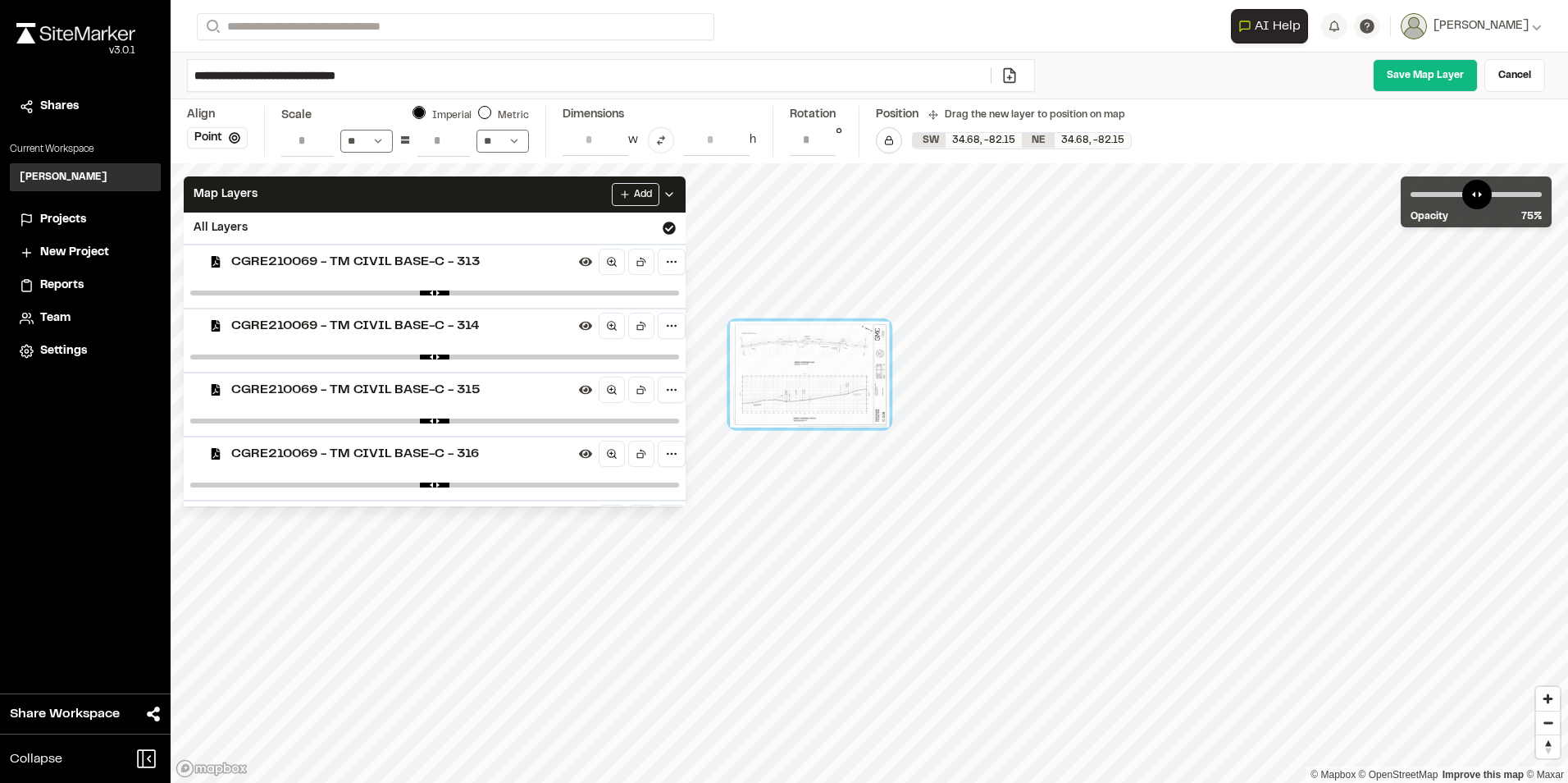
drag, startPoint x: 1092, startPoint y: 562, endPoint x: 841, endPoint y: 372, distance: 314.8
click at [841, 372] on div at bounding box center [809, 374] width 159 height 106
drag, startPoint x: 1130, startPoint y: 514, endPoint x: 835, endPoint y: 366, distance: 330.0
click at [835, 366] on div at bounding box center [800, 349] width 159 height 106
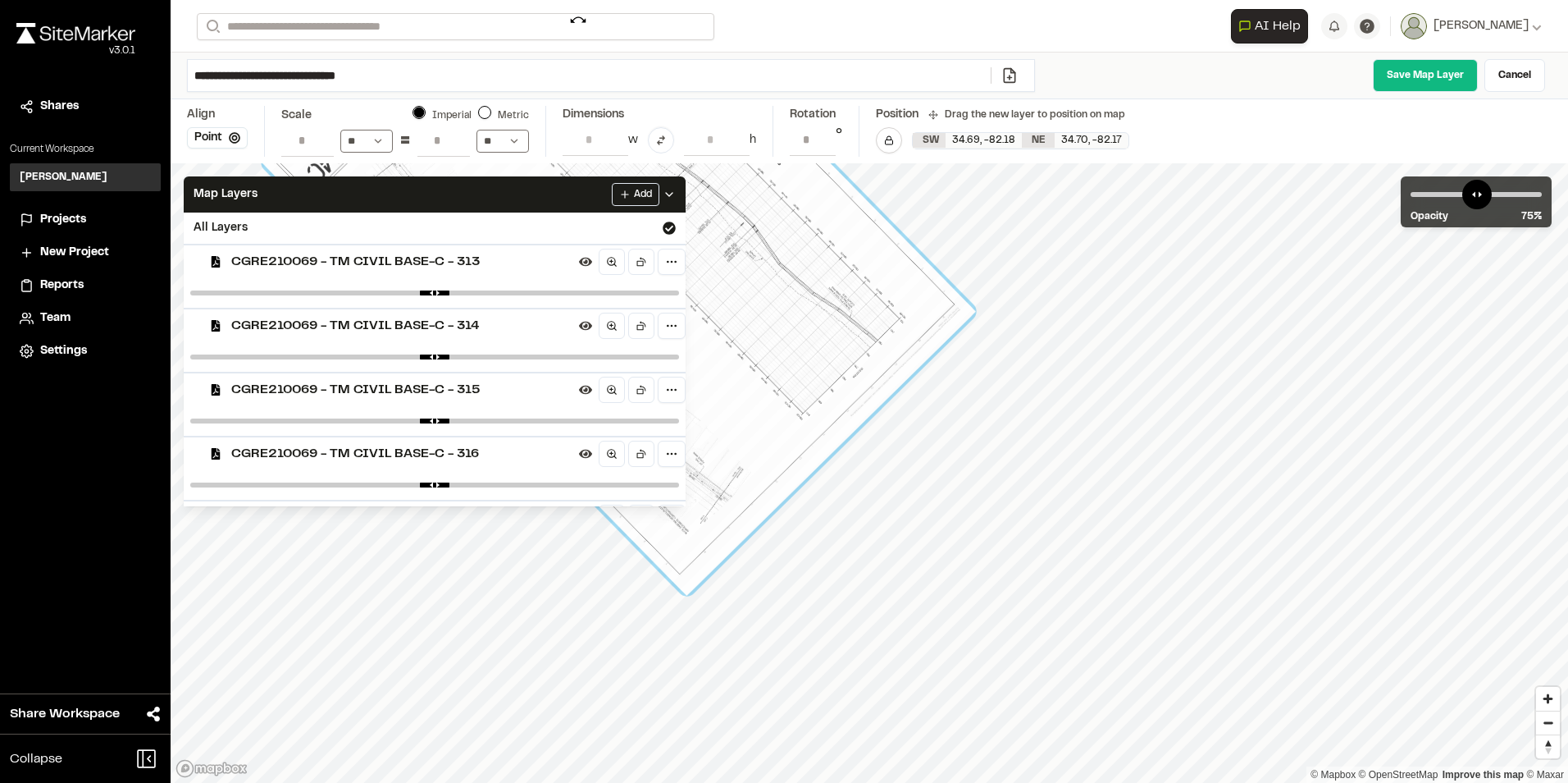
drag, startPoint x: 930, startPoint y: 446, endPoint x: 578, endPoint y: 21, distance: 551.8
click at [578, 21] on div "**********" at bounding box center [869, 392] width 1397 height 783
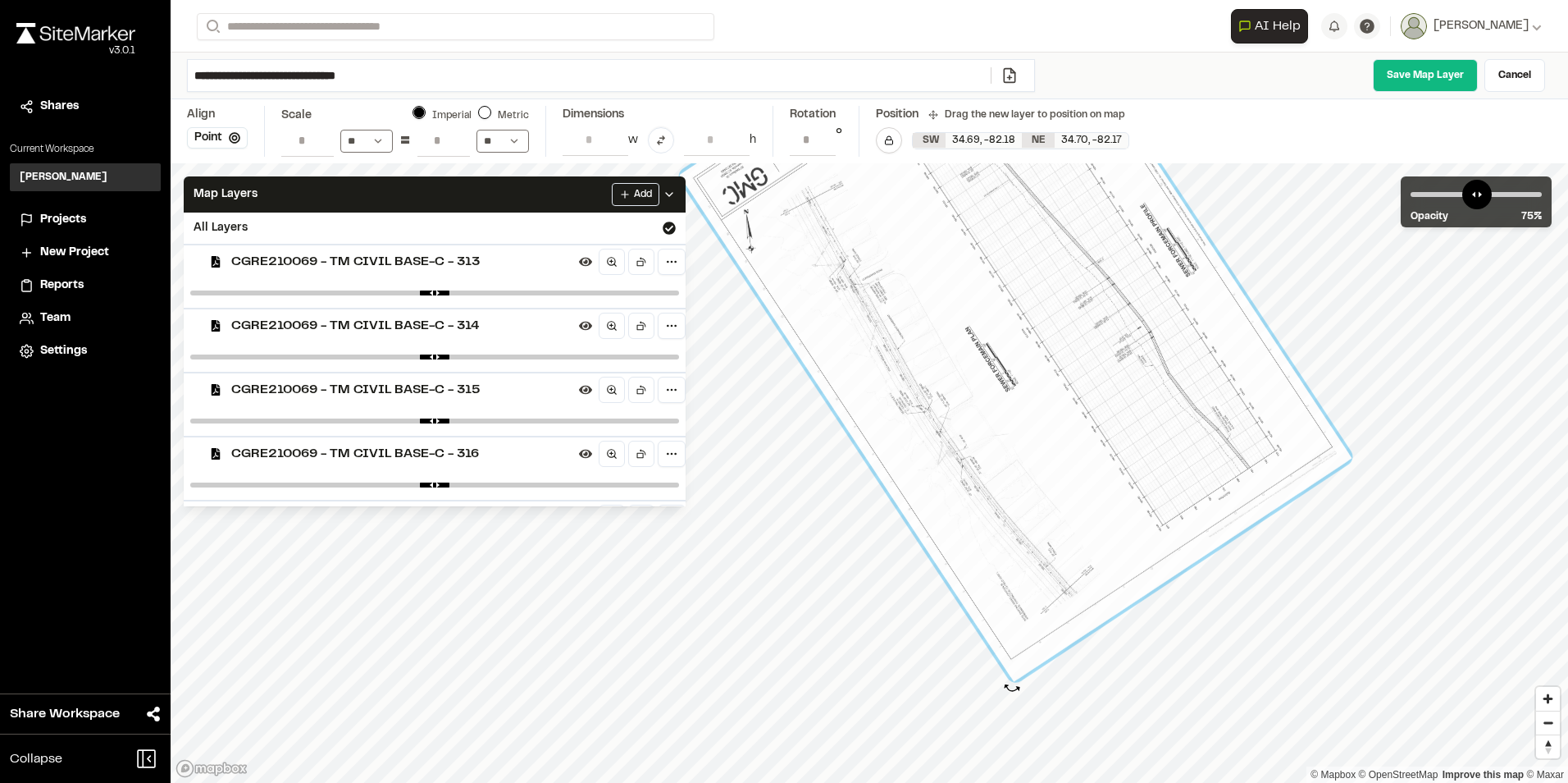
drag, startPoint x: 1084, startPoint y: 688, endPoint x: 1015, endPoint y: 688, distance: 69.0
click at [1011, 688] on div at bounding box center [1012, 691] width 18 height 18
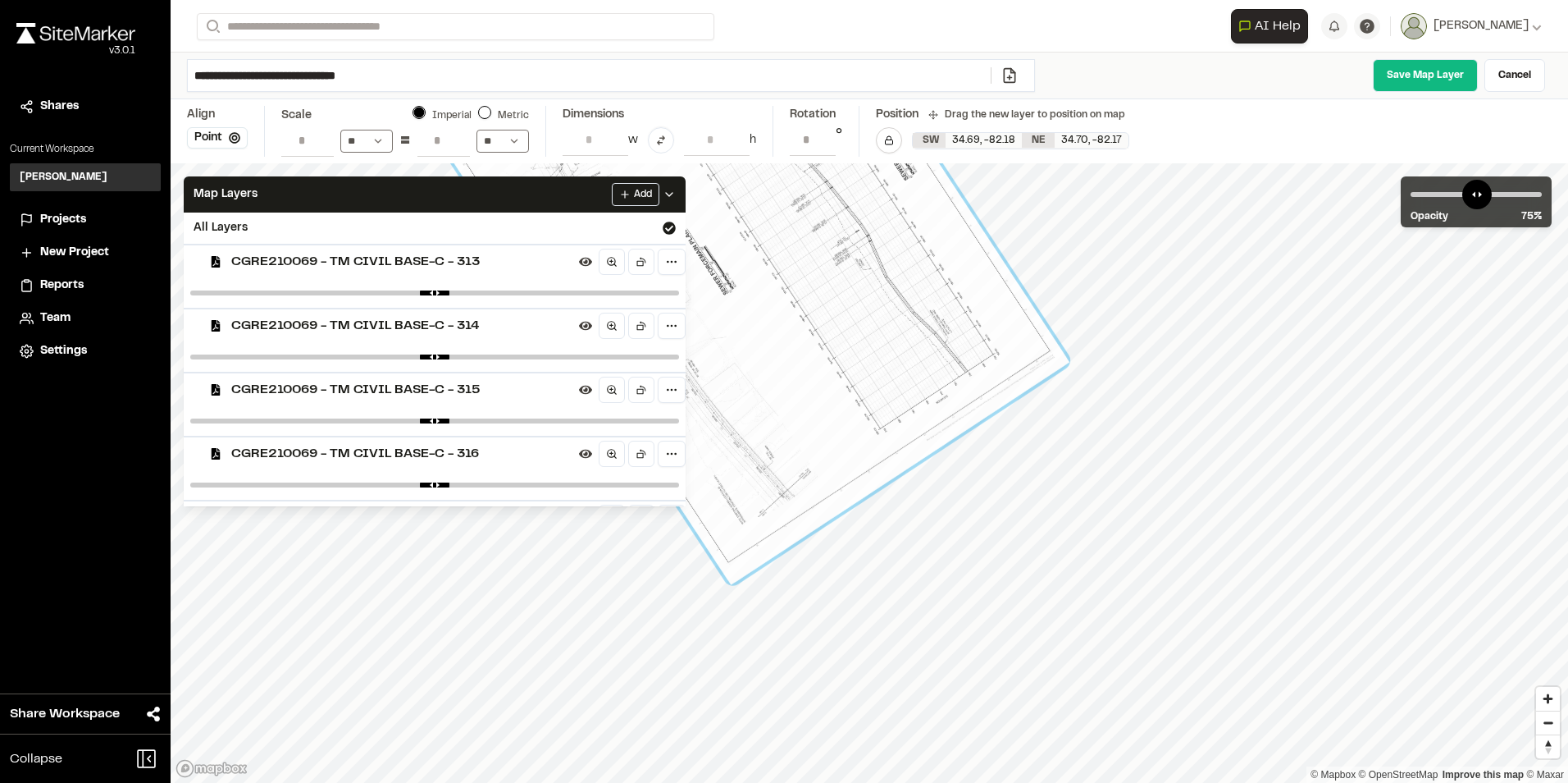
drag, startPoint x: 565, startPoint y: 563, endPoint x: 810, endPoint y: 471, distance: 261.7
click at [810, 471] on div at bounding box center [734, 219] width 672 height 731
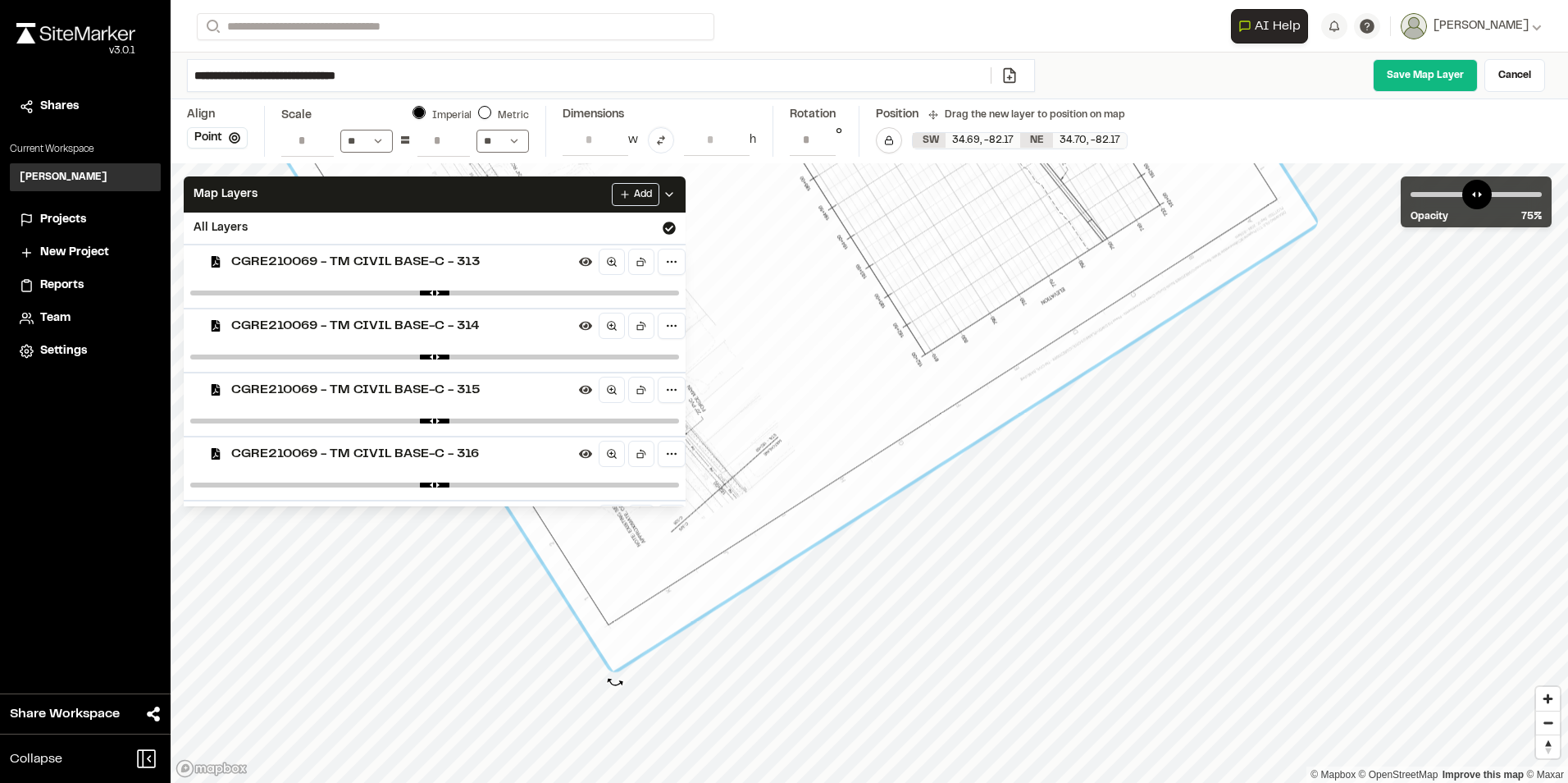
type input "**********"
drag, startPoint x: 626, startPoint y: 682, endPoint x: 612, endPoint y: 682, distance: 14.0
click at [612, 682] on div at bounding box center [608, 680] width 18 height 18
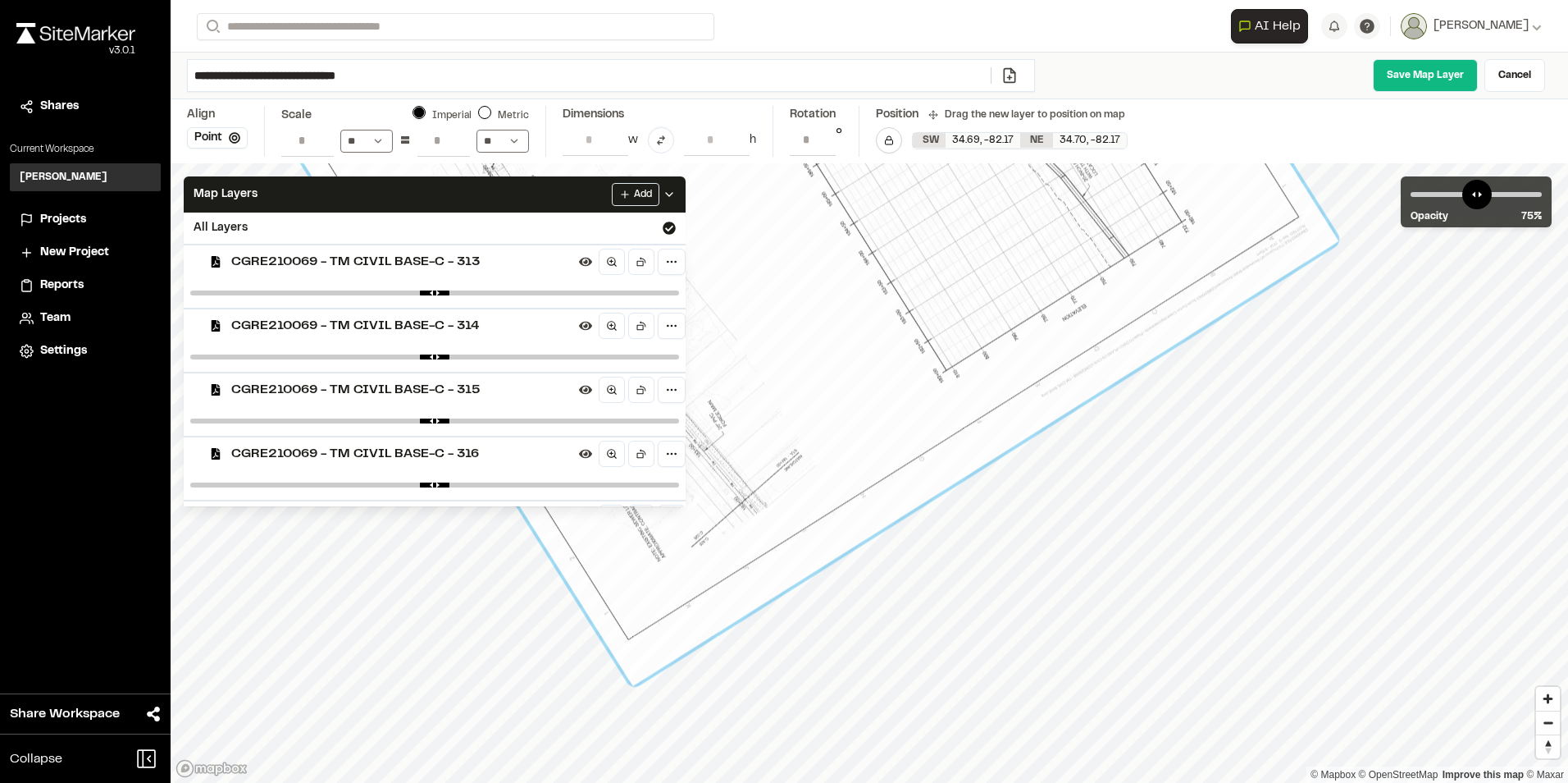
drag, startPoint x: 768, startPoint y: 436, endPoint x: 790, endPoint y: 451, distance: 26.6
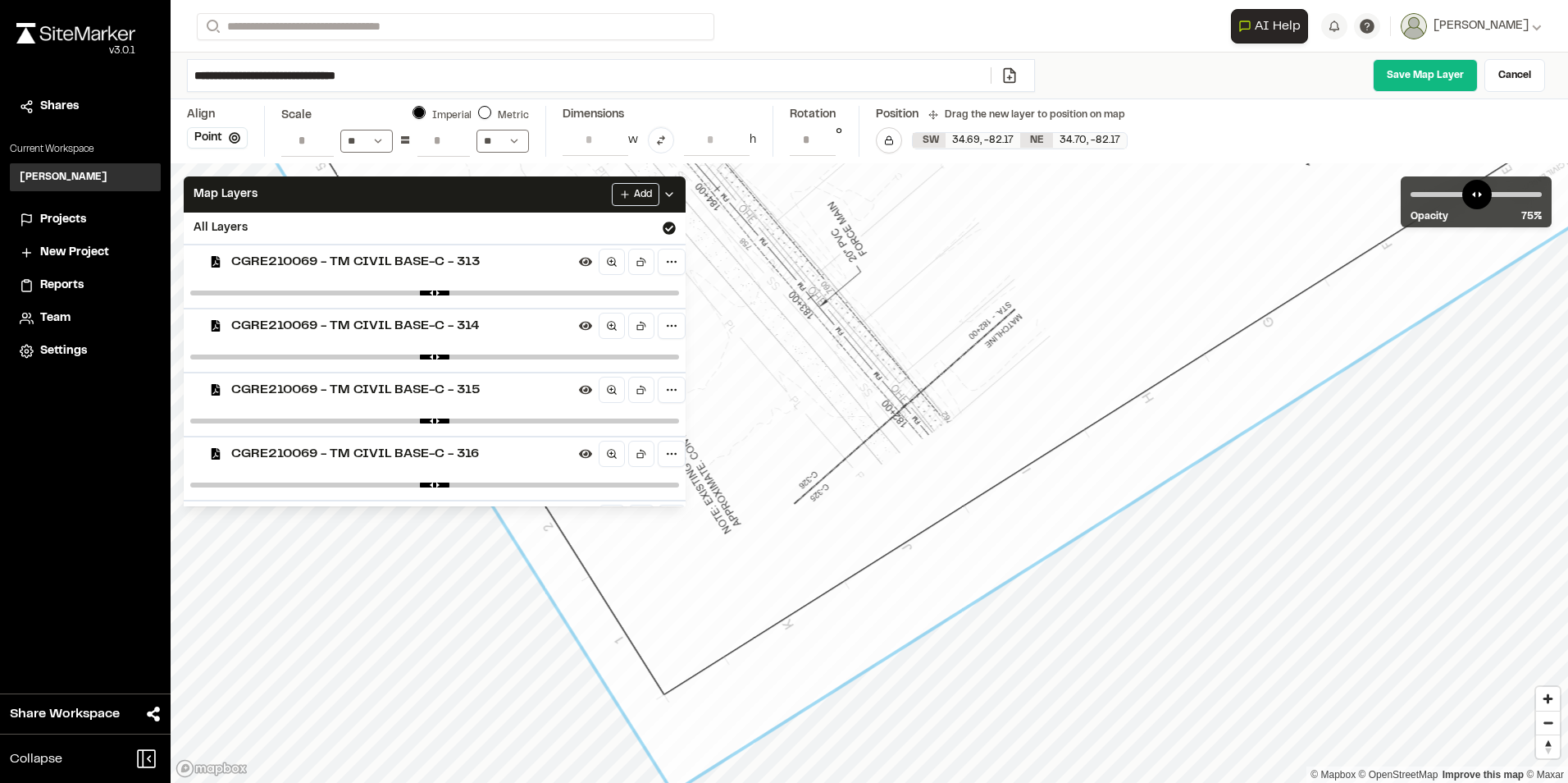
drag, startPoint x: 782, startPoint y: 579, endPoint x: 773, endPoint y: 585, distance: 10.8
click at [1391, 79] on link "Save Map Layer" at bounding box center [1425, 75] width 105 height 33
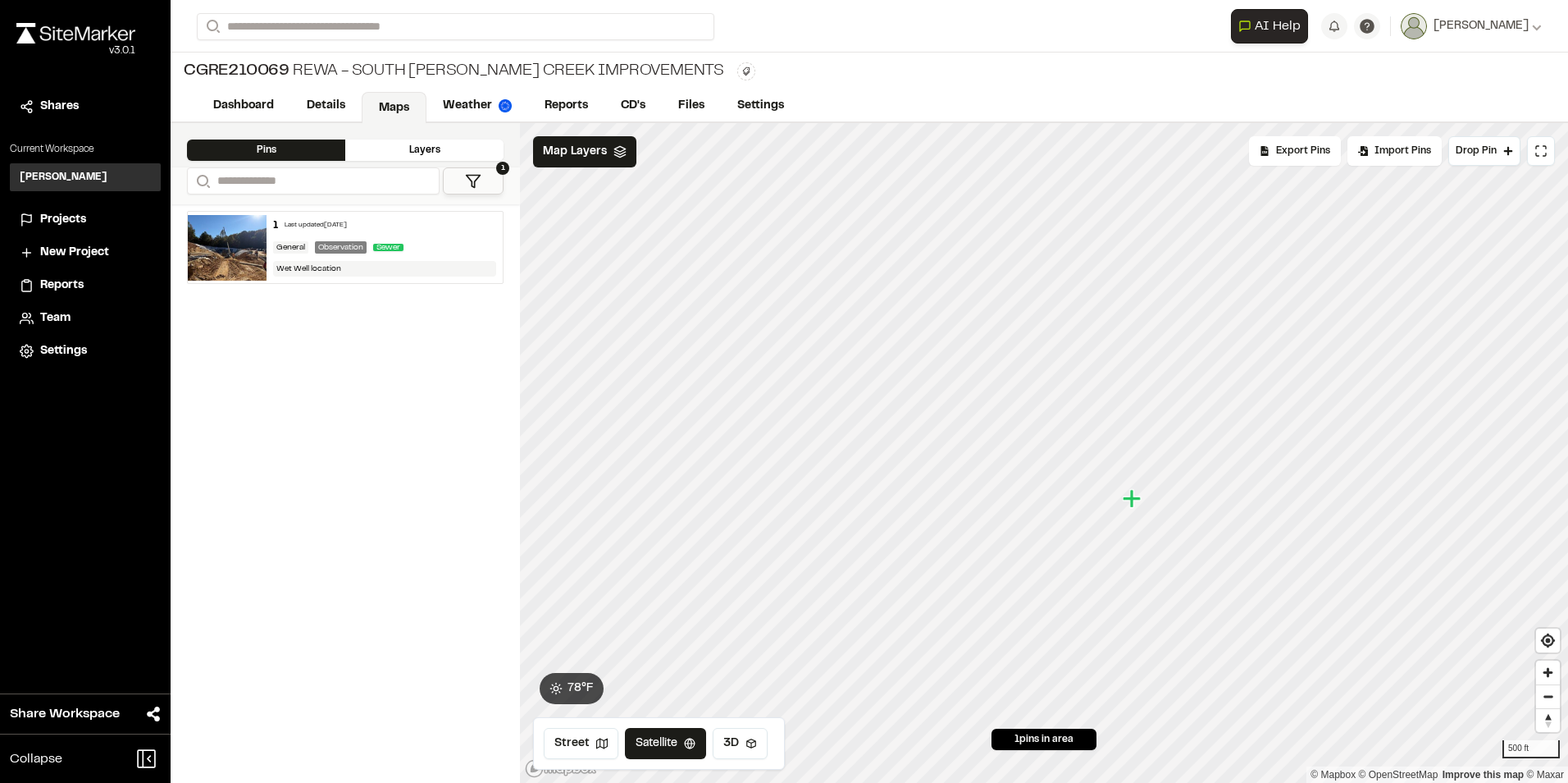
click at [443, 151] on div "Layers" at bounding box center [424, 150] width 158 height 22
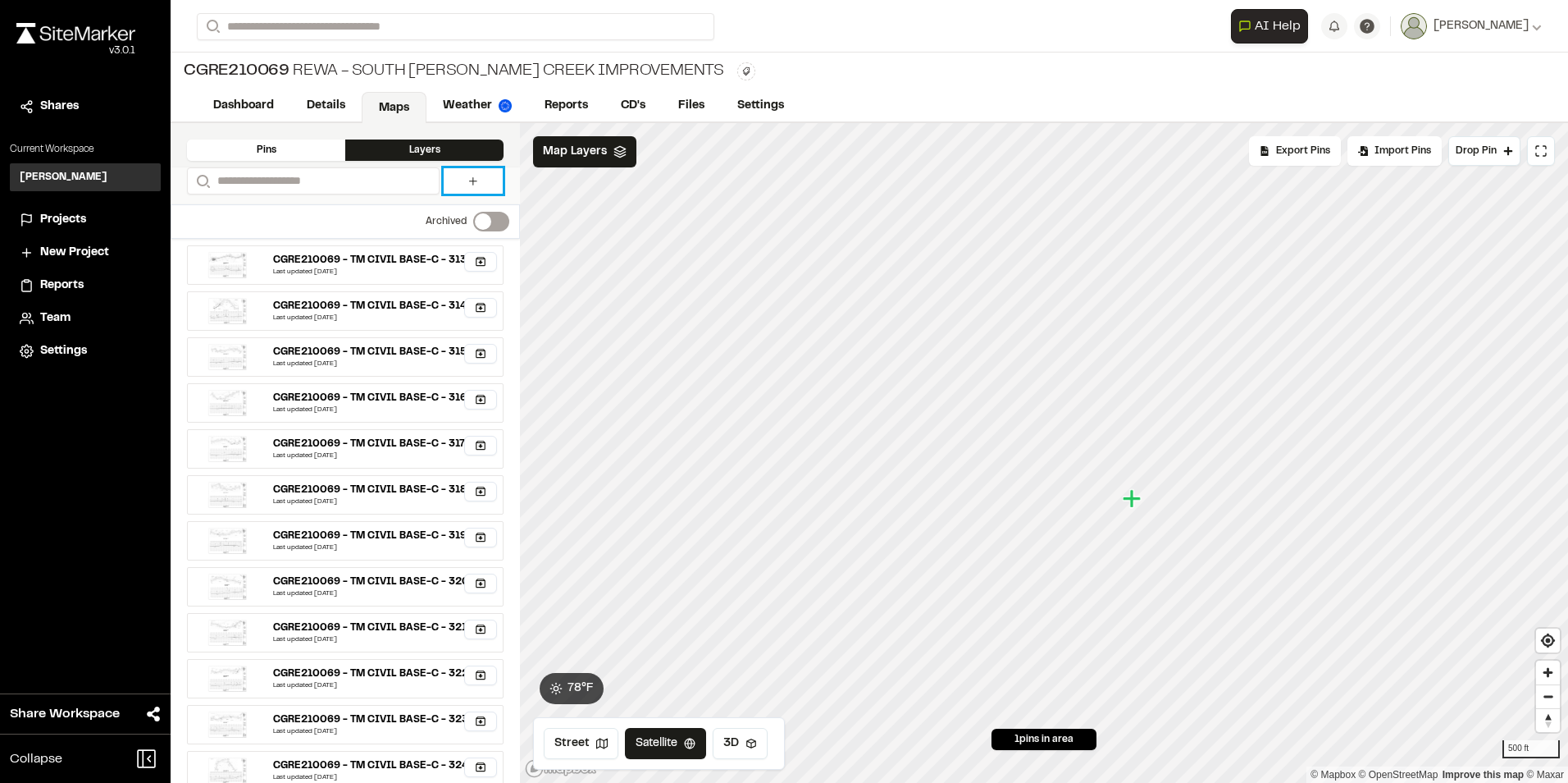
click at [473, 185] on icon at bounding box center [472, 181] width 13 height 13
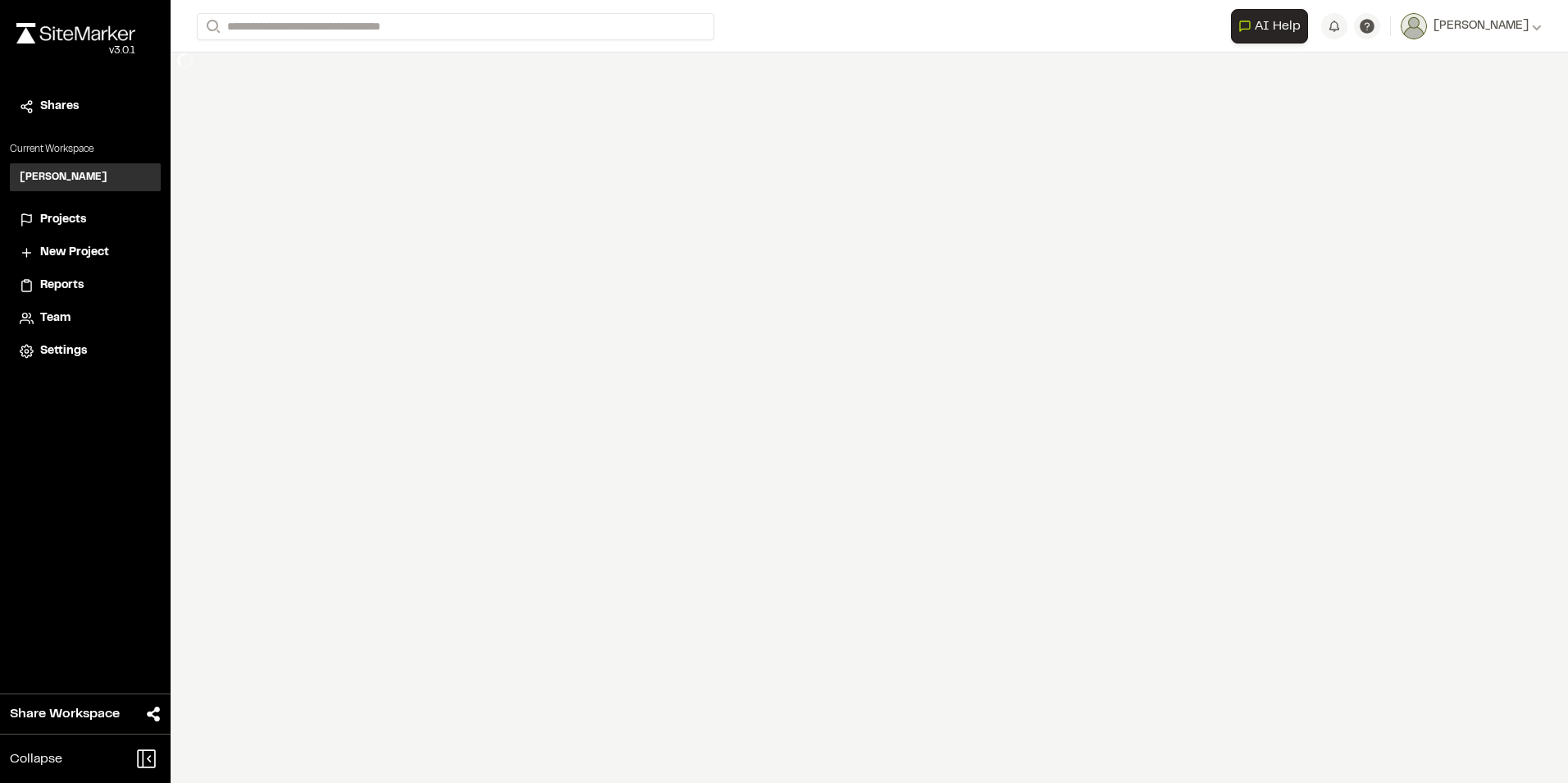
select select "****"
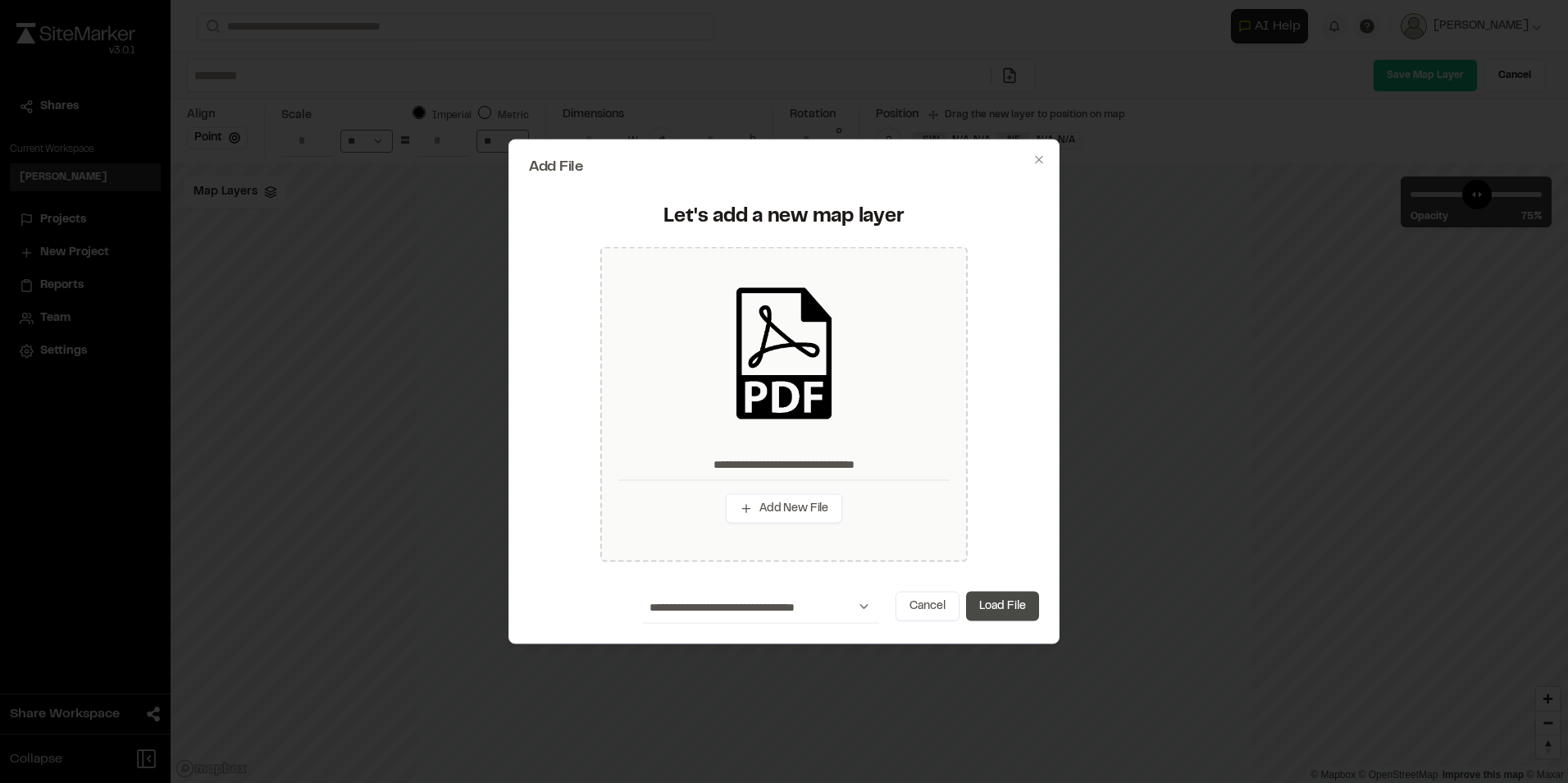
click at [1012, 605] on button "Load File" at bounding box center [1003, 606] width 73 height 30
type input "**********"
type input "****"
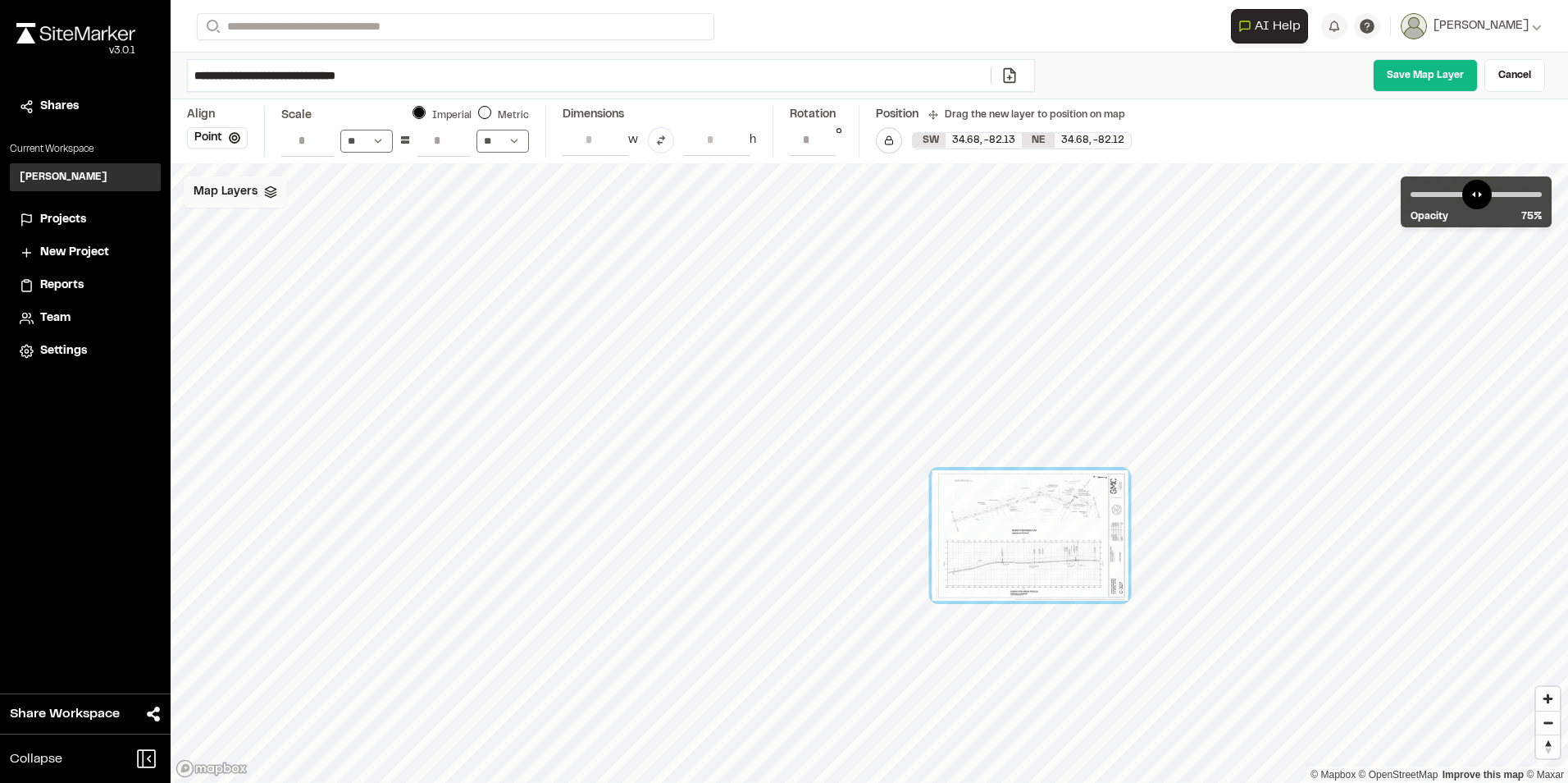
click at [258, 195] on div "Map Layers" at bounding box center [235, 192] width 104 height 32
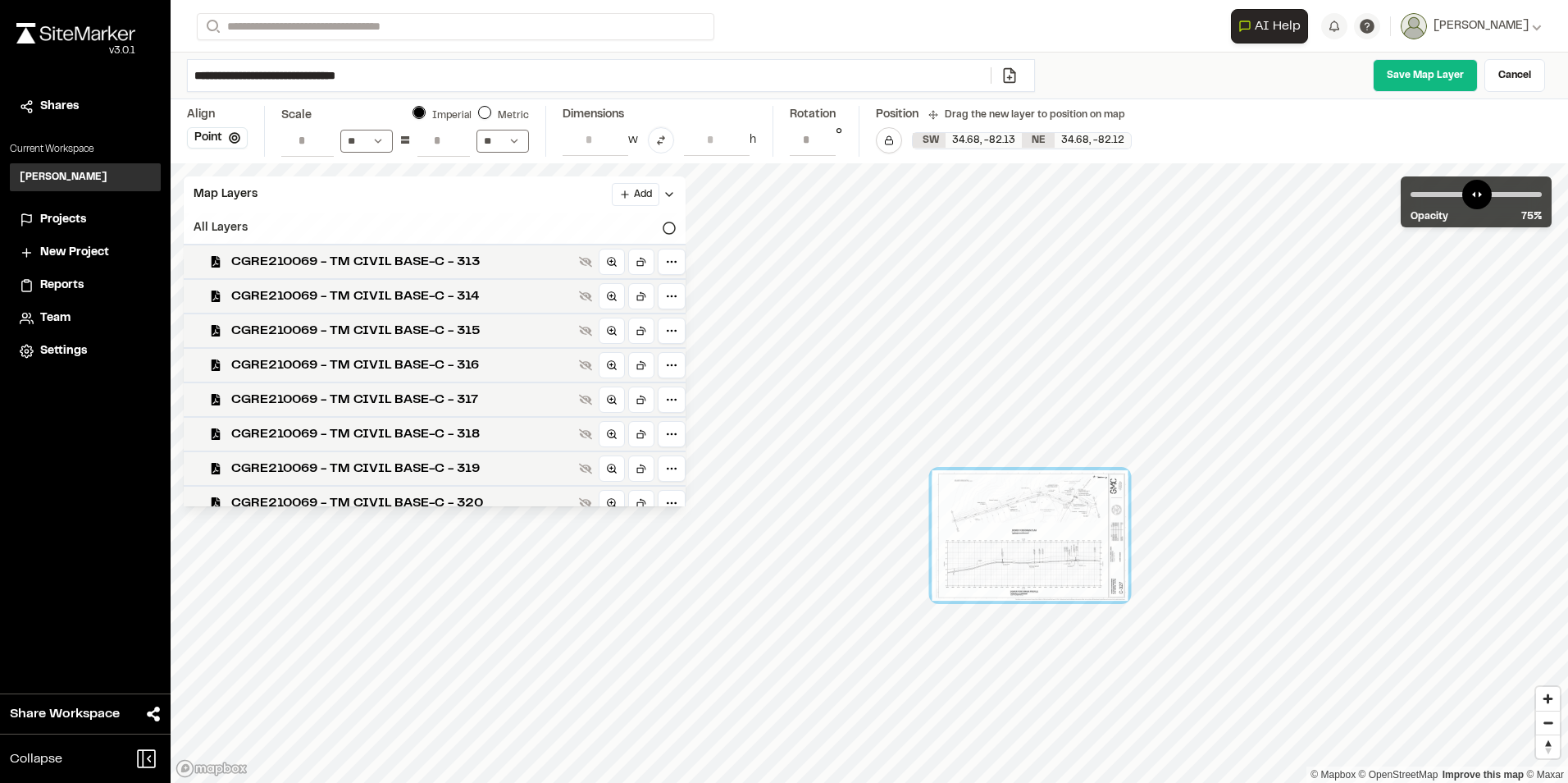
click at [514, 218] on div "All Layers" at bounding box center [435, 228] width 502 height 32
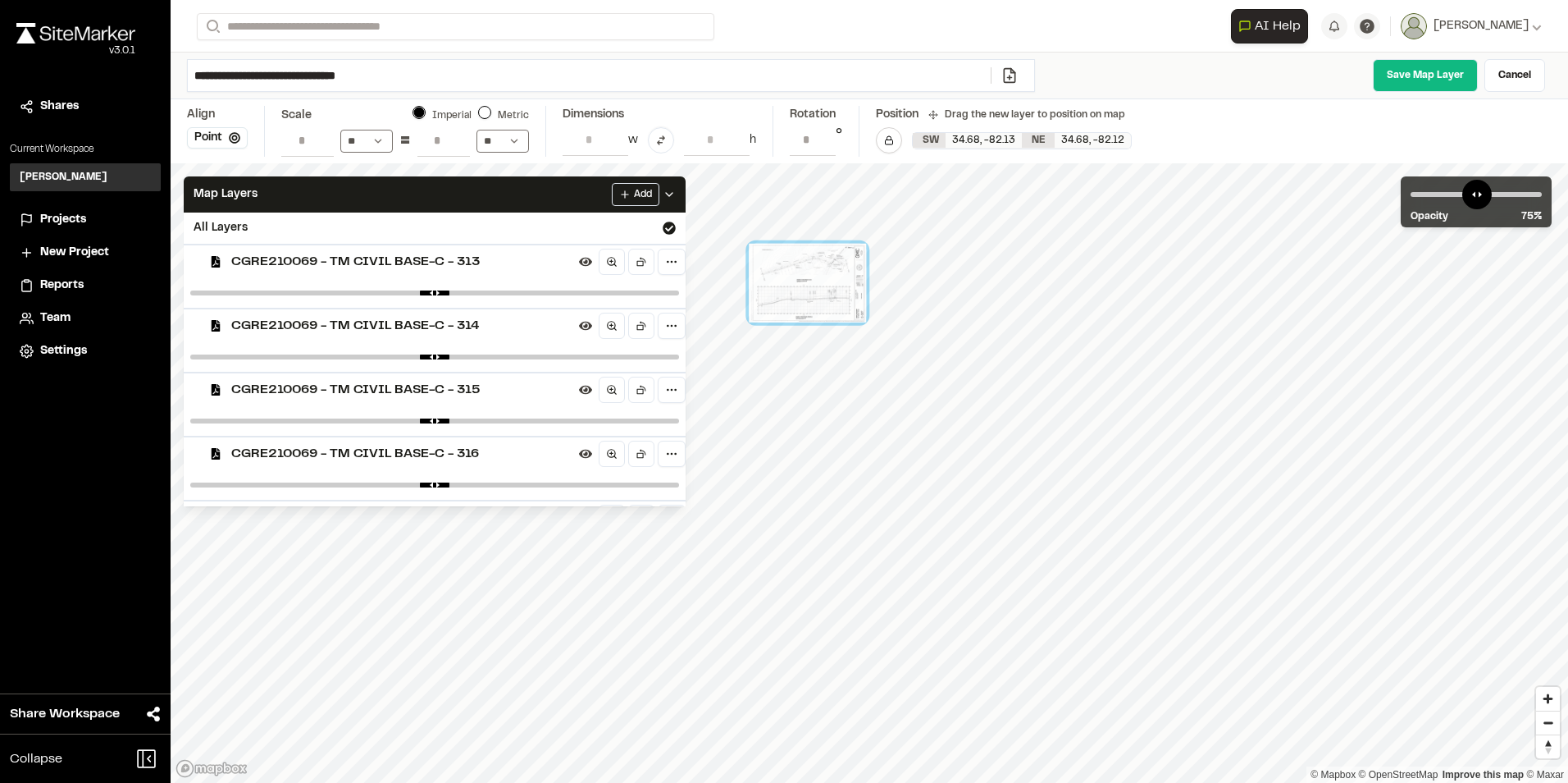
drag, startPoint x: 1334, startPoint y: 580, endPoint x: 735, endPoint y: 288, distance: 666.4
click at [749, 288] on div at bounding box center [807, 283] width 118 height 79
drag, startPoint x: 1216, startPoint y: 523, endPoint x: 937, endPoint y: 360, distance: 323.1
click at [937, 360] on div at bounding box center [925, 339] width 118 height 79
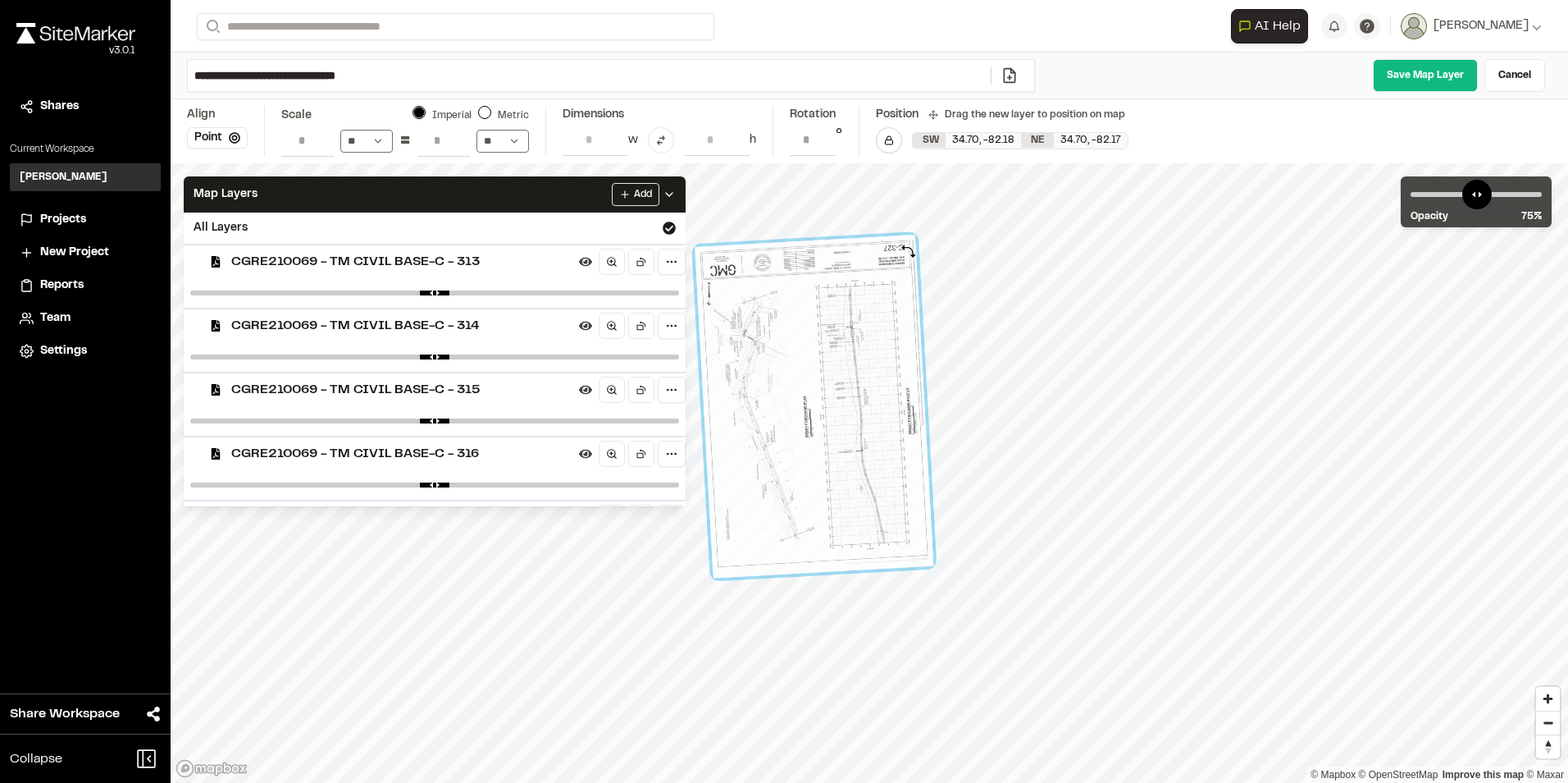
drag, startPoint x: 982, startPoint y: 522, endPoint x: 909, endPoint y: 251, distance: 280.7
click at [909, 251] on div at bounding box center [814, 406] width 239 height 344
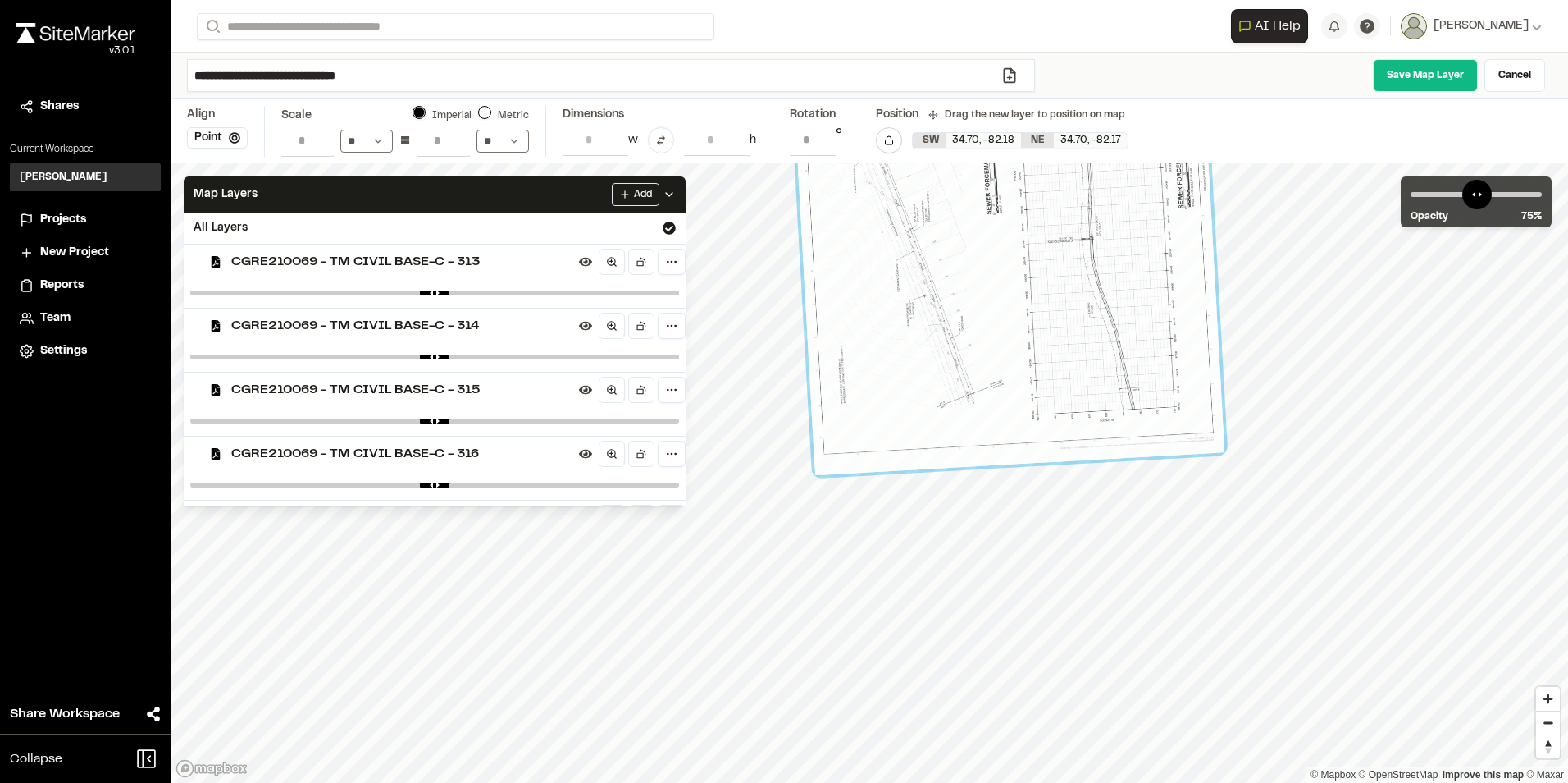
drag, startPoint x: 875, startPoint y: 428, endPoint x: 1031, endPoint y: 384, distance: 162.1
click at [1031, 384] on div at bounding box center [1002, 156] width 444 height 637
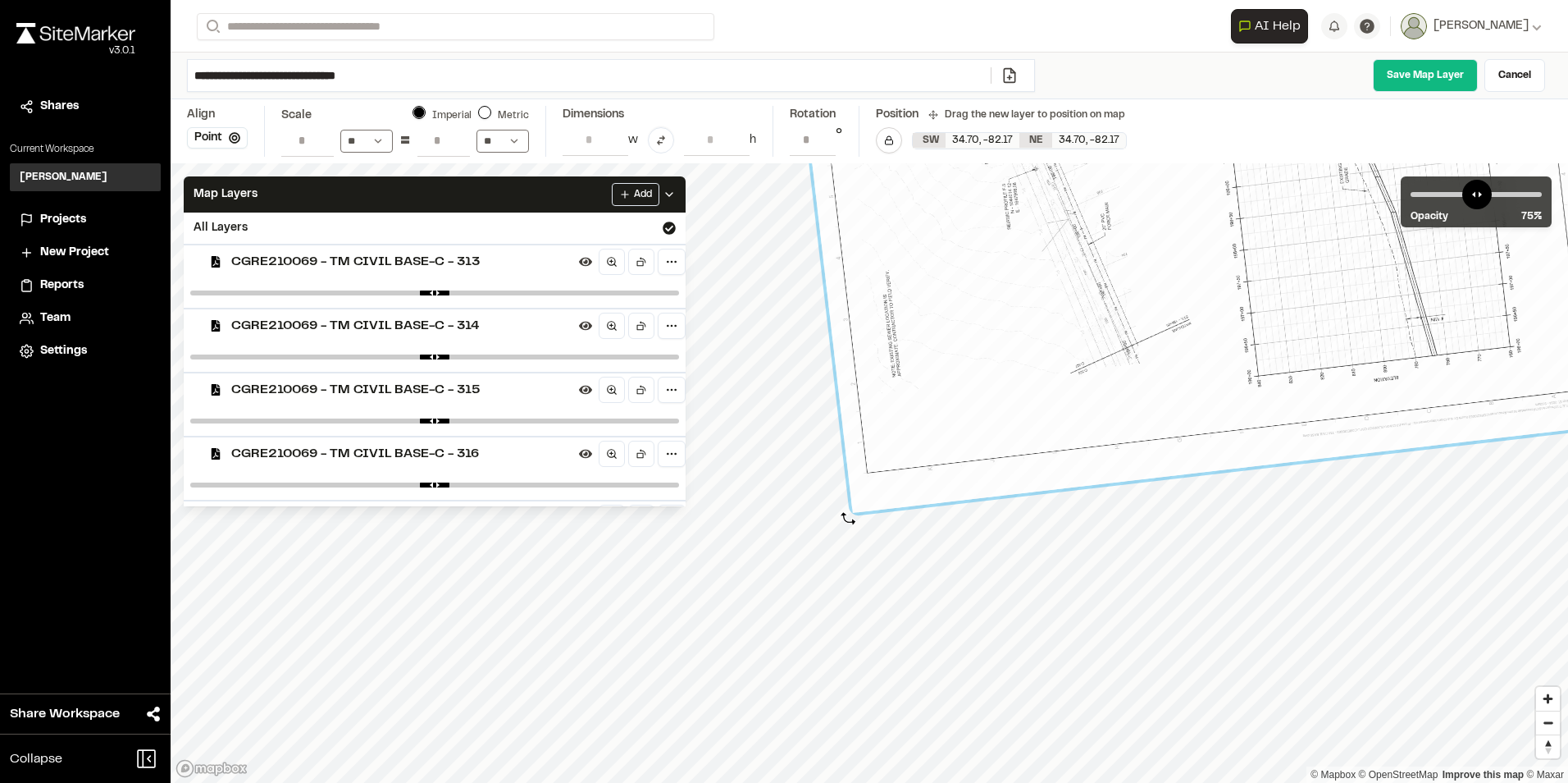
drag, startPoint x: 810, startPoint y: 501, endPoint x: 849, endPoint y: 520, distance: 43.4
click at [849, 519] on div at bounding box center [847, 520] width 15 height 15
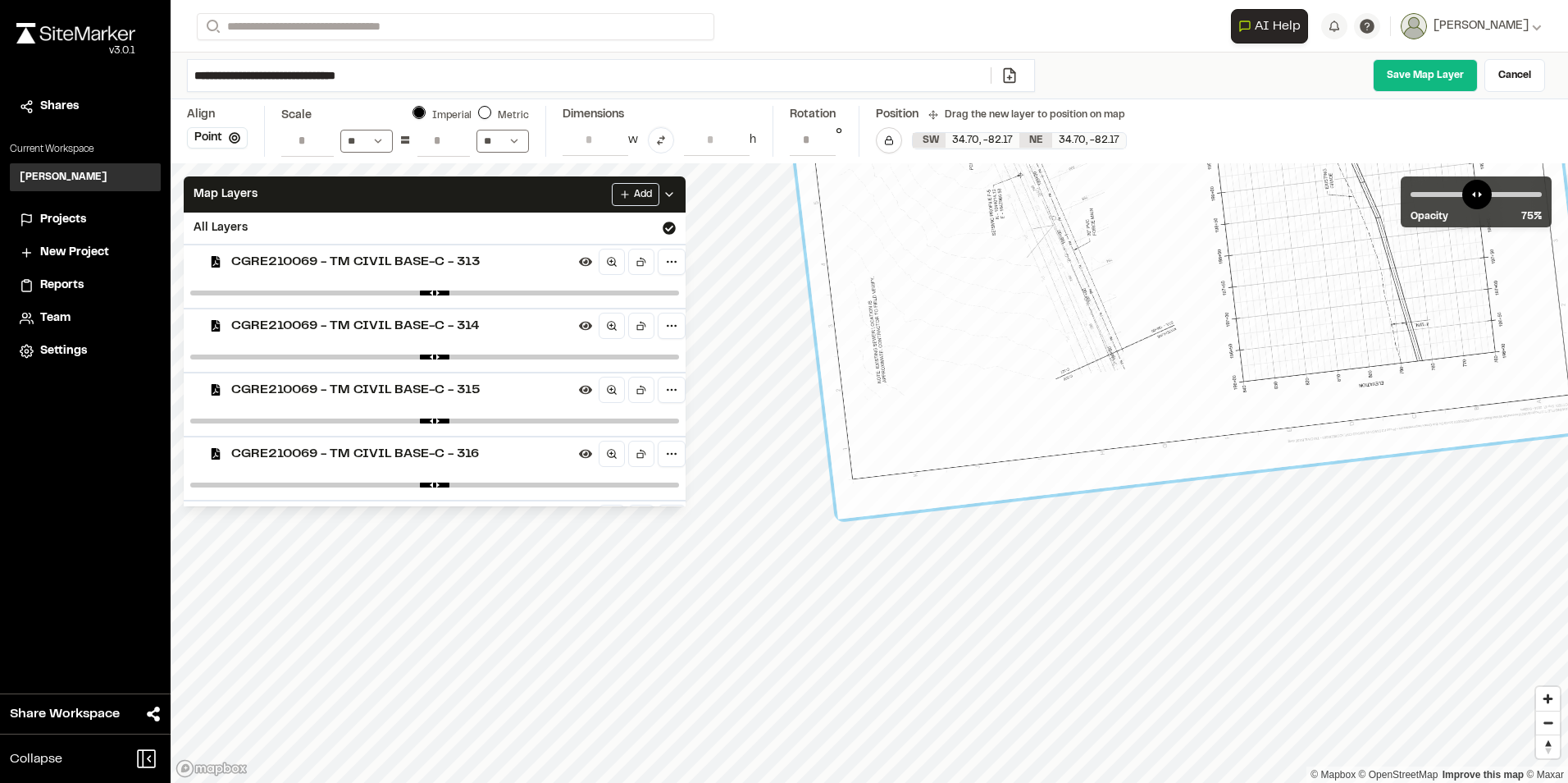
drag, startPoint x: 1025, startPoint y: 421, endPoint x: 1011, endPoint y: 427, distance: 15.2
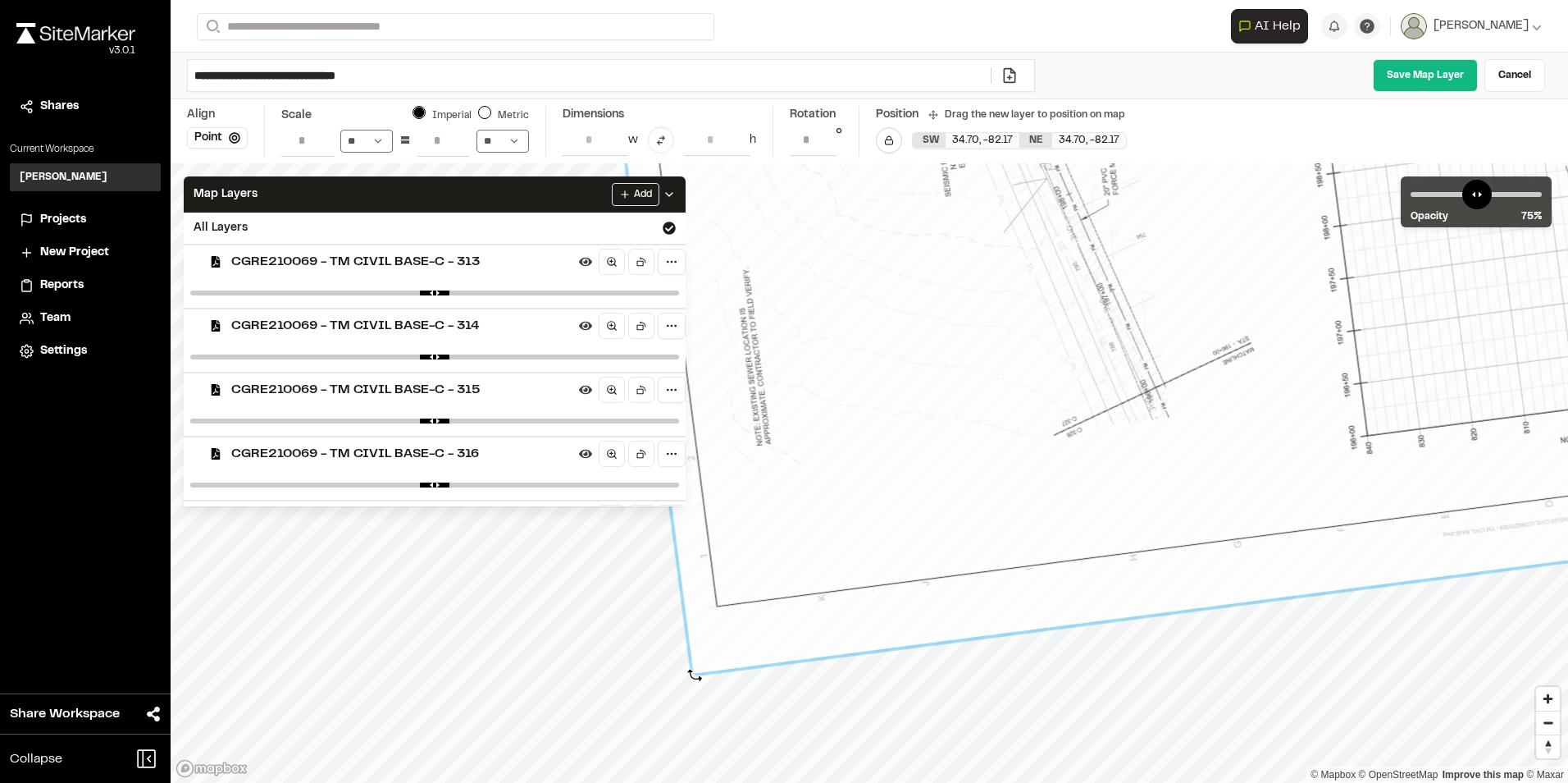
click at [695, 675] on div "© Mapbox © OpenStreetMap Improve this map © Maxar" at bounding box center [869, 473] width 1397 height 620
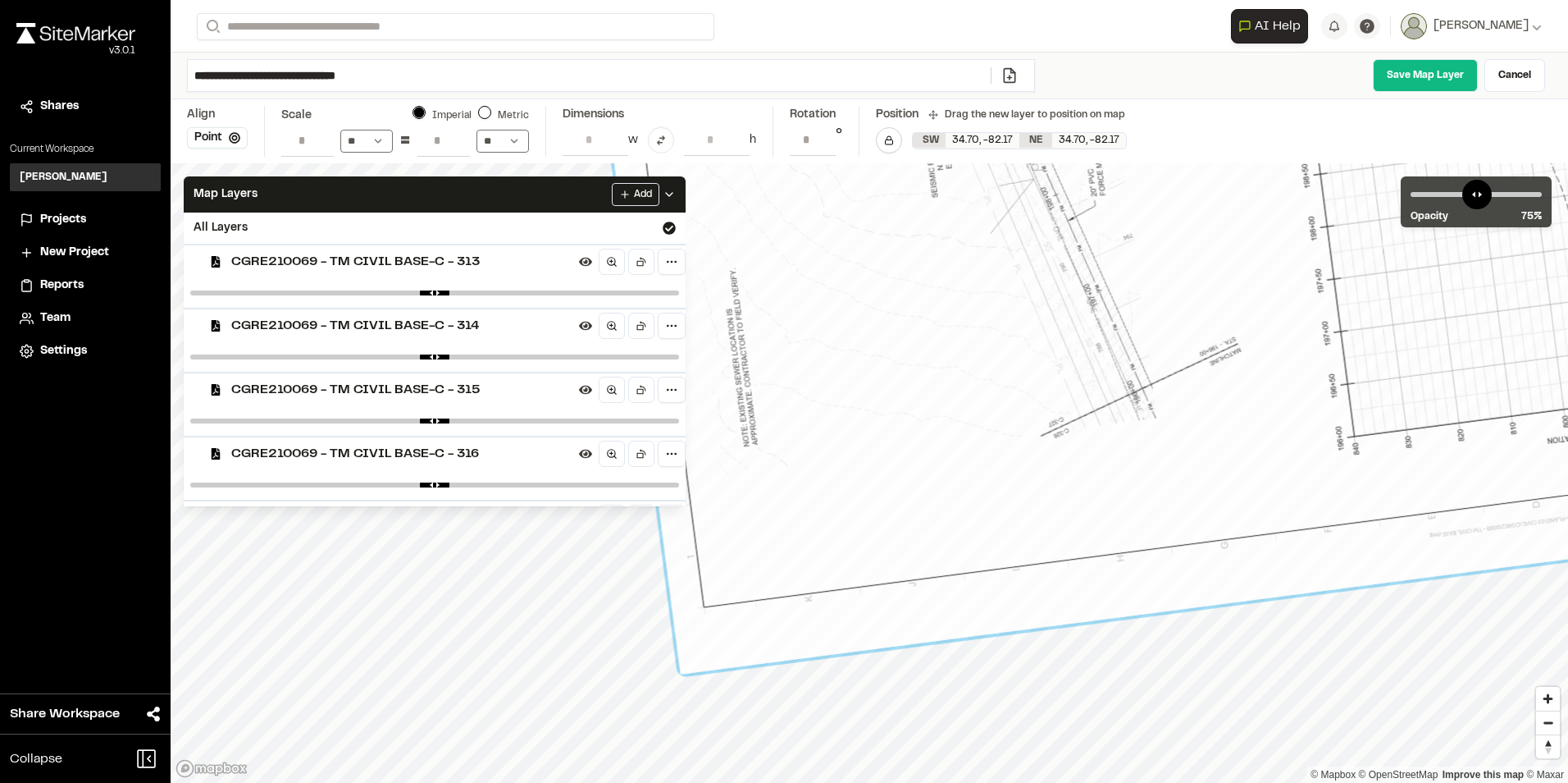
drag, startPoint x: 964, startPoint y: 412, endPoint x: 971, endPoint y: 397, distance: 16.6
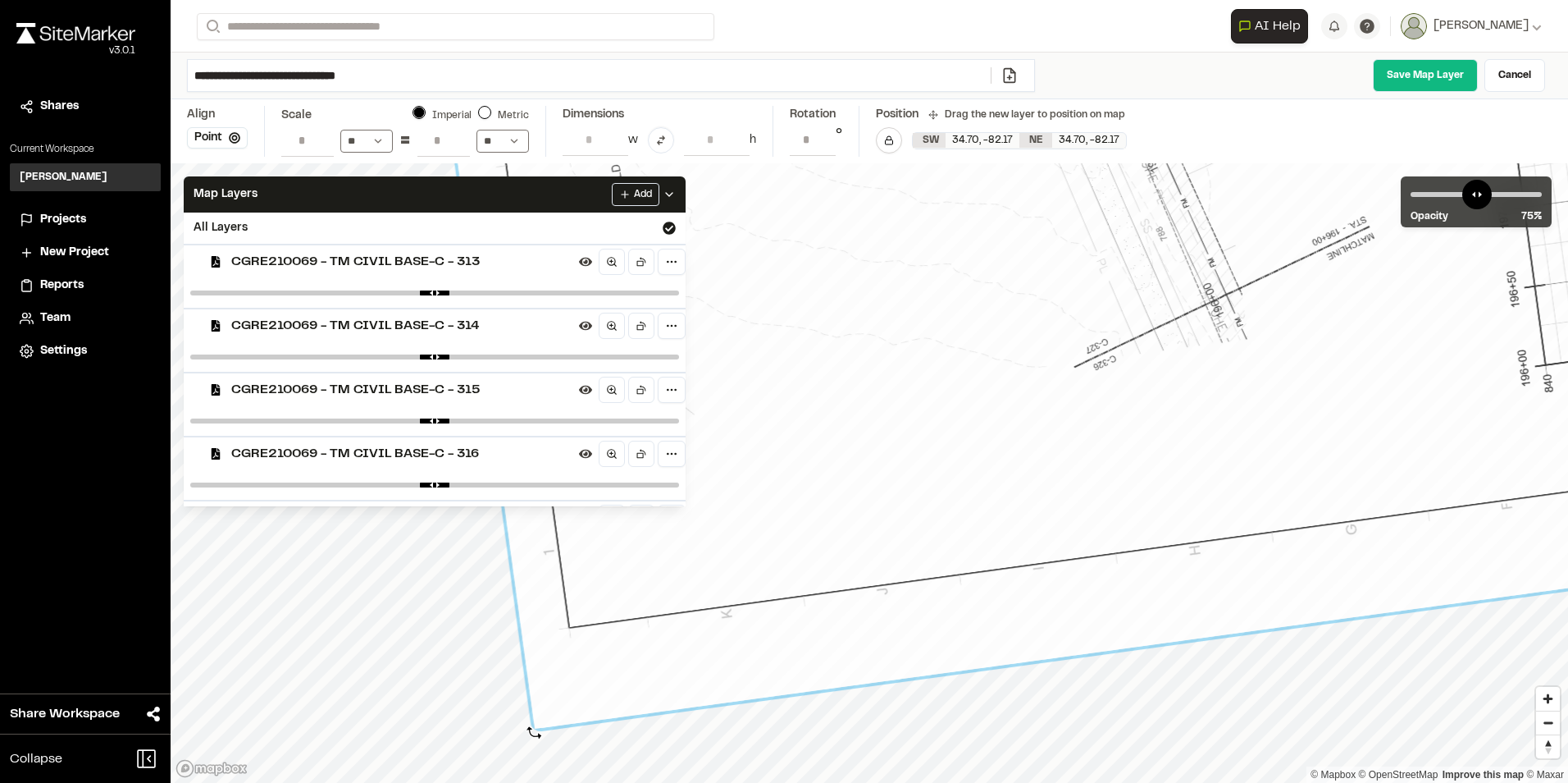
drag, startPoint x: 522, startPoint y: 733, endPoint x: 534, endPoint y: 733, distance: 12.0
click at [534, 733] on div at bounding box center [529, 736] width 15 height 15
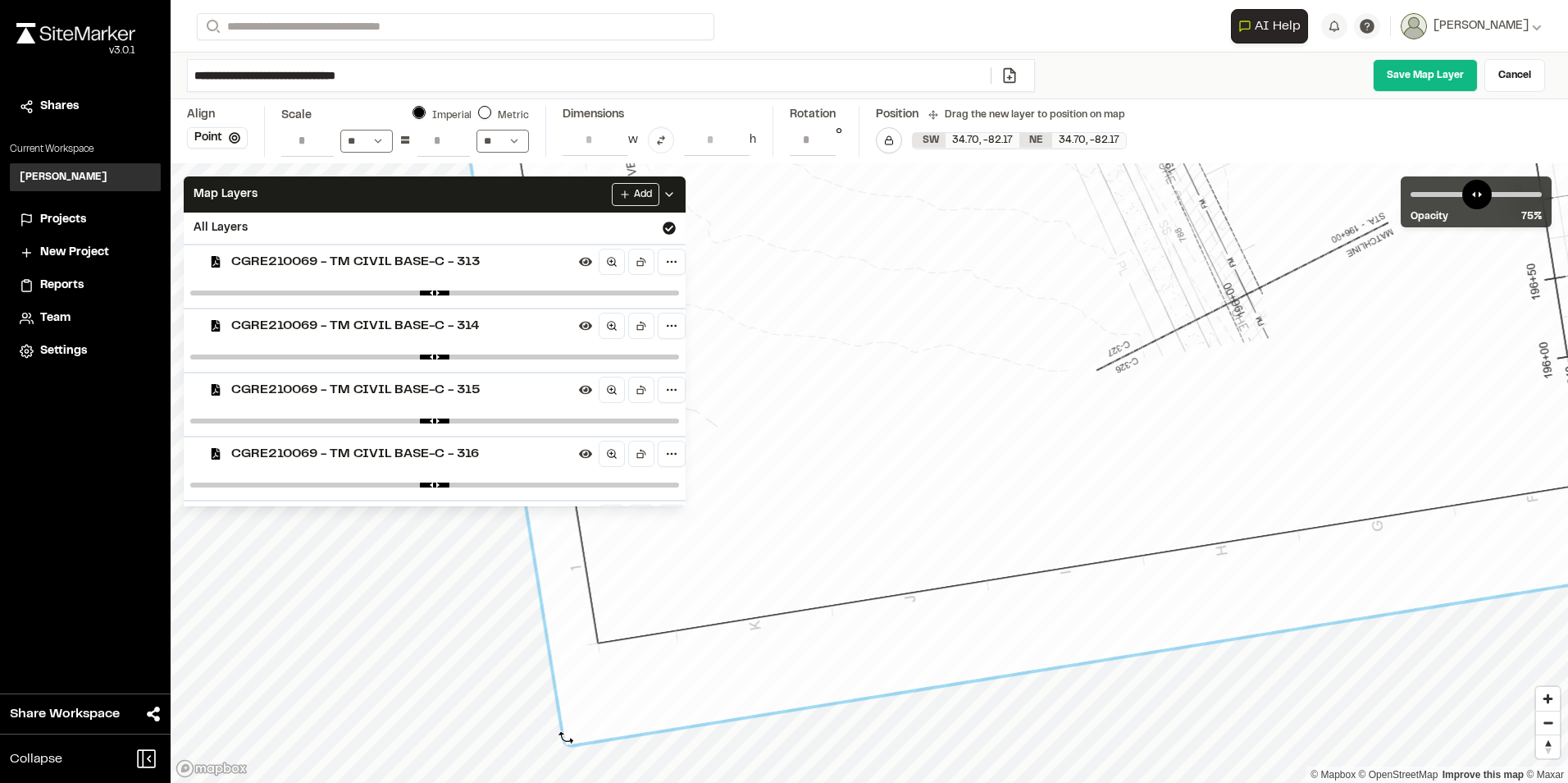
drag, startPoint x: 520, startPoint y: 737, endPoint x: 568, endPoint y: 735, distance: 48.0
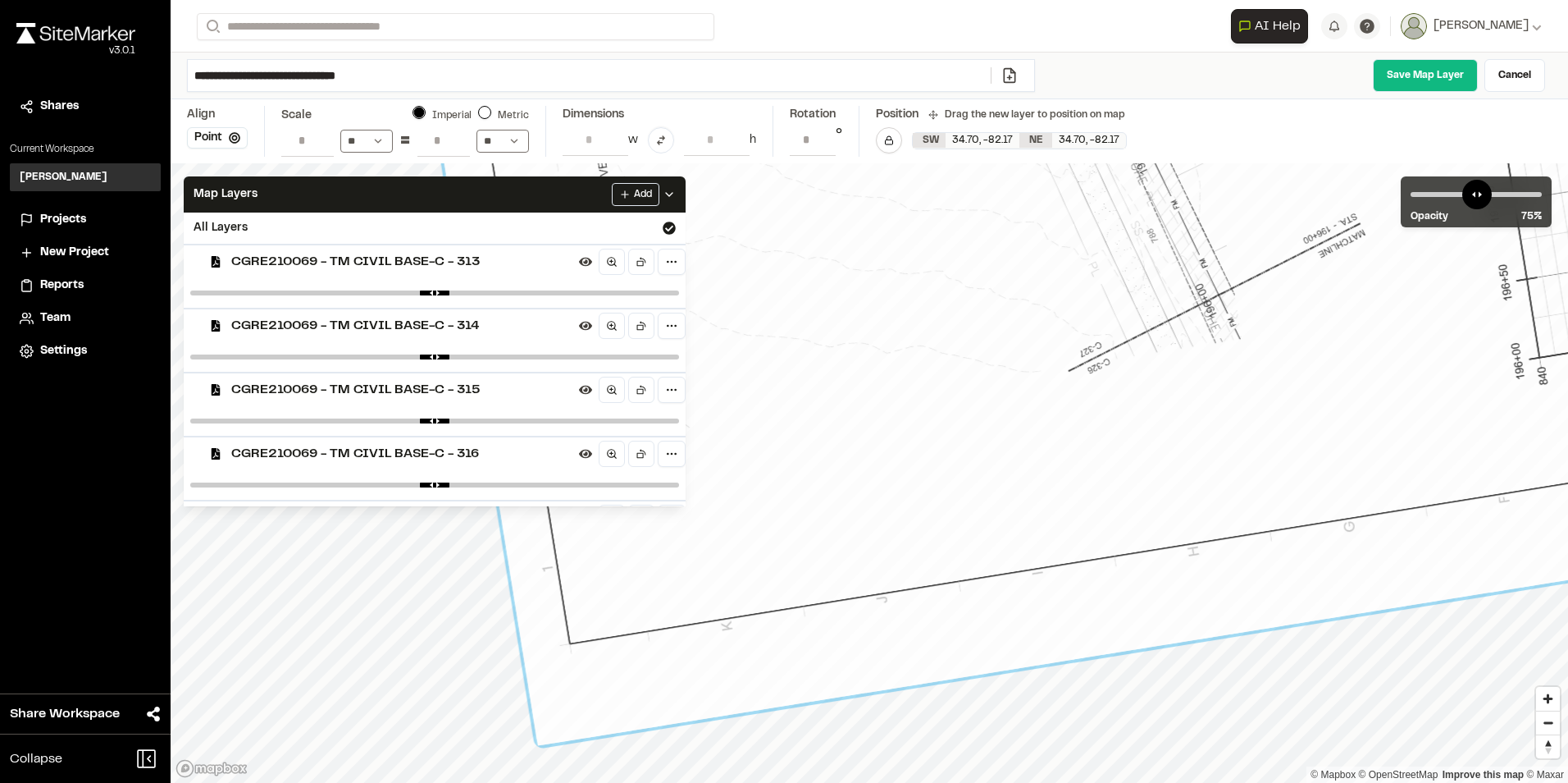
drag, startPoint x: 713, startPoint y: 605, endPoint x: 686, endPoint y: 606, distance: 27.0
type input "**********"
drag, startPoint x: 533, startPoint y: 754, endPoint x: 553, endPoint y: 749, distance: 20.6
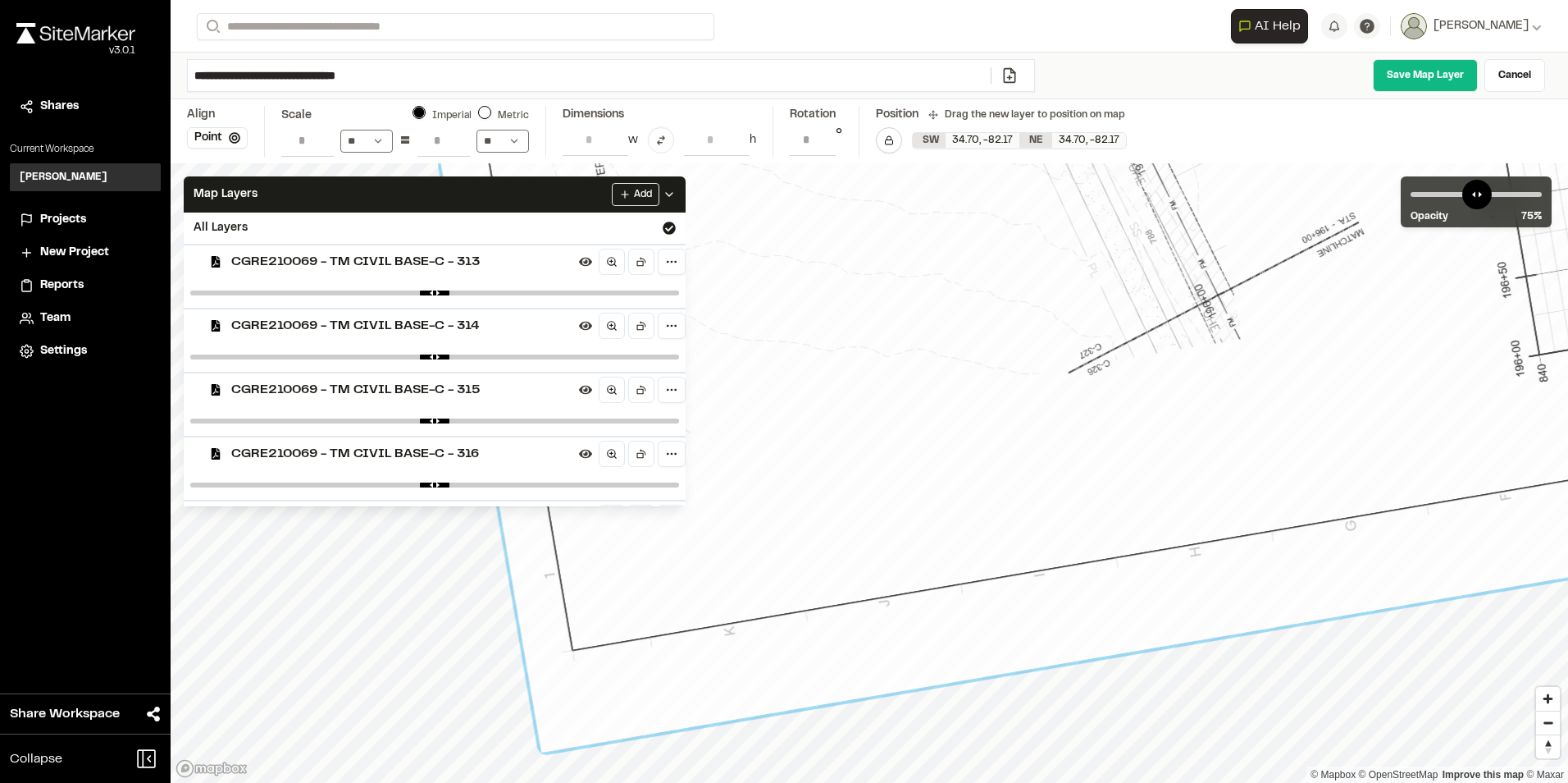
drag, startPoint x: 803, startPoint y: 587, endPoint x: 792, endPoint y: 587, distance: 11.0
click at [1397, 70] on link "Save Map Layer" at bounding box center [1425, 75] width 105 height 33
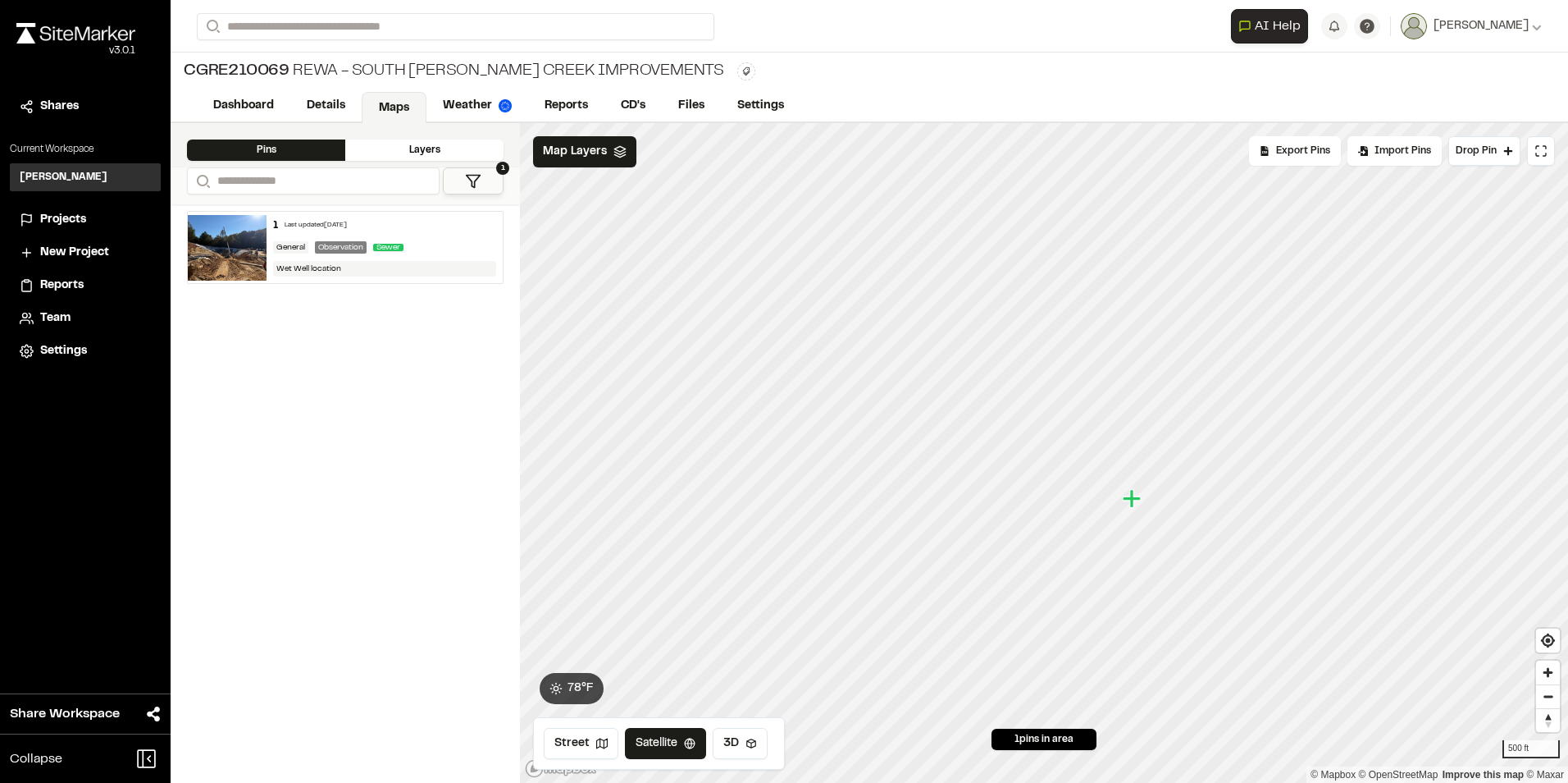
click at [458, 141] on div "Layers" at bounding box center [424, 150] width 158 height 22
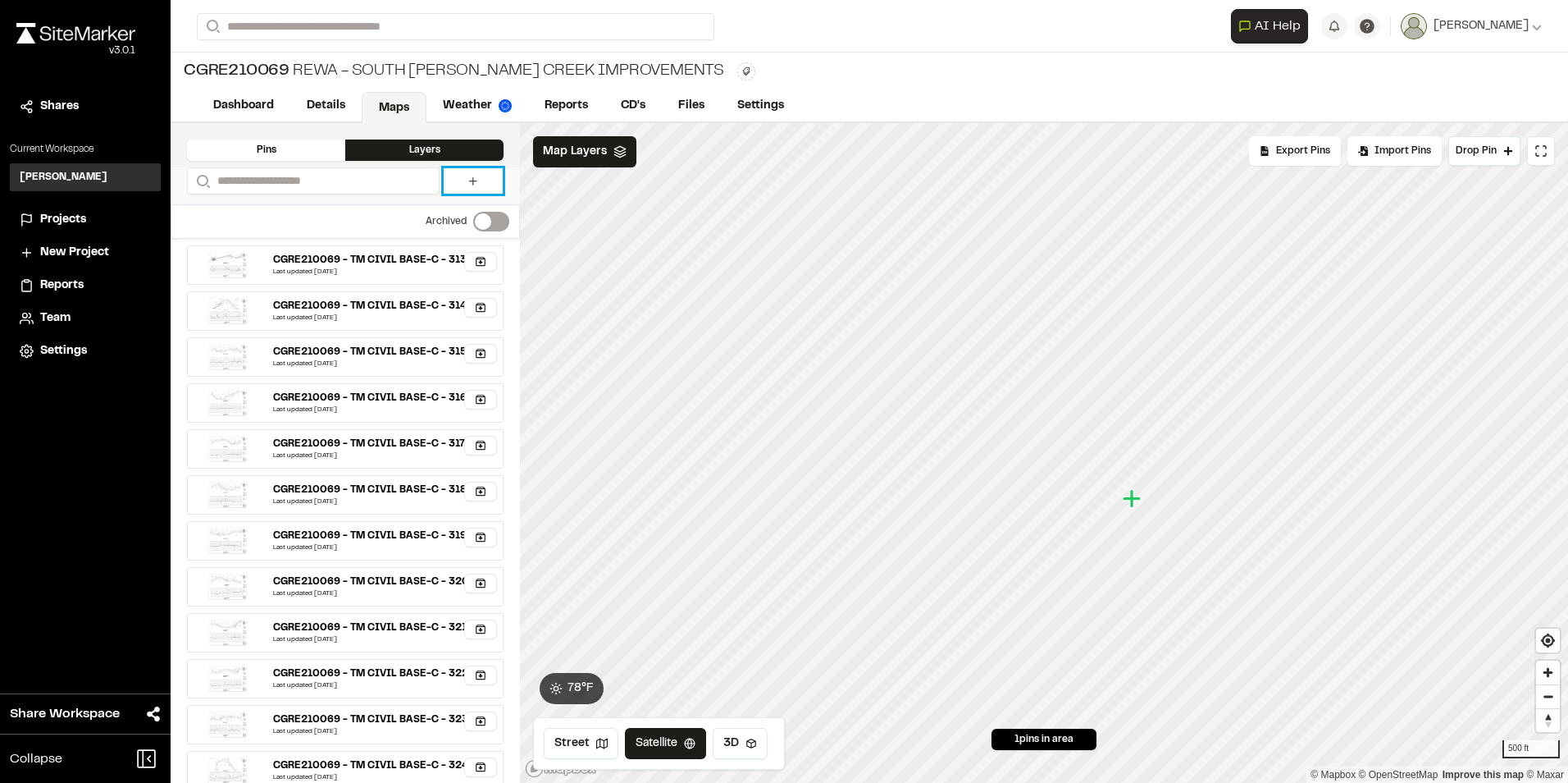
click at [468, 186] on icon at bounding box center [472, 181] width 13 height 13
select select "****"
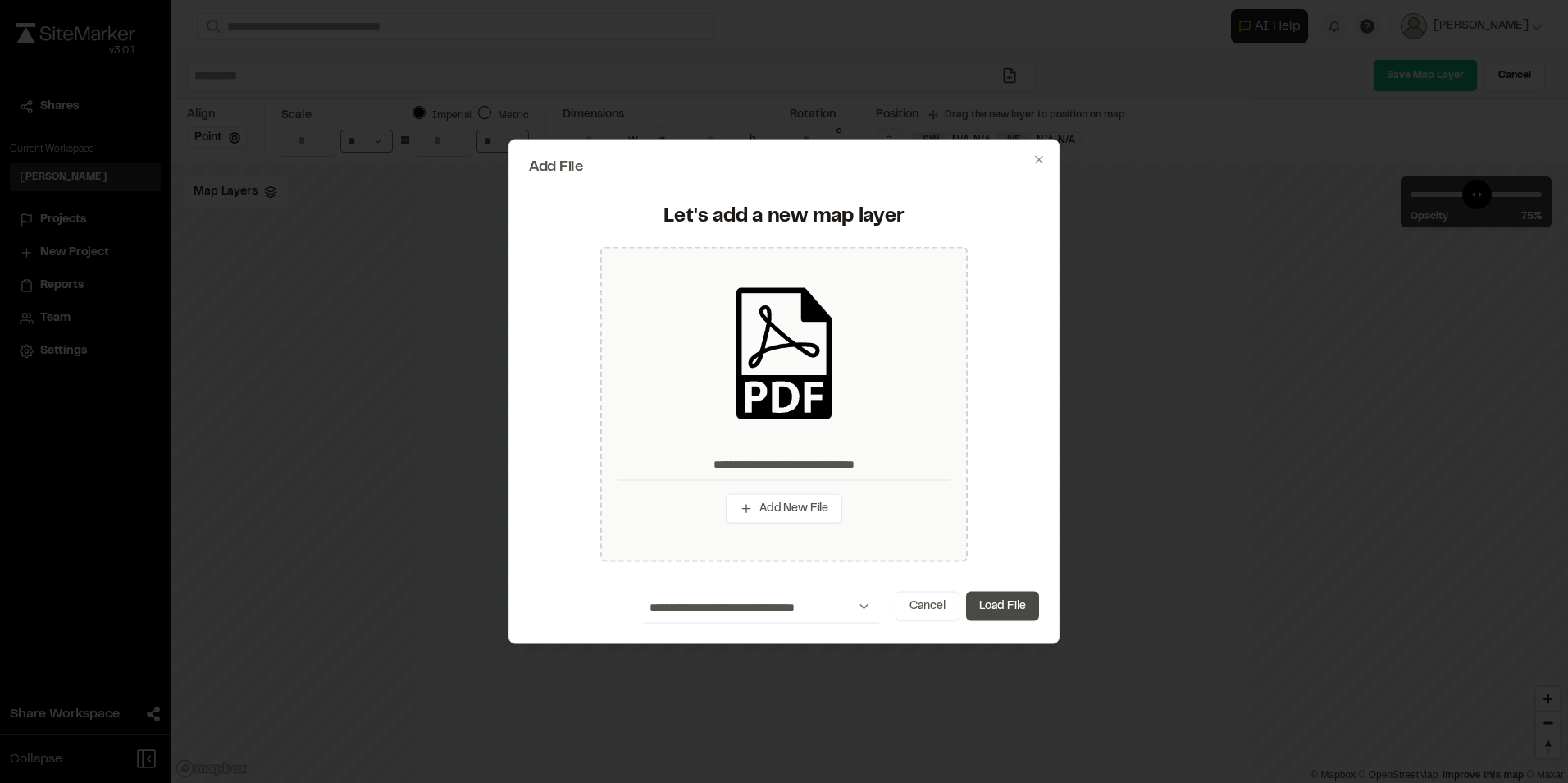
click at [1005, 606] on button "Load File" at bounding box center [1003, 606] width 73 height 30
type input "**********"
type input "****"
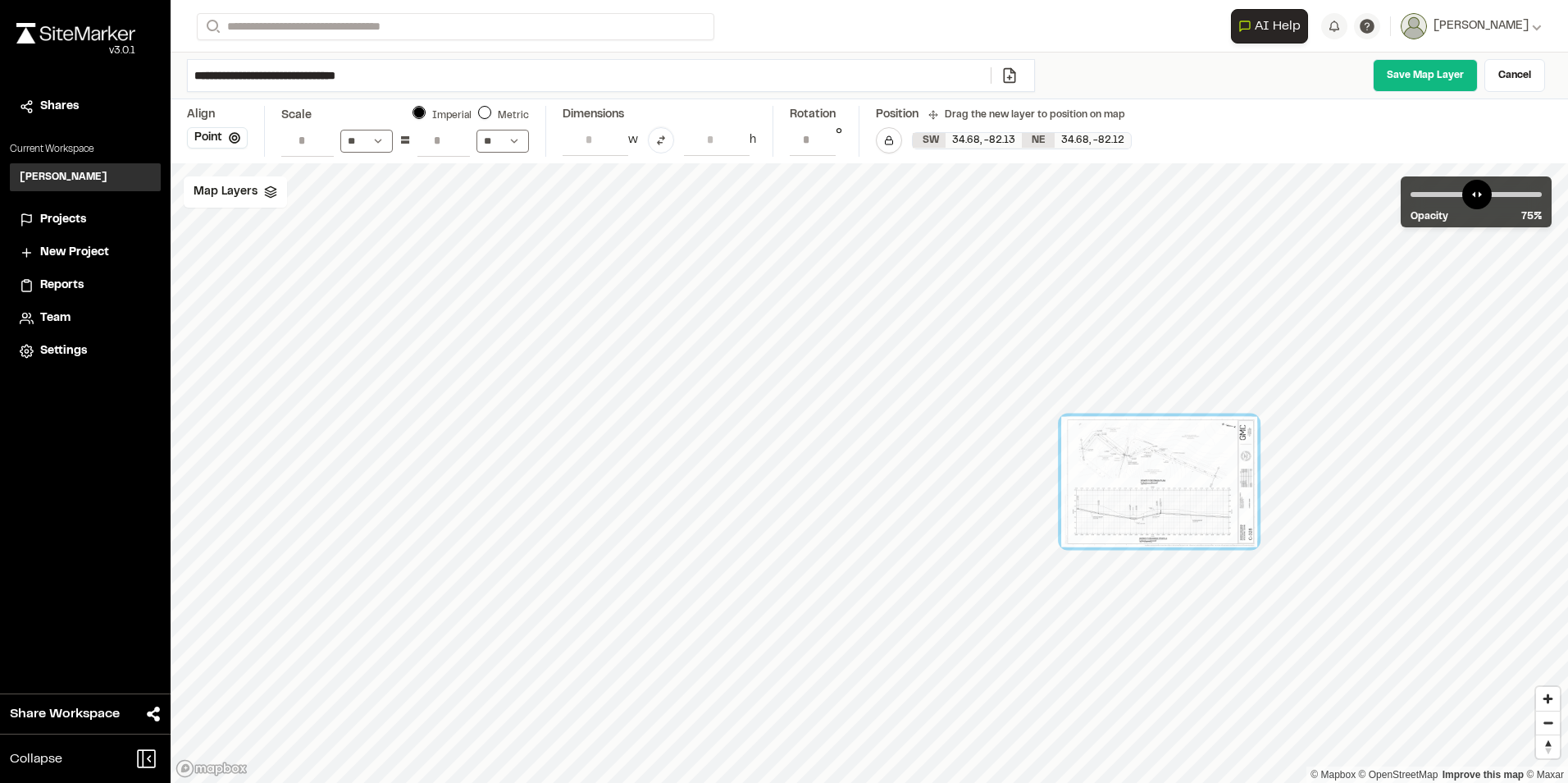
drag, startPoint x: 1232, startPoint y: 474, endPoint x: 852, endPoint y: 325, distance: 408.2
click at [1061, 417] on div at bounding box center [1159, 482] width 196 height 130
click at [238, 196] on span "Map Layers" at bounding box center [225, 192] width 64 height 18
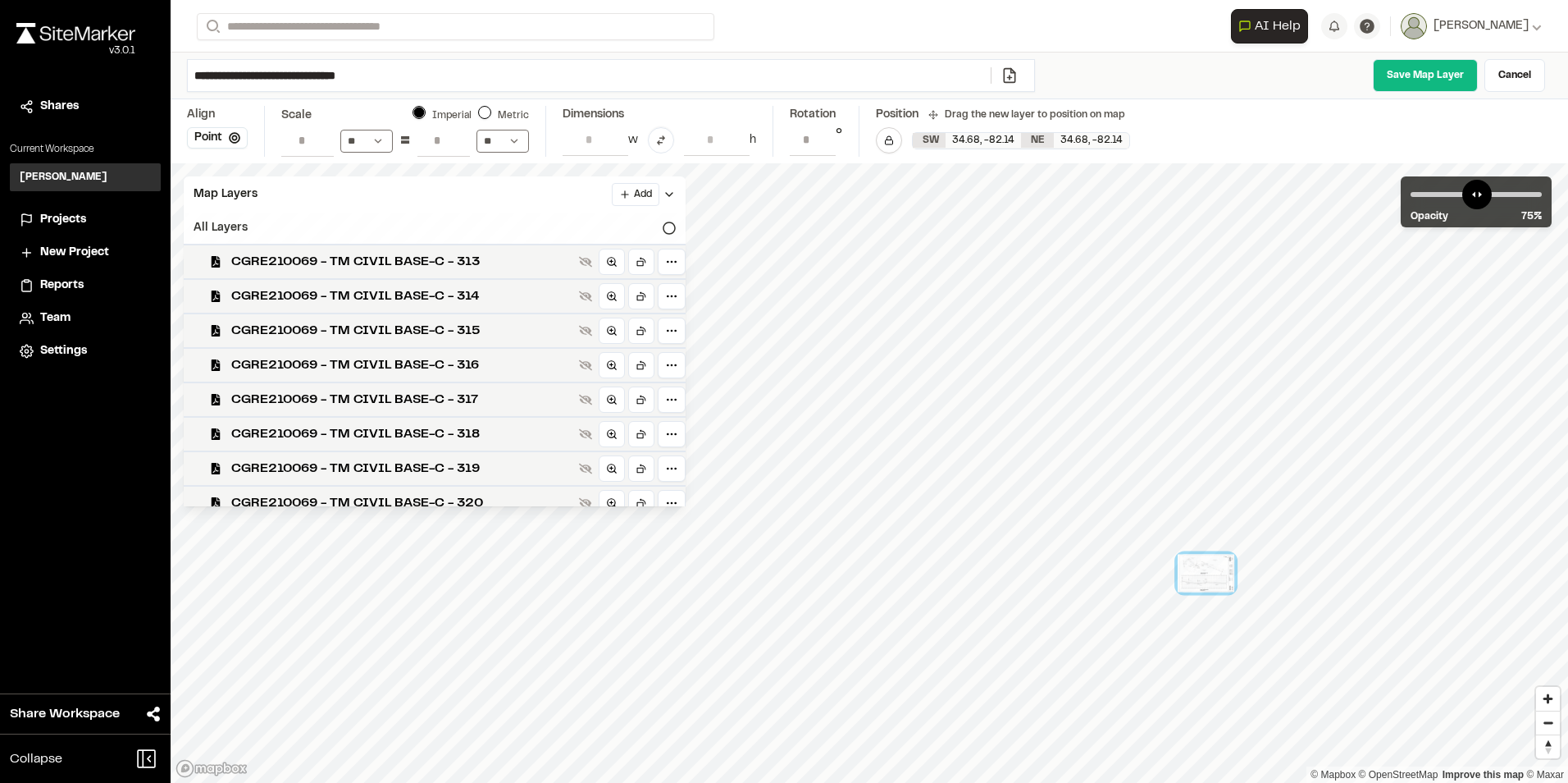
click at [489, 221] on div "All Layers" at bounding box center [435, 228] width 502 height 32
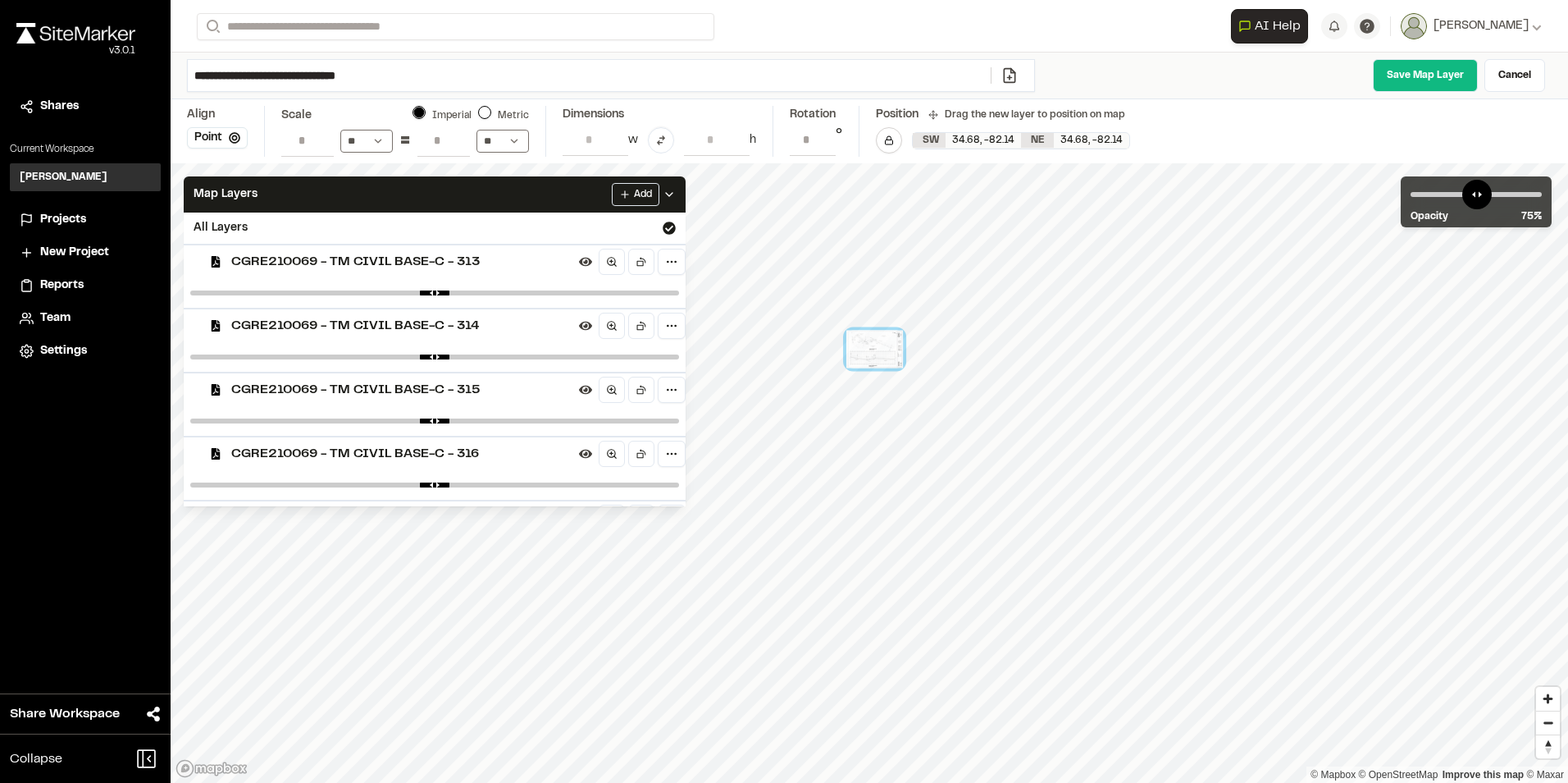
drag, startPoint x: 1204, startPoint y: 580, endPoint x: 880, endPoint y: 367, distance: 387.7
click at [881, 367] on div at bounding box center [874, 349] width 56 height 38
drag, startPoint x: 997, startPoint y: 377, endPoint x: 866, endPoint y: 110, distance: 297.4
click at [866, 110] on div "**********" at bounding box center [869, 392] width 1397 height 783
drag, startPoint x: 936, startPoint y: 441, endPoint x: 1057, endPoint y: 328, distance: 165.6
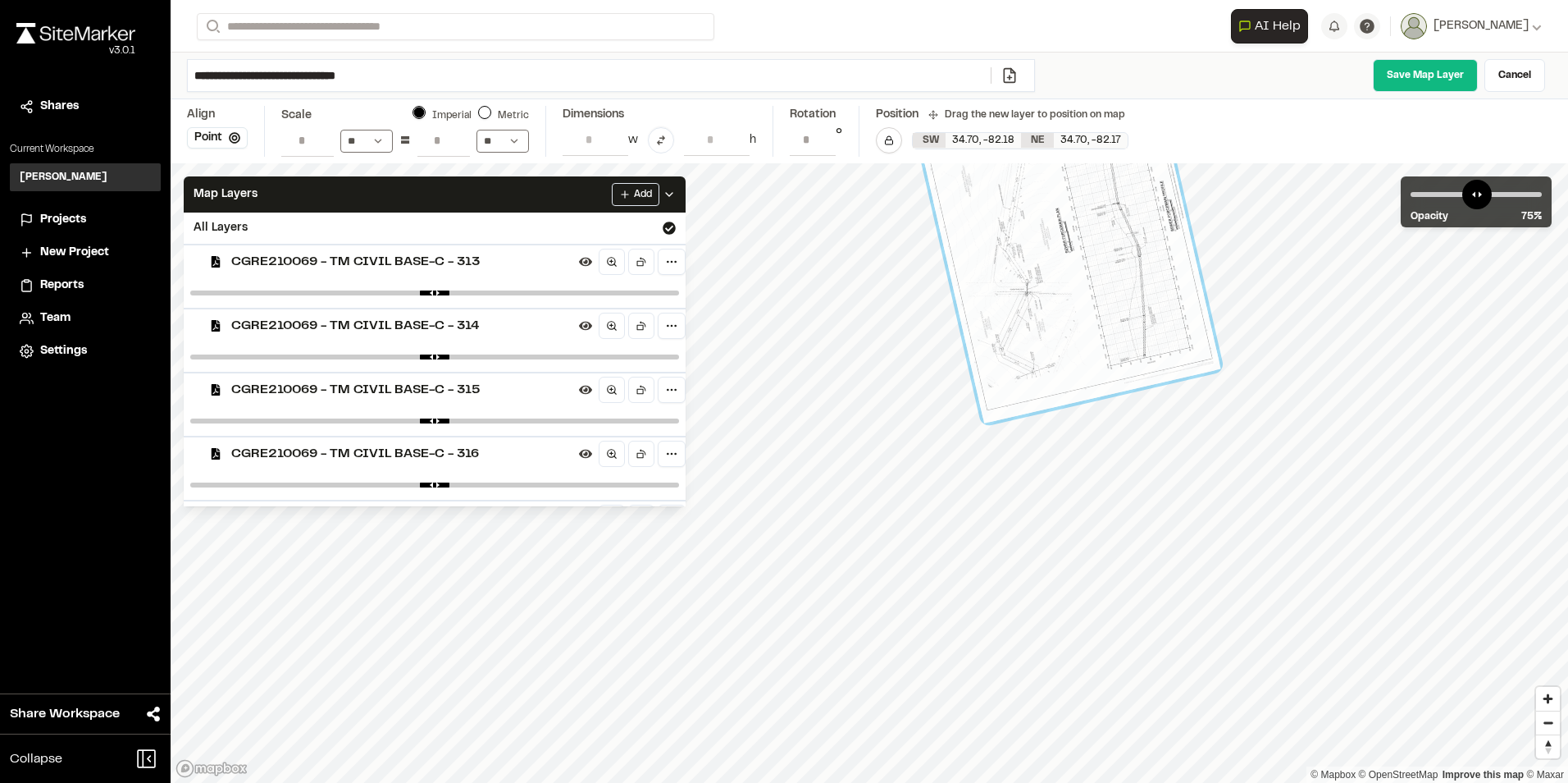
click at [1058, 328] on div at bounding box center [1061, 218] width 317 height 408
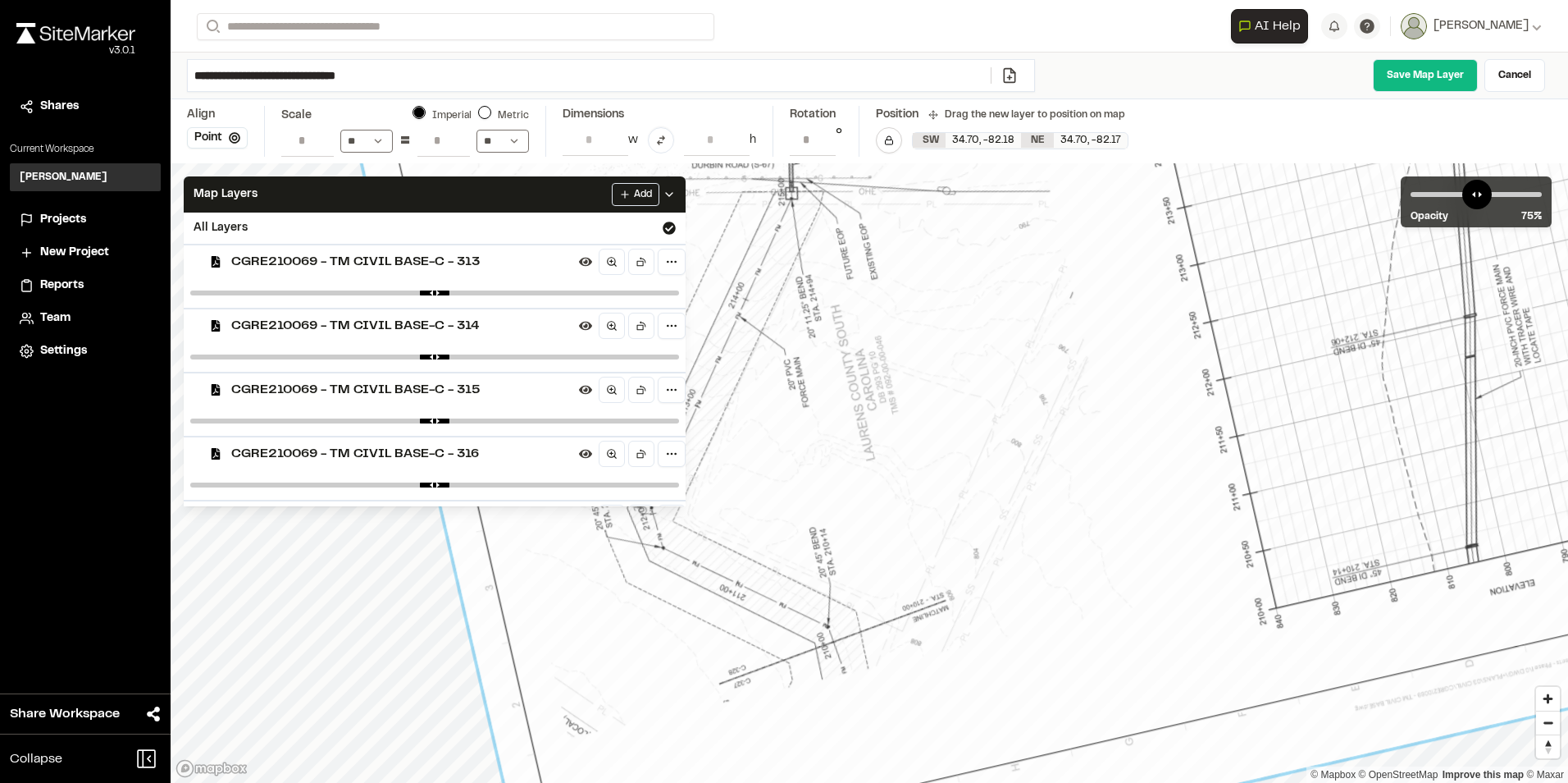
drag, startPoint x: 970, startPoint y: 541, endPoint x: 918, endPoint y: 683, distance: 151.2
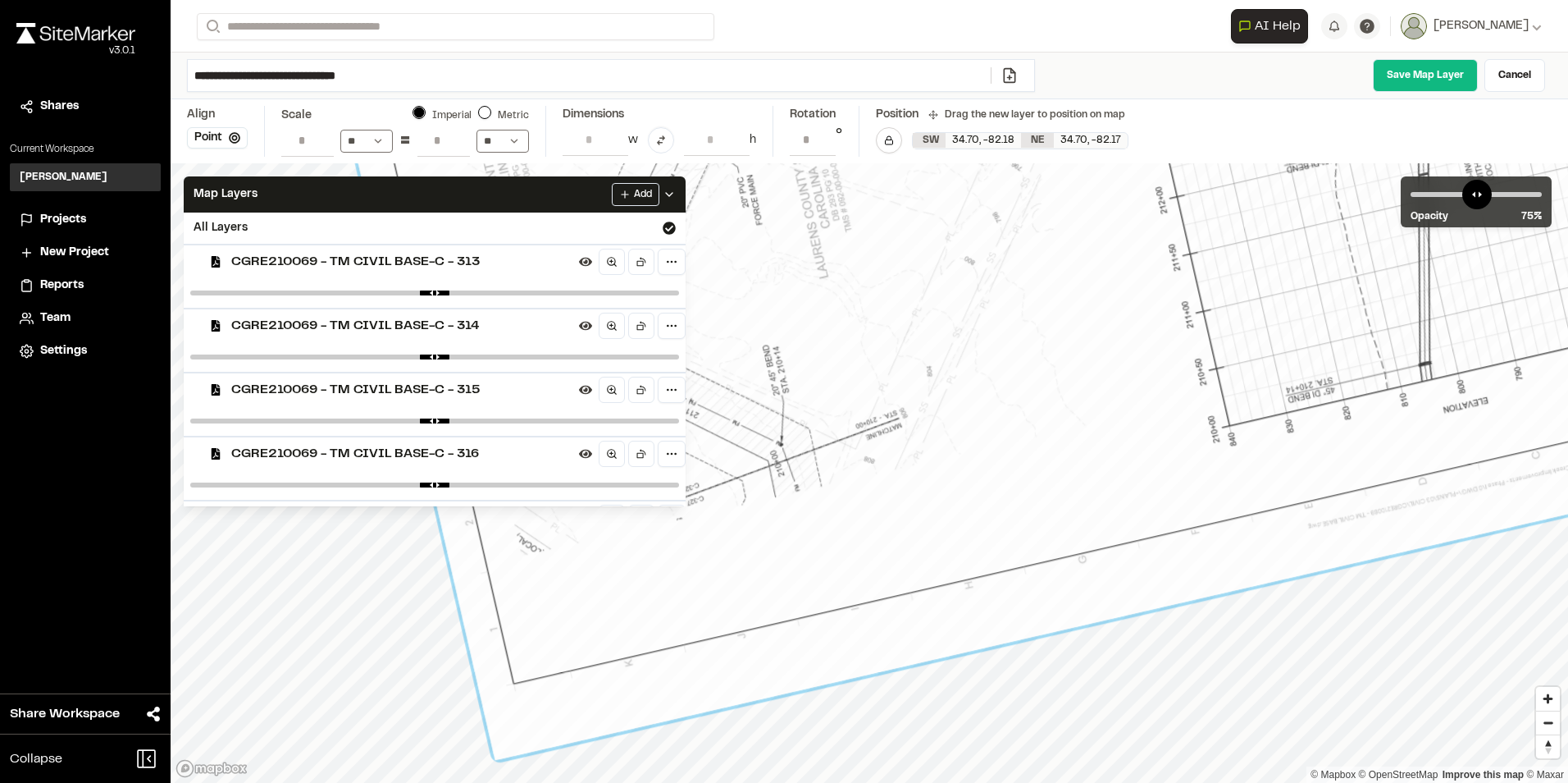
click at [361, 497] on div "Map Layers Add All Layers CGRE210069 - TM CIVIL BASE-C - 313 CGRE210069 - TM CI…" at bounding box center [869, 473] width 1397 height 620
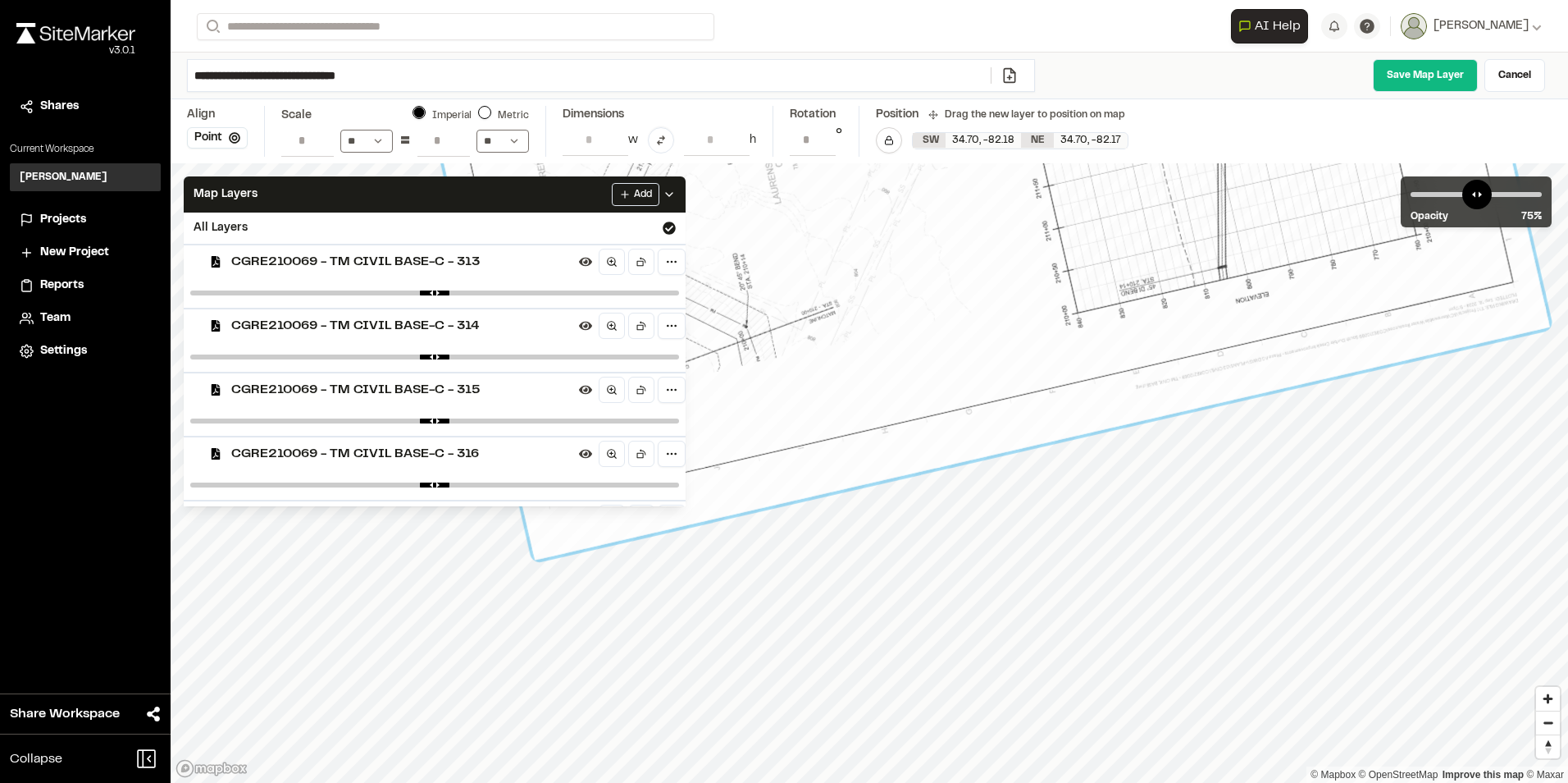
click at [676, 194] on icon at bounding box center [669, 194] width 13 height 13
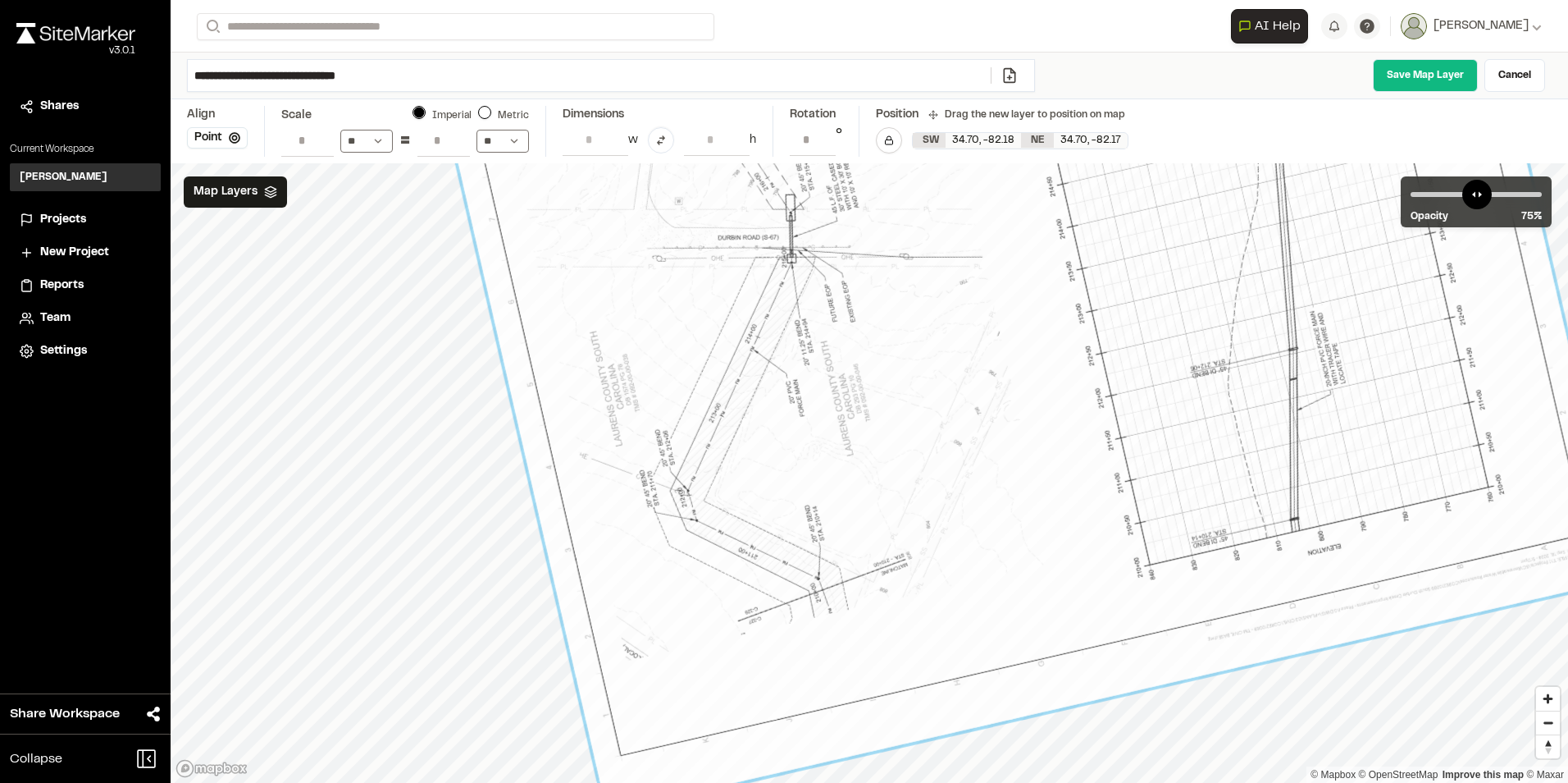
drag, startPoint x: 687, startPoint y: 424, endPoint x: 759, endPoint y: 676, distance: 262.1
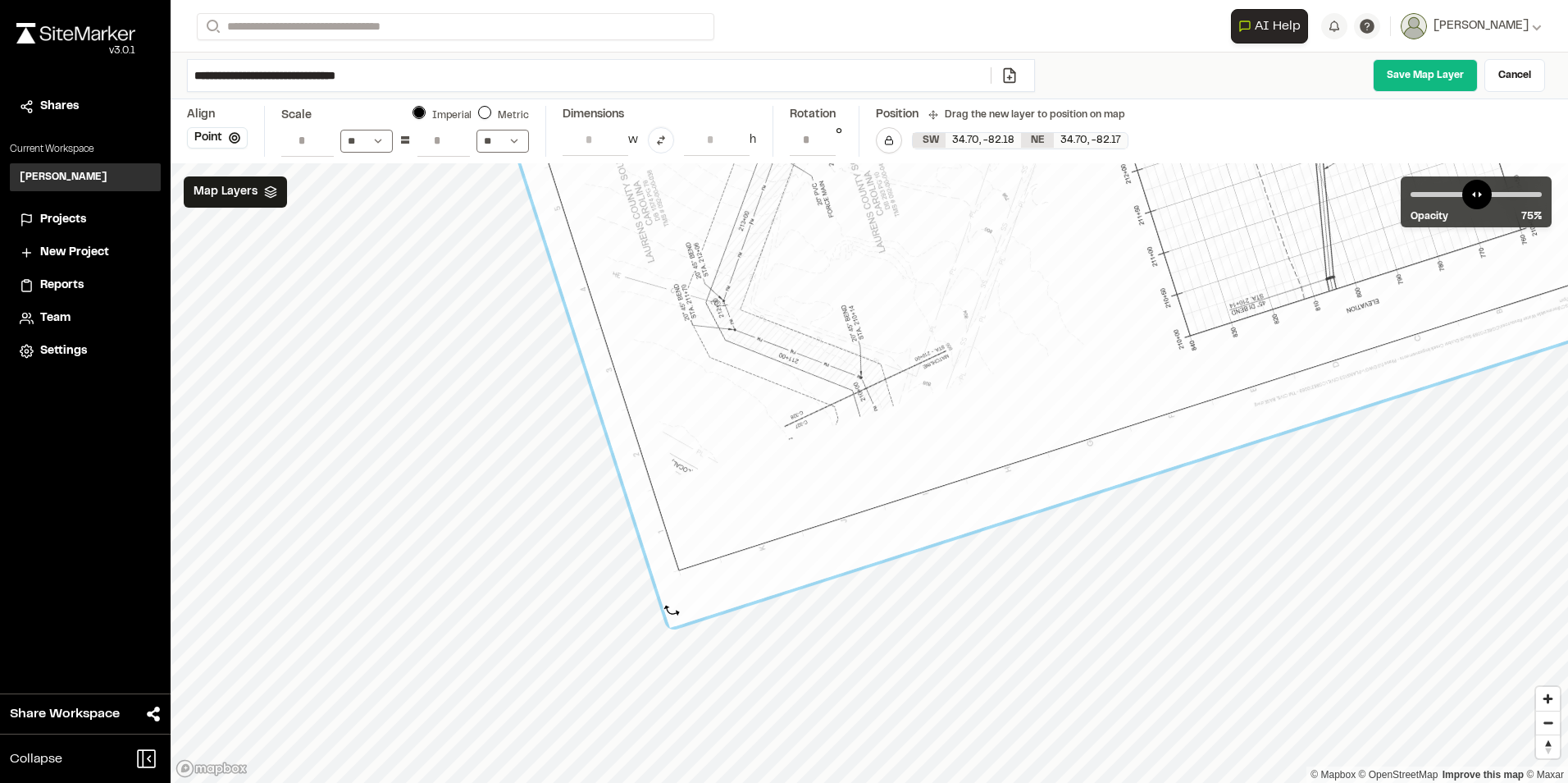
type input "**********"
drag, startPoint x: 589, startPoint y: 610, endPoint x: 677, endPoint y: 609, distance: 88.0
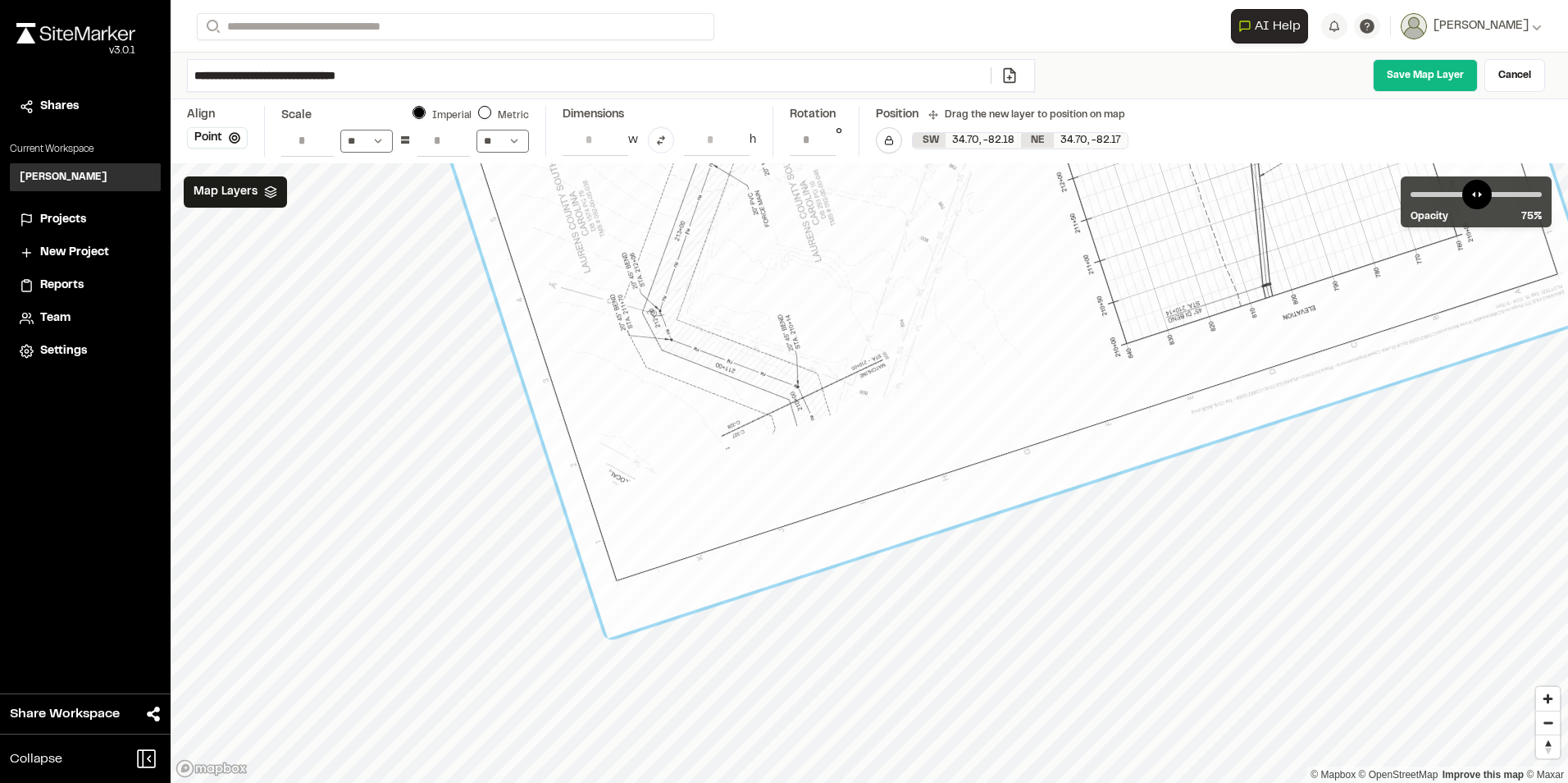
drag, startPoint x: 782, startPoint y: 472, endPoint x: 721, endPoint y: 480, distance: 61.5
click at [1429, 71] on link "Save Map Layer" at bounding box center [1425, 75] width 105 height 33
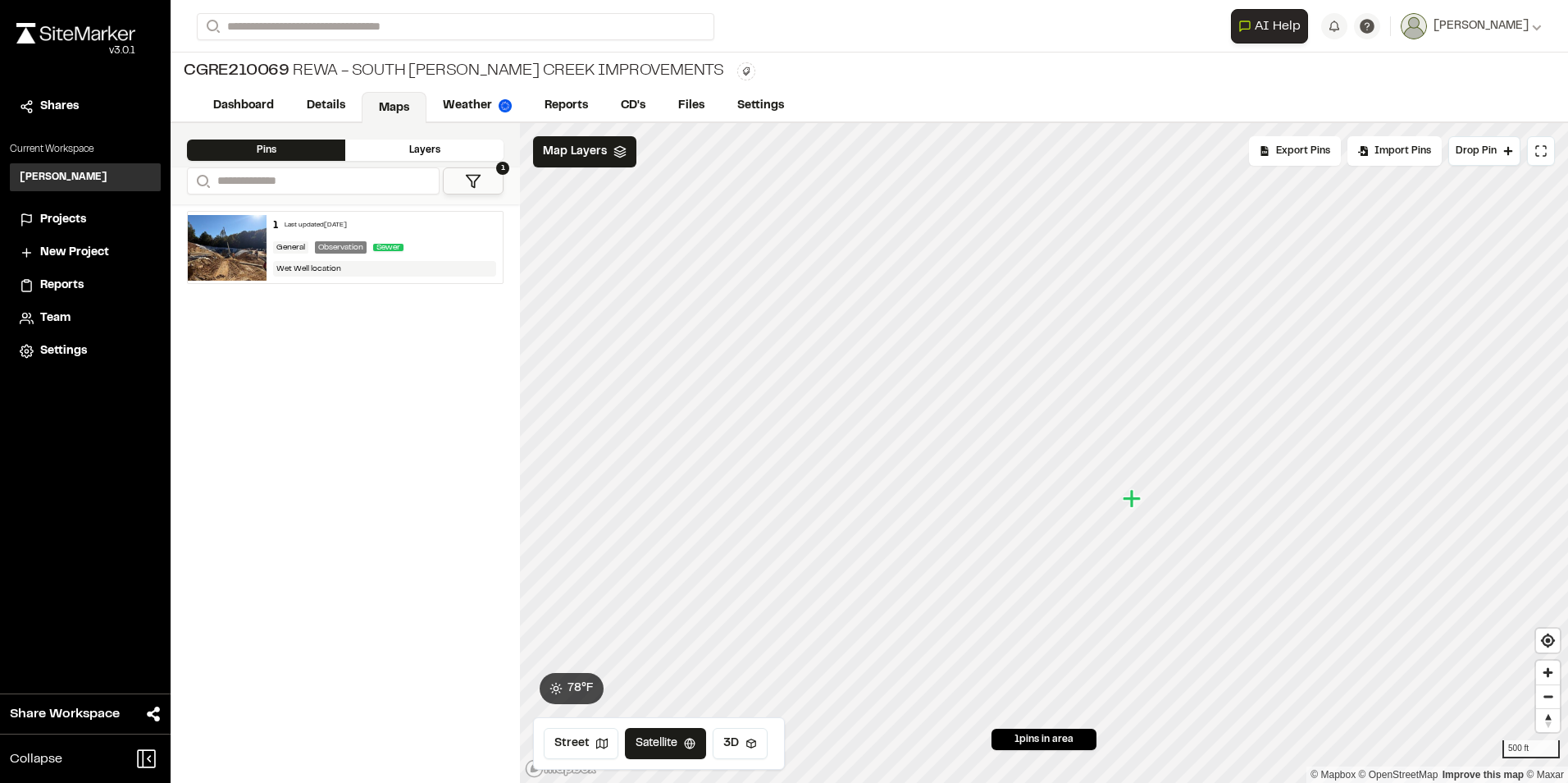
click at [430, 152] on div "Layers" at bounding box center [424, 150] width 158 height 22
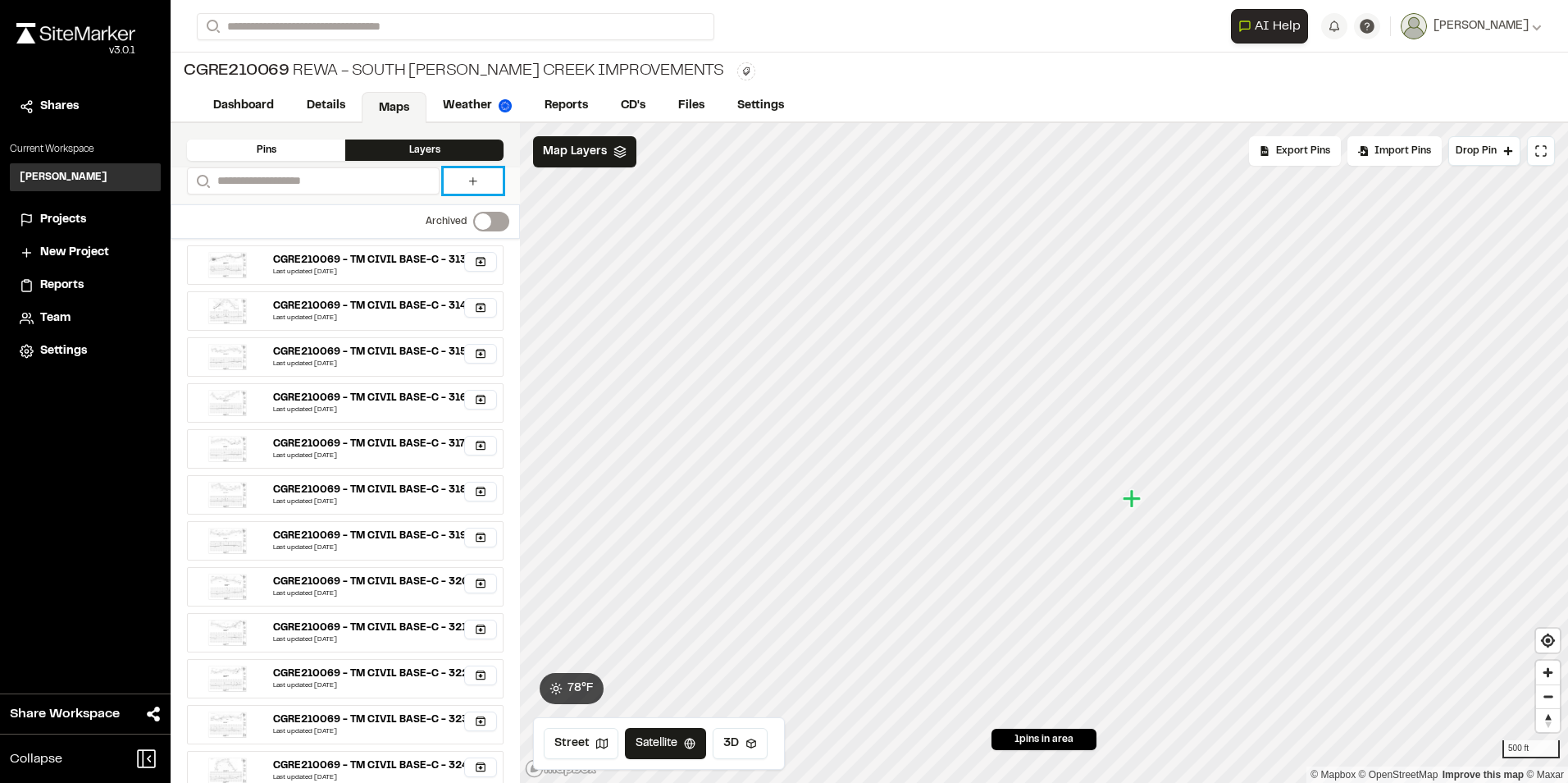
click at [474, 181] on icon at bounding box center [472, 181] width 13 height 13
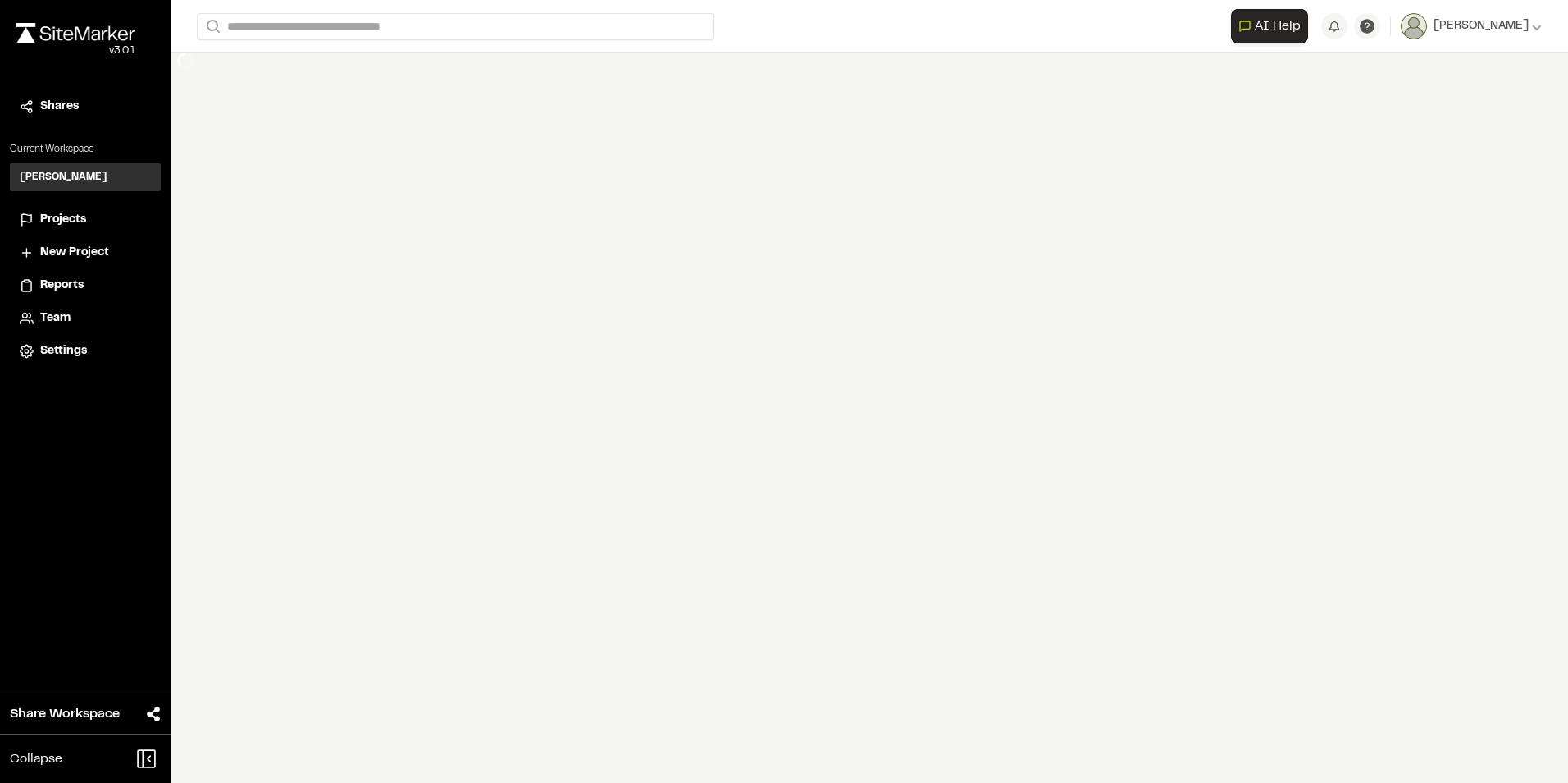
select select "****"
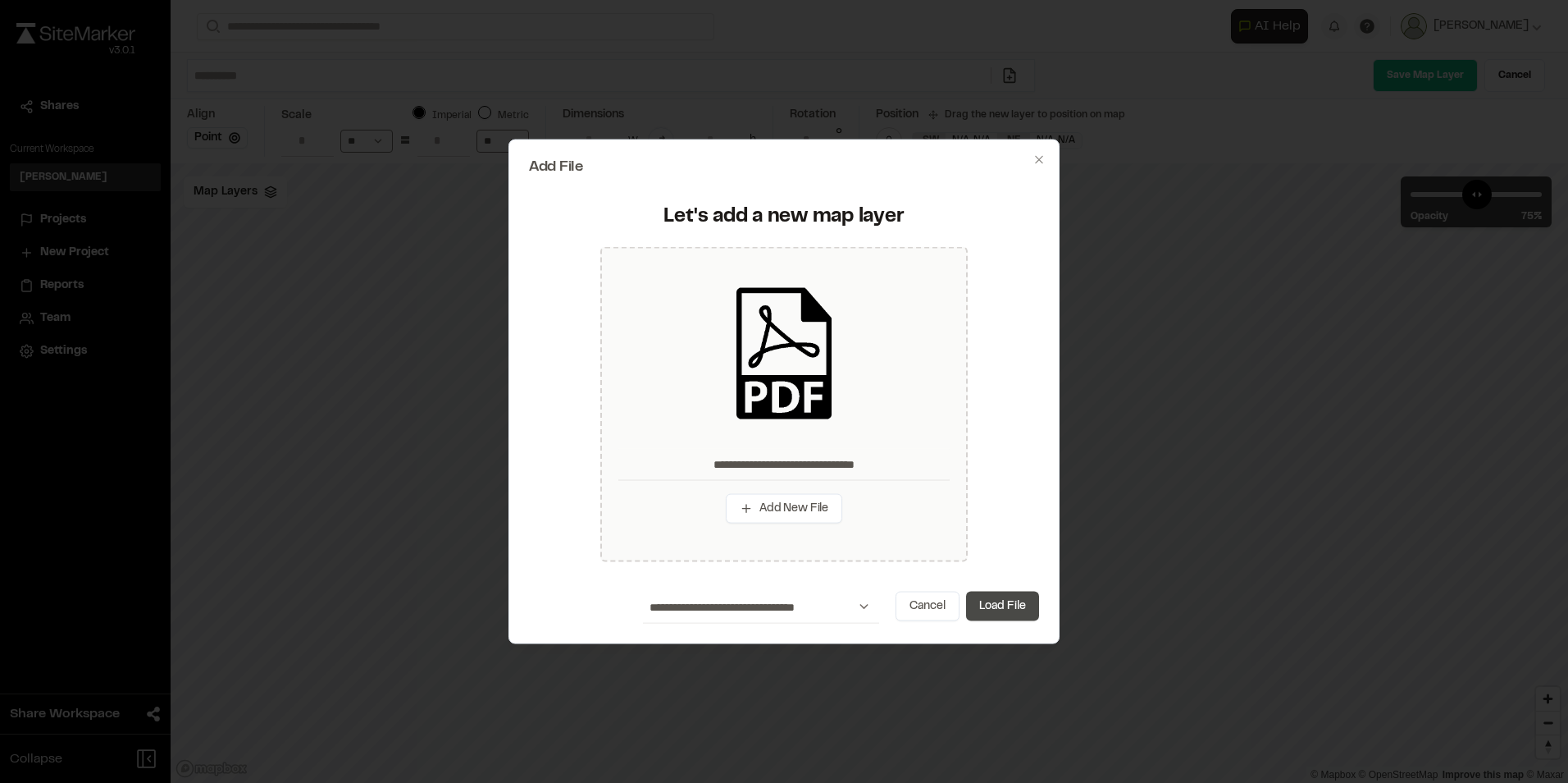
click at [1003, 605] on button "Load File" at bounding box center [1003, 606] width 73 height 30
type input "**********"
type input "****"
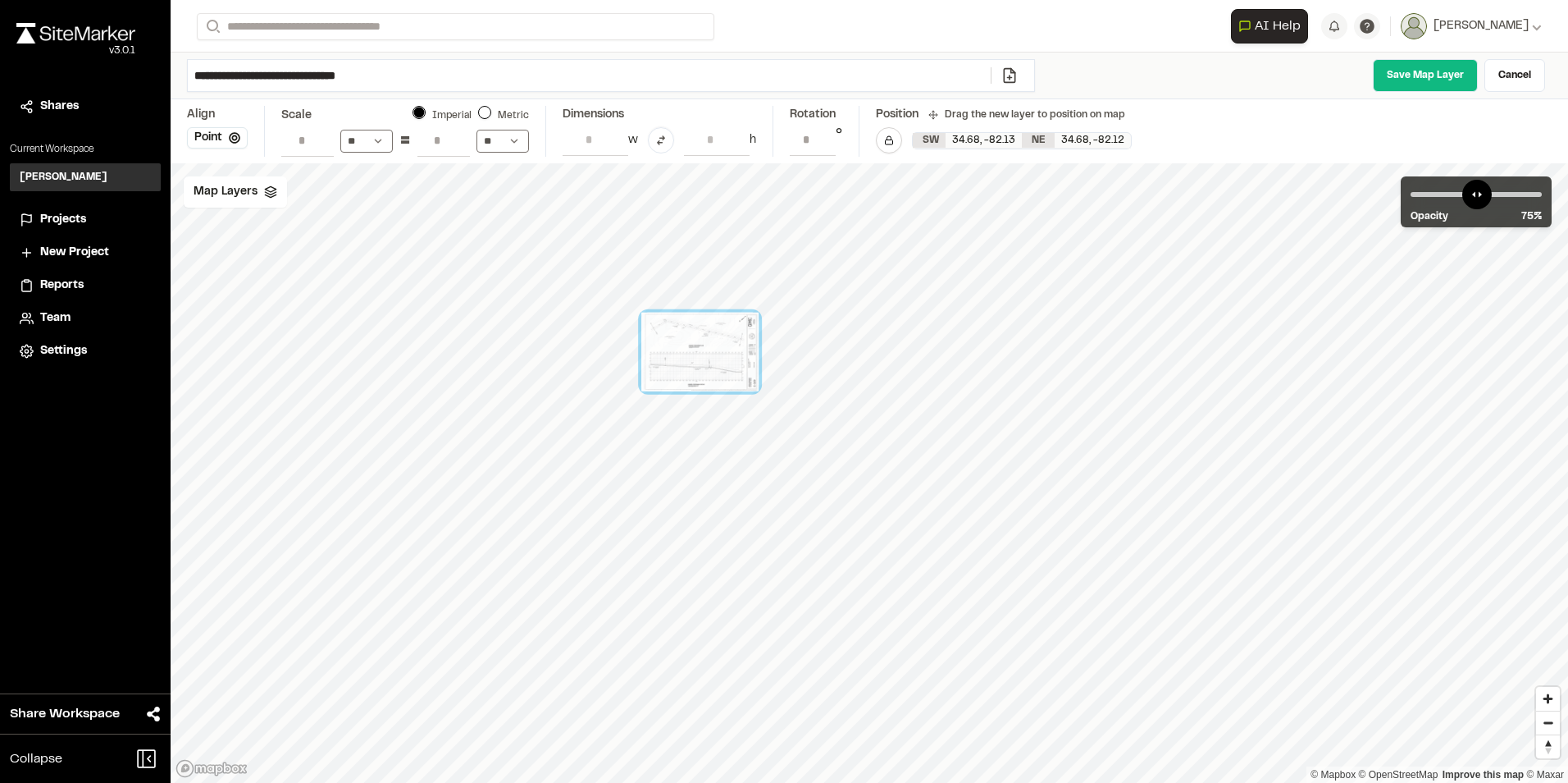
drag, startPoint x: 804, startPoint y: 369, endPoint x: 627, endPoint y: 314, distance: 185.3
click at [676, 332] on div at bounding box center [700, 352] width 118 height 79
drag, startPoint x: 1078, startPoint y: 600, endPoint x: 706, endPoint y: 342, distance: 452.7
click at [706, 342] on div at bounding box center [714, 345] width 57 height 39
click at [248, 195] on span "Map Layers" at bounding box center [225, 192] width 64 height 18
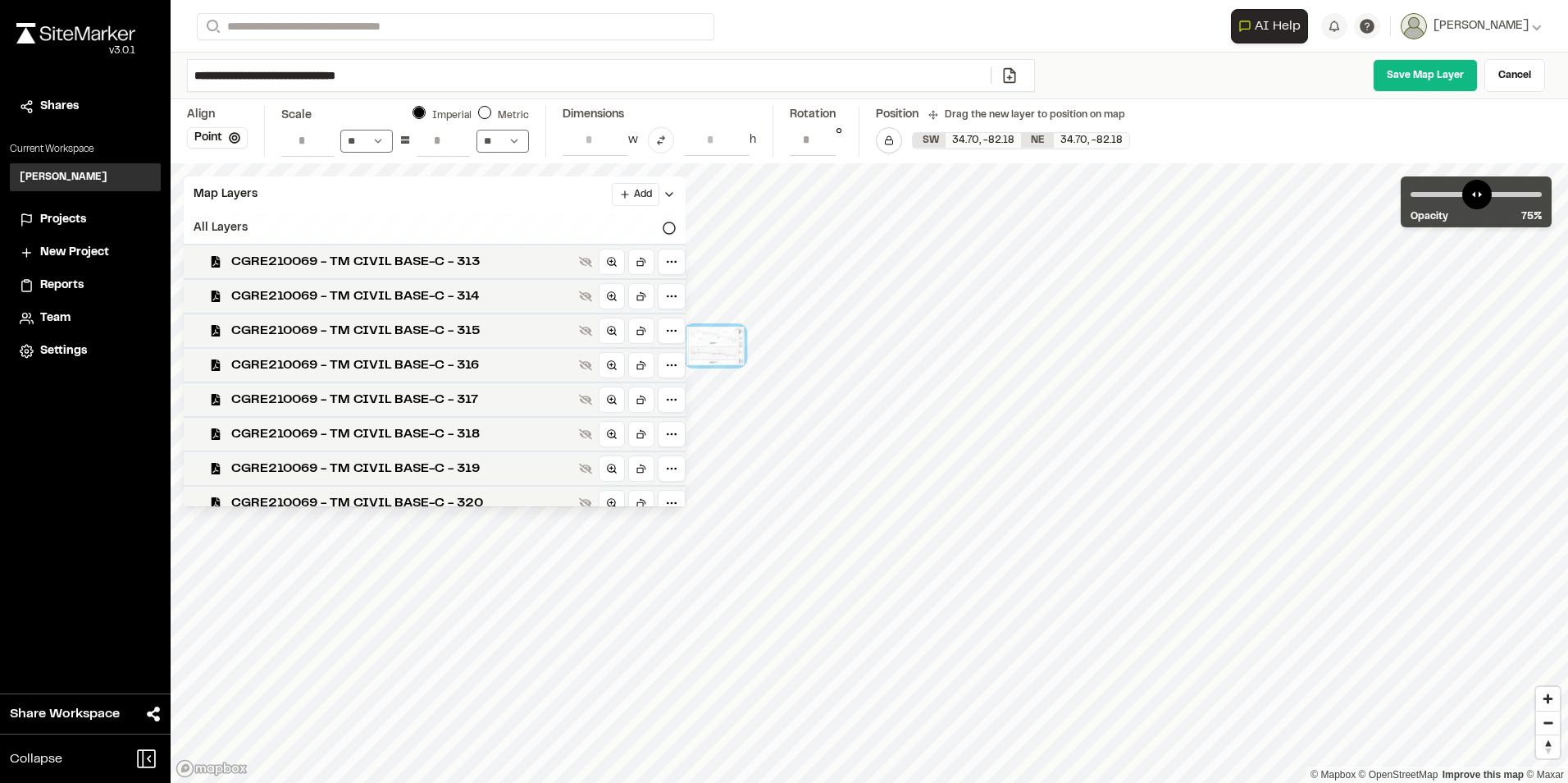
click at [479, 226] on div "All Layers" at bounding box center [435, 228] width 502 height 32
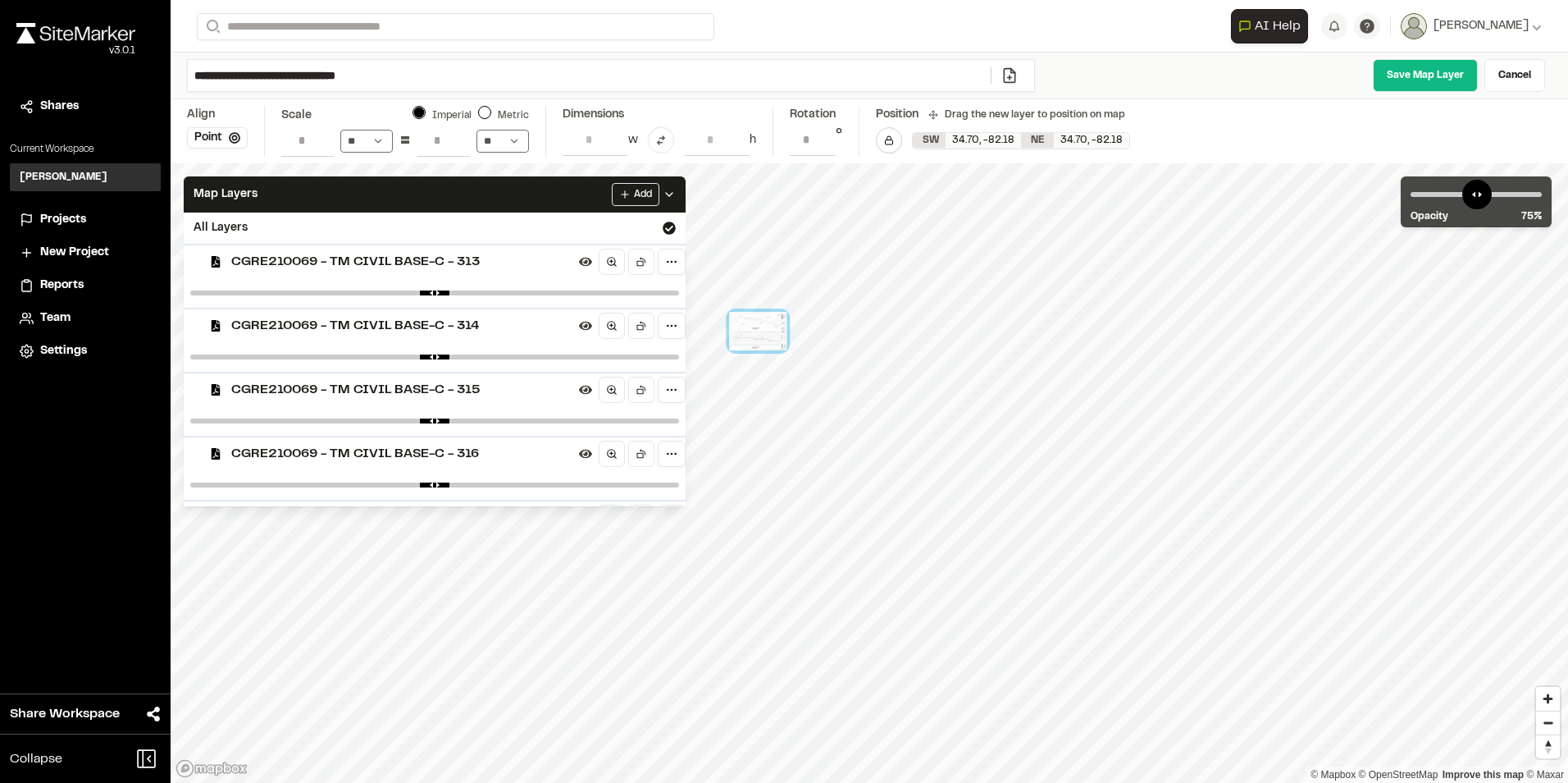
drag, startPoint x: 758, startPoint y: 341, endPoint x: 783, endPoint y: 339, distance: 25.1
click at [783, 339] on div at bounding box center [758, 330] width 57 height 39
click at [875, 229] on div "© Mapbox © OpenStreetMap Improve this map © Maxar" at bounding box center [869, 473] width 1397 height 620
drag, startPoint x: 776, startPoint y: 383, endPoint x: 949, endPoint y: 433, distance: 180.1
click at [949, 433] on div at bounding box center [938, 378] width 274 height 298
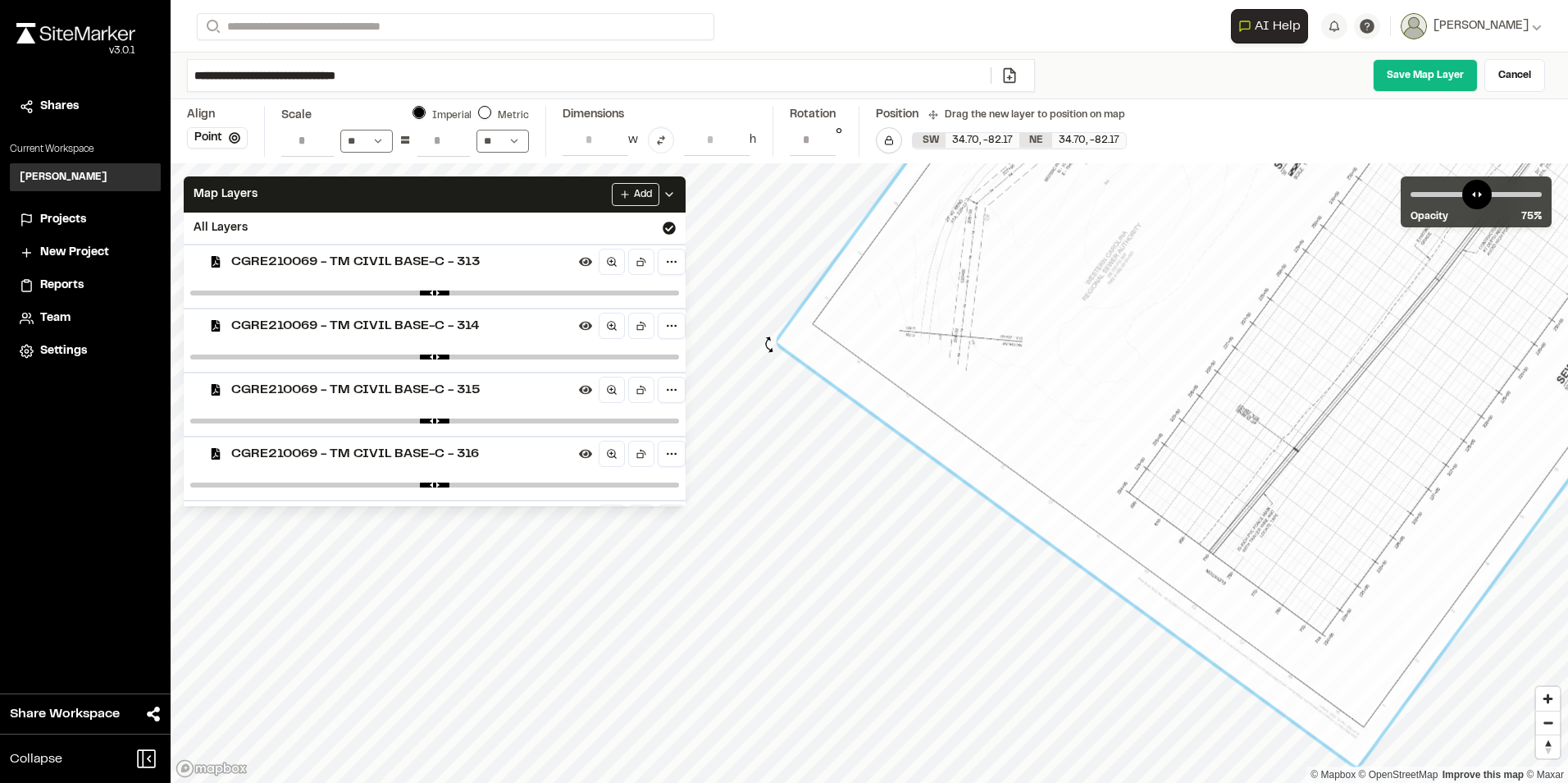
drag, startPoint x: 780, startPoint y: 376, endPoint x: 769, endPoint y: 345, distance: 32.9
click at [769, 345] on div at bounding box center [768, 344] width 18 height 18
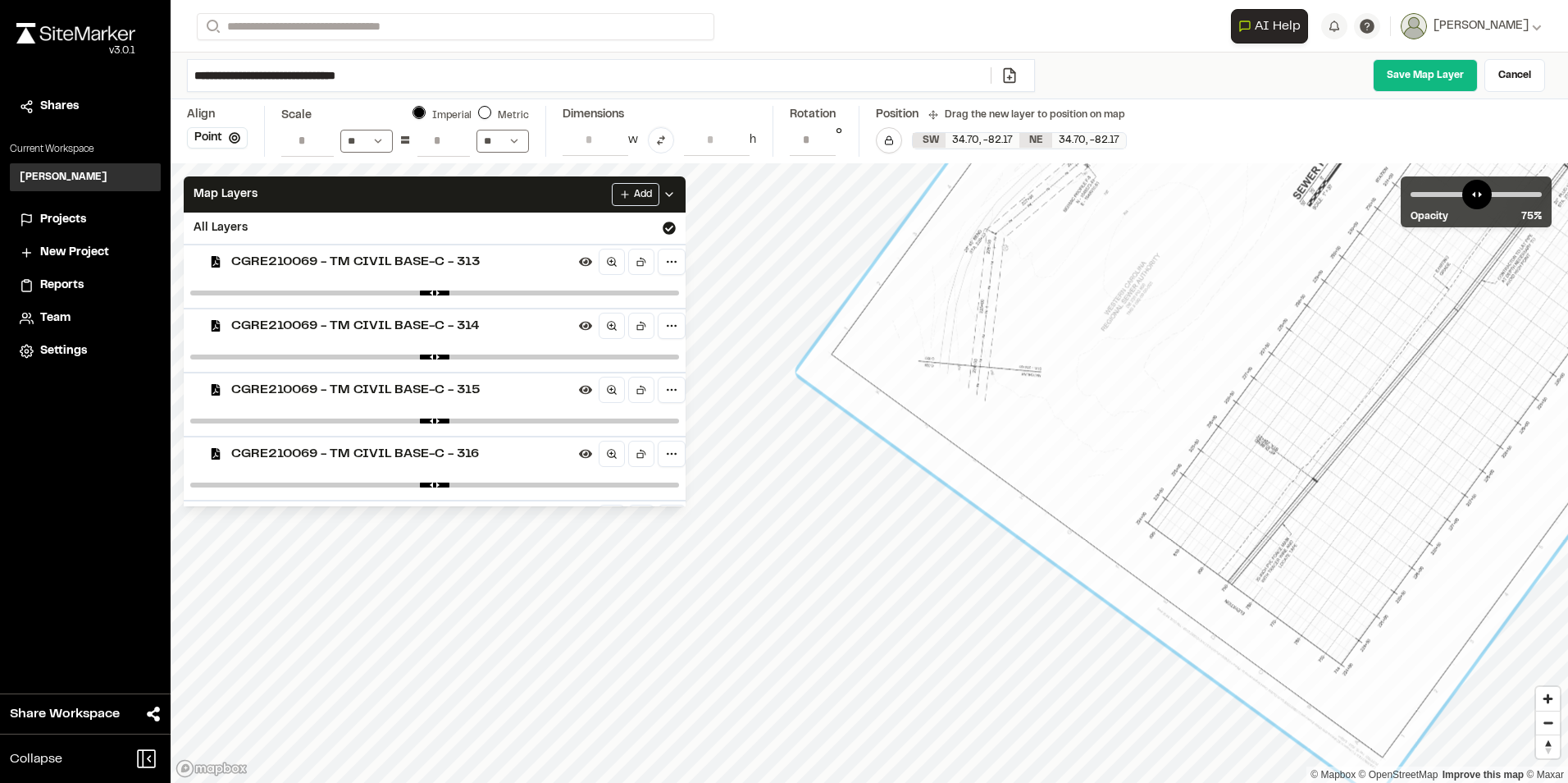
drag, startPoint x: 972, startPoint y: 335, endPoint x: 991, endPoint y: 366, distance: 36.4
click at [991, 366] on div at bounding box center [1403, 150] width 1216 height 1295
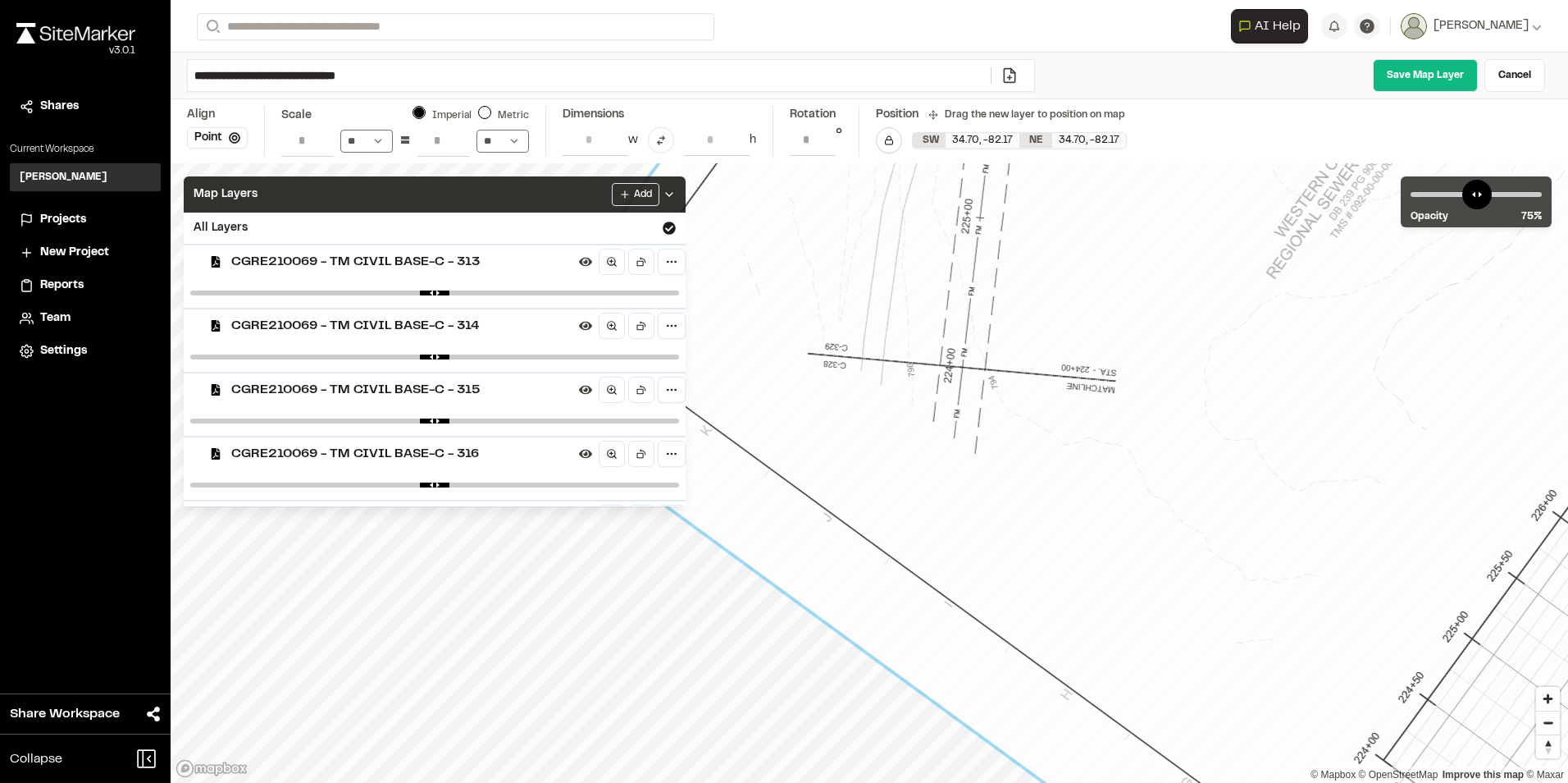
click at [676, 191] on icon at bounding box center [669, 194] width 13 height 13
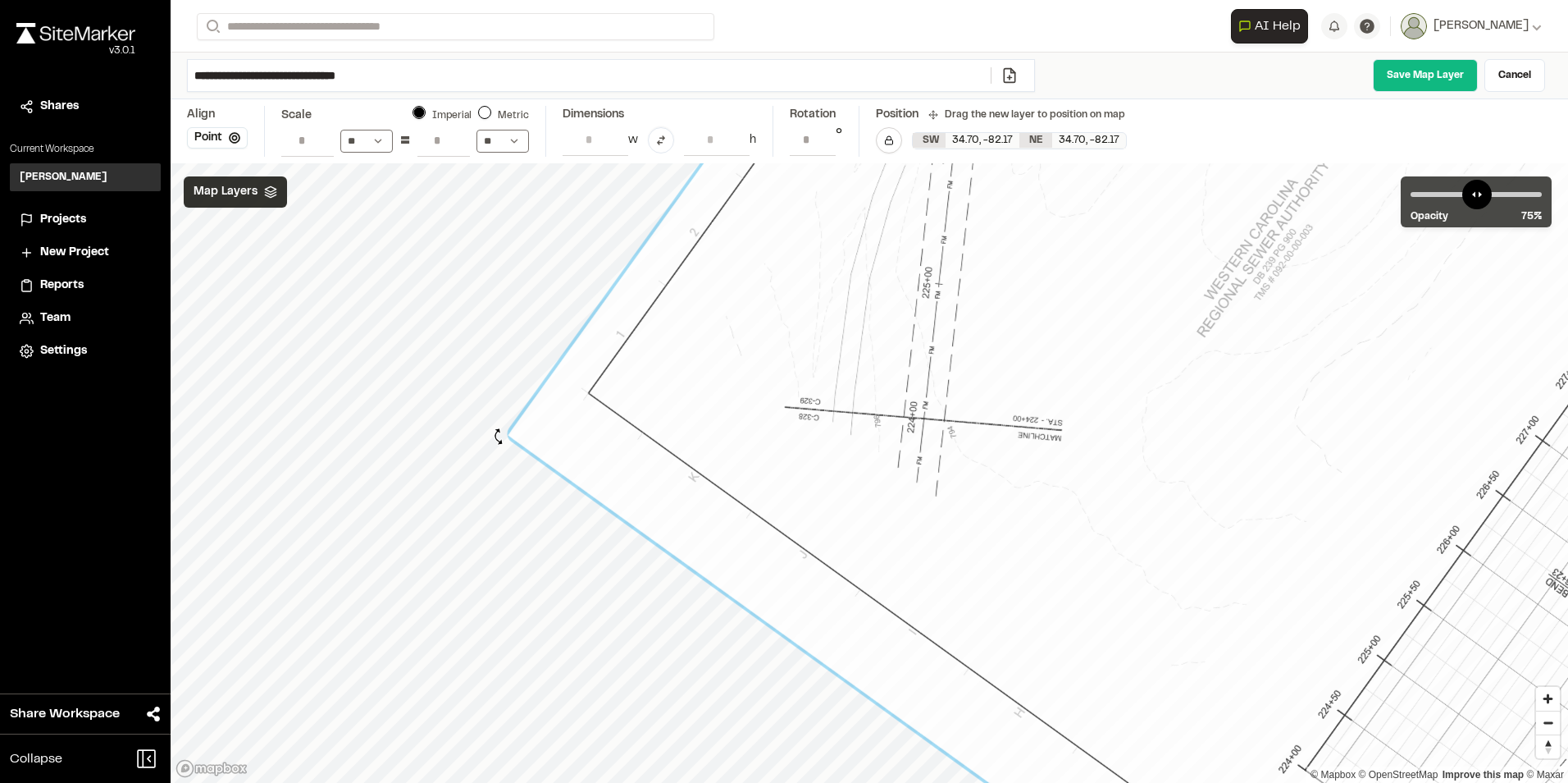
drag, startPoint x: 494, startPoint y: 428, endPoint x: 499, endPoint y: 437, distance: 10.3
click at [499, 437] on div at bounding box center [498, 436] width 18 height 18
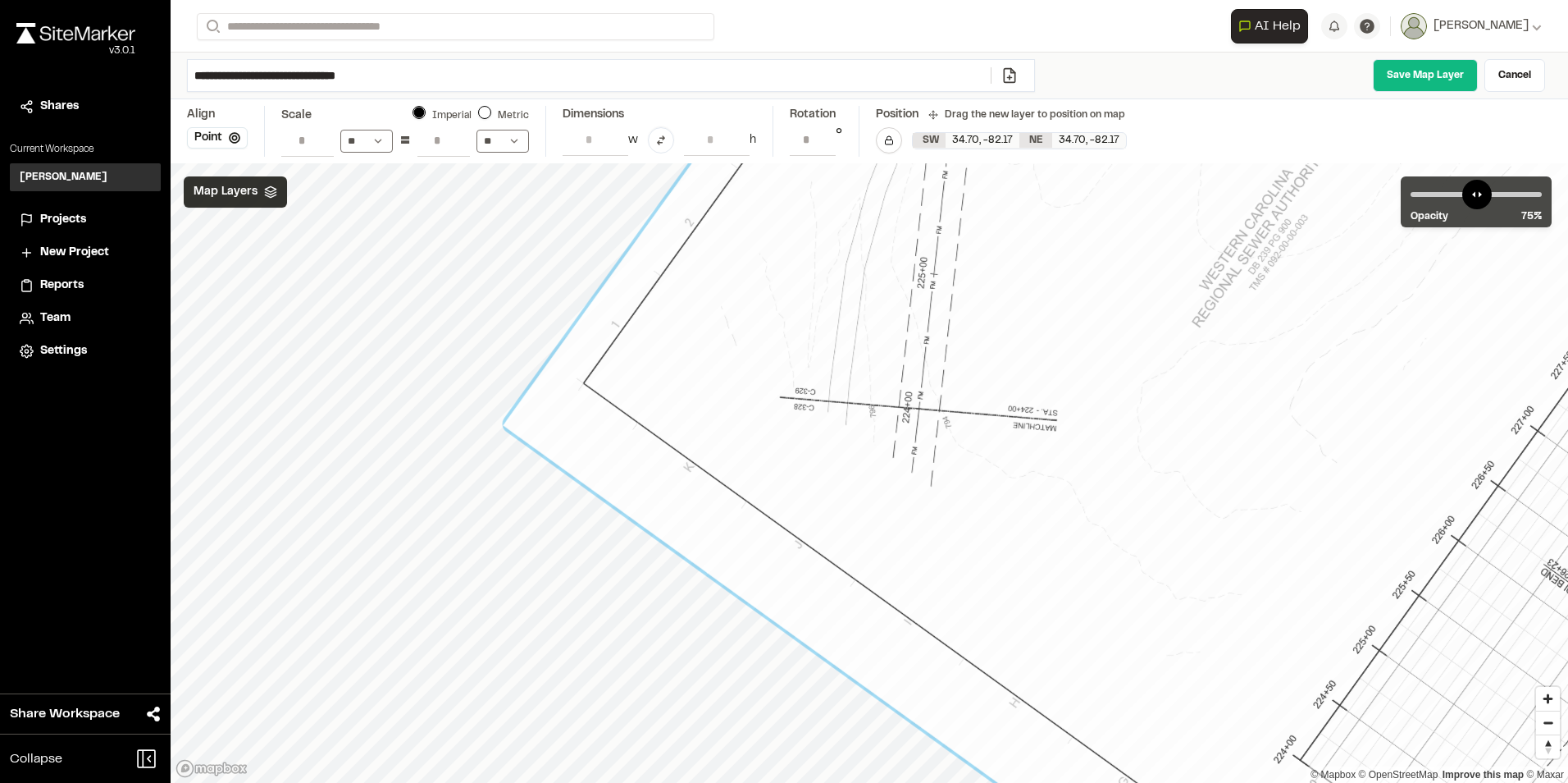
type input "**********"
drag, startPoint x: 490, startPoint y: 427, endPoint x: 496, endPoint y: 437, distance: 11.7
click at [496, 437] on div at bounding box center [498, 437] width 18 height 18
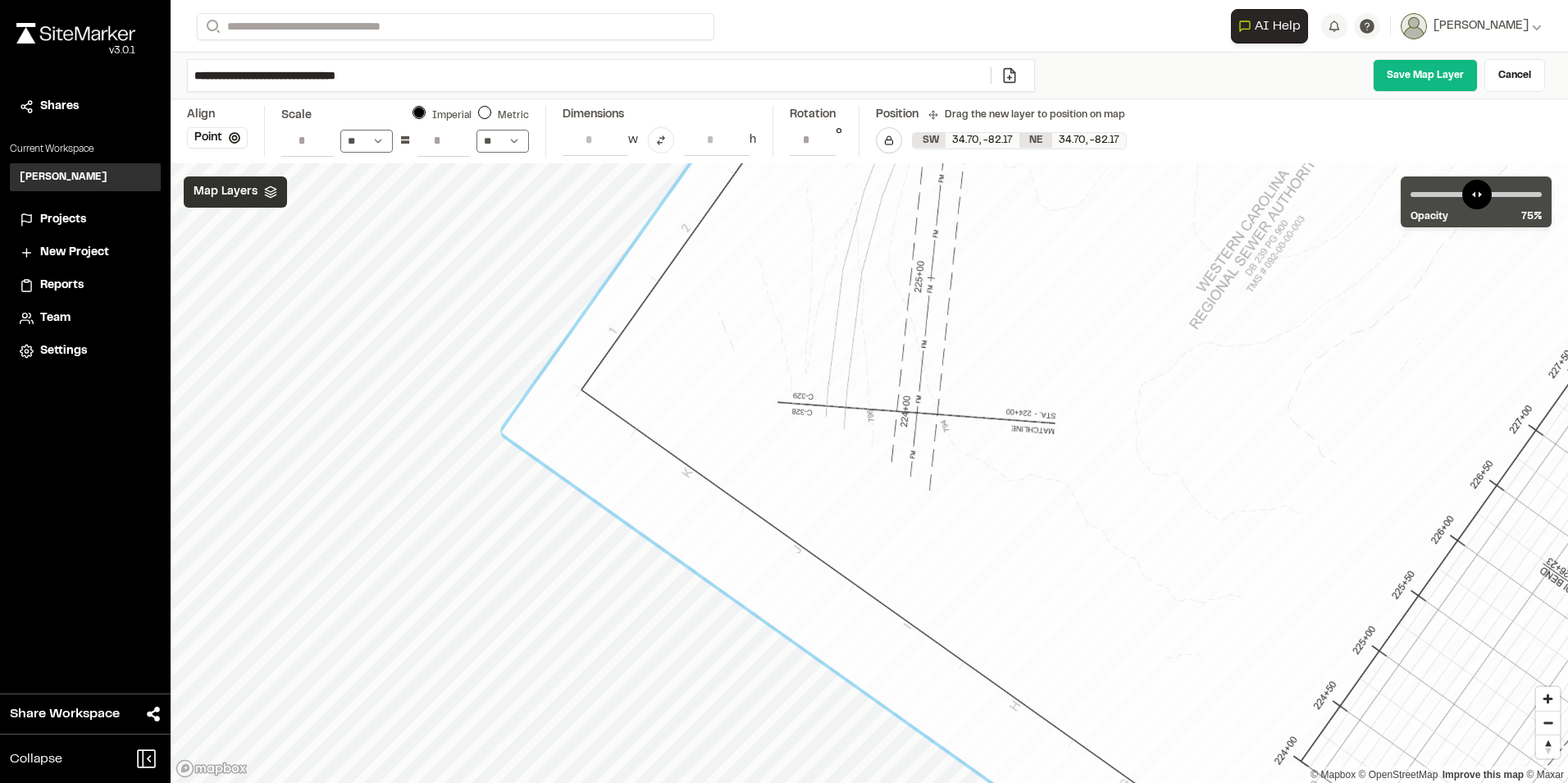
click at [1416, 73] on link "Save Map Layer" at bounding box center [1425, 75] width 105 height 33
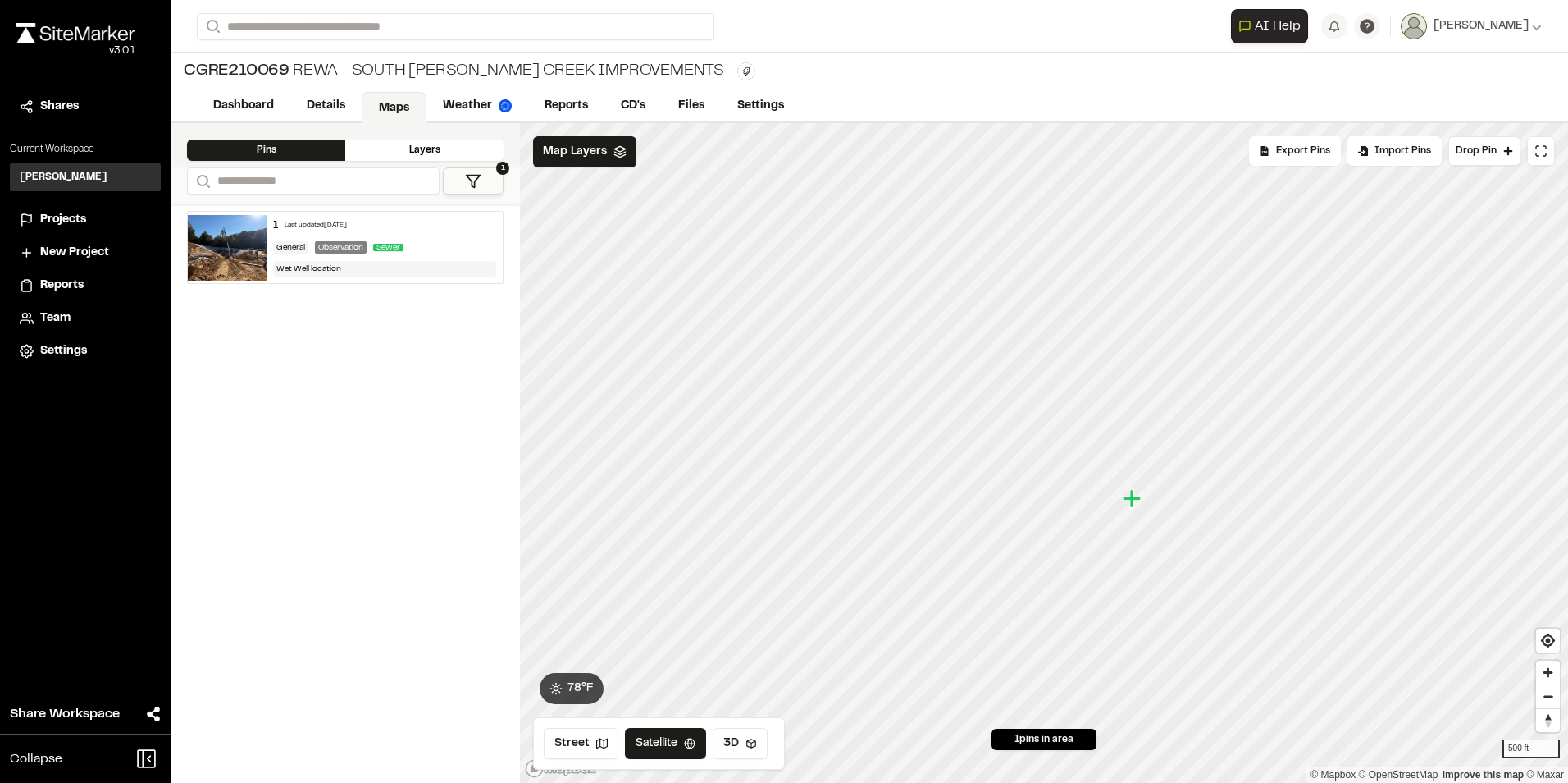
click at [408, 154] on div "Layers" at bounding box center [424, 150] width 158 height 22
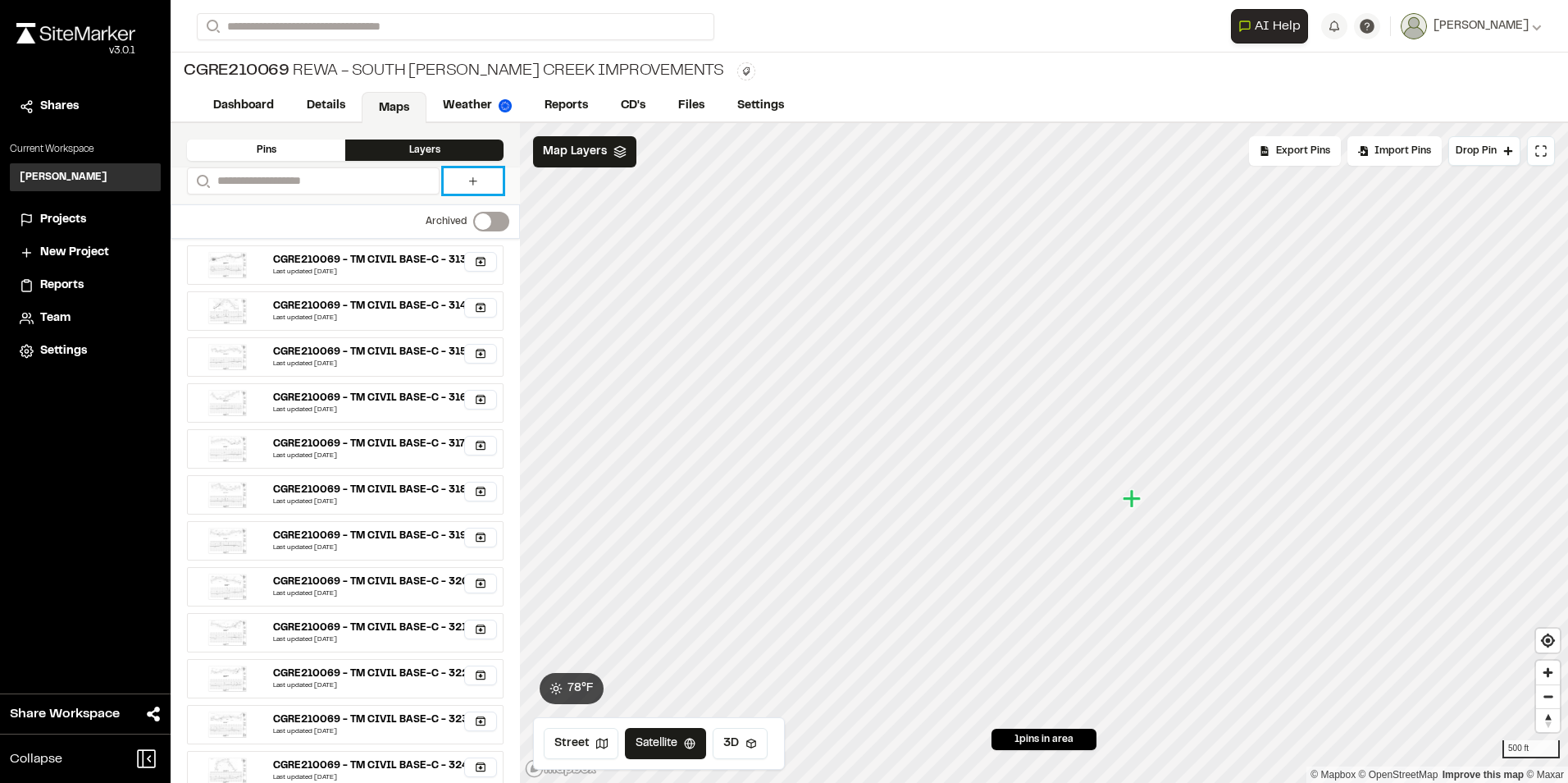
click at [468, 176] on icon at bounding box center [472, 181] width 13 height 13
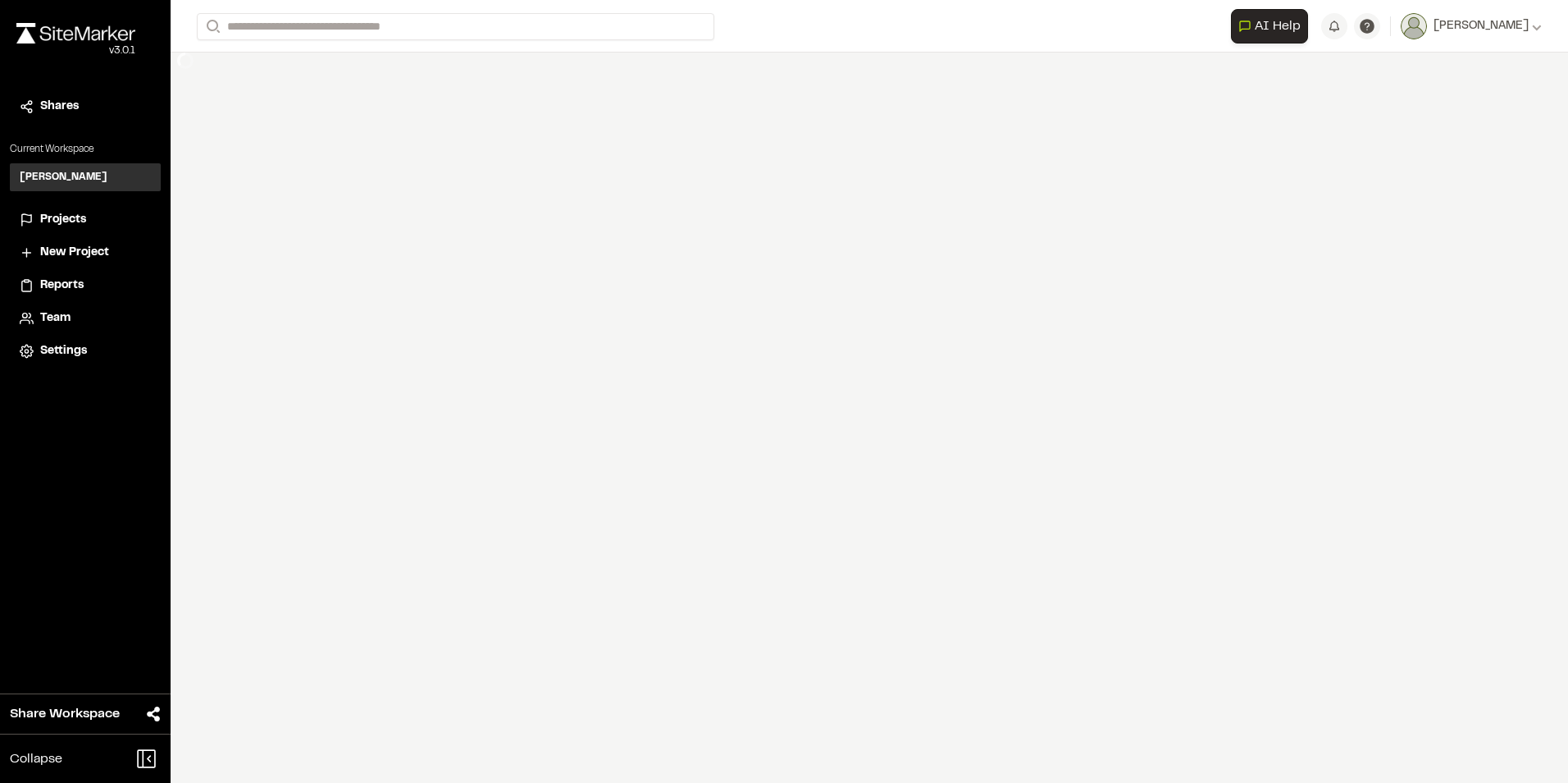
select select "****"
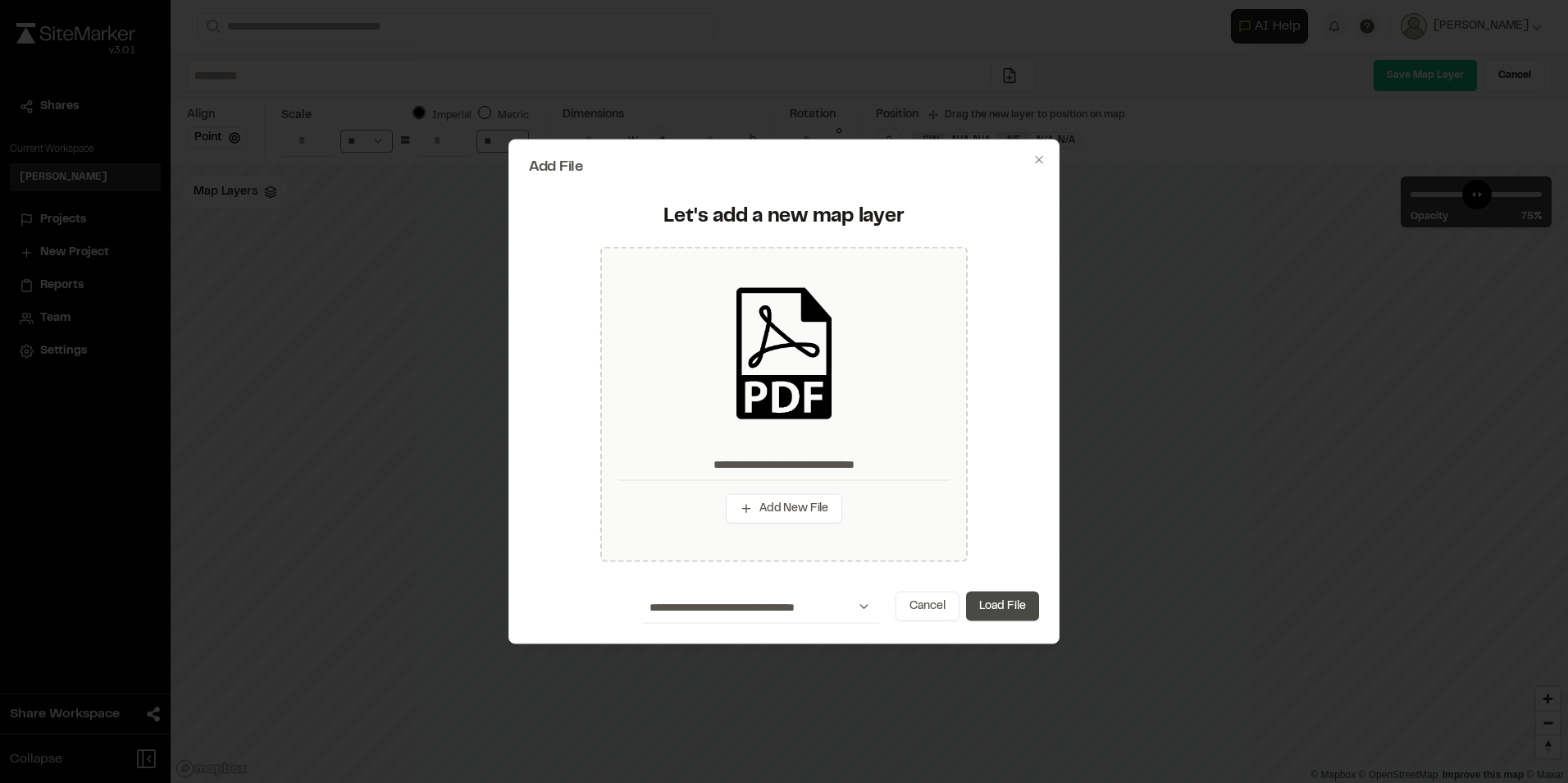
click at [996, 607] on button "Load File" at bounding box center [1003, 606] width 73 height 30
type input "**********"
type input "****"
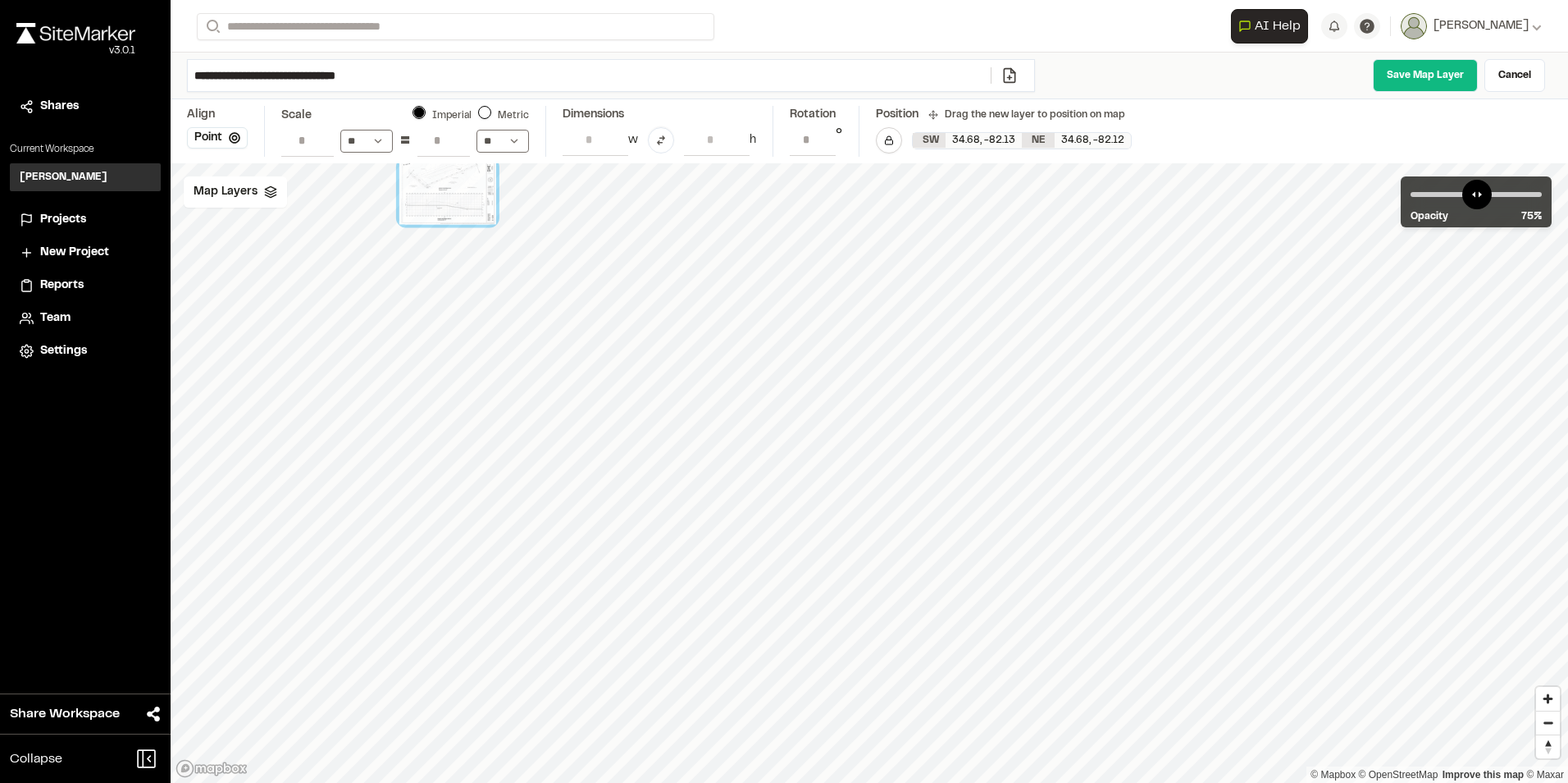
drag, startPoint x: 1044, startPoint y: 583, endPoint x: 436, endPoint y: 210, distance: 713.3
click at [436, 210] on div at bounding box center [448, 192] width 97 height 64
click at [226, 196] on span "Map Layers" at bounding box center [225, 192] width 64 height 18
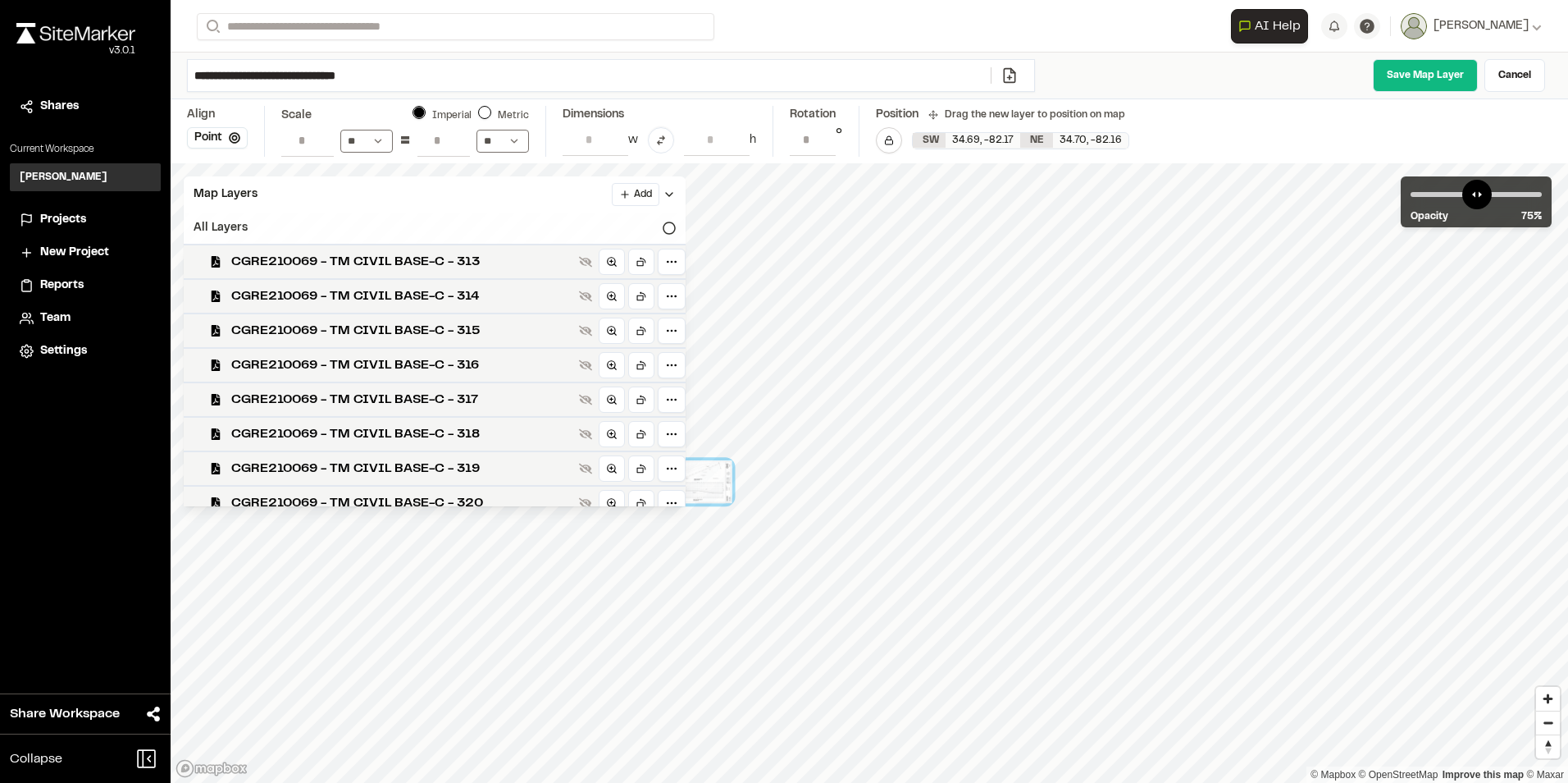
click at [643, 224] on div "All Layers" at bounding box center [435, 228] width 502 height 32
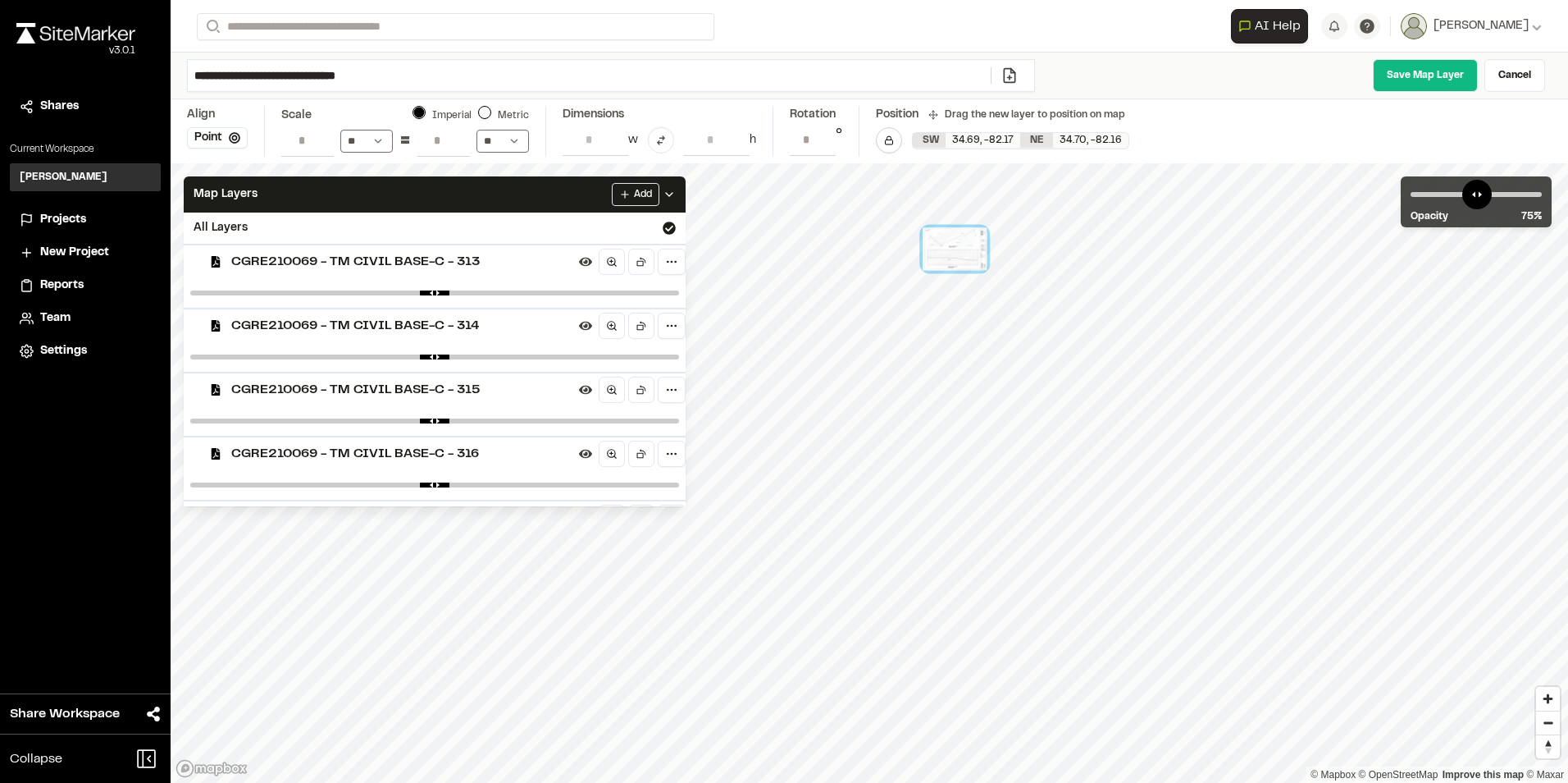
drag, startPoint x: 999, startPoint y: 369, endPoint x: 959, endPoint y: 257, distance: 118.9
click at [965, 256] on div at bounding box center [954, 248] width 64 height 43
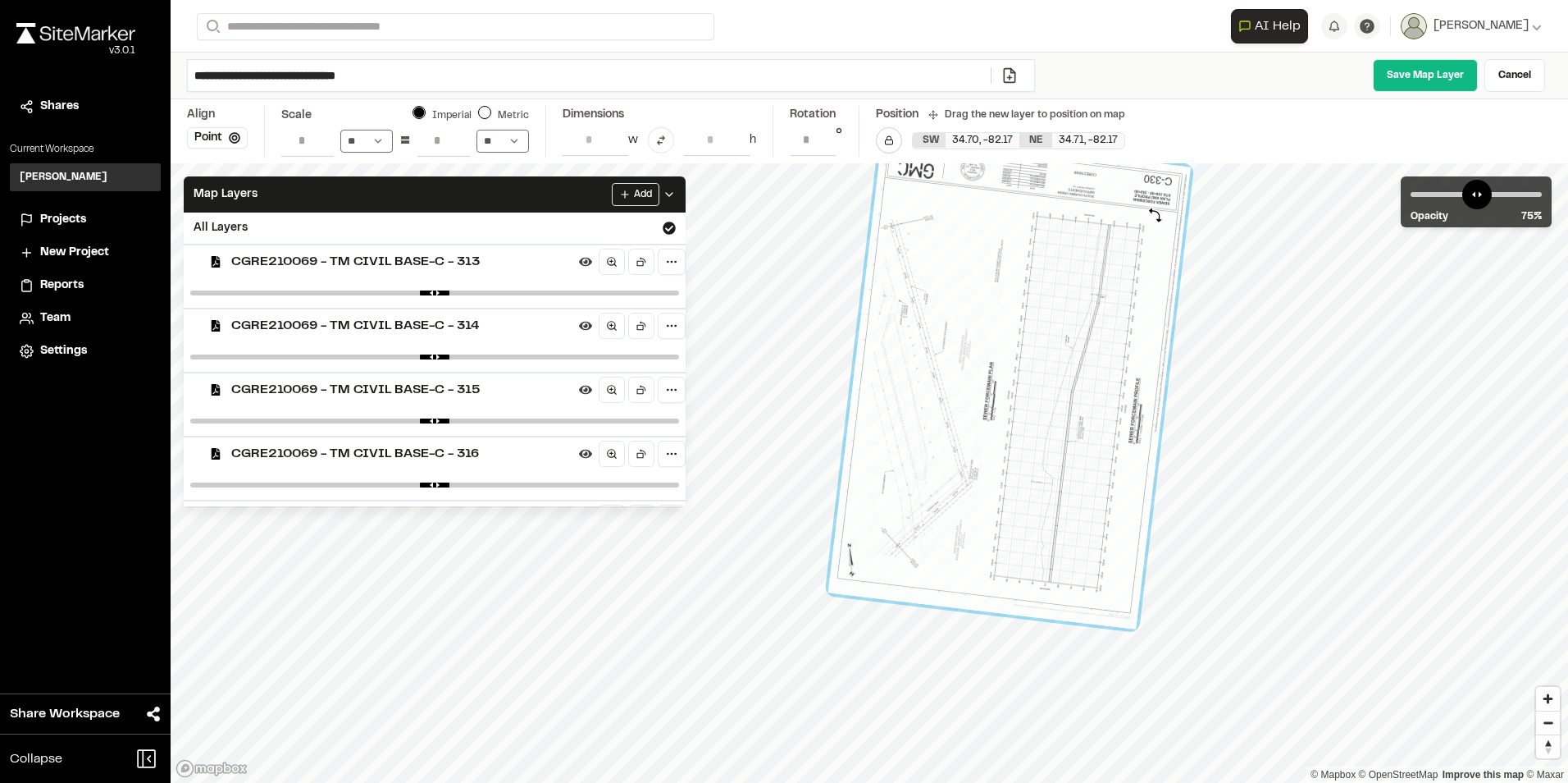
drag, startPoint x: 1242, startPoint y: 542, endPoint x: 1155, endPoint y: 215, distance: 338.4
click at [1155, 215] on div at bounding box center [1010, 380] width 364 height 499
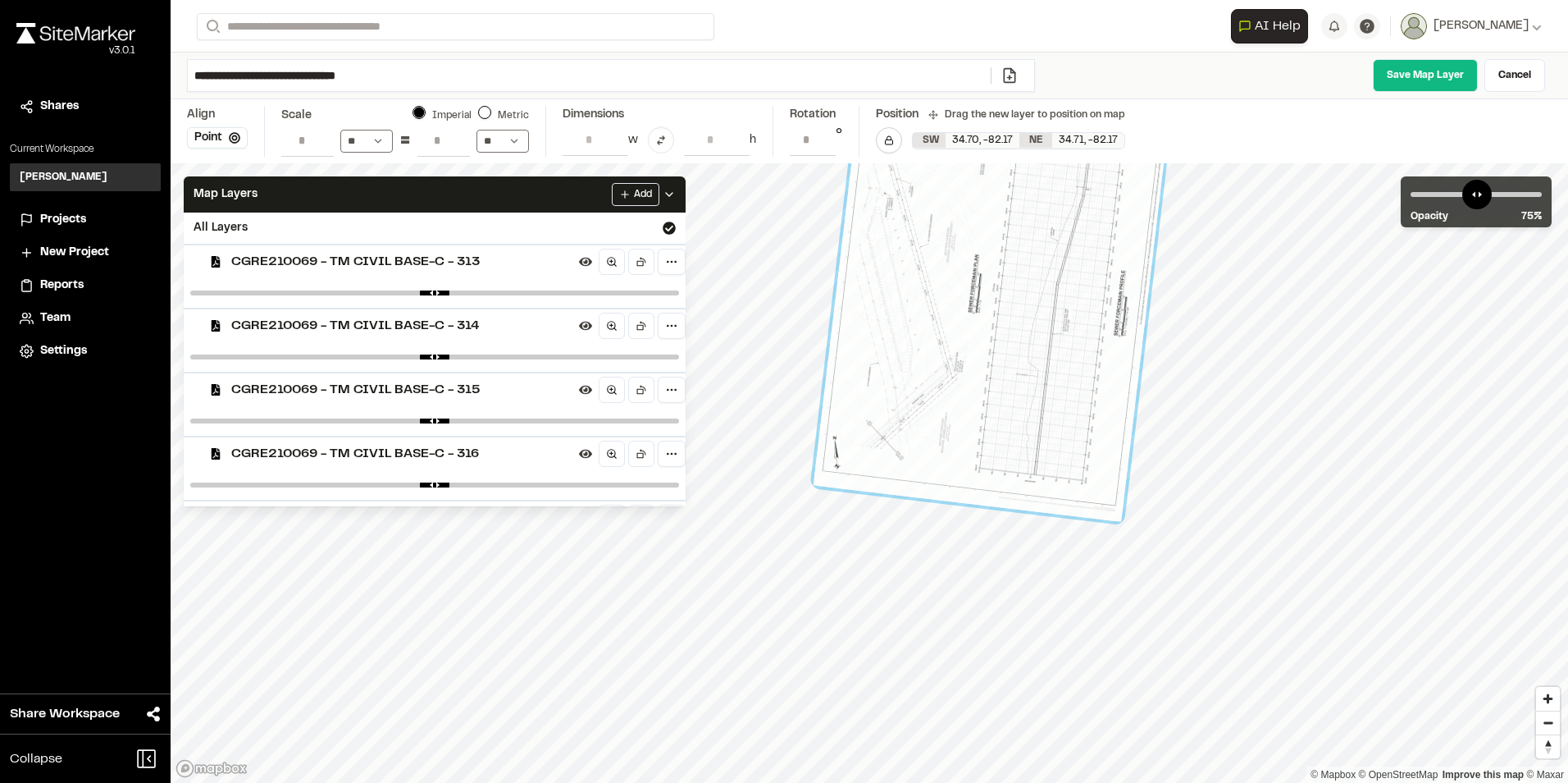
drag, startPoint x: 1001, startPoint y: 572, endPoint x: 986, endPoint y: 467, distance: 106.1
click at [986, 467] on div at bounding box center [995, 272] width 364 height 499
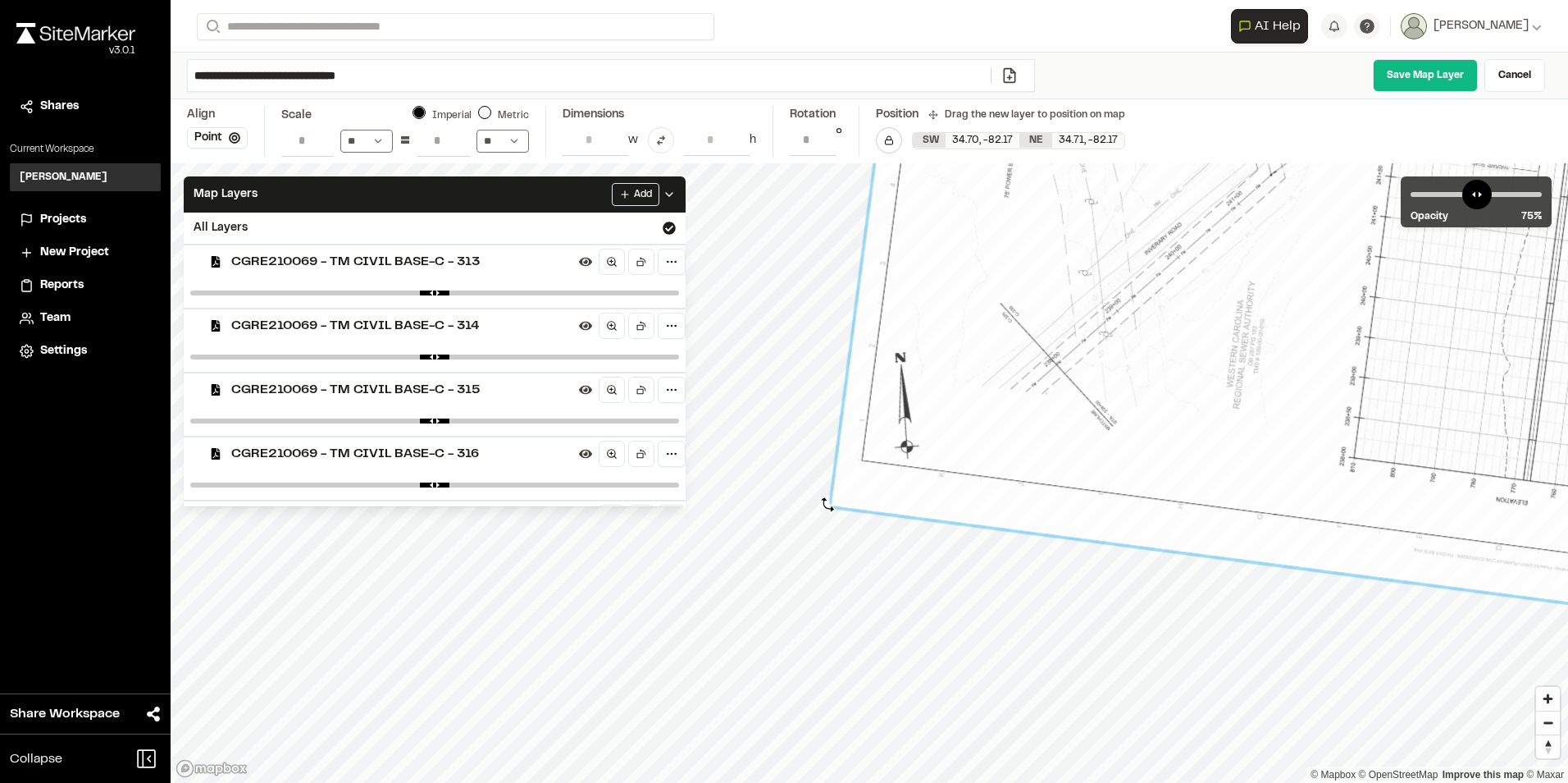
type input "**********"
click at [827, 503] on div "© Mapbox © OpenStreetMap Improve this map © Maxar" at bounding box center [869, 473] width 1397 height 620
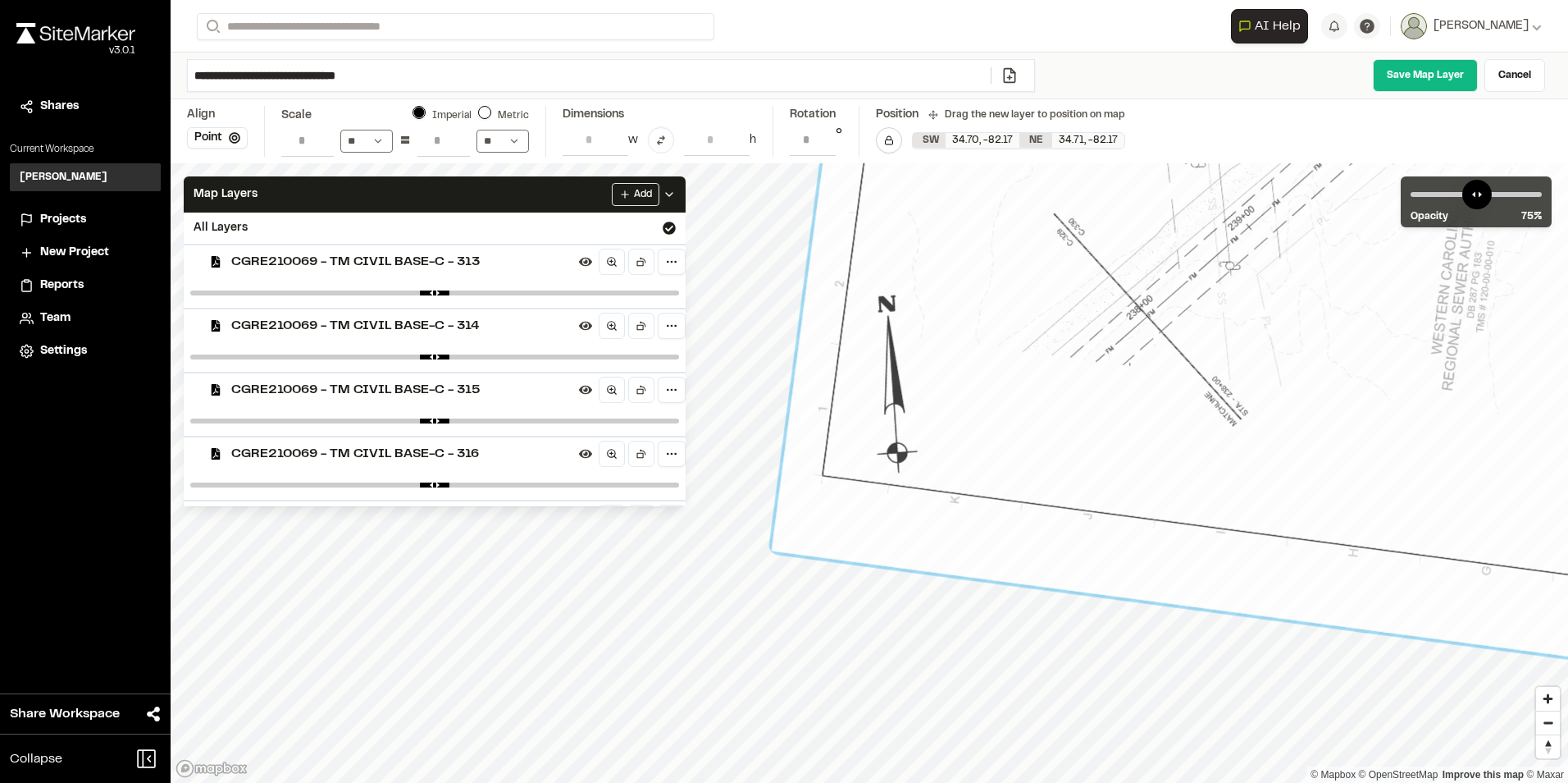
drag, startPoint x: 1016, startPoint y: 446, endPoint x: 1023, endPoint y: 451, distance: 8.6
click at [1424, 75] on link "Save Map Layer" at bounding box center [1425, 75] width 105 height 33
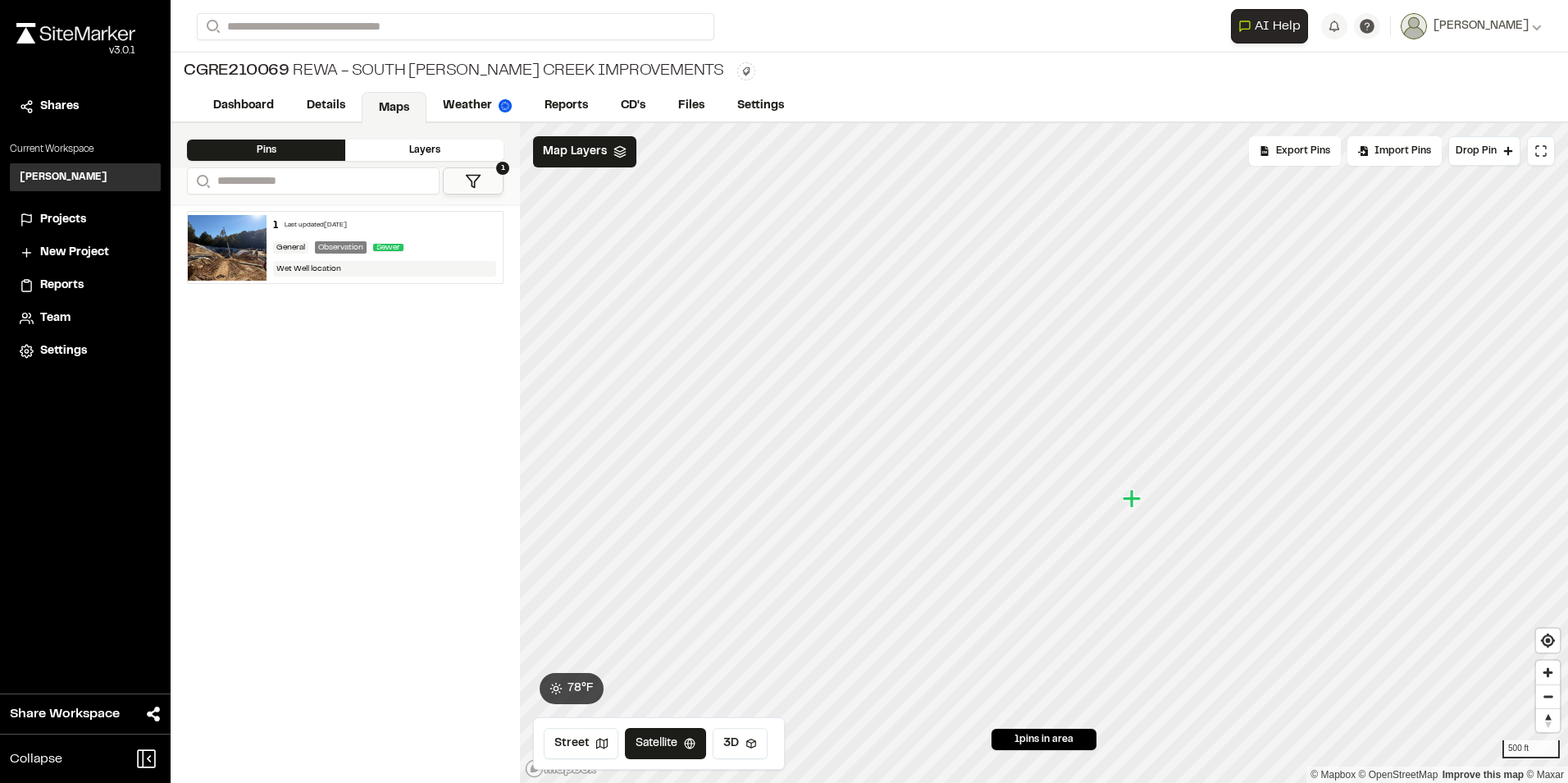
click at [441, 146] on div "Layers" at bounding box center [424, 150] width 158 height 22
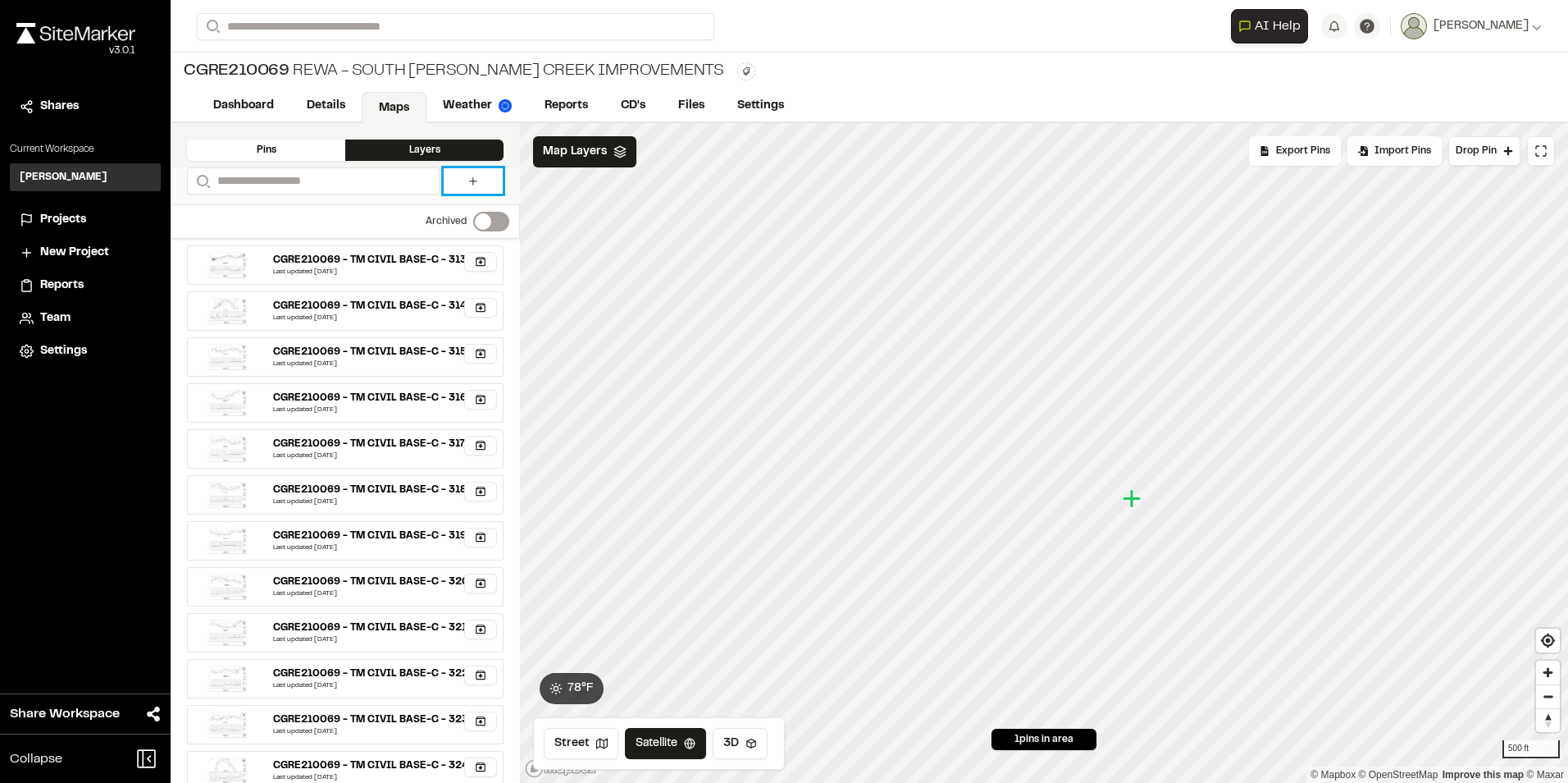
click at [462, 181] on link at bounding box center [473, 181] width 59 height 26
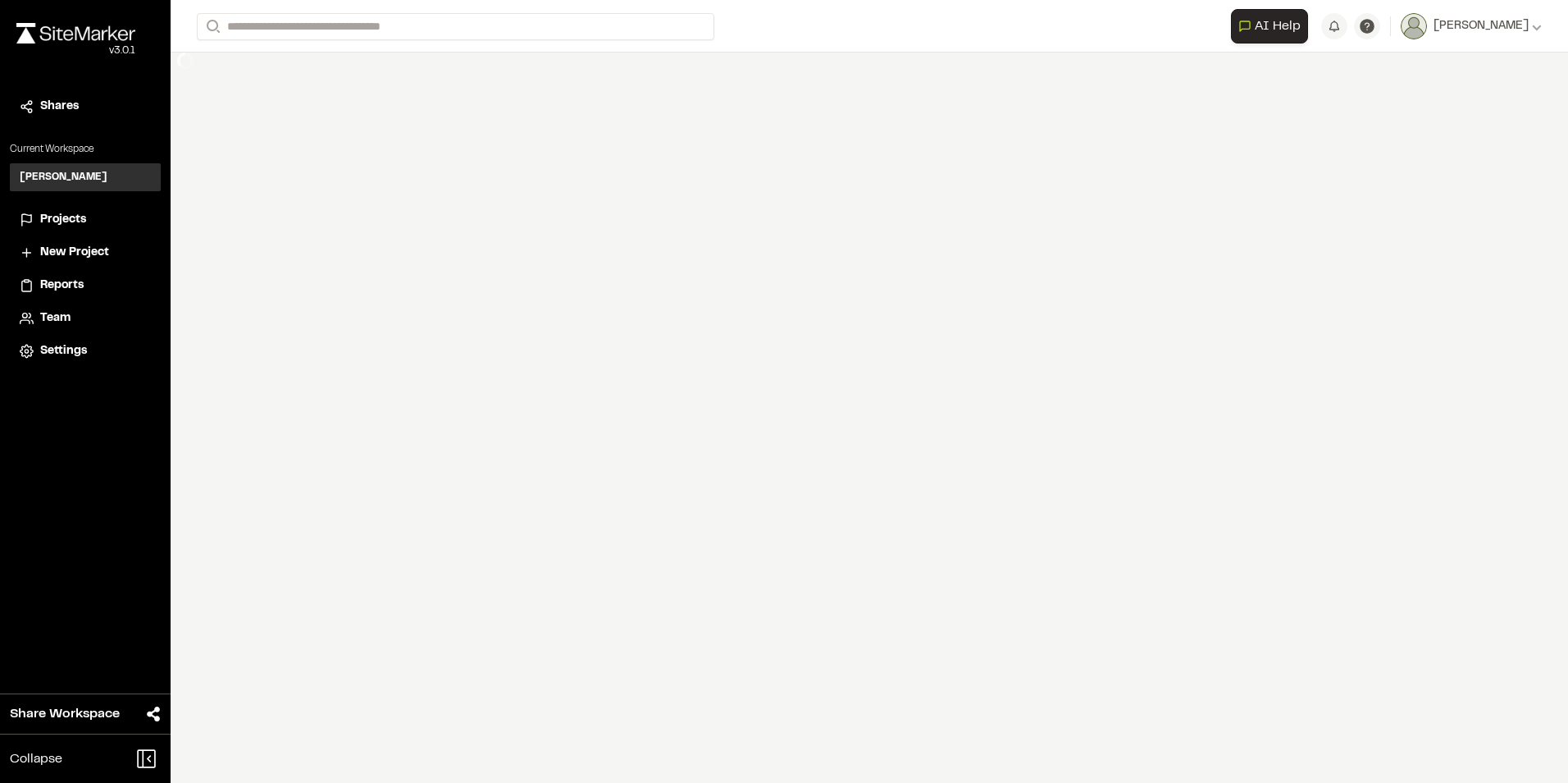
select select "****"
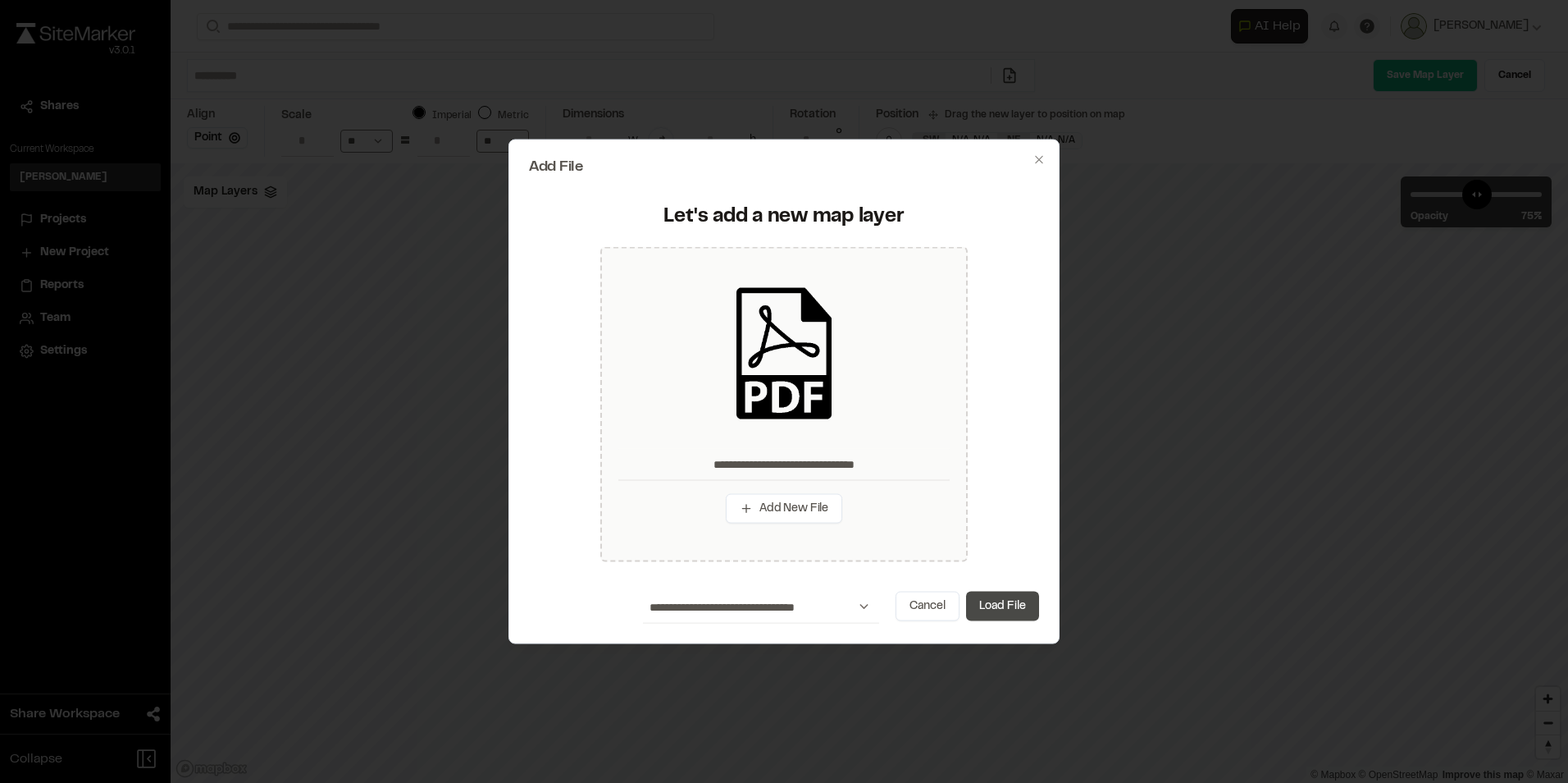
click at [991, 600] on button "Load File" at bounding box center [1003, 606] width 73 height 30
type input "**********"
type input "****"
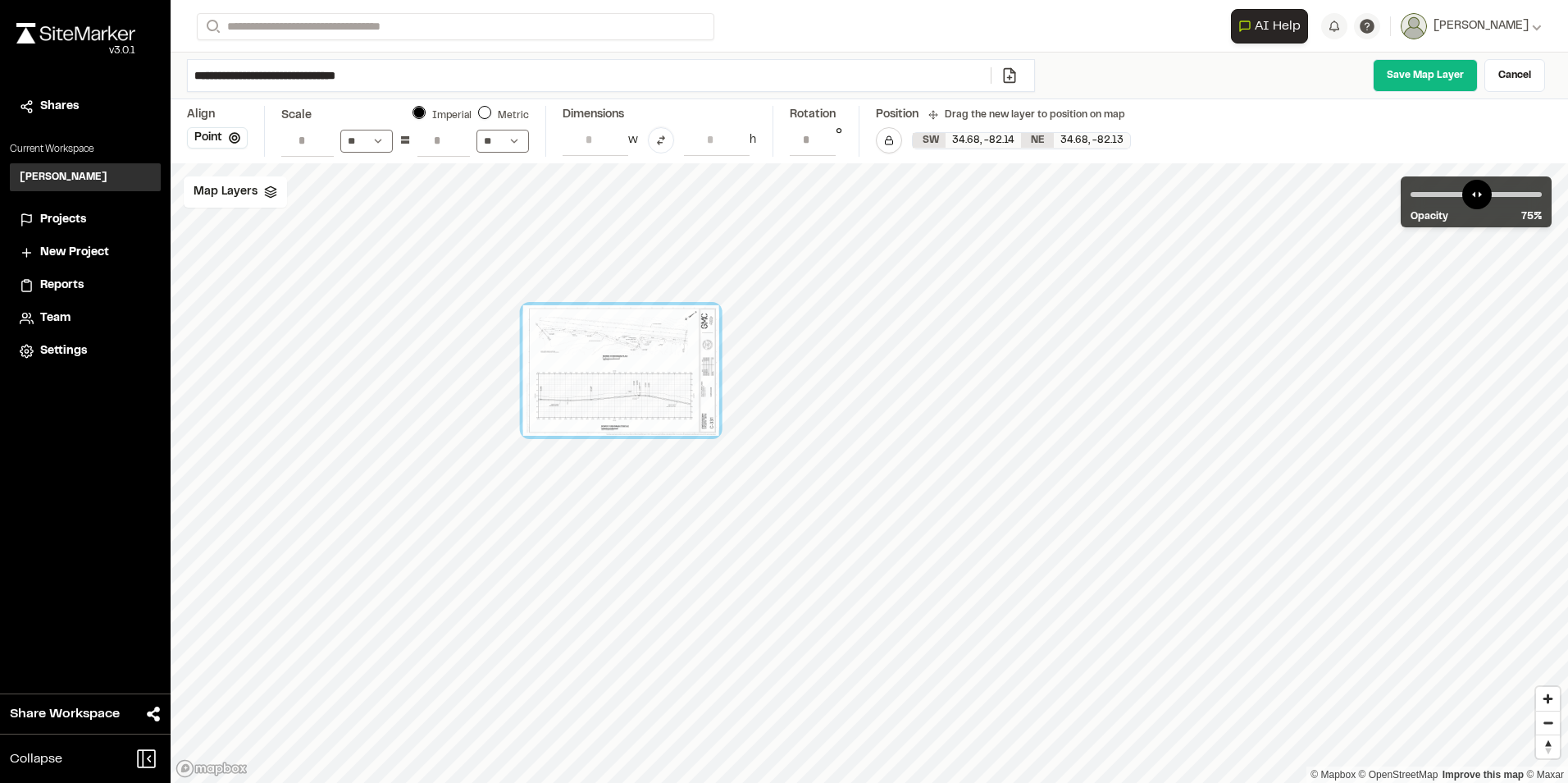
select select "****"
drag, startPoint x: 1021, startPoint y: 522, endPoint x: 538, endPoint y: 228, distance: 565.4
click at [524, 223] on div at bounding box center [511, 220] width 87 height 58
click at [244, 188] on span "Map Layers" at bounding box center [225, 192] width 64 height 18
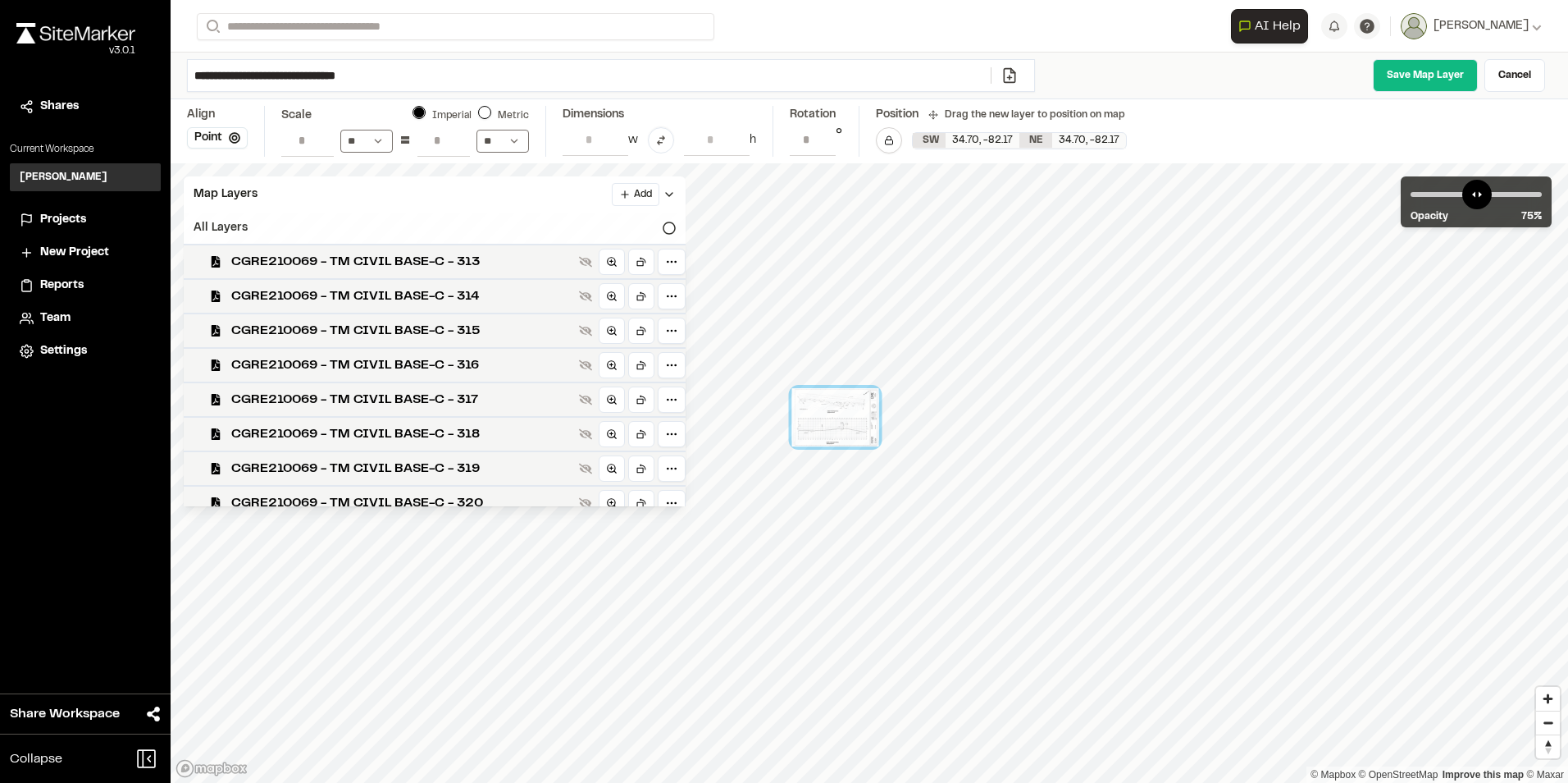
click at [615, 229] on div "All Layers" at bounding box center [435, 228] width 502 height 32
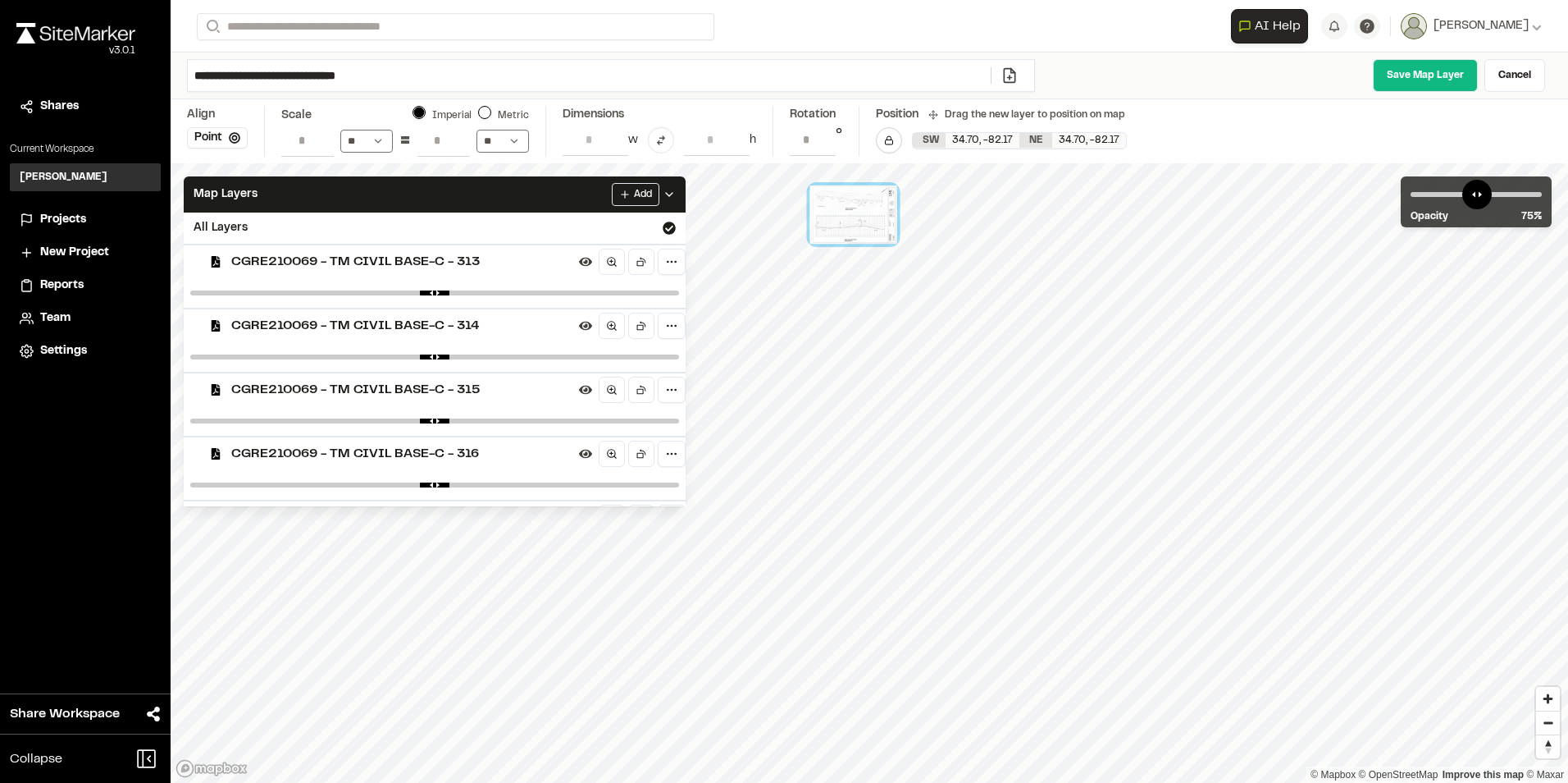
drag, startPoint x: 875, startPoint y: 392, endPoint x: 842, endPoint y: 205, distance: 189.9
click at [842, 205] on div at bounding box center [854, 215] width 87 height 58
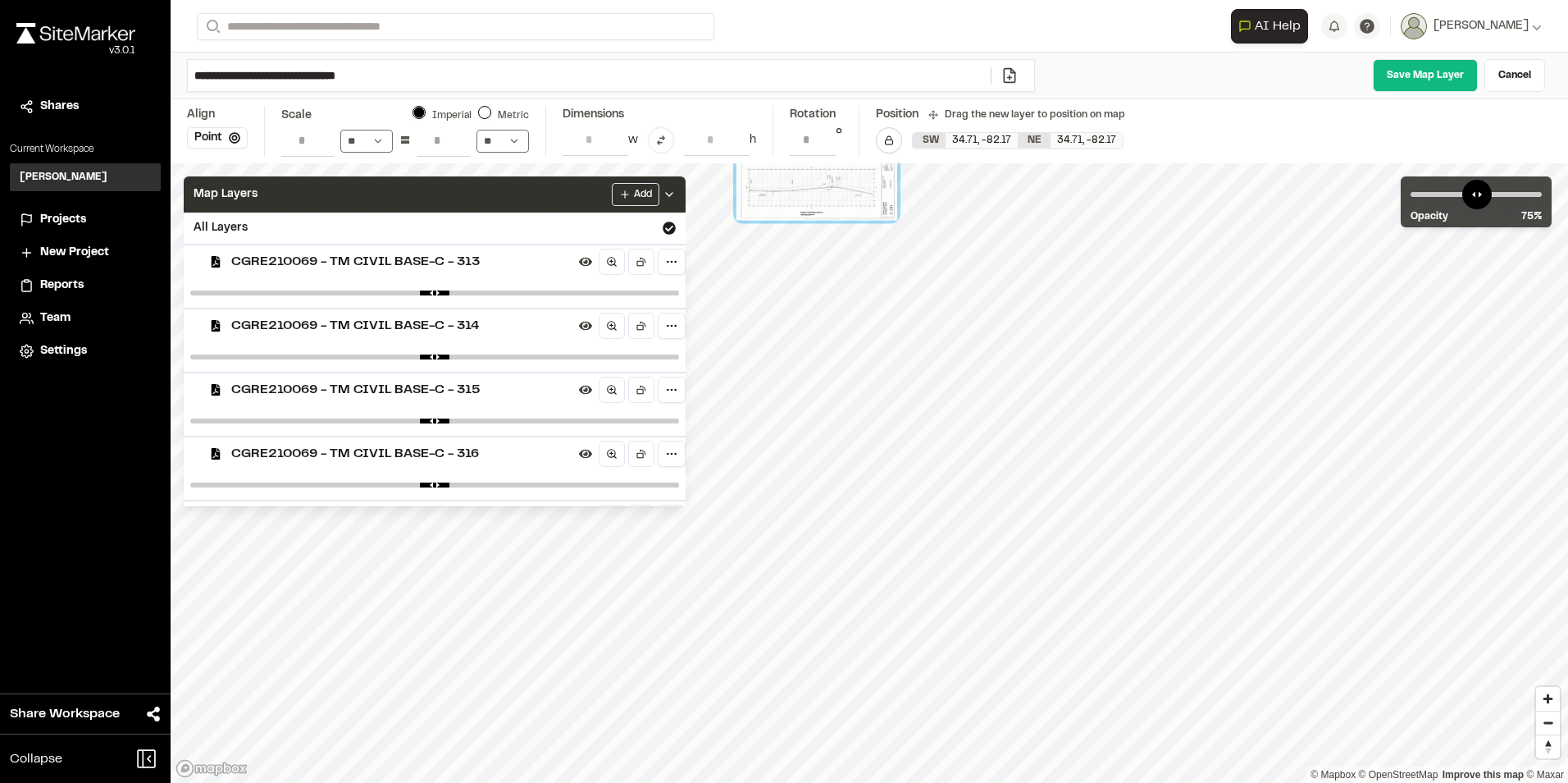
click at [676, 191] on icon at bounding box center [669, 194] width 13 height 13
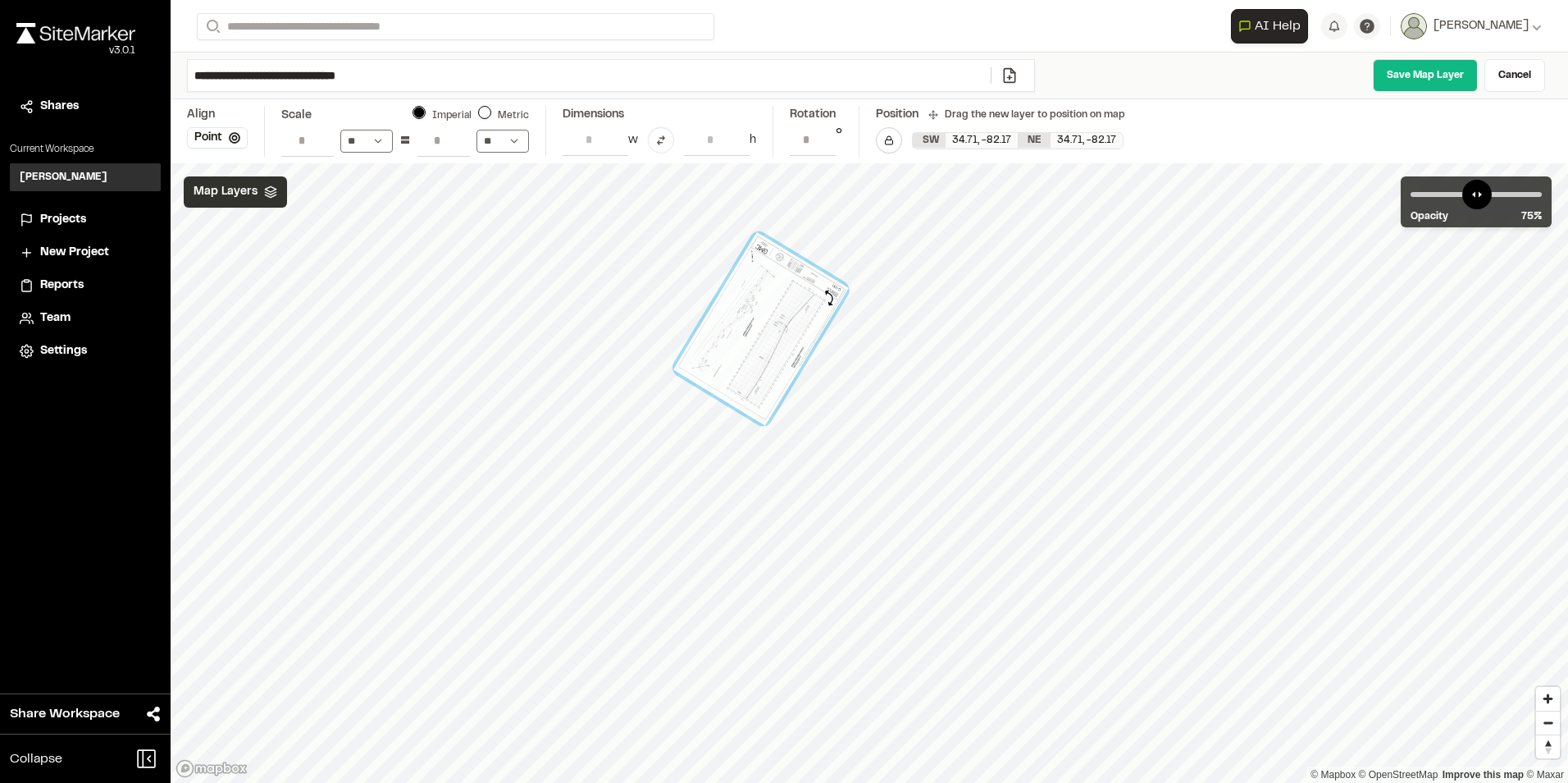
drag, startPoint x: 843, startPoint y: 385, endPoint x: 829, endPoint y: 298, distance: 88.1
click at [829, 298] on div at bounding box center [761, 329] width 176 height 194
drag, startPoint x: 755, startPoint y: 342, endPoint x: 805, endPoint y: 311, distance: 58.8
click at [805, 311] on div at bounding box center [811, 298] width 176 height 194
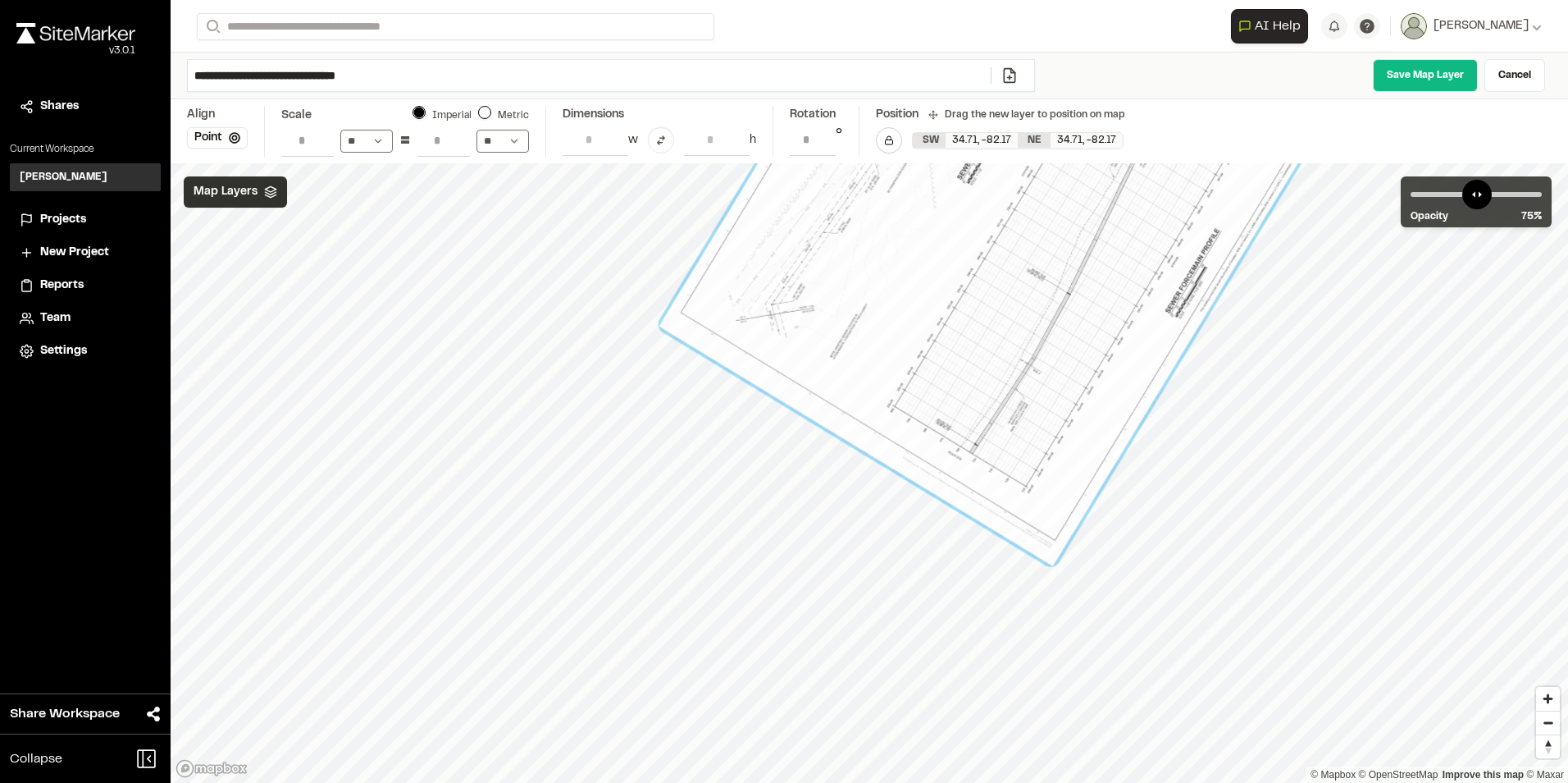
drag, startPoint x: 943, startPoint y: 322, endPoint x: 949, endPoint y: 437, distance: 115.2
click at [949, 437] on div at bounding box center [1035, 151] width 753 height 830
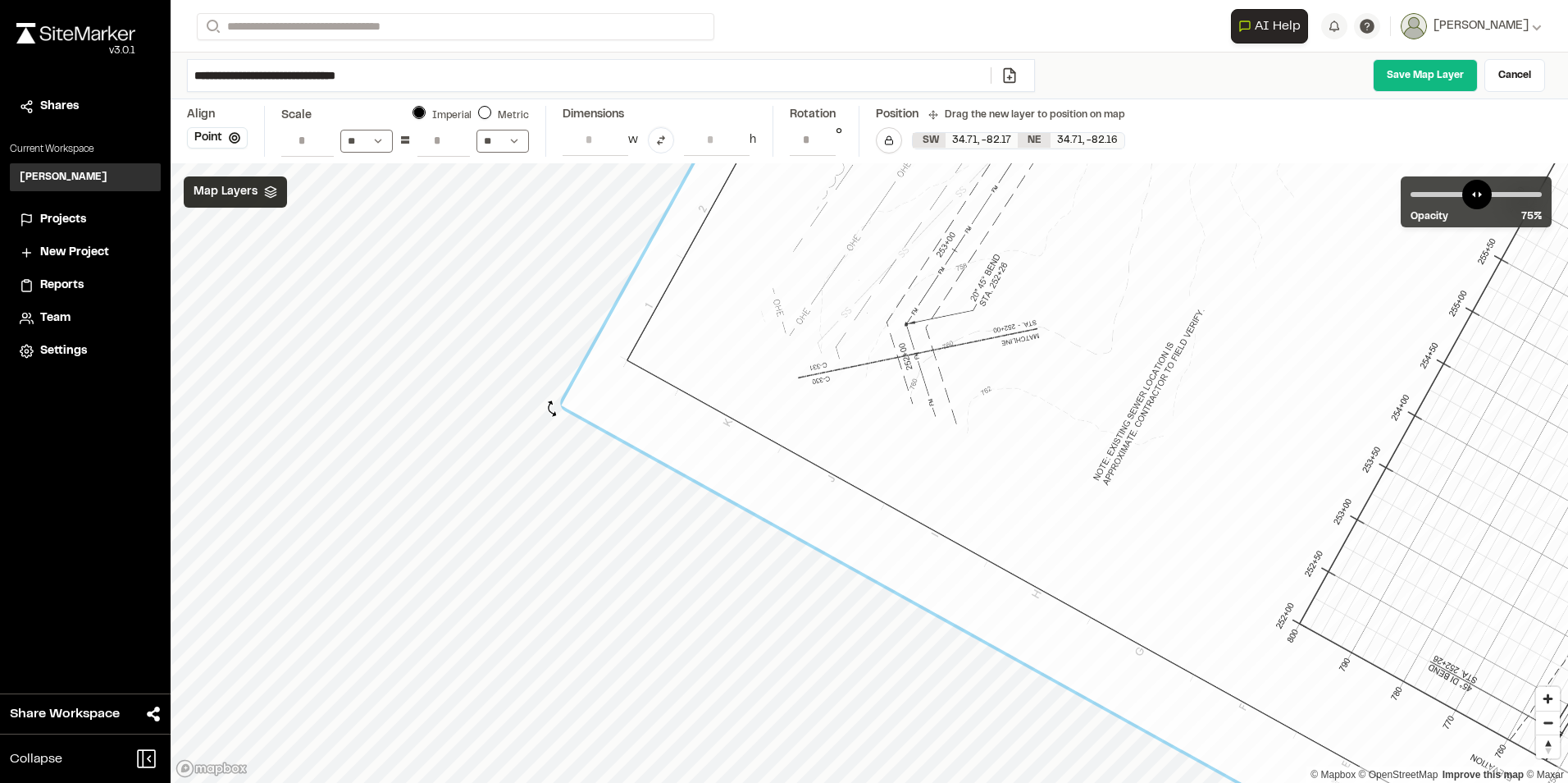
drag, startPoint x: 528, startPoint y: 362, endPoint x: 552, endPoint y: 408, distance: 51.9
click at [552, 408] on div at bounding box center [552, 407] width 18 height 18
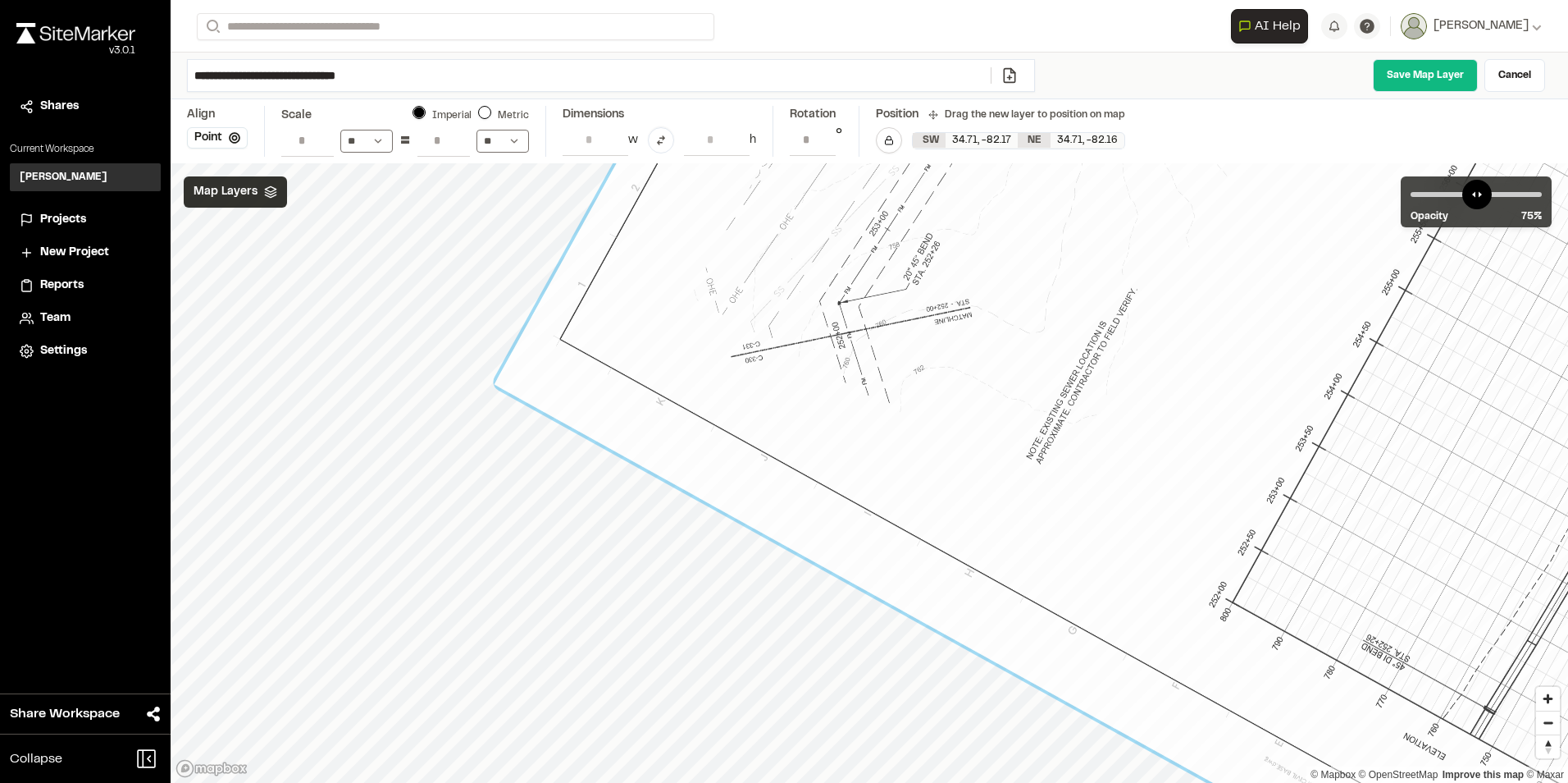
drag, startPoint x: 696, startPoint y: 368, endPoint x: 630, endPoint y: 346, distance: 69.6
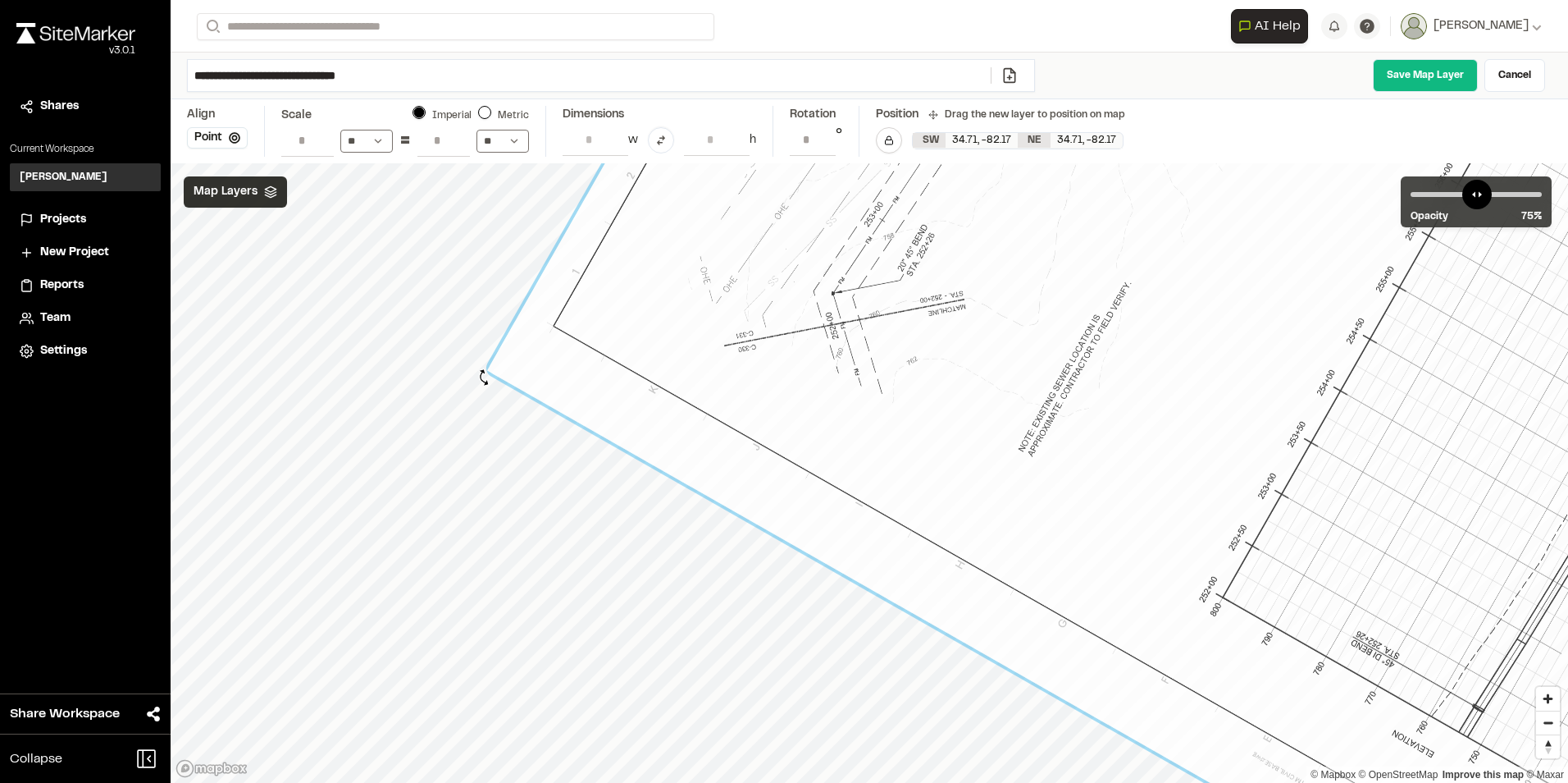
click at [484, 378] on div "© Mapbox © OpenStreetMap Improve this map © Maxar" at bounding box center [869, 473] width 1397 height 620
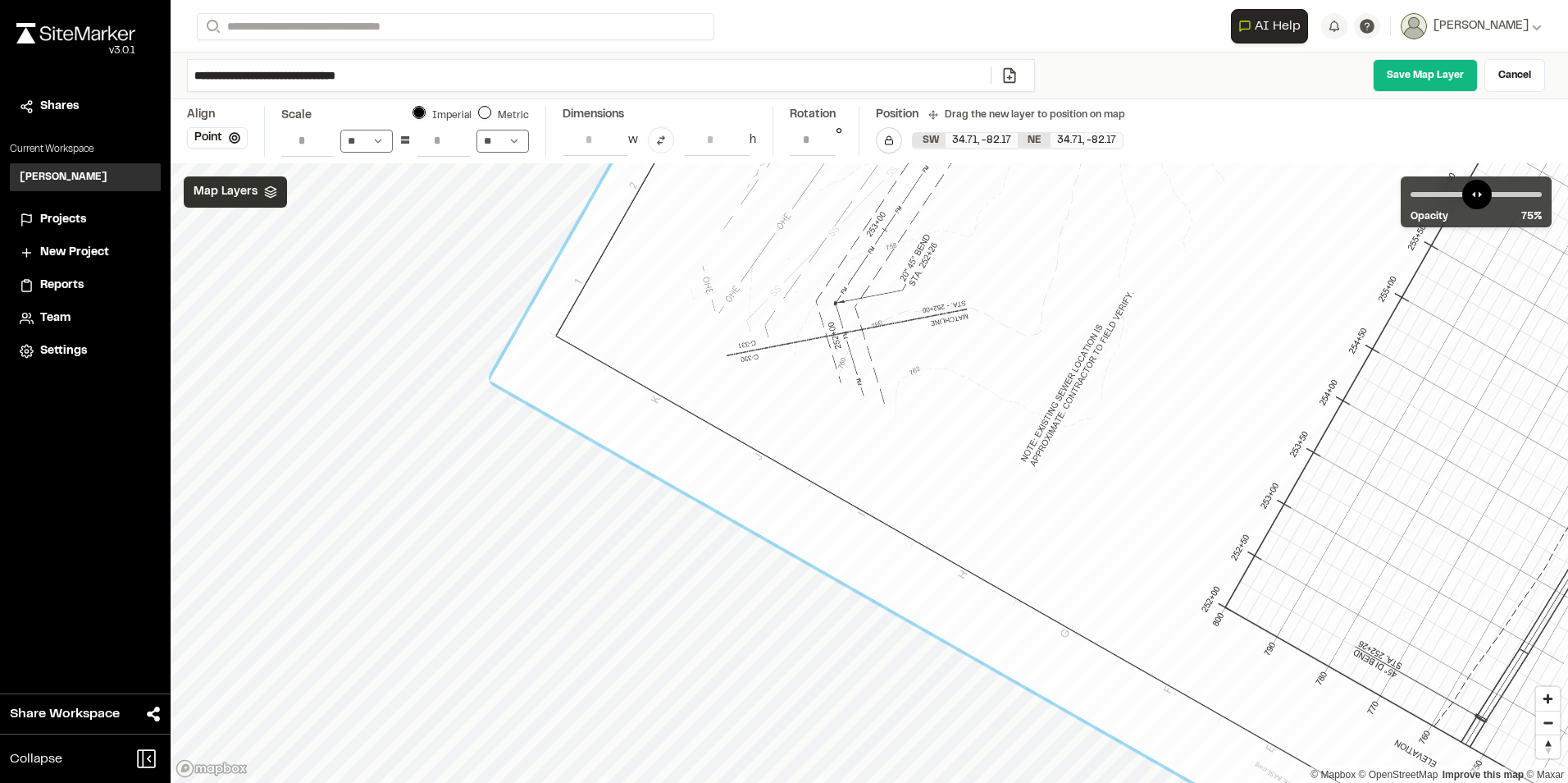
drag, startPoint x: 672, startPoint y: 384, endPoint x: 672, endPoint y: 393, distance: 9.0
click at [485, 374] on div "© Mapbox © OpenStreetMap Improve this map © Maxar" at bounding box center [869, 473] width 1397 height 620
click at [485, 375] on div at bounding box center [480, 374] width 18 height 18
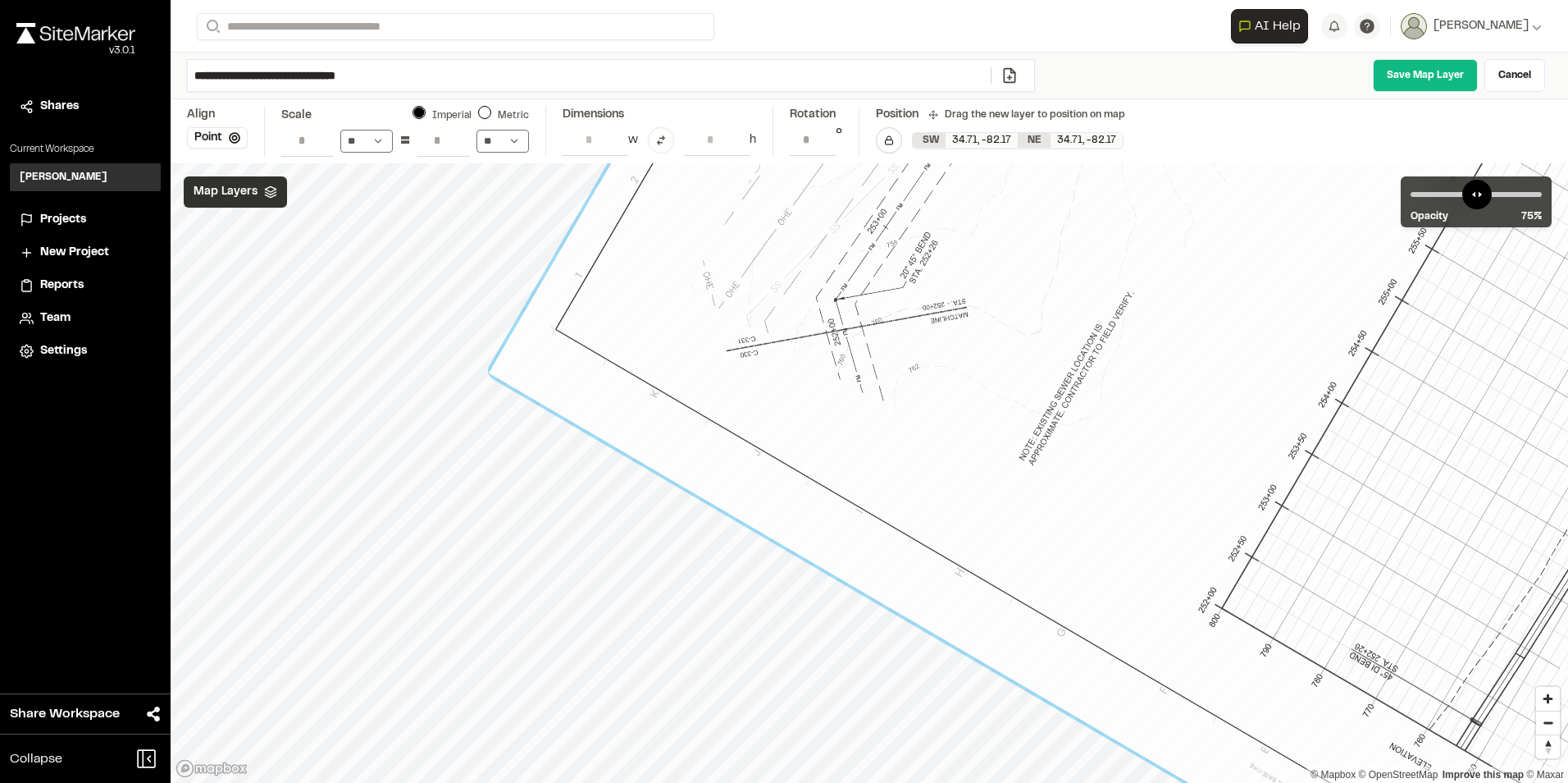
type input "**********"
drag, startPoint x: 483, startPoint y: 377, endPoint x: 482, endPoint y: 365, distance: 12.0
click at [482, 365] on div at bounding box center [474, 365] width 18 height 18
drag, startPoint x: 612, startPoint y: 392, endPoint x: 619, endPoint y: 399, distance: 9.9
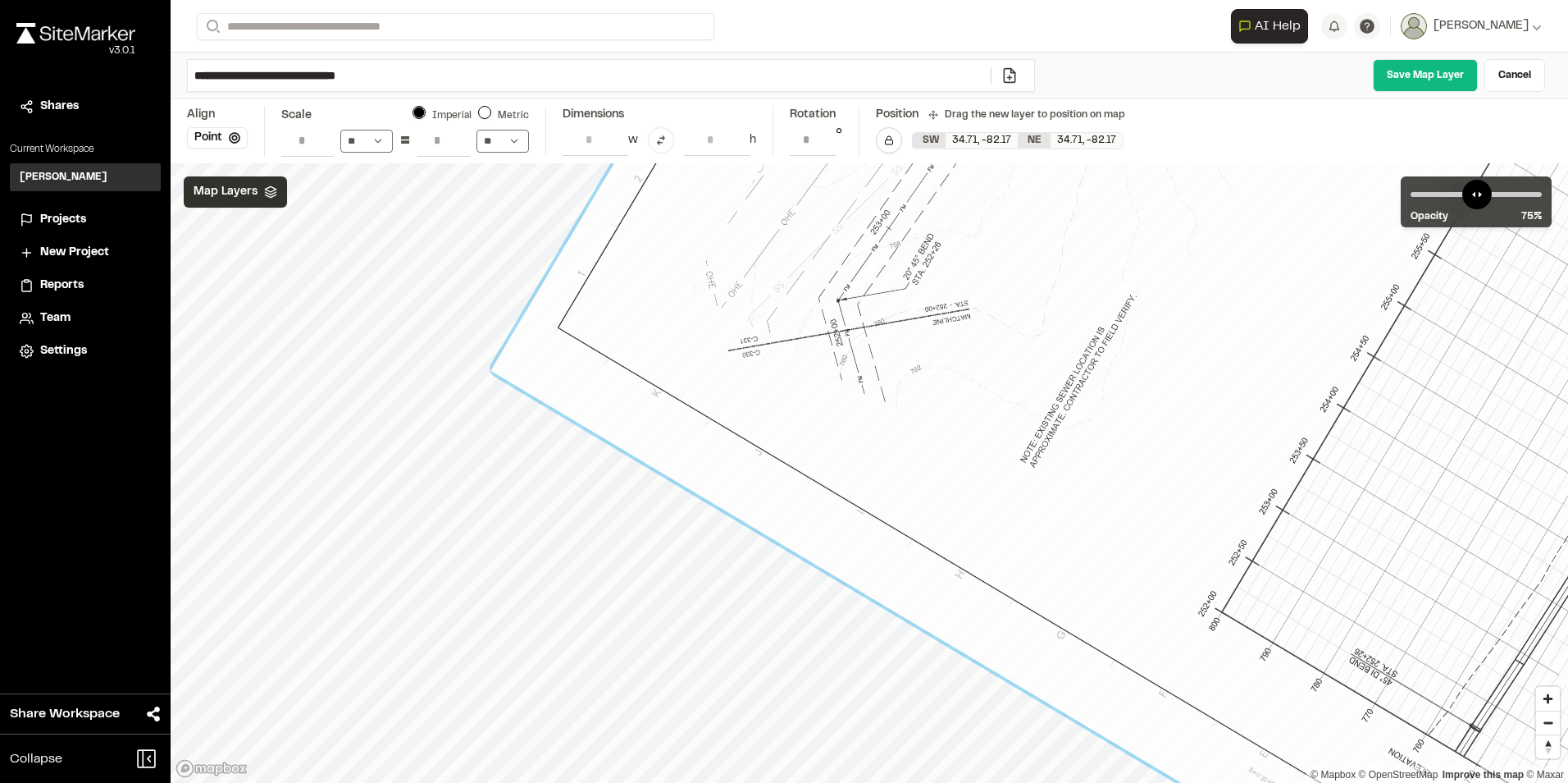
click at [1412, 78] on link "Save Map Layer" at bounding box center [1425, 75] width 105 height 33
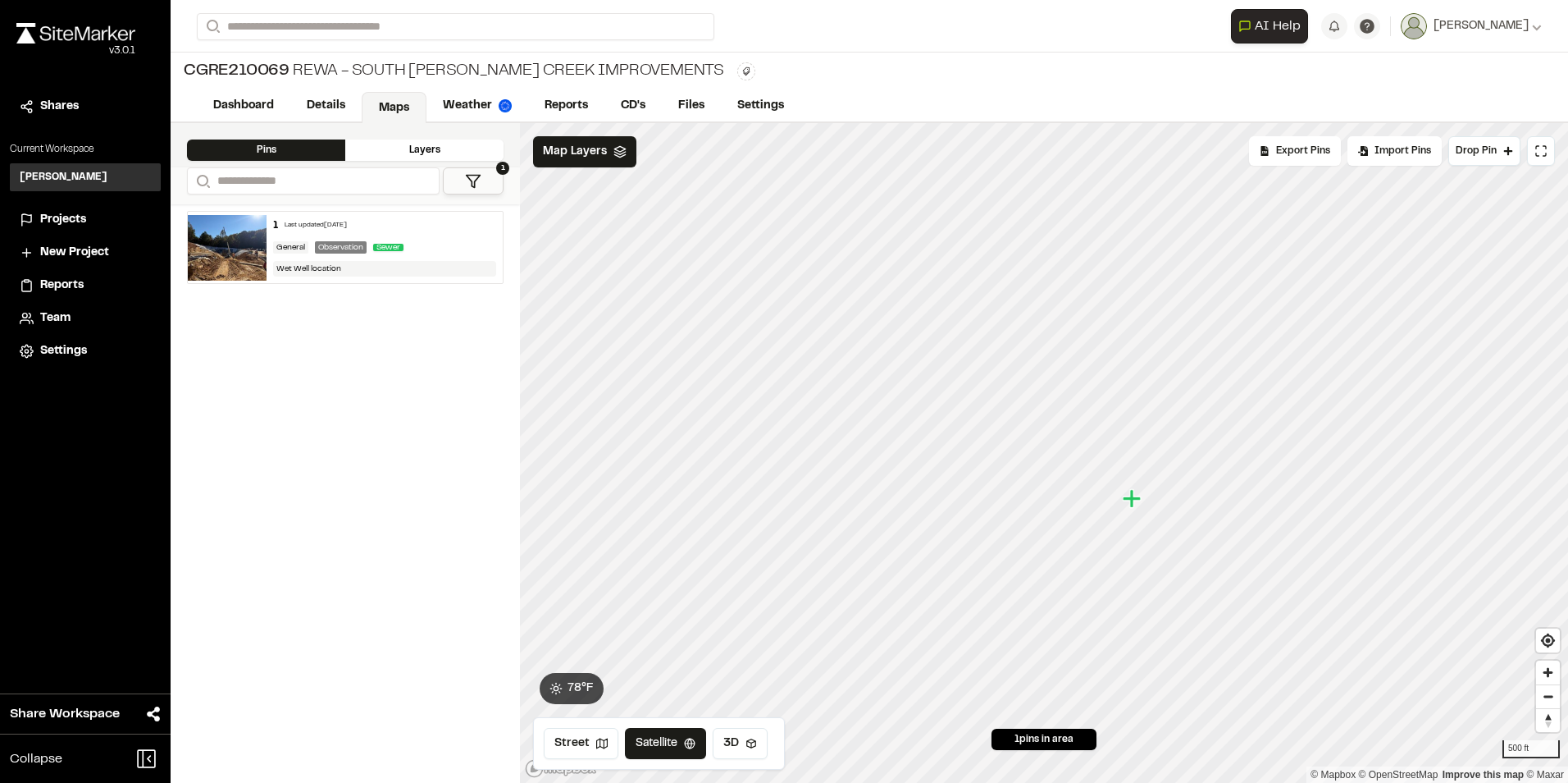
click at [417, 147] on div "Layers" at bounding box center [424, 150] width 158 height 22
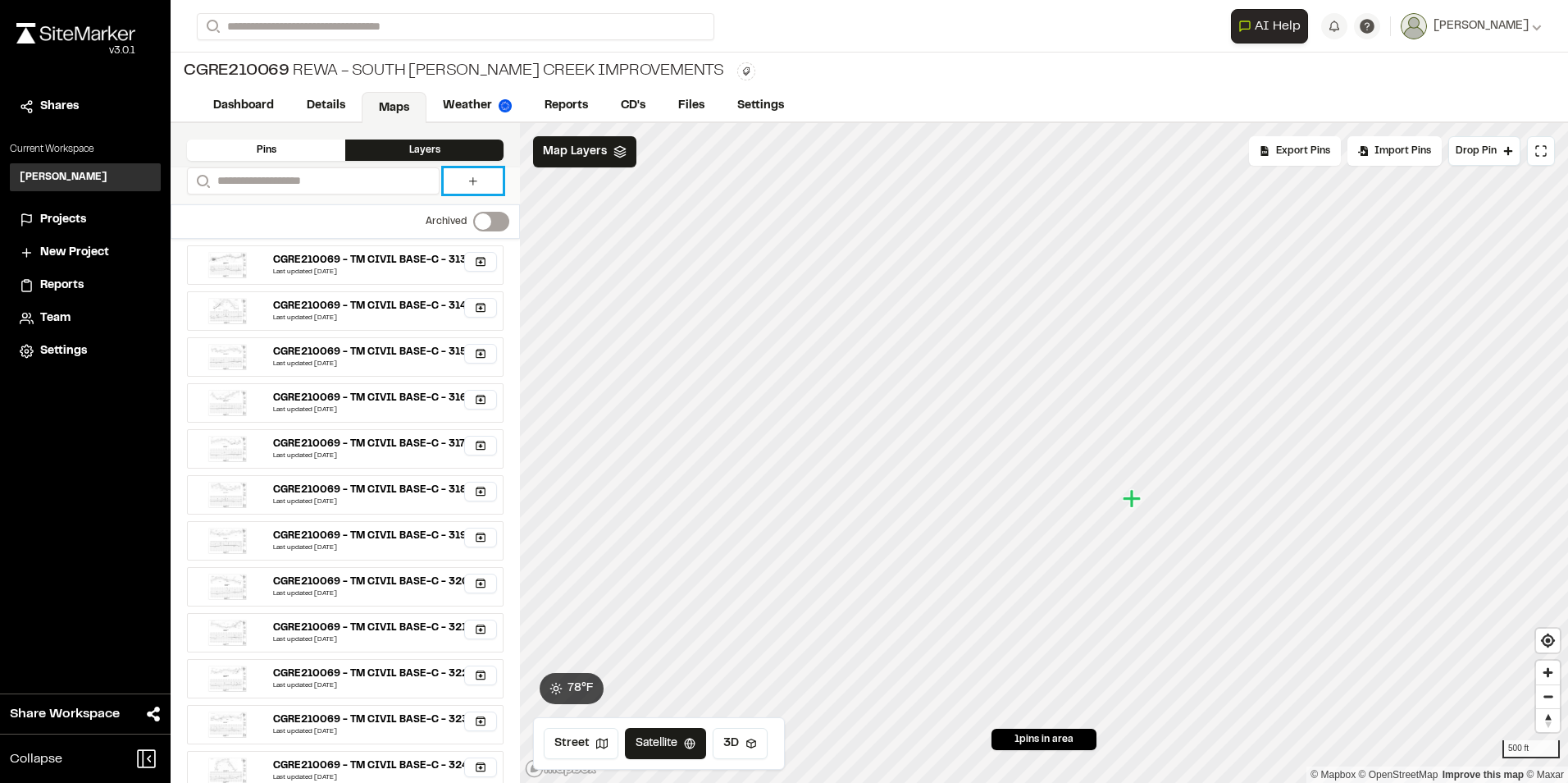
click at [485, 182] on link at bounding box center [473, 181] width 59 height 26
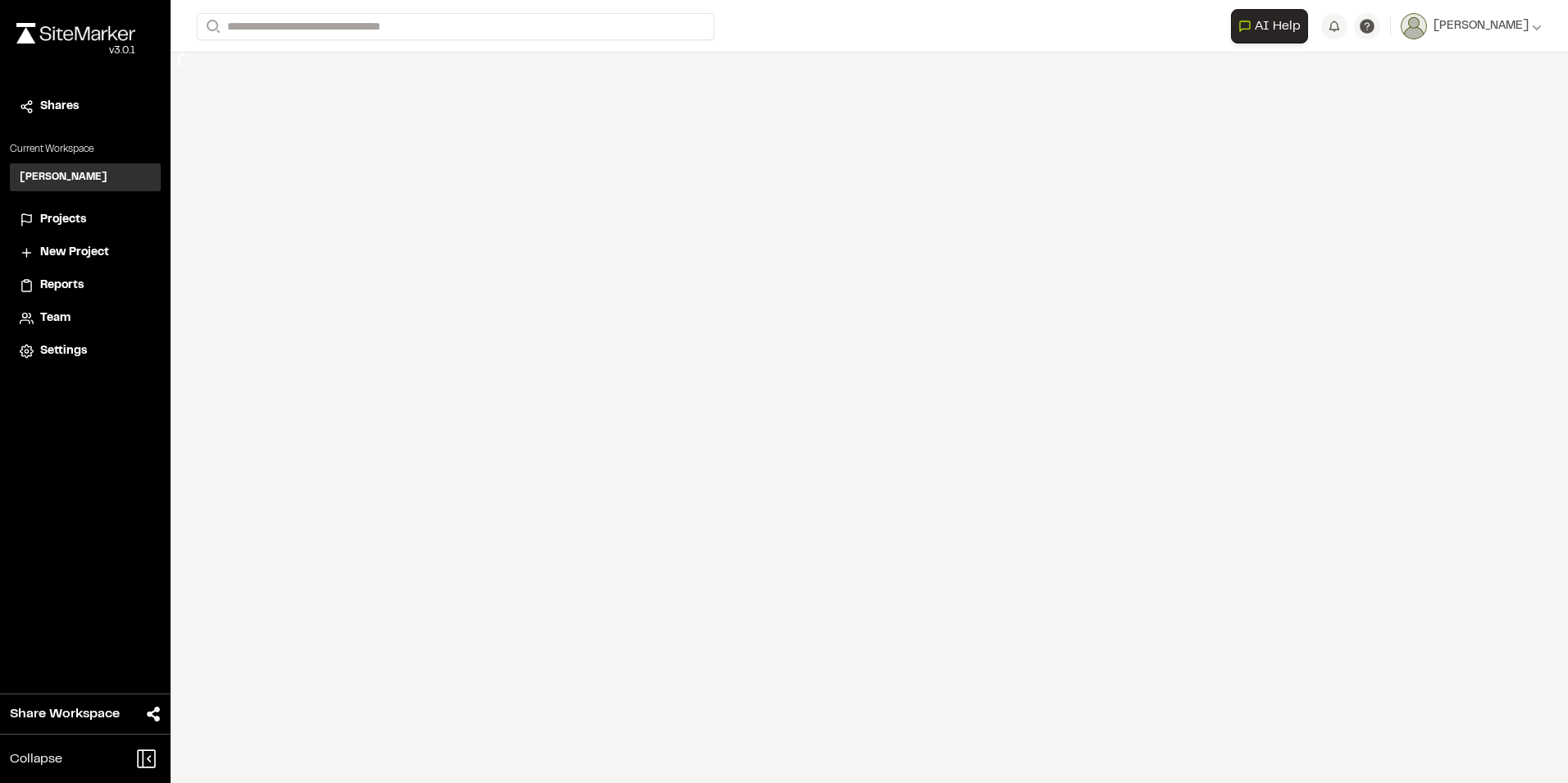
select select "****"
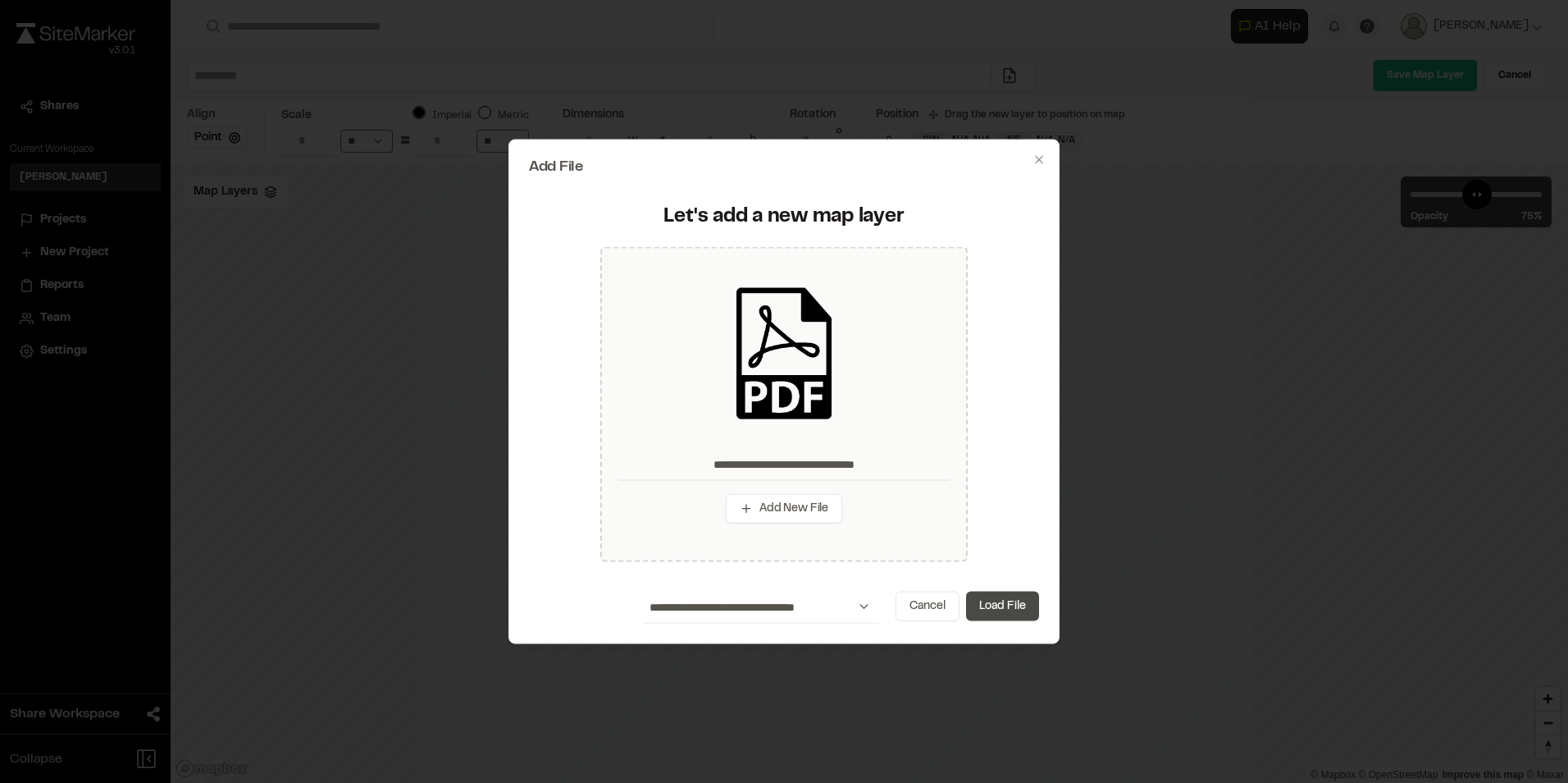
click at [1000, 601] on button "Load File" at bounding box center [1003, 606] width 73 height 30
type input "**********"
type input "****"
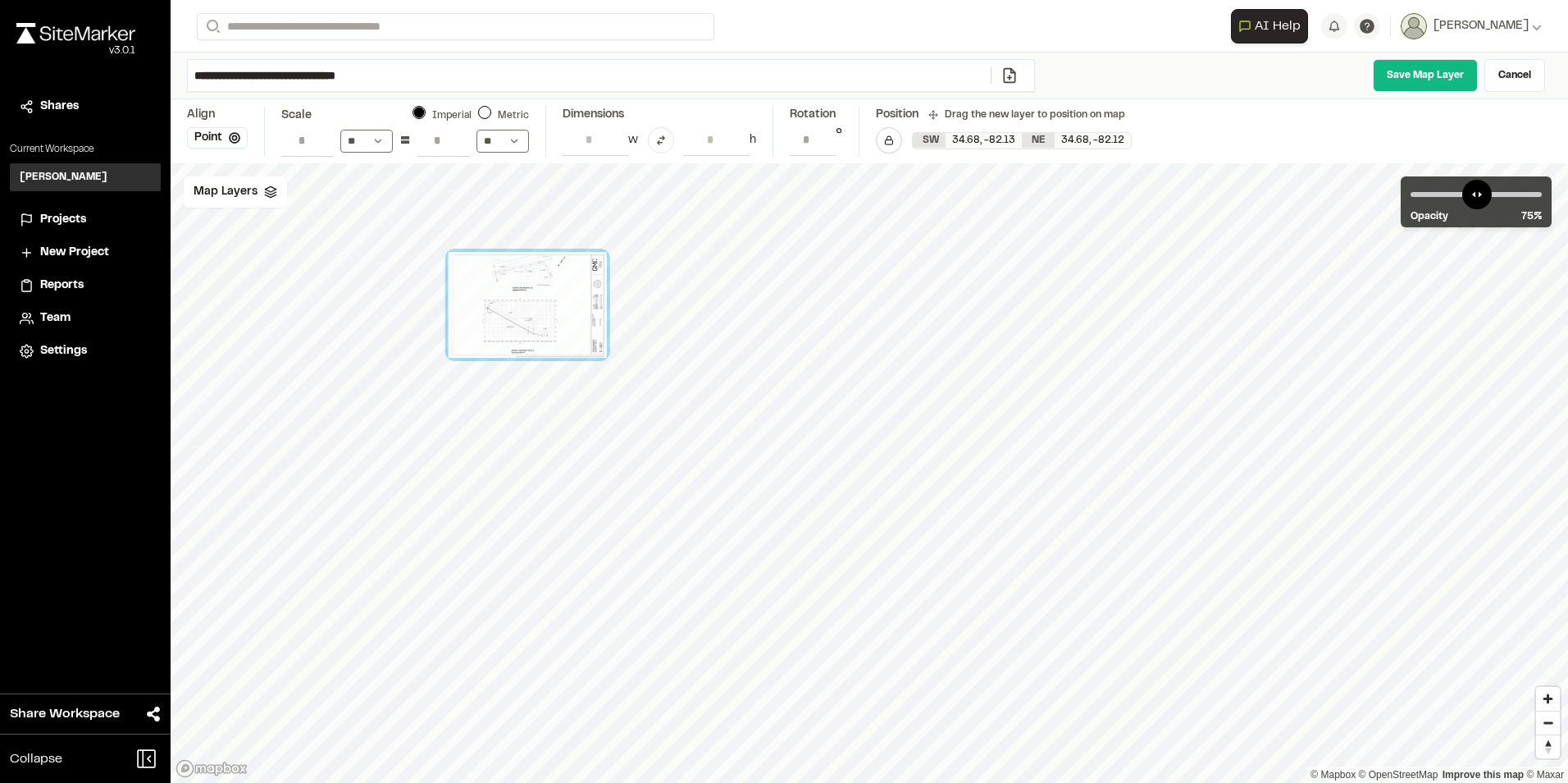
drag, startPoint x: 880, startPoint y: 533, endPoint x: 454, endPoint y: 248, distance: 512.5
click at [454, 252] on div at bounding box center [528, 304] width 158 height 106
click at [258, 196] on div "Map Layers" at bounding box center [235, 192] width 104 height 32
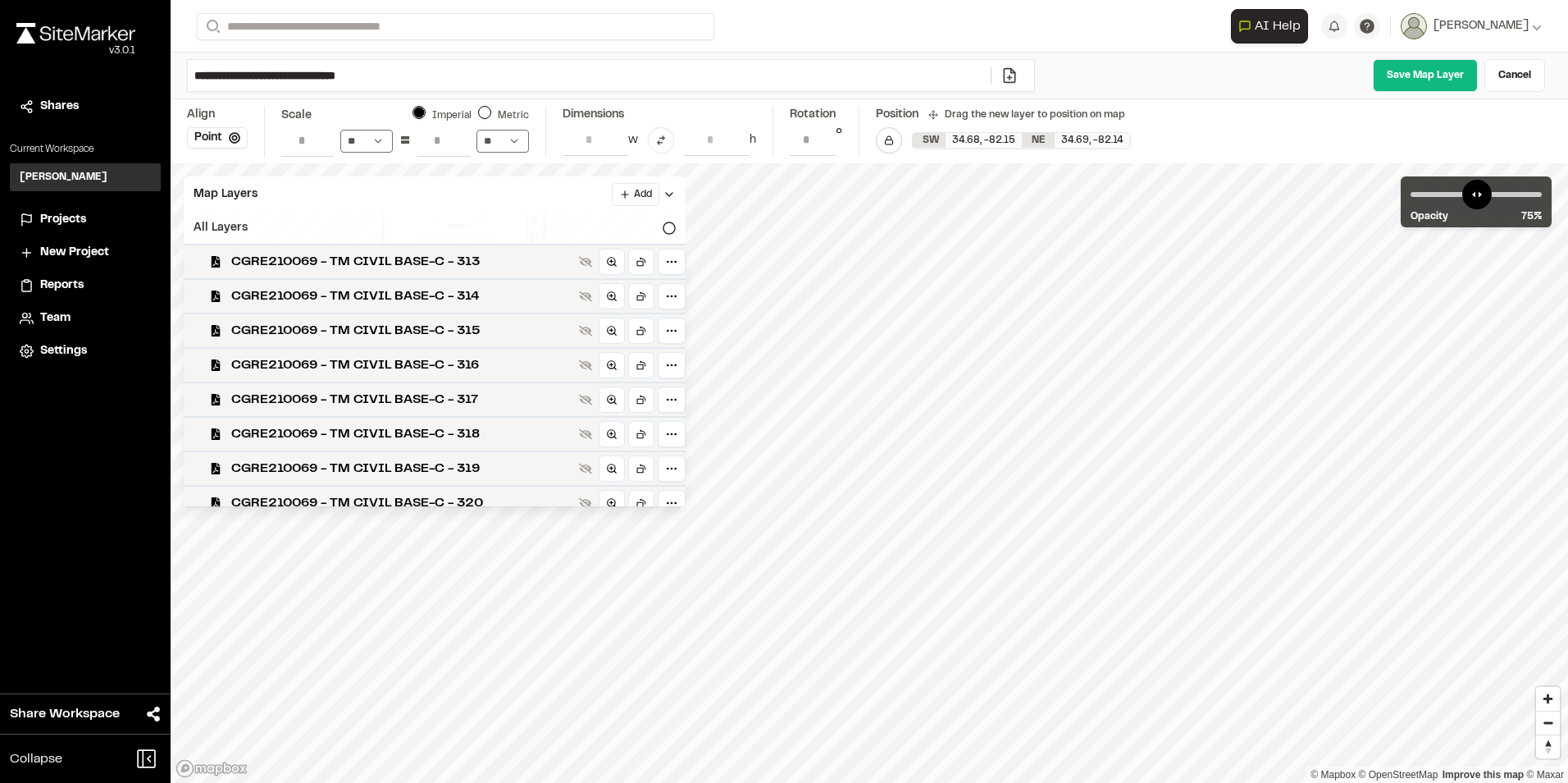
click at [513, 222] on div "All Layers" at bounding box center [435, 228] width 502 height 32
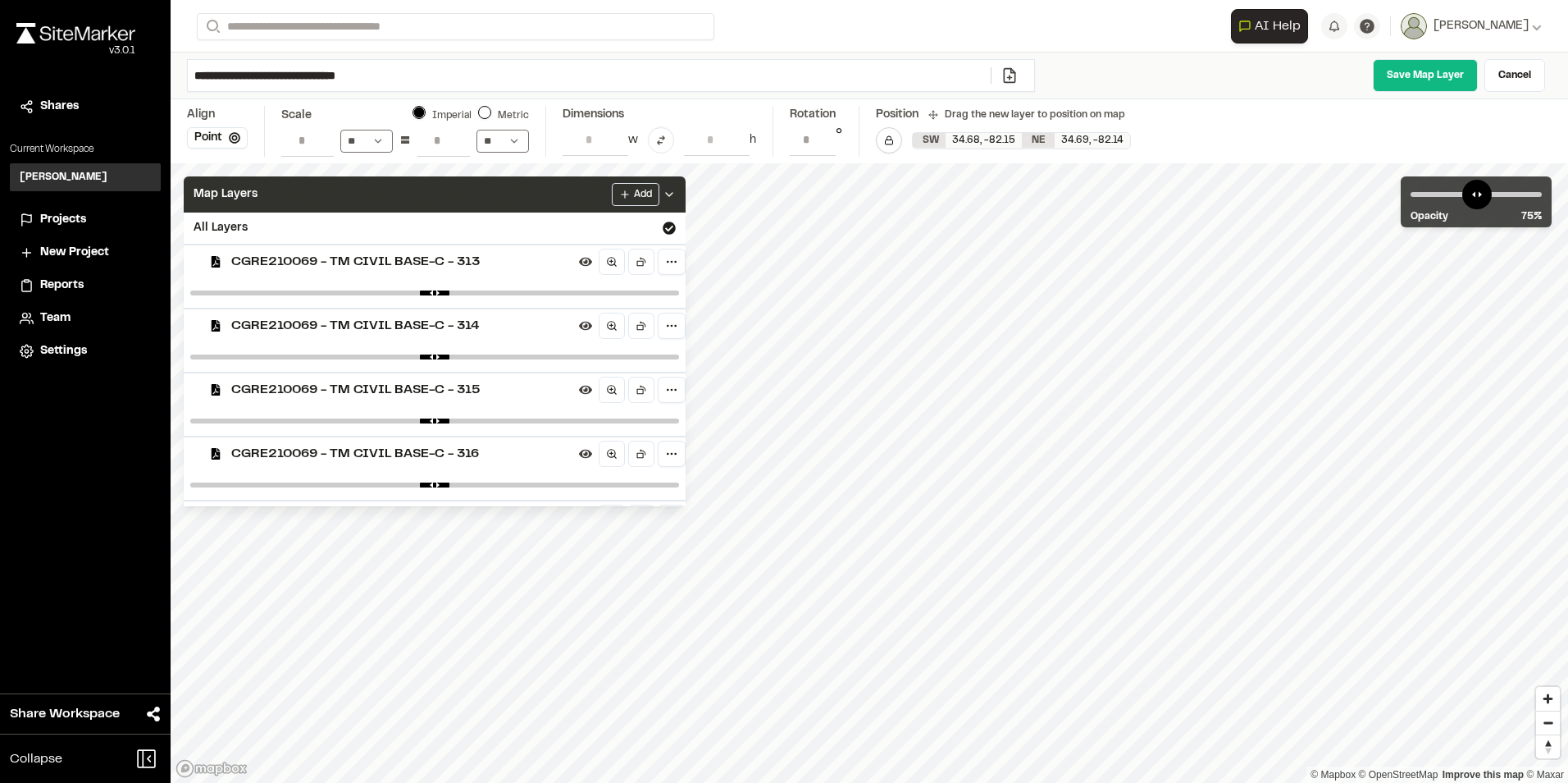
click at [676, 188] on icon at bounding box center [669, 194] width 13 height 13
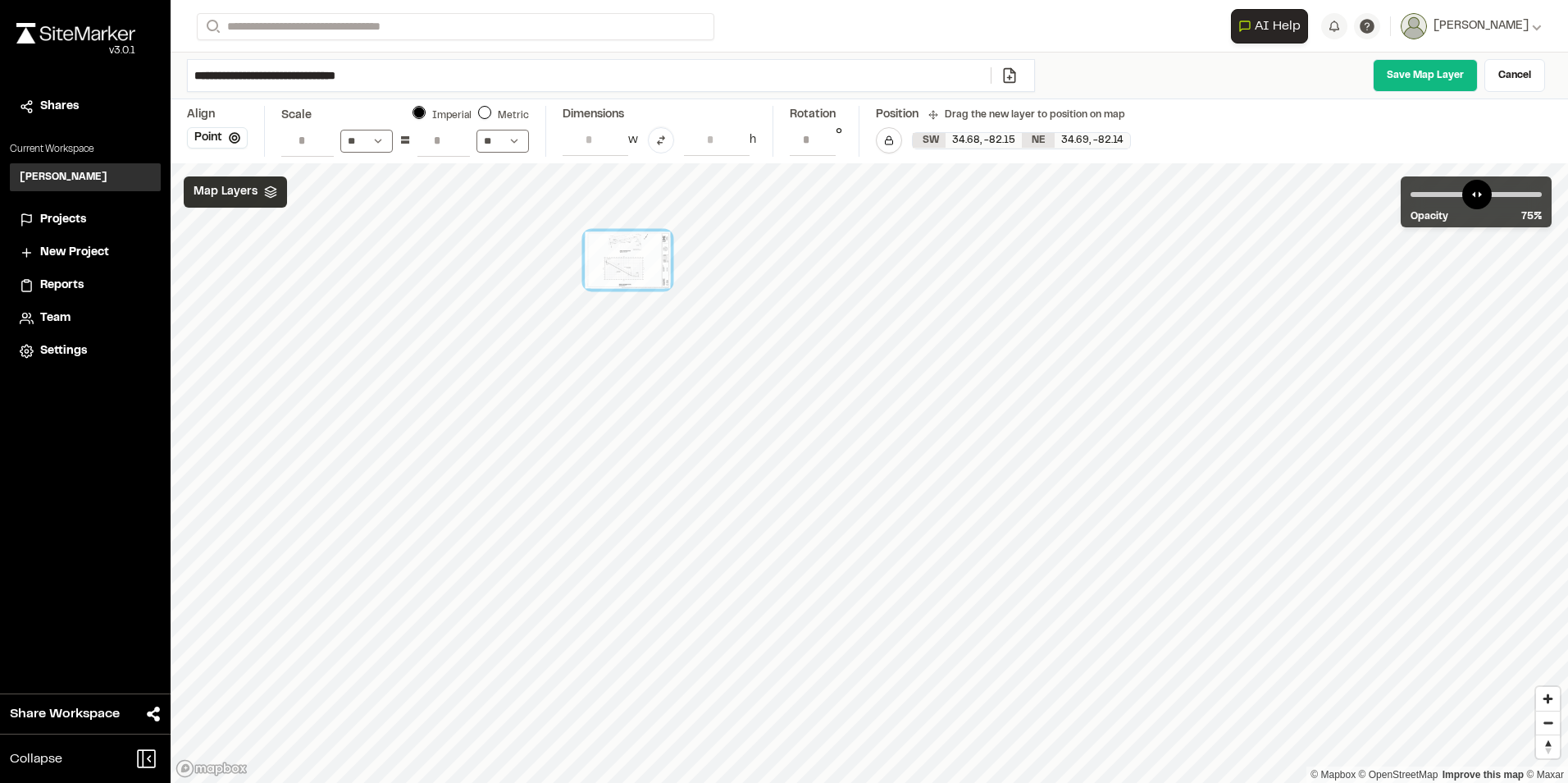
drag, startPoint x: 849, startPoint y: 549, endPoint x: 624, endPoint y: 269, distance: 359.2
click at [624, 269] on div at bounding box center [627, 259] width 85 height 56
drag, startPoint x: 770, startPoint y: 625, endPoint x: 660, endPoint y: 460, distance: 198.3
click at [663, 460] on div at bounding box center [705, 474] width 85 height 56
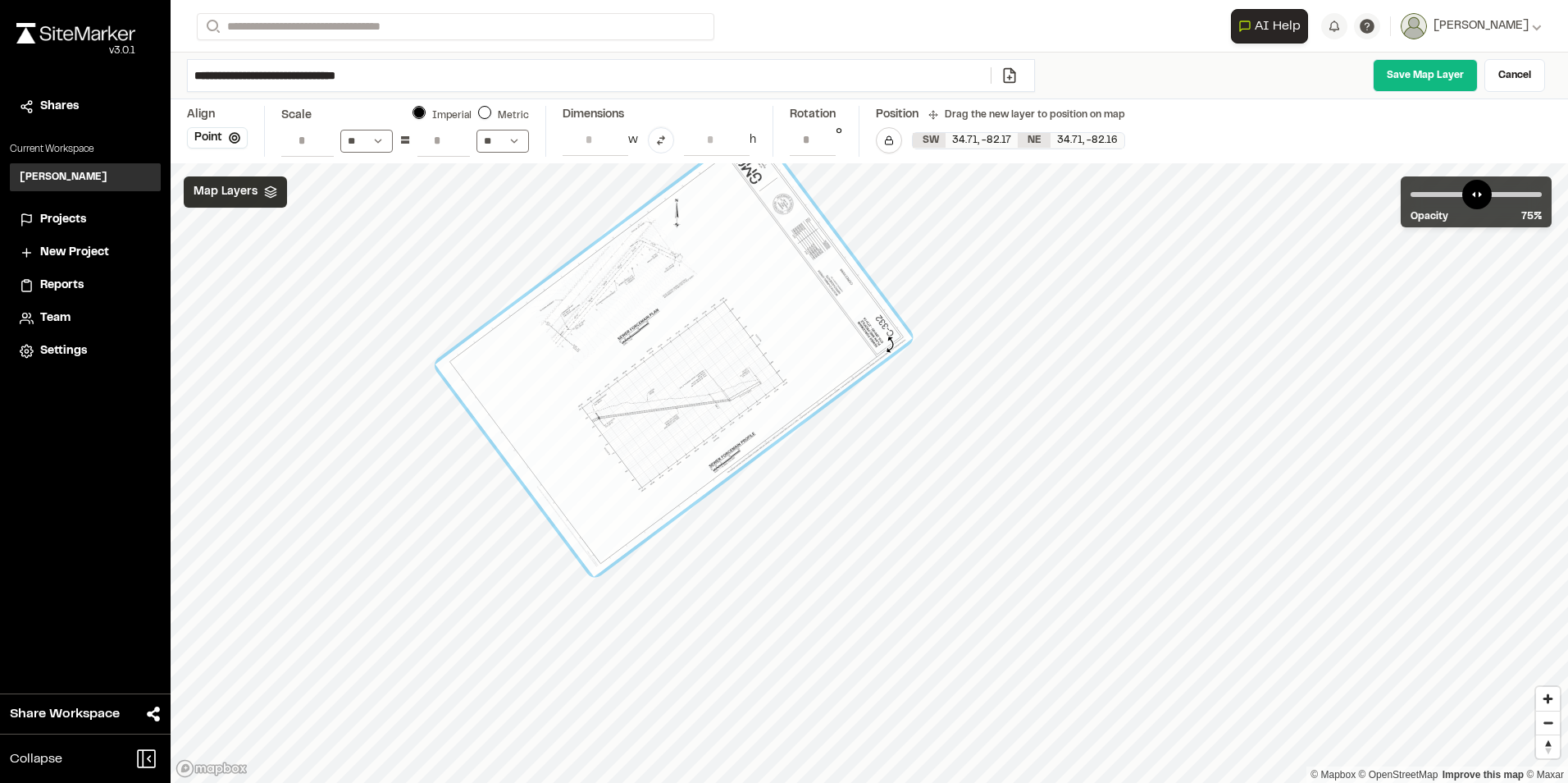
drag, startPoint x: 877, startPoint y: 494, endPoint x: 890, endPoint y: 345, distance: 149.6
click at [890, 345] on div at bounding box center [674, 352] width 477 height 451
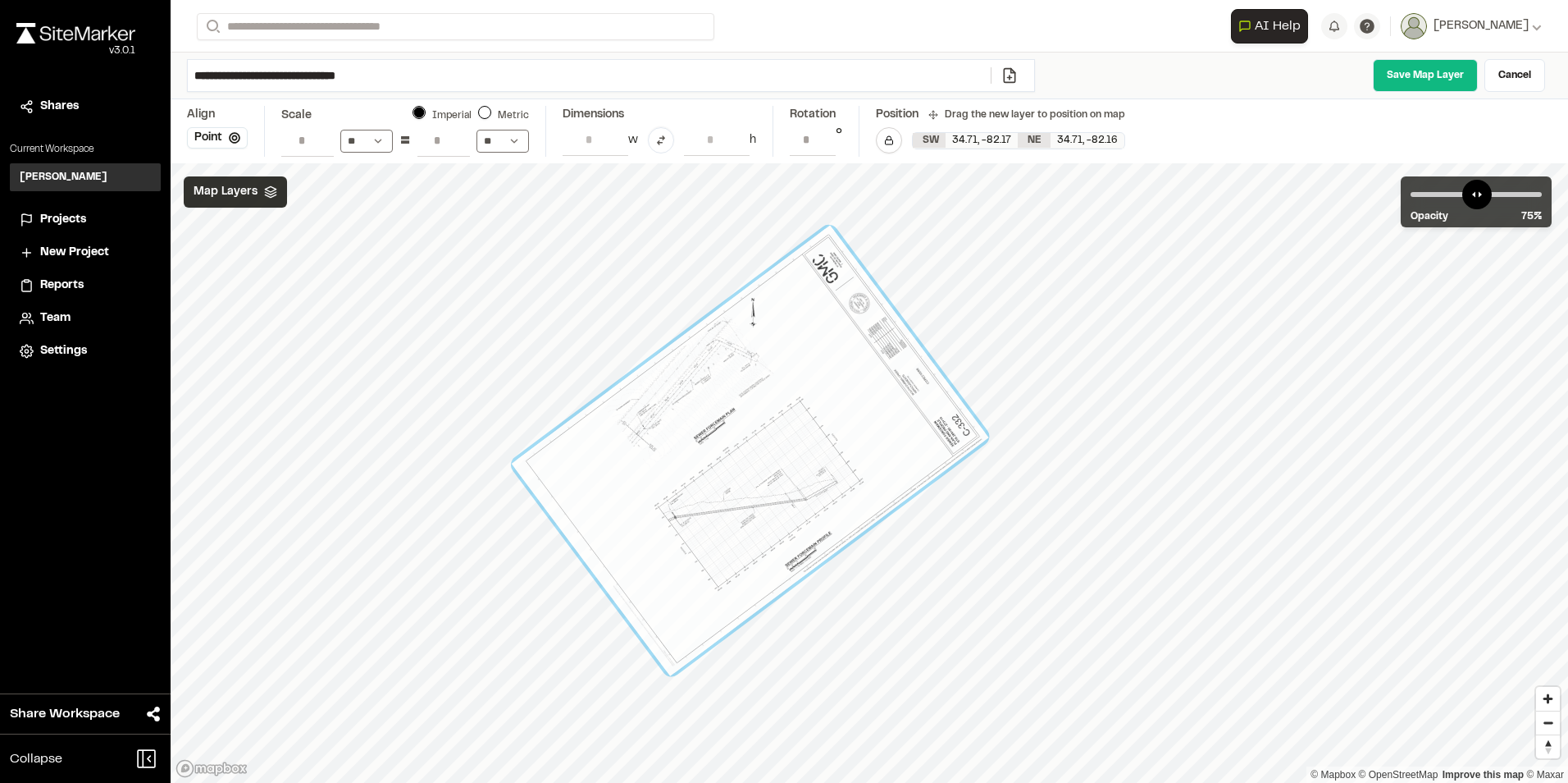
drag, startPoint x: 643, startPoint y: 419, endPoint x: 715, endPoint y: 518, distance: 122.4
click at [717, 519] on div at bounding box center [750, 451] width 477 height 451
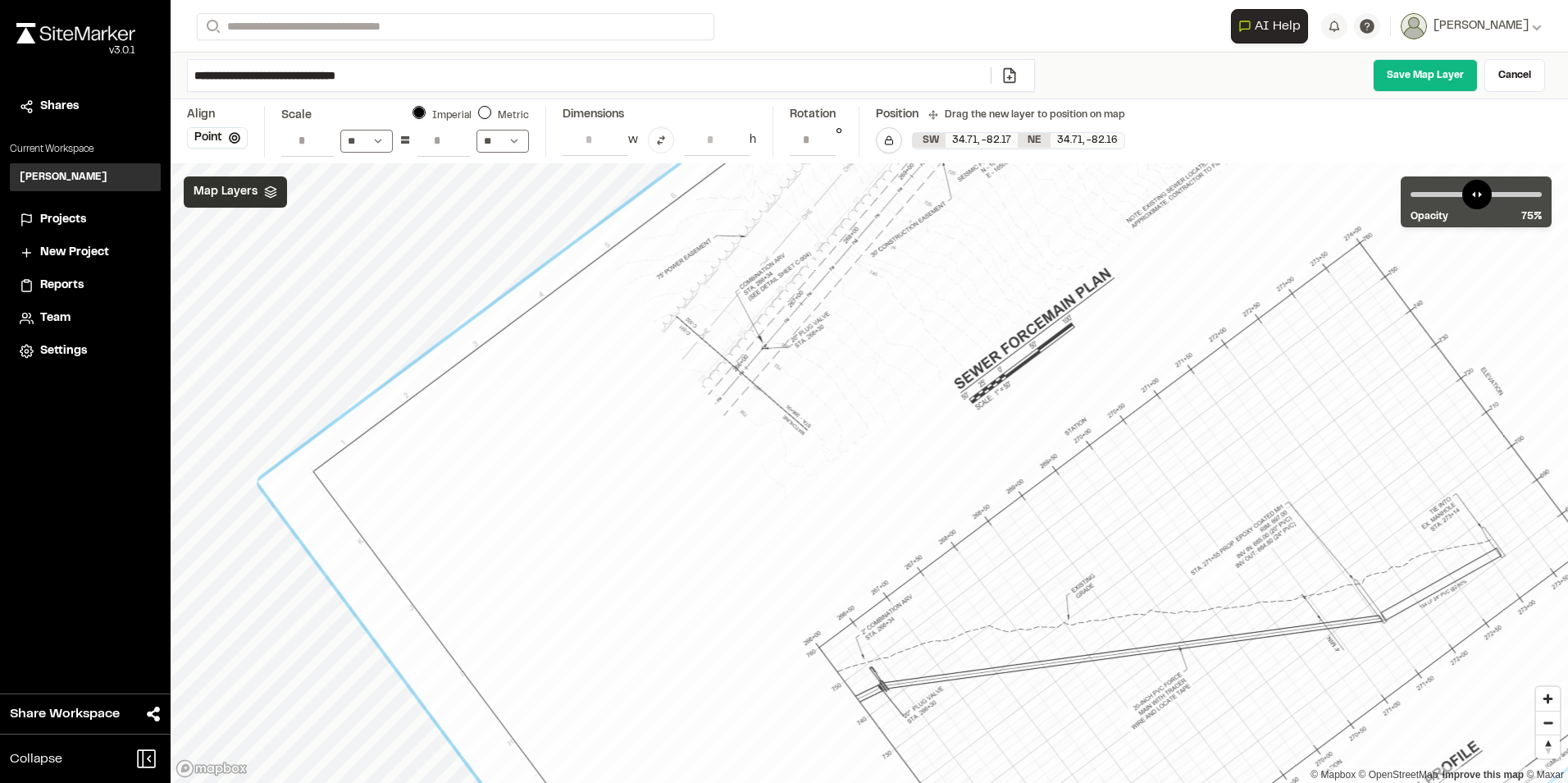
drag, startPoint x: 379, startPoint y: 266, endPoint x: 476, endPoint y: 245, distance: 99.2
click at [476, 245] on div at bounding box center [1168, 431] width 1519 height 1013
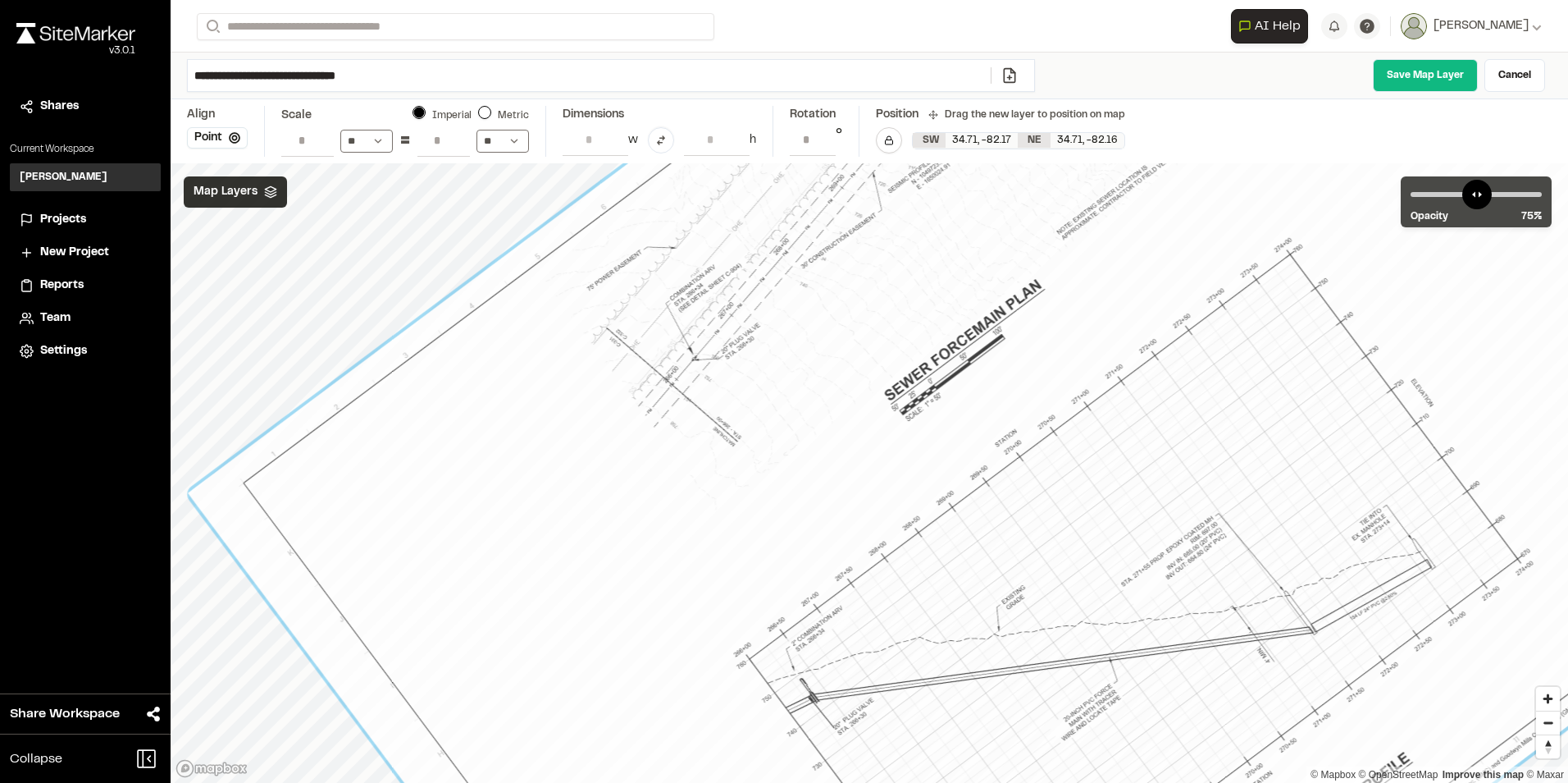
drag, startPoint x: 631, startPoint y: 369, endPoint x: 566, endPoint y: 381, distance: 66.1
click at [566, 381] on div at bounding box center [1099, 443] width 1823 height 1721
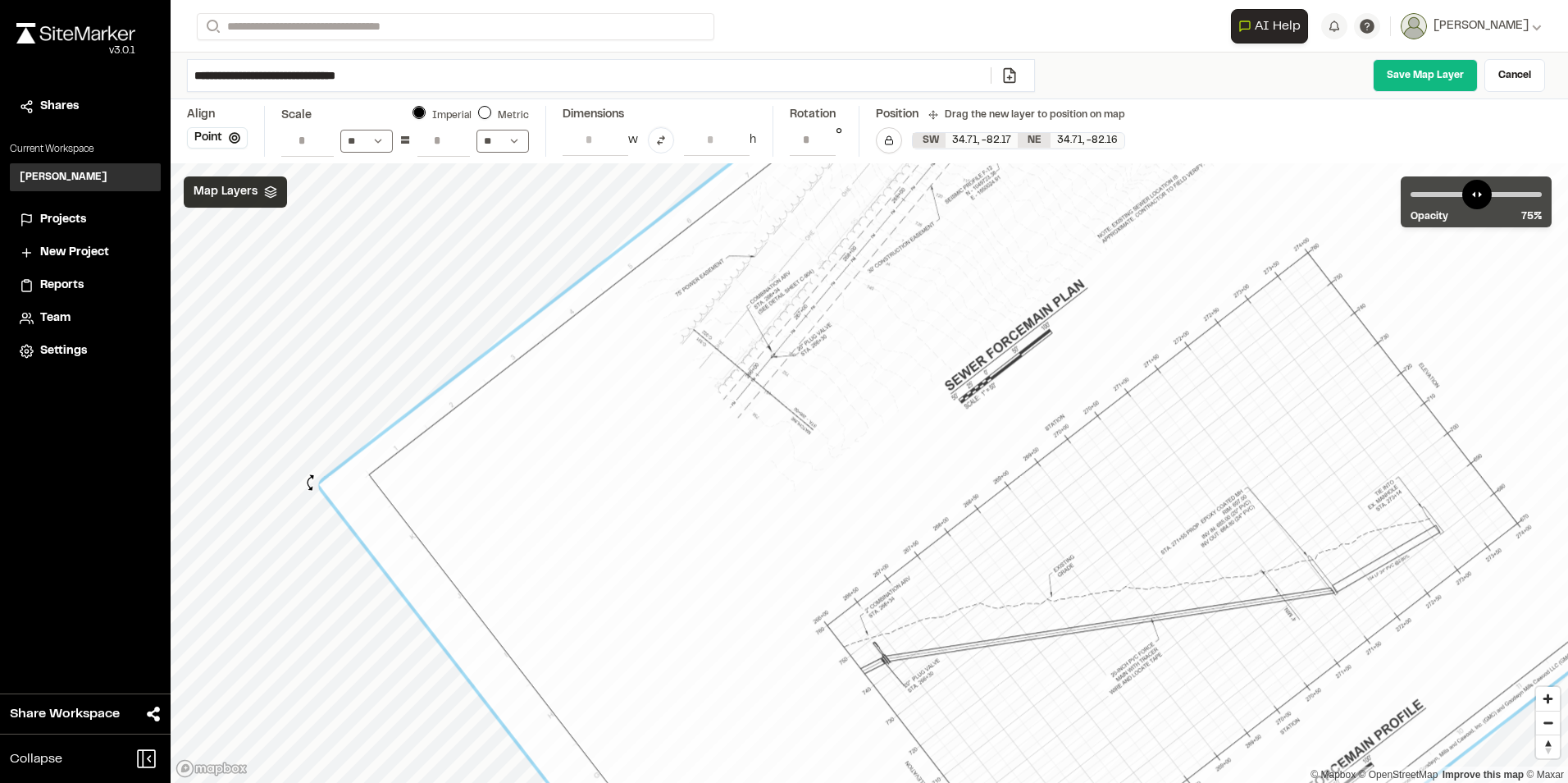
drag, startPoint x: 307, startPoint y: 469, endPoint x: 311, endPoint y: 482, distance: 13.6
click at [311, 482] on div at bounding box center [310, 483] width 18 height 18
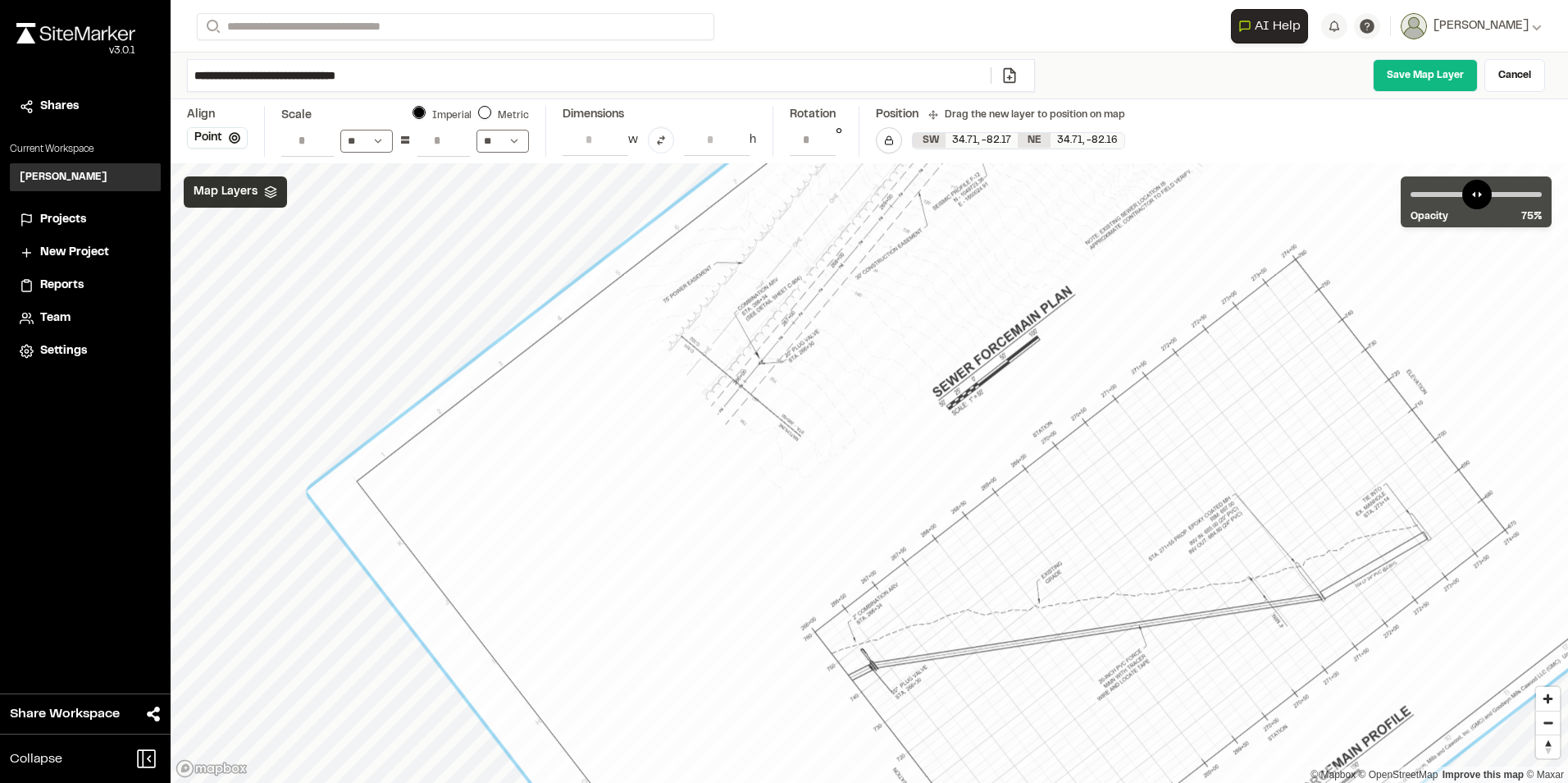
drag, startPoint x: 459, startPoint y: 476, endPoint x: 447, endPoint y: 481, distance: 13.0
click at [447, 481] on div at bounding box center [1125, 432] width 1639 height 1559
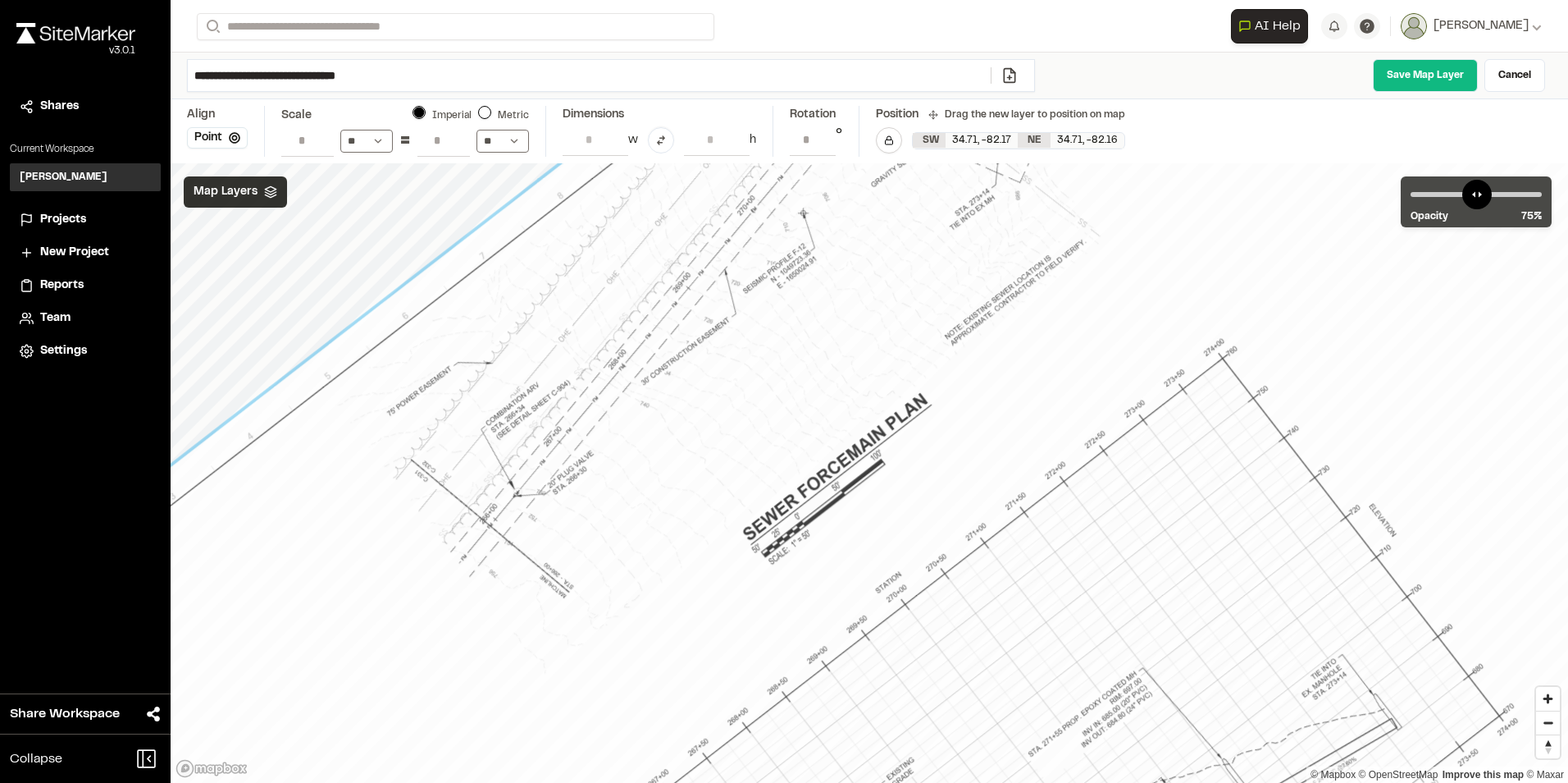
drag, startPoint x: 248, startPoint y: 340, endPoint x: 259, endPoint y: 349, distance: 14.2
click at [259, 349] on div at bounding box center [999, 586] width 1806 height 1205
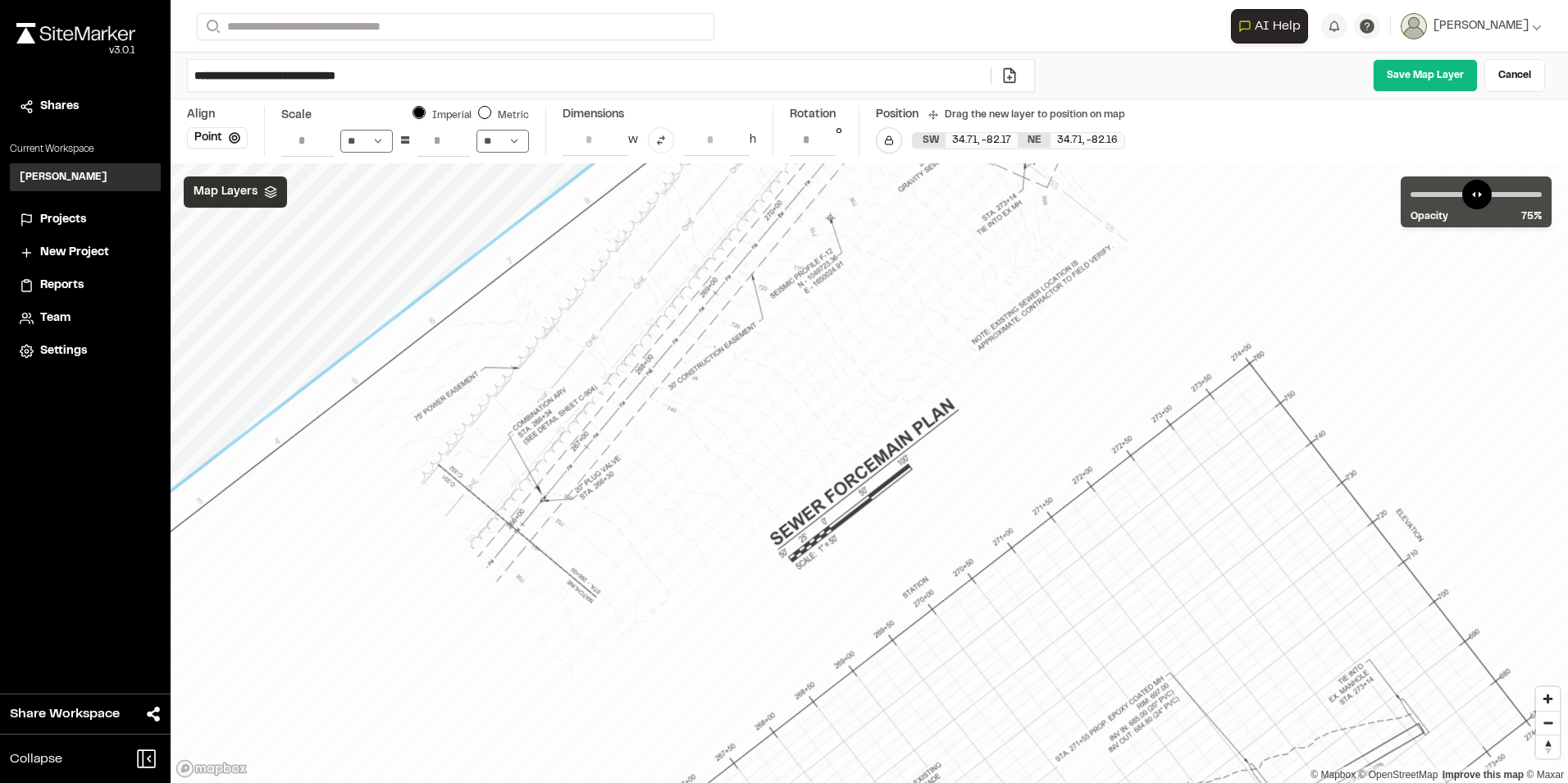
drag, startPoint x: 207, startPoint y: 263, endPoint x: 234, endPoint y: 268, distance: 27.5
click at [234, 268] on div at bounding box center [1026, 591] width 1806 height 1205
click at [234, 264] on div at bounding box center [1026, 591] width 1806 height 1205
click at [345, 199] on div at bounding box center [1026, 590] width 1806 height 1205
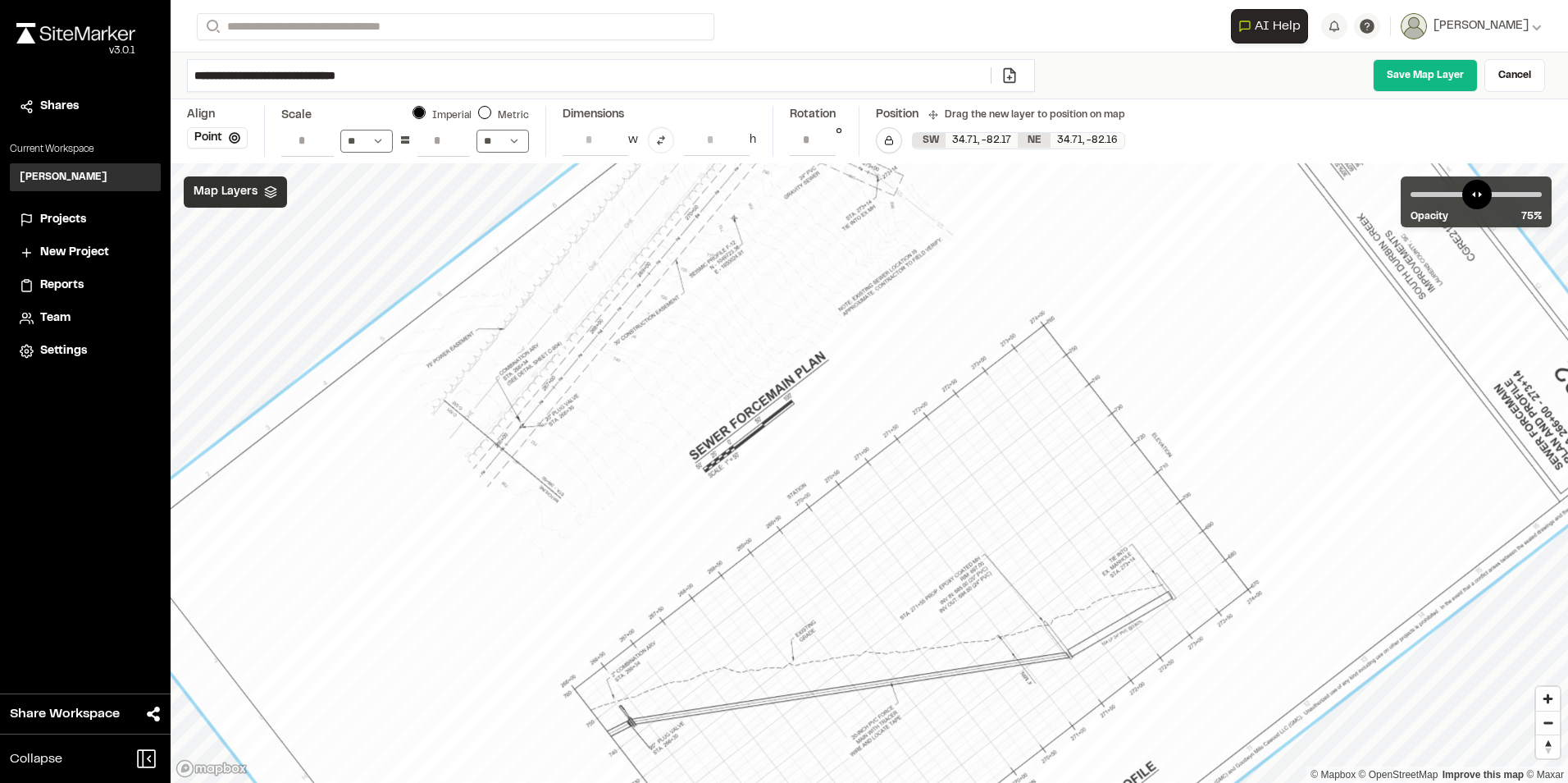
drag, startPoint x: 205, startPoint y: 272, endPoint x: 234, endPoint y: 278, distance: 29.6
click at [234, 278] on div at bounding box center [878, 494] width 1335 height 891
click at [231, 241] on div at bounding box center [878, 494] width 1335 height 891
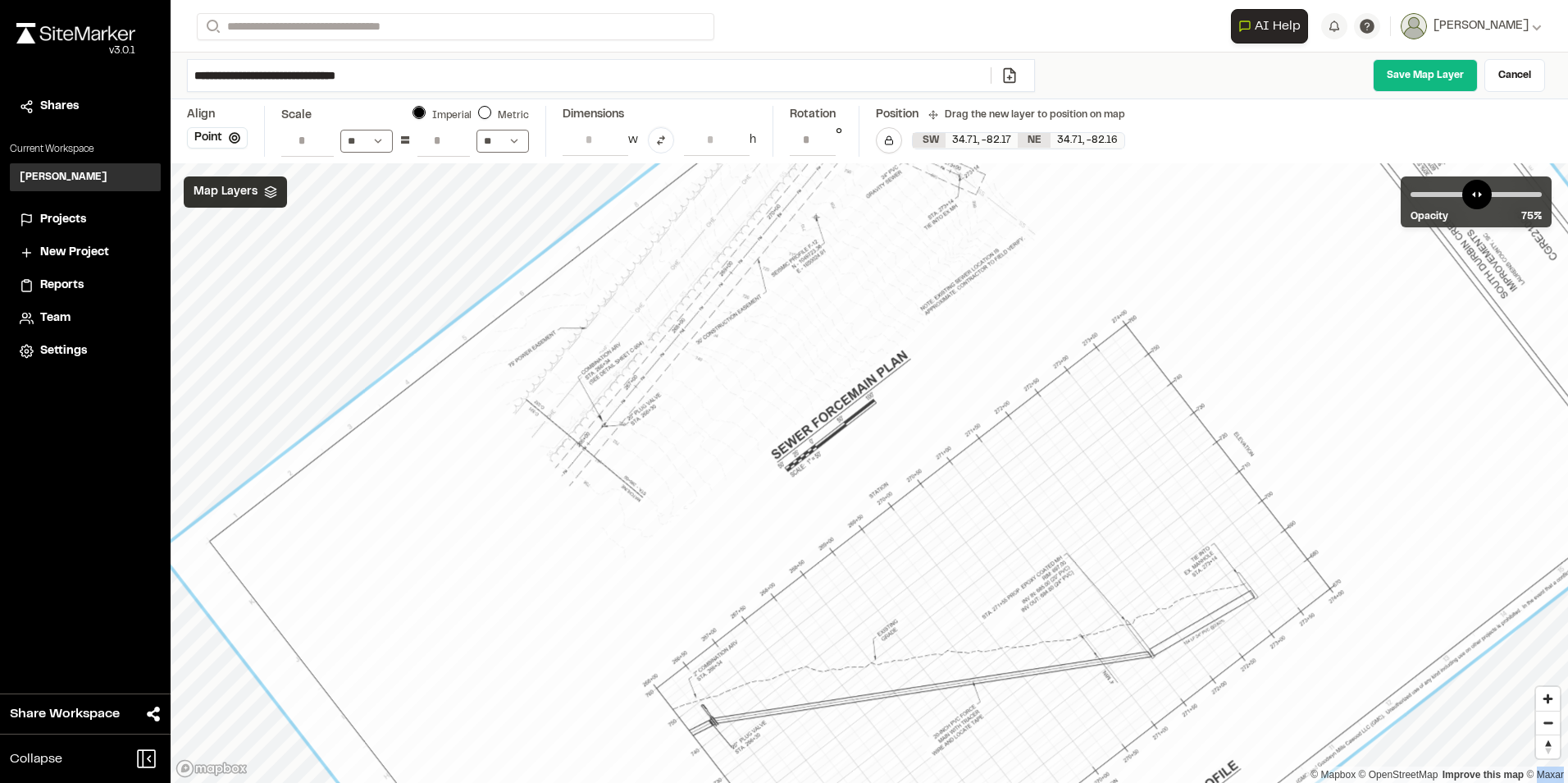
drag, startPoint x: 231, startPoint y: 241, endPoint x: 230, endPoint y: 261, distance: 20.0
click at [293, 261] on div at bounding box center [960, 493] width 1335 height 891
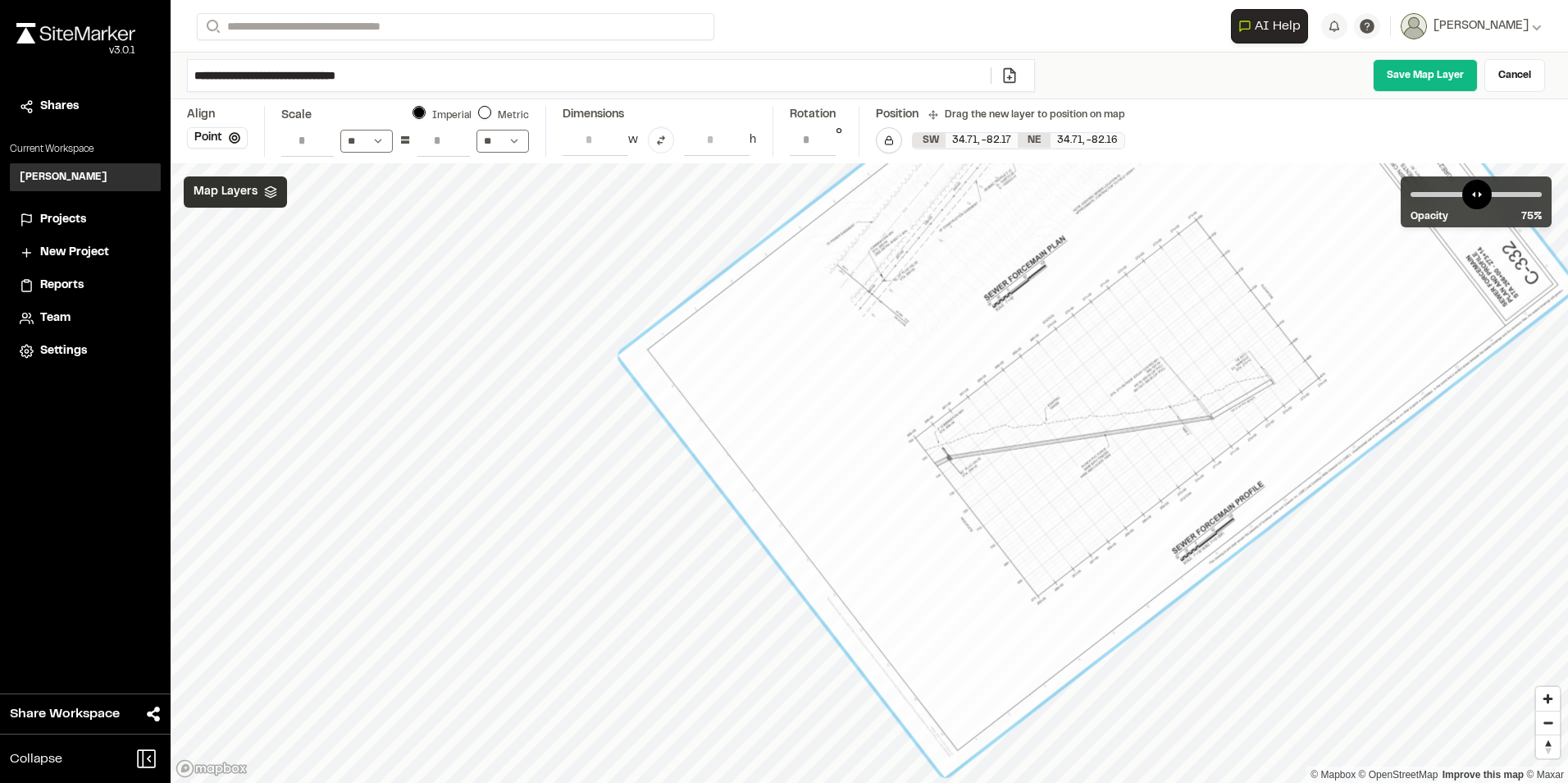
drag, startPoint x: 876, startPoint y: 393, endPoint x: 842, endPoint y: 374, distance: 38.9
click at [842, 374] on div at bounding box center [1098, 321] width 958 height 912
click at [614, 359] on div at bounding box center [610, 360] width 18 height 18
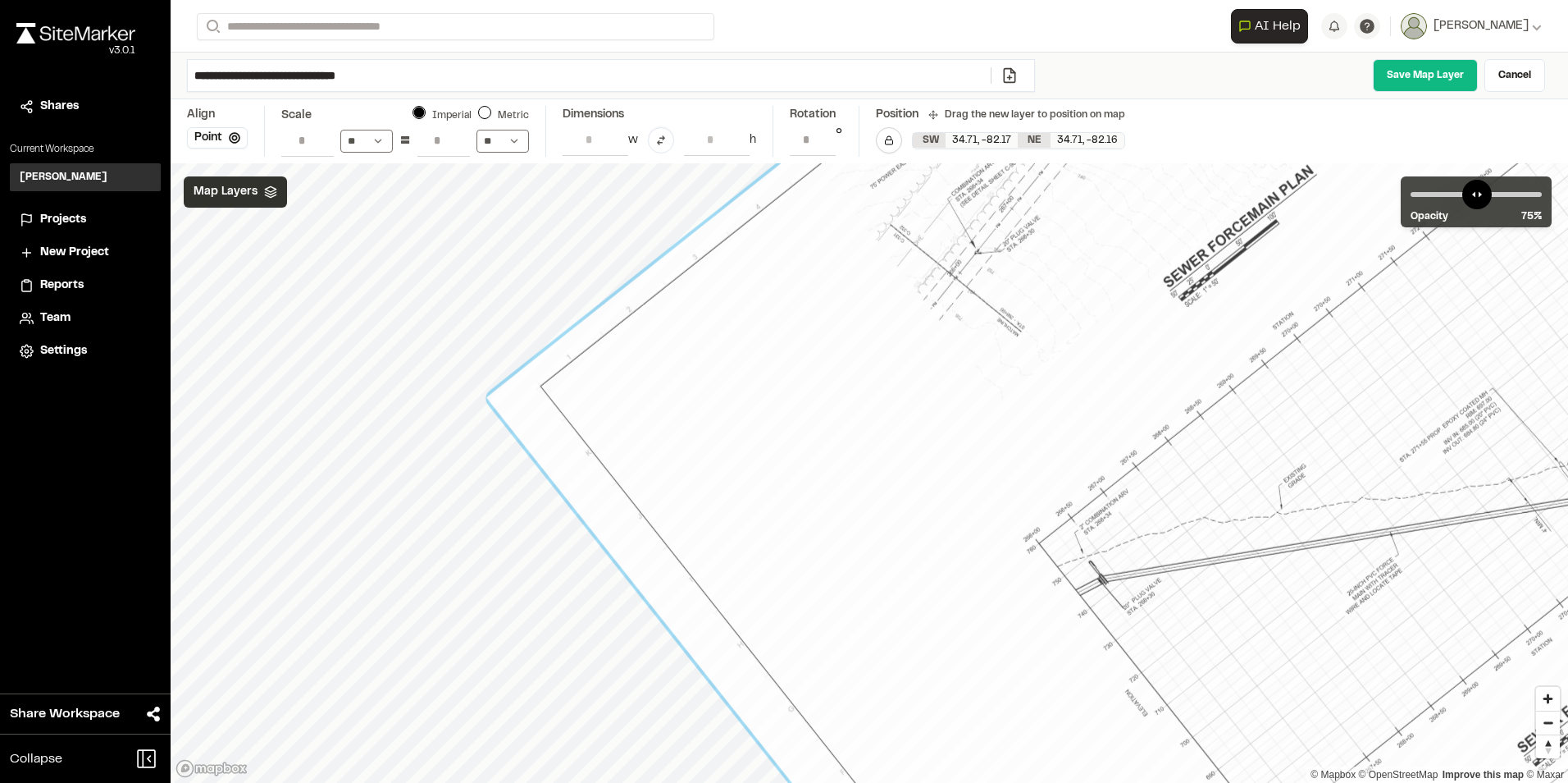
click at [924, 320] on div at bounding box center [1373, 323] width 1775 height 1696
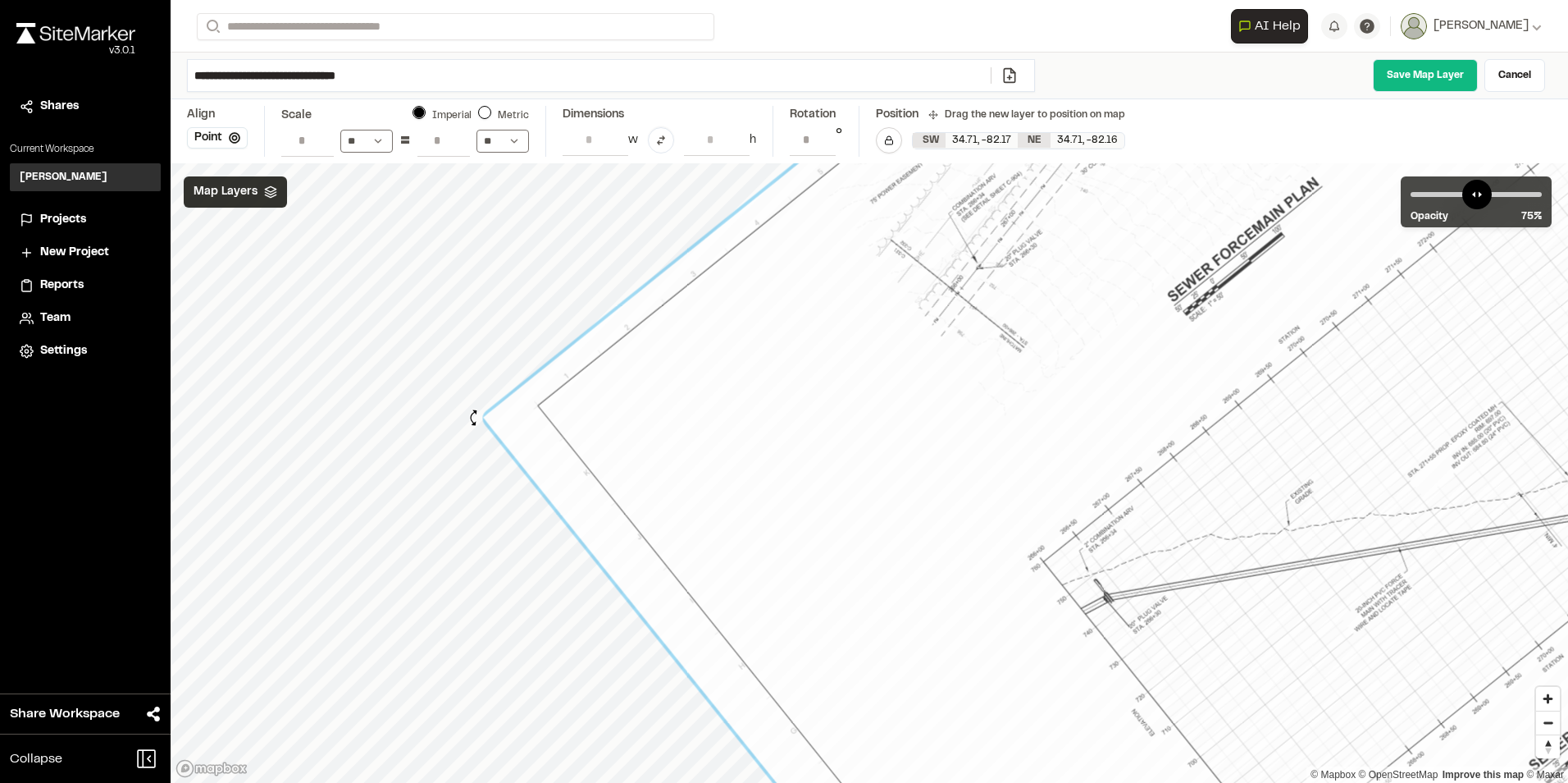
click at [474, 417] on div at bounding box center [474, 416] width 18 height 18
click at [603, 399] on div at bounding box center [1382, 333] width 1796 height 1721
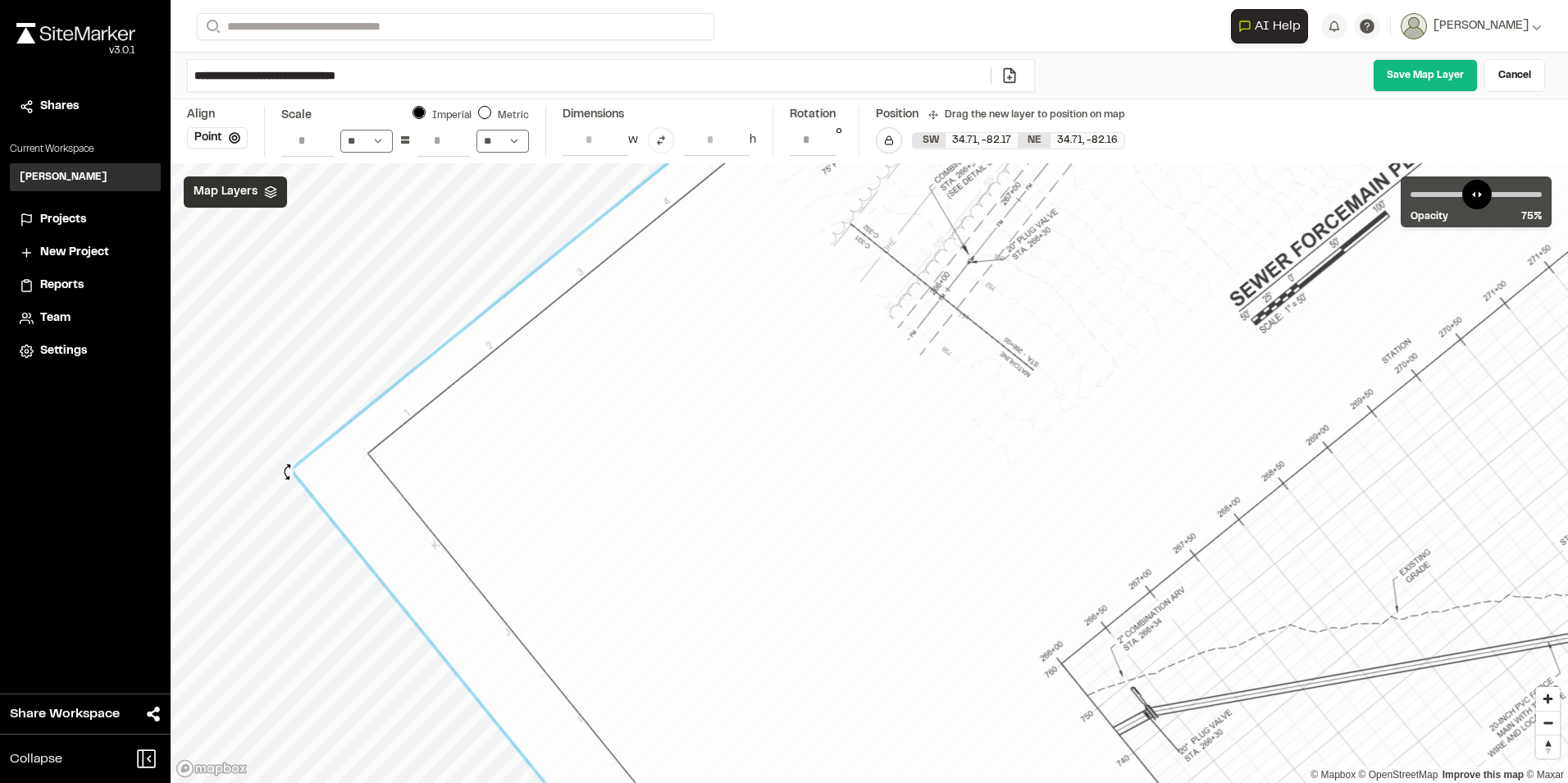
drag, startPoint x: 284, startPoint y: 466, endPoint x: 288, endPoint y: 474, distance: 8.9
click at [288, 474] on div at bounding box center [284, 469] width 19 height 19
click at [946, 368] on div at bounding box center [1526, 349] width 2460 height 2362
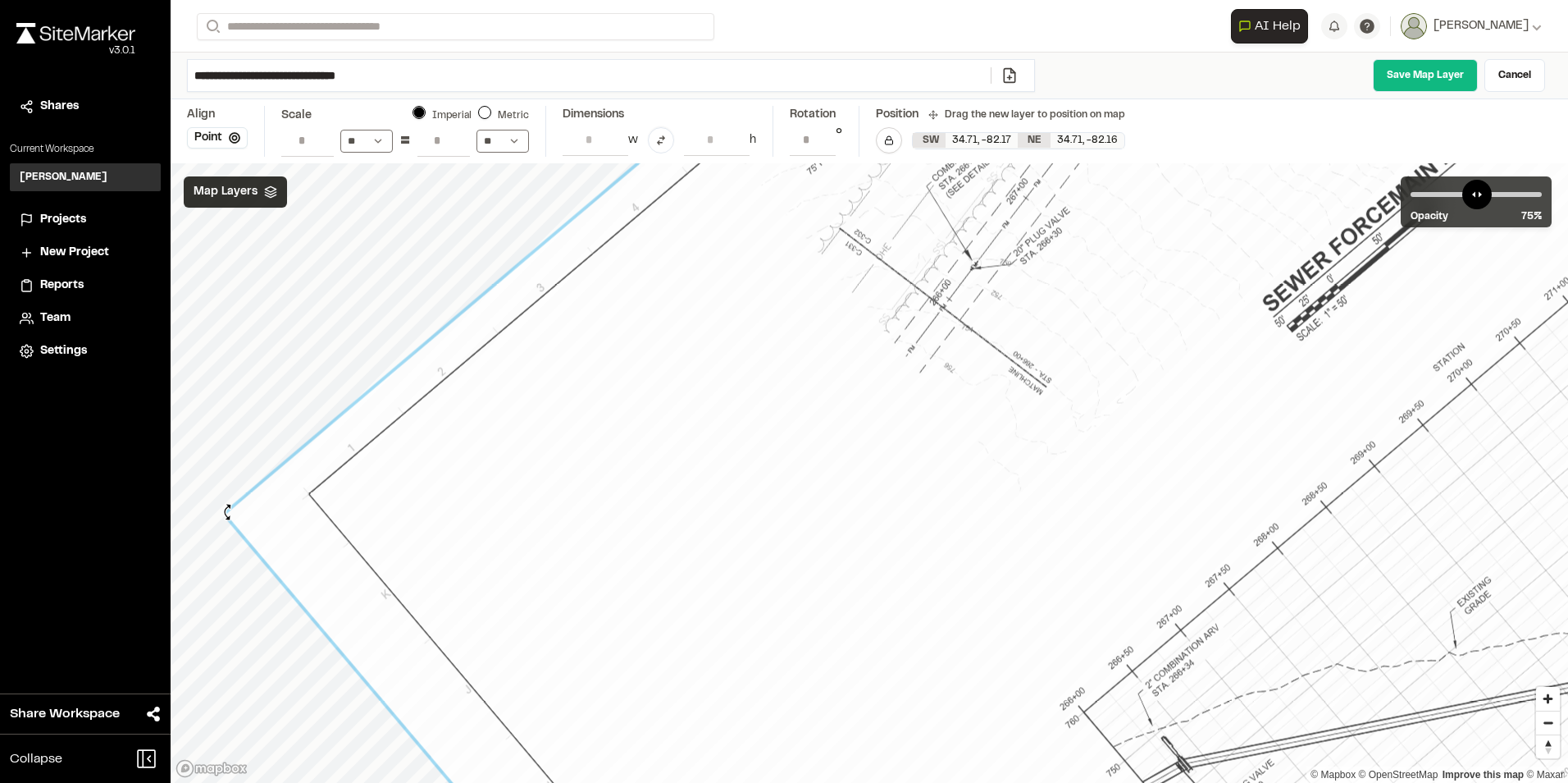
type input "**********"
drag, startPoint x: 215, startPoint y: 487, endPoint x: 229, endPoint y: 516, distance: 32.2
click at [229, 516] on div at bounding box center [1589, 358] width 2726 height 2642
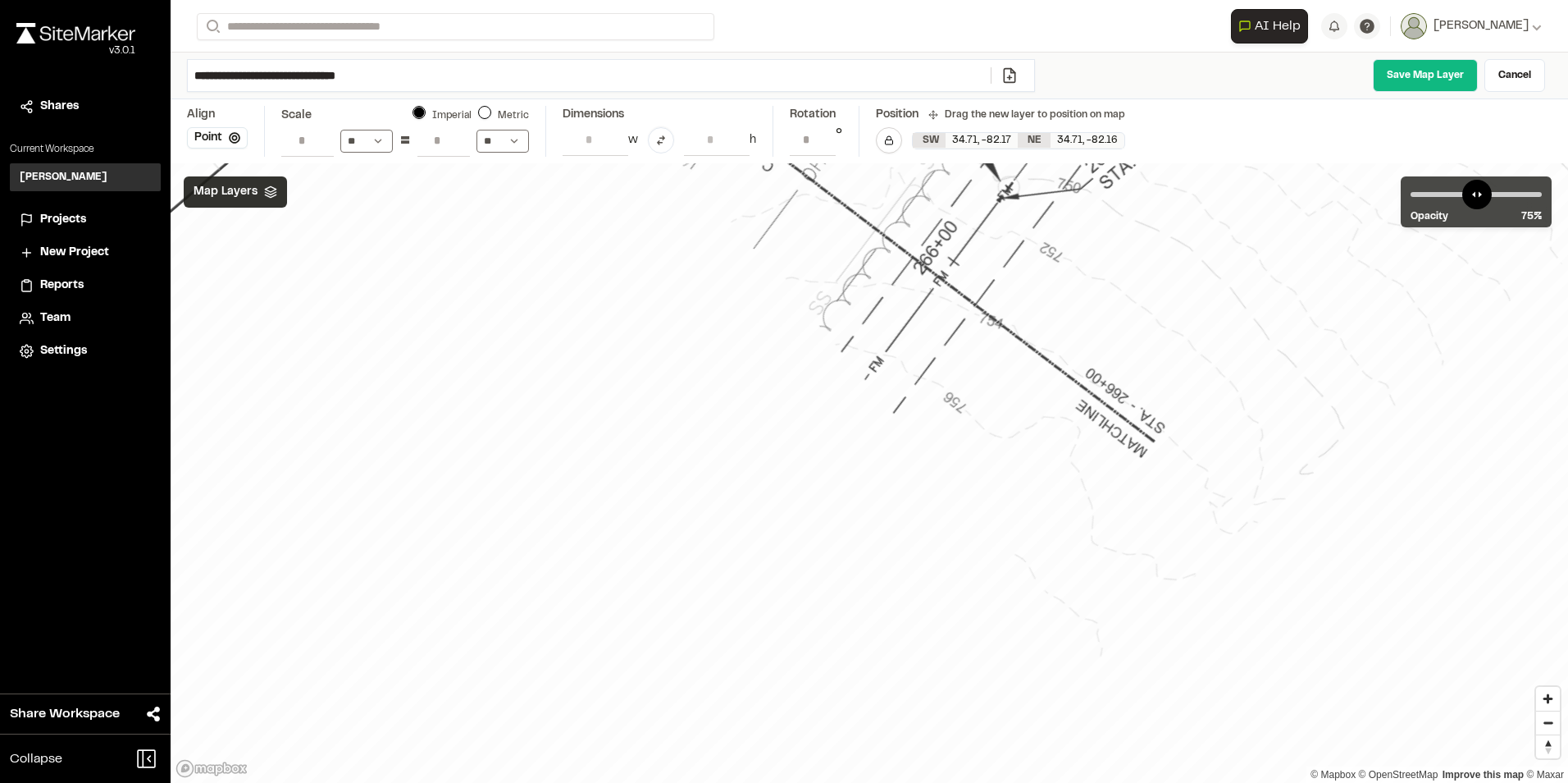
drag, startPoint x: 950, startPoint y: 427, endPoint x: 948, endPoint y: 398, distance: 29.1
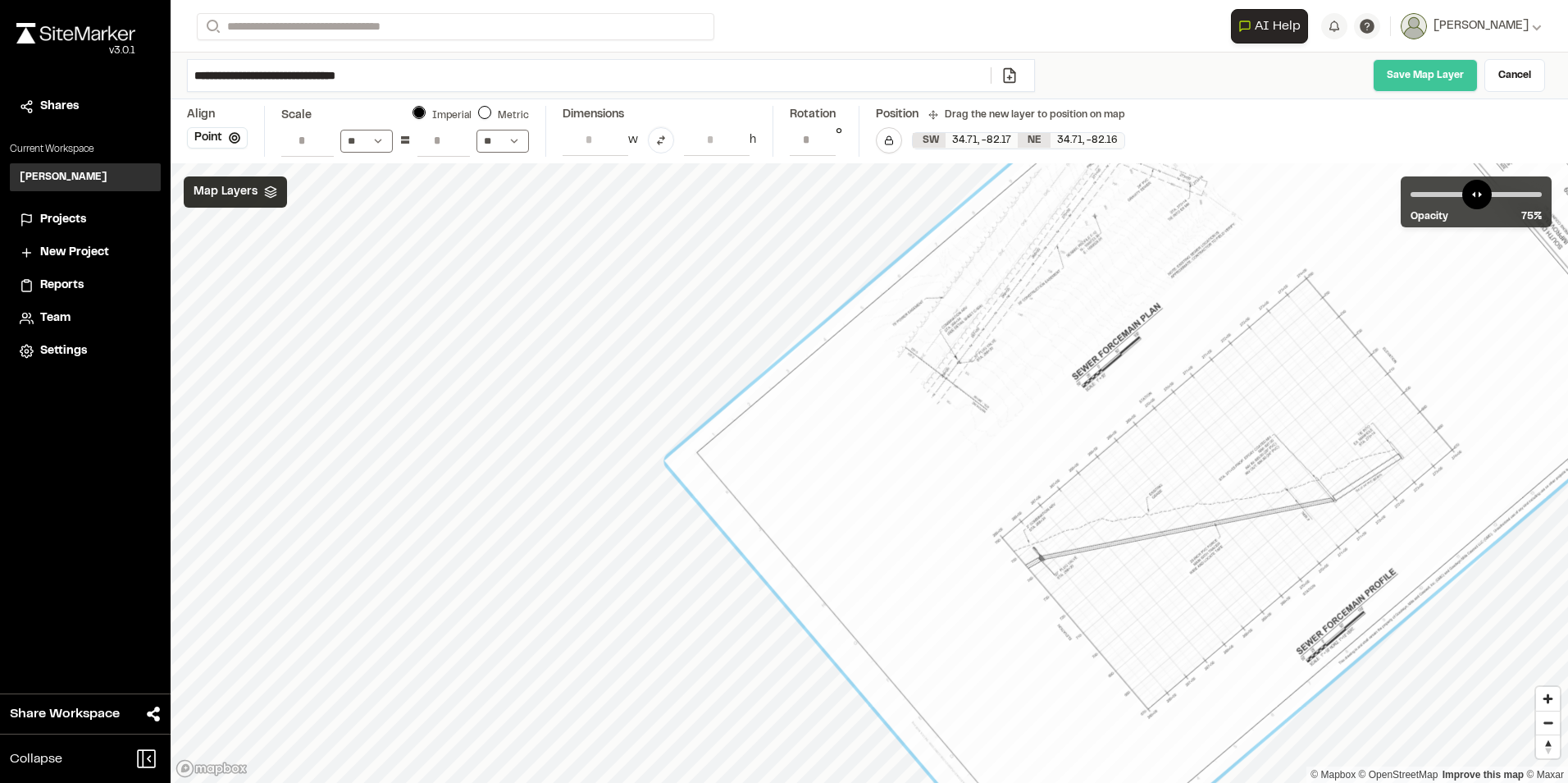
click at [1436, 71] on link "Save Map Layer" at bounding box center [1425, 75] width 105 height 33
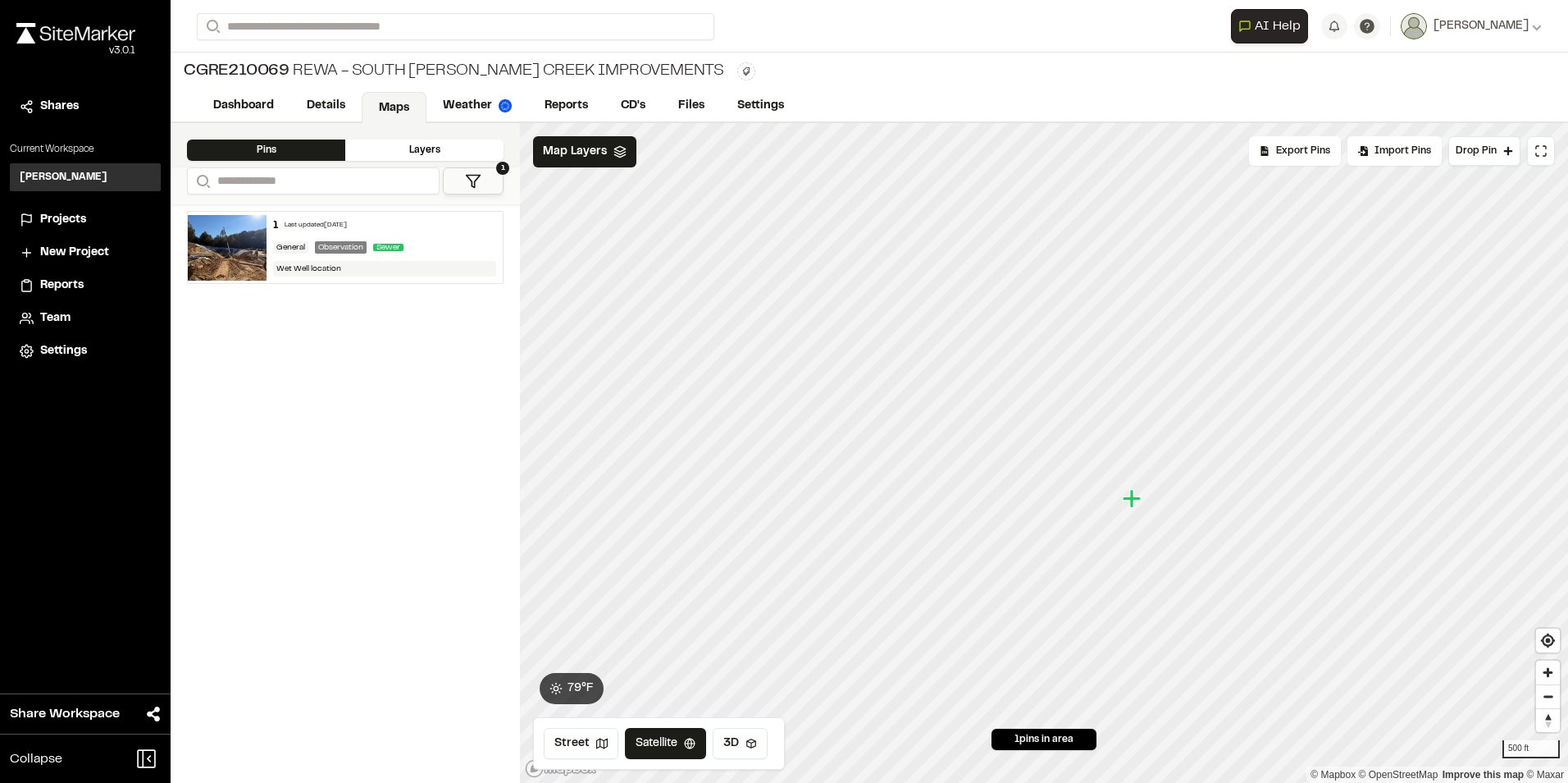
click at [426, 150] on div "Layers" at bounding box center [424, 150] width 158 height 22
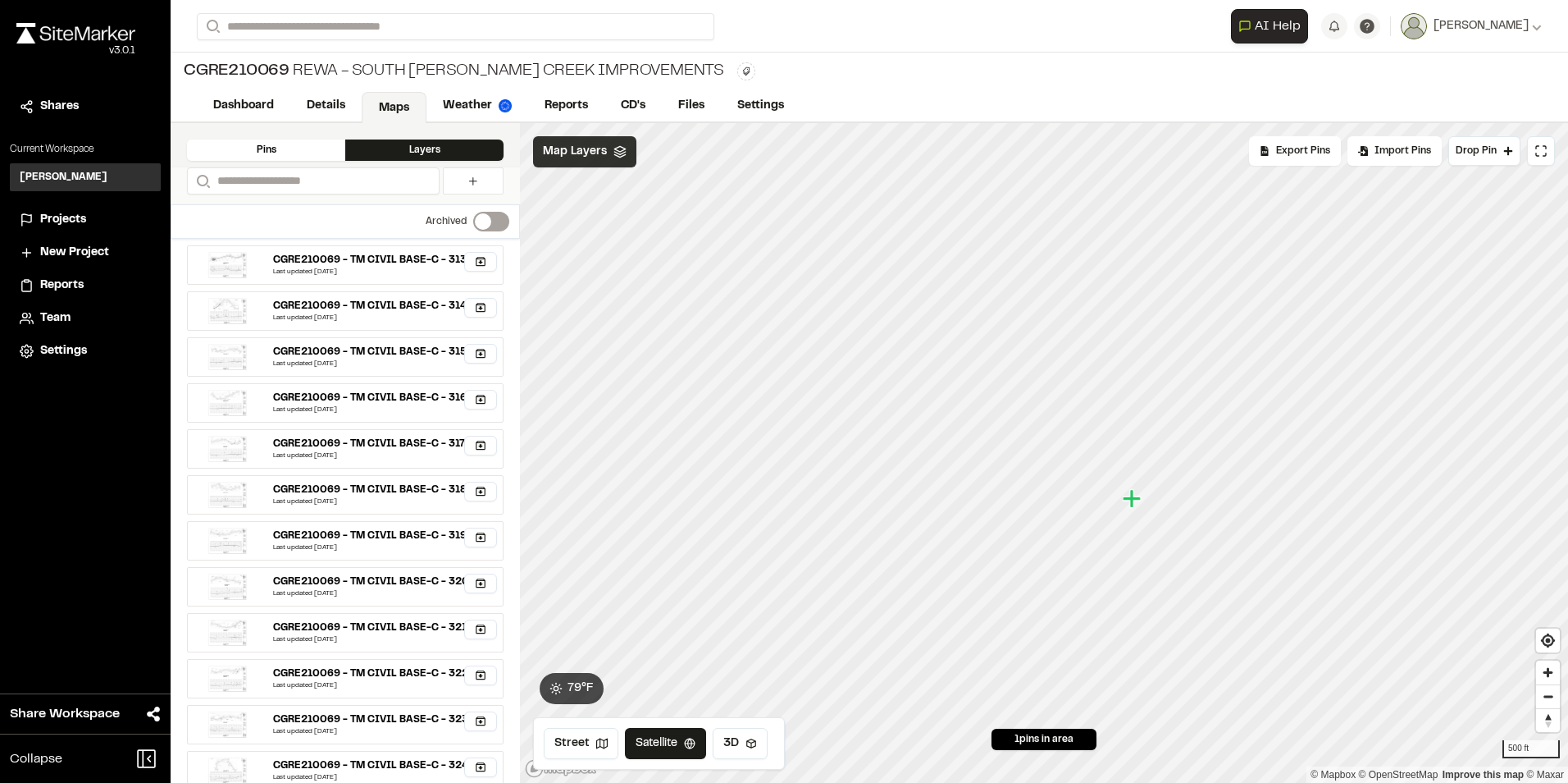
click at [585, 152] on span "Map Layers" at bounding box center [574, 151] width 64 height 18
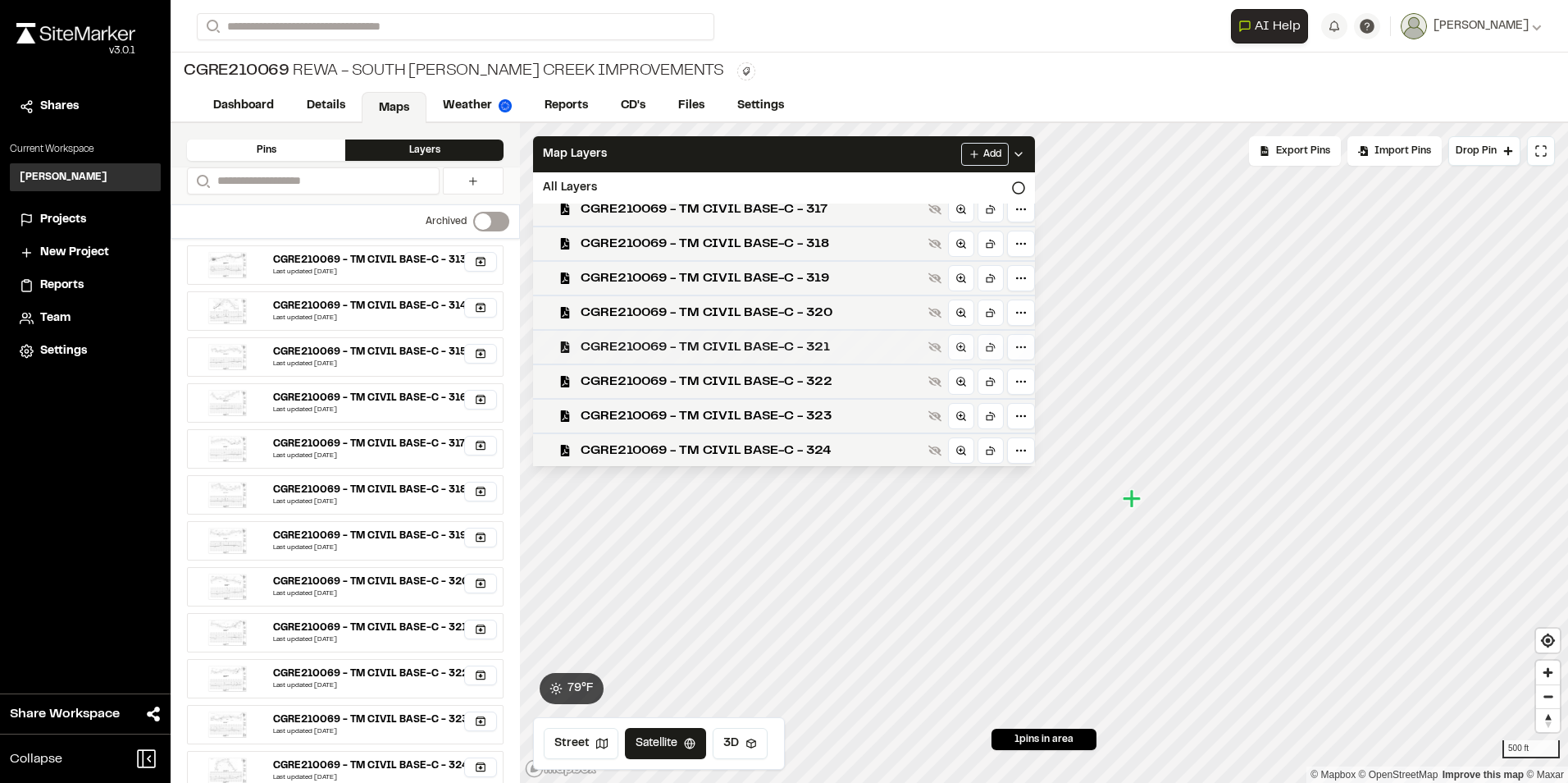
scroll to position [456, 0]
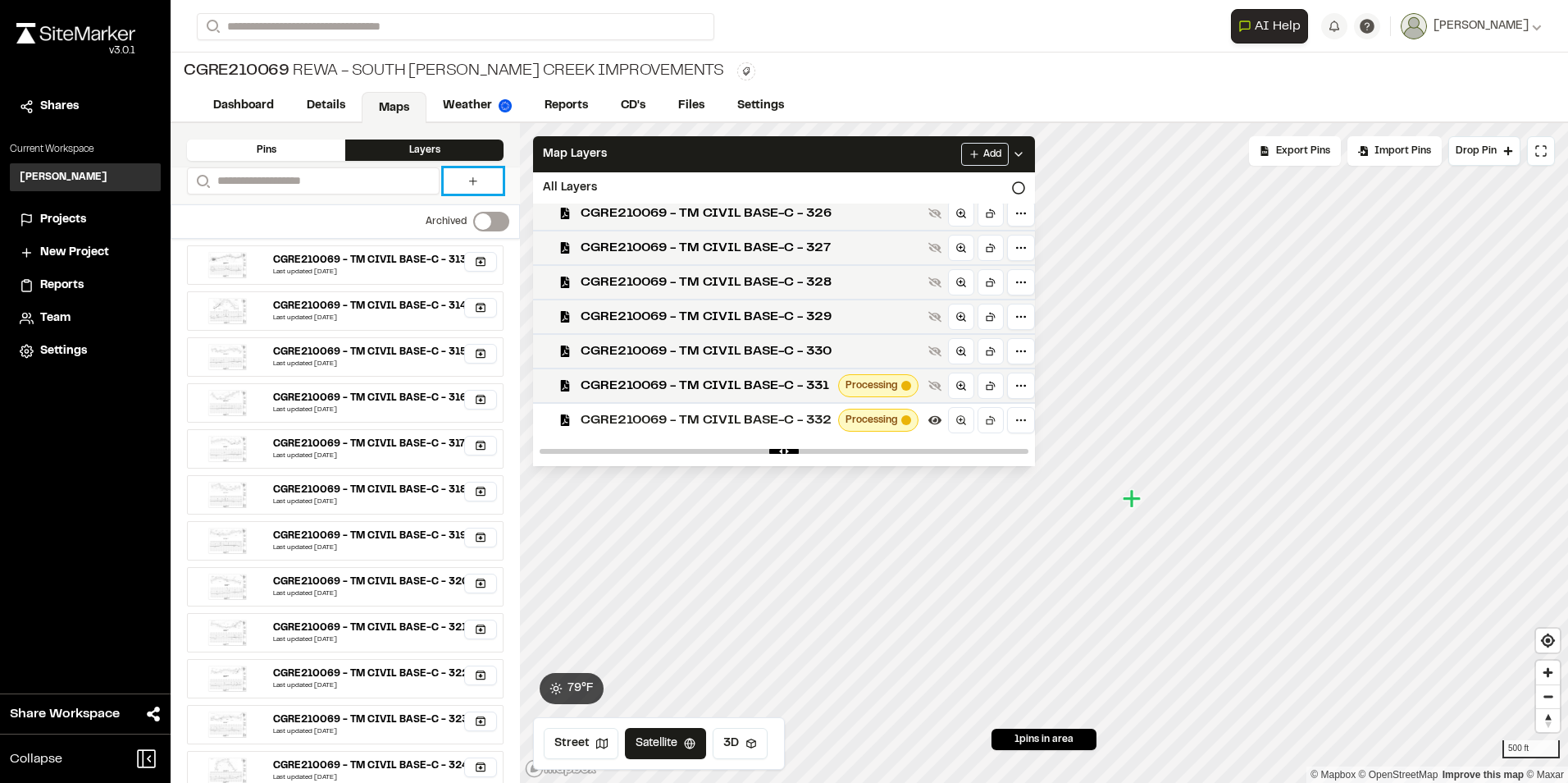
click at [474, 181] on icon at bounding box center [472, 181] width 13 height 13
select select "****"
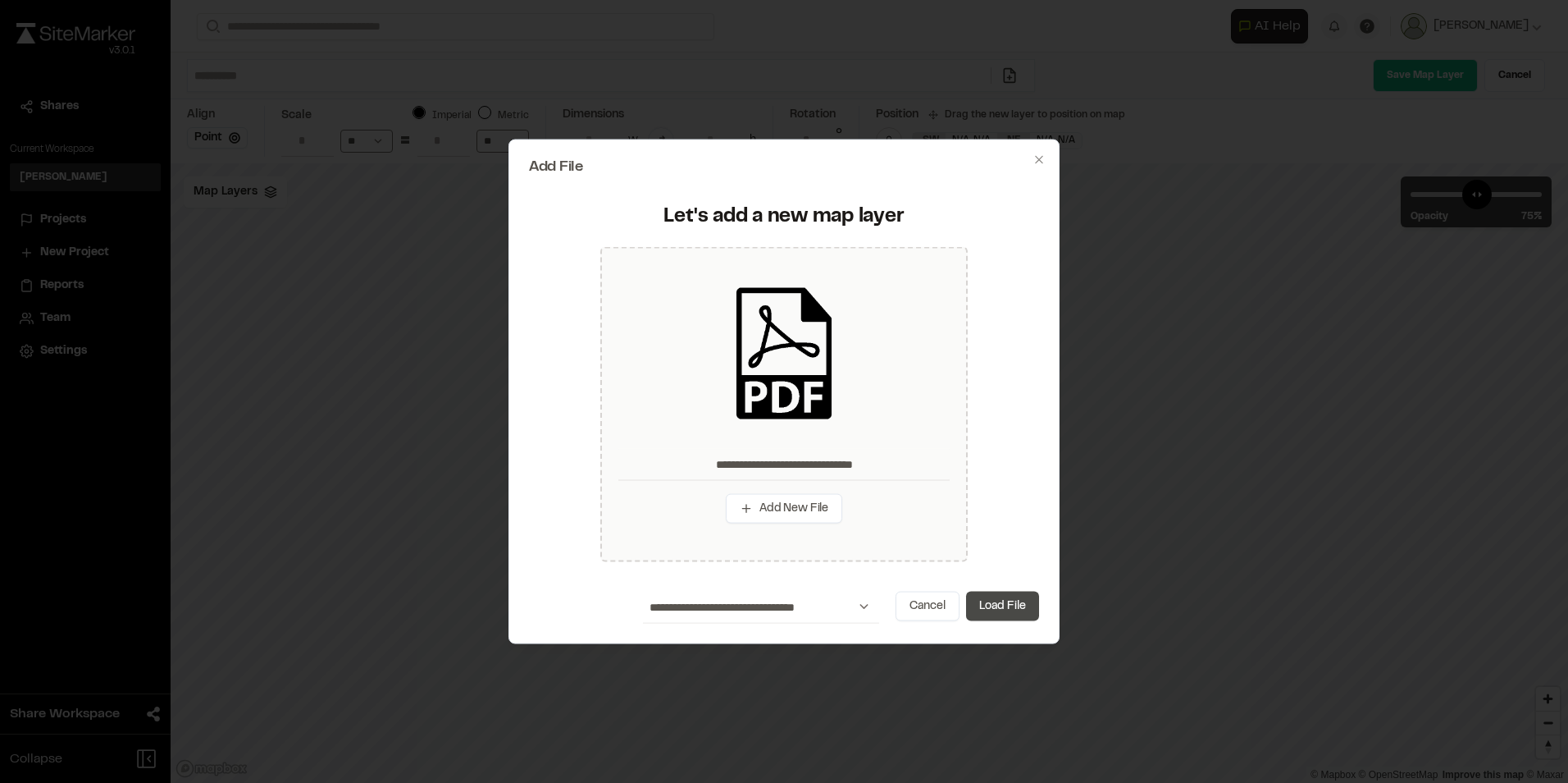
click at [1005, 613] on button "Load File" at bounding box center [1003, 606] width 73 height 30
type input "**********"
type input "****"
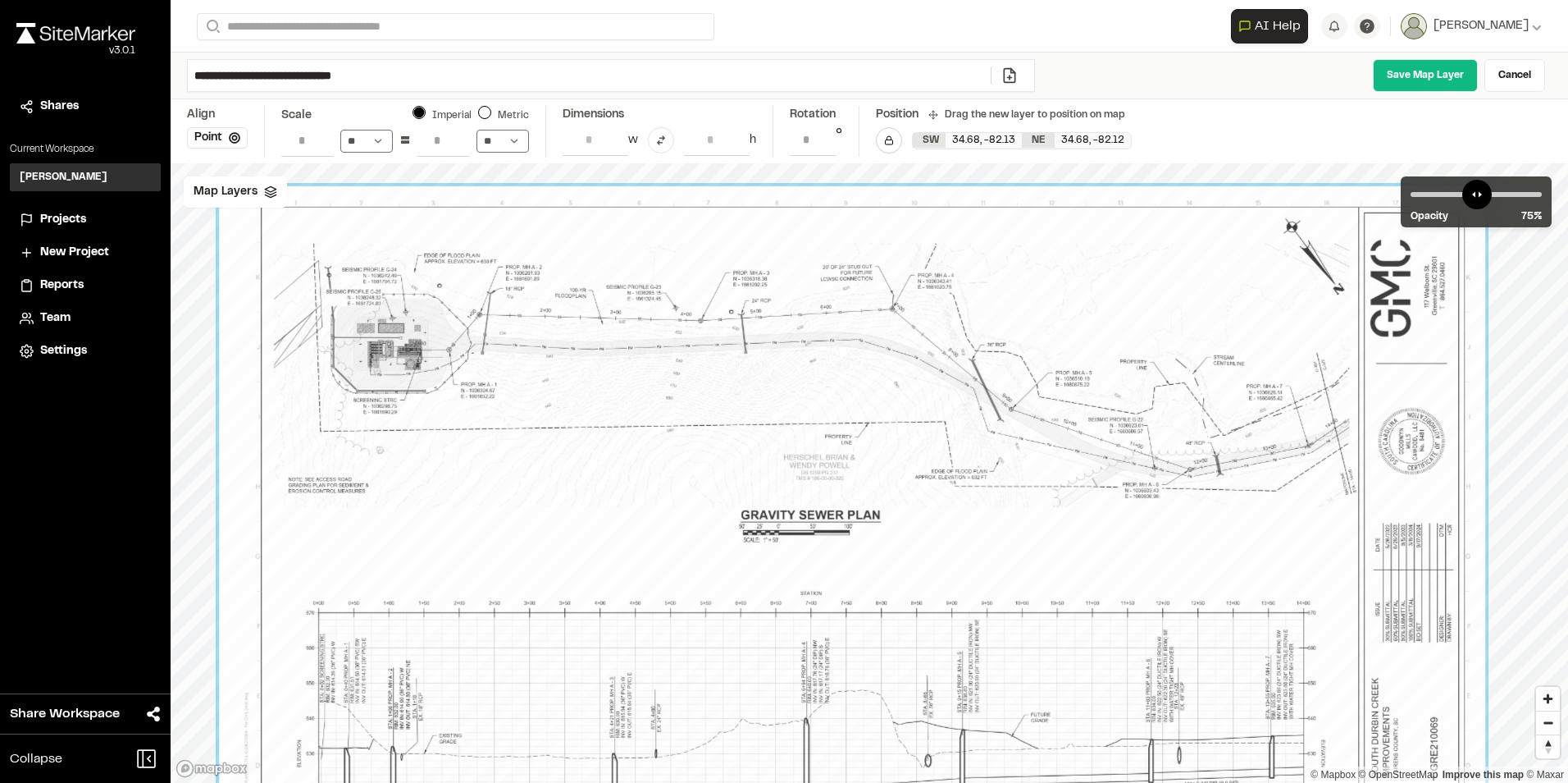
drag, startPoint x: 1120, startPoint y: 435, endPoint x: 1143, endPoint y: 685, distance: 251.1
click at [1143, 685] on div at bounding box center [852, 608] width 1266 height 844
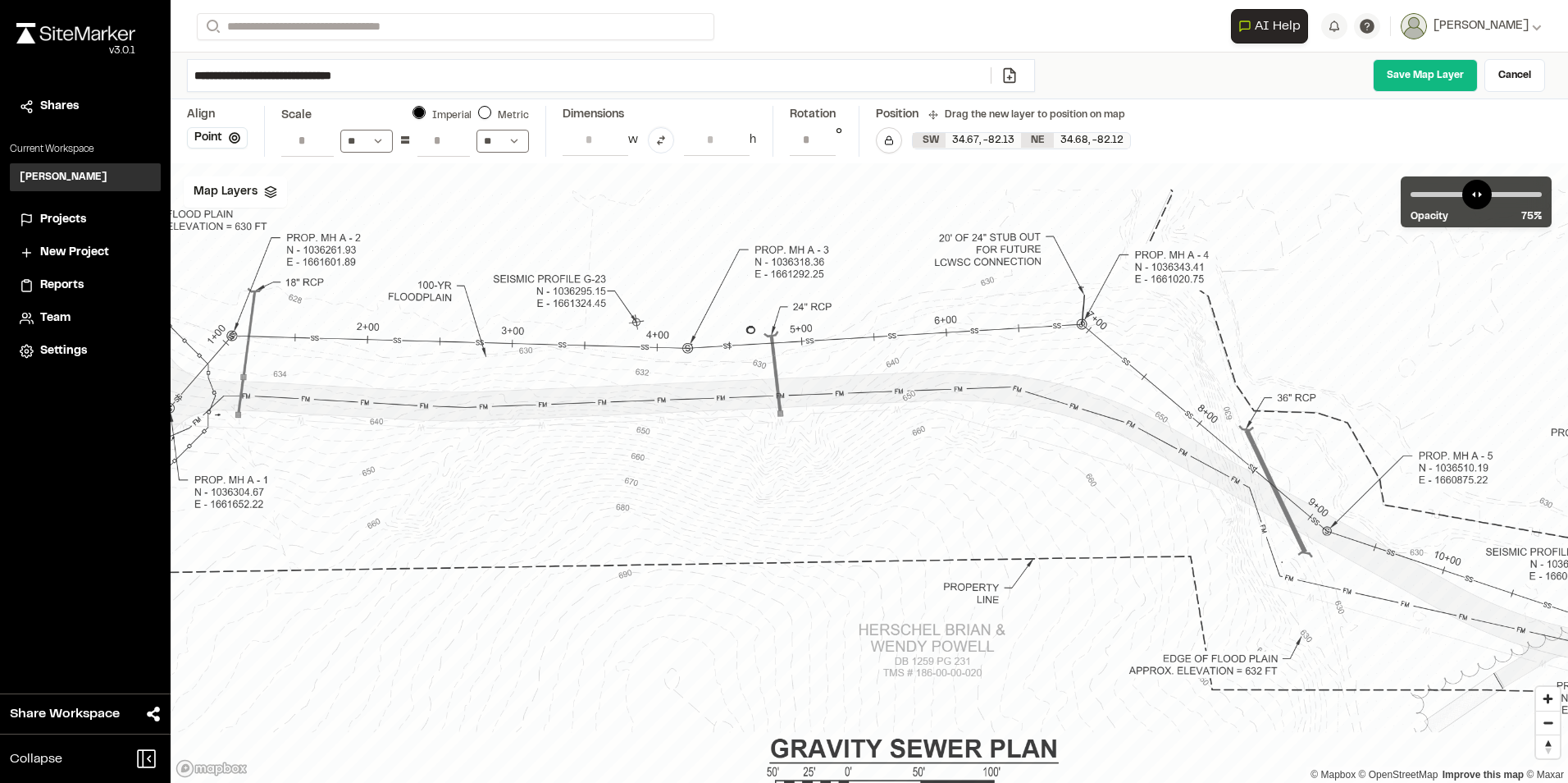
drag, startPoint x: 949, startPoint y: 522, endPoint x: 1570, endPoint y: 556, distance: 621.9
click at [1567, 556] on html "**********" at bounding box center [784, 392] width 1568 height 783
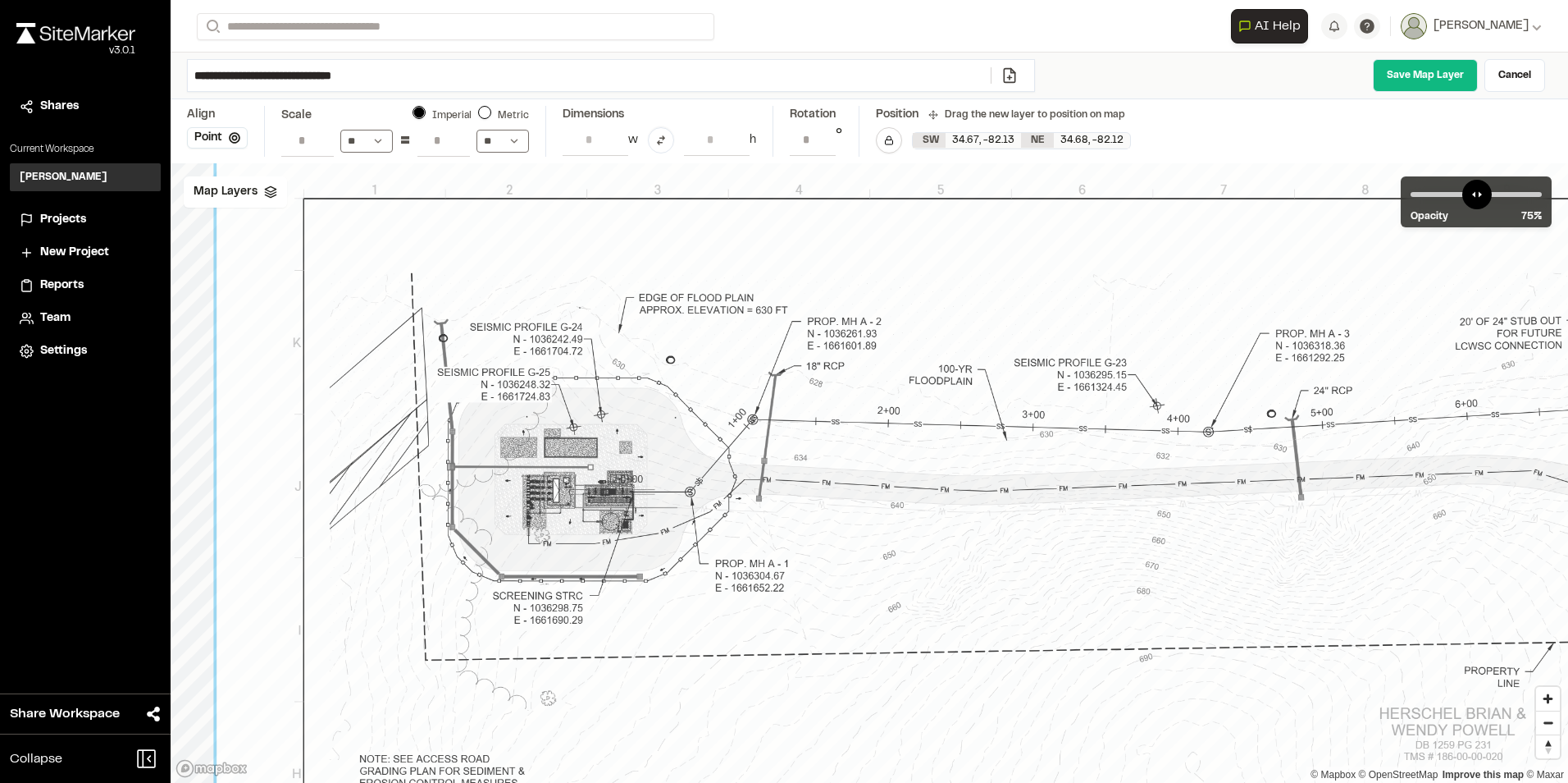
drag, startPoint x: 718, startPoint y: 465, endPoint x: 1225, endPoint y: 550, distance: 514.1
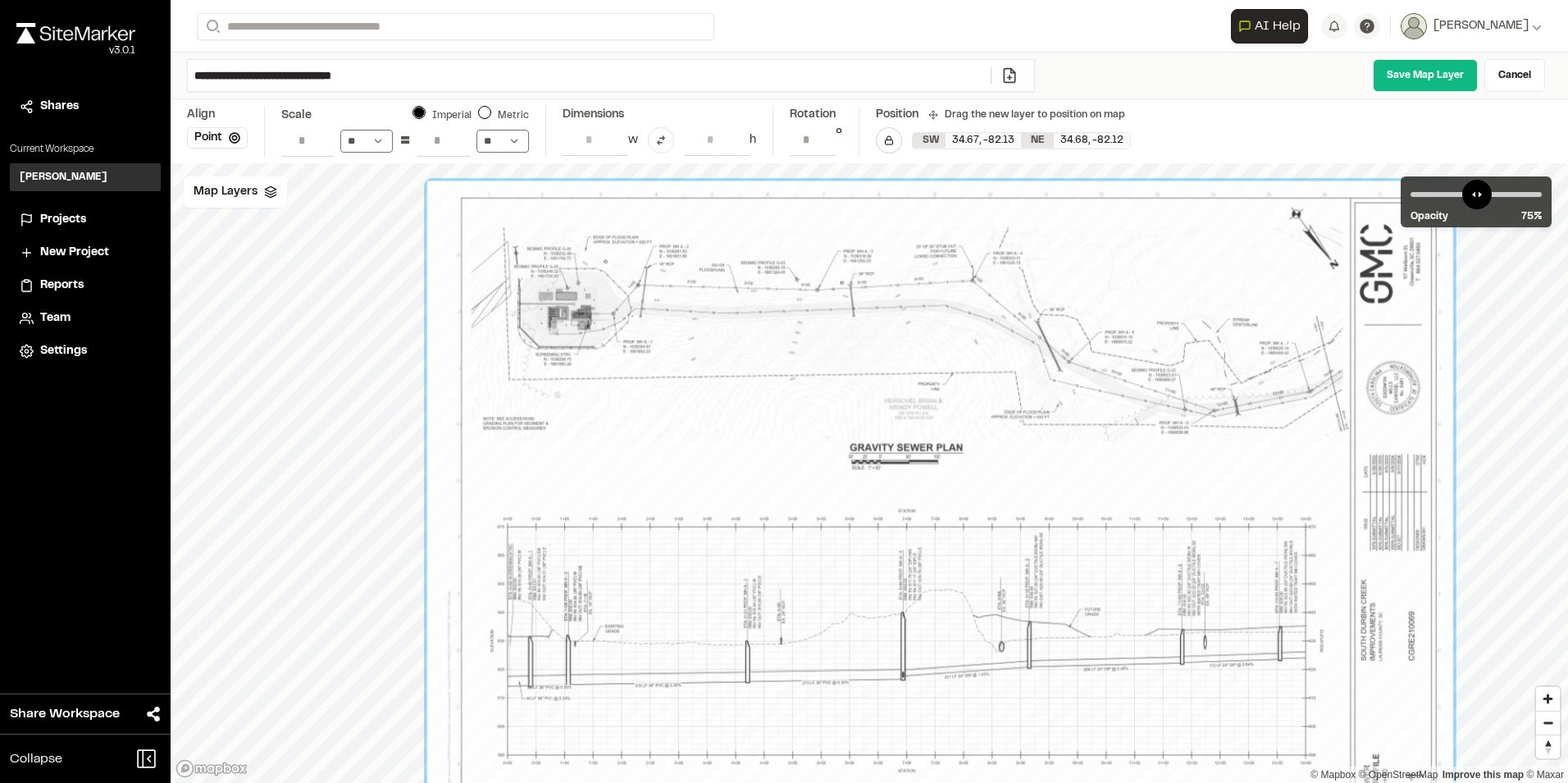
drag, startPoint x: 943, startPoint y: 583, endPoint x: 761, endPoint y: 413, distance: 249.0
click at [762, 413] on div at bounding box center [940, 523] width 1026 height 684
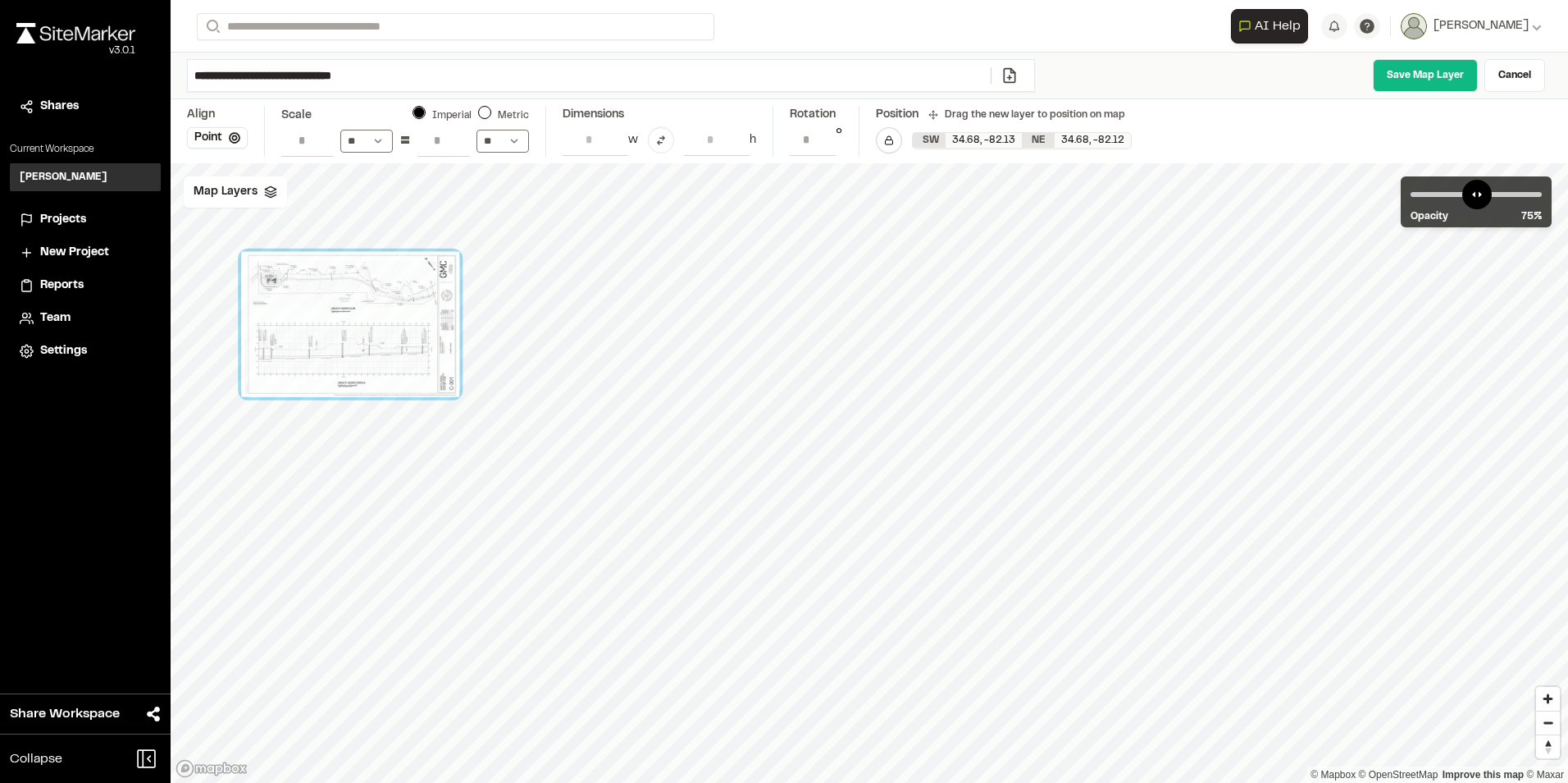
drag, startPoint x: 650, startPoint y: 466, endPoint x: 342, endPoint y: 330, distance: 336.7
click at [342, 330] on div at bounding box center [350, 324] width 218 height 145
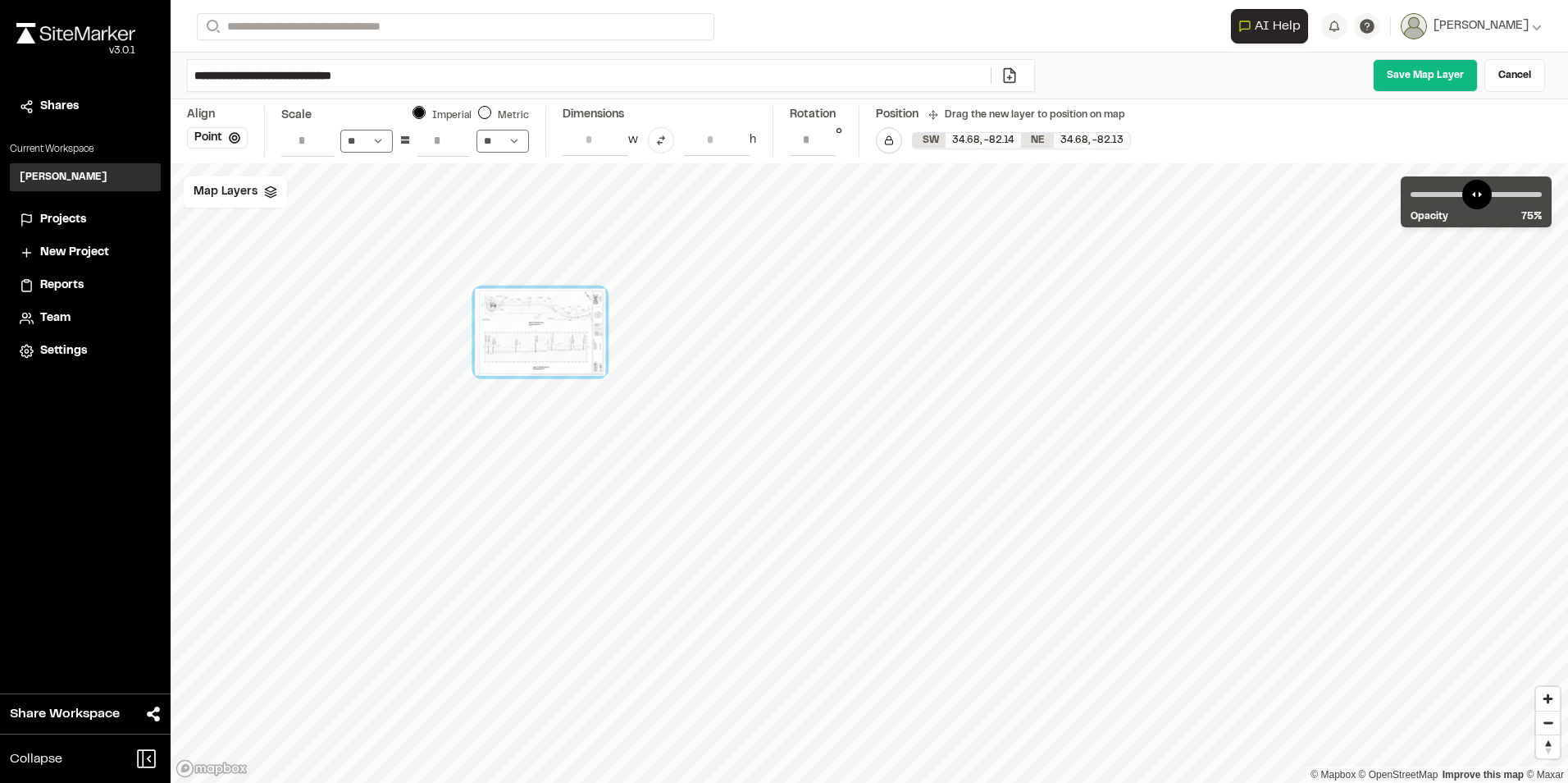
drag, startPoint x: 1148, startPoint y: 514, endPoint x: 542, endPoint y: 335, distance: 631.9
click at [542, 335] on div at bounding box center [540, 332] width 130 height 87
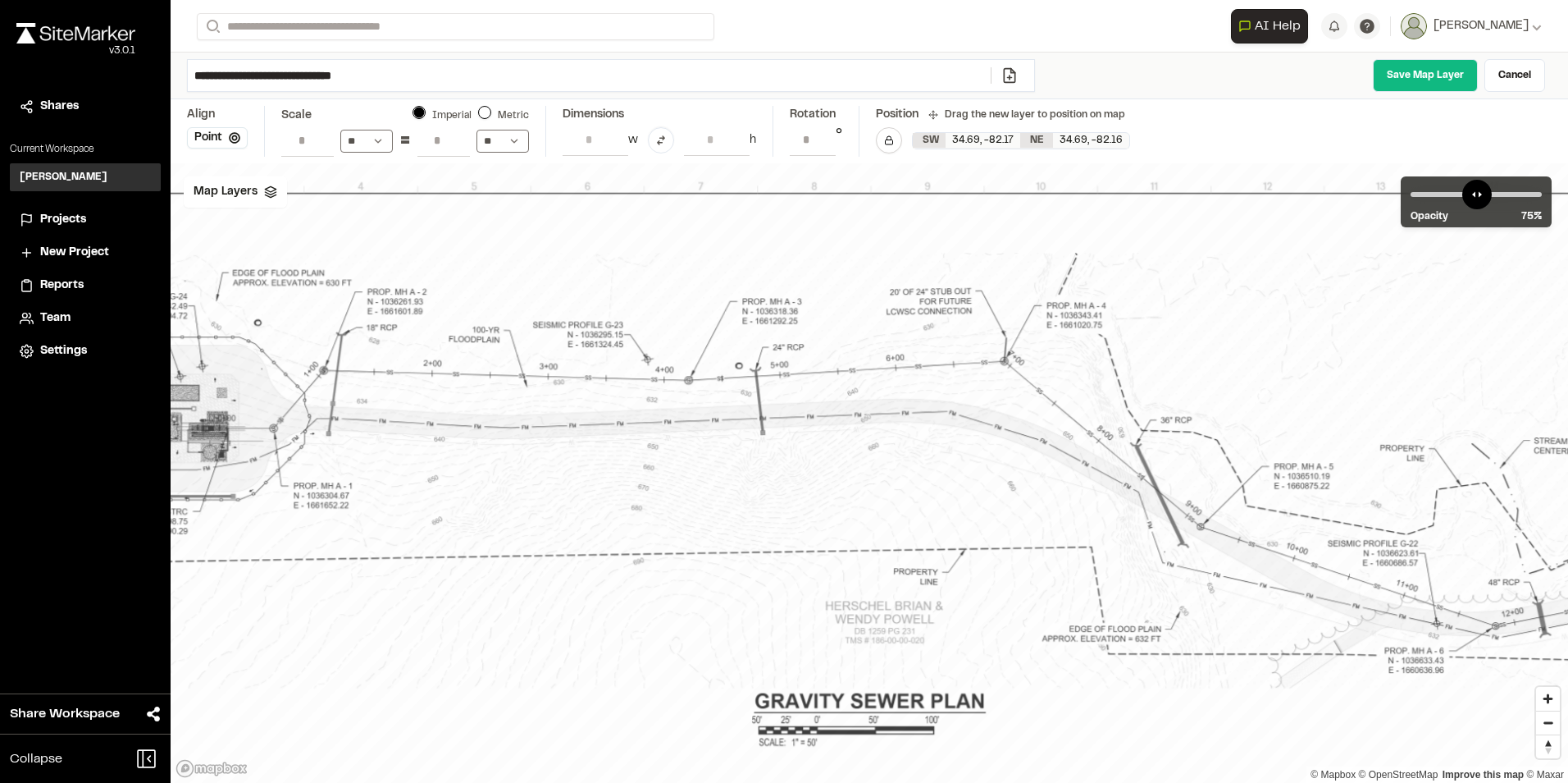
drag, startPoint x: 1117, startPoint y: 538, endPoint x: 624, endPoint y: 446, distance: 501.5
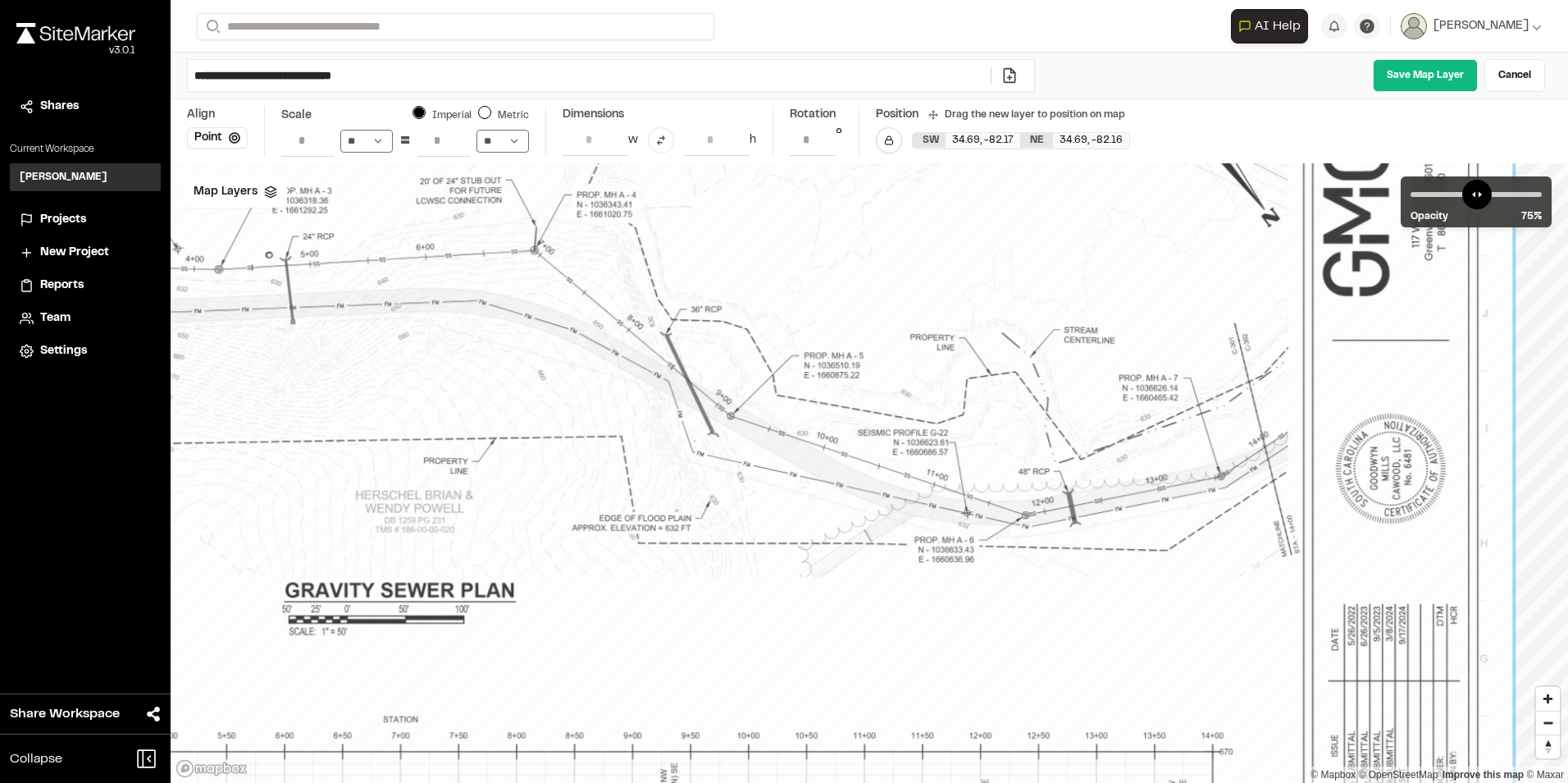
drag, startPoint x: 1136, startPoint y: 569, endPoint x: 731, endPoint y: 476, distance: 415.5
click at [731, 476] on div at bounding box center [467, 743] width 2088 height 1393
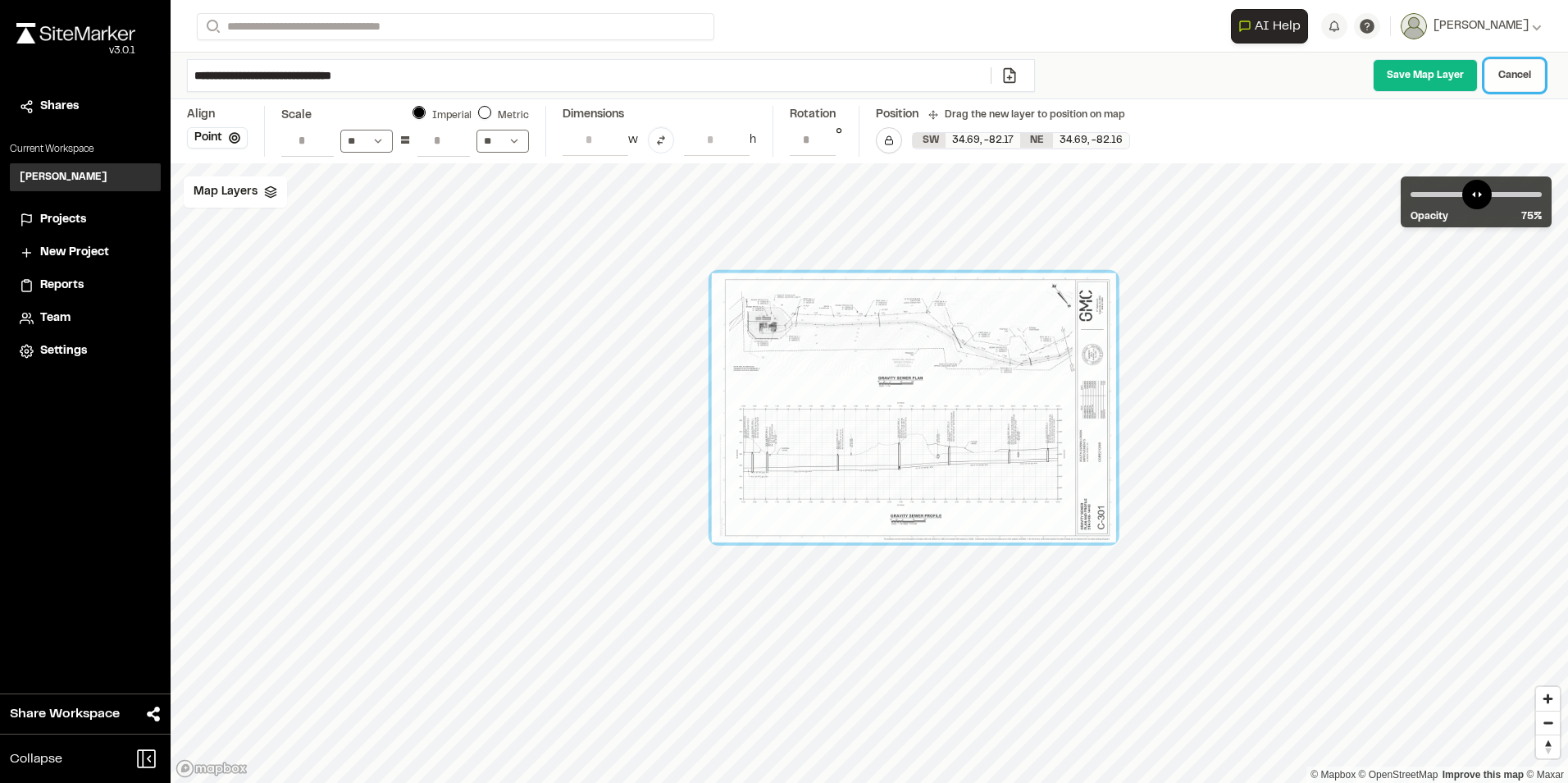
click at [1506, 79] on link "Cancel" at bounding box center [1514, 75] width 60 height 33
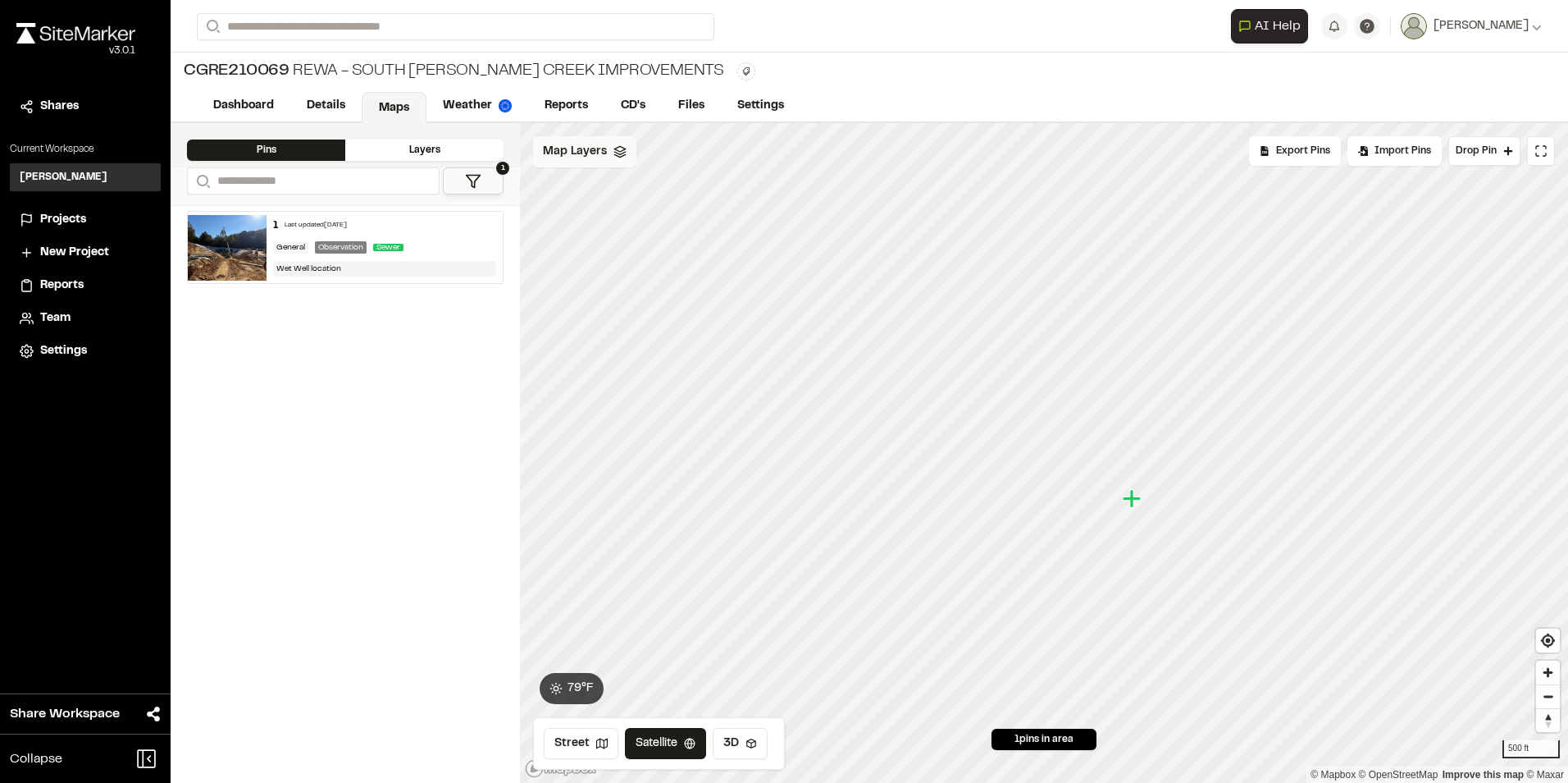
click at [611, 161] on div "Map Layers" at bounding box center [584, 152] width 104 height 32
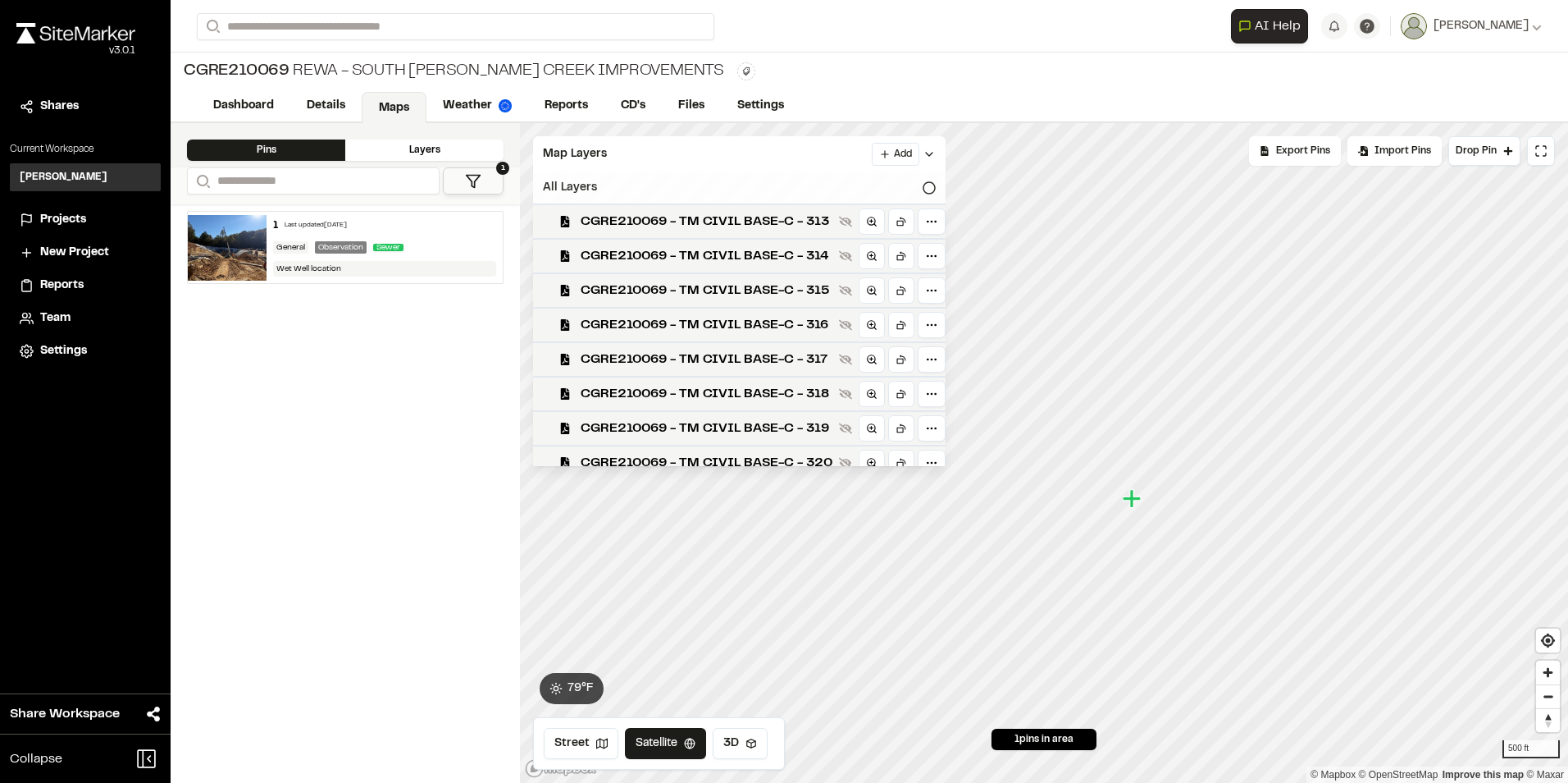
click at [904, 181] on div "All Layers" at bounding box center [738, 188] width 412 height 32
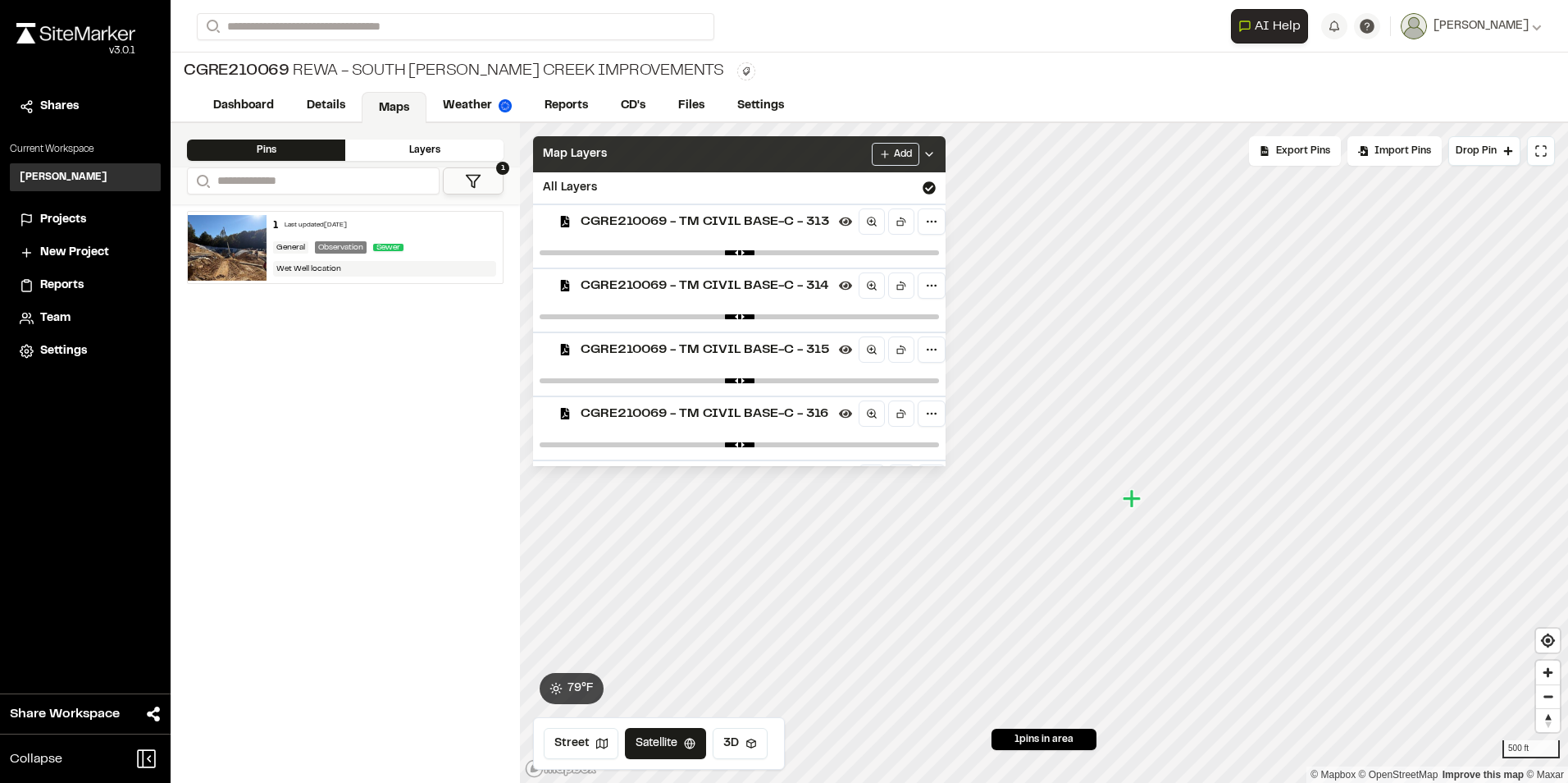
click at [933, 154] on polyline at bounding box center [929, 153] width 7 height 3
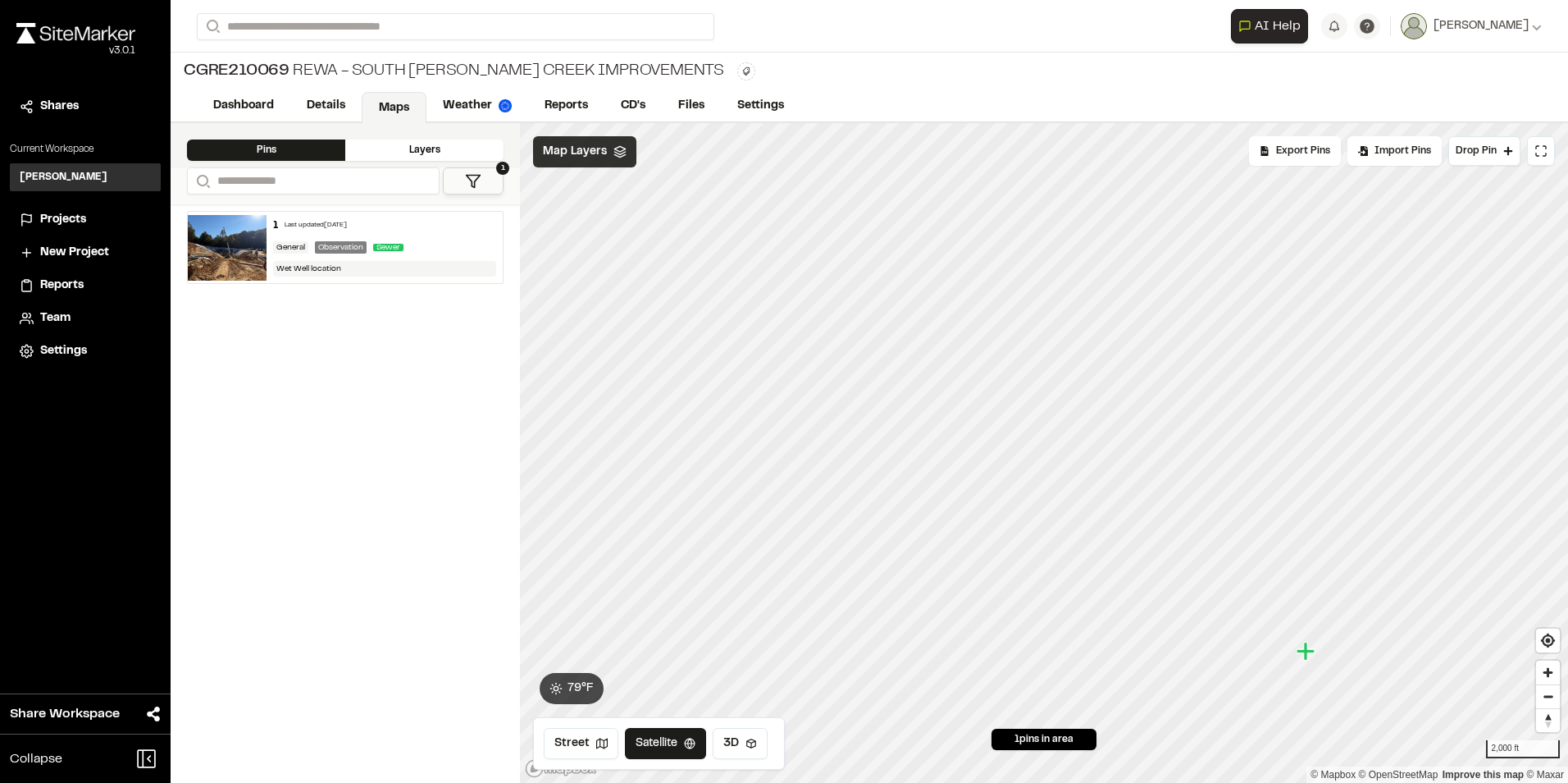
click at [69, 216] on span "Projects" at bounding box center [63, 219] width 45 height 18
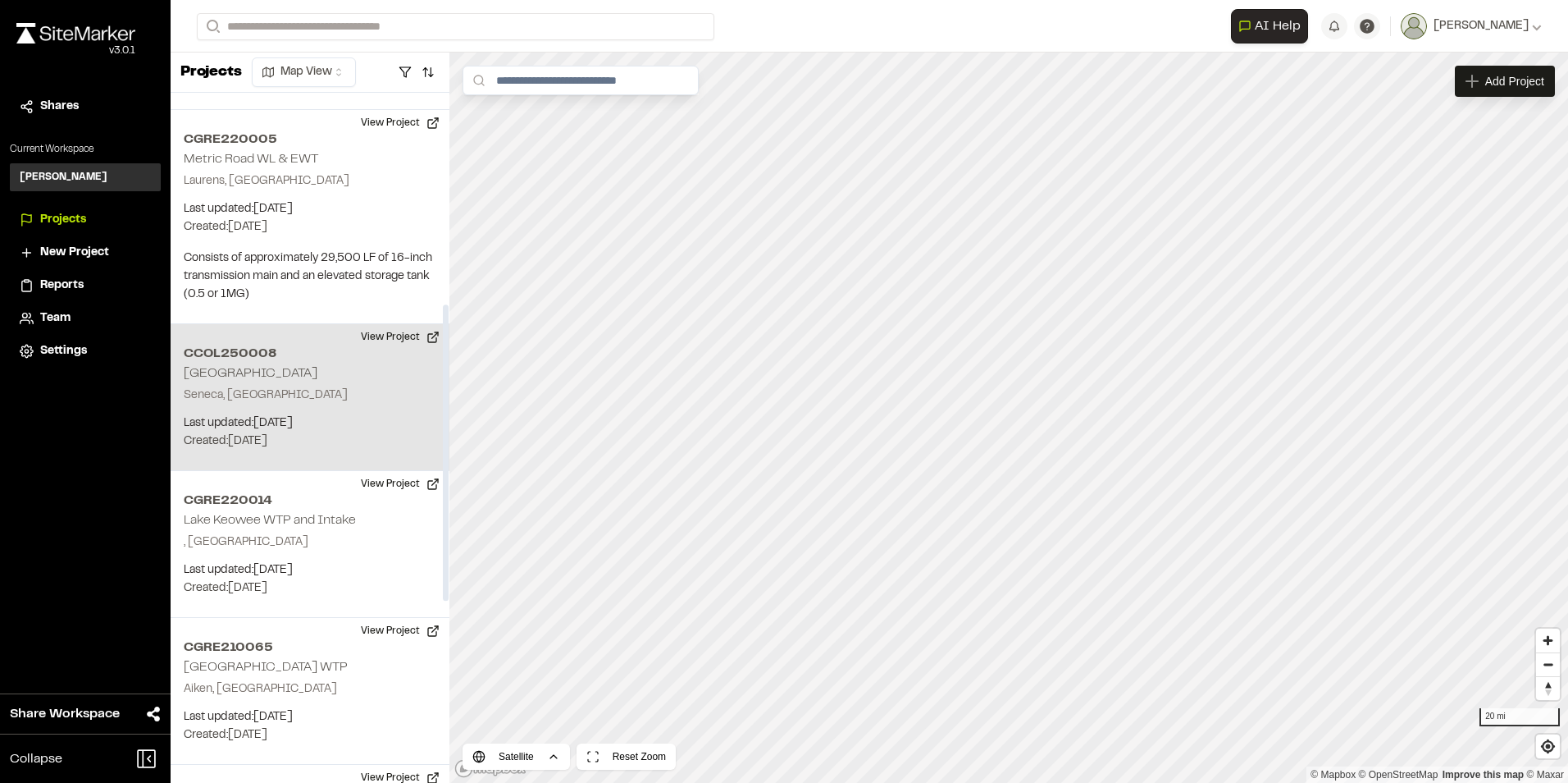
scroll to position [821, 0]
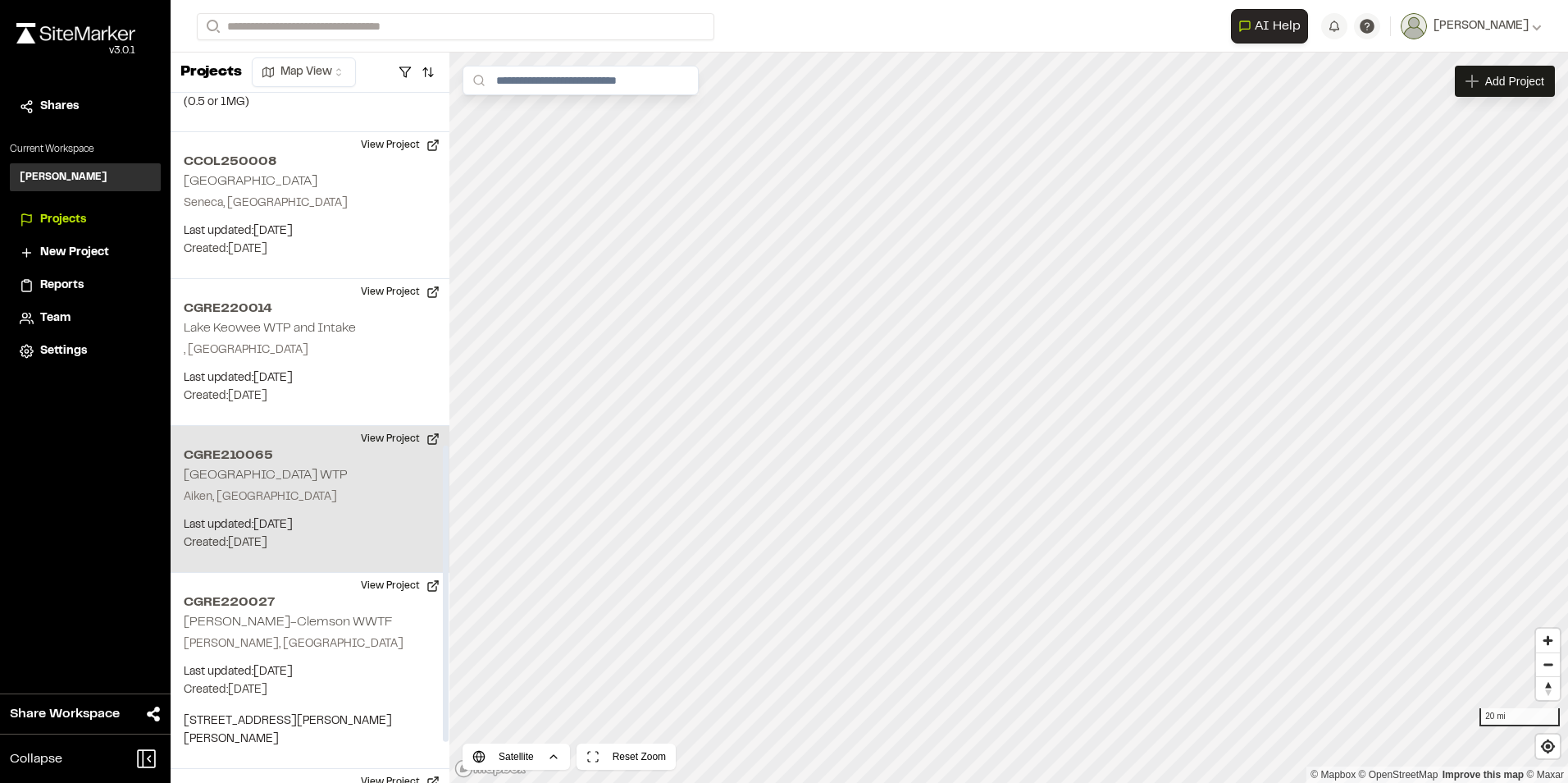
click at [393, 488] on p "Aiken, [GEOGRAPHIC_DATA]" at bounding box center [310, 497] width 253 height 18
click at [409, 426] on button "View Project" at bounding box center [400, 439] width 99 height 27
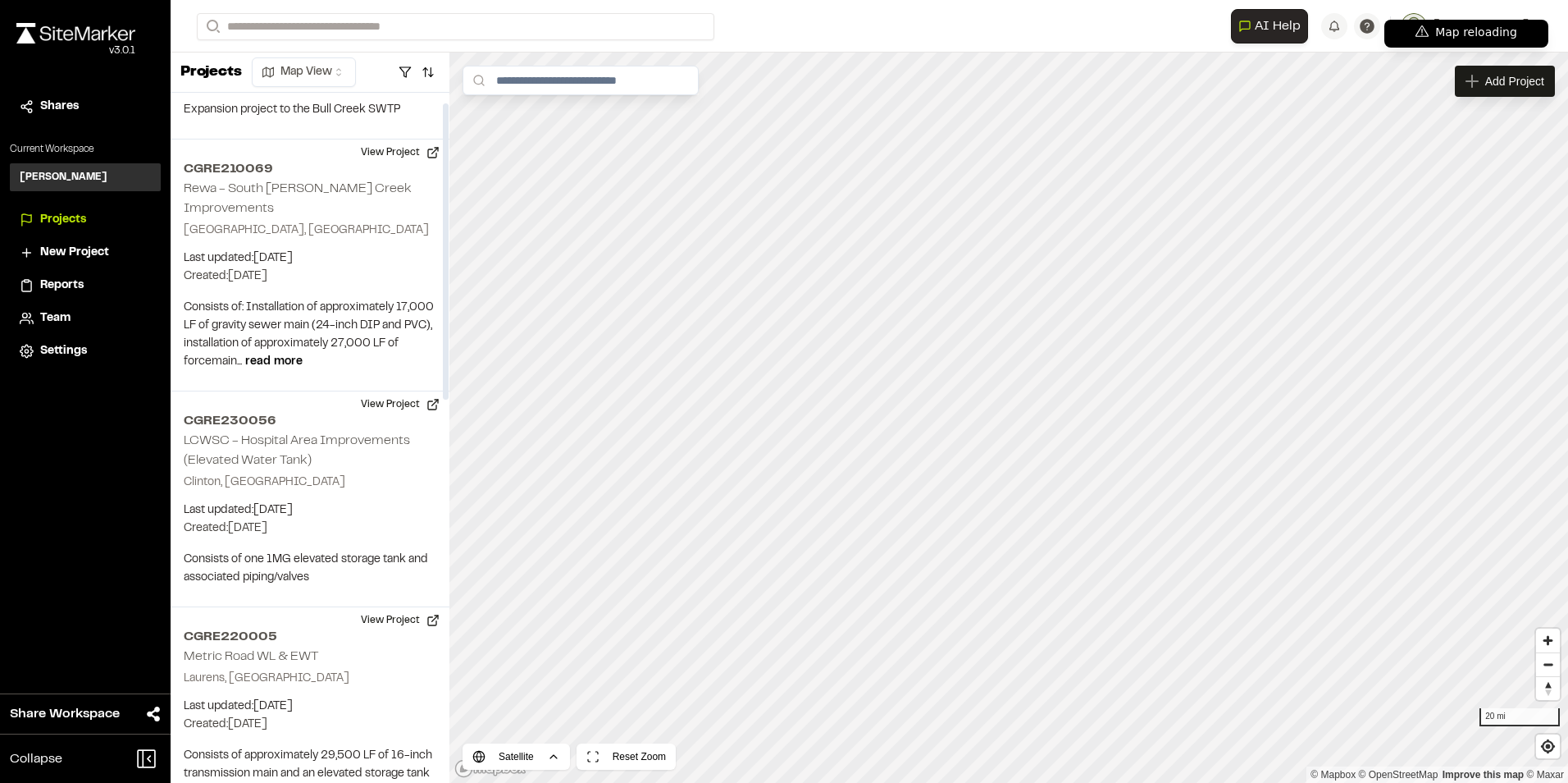
scroll to position [0, 0]
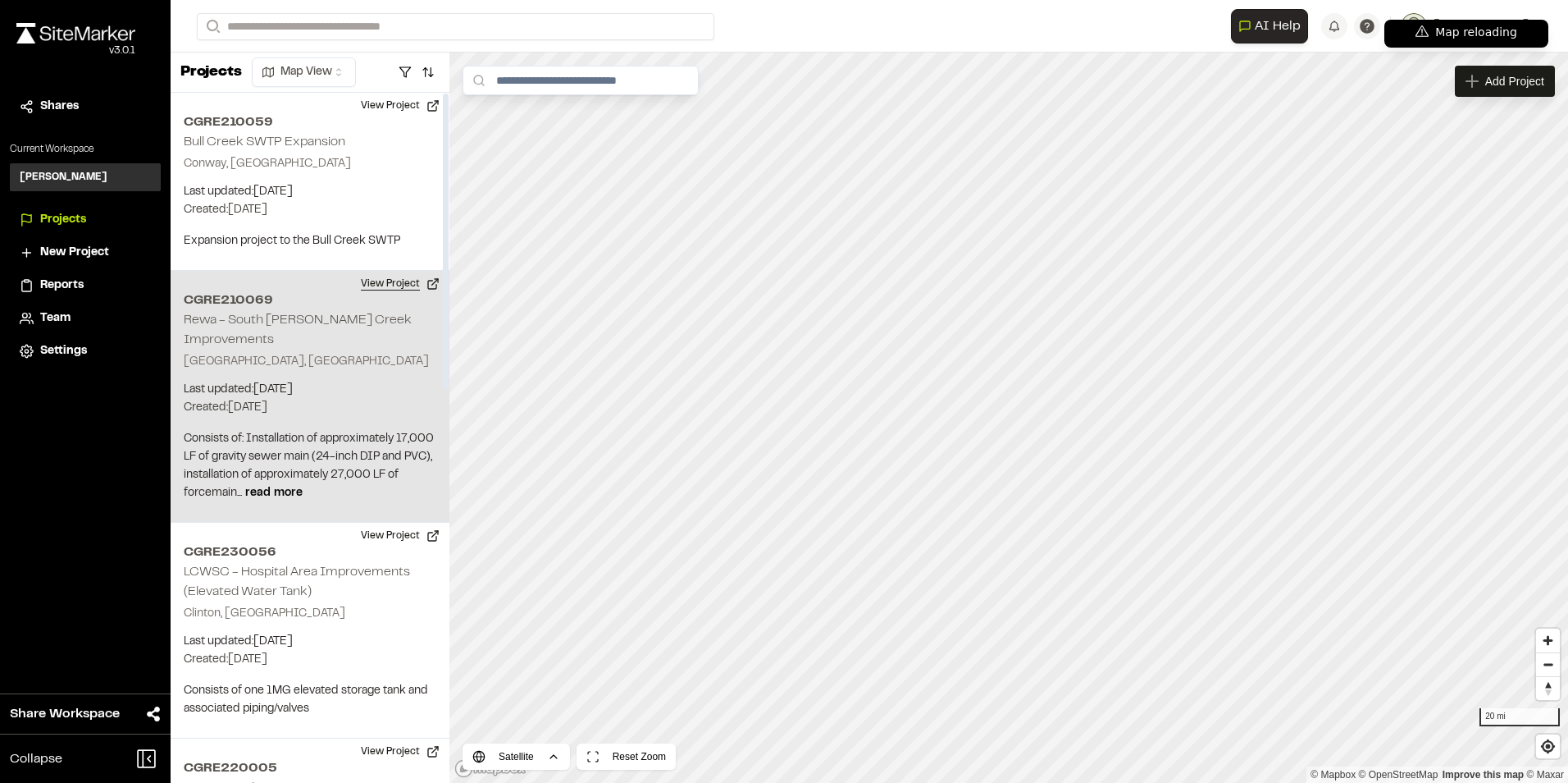
click at [383, 283] on button "View Project" at bounding box center [400, 284] width 99 height 27
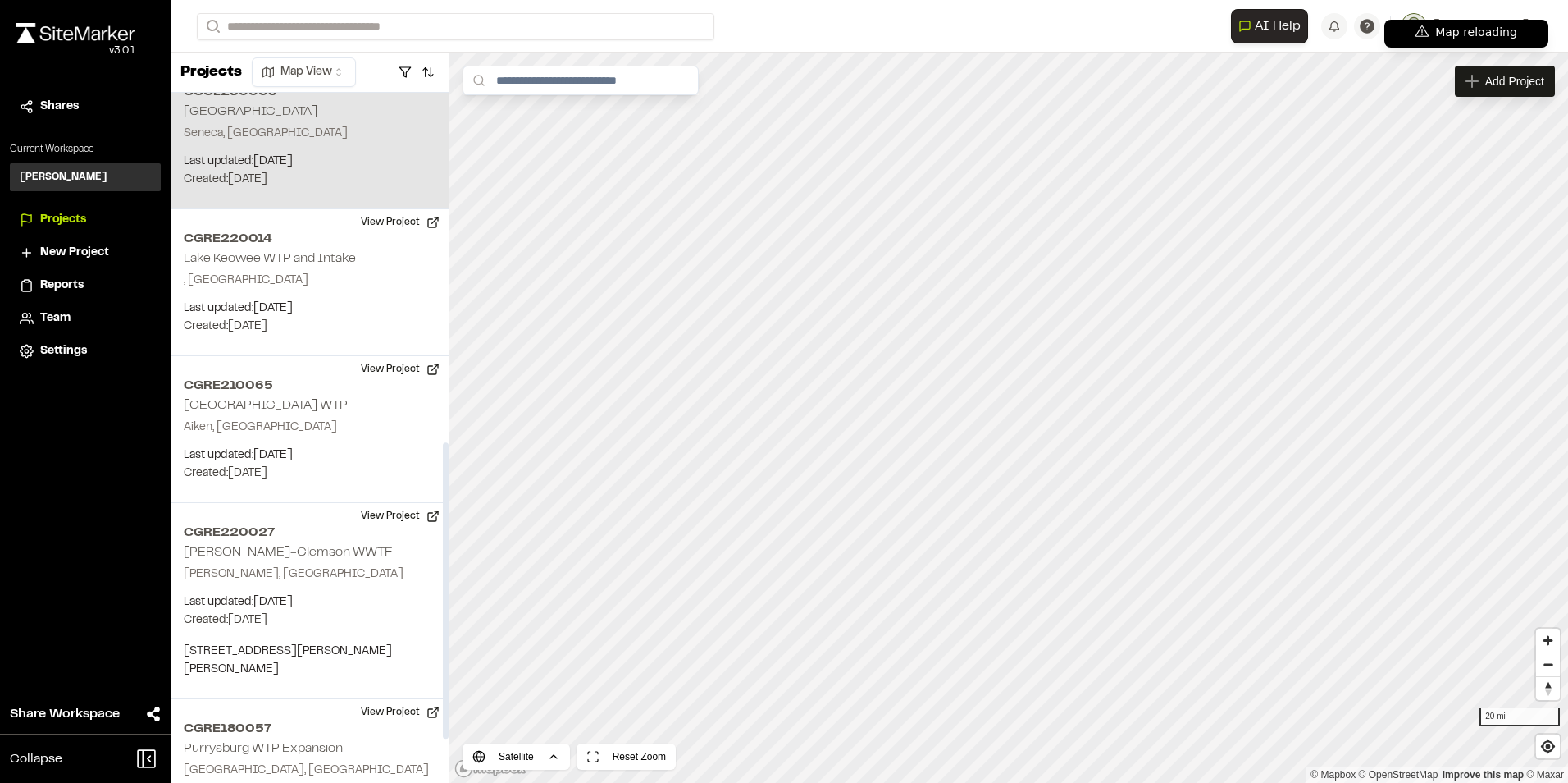
scroll to position [903, 0]
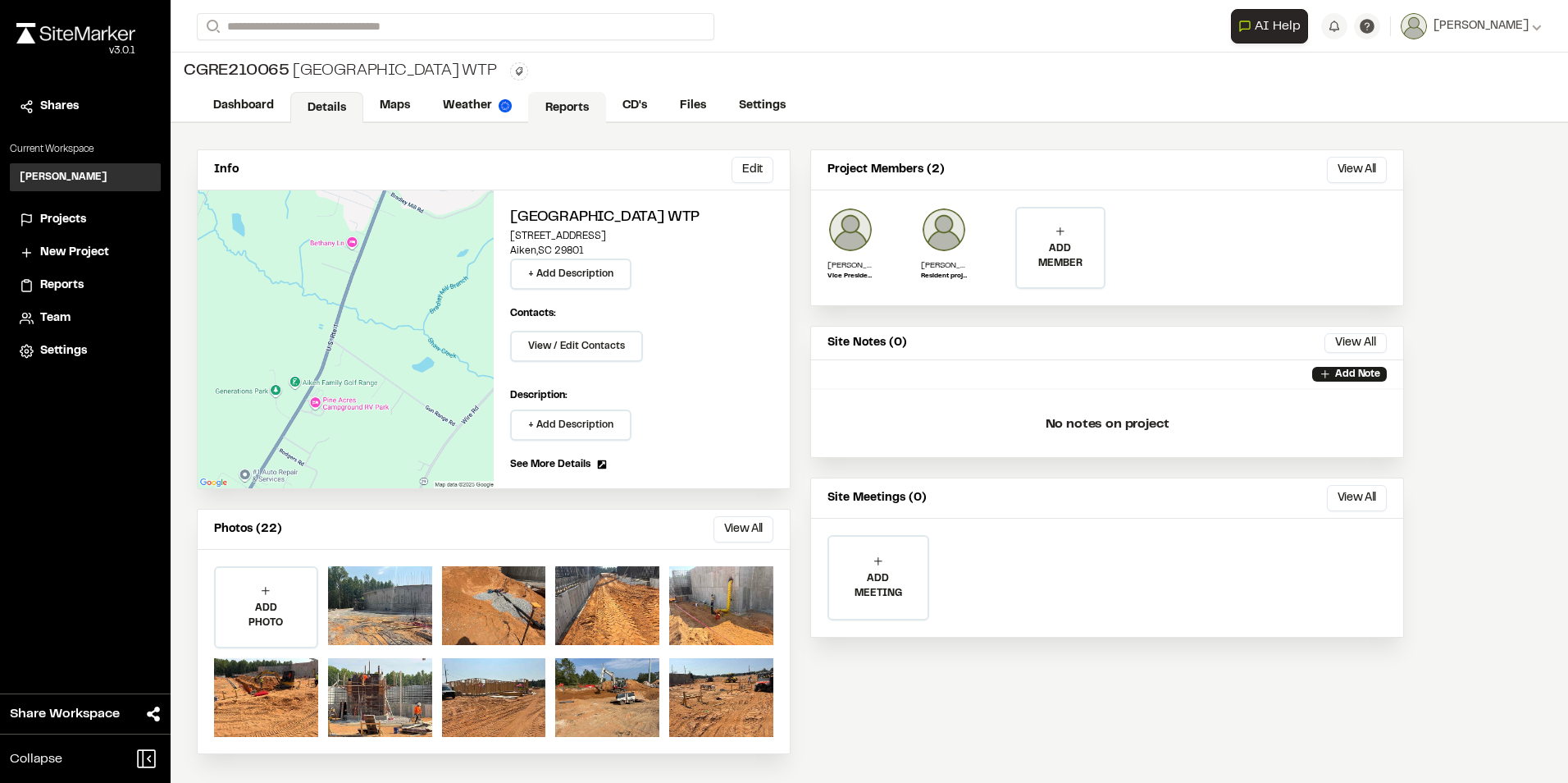
click at [560, 102] on link "Reports" at bounding box center [566, 108] width 78 height 32
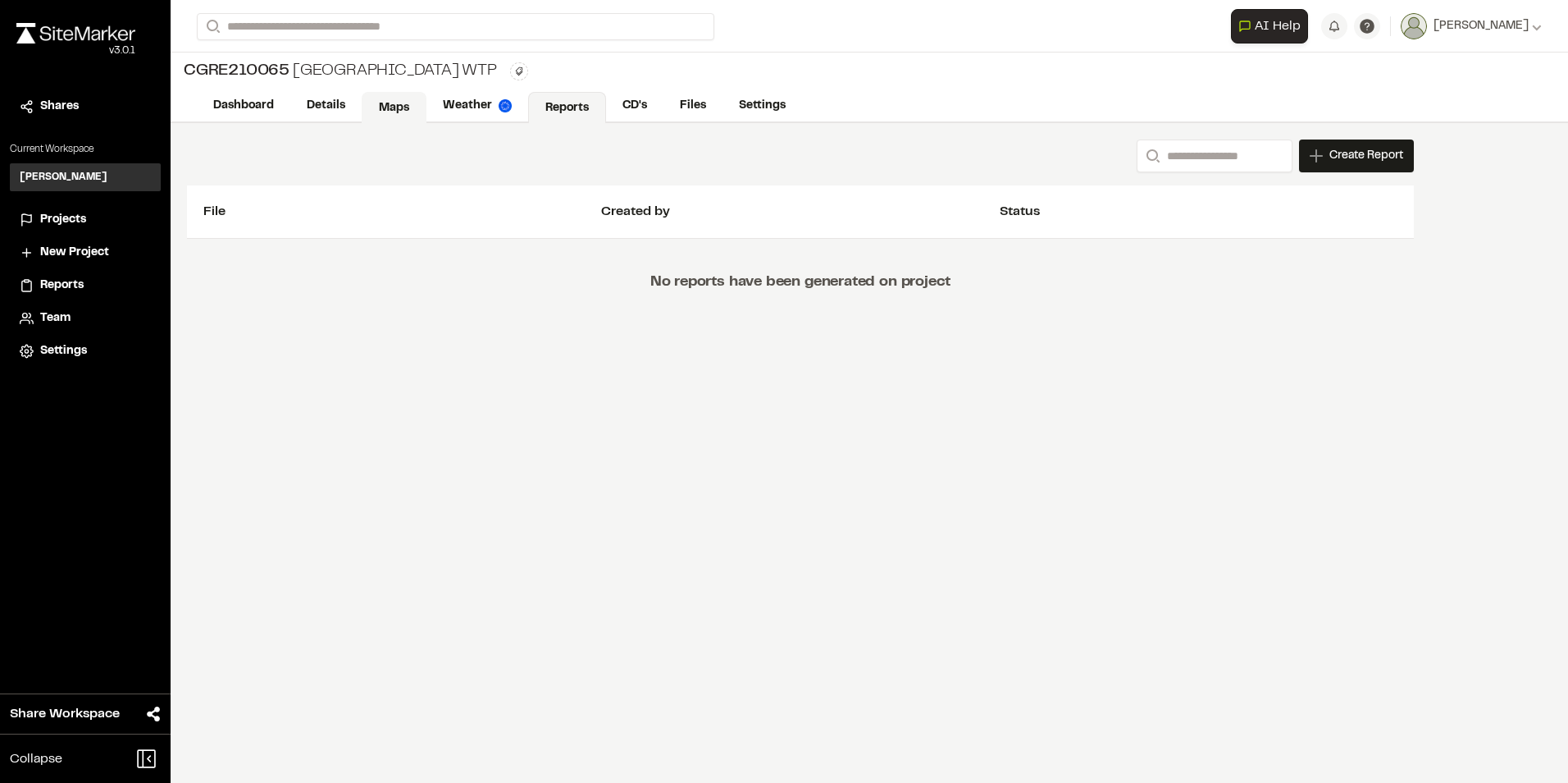
click at [398, 113] on link "Maps" at bounding box center [394, 108] width 65 height 32
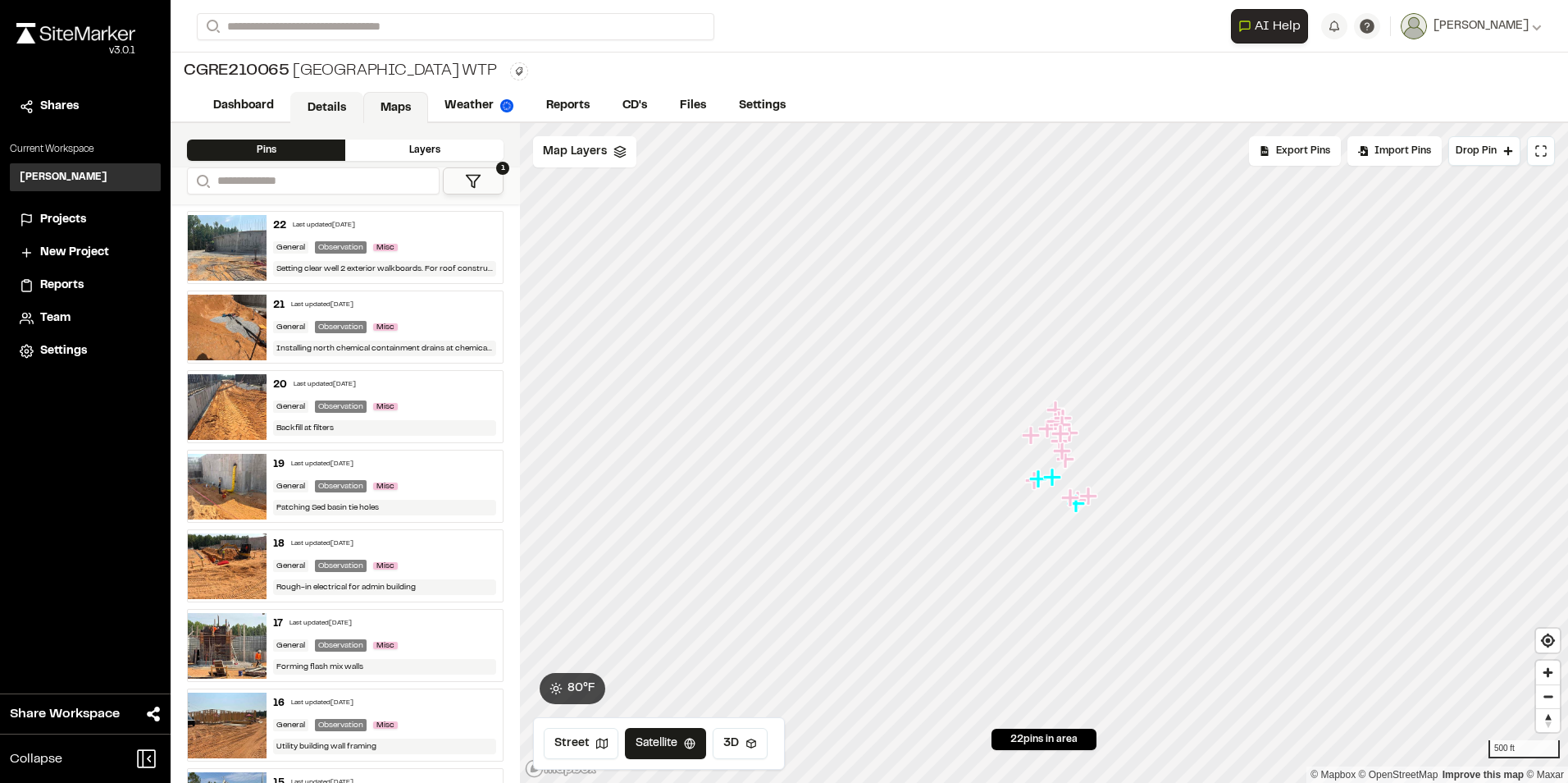
click at [331, 107] on link "Details" at bounding box center [327, 108] width 73 height 32
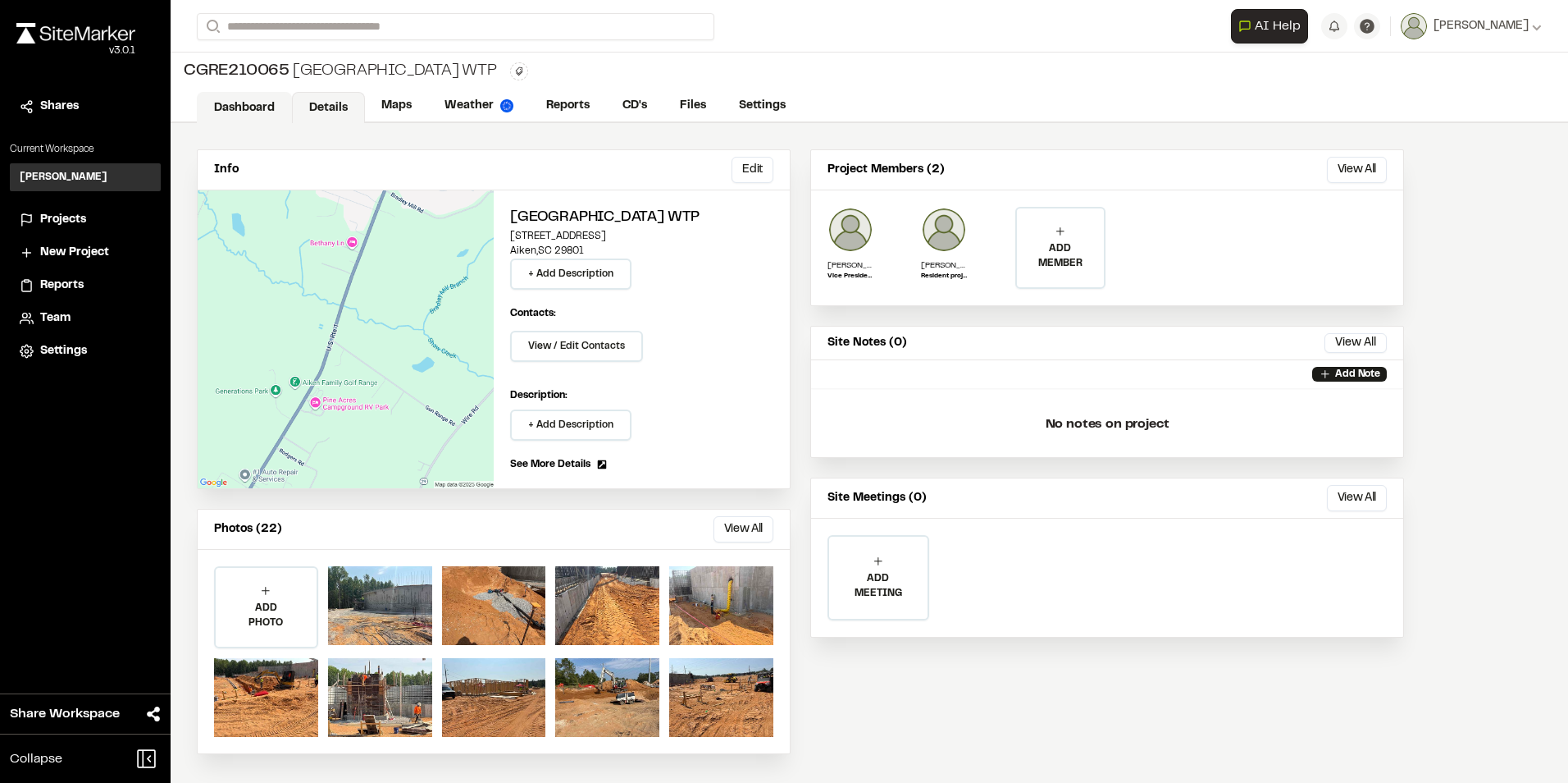
click at [248, 105] on link "Dashboard" at bounding box center [244, 108] width 95 height 32
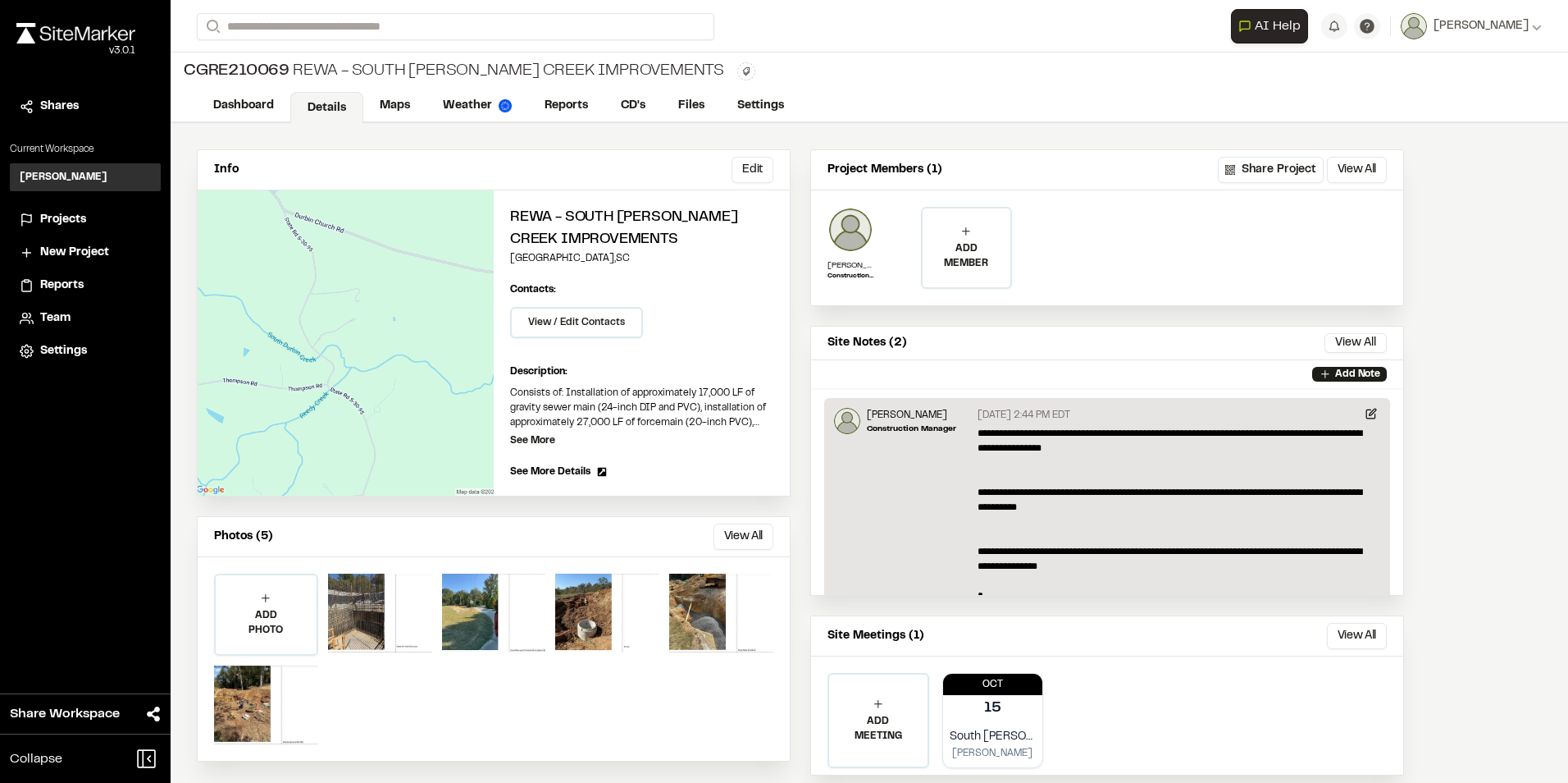
scroll to position [39, 0]
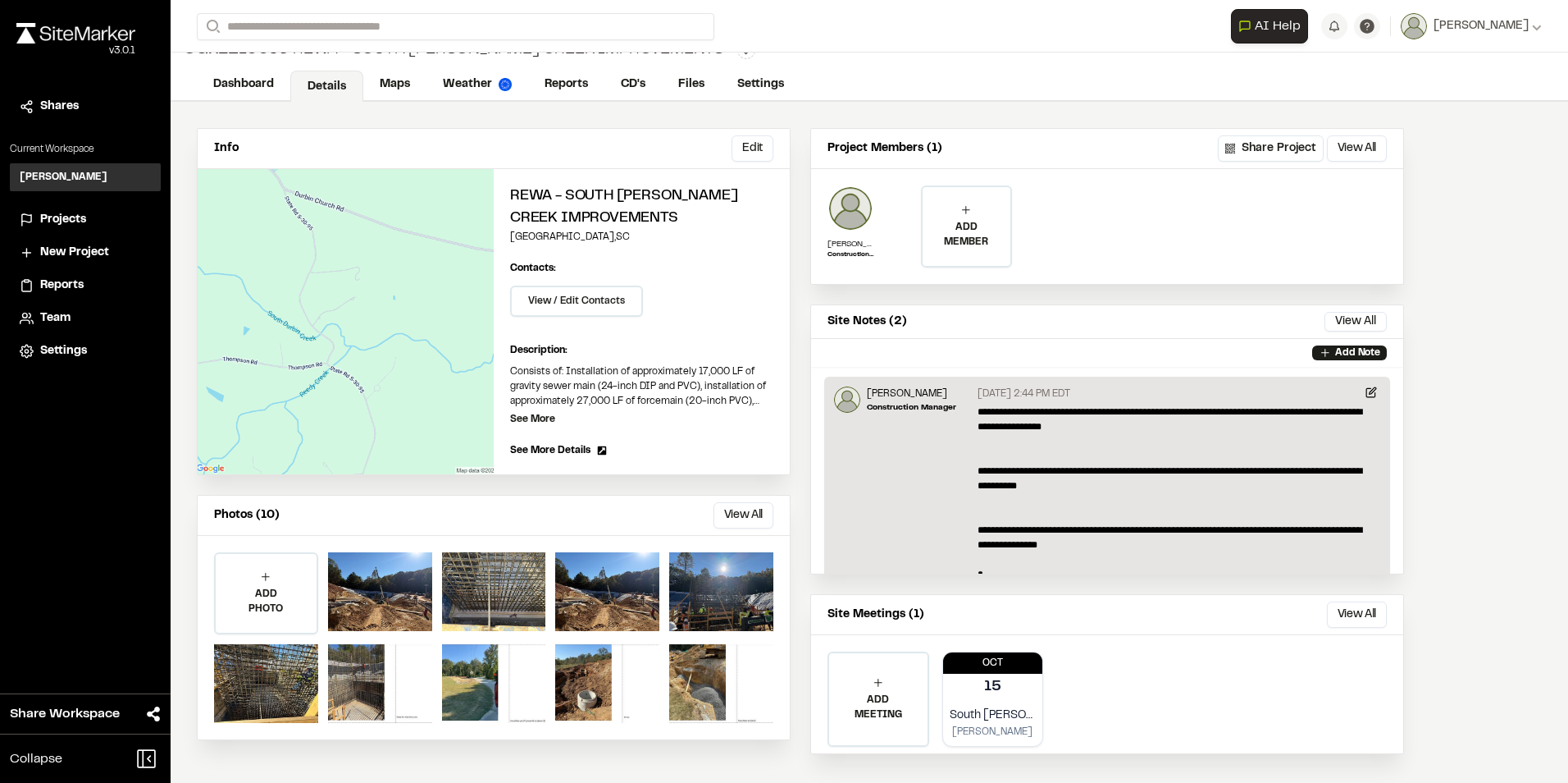
scroll to position [39, 0]
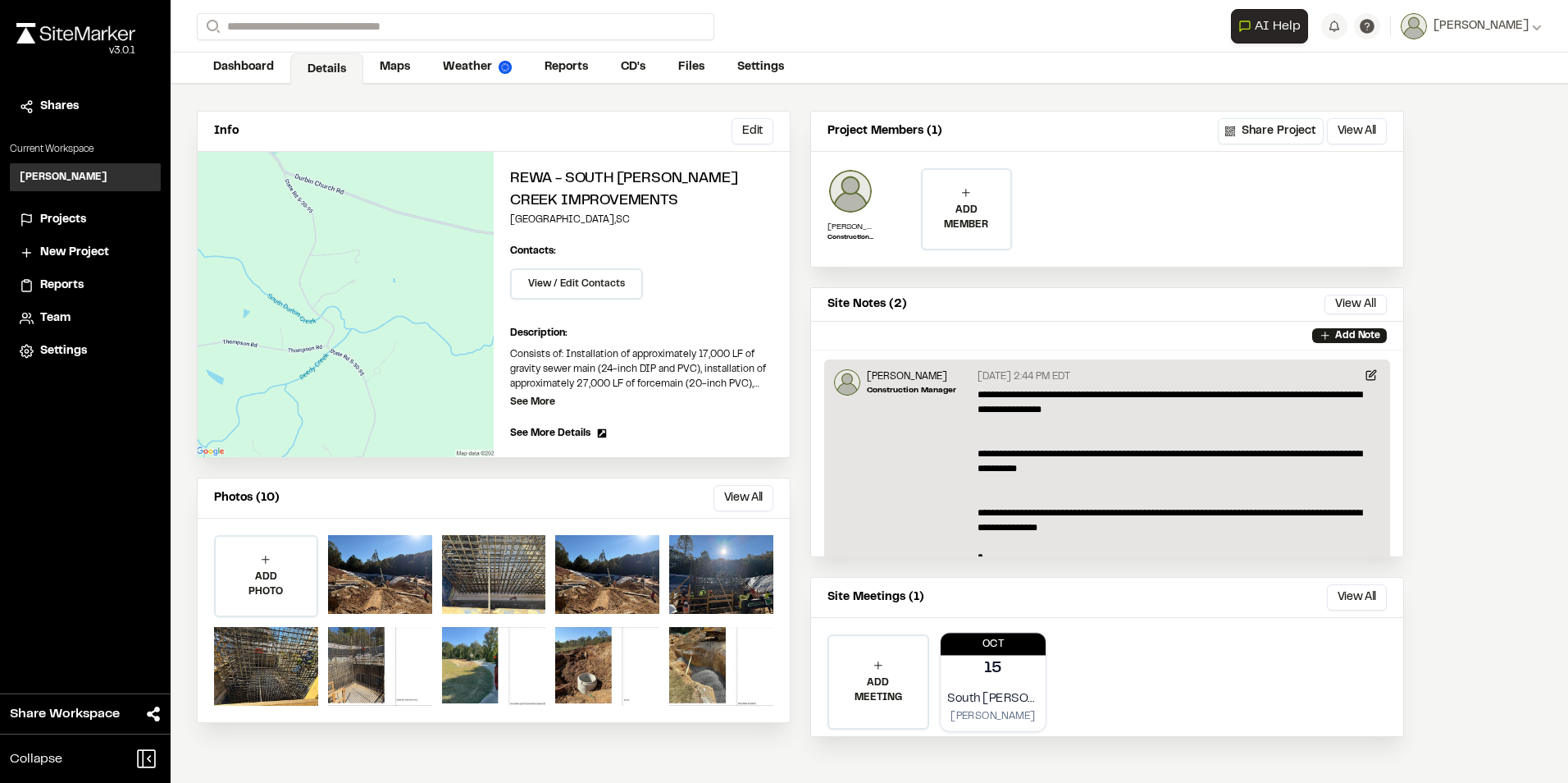
click at [1000, 673] on p "15" at bounding box center [993, 668] width 18 height 23
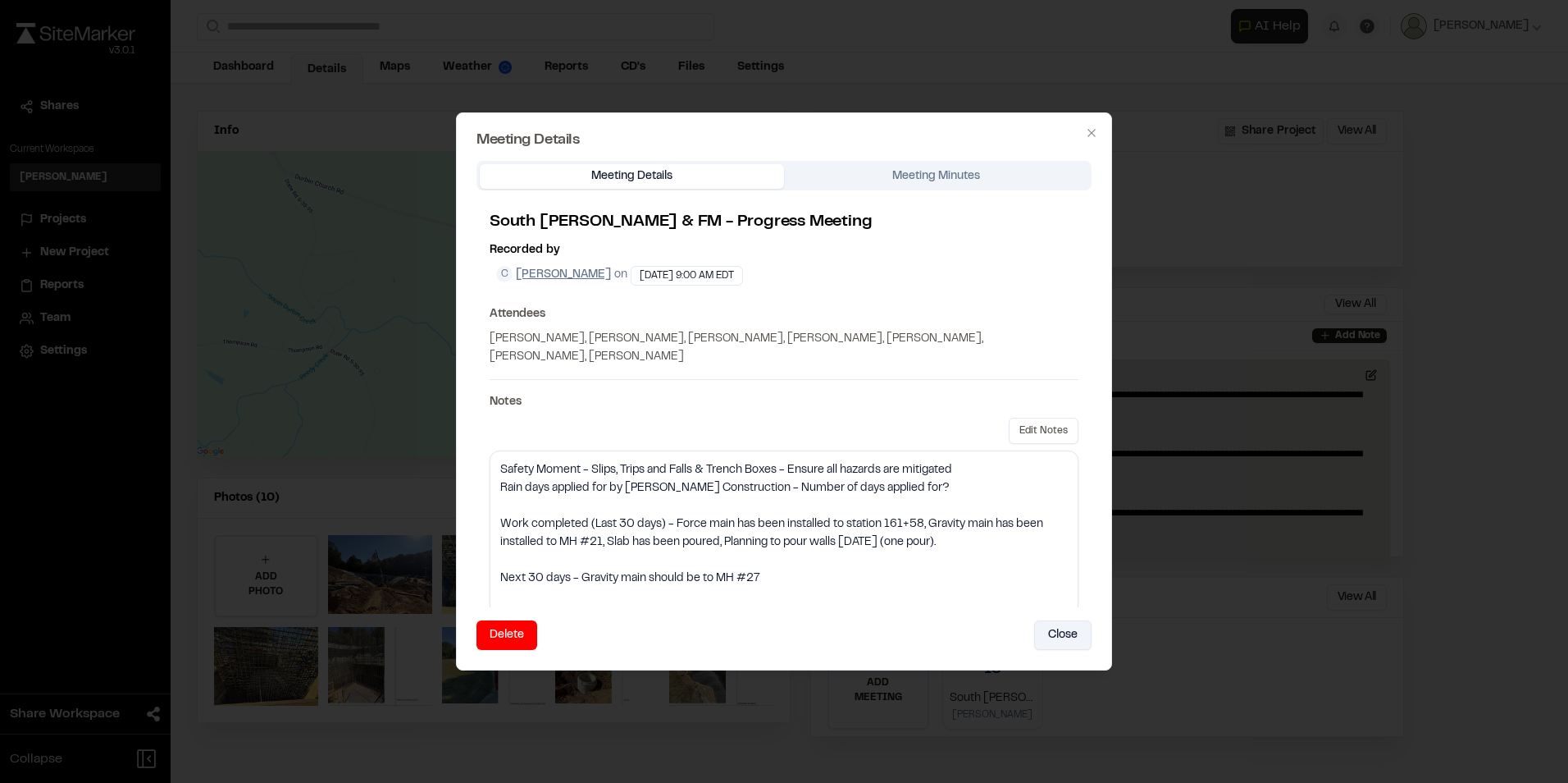
click at [1056, 630] on button "Close" at bounding box center [1063, 635] width 57 height 30
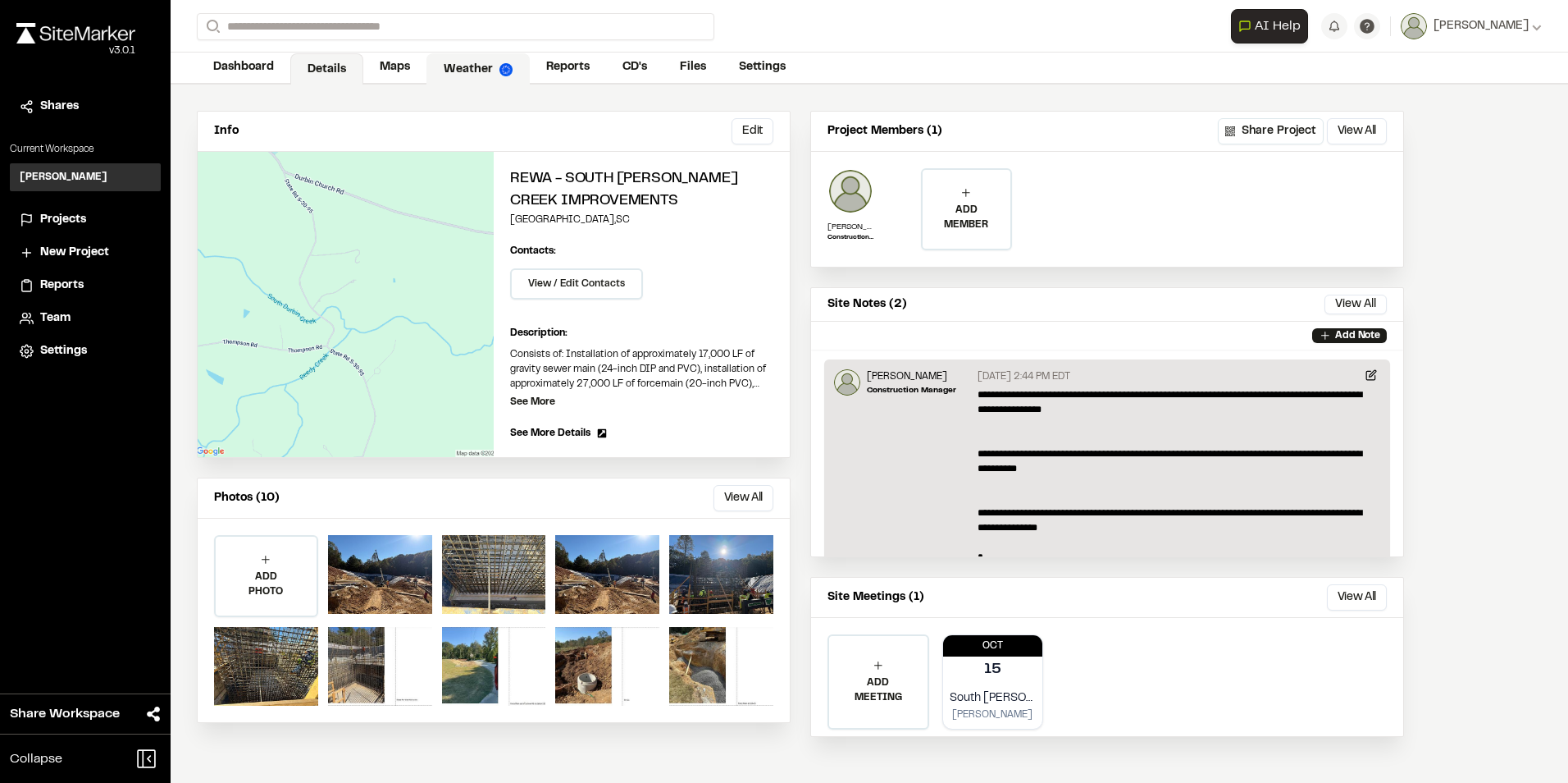
drag, startPoint x: 385, startPoint y: 59, endPoint x: 435, endPoint y: 93, distance: 60.5
click at [385, 58] on link "Maps" at bounding box center [395, 67] width 63 height 32
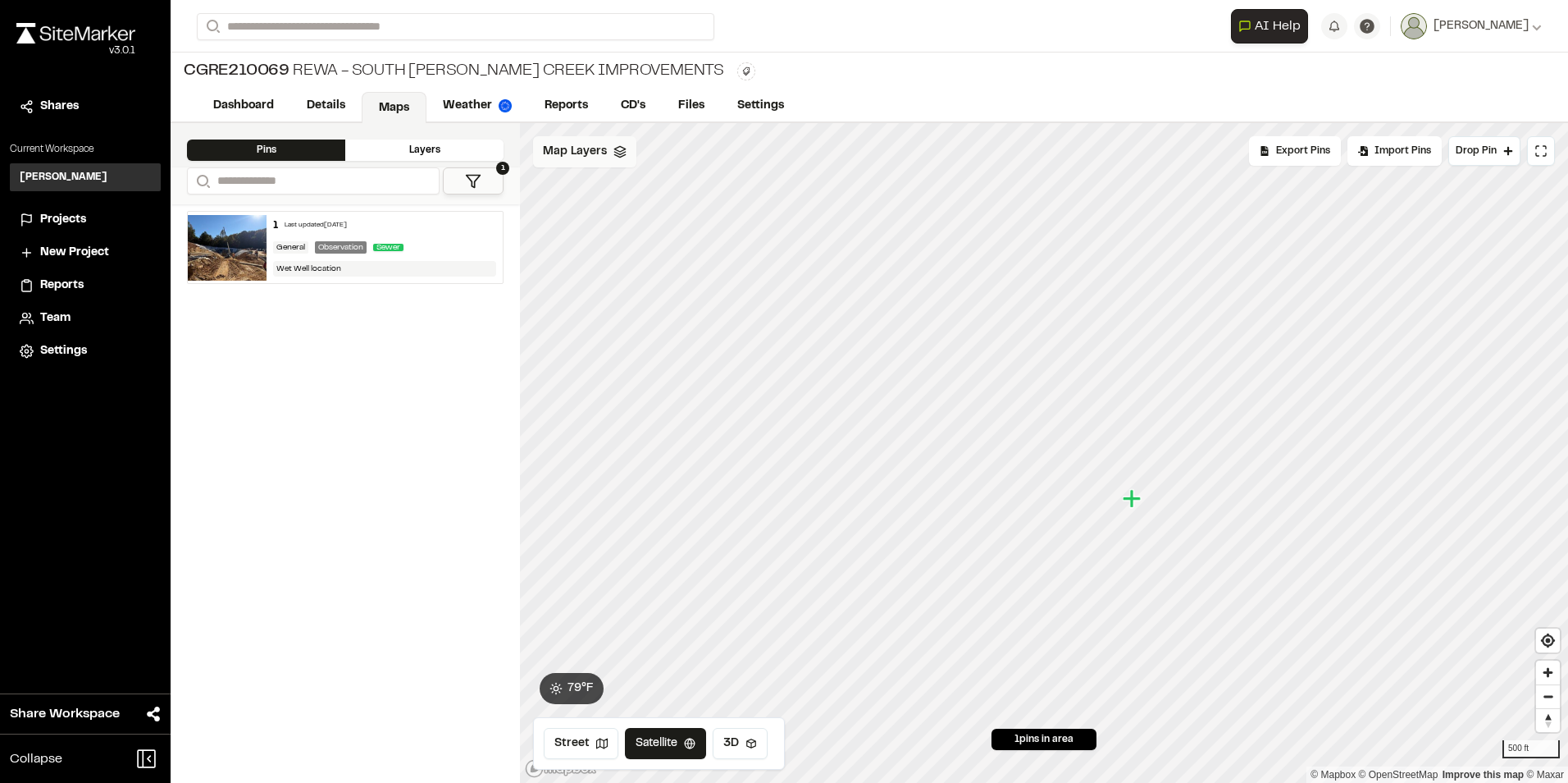
click at [614, 149] on icon at bounding box center [619, 151] width 13 height 13
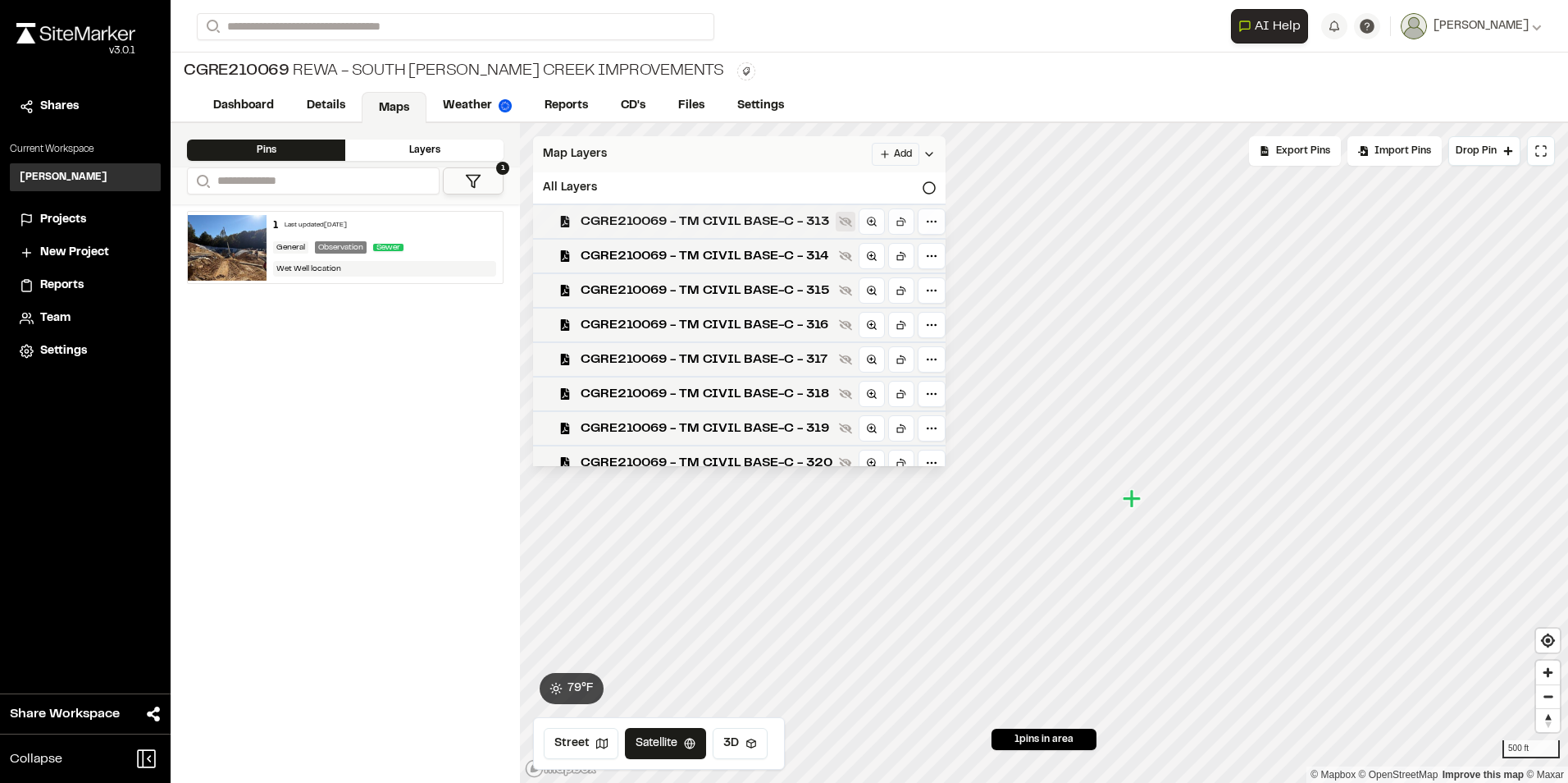
click at [847, 221] on icon at bounding box center [845, 221] width 13 height 11
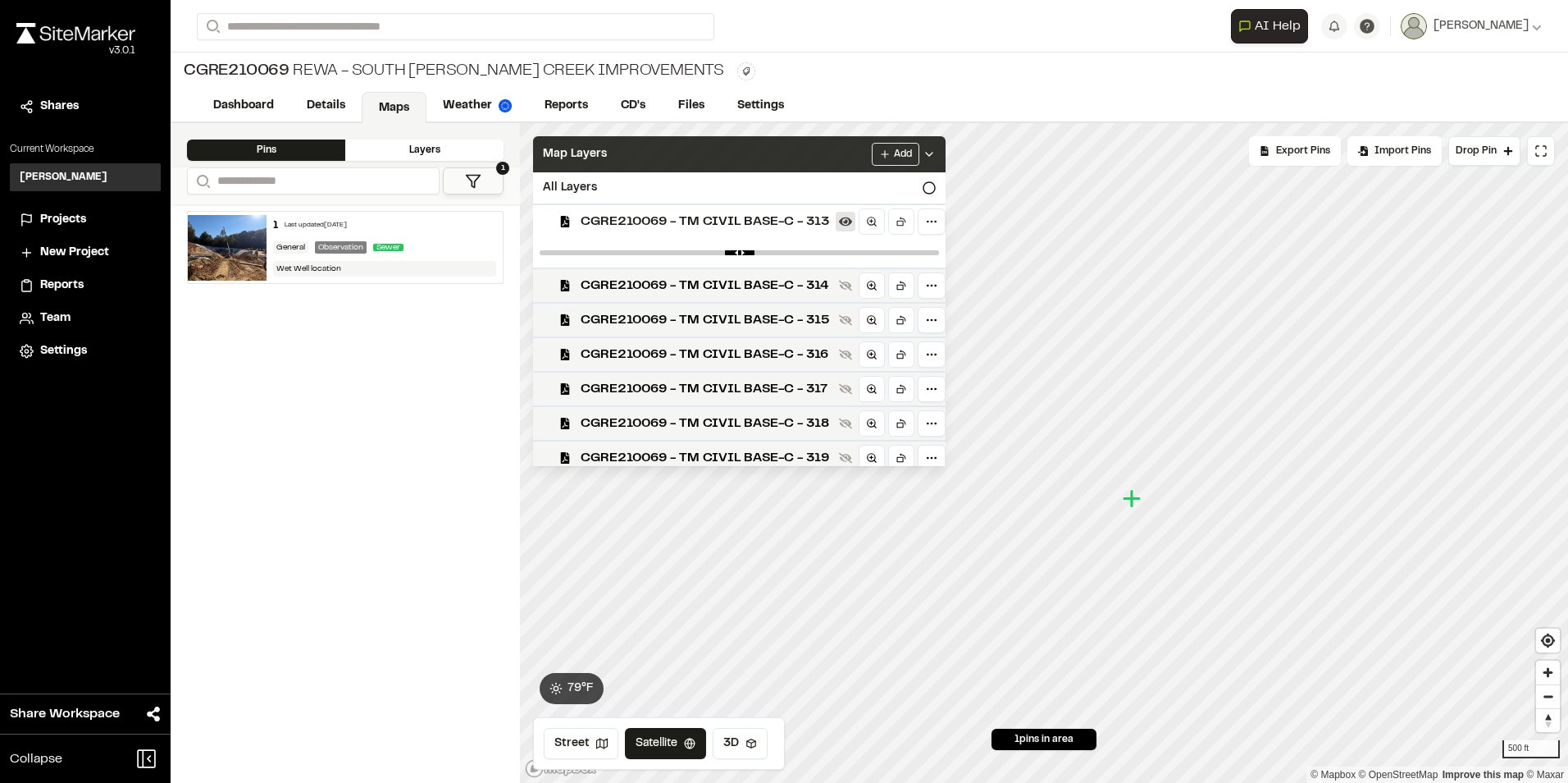
click at [847, 221] on icon at bounding box center [845, 221] width 13 height 9
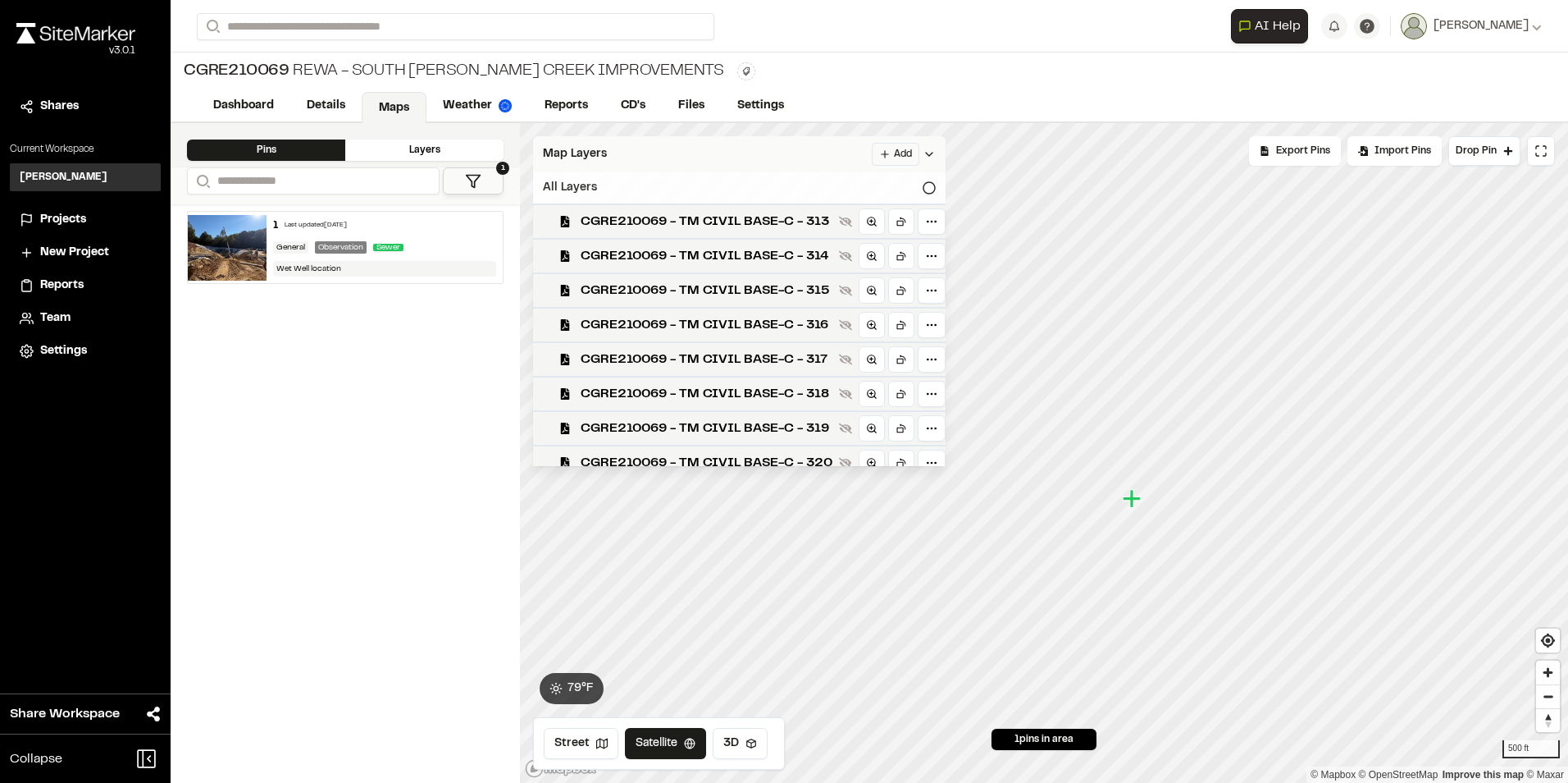
click at [919, 183] on div "All Layers" at bounding box center [738, 188] width 412 height 32
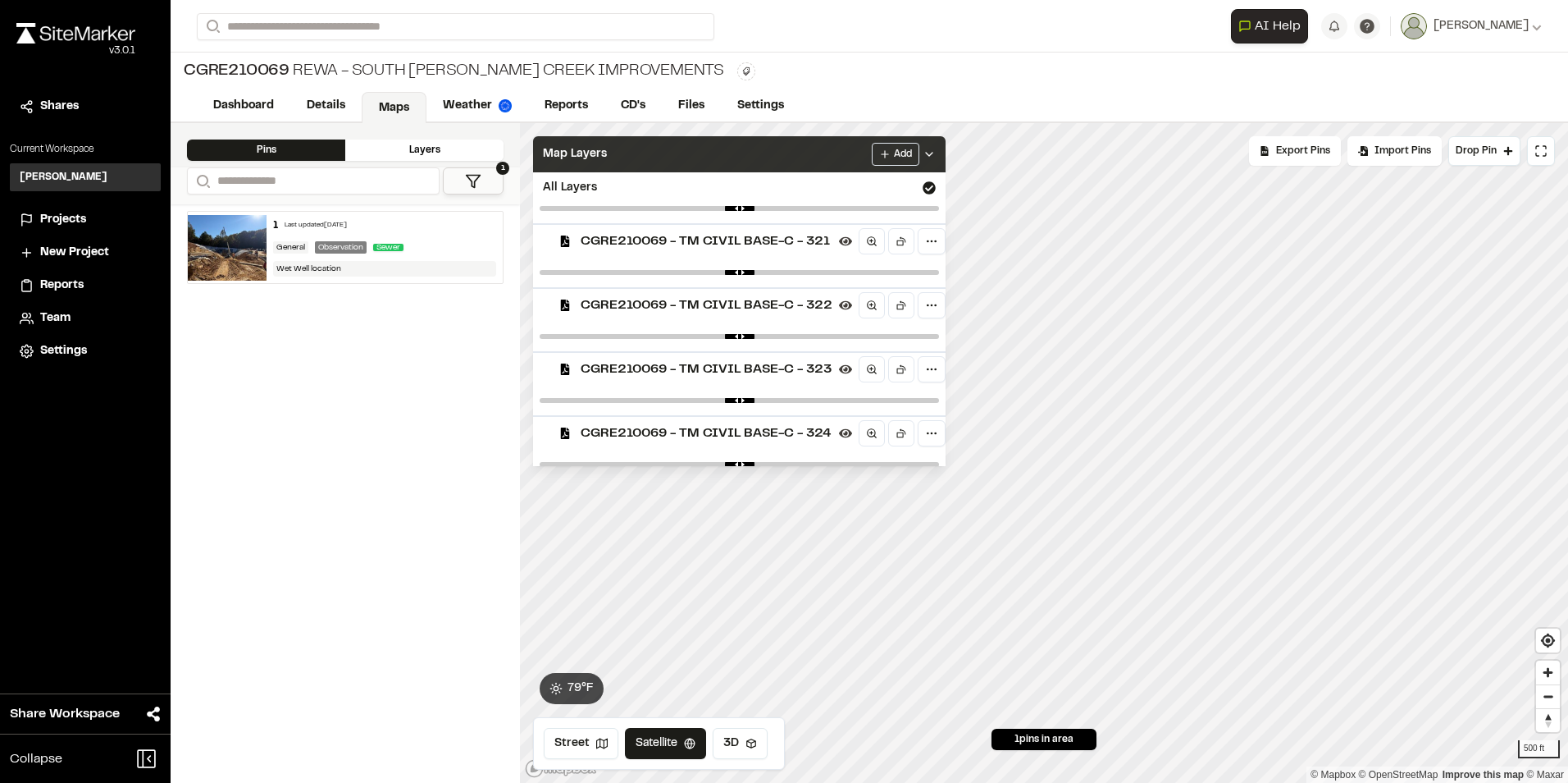
scroll to position [1017, 0]
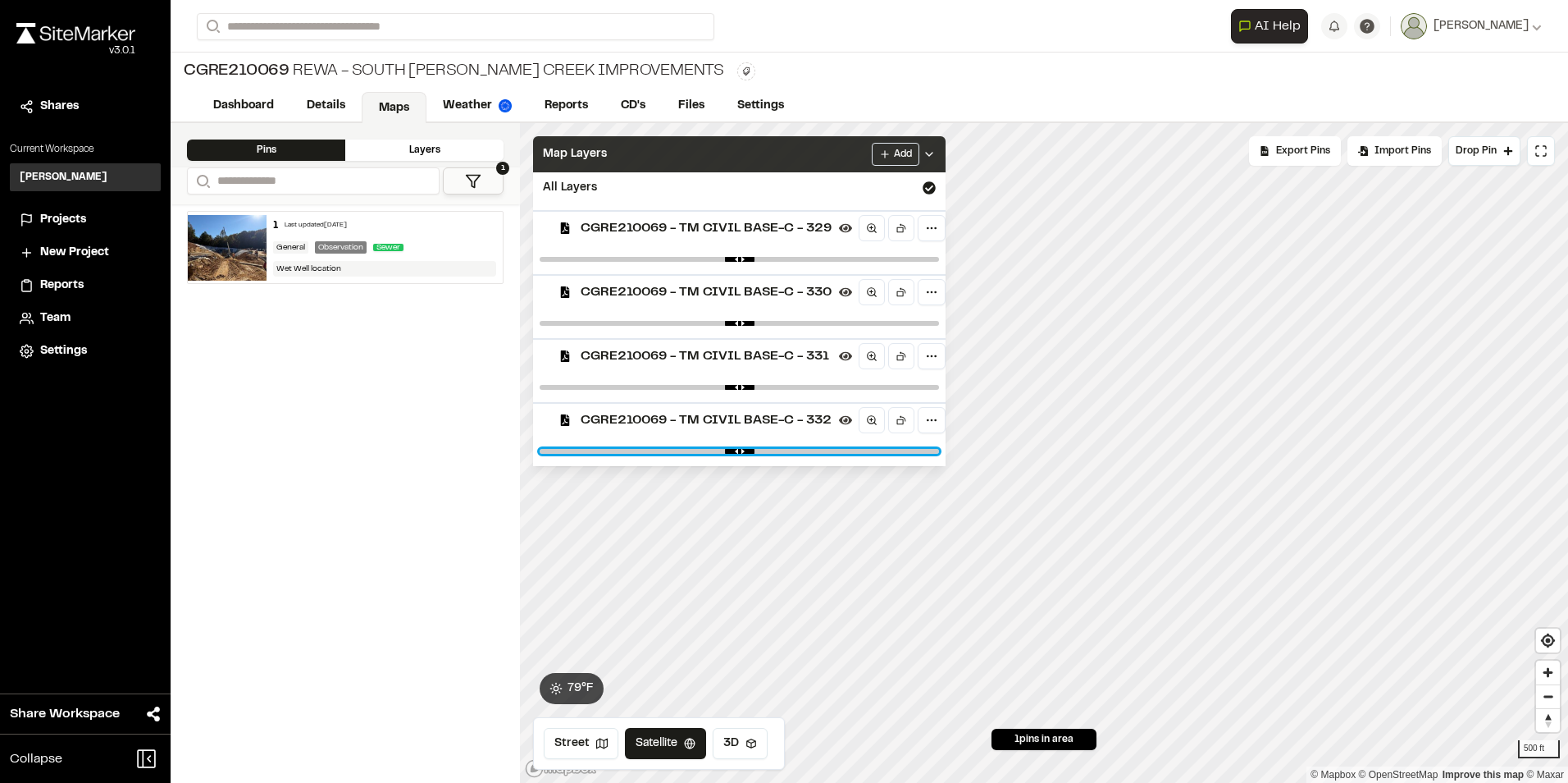
drag, startPoint x: 925, startPoint y: 453, endPoint x: 570, endPoint y: 451, distance: 355.0
click at [570, 451] on input "range" at bounding box center [739, 451] width 399 height 5
drag, startPoint x: 574, startPoint y: 451, endPoint x: 948, endPoint y: 456, distance: 374.0
type input "*"
click at [939, 454] on input "range" at bounding box center [739, 451] width 399 height 5
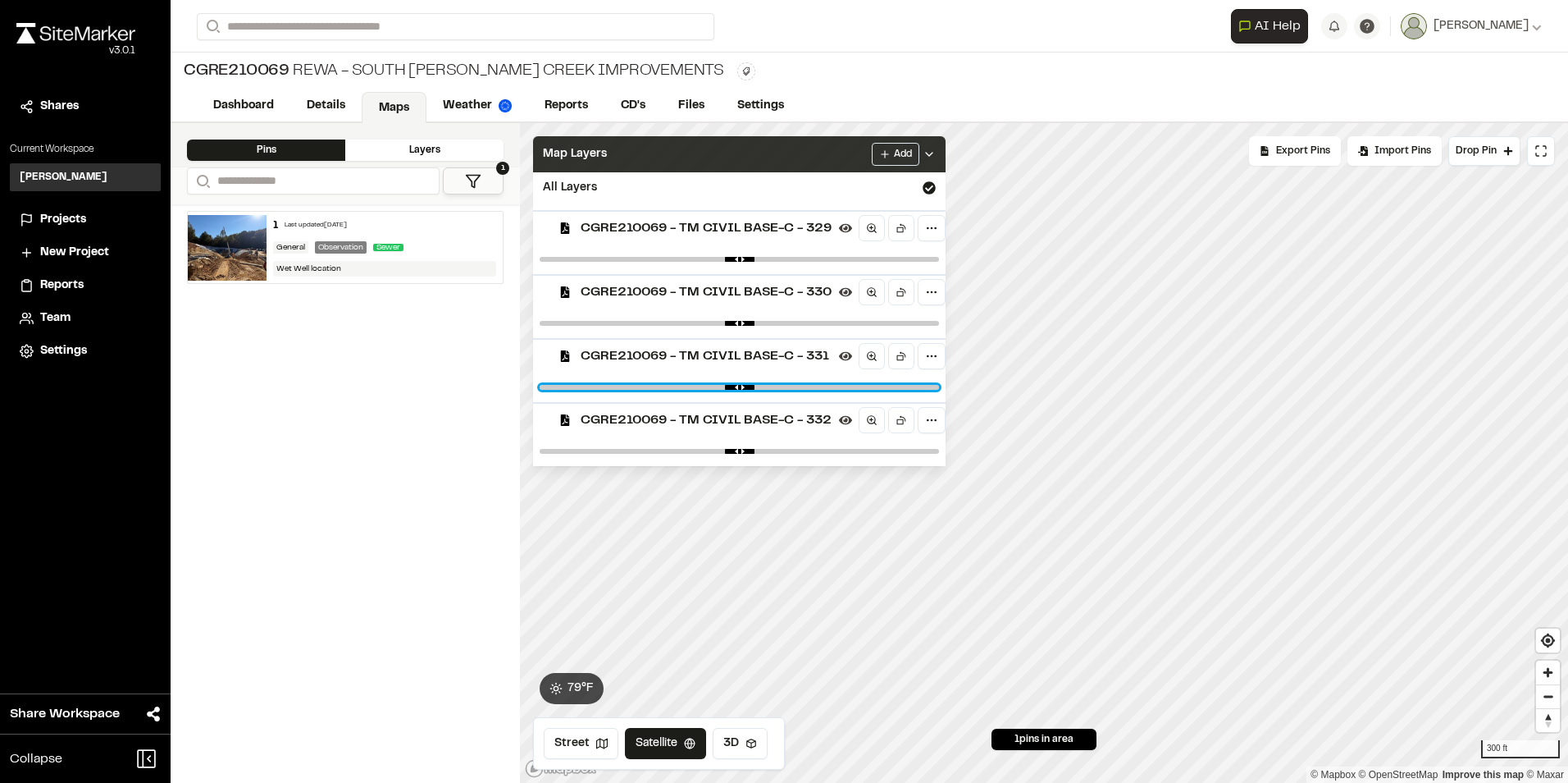
drag, startPoint x: 925, startPoint y: 385, endPoint x: 760, endPoint y: 411, distance: 167.0
type input "****"
click at [760, 390] on input "range" at bounding box center [739, 387] width 399 height 5
click at [423, 151] on div "Layers" at bounding box center [424, 150] width 158 height 22
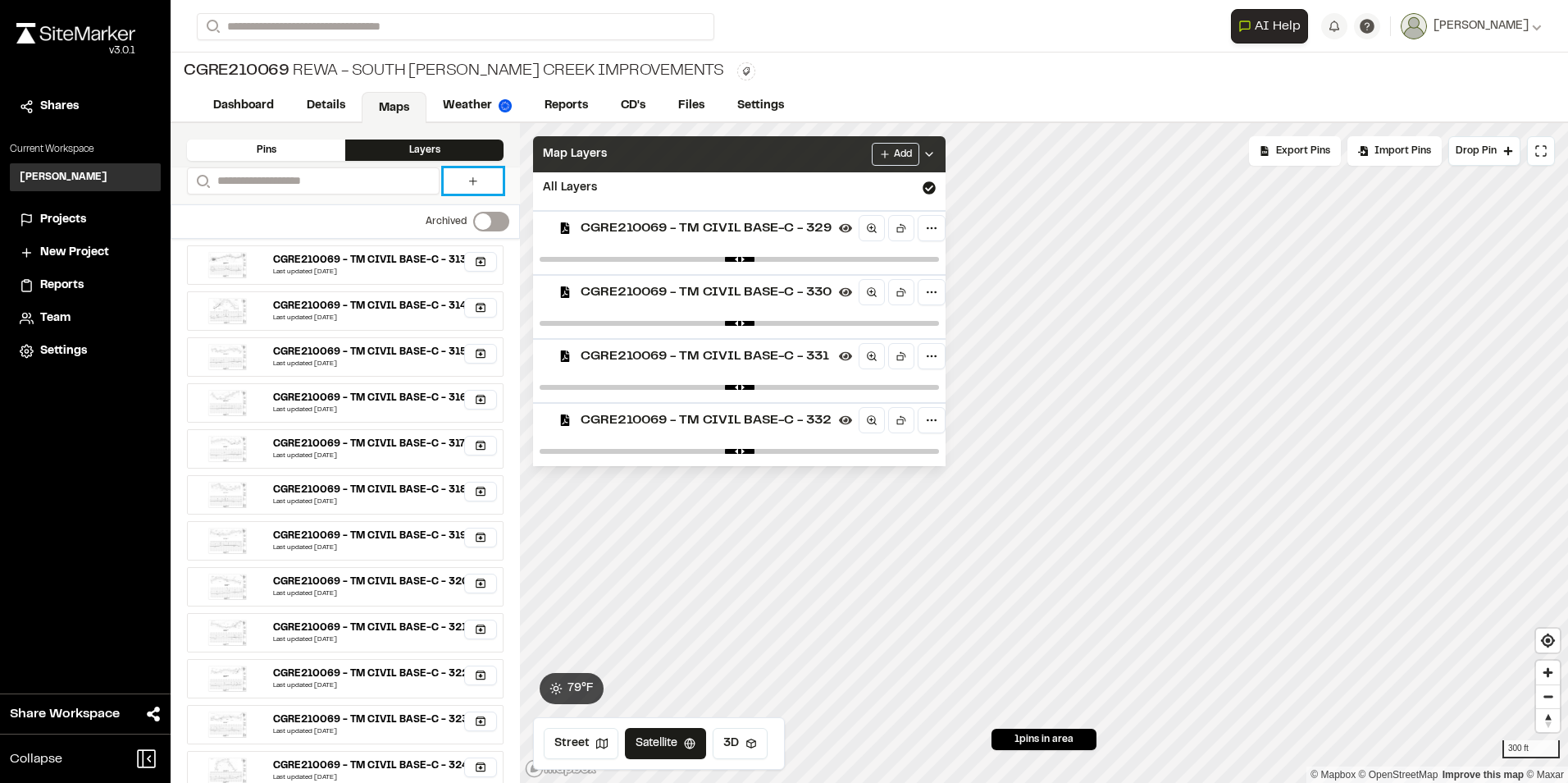
click at [470, 181] on icon at bounding box center [472, 181] width 13 height 13
select select "****"
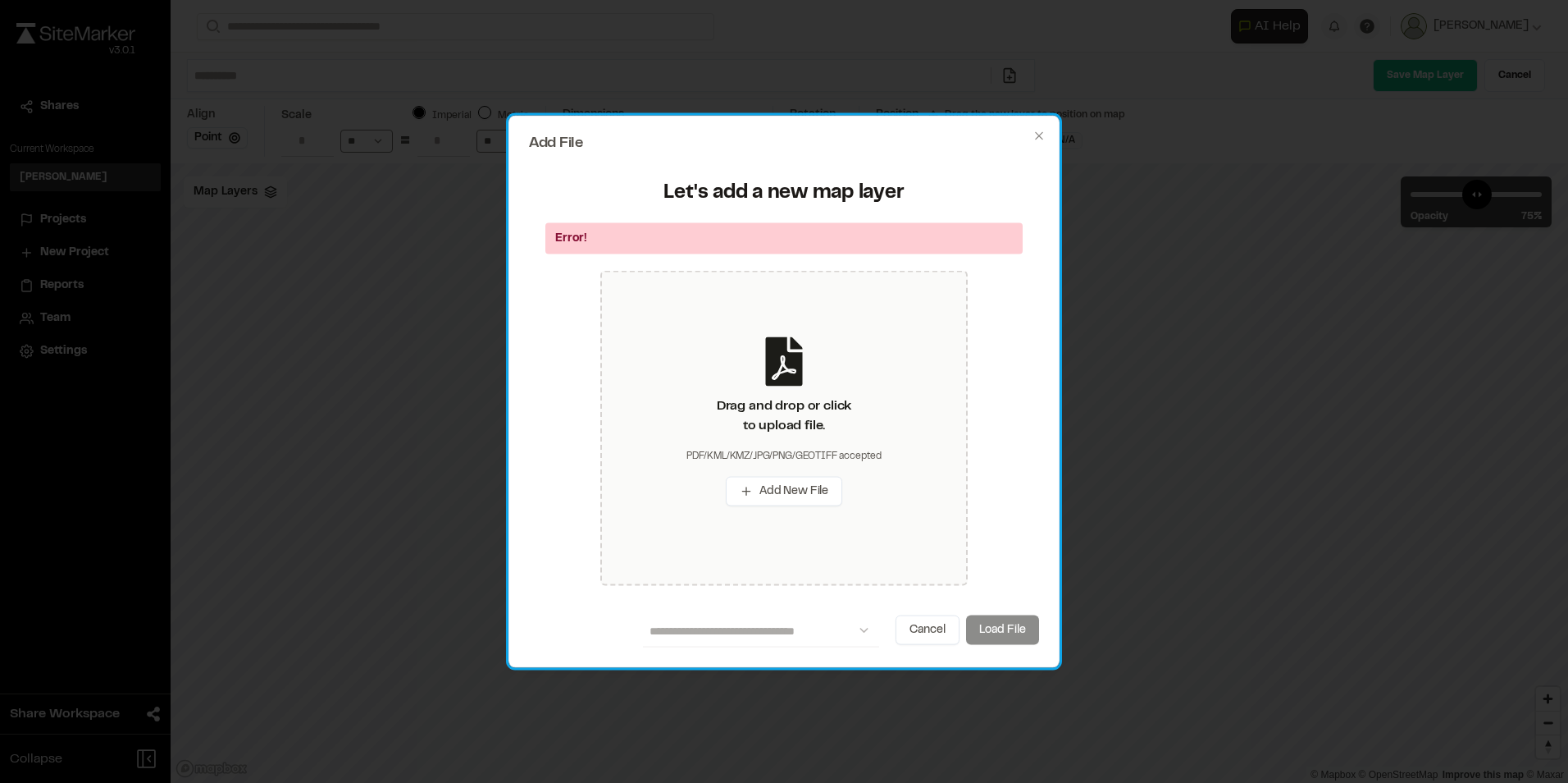
click at [649, 239] on div "Error!" at bounding box center [784, 238] width 477 height 32
click at [993, 635] on div "**********" at bounding box center [784, 631] width 510 height 32
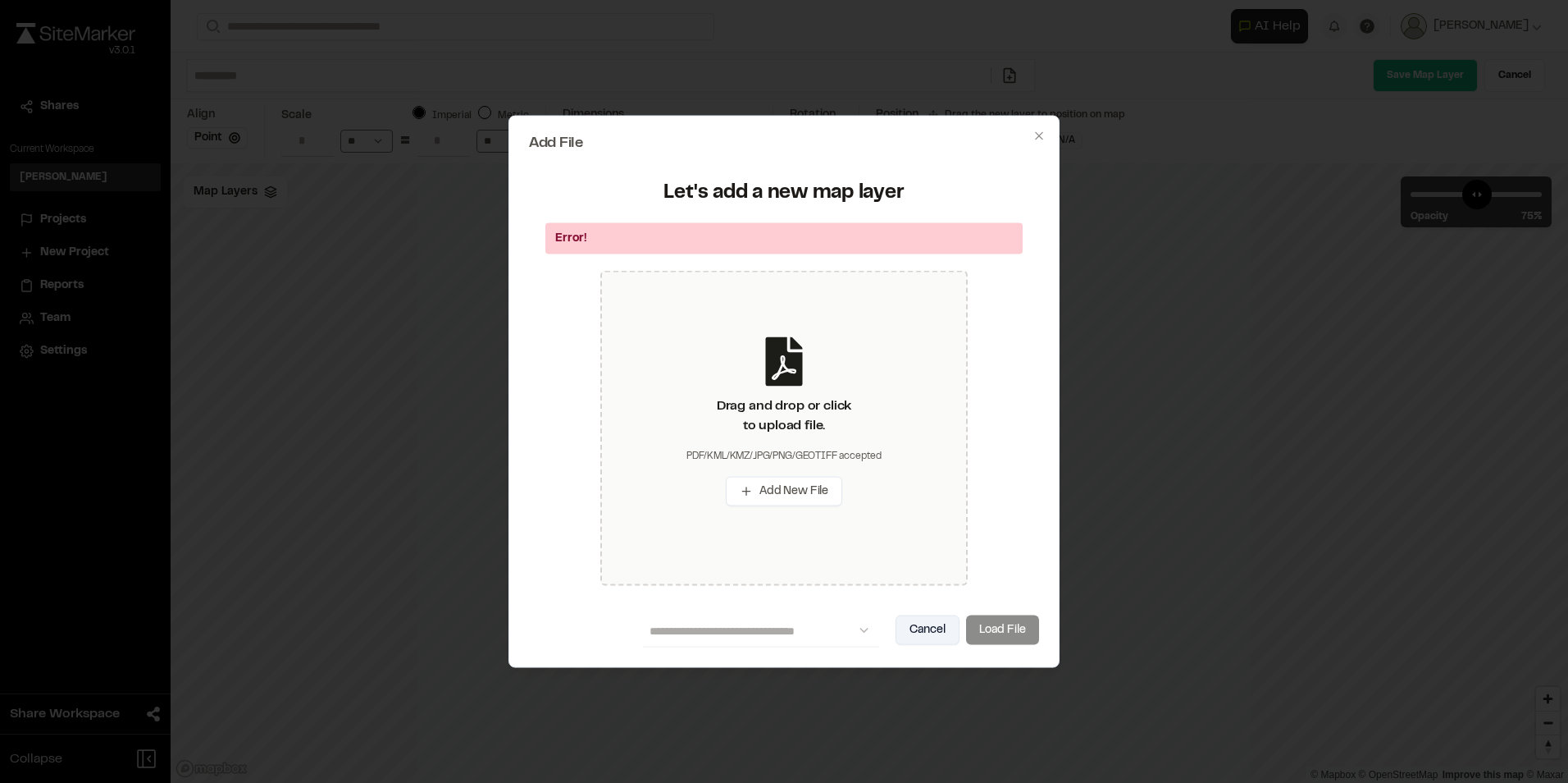
click at [941, 627] on button "Cancel" at bounding box center [927, 630] width 64 height 30
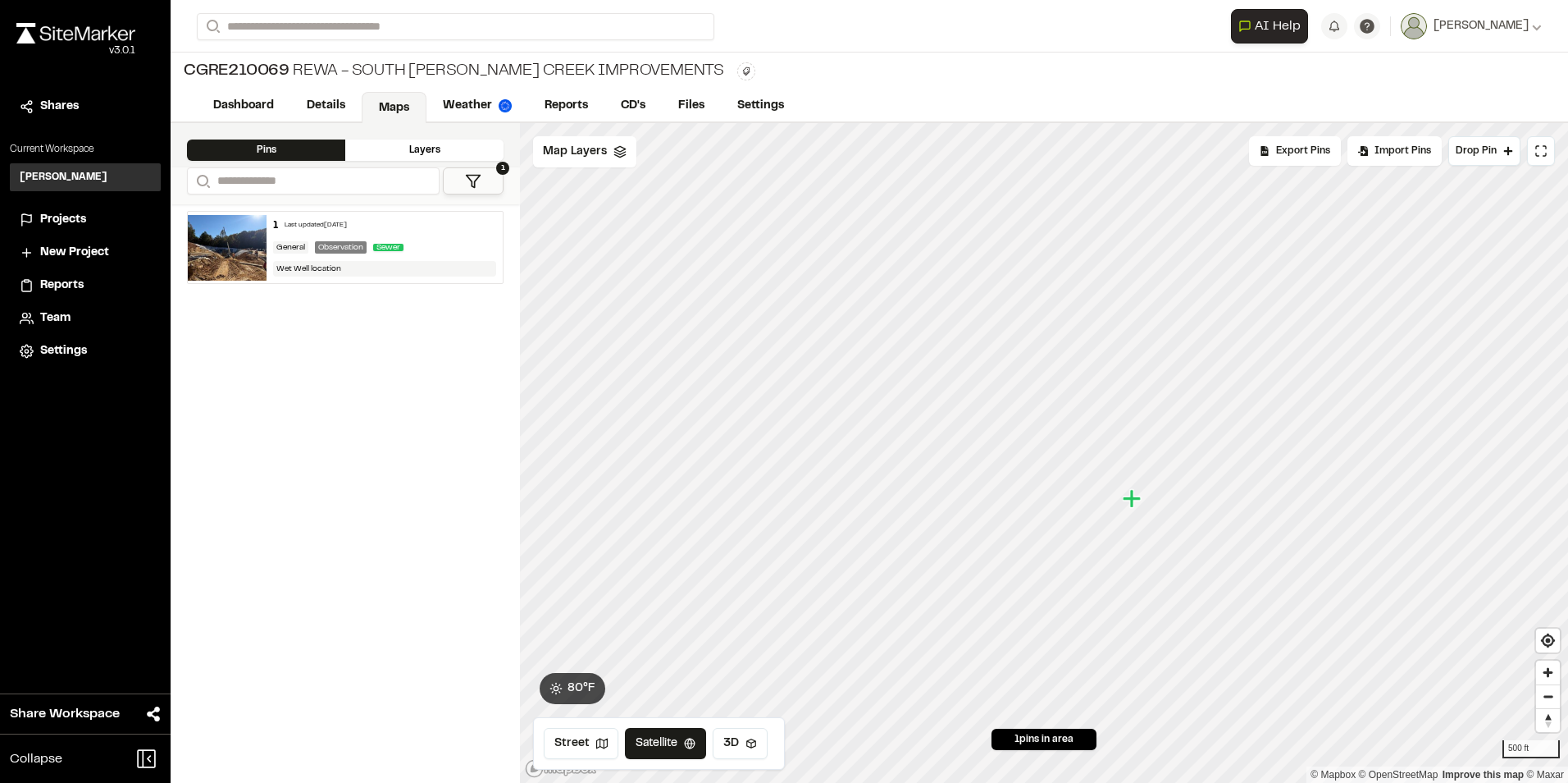
click at [426, 147] on div "Layers" at bounding box center [424, 150] width 158 height 22
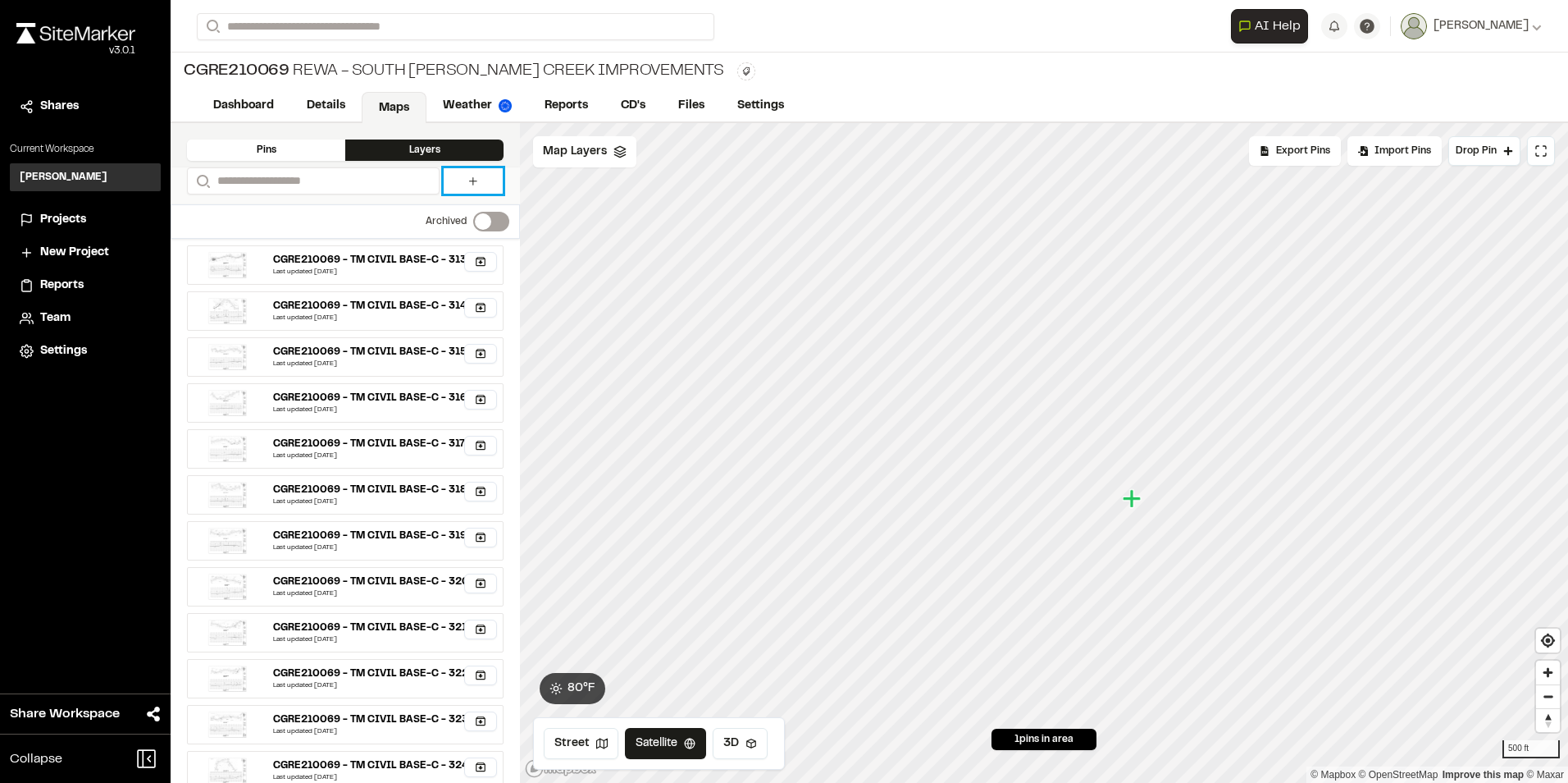
click at [467, 179] on icon at bounding box center [472, 181] width 13 height 13
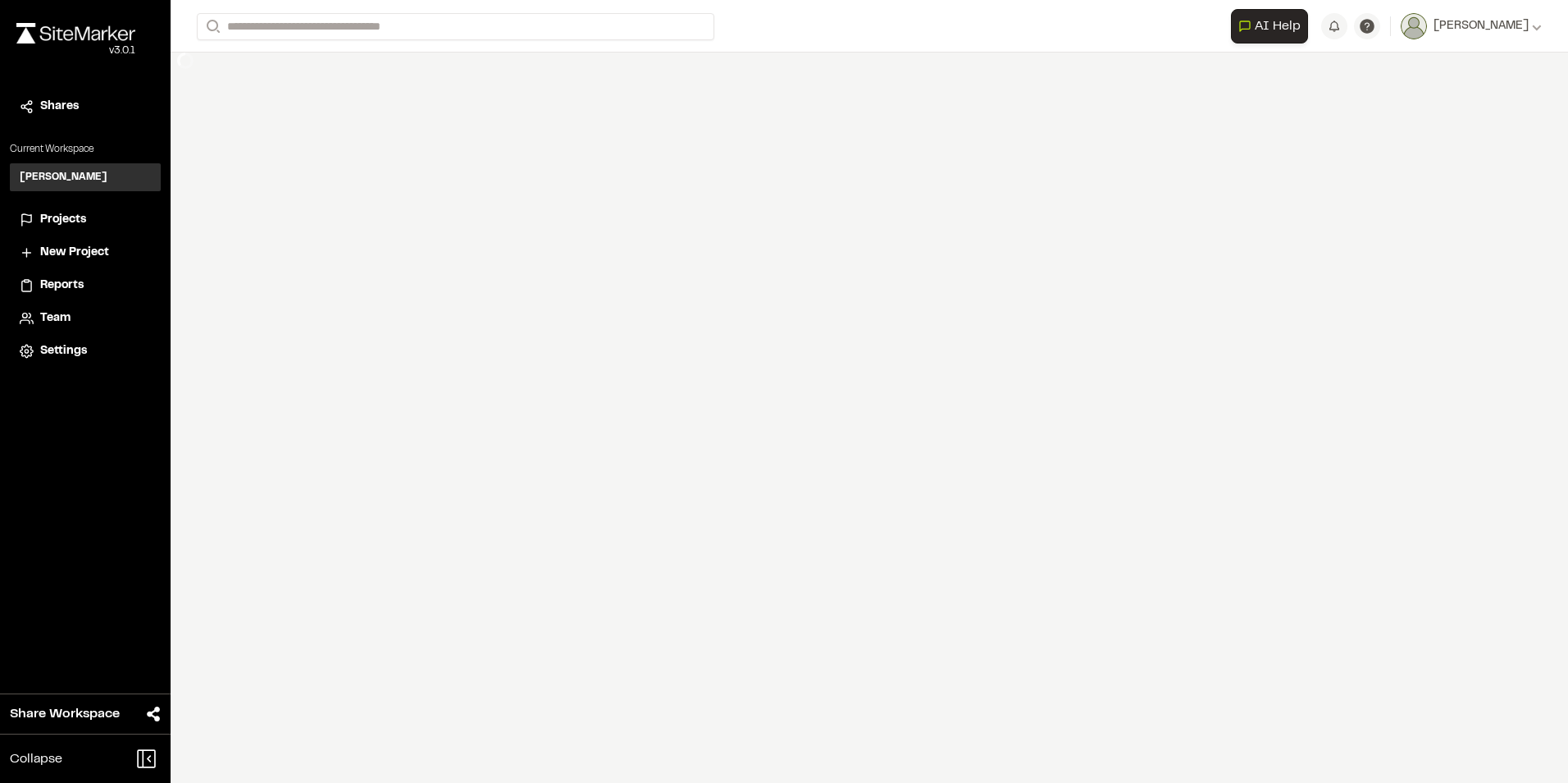
select select "****"
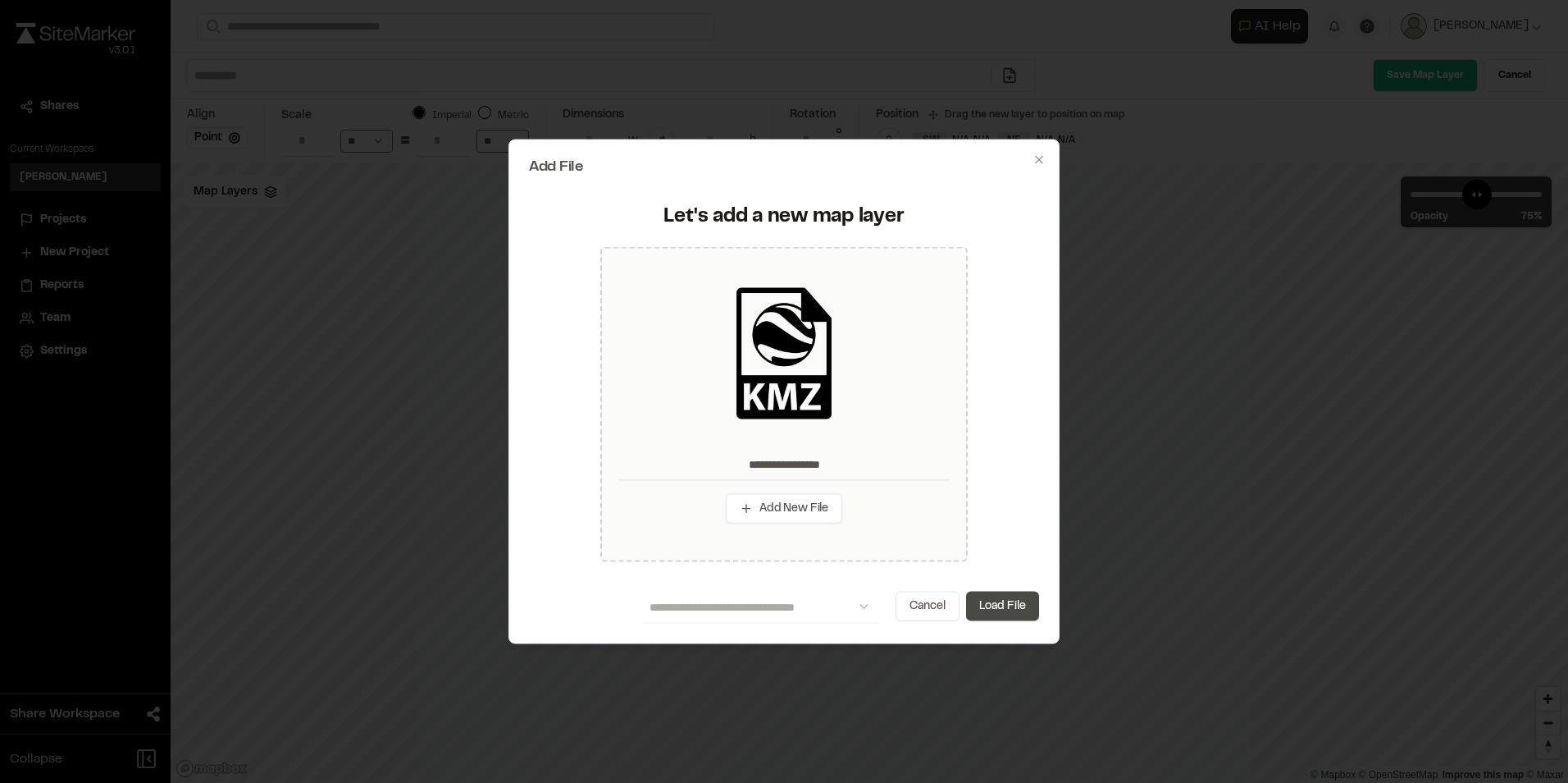
click at [992, 602] on button "Load File" at bounding box center [1003, 606] width 73 height 30
type input "**********"
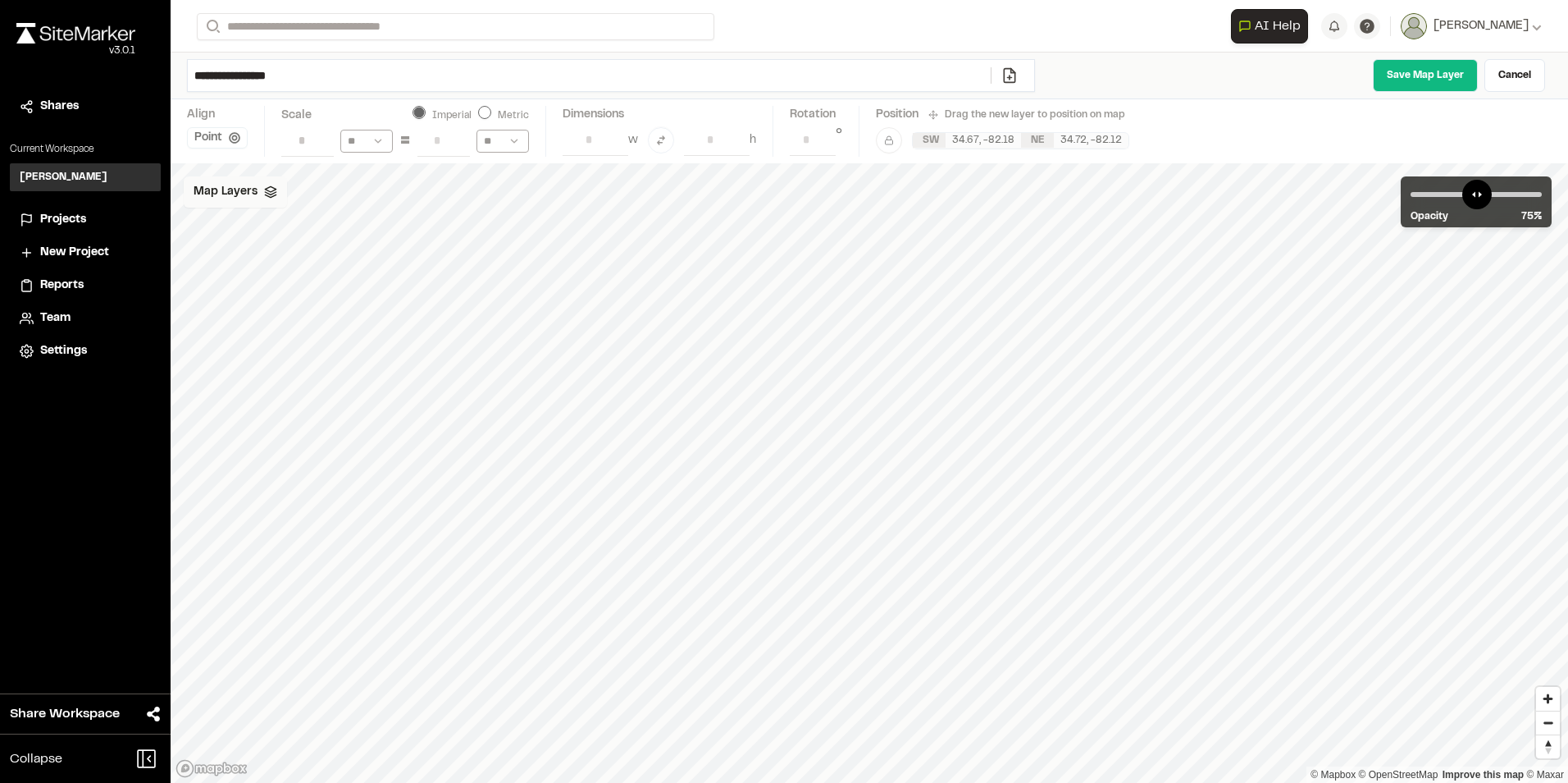
click at [244, 199] on span "Map Layers" at bounding box center [225, 192] width 64 height 18
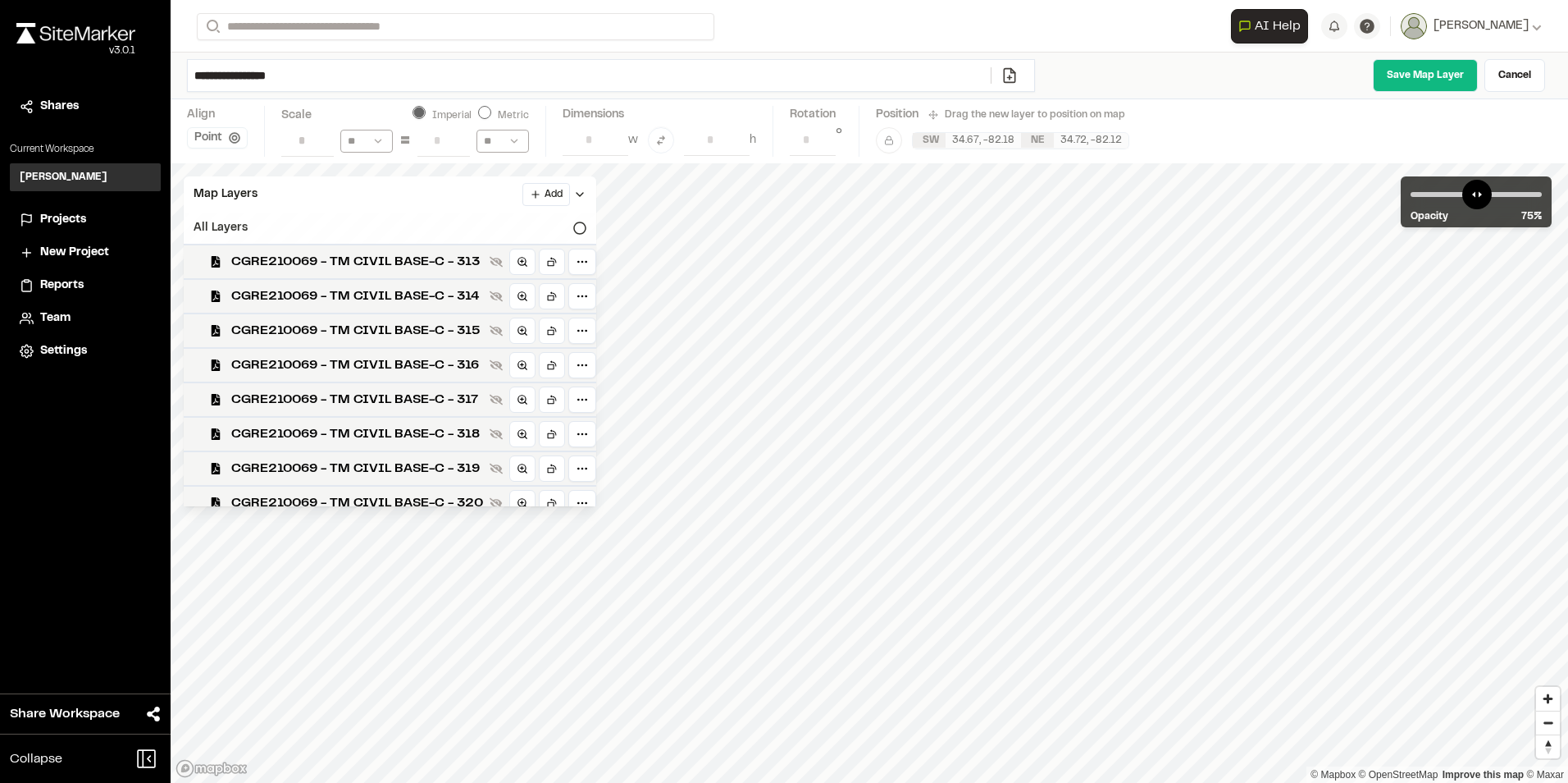
click at [564, 226] on div "All Layers" at bounding box center [389, 228] width 412 height 32
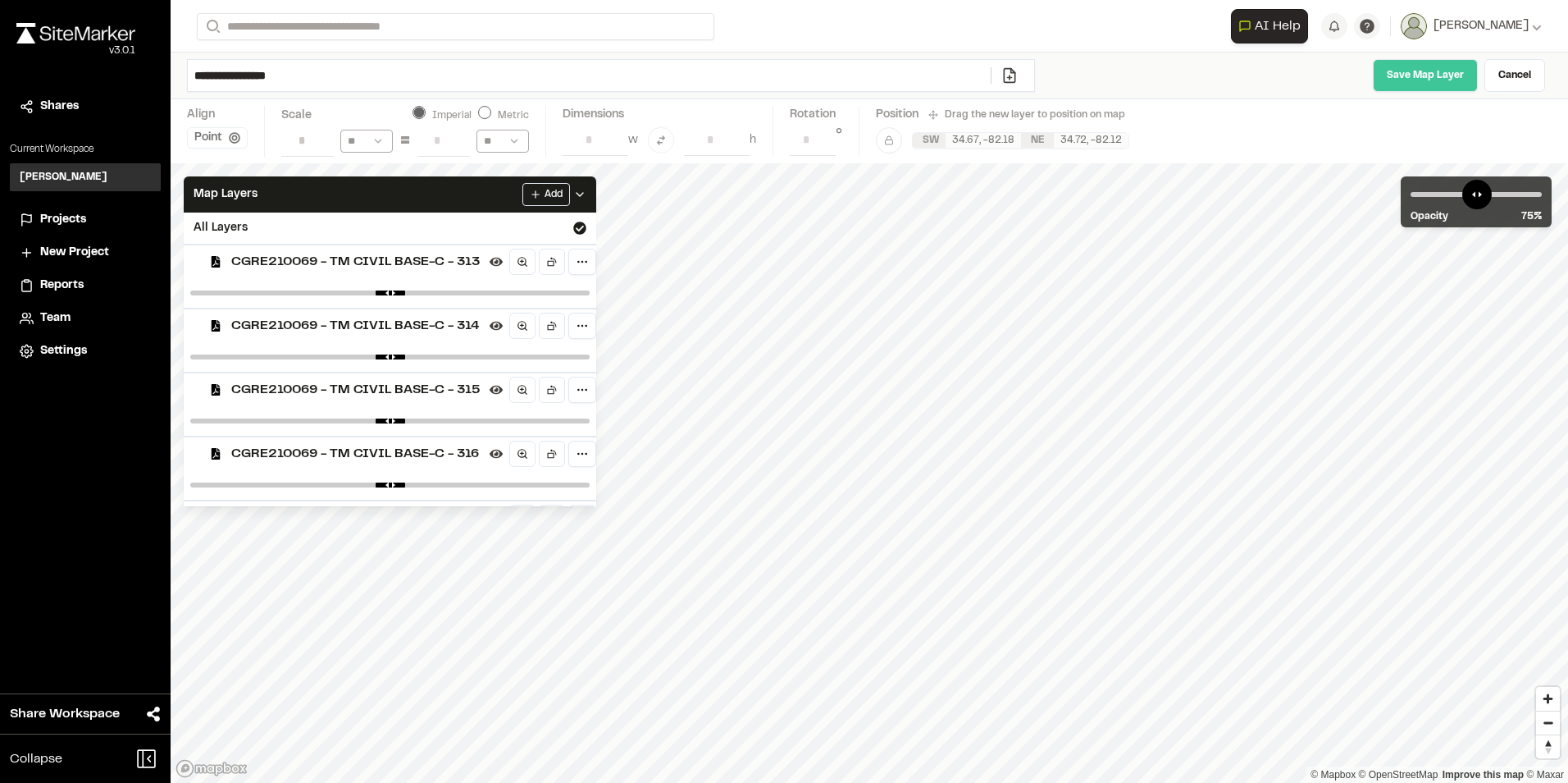
click at [1416, 77] on link "Save Map Layer" at bounding box center [1425, 75] width 105 height 33
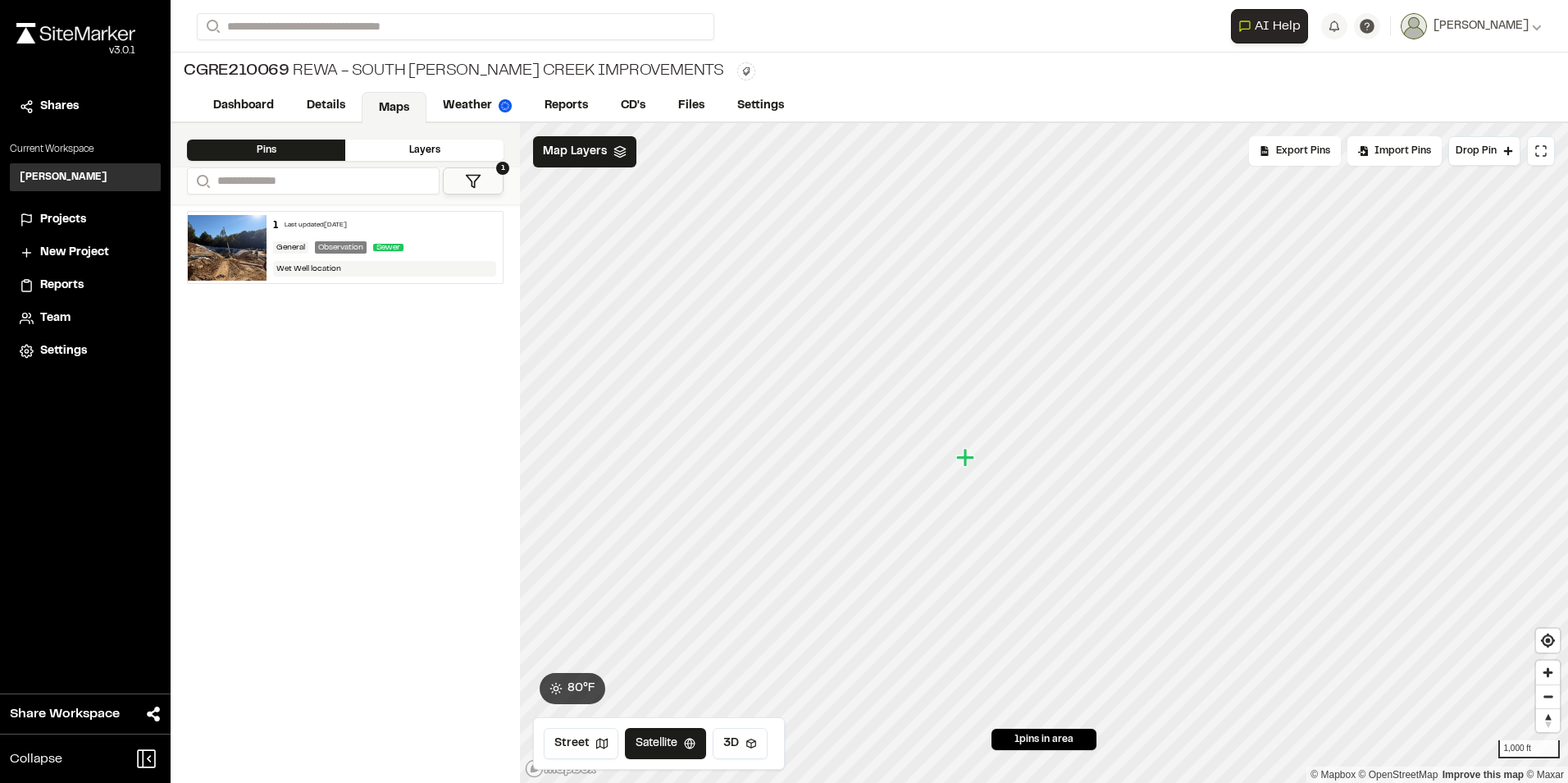
click at [427, 150] on div "Layers" at bounding box center [424, 150] width 158 height 22
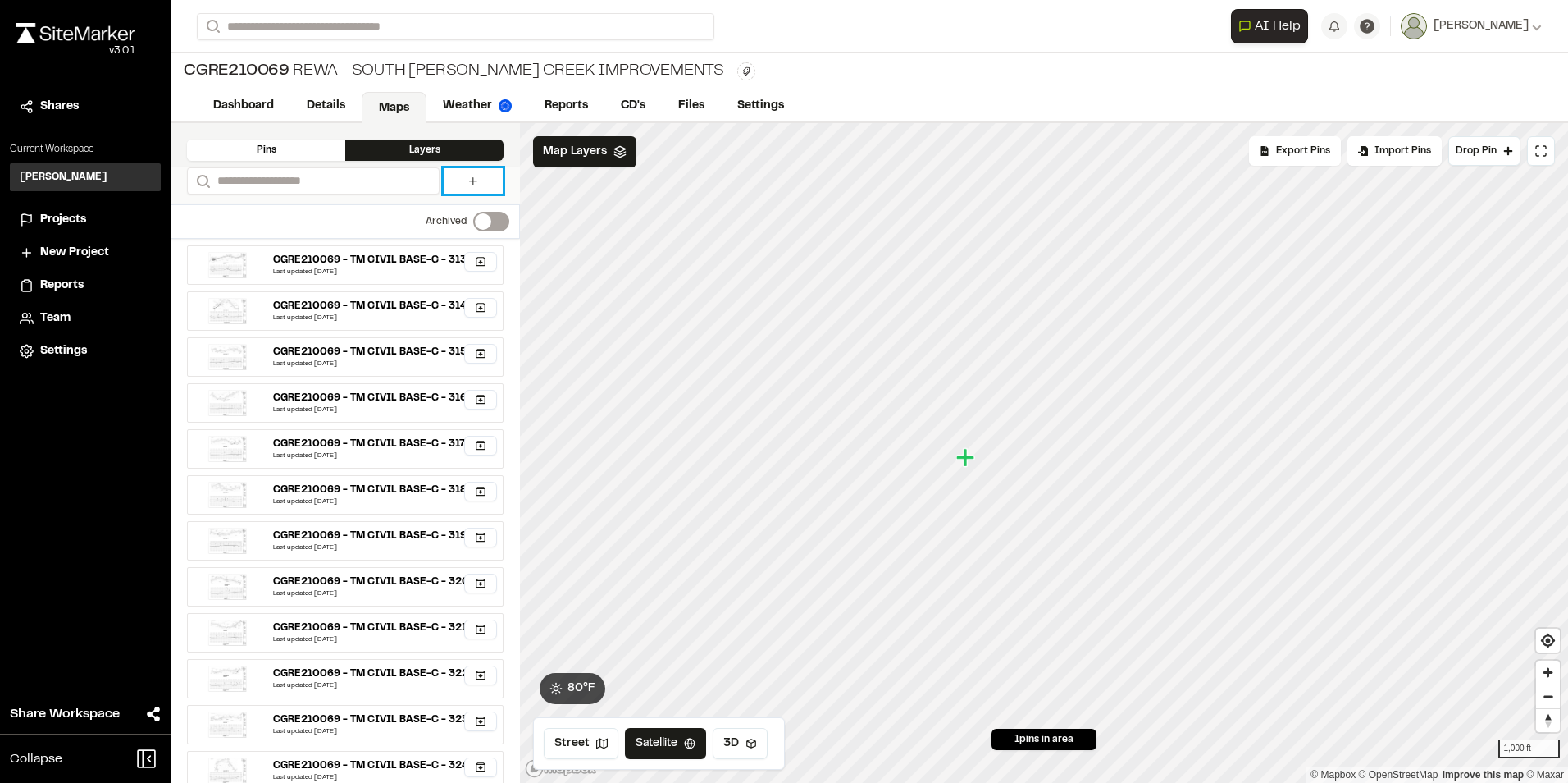
click at [470, 178] on icon at bounding box center [472, 181] width 13 height 13
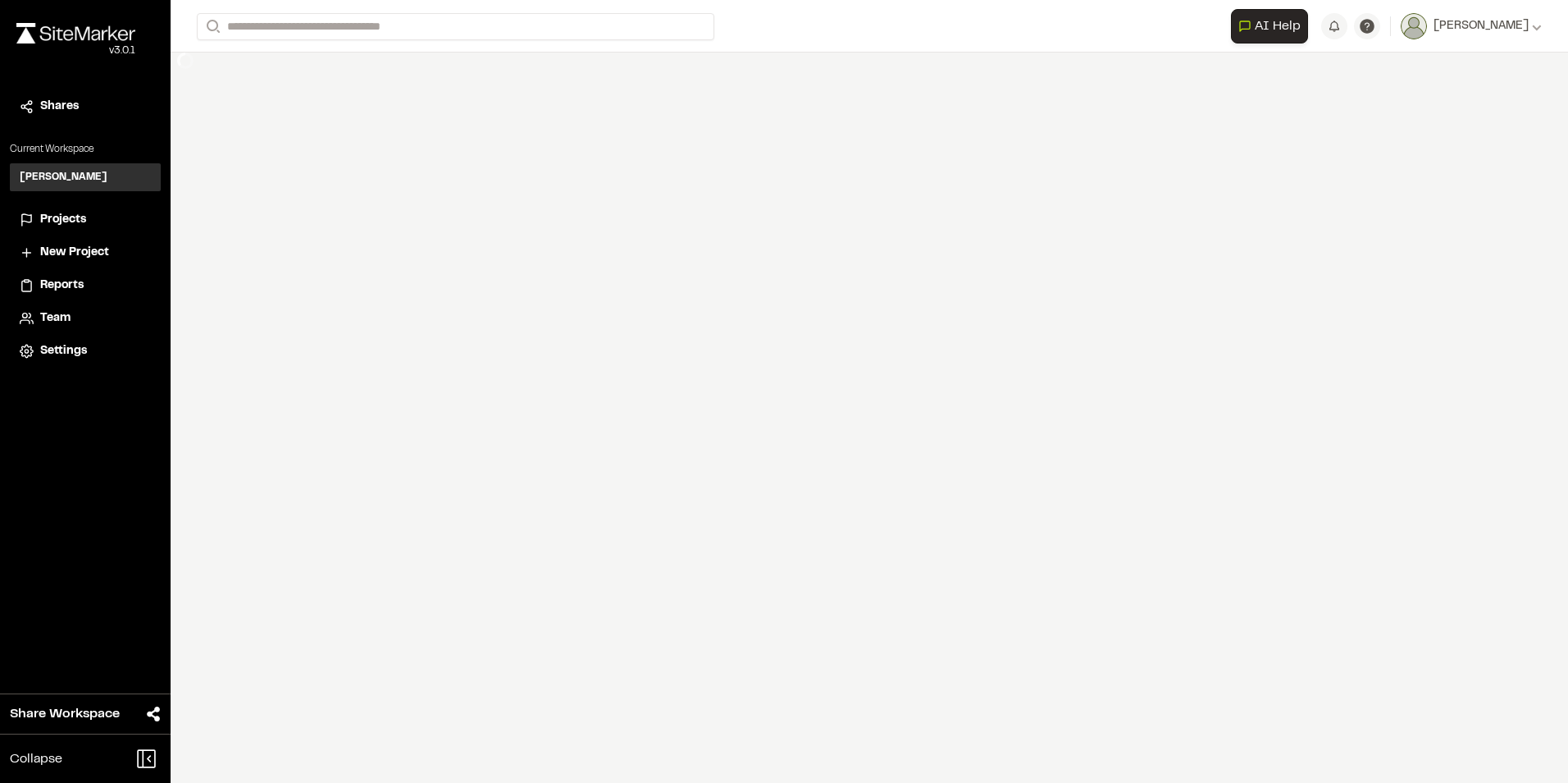
select select "****"
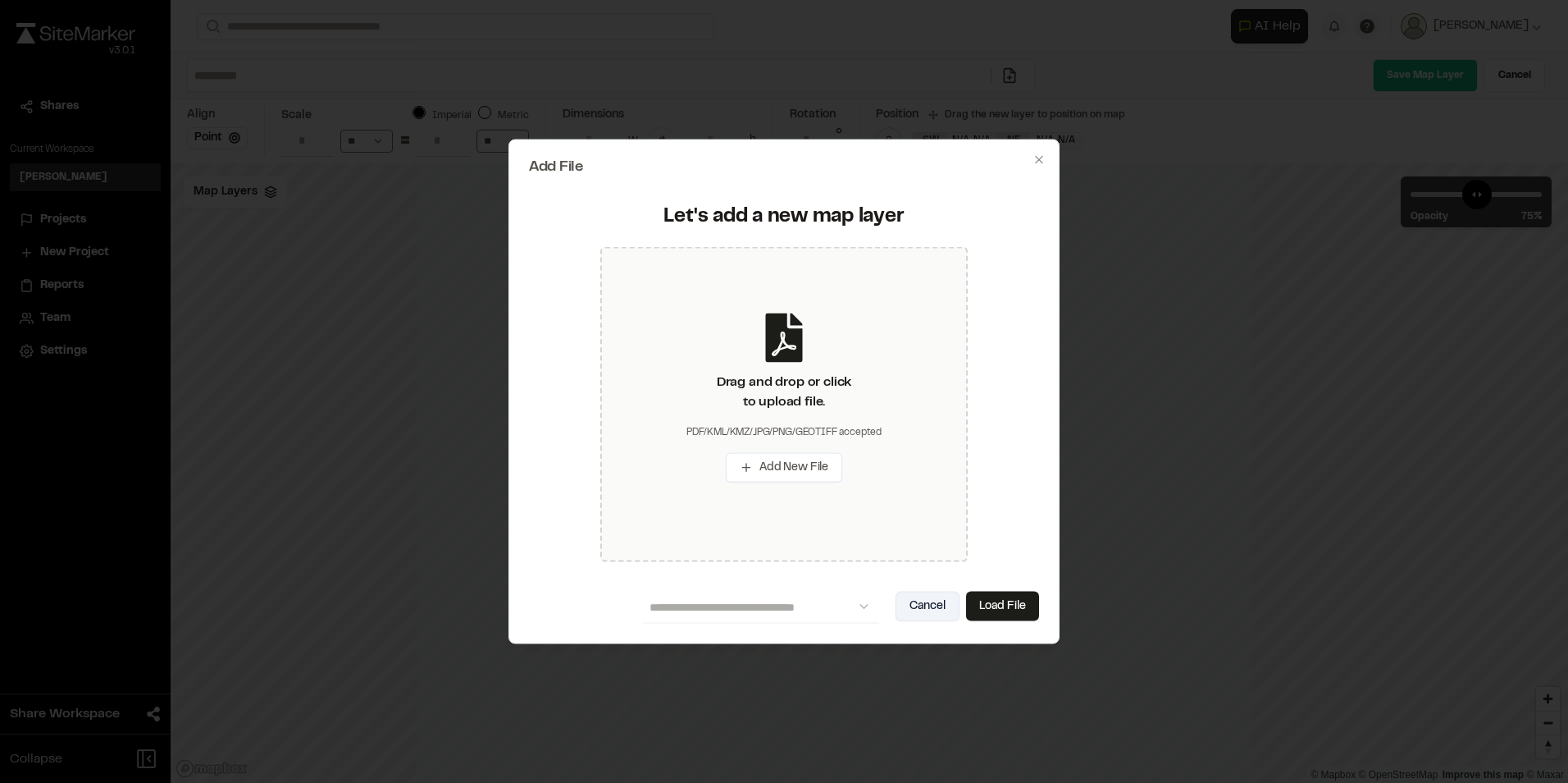
click at [929, 613] on button "Cancel" at bounding box center [927, 606] width 64 height 30
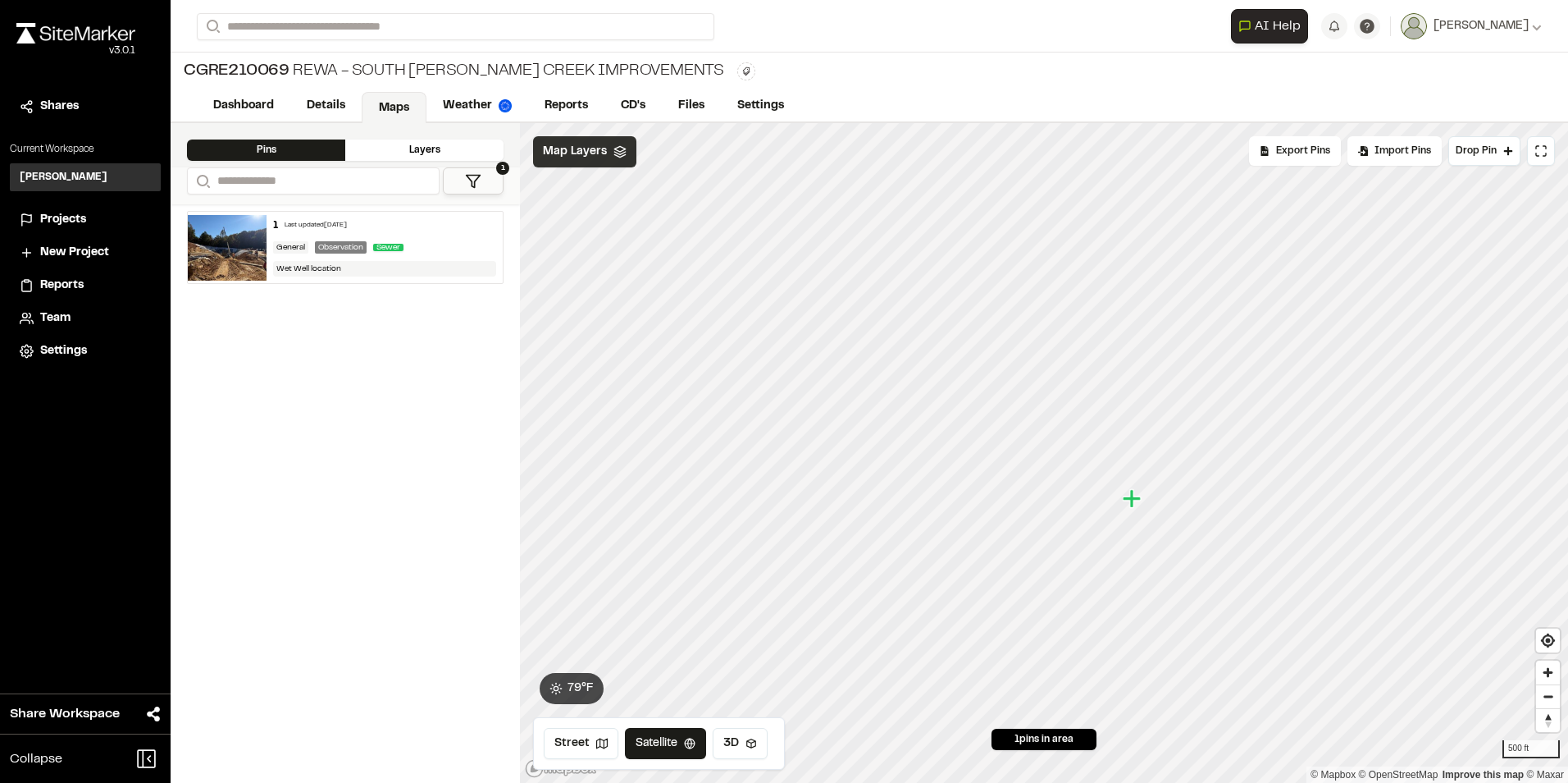
click at [569, 145] on span "Map Layers" at bounding box center [574, 151] width 64 height 18
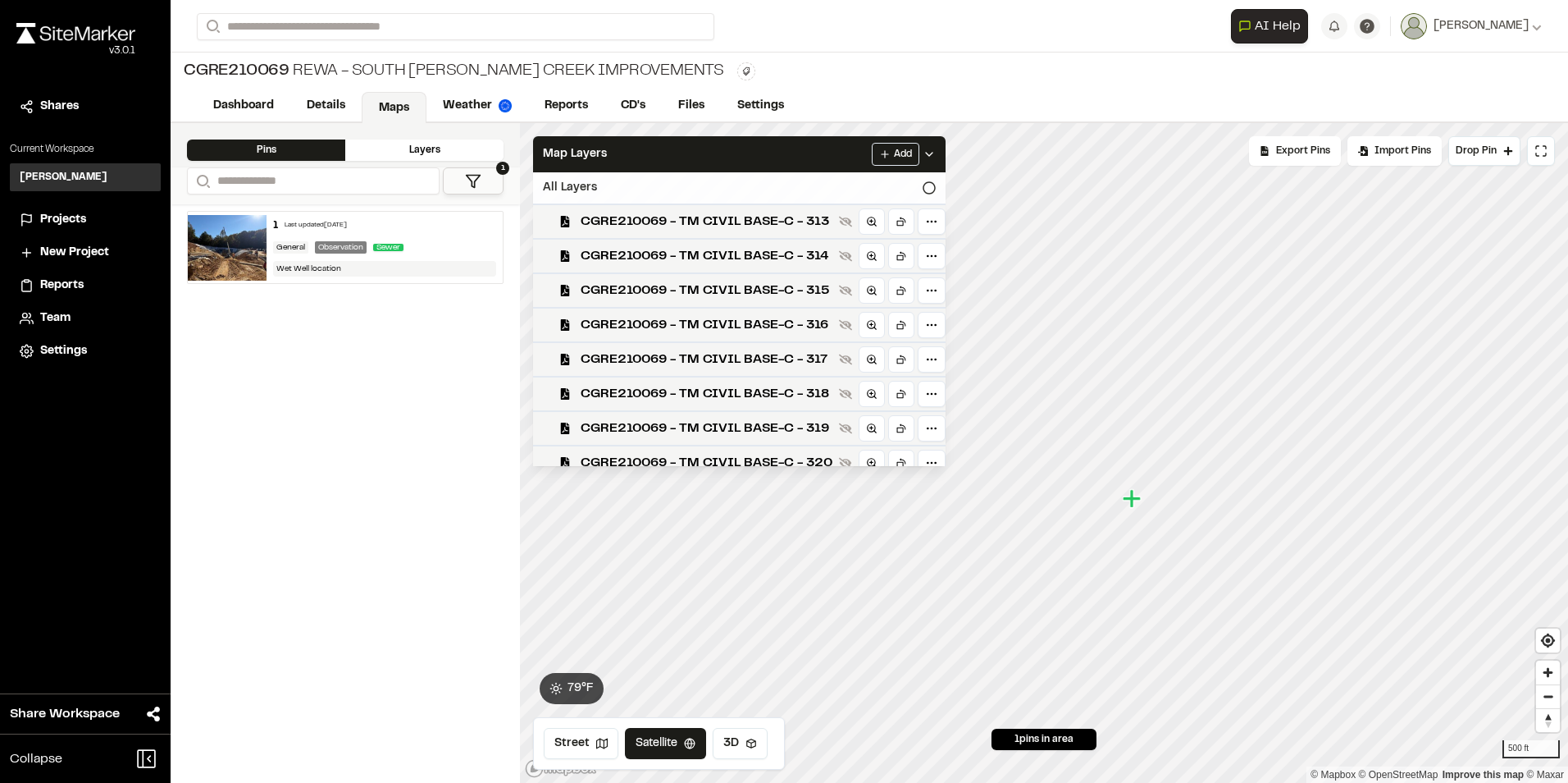
click at [908, 189] on div "All Layers" at bounding box center [738, 188] width 412 height 32
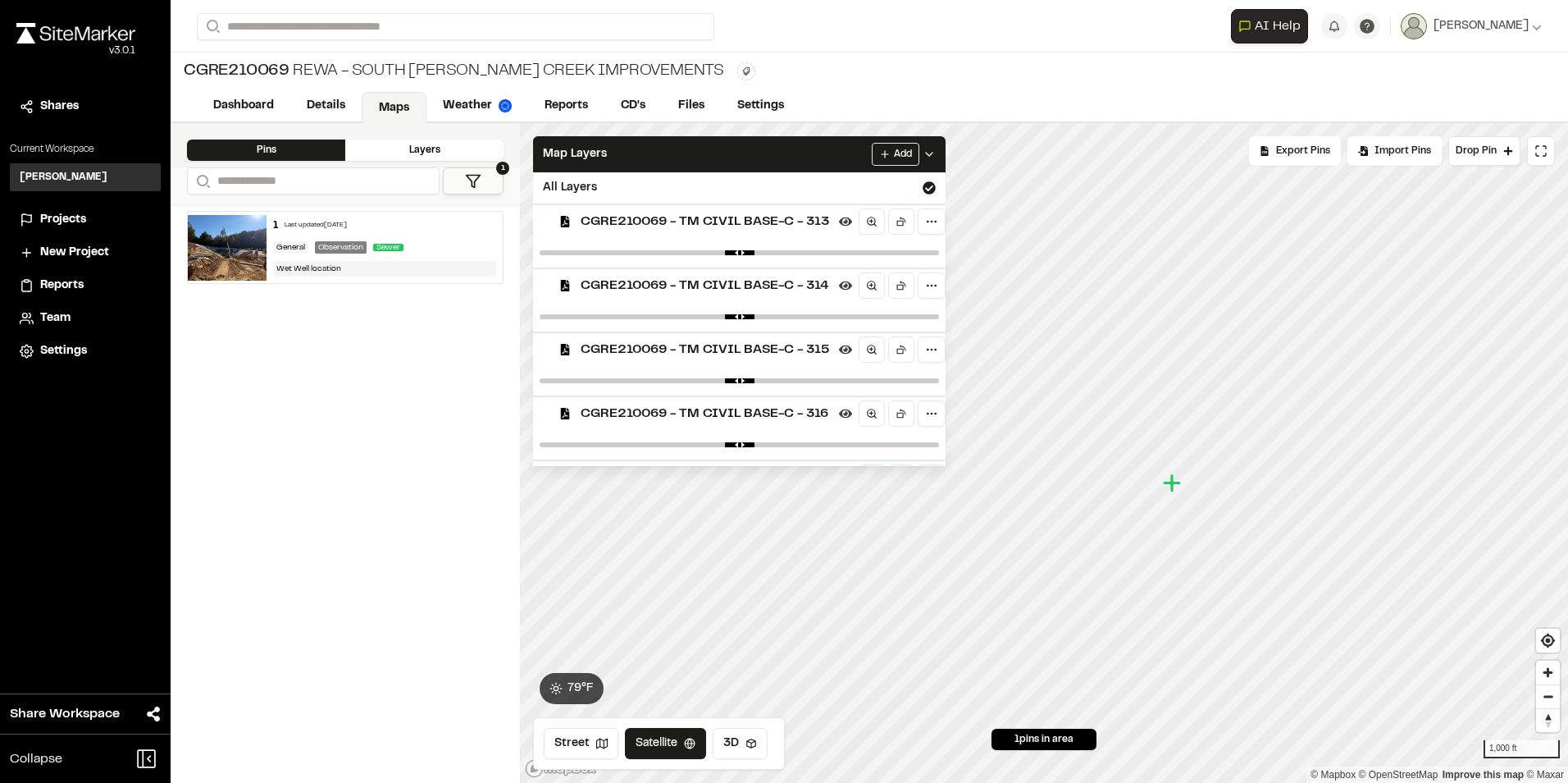
click at [459, 148] on div "Layers" at bounding box center [424, 150] width 158 height 22
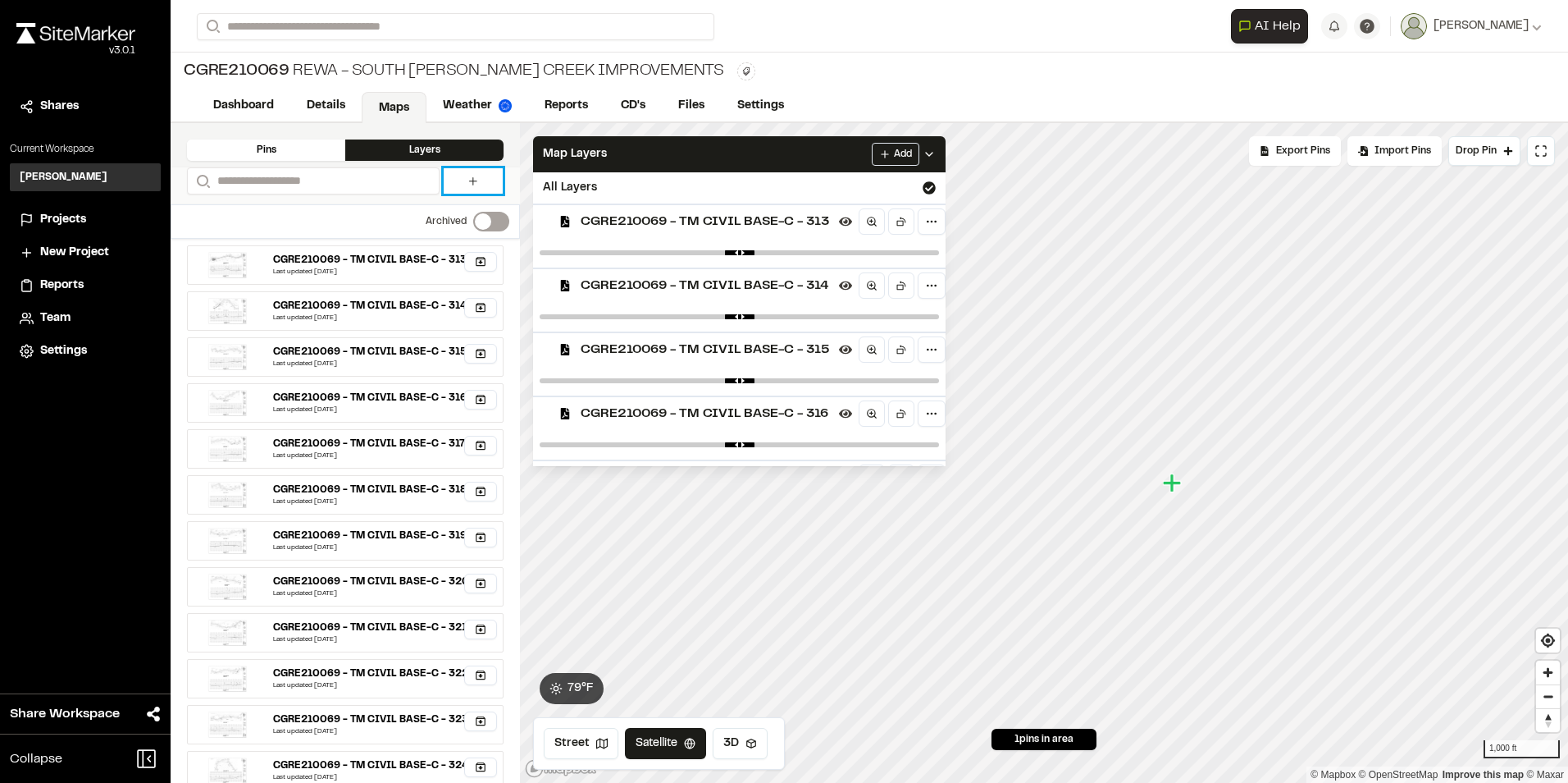
click at [465, 183] on link at bounding box center [473, 181] width 59 height 26
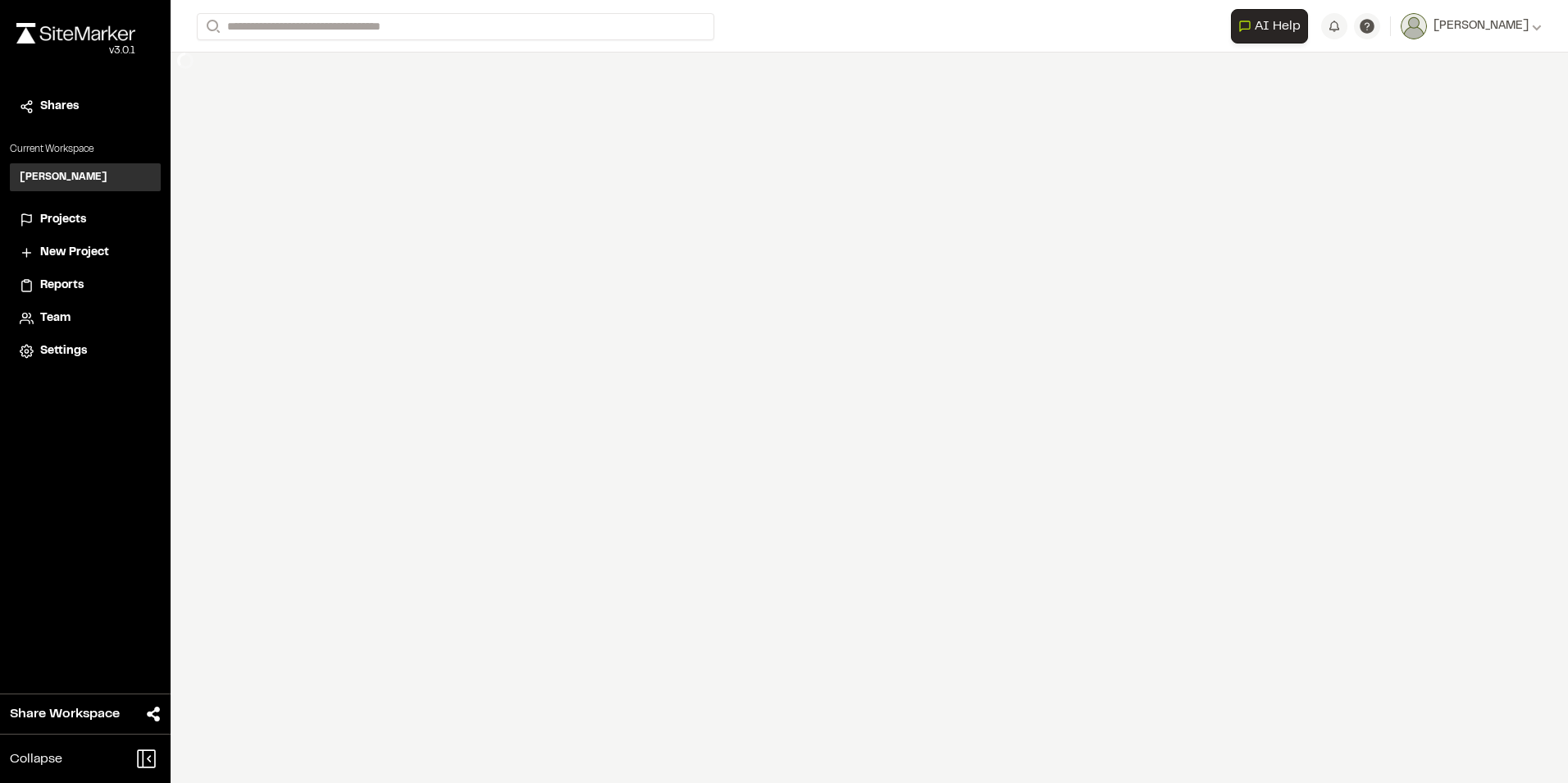
select select "****"
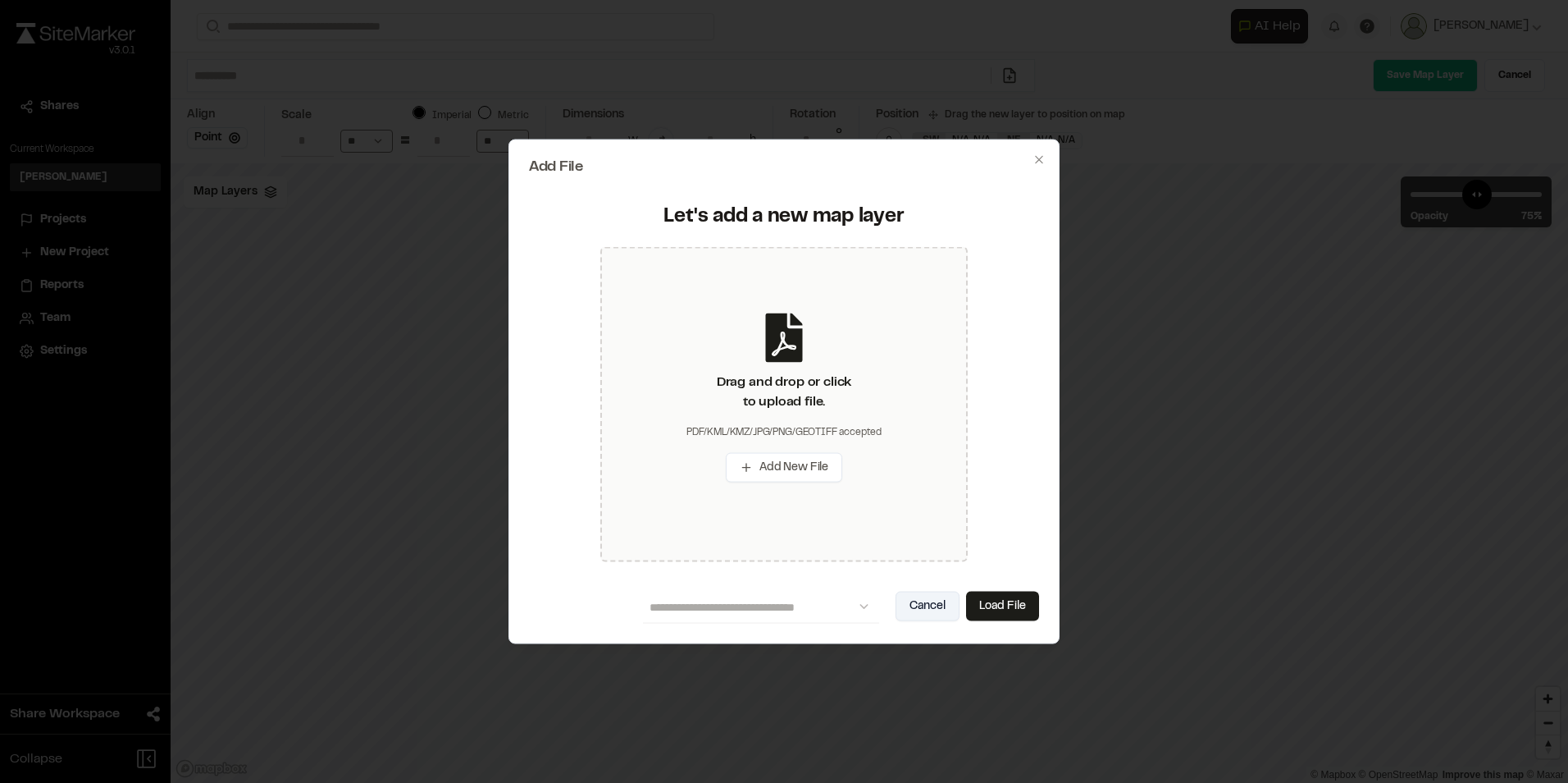
click at [929, 604] on button "Cancel" at bounding box center [927, 606] width 64 height 30
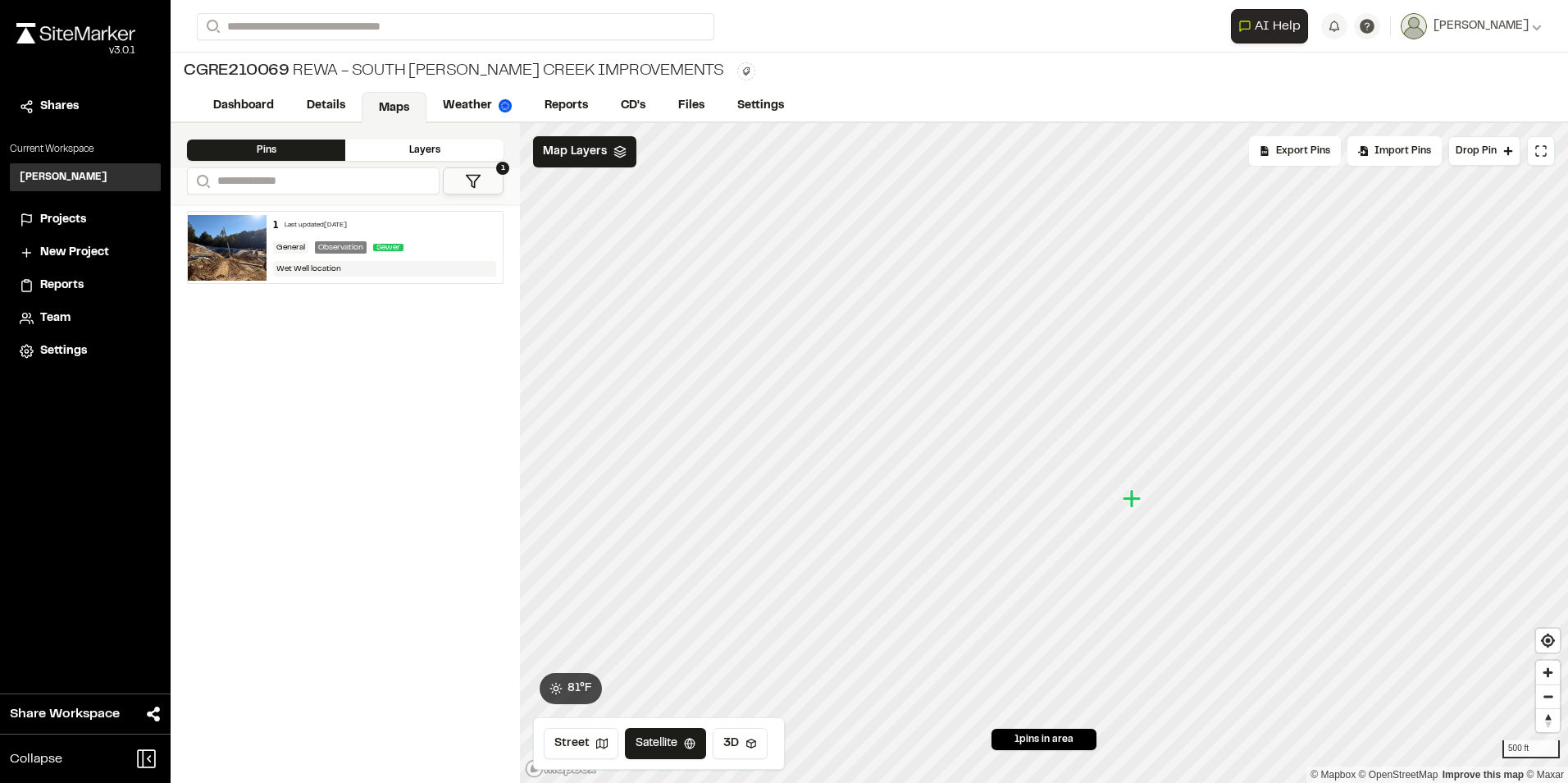
click at [452, 143] on div "Layers" at bounding box center [424, 150] width 158 height 22
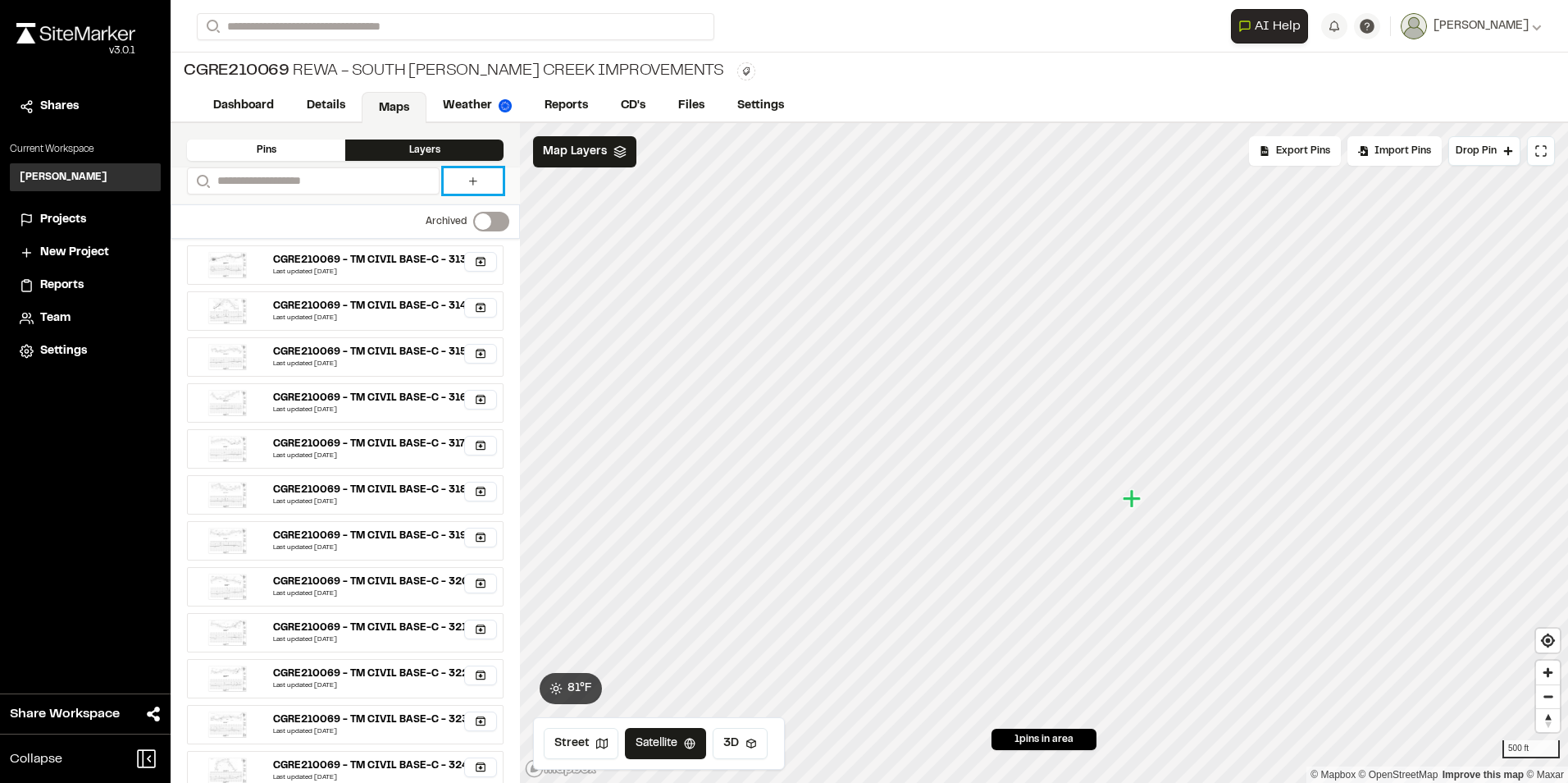
click at [481, 180] on link at bounding box center [473, 181] width 59 height 26
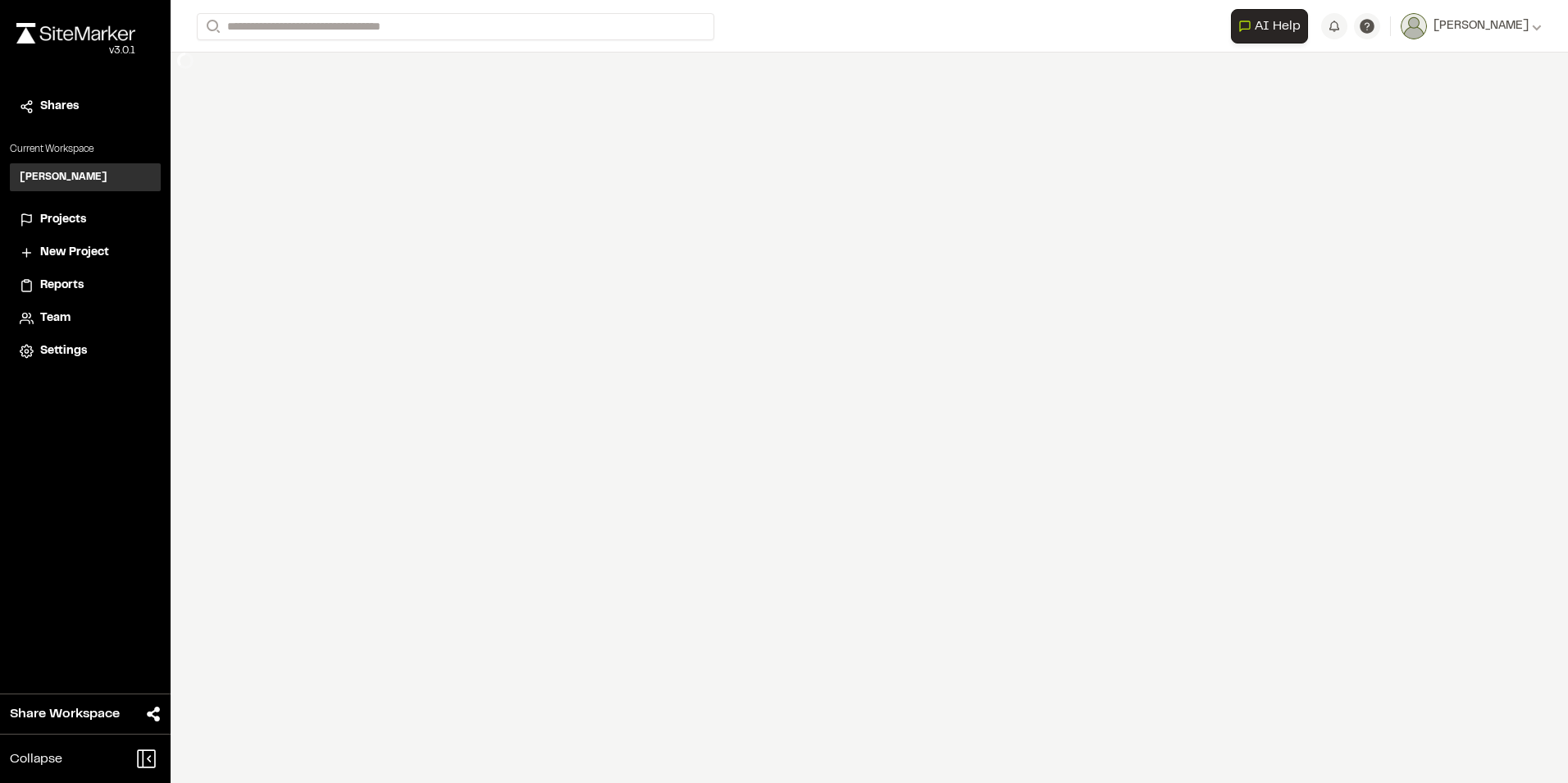
select select "****"
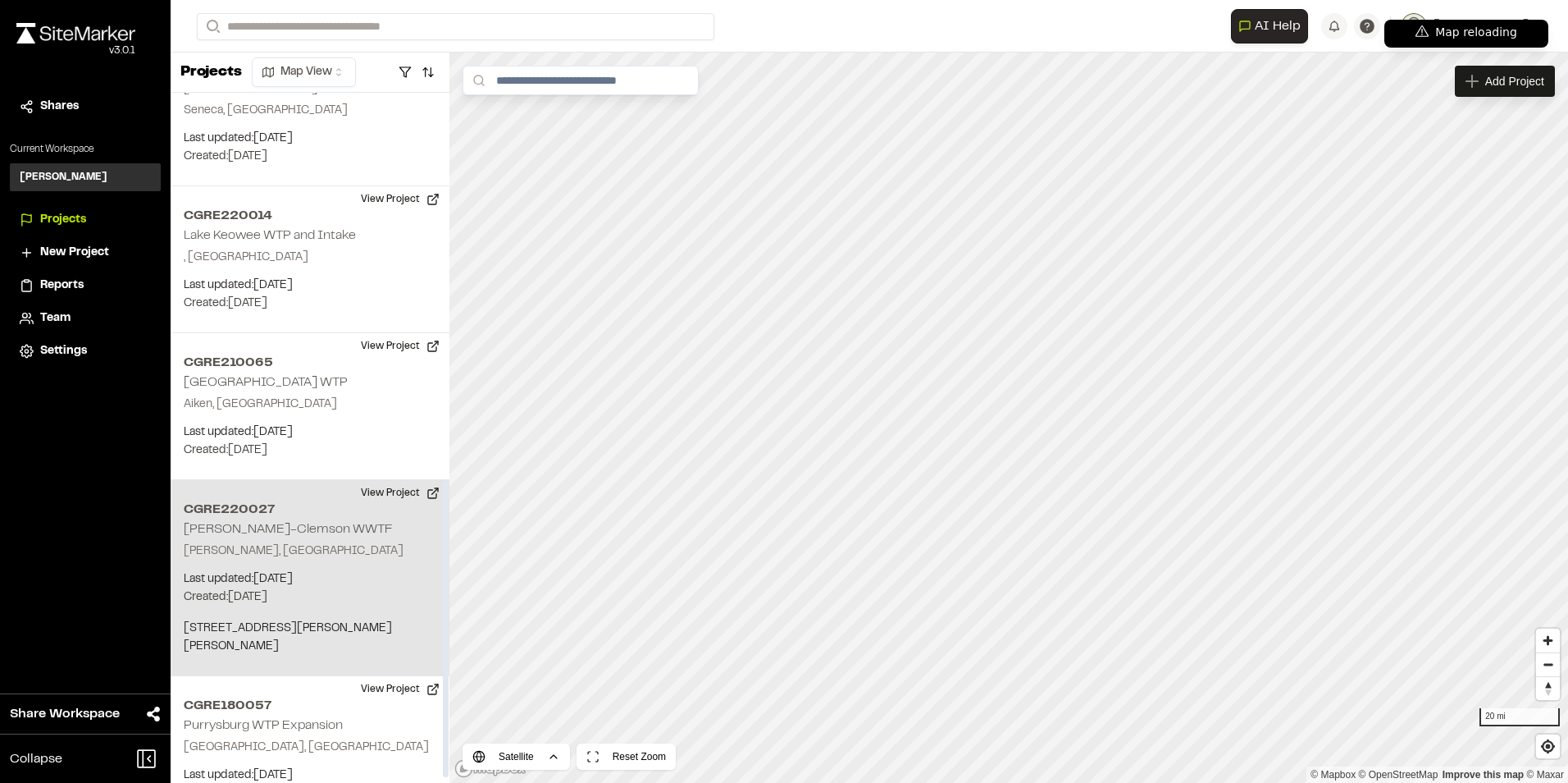
scroll to position [915, 0]
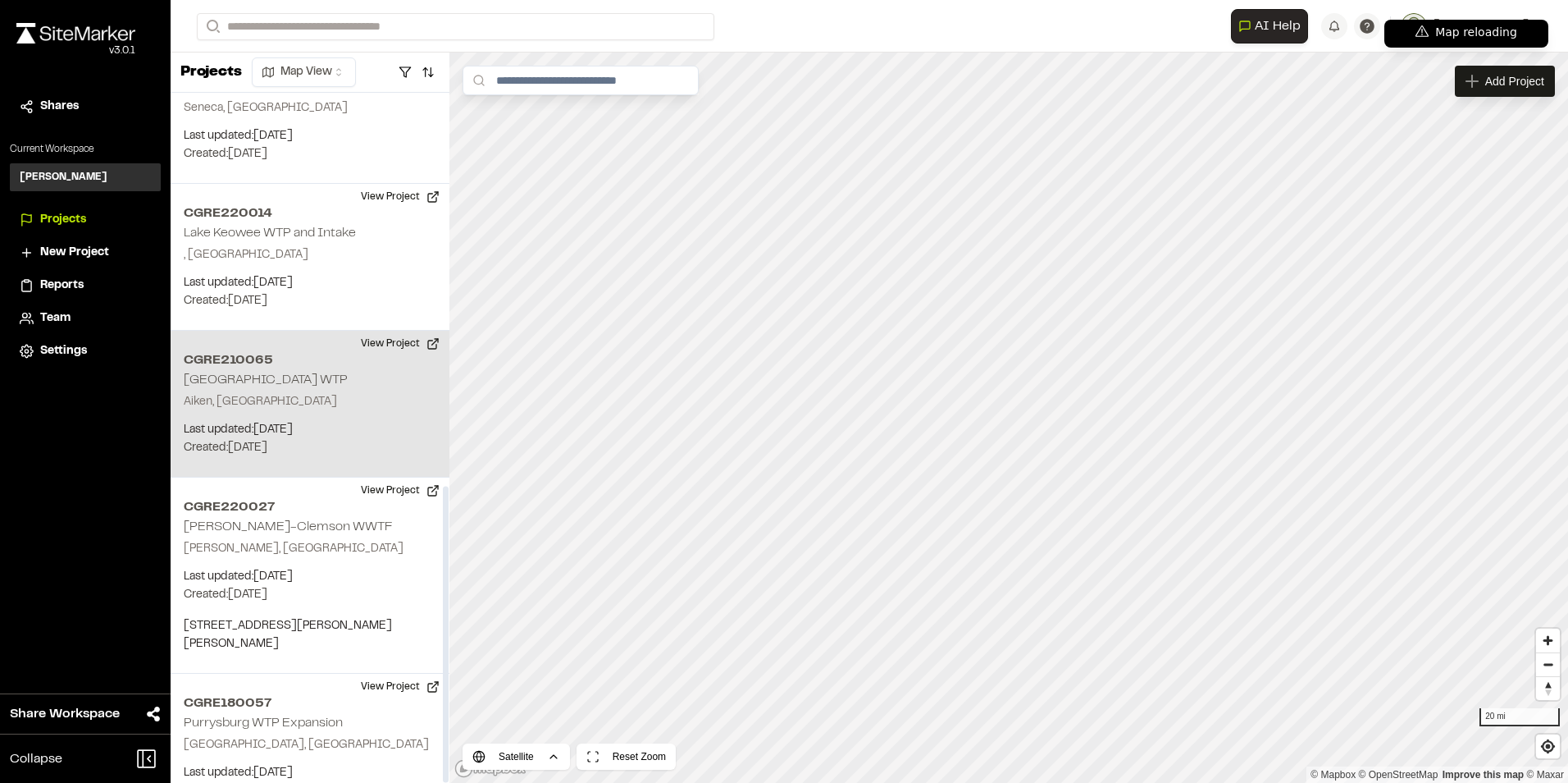
click at [329, 371] on div "CGRE210065 [GEOGRAPHIC_DATA] WTP [GEOGRAPHIC_DATA], [GEOGRAPHIC_DATA] Last upda…" at bounding box center [310, 403] width 279 height 147
click at [392, 330] on button "View Project" at bounding box center [400, 343] width 99 height 27
click at [374, 330] on button "View Project" at bounding box center [400, 343] width 99 height 27
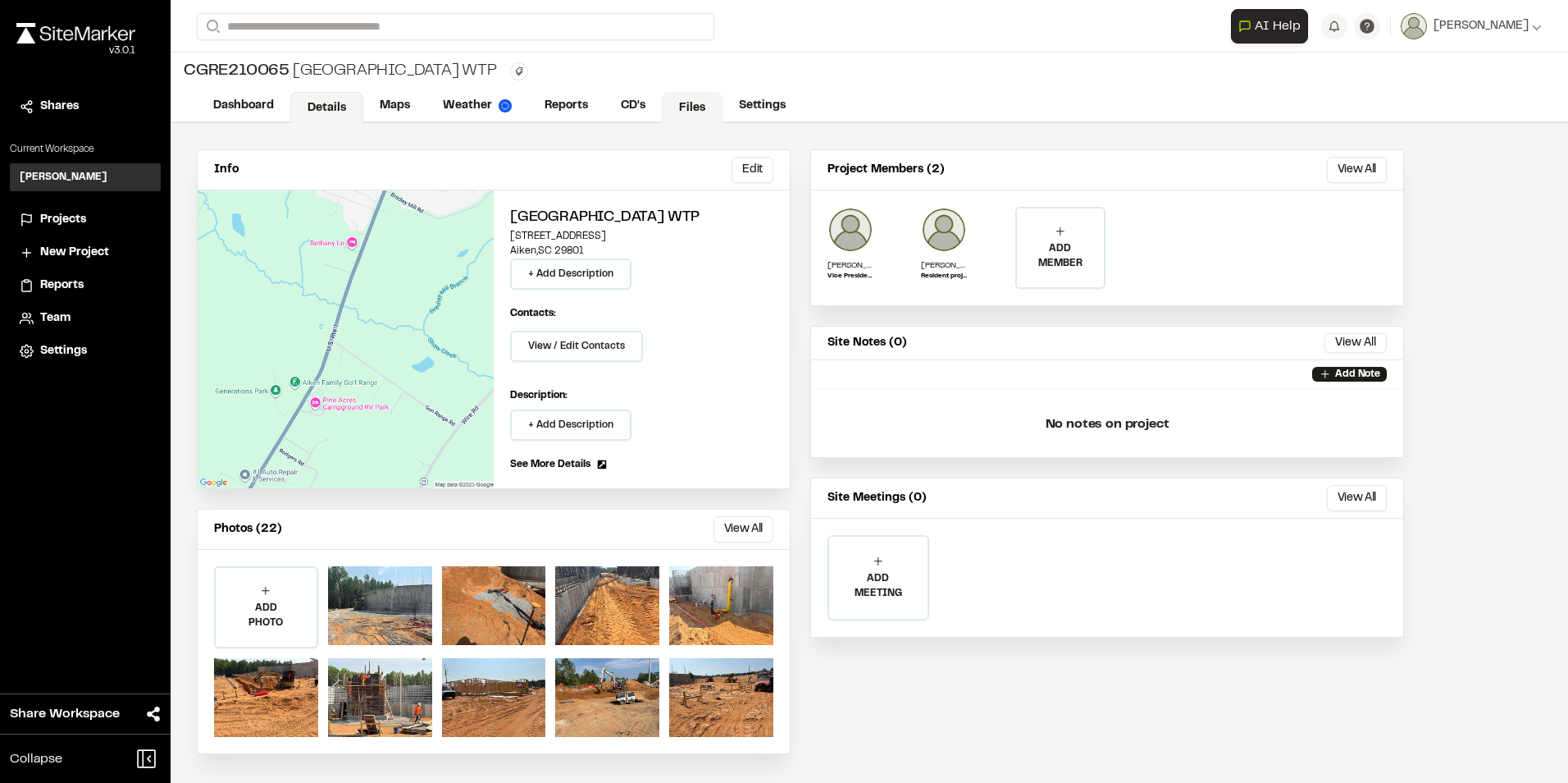
click at [685, 97] on link "Files" at bounding box center [692, 108] width 60 height 32
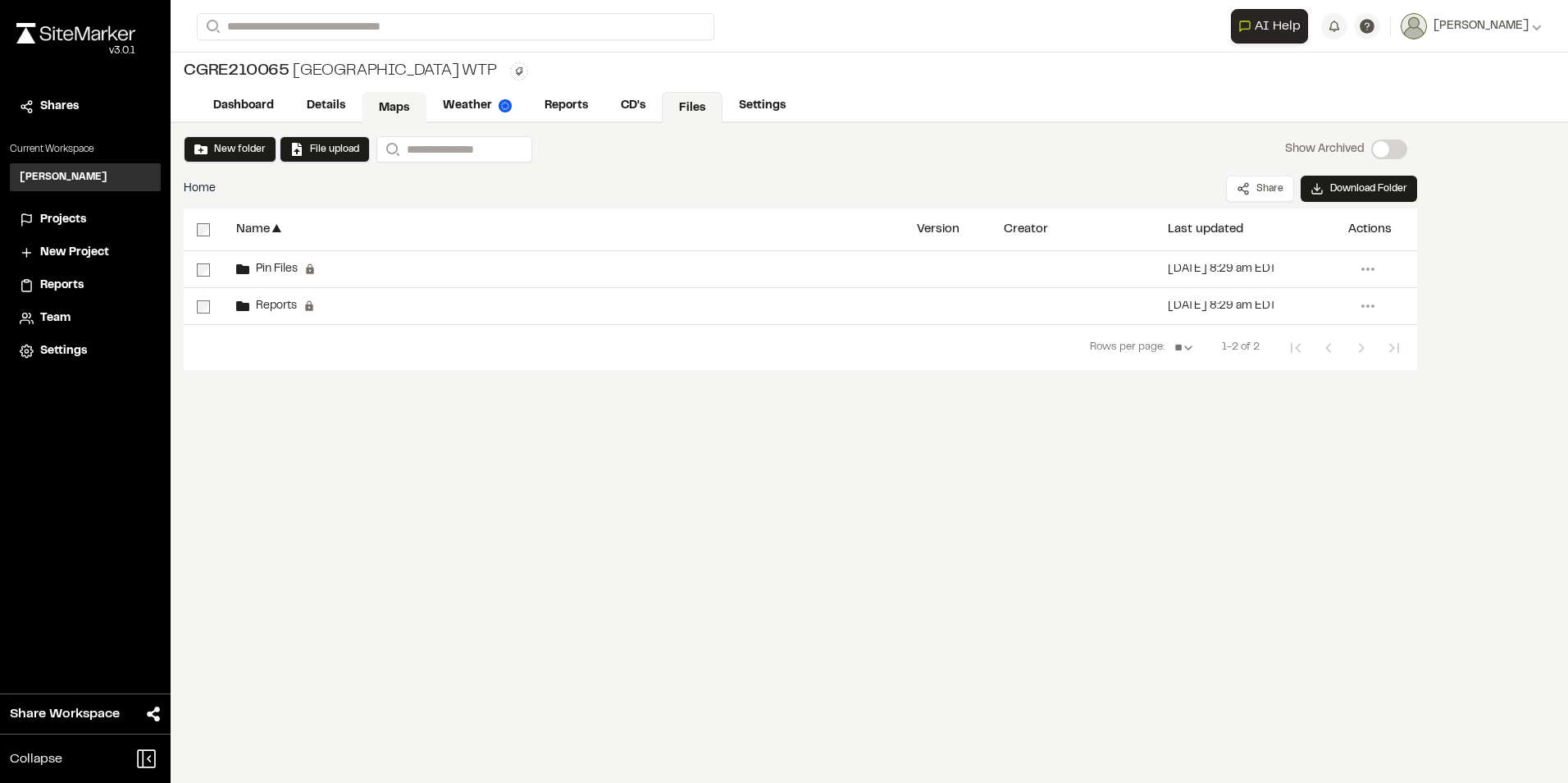
click at [384, 102] on link "Maps" at bounding box center [394, 108] width 65 height 32
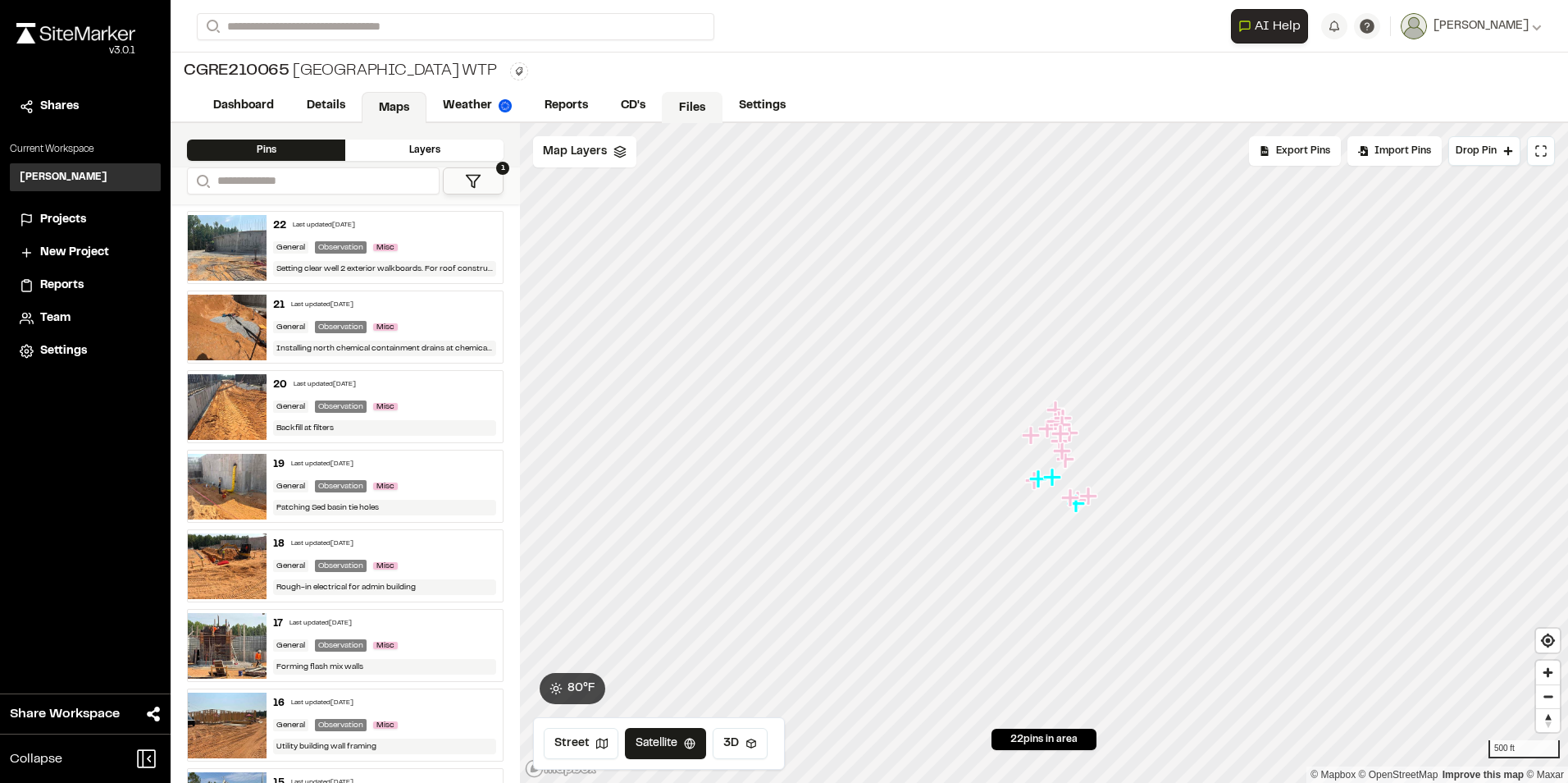
click at [695, 99] on link "Files" at bounding box center [692, 108] width 60 height 32
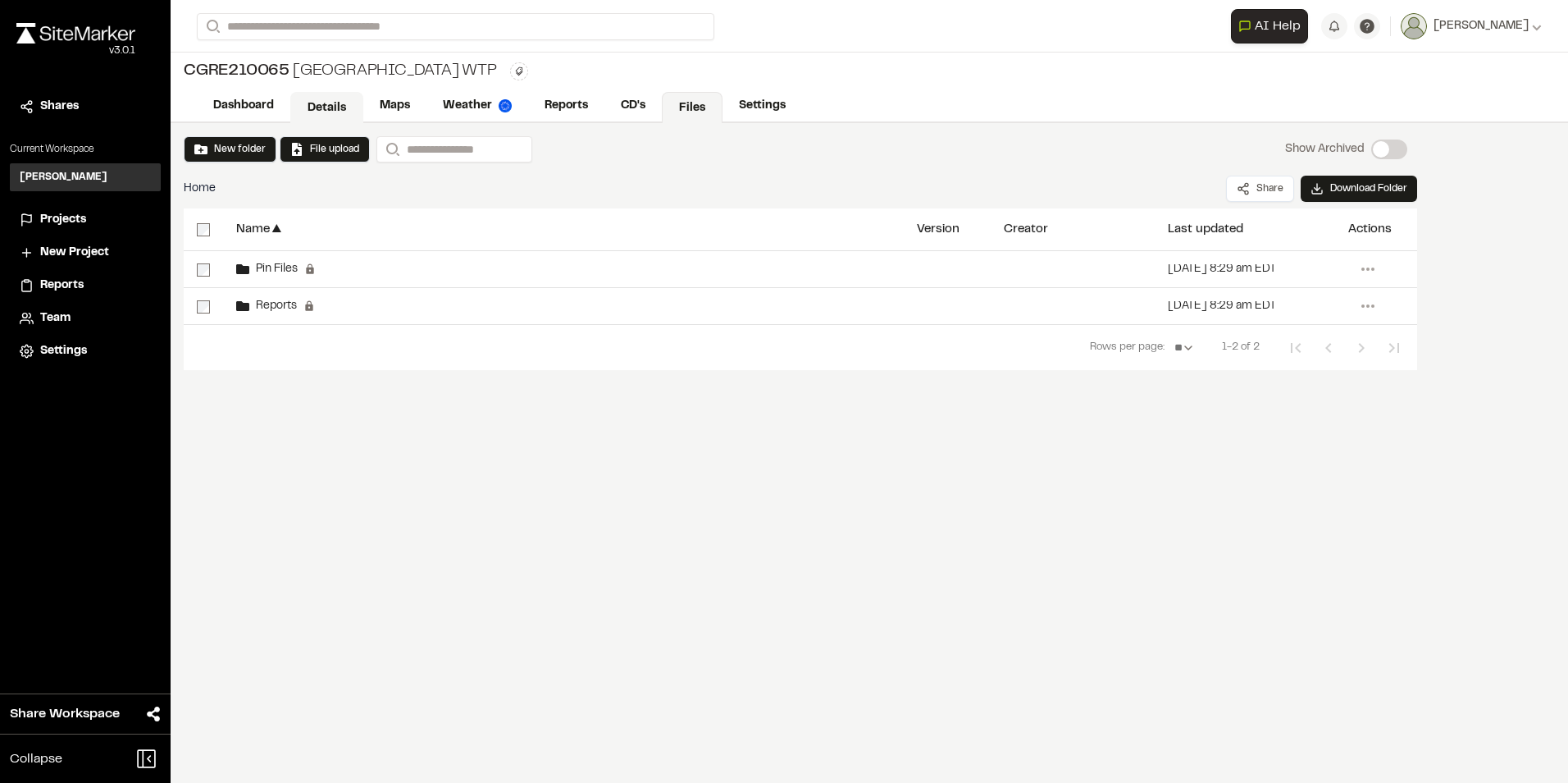
click at [332, 104] on link "Details" at bounding box center [327, 108] width 73 height 32
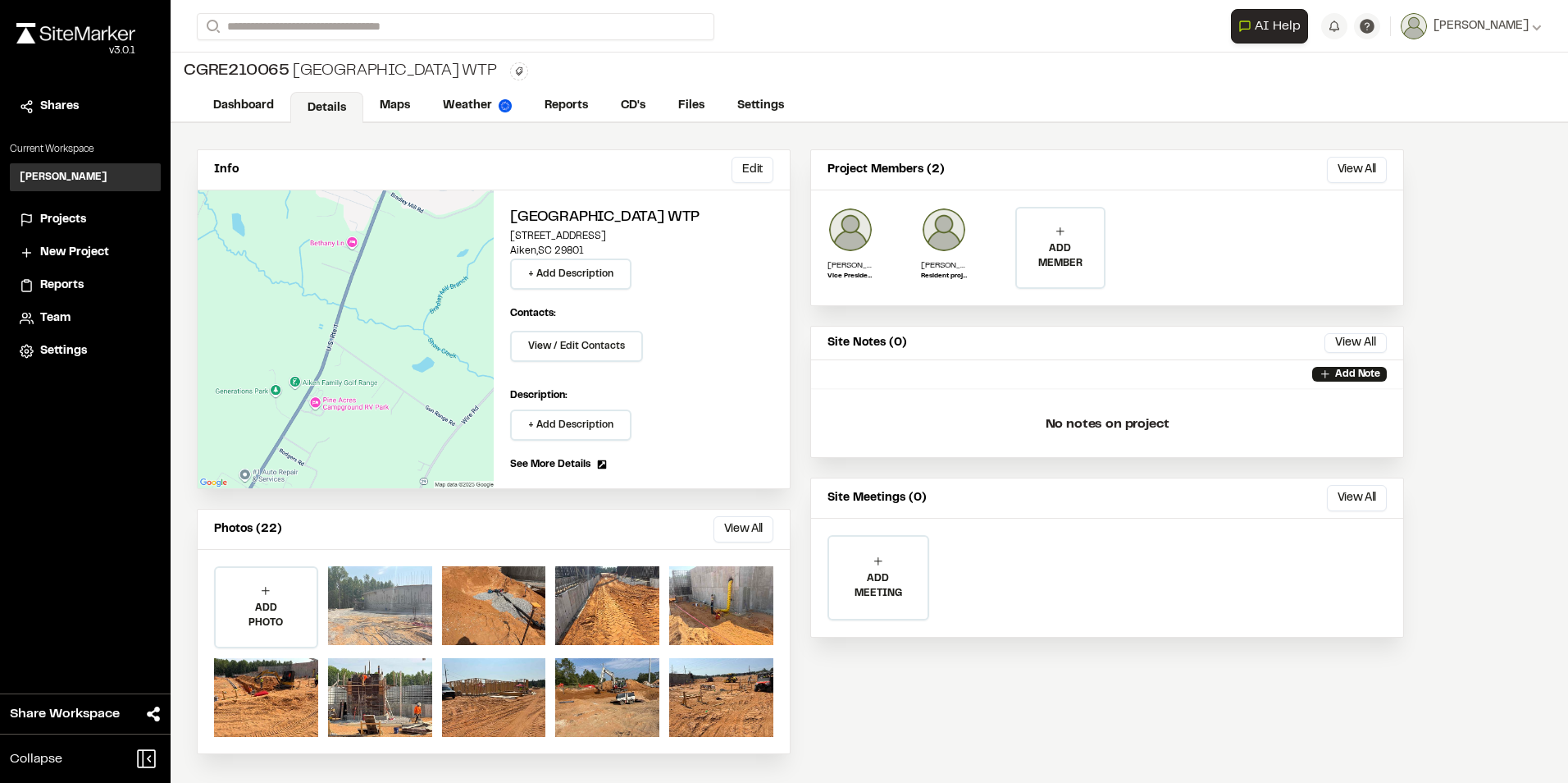
click at [378, 601] on div at bounding box center [379, 606] width 104 height 79
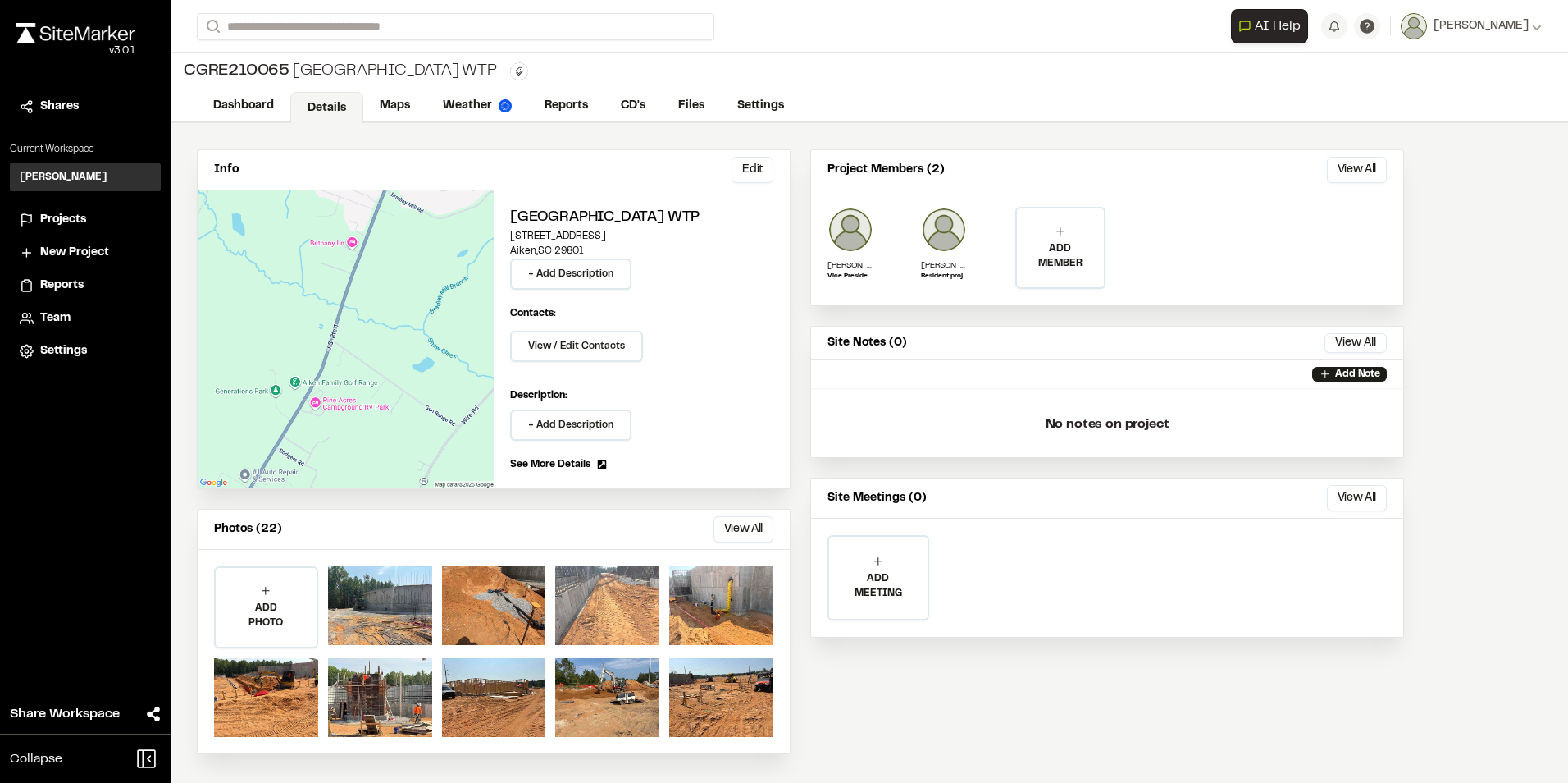
click at [580, 608] on div at bounding box center [607, 606] width 104 height 79
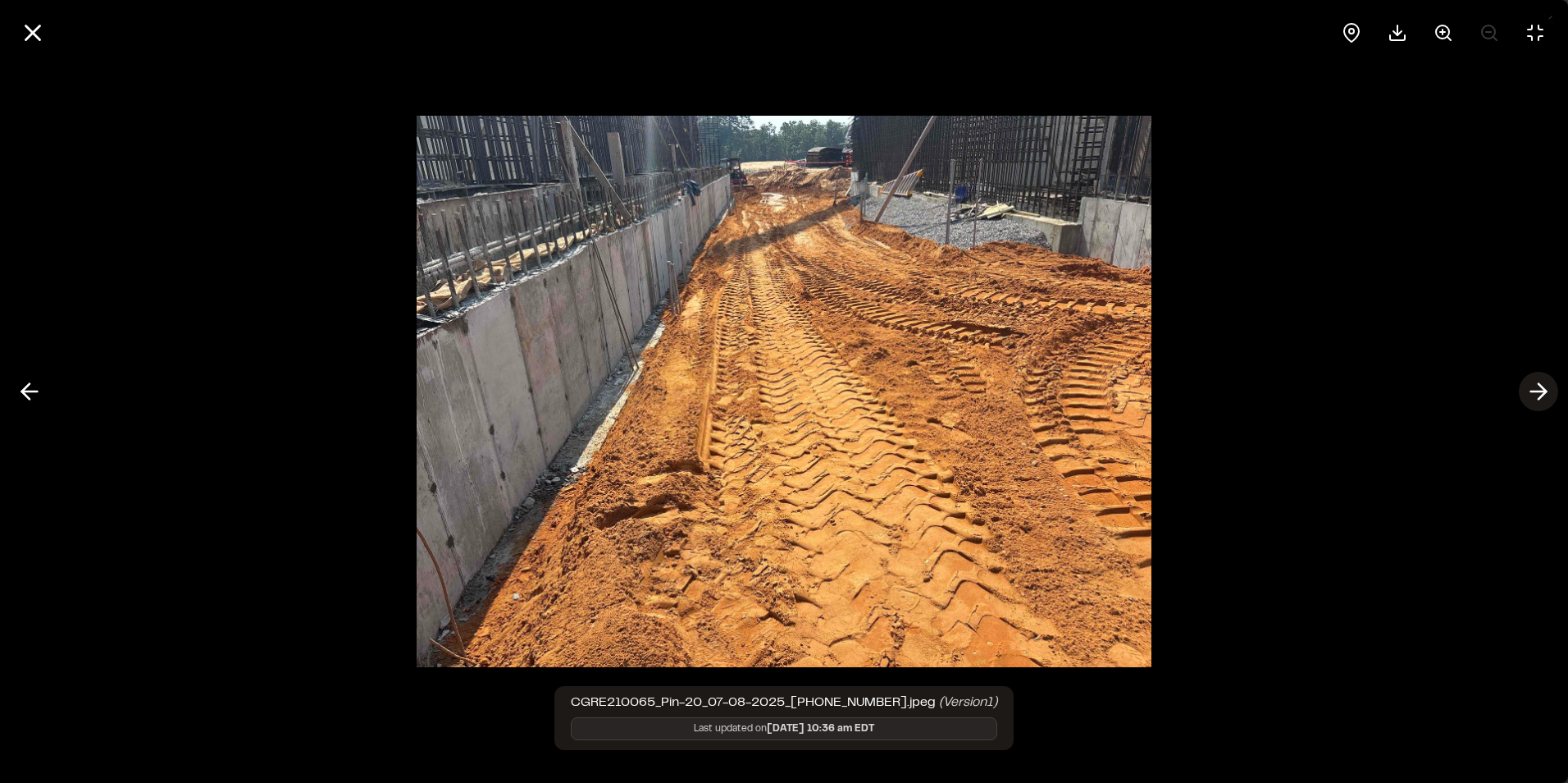
click at [1535, 389] on icon at bounding box center [1538, 392] width 27 height 28
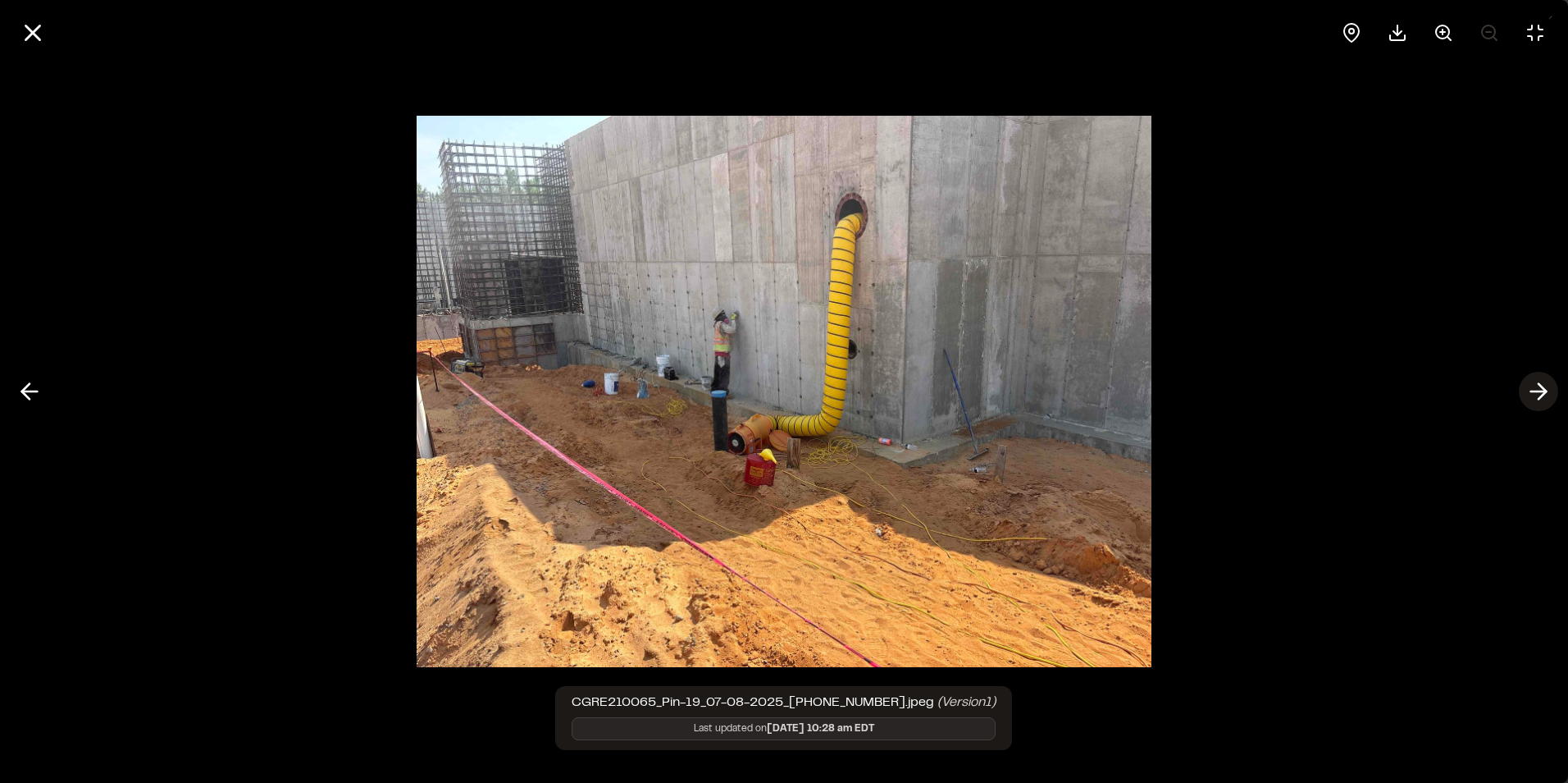
click at [1535, 389] on icon at bounding box center [1538, 392] width 27 height 28
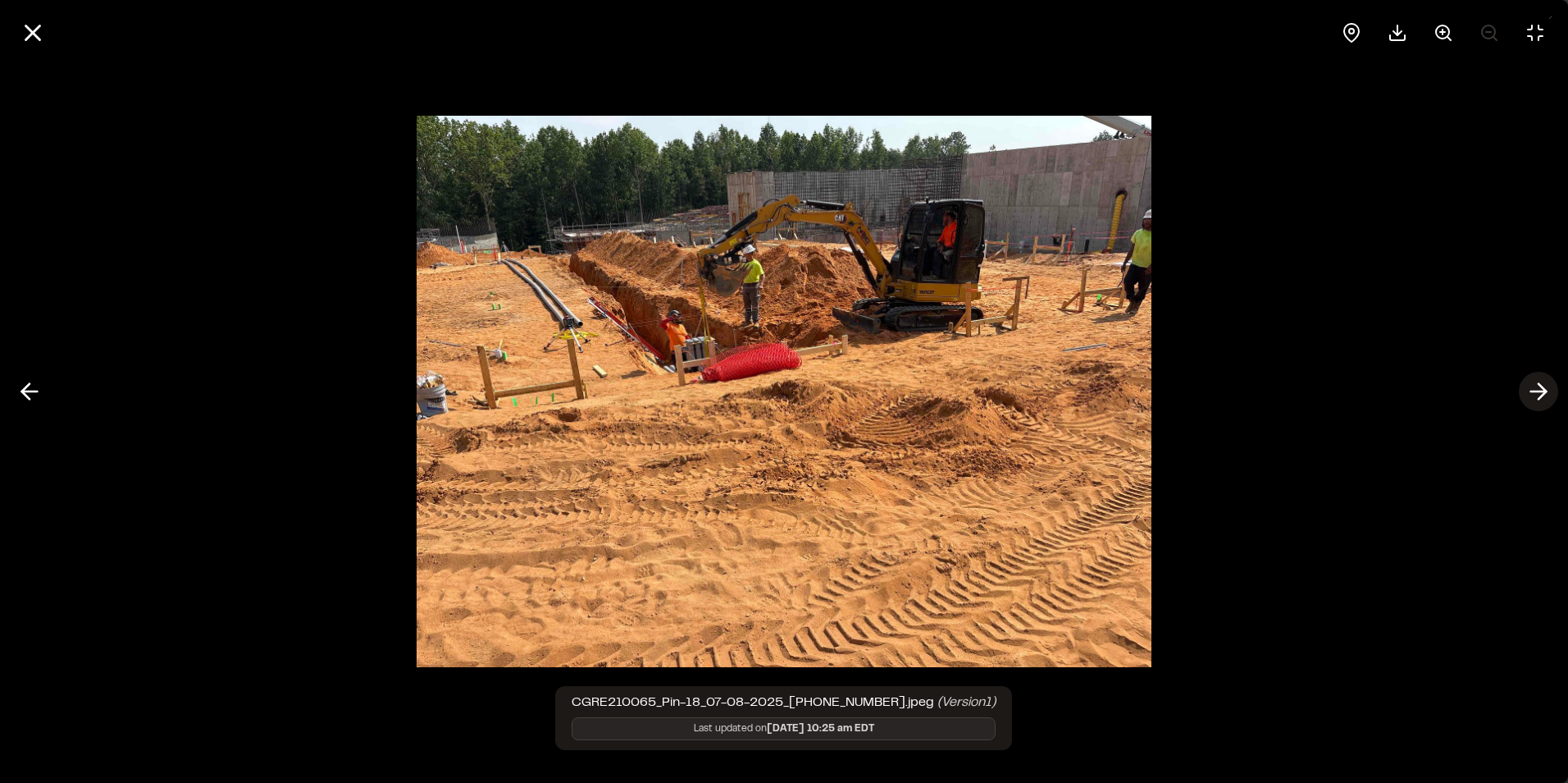
click at [1535, 389] on icon at bounding box center [1538, 392] width 27 height 28
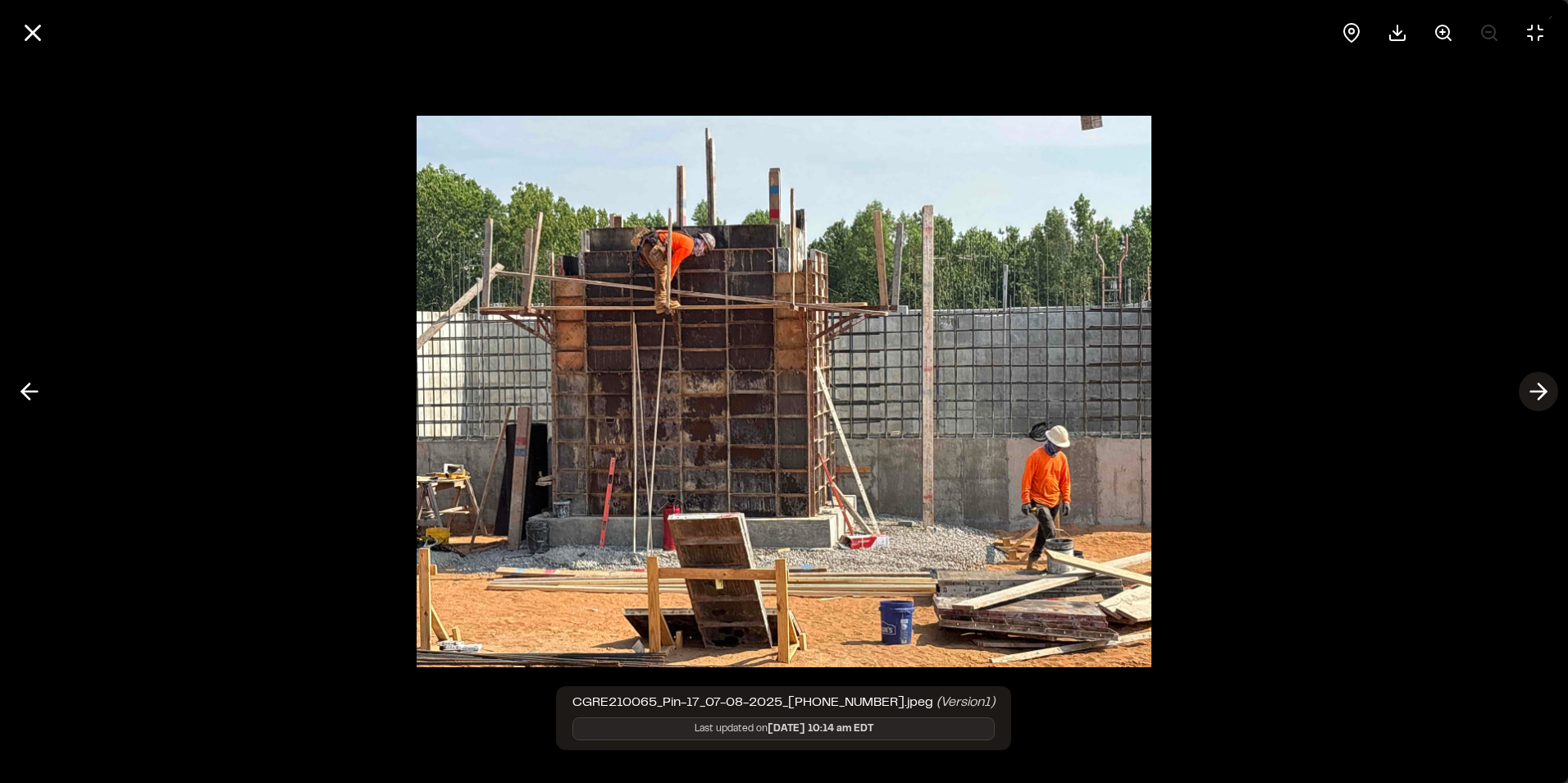
click at [1535, 389] on icon at bounding box center [1538, 392] width 27 height 28
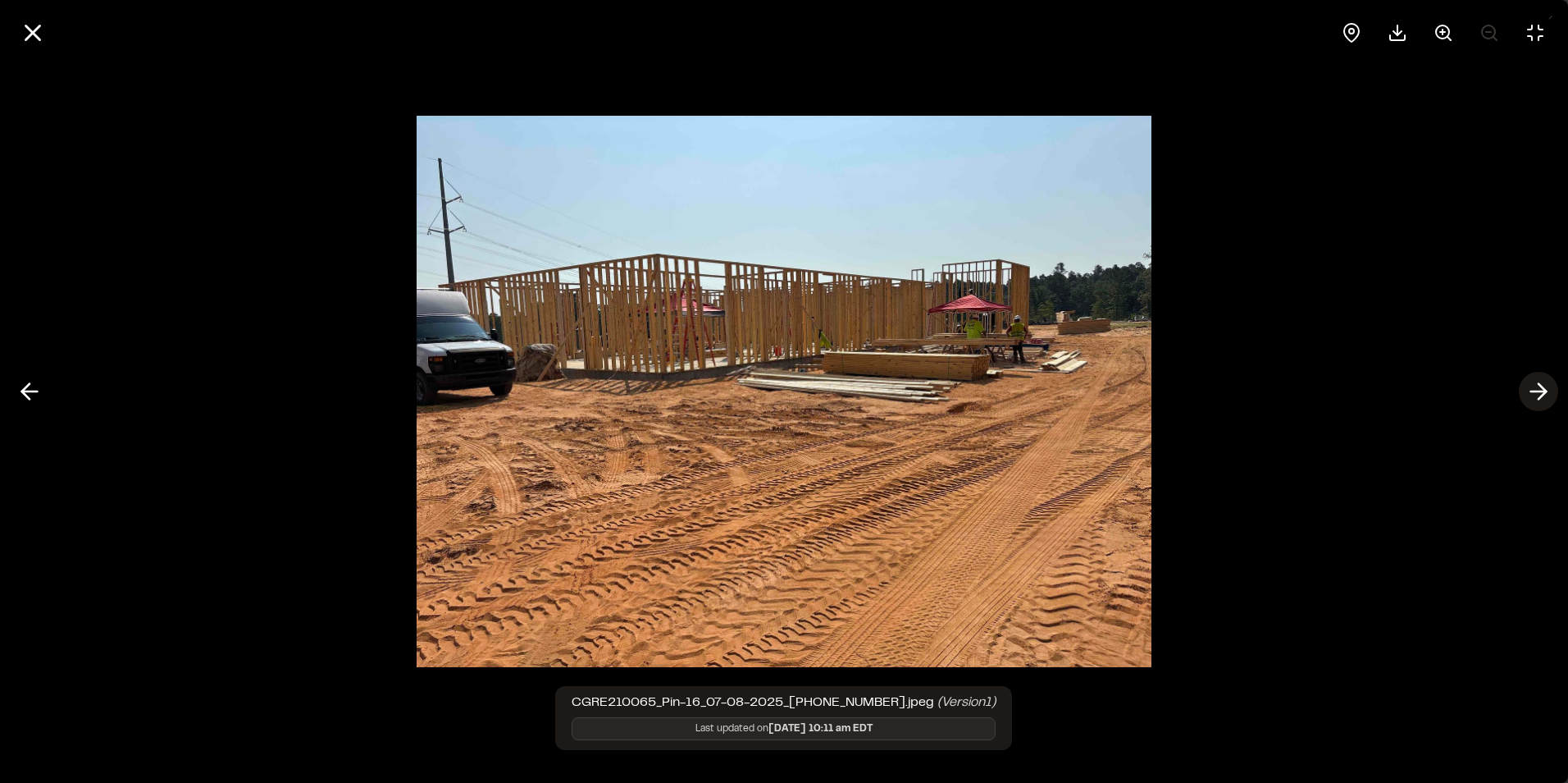
click at [1535, 389] on icon at bounding box center [1538, 392] width 27 height 28
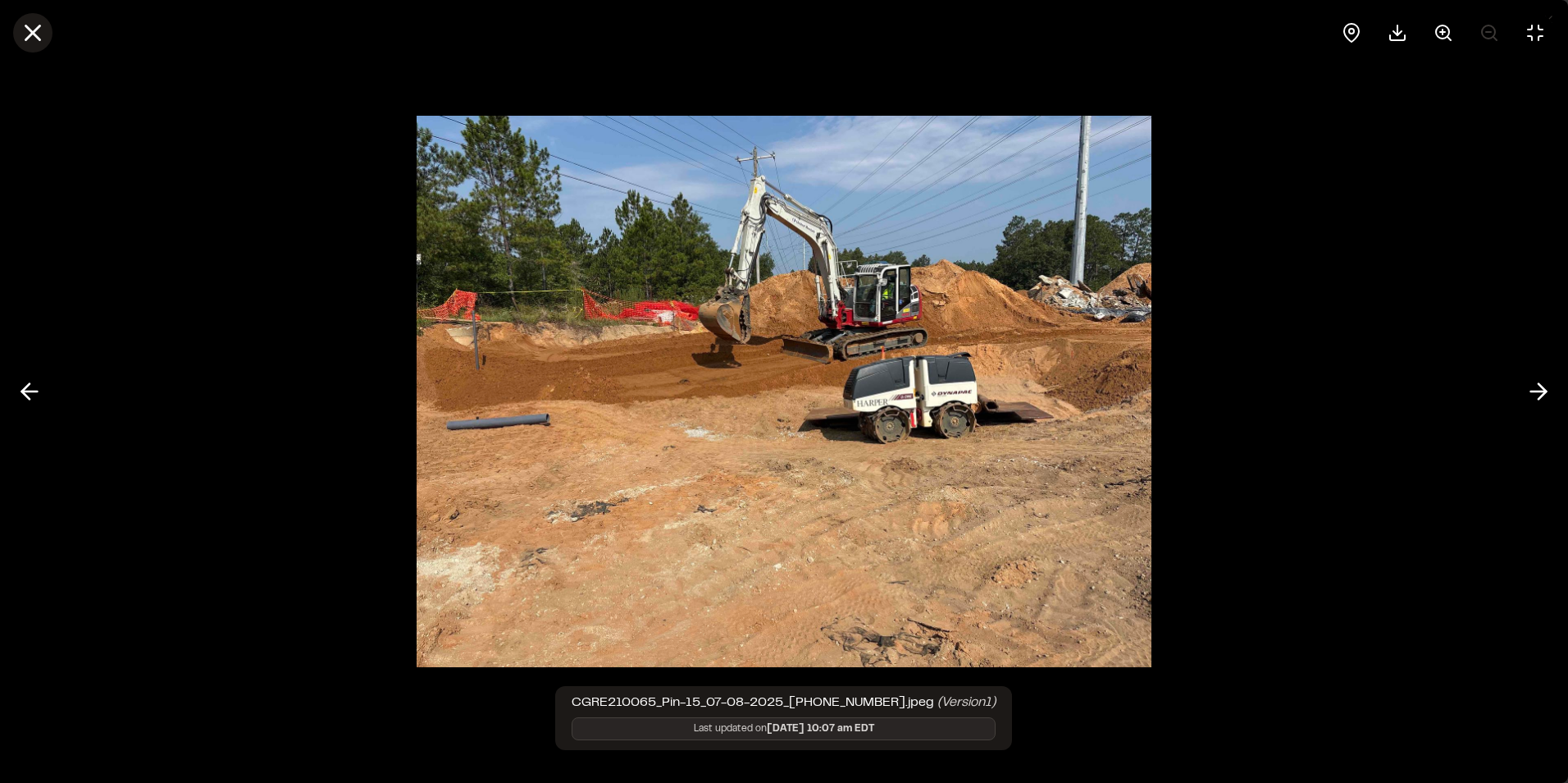
click at [36, 32] on line at bounding box center [34, 34] width 14 height 14
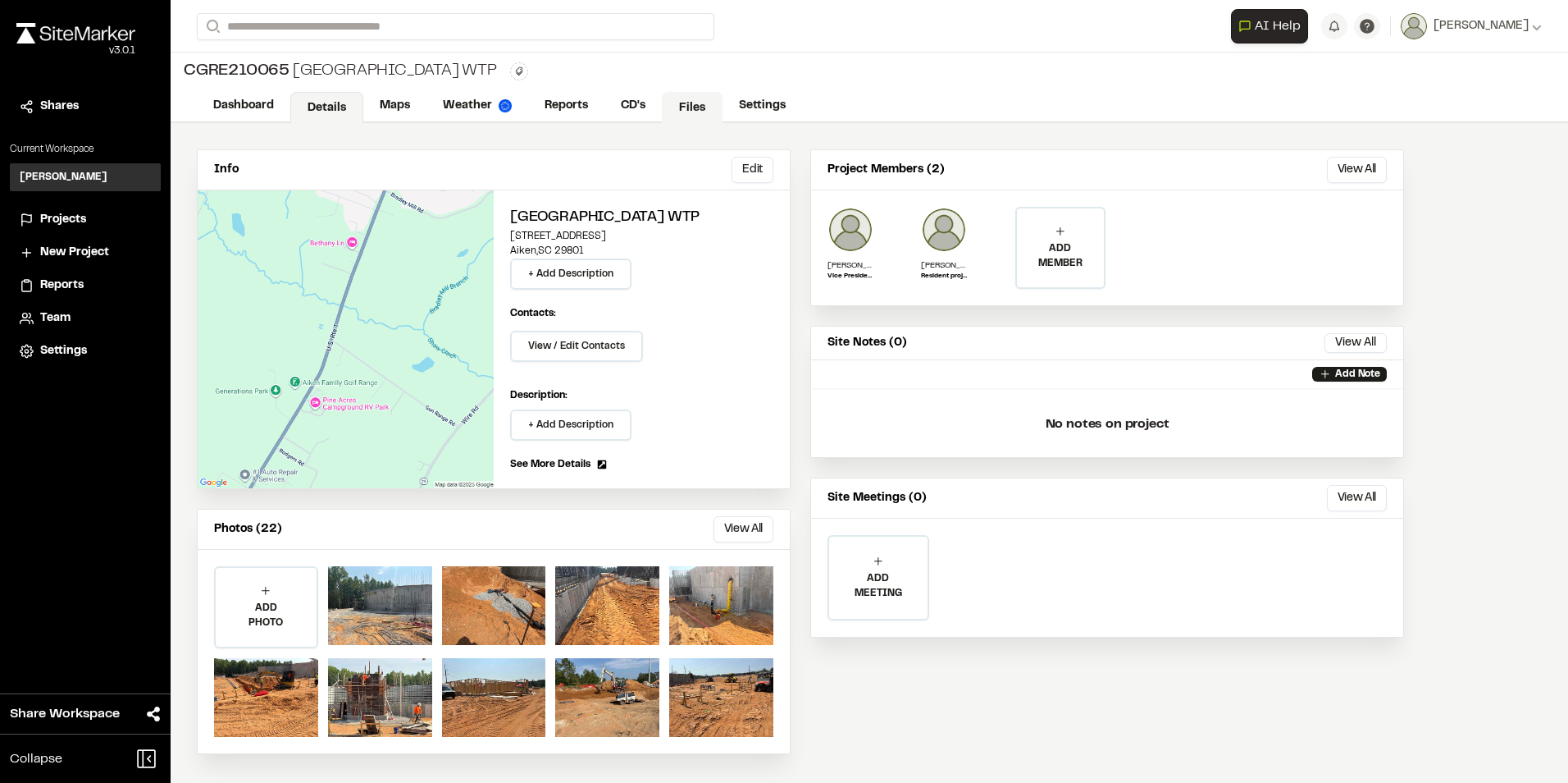
click at [700, 101] on link "Files" at bounding box center [692, 108] width 60 height 32
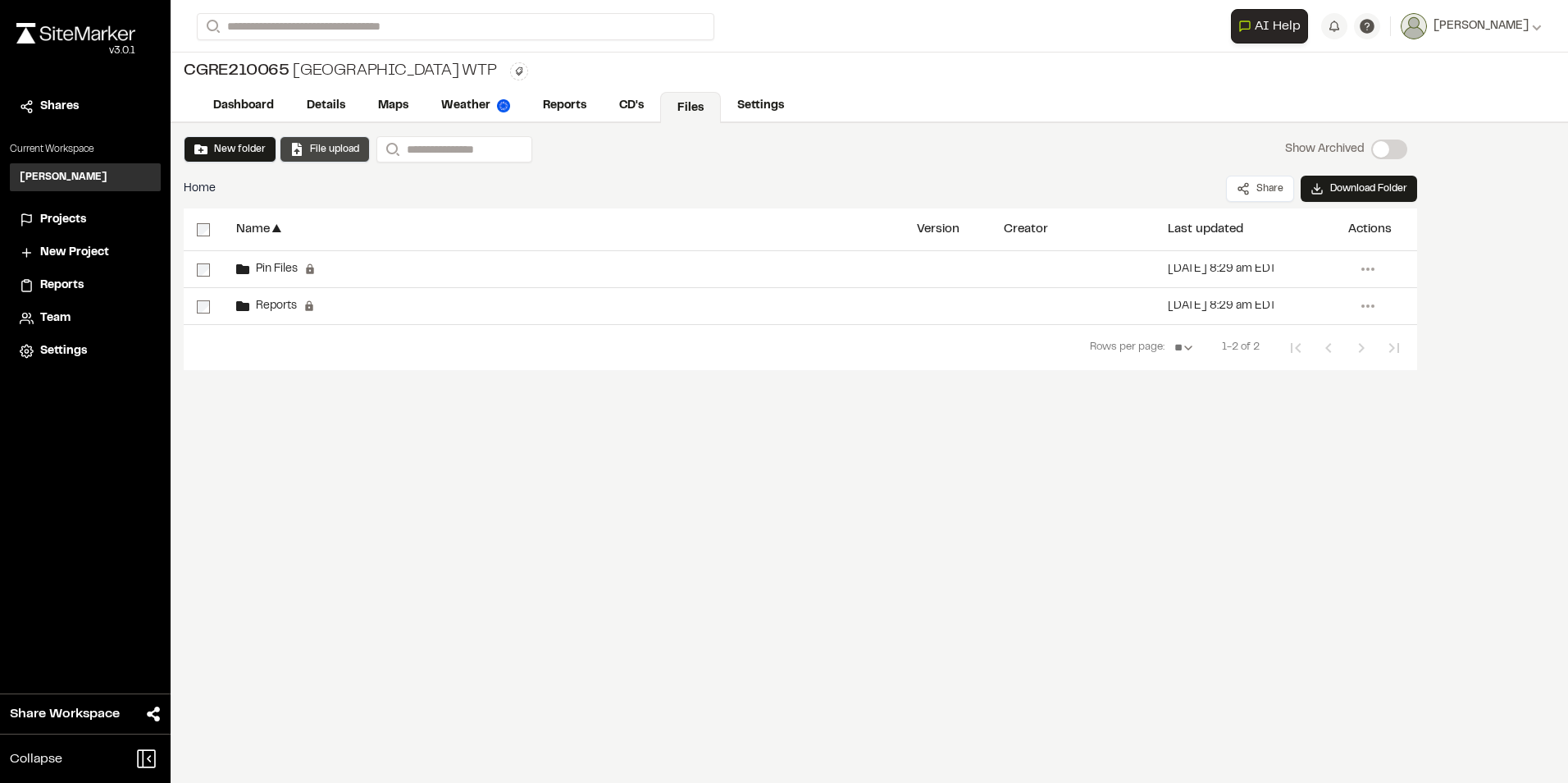
click at [345, 145] on button "File upload" at bounding box center [325, 149] width 69 height 15
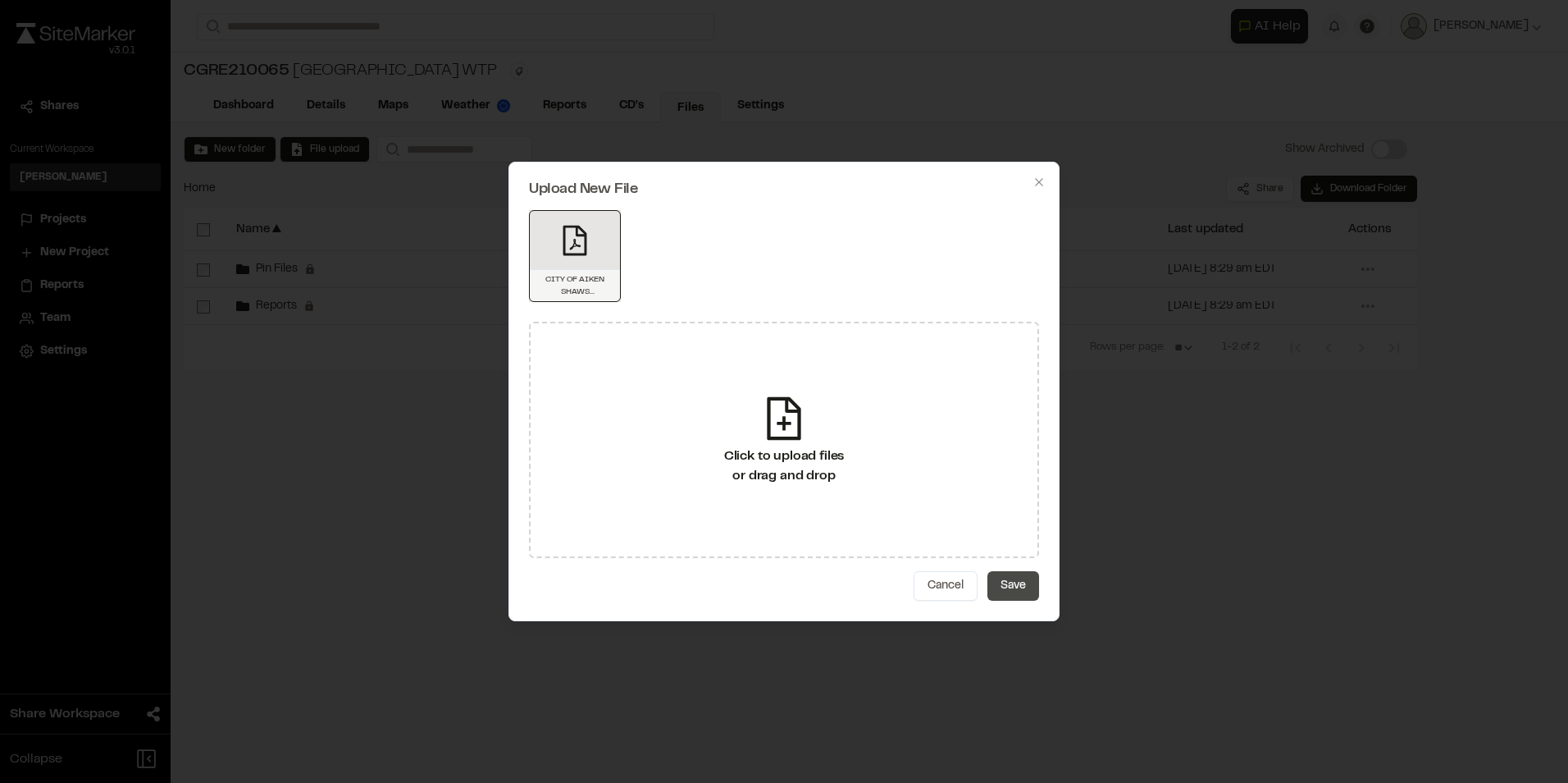
click at [1020, 586] on button "Save" at bounding box center [1013, 586] width 51 height 30
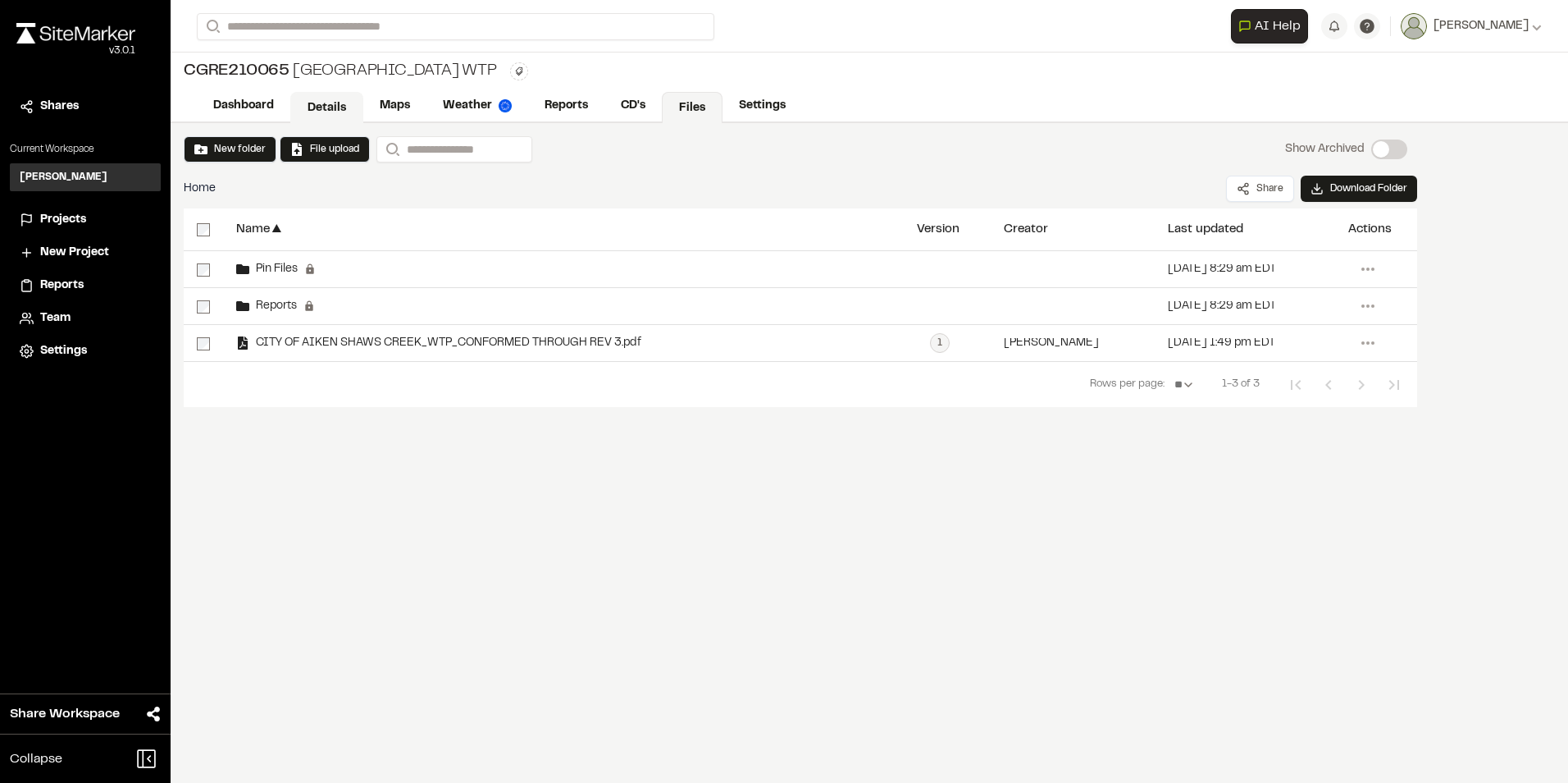
click at [345, 107] on link "Details" at bounding box center [327, 108] width 73 height 32
